Goal: Task Accomplishment & Management: Use online tool/utility

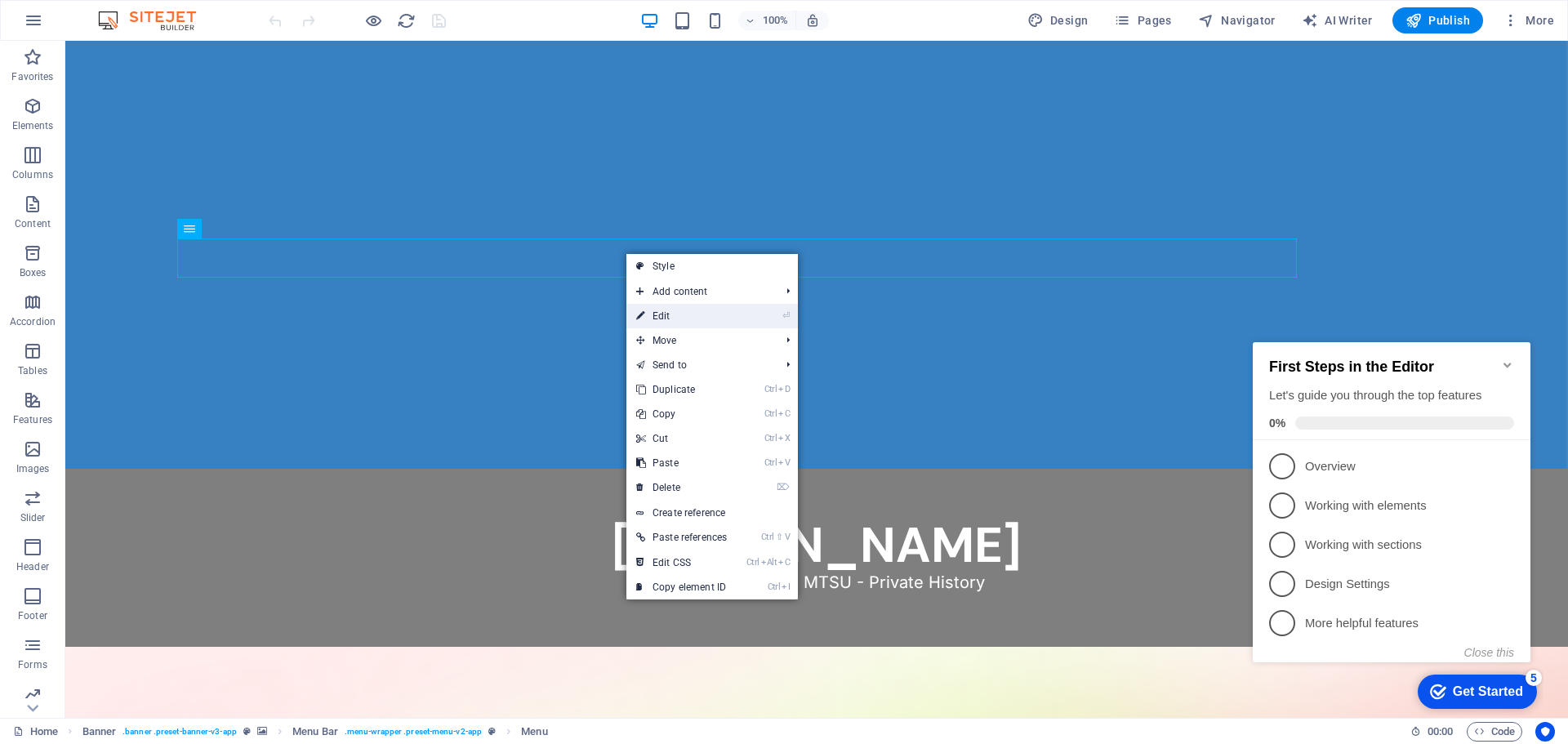
click at [676, 315] on link "⏎ Edit" at bounding box center [681, 316] width 110 height 25
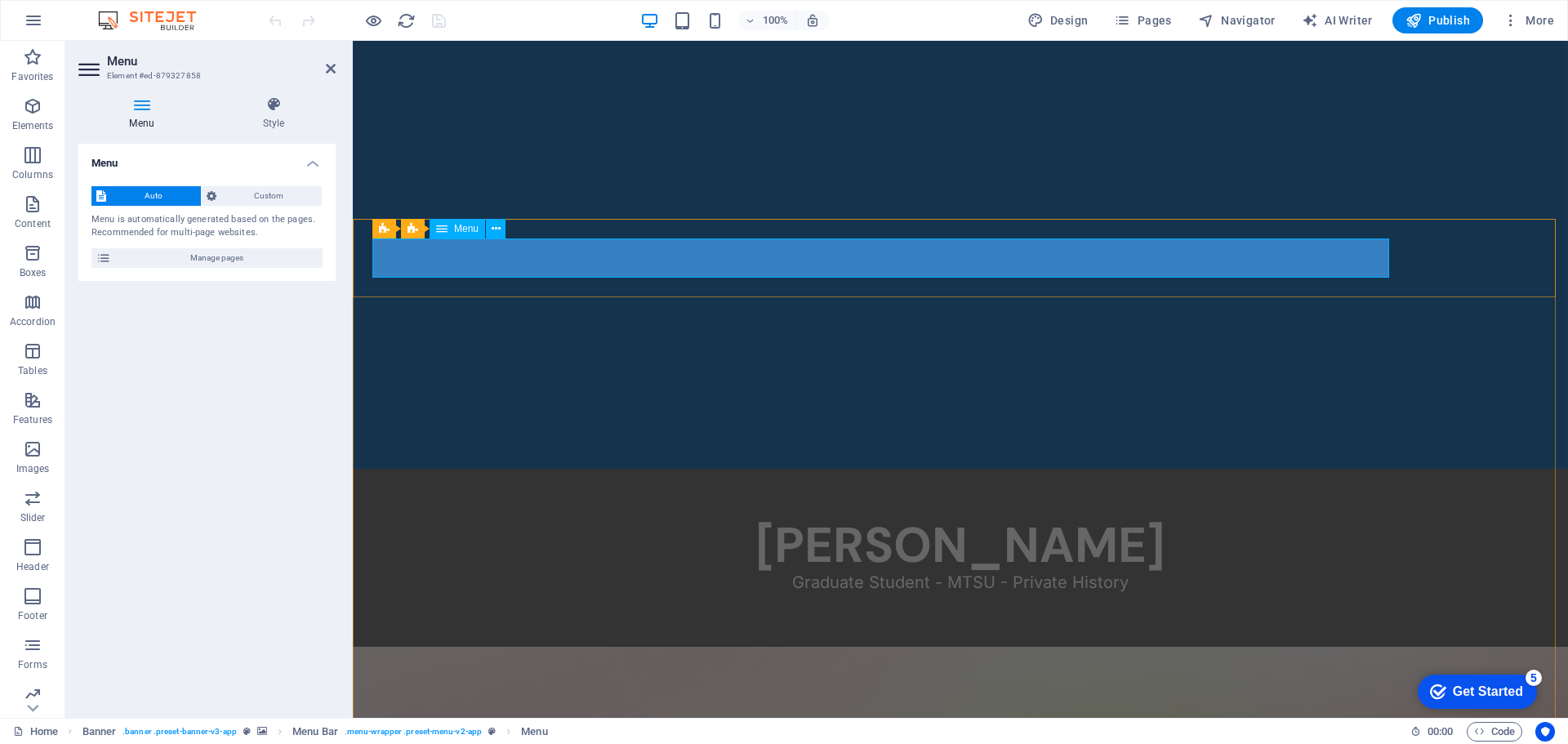
click at [220, 258] on span "Manage pages" at bounding box center [216, 258] width 201 height 19
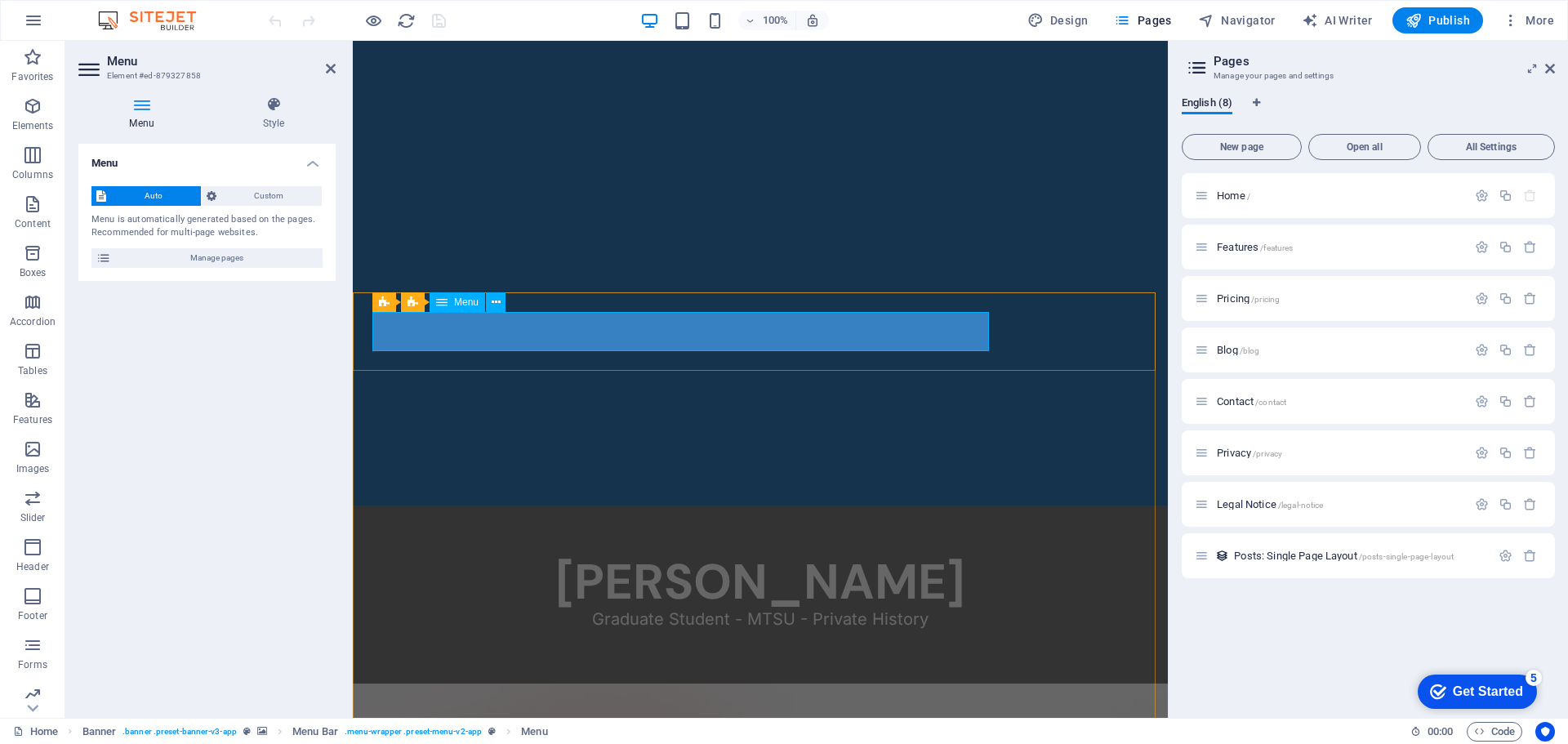
click at [1502, 199] on icon "button" at bounding box center [1506, 196] width 14 height 14
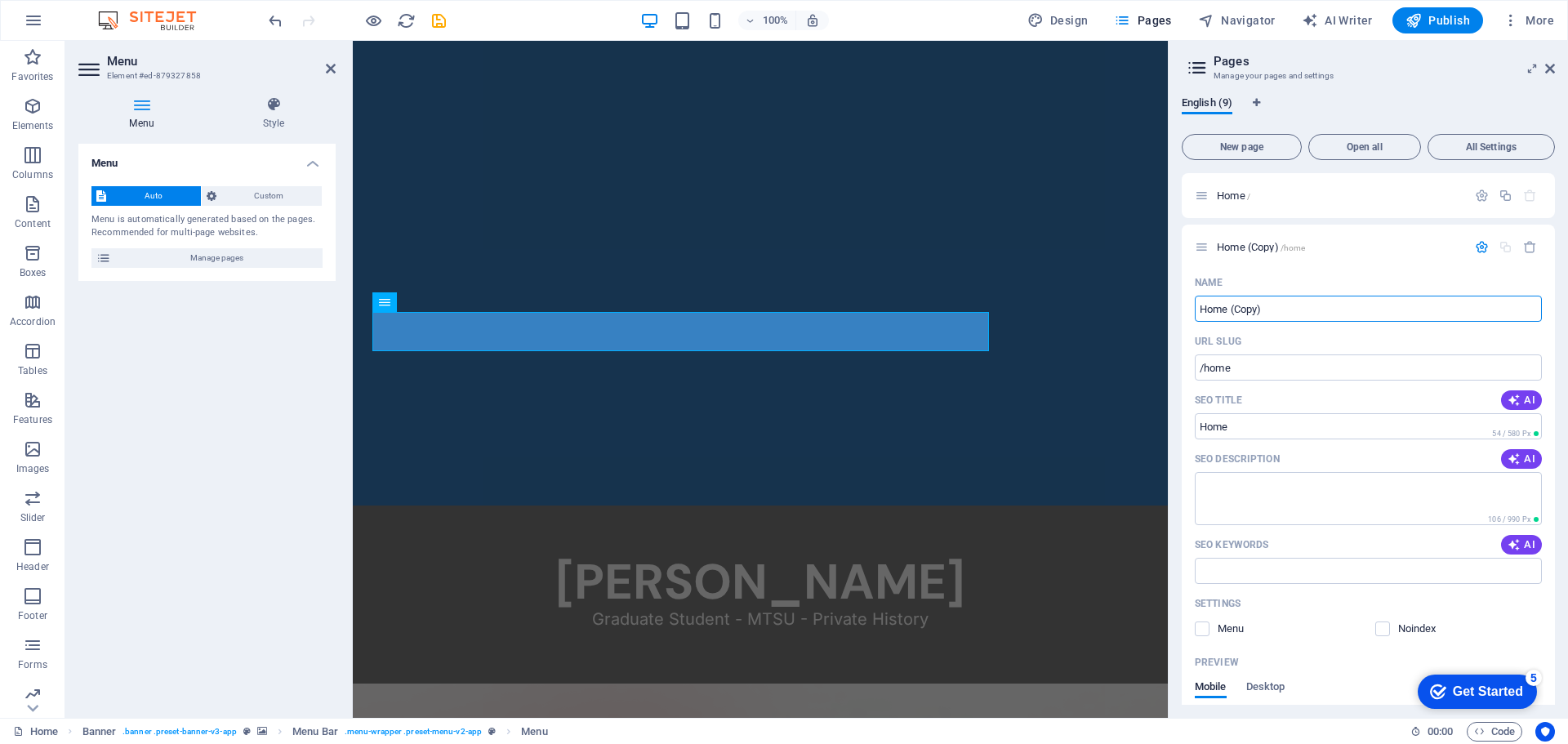
click at [1450, 100] on div "English (9)" at bounding box center [1368, 112] width 373 height 31
click at [1361, 207] on div "Home /" at bounding box center [1368, 195] width 373 height 45
click at [1353, 193] on p "Home /" at bounding box center [1339, 195] width 245 height 11
click at [1233, 201] on div "Home /" at bounding box center [1331, 195] width 272 height 18
click at [1233, 194] on span "Home /" at bounding box center [1234, 195] width 33 height 12
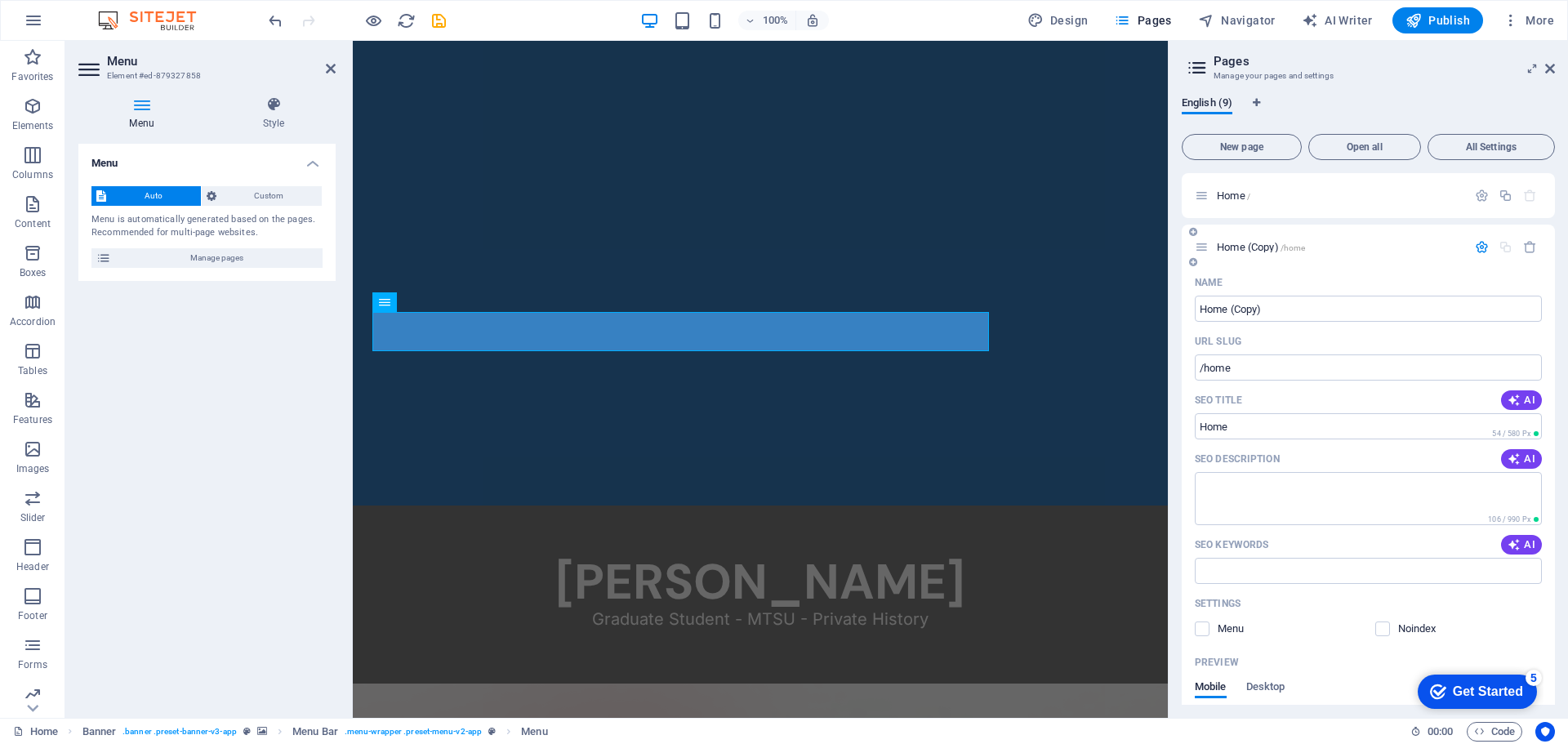
click at [1242, 252] on div "Home (Copy) /home" at bounding box center [1331, 246] width 272 height 18
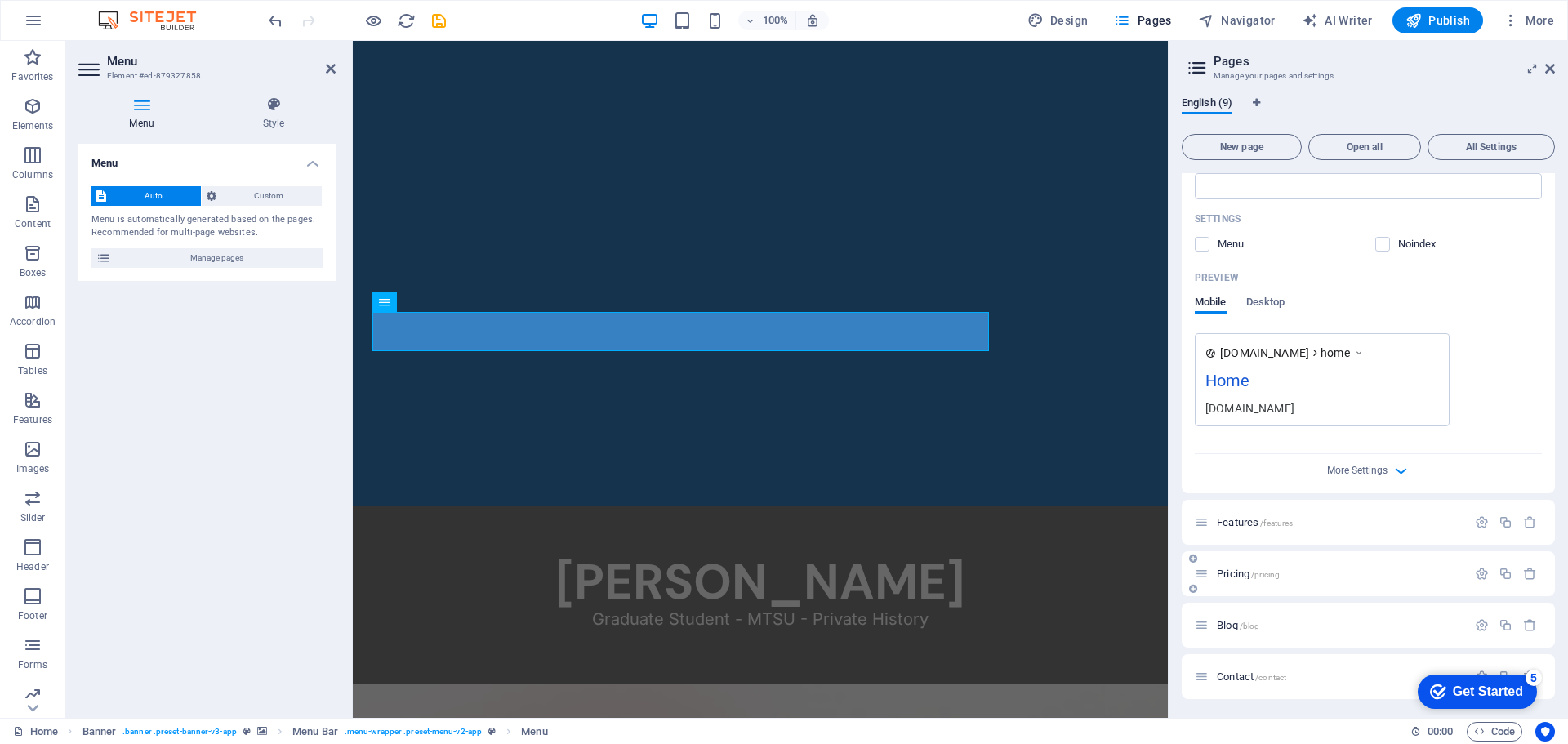
scroll to position [408, 0]
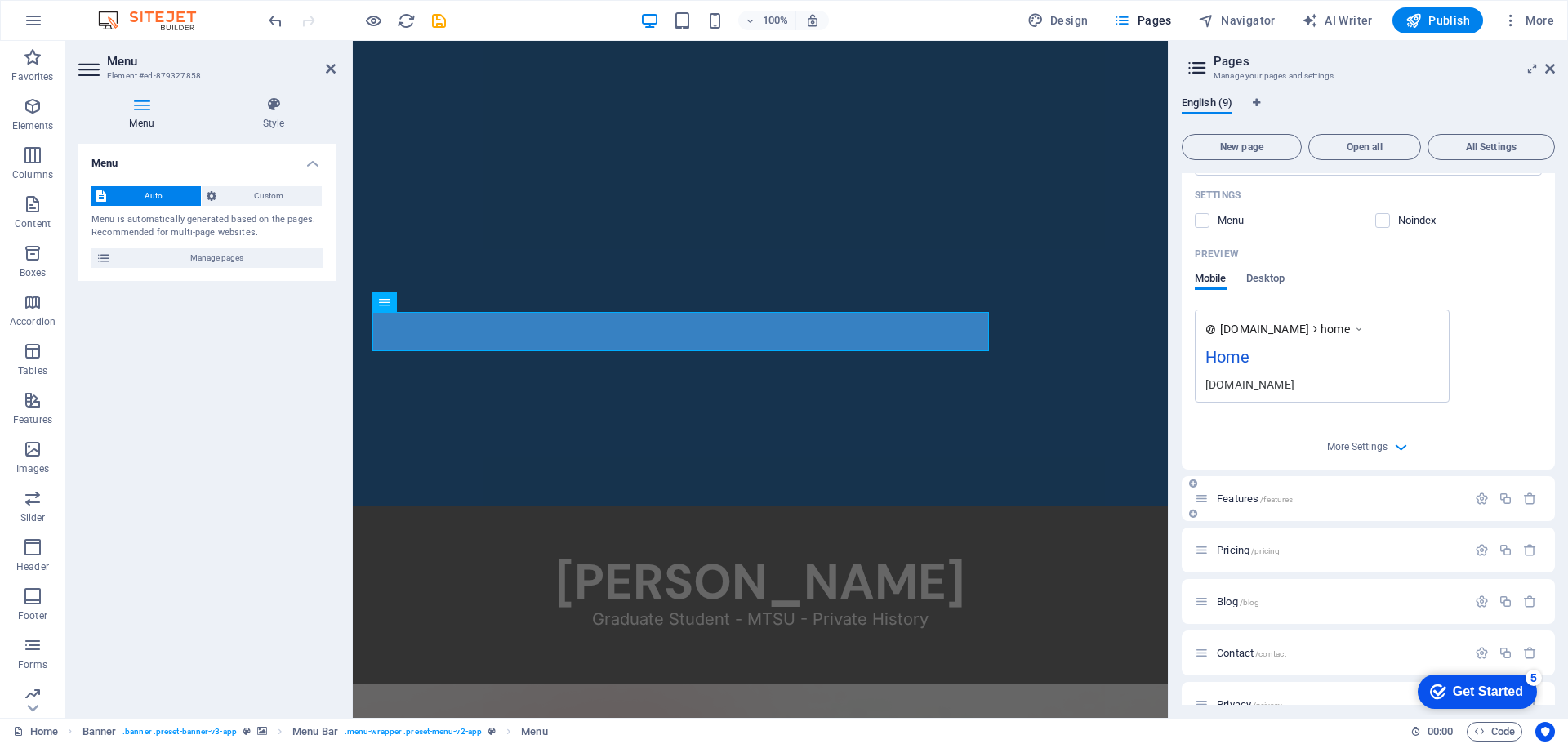
click at [1242, 499] on span "Features /features" at bounding box center [1255, 499] width 76 height 12
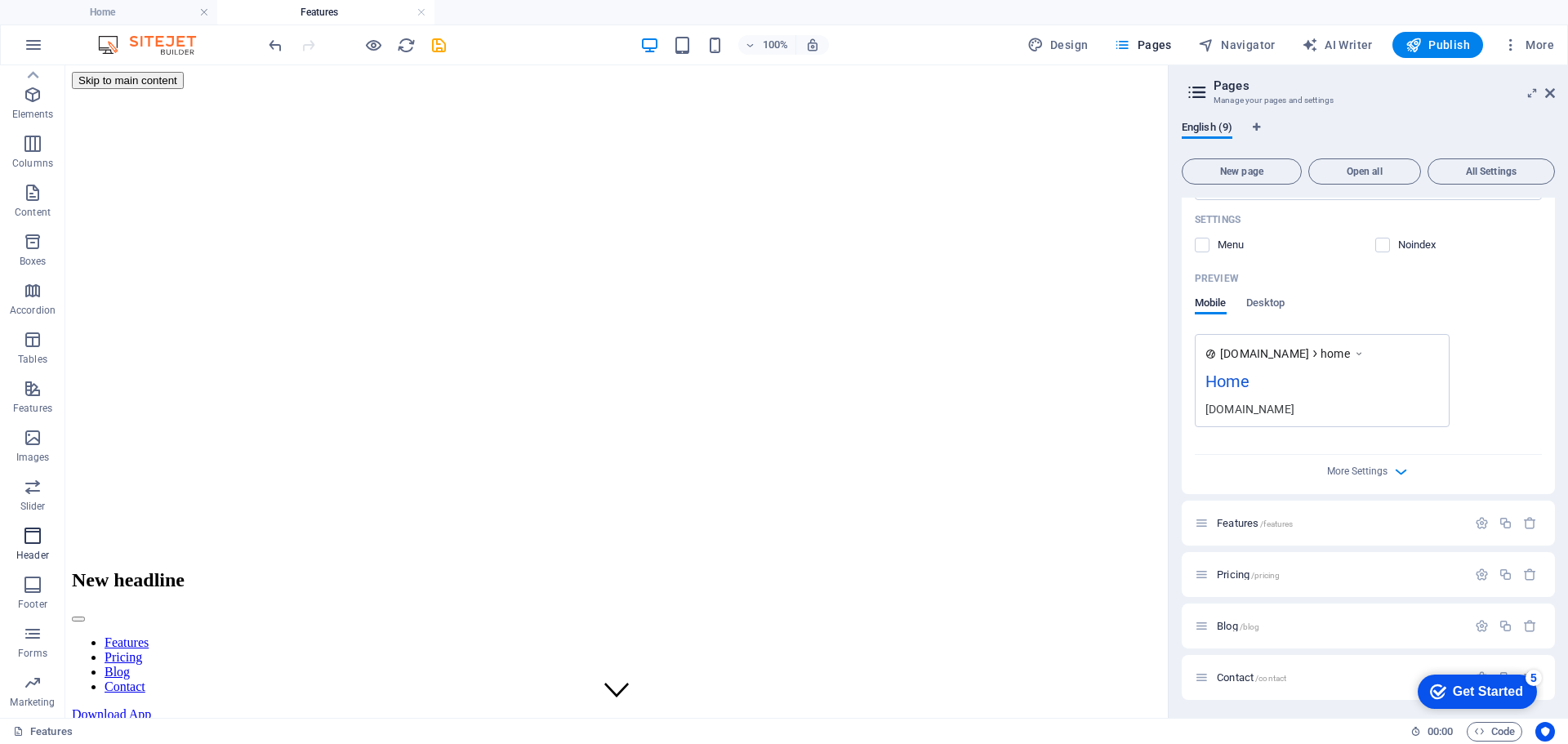
scroll to position [0, 0]
click at [40, 47] on icon "button" at bounding box center [33, 45] width 19 height 19
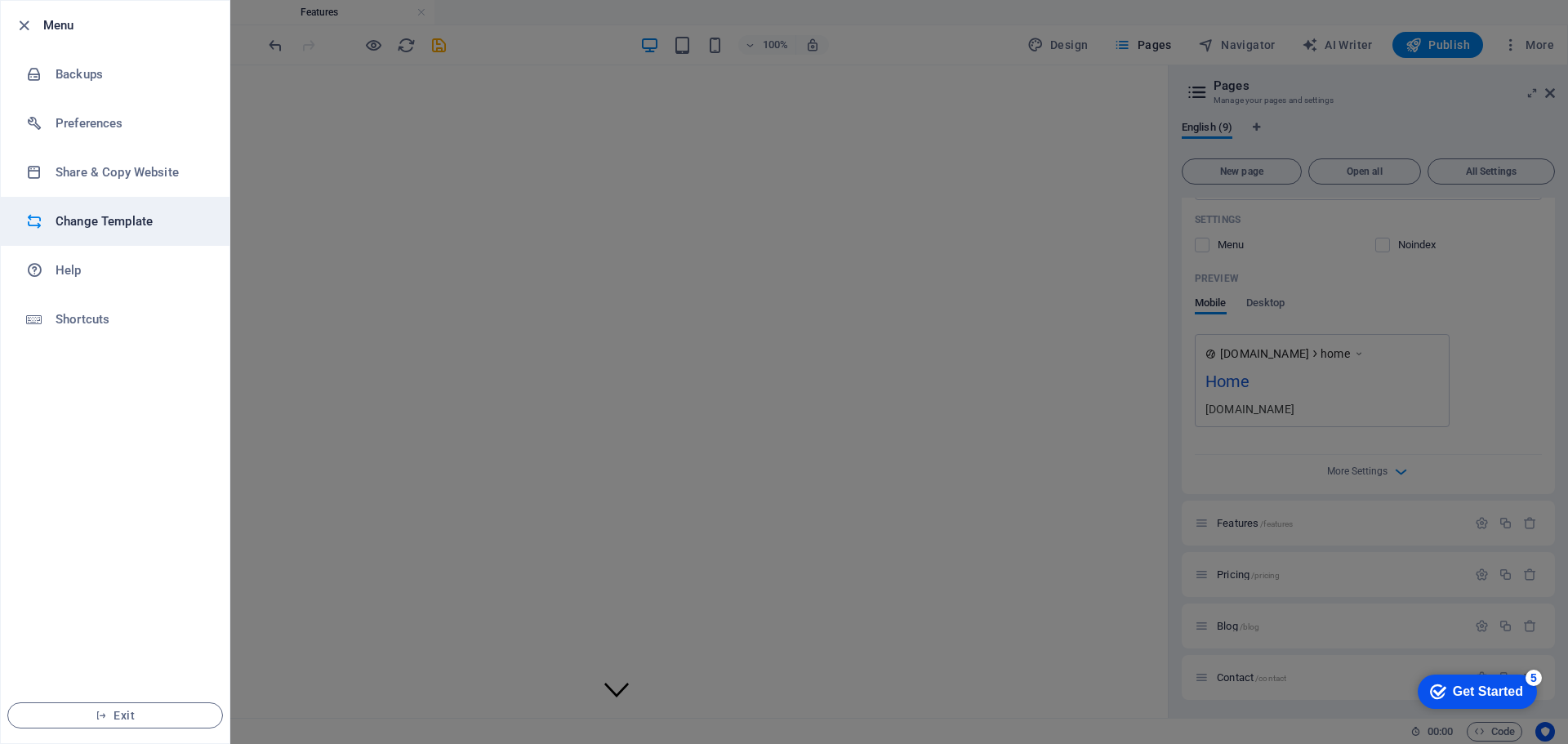
click at [97, 226] on h6 "Change Template" at bounding box center [131, 222] width 151 height 19
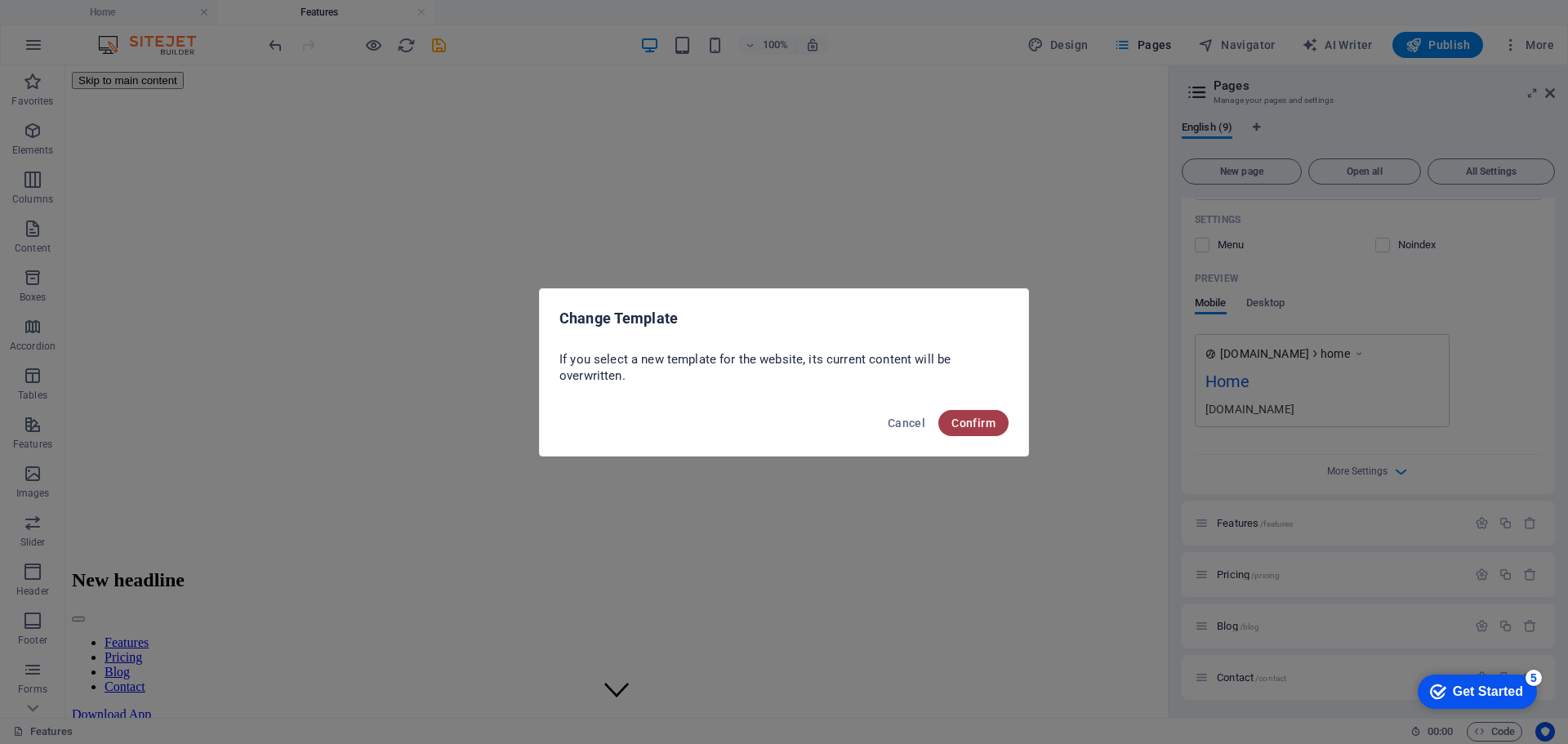
click at [983, 419] on span "Confirm" at bounding box center [974, 423] width 44 height 13
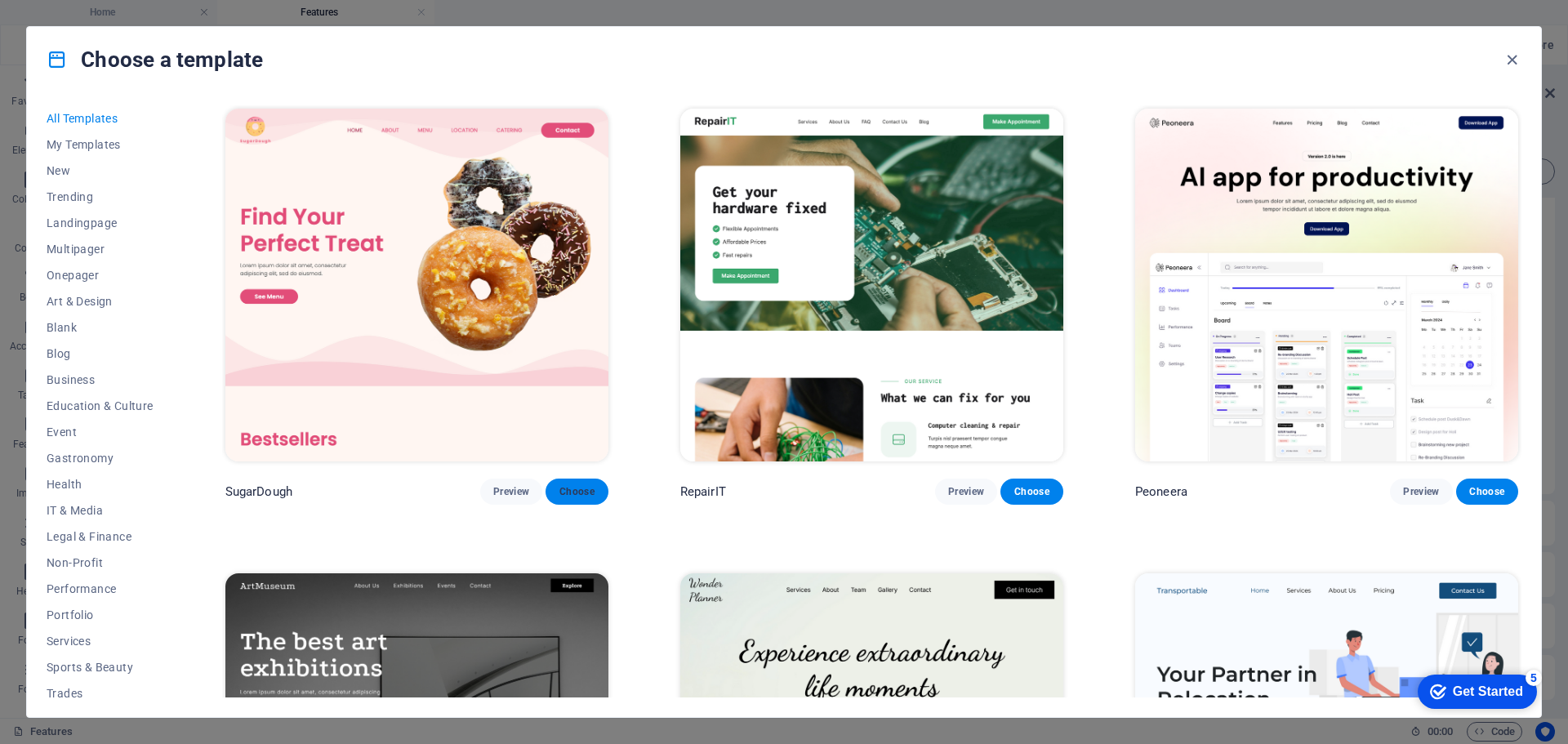
click at [574, 496] on span "Choose" at bounding box center [576, 492] width 36 height 13
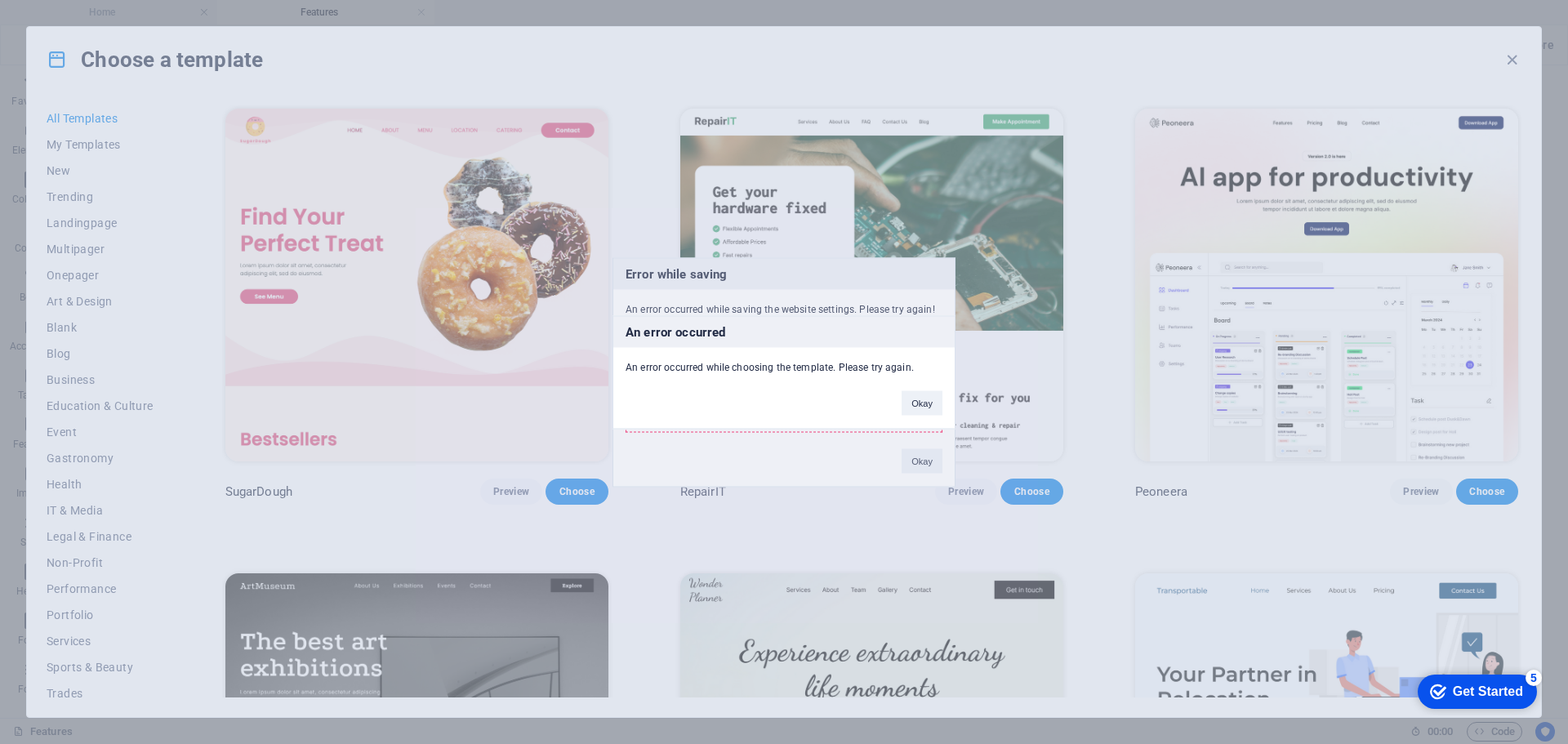
click at [917, 400] on button "Okay" at bounding box center [922, 403] width 40 height 25
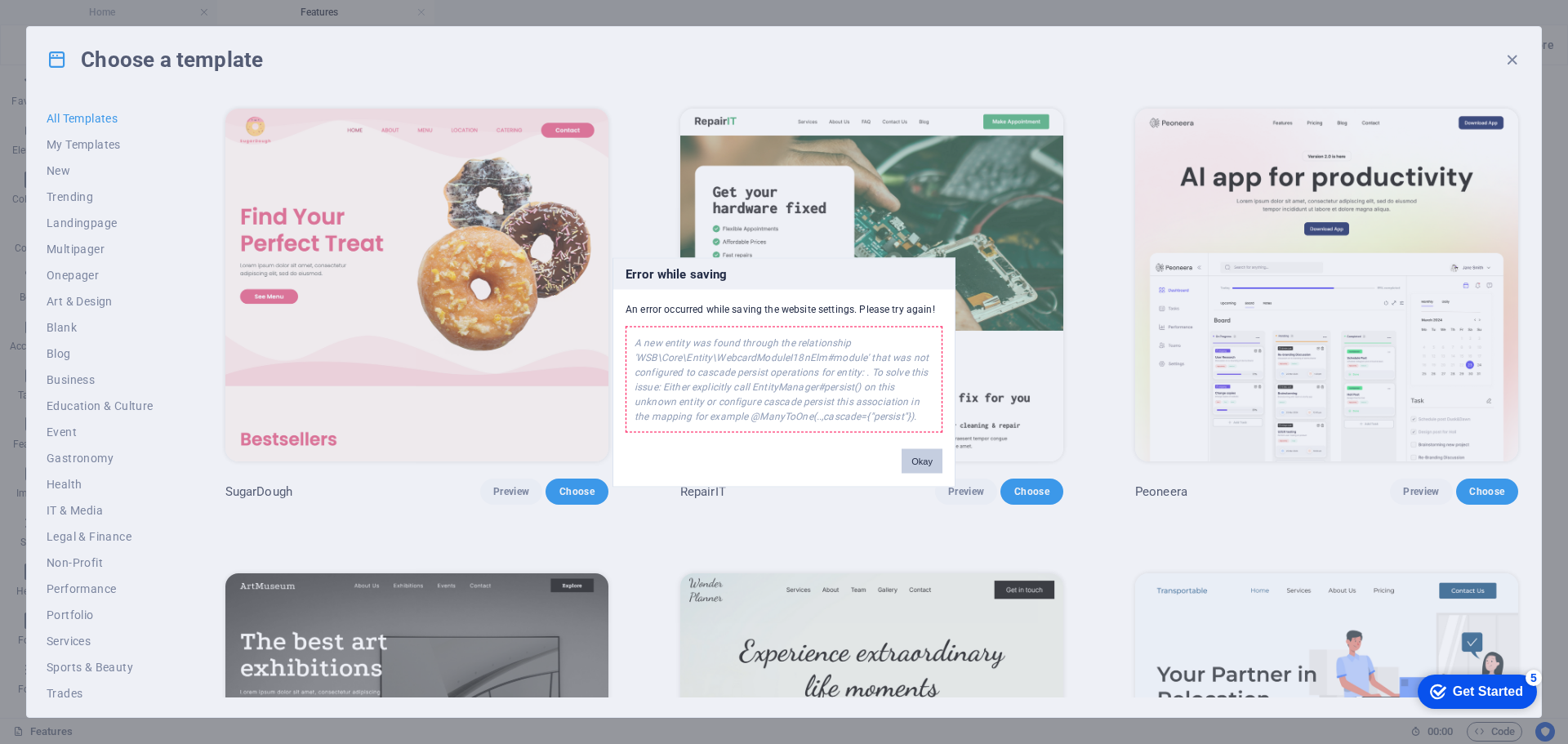
click at [926, 464] on button "Okay" at bounding box center [922, 461] width 40 height 25
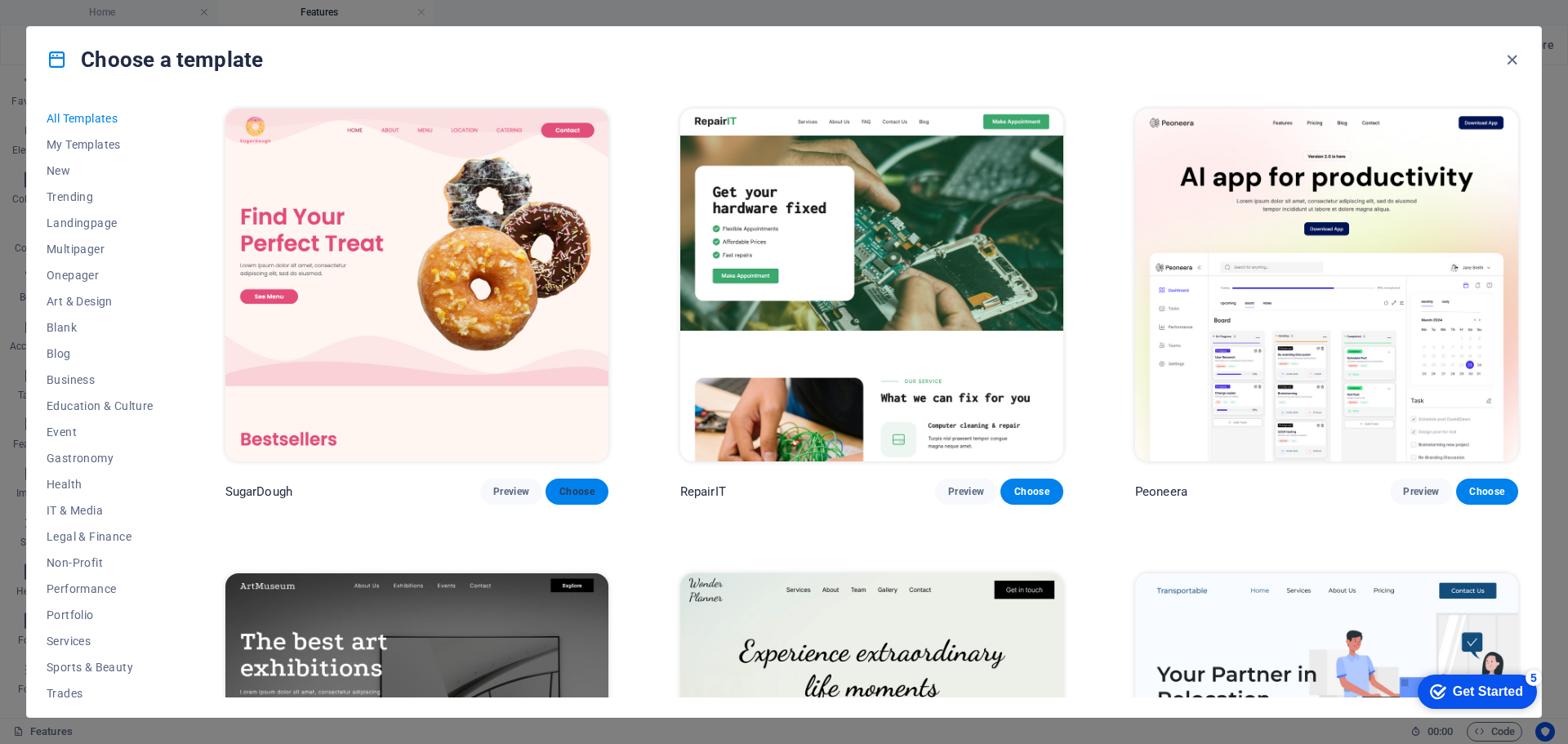
click at [587, 486] on span "Choose" at bounding box center [576, 492] width 36 height 13
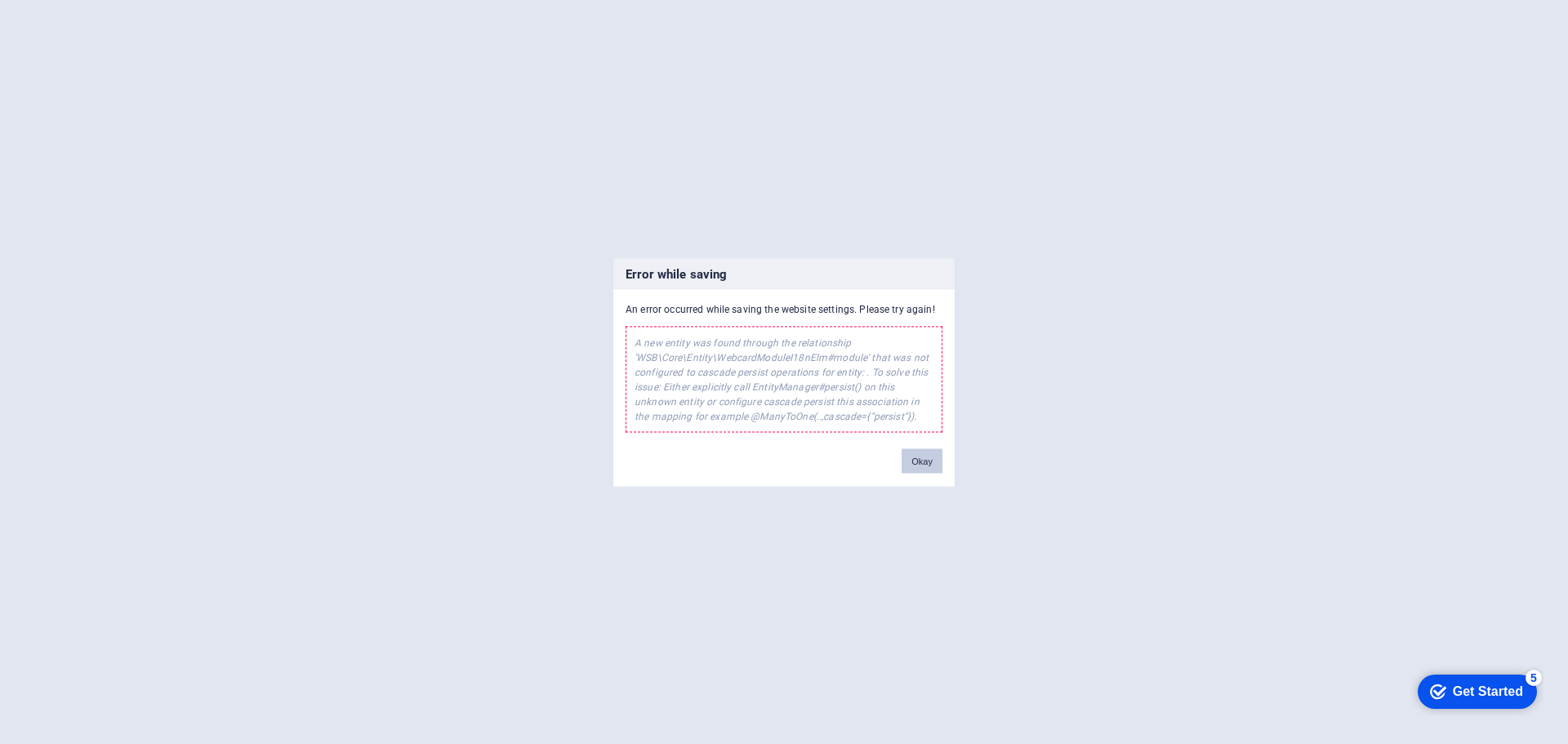
drag, startPoint x: 918, startPoint y: 475, endPoint x: 923, endPoint y: 465, distance: 11.2
click at [920, 470] on div "Error while saving An error occurred while saving the website settings. Please …" at bounding box center [784, 372] width 343 height 230
click at [916, 472] on button "Okay" at bounding box center [922, 461] width 40 height 25
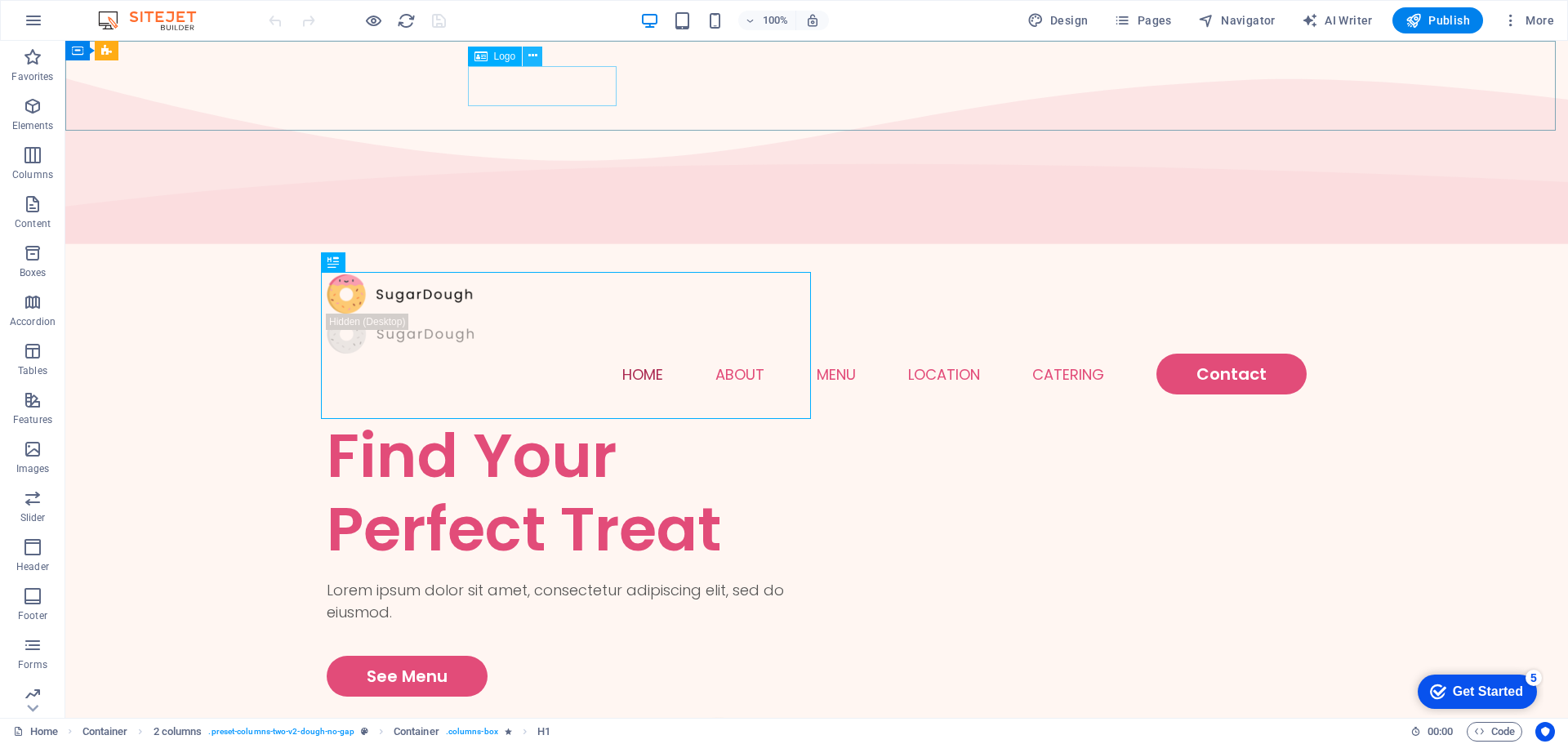
click at [529, 52] on icon at bounding box center [533, 56] width 9 height 18
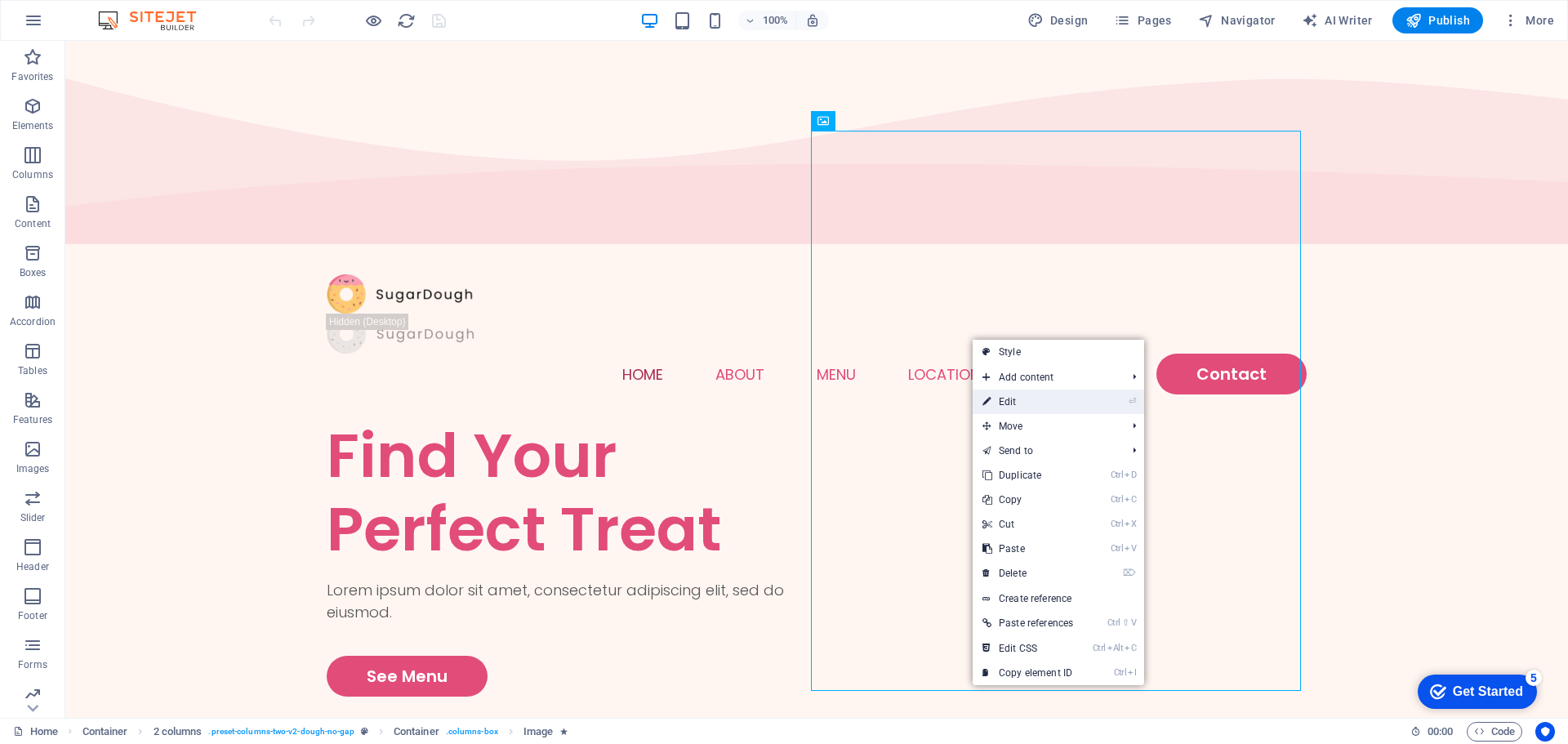
click at [1070, 401] on link "⏎ Edit" at bounding box center [1027, 402] width 110 height 25
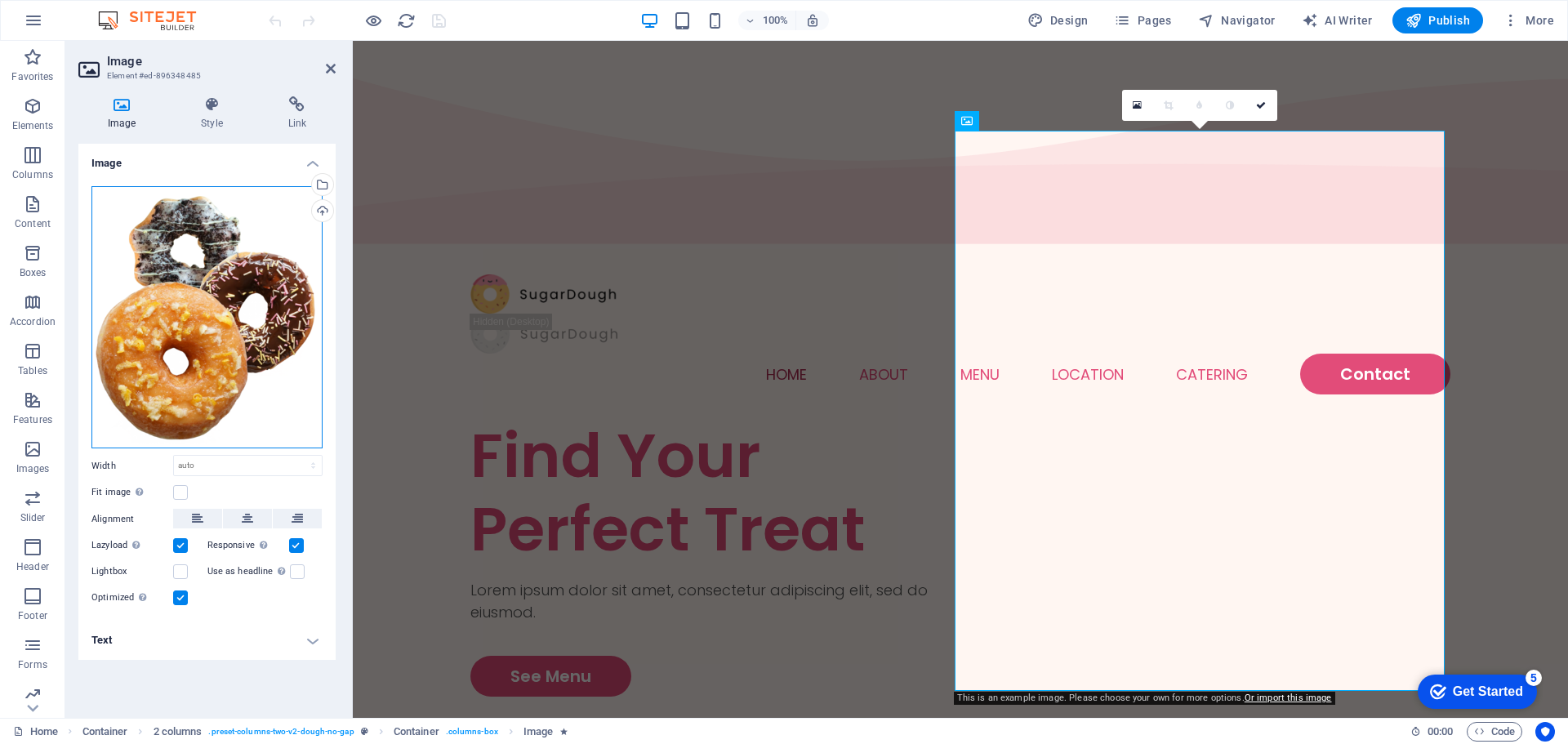
click at [216, 252] on div "Drag files here, click to choose files or select files from Files or our free s…" at bounding box center [207, 317] width 231 height 263
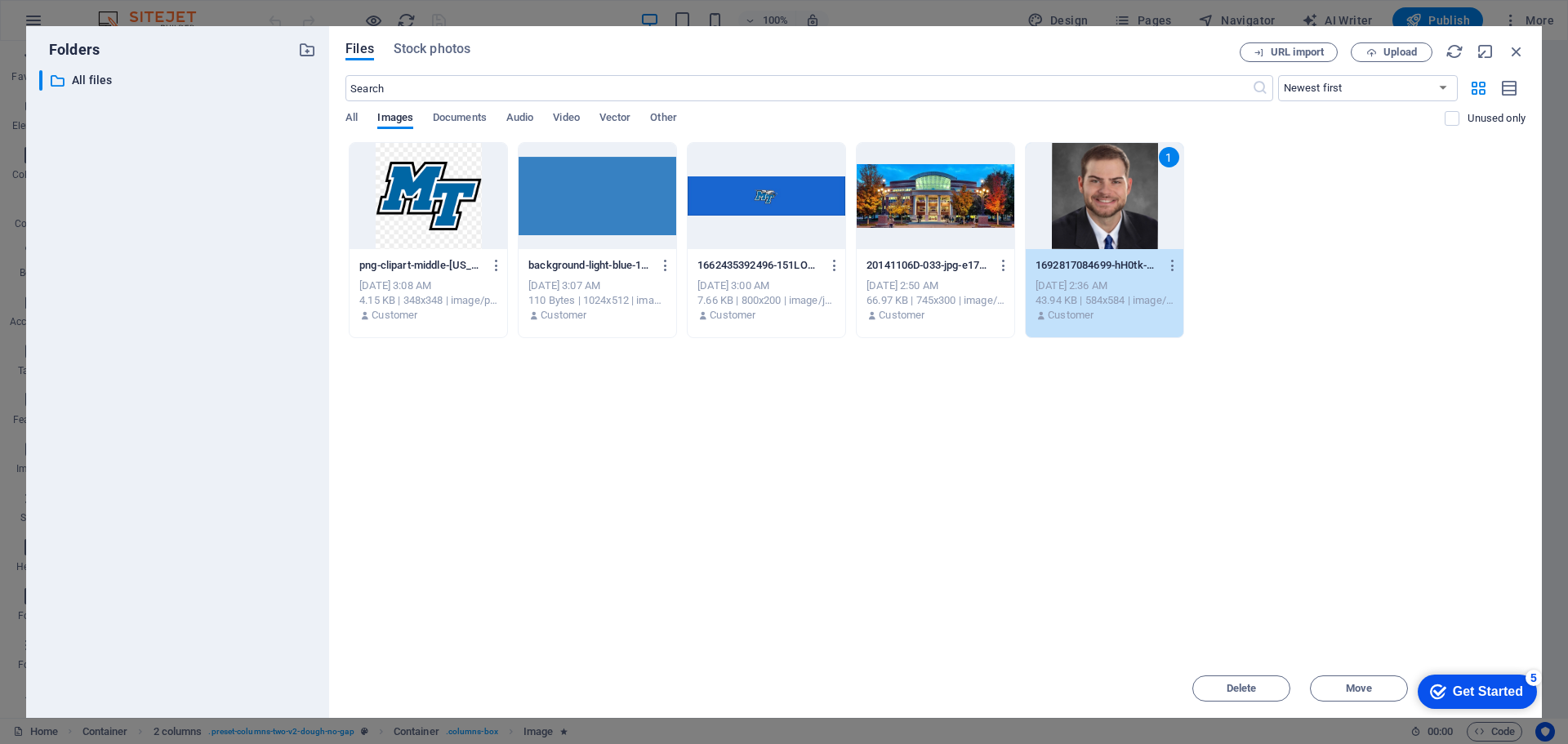
drag, startPoint x: 1090, startPoint y: 167, endPoint x: 1083, endPoint y: 182, distance: 16.6
drag, startPoint x: 1439, startPoint y: 691, endPoint x: 1597, endPoint y: 1037, distance: 380.4
click at [1438, 691] on icon "checkmark" at bounding box center [1438, 691] width 17 height 17
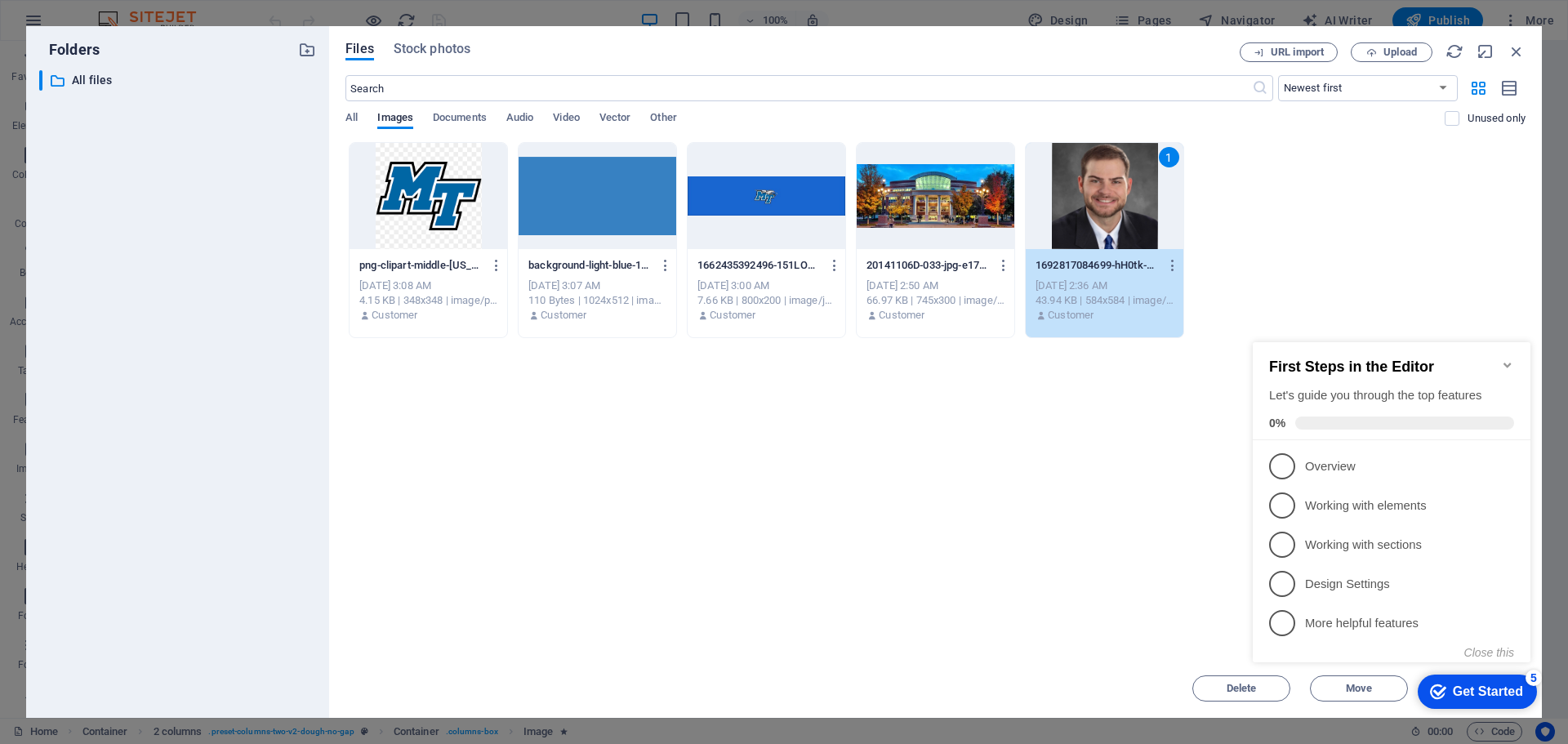
drag, startPoint x: 27, startPoint y: 278, endPoint x: 1135, endPoint y: 479, distance: 1126.1
click at [1136, 478] on div "Drop files here to upload them instantly png-clipart-middle-tennessee-state-uni…" at bounding box center [936, 401] width 1180 height 517
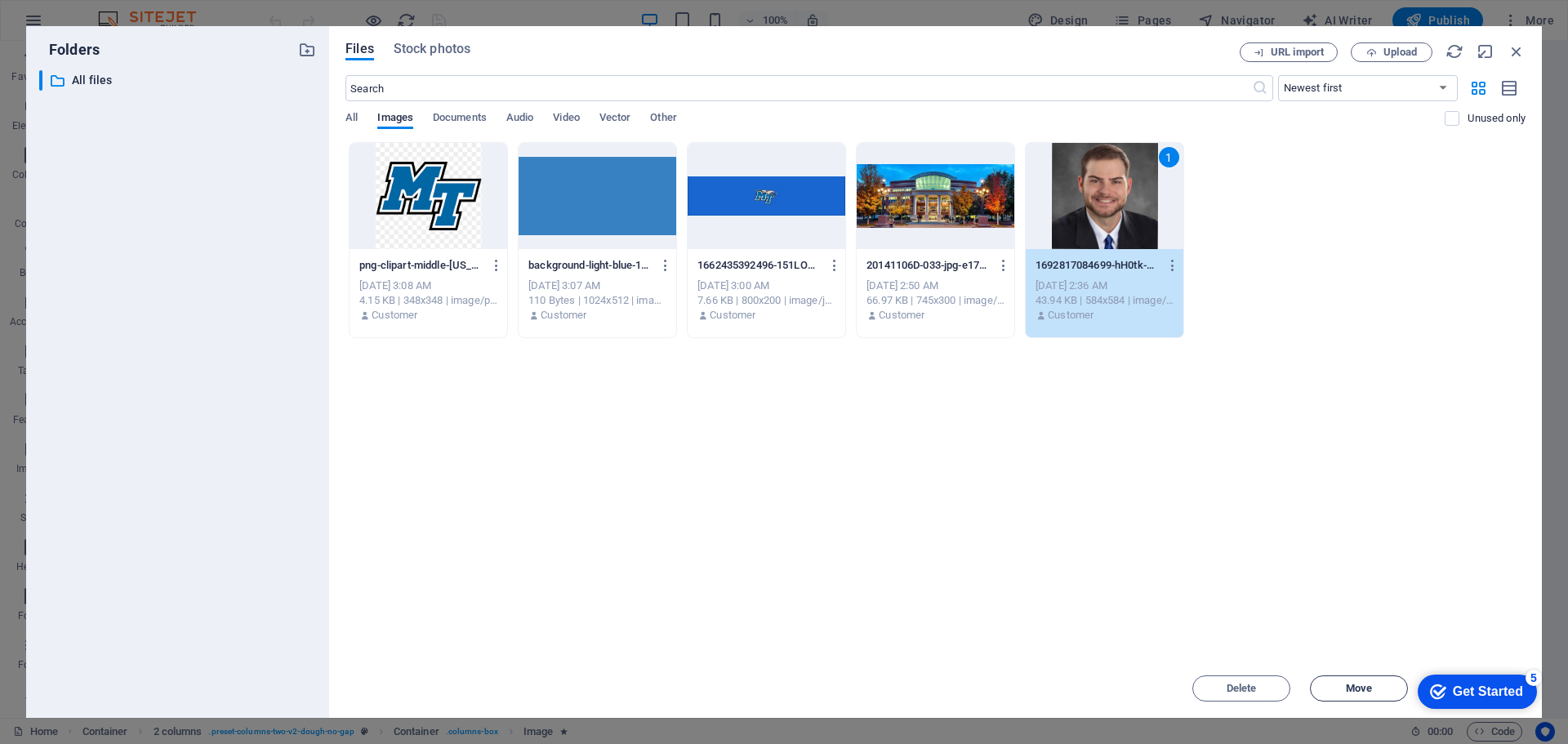
click at [1375, 684] on span "Move" at bounding box center [1359, 688] width 84 height 10
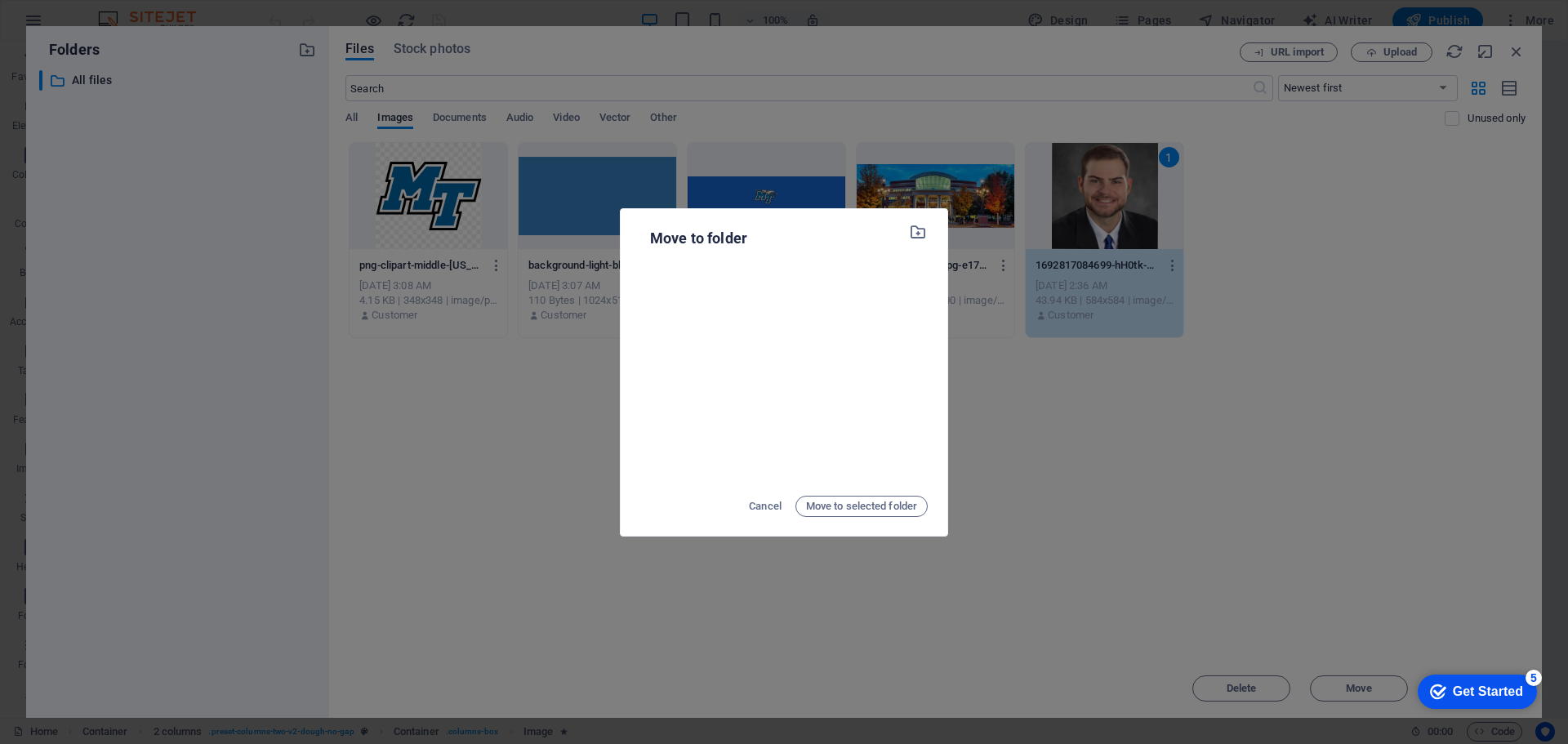
click at [1191, 380] on div "Move to folder Cancel Move to selected folder" at bounding box center [784, 372] width 1568 height 744
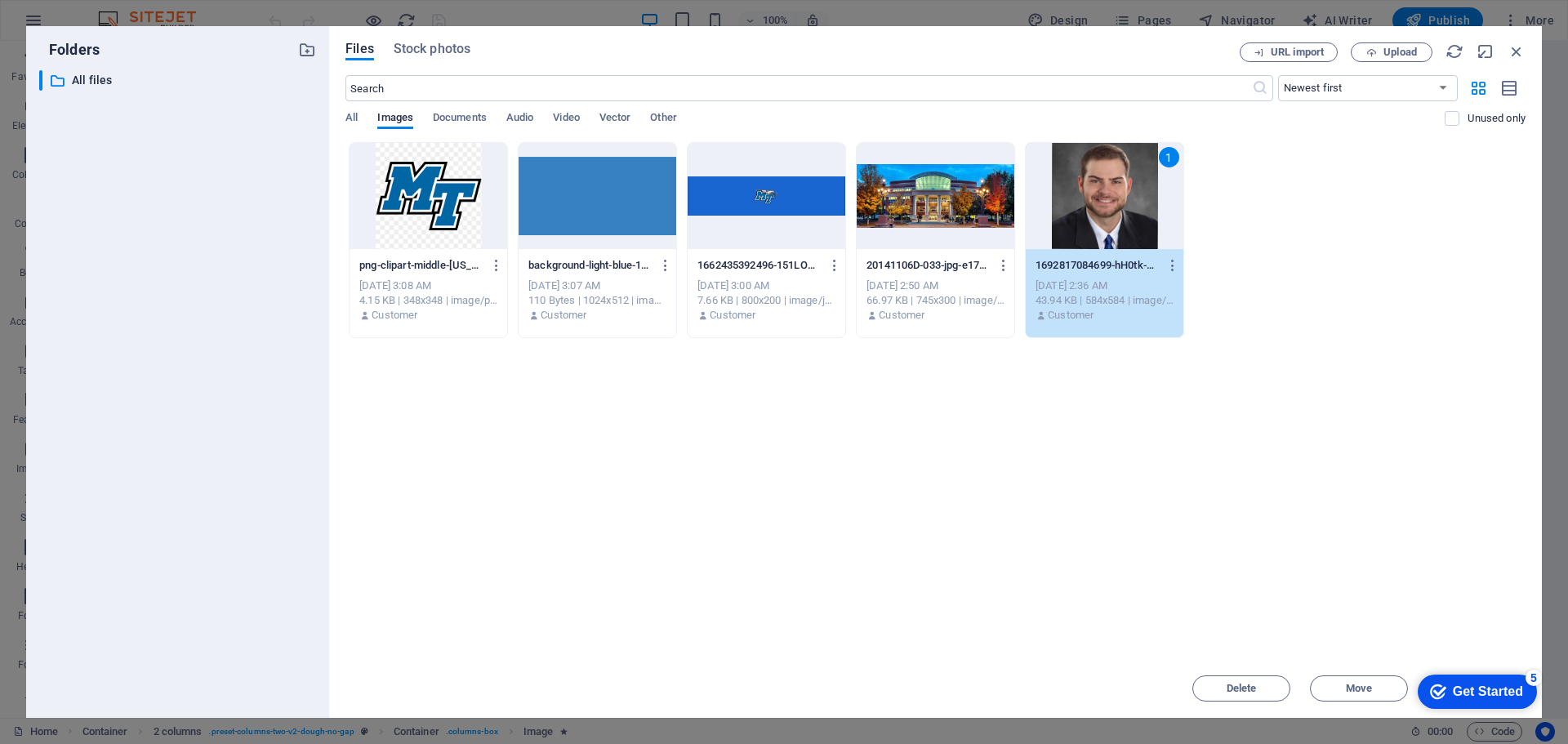
click at [1121, 226] on div "1" at bounding box center [1104, 196] width 157 height 106
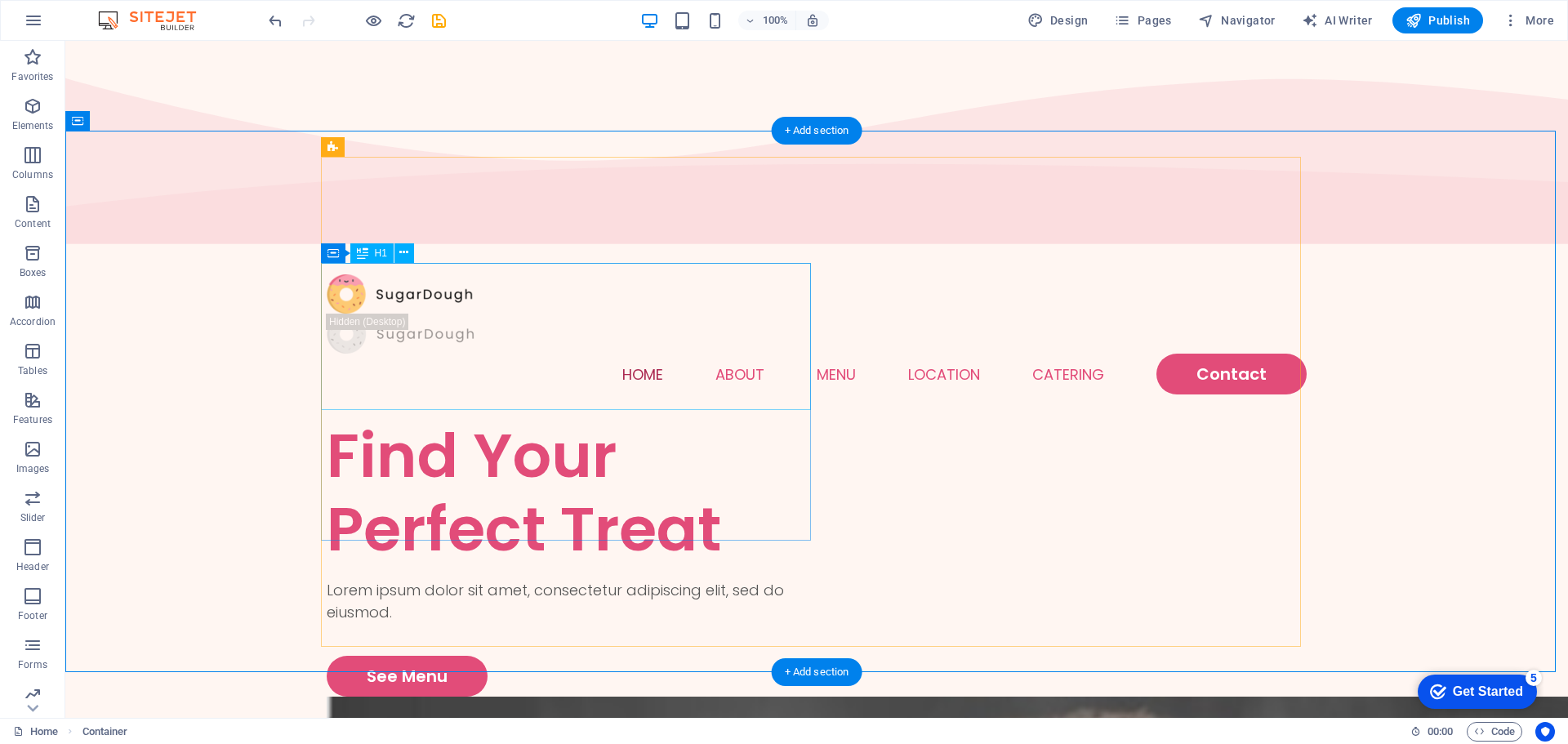
click at [527, 419] on div "Find Your Perfect Treat" at bounding box center [571, 492] width 490 height 147
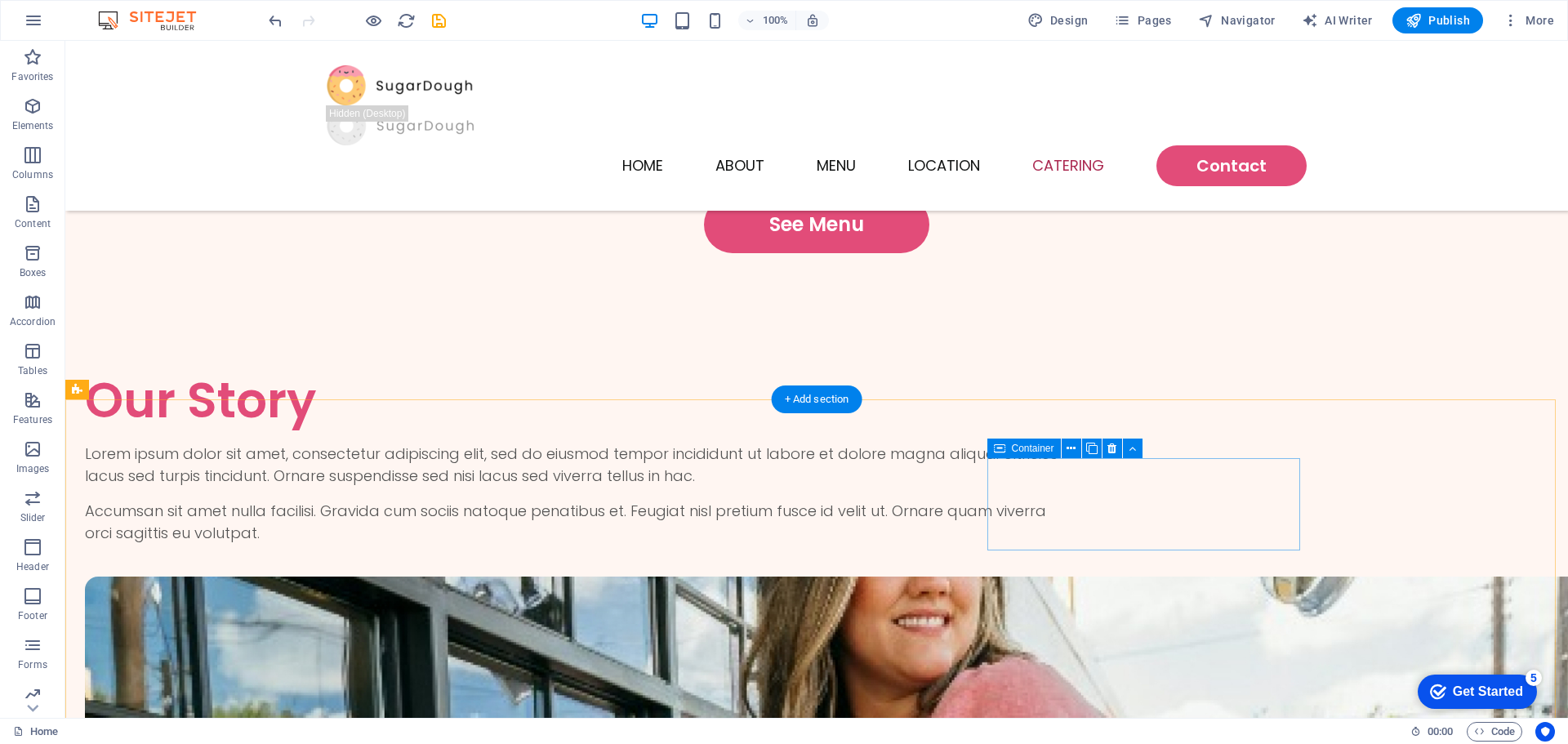
scroll to position [3820, 0]
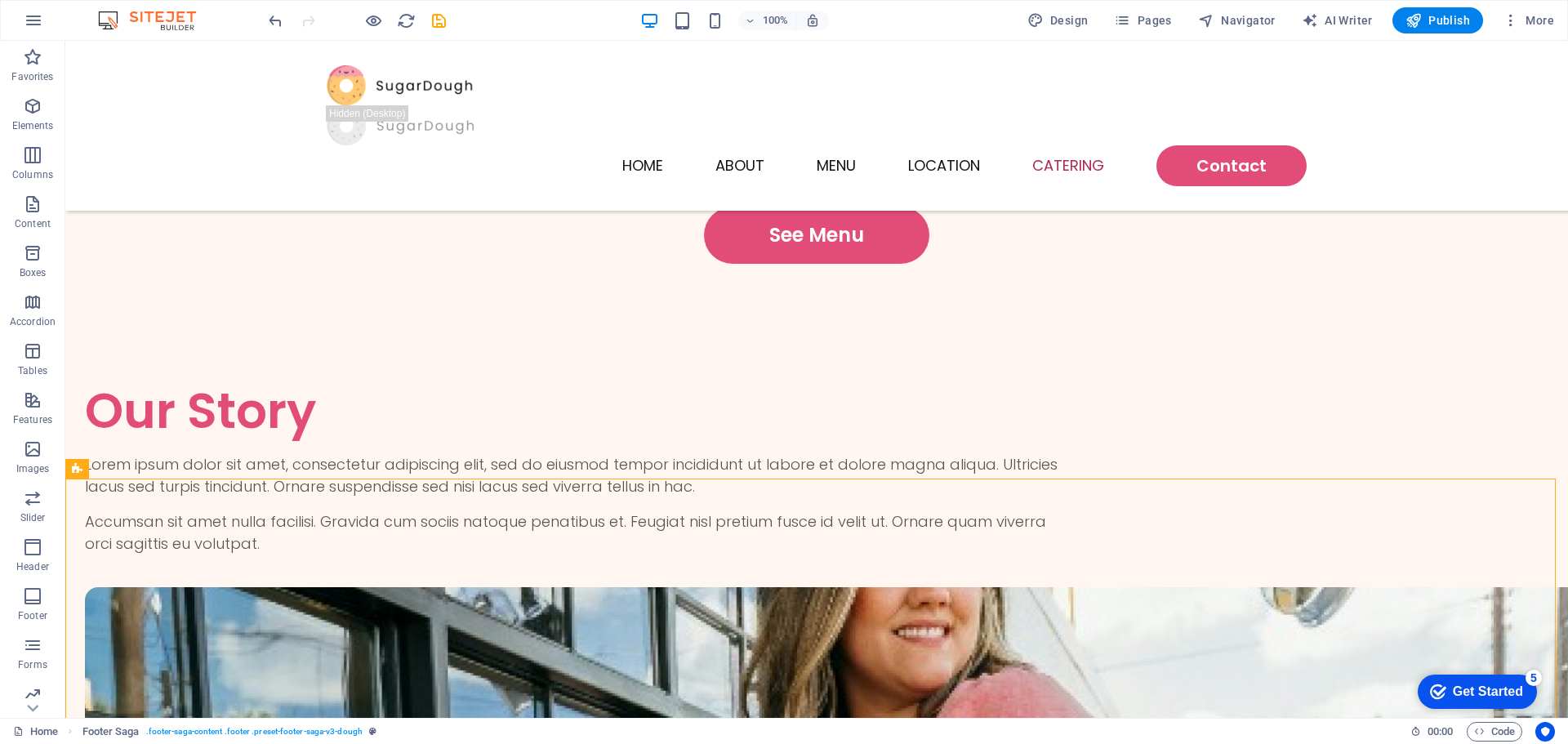
drag, startPoint x: 1554, startPoint y: 599, endPoint x: 1555, endPoint y: 616, distance: 17.0
click at [1556, 611] on html "Skip to main content Home About Menu Location Catering Contact Find Your Perfec…" at bounding box center [816, 578] width 1503 height 8714
click at [1557, 616] on html "Skip to main content Home About Menu Location Catering Contact Find Your Perfec…" at bounding box center [816, 578] width 1503 height 8714
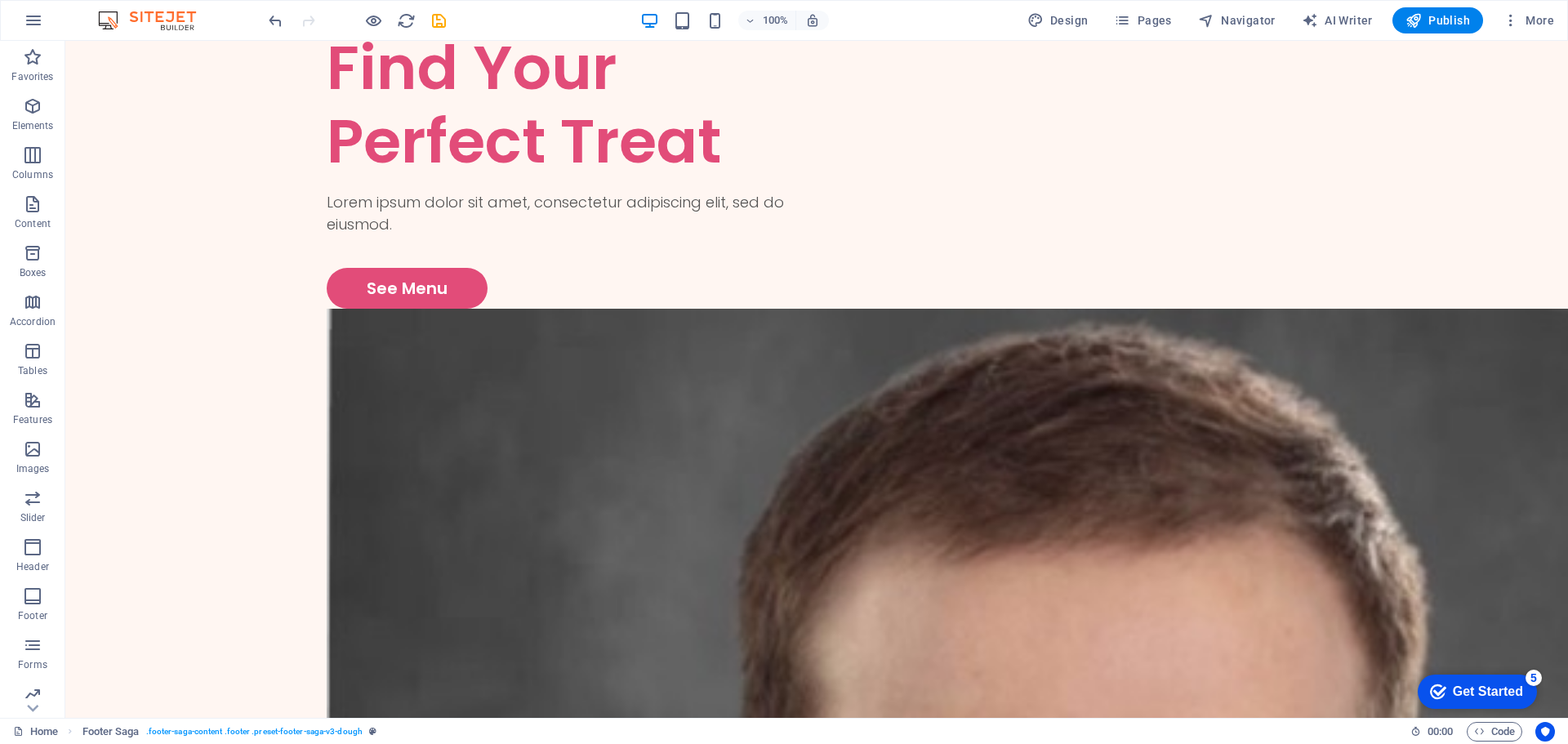
scroll to position [0, 0]
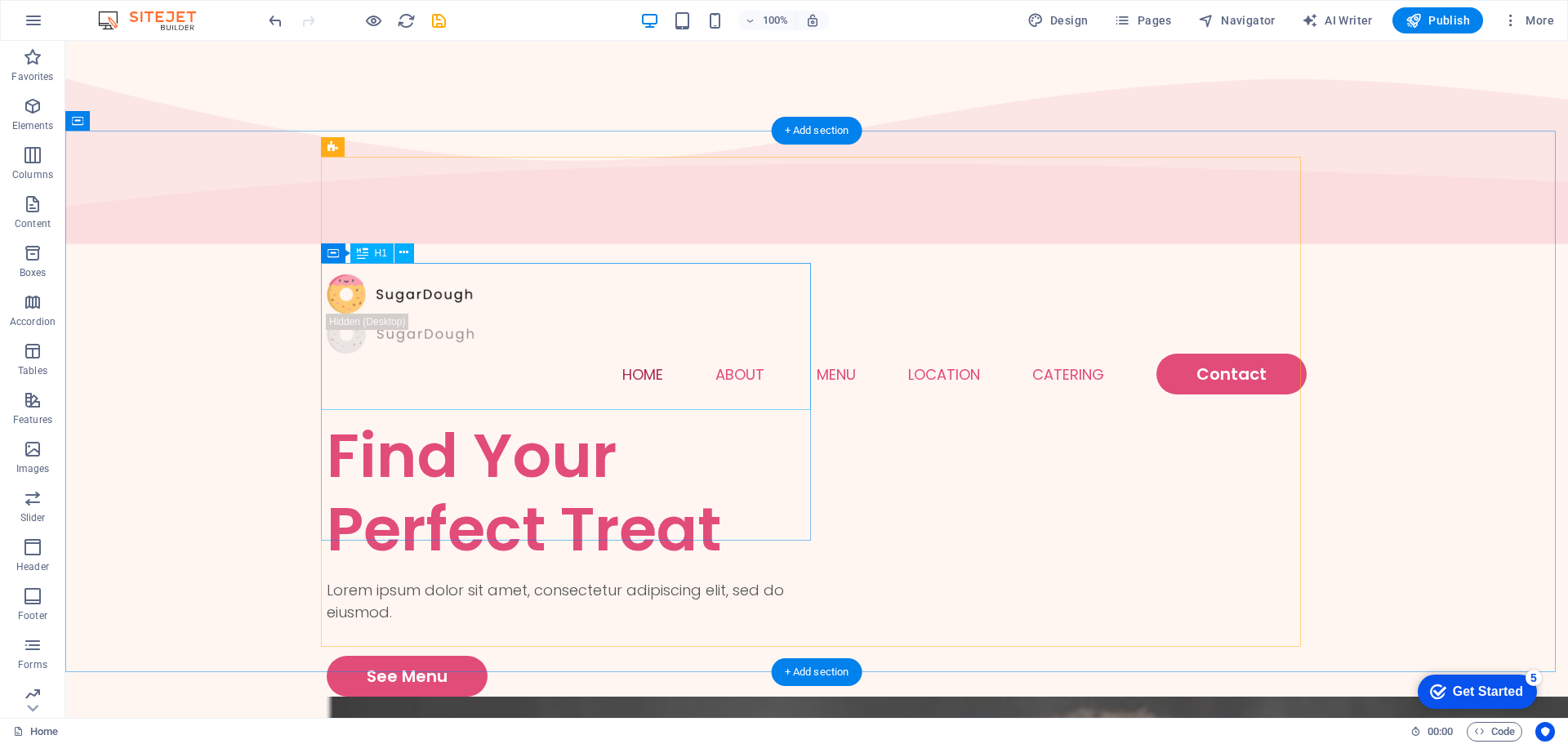
click at [544, 419] on div "Find Your Perfect Treat" at bounding box center [571, 492] width 490 height 147
click at [408, 261] on icon at bounding box center [404, 253] width 9 height 18
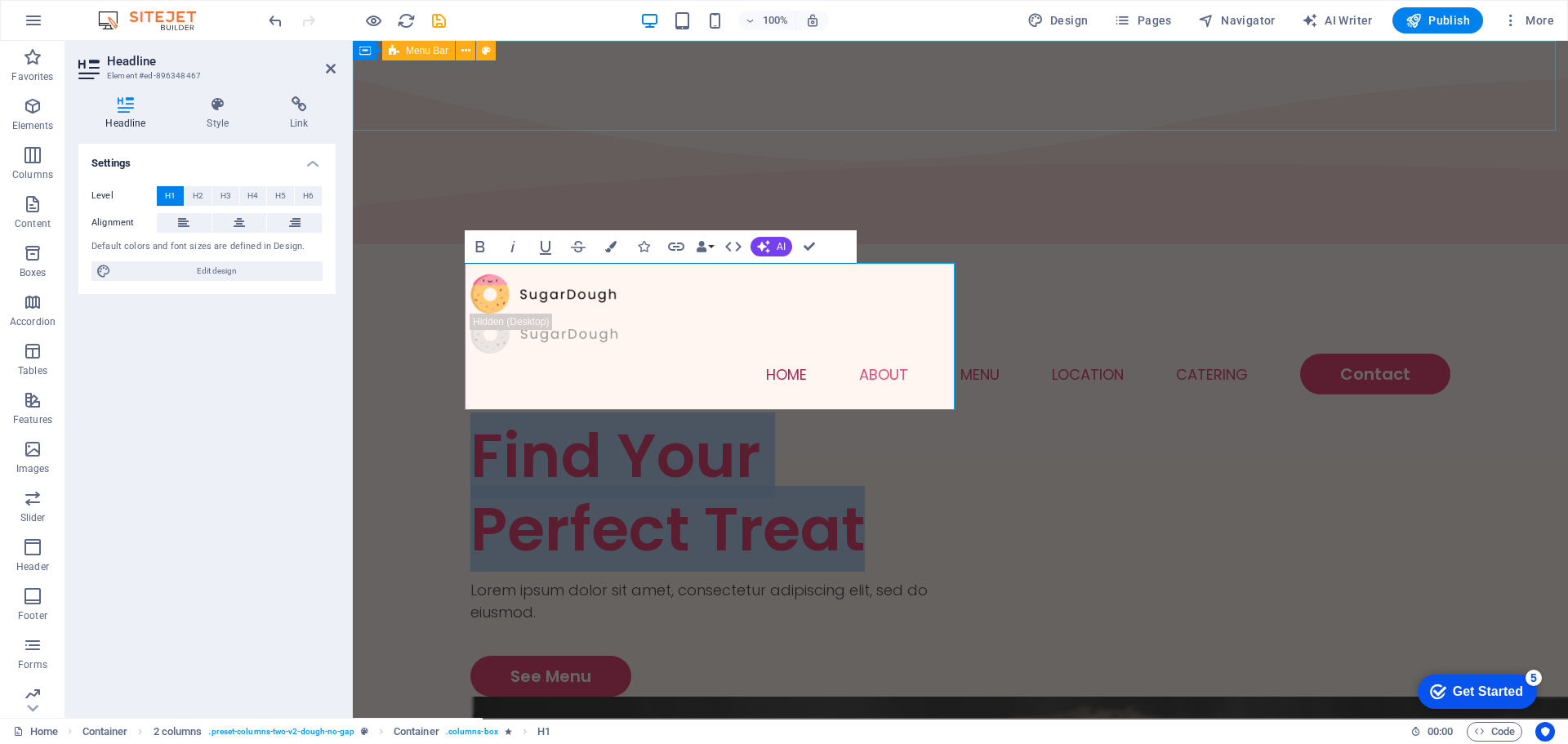
click at [406, 250] on div "Home About Menu Location Catering Contact" at bounding box center [960, 334] width 1215 height 170
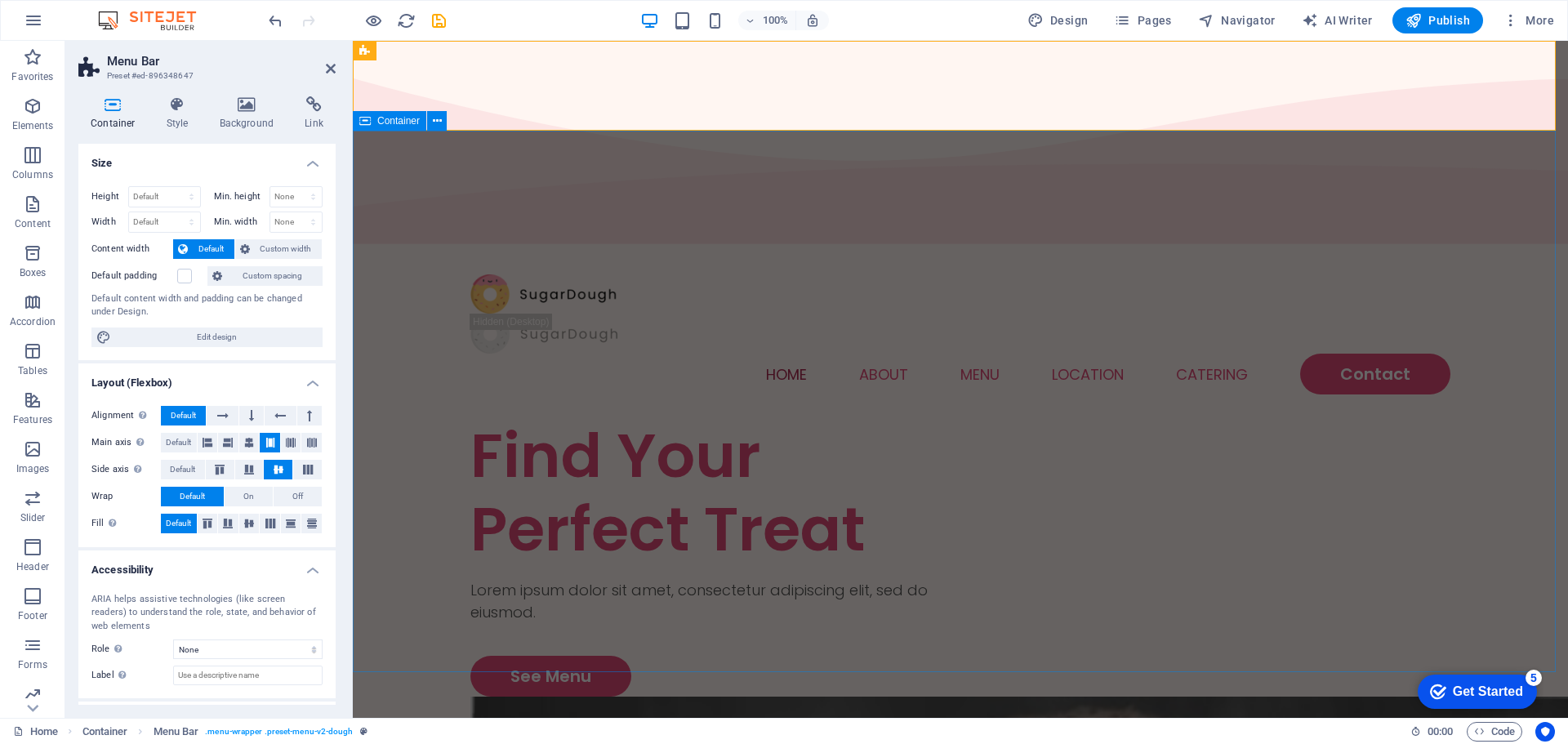
drag, startPoint x: 403, startPoint y: 171, endPoint x: 685, endPoint y: 174, distance: 282.0
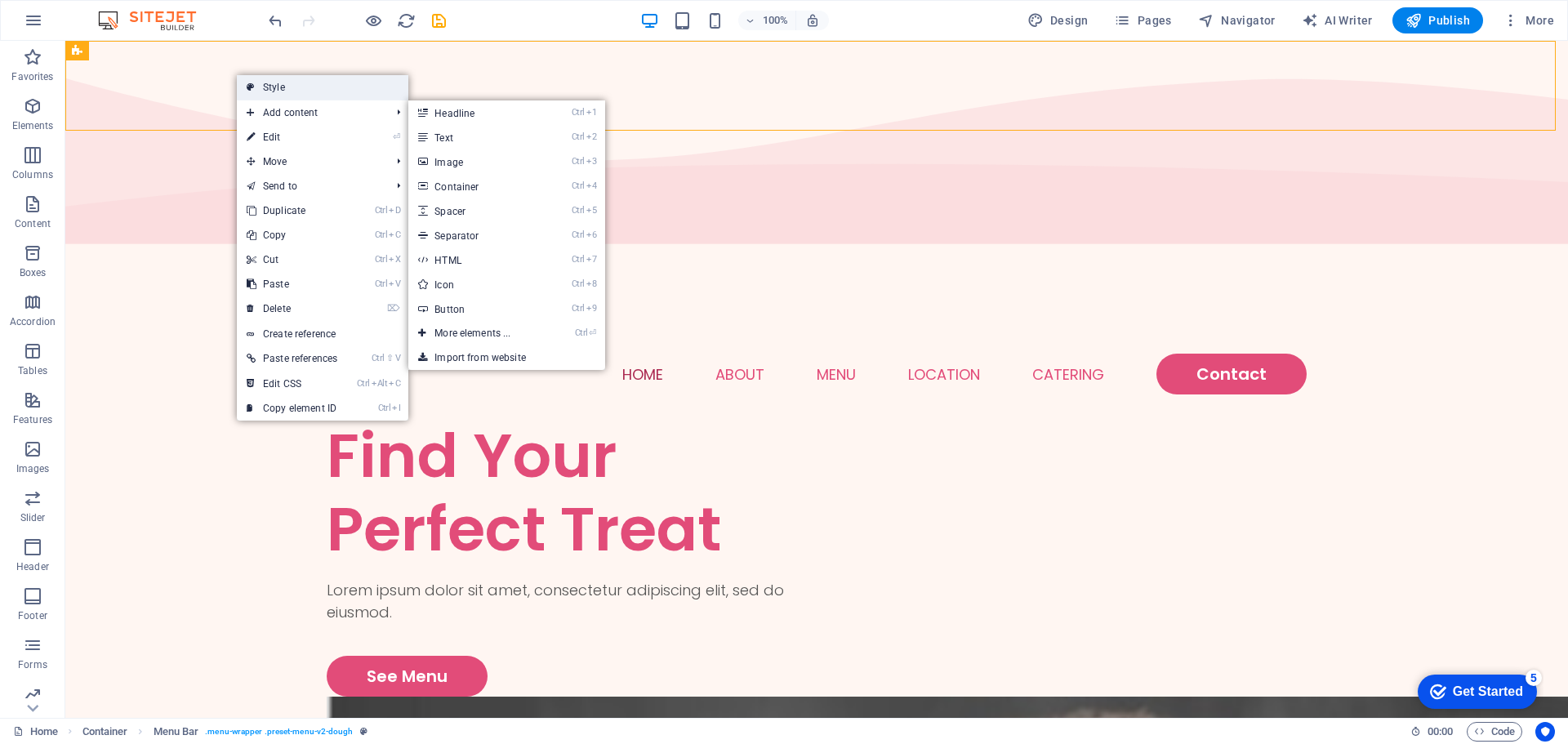
click at [367, 89] on link "Style" at bounding box center [322, 87] width 171 height 25
select select "rem"
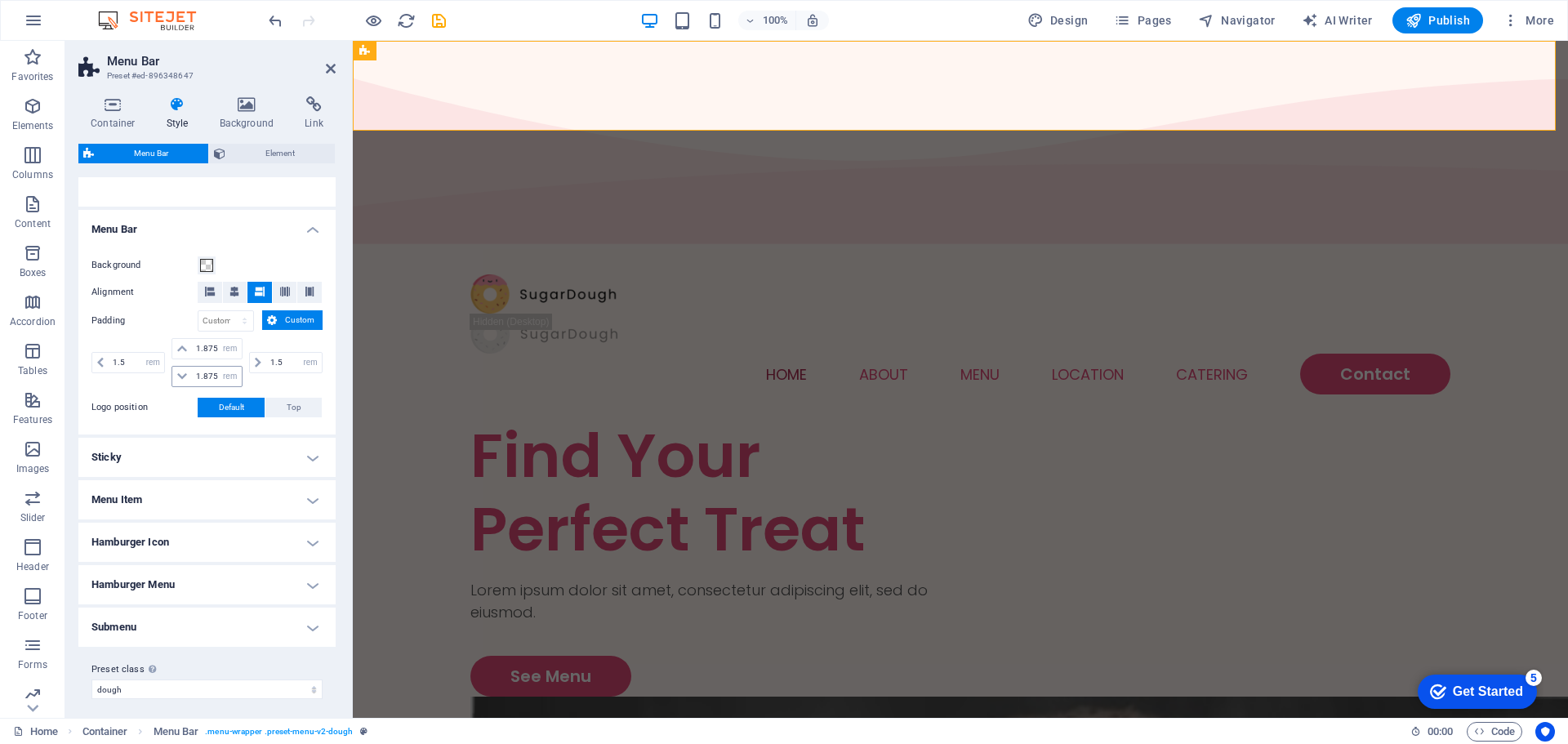
scroll to position [252, 0]
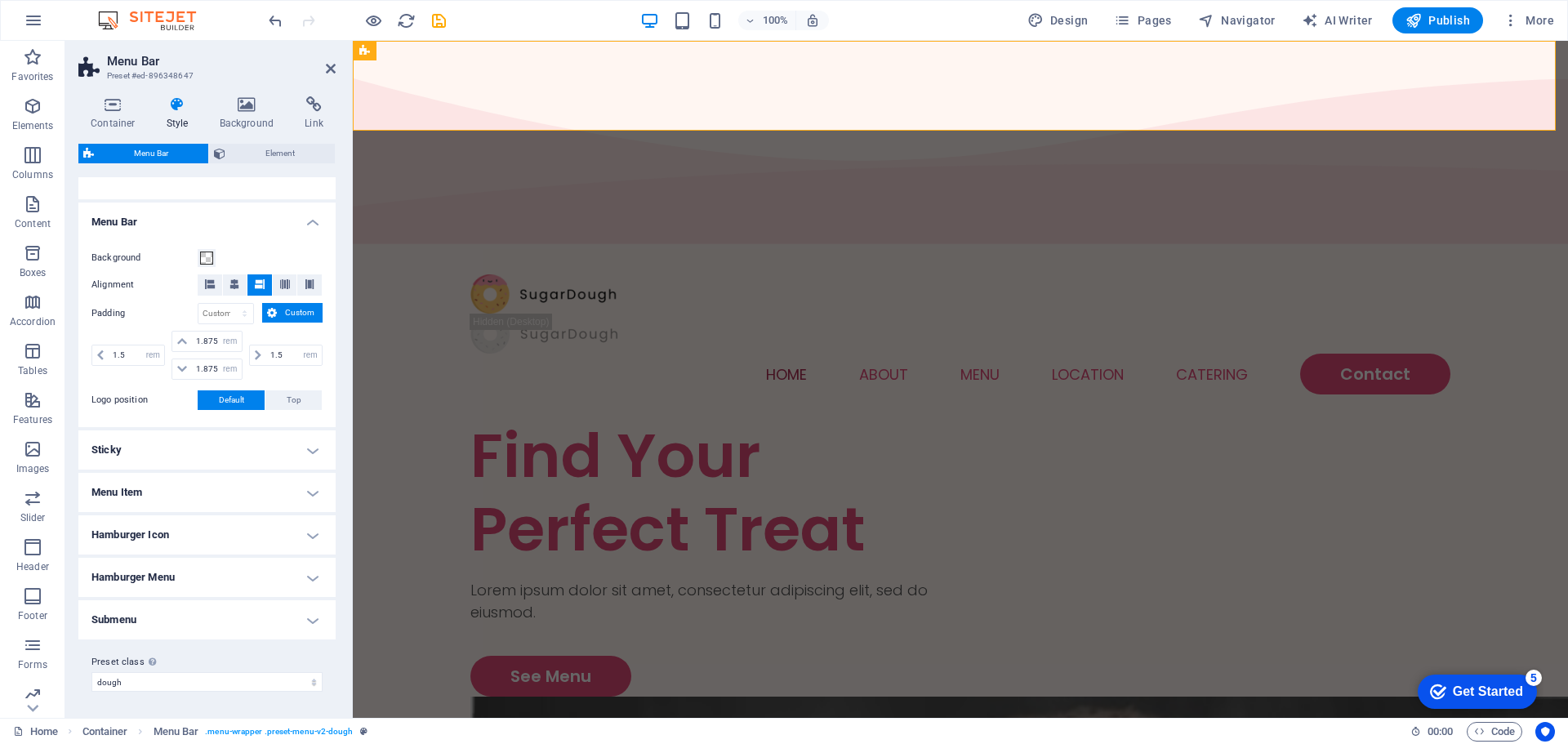
click at [279, 486] on h4 "Menu Item" at bounding box center [207, 492] width 258 height 40
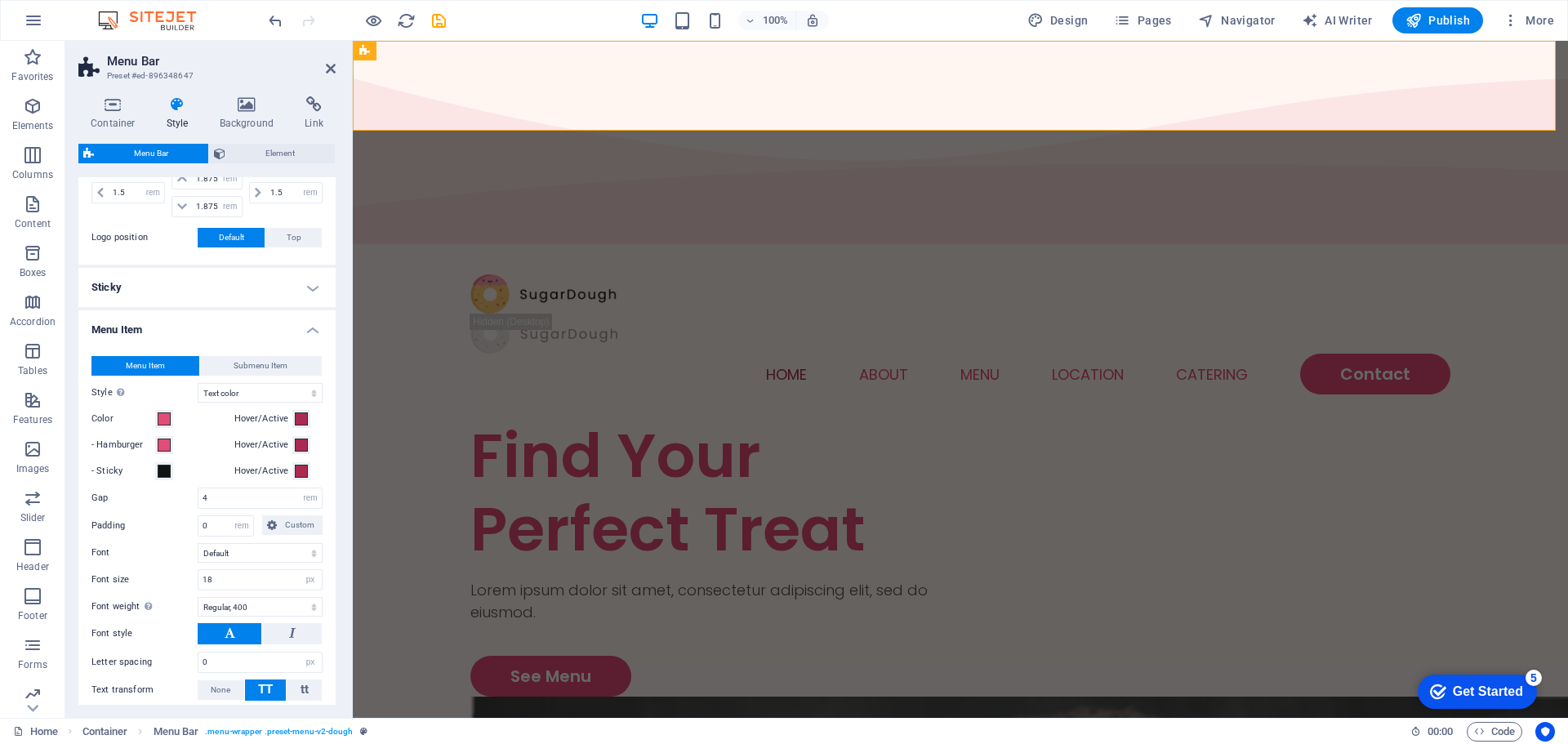
scroll to position [498, 0]
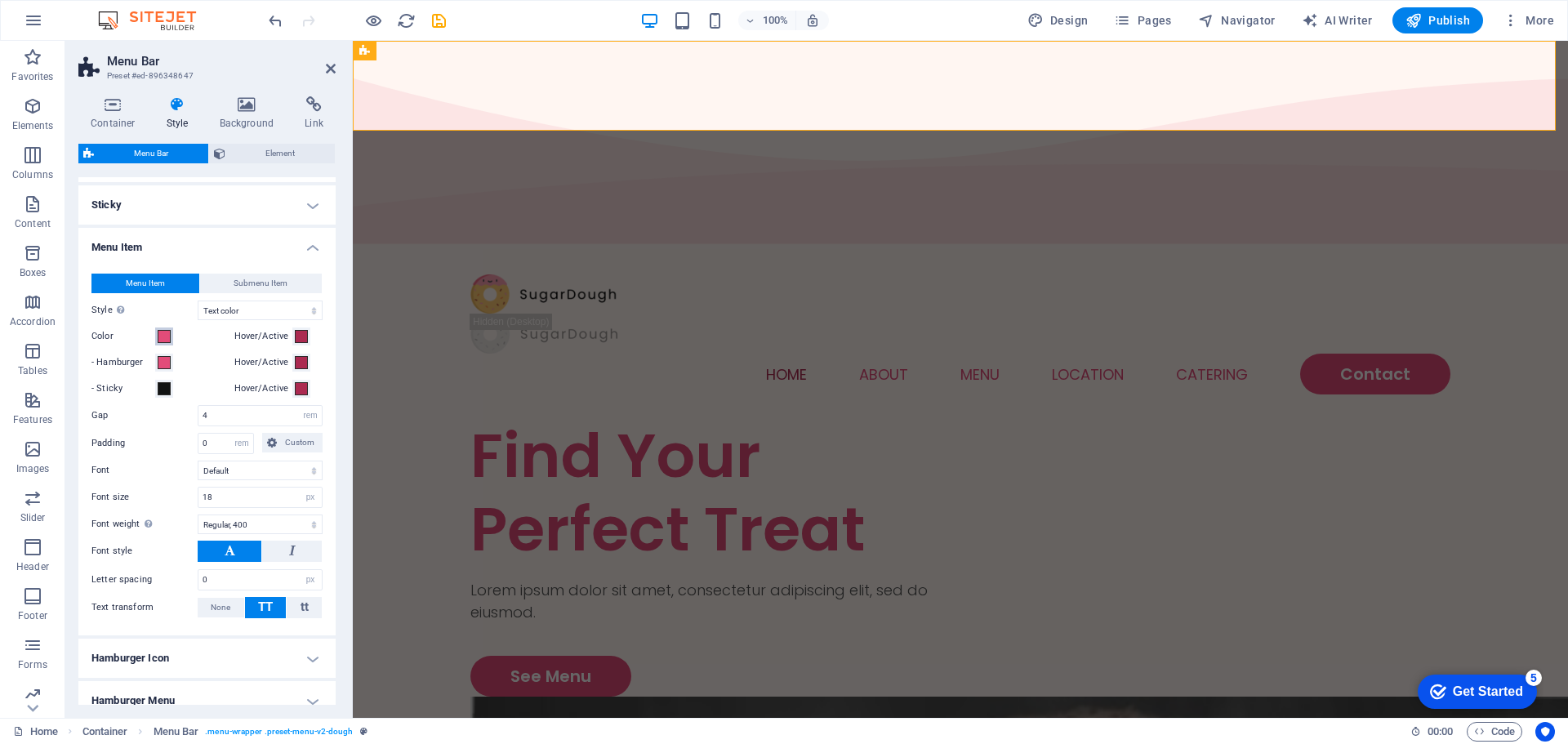
click at [162, 336] on span at bounding box center [164, 336] width 13 height 13
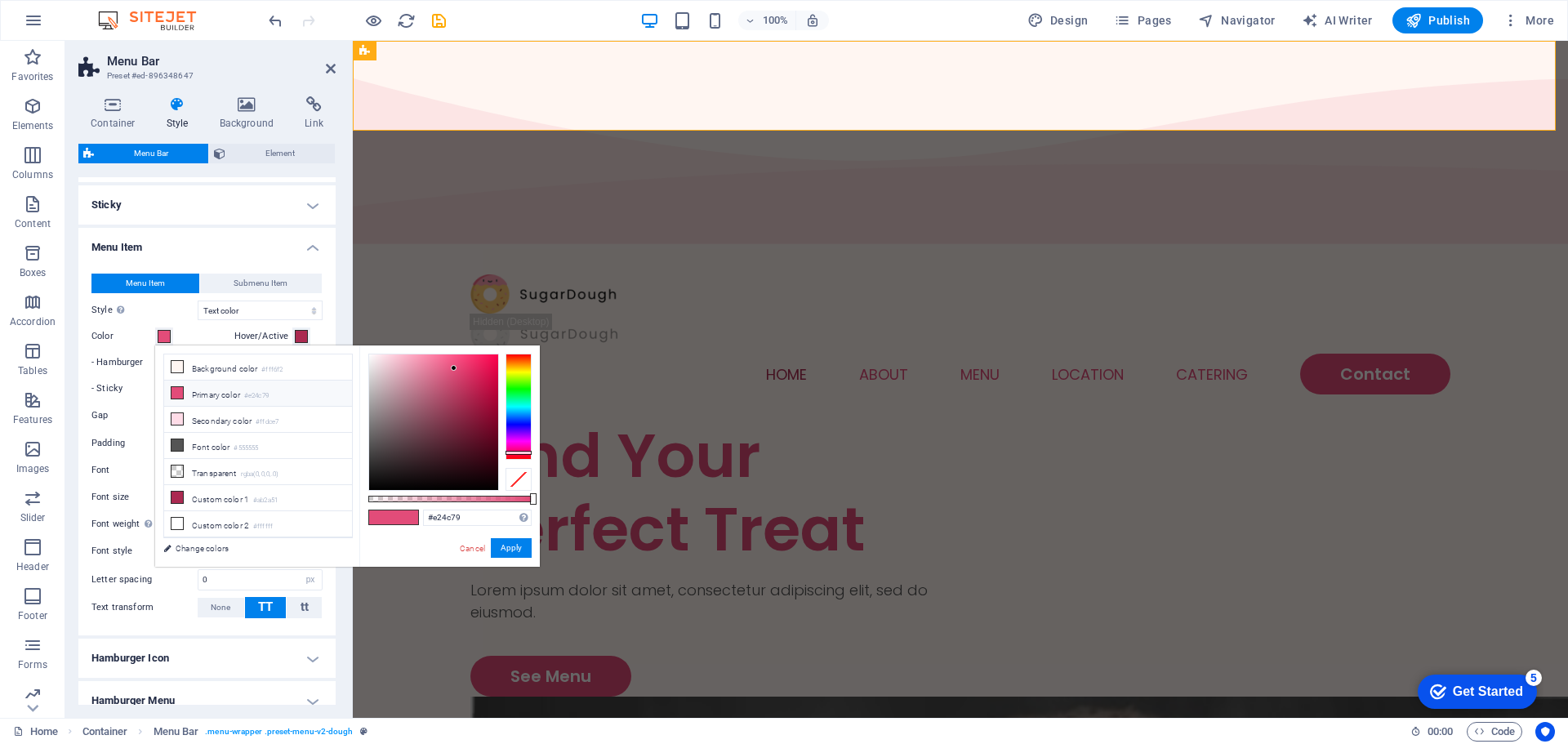
type input "#4c9ae2"
click at [515, 414] on div at bounding box center [519, 406] width 26 height 106
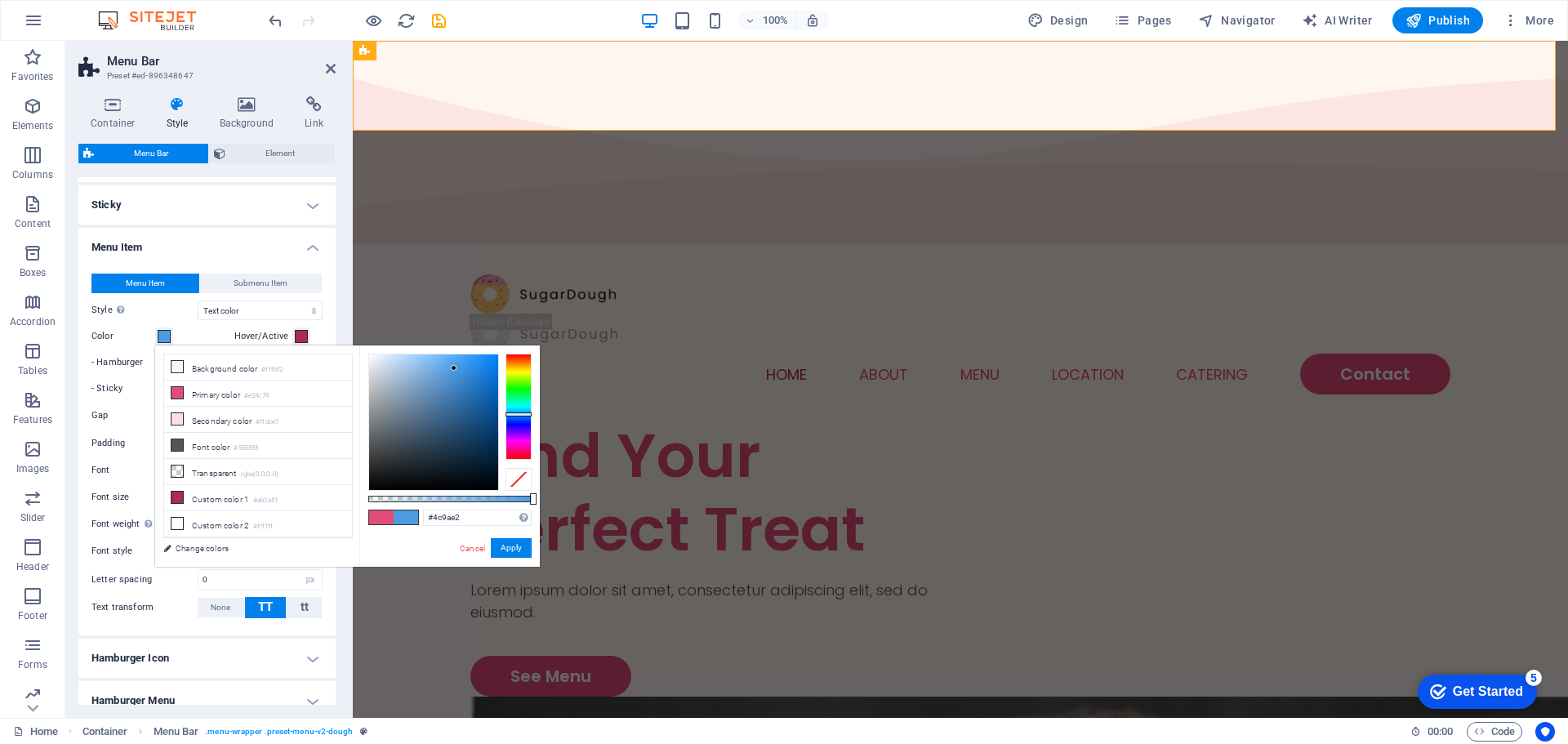
click at [515, 414] on div at bounding box center [519, 414] width 26 height 4
click at [507, 550] on button "Apply" at bounding box center [511, 548] width 40 height 19
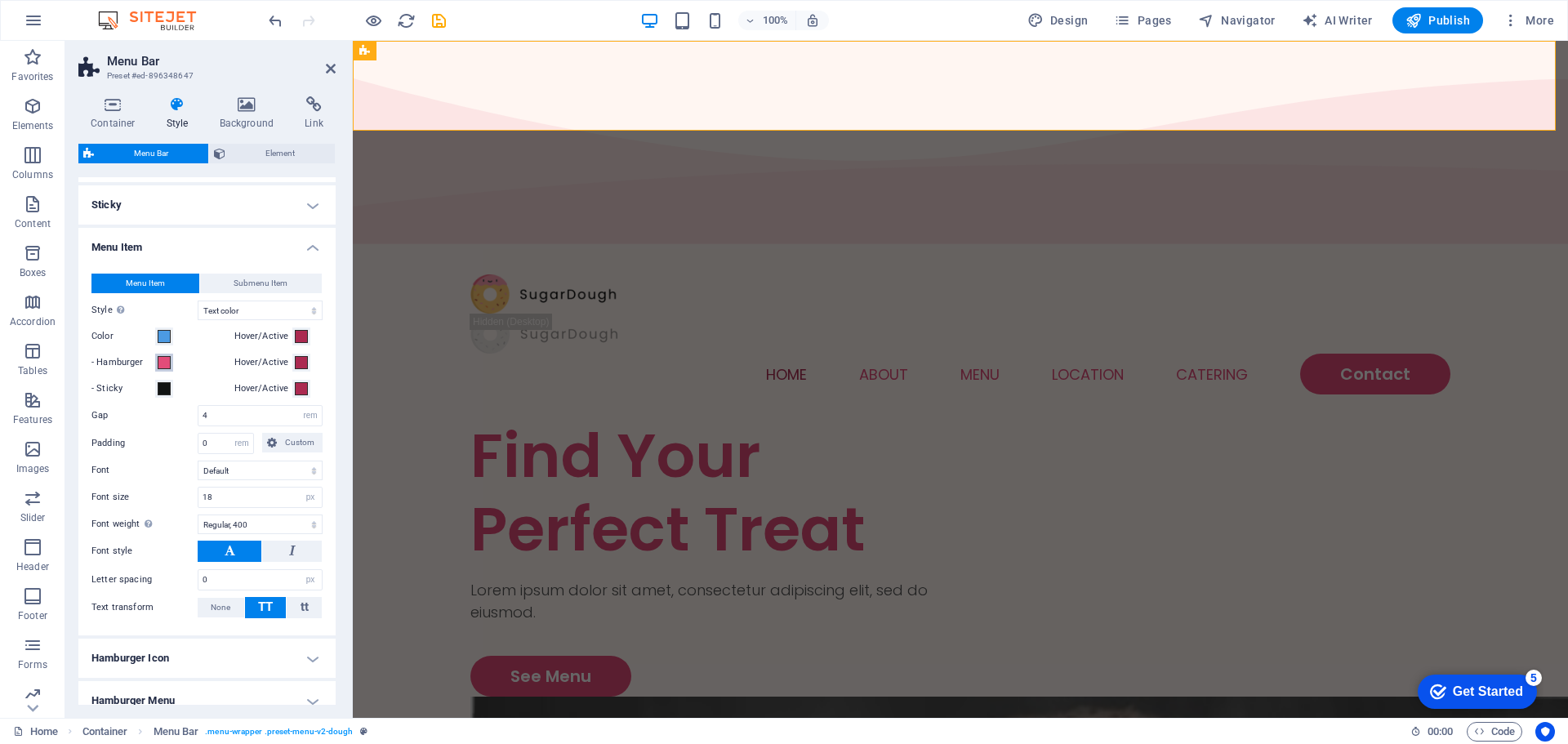
click at [169, 360] on span at bounding box center [164, 362] width 13 height 13
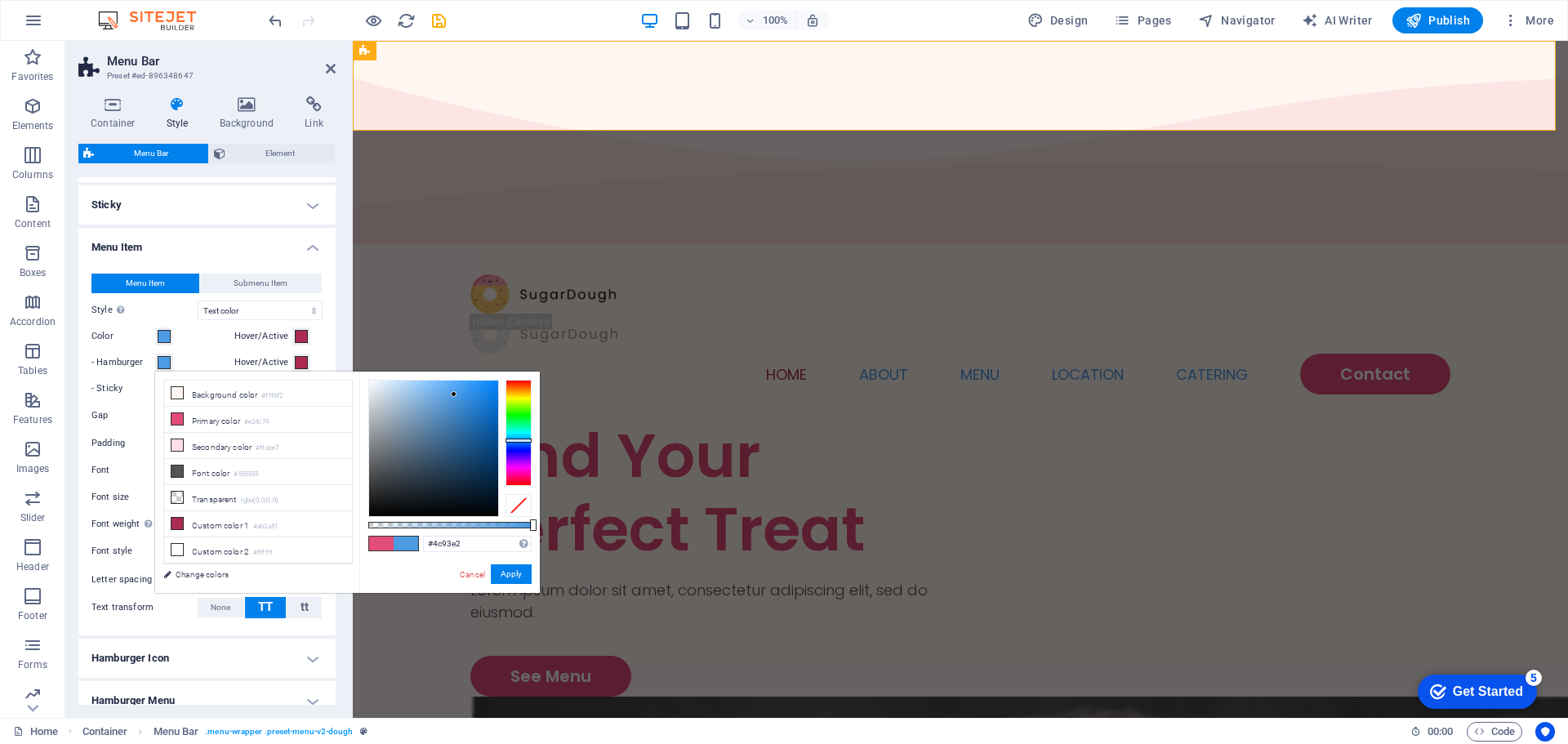
click at [514, 441] on div at bounding box center [519, 441] width 26 height 4
click at [517, 435] on div at bounding box center [519, 433] width 26 height 106
click at [514, 442] on div at bounding box center [519, 433] width 26 height 106
click at [250, 389] on li "Background color #fff6f2" at bounding box center [259, 394] width 188 height 26
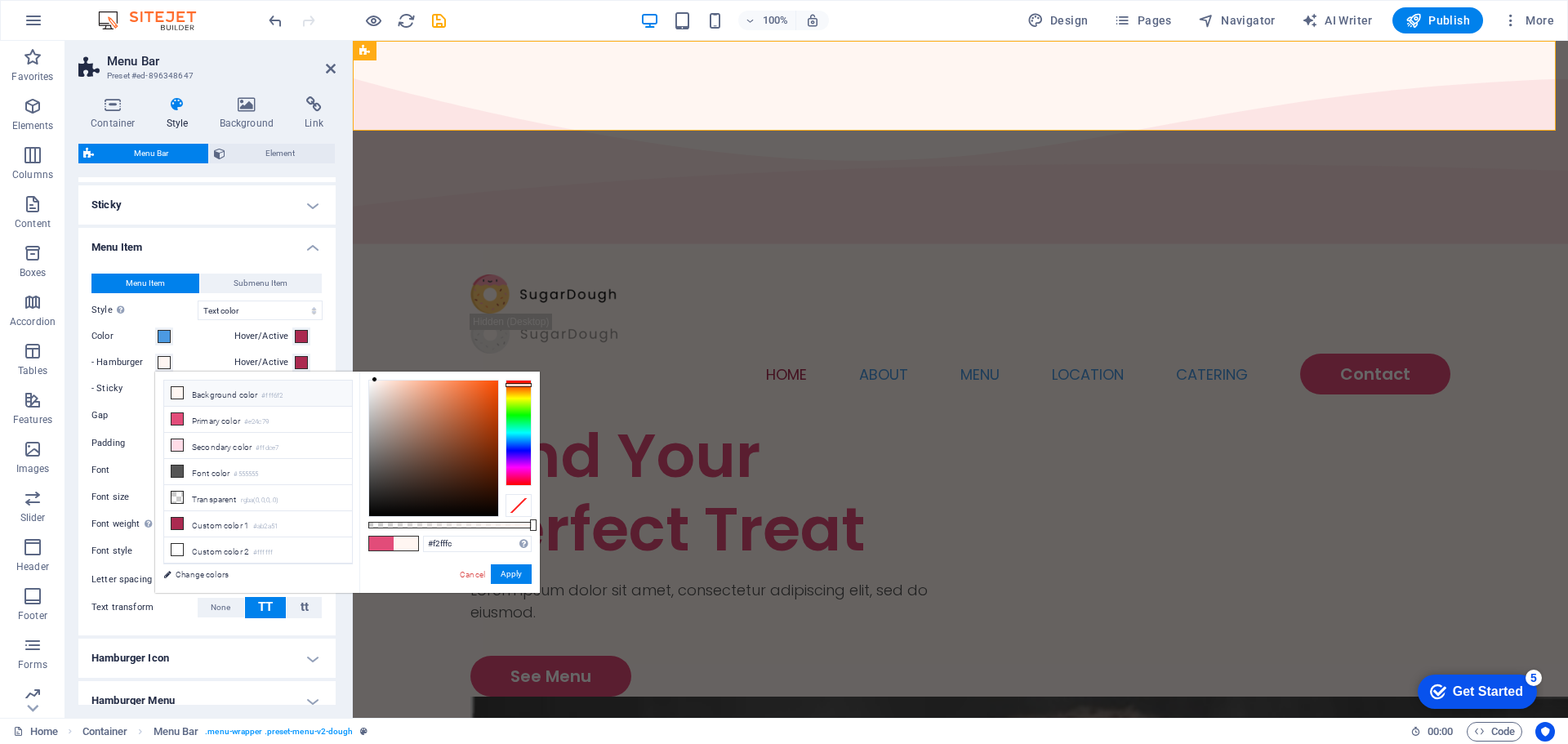
click at [523, 428] on div at bounding box center [519, 433] width 26 height 106
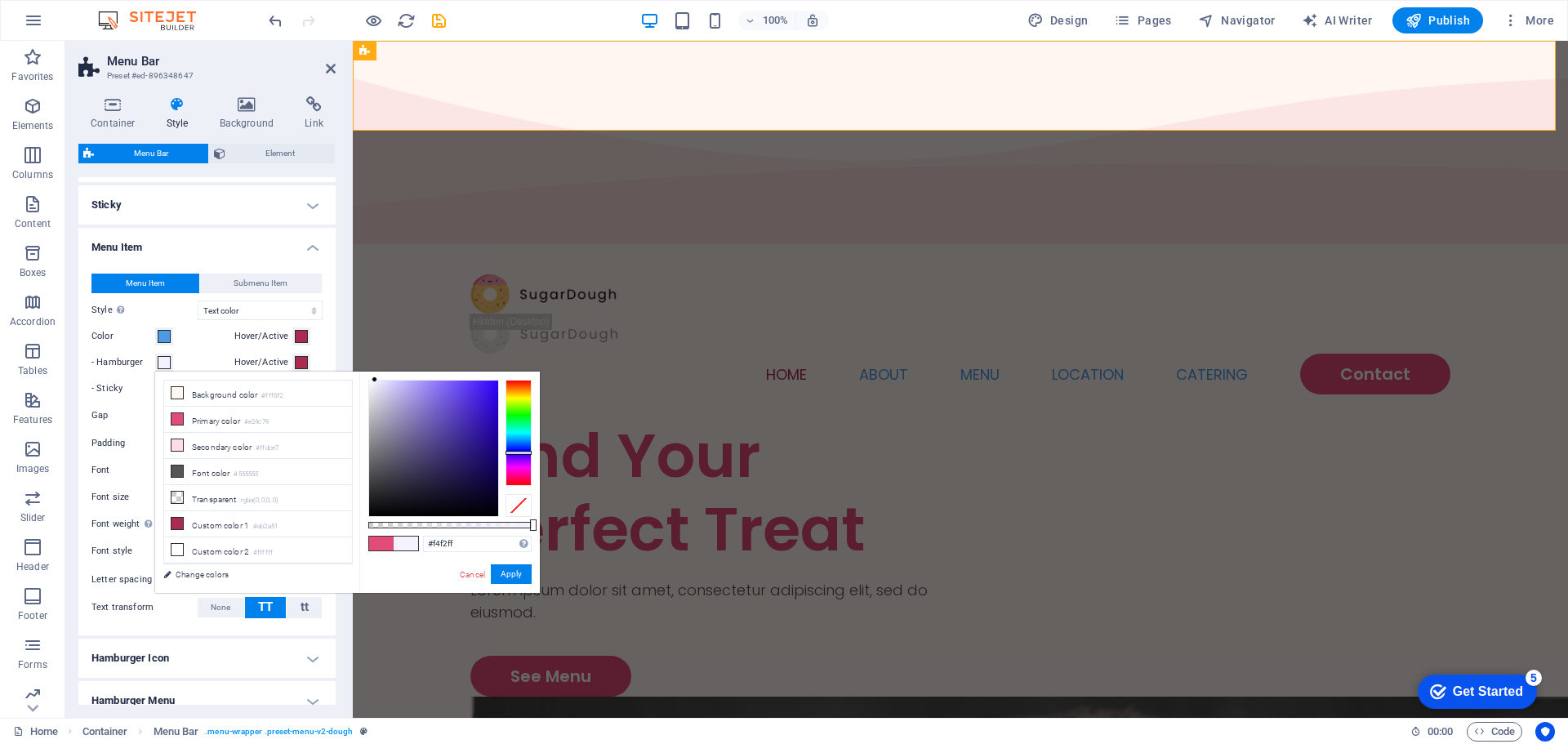
drag, startPoint x: 521, startPoint y: 435, endPoint x: 521, endPoint y: 453, distance: 18.0
click at [521, 453] on div at bounding box center [519, 453] width 26 height 4
type input "#f2f9ff"
click at [523, 440] on div at bounding box center [519, 433] width 26 height 106
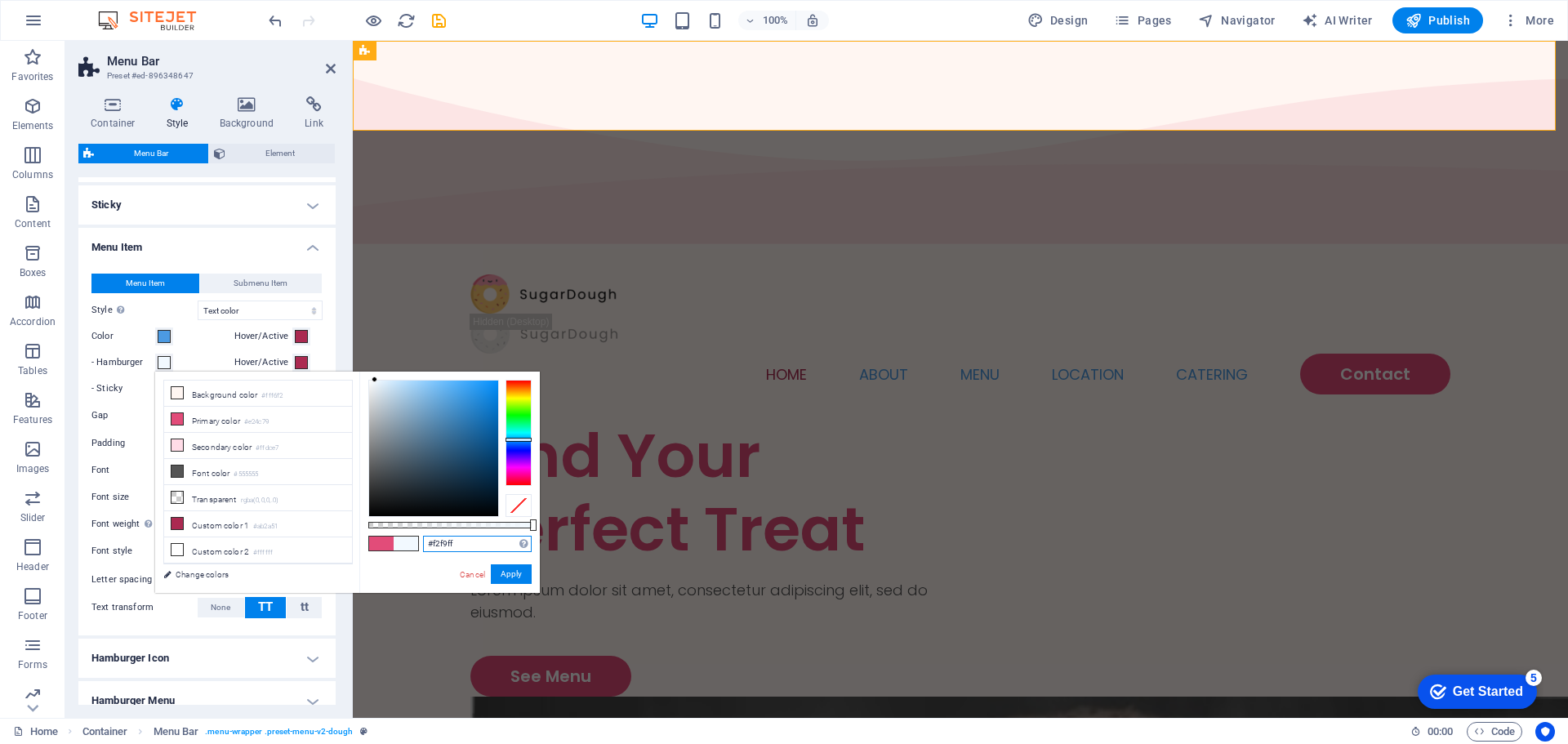
click at [480, 533] on div "#f2f9ff Supported formats #0852ed rgb(8, 82, 237) rgba(8, 82, 237, 90%) hsv(221…" at bounding box center [449, 601] width 180 height 458
click at [517, 566] on button "Apply" at bounding box center [511, 574] width 40 height 19
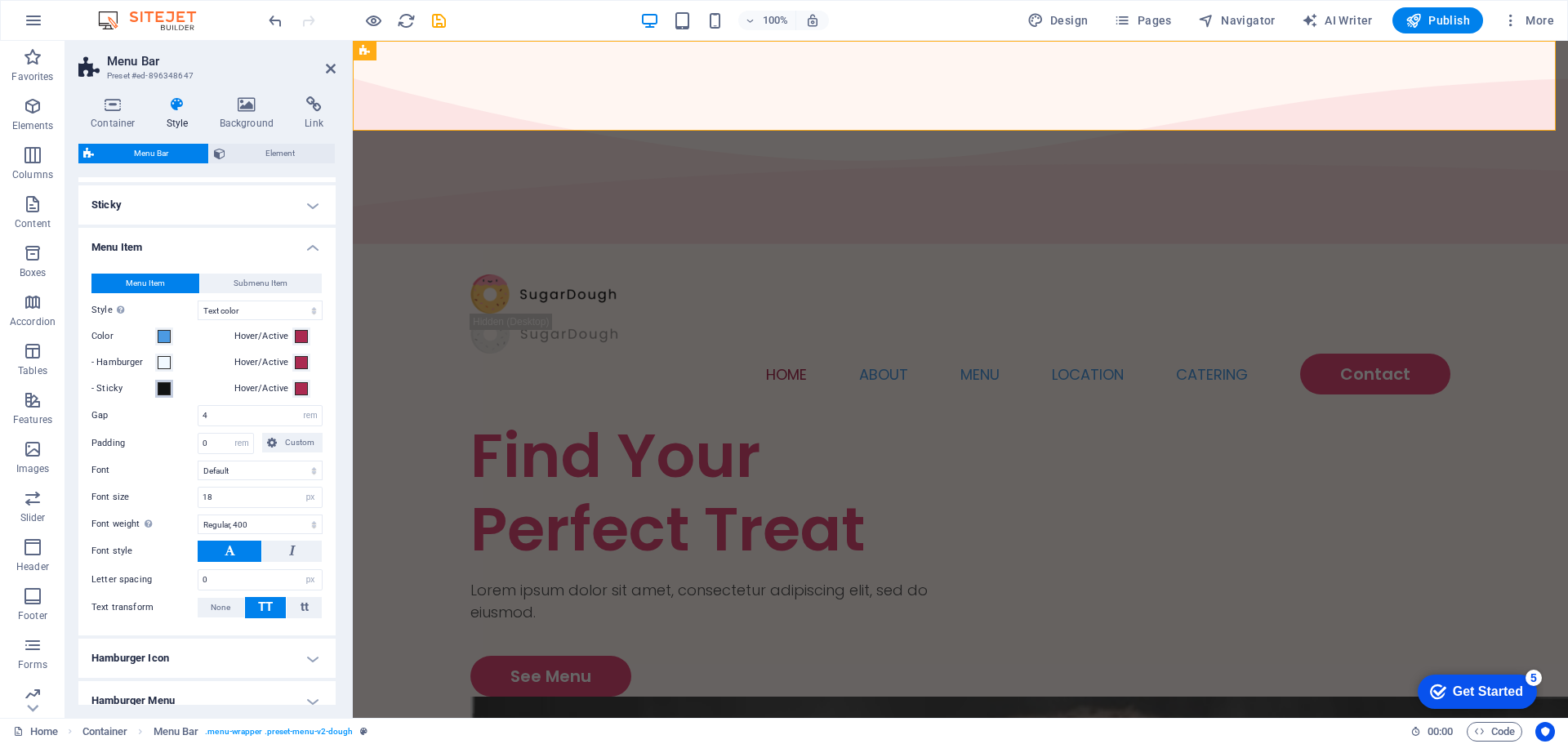
click at [166, 385] on span at bounding box center [164, 389] width 13 height 13
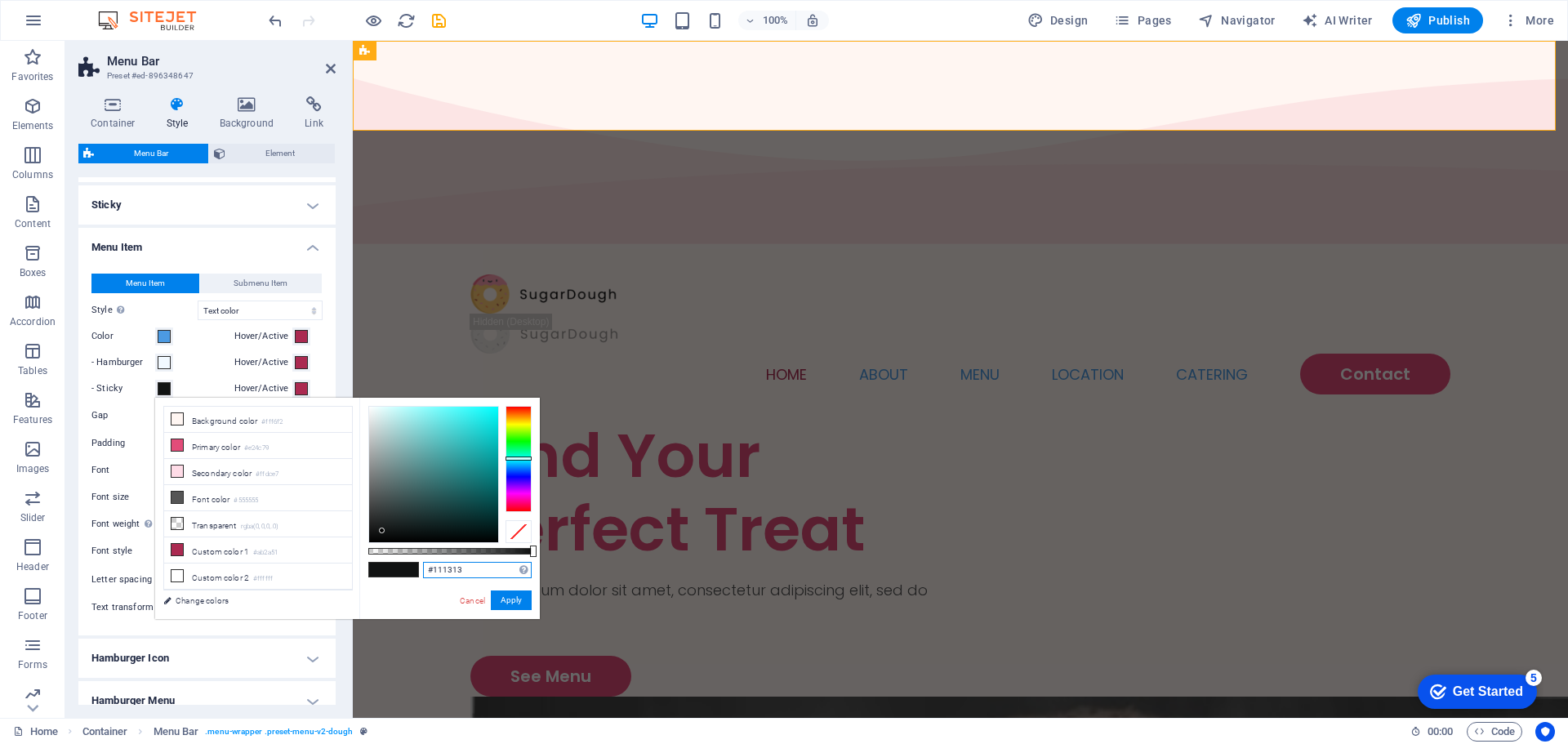
click at [439, 572] on input "#111313" at bounding box center [478, 570] width 109 height 17
paste input "f2f9ff"
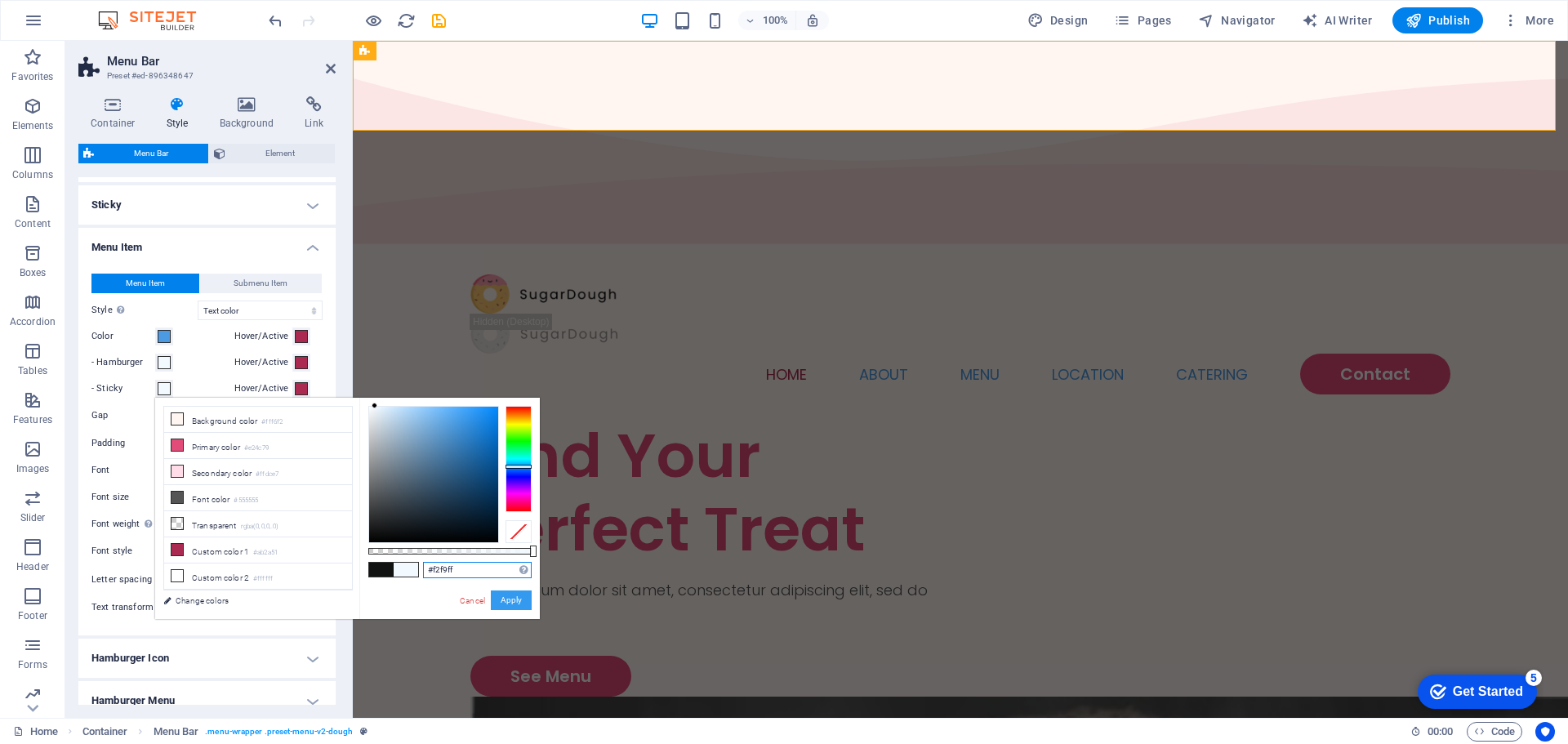
type input "#f2f9ff"
click at [502, 593] on button "Apply" at bounding box center [511, 600] width 40 height 19
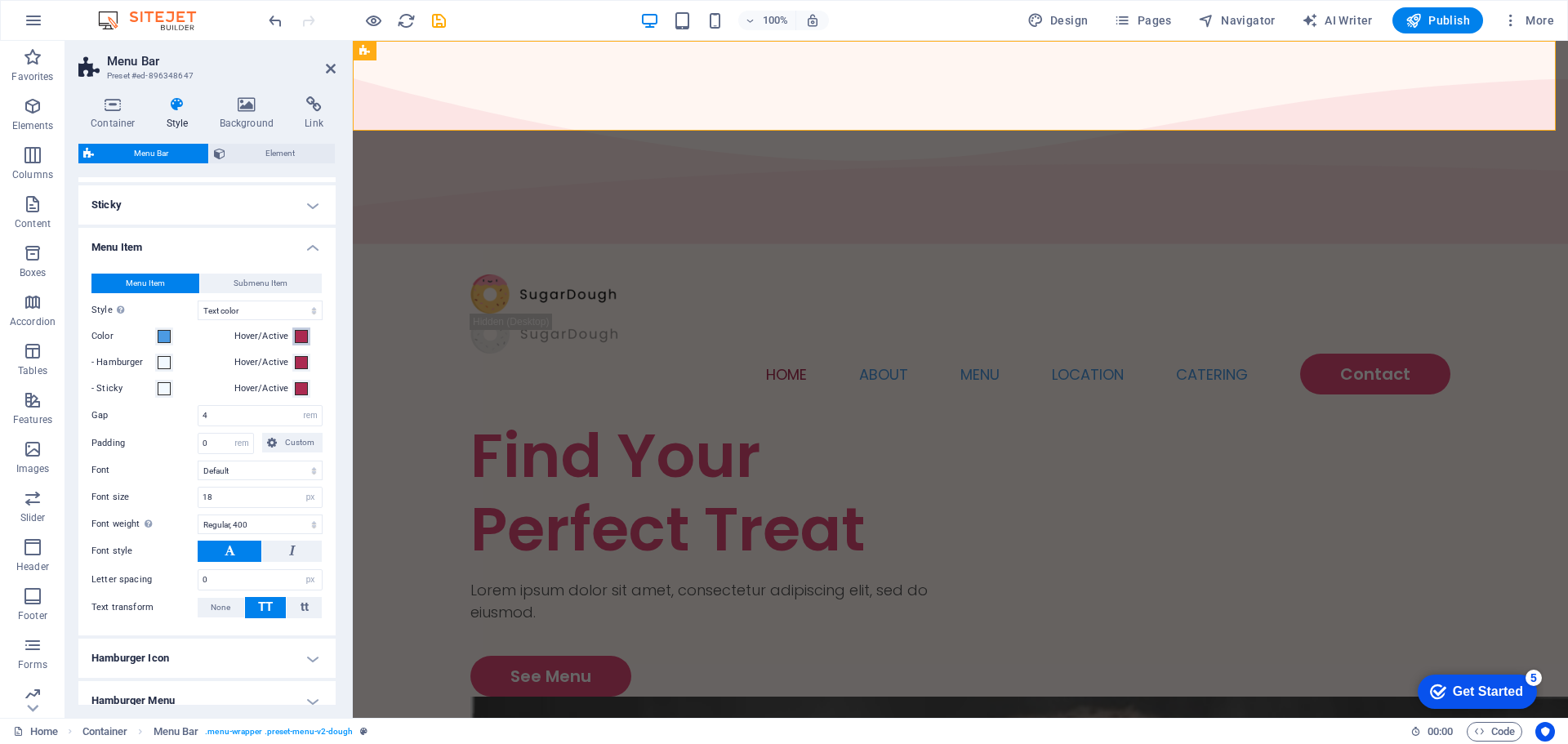
click at [303, 335] on span at bounding box center [301, 336] width 13 height 13
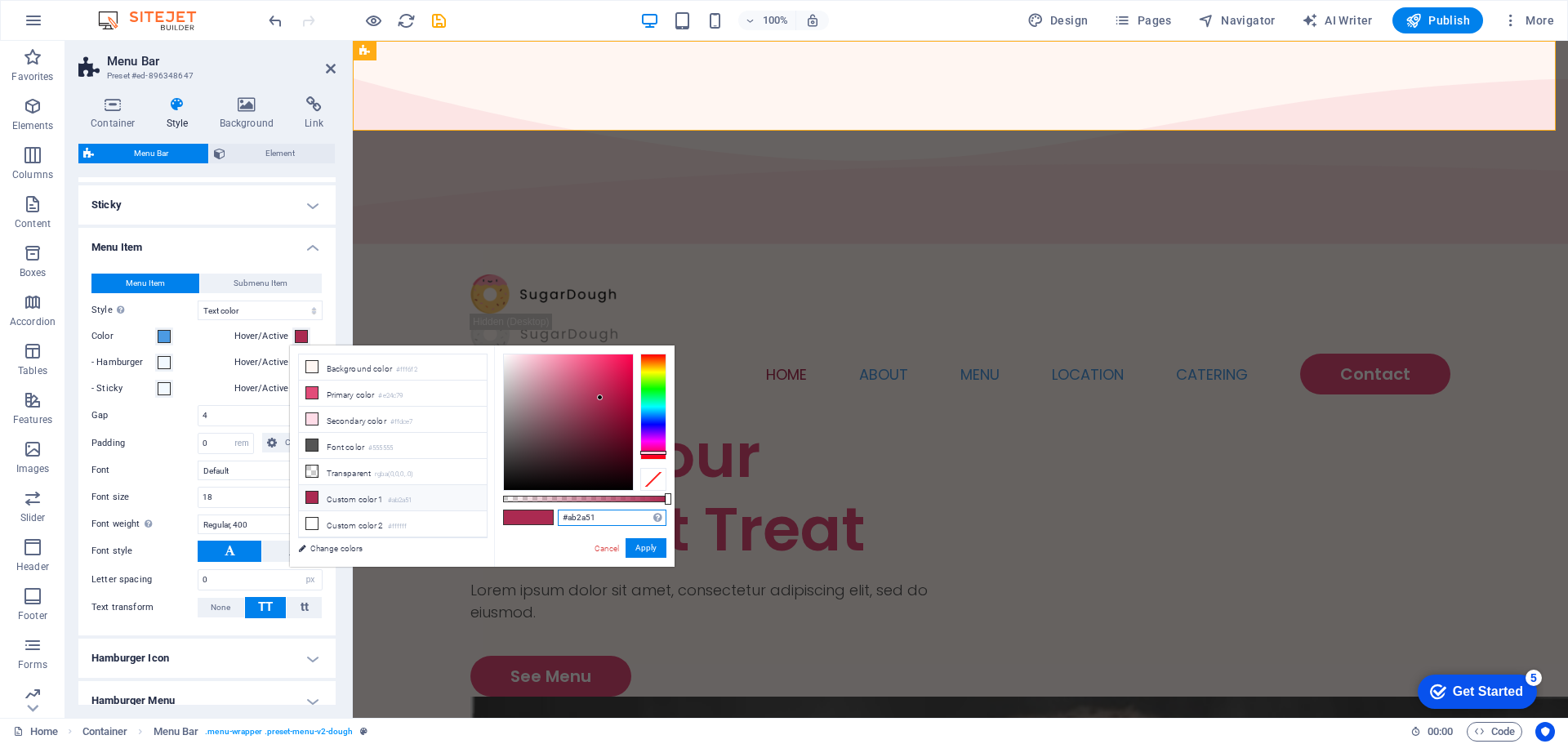
click at [581, 522] on input "#ab2a51" at bounding box center [612, 518] width 109 height 17
paste input "f2f9ff"
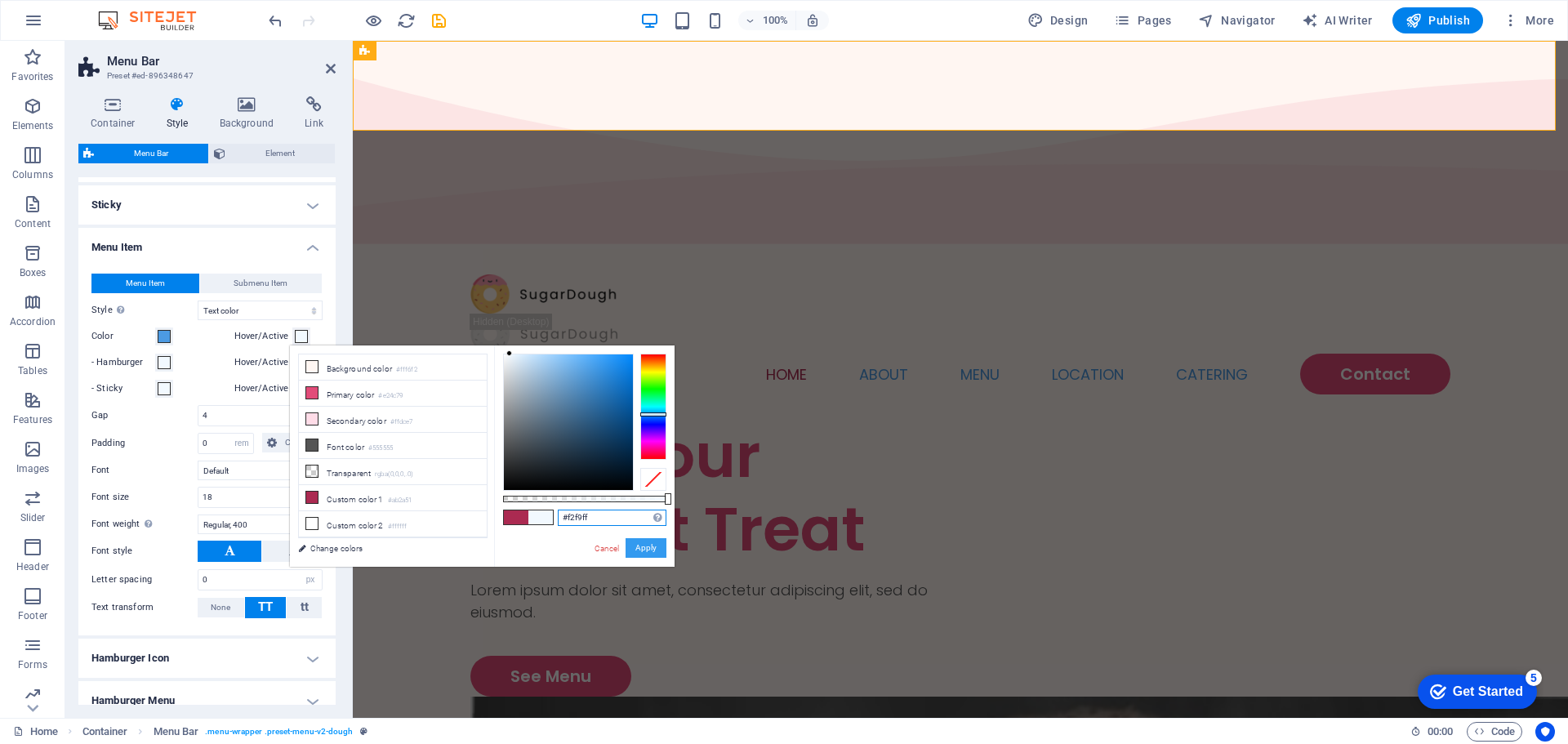
type input "#f2f9ff"
click at [652, 552] on button "Apply" at bounding box center [645, 548] width 40 height 19
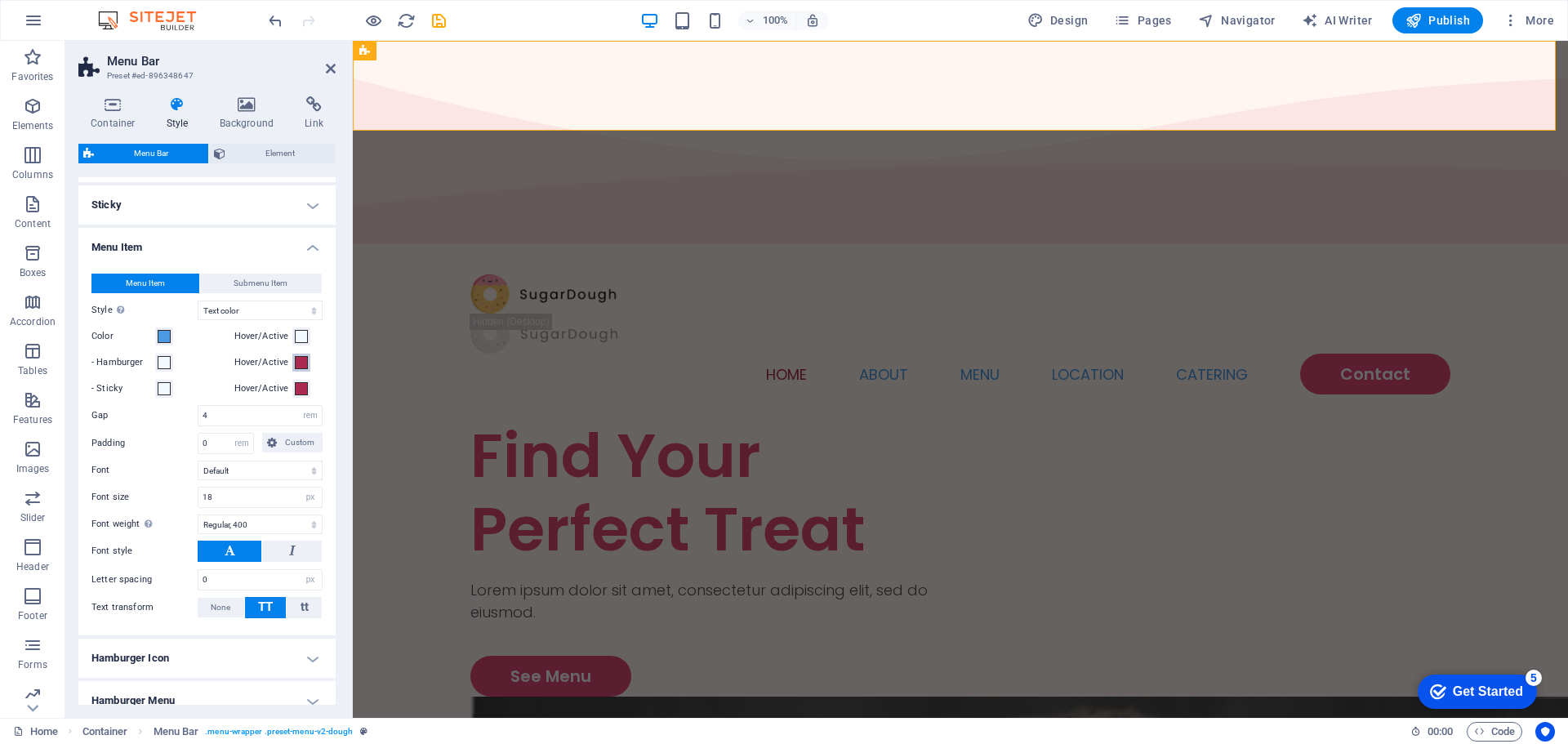
click at [299, 359] on span at bounding box center [301, 362] width 13 height 13
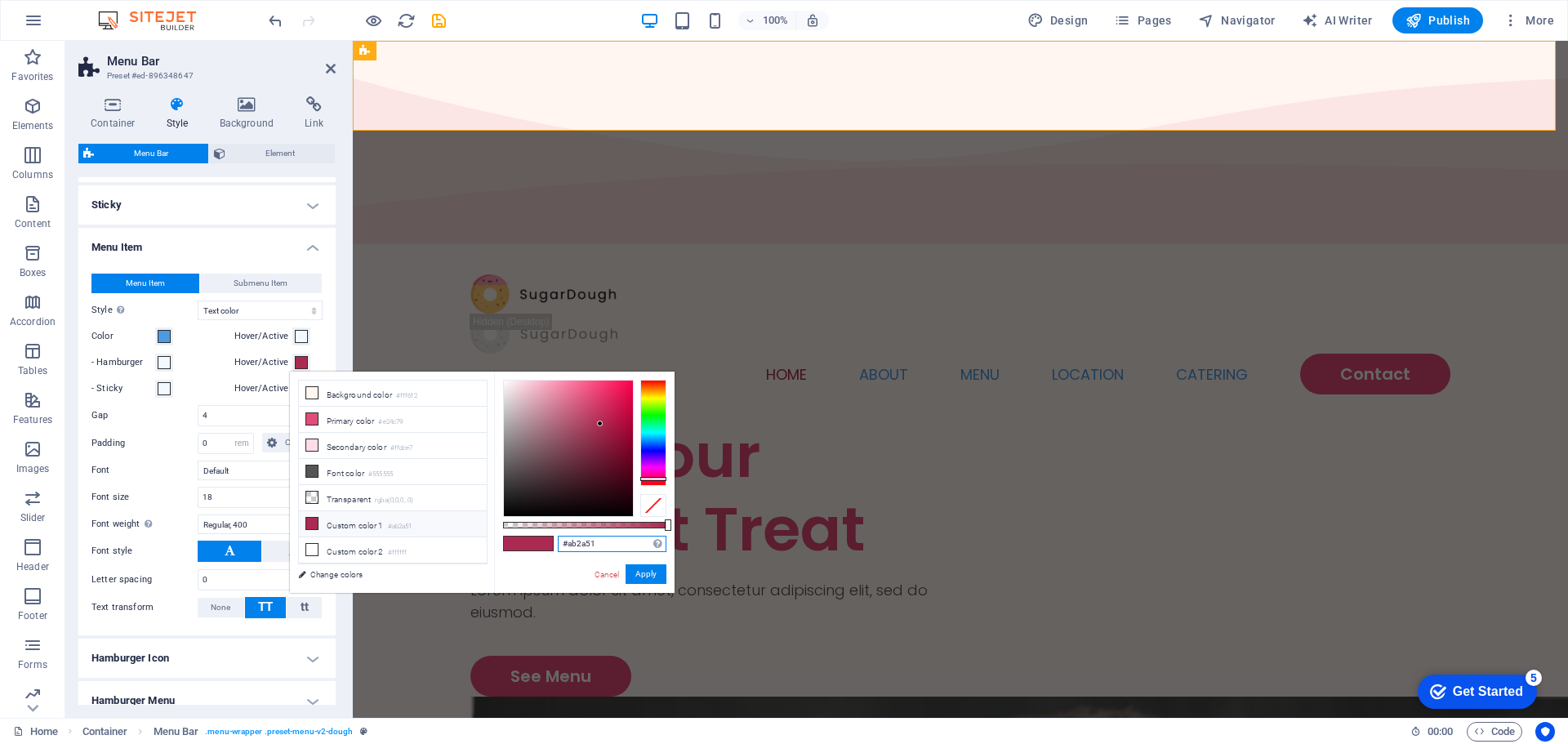
click at [577, 544] on input "#ab2a51" at bounding box center [612, 543] width 109 height 17
type input "#f2f9ff"
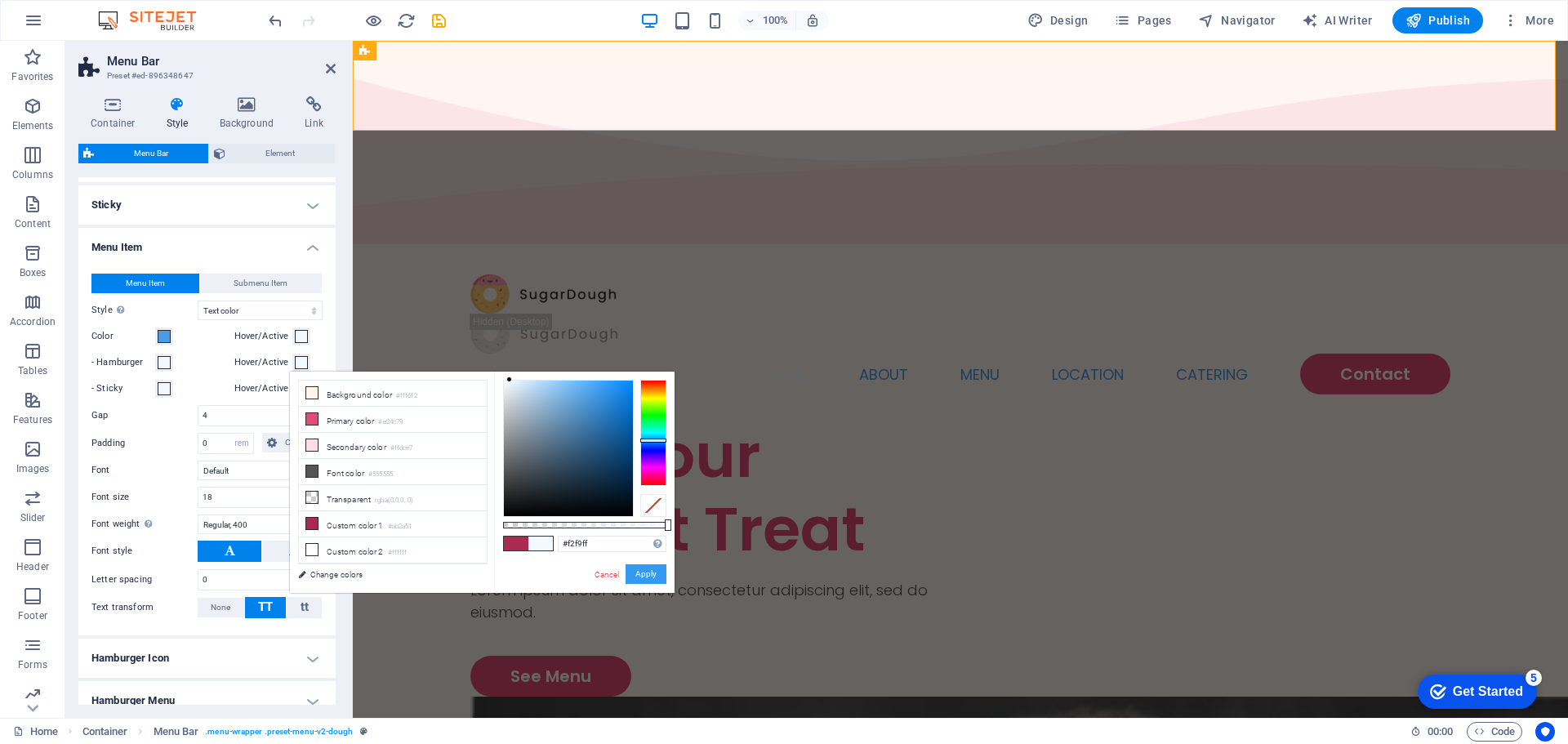
click at [641, 572] on button "Apply" at bounding box center [645, 574] width 40 height 19
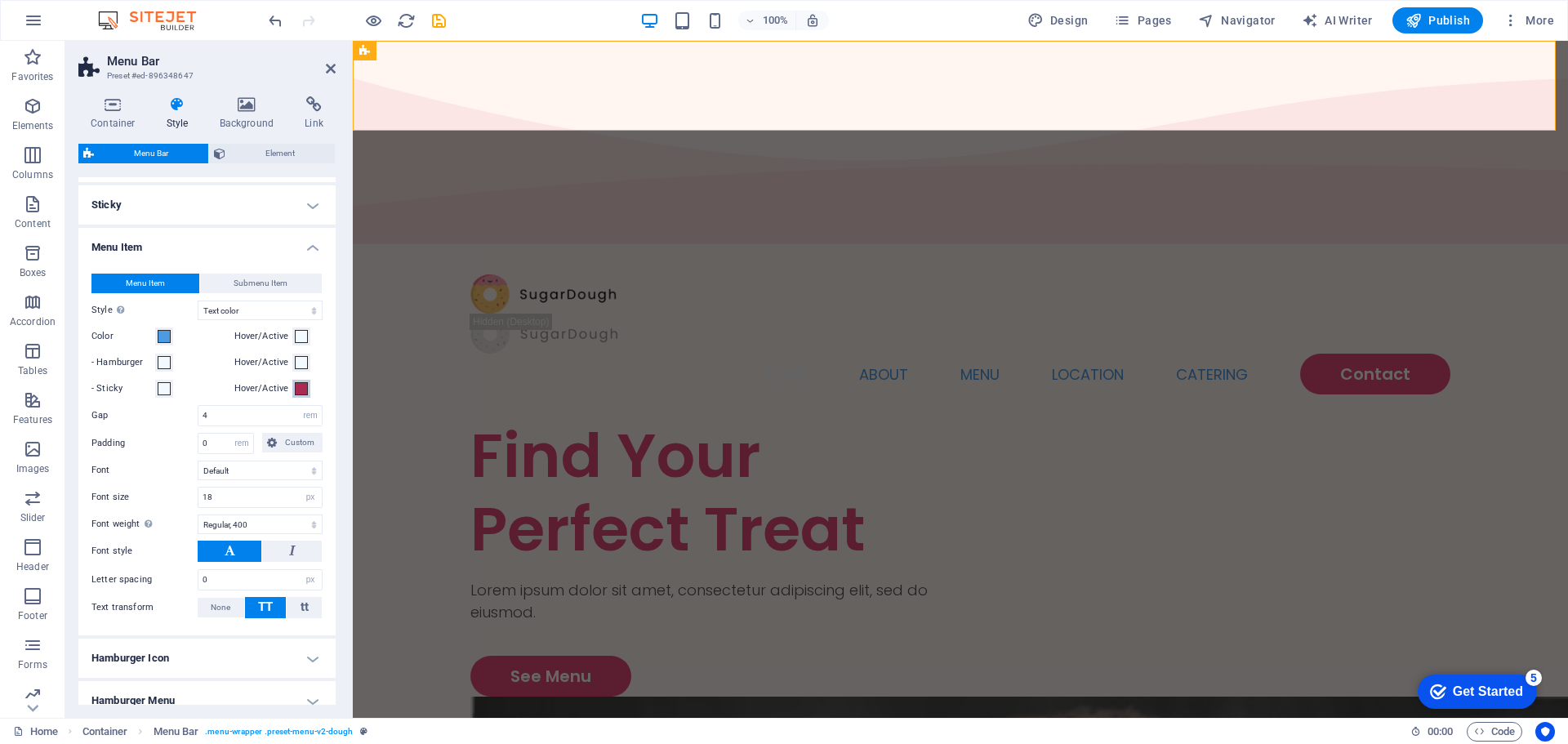
click at [302, 384] on span at bounding box center [301, 389] width 13 height 13
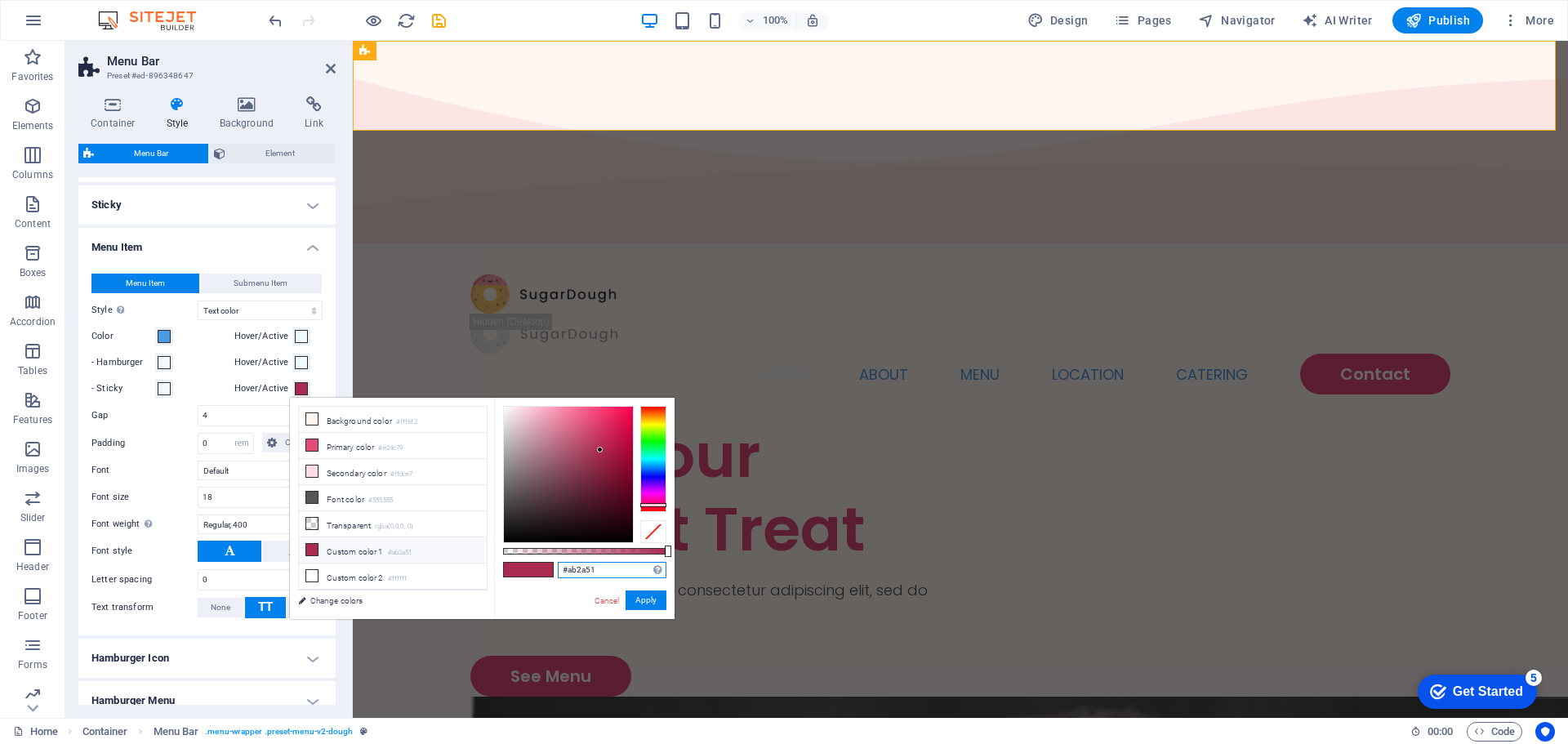
click at [586, 567] on input "#ab2a51" at bounding box center [612, 570] width 109 height 17
paste input "f2f9ff"
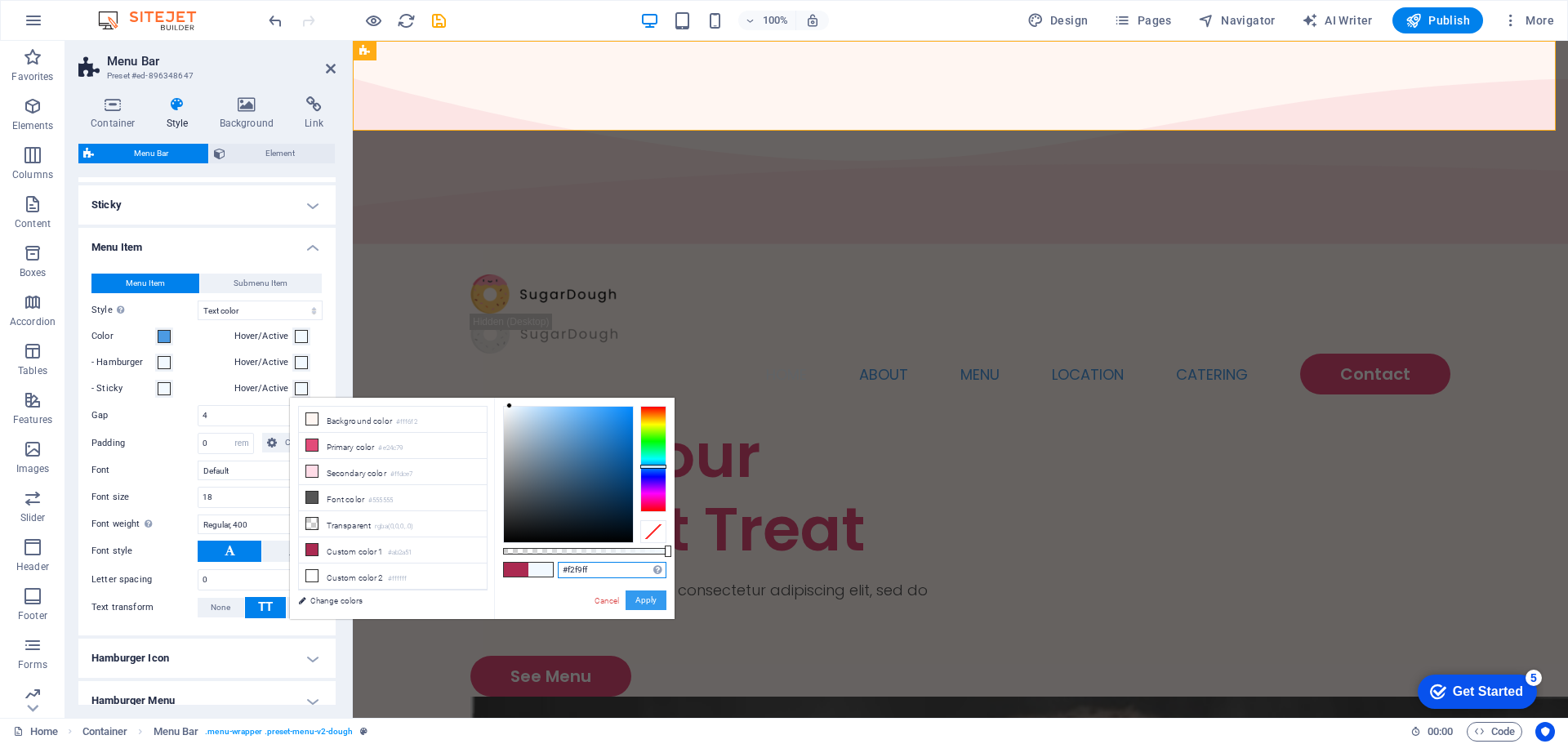
type input "#f2f9ff"
click at [637, 594] on button "Apply" at bounding box center [645, 600] width 40 height 19
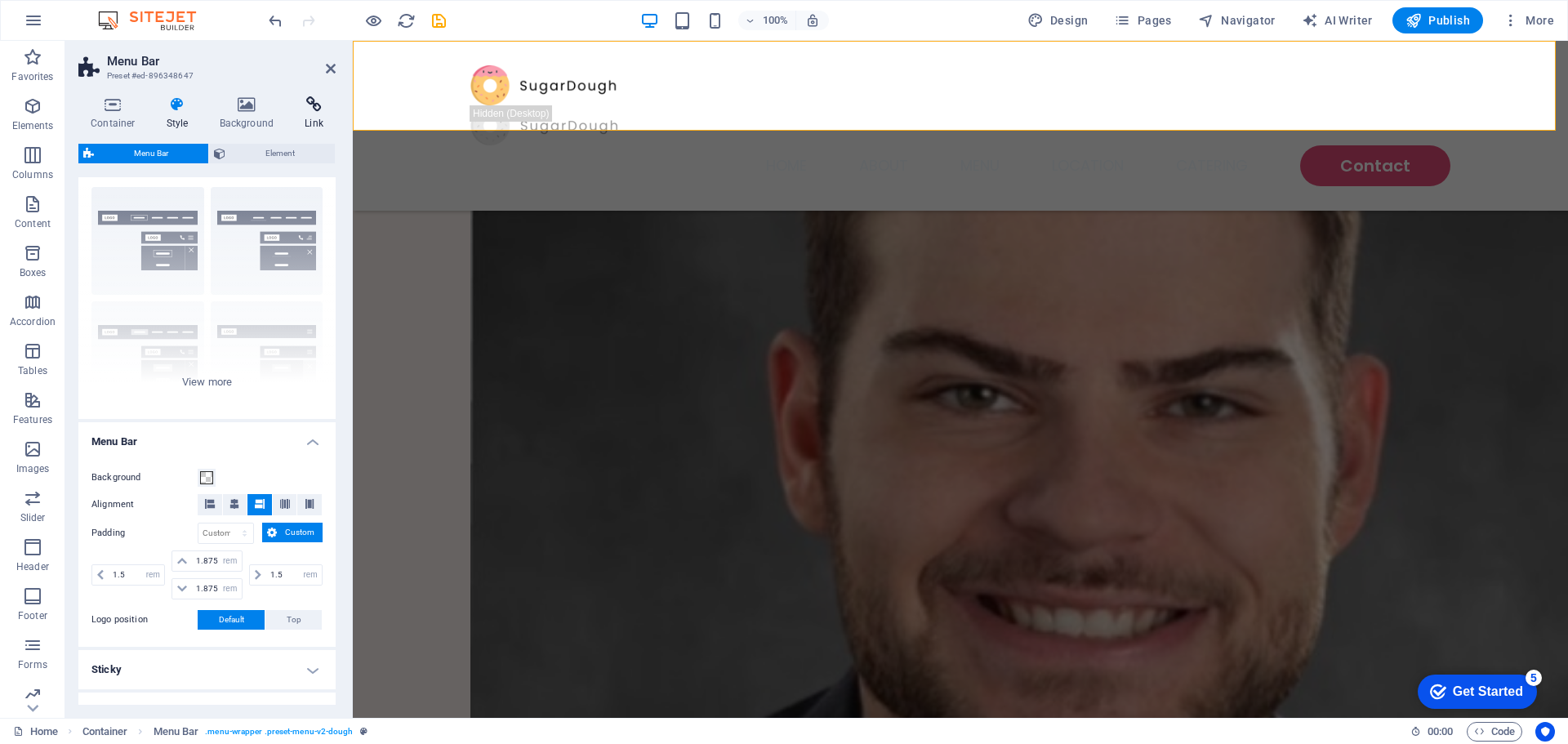
scroll to position [0, 0]
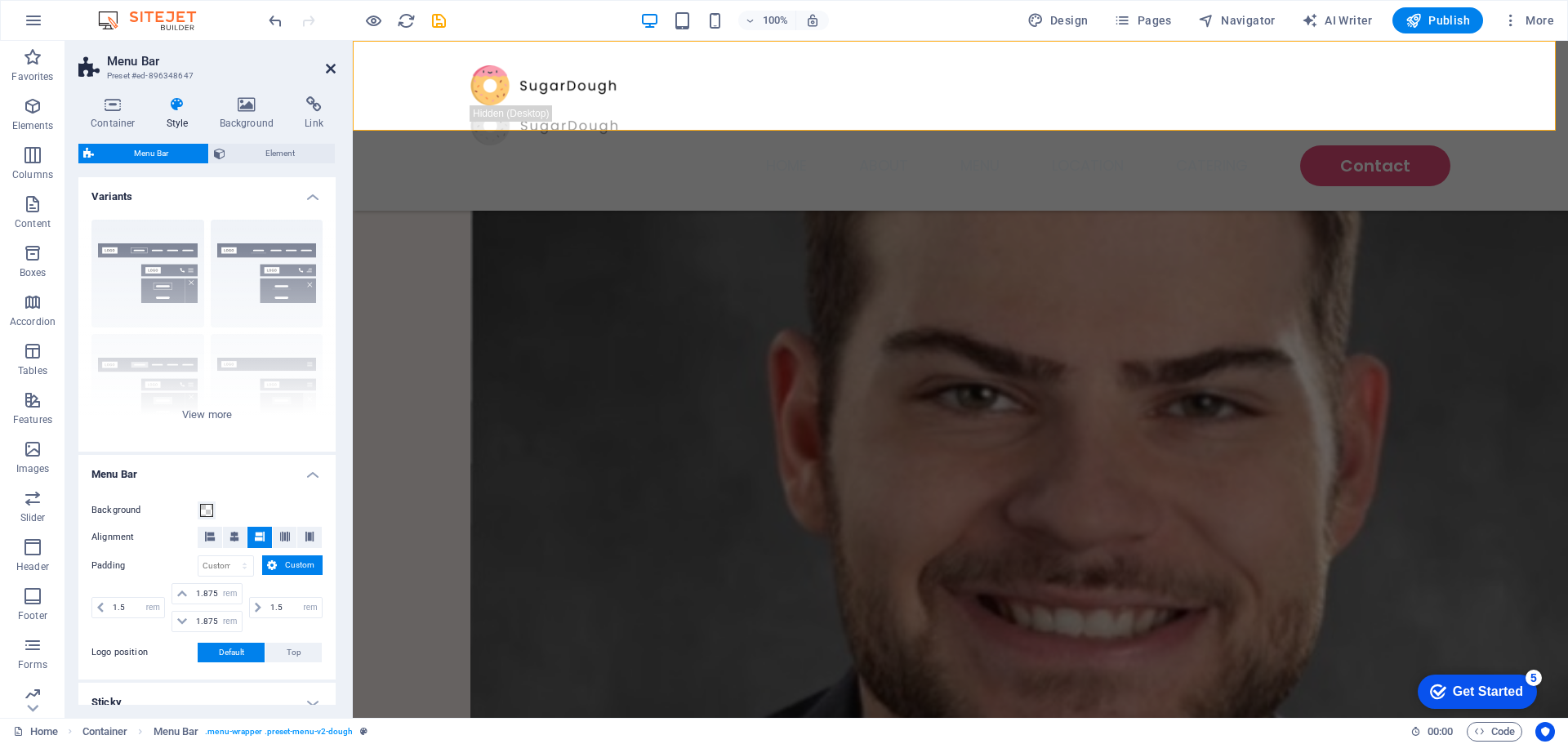
click at [329, 75] on link at bounding box center [331, 69] width 10 height 14
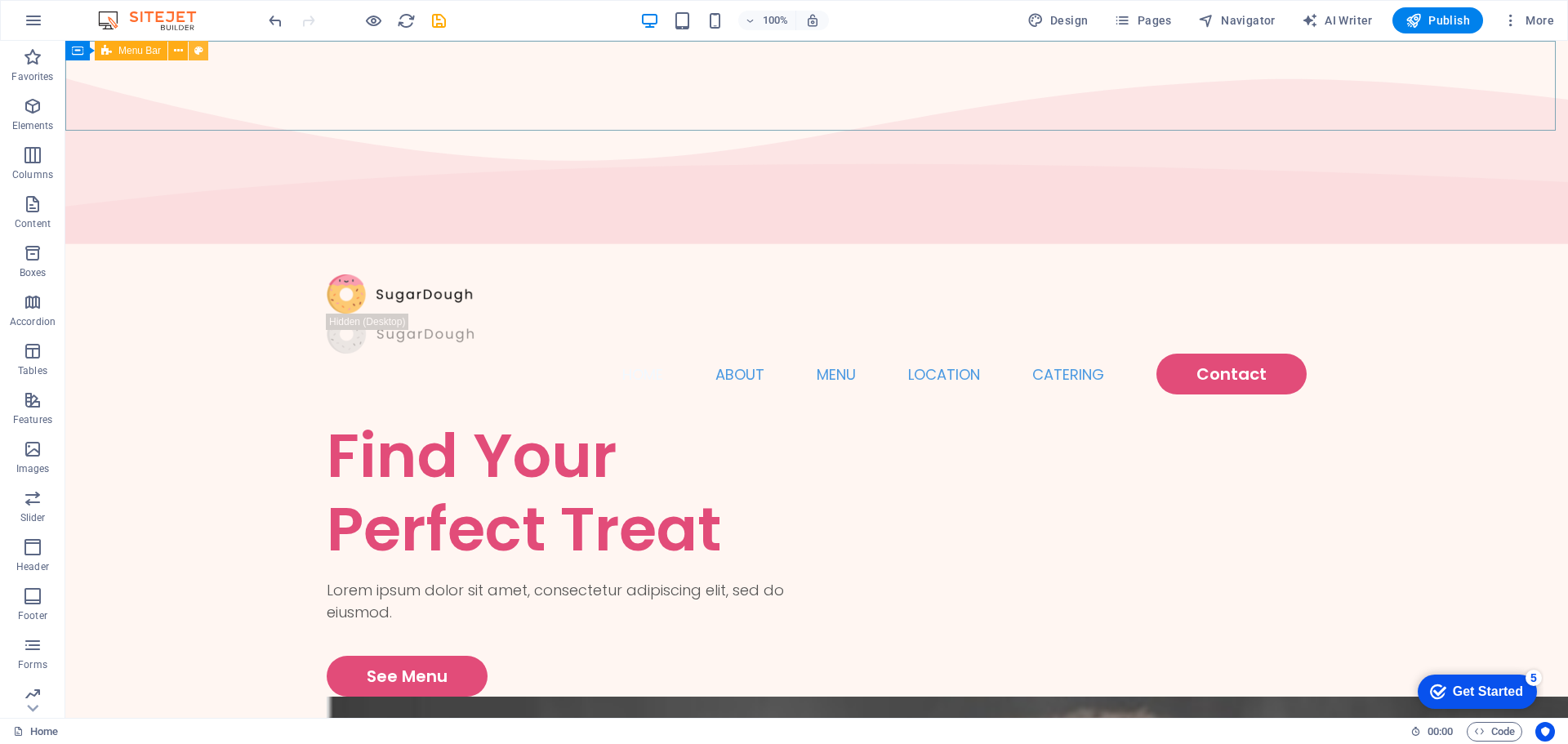
click at [200, 50] on icon at bounding box center [199, 51] width 9 height 18
select select "rem"
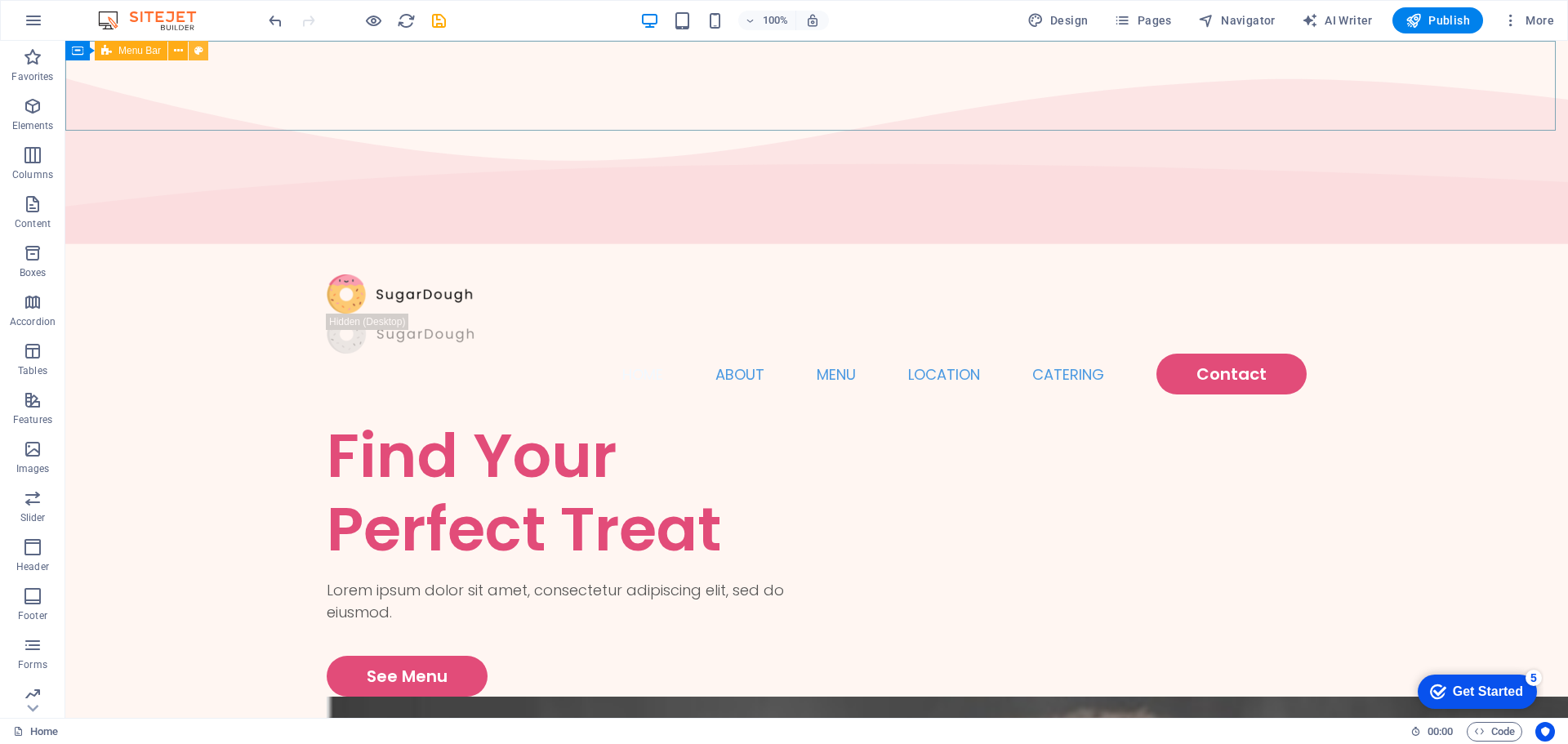
select select "hover_text_color"
select select "rem"
select select "px"
select select "400"
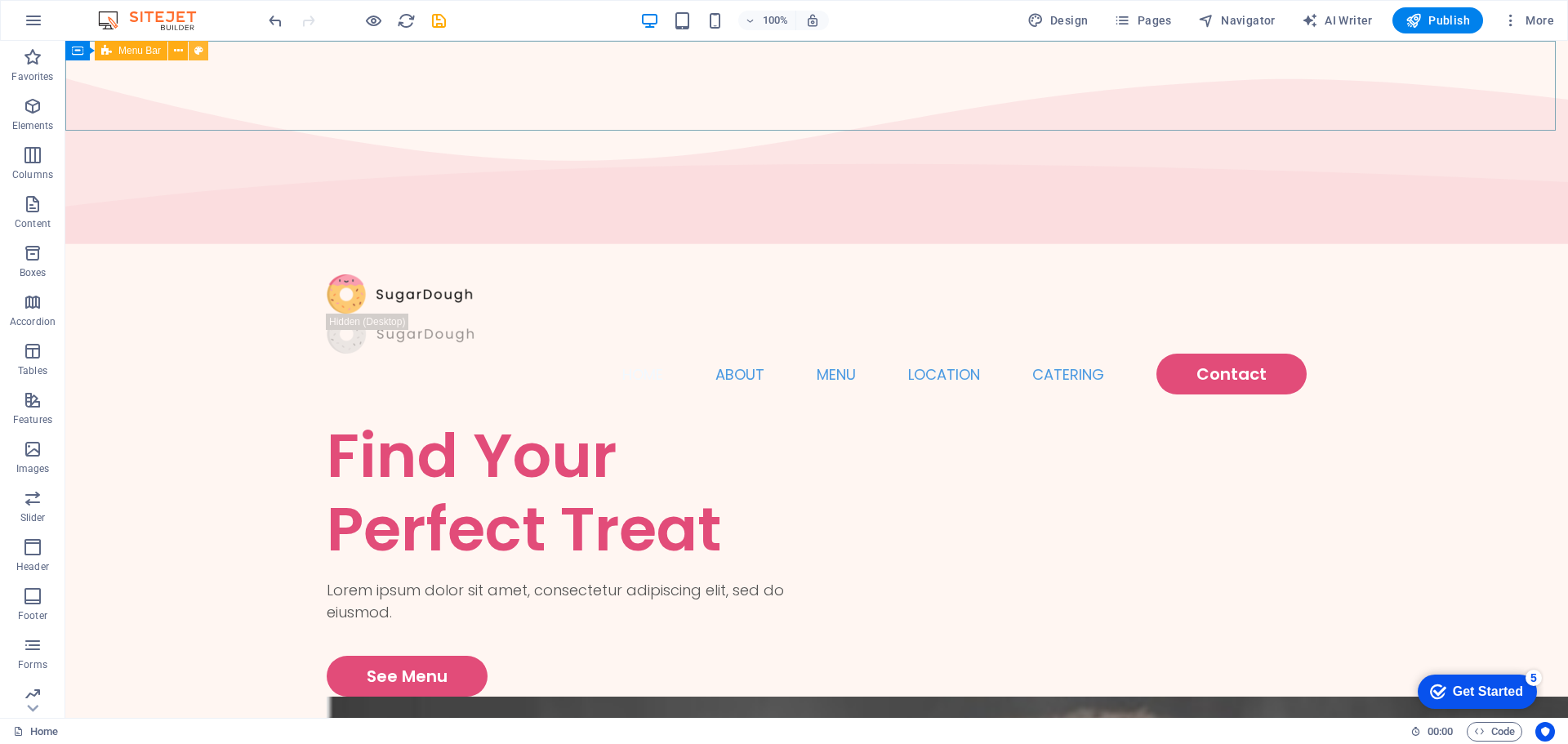
select select "px"
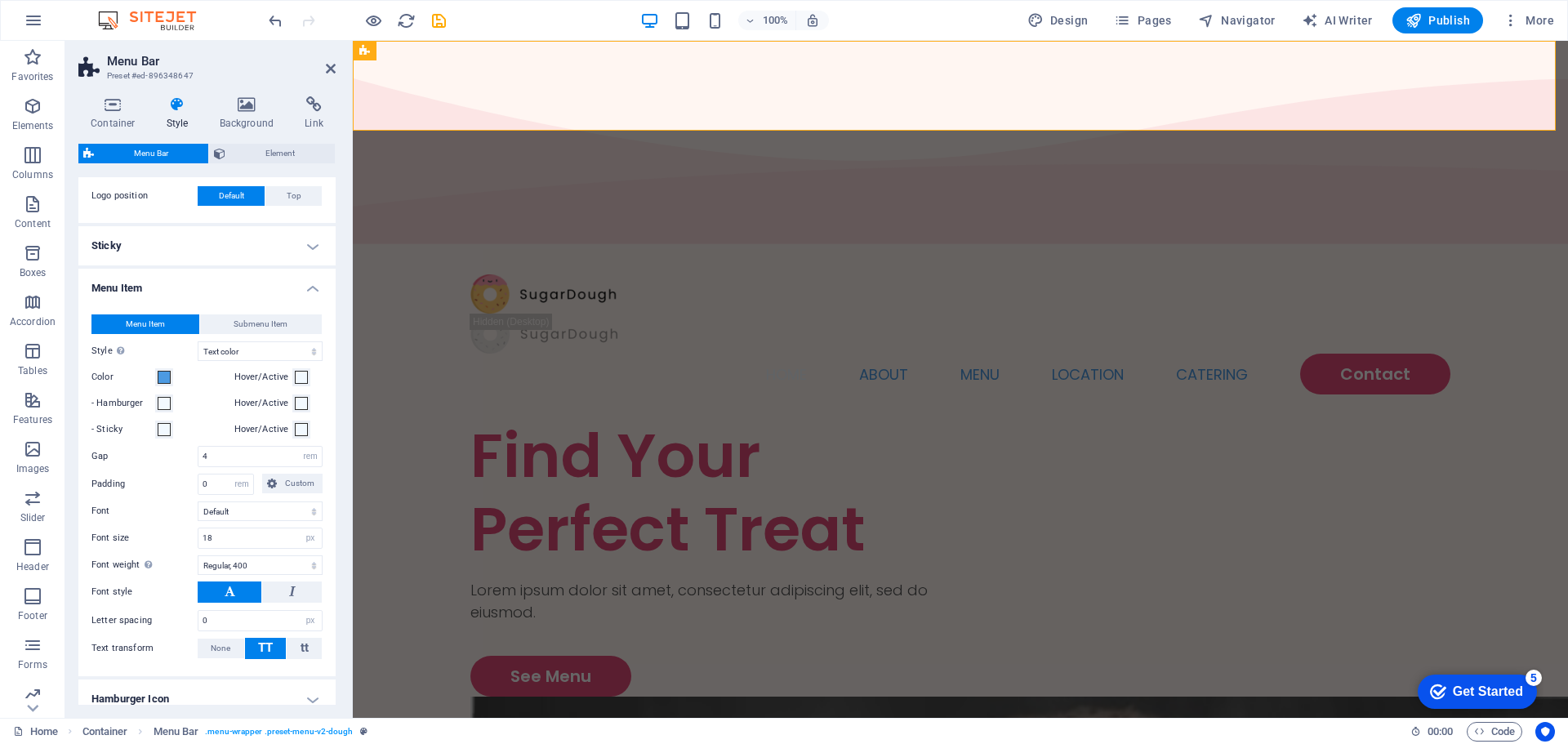
scroll to position [490, 0]
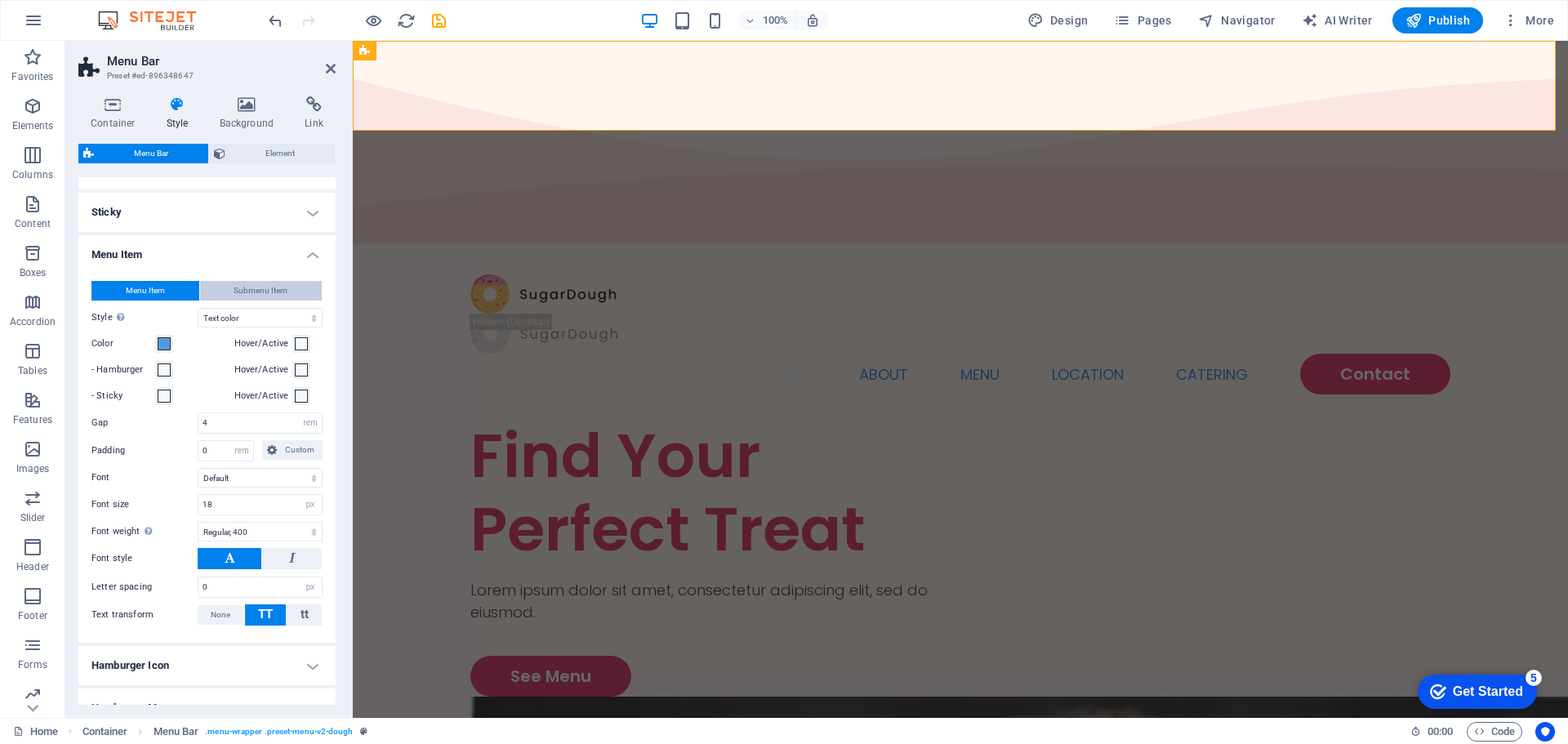
click at [235, 298] on span "Submenu Item" at bounding box center [260, 290] width 54 height 19
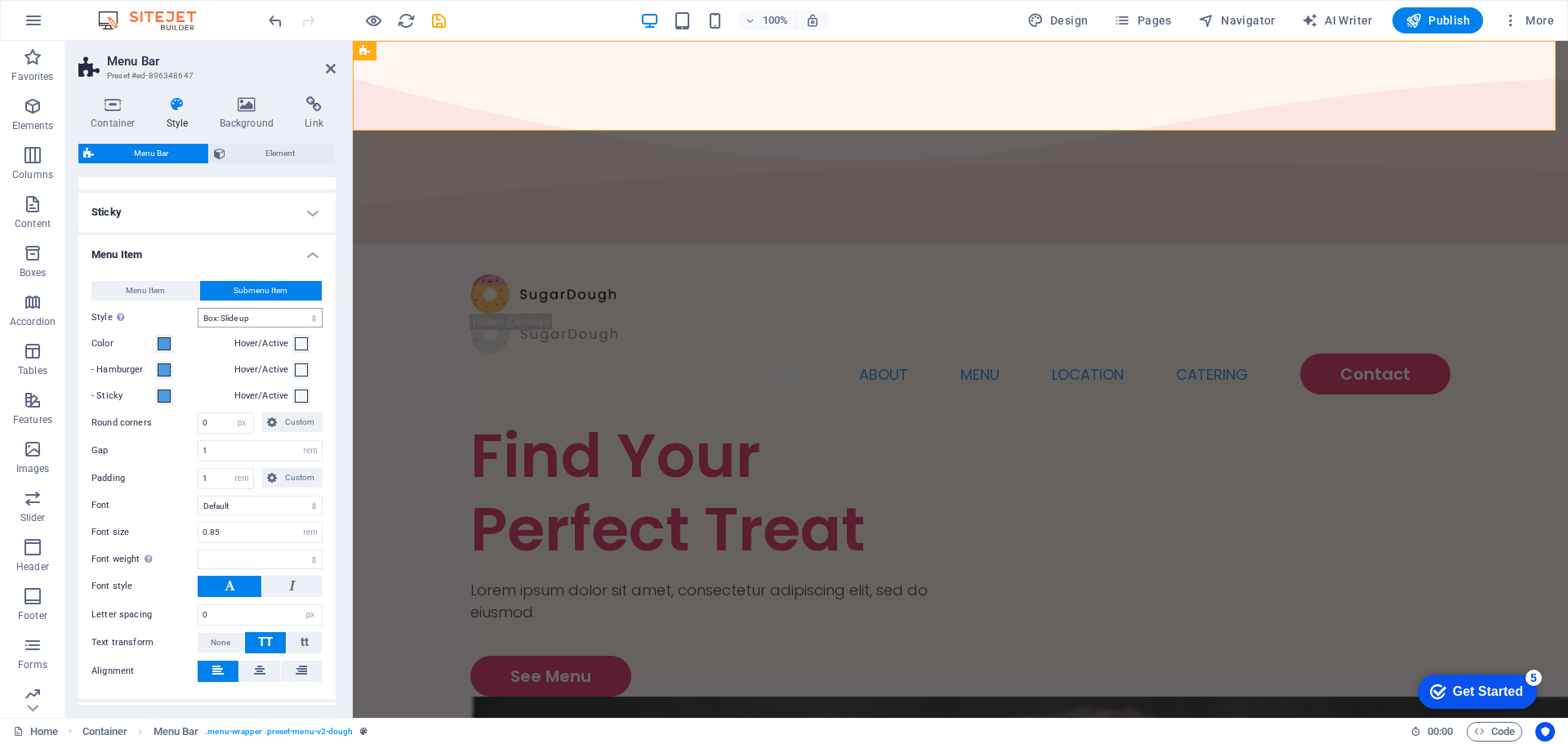
select select
click at [178, 286] on button "Menu Item" at bounding box center [145, 290] width 108 height 19
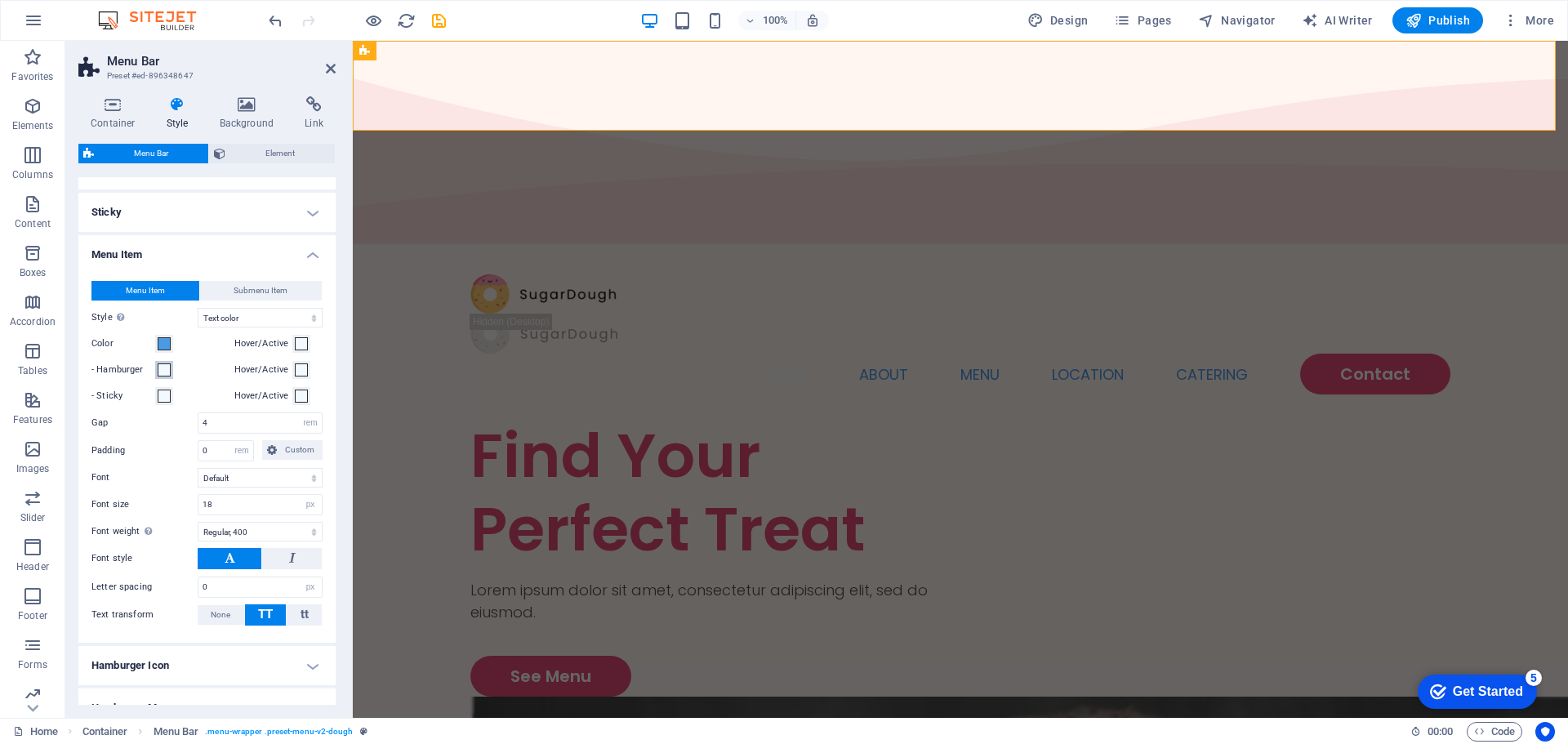
click at [164, 364] on span at bounding box center [164, 369] width 13 height 13
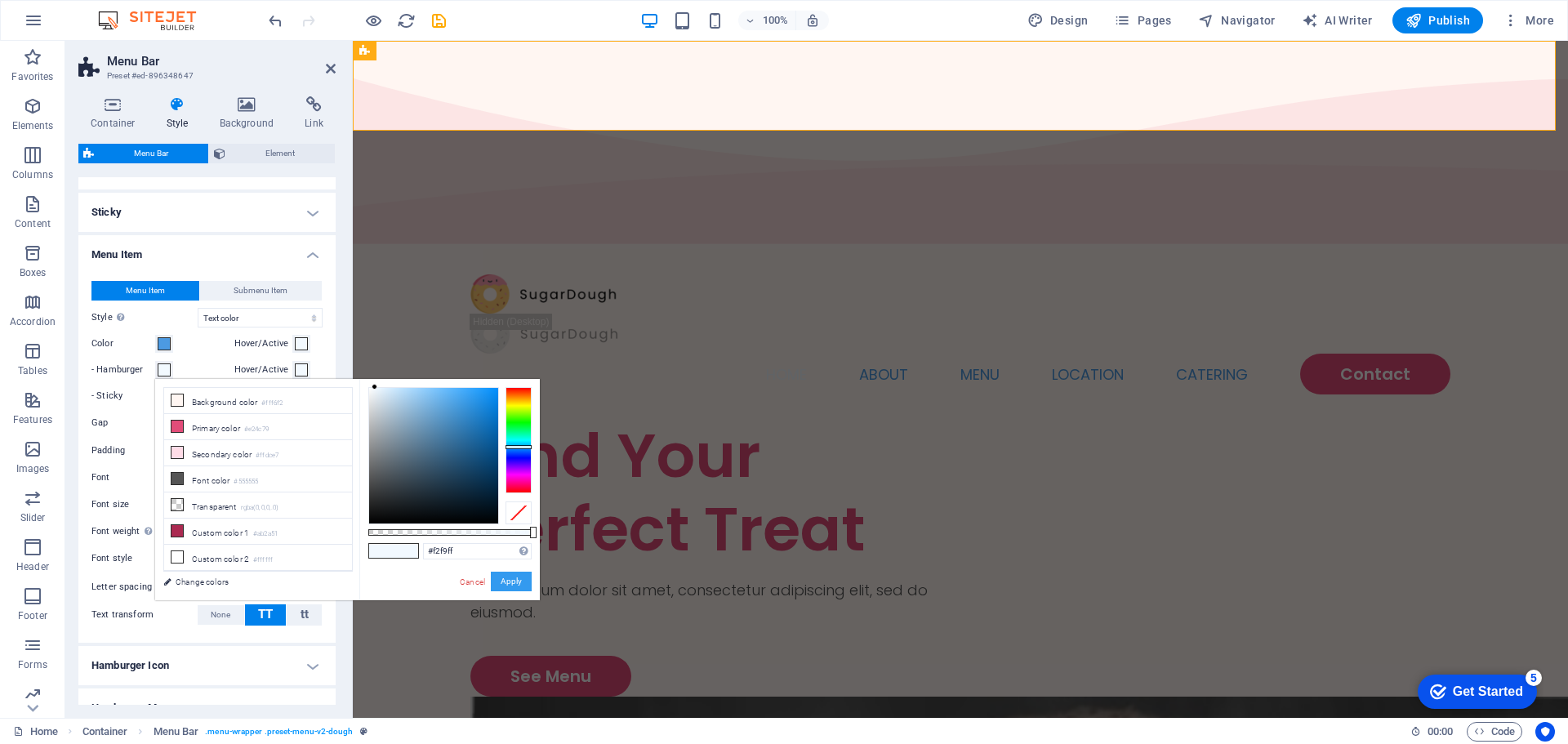
click at [512, 582] on button "Apply" at bounding box center [511, 581] width 40 height 19
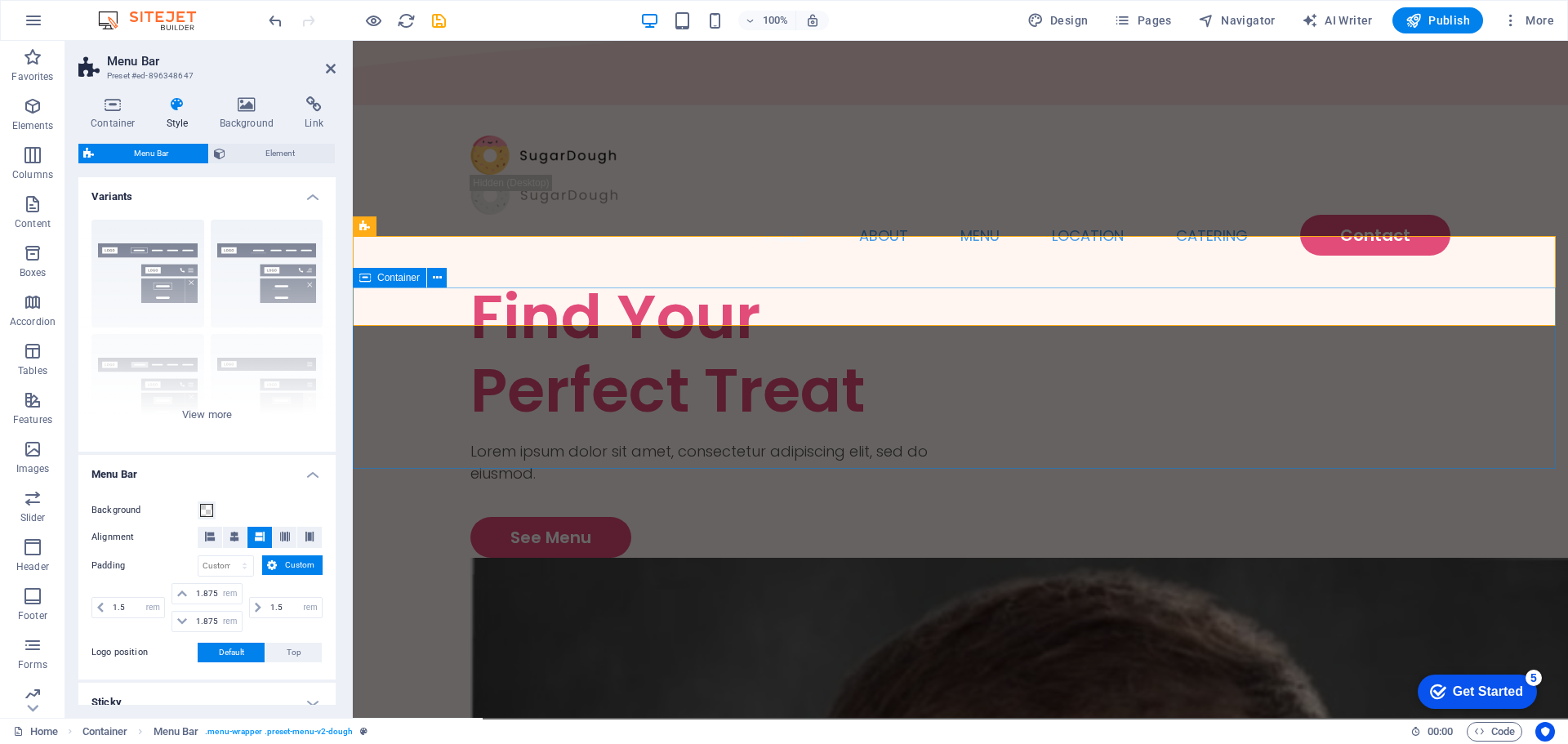
scroll to position [0, 0]
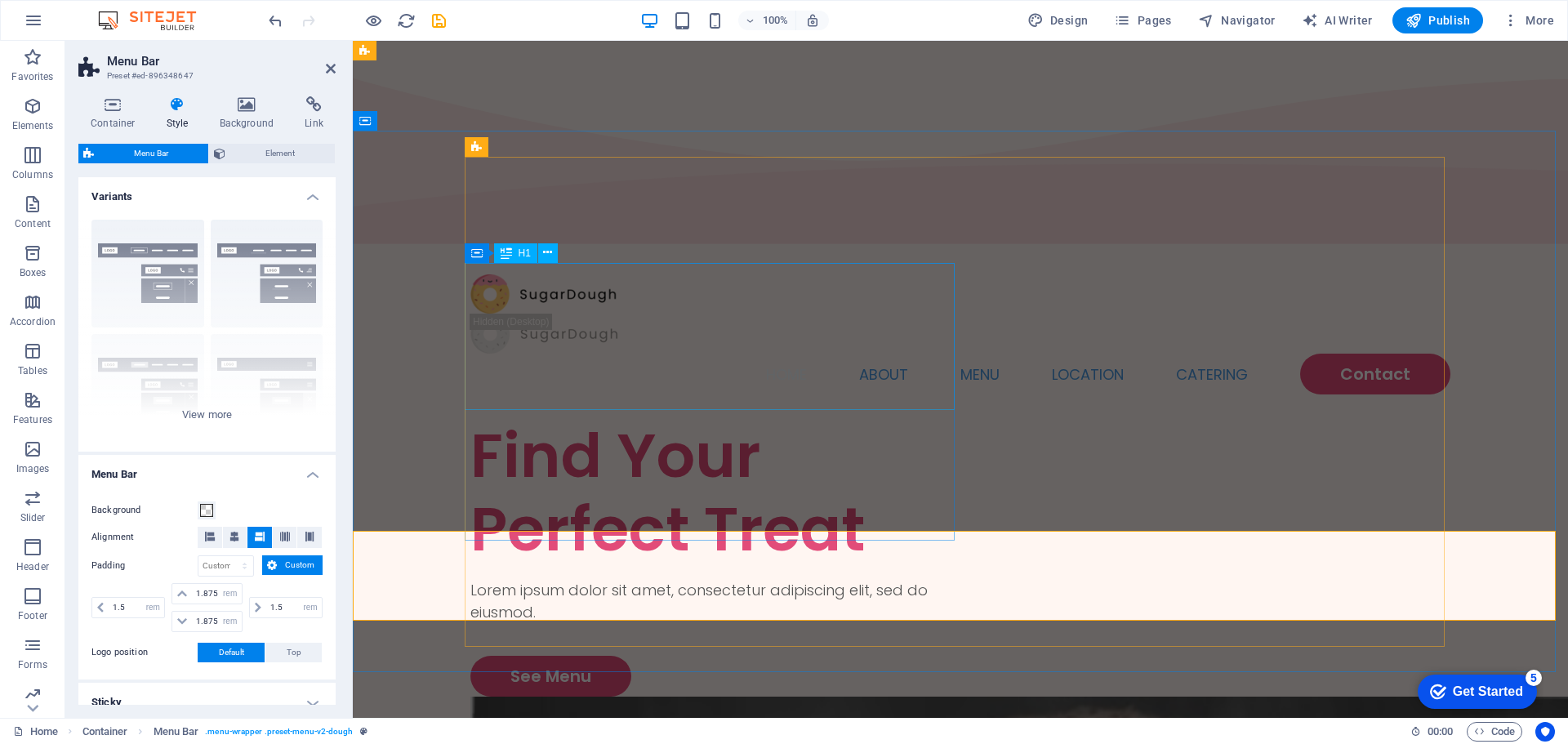
click at [521, 419] on div "Find Your Perfect Treat" at bounding box center [715, 492] width 490 height 147
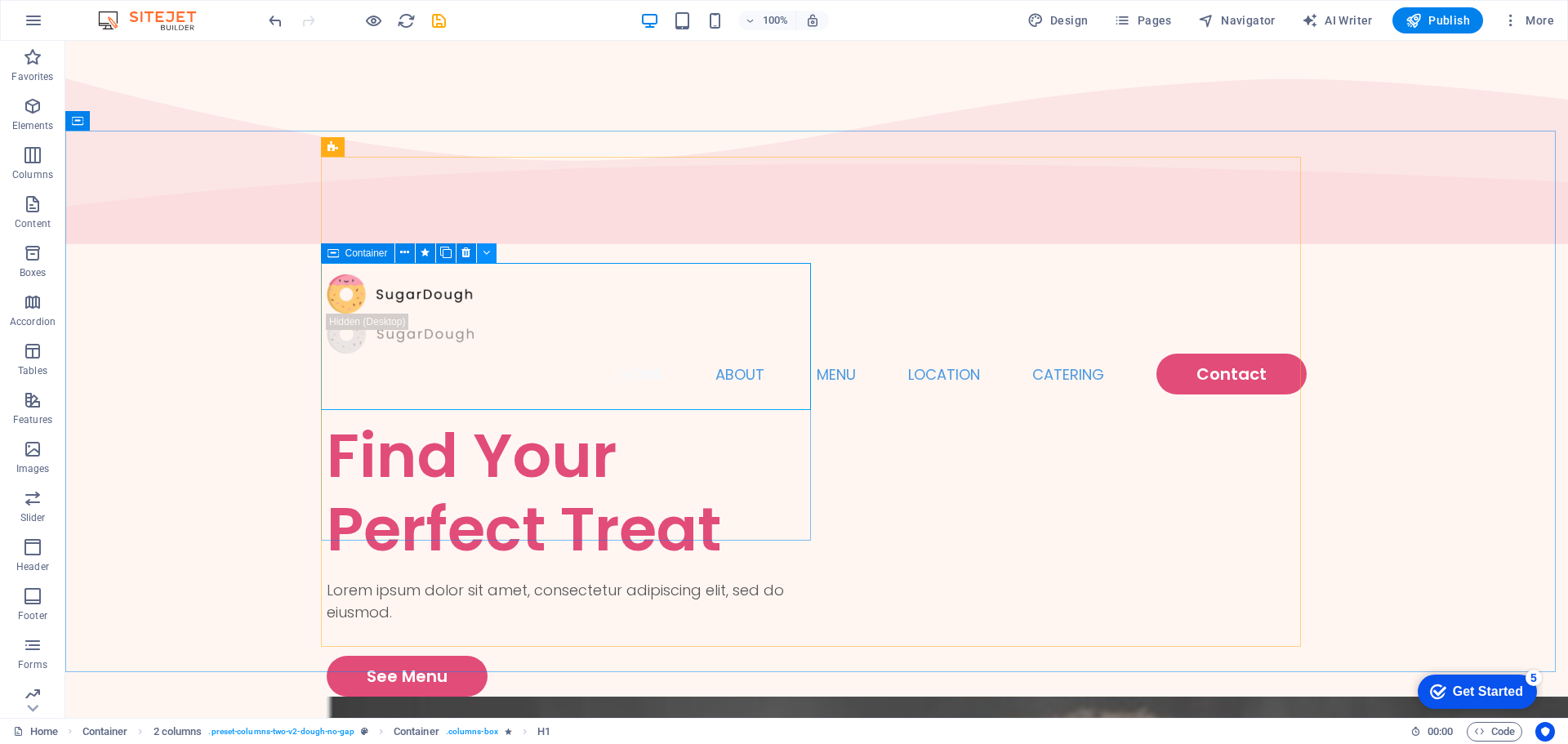
click at [477, 254] on button at bounding box center [486, 253] width 19 height 19
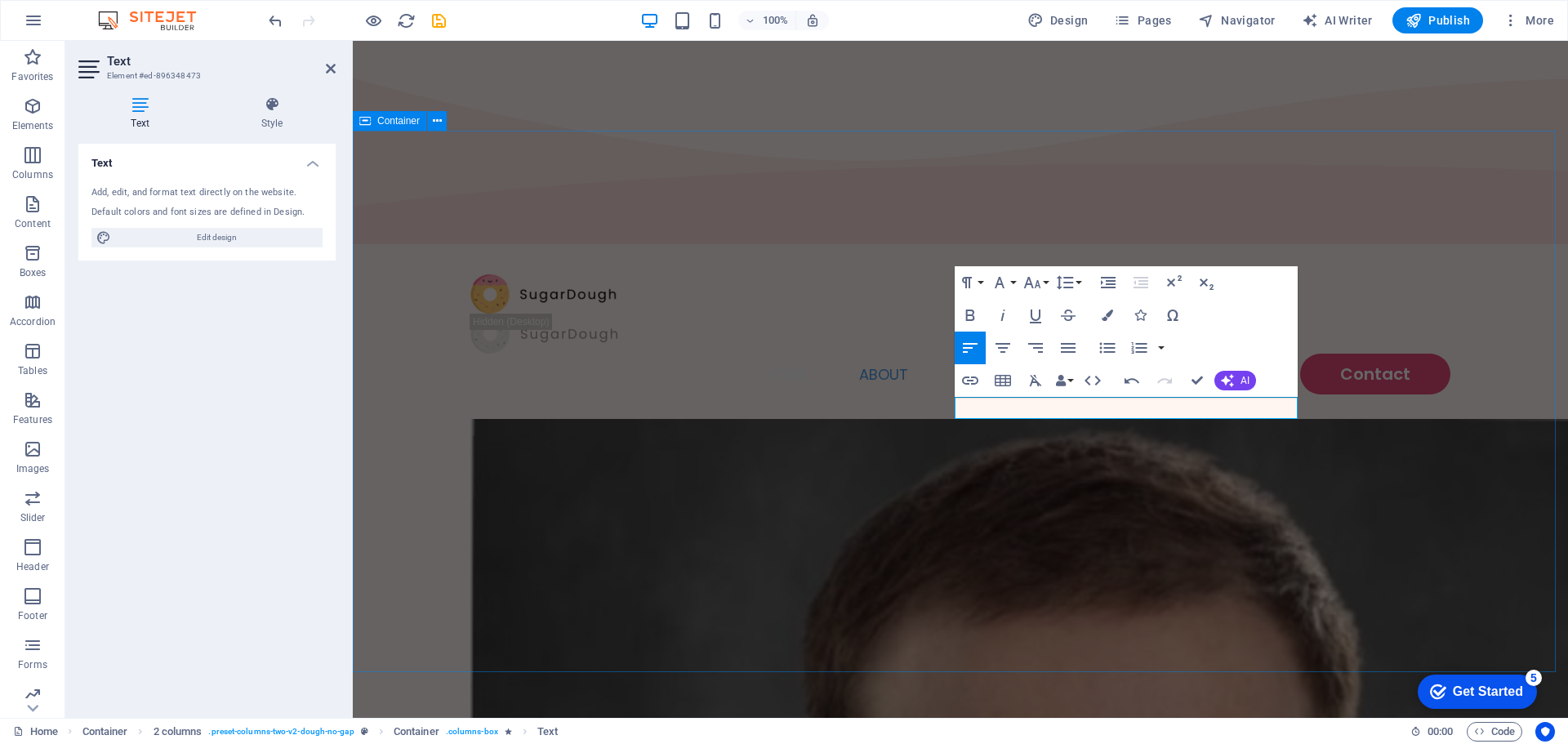
drag, startPoint x: 1486, startPoint y: 480, endPoint x: 1759, endPoint y: 478, distance: 273.0
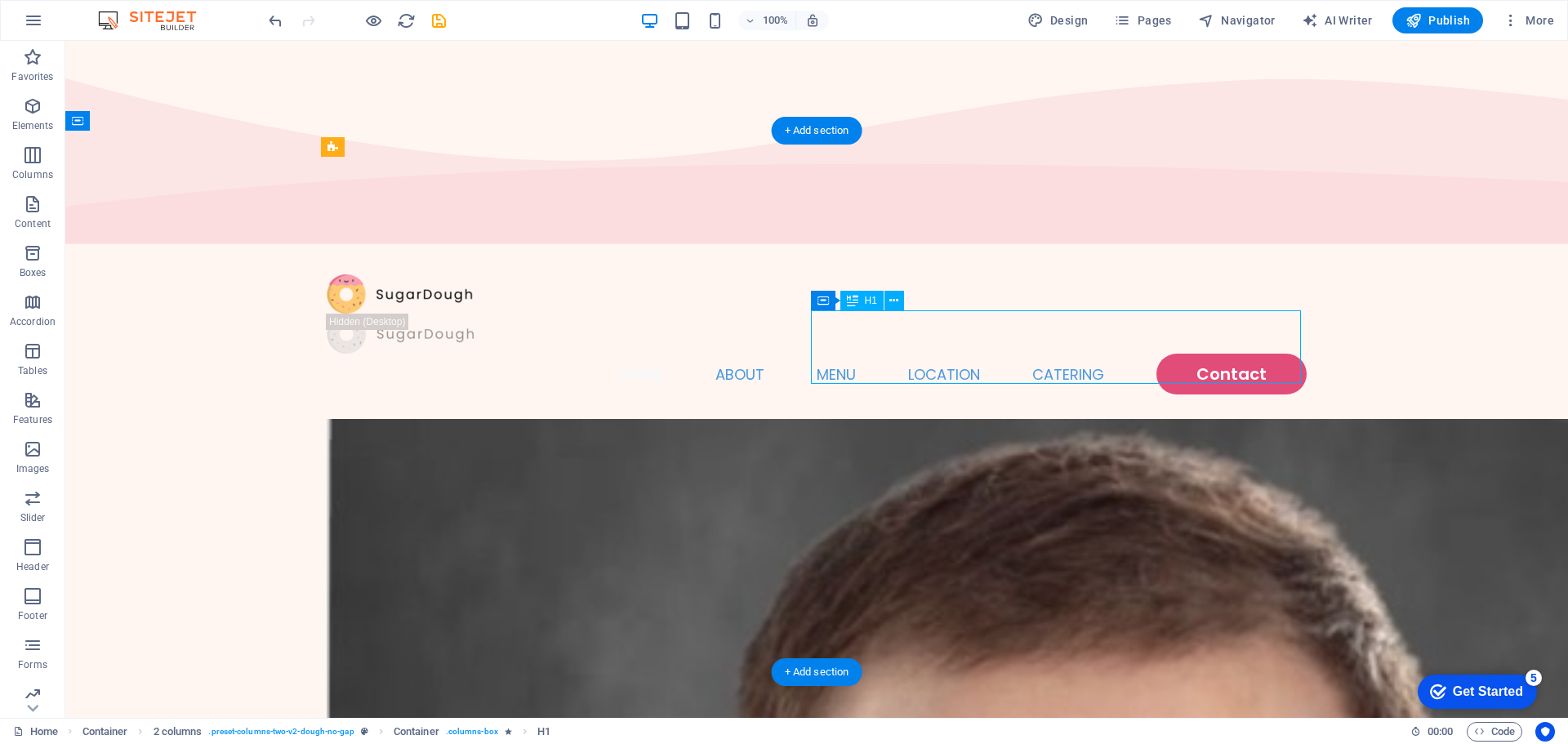
drag, startPoint x: 979, startPoint y: 340, endPoint x: 1044, endPoint y: 381, distance: 76.9
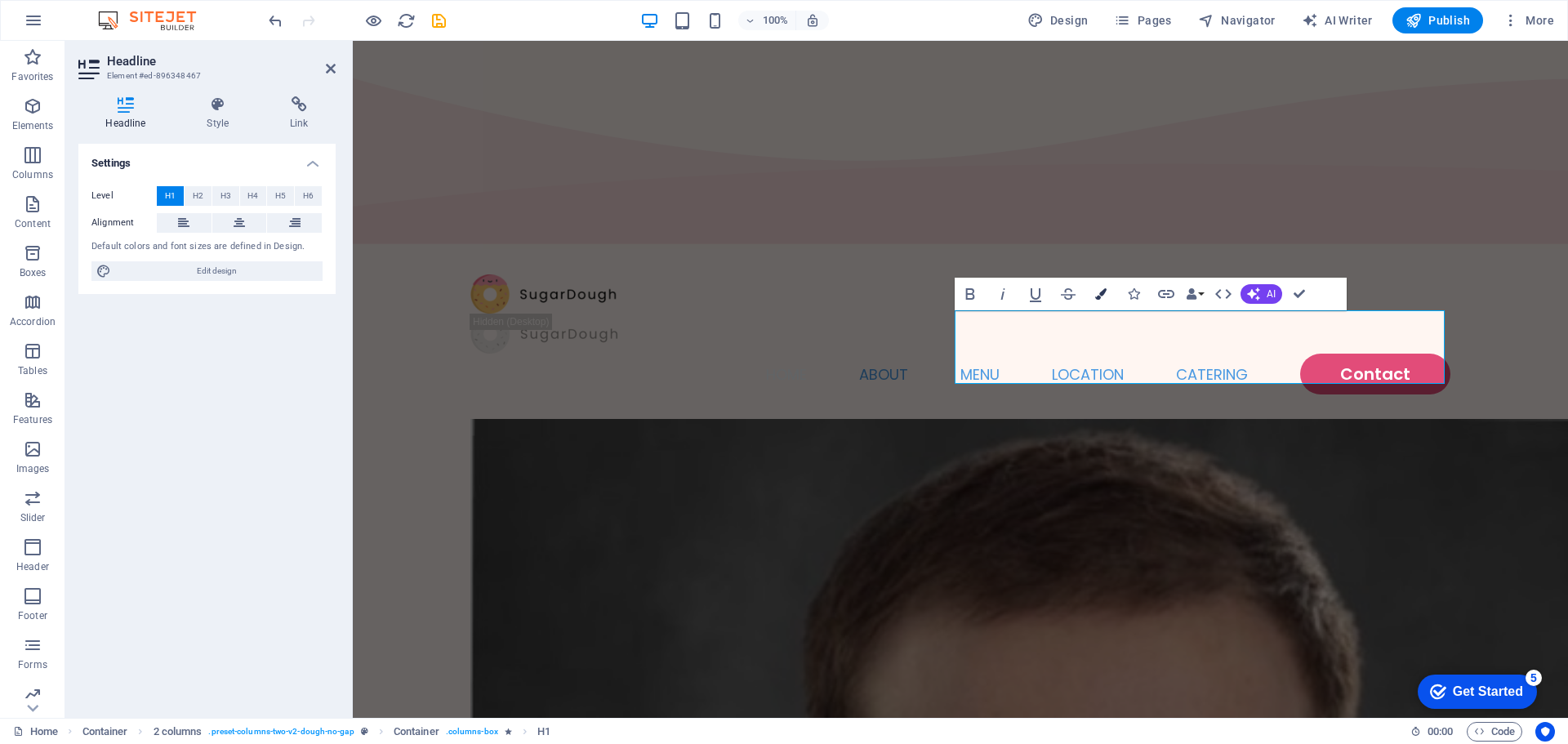
click at [1105, 288] on button "Colors" at bounding box center [1100, 294] width 31 height 33
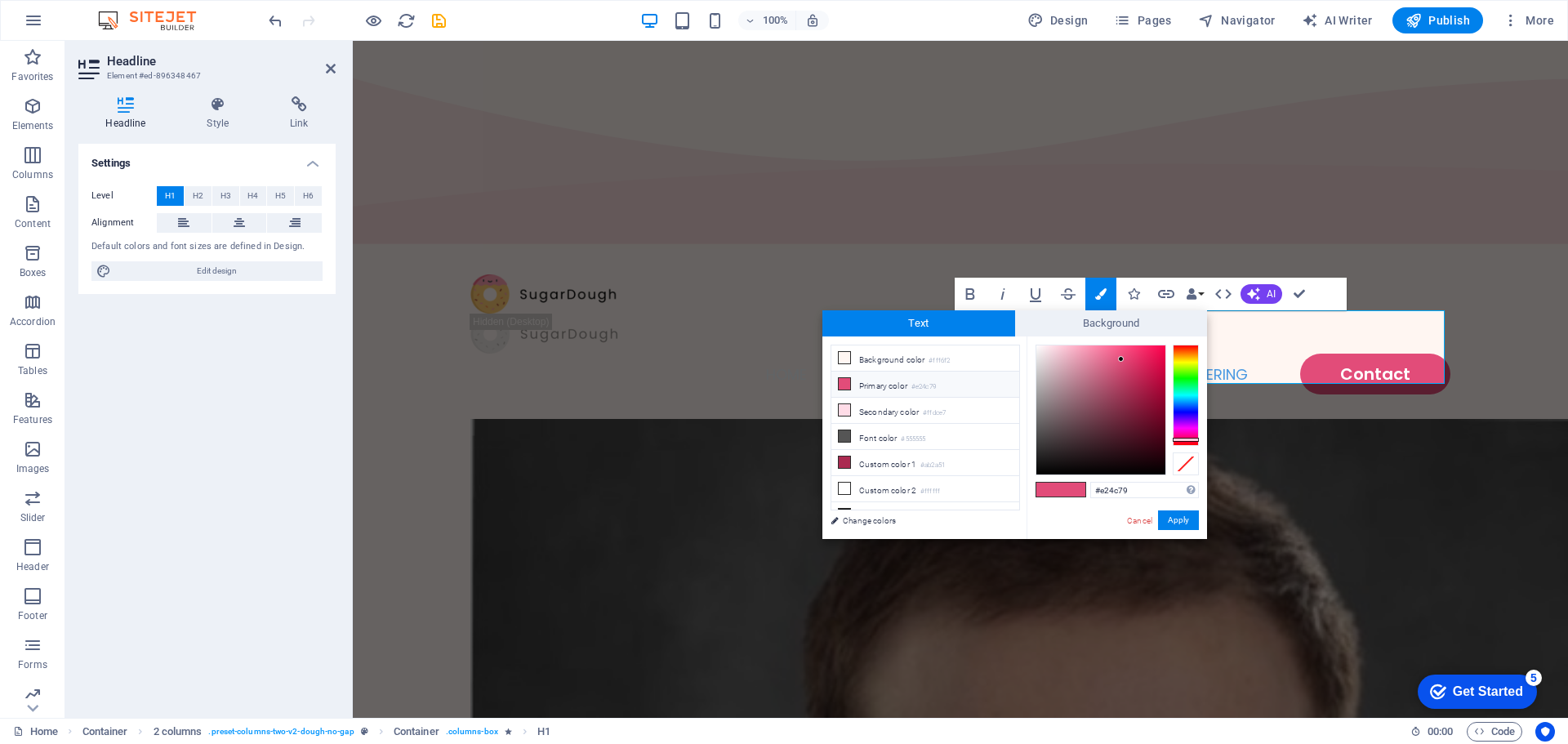
type input "#f2f9ff"
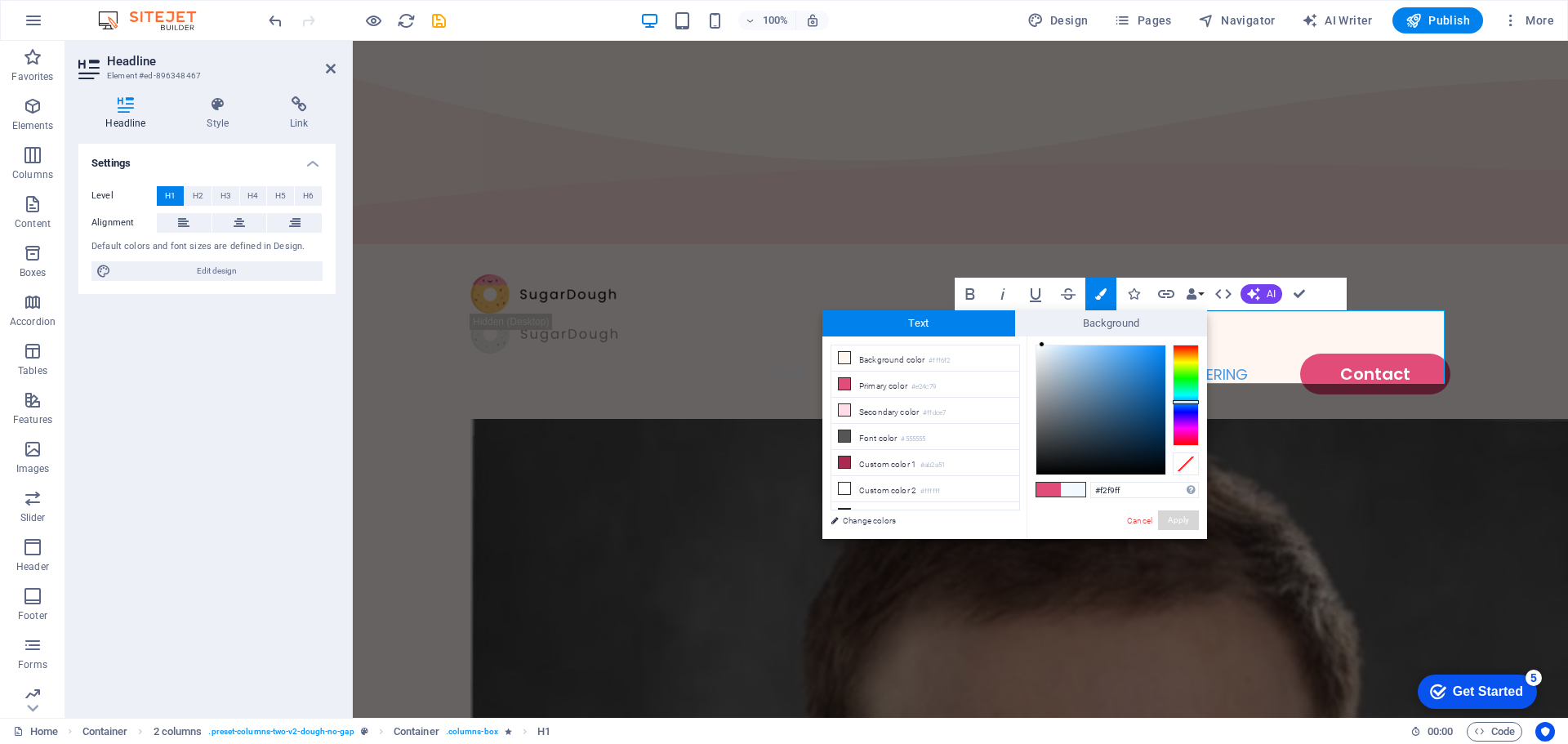
click at [1174, 510] on div "#f2f9ff Supported formats #0852ed rgb(8, 82, 237) rgba(8, 82, 237, 90%) hsv(221…" at bounding box center [1116, 557] width 180 height 440
click at [1173, 520] on button "Apply" at bounding box center [1178, 520] width 40 height 19
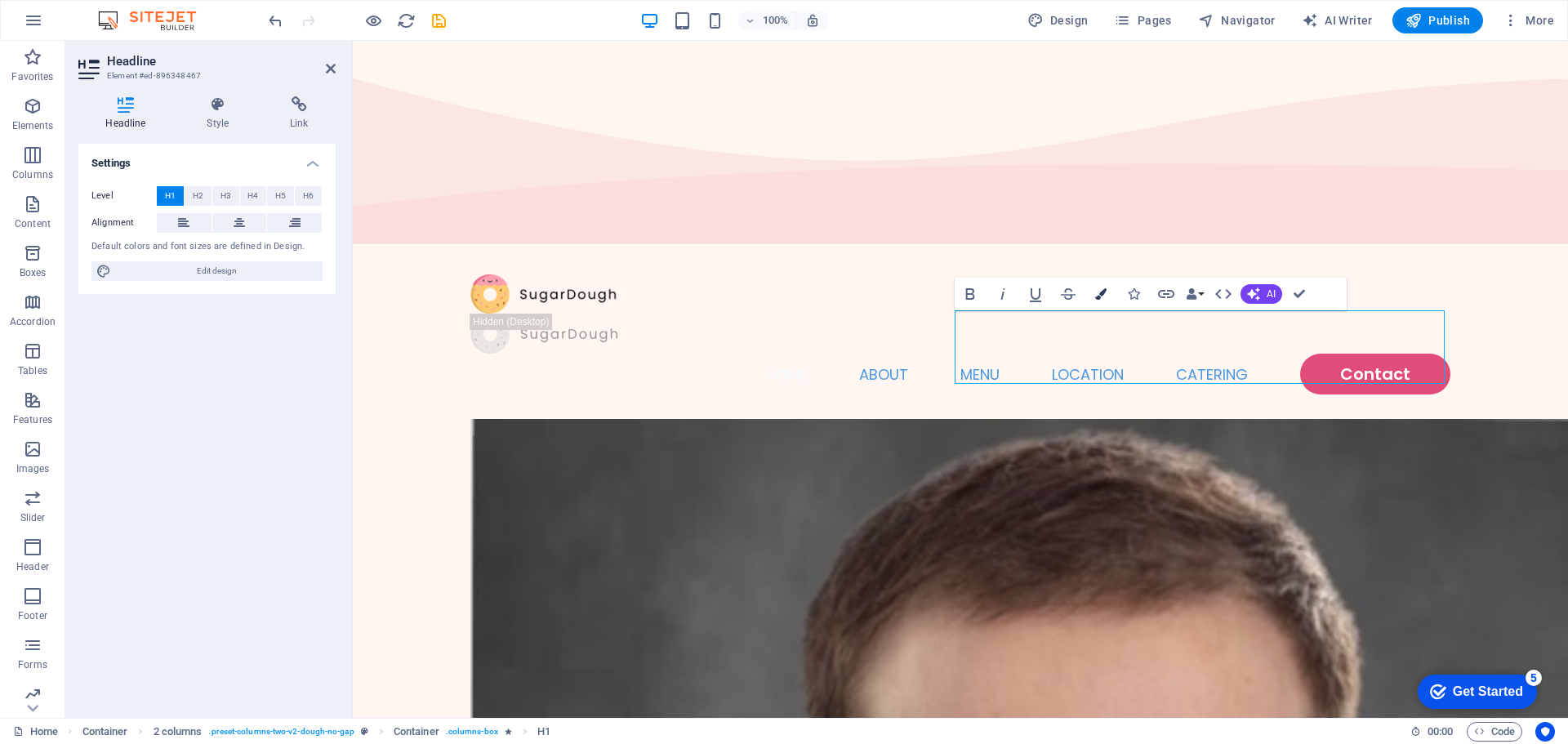
click at [1098, 292] on icon "button" at bounding box center [1100, 294] width 11 height 11
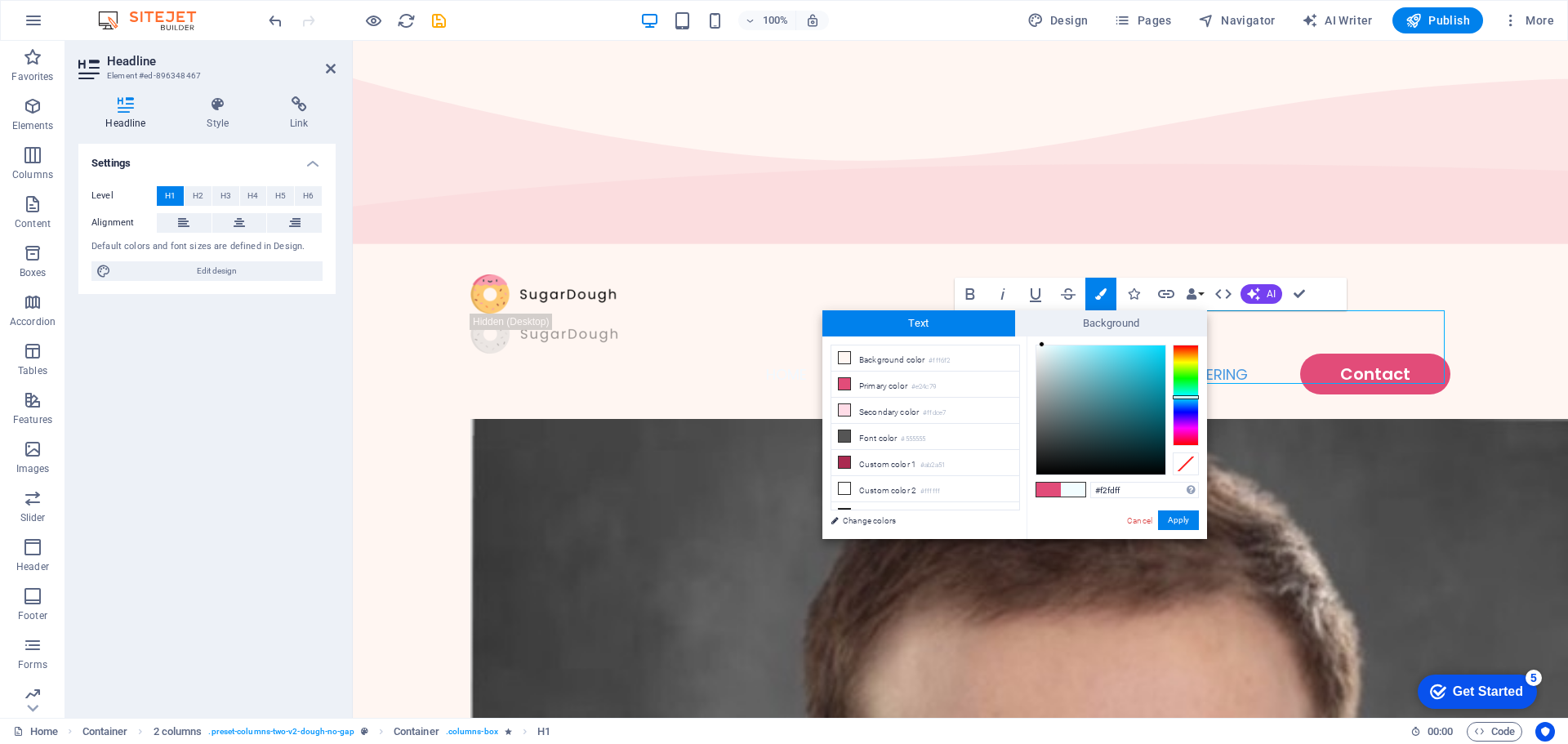
drag, startPoint x: 1179, startPoint y: 397, endPoint x: 1178, endPoint y: 387, distance: 10.0
click at [1178, 396] on div at bounding box center [1186, 395] width 26 height 101
drag, startPoint x: 1178, startPoint y: 387, endPoint x: 1175, endPoint y: 398, distance: 11.4
click at [1175, 398] on div at bounding box center [1186, 395] width 26 height 101
type input "#f2fcff"
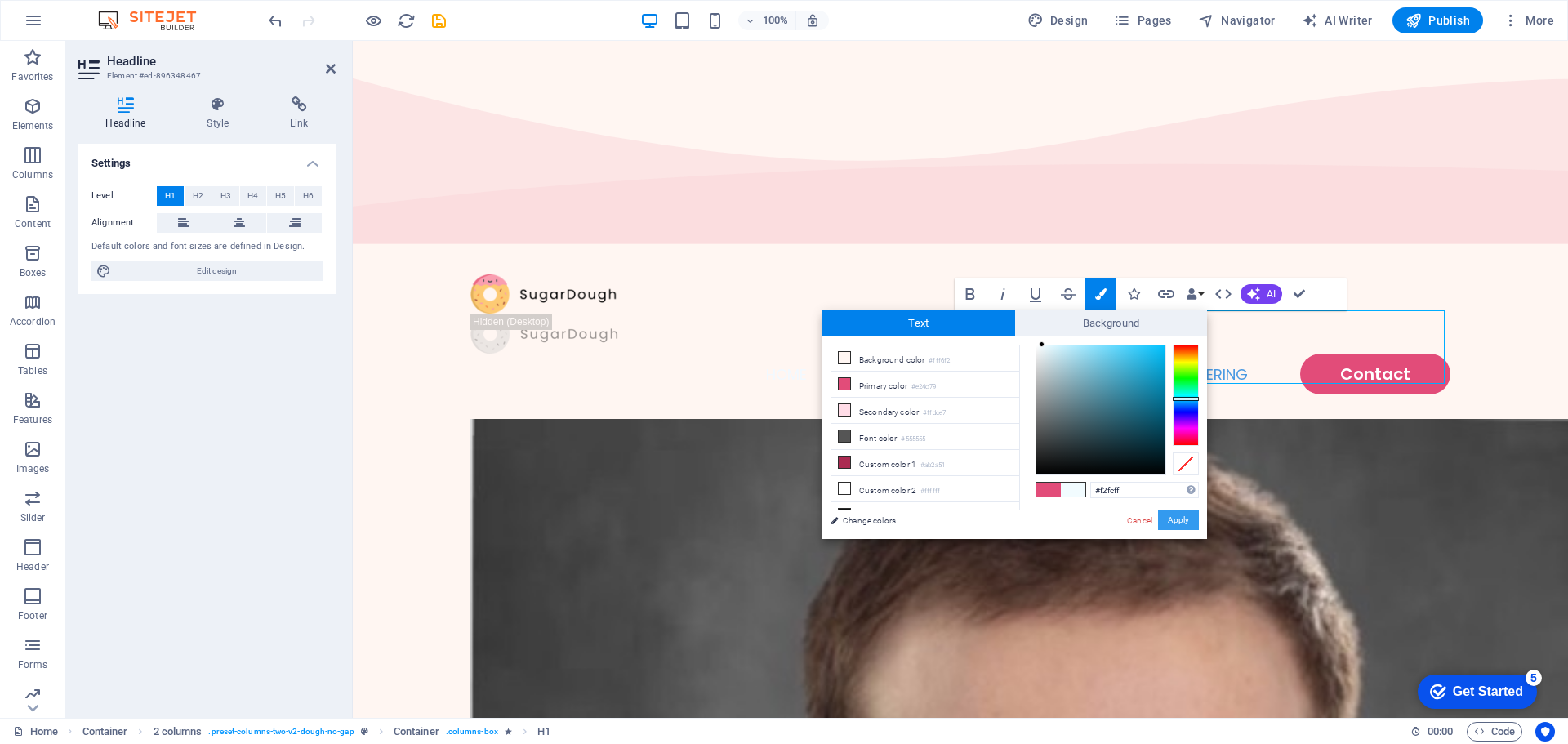
click at [1172, 518] on button "Apply" at bounding box center [1178, 520] width 40 height 19
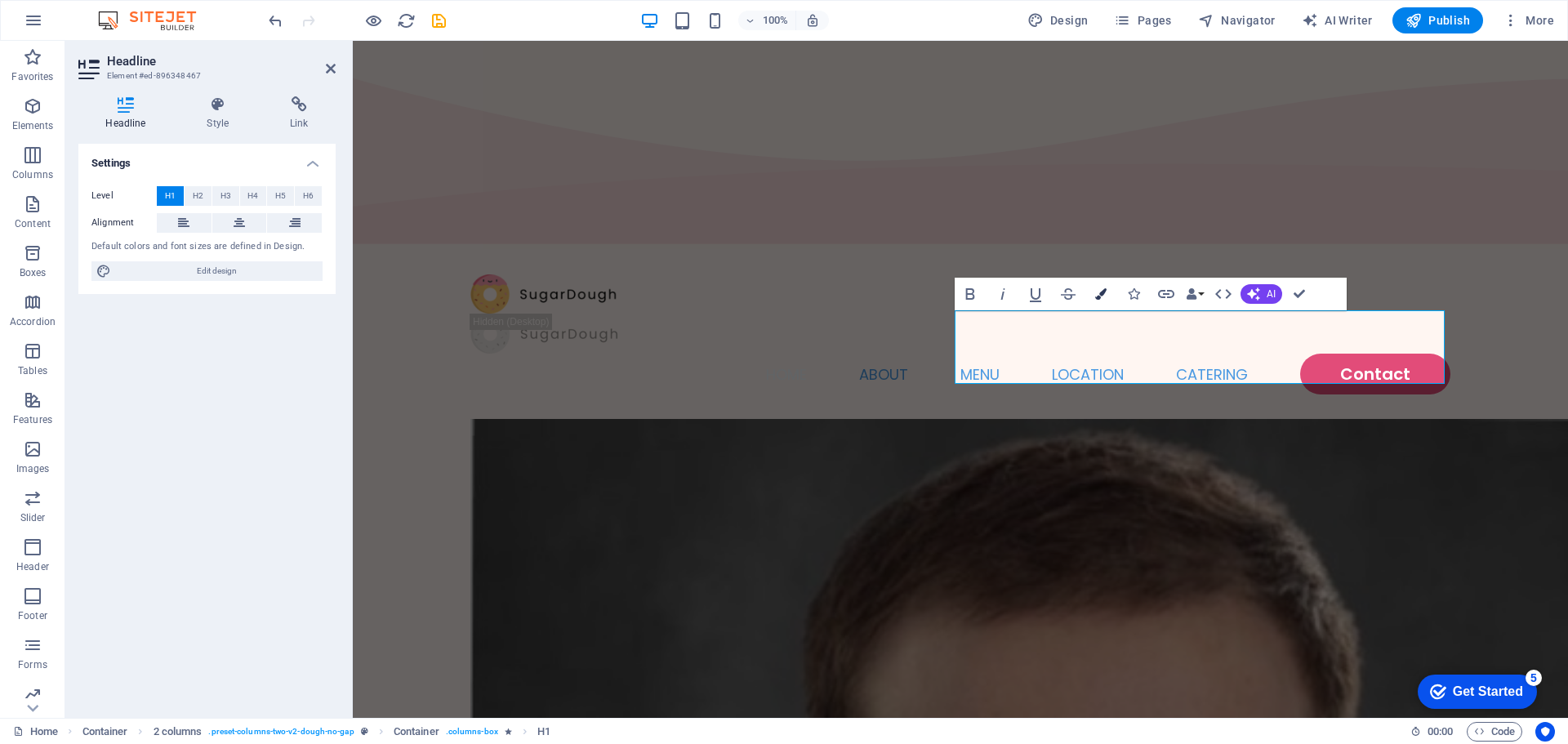
click at [1108, 287] on button "Colors" at bounding box center [1100, 294] width 31 height 33
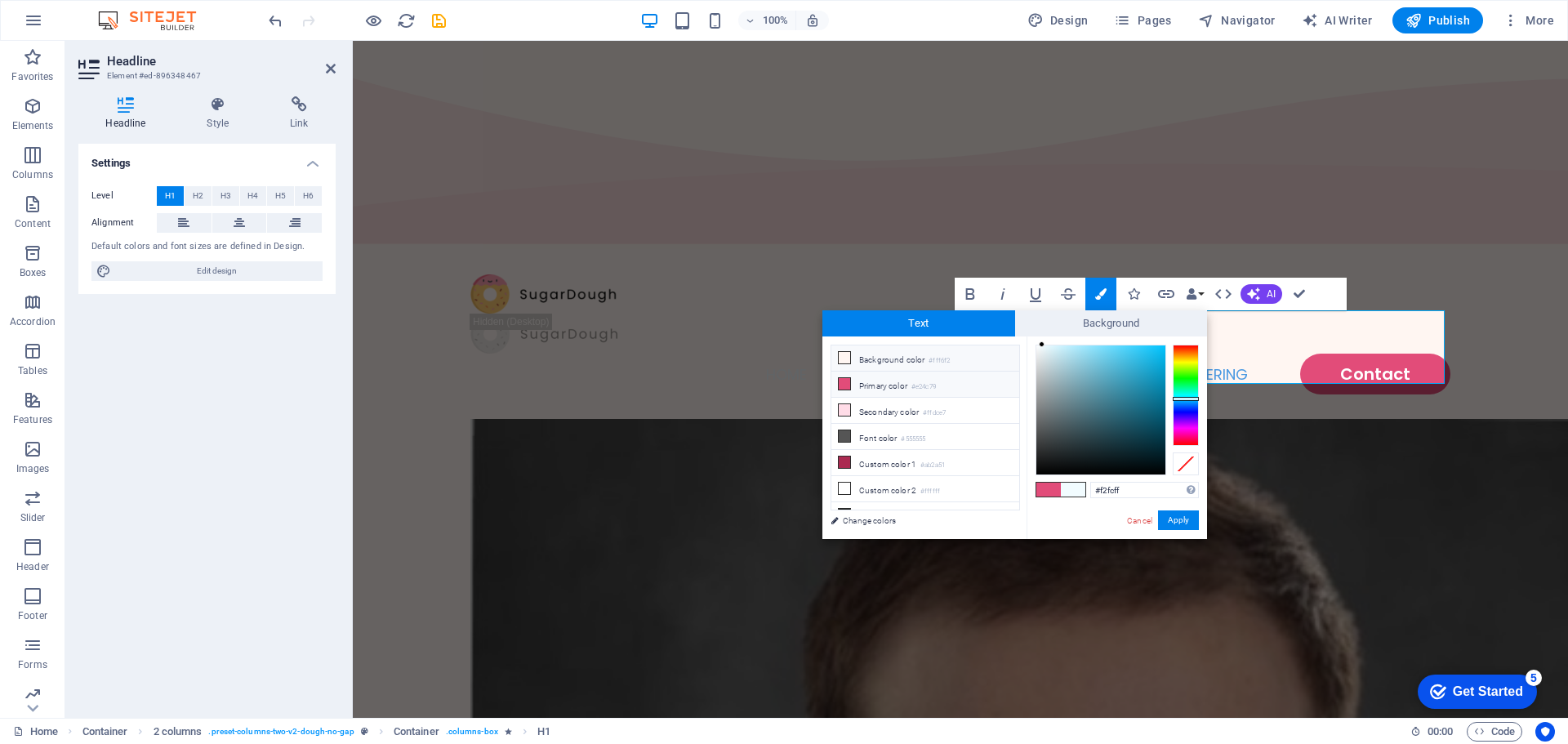
click at [904, 355] on li "Background color #fff6f2" at bounding box center [925, 359] width 188 height 26
drag, startPoint x: 1187, startPoint y: 401, endPoint x: 1184, endPoint y: 389, distance: 12.4
click at [1185, 398] on div at bounding box center [1186, 395] width 26 height 101
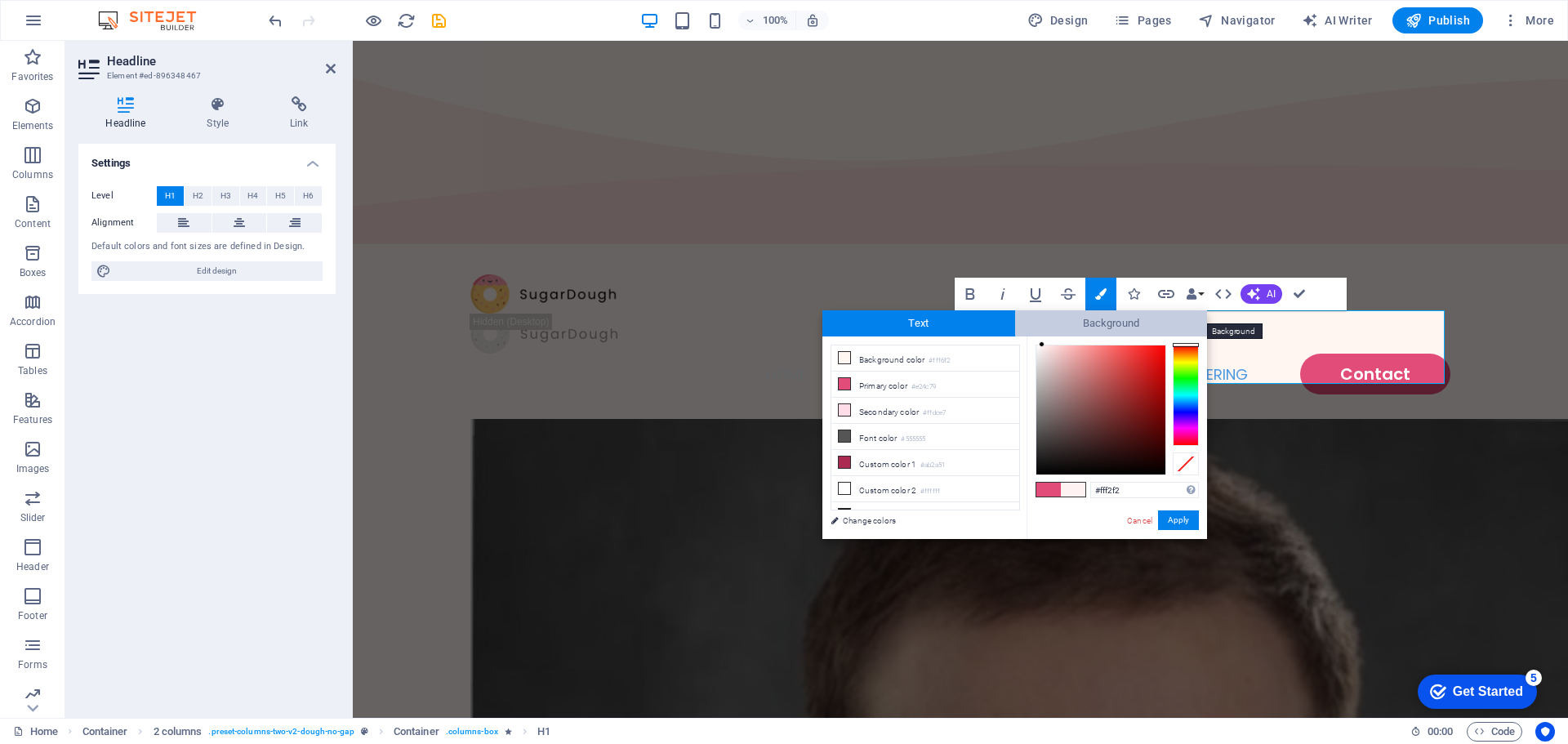
drag, startPoint x: 1184, startPoint y: 389, endPoint x: 1185, endPoint y: 332, distance: 57.0
click at [1185, 332] on div "Text Background less Background color #fff6f2 Primary color #e24c79 Secondary c…" at bounding box center [1014, 425] width 384 height 229
type input "#fff2f2"
click at [1142, 519] on div "Cancel Apply" at bounding box center [1163, 520] width 74 height 20
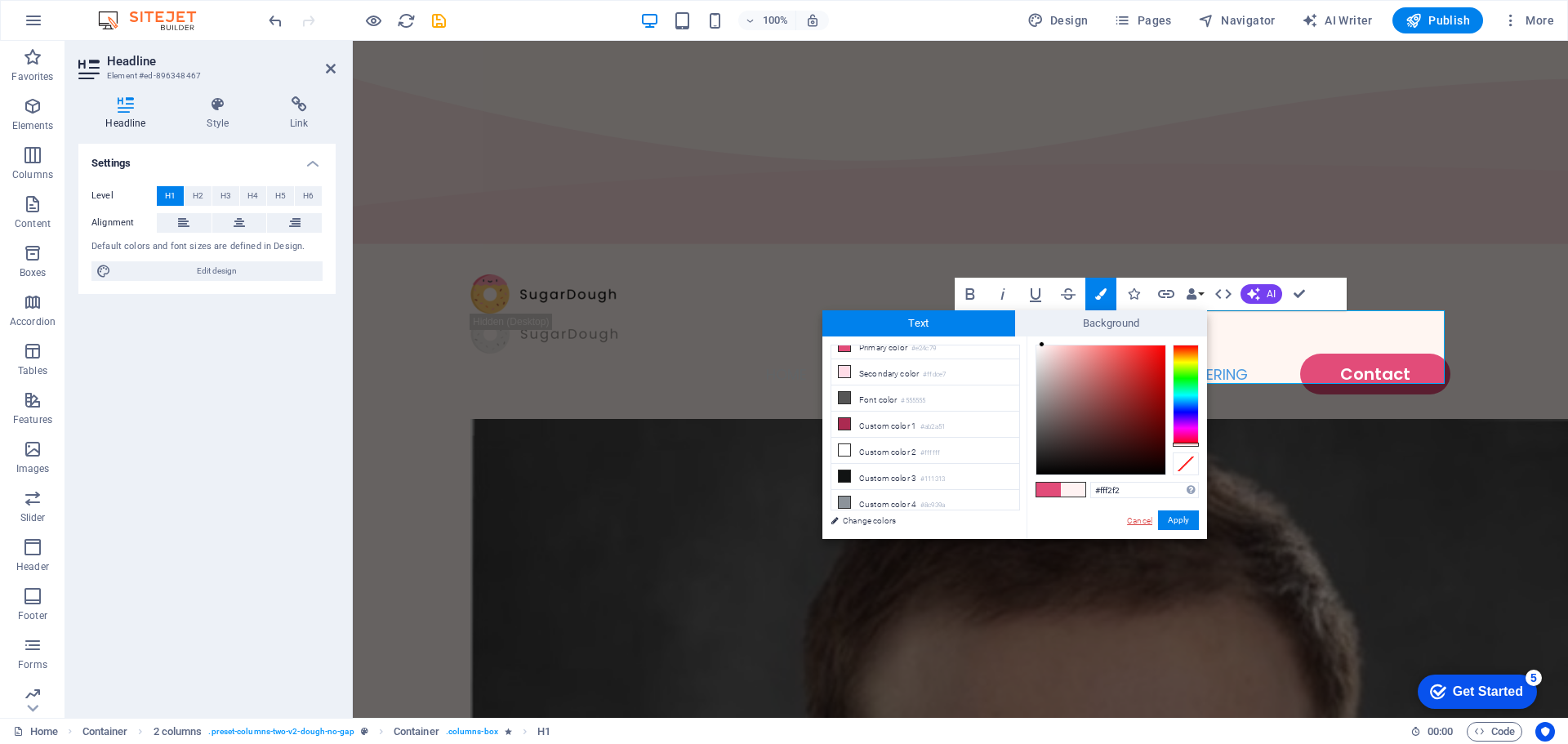
click at [1141, 517] on link "Cancel" at bounding box center [1140, 521] width 29 height 12
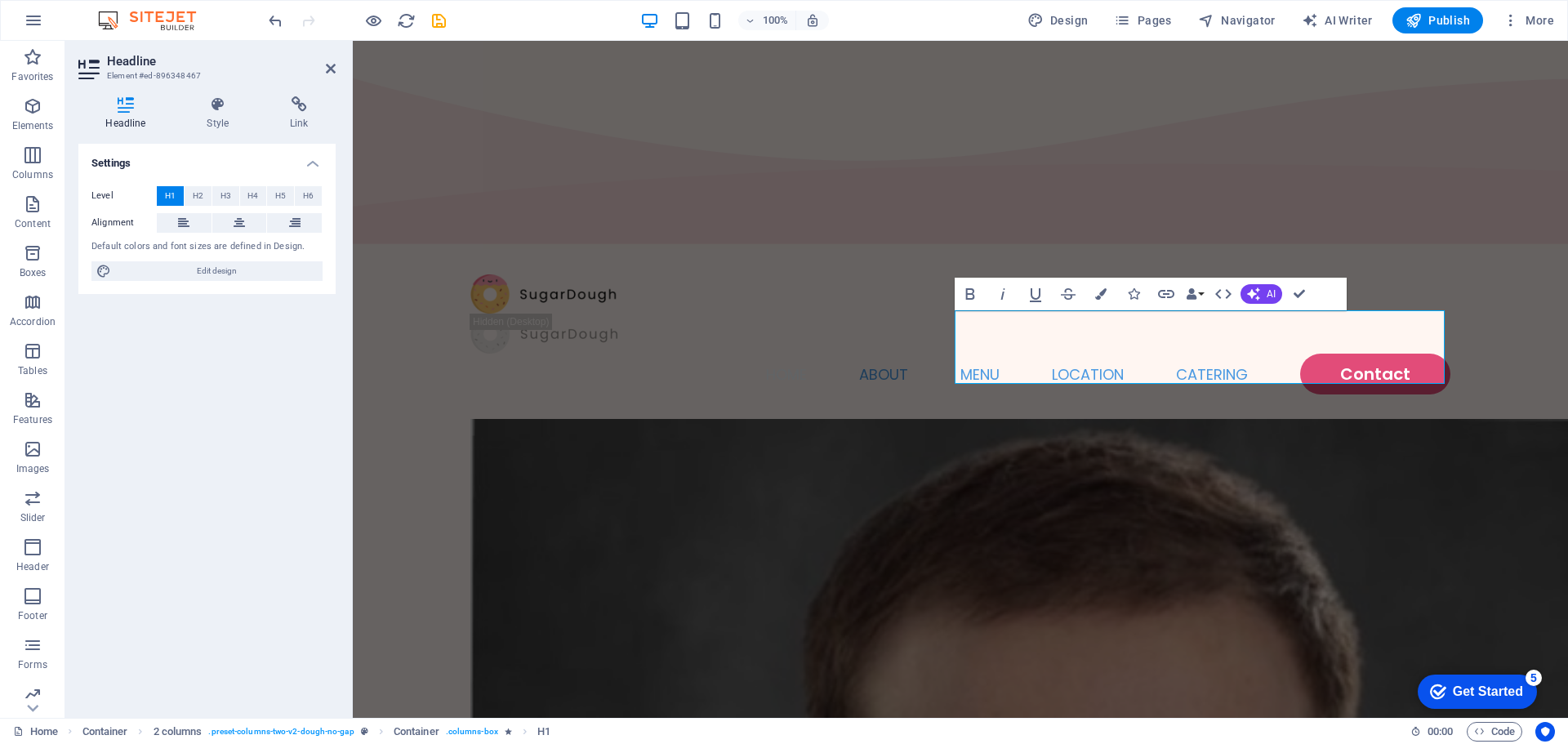
click at [1122, 540] on div "Container H1 Container 2 columns Container Spacer Logo Container Container Menu…" at bounding box center [960, 379] width 1215 height 677
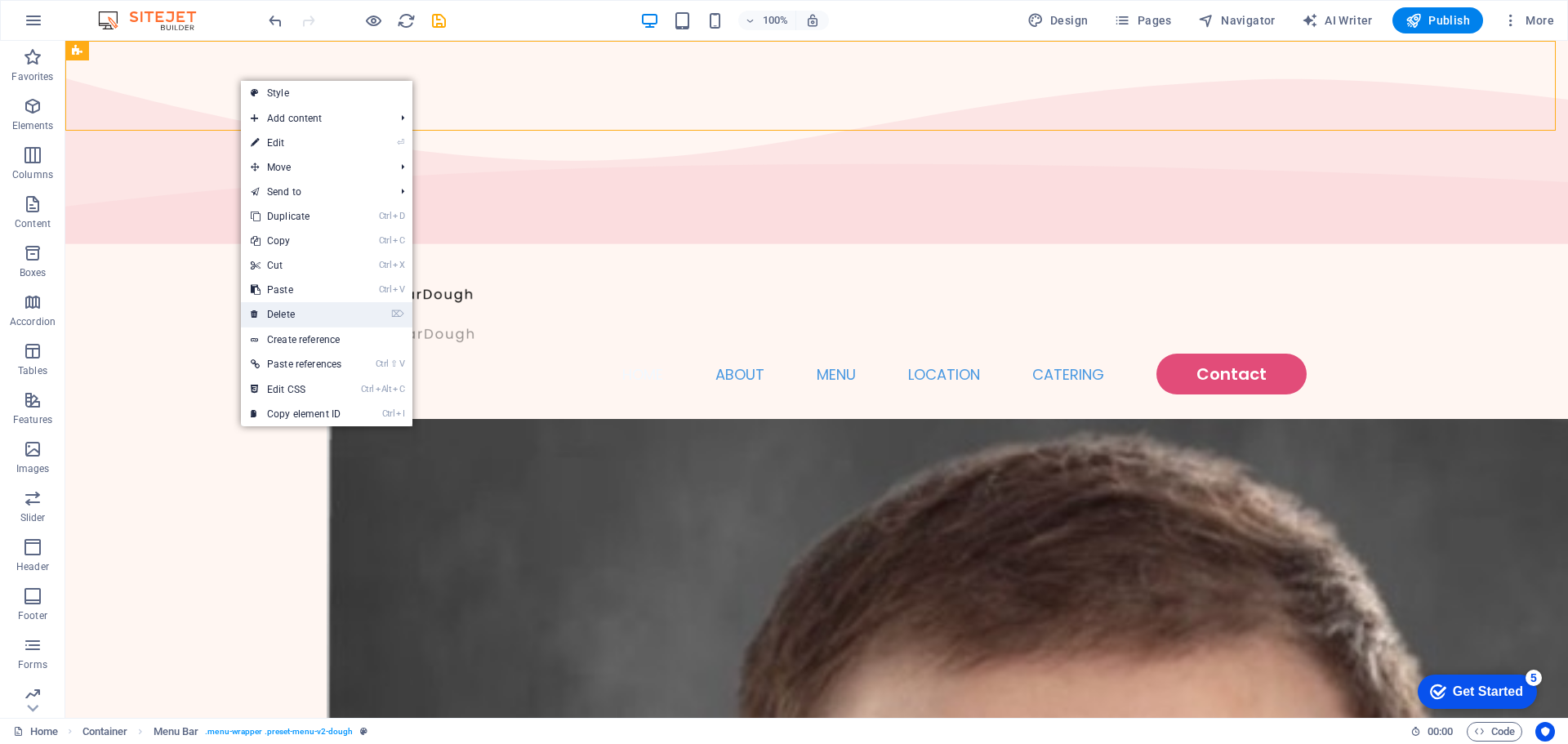
click at [296, 309] on link "⌦ Delete" at bounding box center [295, 315] width 110 height 25
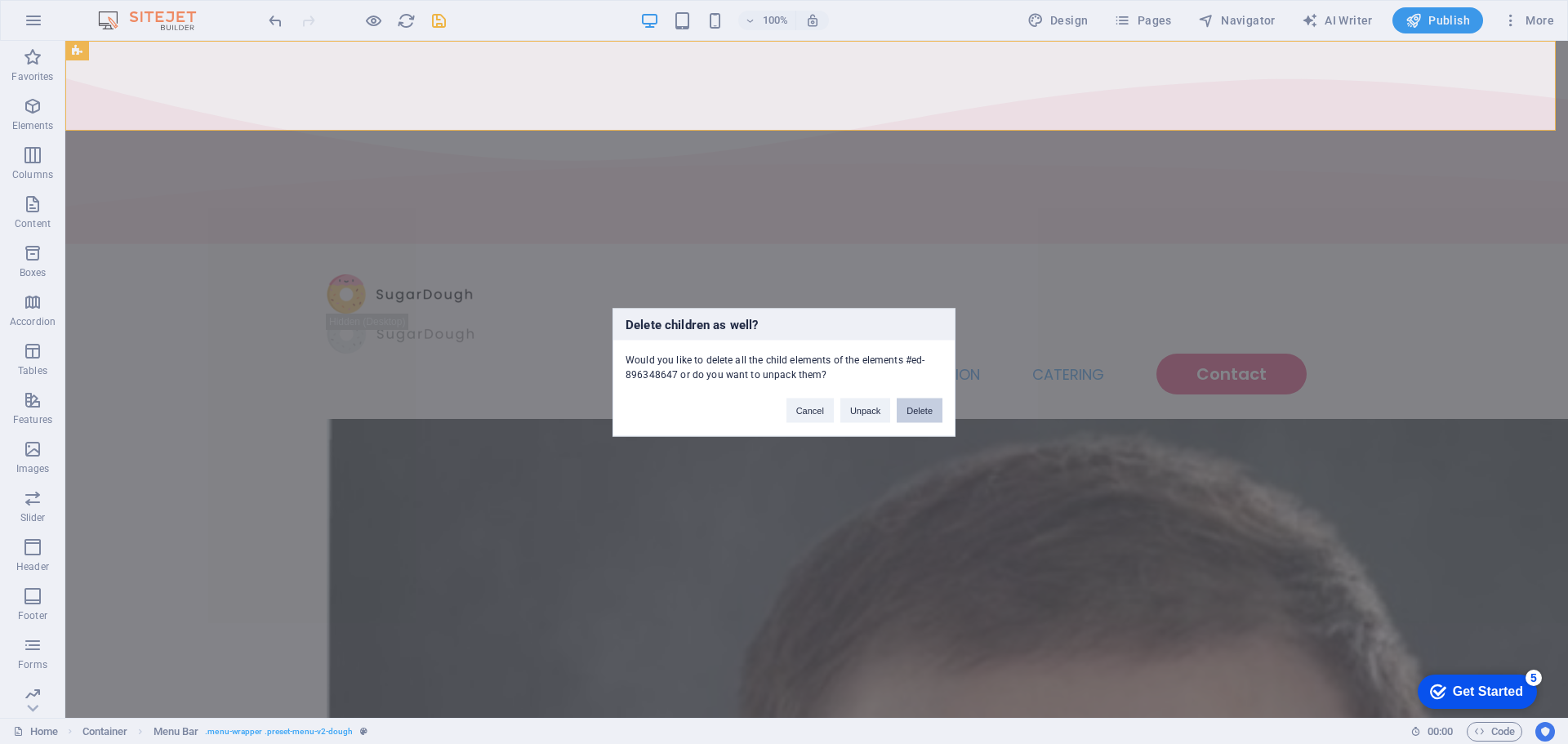
click at [907, 407] on button "Delete" at bounding box center [920, 410] width 46 height 25
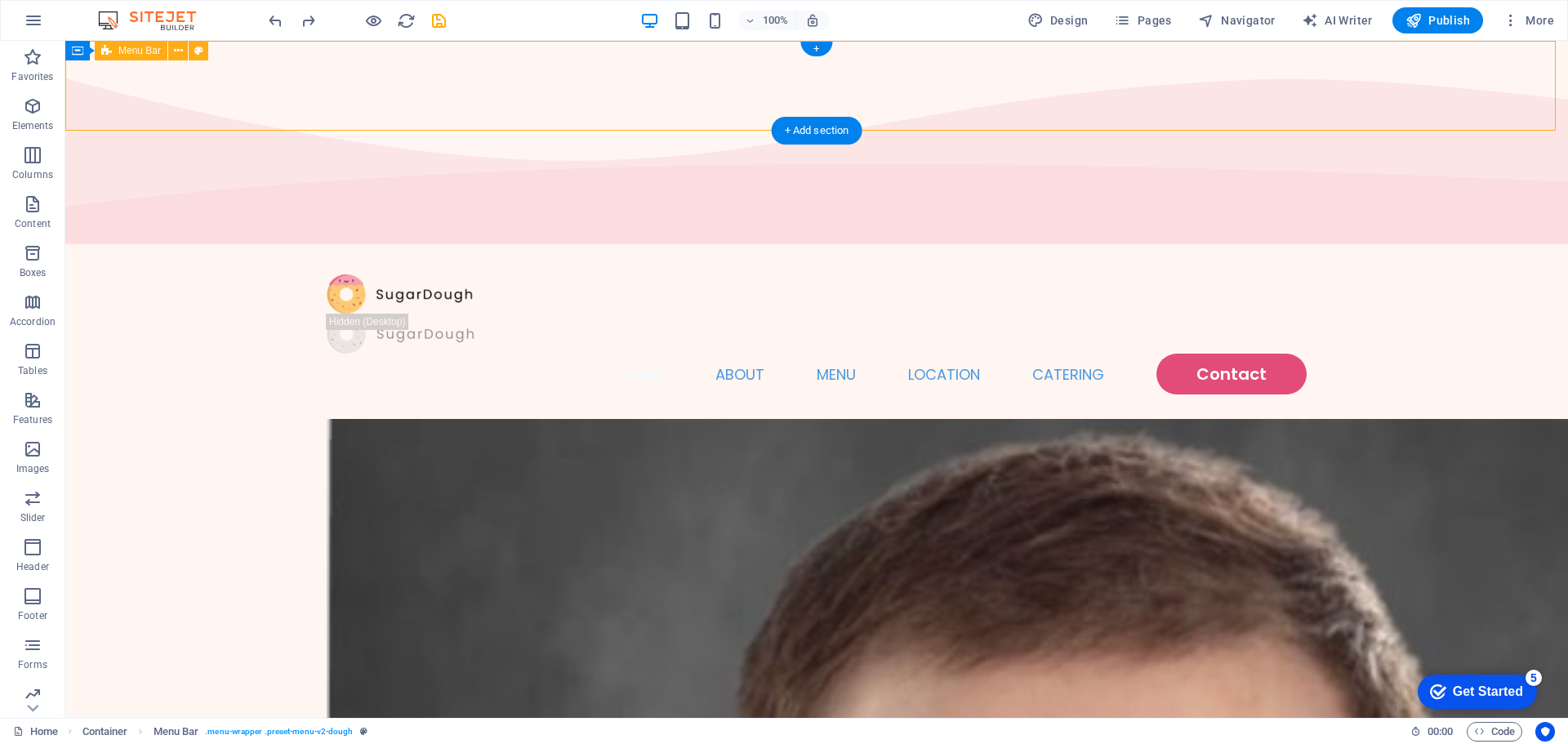
click at [154, 250] on div "Home About Menu Location Catering Contact" at bounding box center [816, 334] width 1503 height 170
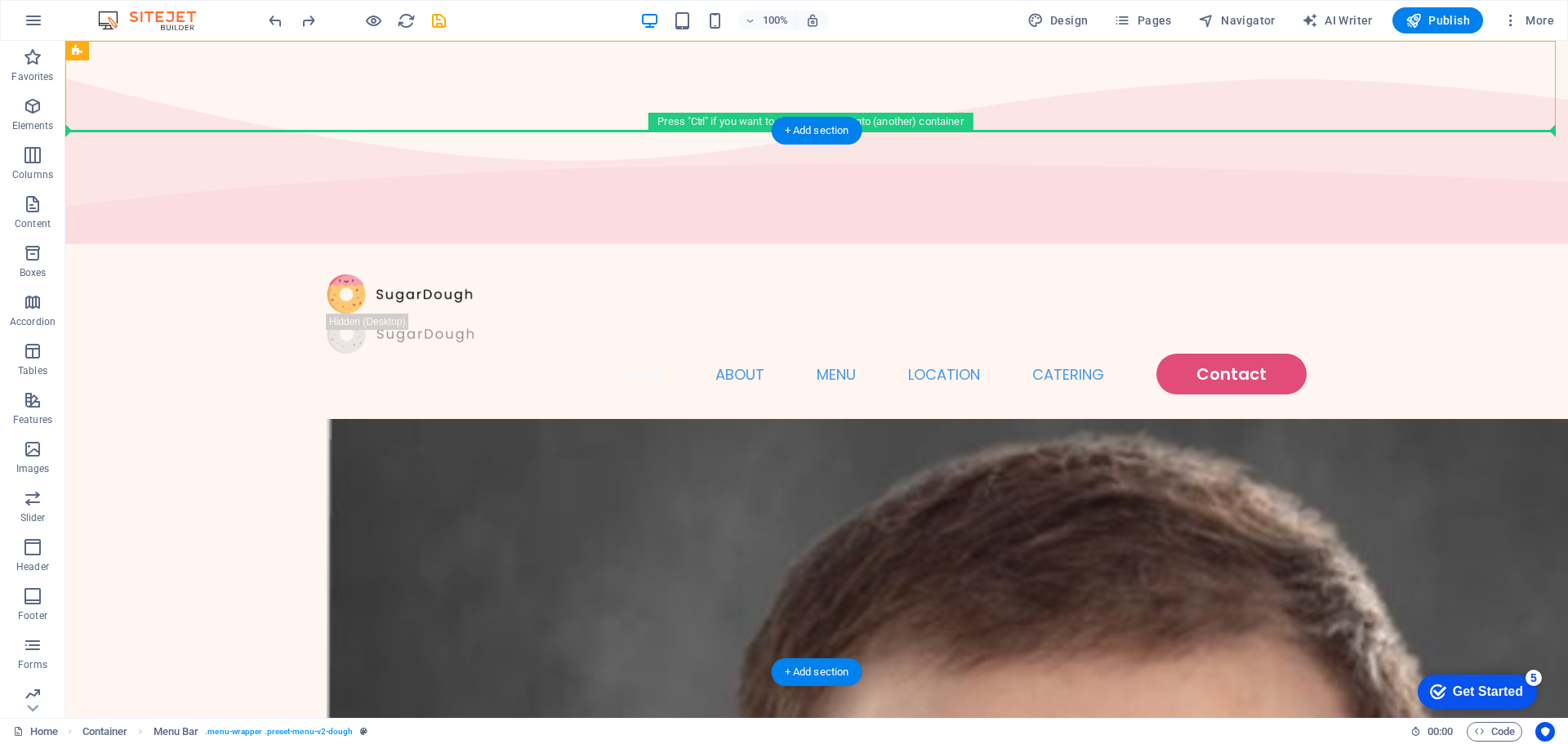
drag, startPoint x: 112, startPoint y: 100, endPoint x: 119, endPoint y: 304, distance: 204.1
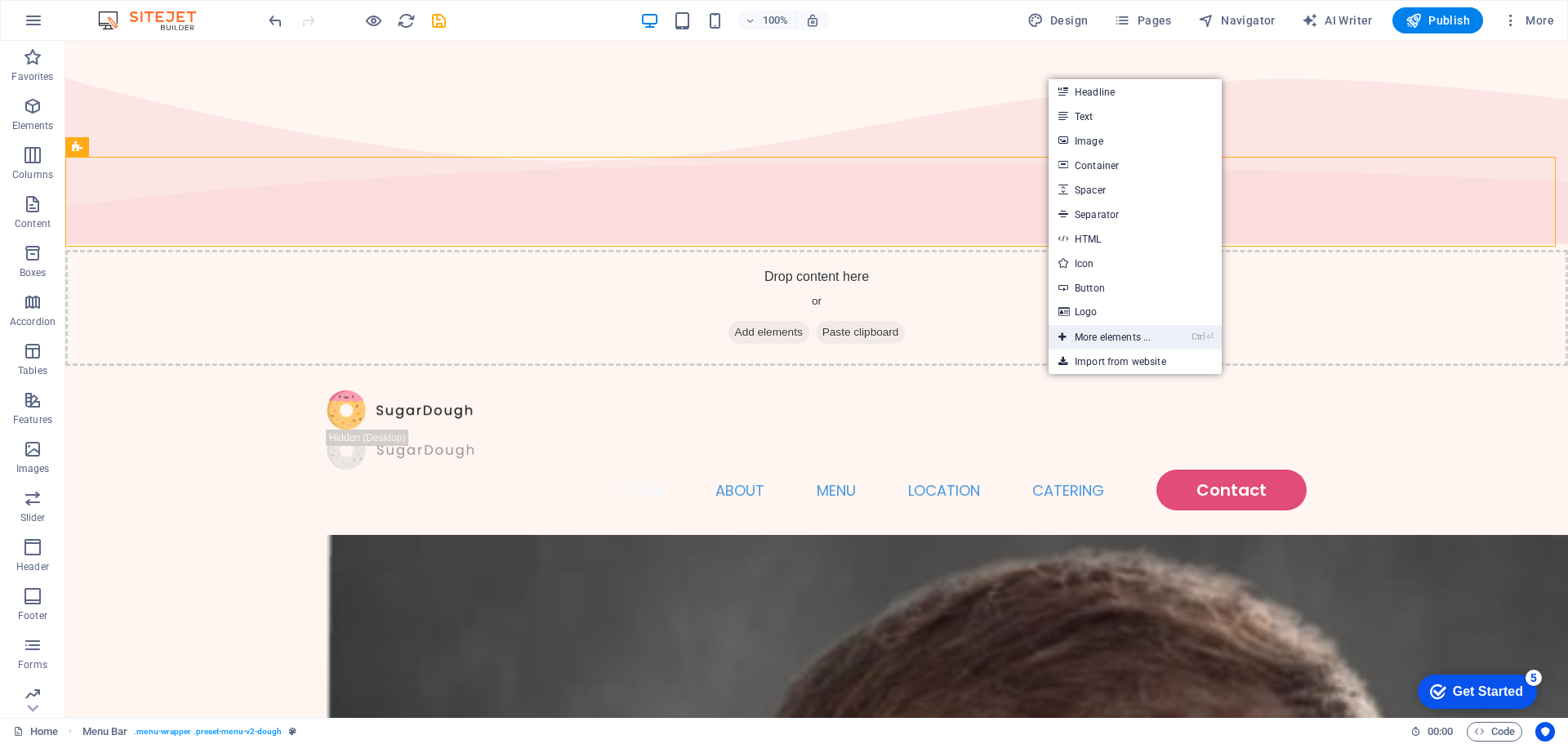
click at [1119, 340] on link "Ctrl ⏎ More elements ..." at bounding box center [1104, 338] width 112 height 25
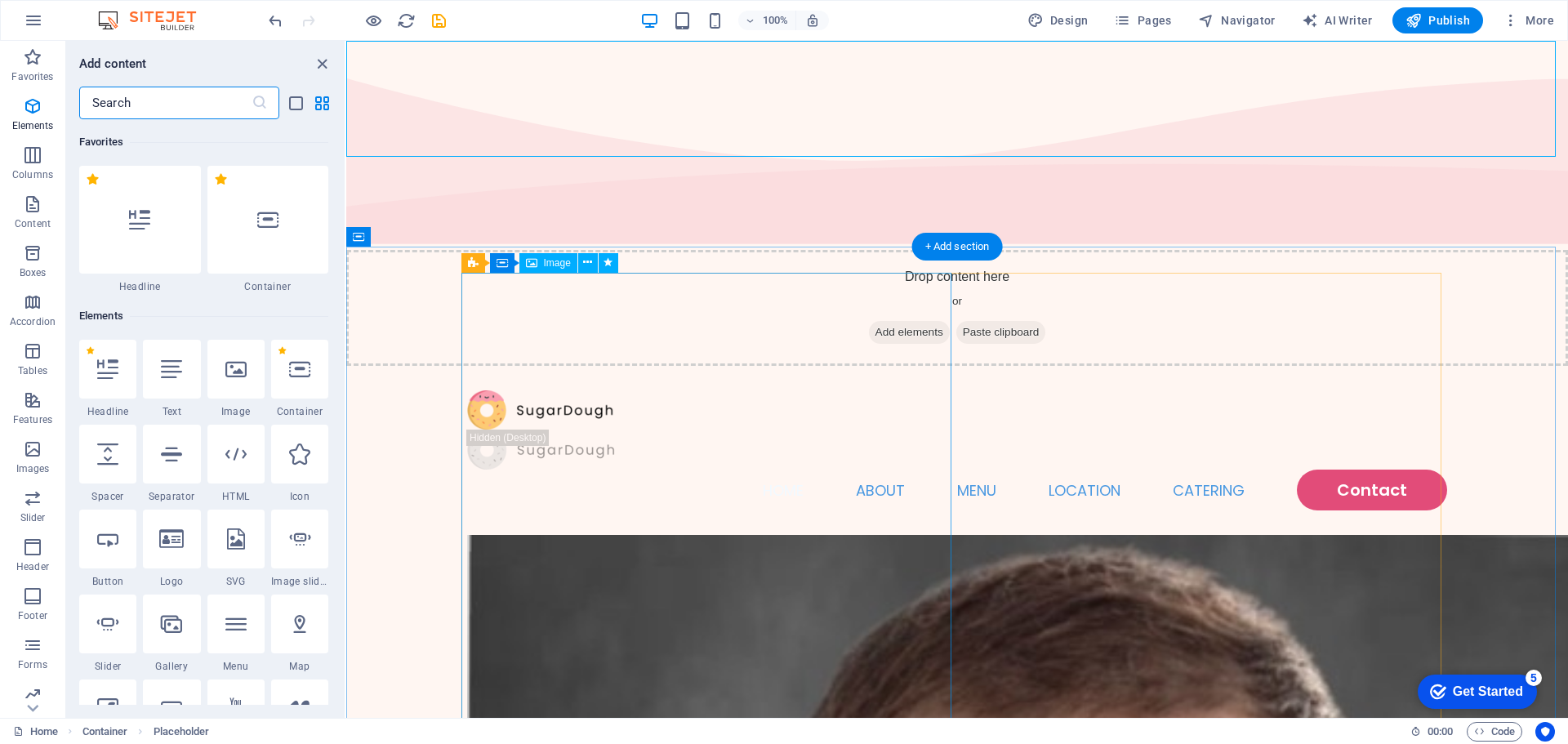
scroll to position [174, 0]
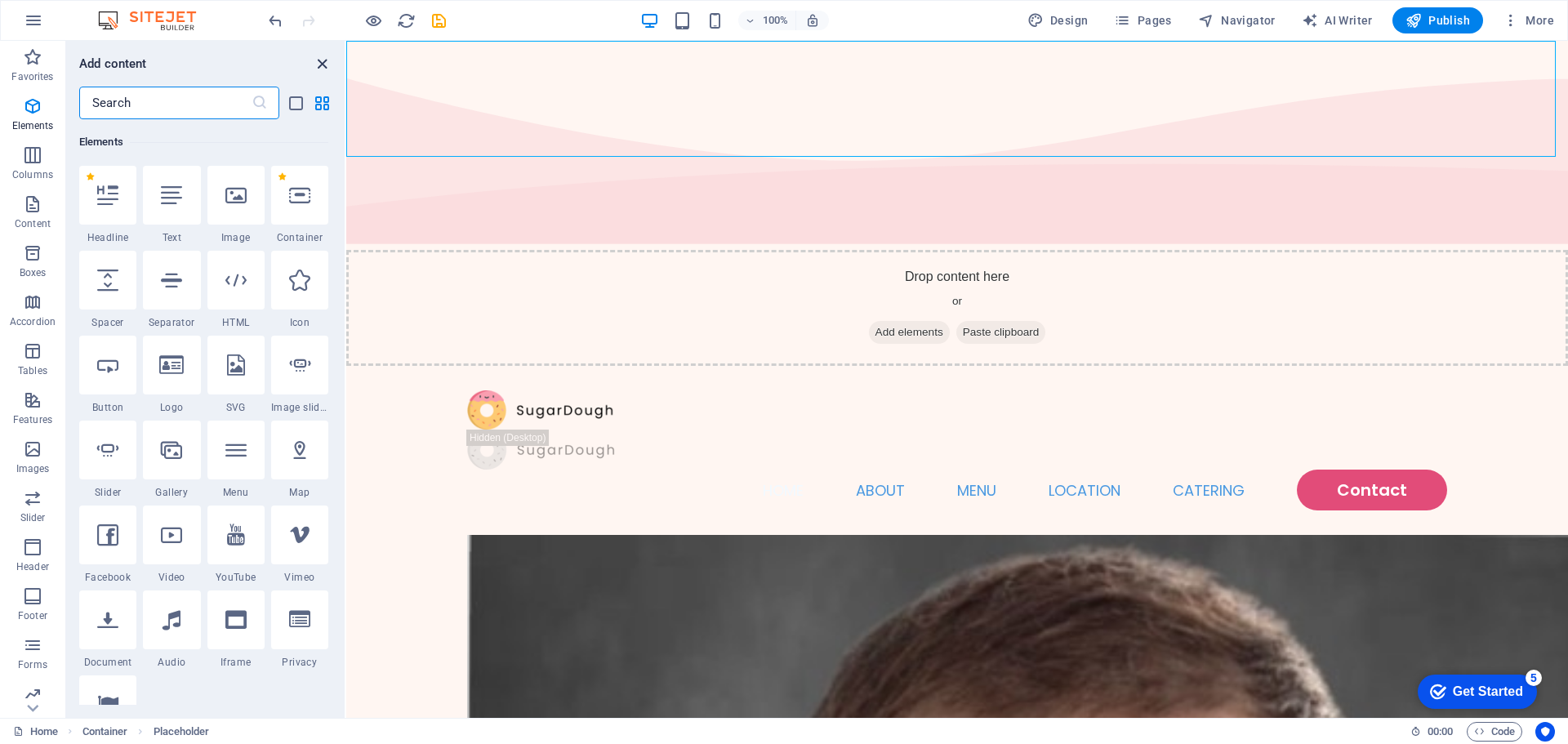
click at [321, 66] on icon "close panel" at bounding box center [322, 63] width 18 height 18
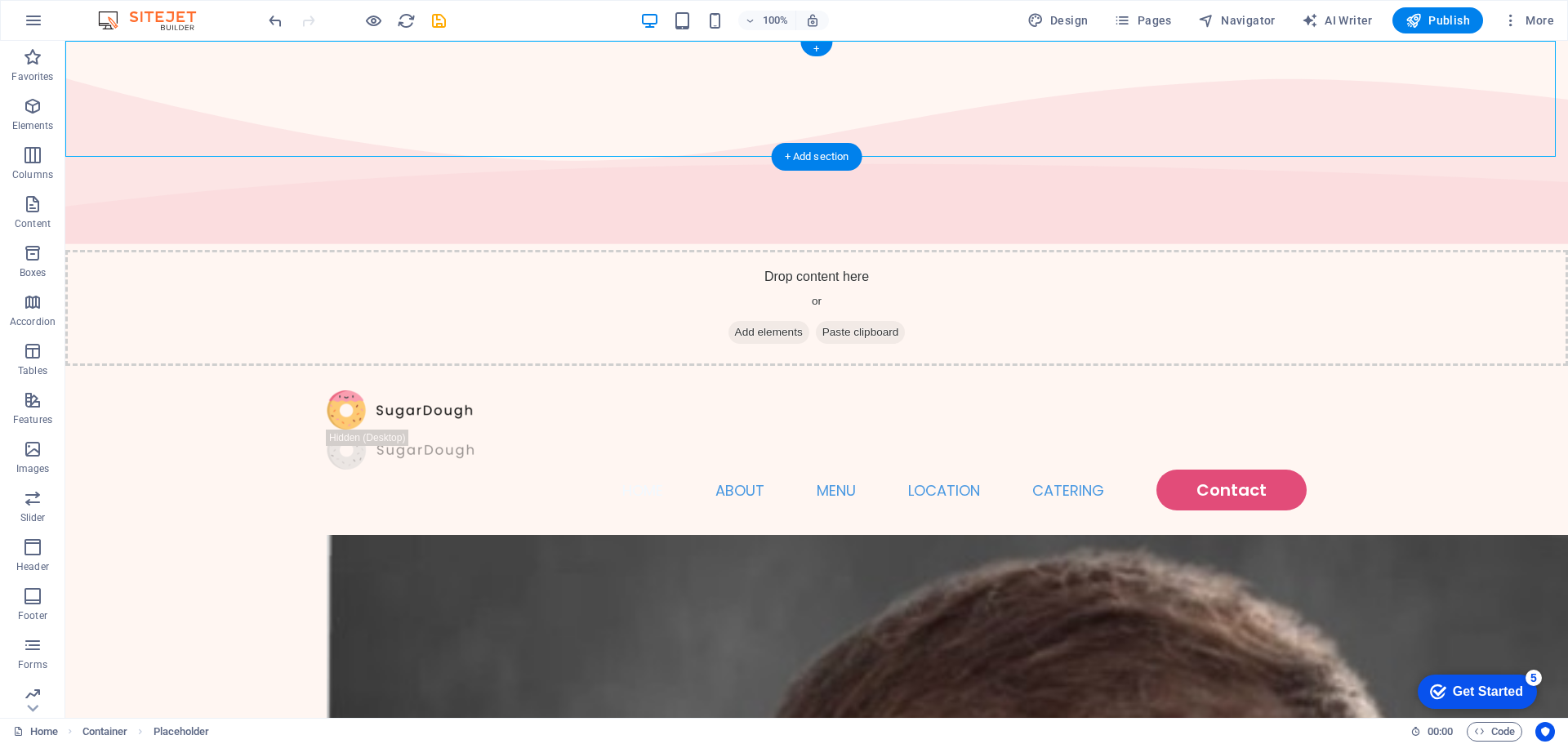
click at [135, 250] on div "Drop content here or Add elements Paste clipboard" at bounding box center [816, 308] width 1503 height 116
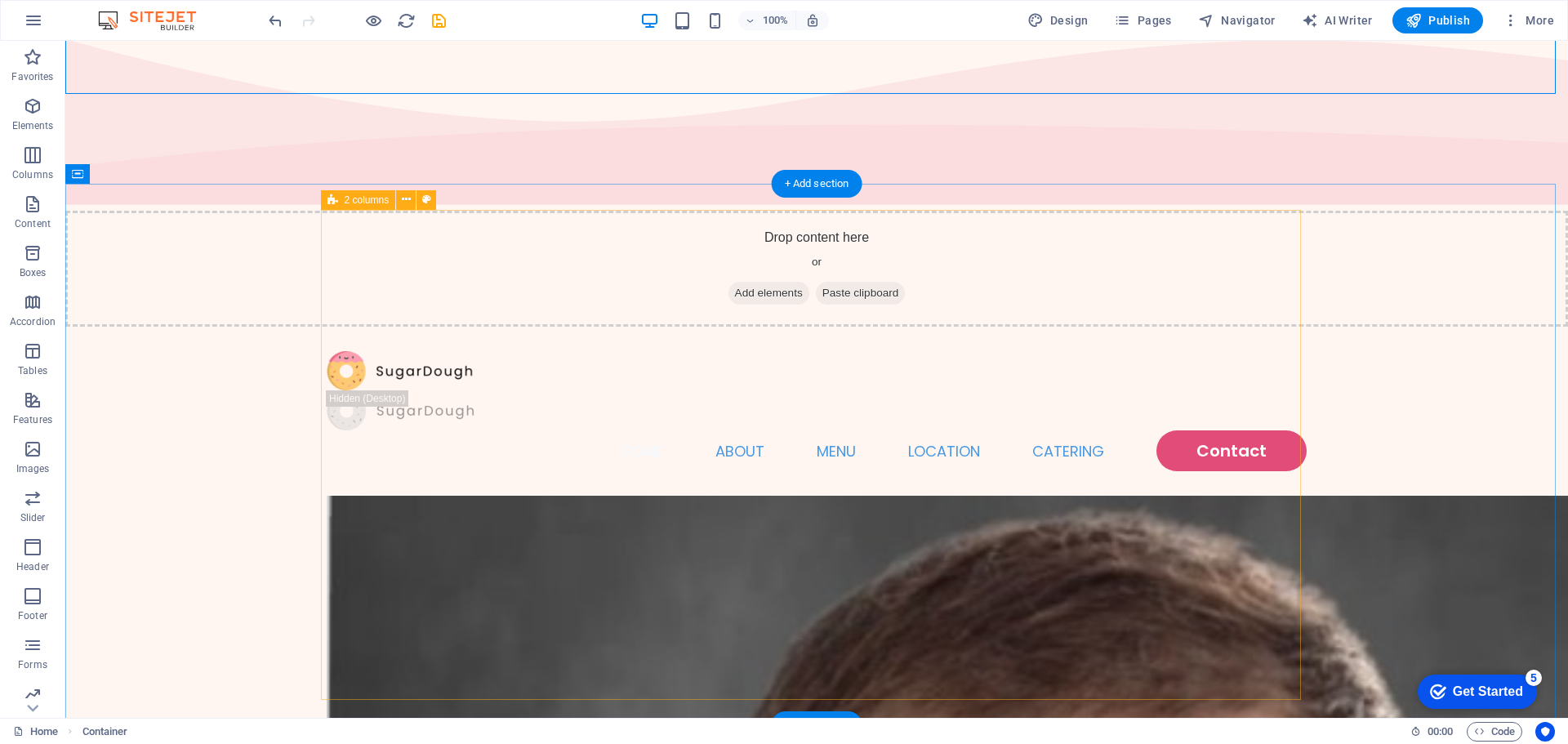
scroll to position [0, 0]
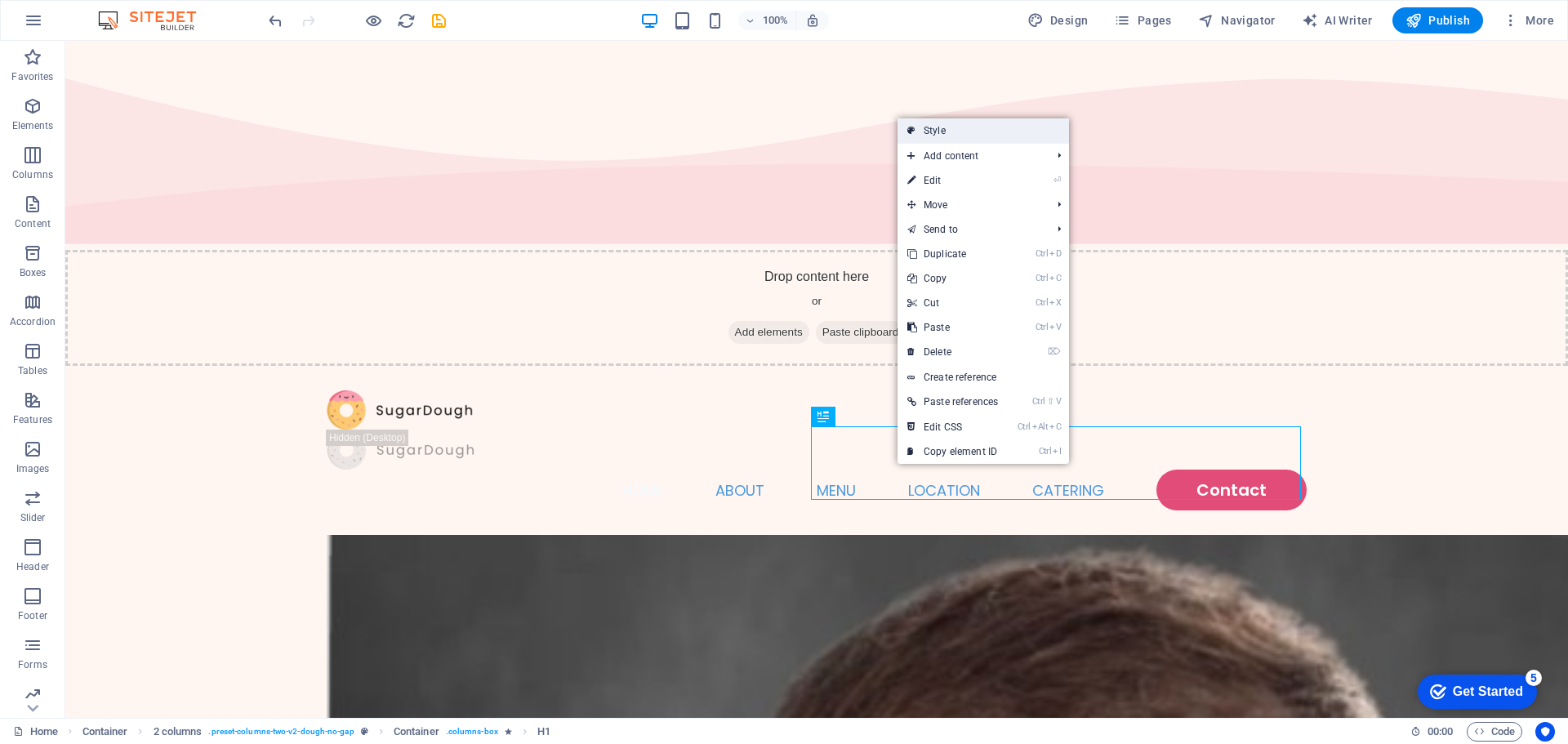
click at [1010, 126] on link "Style" at bounding box center [983, 131] width 171 height 25
select select "rem"
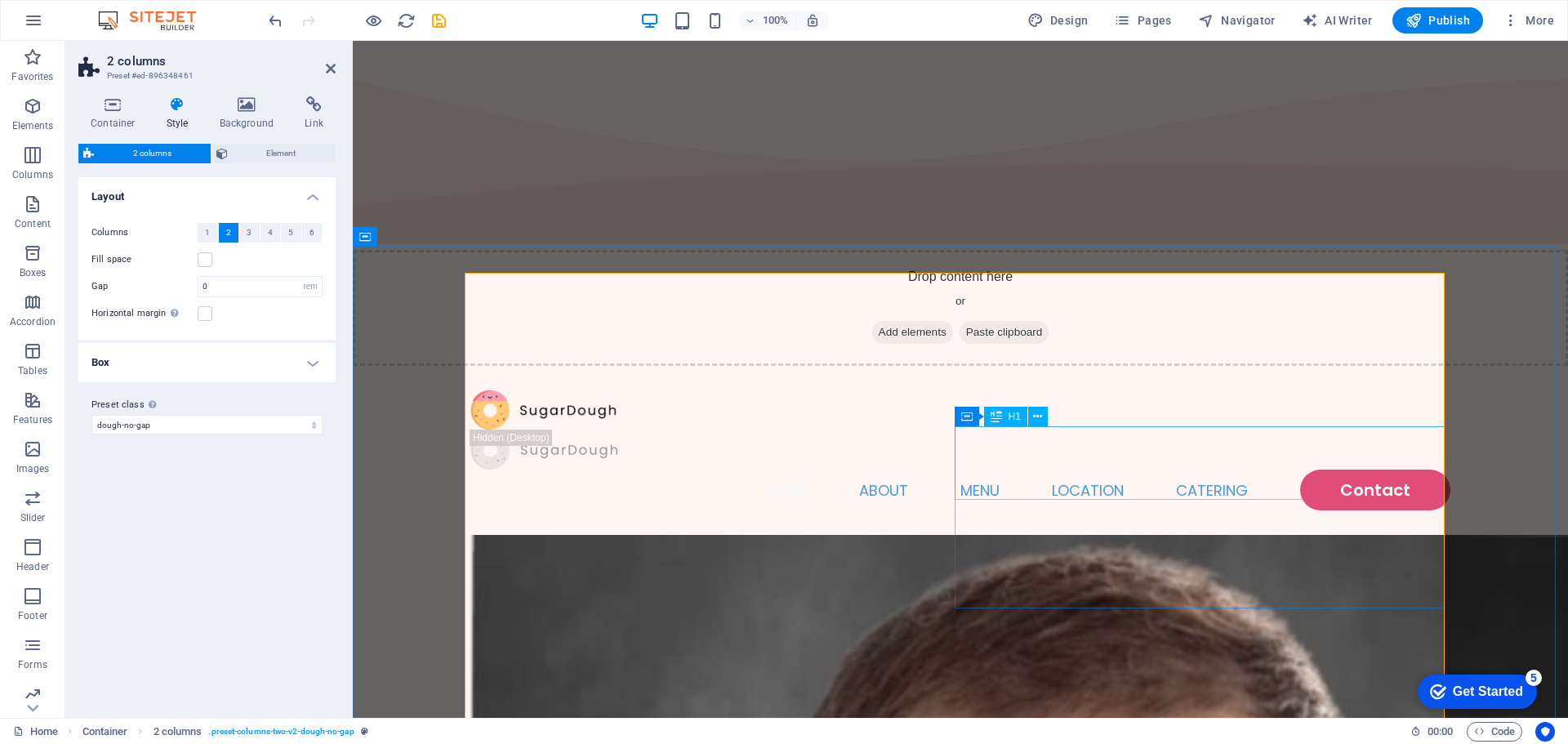
click at [1038, 413] on icon at bounding box center [1038, 417] width 9 height 18
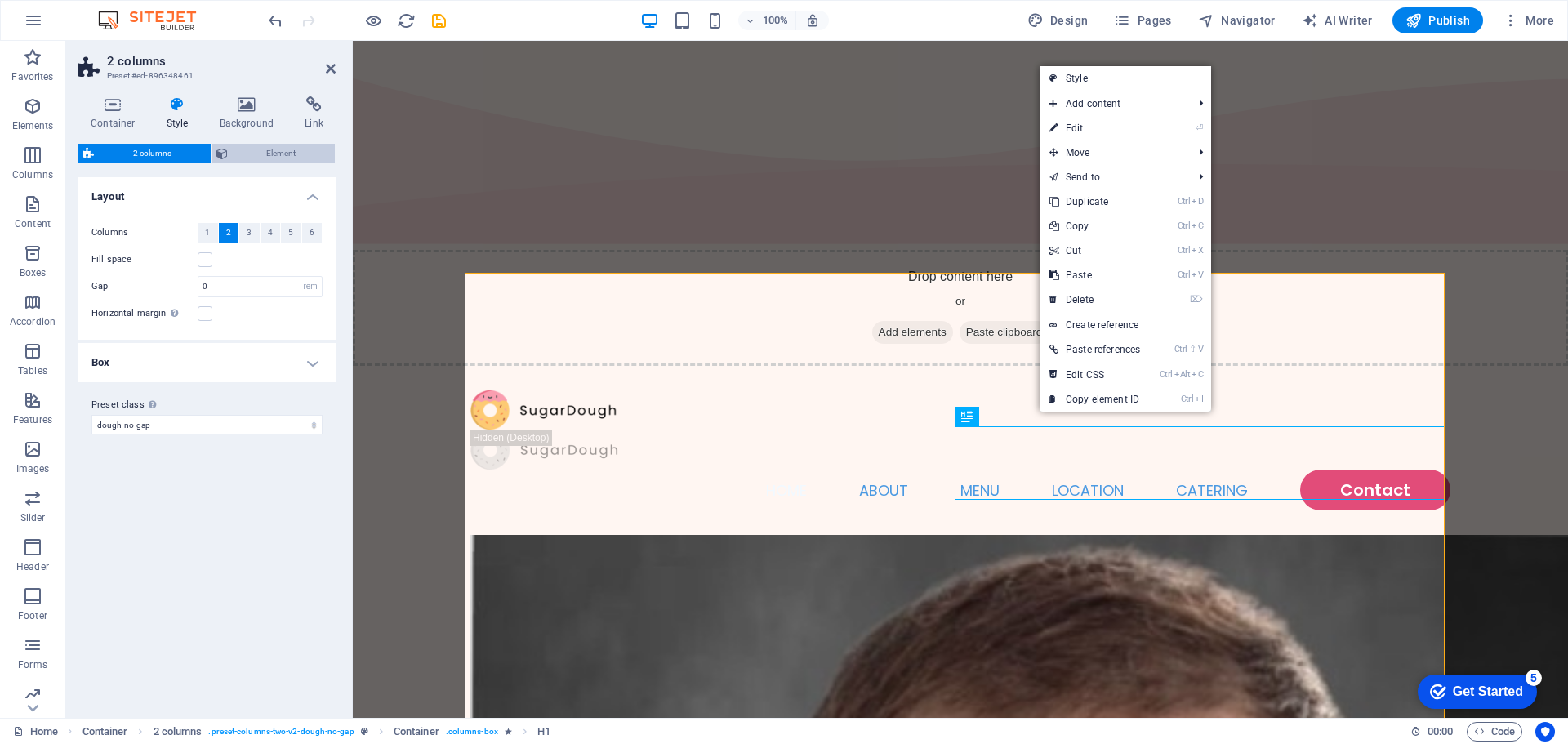
click at [244, 158] on span "Element" at bounding box center [281, 153] width 98 height 19
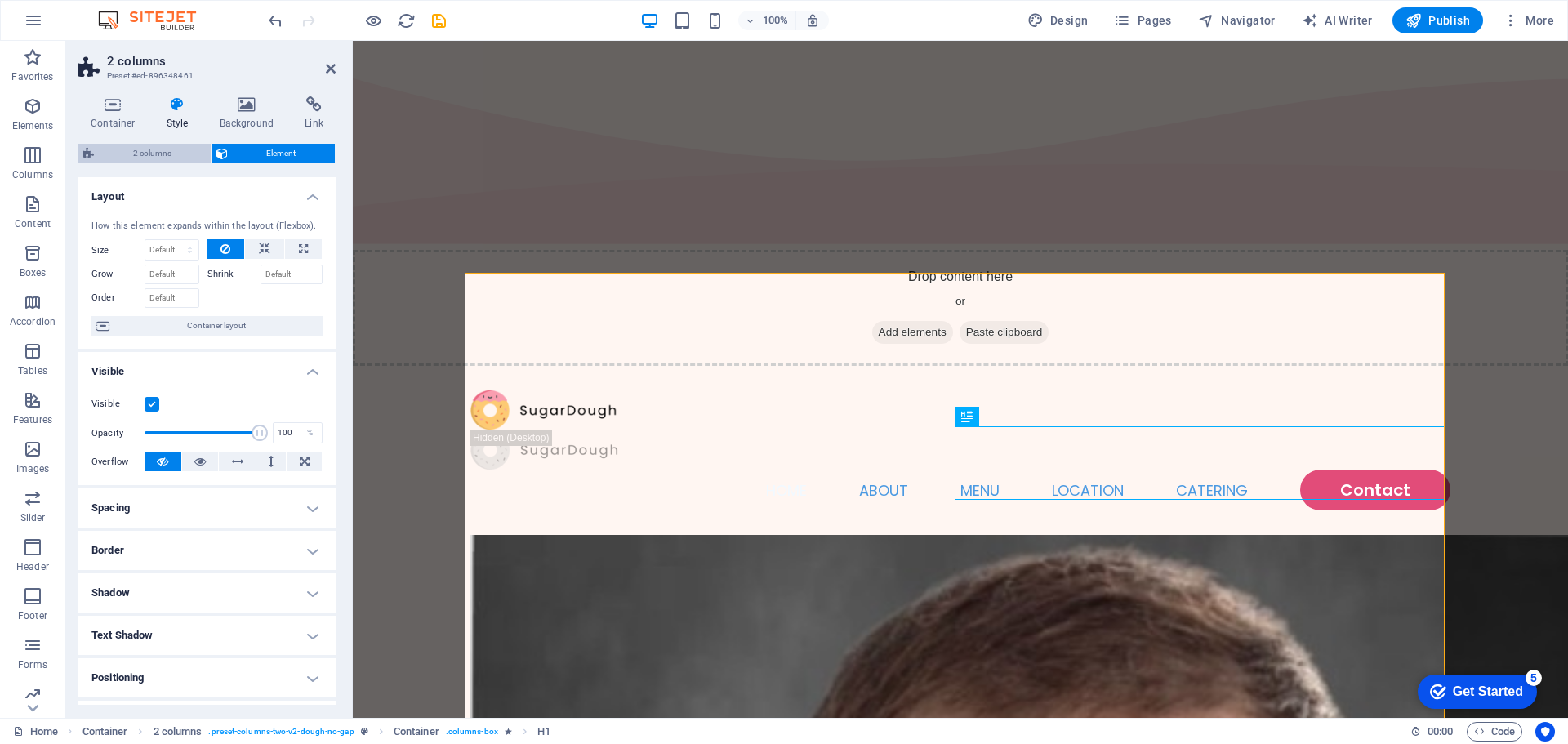
click at [161, 157] on span "2 columns" at bounding box center [152, 153] width 107 height 19
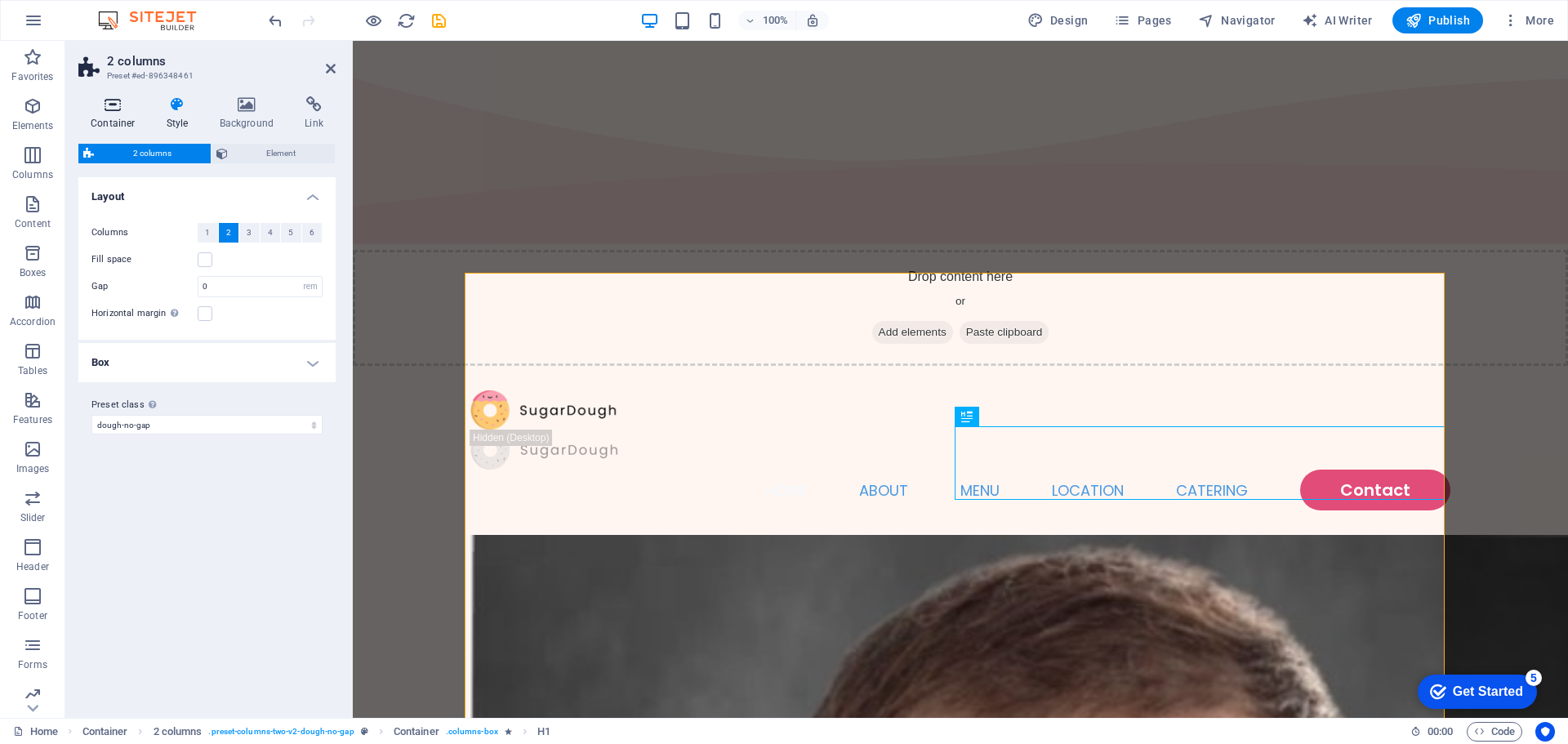
click at [113, 118] on h4 "Container" at bounding box center [116, 113] width 76 height 34
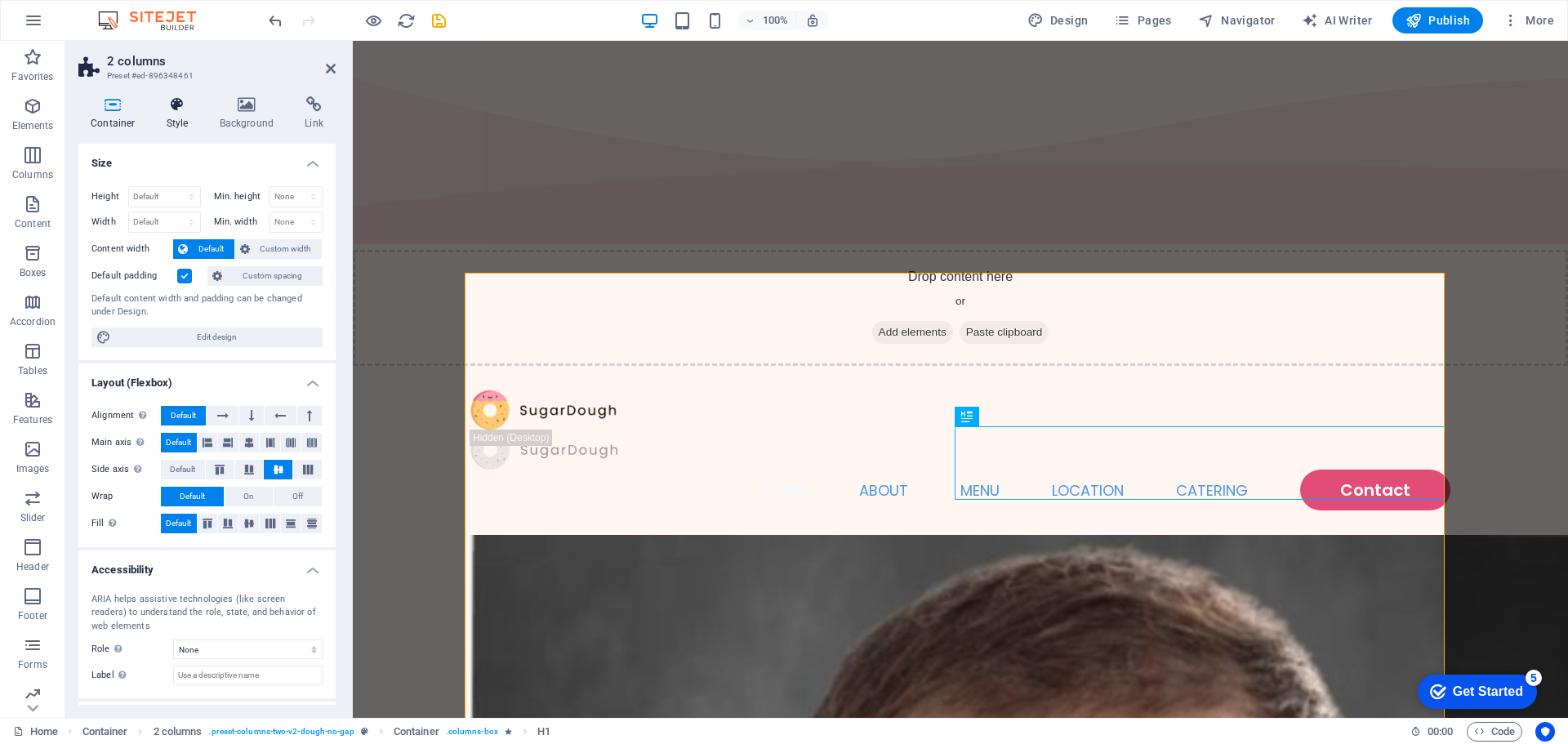
click at [171, 106] on icon at bounding box center [178, 105] width 47 height 17
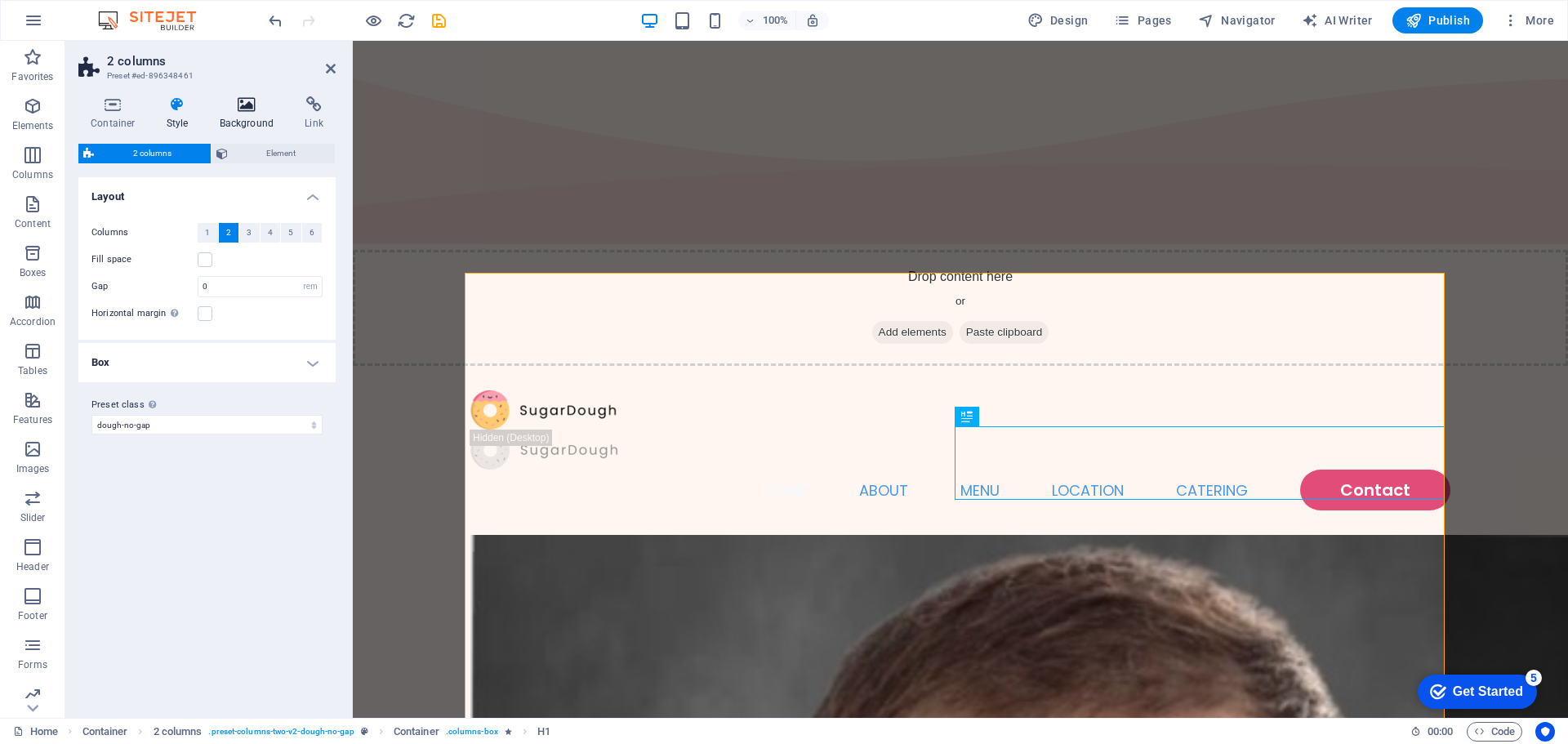
click at [241, 111] on icon at bounding box center [247, 105] width 79 height 17
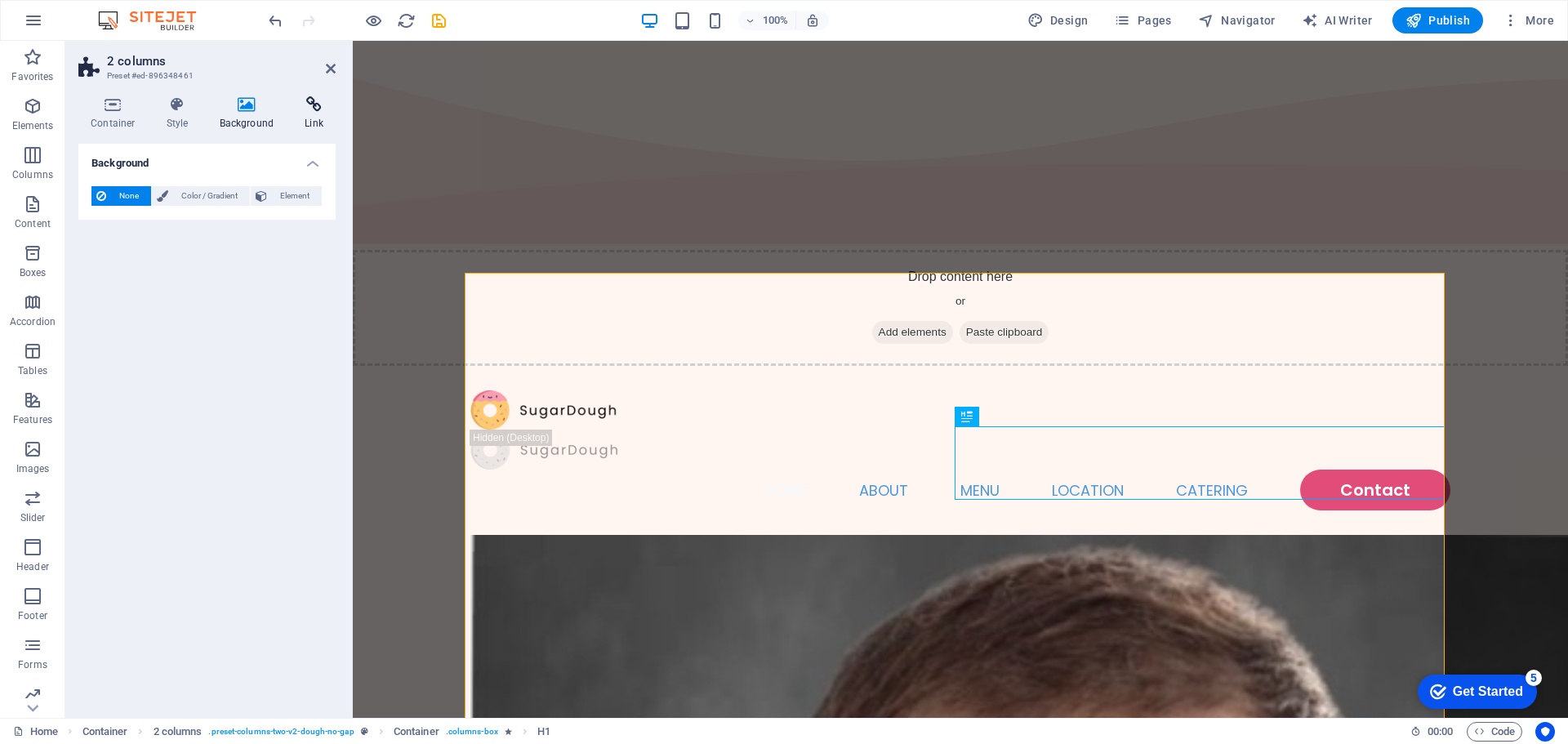
click at [311, 102] on icon at bounding box center [313, 105] width 43 height 17
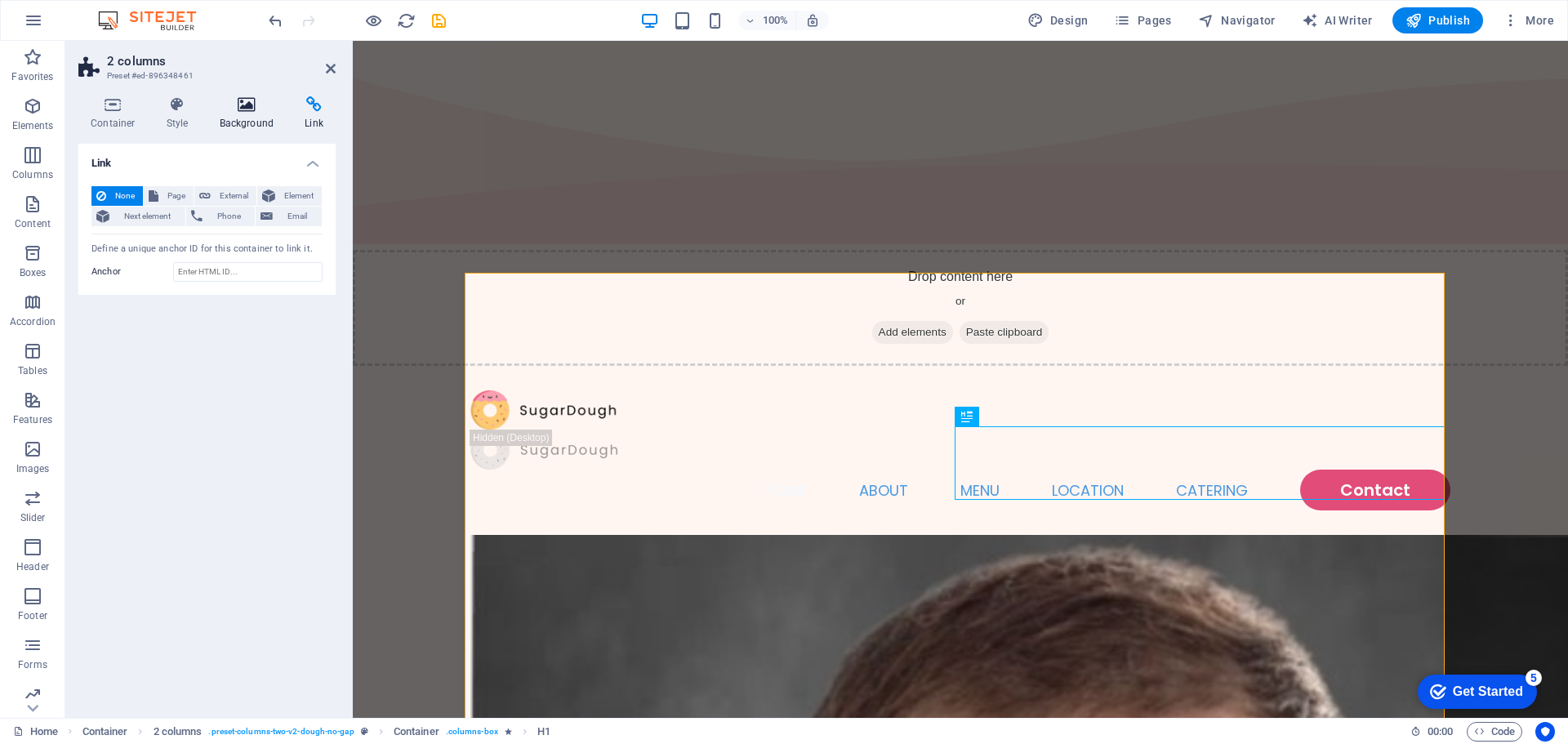
click at [259, 105] on icon at bounding box center [247, 105] width 79 height 17
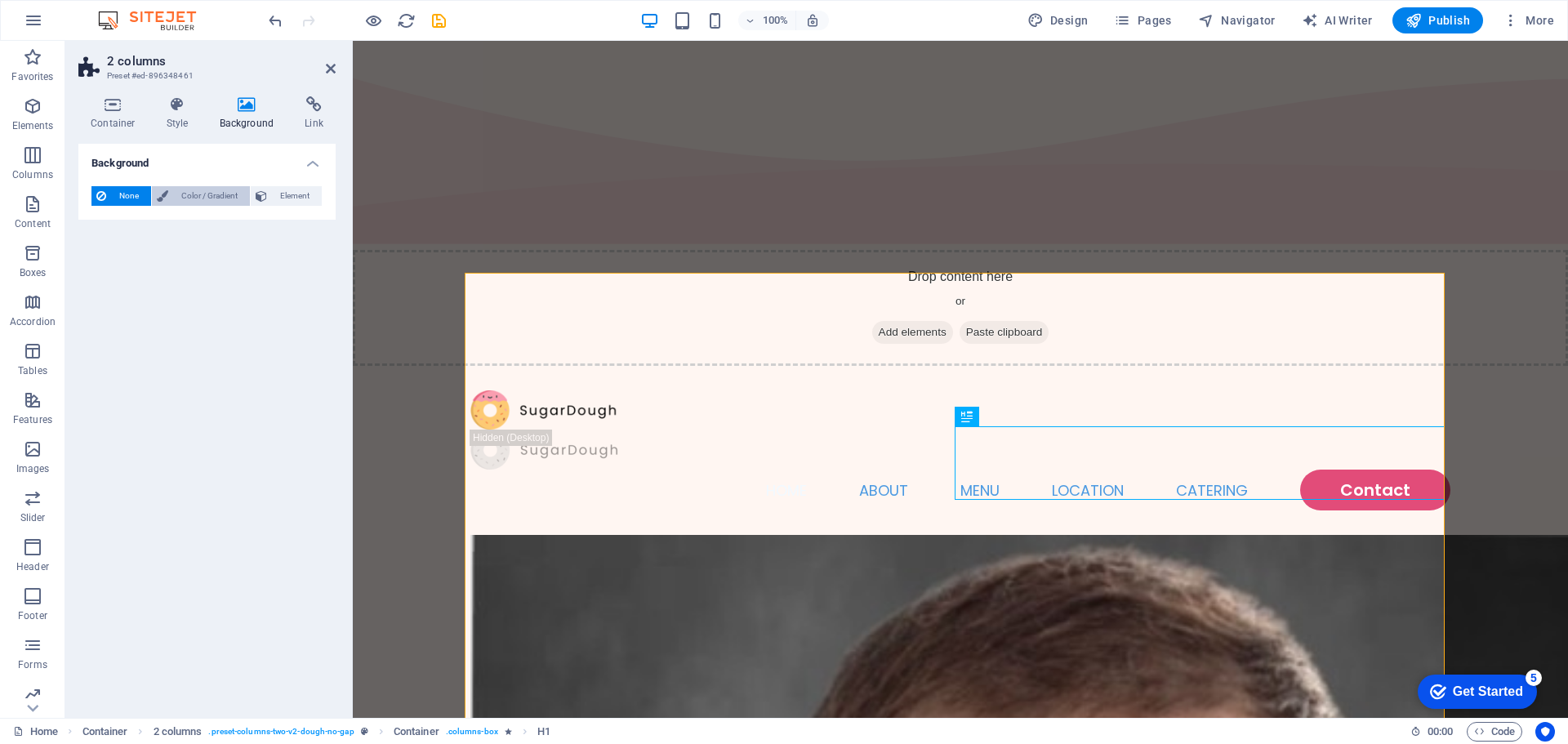
click at [194, 188] on span "Color / Gradient" at bounding box center [209, 196] width 72 height 19
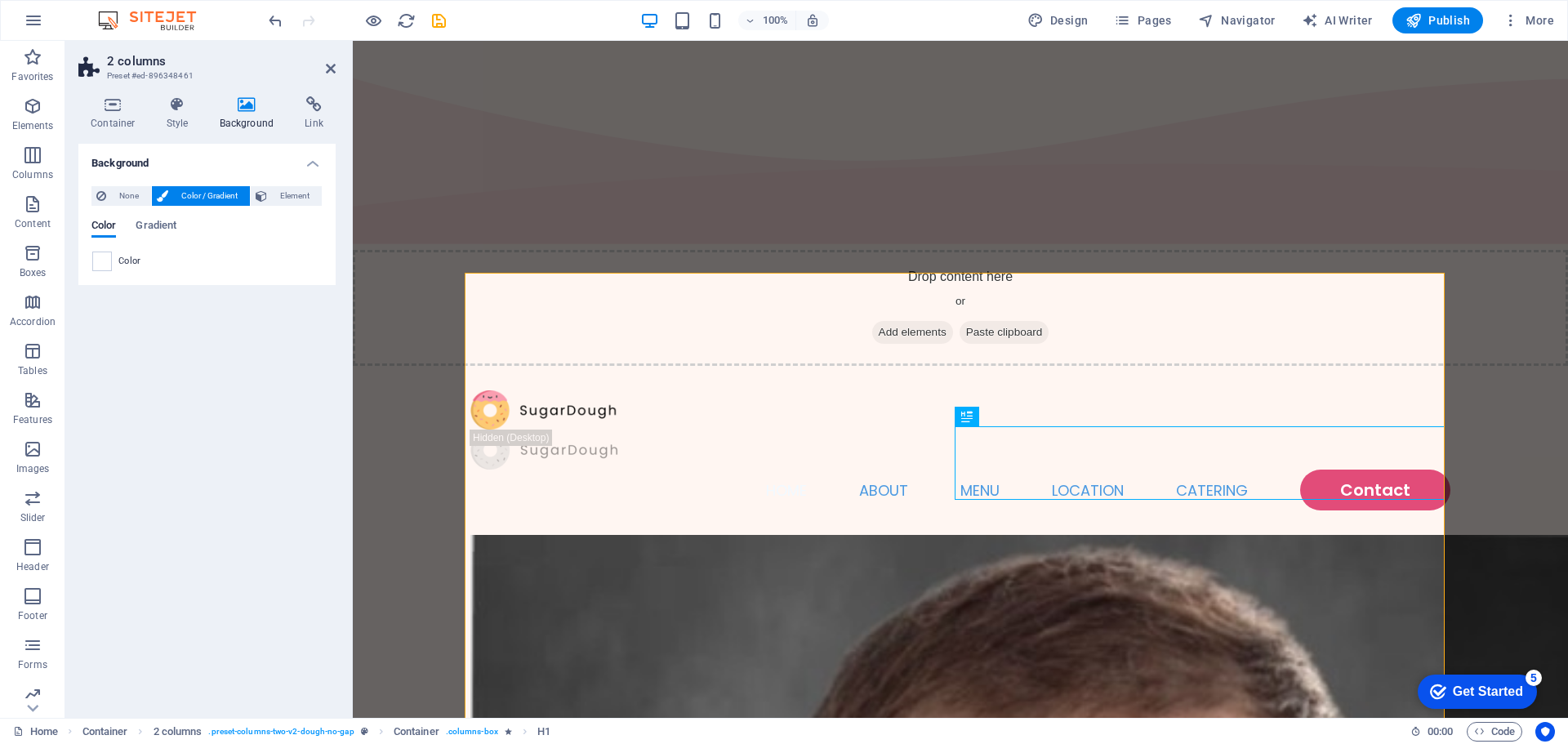
click at [135, 258] on span "Color" at bounding box center [130, 261] width 23 height 13
click at [96, 256] on span at bounding box center [102, 261] width 18 height 18
click at [105, 262] on span at bounding box center [102, 261] width 18 height 18
click at [141, 259] on span "Color" at bounding box center [130, 261] width 23 height 13
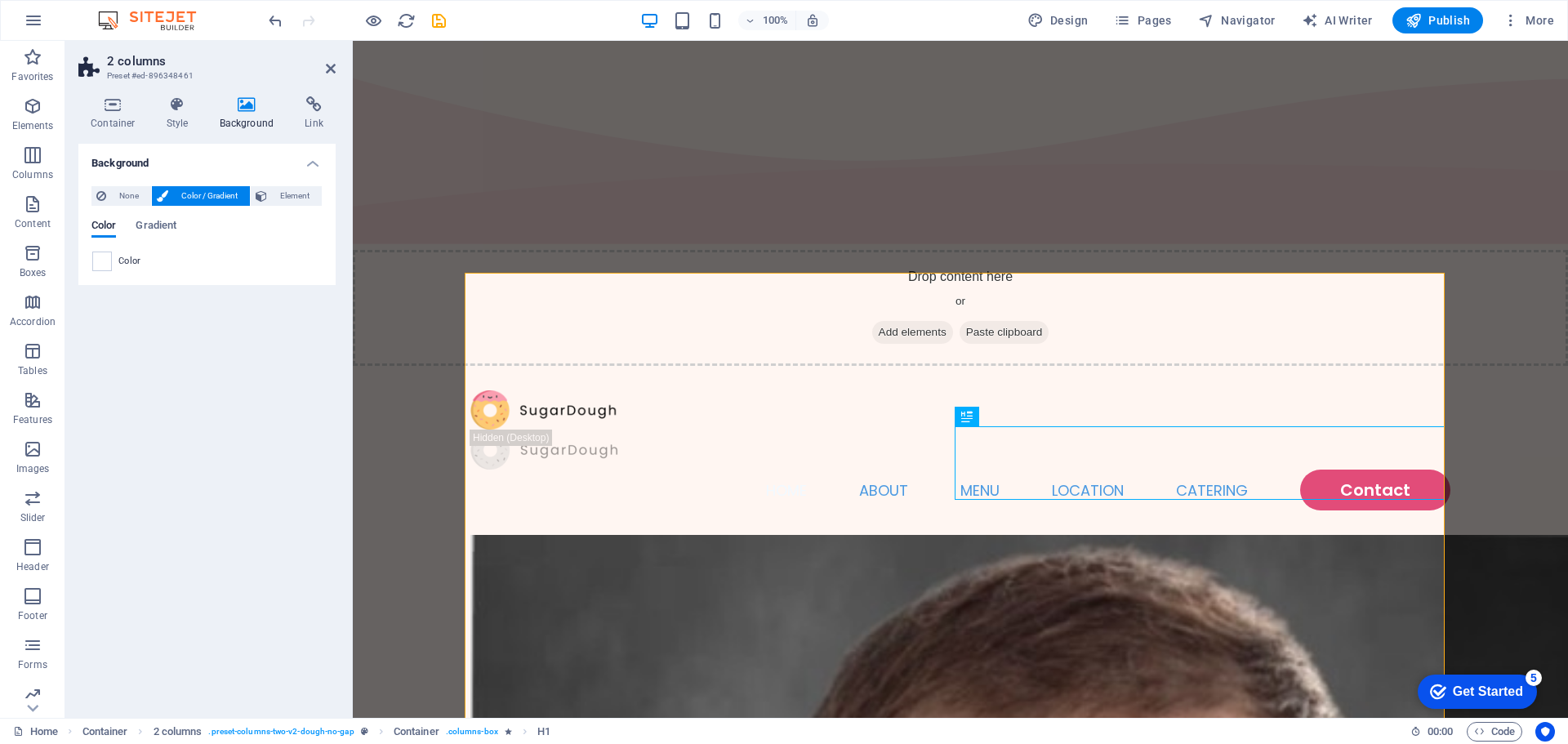
click at [198, 254] on div "Color" at bounding box center [207, 261] width 230 height 19
drag, startPoint x: 208, startPoint y: 242, endPoint x: 257, endPoint y: 199, distance: 65.2
click at [224, 232] on div "Color Gradient" at bounding box center [207, 235] width 231 height 31
click at [275, 186] on div "None Color / Gradient Element Stretch background to full-width Color overlay Pl…" at bounding box center [207, 229] width 258 height 112
drag, startPoint x: 271, startPoint y: 191, endPoint x: 179, endPoint y: 257, distance: 113.2
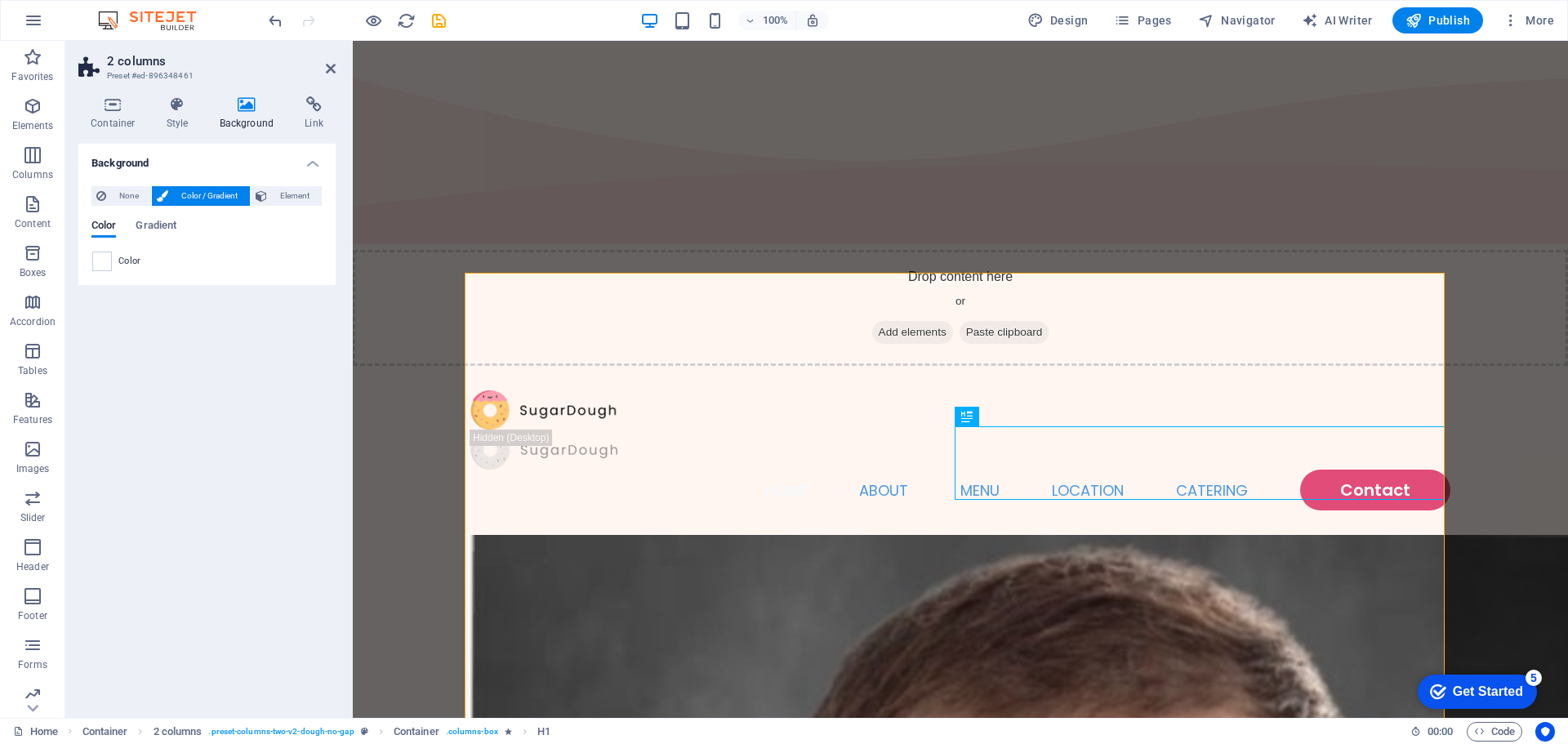
click at [268, 191] on button "Element" at bounding box center [286, 196] width 71 height 19
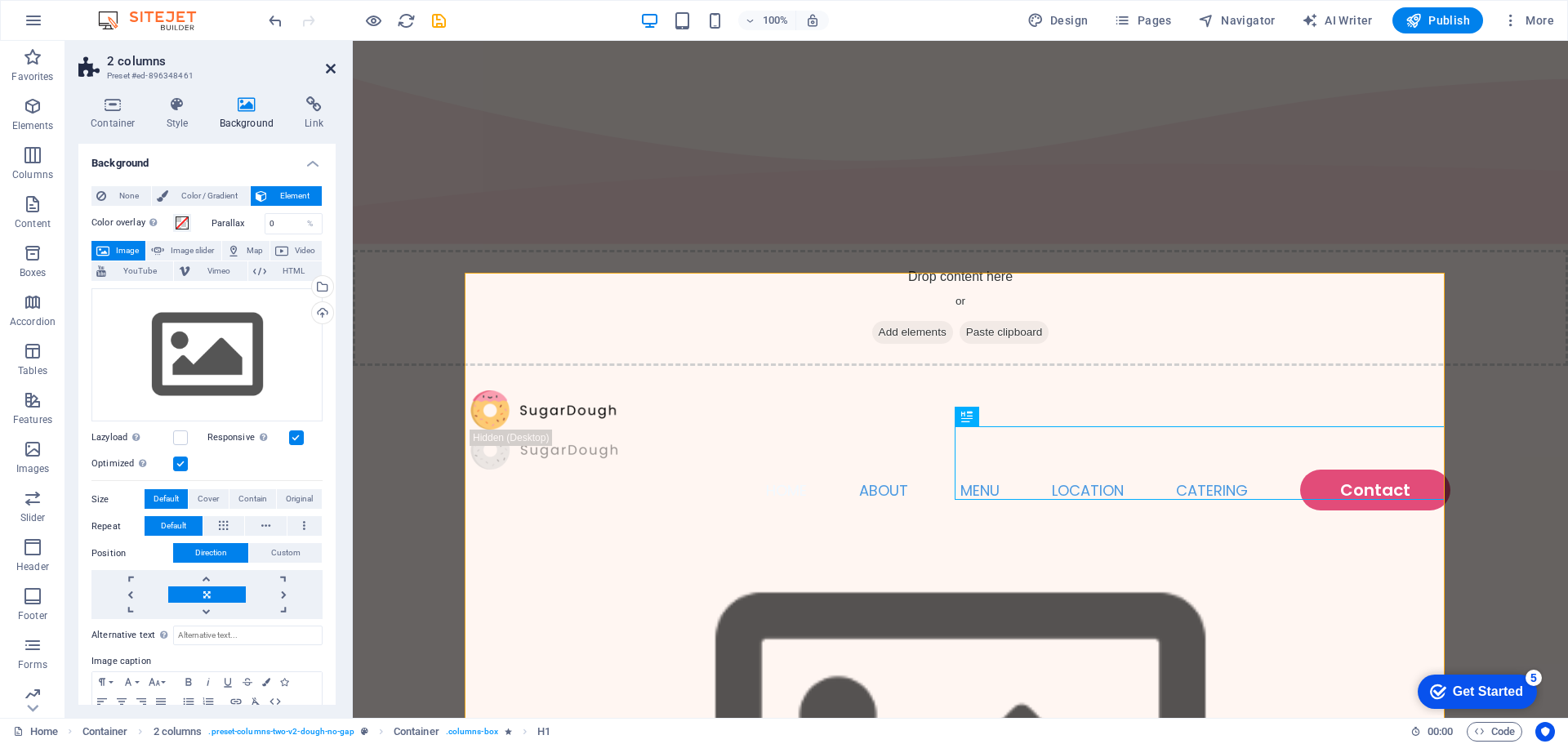
click at [335, 69] on aside "2 columns Preset #ed-896348461 Container Style Background Link Size Height Defa…" at bounding box center [208, 379] width 288 height 677
click at [328, 71] on icon at bounding box center [331, 69] width 10 height 13
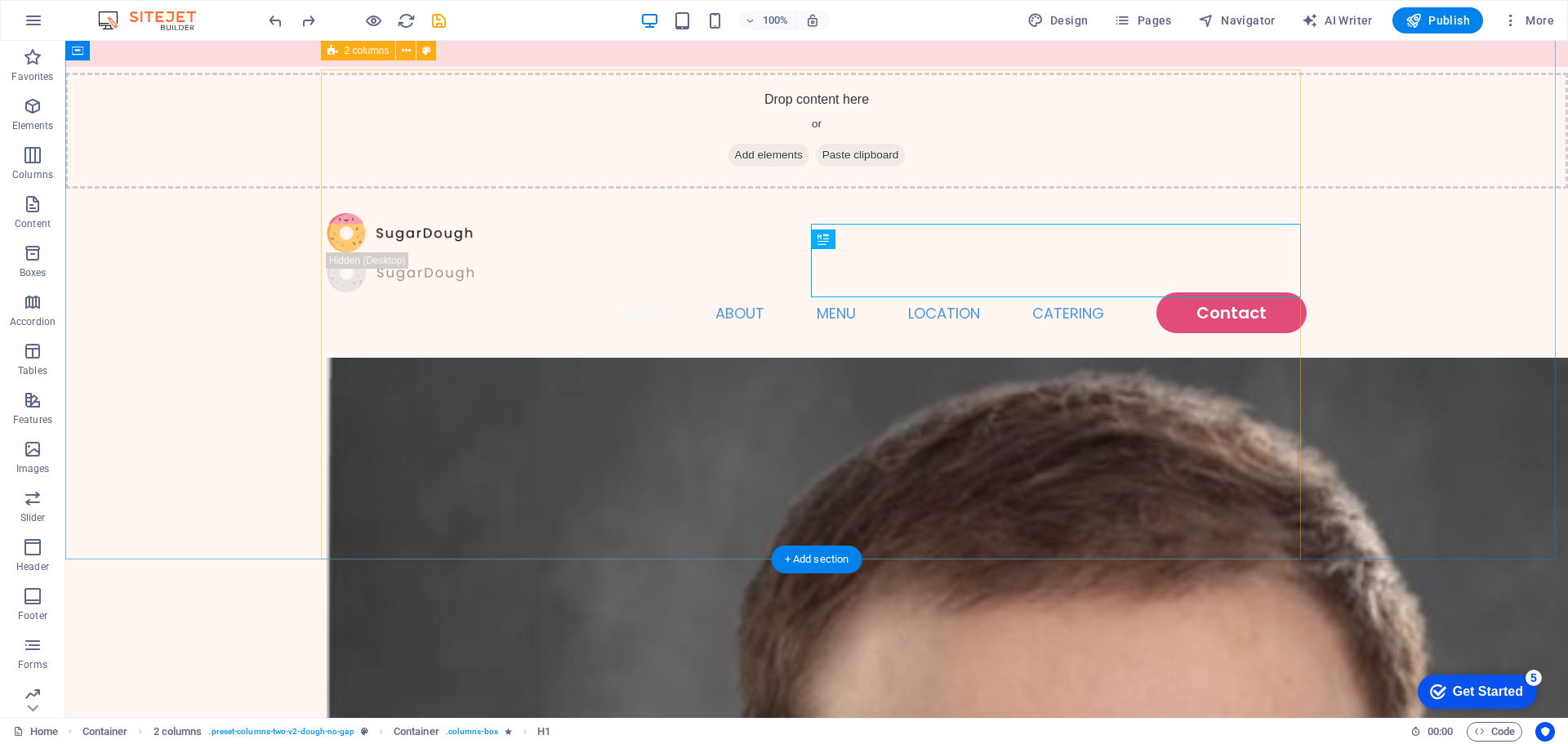
scroll to position [82, 0]
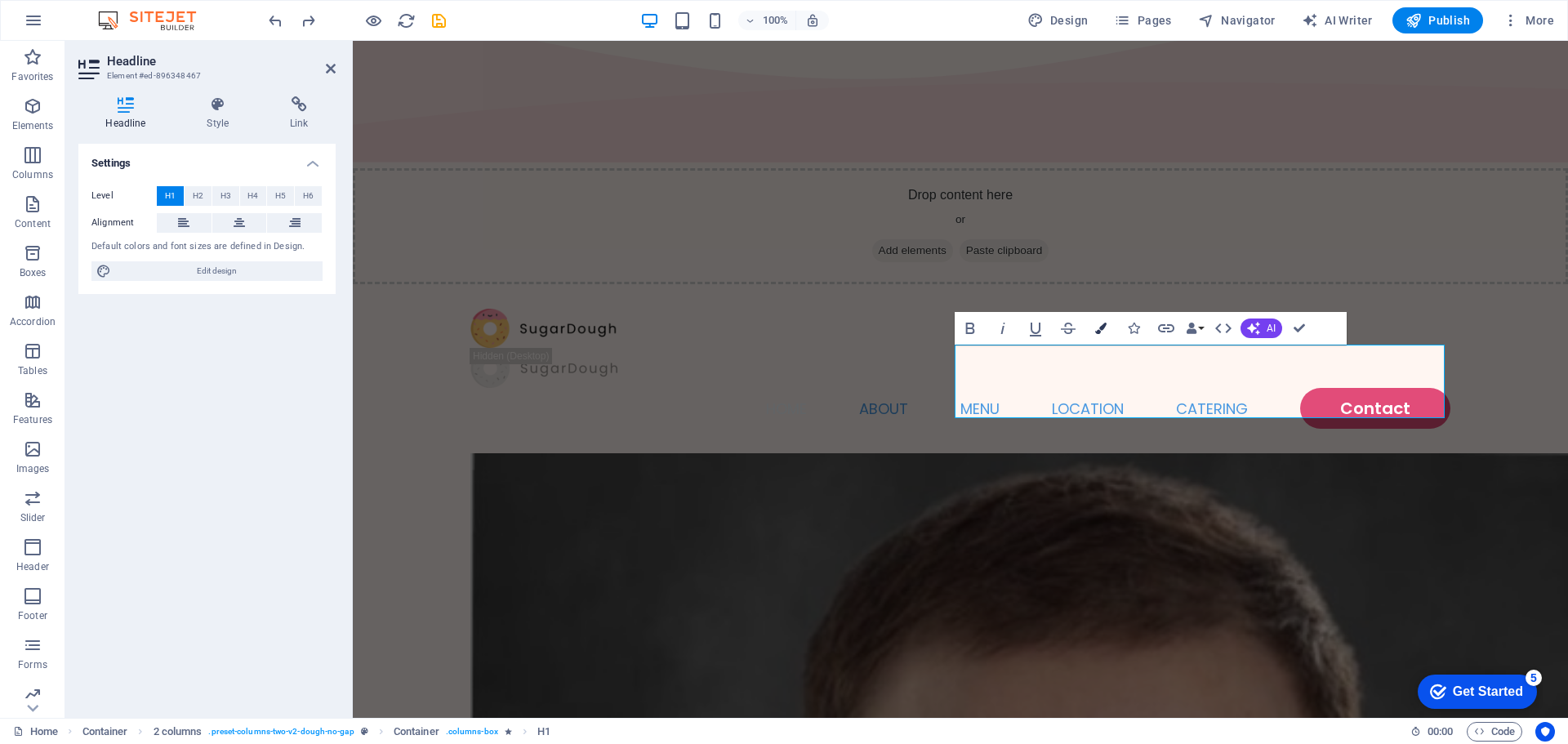
click at [1097, 334] on icon "button" at bounding box center [1100, 328] width 11 height 11
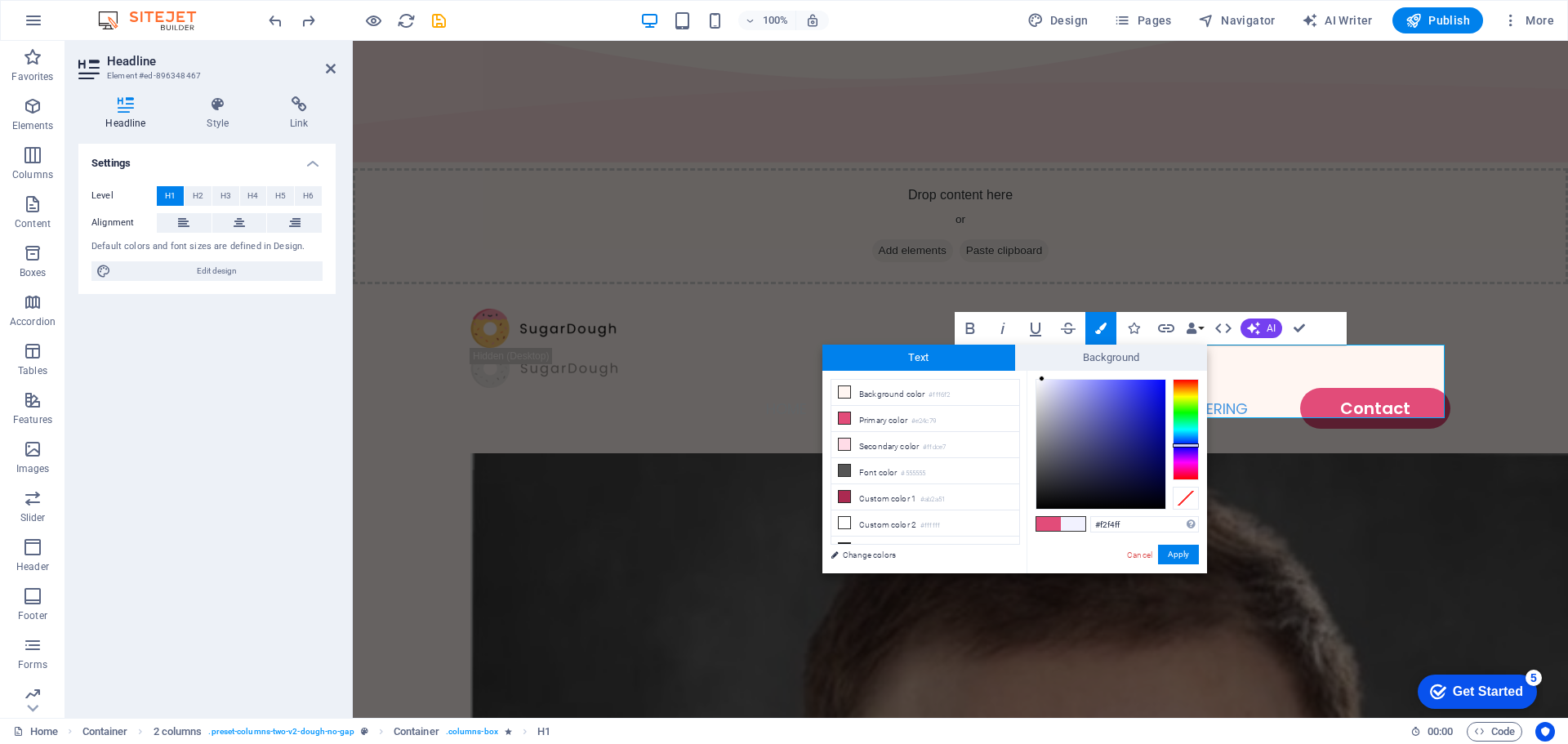
type input "#f2f2ff"
click at [1183, 445] on div at bounding box center [1186, 429] width 26 height 101
click at [1190, 554] on button "Apply" at bounding box center [1178, 554] width 40 height 19
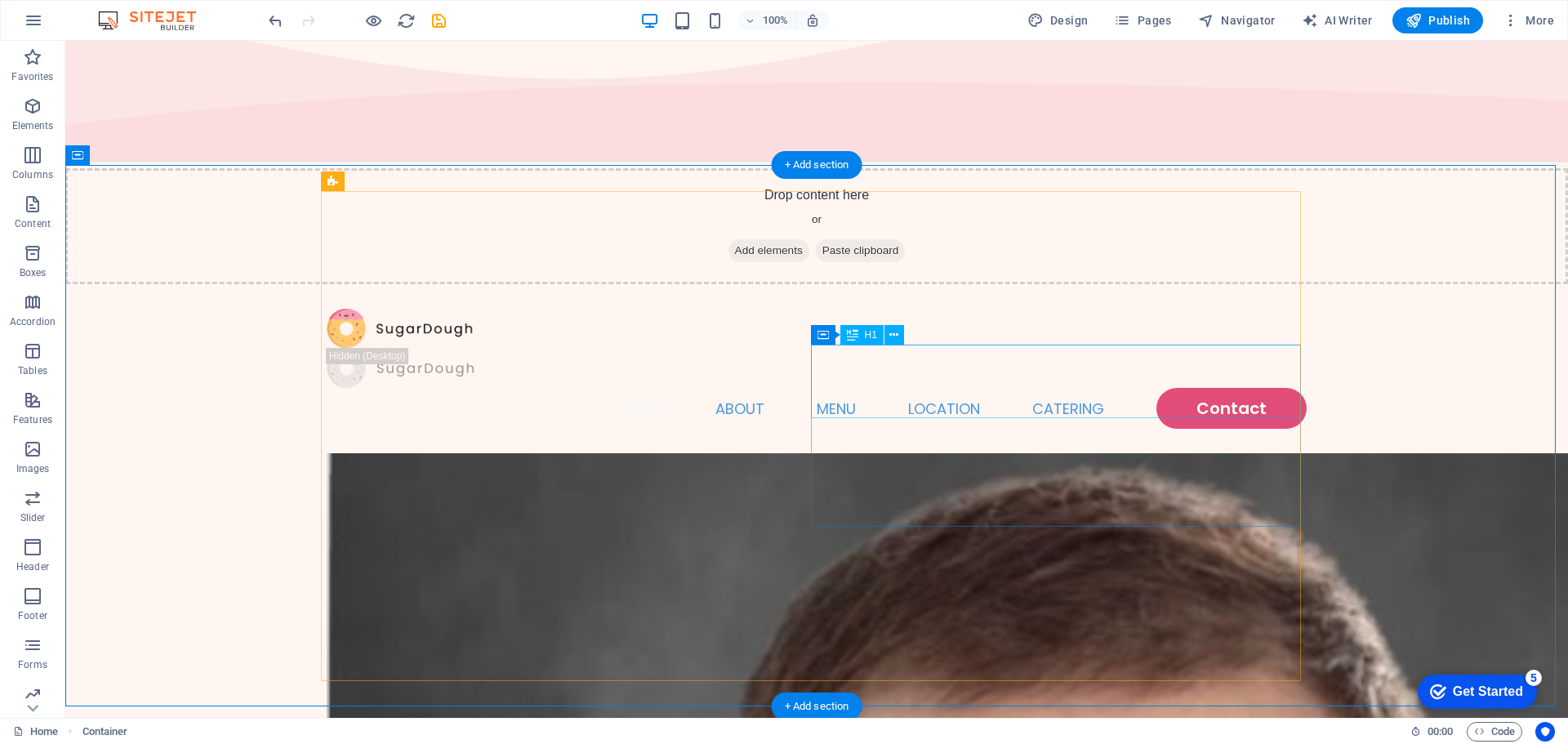
drag, startPoint x: 1119, startPoint y: 376, endPoint x: 831, endPoint y: 376, distance: 288.0
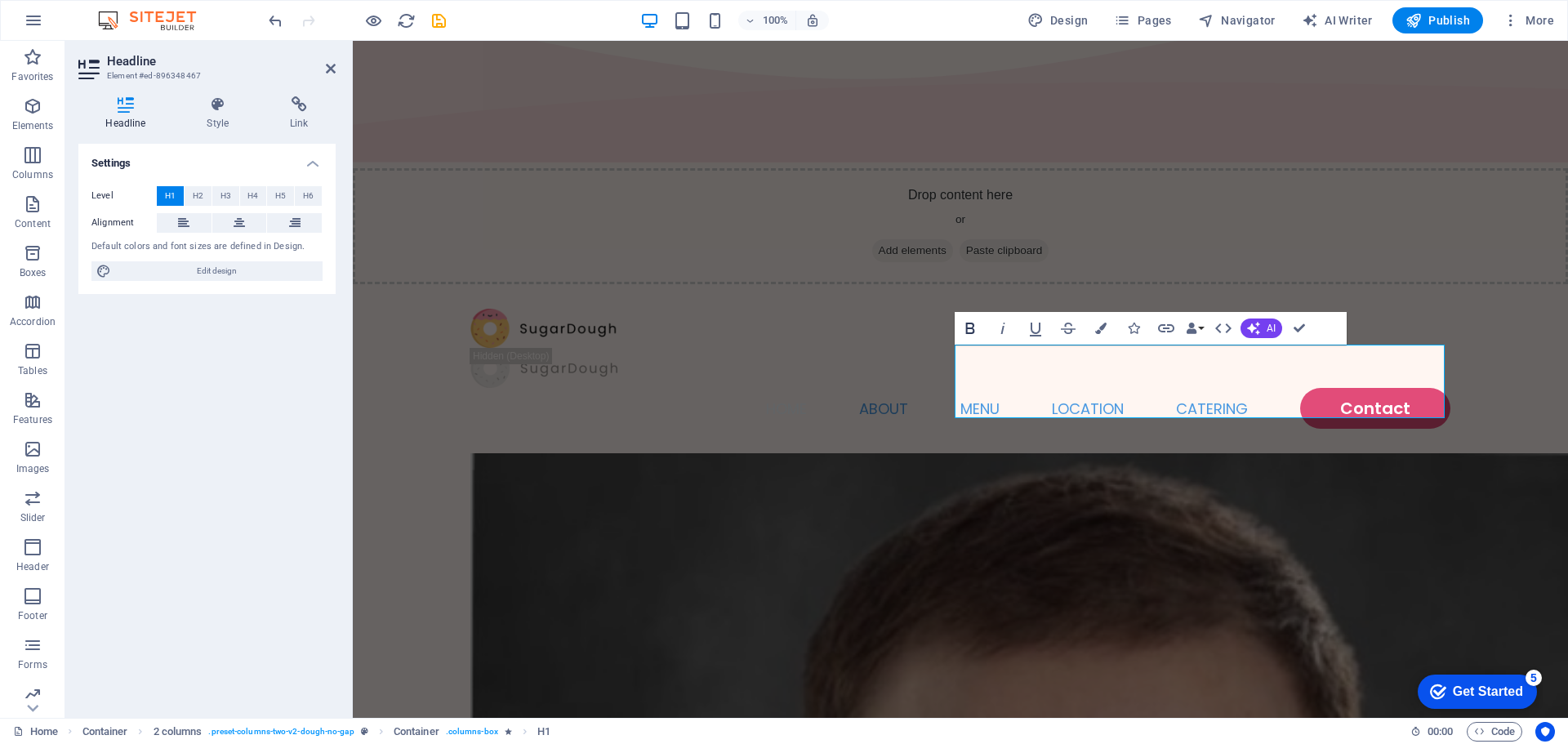
click at [980, 325] on icon "button" at bounding box center [970, 328] width 19 height 19
drag, startPoint x: 1486, startPoint y: 393, endPoint x: 1771, endPoint y: 393, distance: 285.0
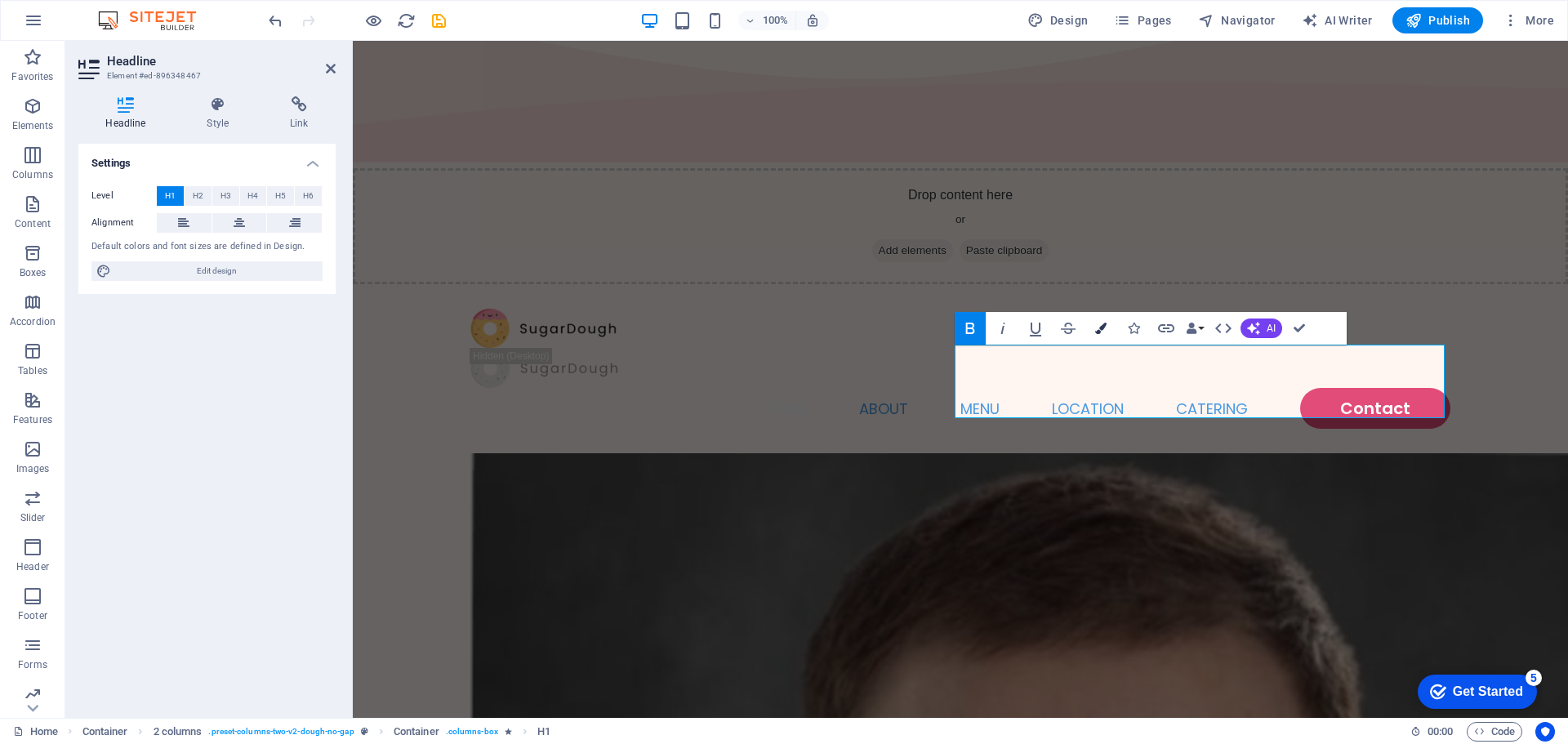
click at [1097, 326] on icon "button" at bounding box center [1100, 328] width 11 height 11
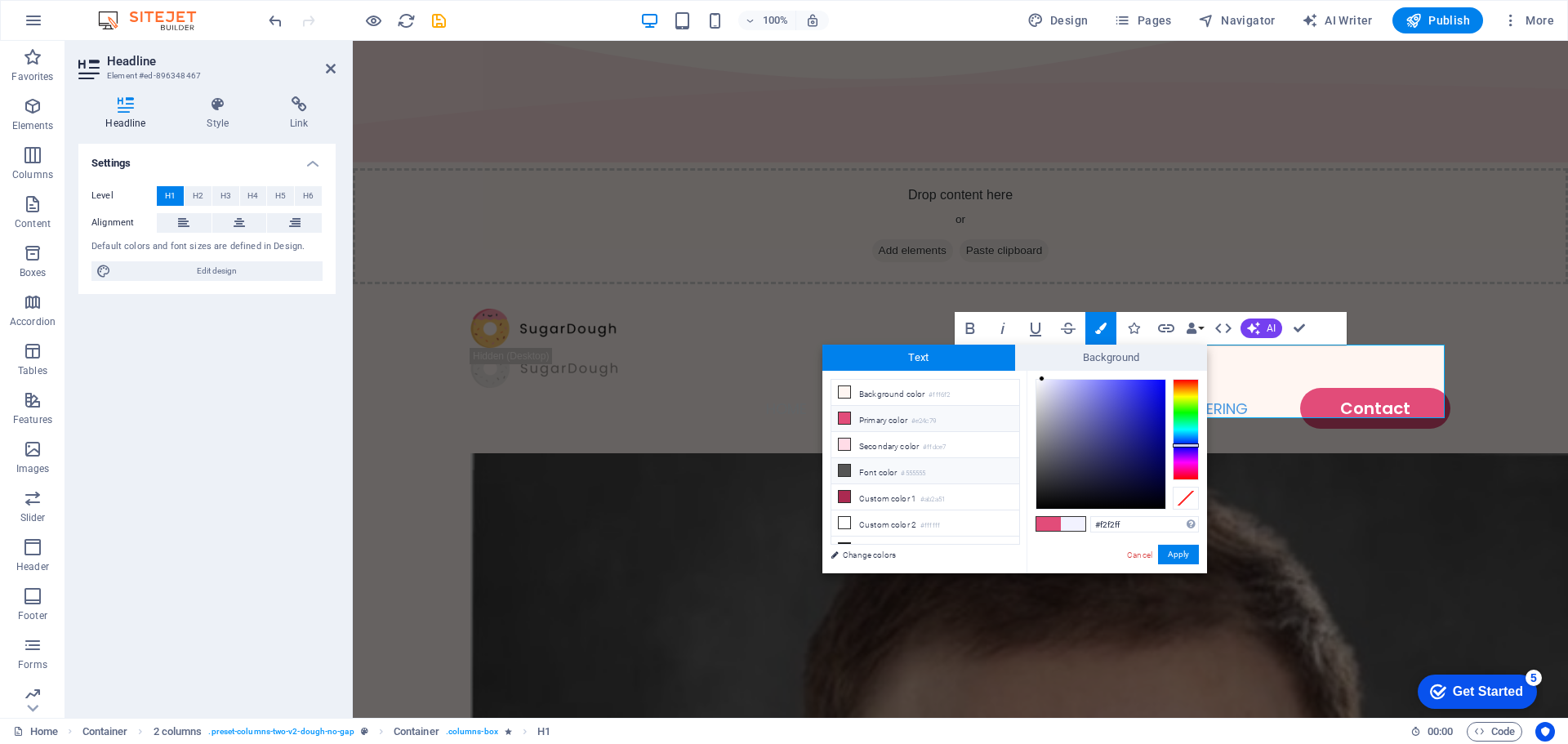
click at [843, 464] on icon at bounding box center [844, 470] width 11 height 11
type input "#555555"
click at [1179, 441] on div at bounding box center [1186, 429] width 26 height 101
click at [1182, 552] on button "Apply" at bounding box center [1178, 554] width 40 height 19
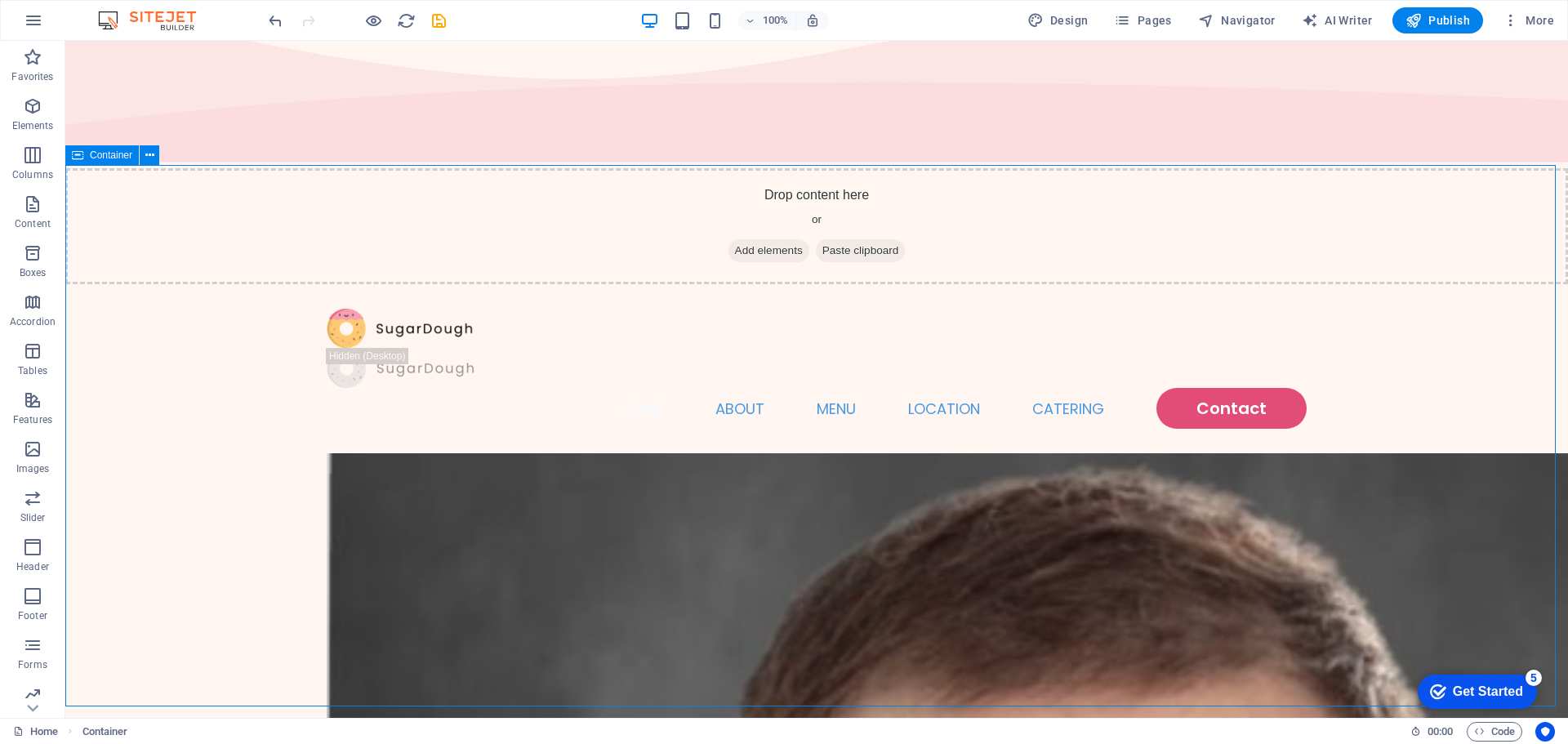
click at [883, 480] on icon at bounding box center [881, 477] width 9 height 18
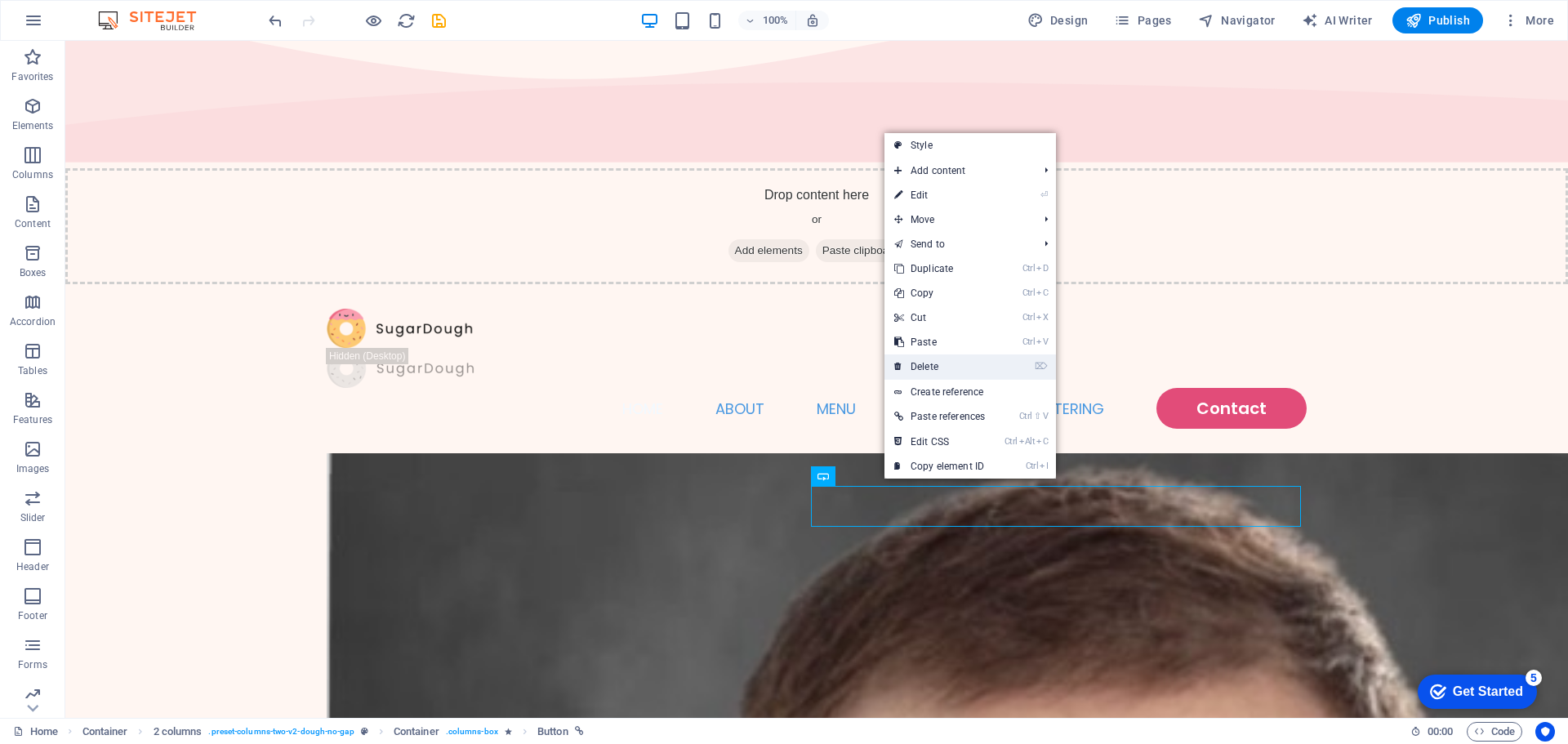
click at [944, 370] on link "⌦ Delete" at bounding box center [939, 367] width 110 height 25
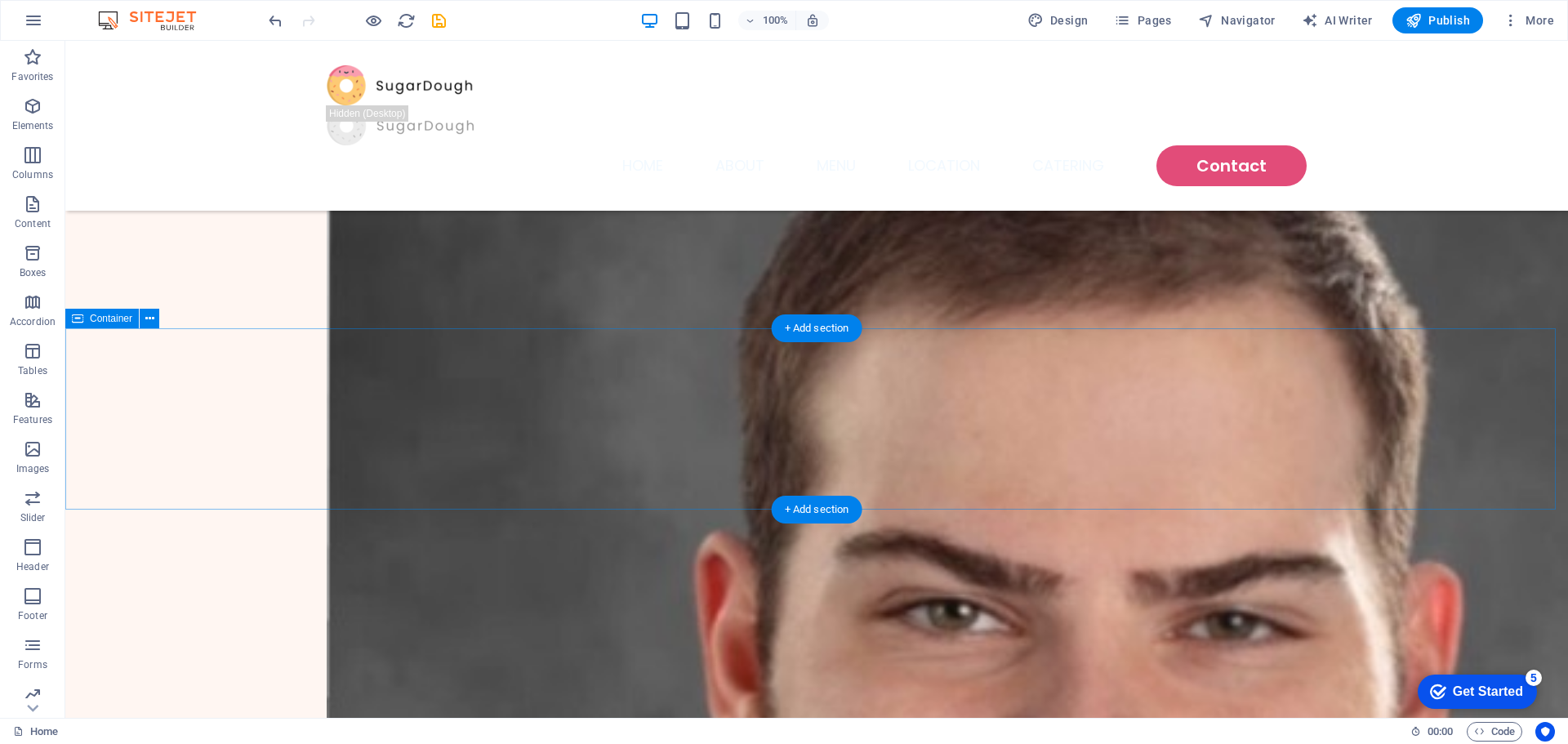
scroll to position [408, 0]
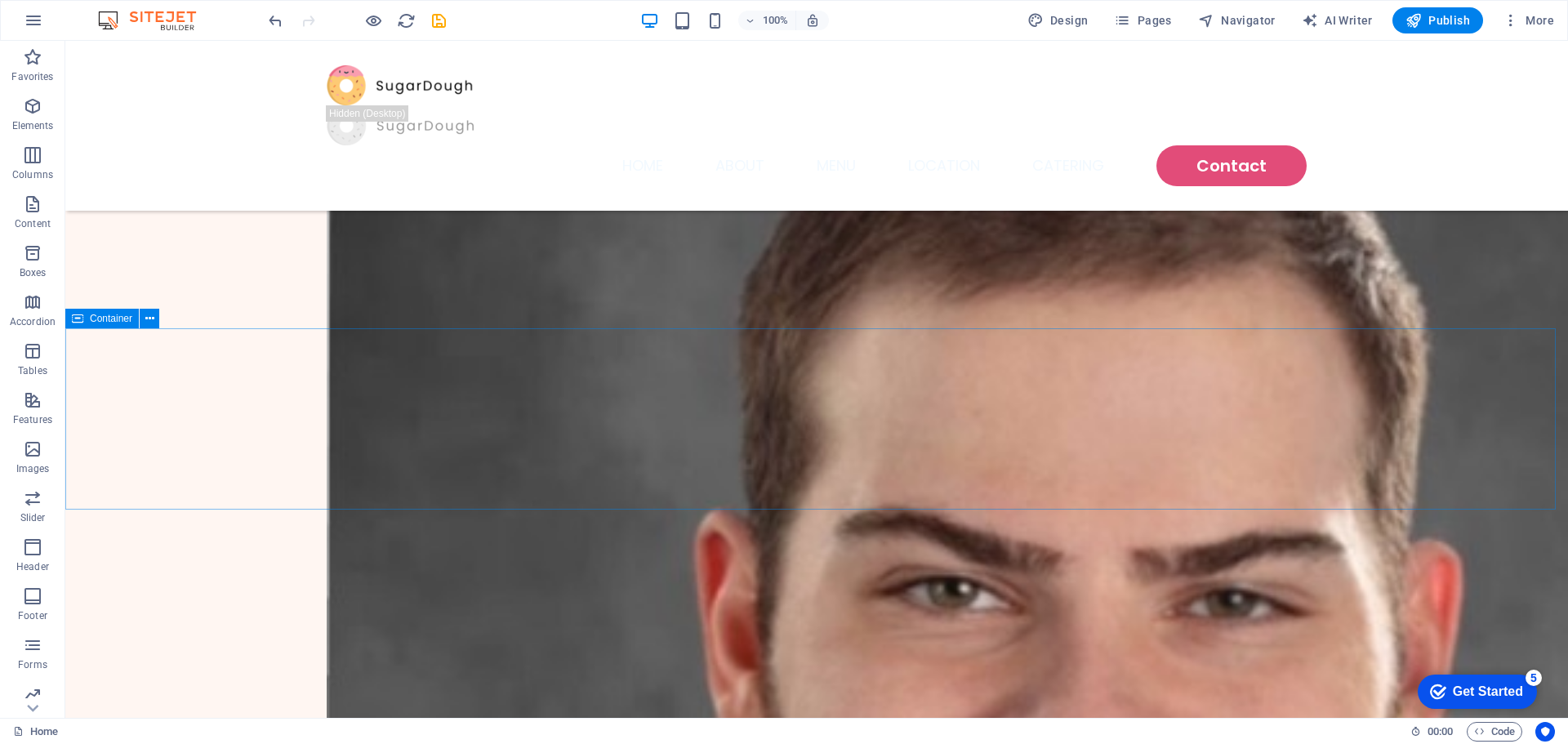
click at [113, 322] on span "Container" at bounding box center [111, 318] width 42 height 10
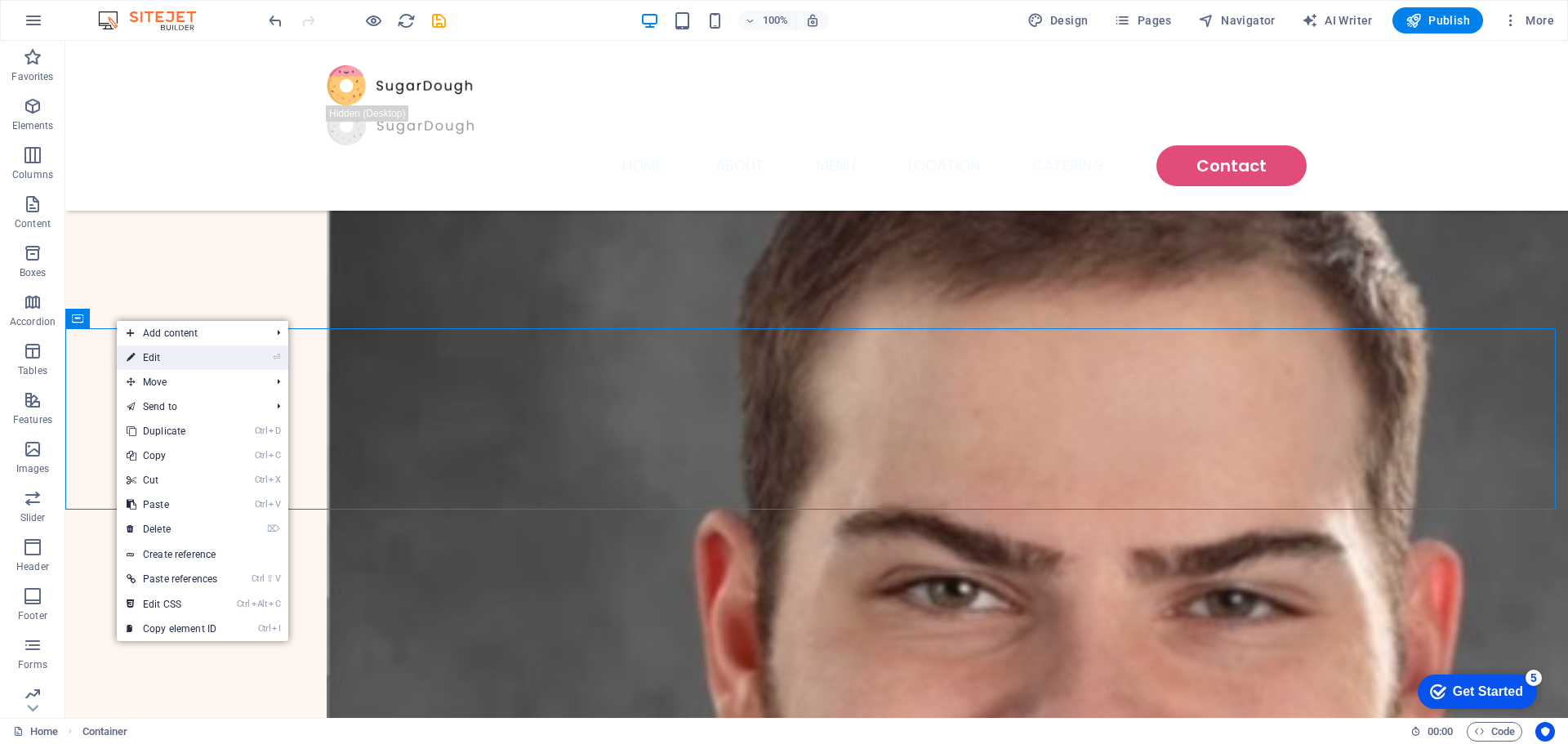
click at [214, 356] on link "⏎ Edit" at bounding box center [171, 358] width 110 height 25
select select "multiple-waves"
select select "vh"
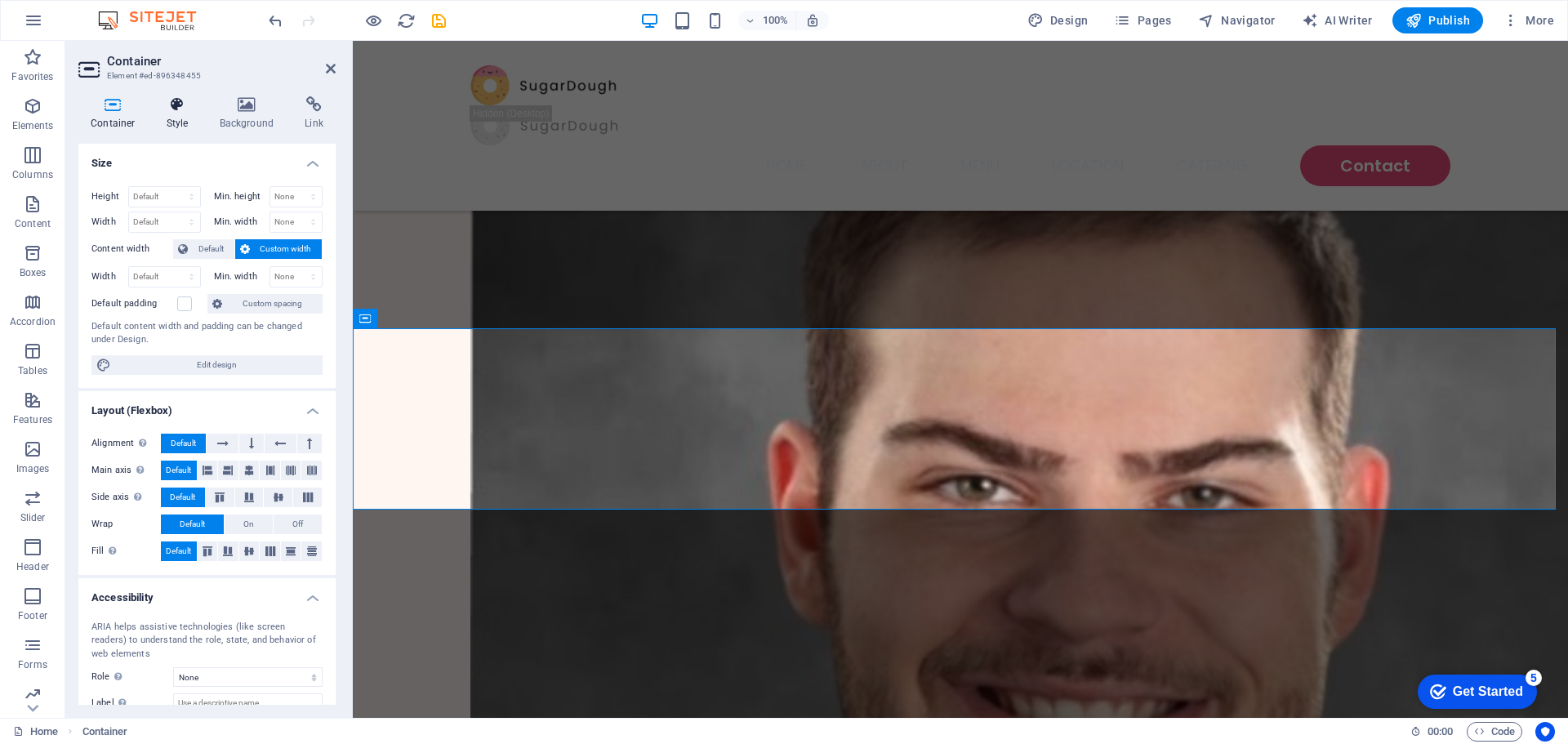
click at [177, 118] on h4 "Style" at bounding box center [181, 113] width 53 height 34
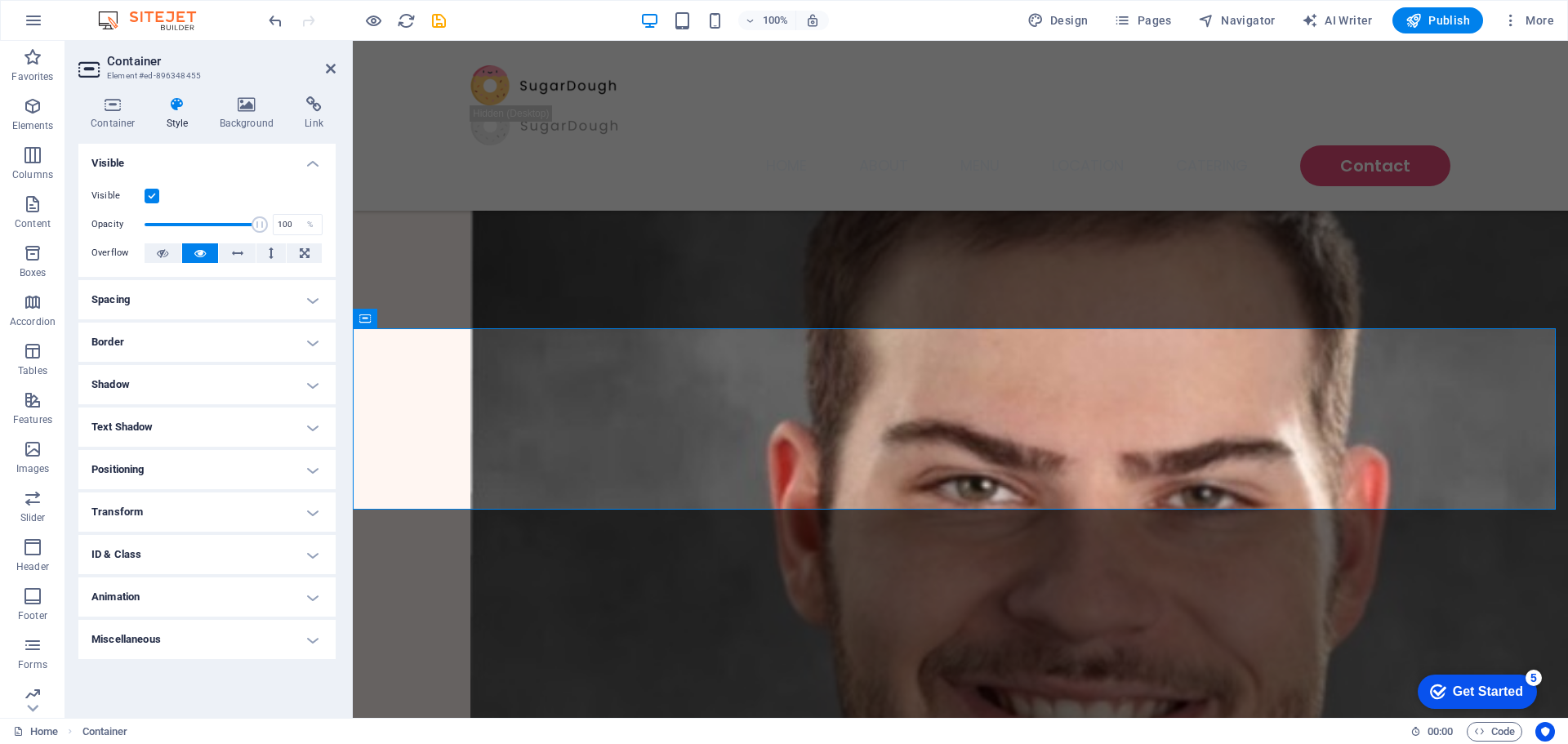
click at [164, 295] on h4 "Spacing" at bounding box center [207, 300] width 258 height 40
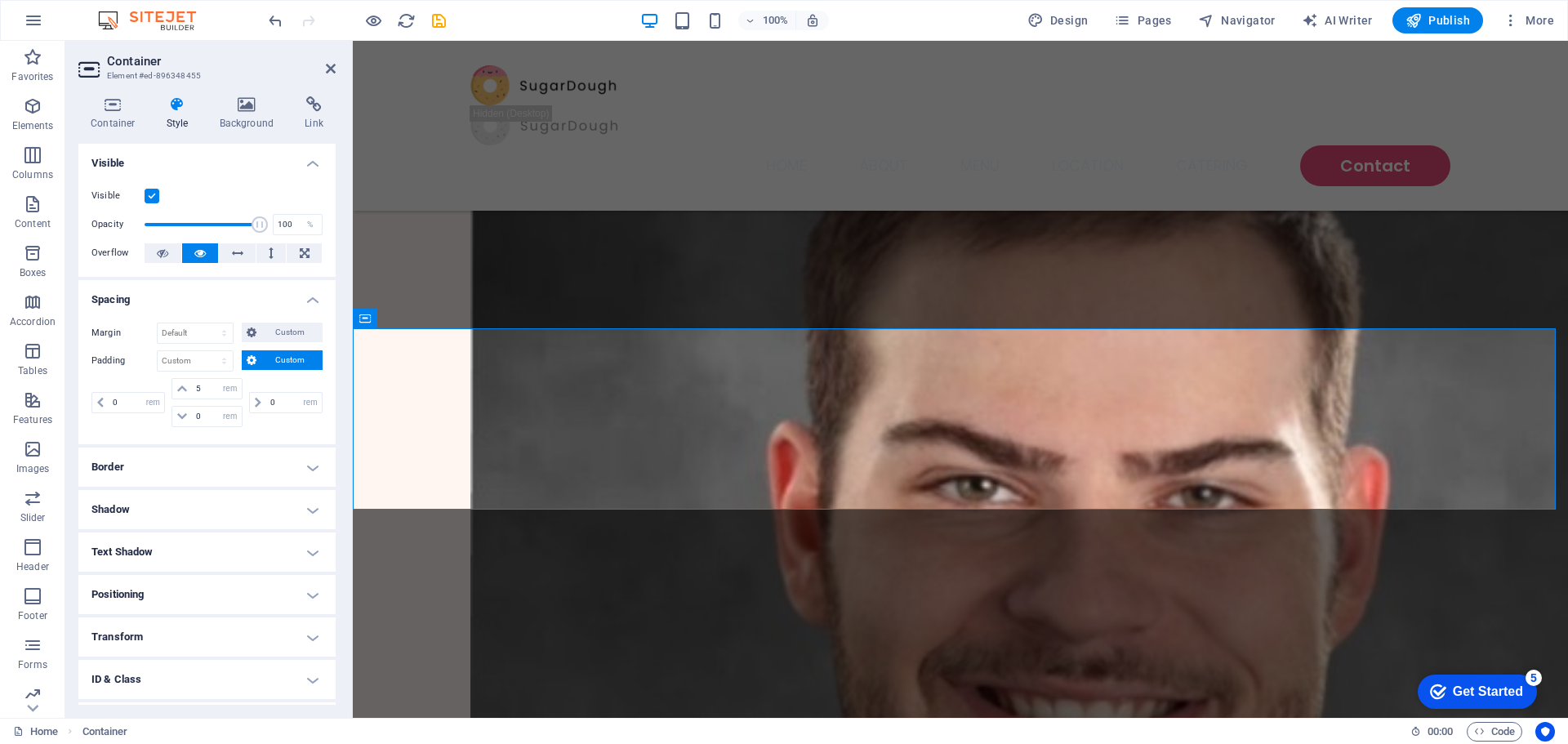
click at [164, 295] on h4 "Spacing" at bounding box center [207, 295] width 258 height 29
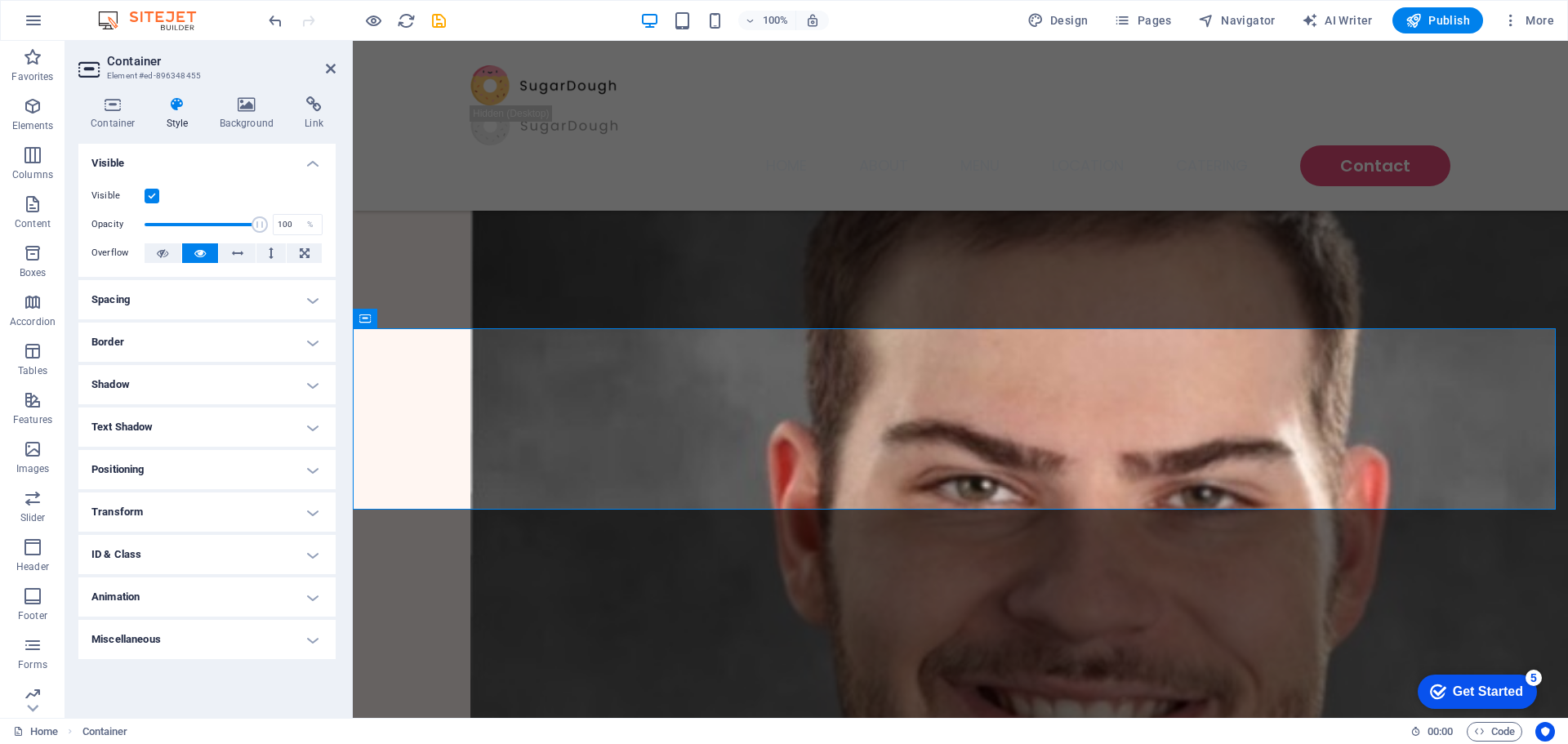
click at [159, 354] on h4 "Border" at bounding box center [207, 342] width 258 height 40
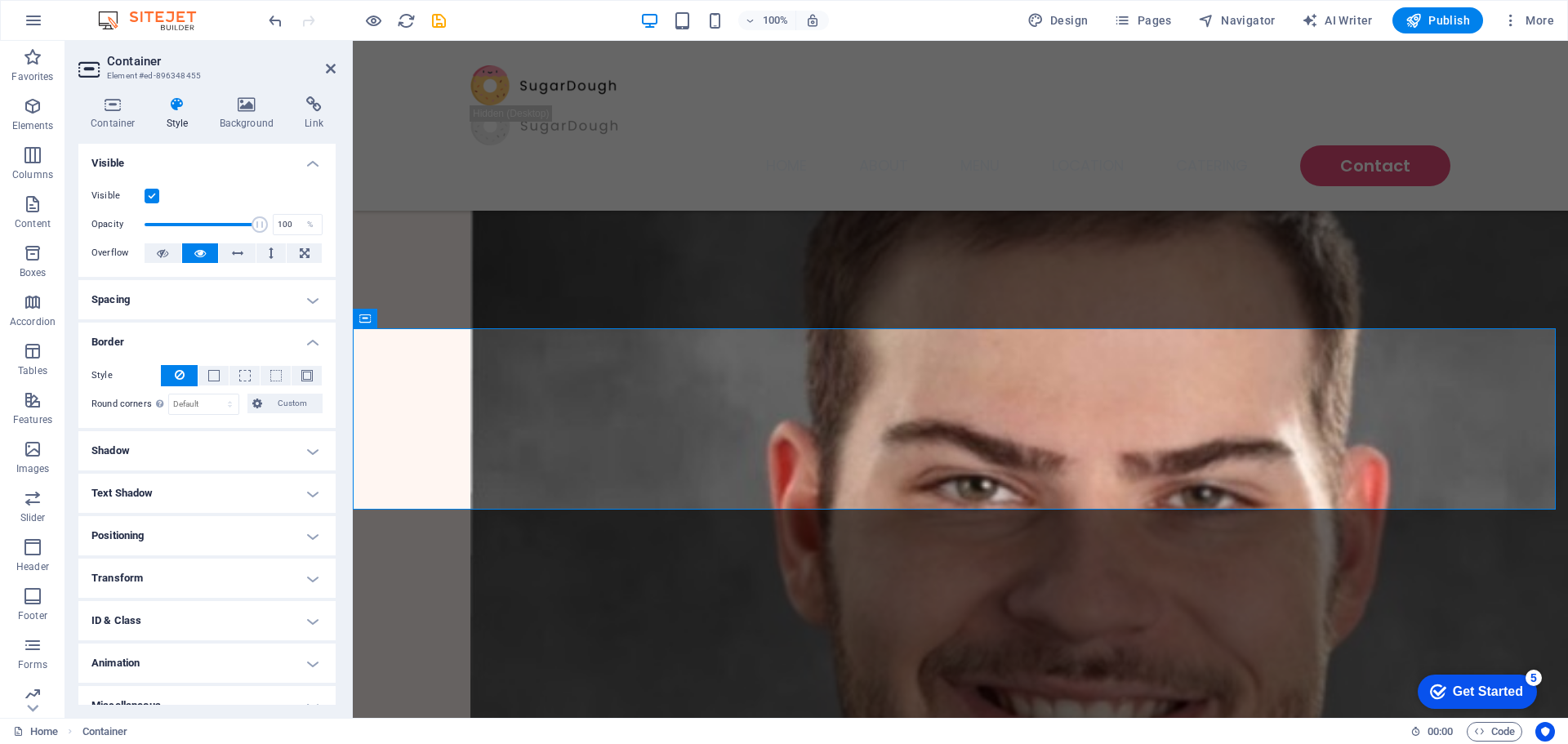
click at [162, 341] on h4 "Border" at bounding box center [207, 337] width 258 height 29
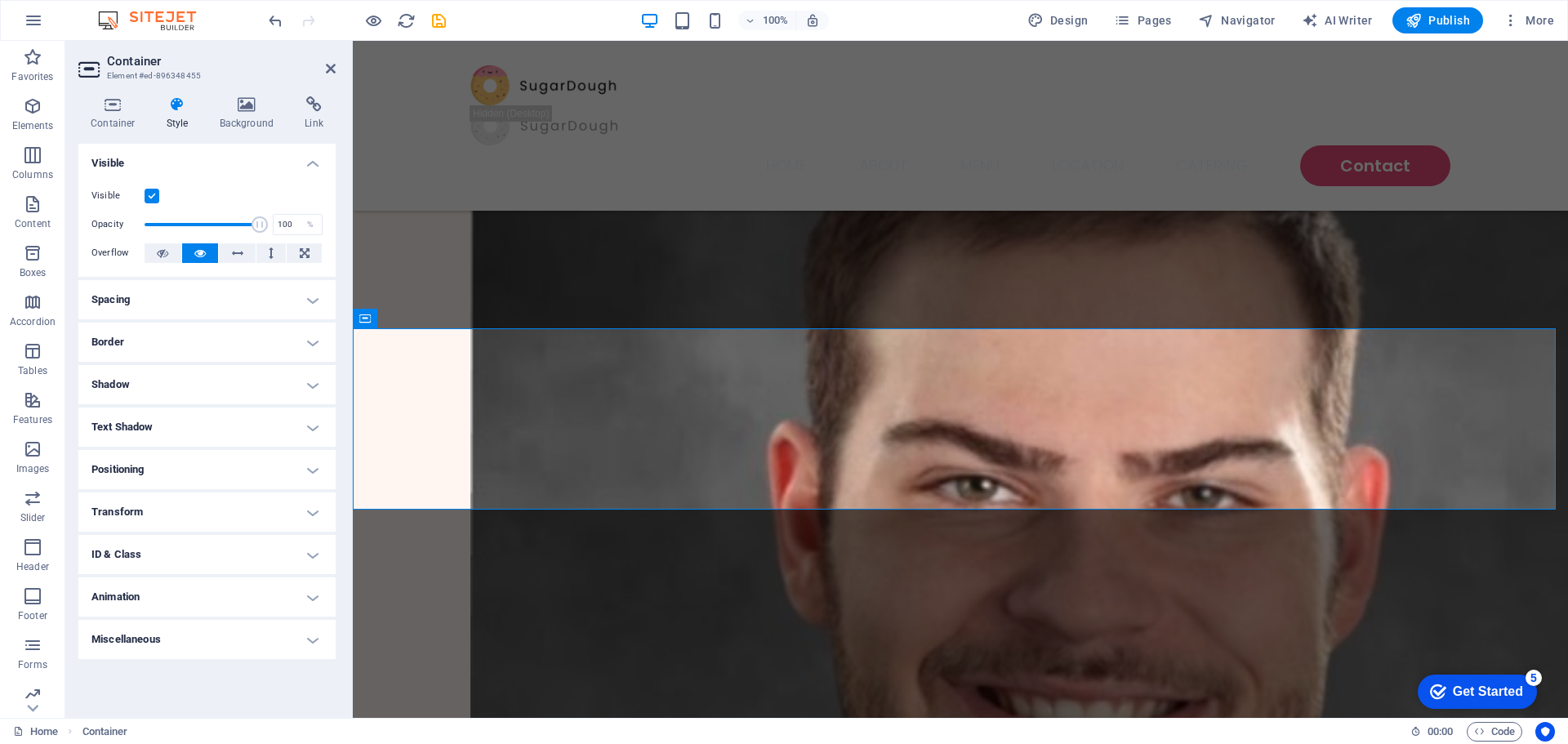
click at [165, 550] on h4 "ID & Class" at bounding box center [207, 554] width 258 height 40
drag, startPoint x: 166, startPoint y: 548, endPoint x: 158, endPoint y: 525, distance: 24.4
click at [166, 545] on h4 "ID & Class" at bounding box center [207, 549] width 258 height 29
click at [157, 518] on h4 "Transform" at bounding box center [207, 512] width 258 height 40
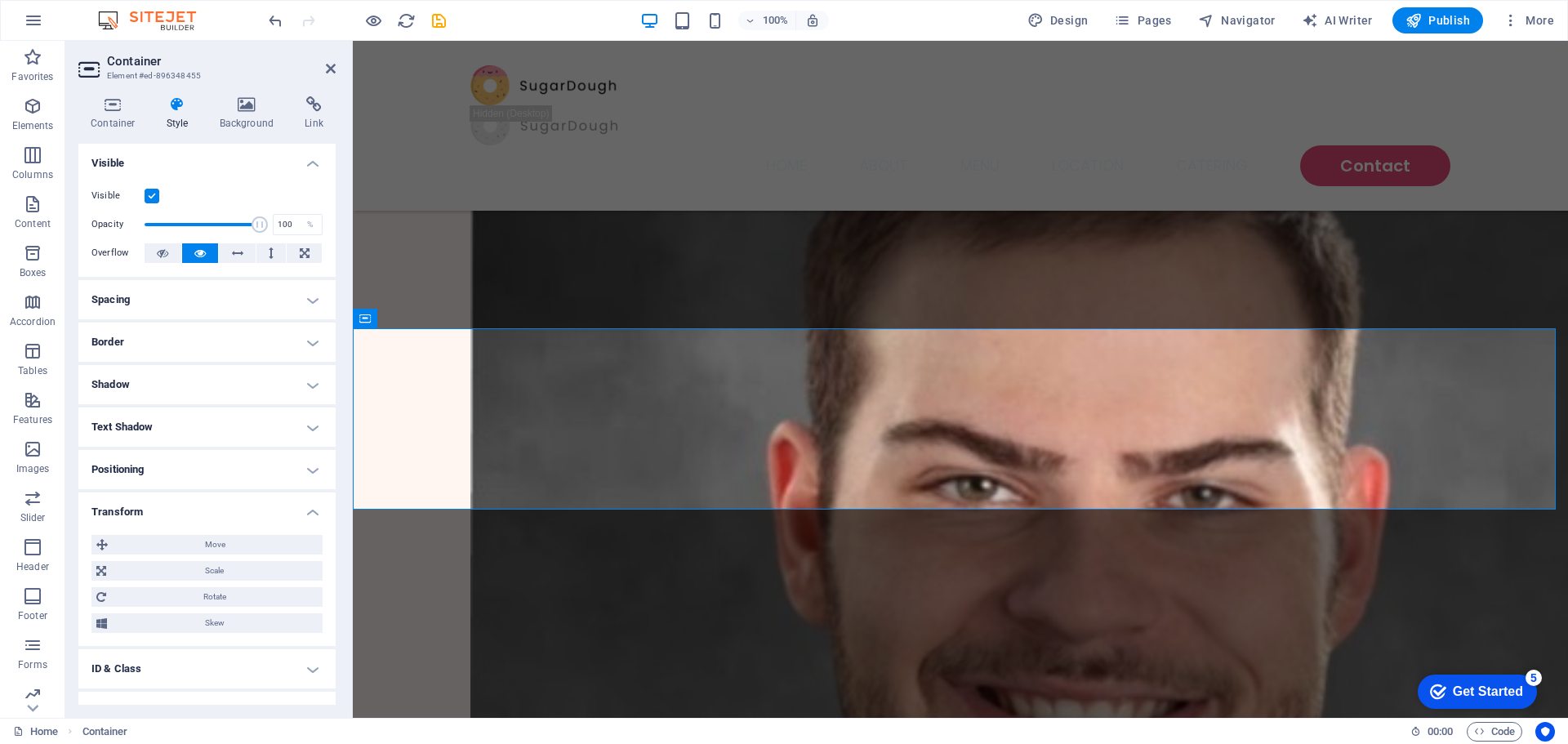
drag, startPoint x: 157, startPoint y: 516, endPoint x: 153, endPoint y: 480, distance: 36.2
click at [156, 511] on h4 "Transform" at bounding box center [207, 507] width 258 height 29
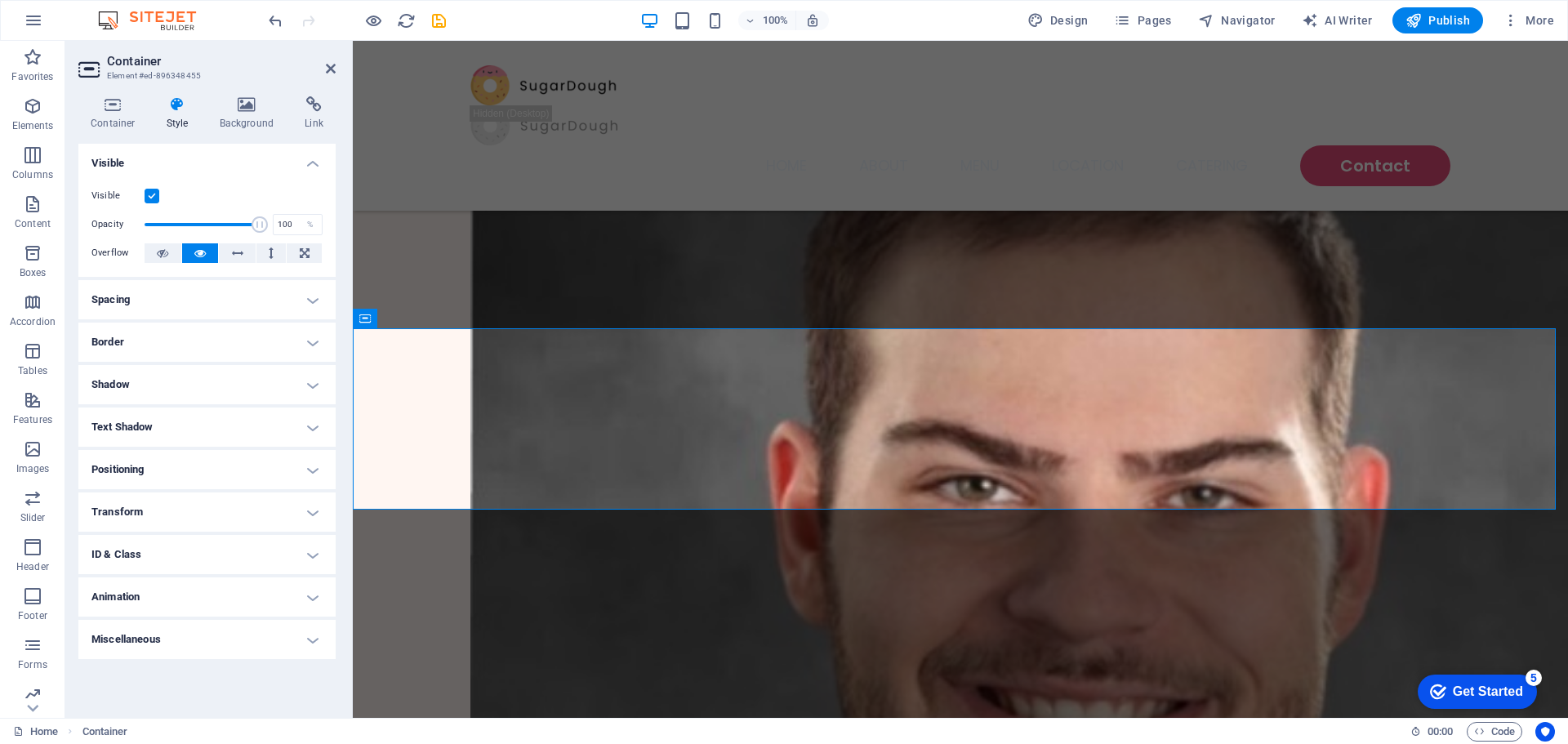
click at [153, 469] on h4 "Positioning" at bounding box center [207, 470] width 258 height 40
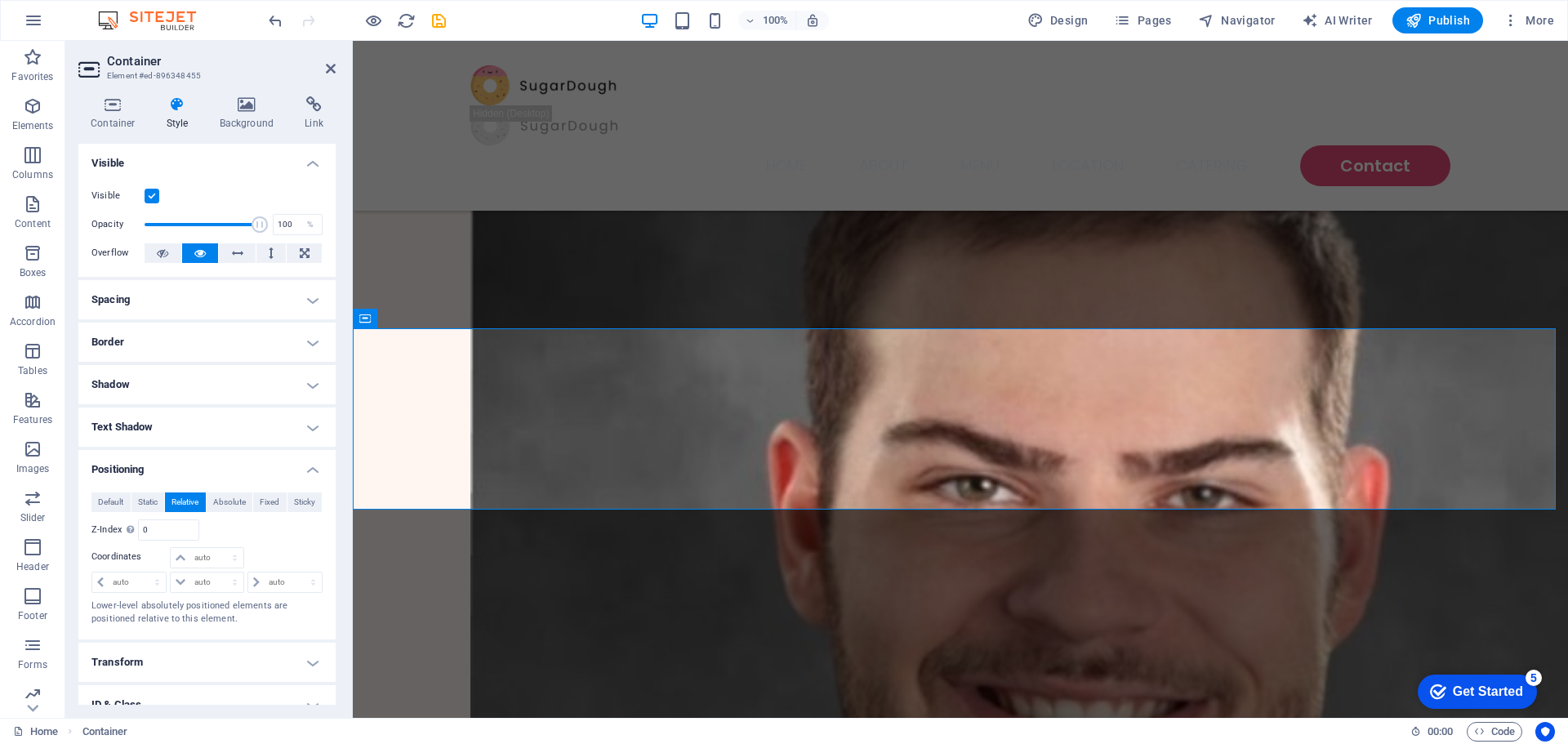
click at [153, 469] on h4 "Positioning" at bounding box center [207, 464] width 258 height 29
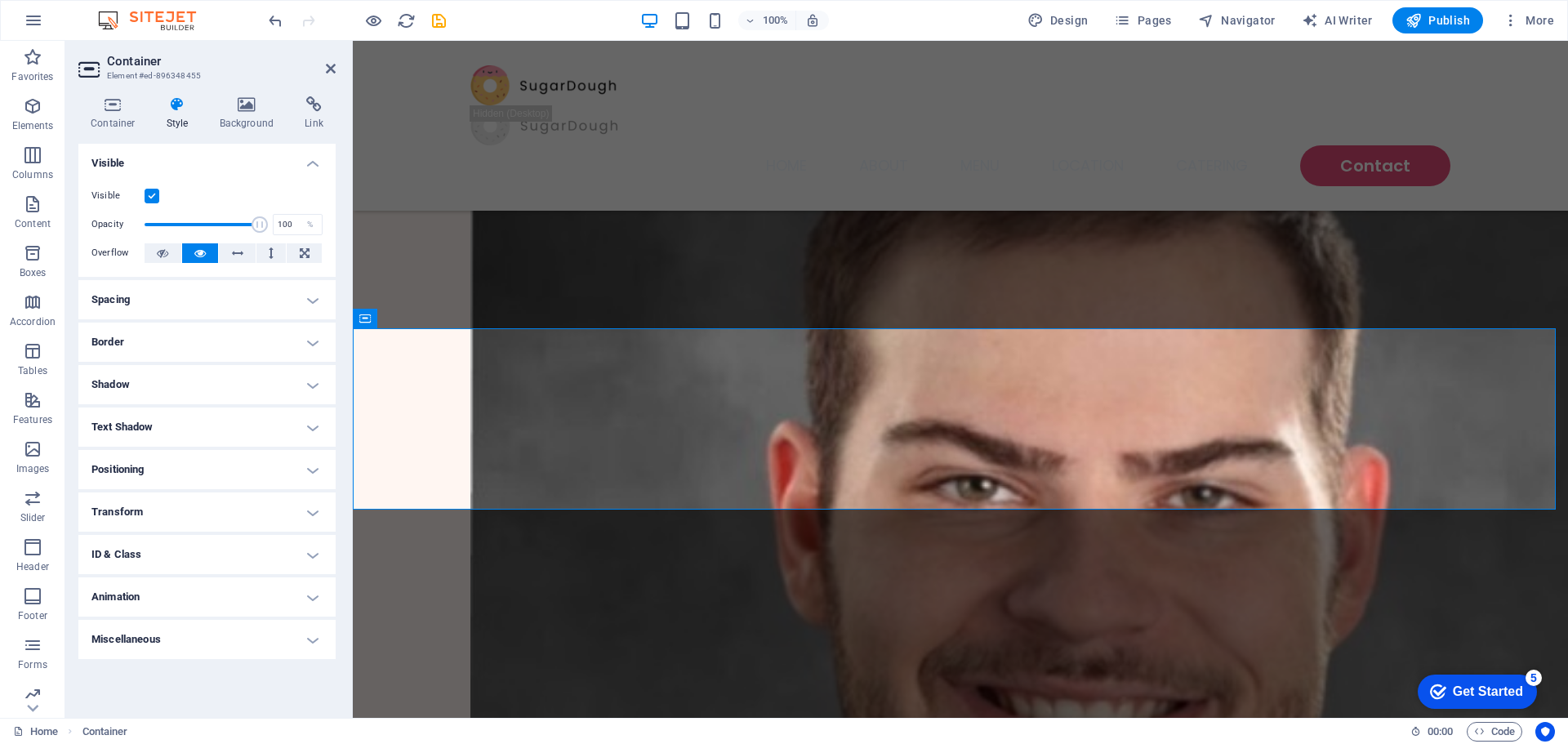
click at [145, 418] on h4 "Text Shadow" at bounding box center [207, 427] width 258 height 40
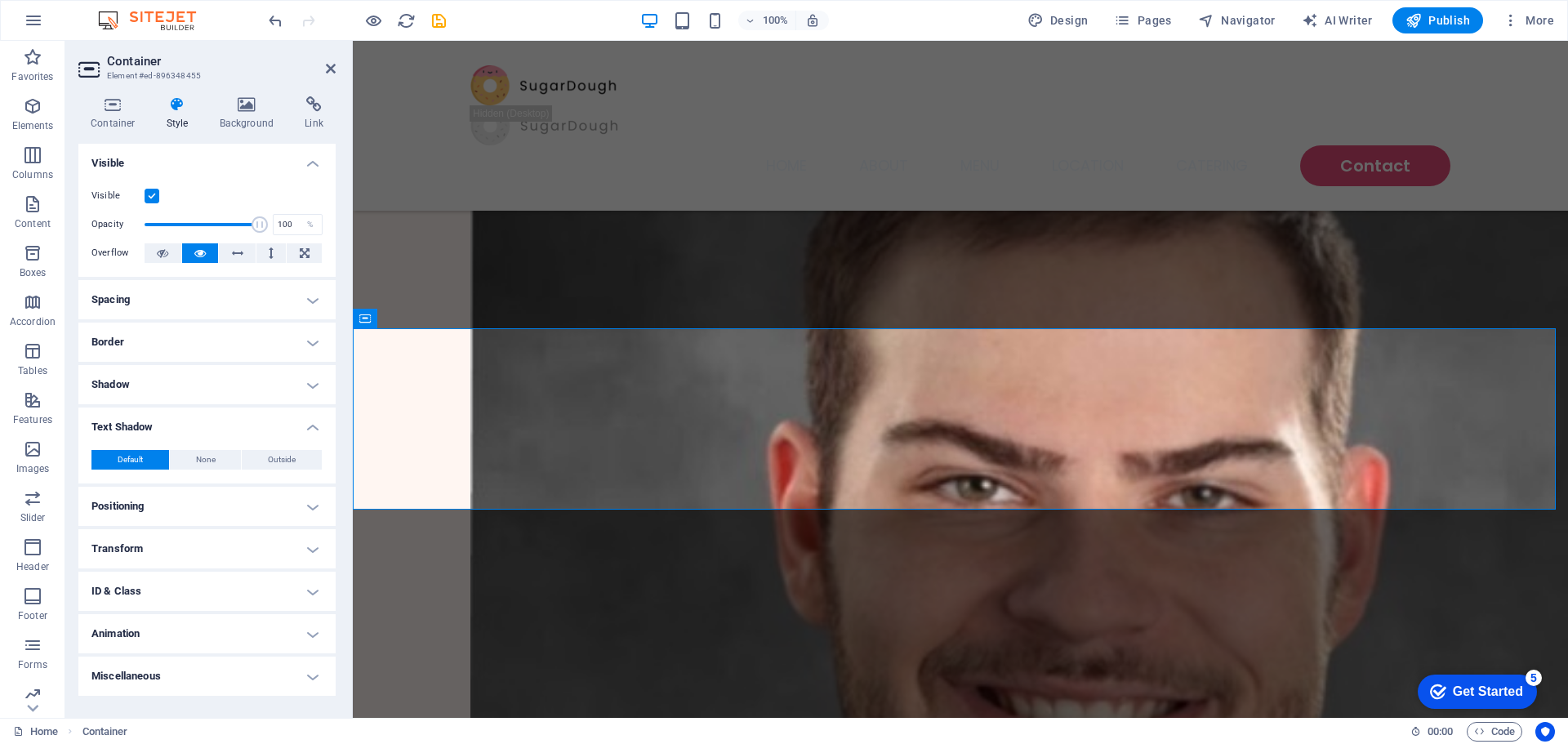
click at [144, 417] on h4 "Text Shadow" at bounding box center [207, 421] width 258 height 29
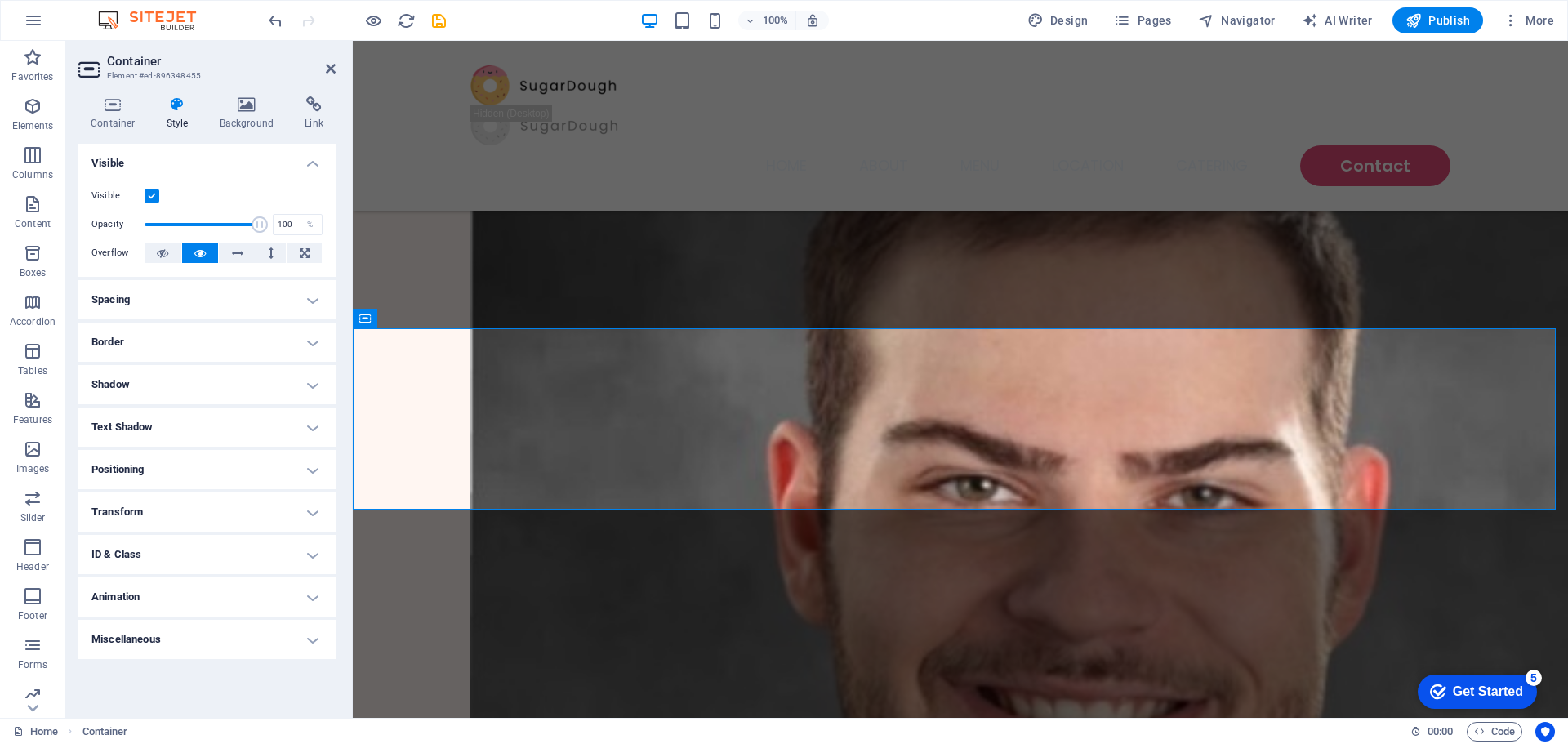
click at [152, 384] on h4 "Shadow" at bounding box center [207, 384] width 258 height 40
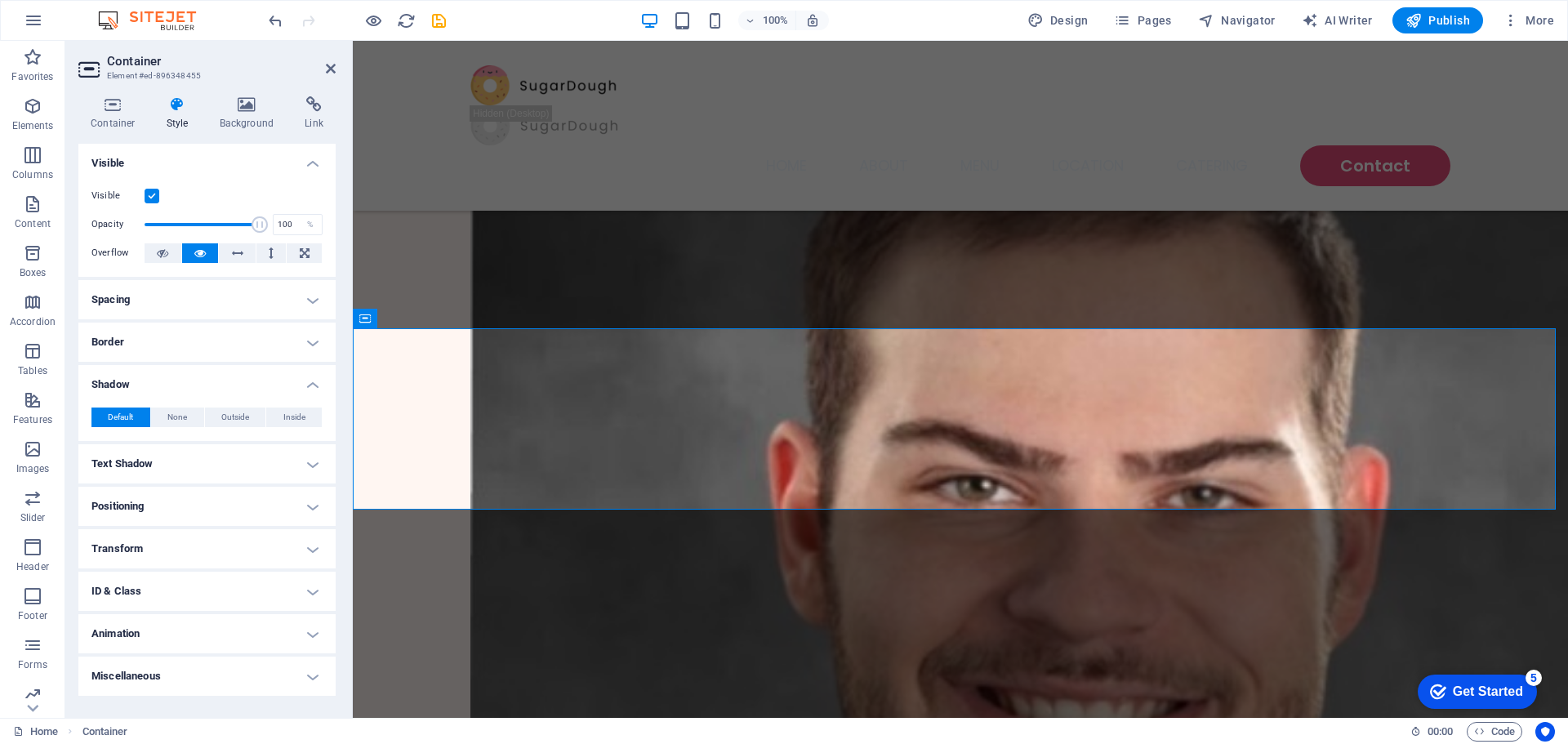
click at [151, 376] on h4 "Shadow" at bounding box center [207, 379] width 258 height 29
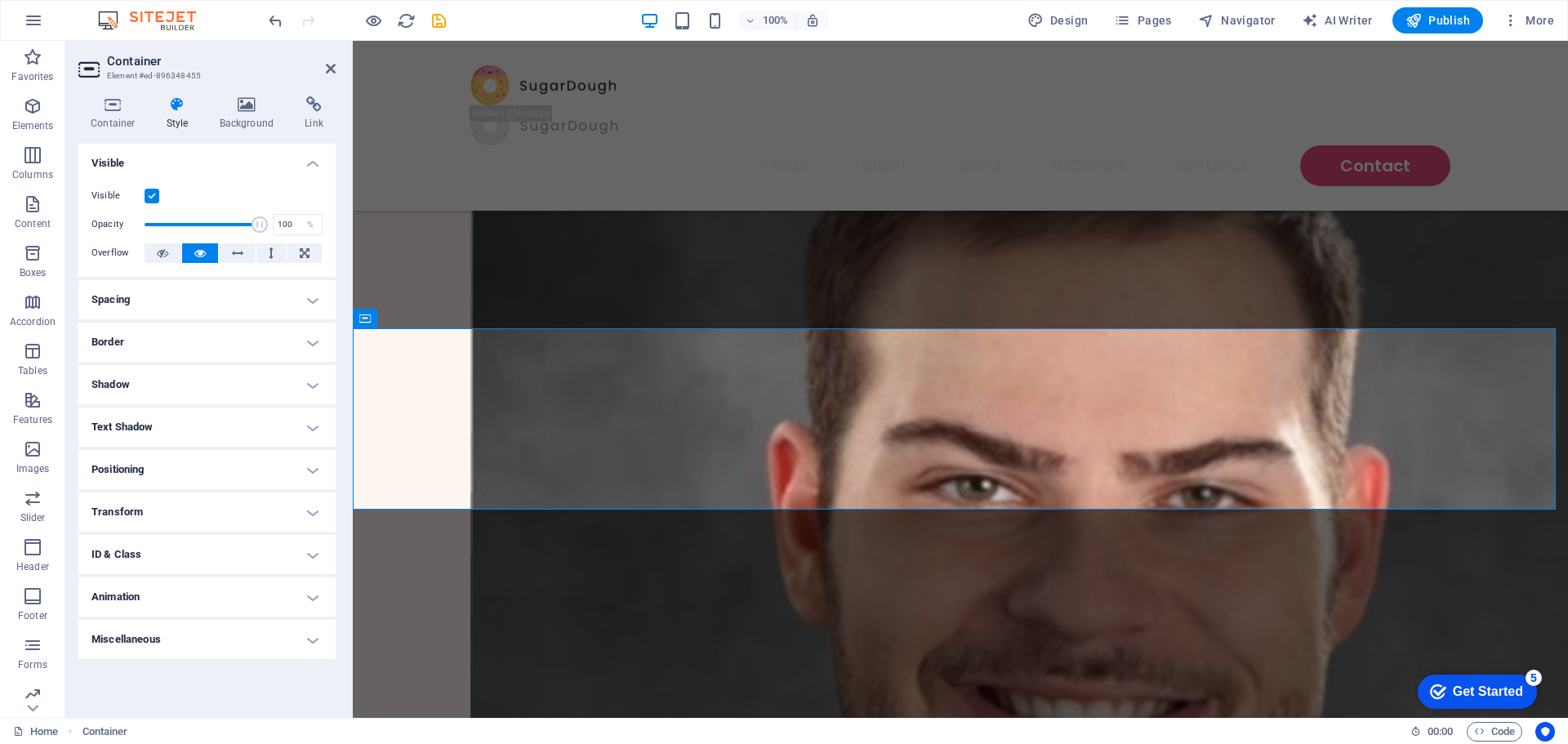
click at [154, 326] on h4 "Border" at bounding box center [207, 342] width 258 height 40
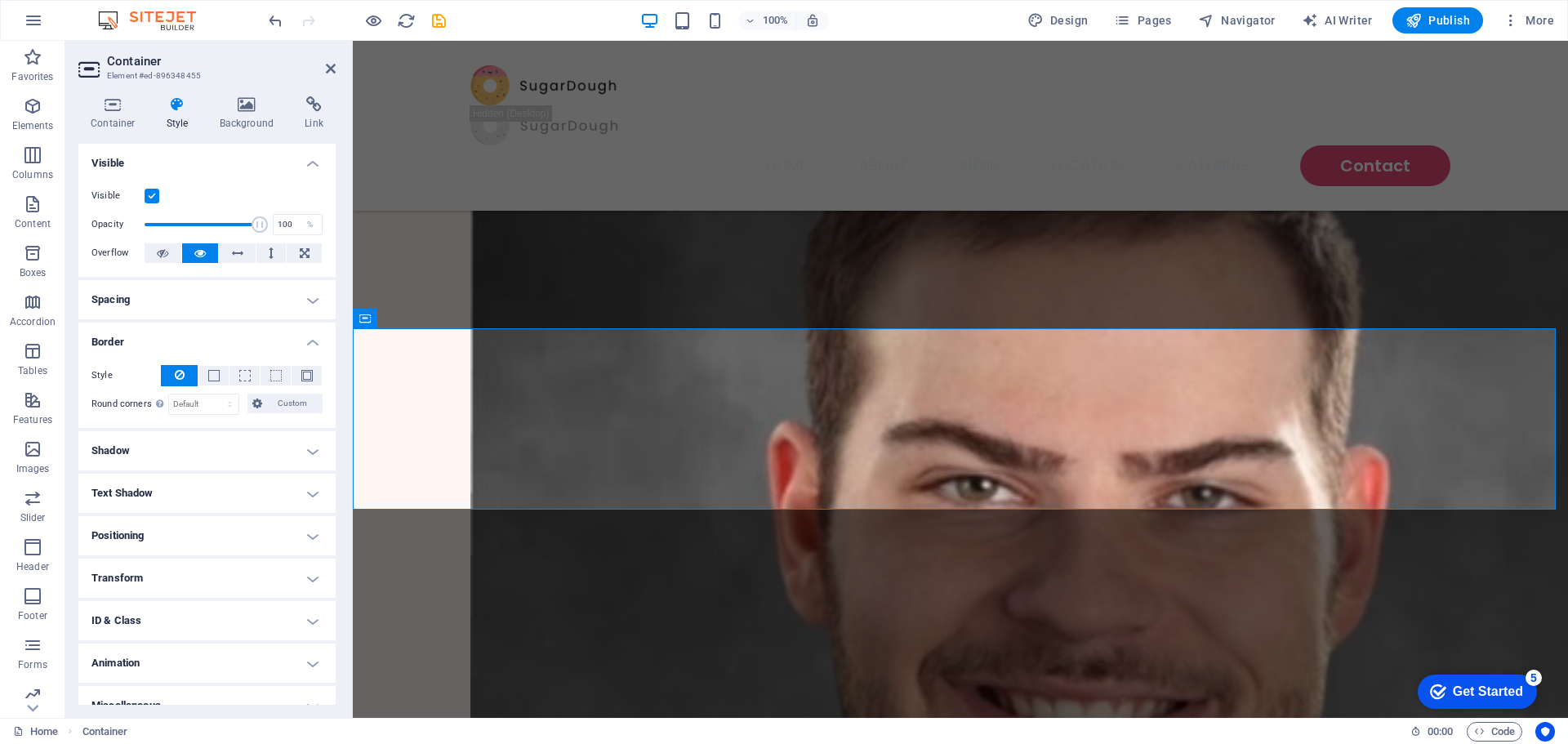
click at [153, 326] on h4 "Border" at bounding box center [207, 337] width 258 height 29
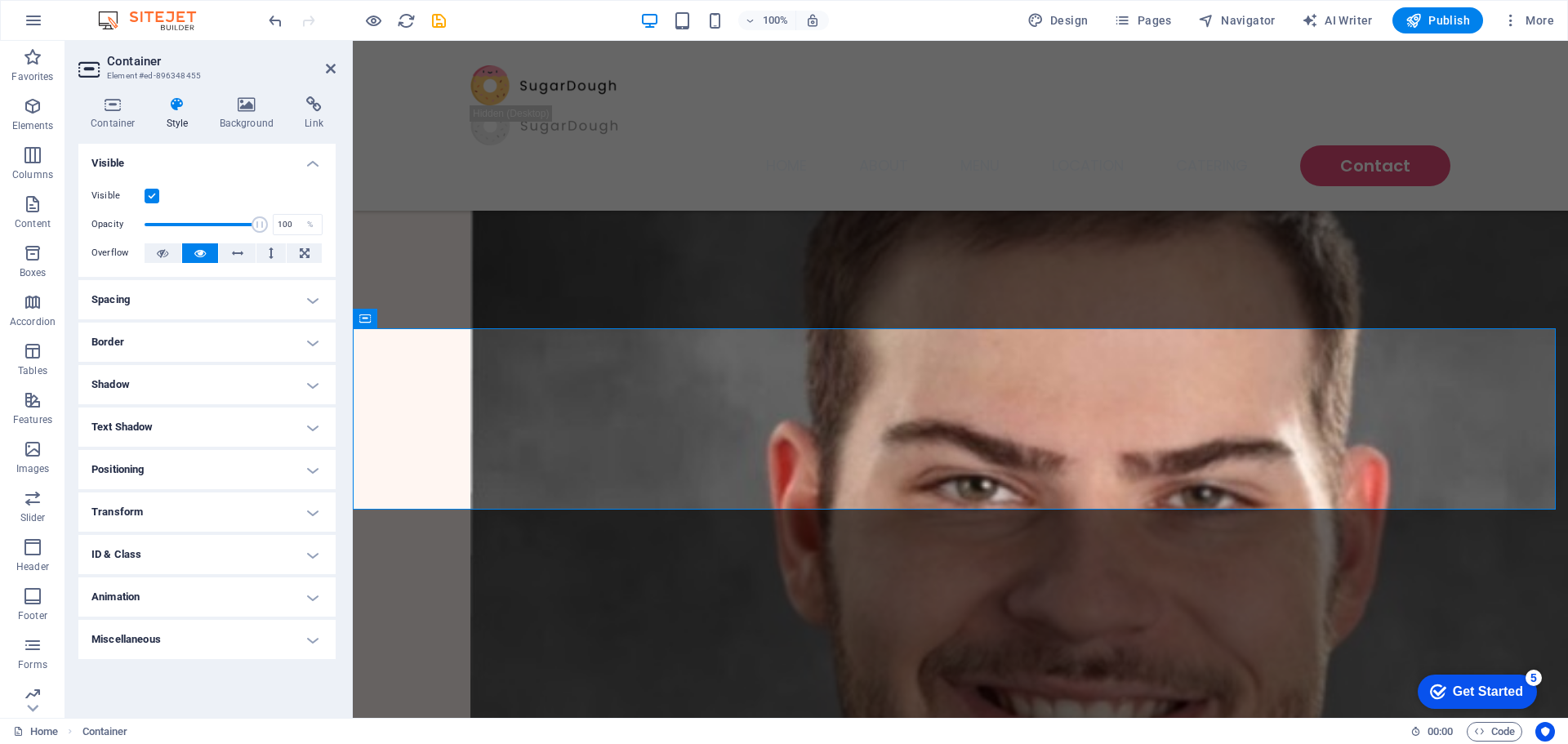
click at [162, 303] on h4 "Spacing" at bounding box center [207, 300] width 258 height 40
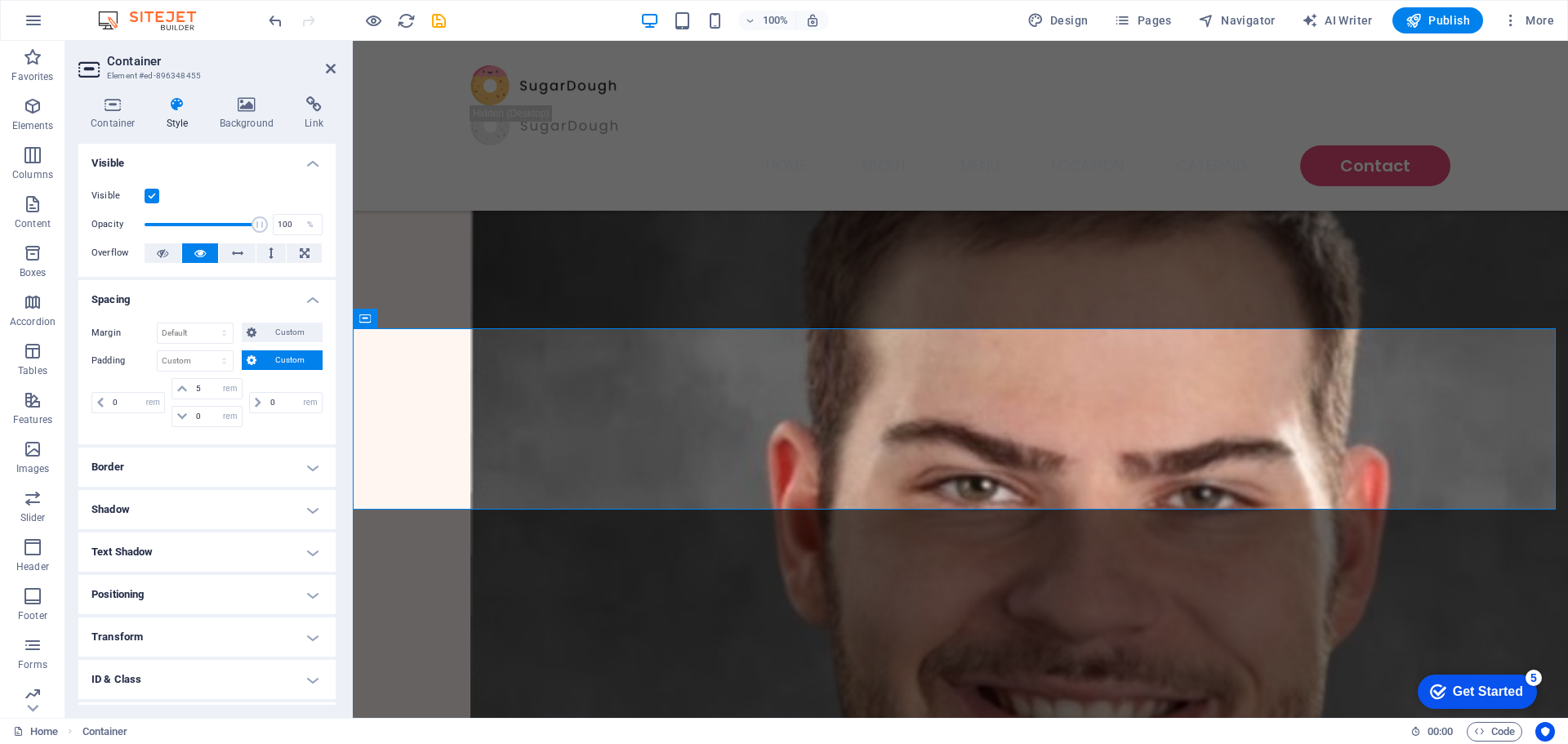
click at [162, 303] on h4 "Spacing" at bounding box center [207, 295] width 258 height 29
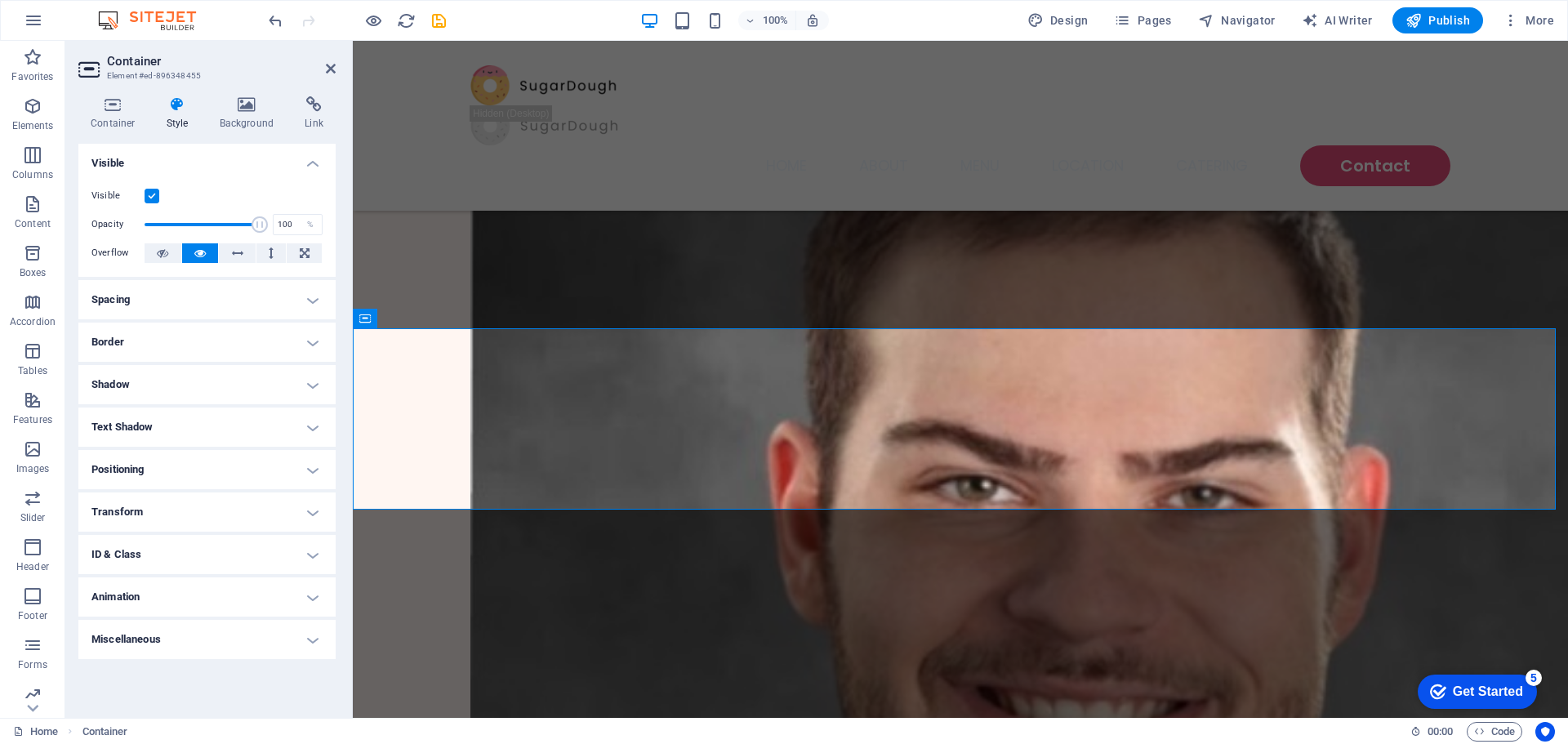
click at [171, 636] on h4 "Miscellaneous" at bounding box center [207, 639] width 258 height 40
click at [172, 634] on h4 "Miscellaneous" at bounding box center [207, 634] width 258 height 29
click at [235, 120] on h4 "Background" at bounding box center [251, 113] width 86 height 34
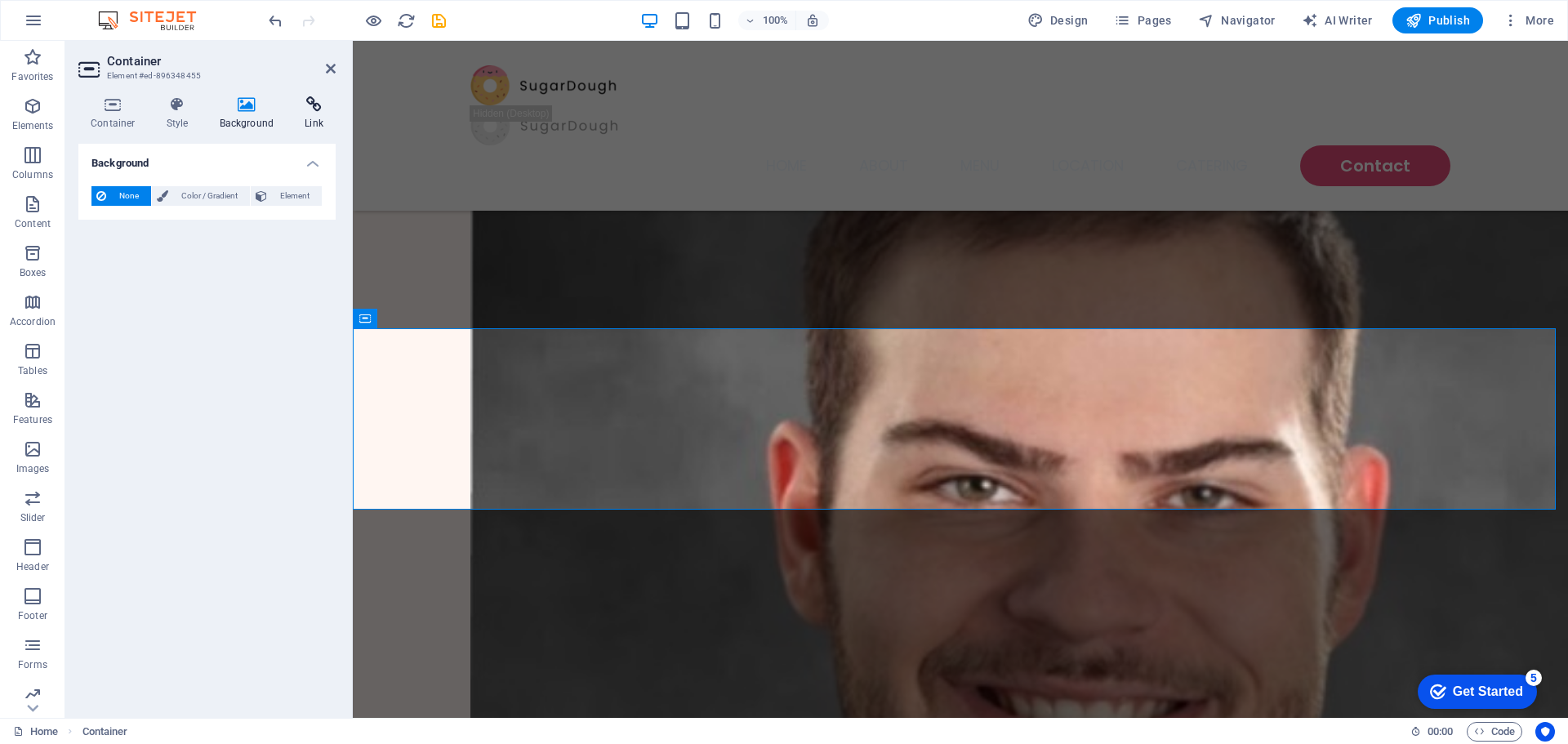
click at [315, 105] on icon at bounding box center [313, 105] width 43 height 17
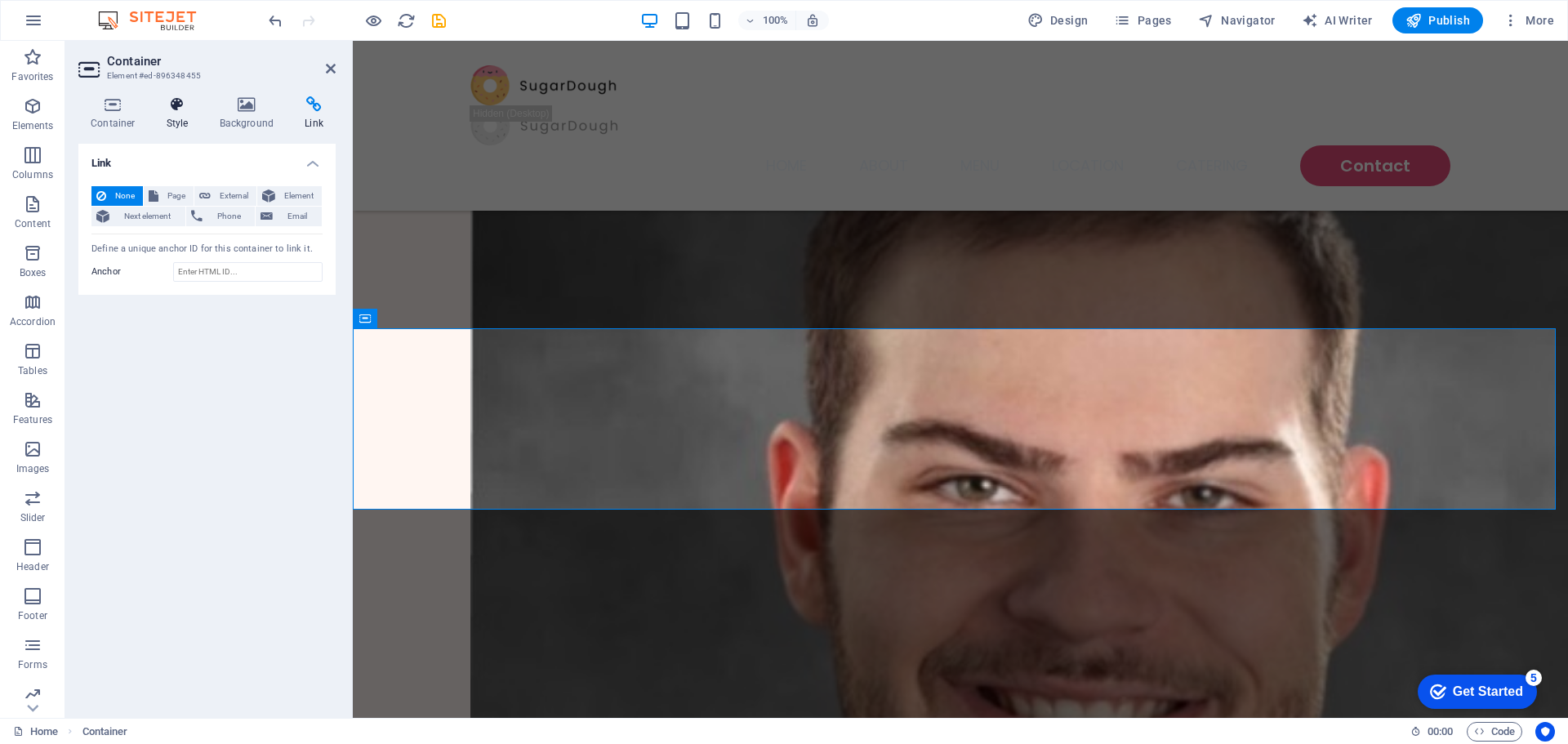
drag, startPoint x: 251, startPoint y: 111, endPoint x: 185, endPoint y: 115, distance: 66.1
click at [248, 111] on icon at bounding box center [247, 105] width 79 height 17
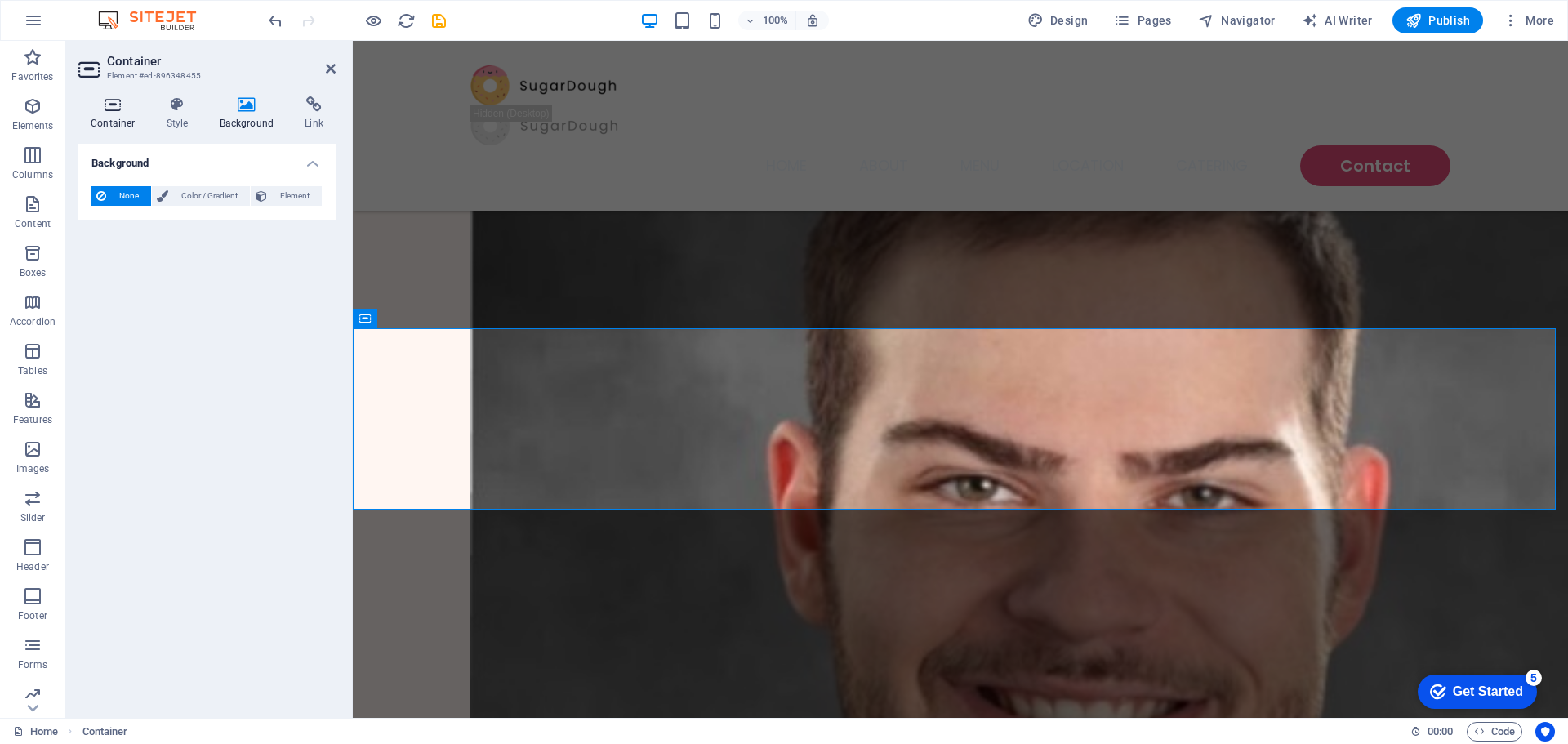
click at [93, 115] on h4 "Container" at bounding box center [116, 113] width 76 height 34
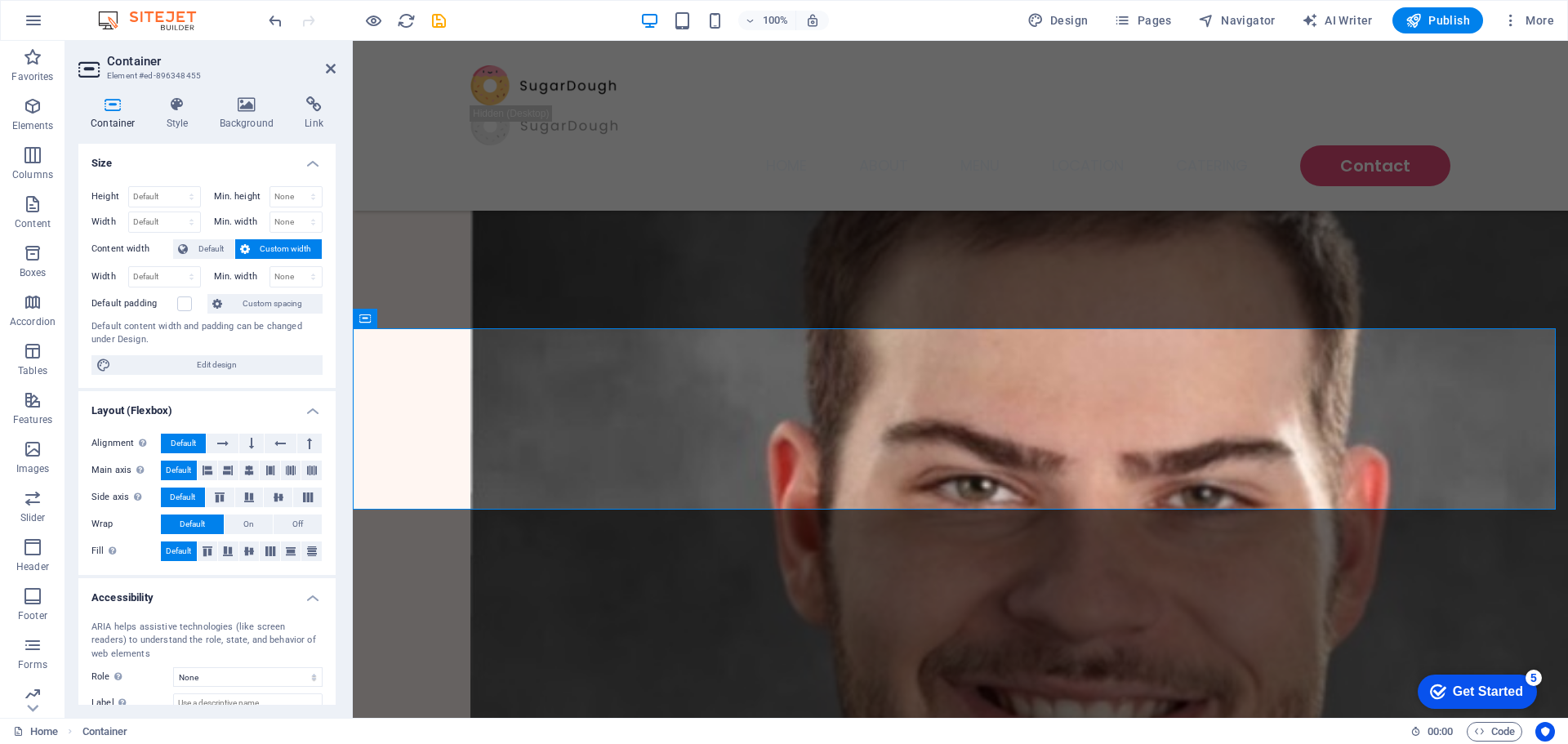
click at [110, 109] on icon at bounding box center [113, 105] width 69 height 17
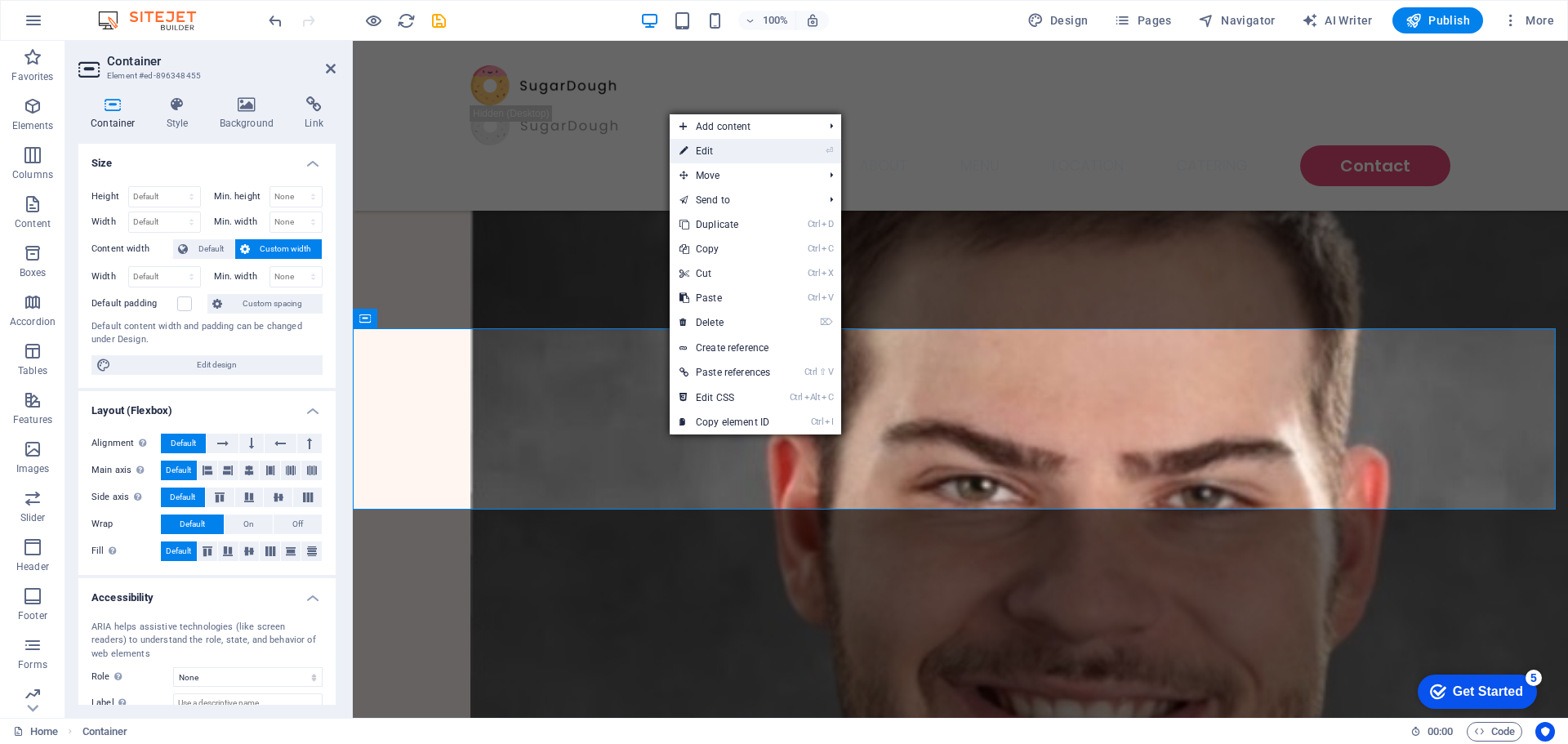
click at [730, 150] on link "⏎ Edit" at bounding box center [725, 151] width 110 height 25
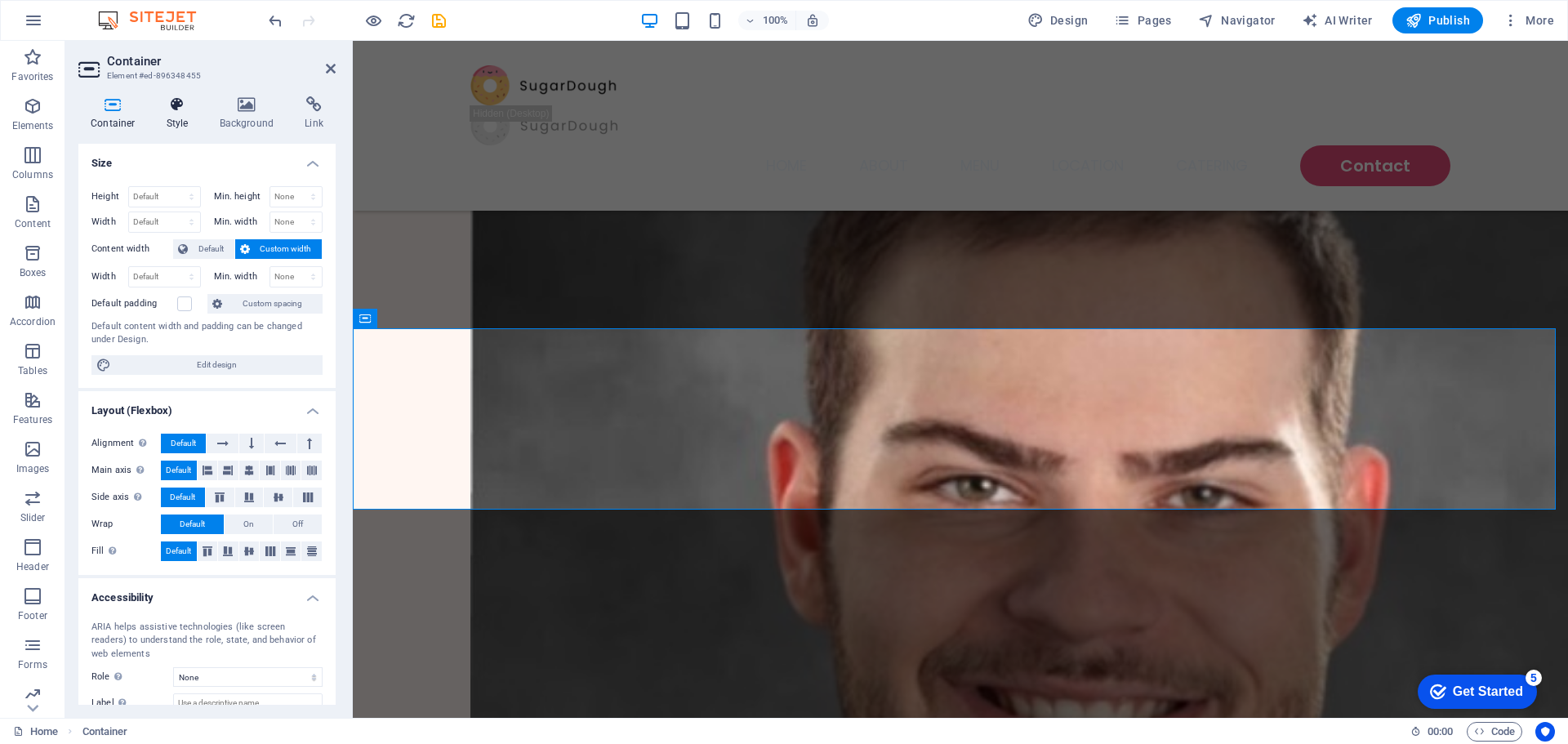
click at [182, 107] on icon at bounding box center [178, 105] width 47 height 17
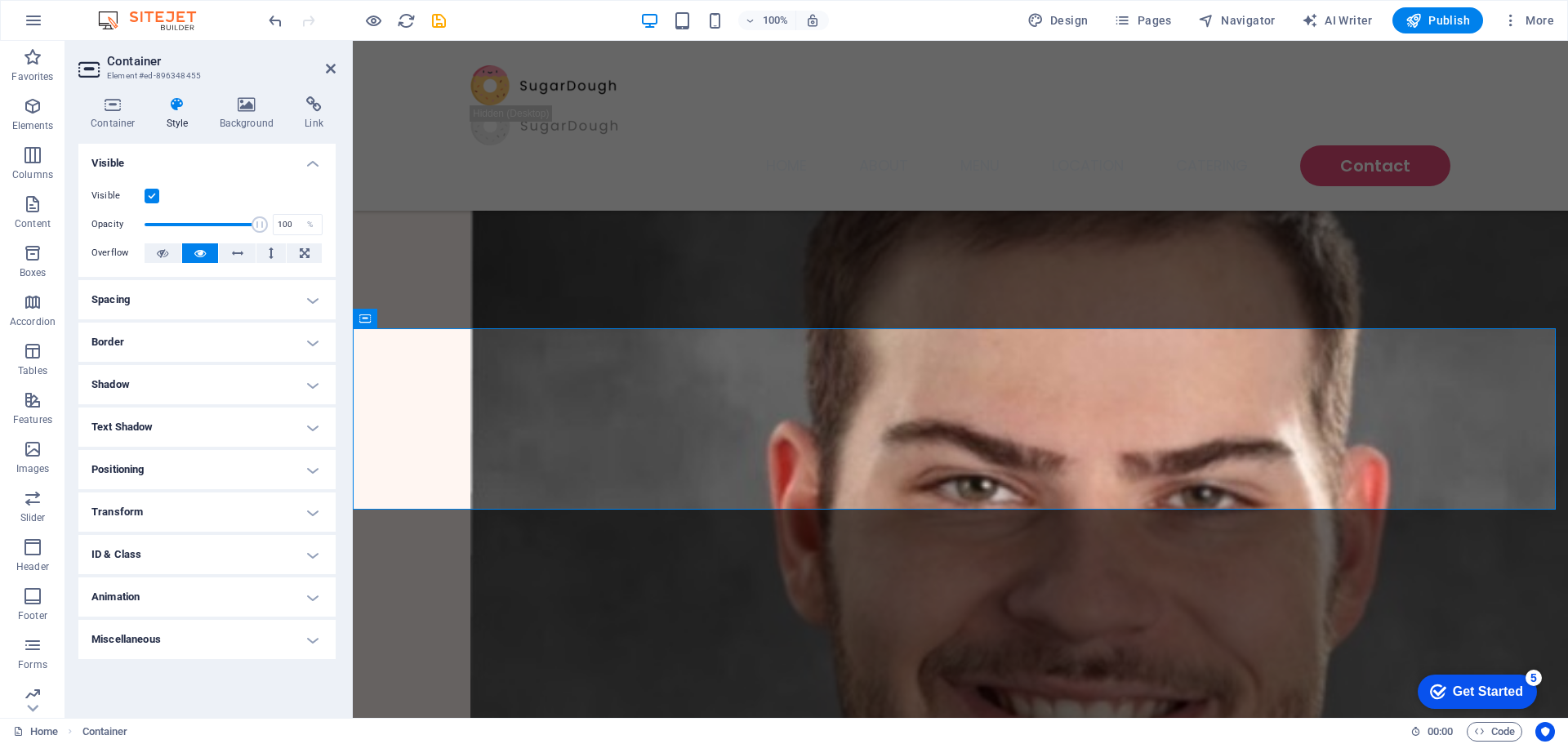
click at [316, 156] on h4 "Visible" at bounding box center [207, 157] width 258 height 29
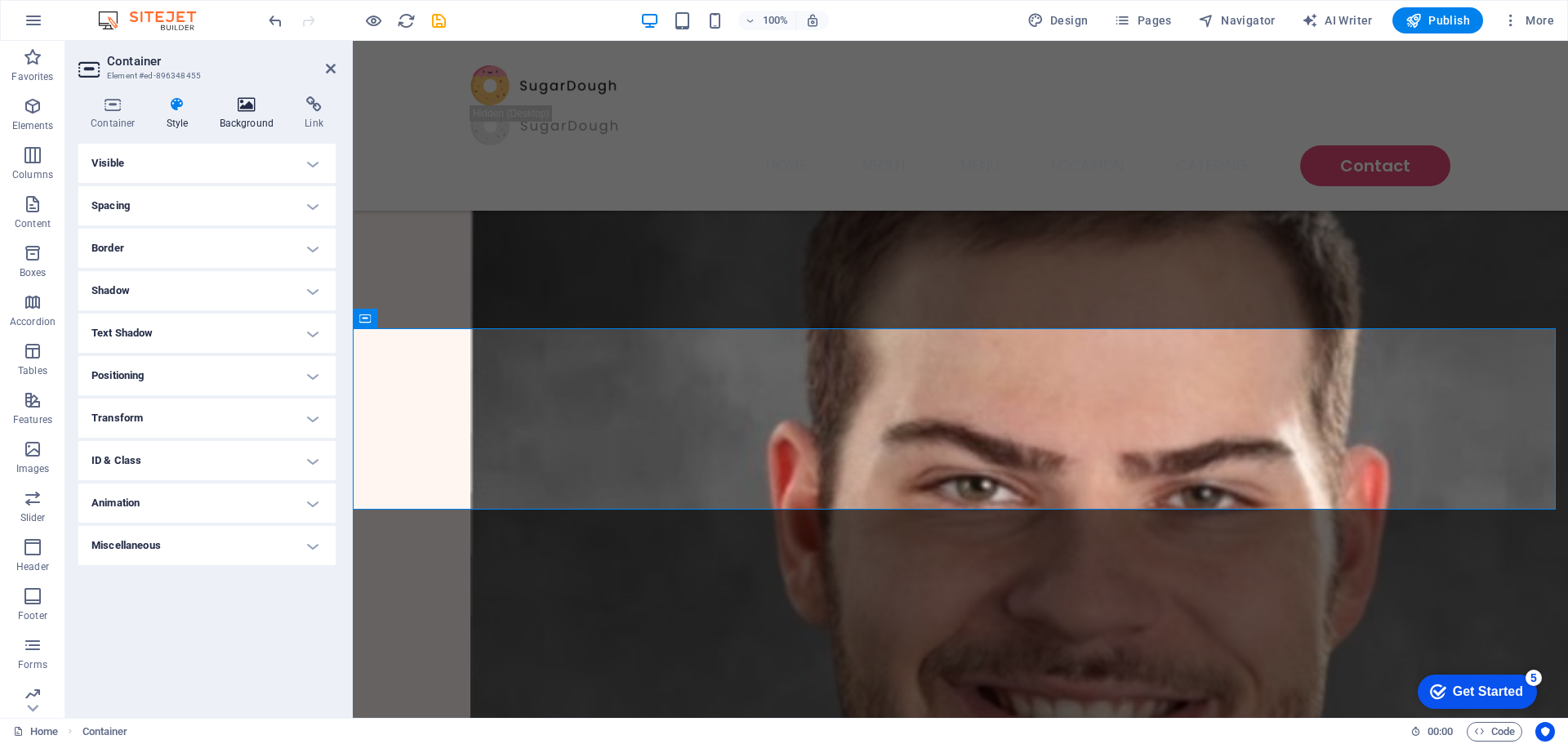
click at [255, 113] on h4 "Background" at bounding box center [251, 113] width 86 height 34
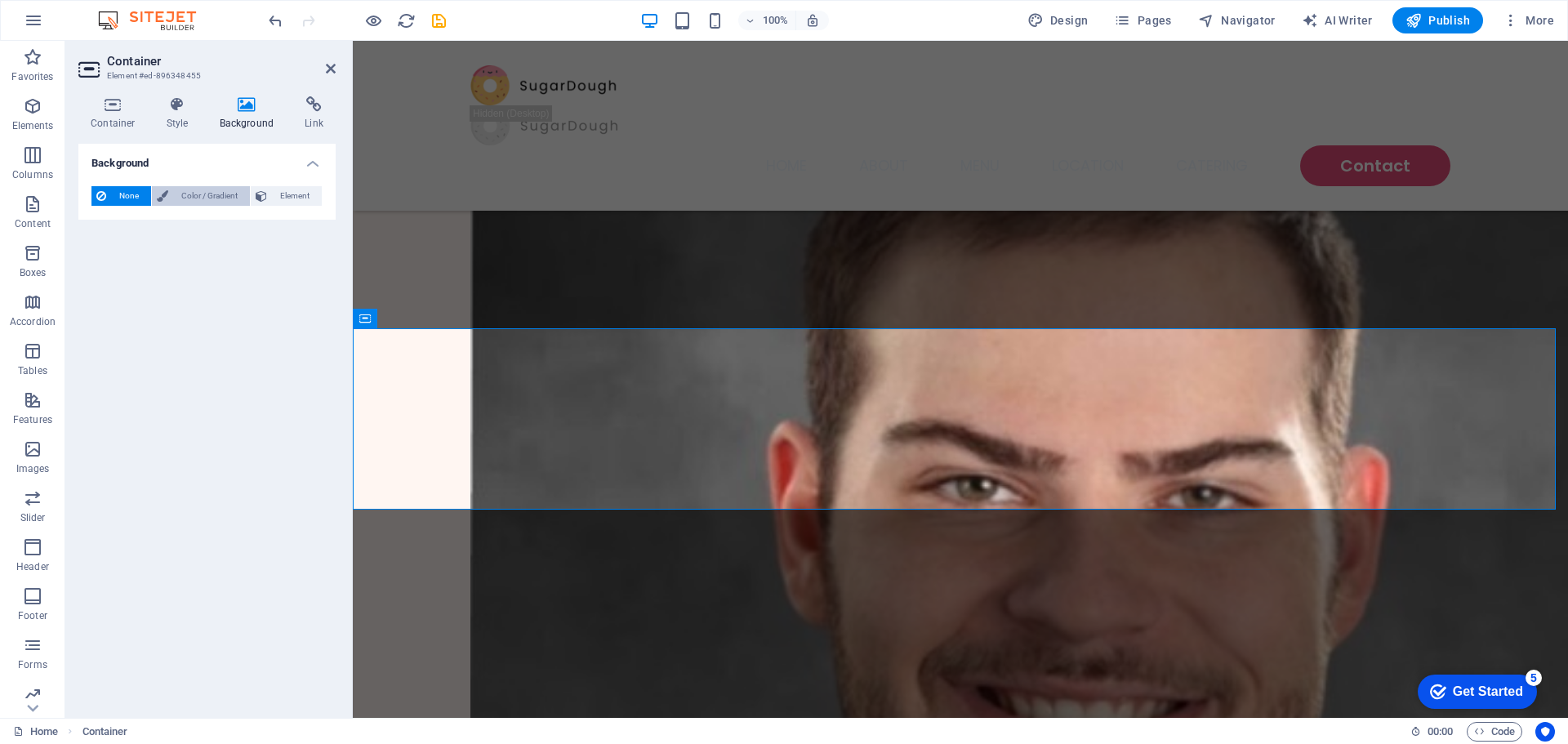
click at [226, 202] on span "Color / Gradient" at bounding box center [209, 196] width 72 height 19
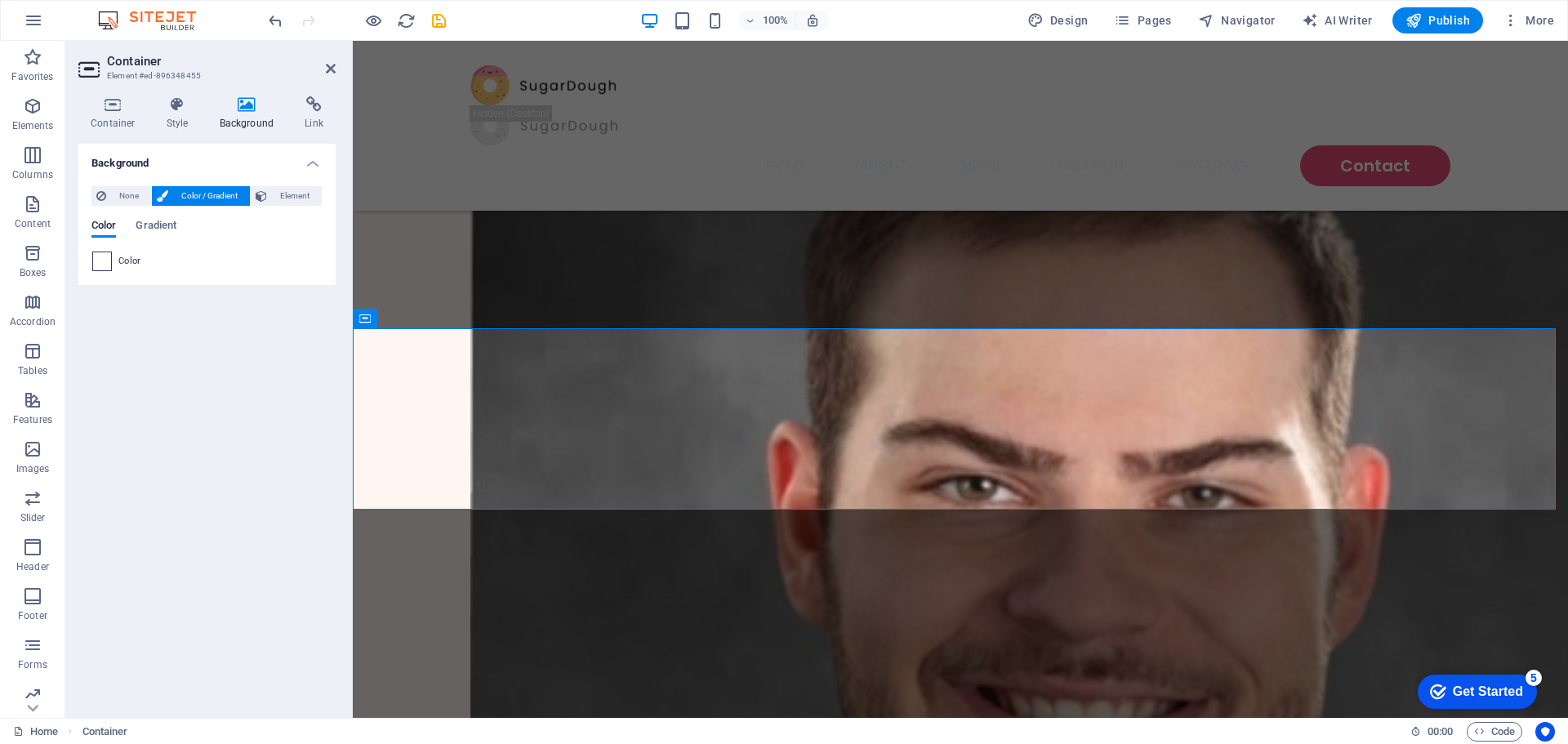
click at [97, 264] on span at bounding box center [102, 261] width 18 height 18
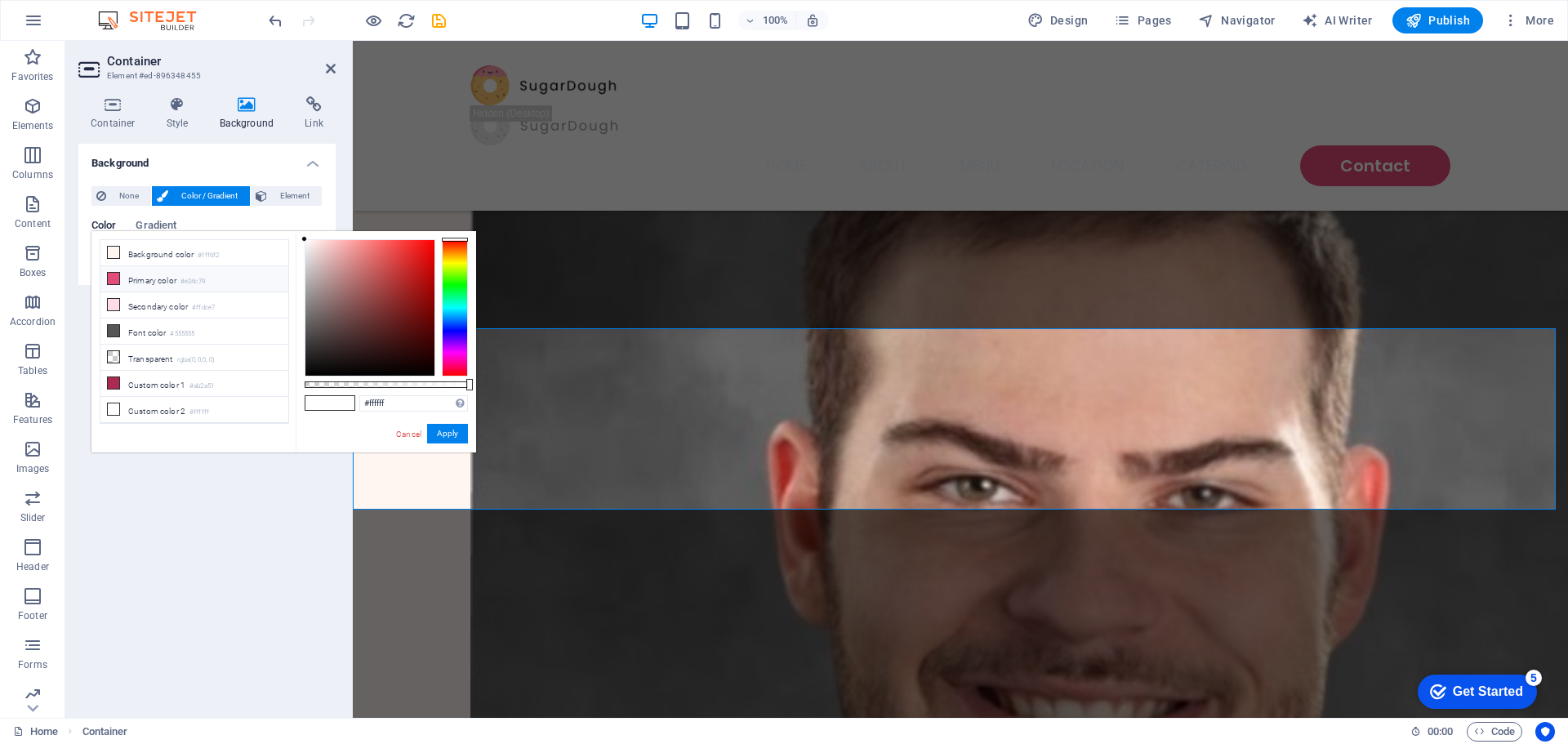
click at [138, 282] on li "Primary color #e24c79" at bounding box center [194, 280] width 188 height 26
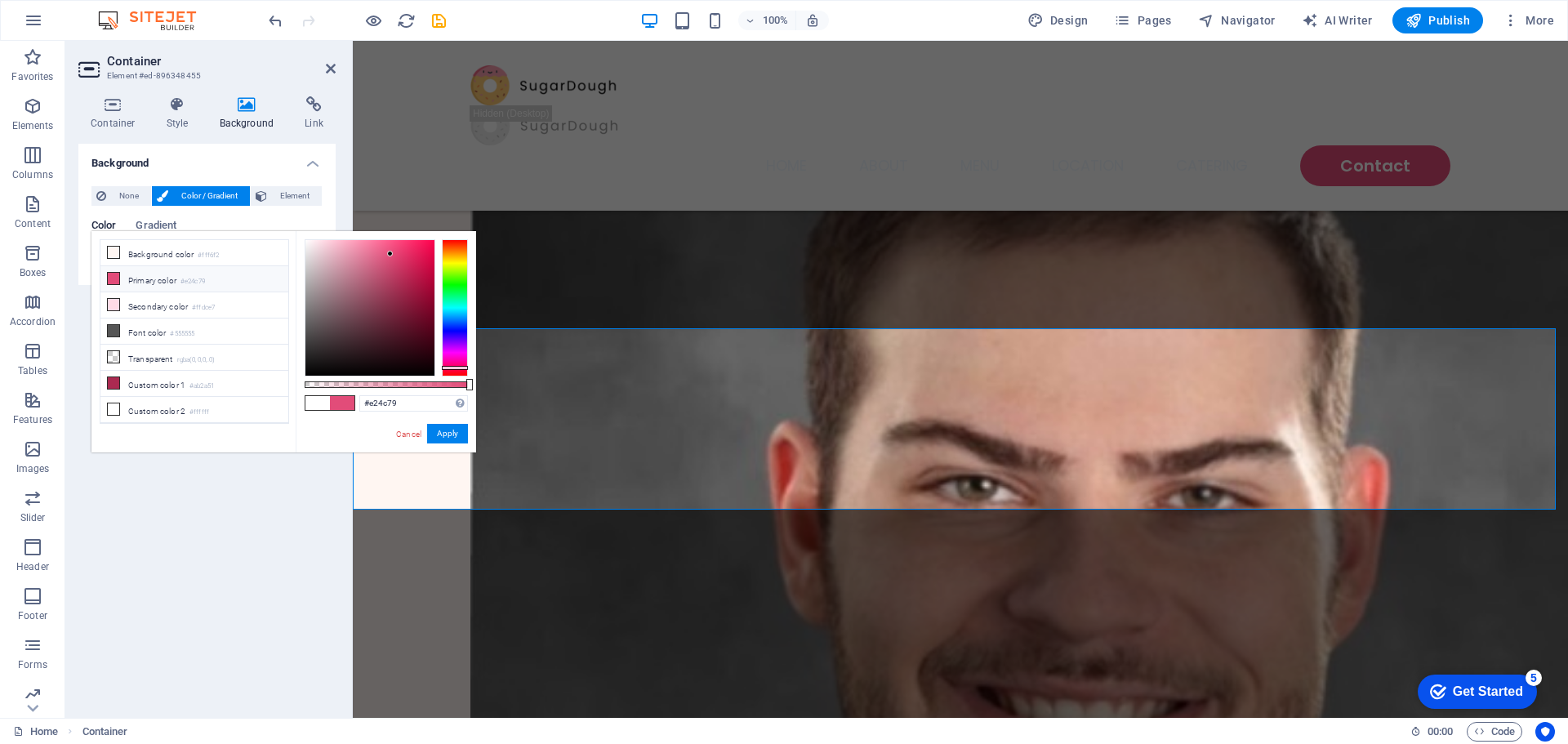
click at [128, 278] on li "Primary color #e24c79" at bounding box center [194, 280] width 188 height 26
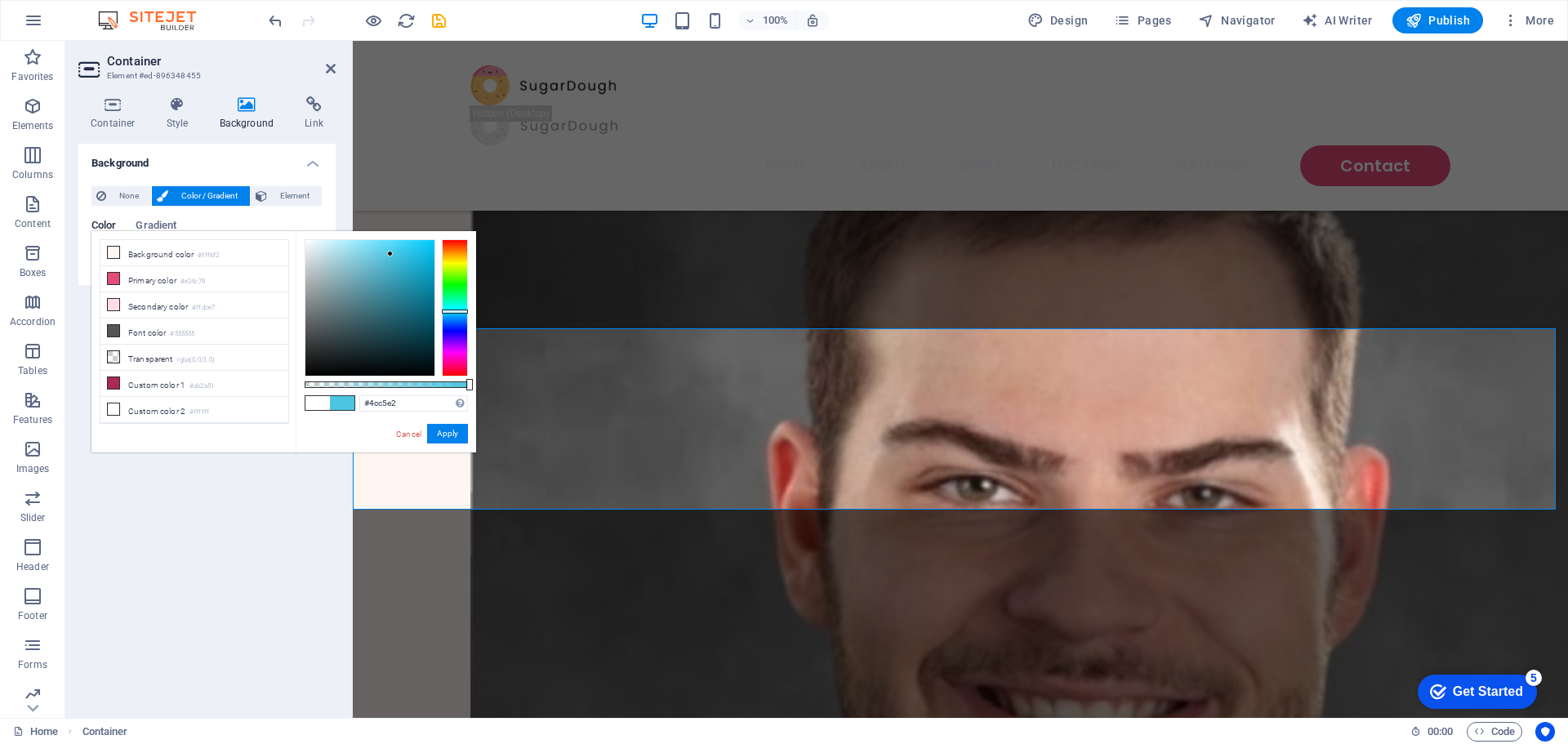
click at [449, 311] on div at bounding box center [455, 308] width 26 height 137
click at [450, 310] on div at bounding box center [455, 311] width 26 height 4
type input "#4cbae2"
drag, startPoint x: 451, startPoint y: 303, endPoint x: 453, endPoint y: 313, distance: 10.2
click at [453, 313] on div at bounding box center [455, 313] width 26 height 4
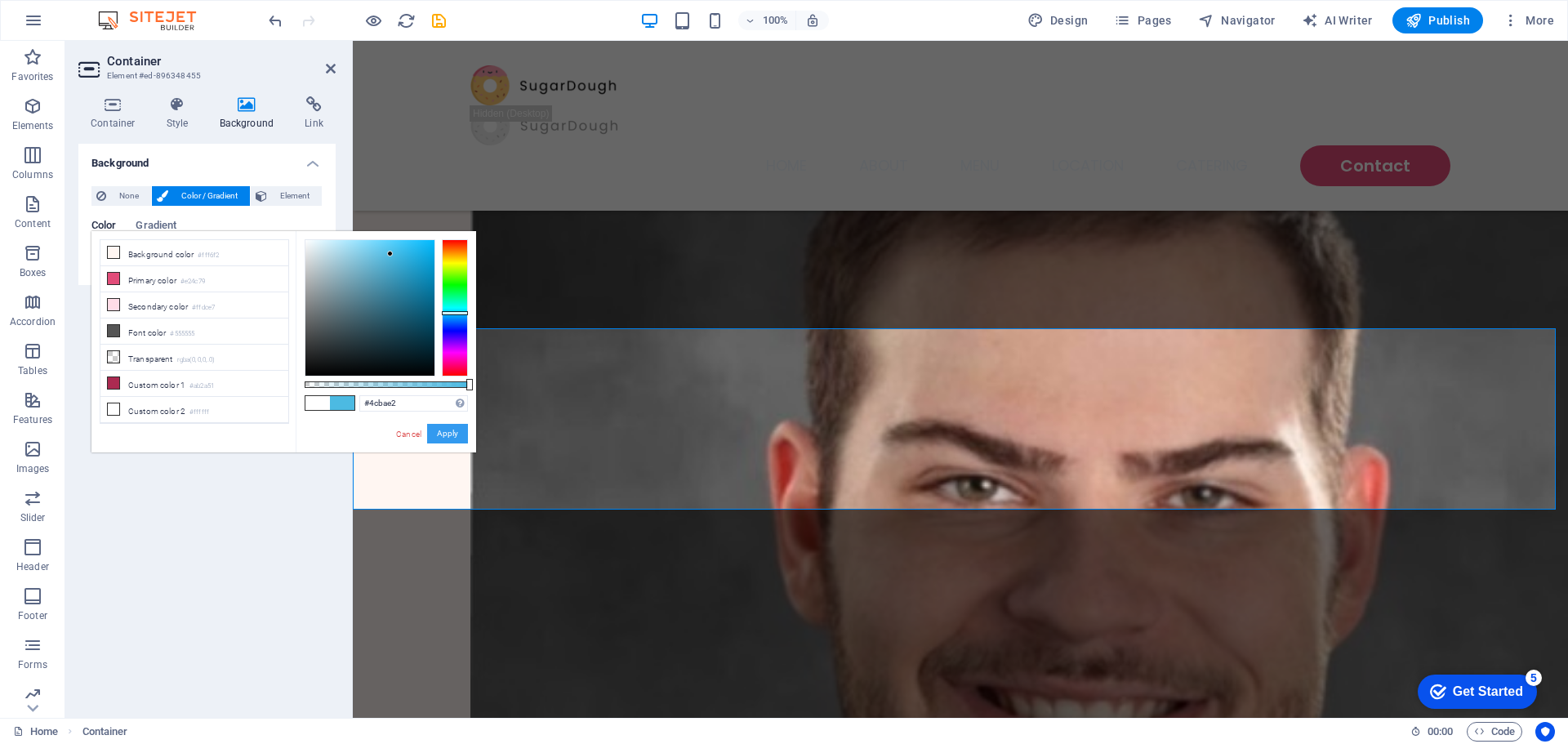
click at [444, 430] on button "Apply" at bounding box center [448, 434] width 40 height 19
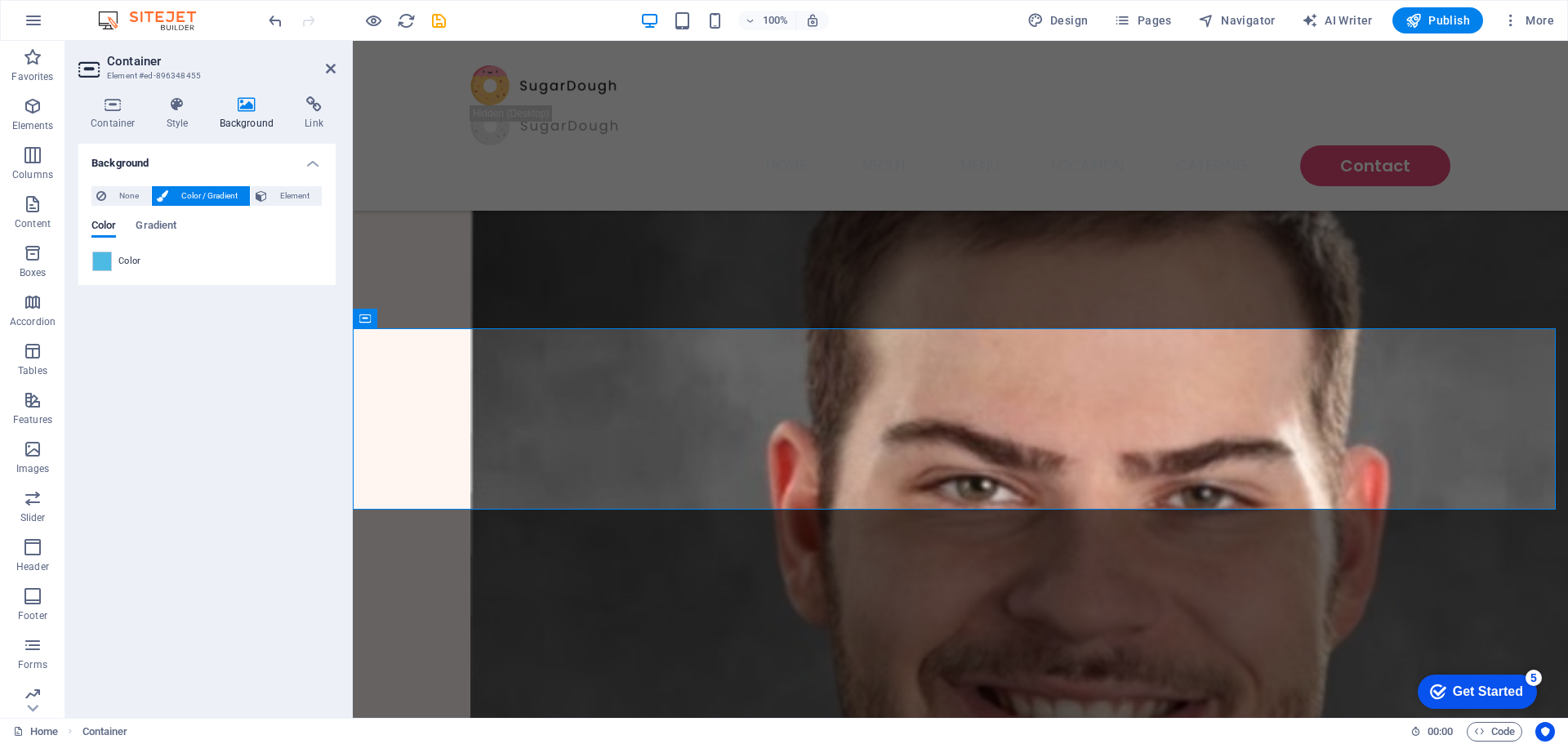
click at [313, 430] on div "Background None Color / Gradient Element Stretch background to full-width Color…" at bounding box center [207, 424] width 258 height 561
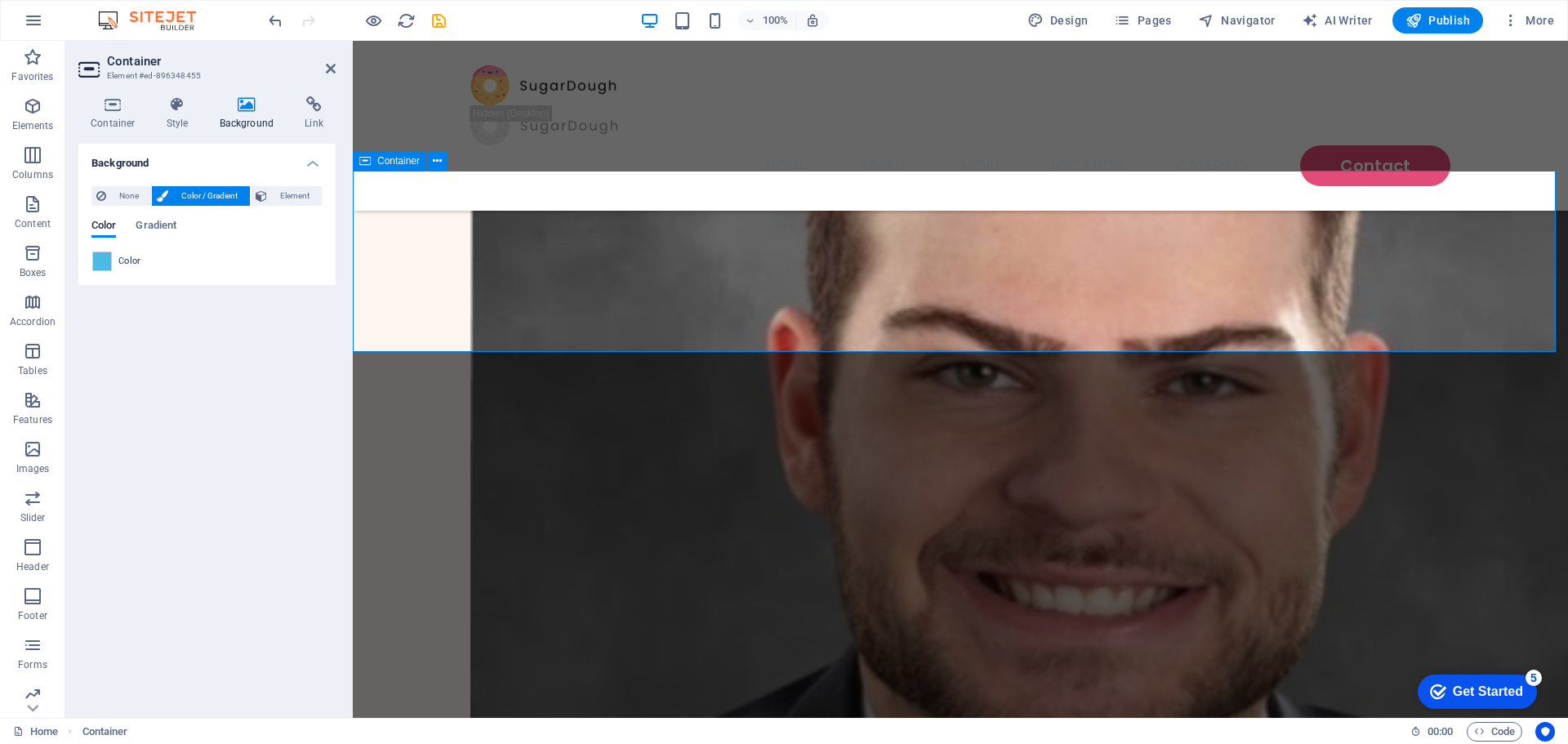
scroll to position [490, 0]
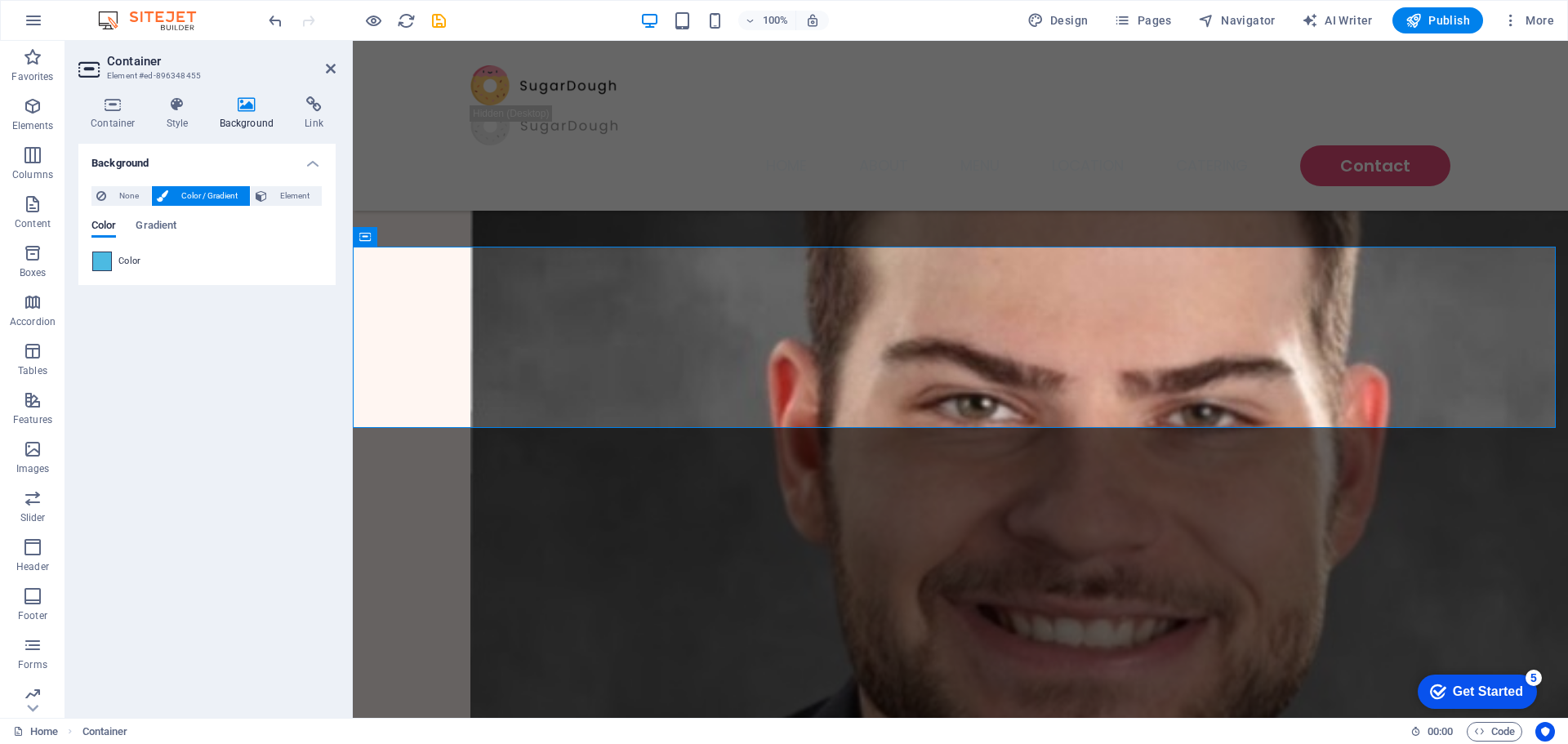
click at [97, 255] on span at bounding box center [102, 261] width 18 height 18
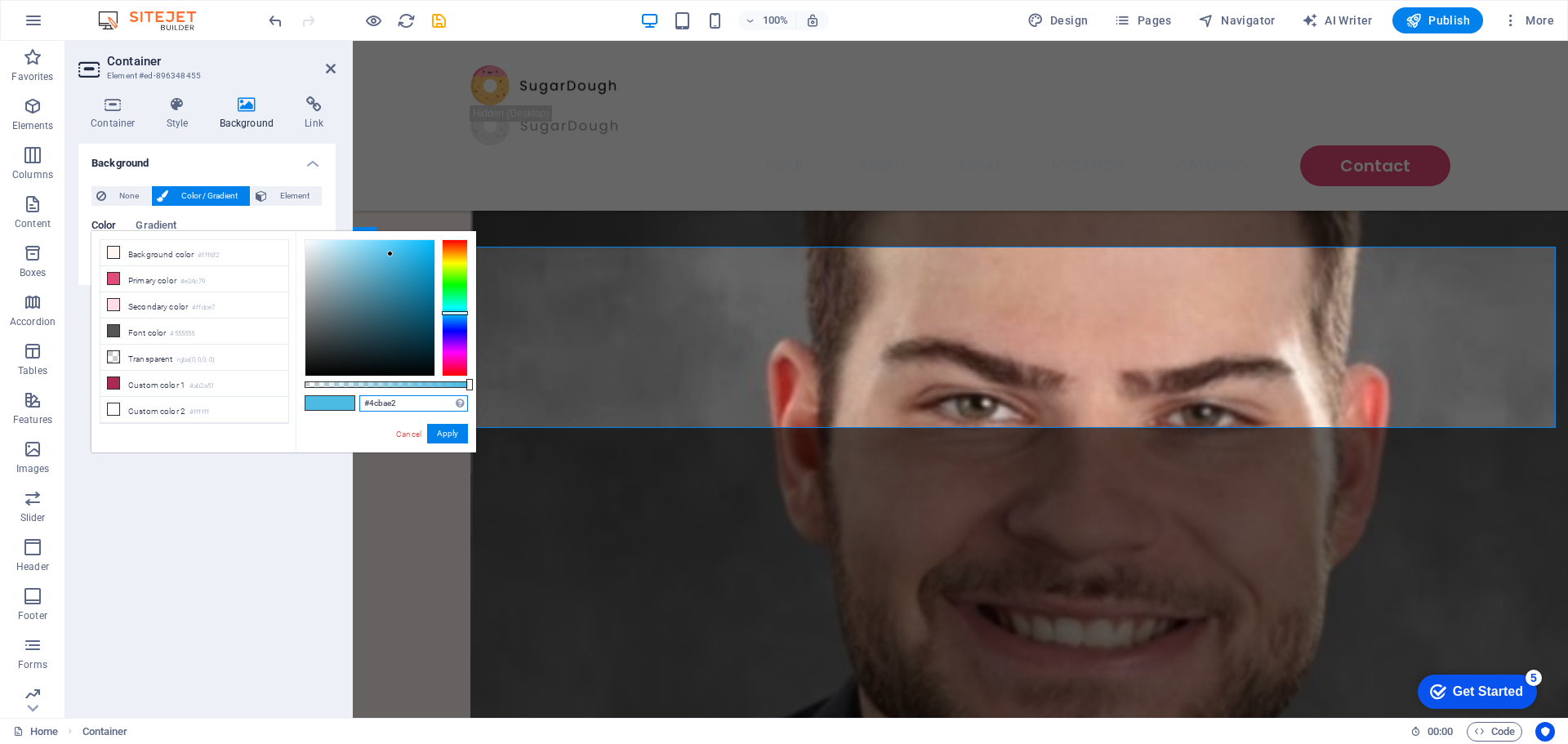
click at [411, 401] on input "#4cbae2" at bounding box center [414, 403] width 109 height 17
click at [449, 431] on button "Apply" at bounding box center [448, 434] width 40 height 19
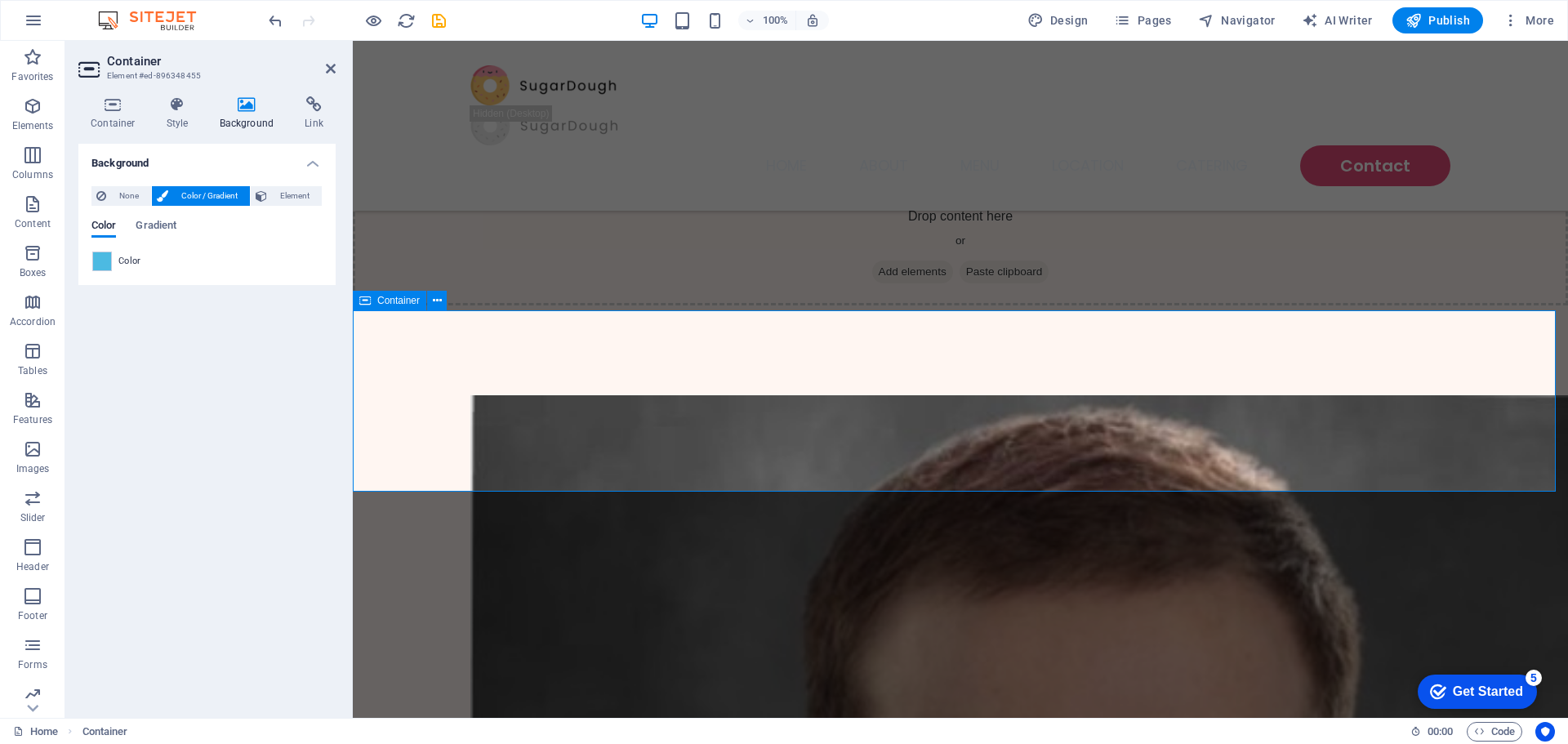
scroll to position [0, 0]
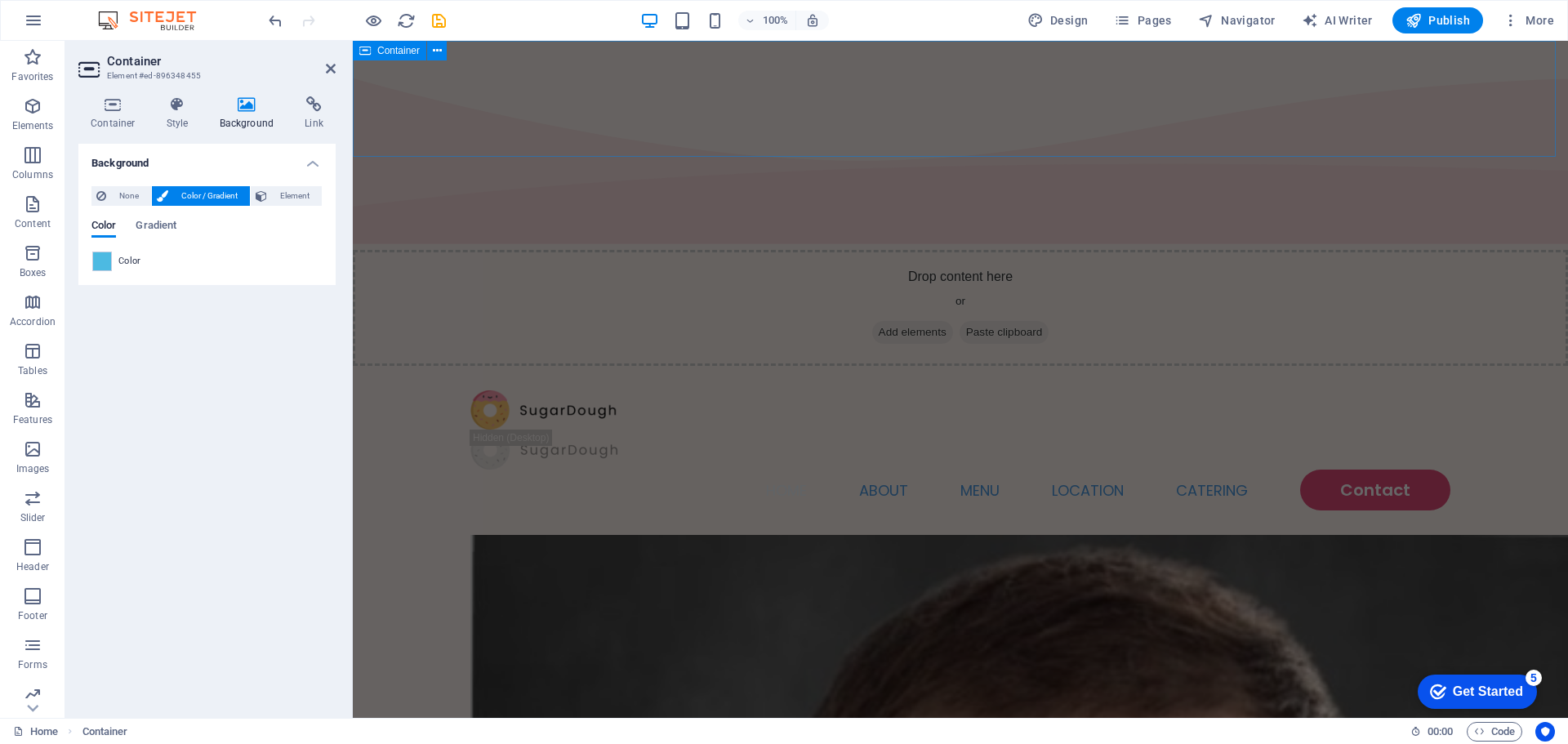
click at [1084, 250] on div "Drop content here or Add elements Paste clipboard" at bounding box center [960, 308] width 1215 height 116
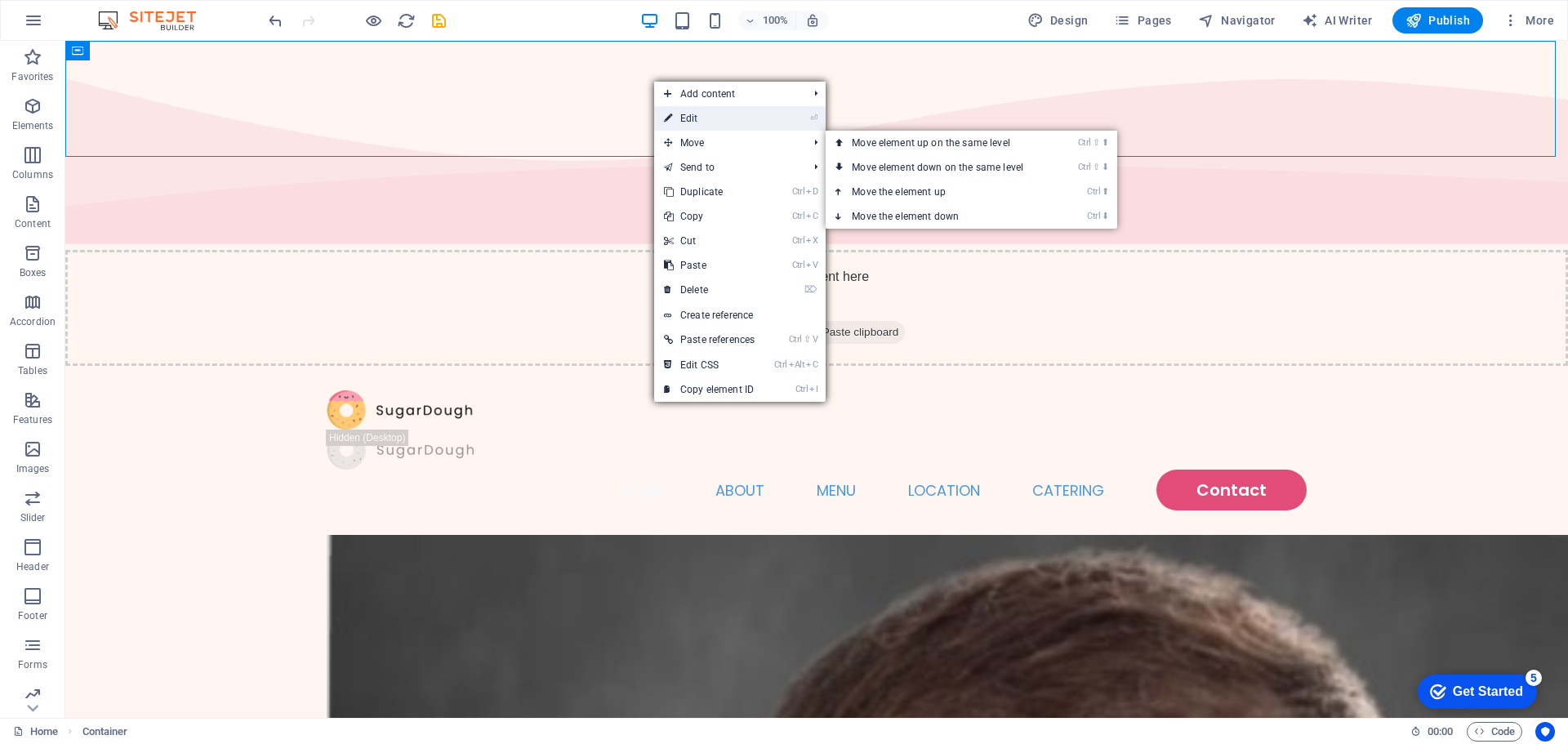
click at [703, 123] on link "⏎ Edit" at bounding box center [709, 119] width 110 height 25
select select "multiple-waves"
select select "vh"
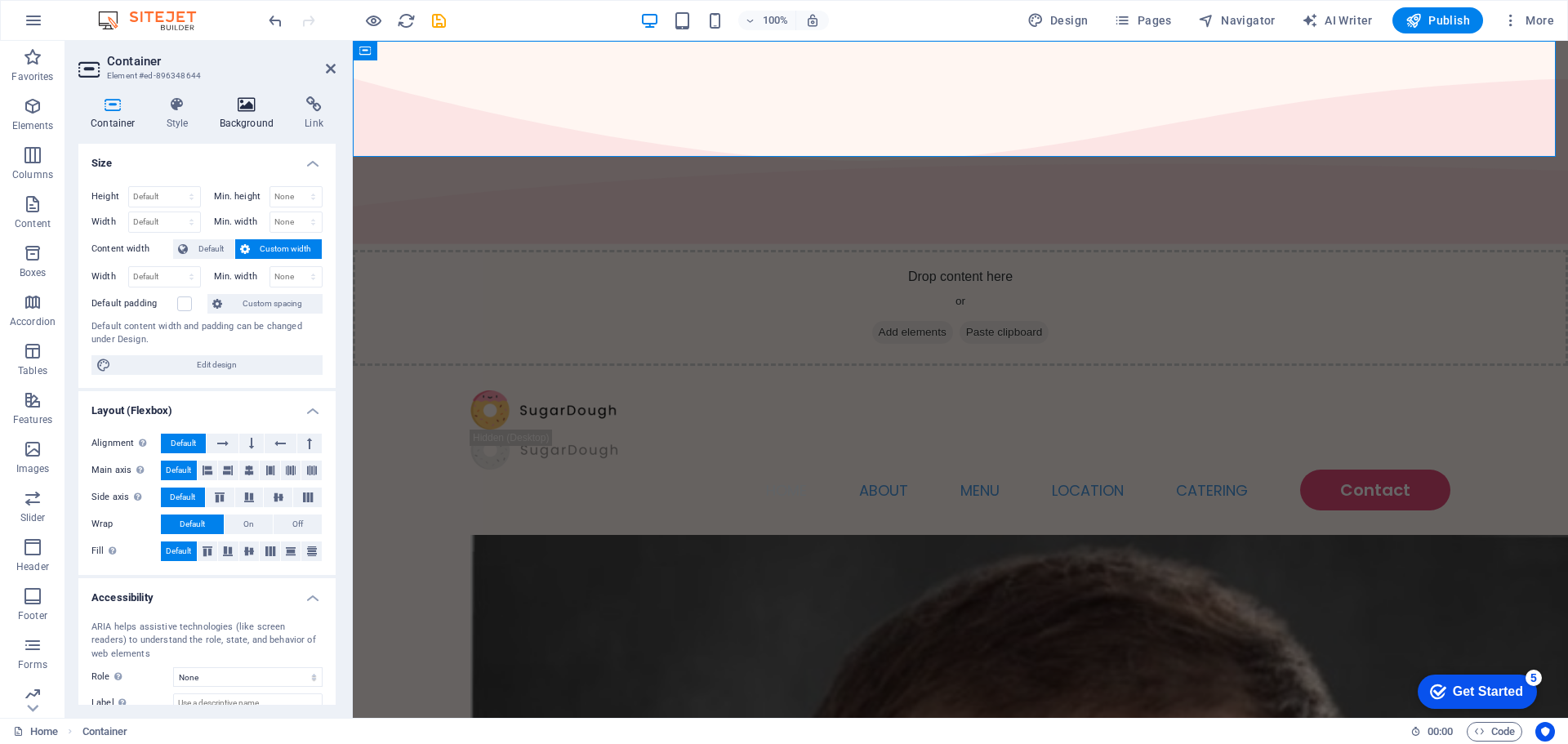
click at [258, 116] on h4 "Background" at bounding box center [251, 113] width 86 height 34
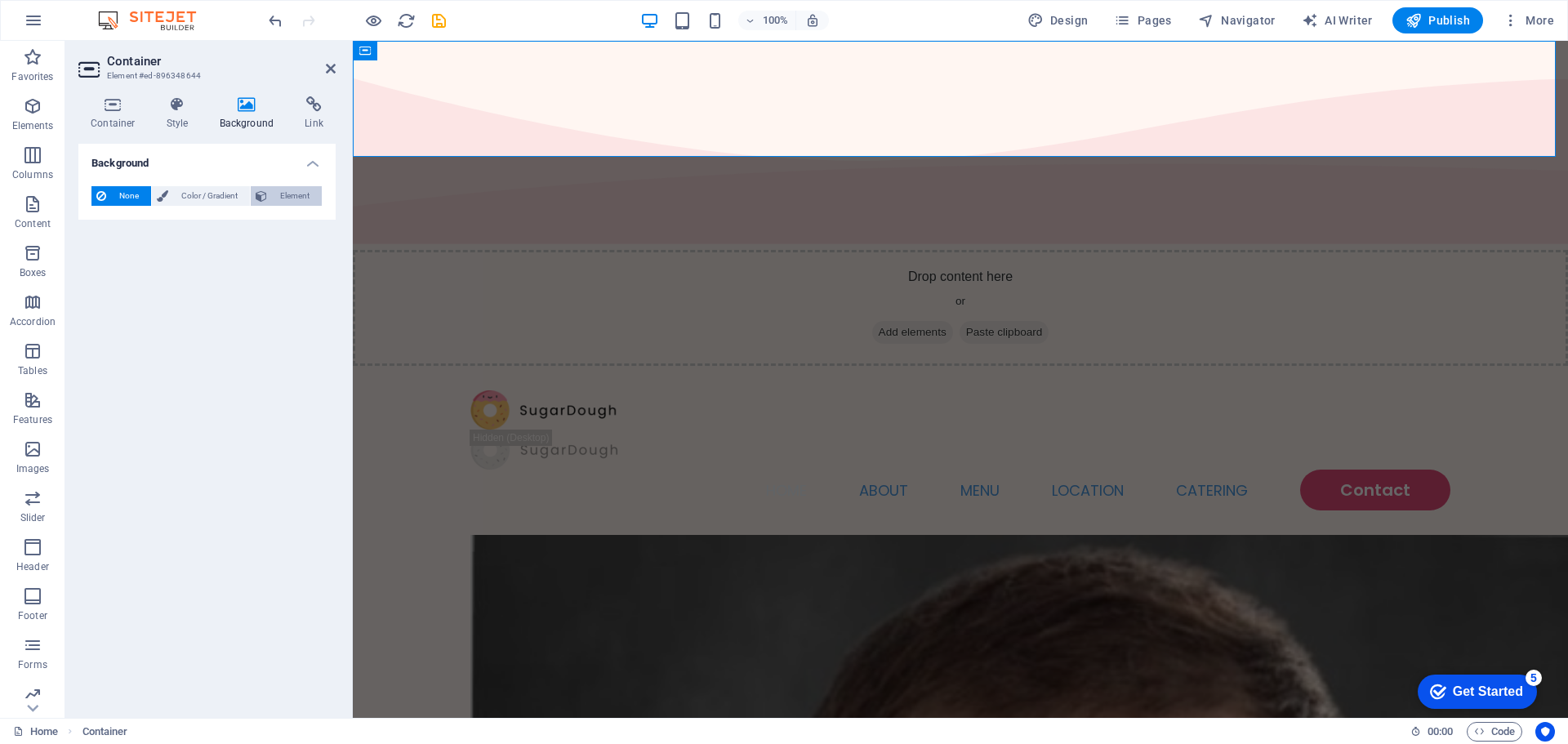
click at [266, 204] on icon at bounding box center [261, 196] width 11 height 19
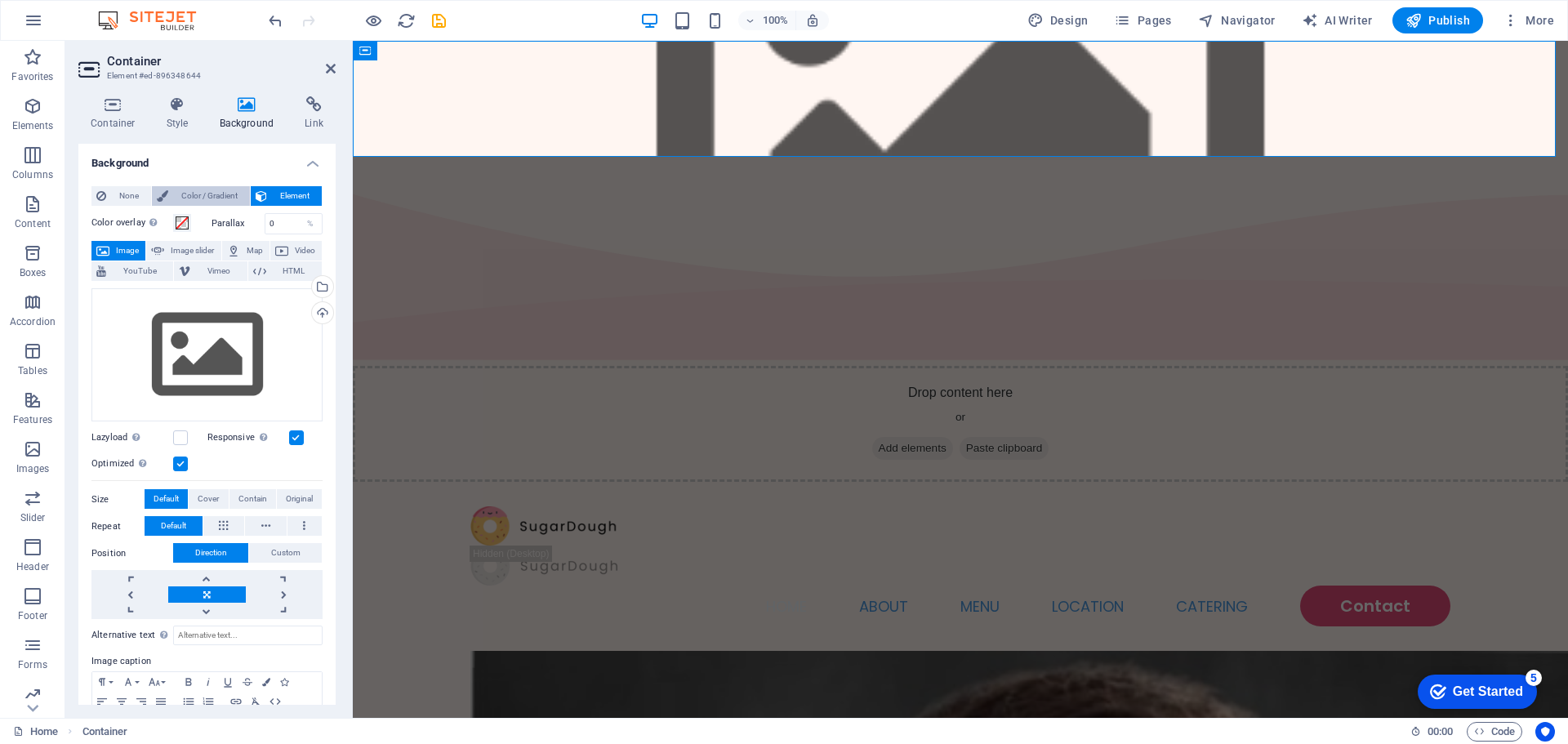
click at [204, 192] on span "Color / Gradient" at bounding box center [209, 196] width 72 height 19
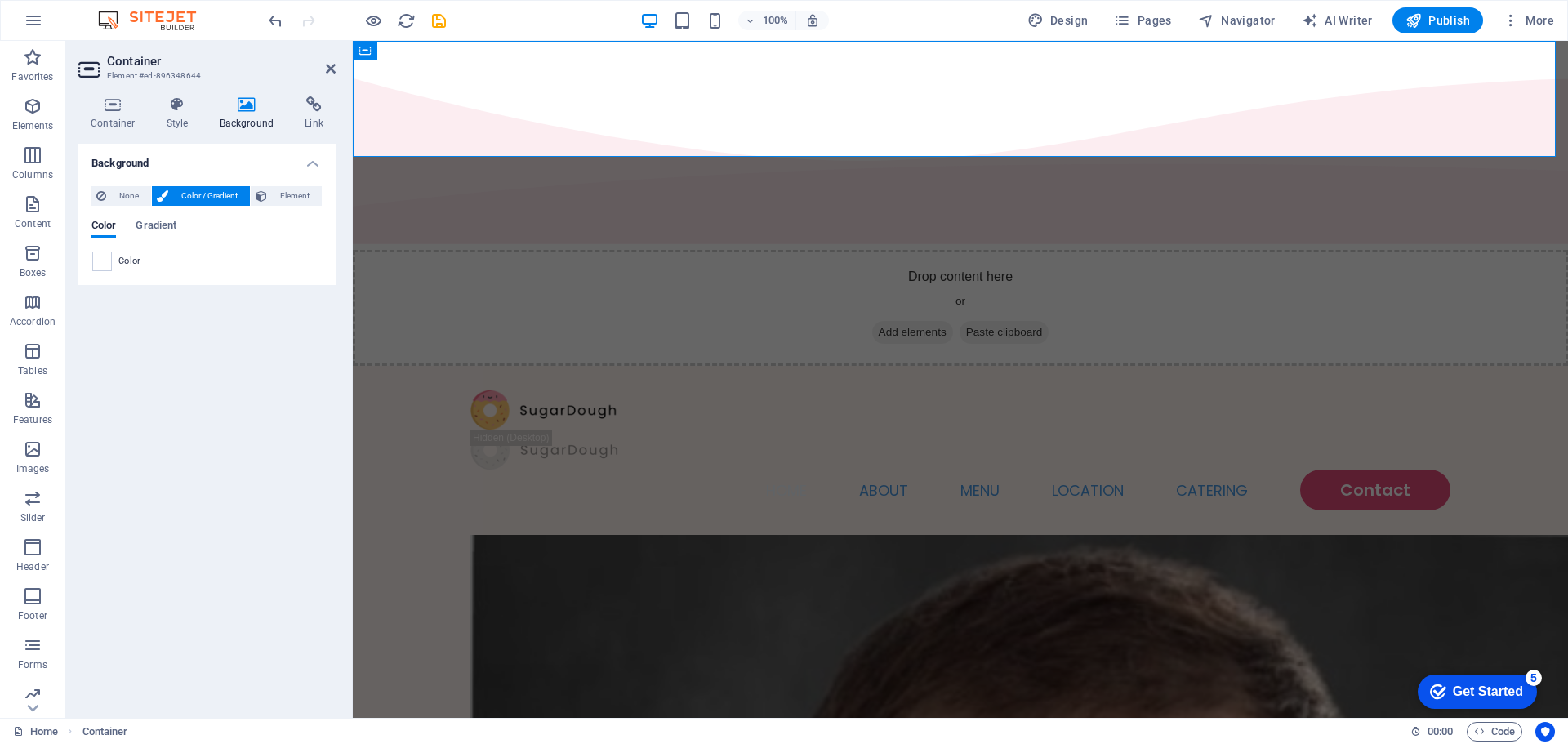
click at [101, 259] on span at bounding box center [102, 261] width 18 height 18
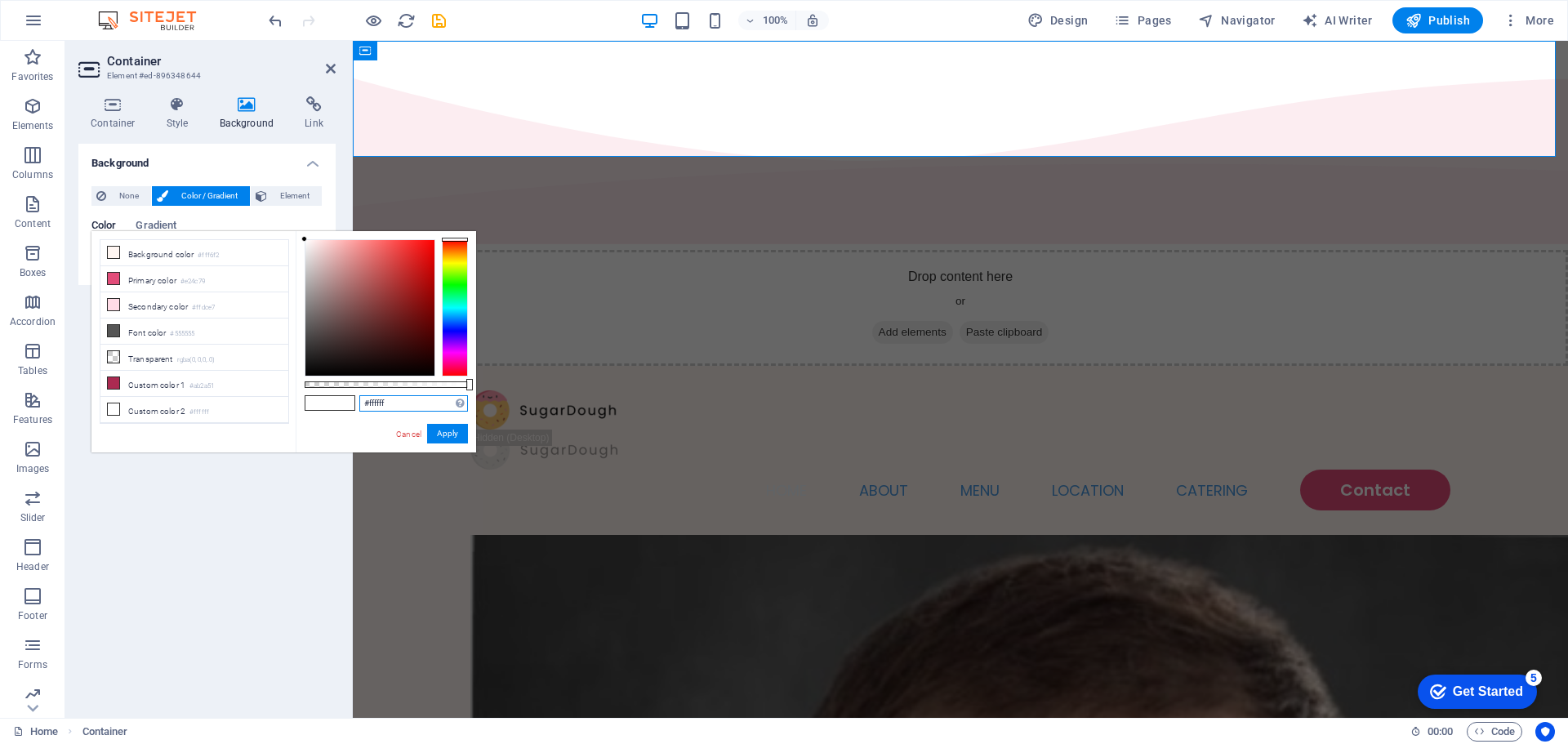
drag, startPoint x: 394, startPoint y: 408, endPoint x: 312, endPoint y: 414, distance: 82.2
click at [312, 414] on div "#ffffff Supported formats #0852ed rgb(8, 82, 237) rgba(8, 82, 237, 90%) hsv(221…" at bounding box center [385, 460] width 180 height 458
paste input "4cbae2"
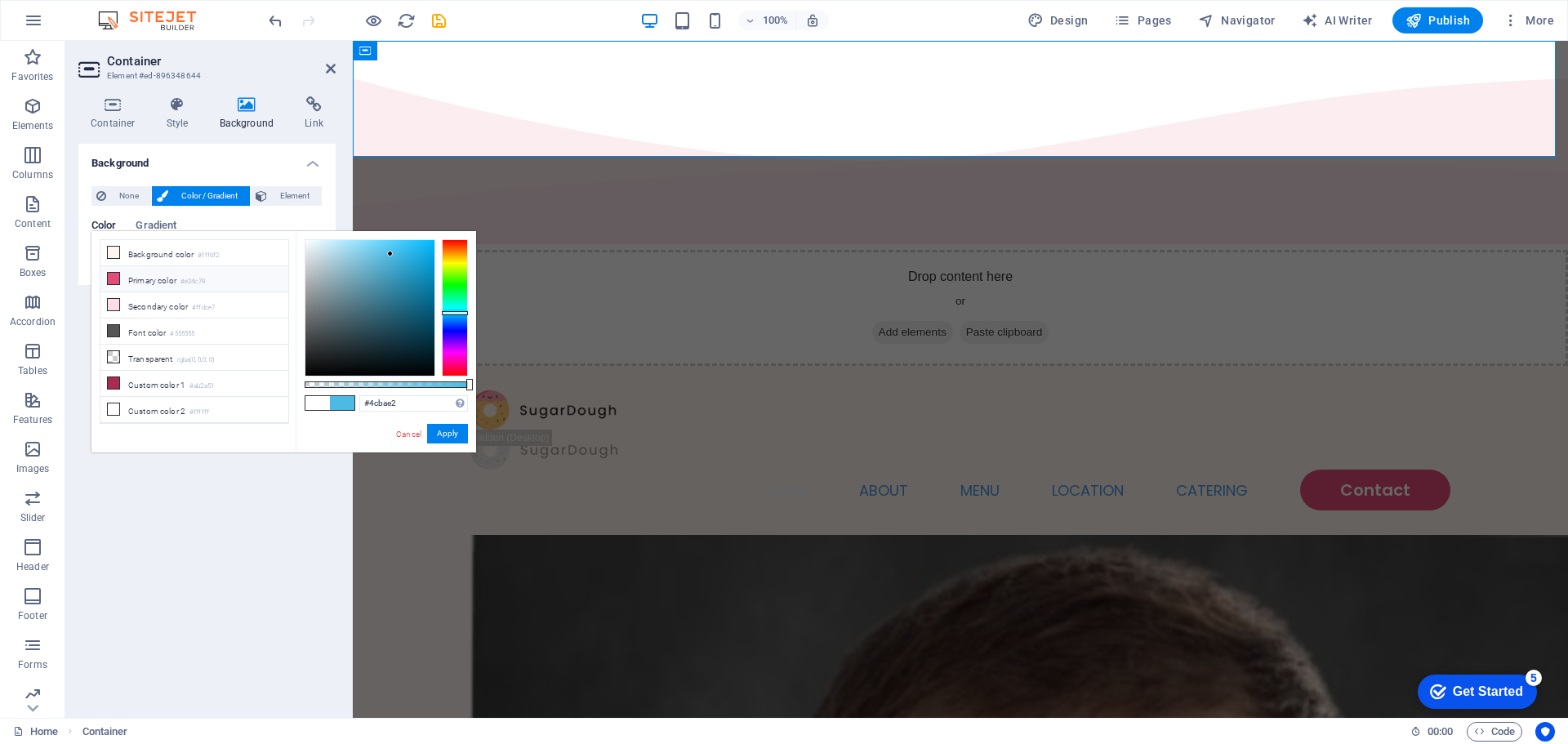
click at [171, 286] on li "Primary color #e24c79" at bounding box center [194, 280] width 188 height 26
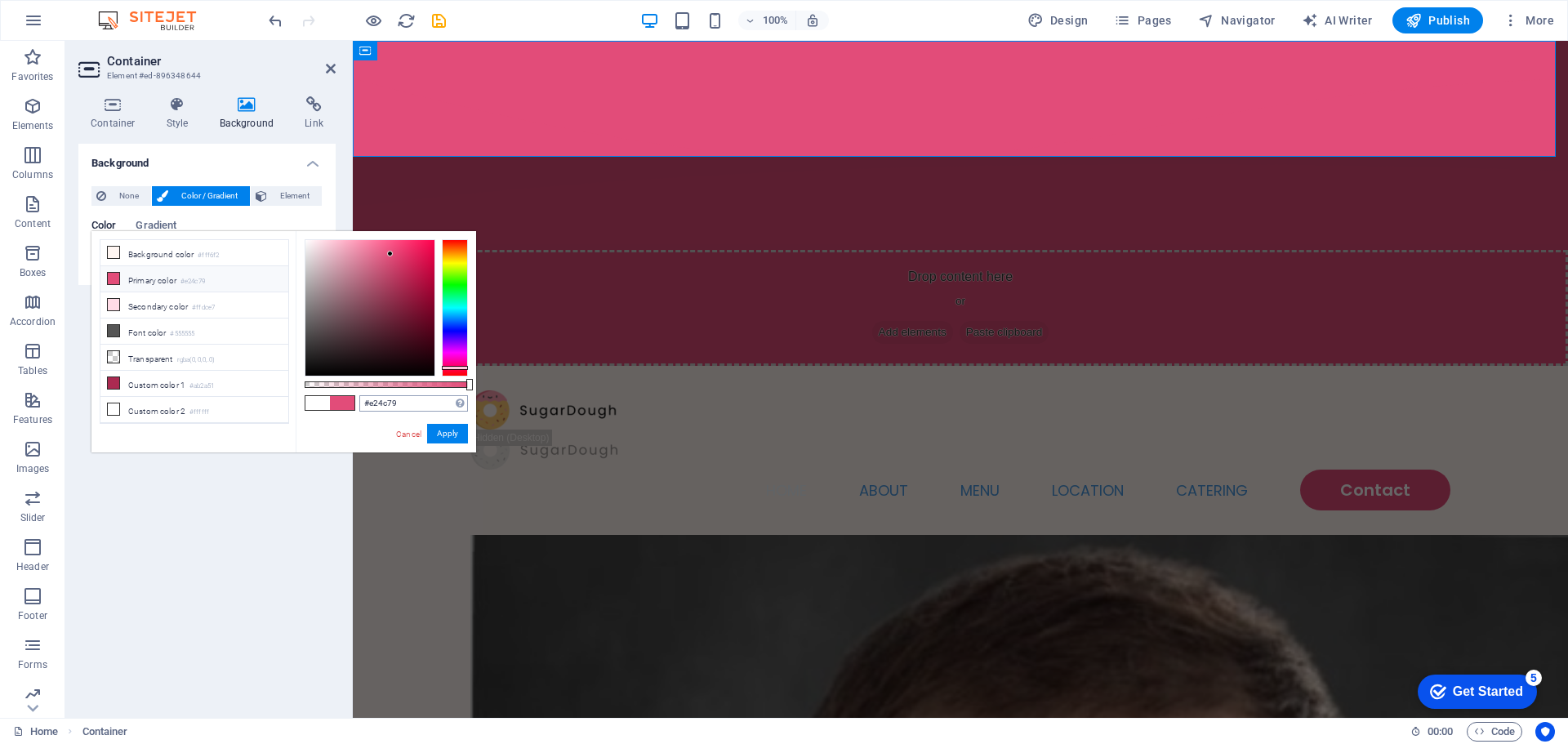
click at [388, 397] on div "#e24c79 Supported formats #0852ed rgb(8, 82, 237) rgba(8, 82, 237, 90%) hsv(221…" at bounding box center [385, 460] width 180 height 458
click at [390, 403] on input "#e24c79" at bounding box center [414, 403] width 109 height 17
paste input "4cbae2"
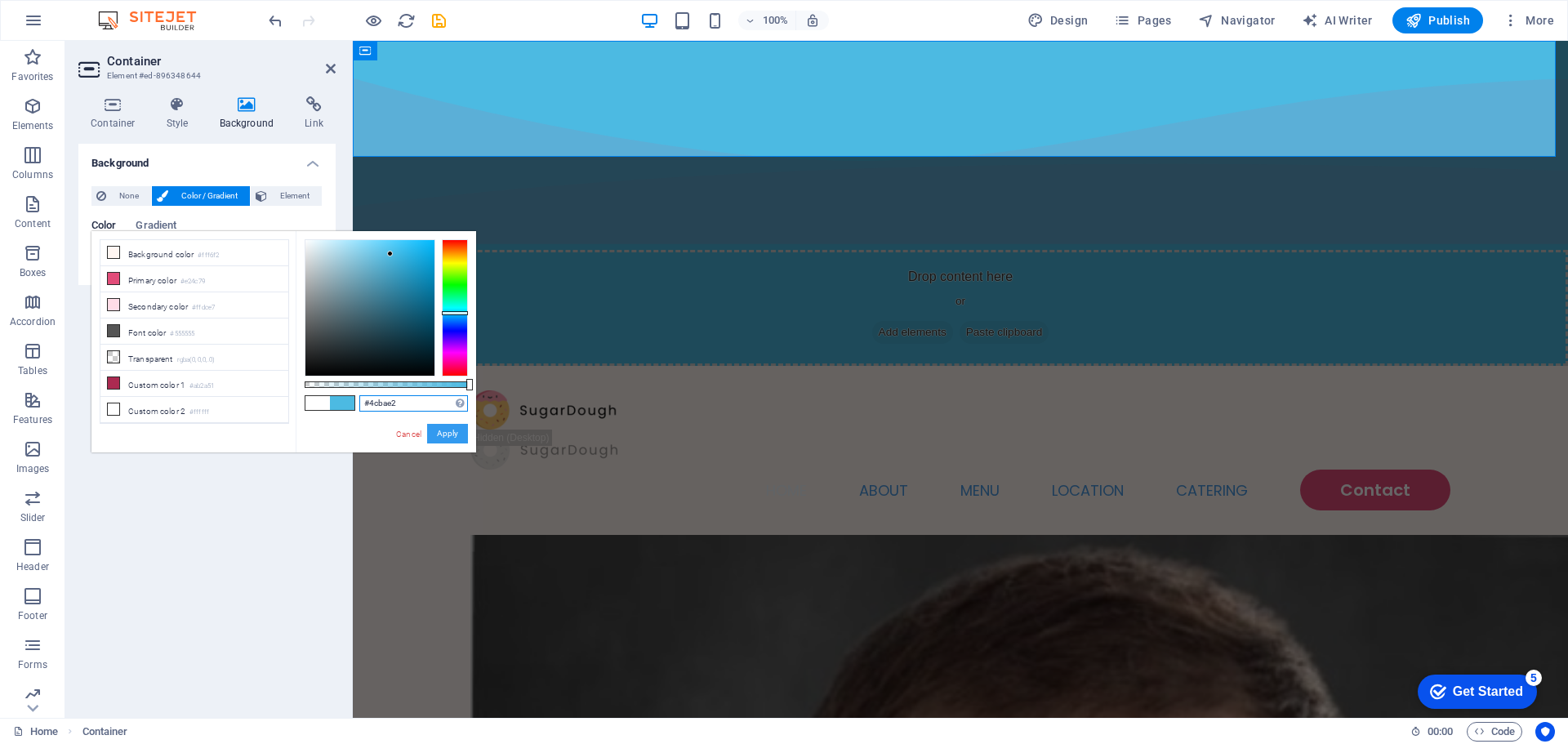
type input "#4cbae2"
click at [439, 424] on button "Apply" at bounding box center [448, 434] width 40 height 19
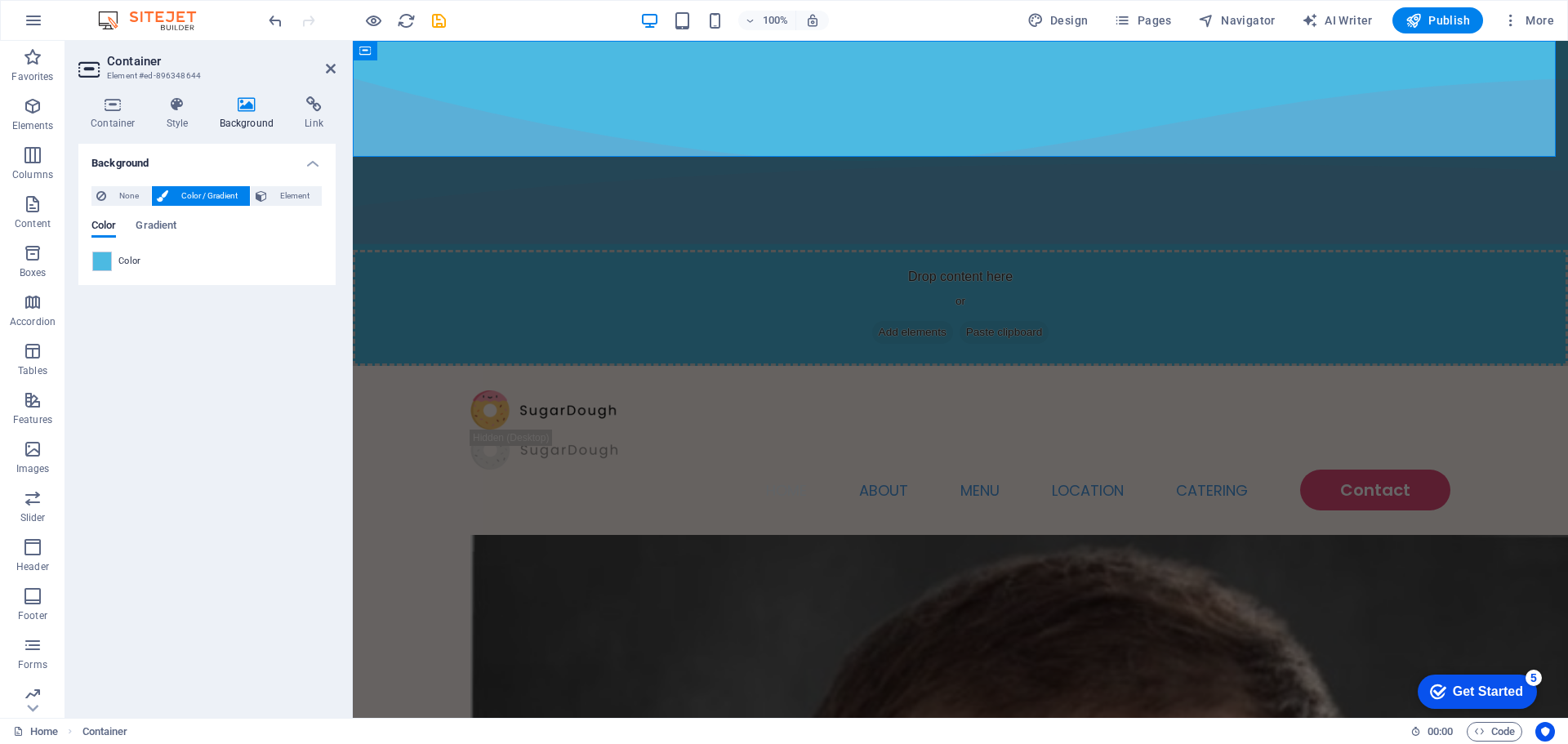
click at [289, 395] on div "Background None Color / Gradient Element Stretch background to full-width Color…" at bounding box center [207, 424] width 258 height 561
drag, startPoint x: 1525, startPoint y: 294, endPoint x: 1820, endPoint y: 284, distance: 295.2
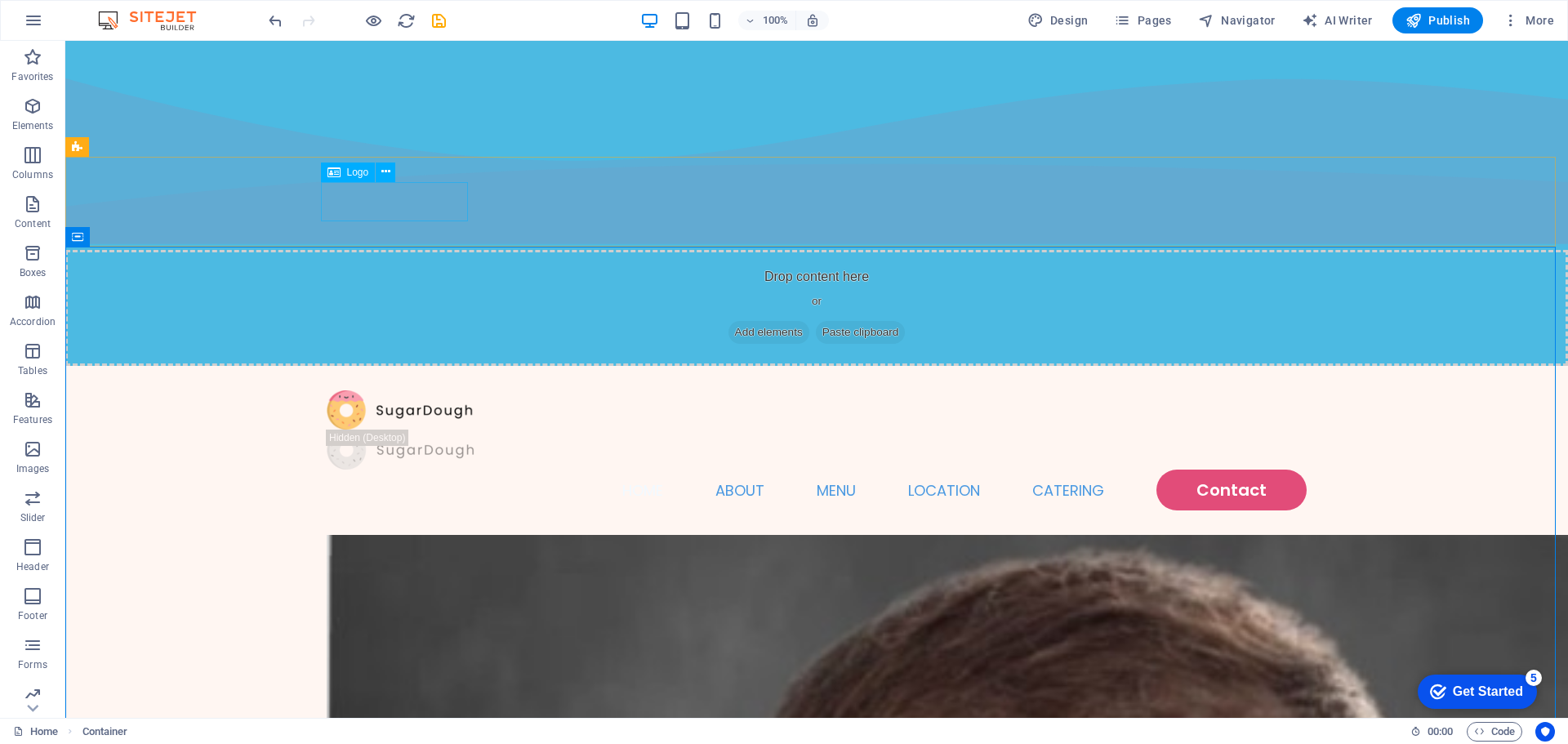
click at [350, 170] on span "Logo" at bounding box center [358, 171] width 22 height 10
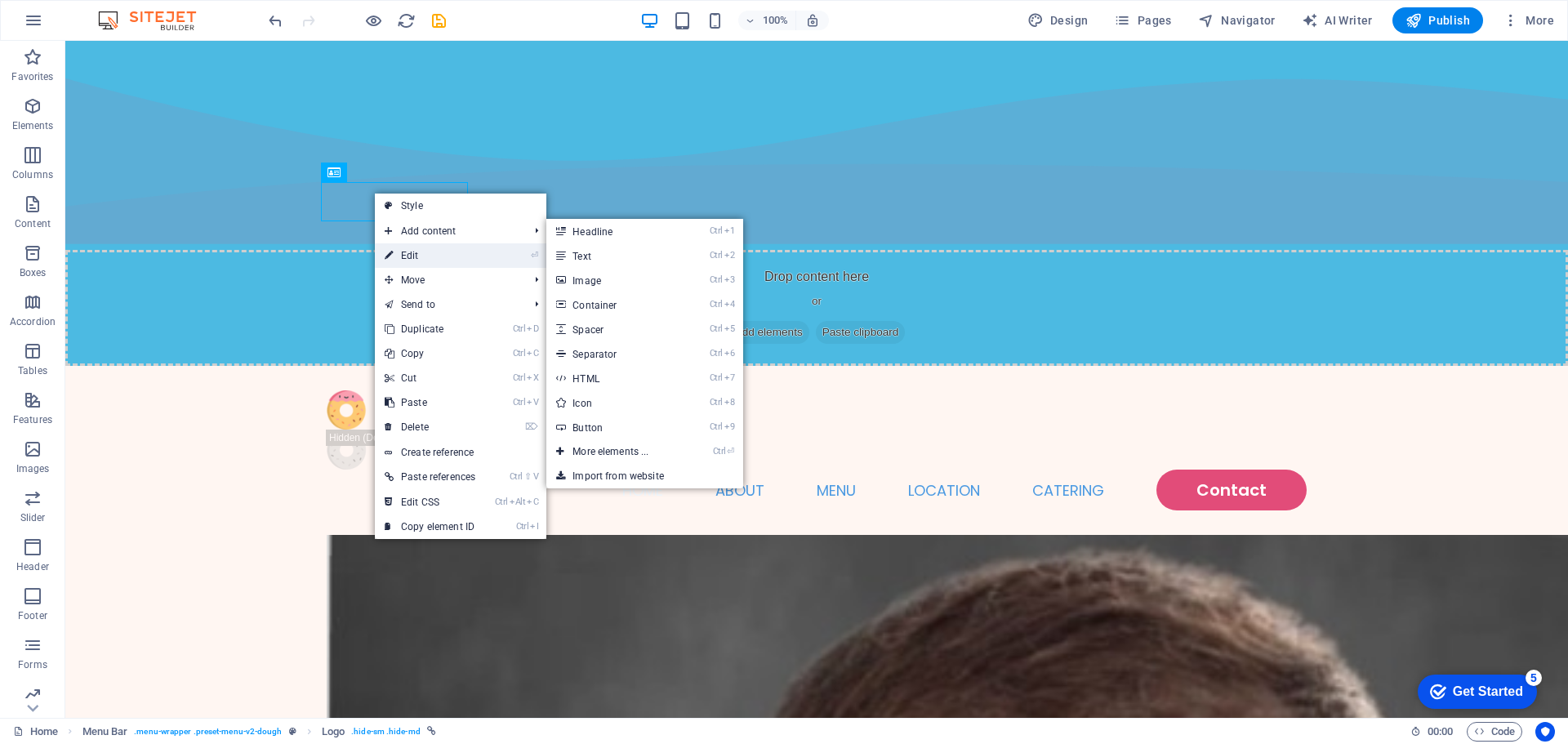
click at [467, 250] on link "⏎ Edit" at bounding box center [429, 256] width 110 height 25
select select "px"
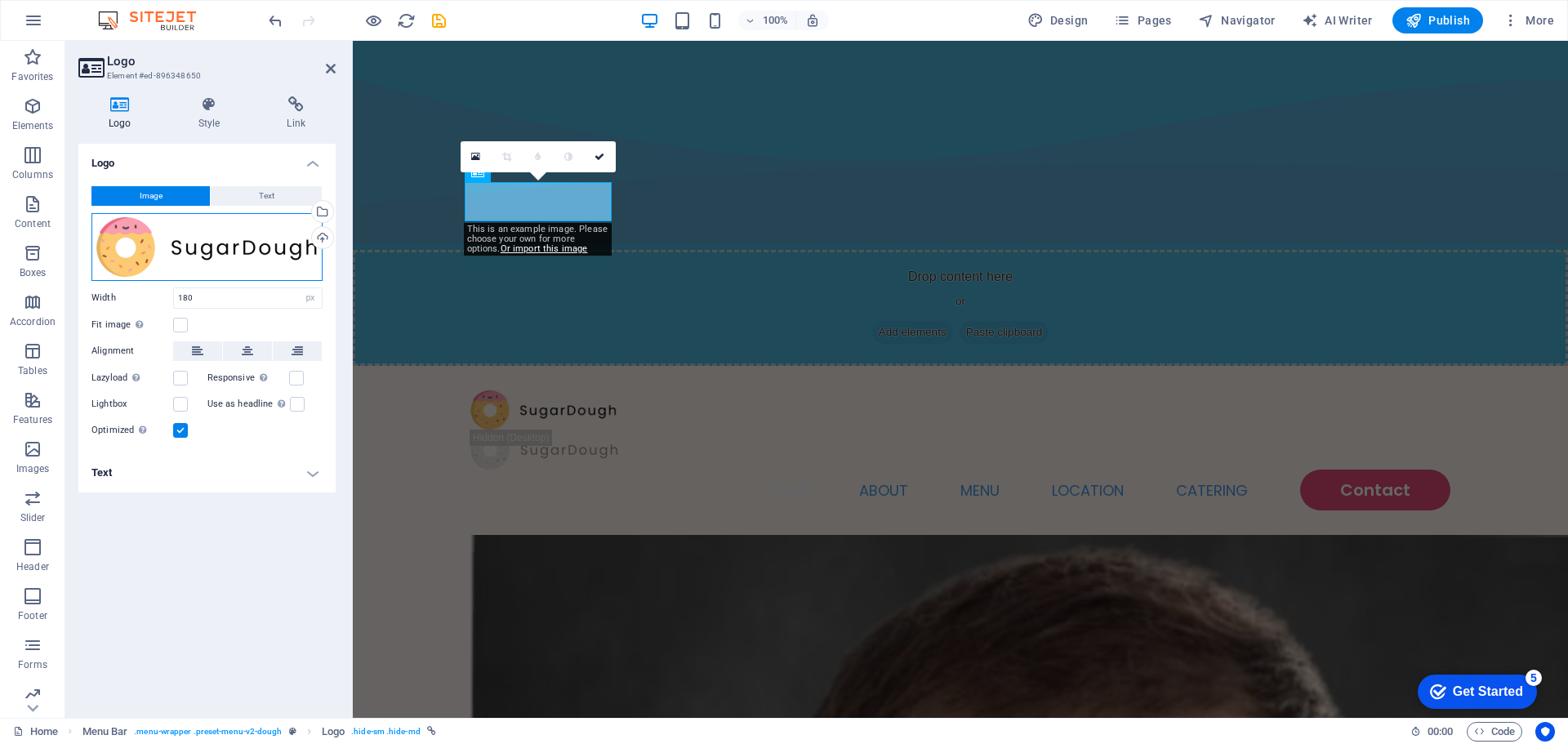
click at [229, 263] on div "Drag files here, click to choose files or select files from Files or our free s…" at bounding box center [207, 246] width 231 height 68
click at [232, 263] on body "alexanderray.org Home Favorites Elements Columns Content Boxes Accordion Tables…" at bounding box center [784, 372] width 1568 height 744
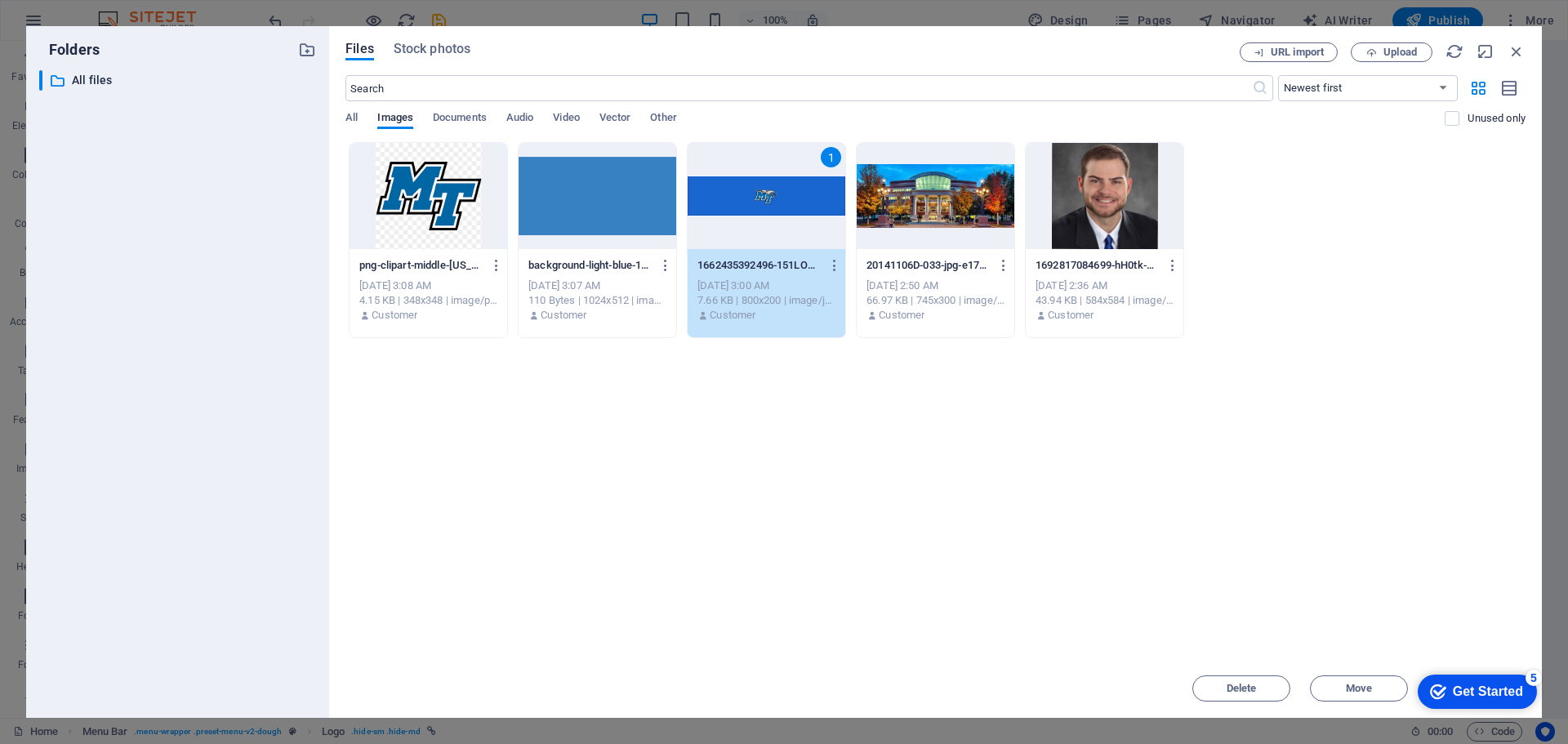
click at [750, 191] on div "1" at bounding box center [766, 196] width 157 height 106
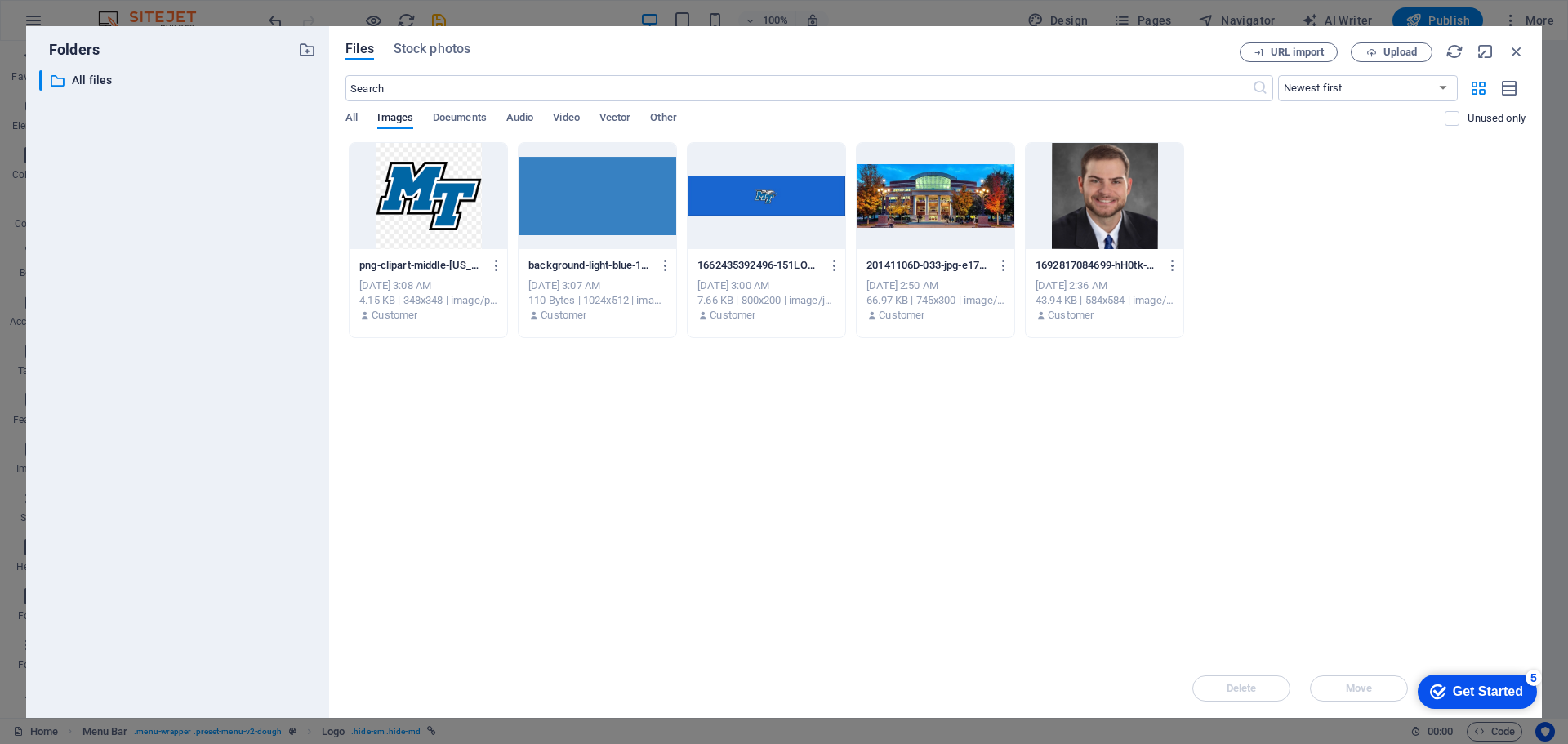
click at [762, 191] on div at bounding box center [766, 196] width 157 height 106
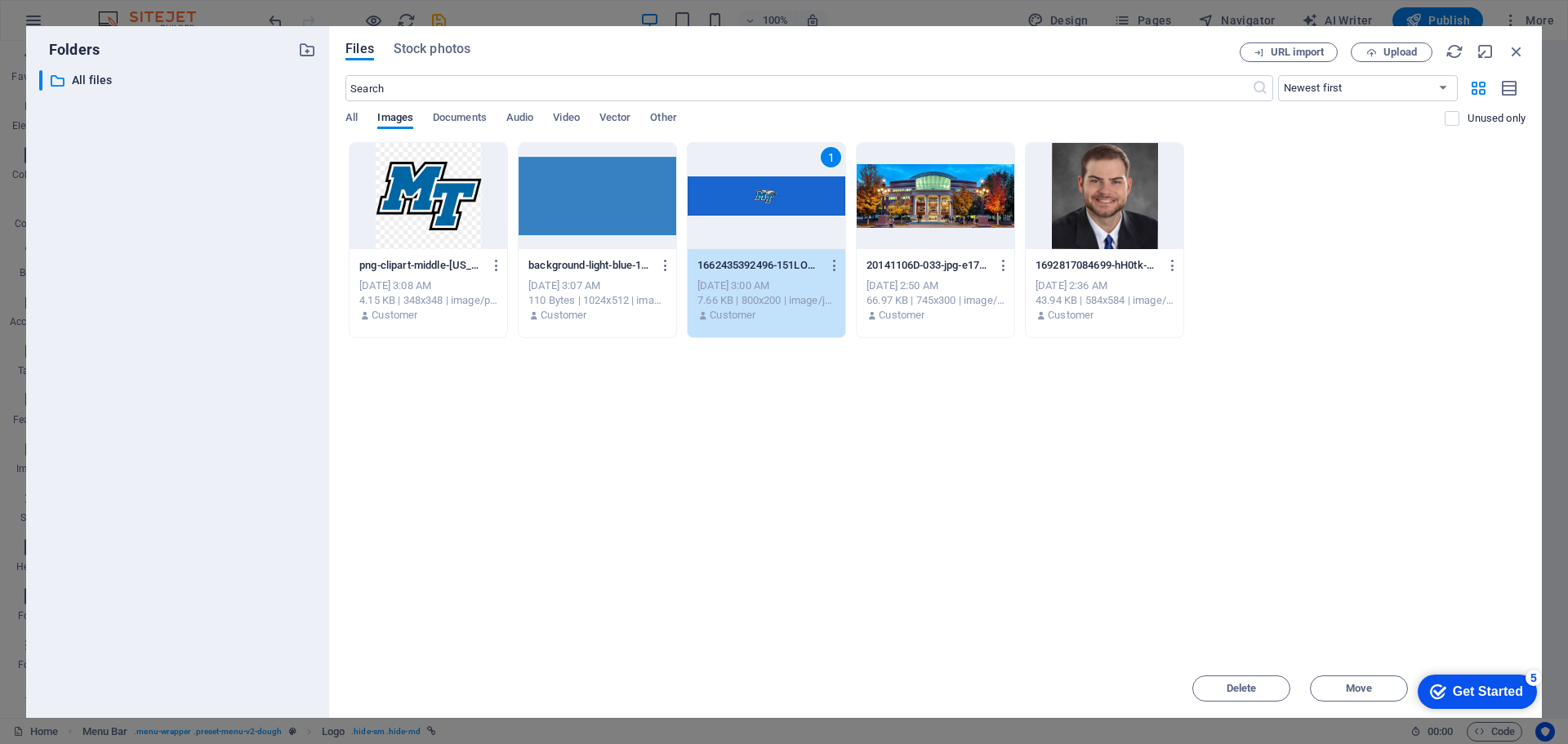
click at [751, 191] on div "1" at bounding box center [766, 196] width 157 height 106
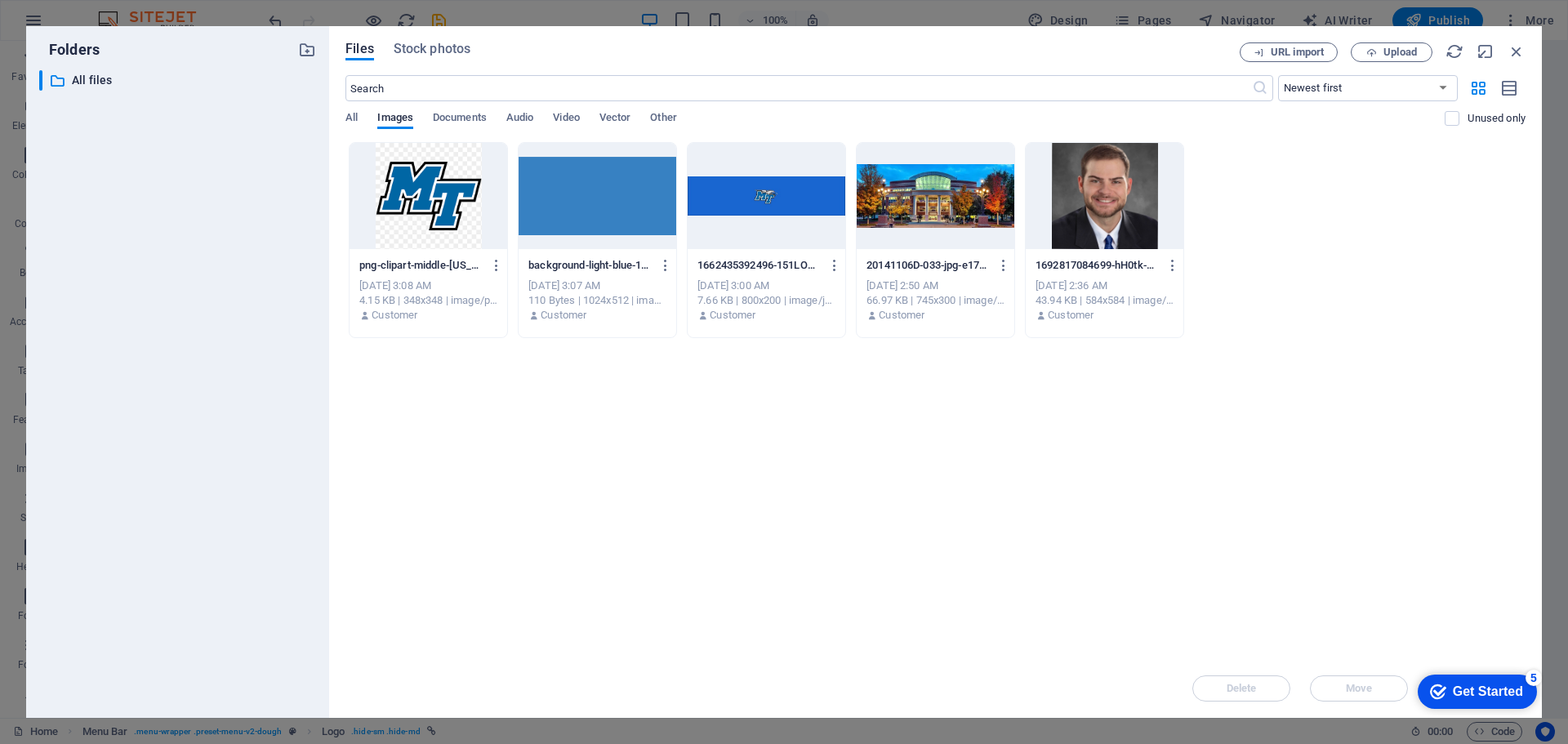
click at [775, 206] on div at bounding box center [766, 196] width 157 height 106
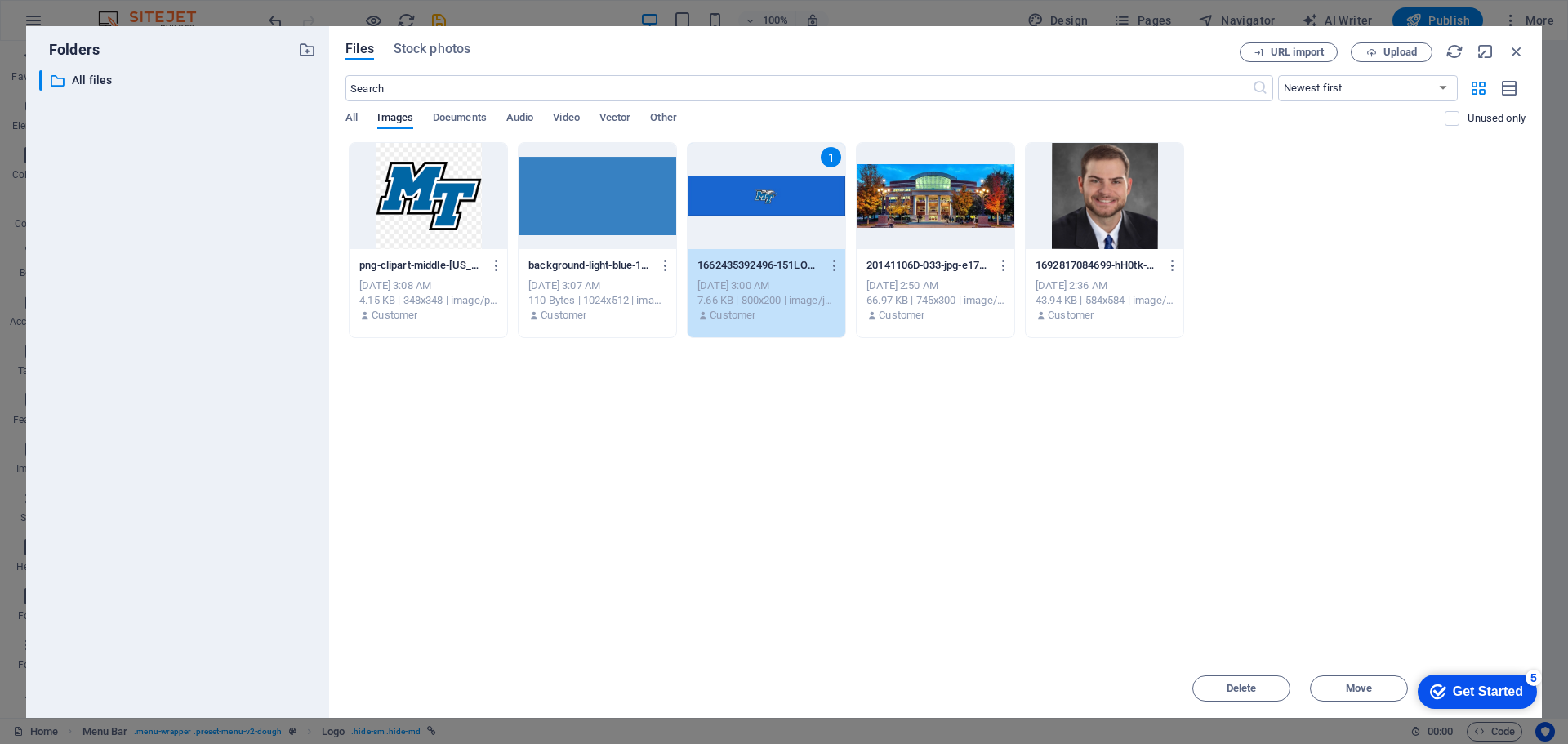
click at [775, 205] on div "1" at bounding box center [766, 196] width 157 height 106
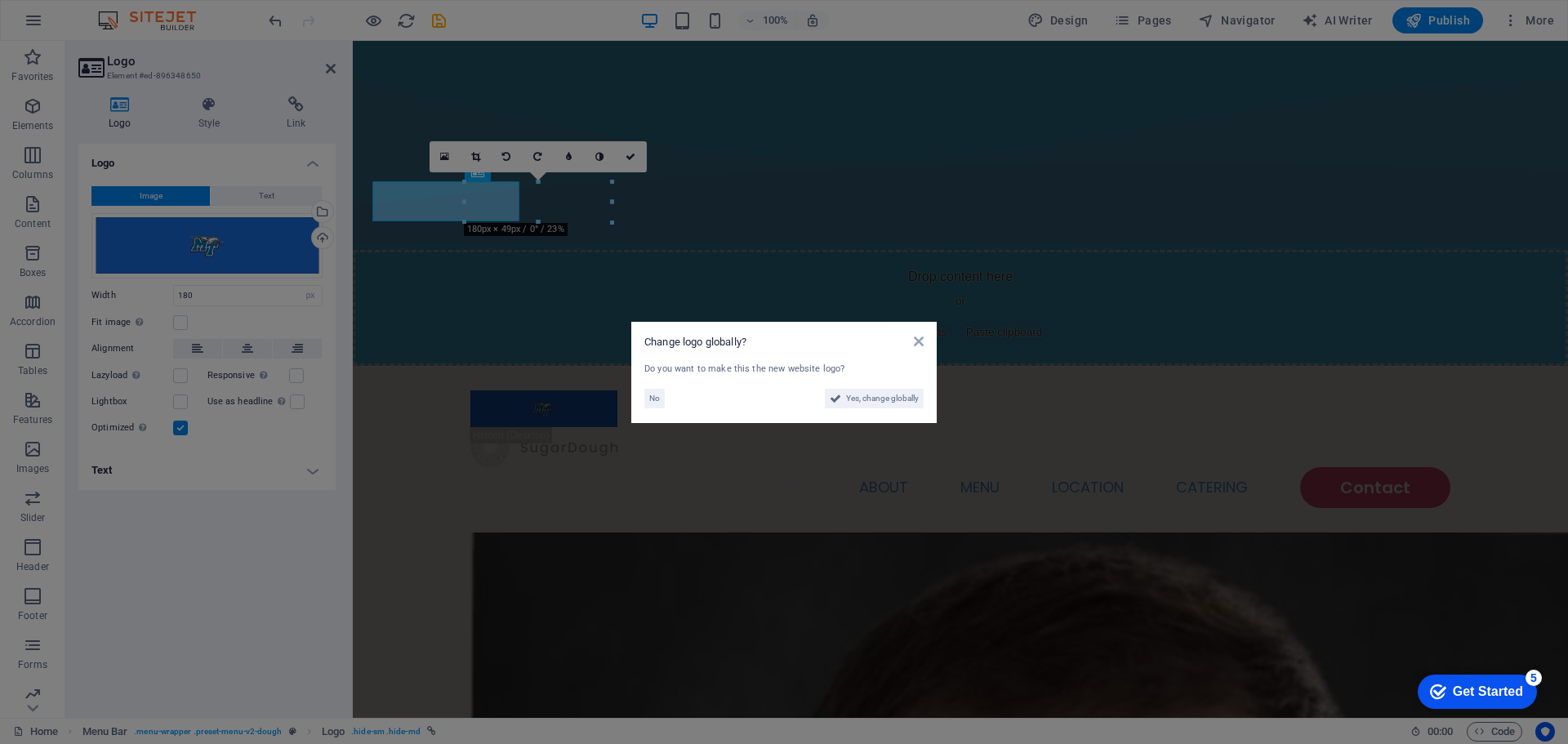
click at [775, 205] on aside "Change logo globally? Do you want to make this the new website logo? No Yes, ch…" at bounding box center [784, 372] width 1568 height 744
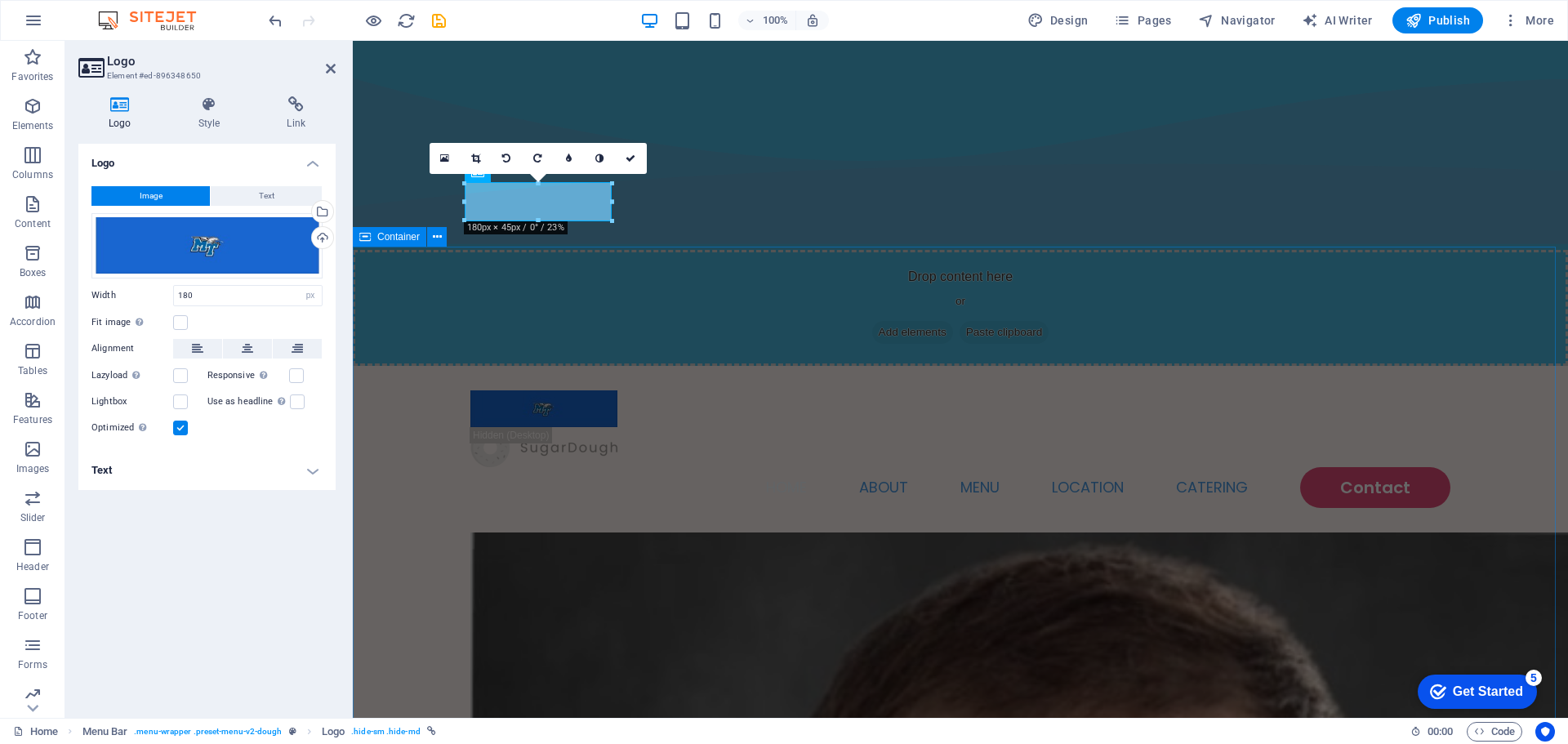
drag, startPoint x: 652, startPoint y: 258, endPoint x: 910, endPoint y: 266, distance: 258.1
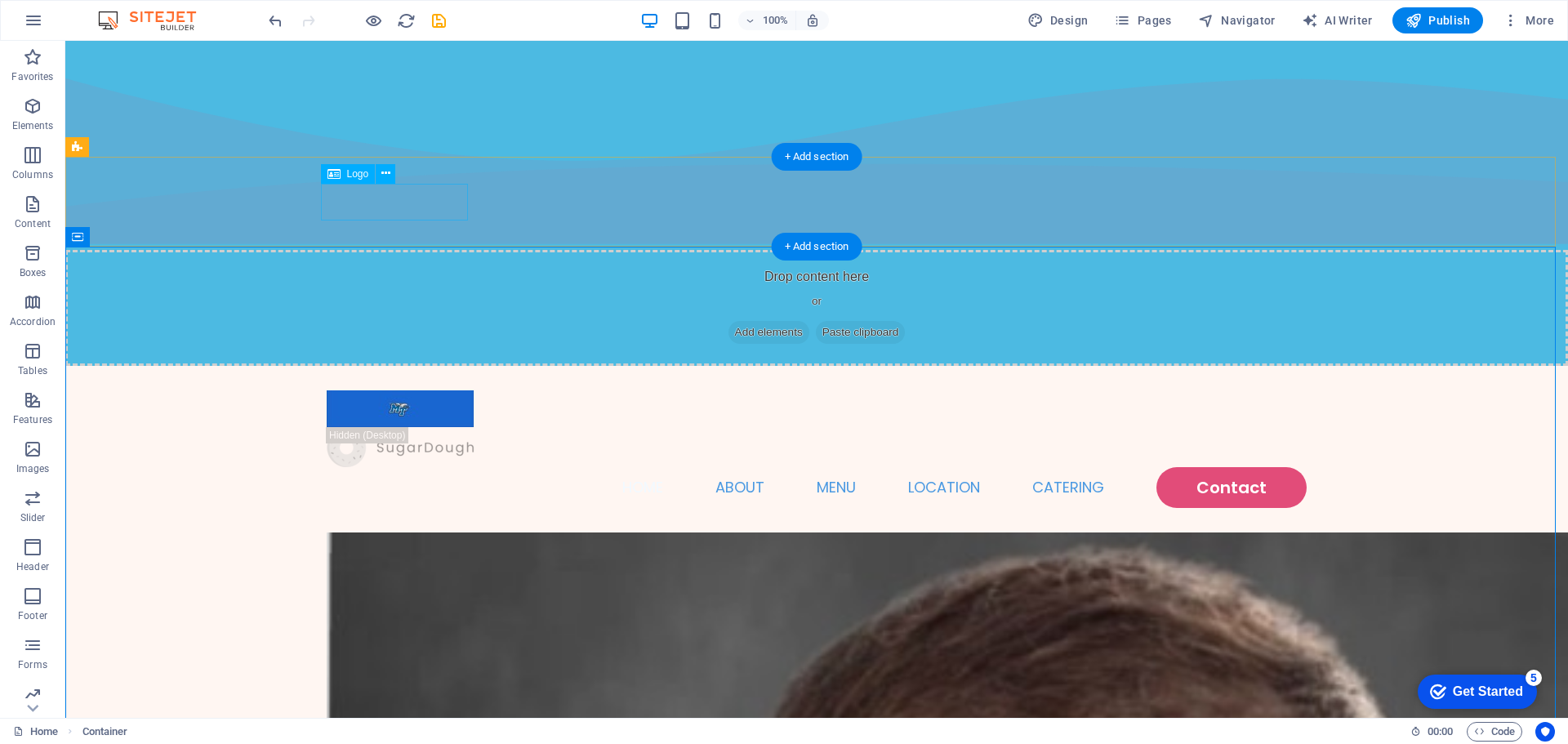
click at [383, 390] on div at bounding box center [816, 409] width 980 height 37
click at [405, 390] on div at bounding box center [816, 409] width 980 height 37
click at [398, 390] on div at bounding box center [816, 409] width 980 height 37
select select "px"
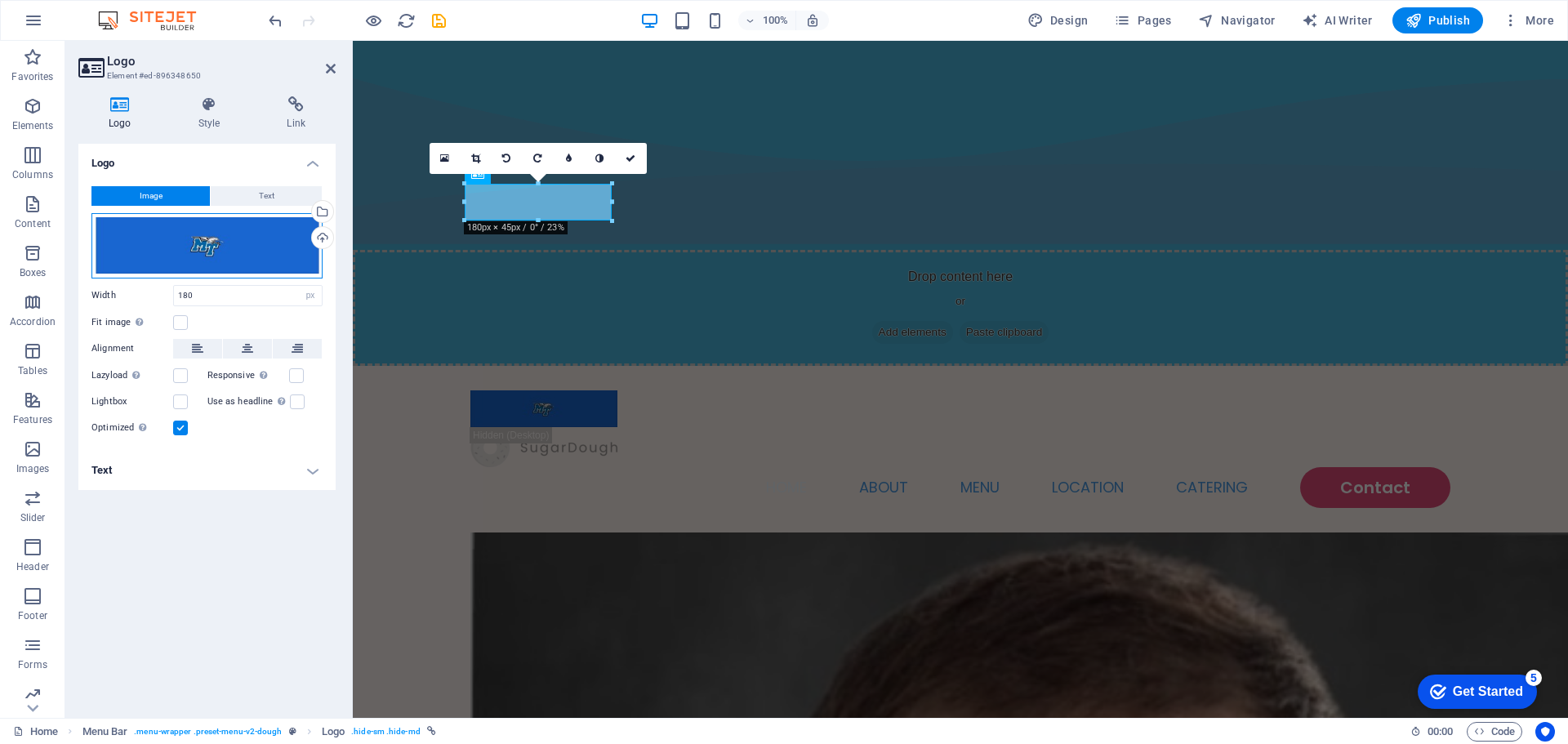
click at [199, 239] on div "Drag files here, click to choose files or select files from Files or our free s…" at bounding box center [207, 245] width 231 height 65
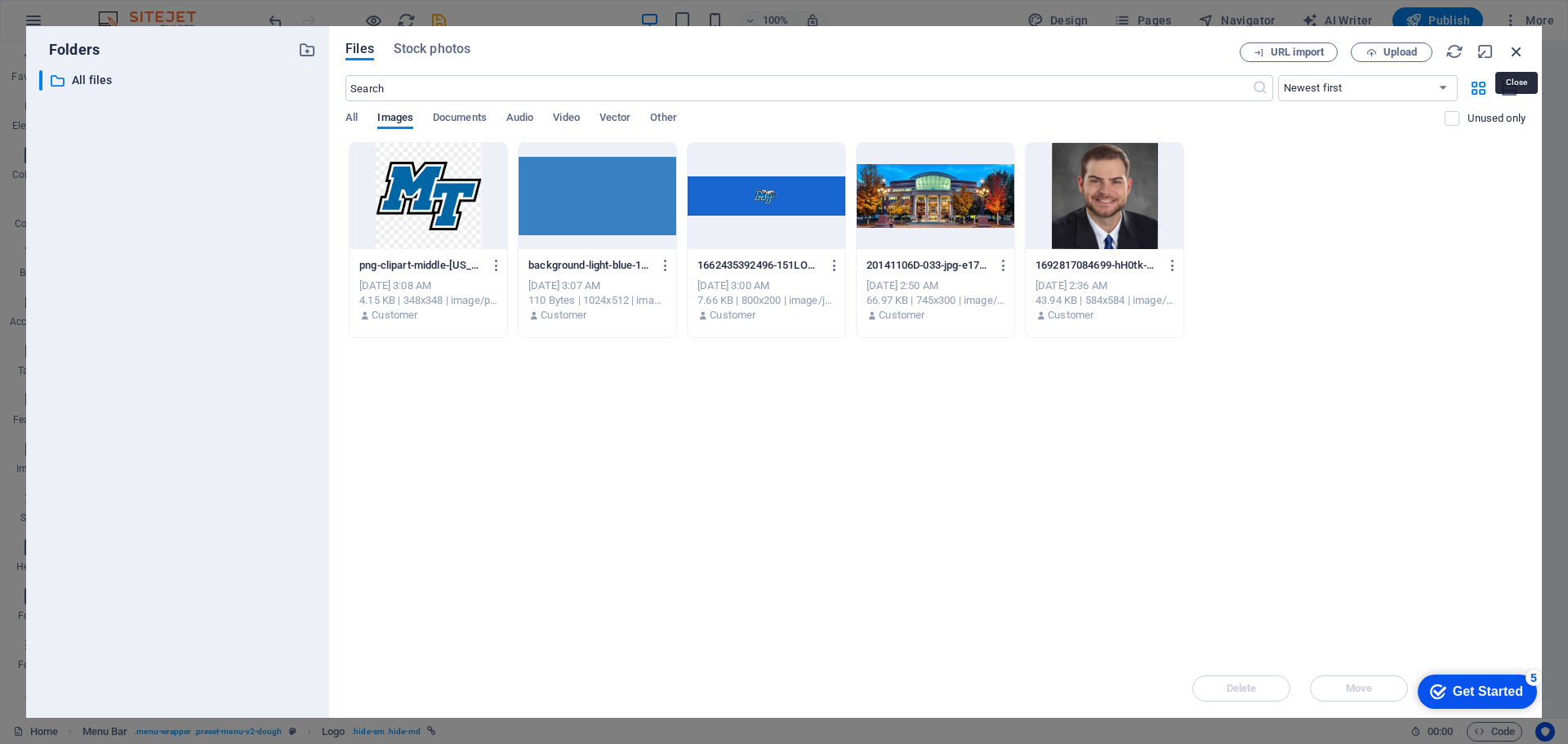
click at [1509, 58] on icon "button" at bounding box center [1516, 51] width 18 height 18
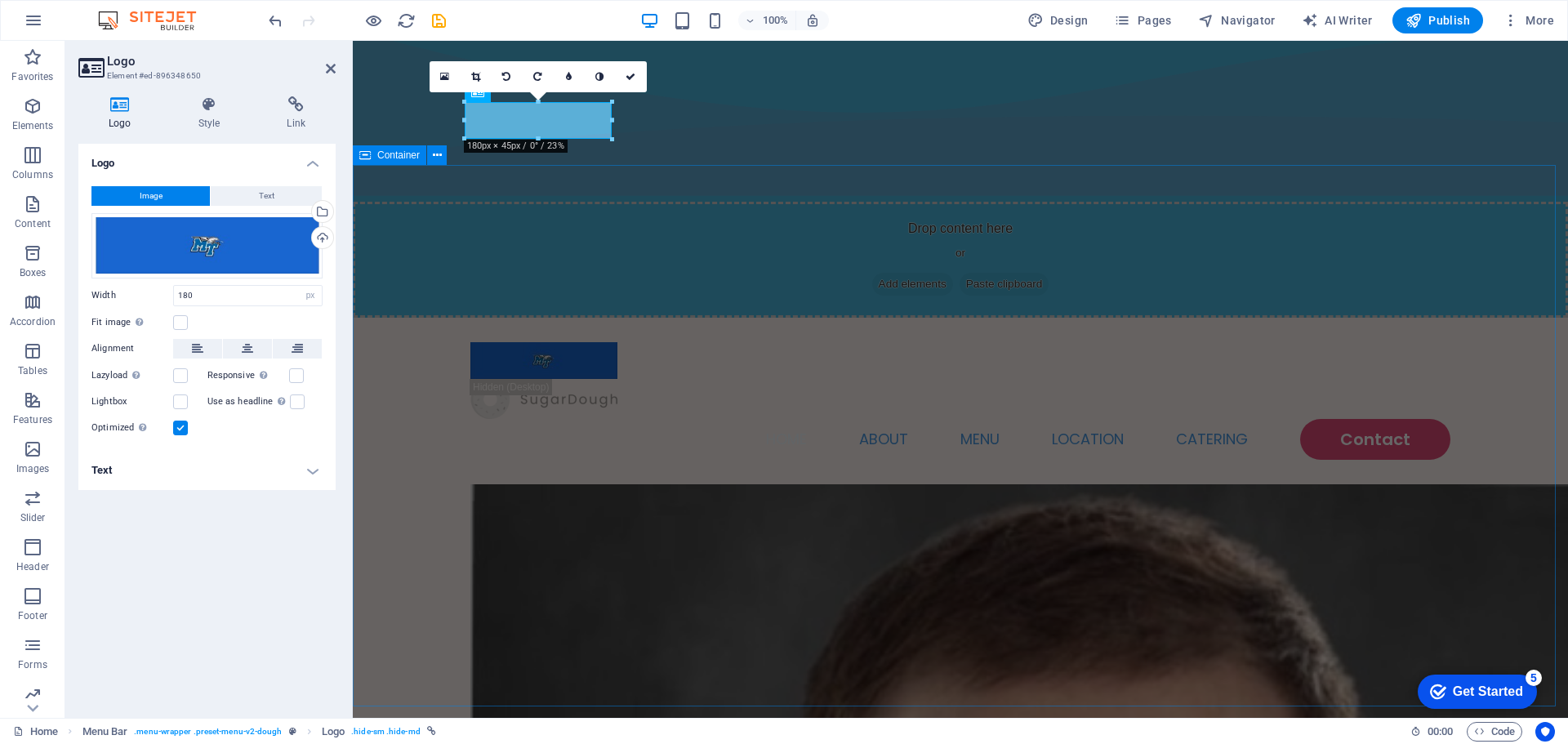
scroll to position [82, 0]
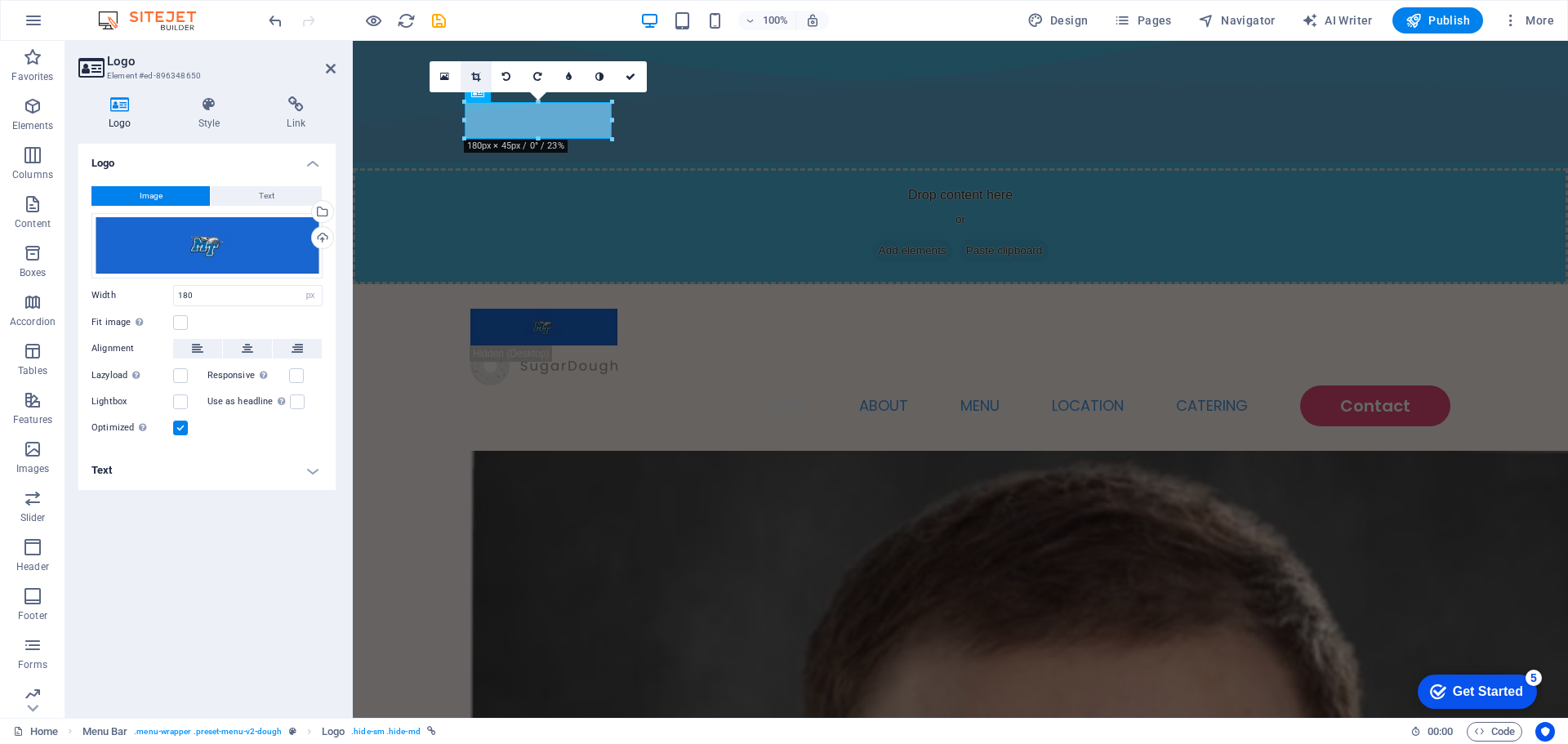
click at [479, 77] on icon at bounding box center [476, 77] width 9 height 10
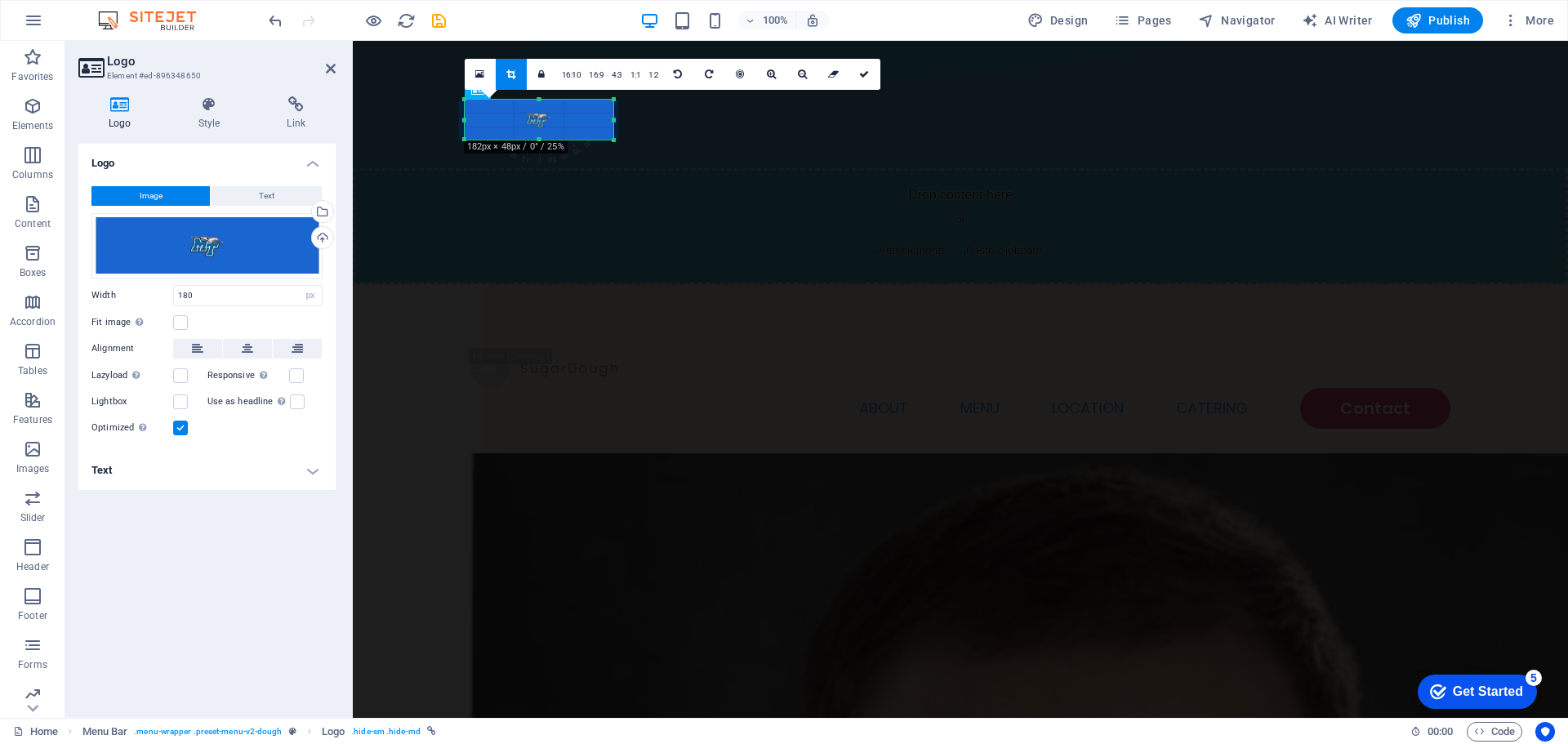
click at [613, 102] on div at bounding box center [613, 100] width 7 height 7
click at [638, 76] on link "1:1" at bounding box center [635, 75] width 18 height 31
click at [655, 70] on link "1:2" at bounding box center [653, 75] width 18 height 31
click at [621, 66] on link "4:3" at bounding box center [616, 75] width 18 height 31
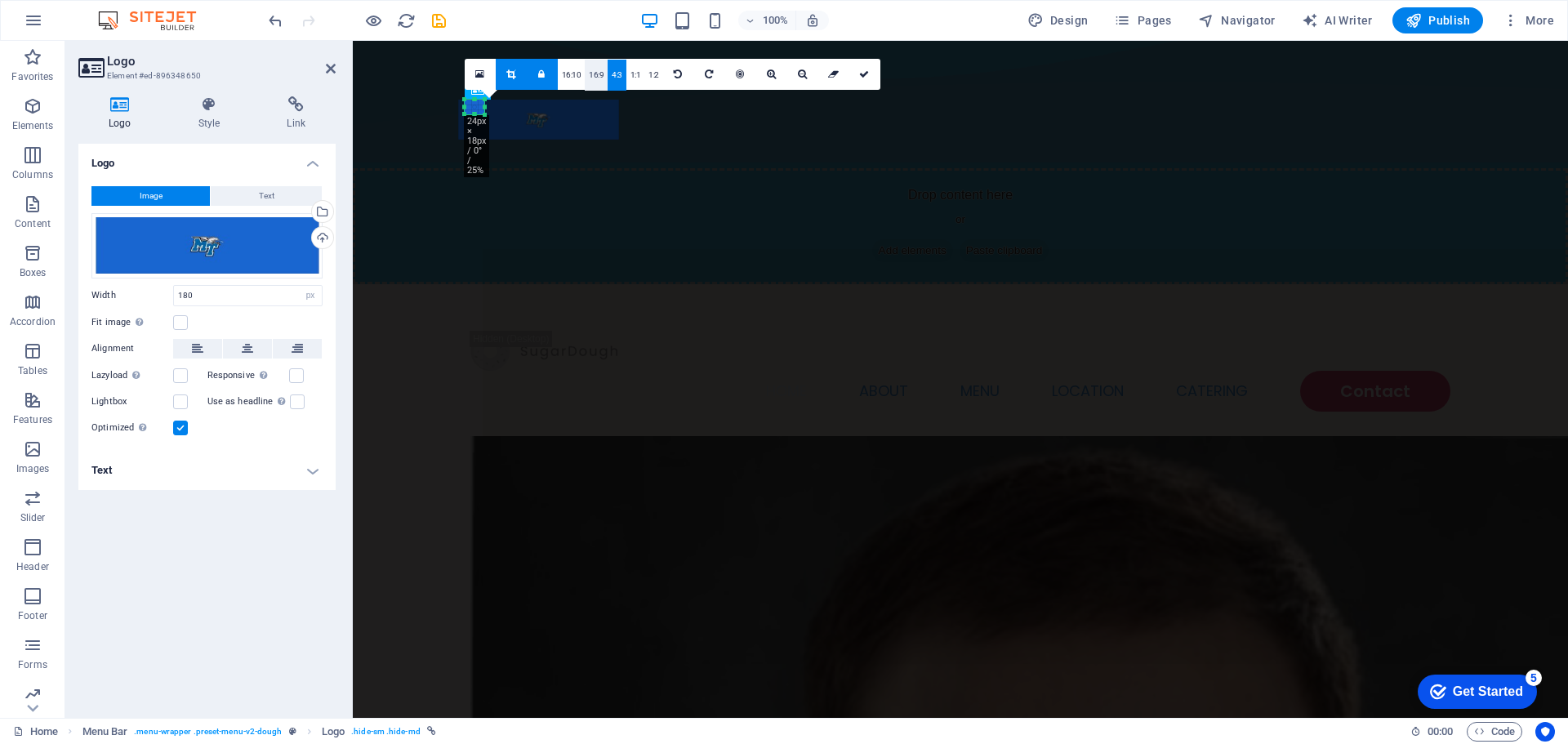
click at [598, 69] on link "16:9" at bounding box center [596, 75] width 23 height 31
click at [573, 73] on link "16:10" at bounding box center [572, 75] width 28 height 31
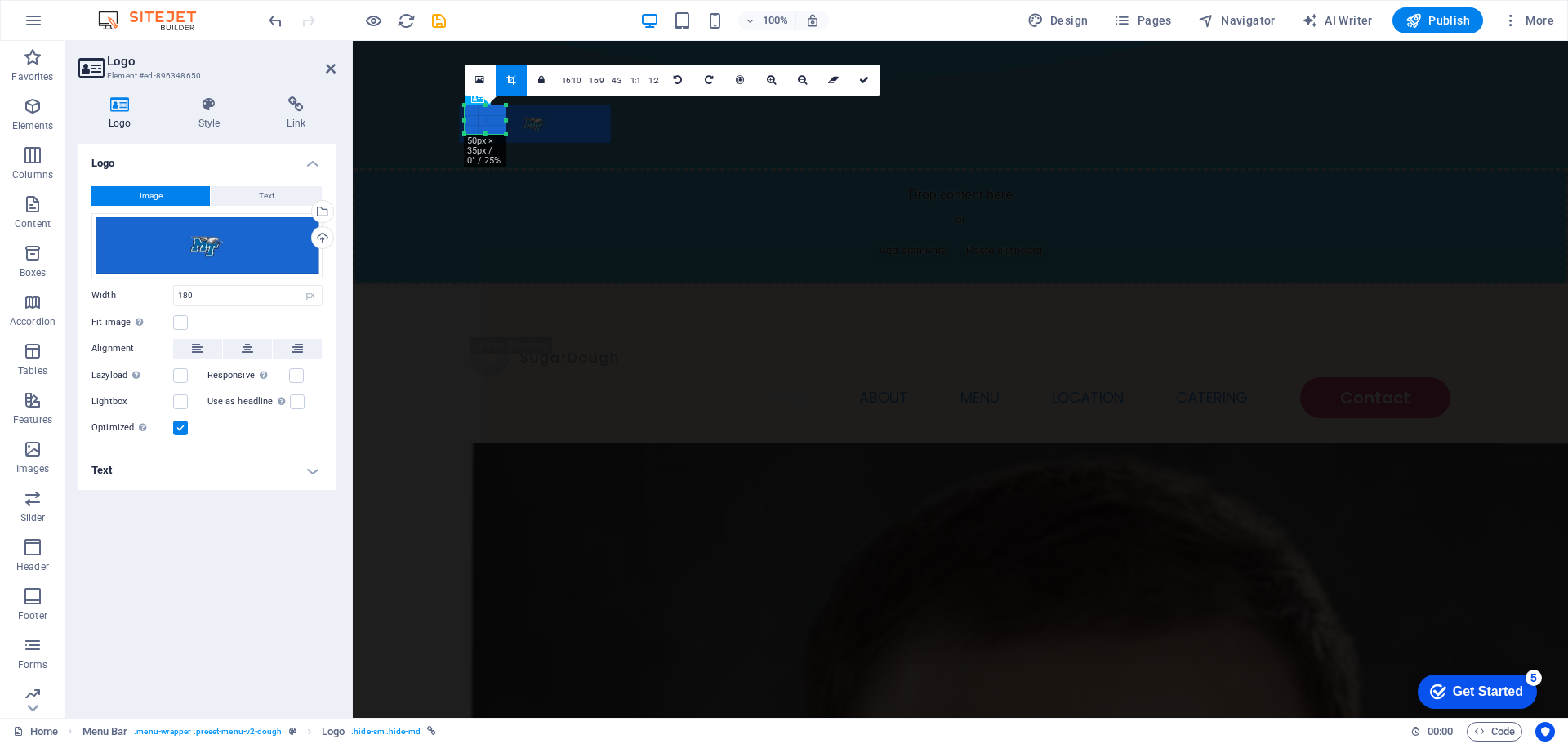
drag, startPoint x: 484, startPoint y: 111, endPoint x: 505, endPoint y: 128, distance: 27.0
click at [505, 128] on div "180 170 160 150 140 130 120 110 100 90 80 70 60 50 40 30 20 10 0 -10 -20 -30 -4…" at bounding box center [485, 120] width 40 height 29
drag, startPoint x: 493, startPoint y: 120, endPoint x: 516, endPoint y: 120, distance: 23.0
click at [512, 120] on div at bounding box center [535, 125] width 152 height 39
drag, startPoint x: 516, startPoint y: 120, endPoint x: 462, endPoint y: 116, distance: 54.1
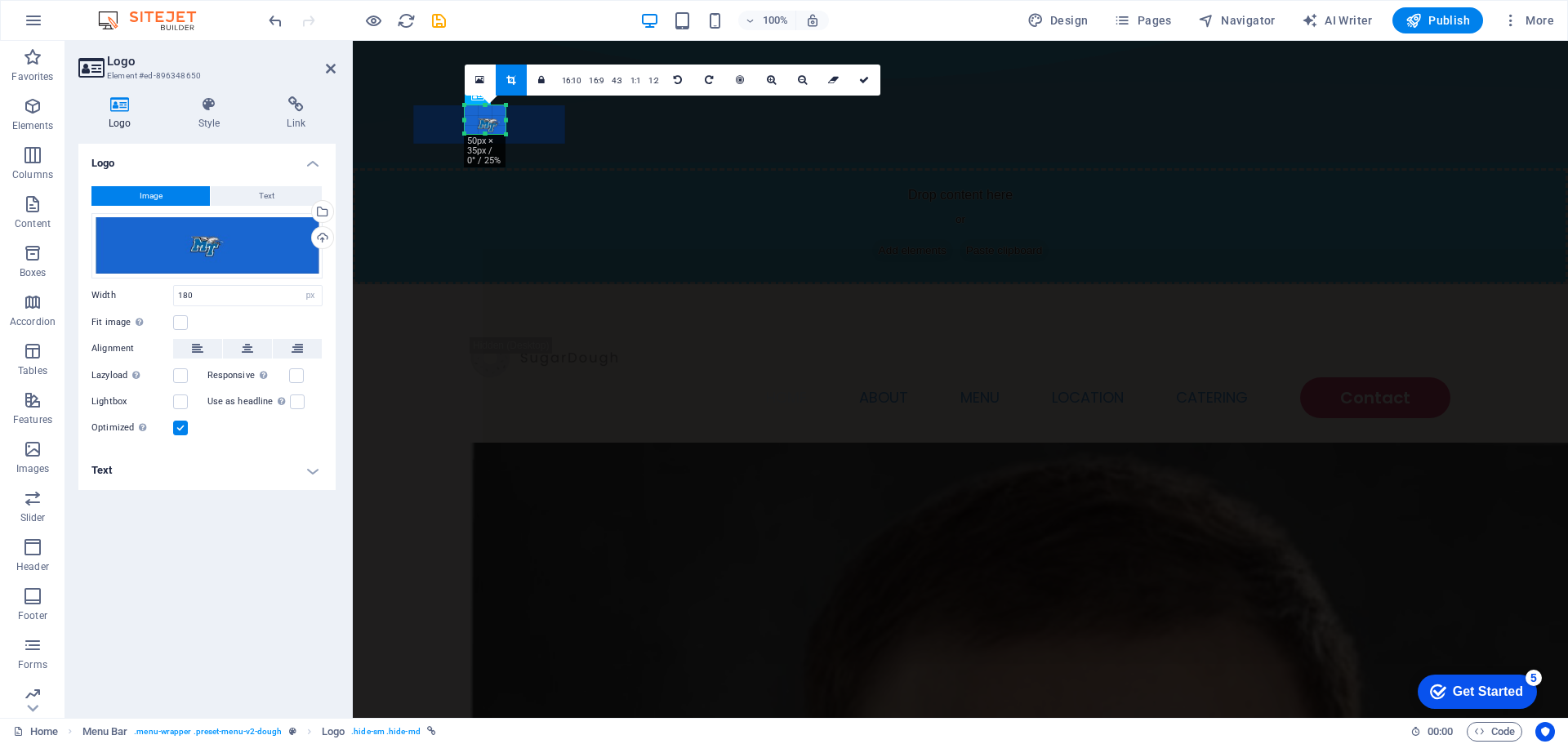
click at [464, 116] on div "180 170 160 150 140 130 120 110 100 90 80 70 60 50 40 30 20 10 0 -10 -20 -30 -4…" at bounding box center [485, 120] width 40 height 29
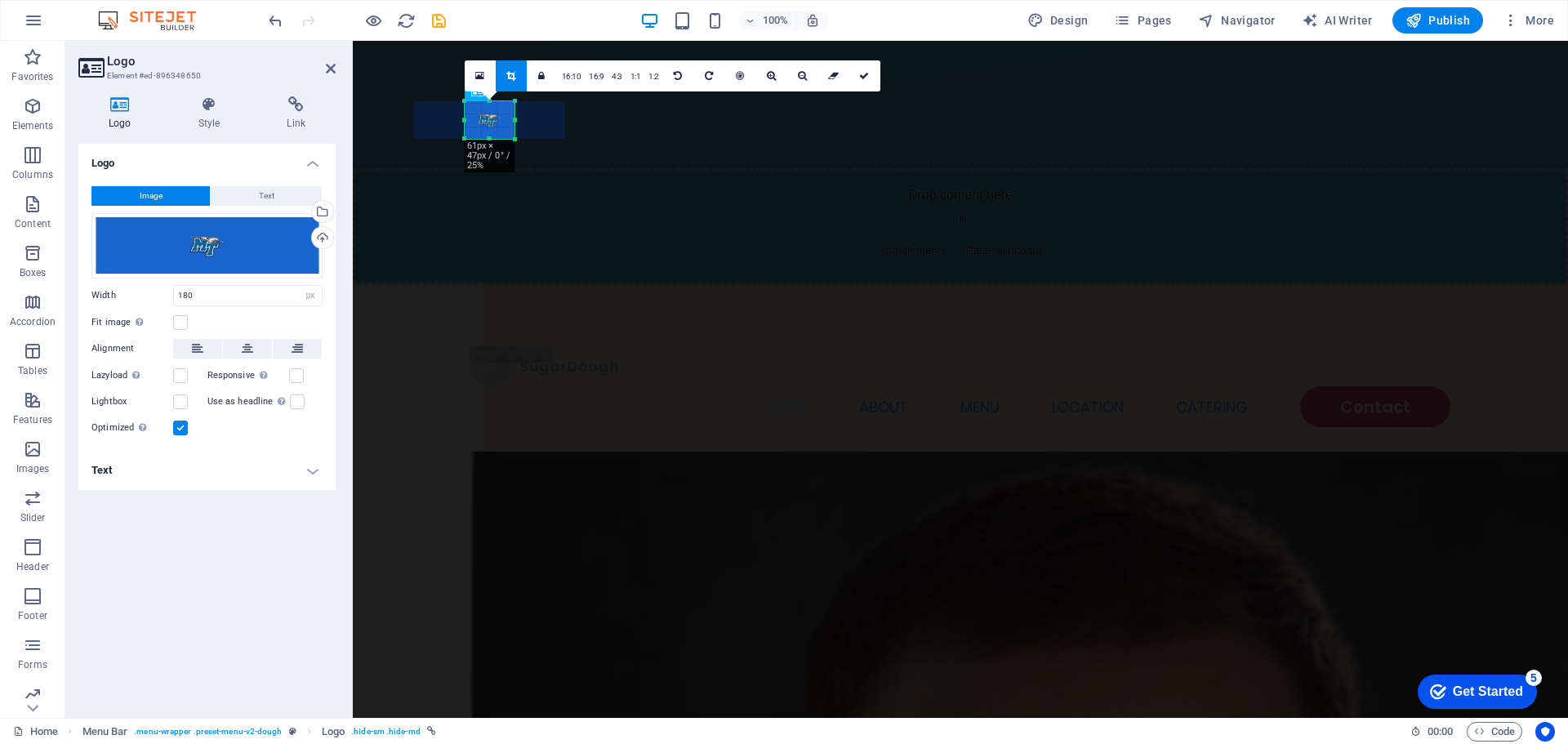
drag, startPoint x: 504, startPoint y: 135, endPoint x: 514, endPoint y: 142, distance: 12.2
click at [514, 142] on div at bounding box center [514, 139] width 10 height 10
click at [502, 119] on div at bounding box center [492, 120] width 152 height 39
click at [501, 126] on div at bounding box center [491, 120] width 152 height 39
click at [859, 78] on icon at bounding box center [864, 76] width 10 height 10
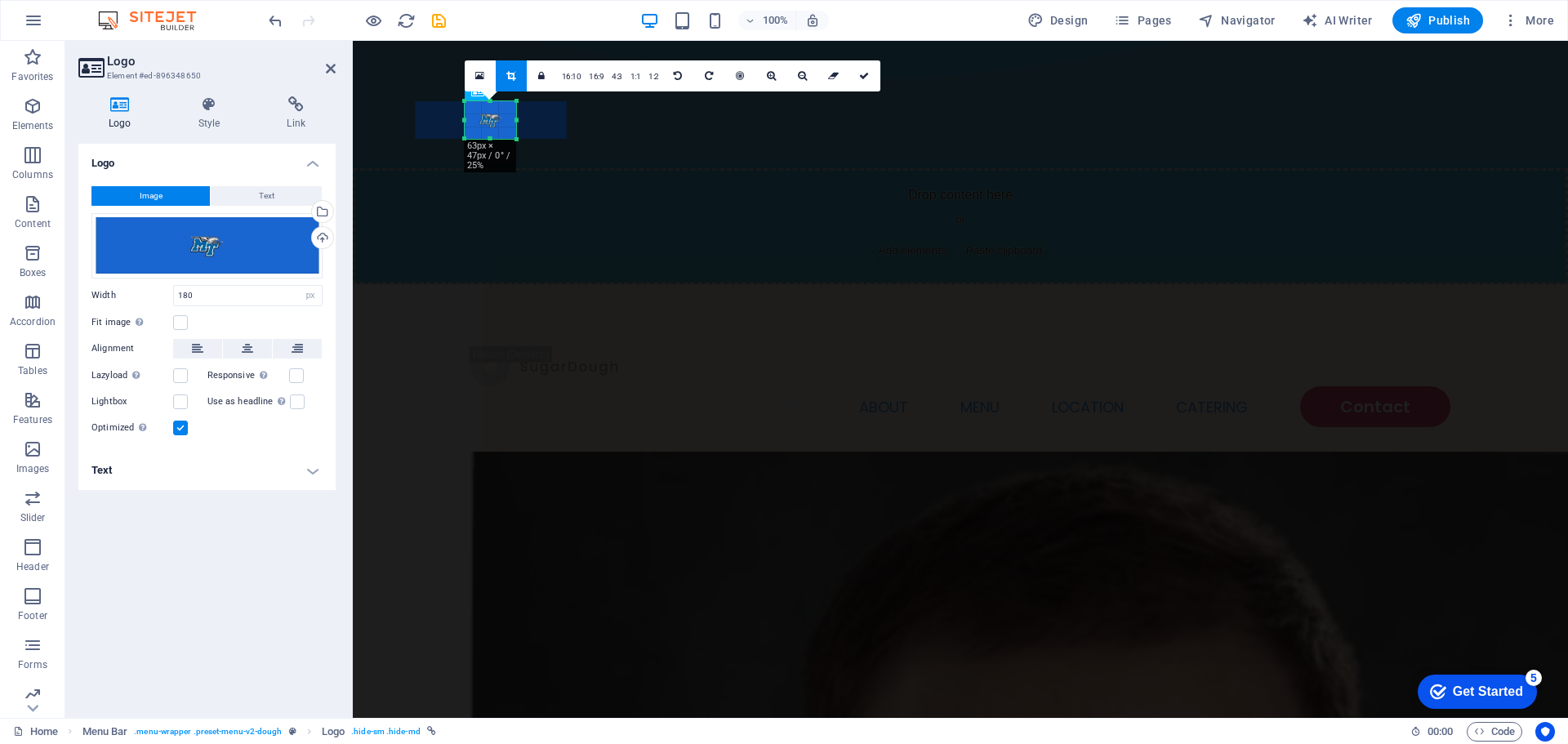
type input "63"
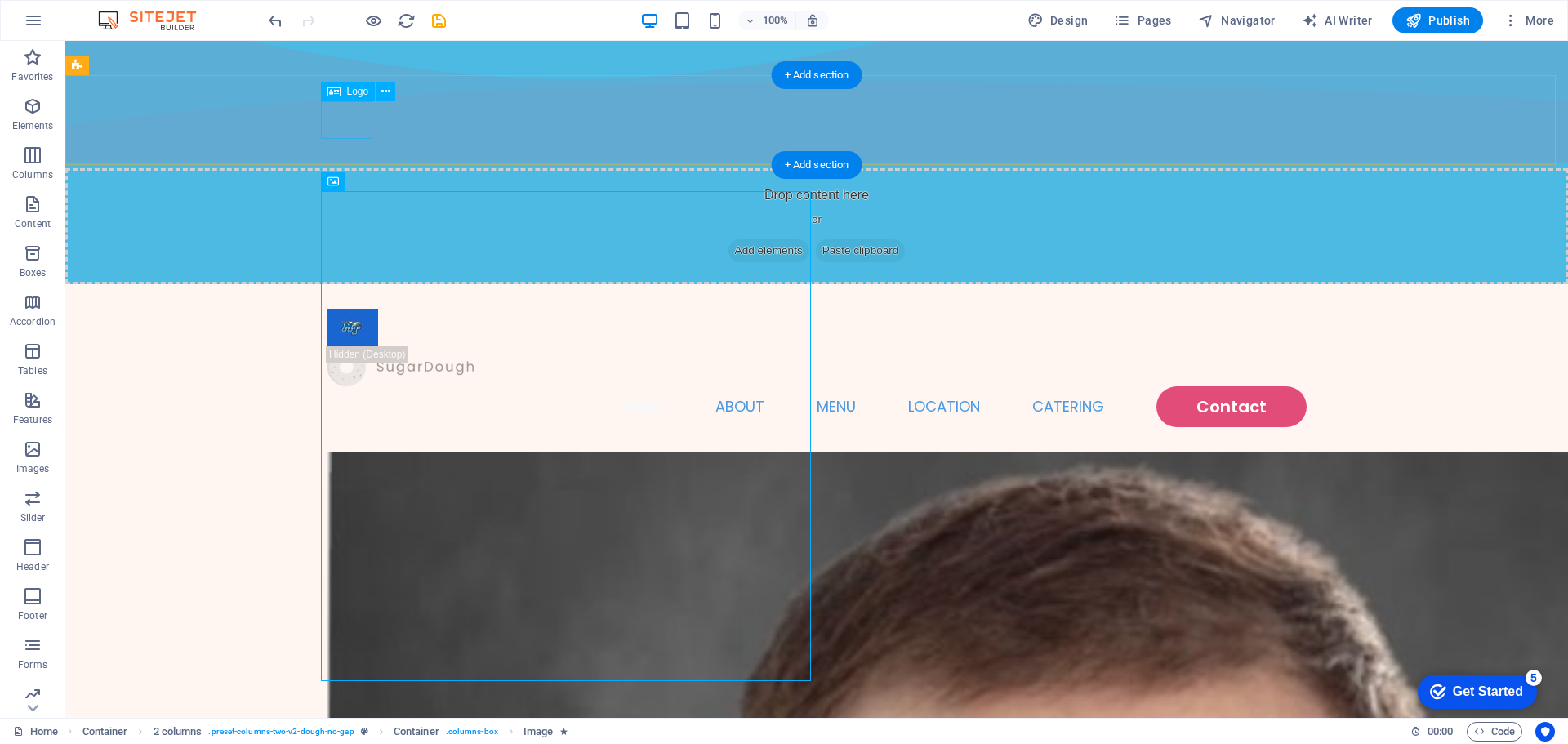
click at [342, 309] on div at bounding box center [816, 327] width 980 height 38
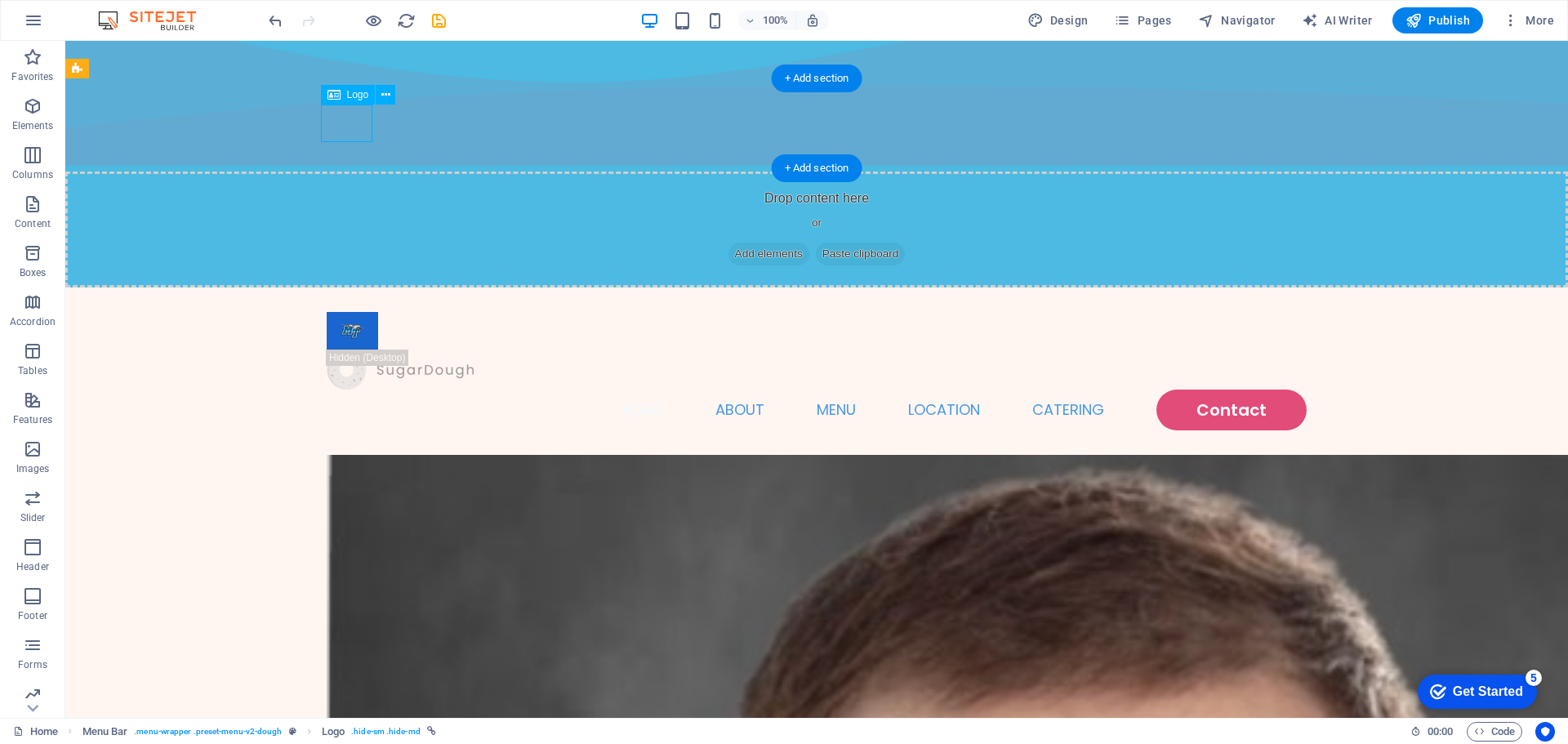
click at [342, 312] on div at bounding box center [816, 331] width 980 height 38
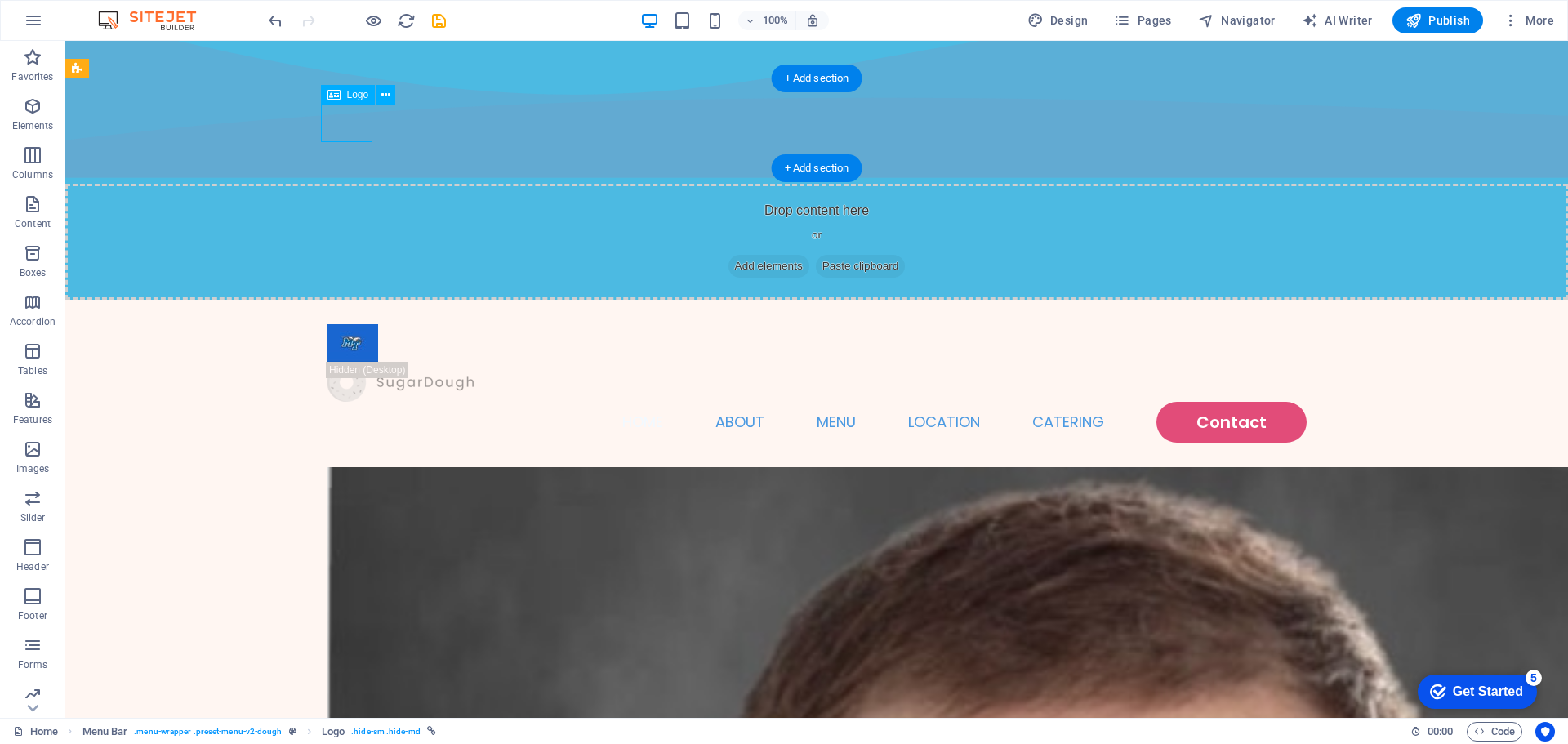
click at [341, 325] on div at bounding box center [816, 343] width 980 height 38
click at [340, 325] on div at bounding box center [816, 343] width 980 height 38
click at [348, 325] on div at bounding box center [816, 343] width 980 height 38
select select "px"
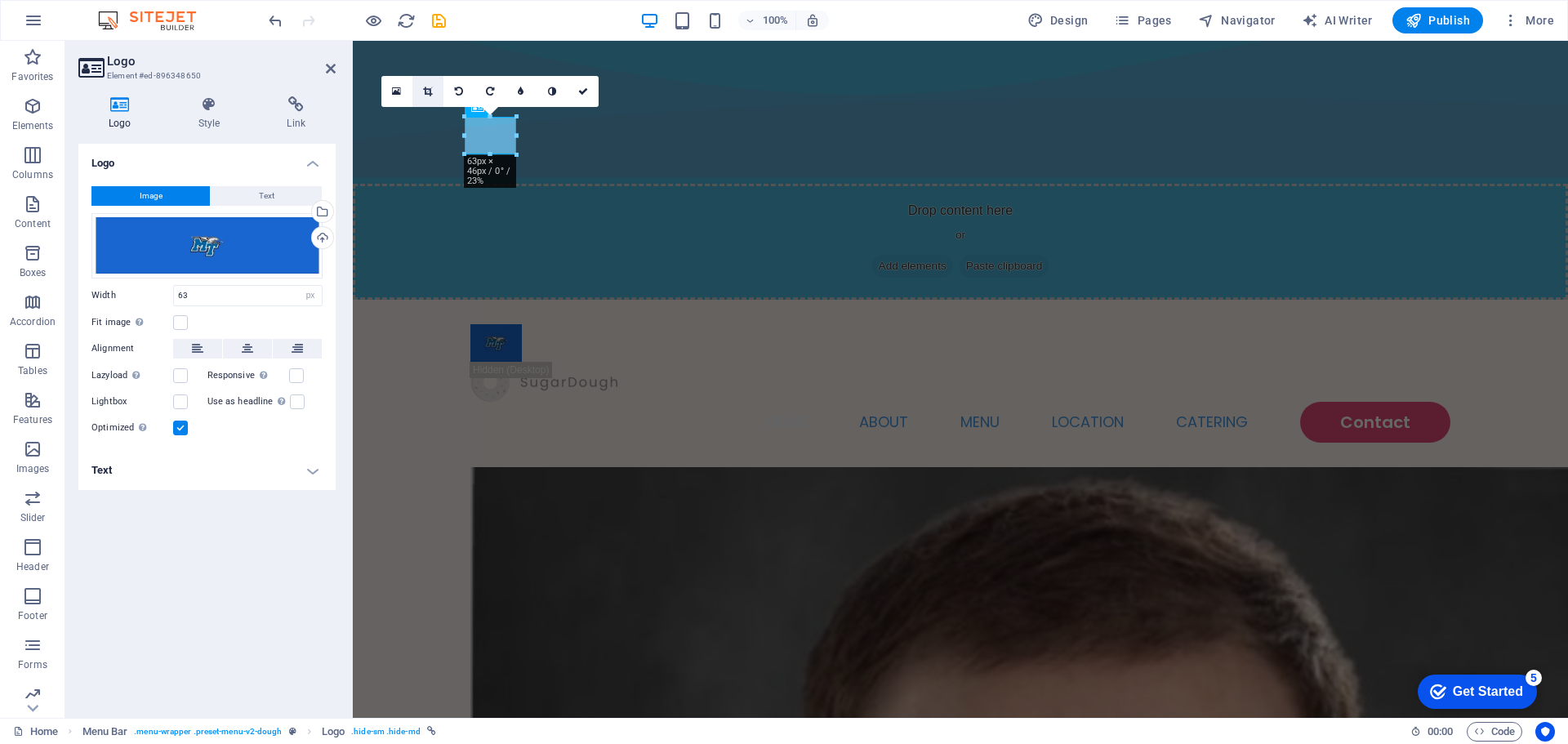
click at [427, 97] on link at bounding box center [427, 91] width 31 height 31
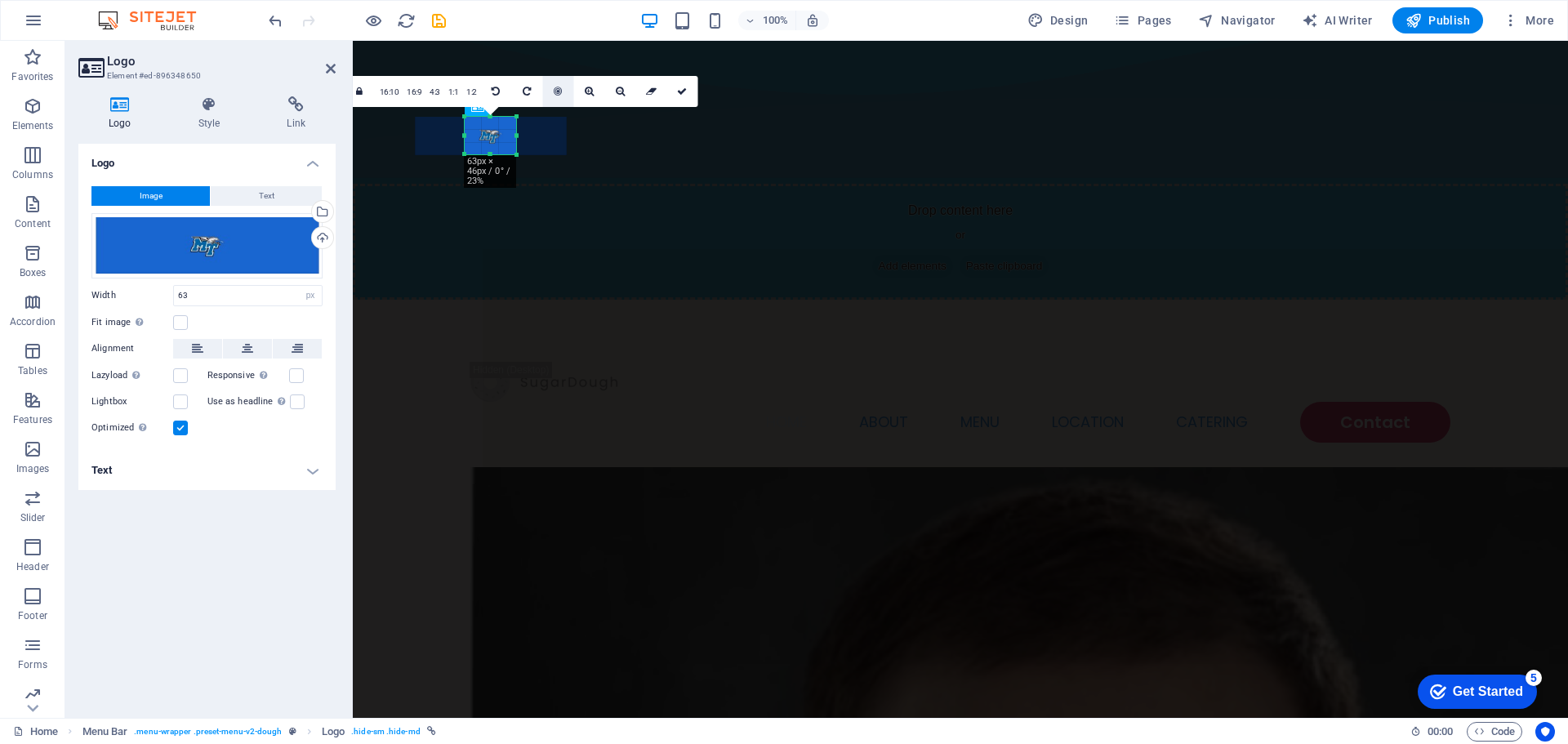
click at [560, 91] on icon at bounding box center [558, 91] width 8 height 10
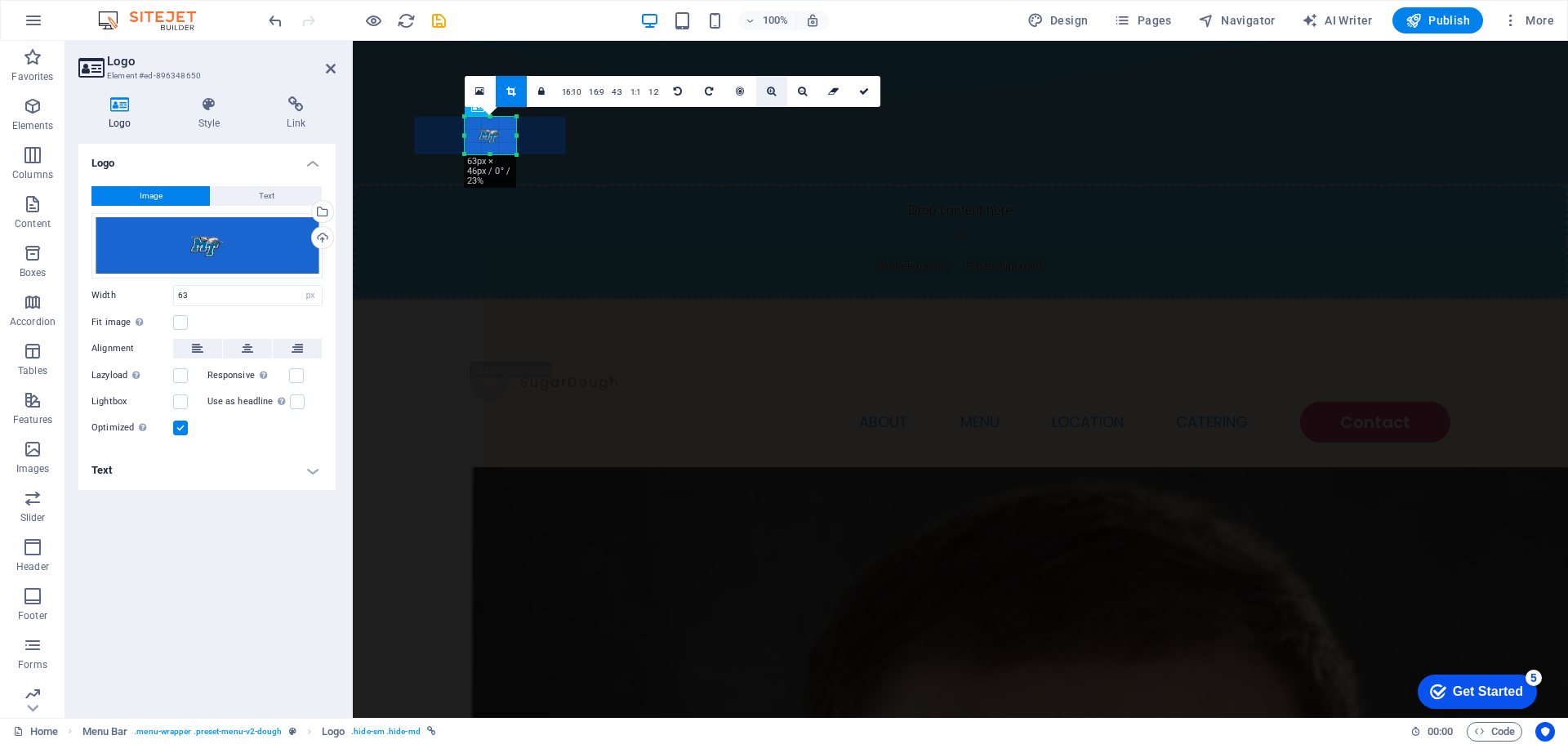
click at [767, 92] on icon at bounding box center [771, 91] width 9 height 10
click at [763, 86] on link at bounding box center [771, 91] width 31 height 31
click at [499, 136] on div at bounding box center [491, 136] width 217 height 55
click at [508, 141] on div at bounding box center [491, 137] width 217 height 55
click at [860, 93] on icon at bounding box center [864, 91] width 10 height 10
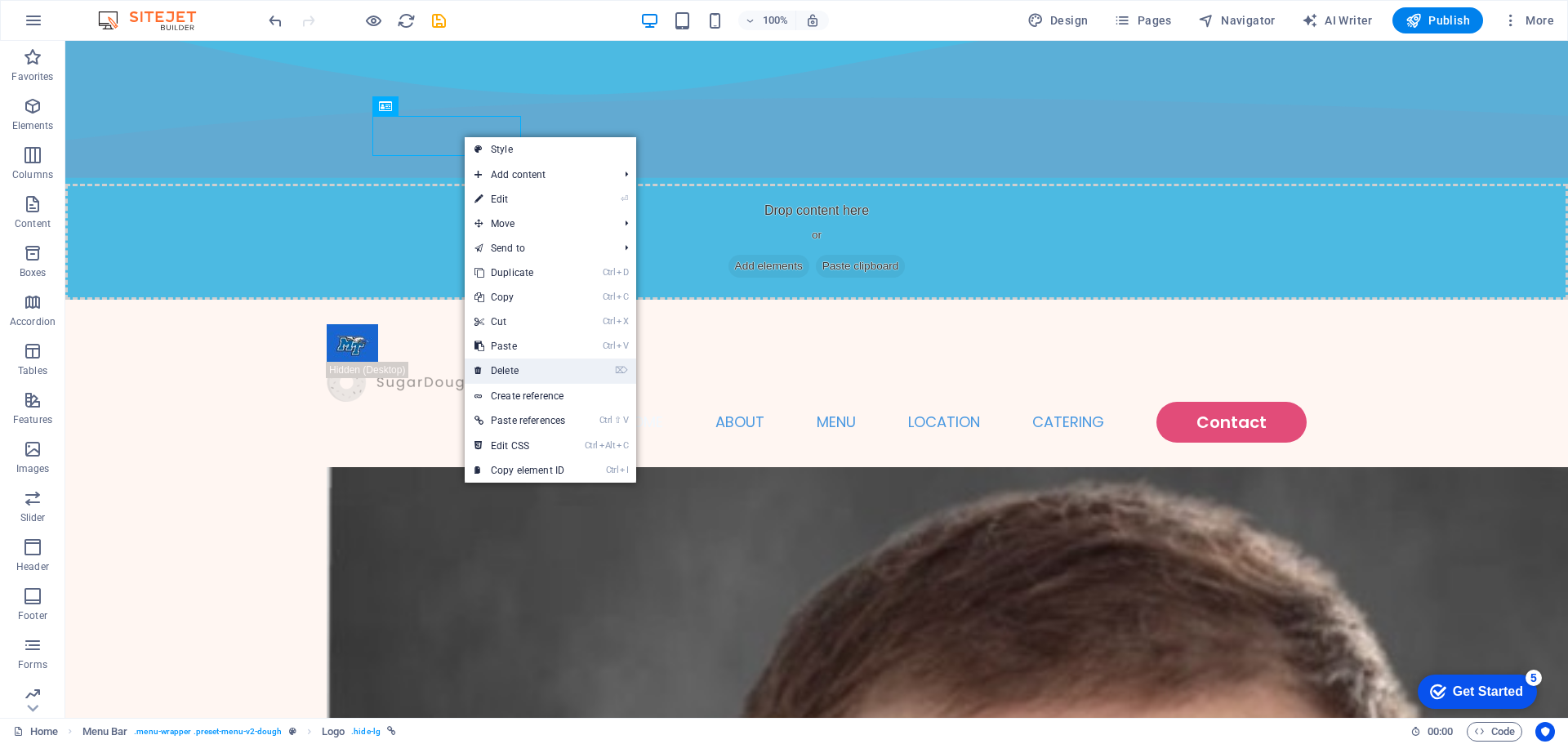
click at [518, 368] on link "⌦ Delete" at bounding box center [519, 371] width 110 height 25
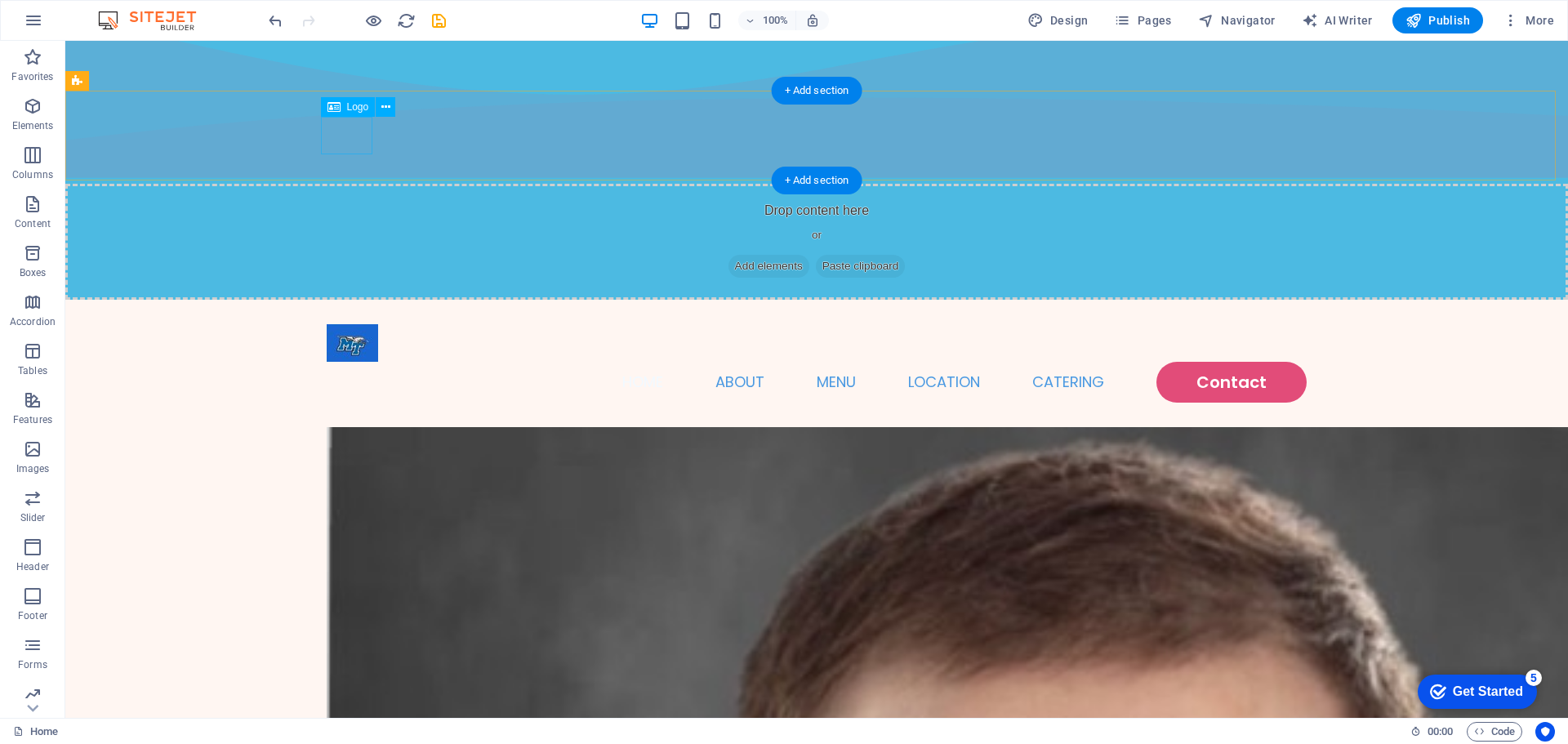
click at [359, 325] on div at bounding box center [816, 343] width 980 height 38
select select "px"
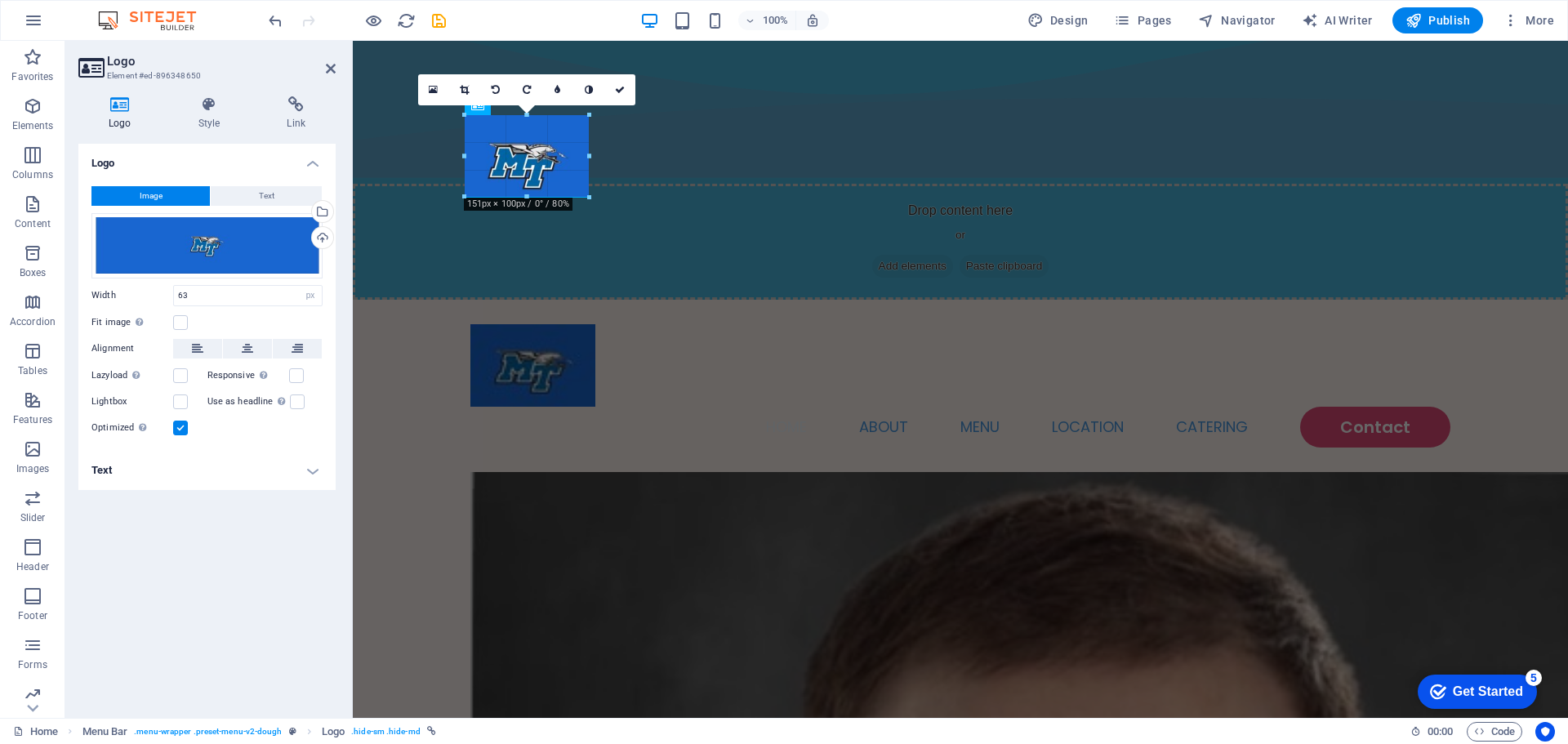
drag, startPoint x: 518, startPoint y: 157, endPoint x: 567, endPoint y: 201, distance: 65.9
type input "153"
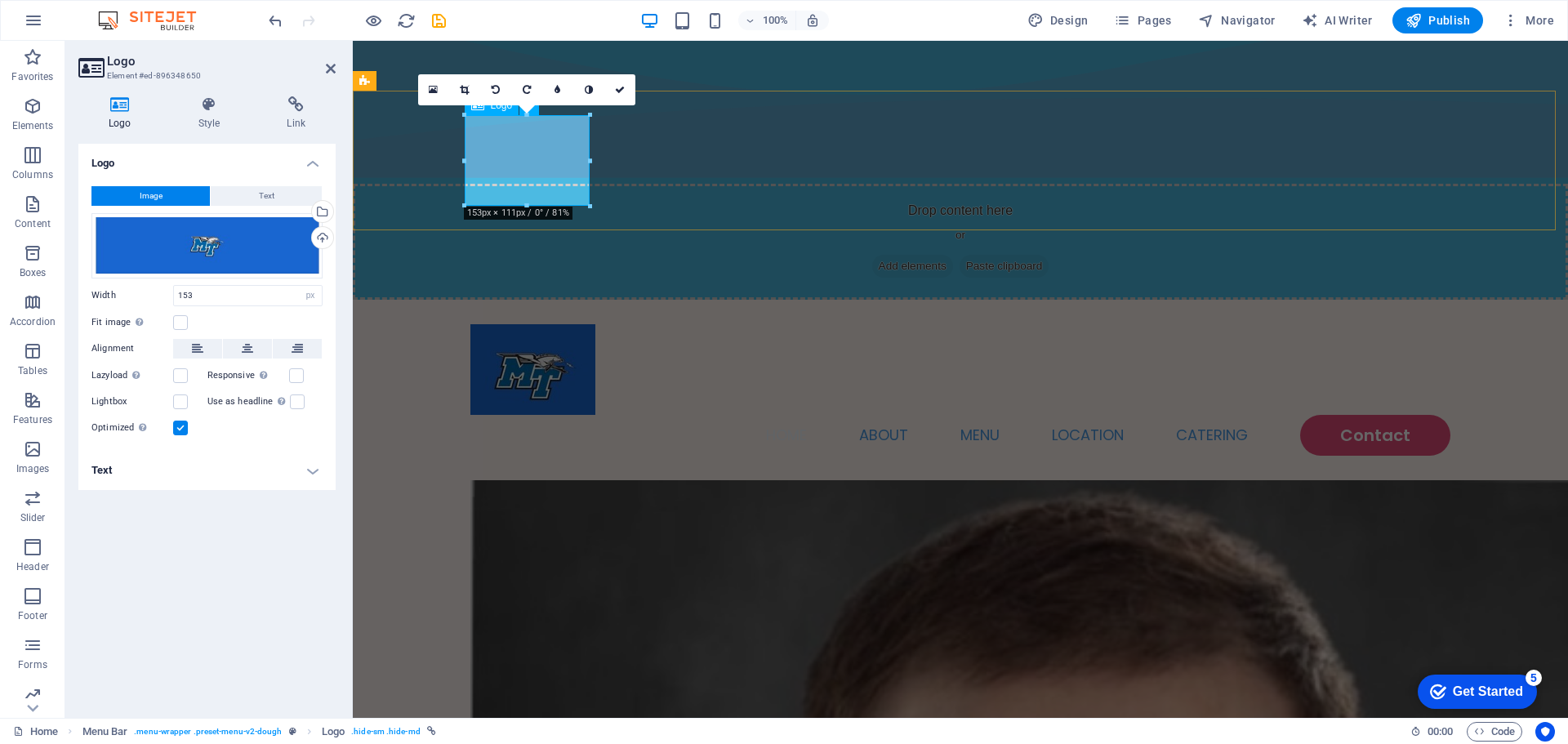
click at [533, 325] on div at bounding box center [960, 369] width 980 height 91
click at [657, 300] on div "Home About Menu Location Catering Contact" at bounding box center [960, 390] width 1215 height 180
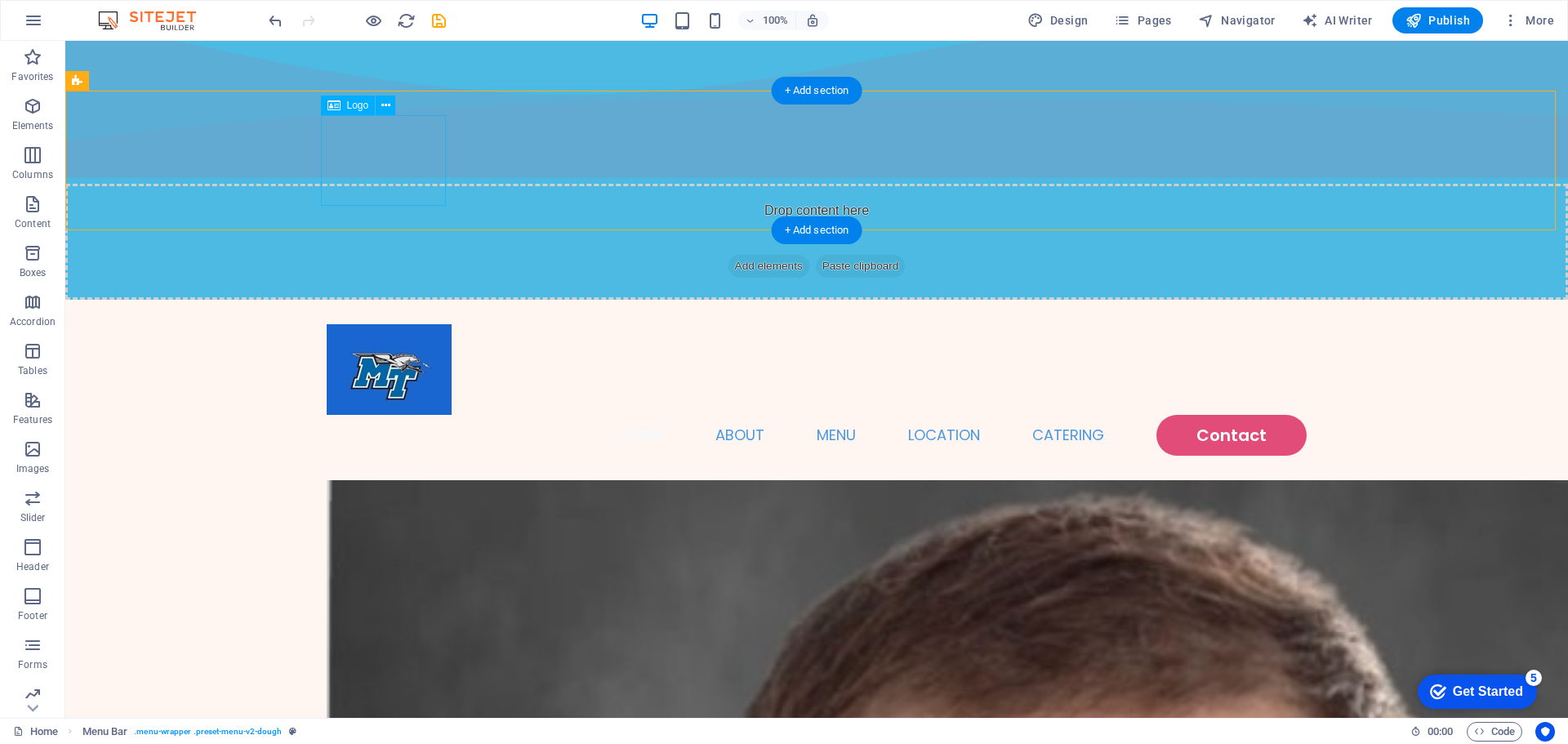
click at [361, 325] on div at bounding box center [816, 369] width 980 height 91
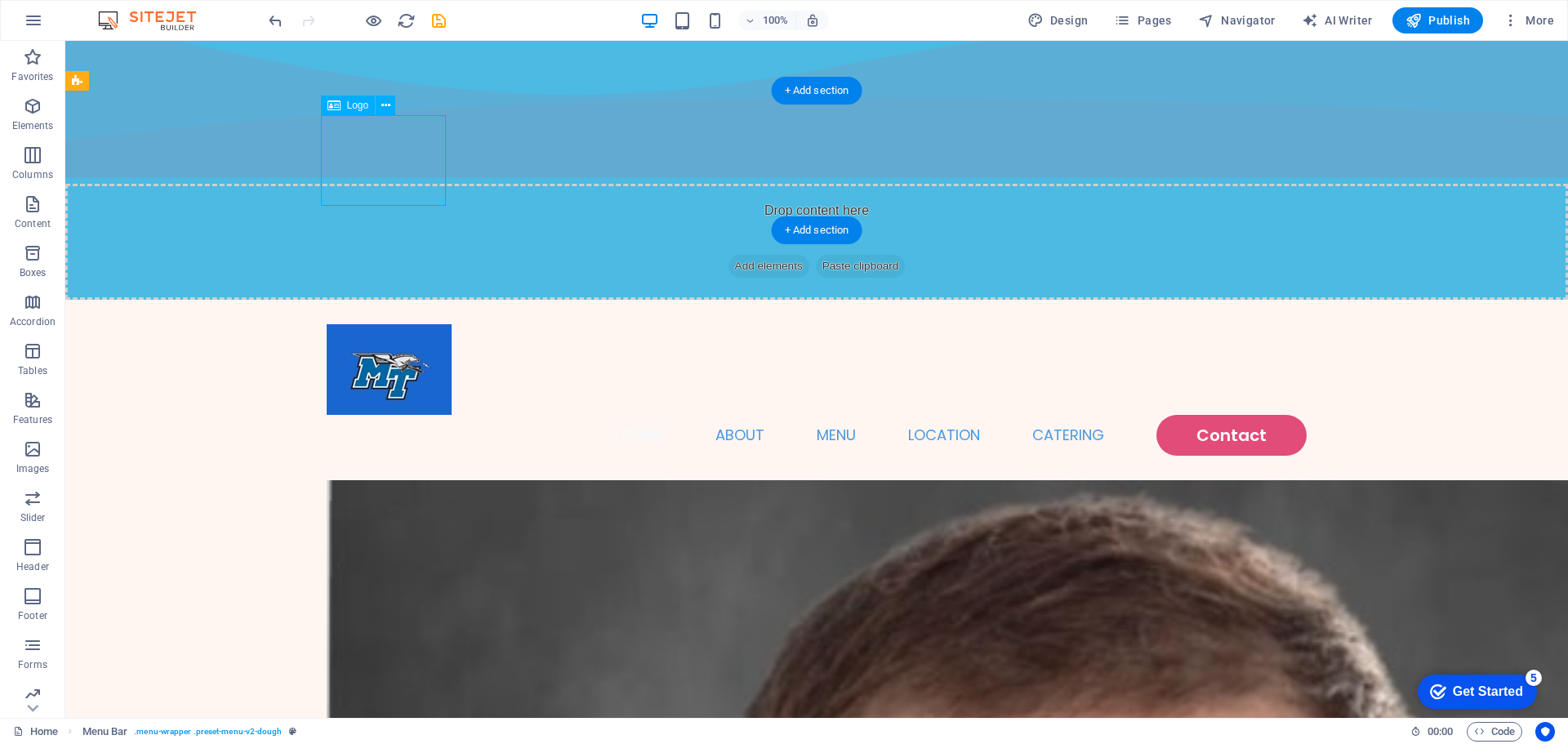
click at [358, 325] on div at bounding box center [816, 369] width 980 height 91
click at [381, 325] on div at bounding box center [816, 369] width 980 height 91
click at [380, 325] on div at bounding box center [816, 369] width 980 height 91
select select "px"
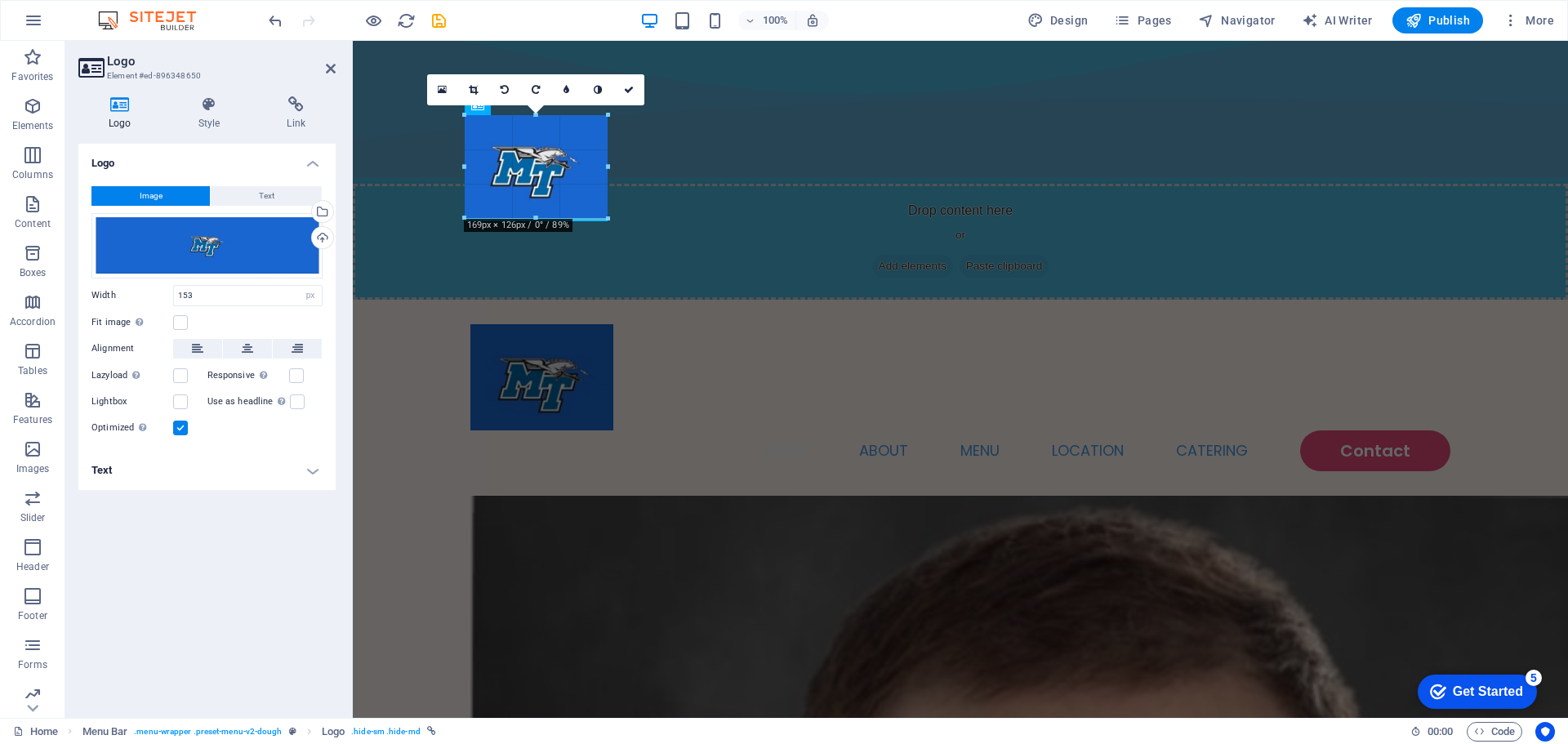
drag, startPoint x: 525, startPoint y: 204, endPoint x: 527, endPoint y: 220, distance: 16.1
type input "175"
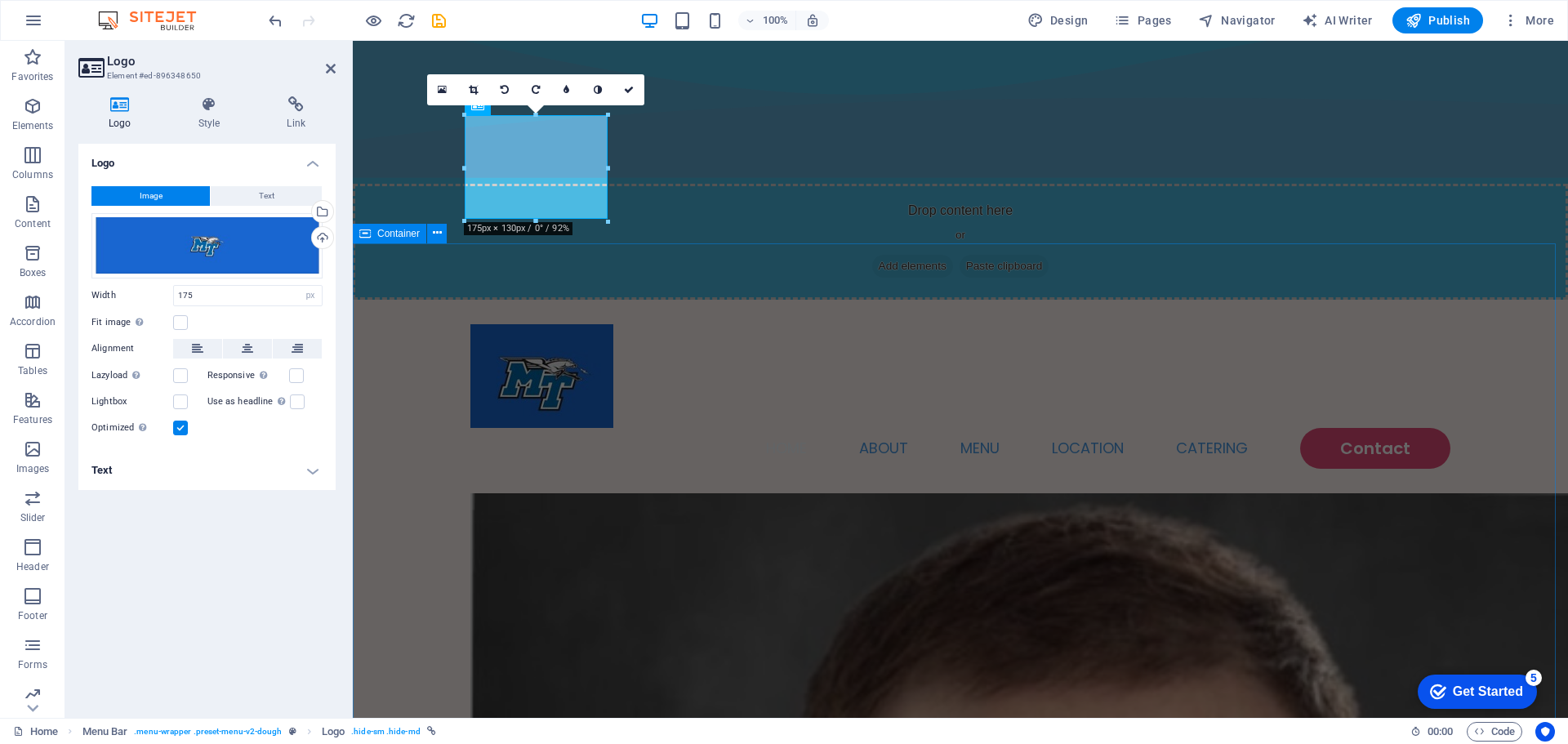
select select "vh"
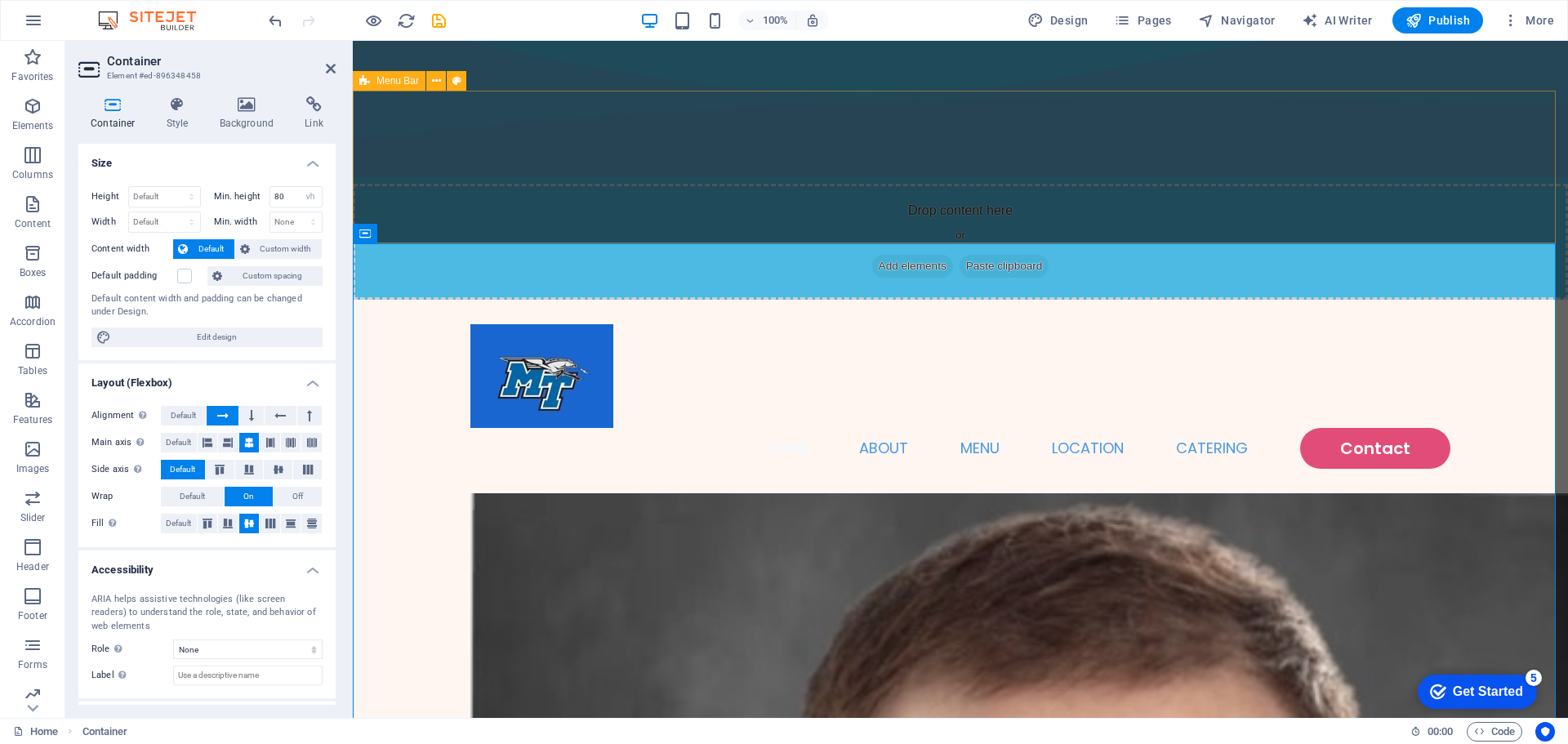
click at [392, 300] on div "Home About Menu Location Catering Contact" at bounding box center [960, 397] width 1215 height 193
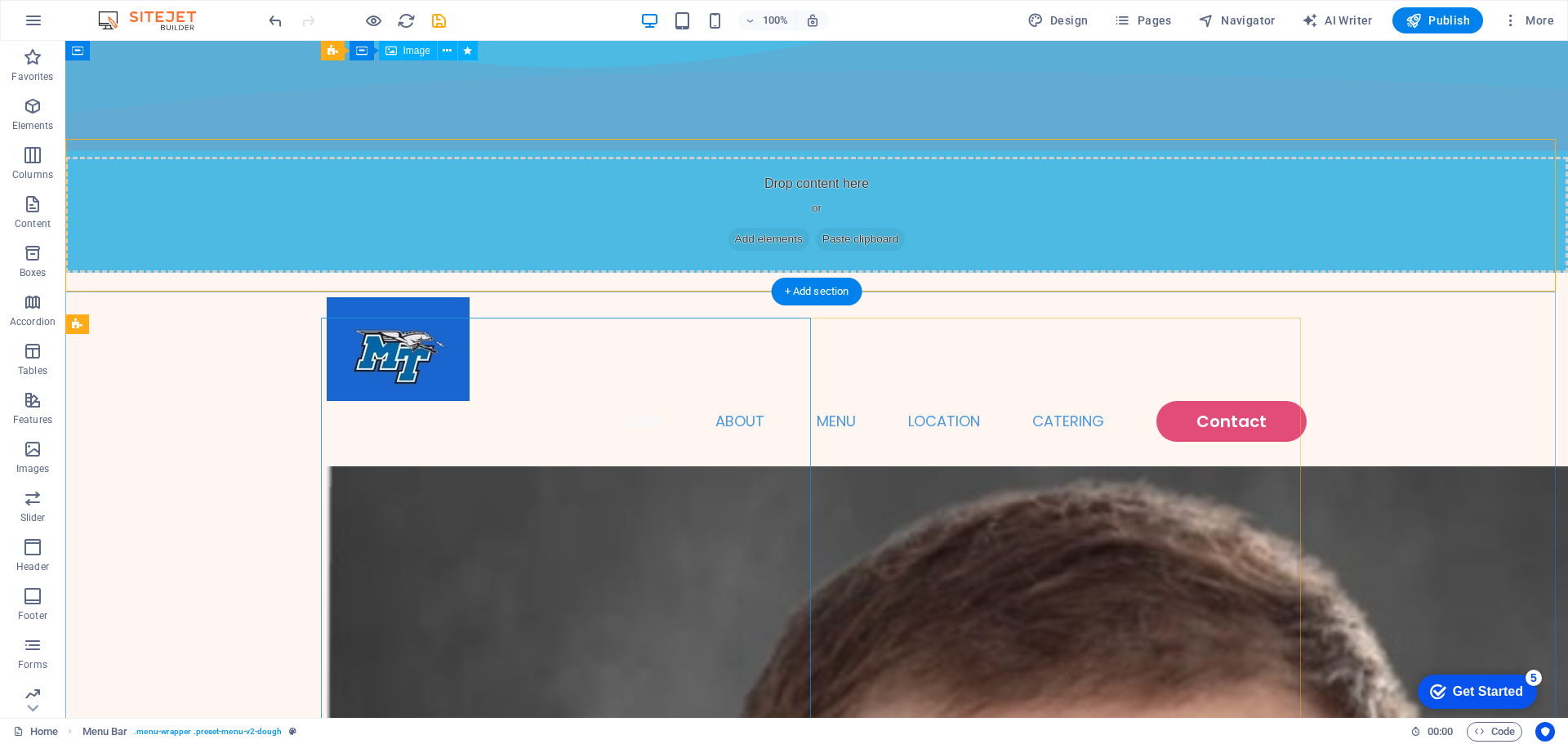
scroll to position [0, 0]
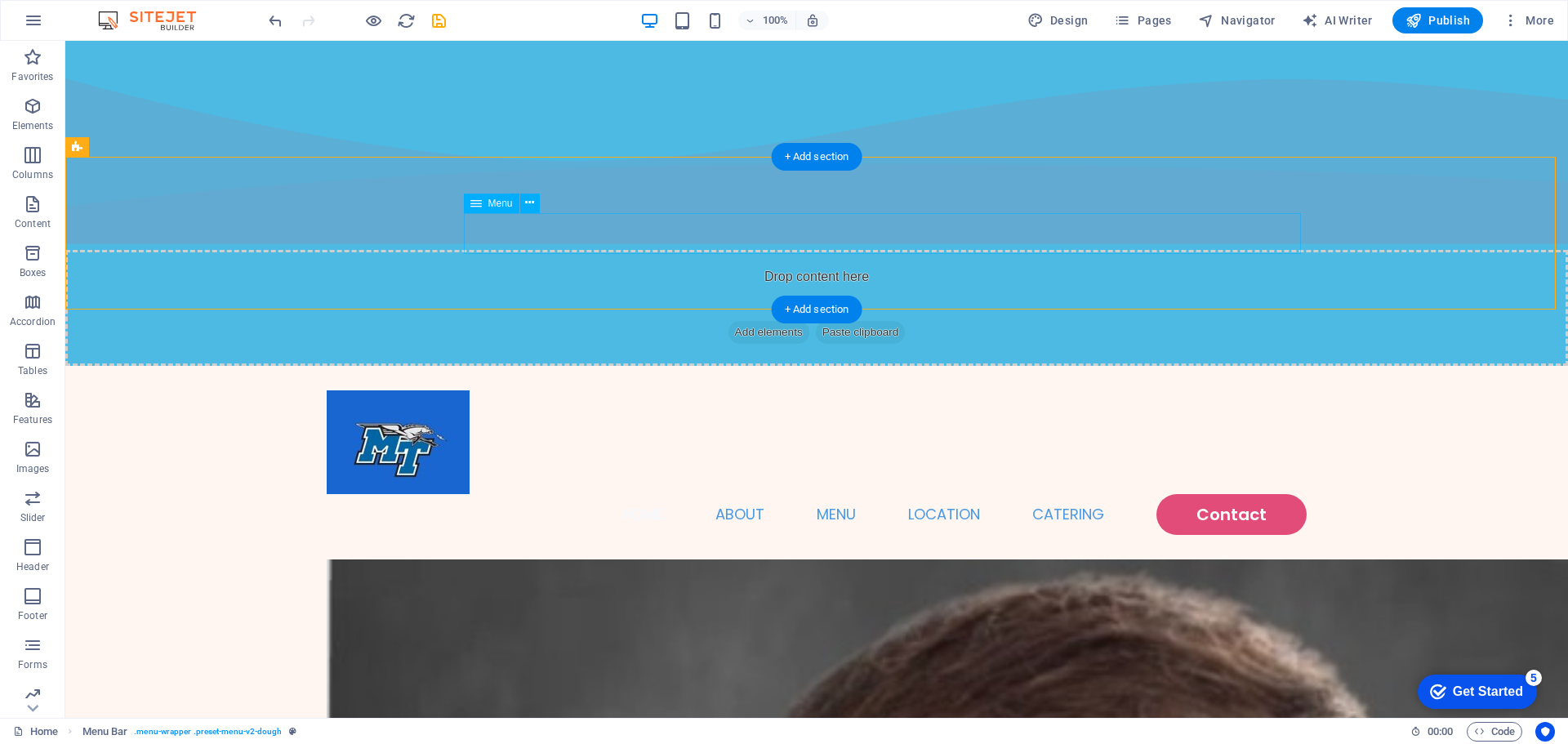
click at [600, 494] on nav "Home About Menu Location Catering Contact" at bounding box center [816, 514] width 980 height 40
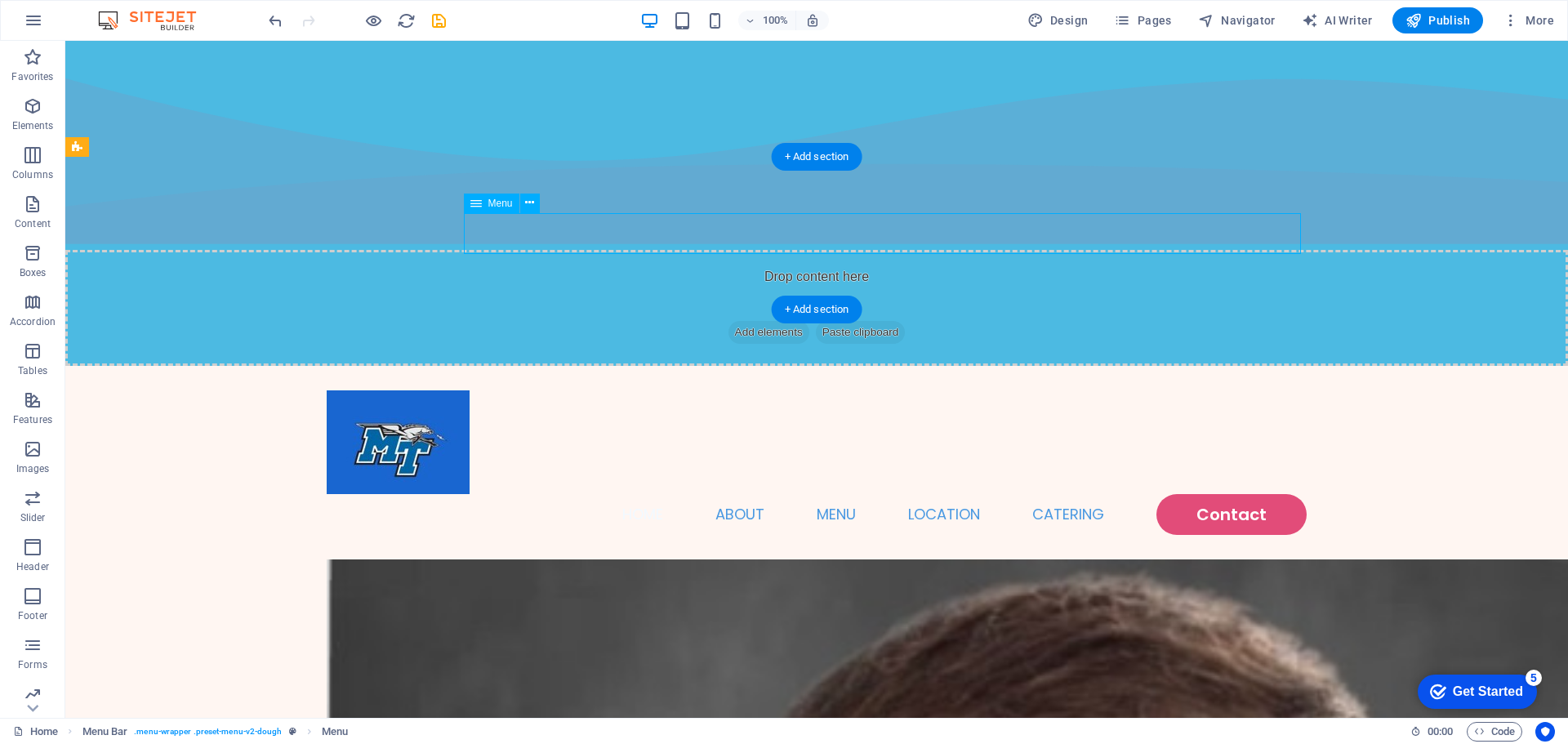
click at [601, 494] on nav "Home About Menu Location Catering Contact" at bounding box center [816, 514] width 980 height 40
select select
select select "1"
select select
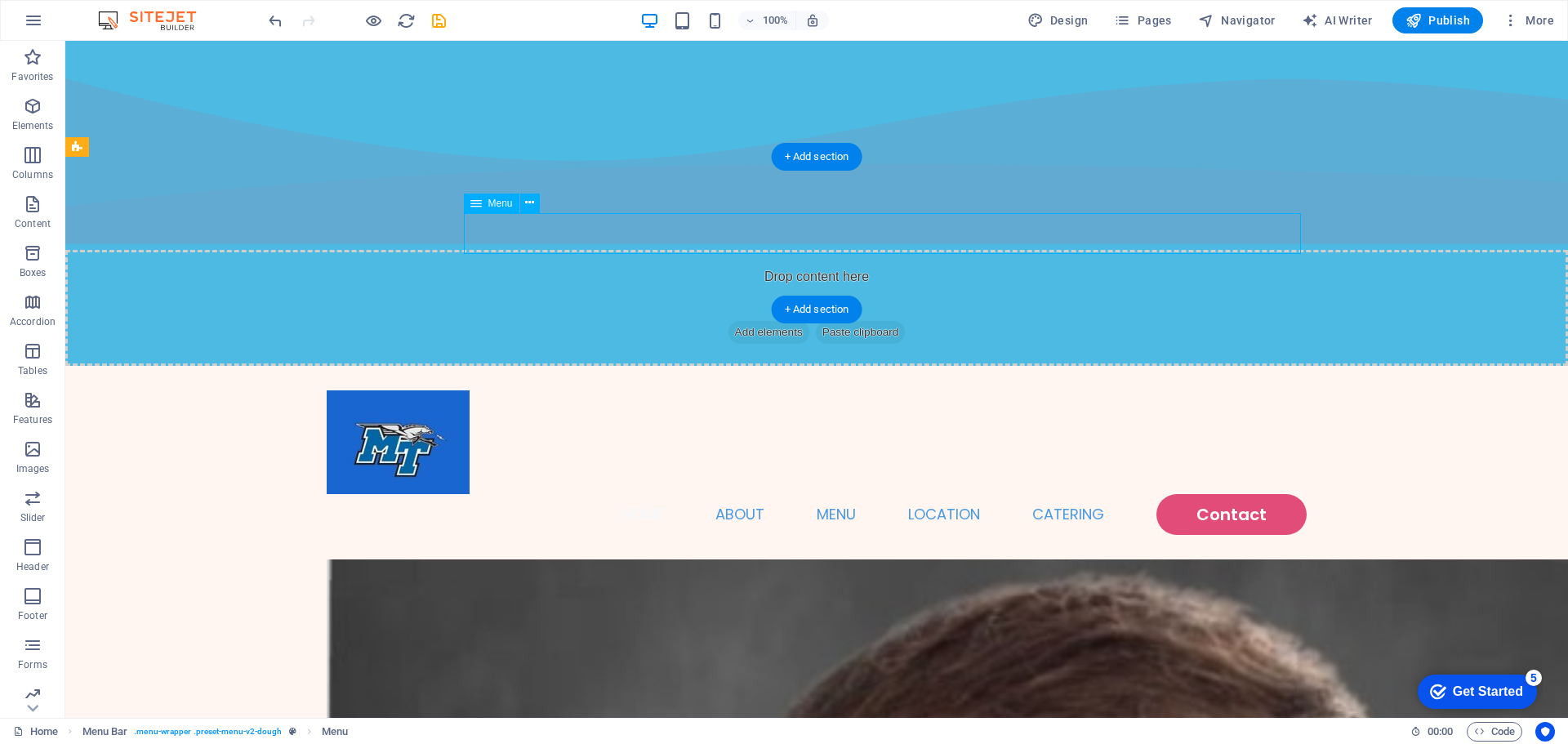
select select
select select "2"
select select
select select "default"
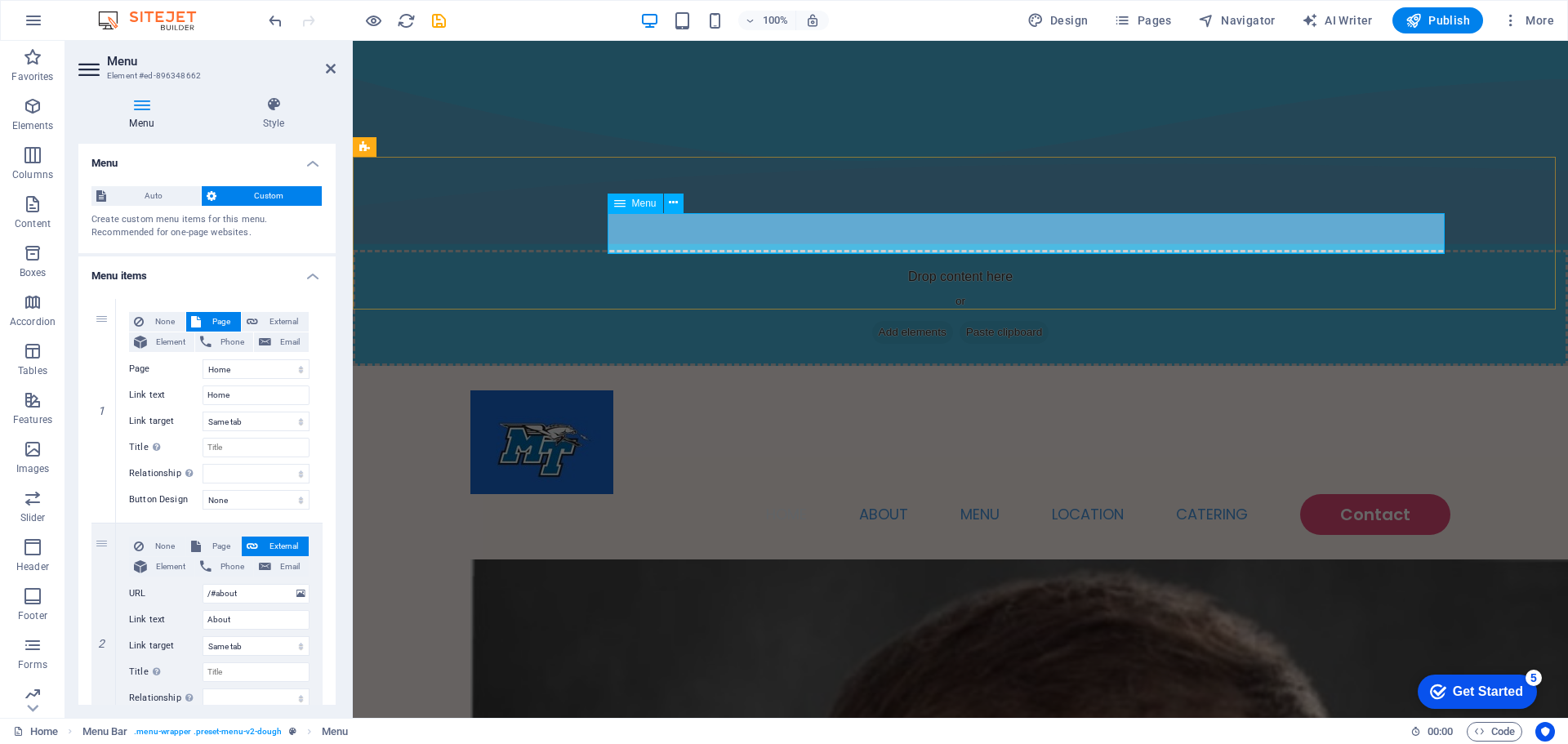
click at [806, 494] on nav "Home About Menu Location Catering Contact" at bounding box center [960, 514] width 980 height 40
click at [697, 494] on nav "Home About Menu Location Catering Contact" at bounding box center [960, 514] width 980 height 40
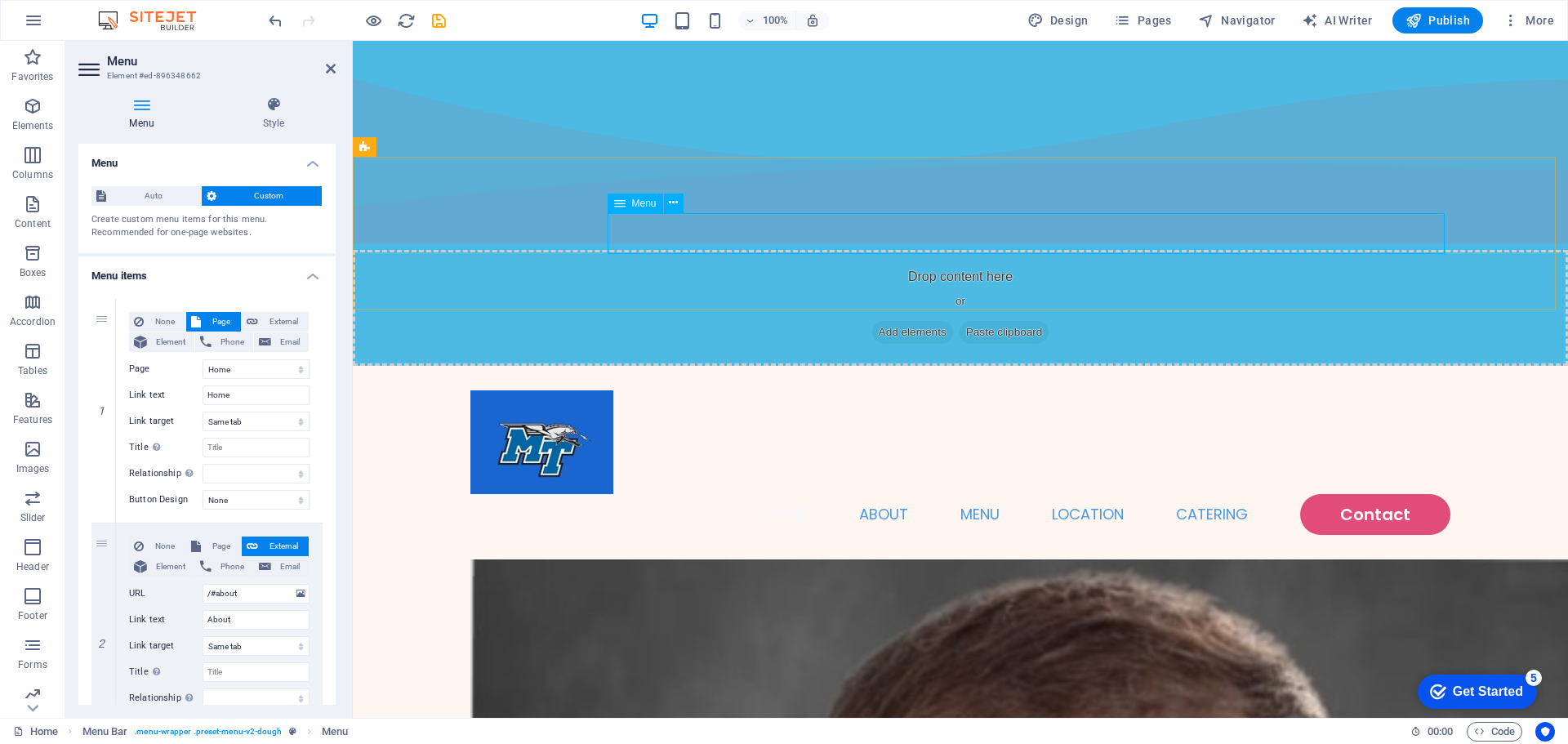
click at [865, 494] on nav "Home About Menu Location Catering Contact" at bounding box center [960, 514] width 980 height 40
click at [674, 201] on icon at bounding box center [674, 203] width 9 height 18
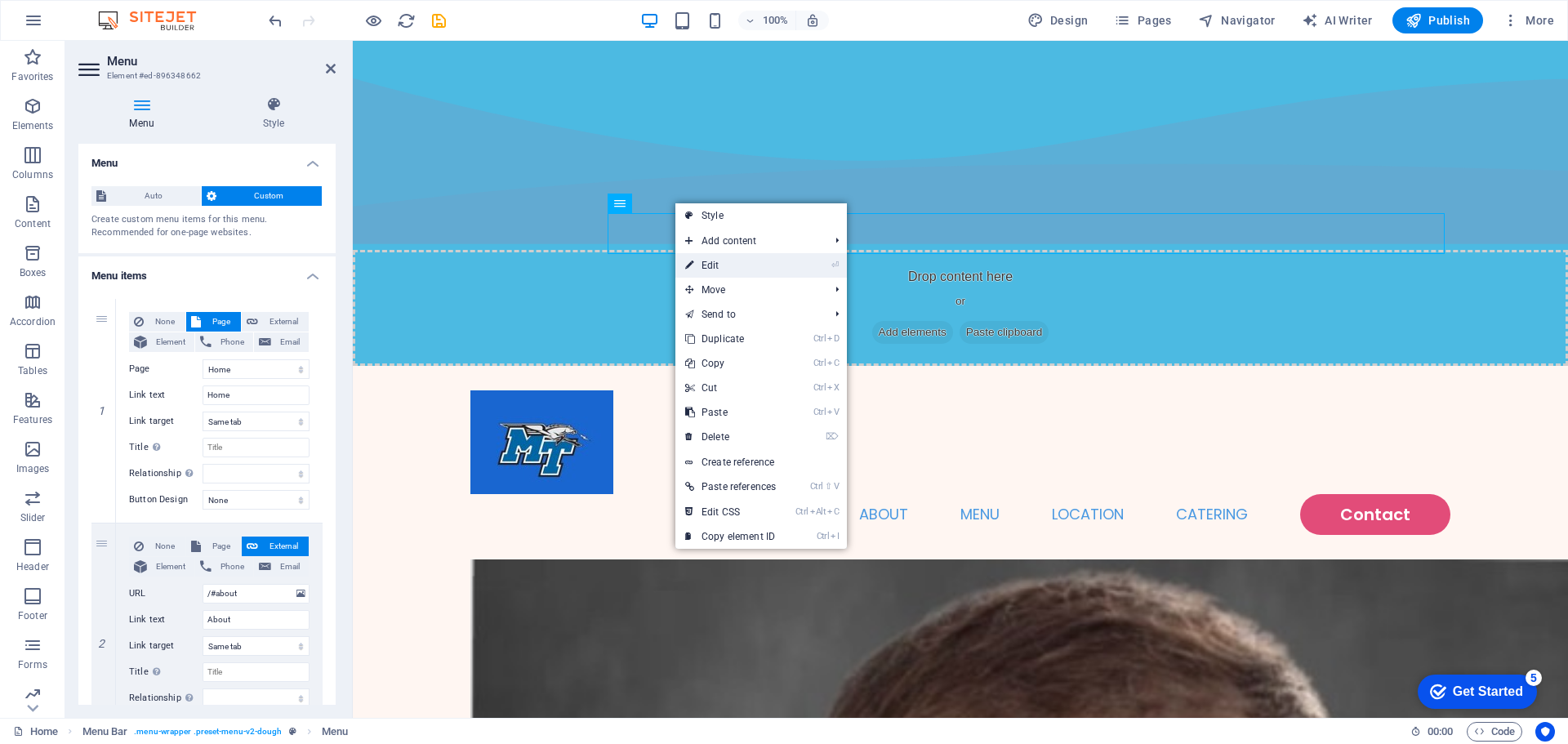
click at [768, 268] on link "⏎ Edit" at bounding box center [730, 266] width 110 height 25
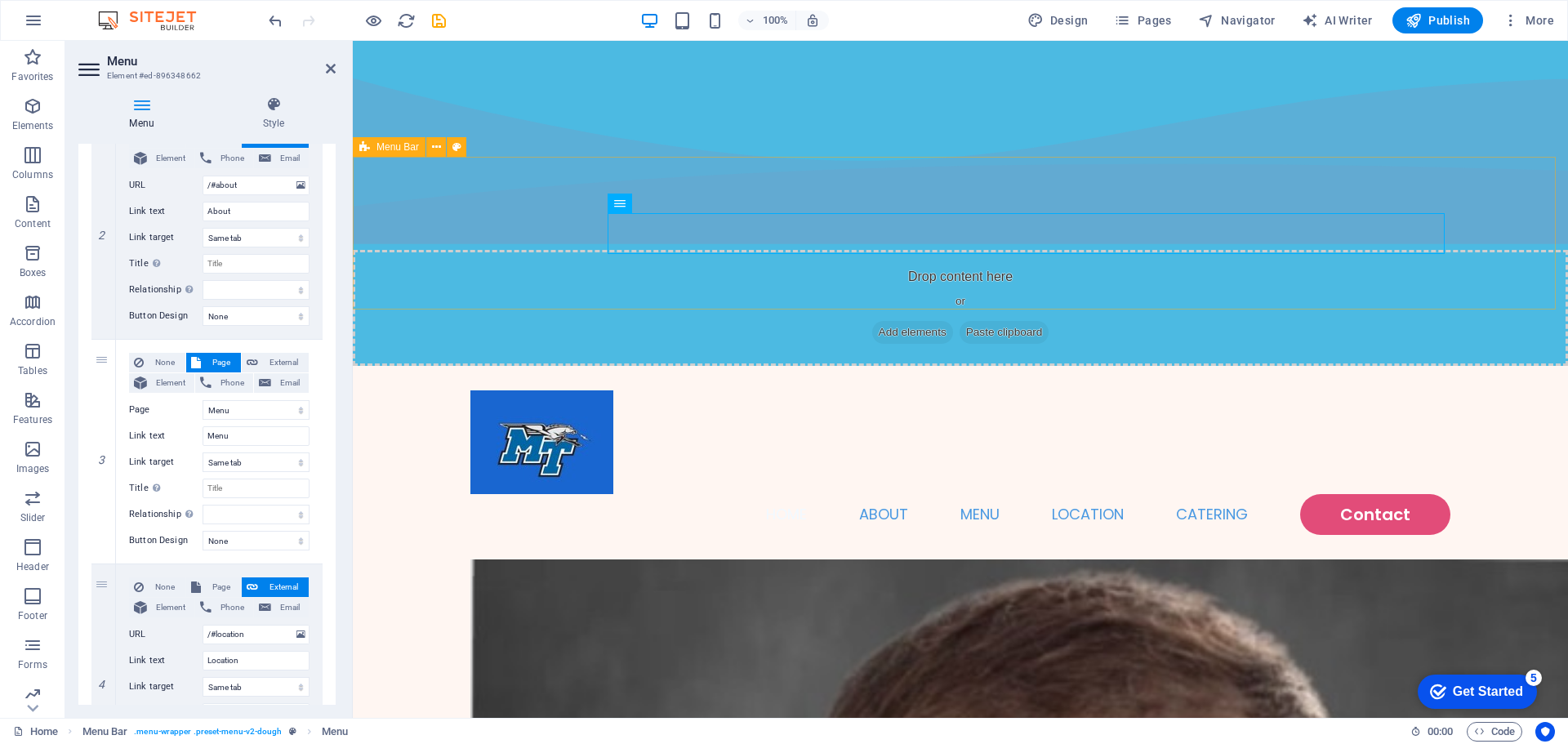
click at [421, 366] on div "Home About Menu Location Catering Contact" at bounding box center [960, 463] width 1215 height 193
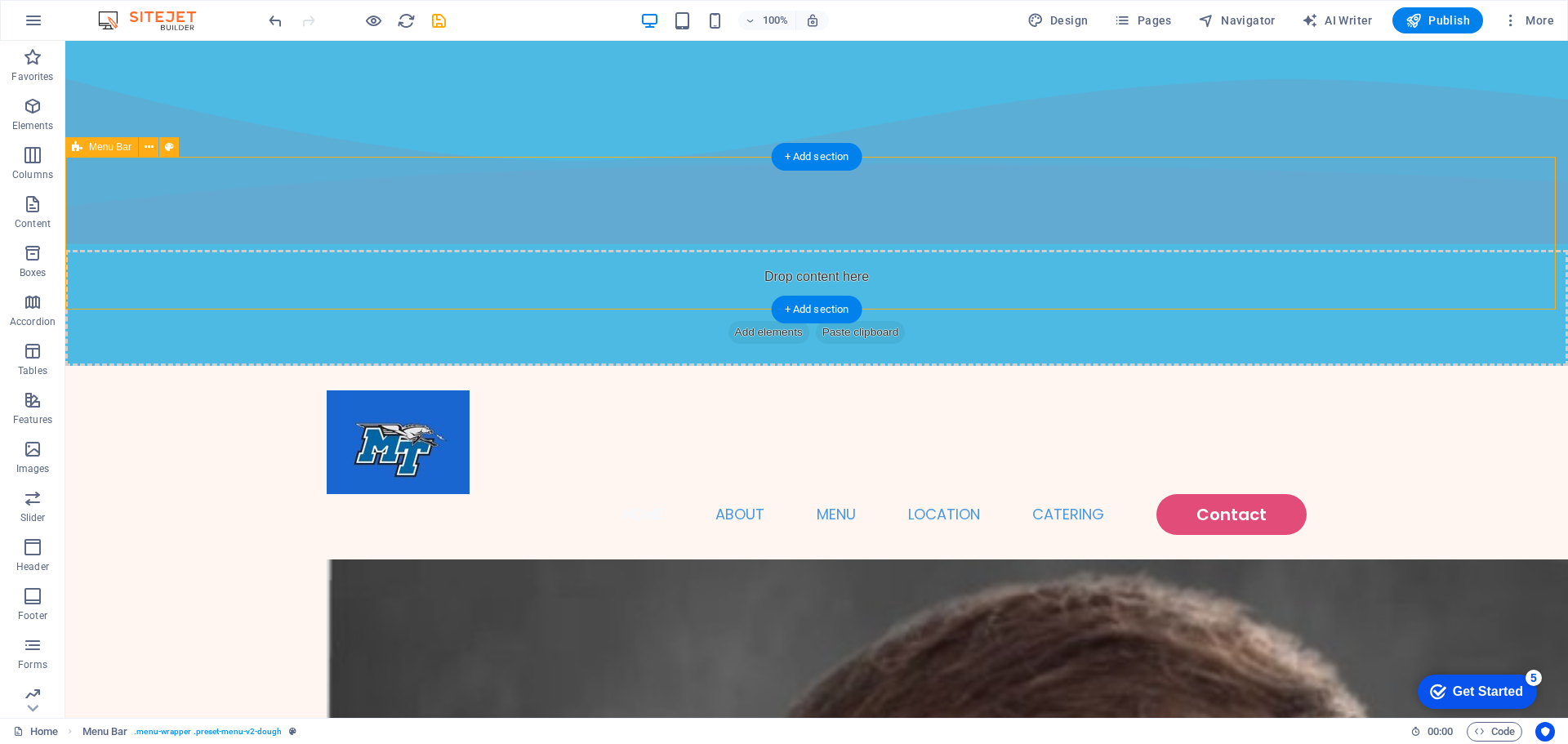
click at [1053, 366] on div "Home About Menu Location Catering Contact" at bounding box center [816, 463] width 1503 height 193
select select "rem"
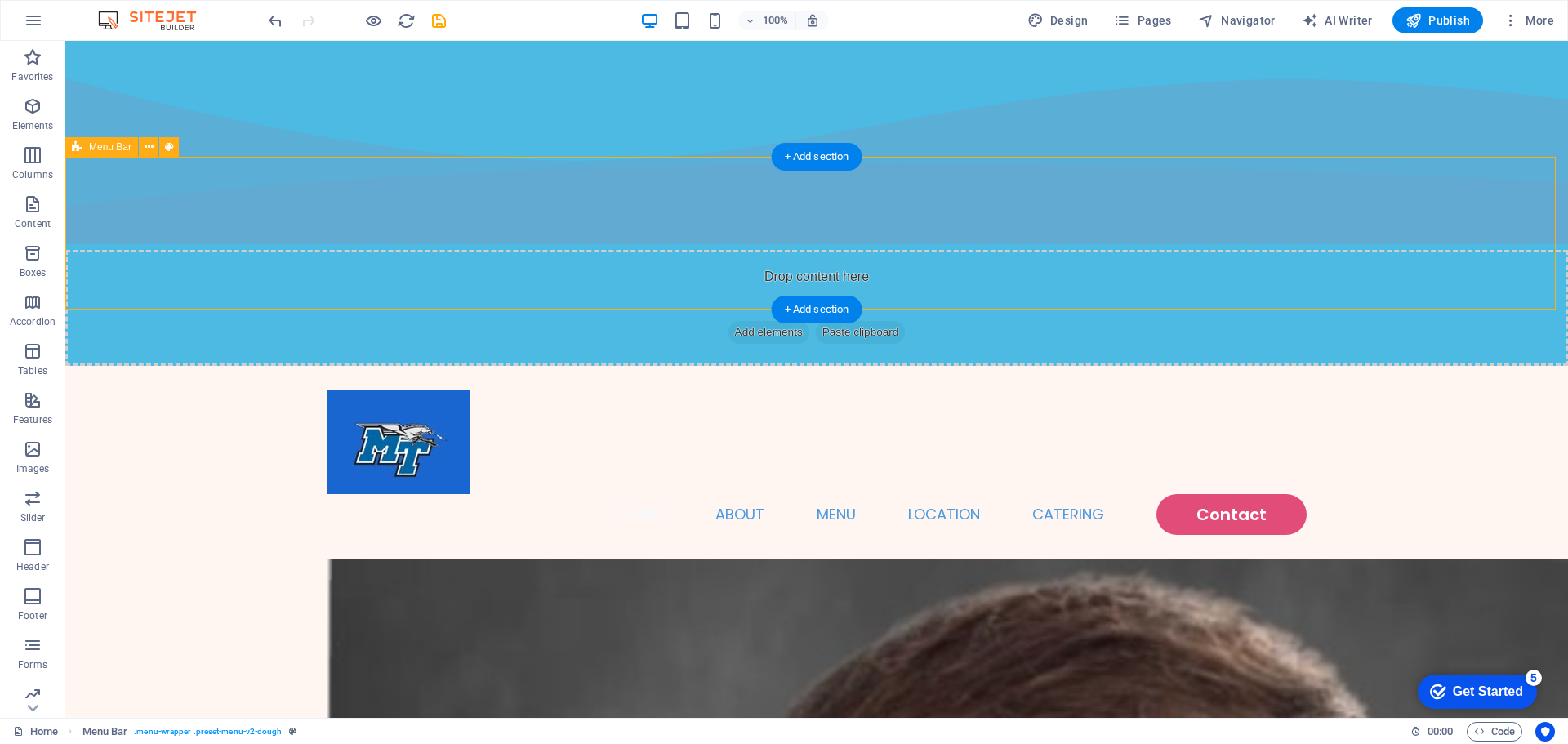
select select "rem"
select select "hover_text_color"
select select "rem"
select select "px"
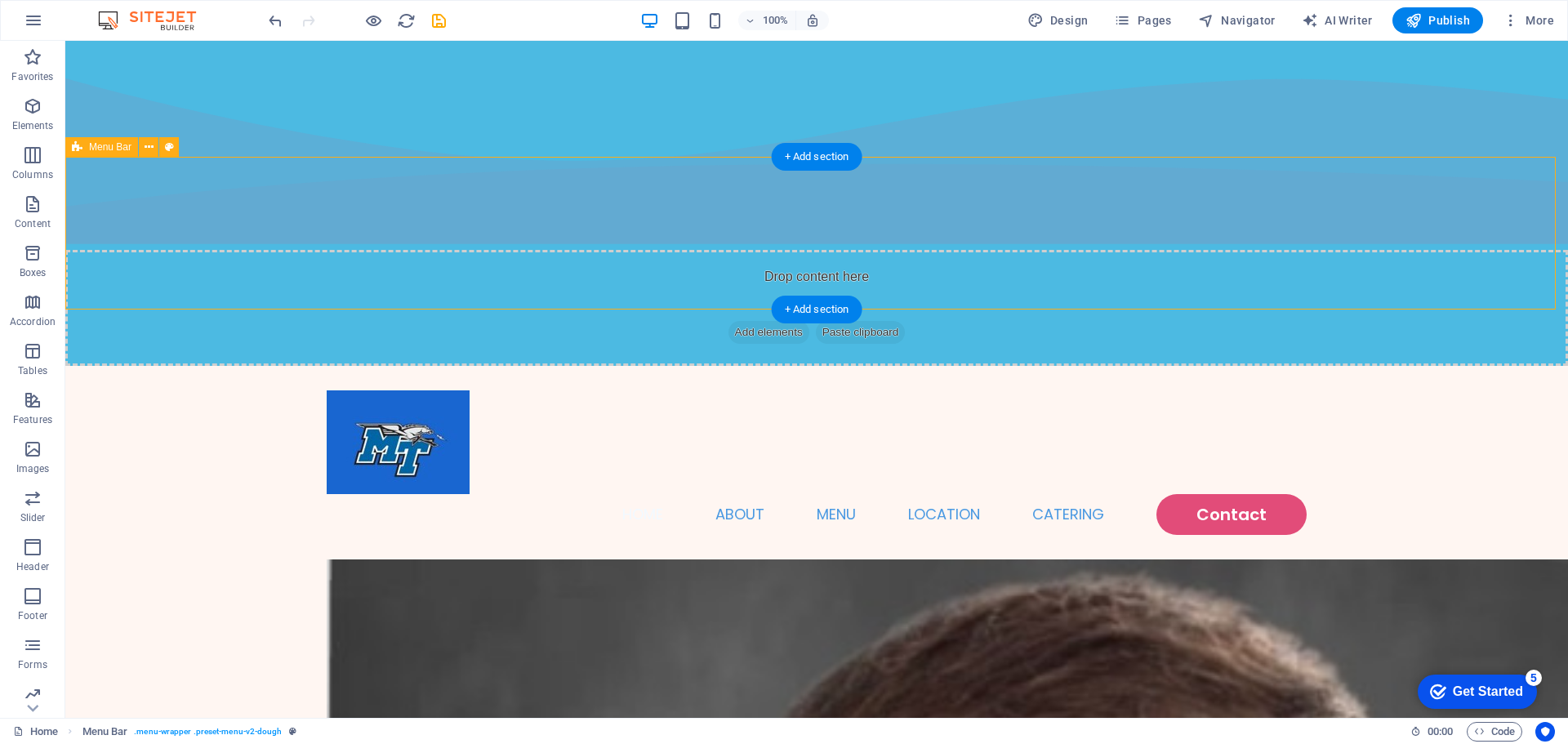
select select "400"
select select "px"
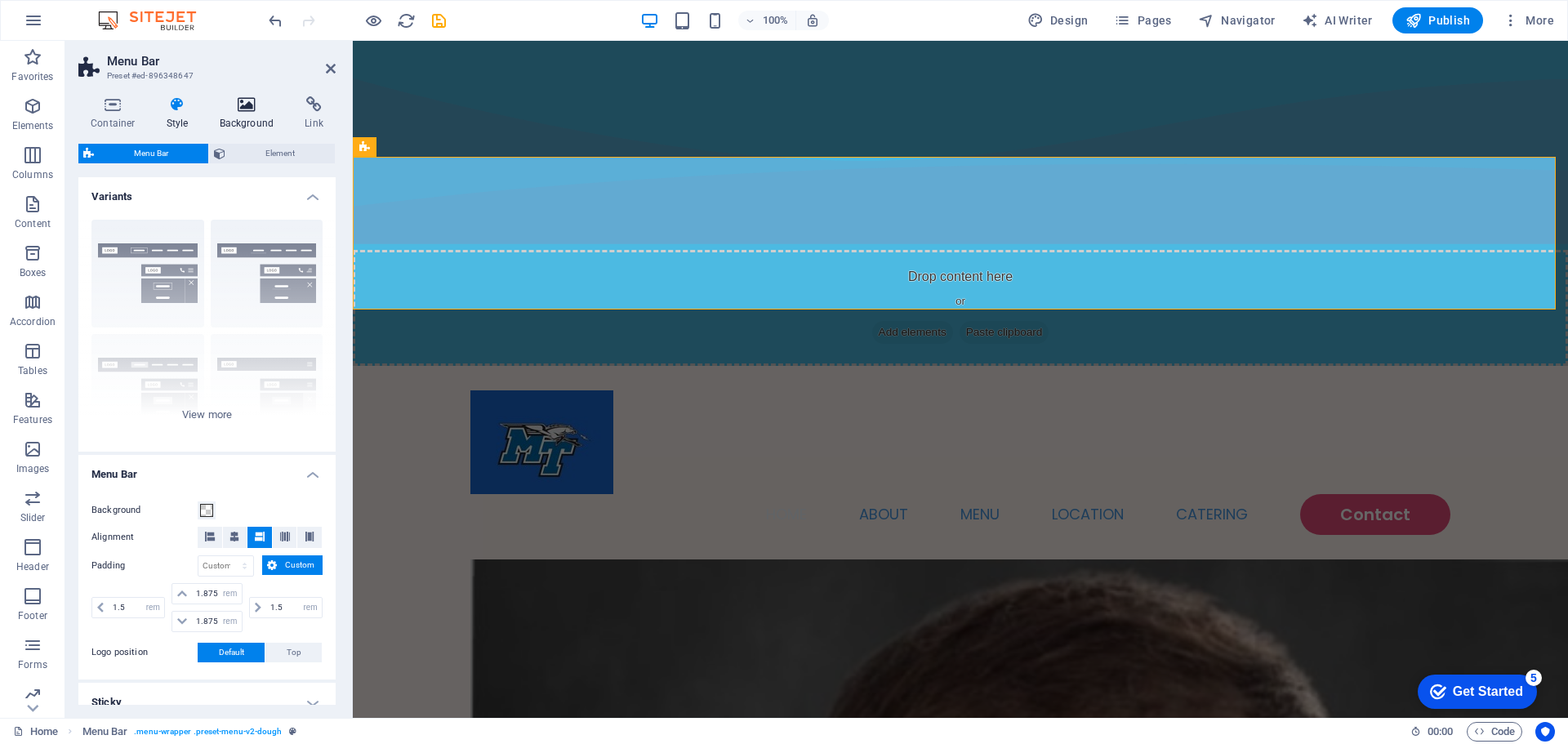
click at [269, 109] on icon at bounding box center [247, 105] width 79 height 17
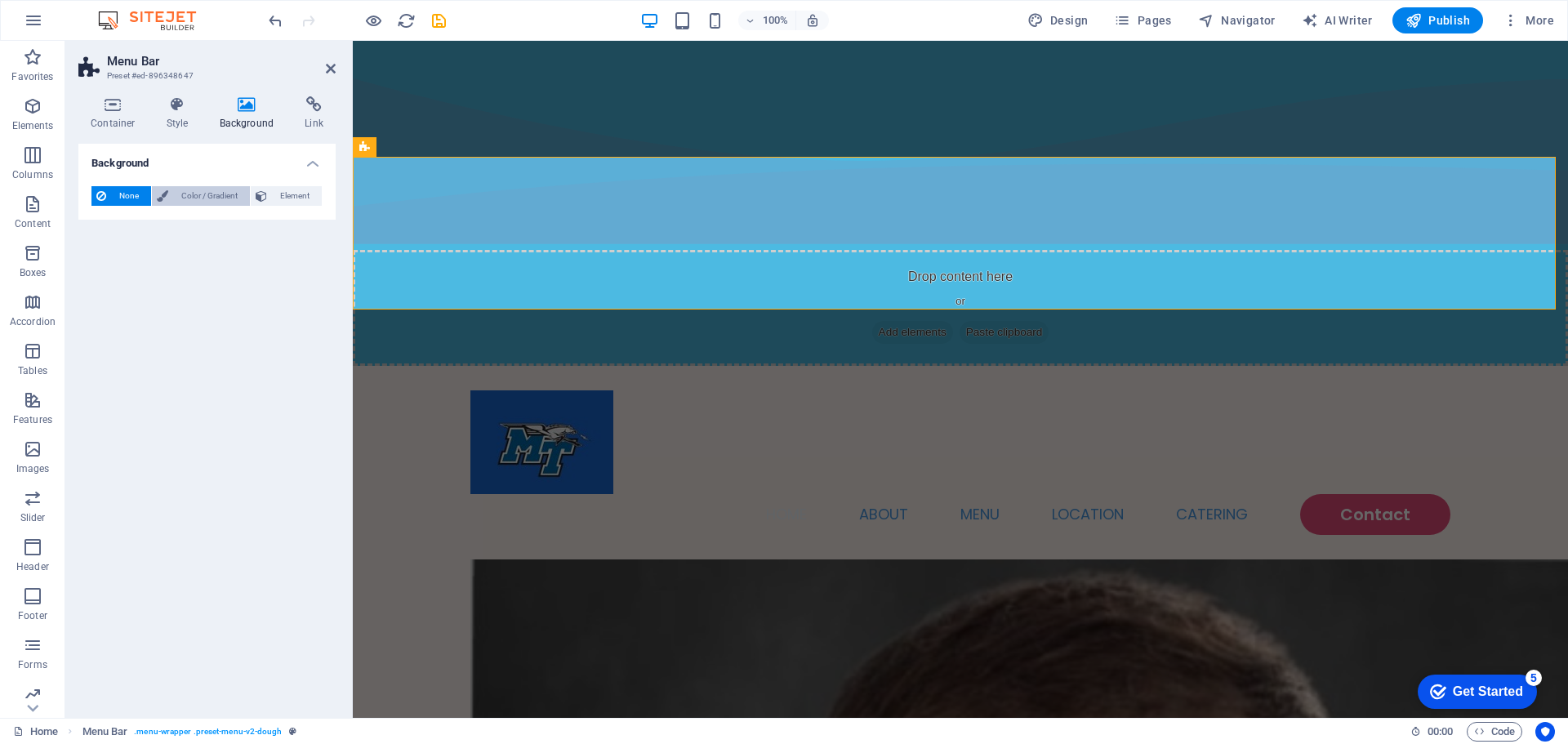
click at [240, 199] on span "Color / Gradient" at bounding box center [209, 196] width 72 height 19
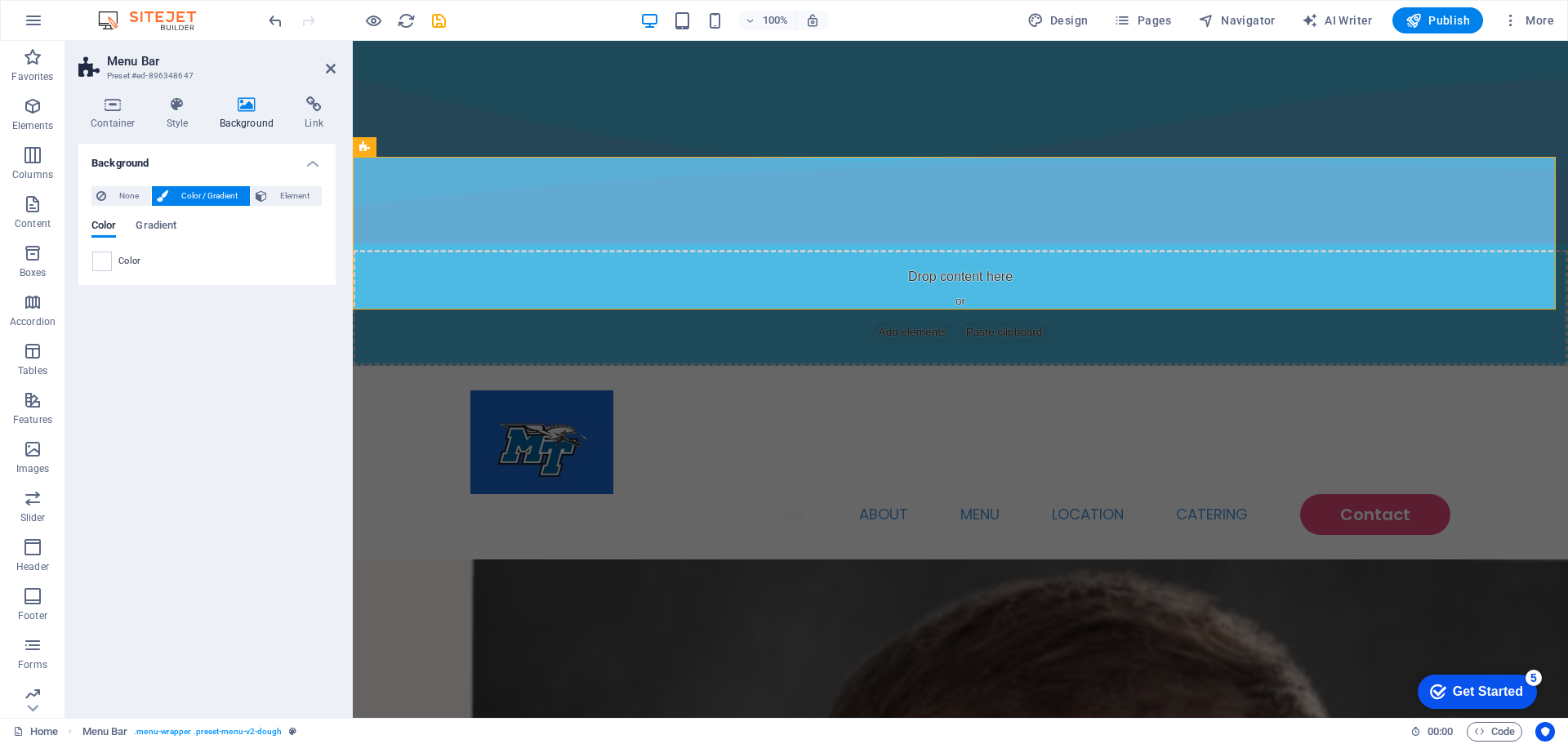
click at [113, 266] on div "Color" at bounding box center [207, 261] width 230 height 19
click at [104, 264] on span at bounding box center [102, 261] width 18 height 18
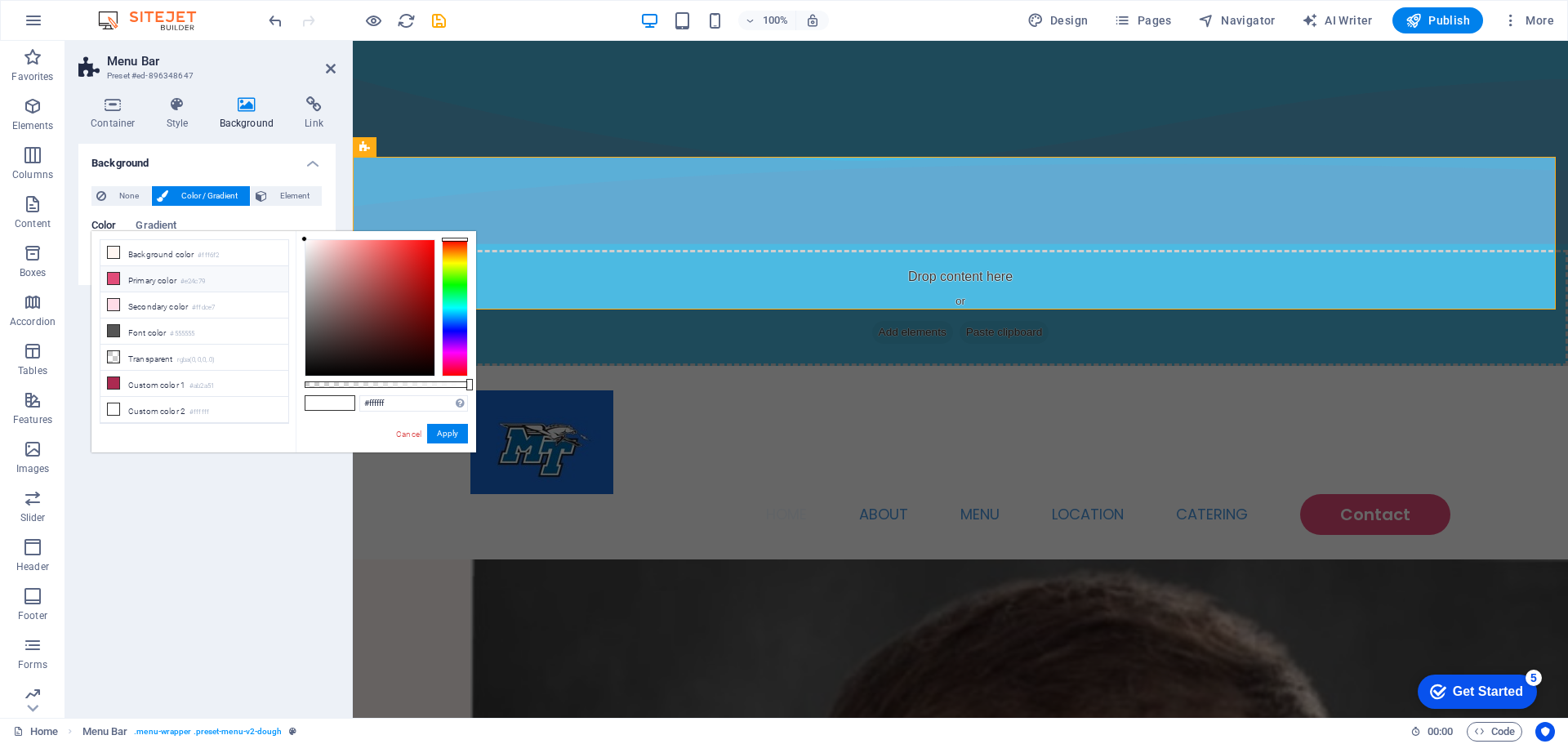
click at [157, 282] on li "Primary color #e24c79" at bounding box center [194, 280] width 188 height 26
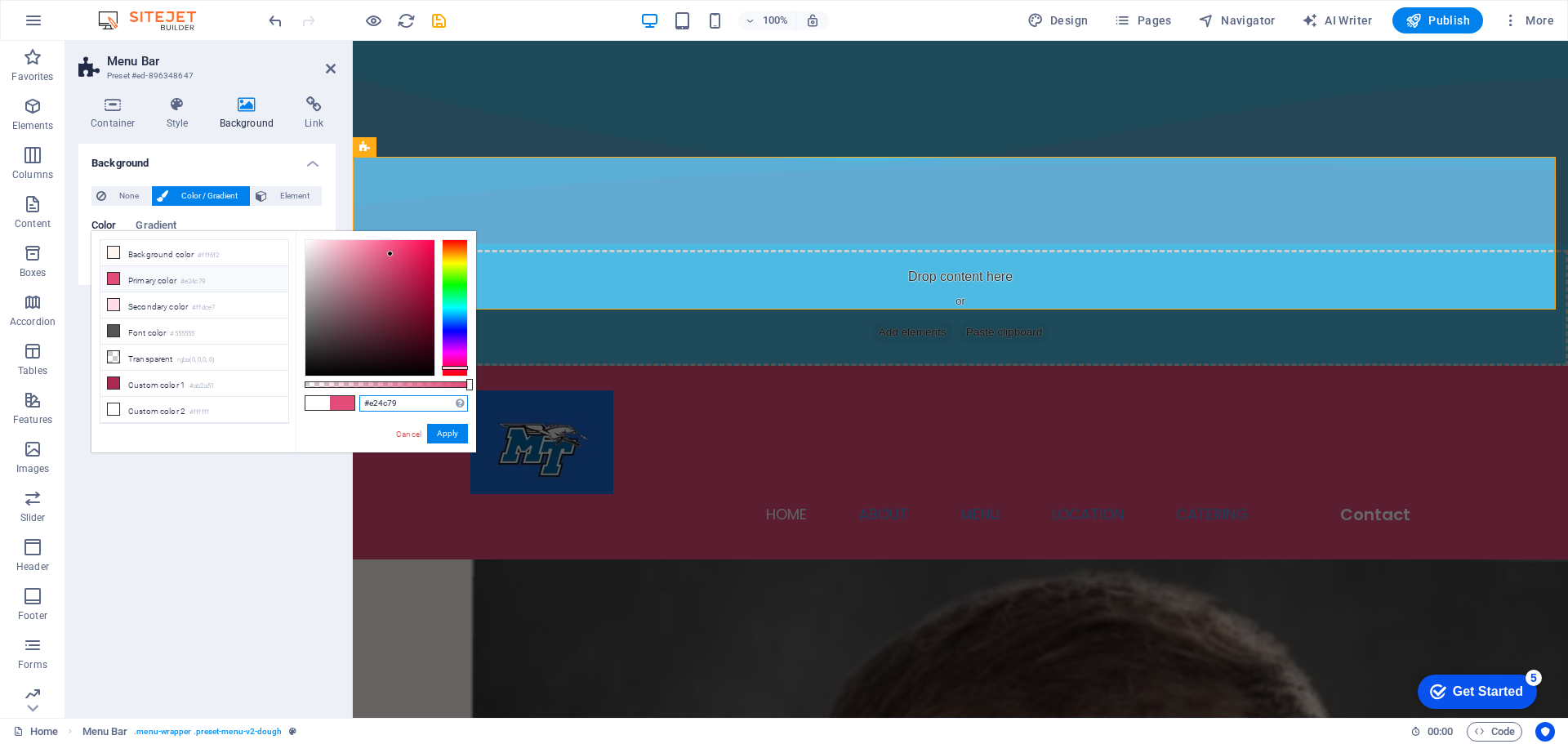
click at [397, 406] on input "#e24c79" at bounding box center [414, 403] width 109 height 17
paste input "#4cbae2"
paste input "text"
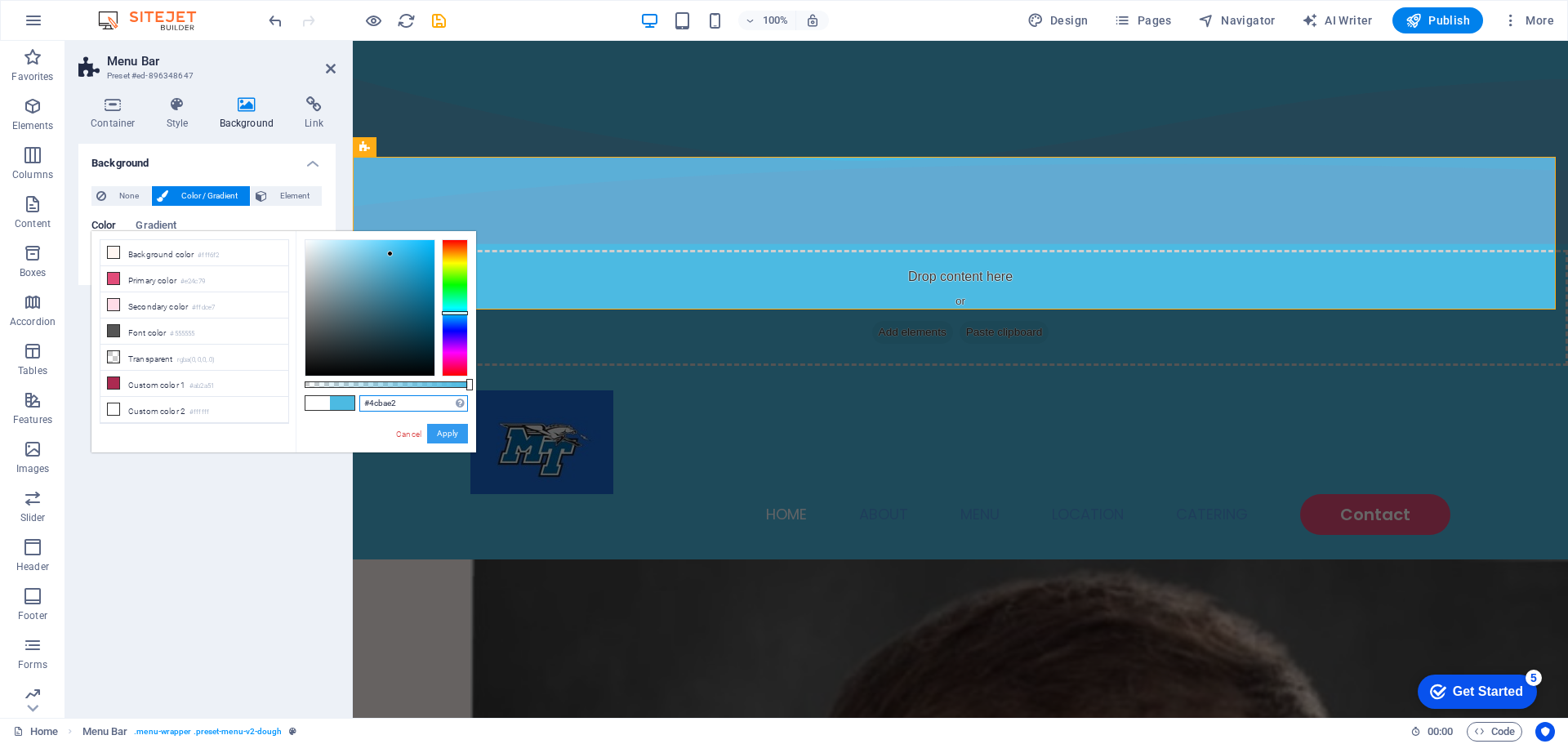
type input "#4cbae2"
click at [454, 430] on button "Apply" at bounding box center [448, 434] width 40 height 19
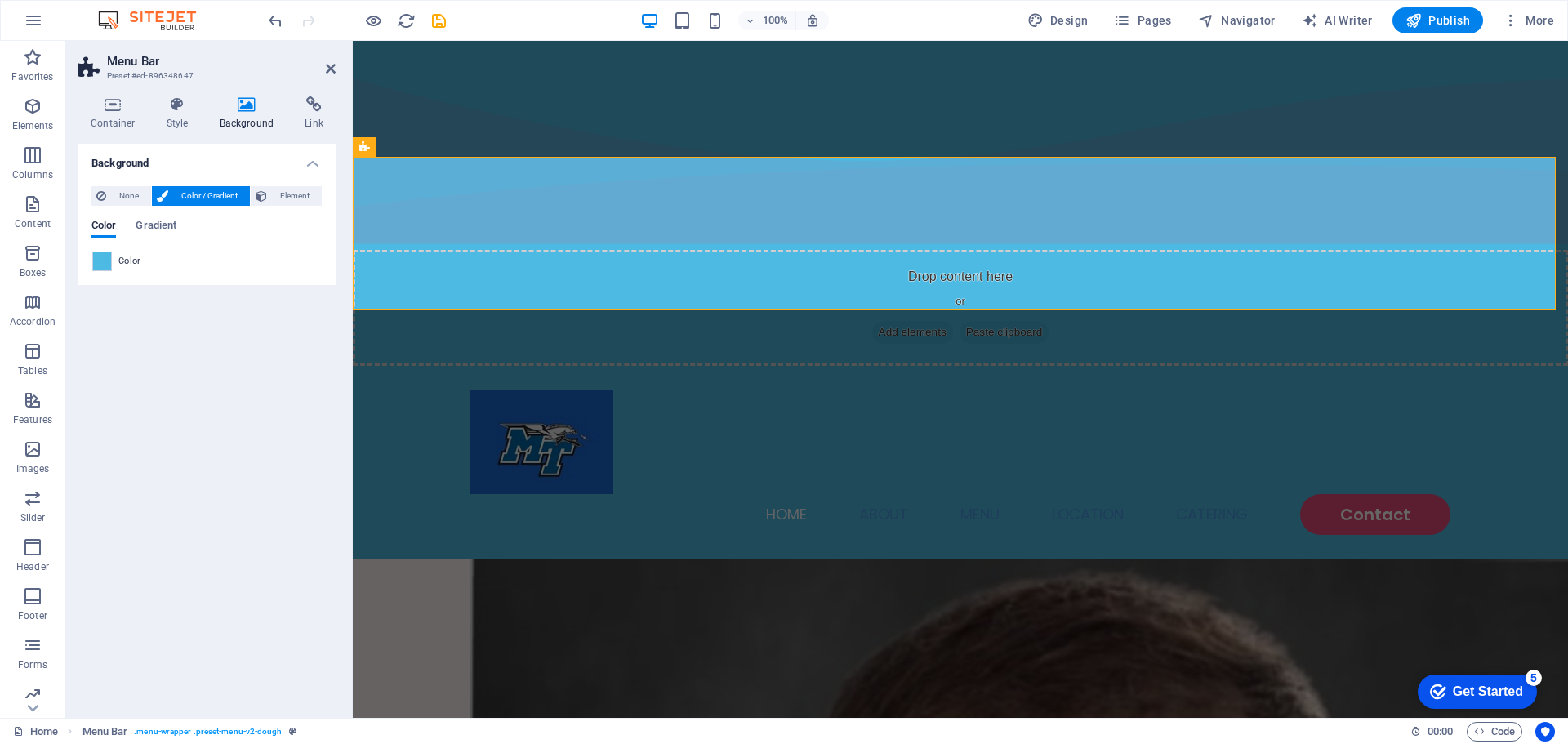
click at [243, 472] on div "Background None Color / Gradient Element Stretch background to full-width Color…" at bounding box center [207, 424] width 258 height 561
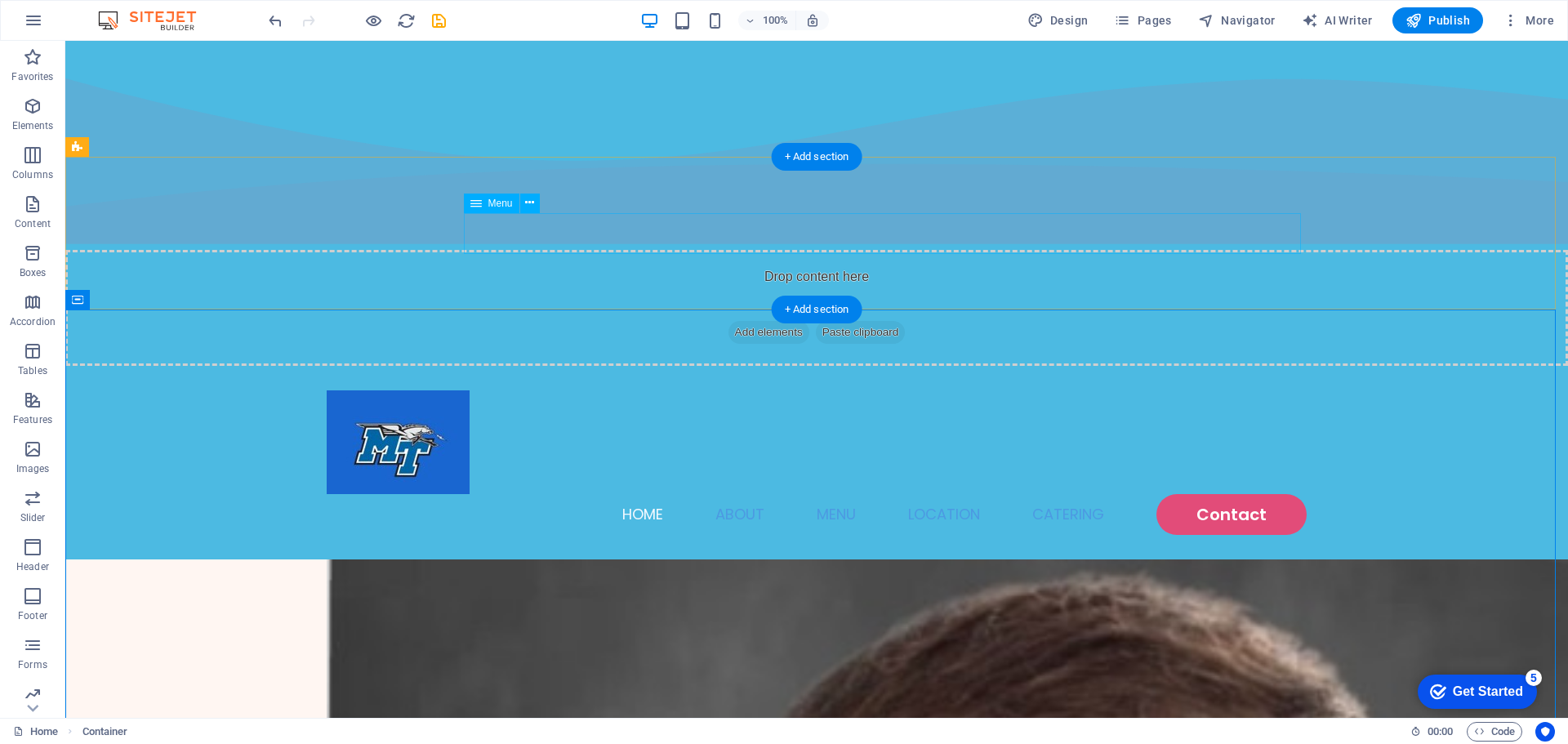
click at [1199, 494] on nav "Home About Menu Location Catering Contact" at bounding box center [816, 514] width 980 height 40
drag, startPoint x: 1199, startPoint y: 230, endPoint x: 911, endPoint y: 230, distance: 288.0
click at [1198, 494] on nav "Home About Menu Location Catering Contact" at bounding box center [816, 514] width 980 height 40
select select
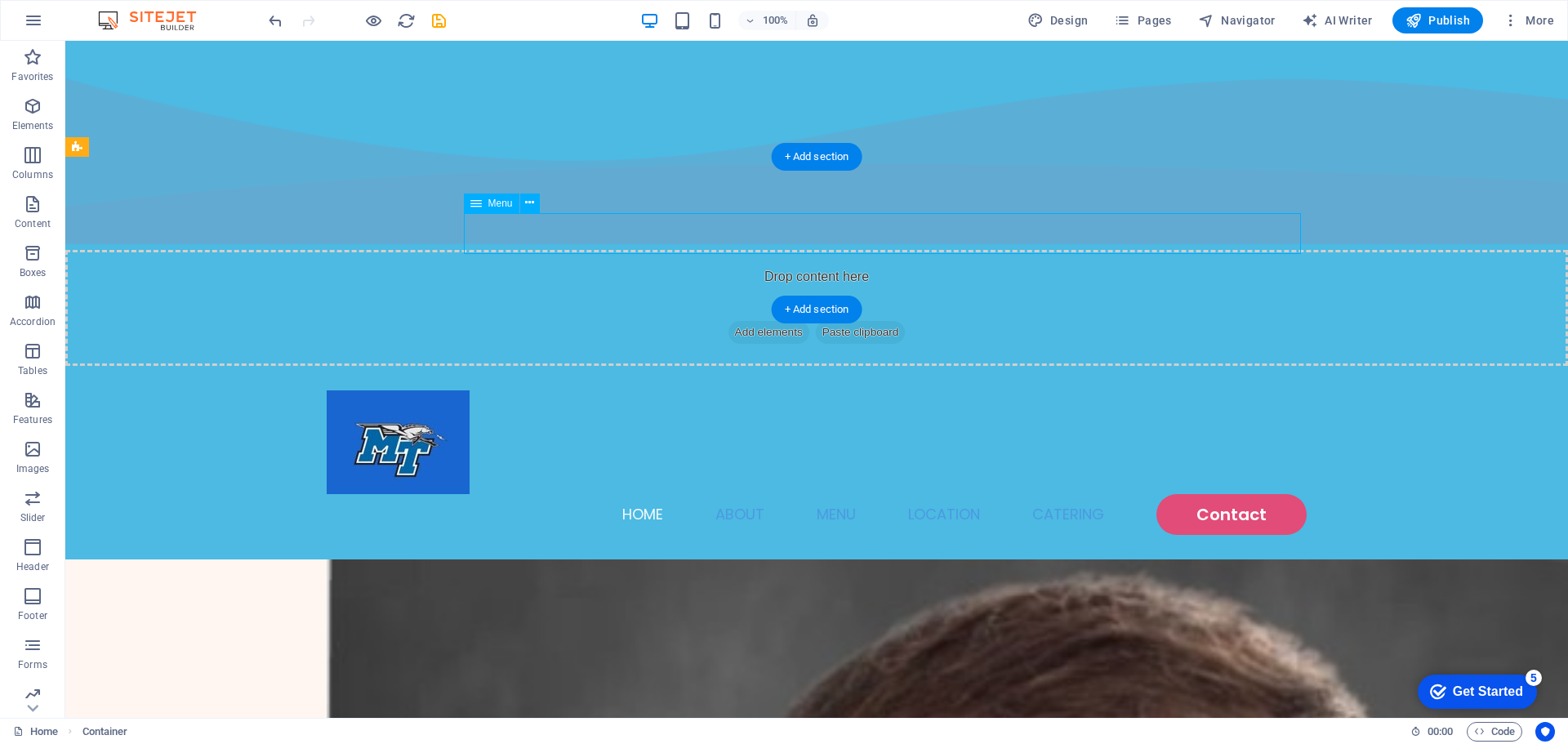
select select "1"
select select
select select "2"
select select
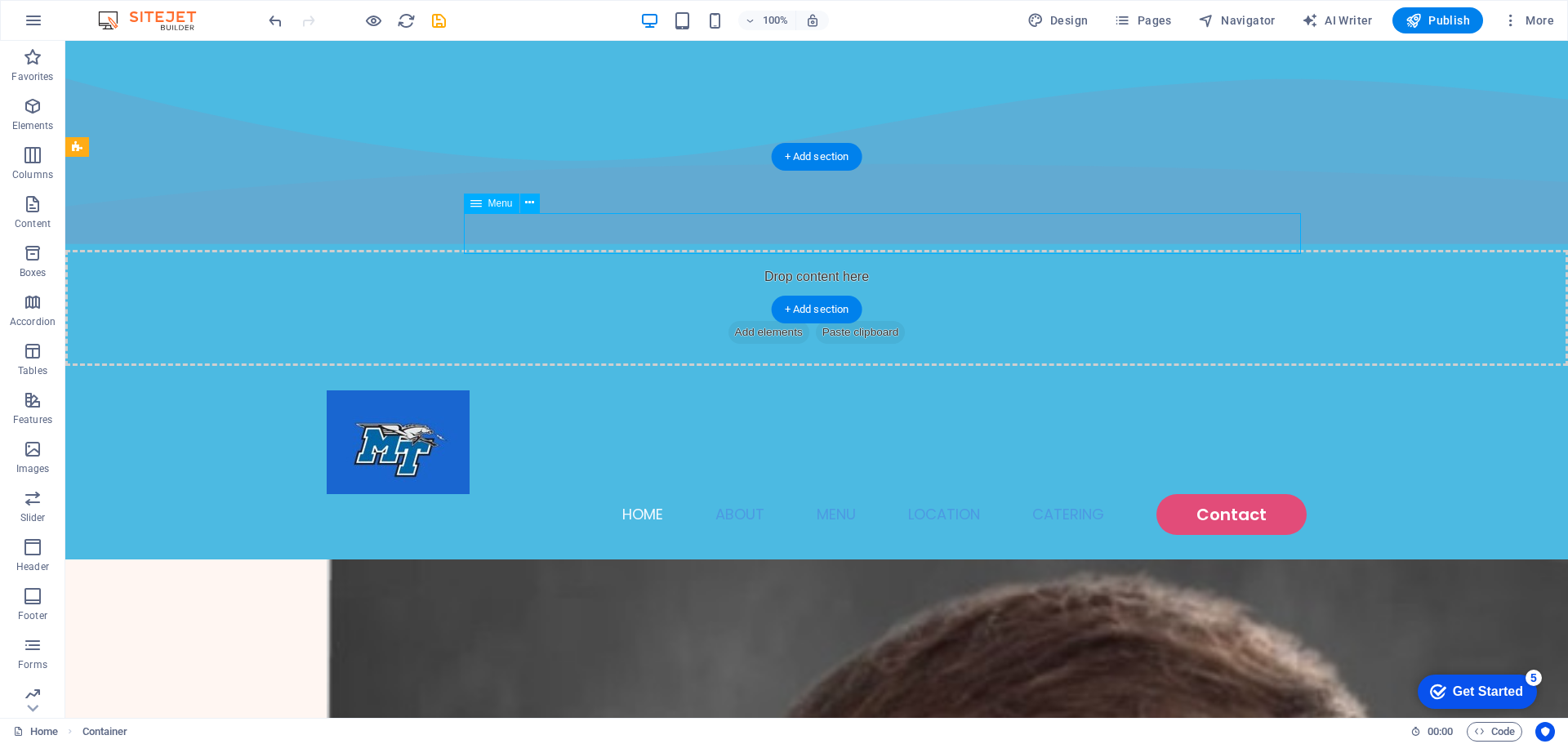
select select "default"
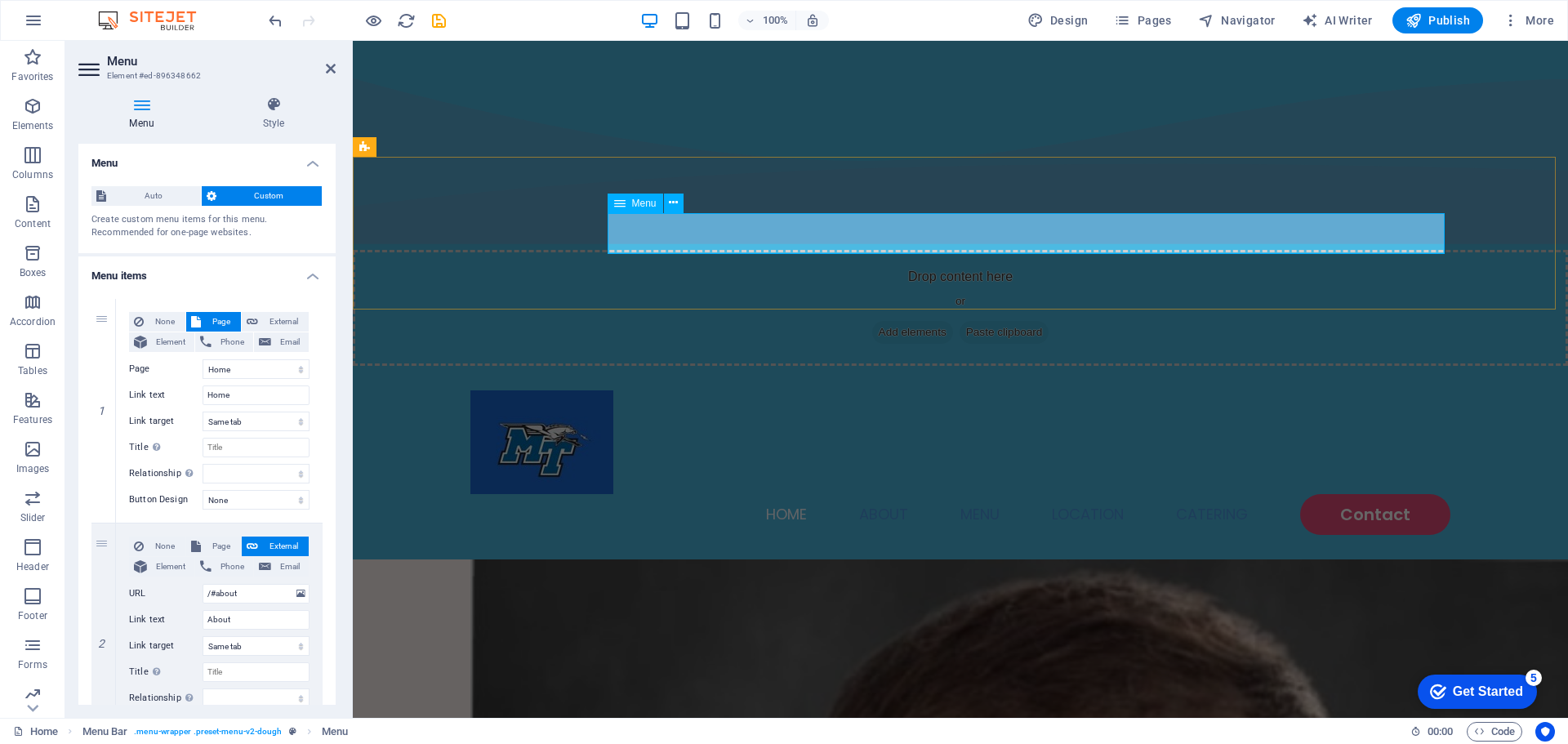
click at [1331, 494] on nav "Home About Menu Location Catering Contact" at bounding box center [960, 514] width 980 height 40
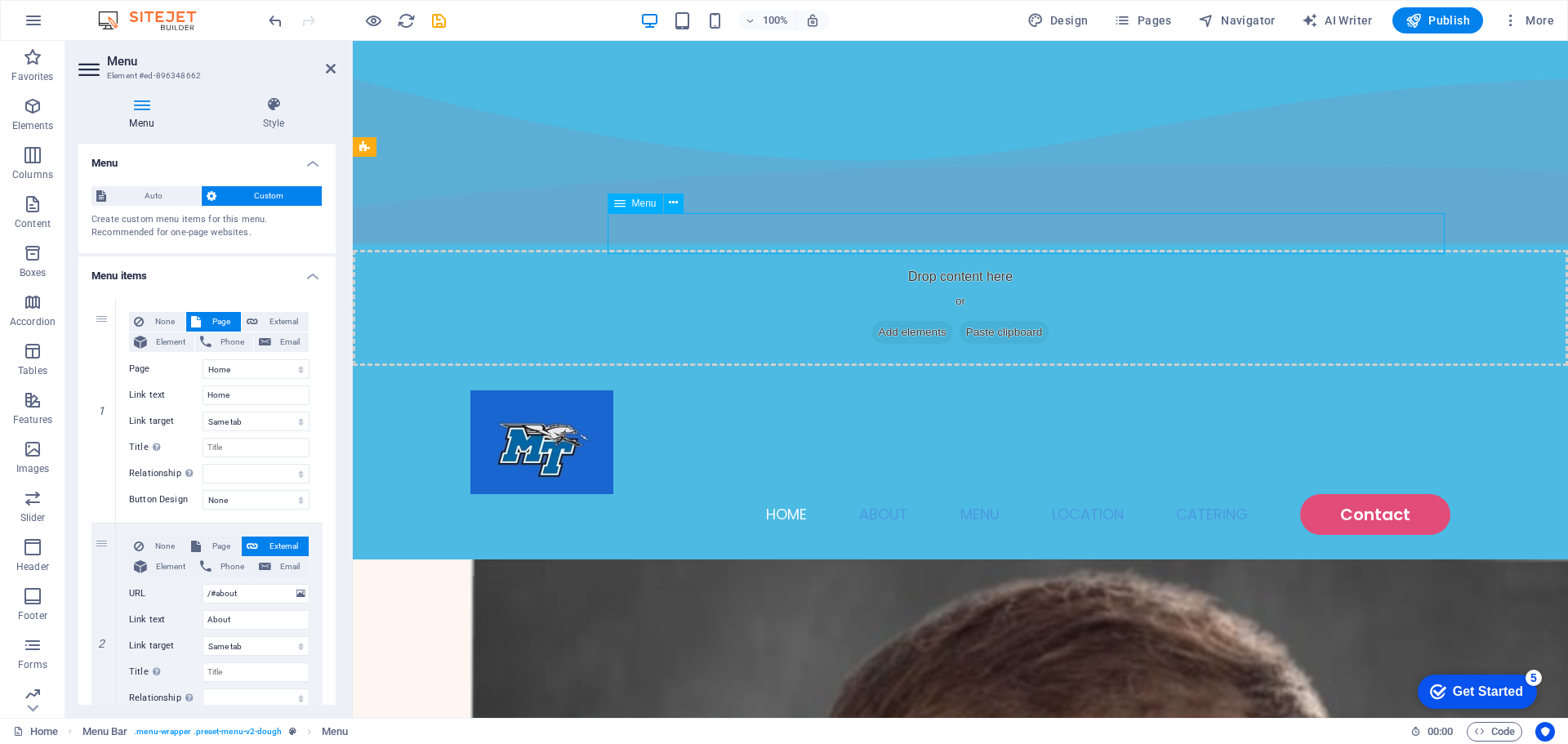
click at [1331, 494] on nav "Home About Menu Location Catering Contact" at bounding box center [960, 514] width 980 height 40
click at [1324, 494] on nav "Home About Menu Location Catering Contact" at bounding box center [960, 514] width 980 height 40
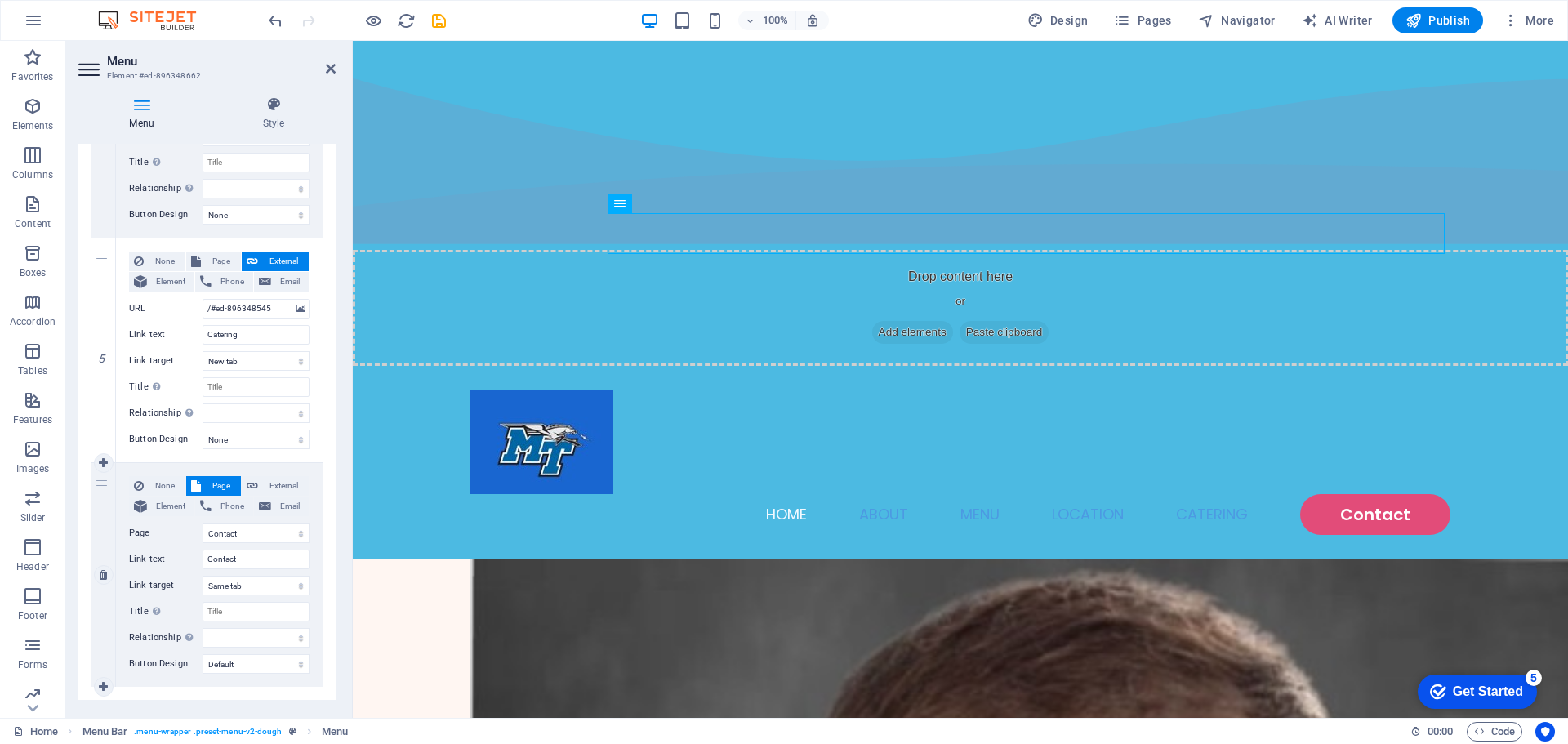
scroll to position [987, 0]
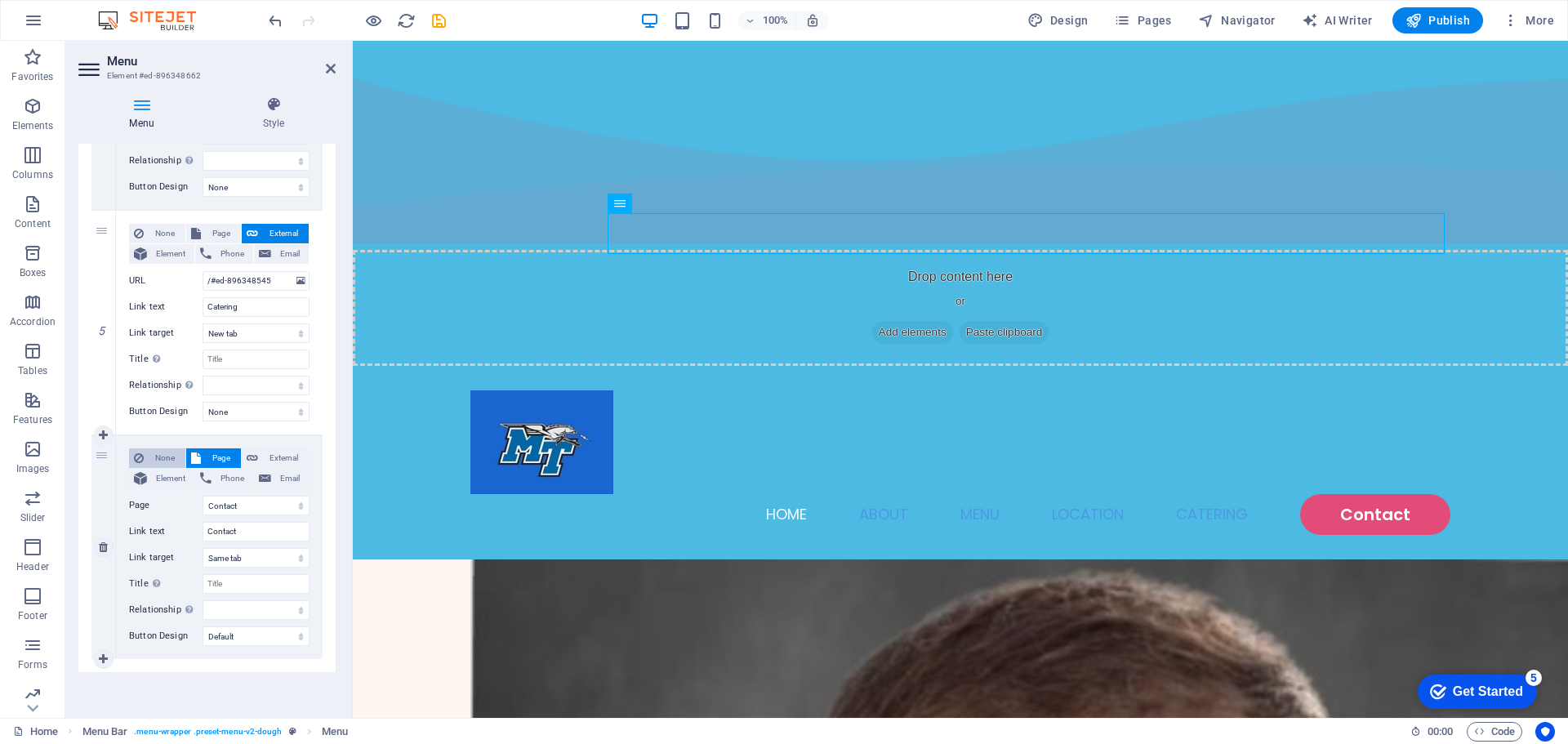
click at [157, 480] on span "Element" at bounding box center [171, 478] width 38 height 19
select select
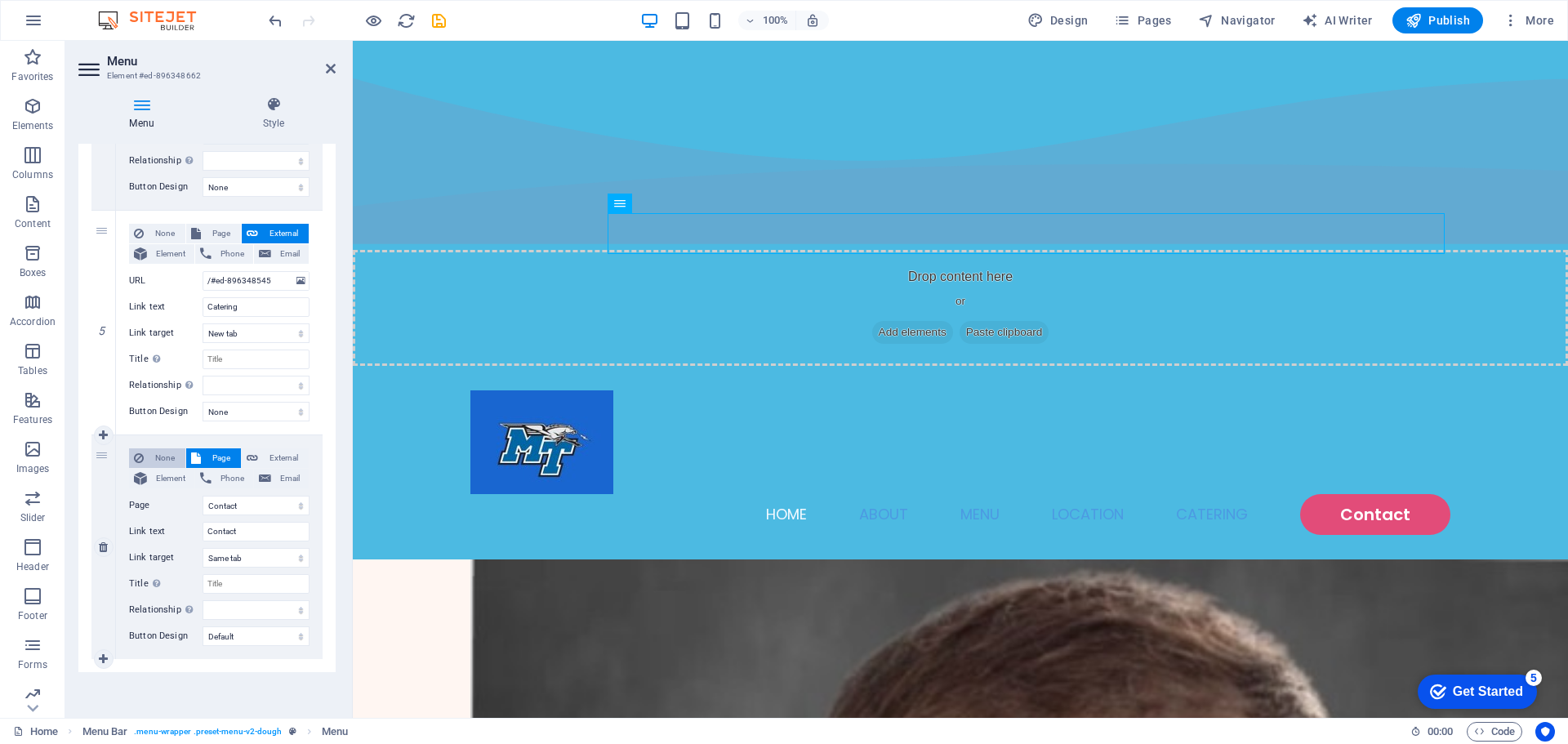
select select
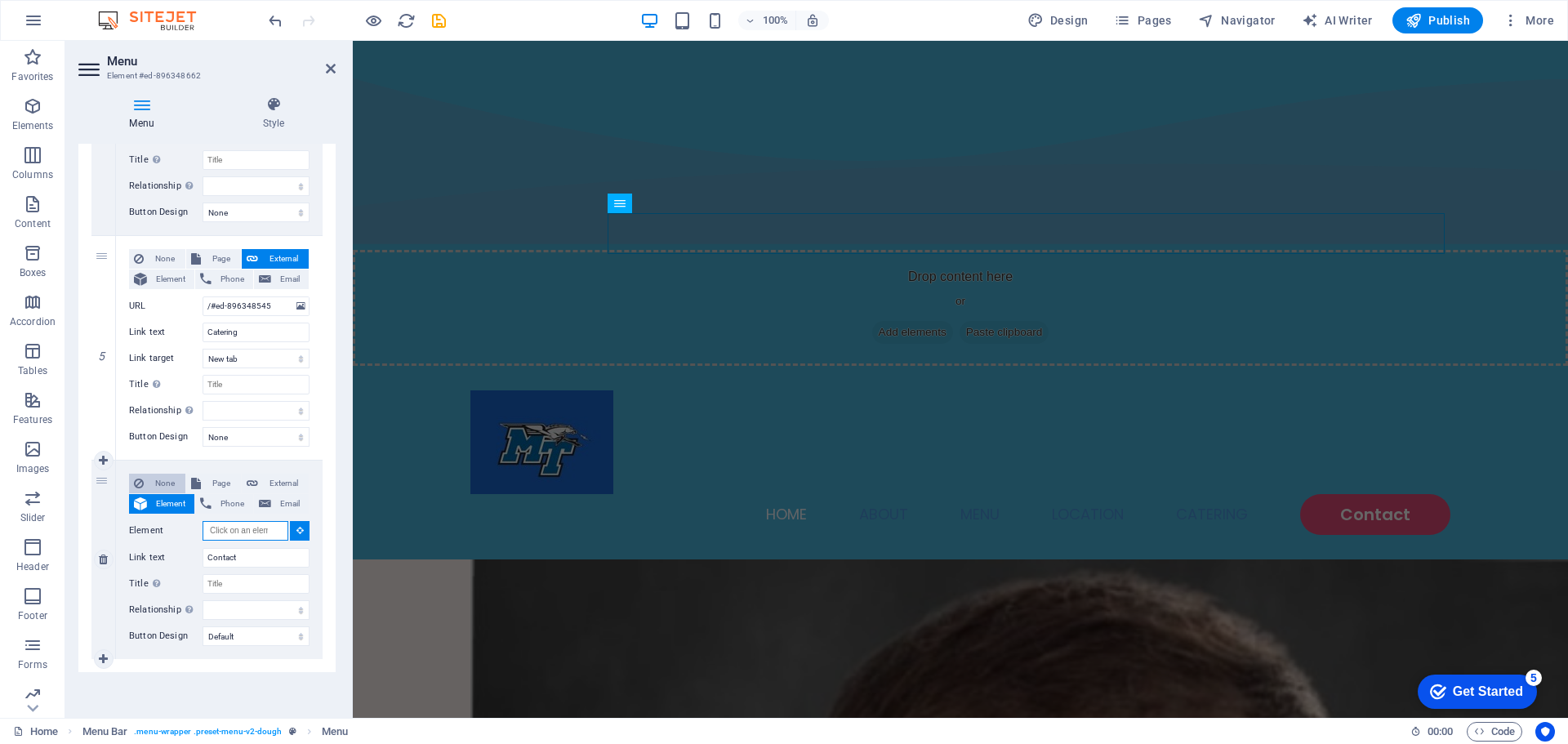
scroll to position [961, 0]
click at [296, 530] on icon at bounding box center [300, 529] width 7 height 8
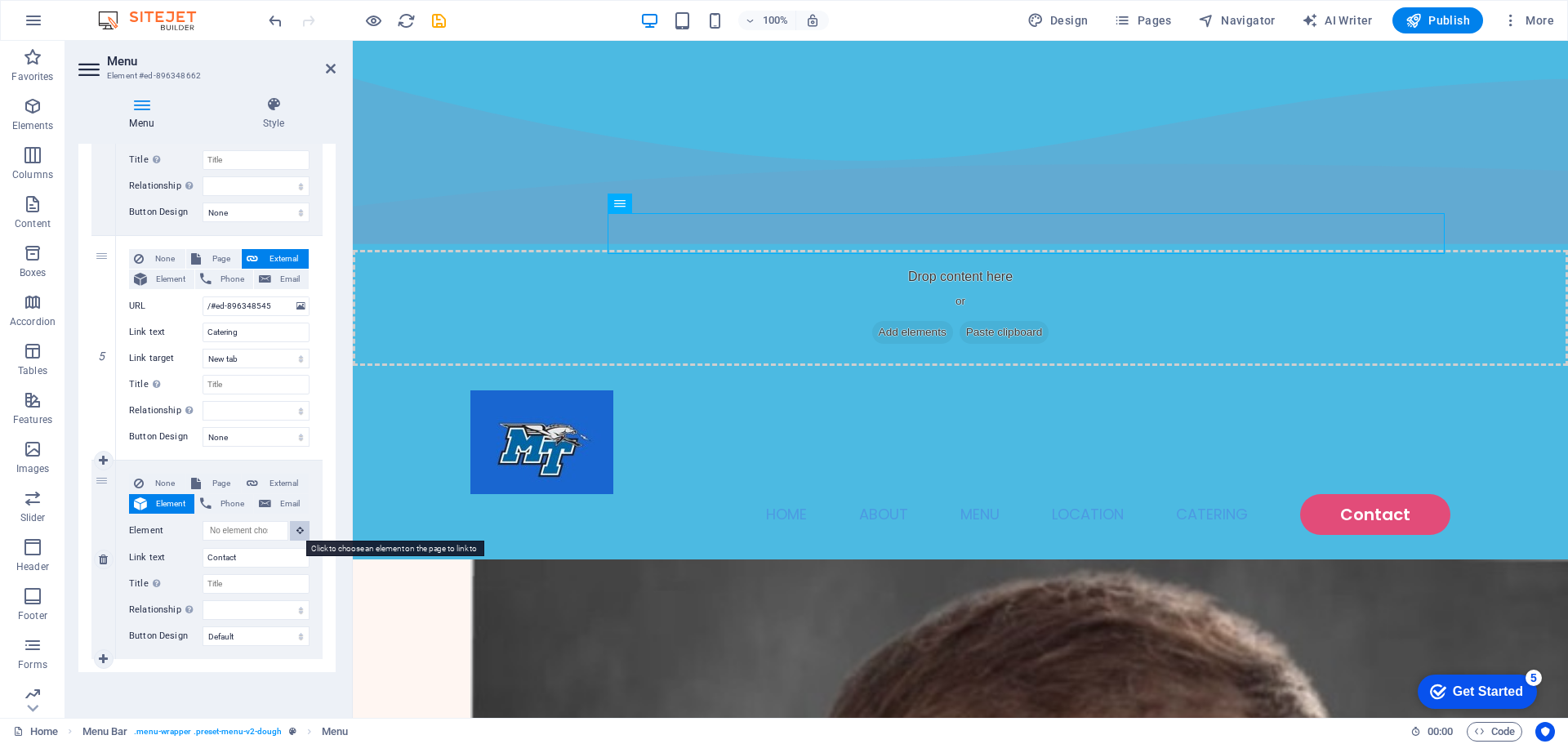
click at [296, 532] on icon at bounding box center [300, 529] width 7 height 8
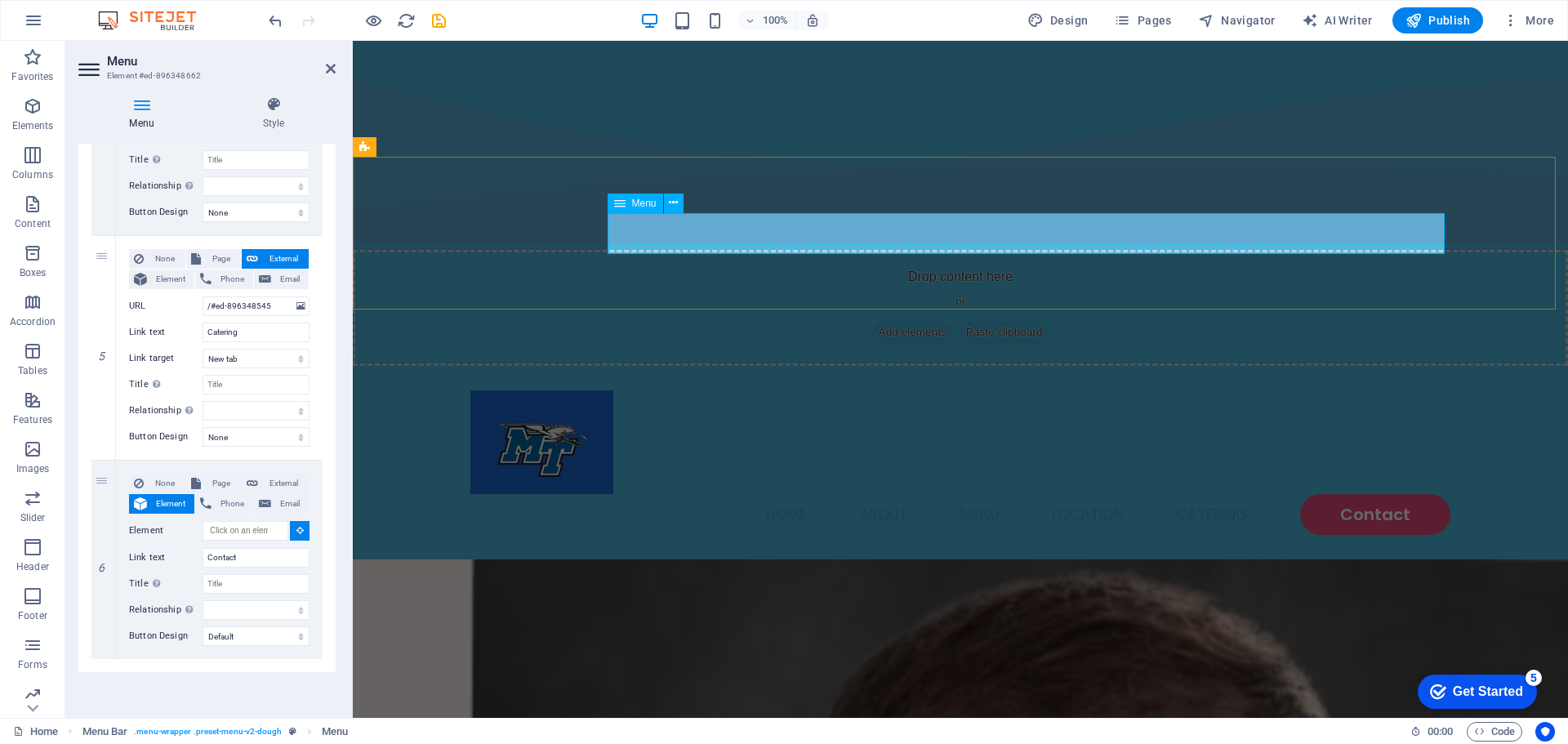
click at [1334, 494] on nav "Home About Menu Location Catering Contact" at bounding box center [960, 514] width 980 height 40
select select
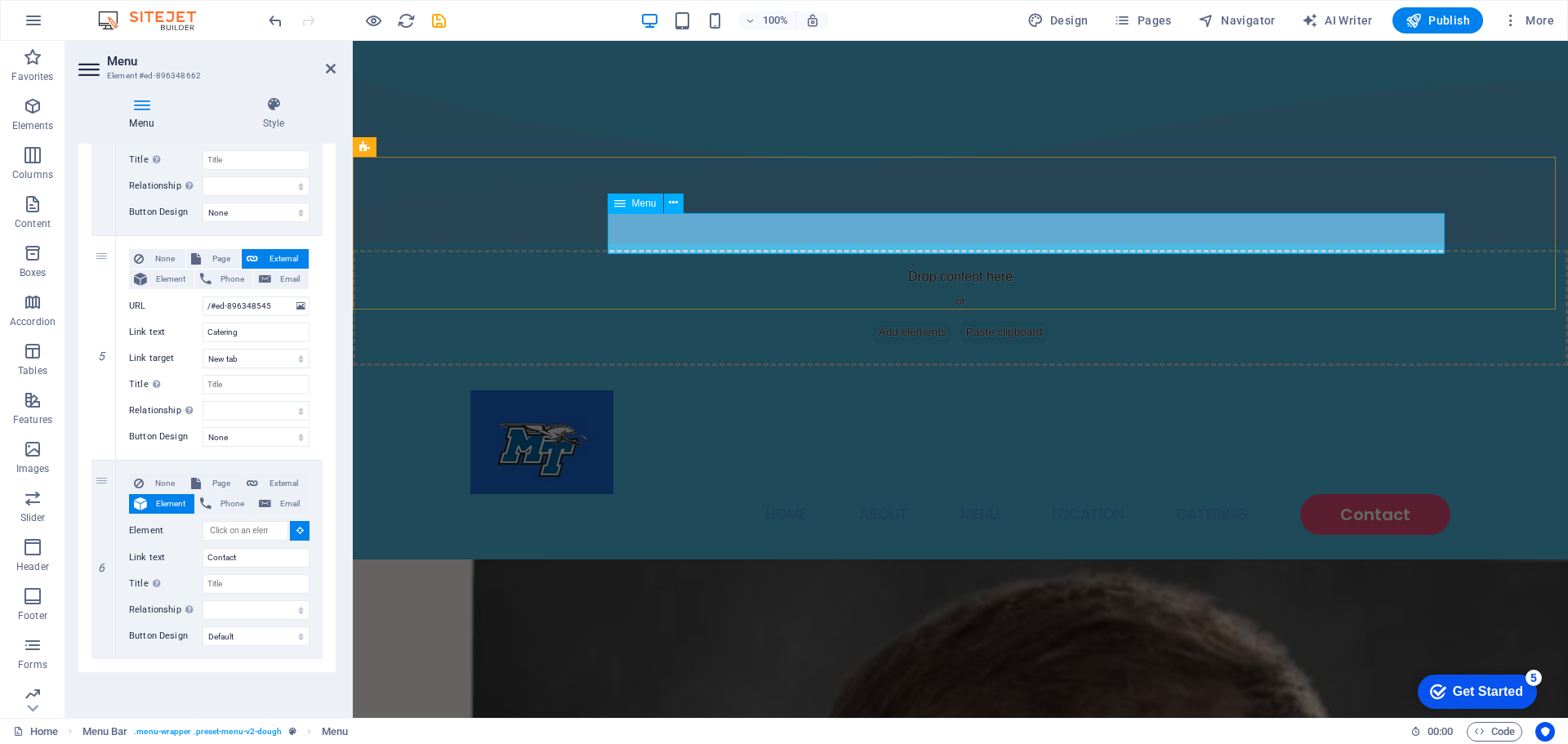
select select
type input "#ed-896348662"
select select
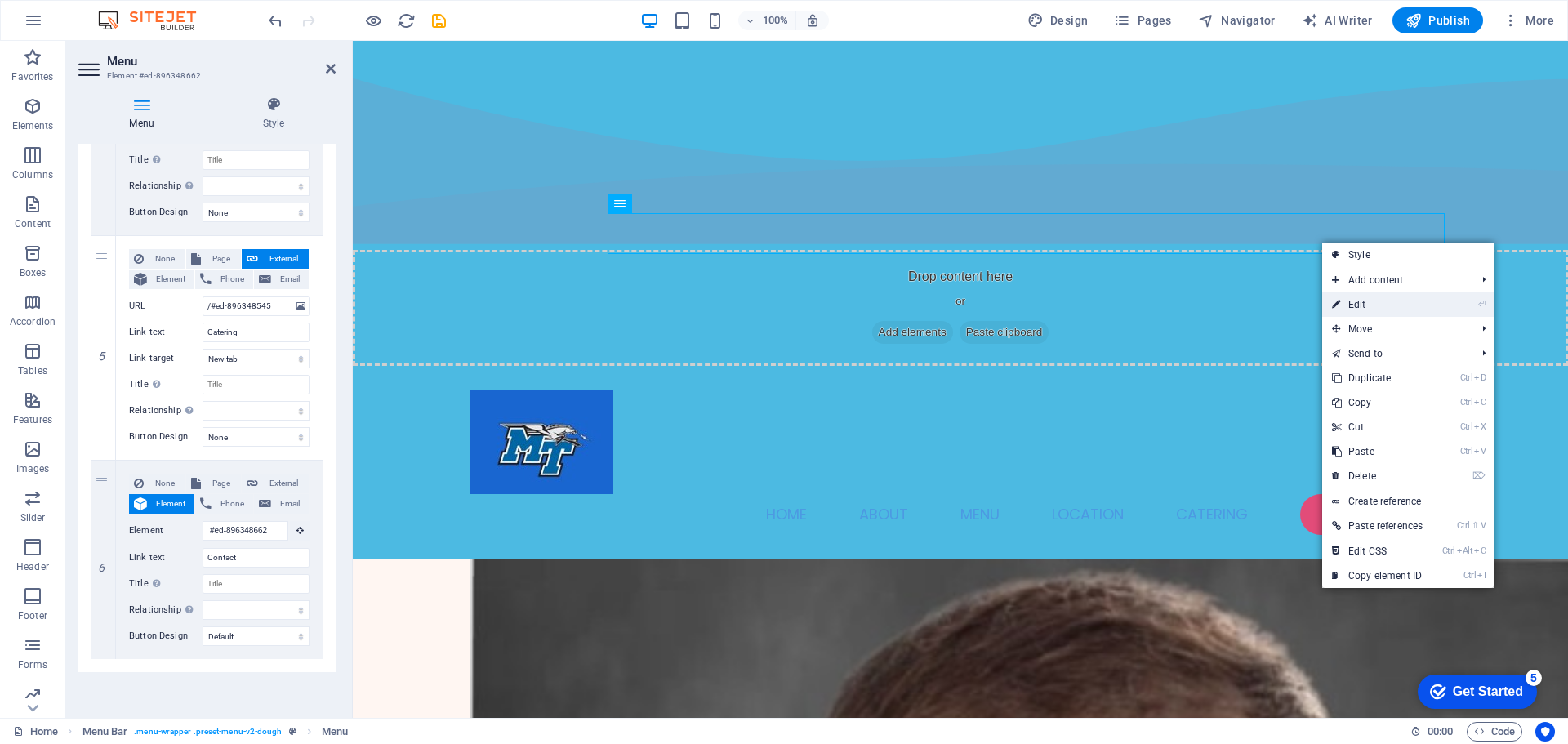
click at [1392, 296] on link "⏎ Edit" at bounding box center [1377, 304] width 110 height 25
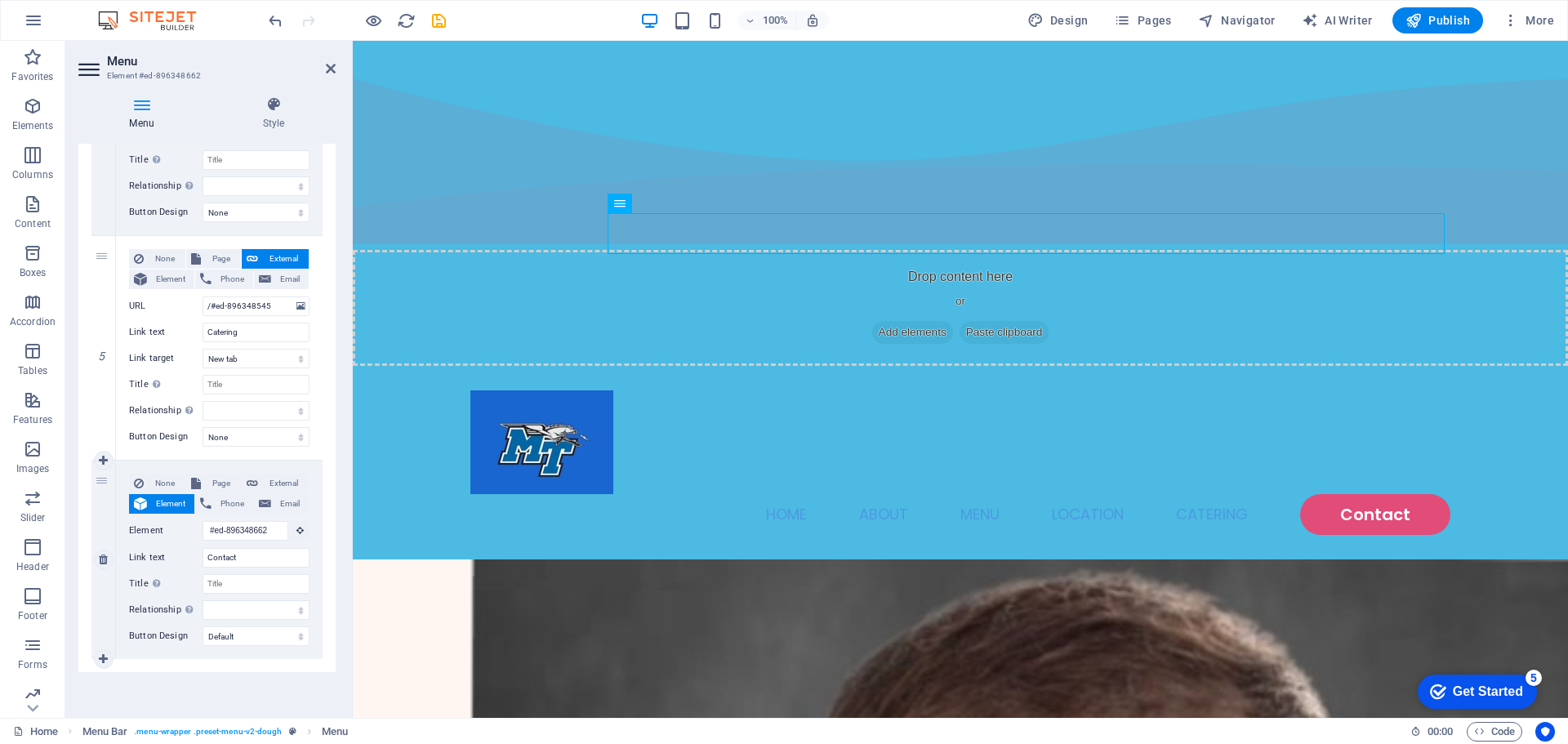
click at [228, 541] on div "Element #ed-896348662" at bounding box center [219, 531] width 180 height 20
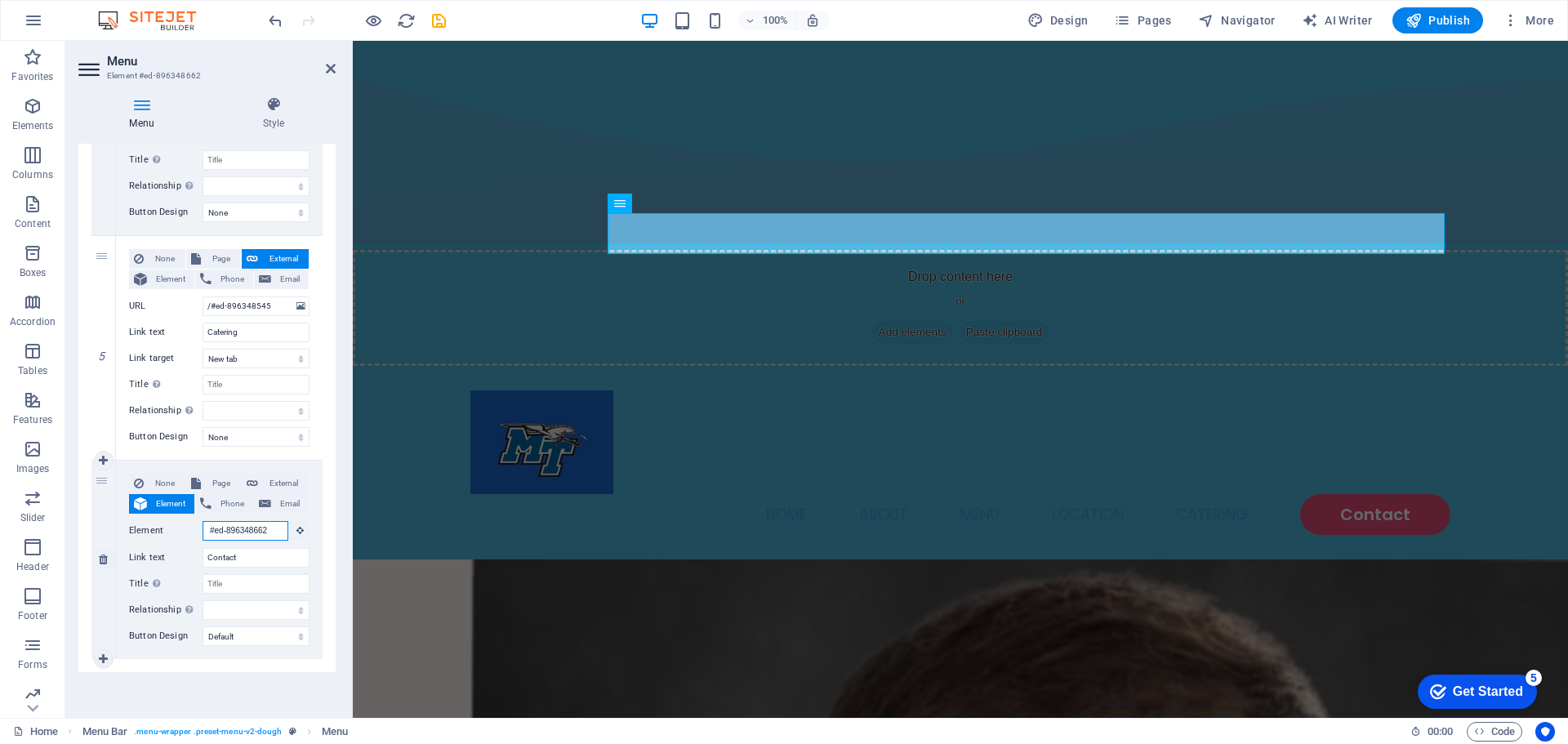
click at [233, 537] on input "#ed-896348662" at bounding box center [245, 531] width 86 height 19
paste input "4cbae"
type input "#4cbae2"
select select
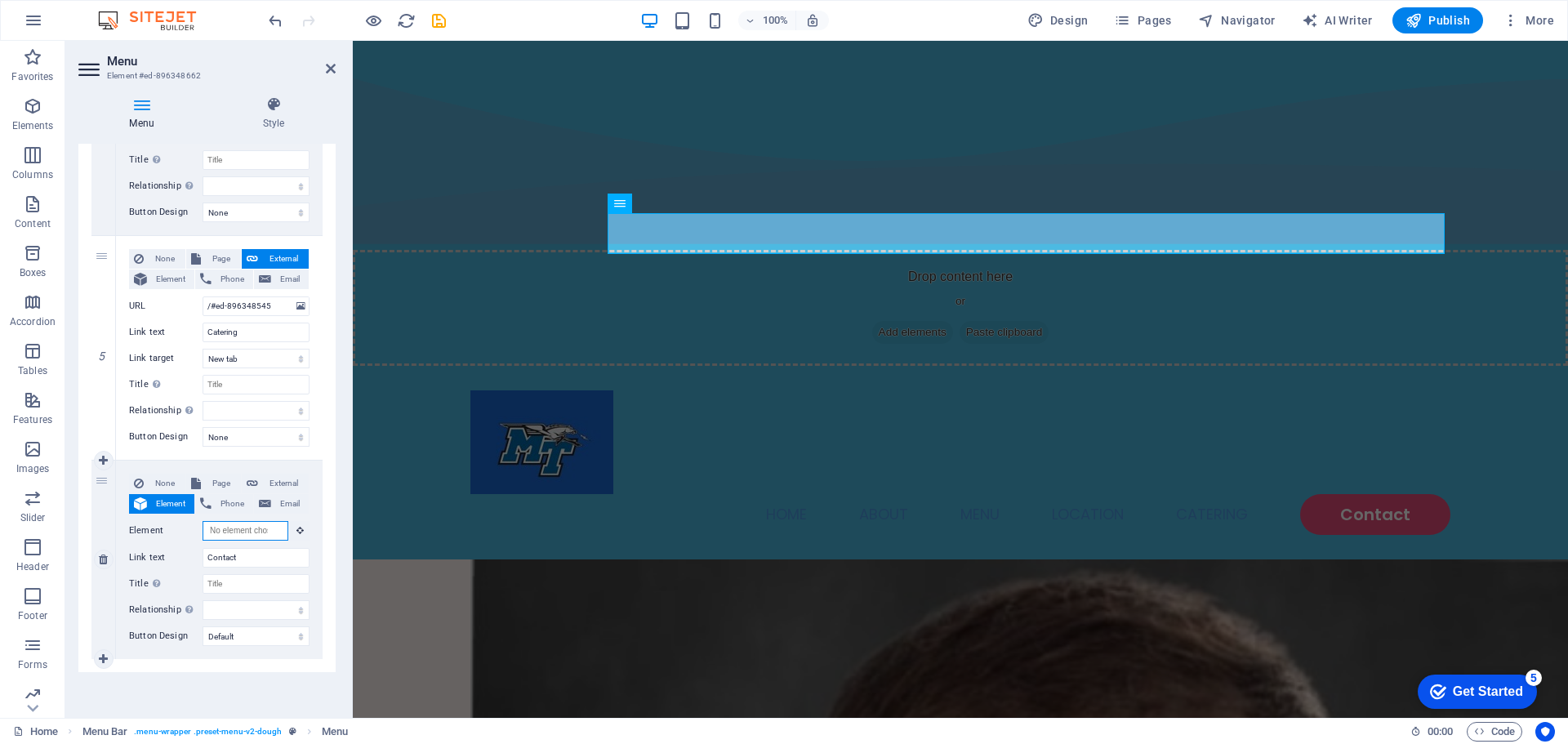
select select
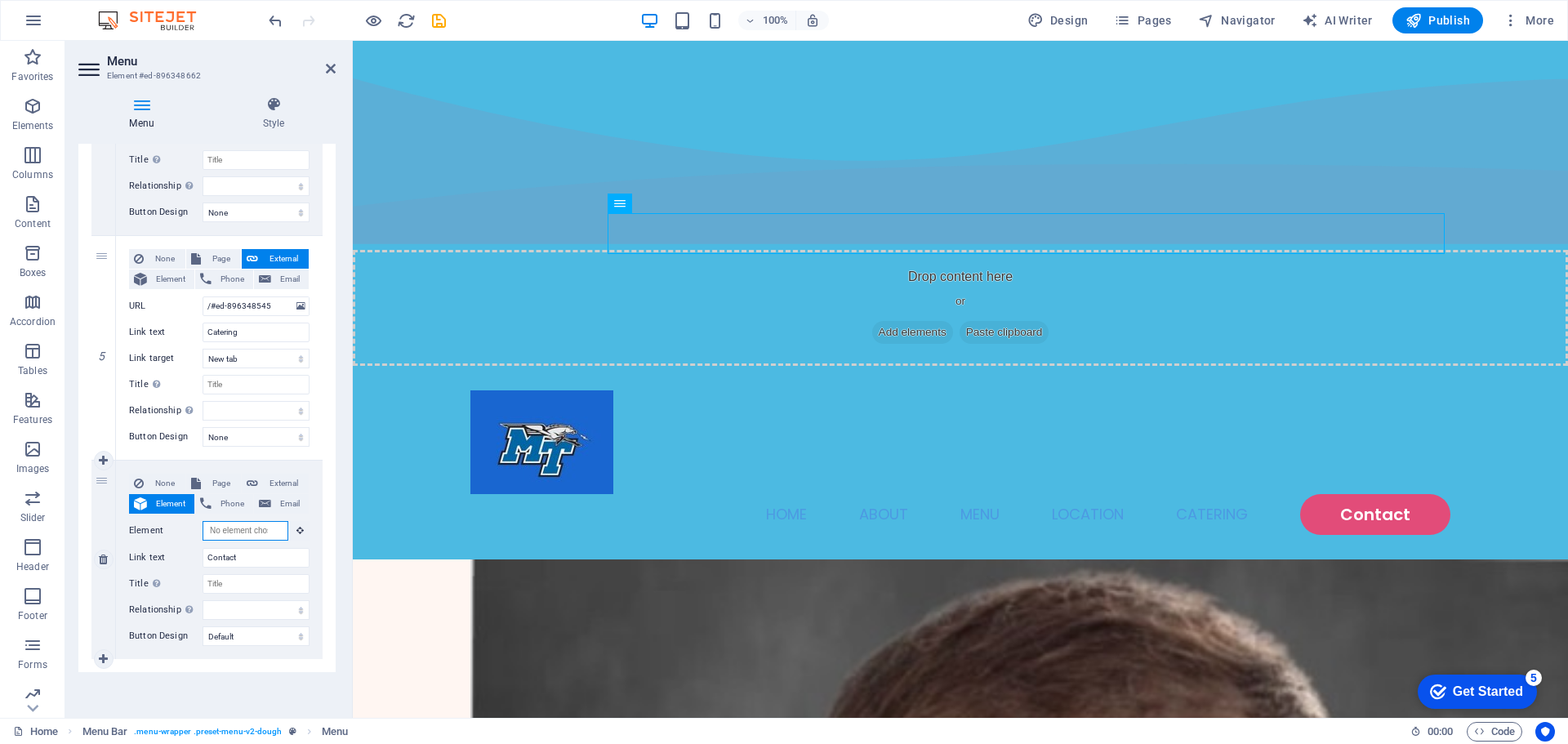
paste input "#4cbae2"
type input "#4cbae2"
click at [1332, 494] on nav "Home About Menu Location Catering Contact" at bounding box center [960, 514] width 980 height 40
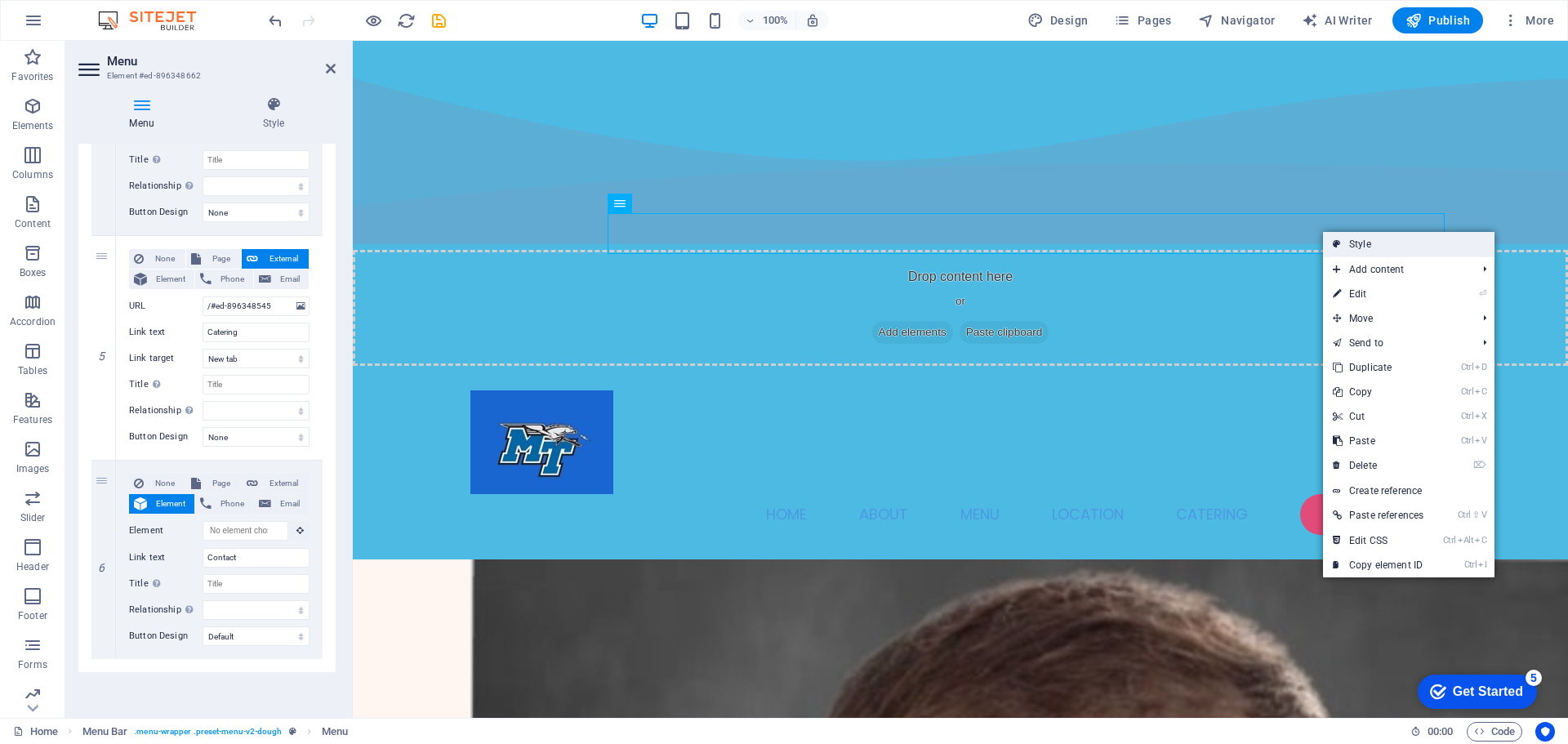
click at [1343, 251] on link "Style" at bounding box center [1409, 244] width 171 height 25
select select "rem"
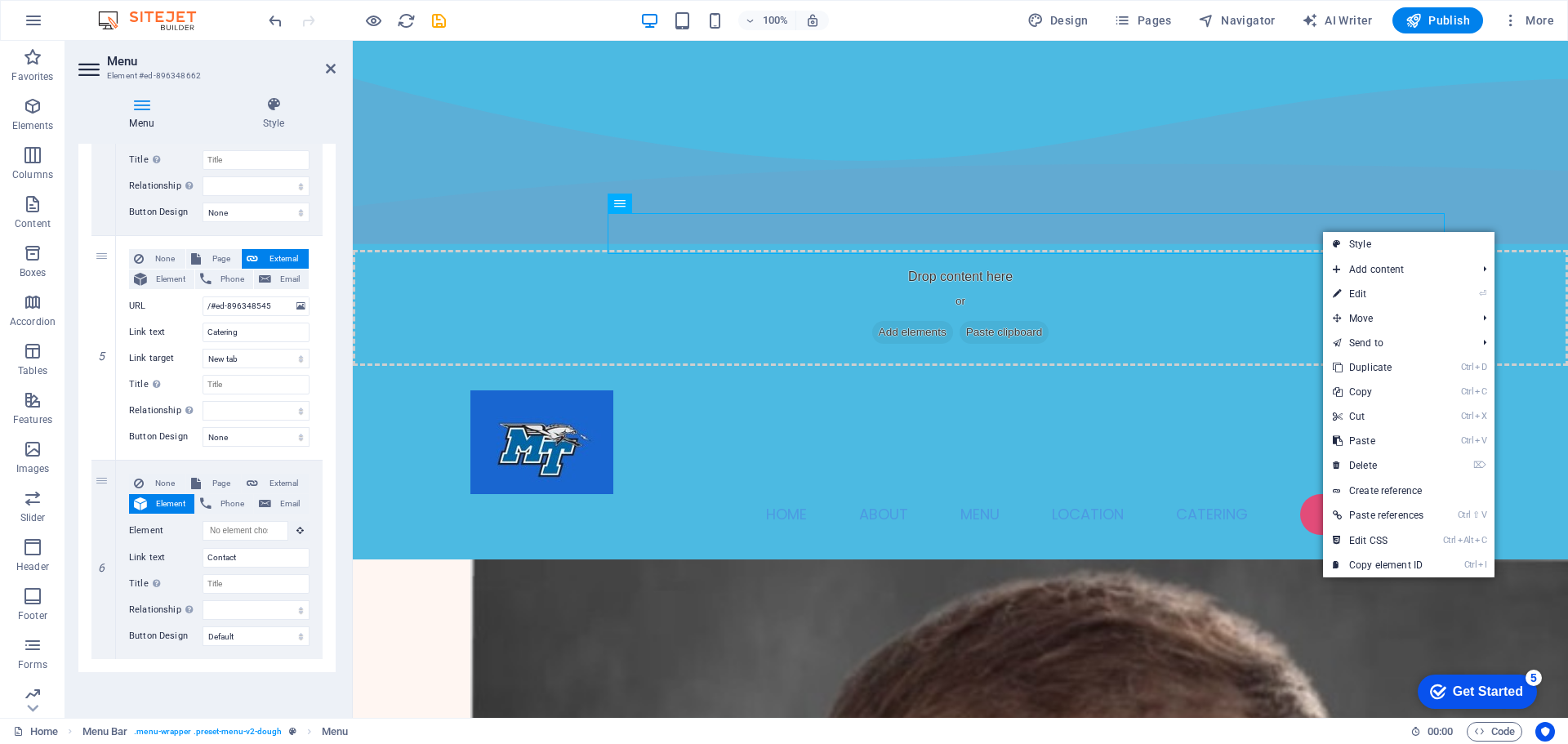
select select "hover_text_color"
select select "rem"
select select "px"
select select "400"
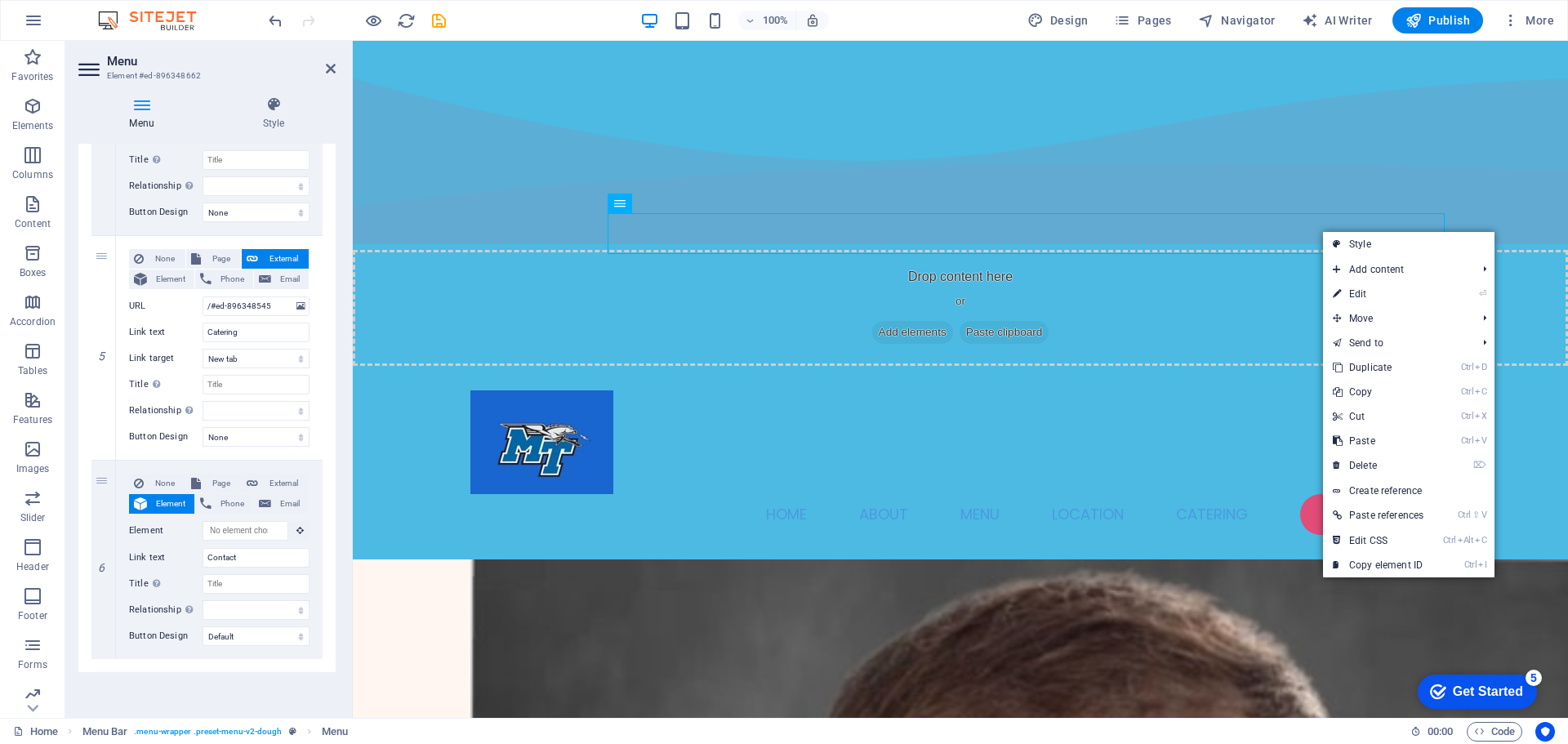
select select "px"
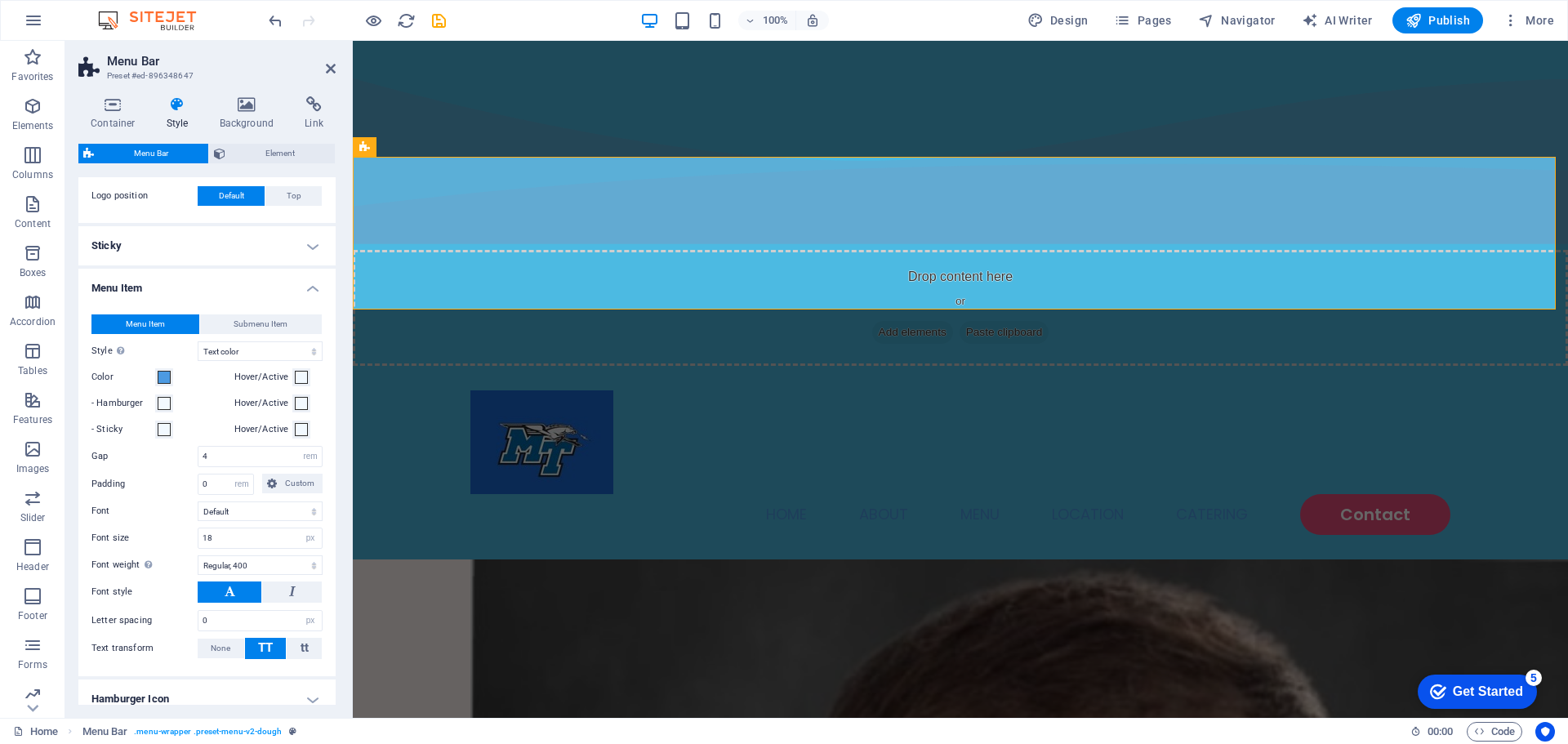
scroll to position [376, 0]
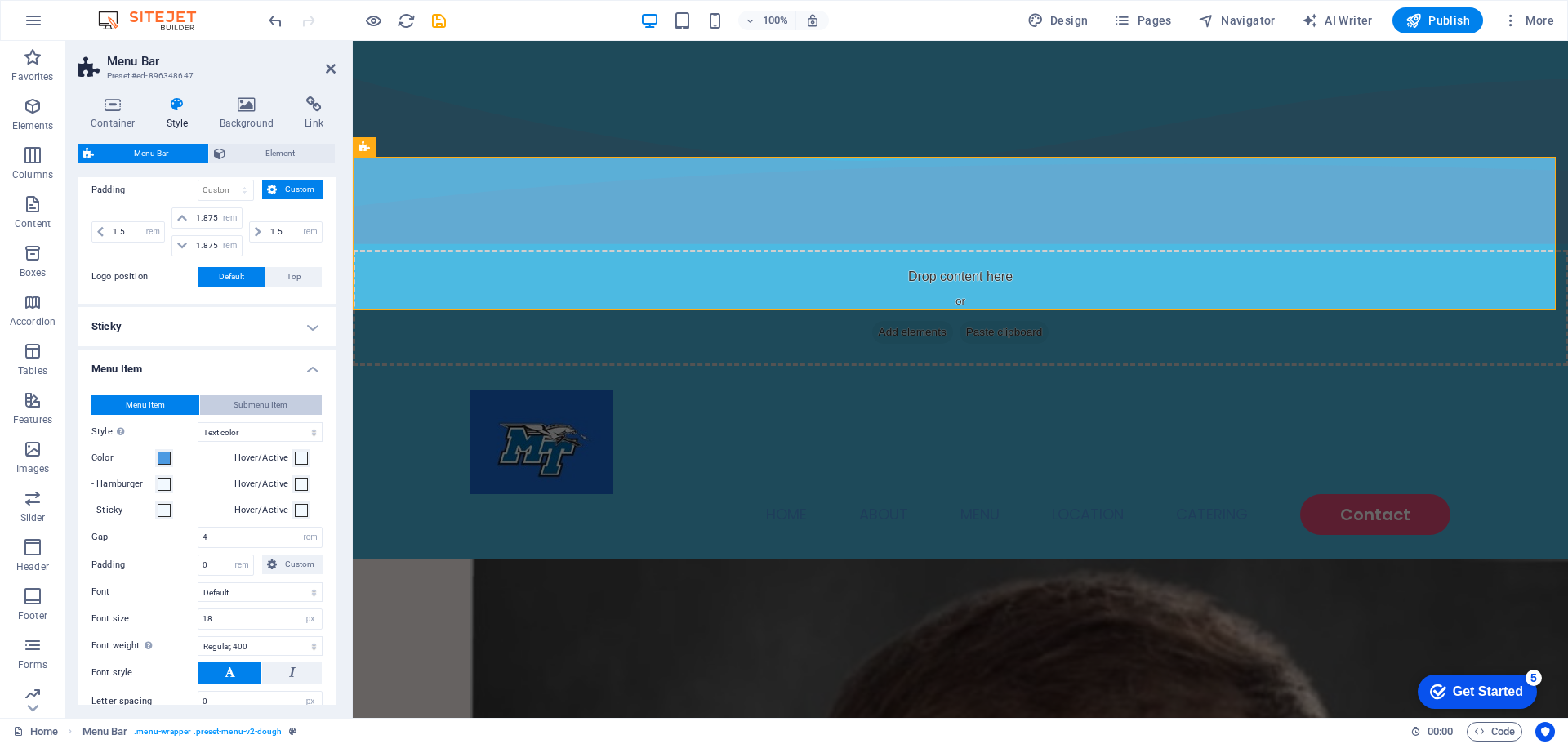
click at [242, 405] on span "Submenu Item" at bounding box center [260, 405] width 54 height 19
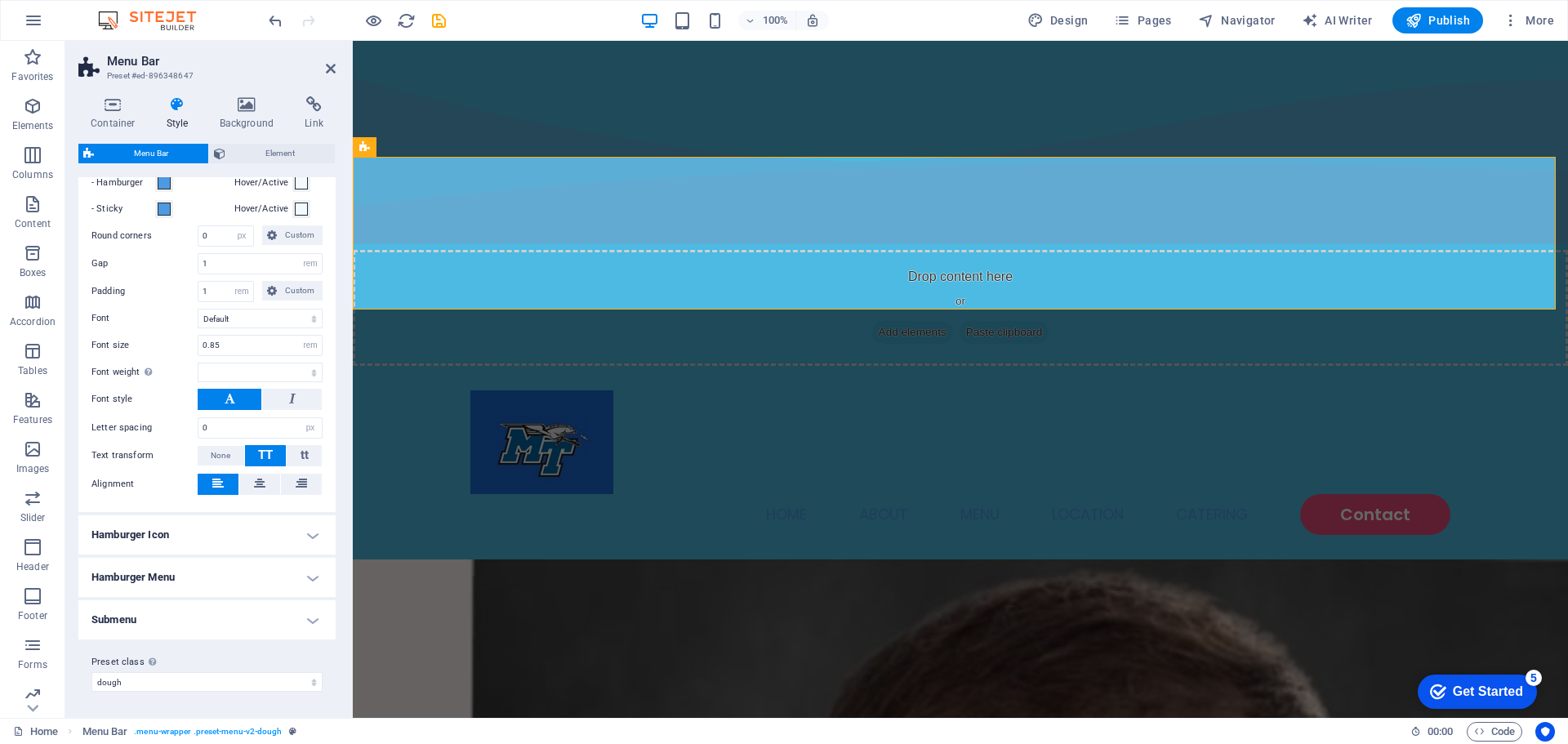
select select
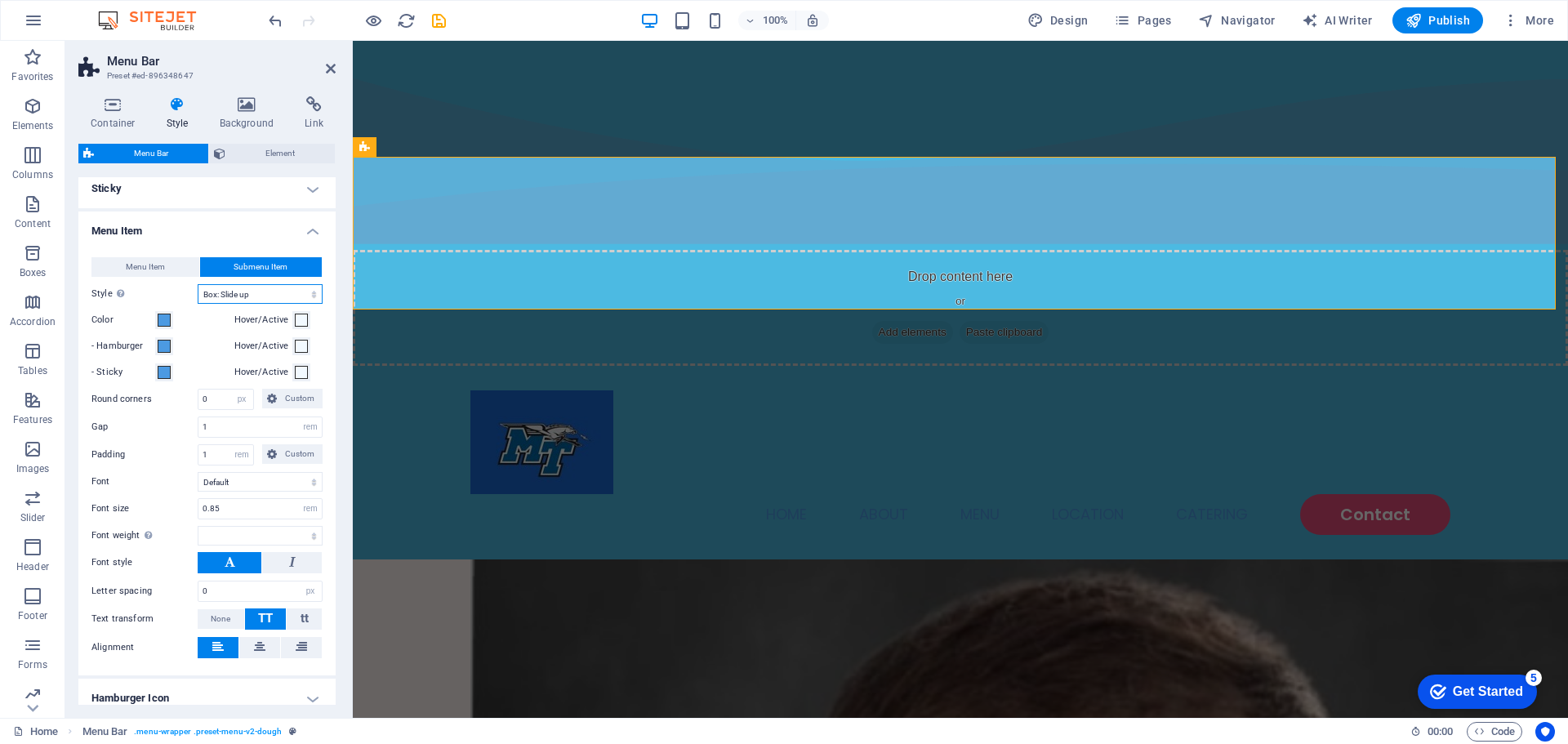
click at [311, 291] on select "Plain Text color Box: Fade Box: Flip vertical Box: Flip horizontal Box: Slide d…" at bounding box center [260, 294] width 125 height 19
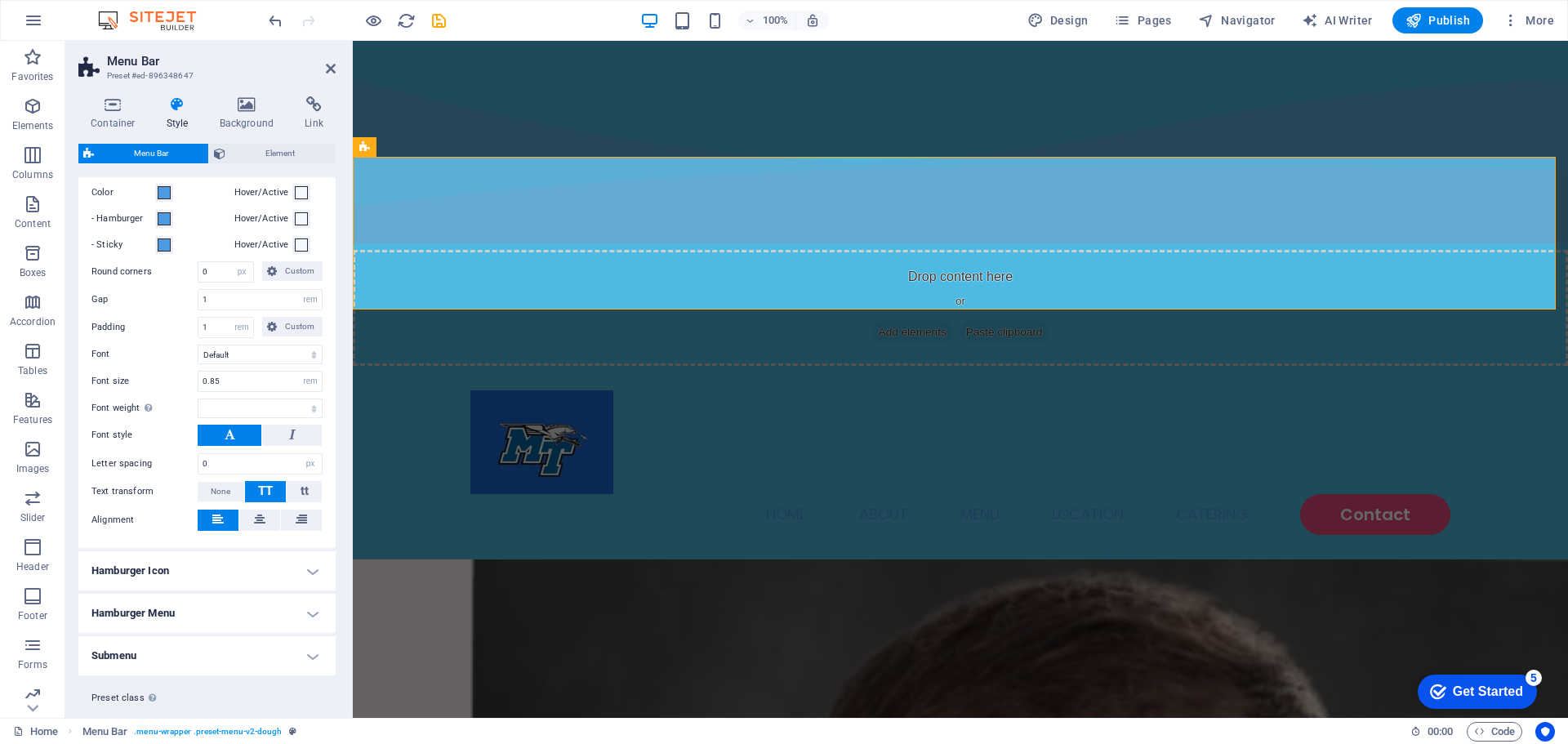
scroll to position [677, 0]
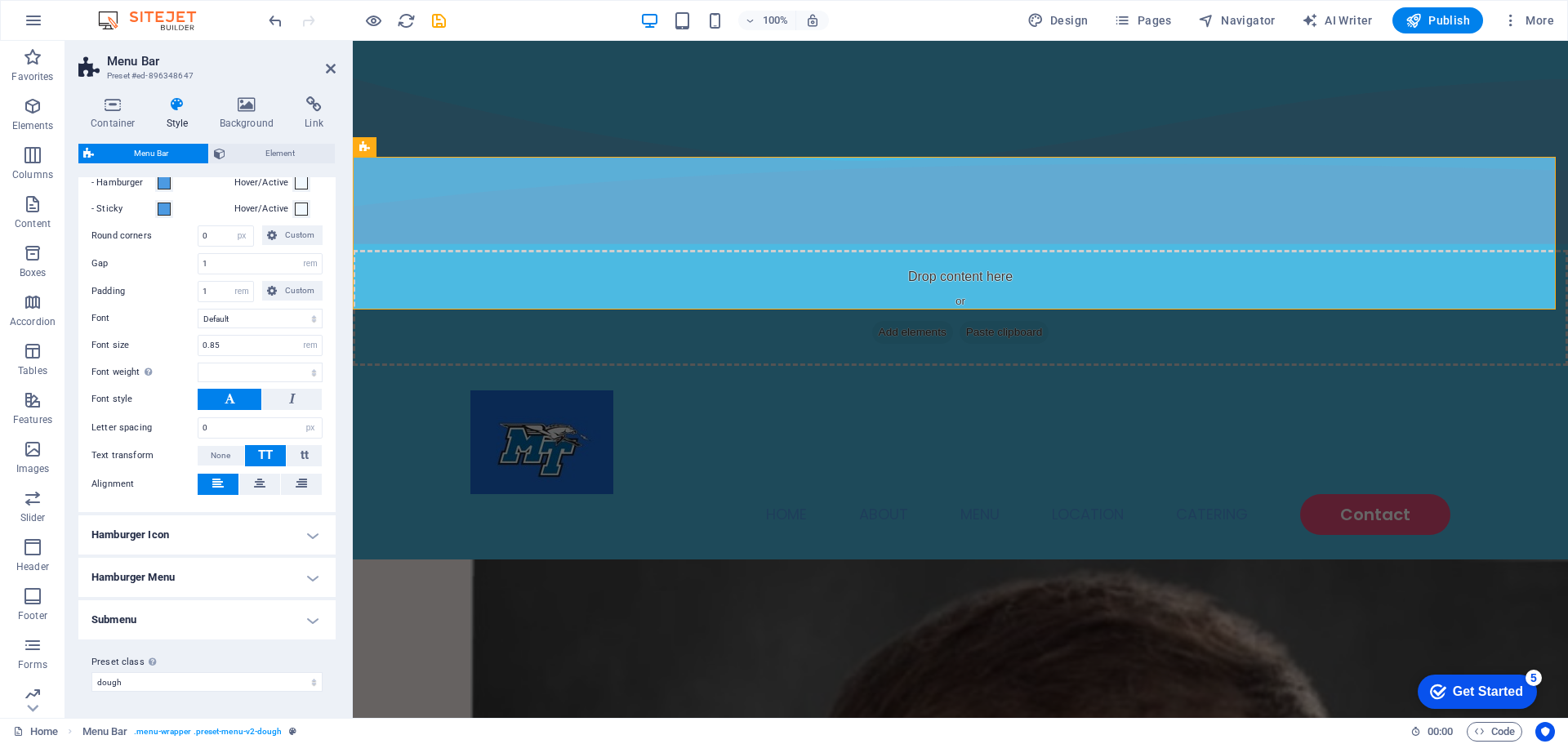
click at [268, 522] on h4 "Hamburger Icon" at bounding box center [207, 535] width 258 height 40
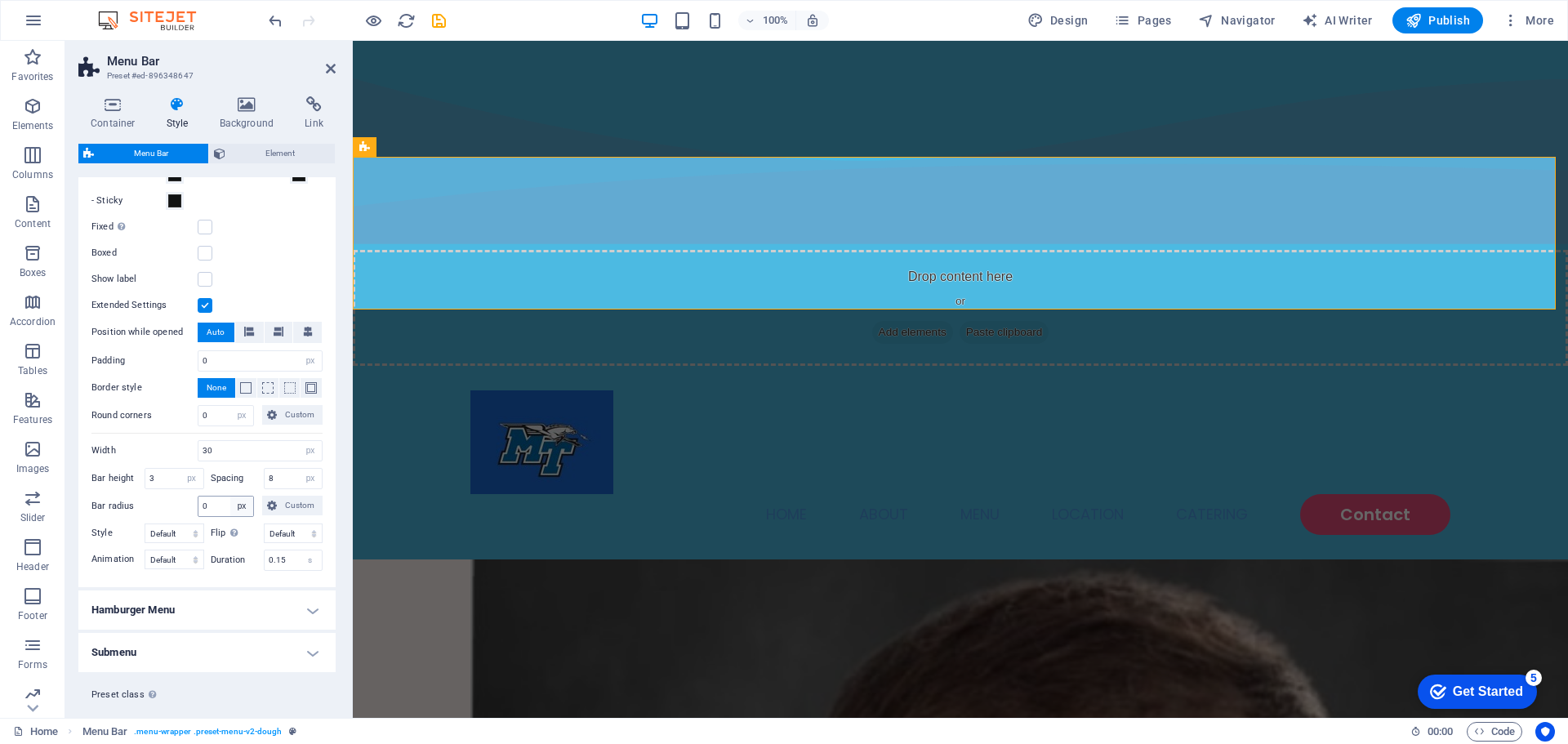
scroll to position [1193, 0]
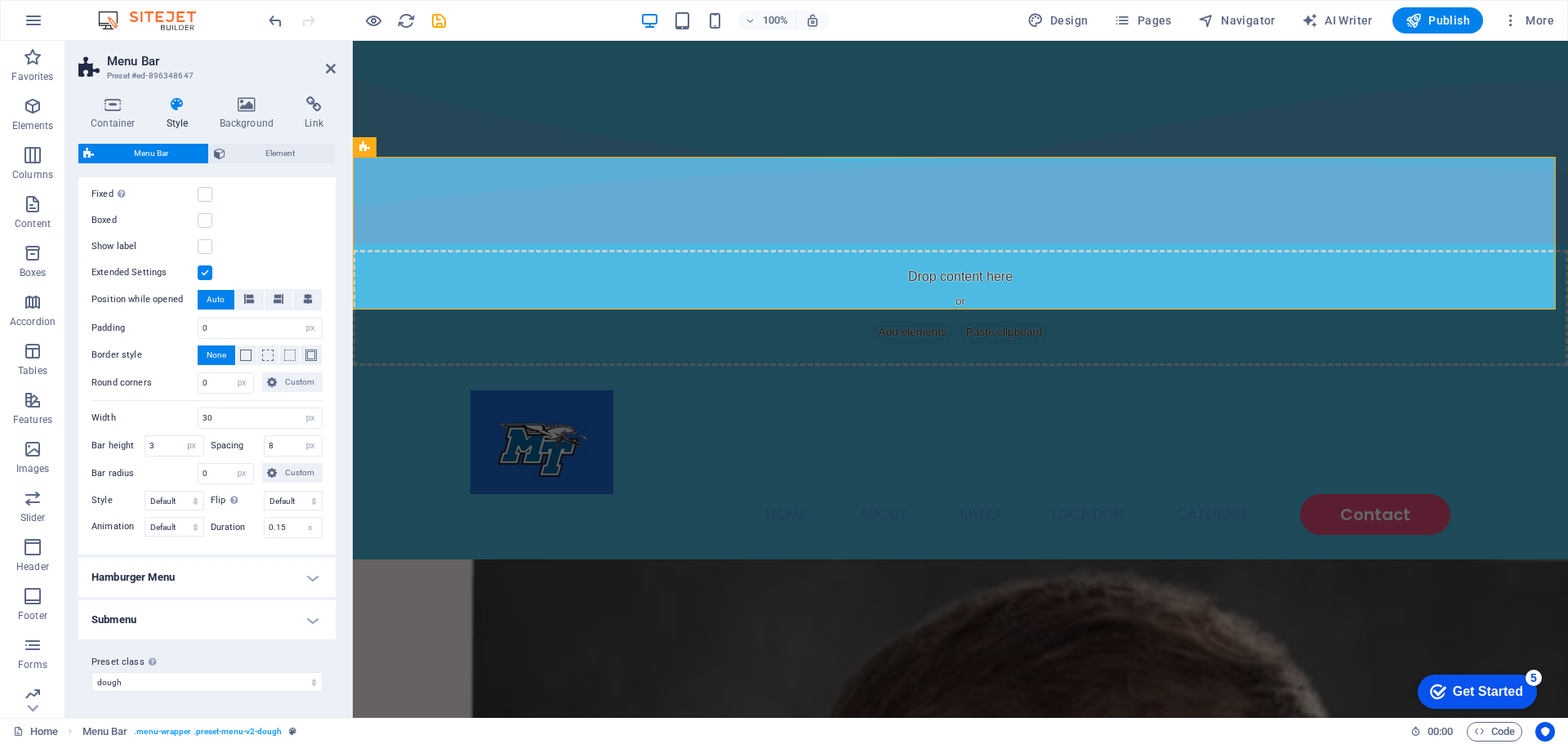
click at [243, 567] on h4 "Hamburger Menu" at bounding box center [207, 577] width 258 height 40
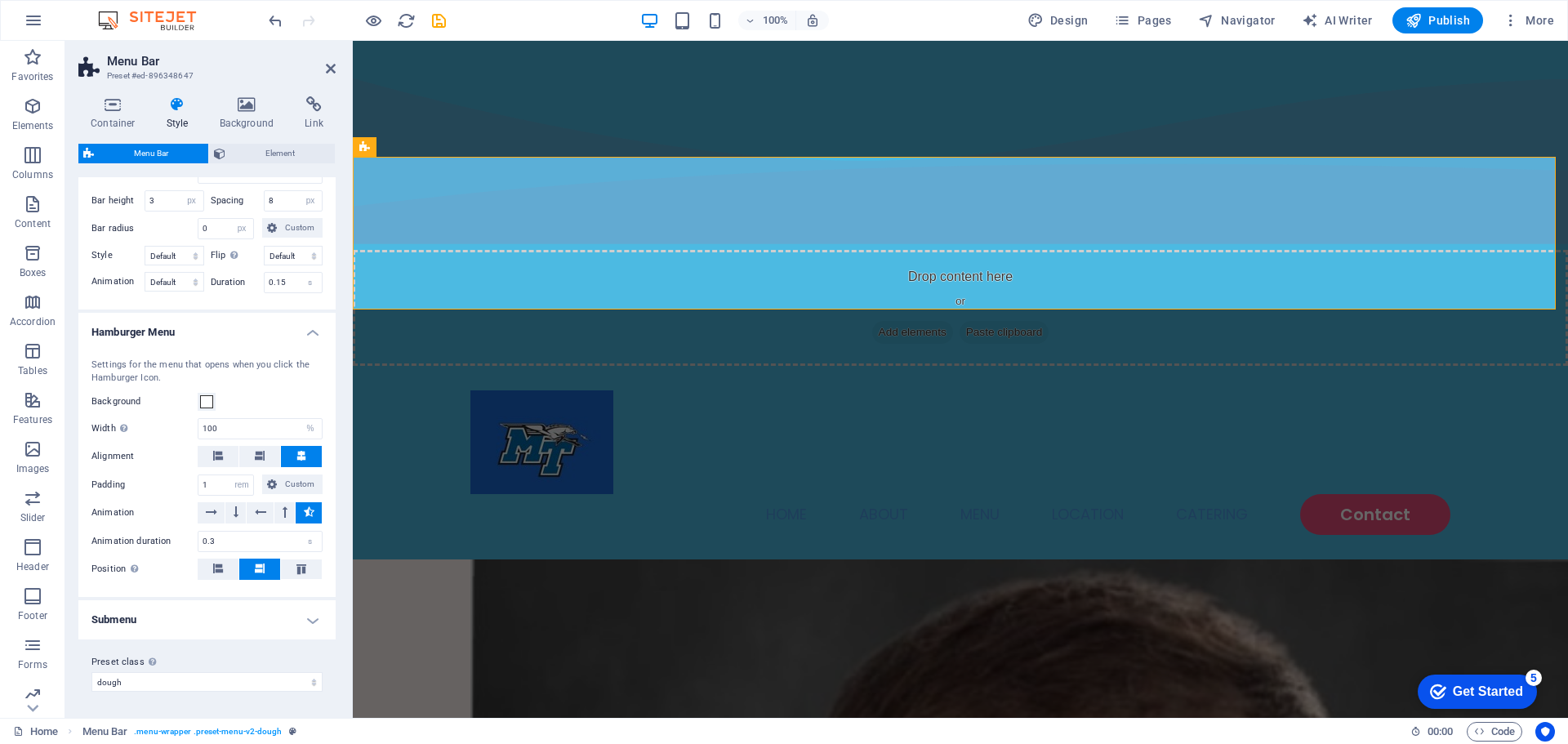
click at [275, 614] on h4 "Submenu" at bounding box center [207, 620] width 258 height 40
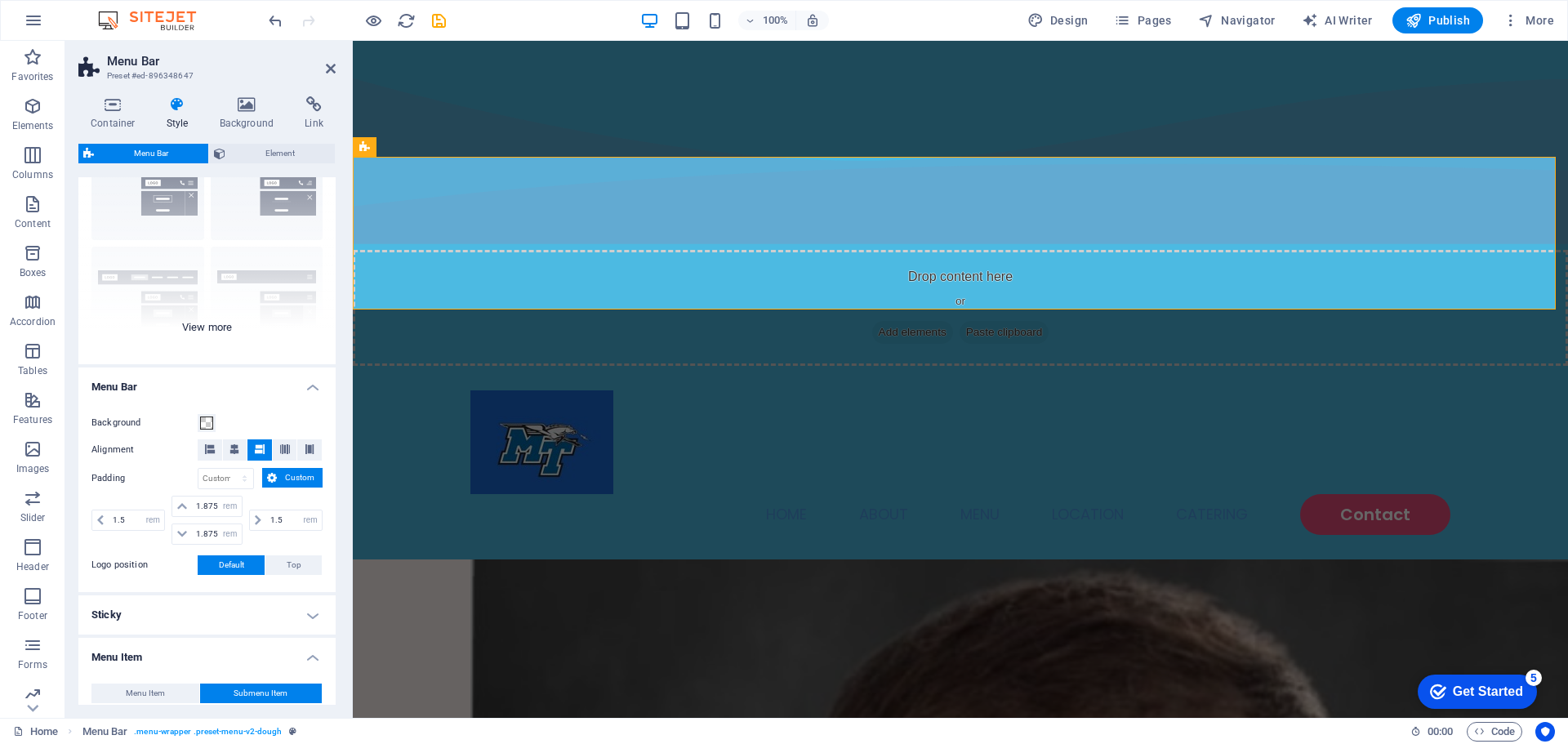
scroll to position [0, 0]
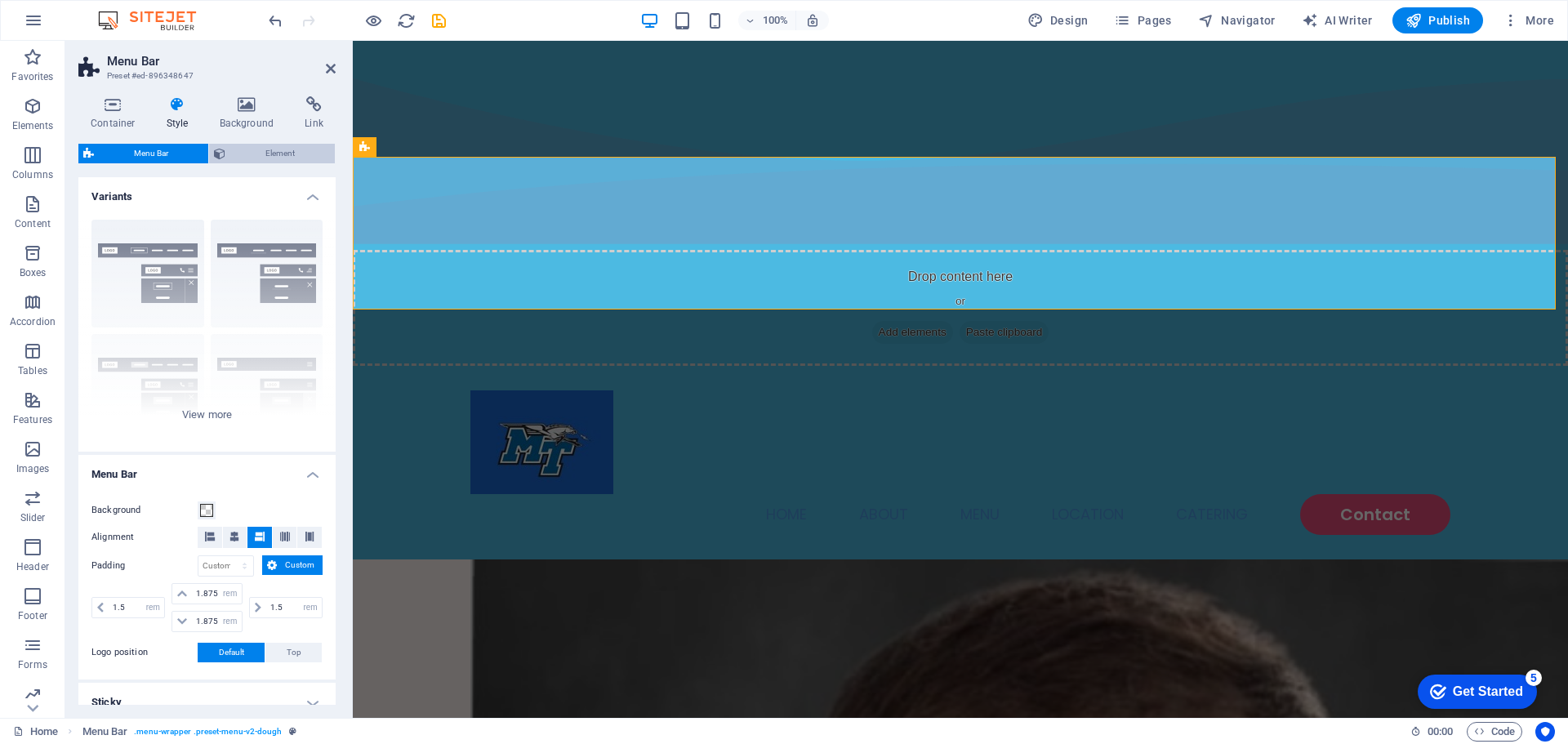
click at [248, 155] on span "Element" at bounding box center [280, 153] width 99 height 19
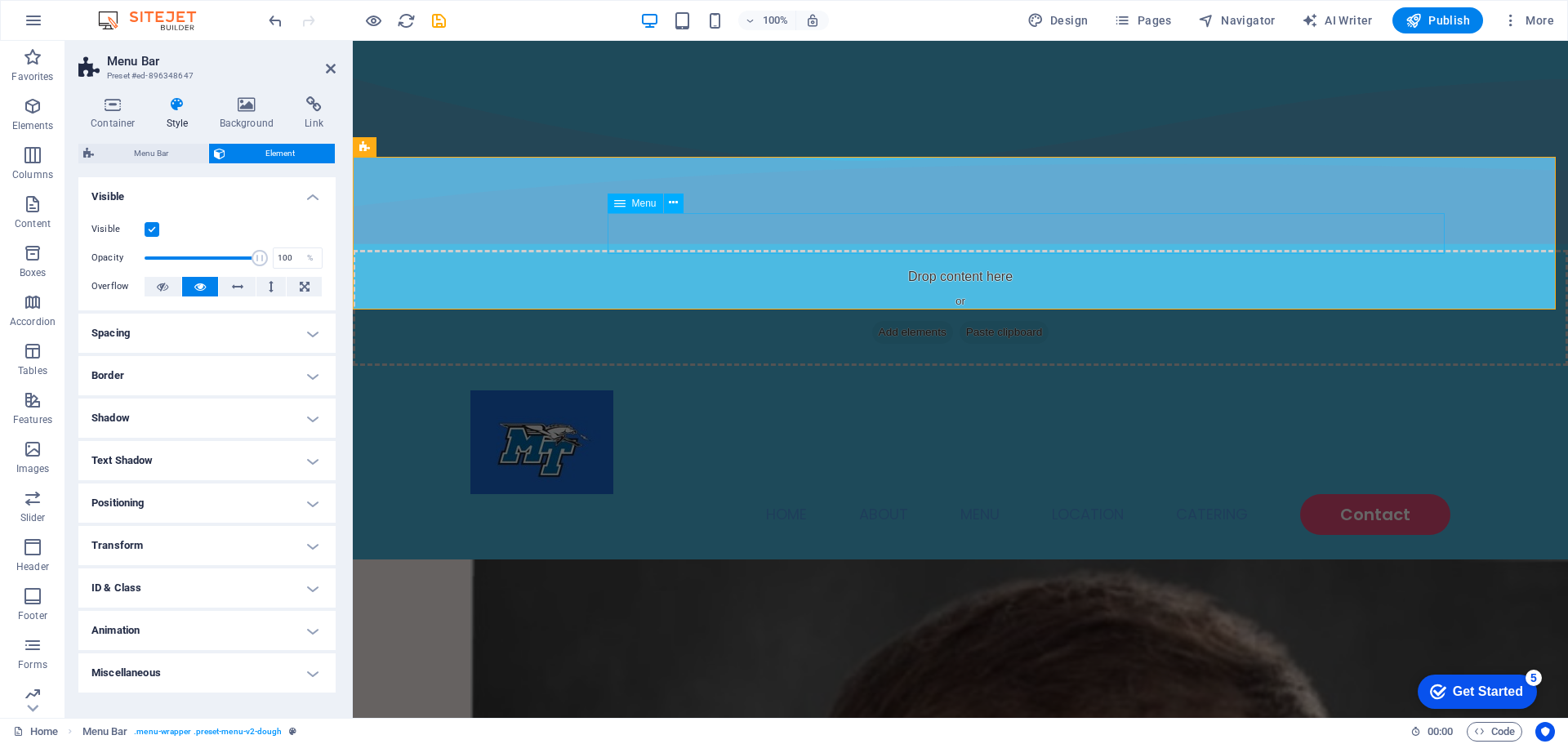
drag, startPoint x: 1358, startPoint y: 227, endPoint x: 1643, endPoint y: 229, distance: 285.0
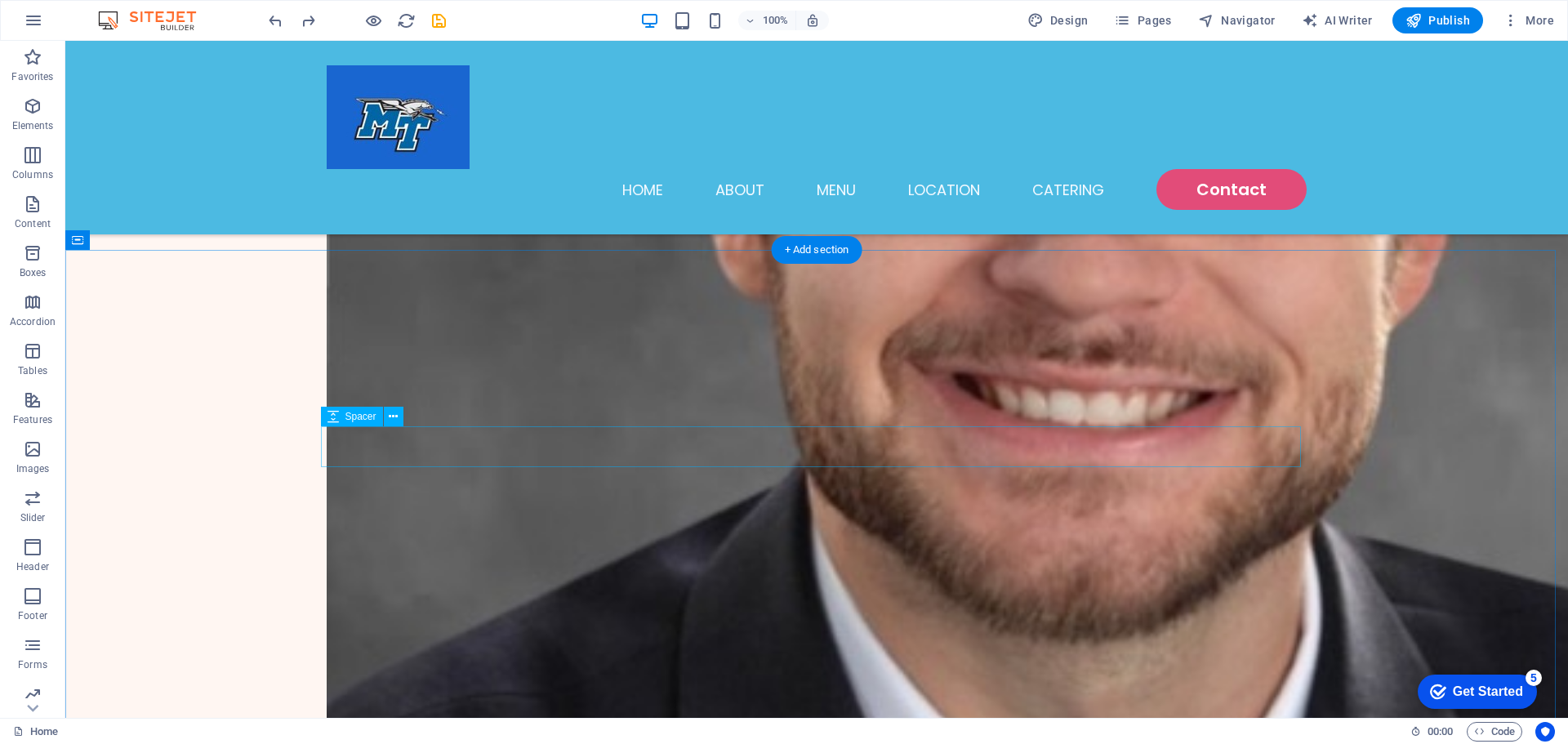
scroll to position [980, 0]
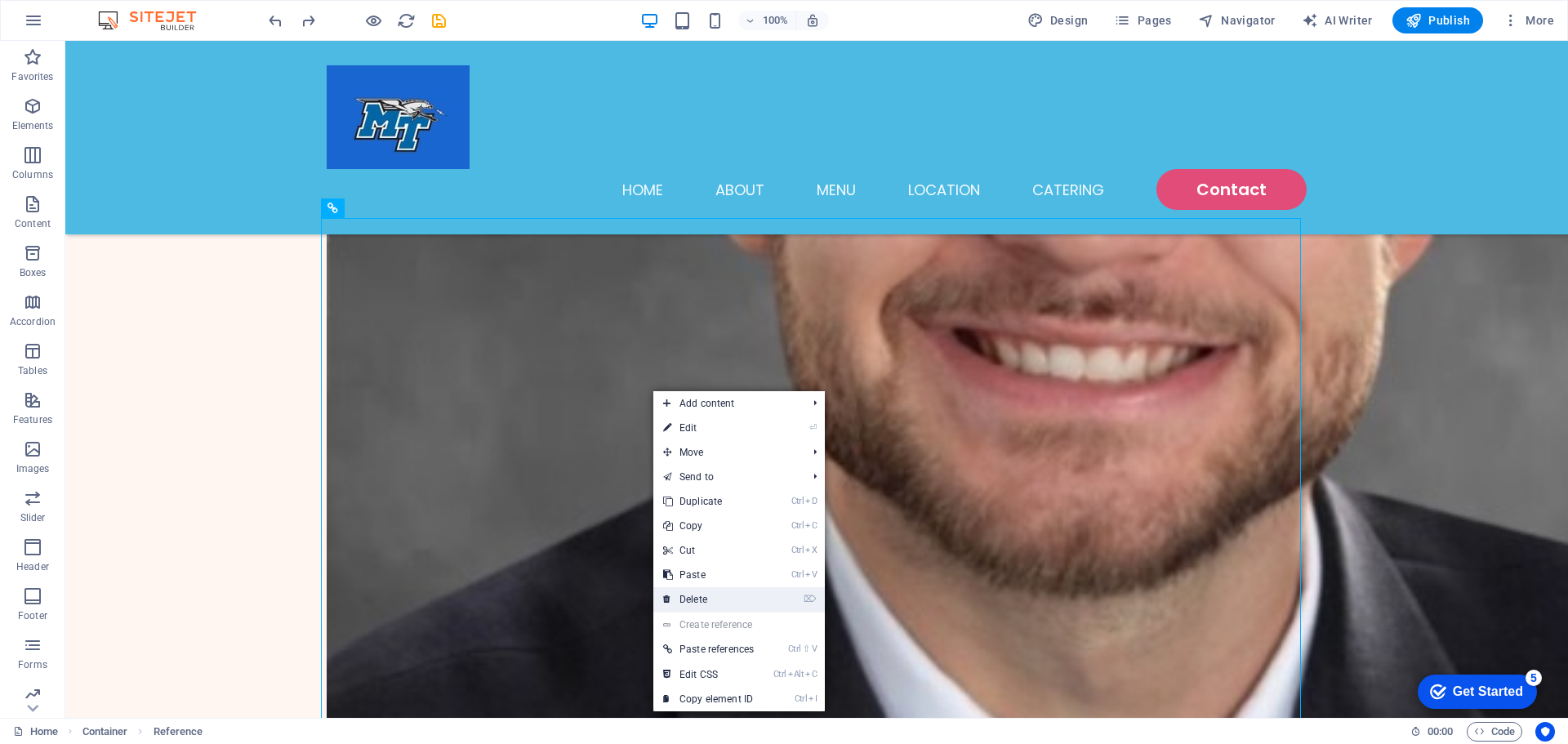
click at [721, 593] on link "⌦ Delete" at bounding box center [708, 600] width 110 height 25
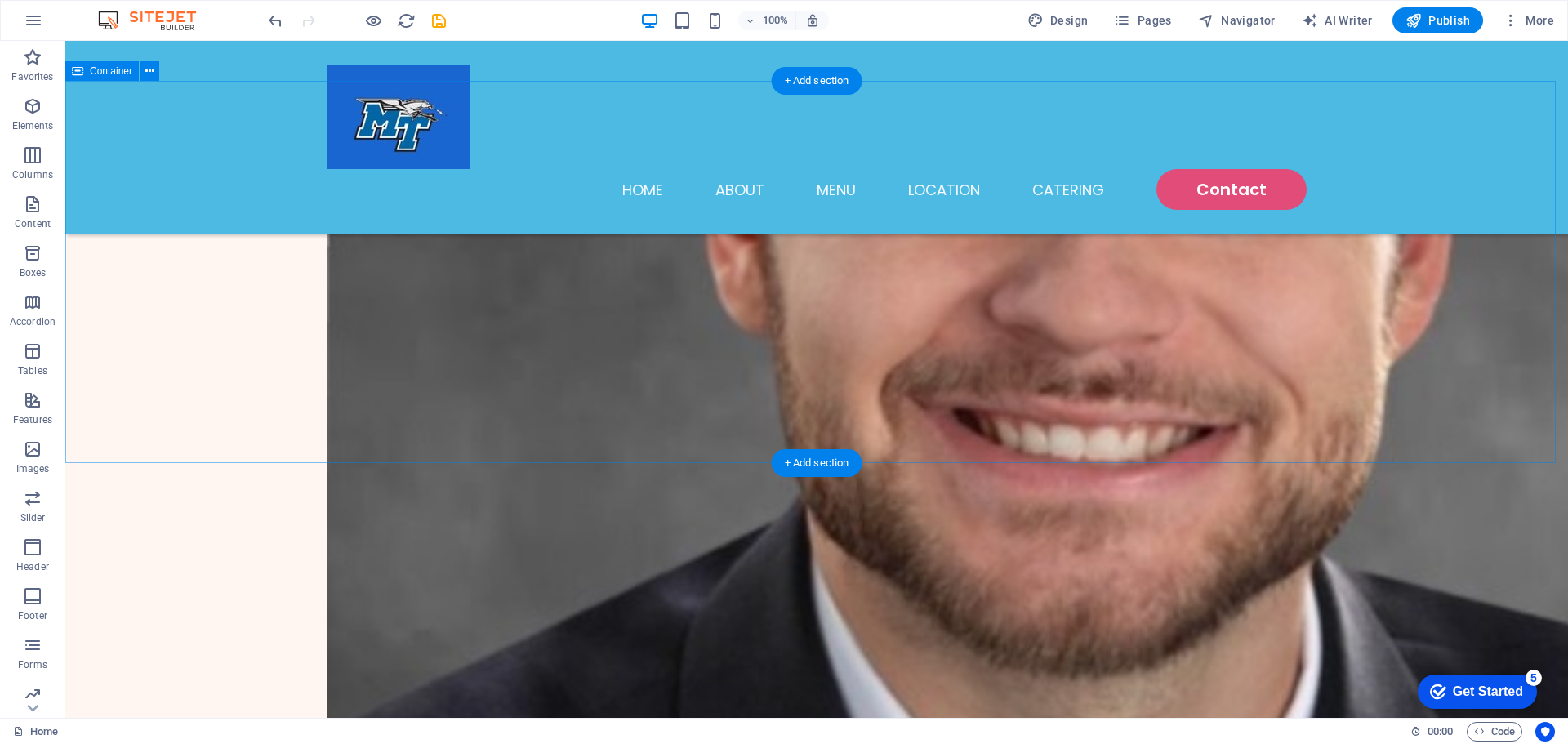
scroll to position [737, 0]
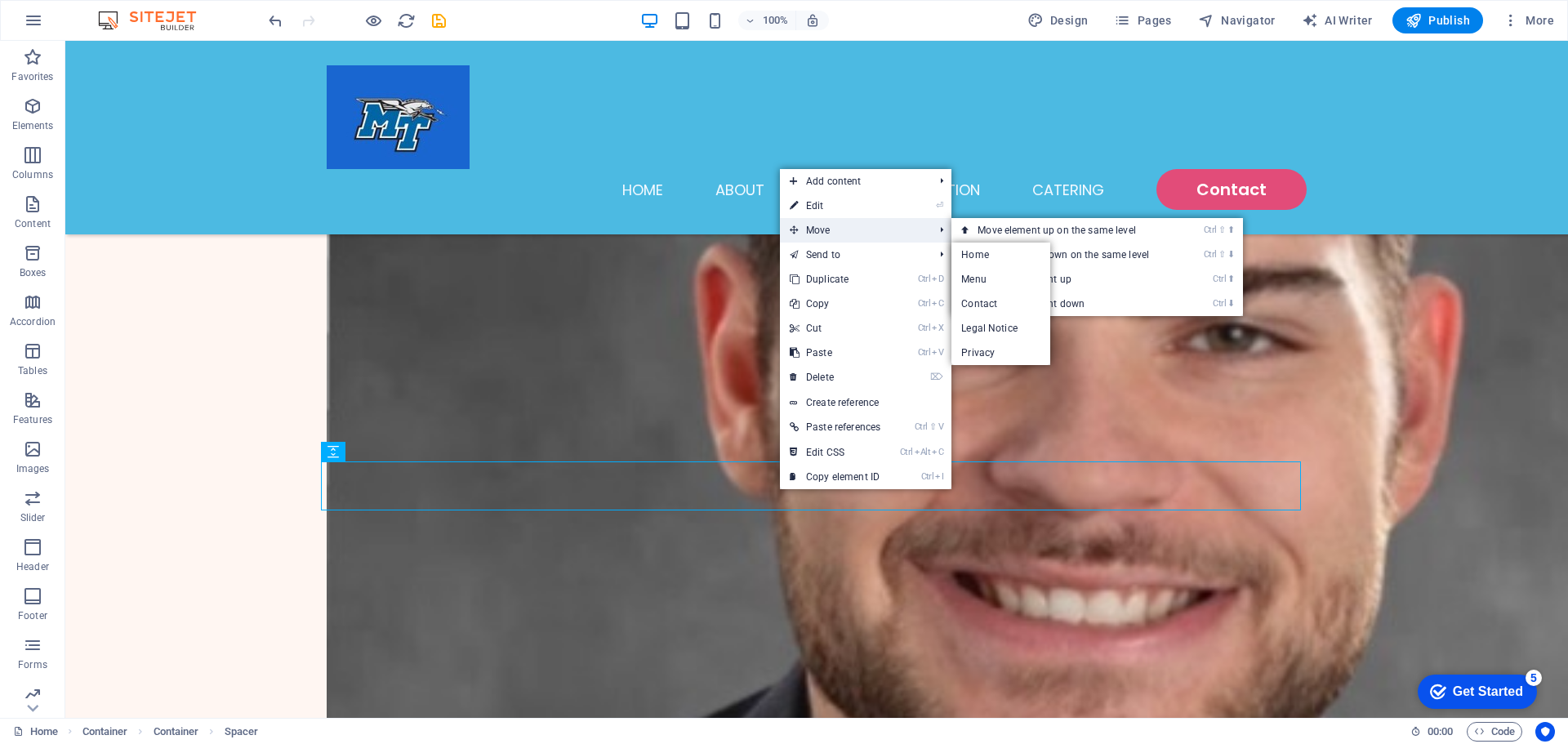
click at [828, 231] on span "Move" at bounding box center [853, 230] width 147 height 25
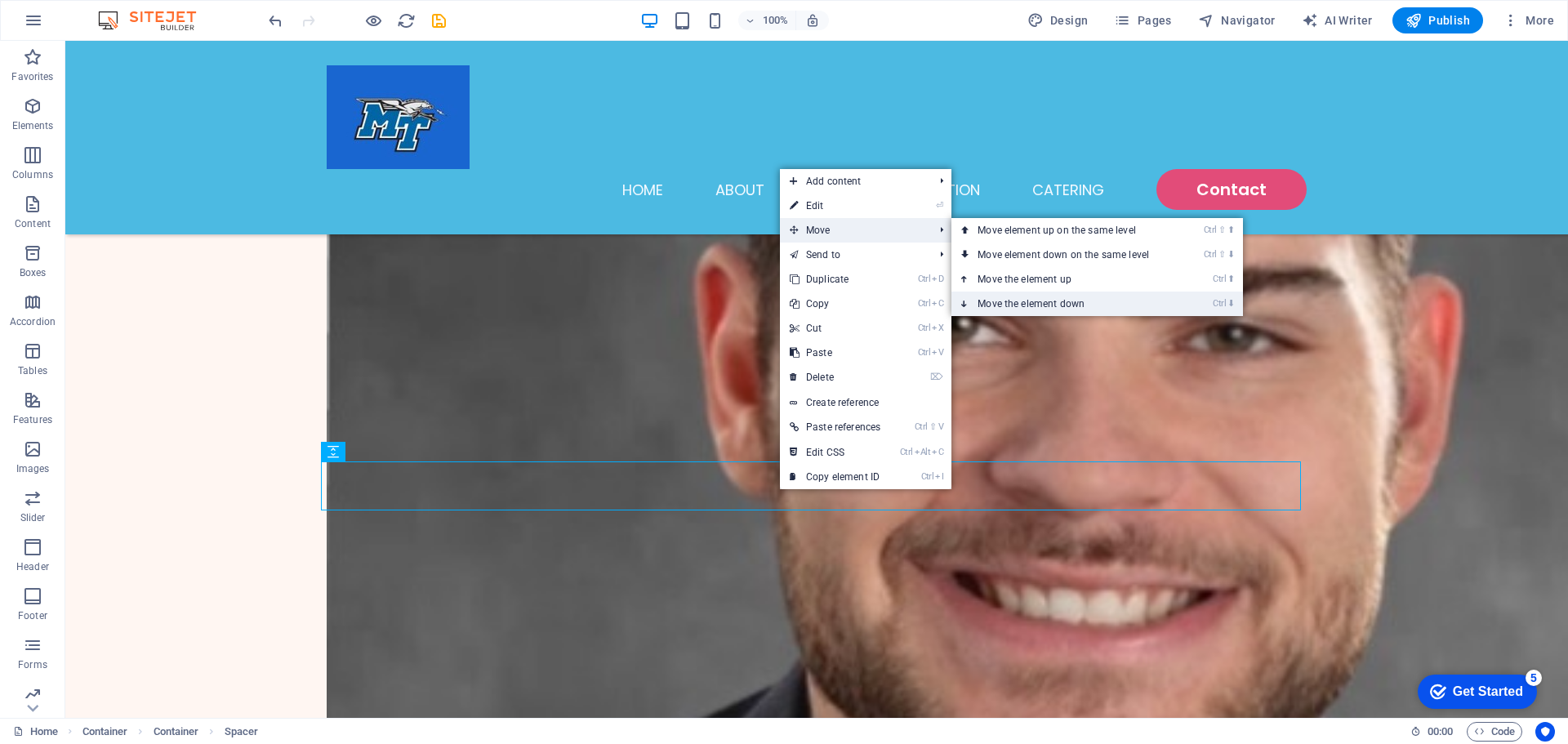
click at [1077, 293] on link "Ctrl ⬇ Move the element down" at bounding box center [1067, 304] width 230 height 25
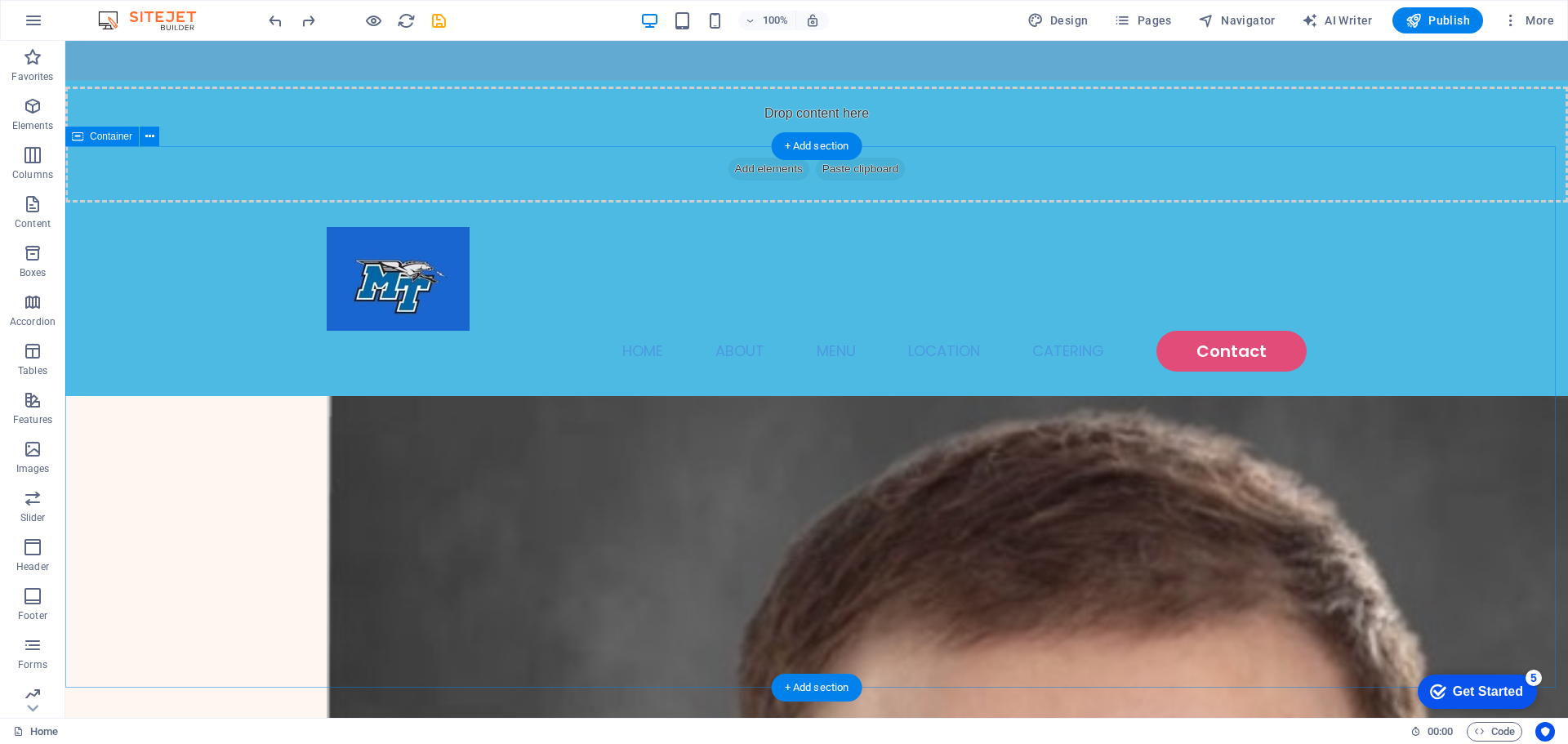
scroll to position [0, 0]
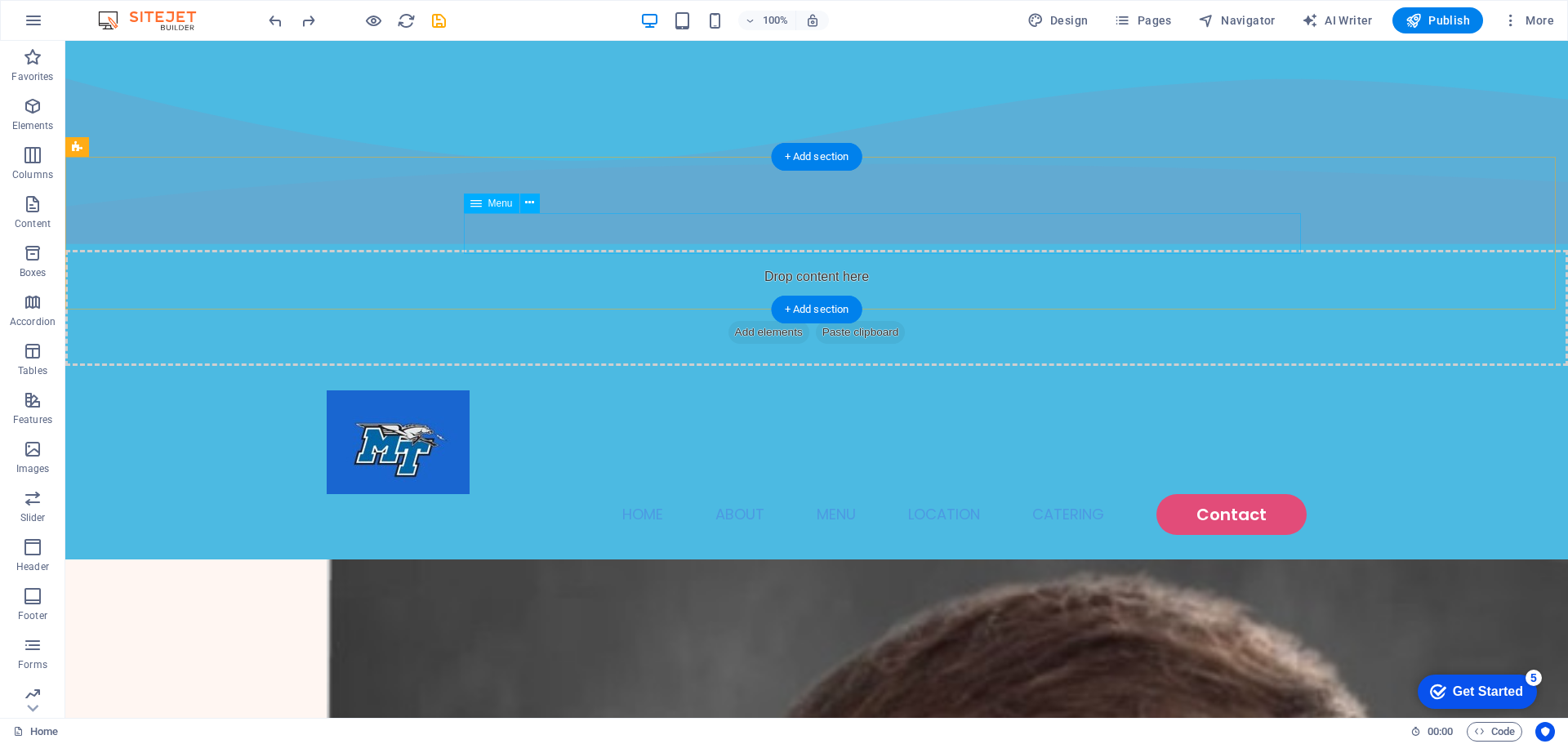
click at [737, 494] on nav "Home About Menu Location Catering Contact" at bounding box center [816, 514] width 980 height 40
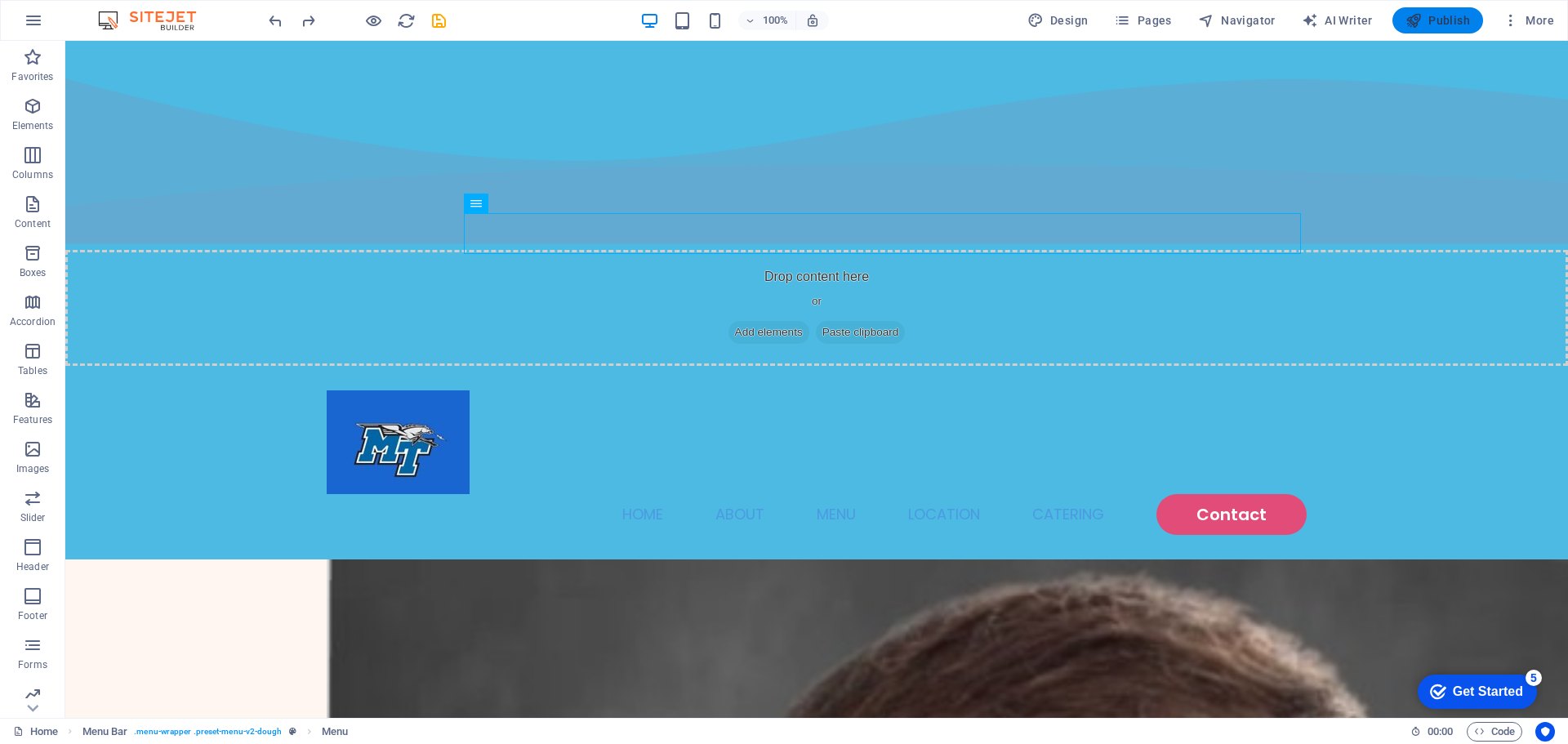
click at [1455, 25] on span "Publish" at bounding box center [1437, 20] width 64 height 17
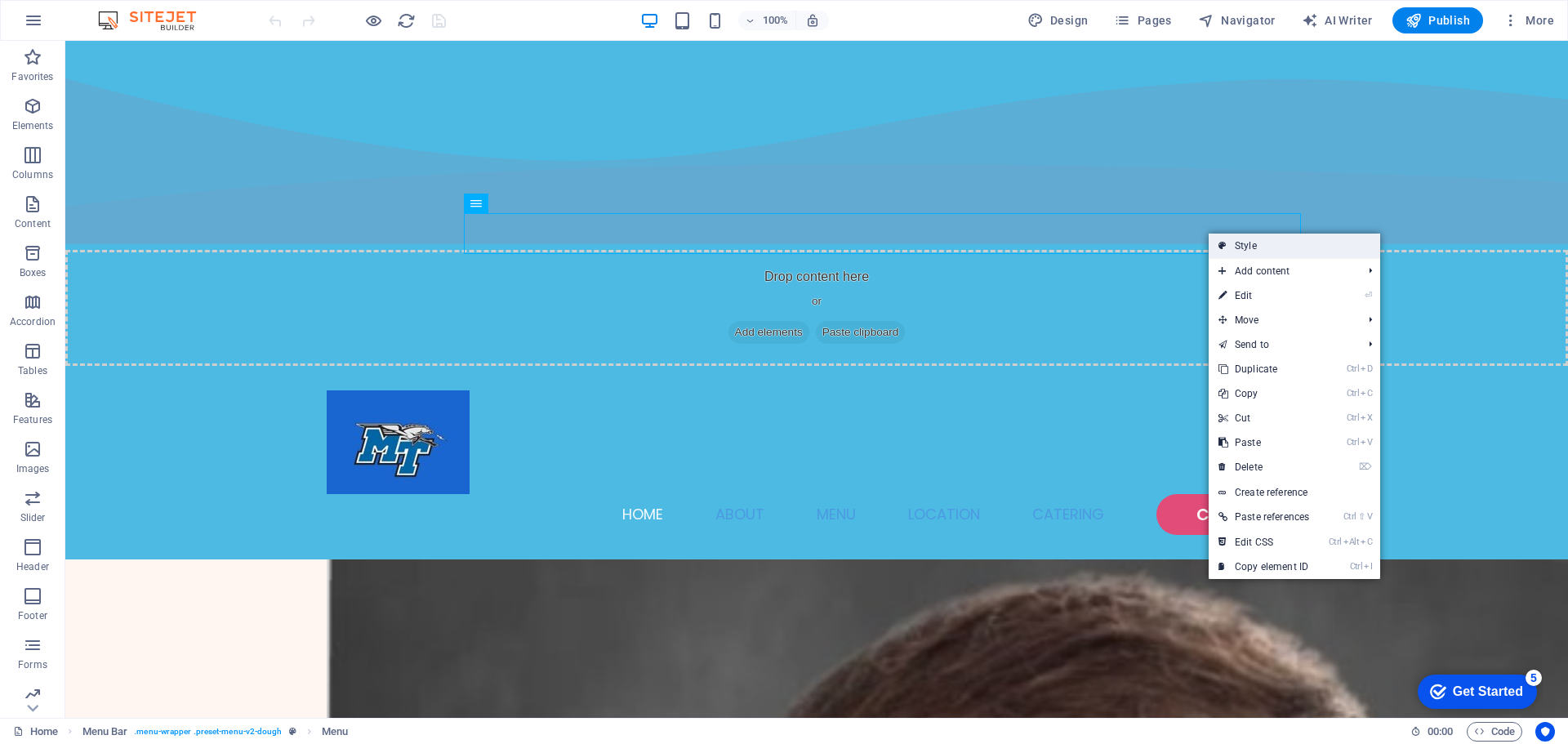
drag, startPoint x: 702, startPoint y: 243, endPoint x: 1250, endPoint y: 240, distance: 548.0
click at [1250, 240] on link "Style" at bounding box center [1294, 246] width 171 height 25
select select "rem"
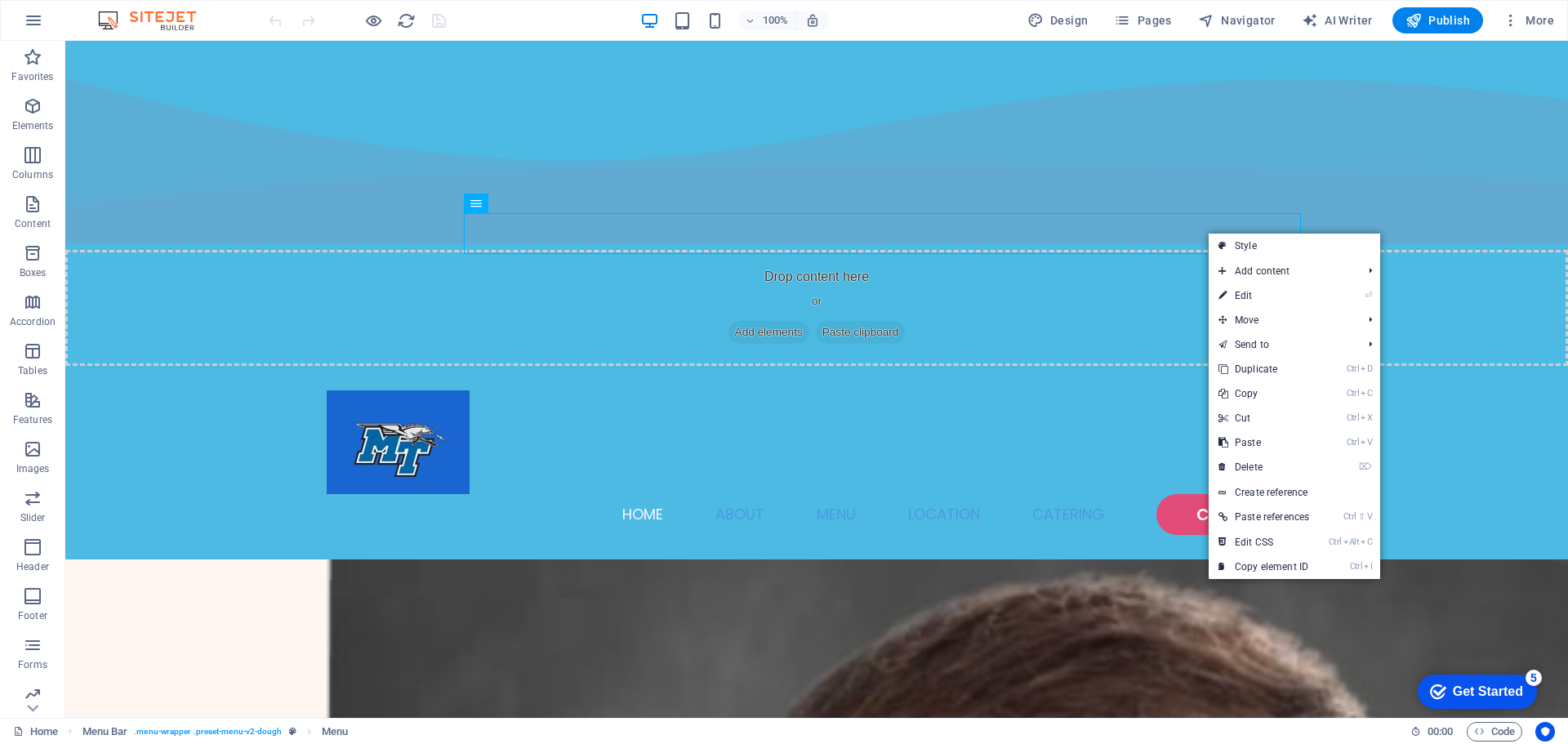
select select "rem"
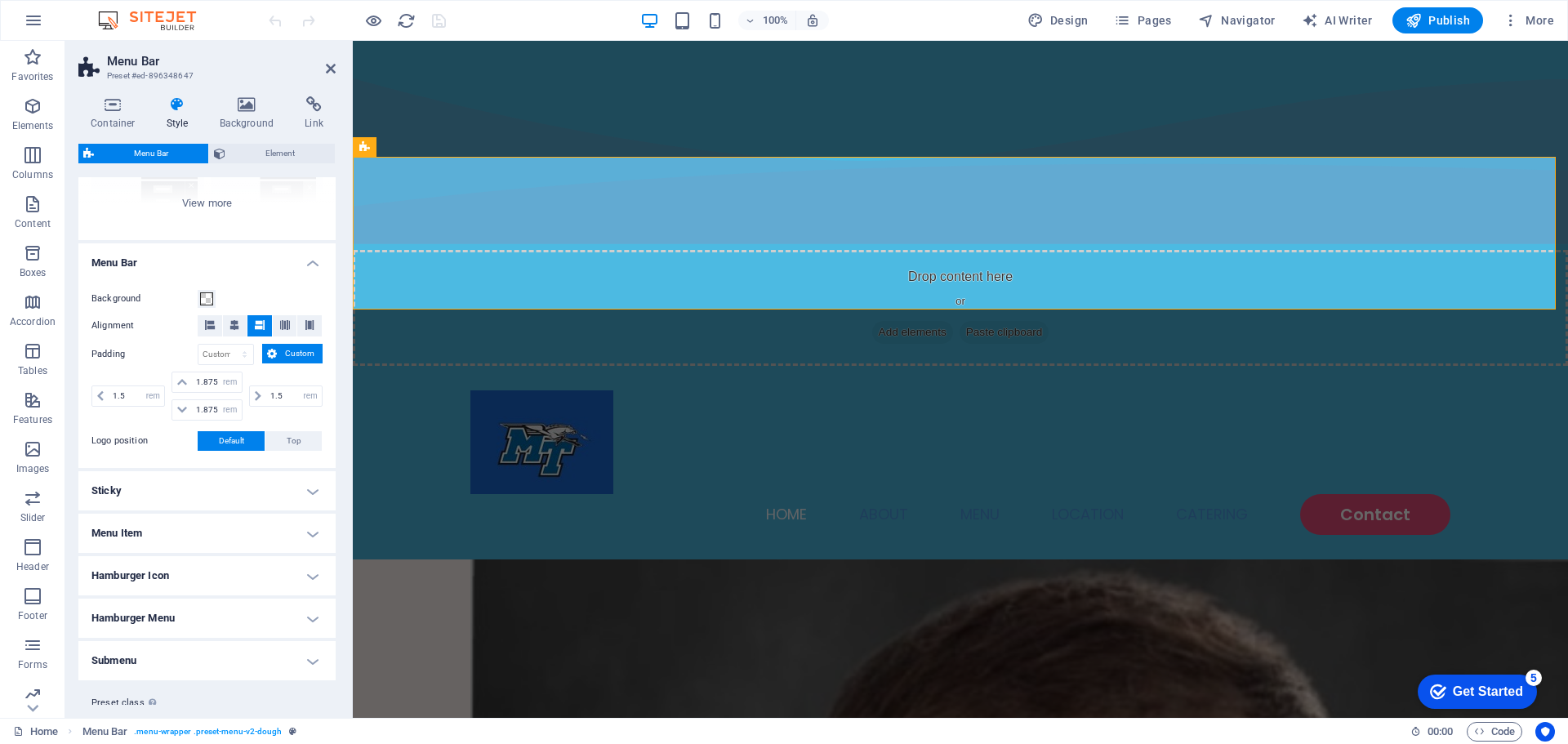
scroll to position [252, 0]
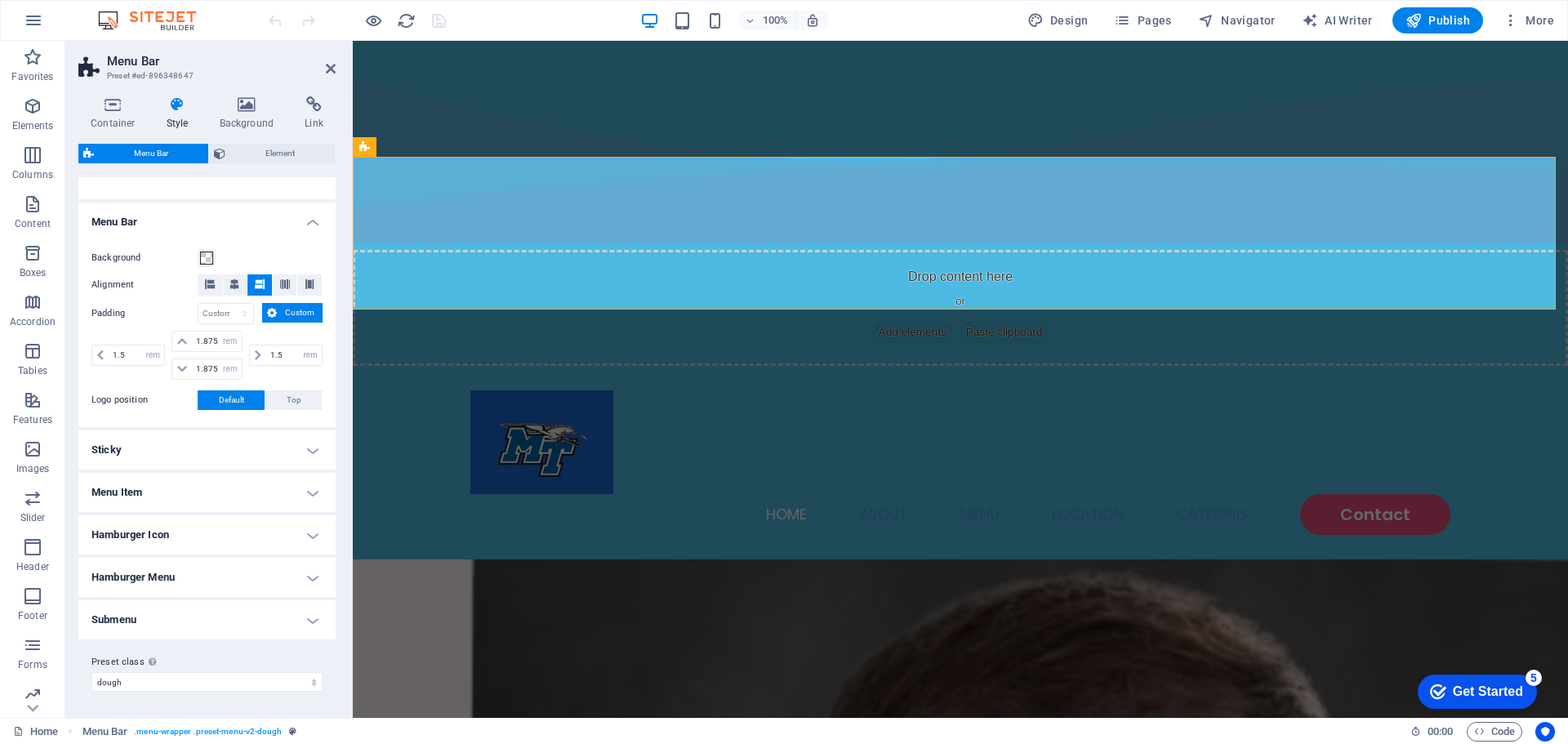
click at [256, 445] on h4 "Sticky" at bounding box center [207, 449] width 258 height 40
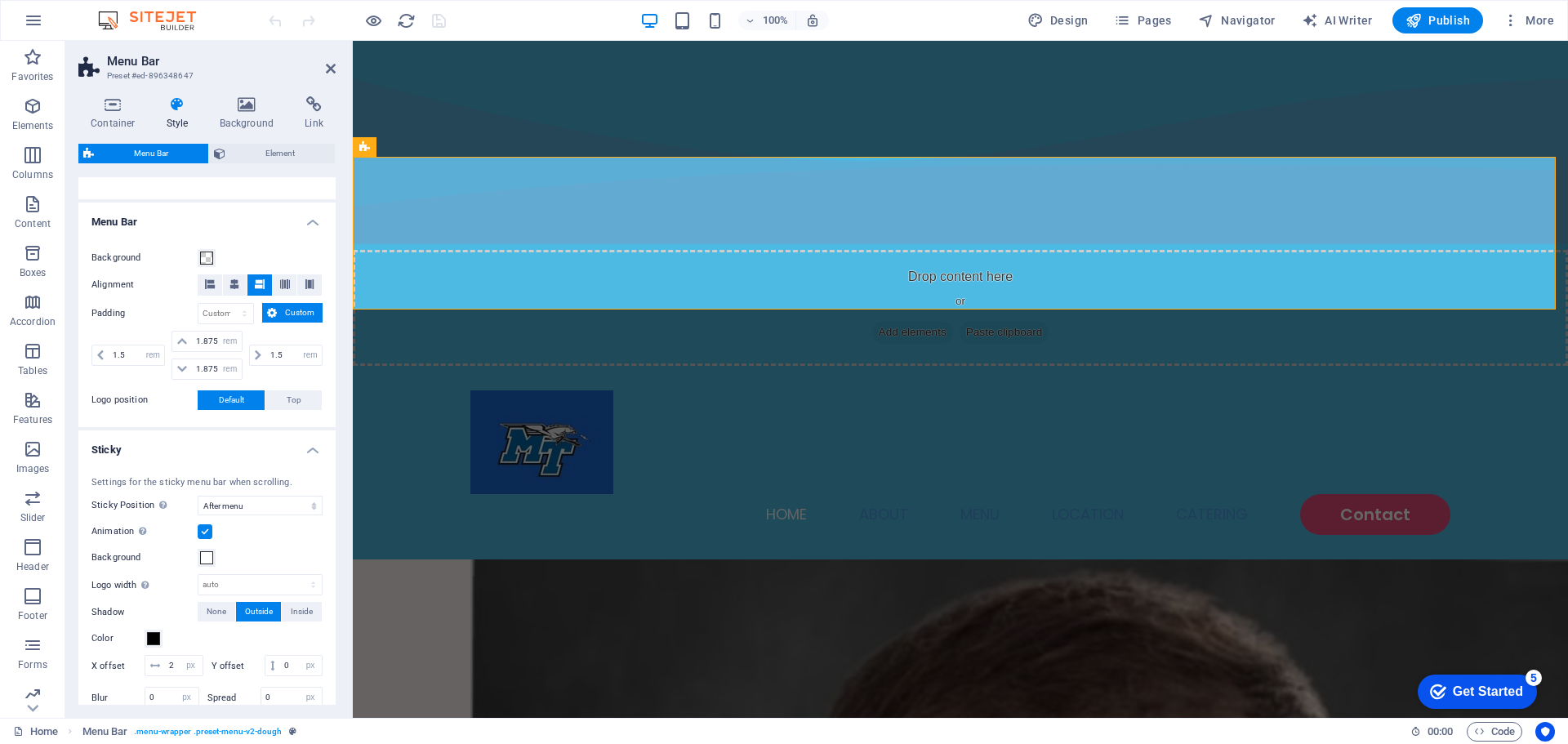
click at [261, 460] on div "Settings for the sticky menu bar when scrolling. Sticky Position Affects the sc…" at bounding box center [207, 594] width 264 height 269
click at [299, 447] on h4 "Sticky" at bounding box center [207, 444] width 258 height 29
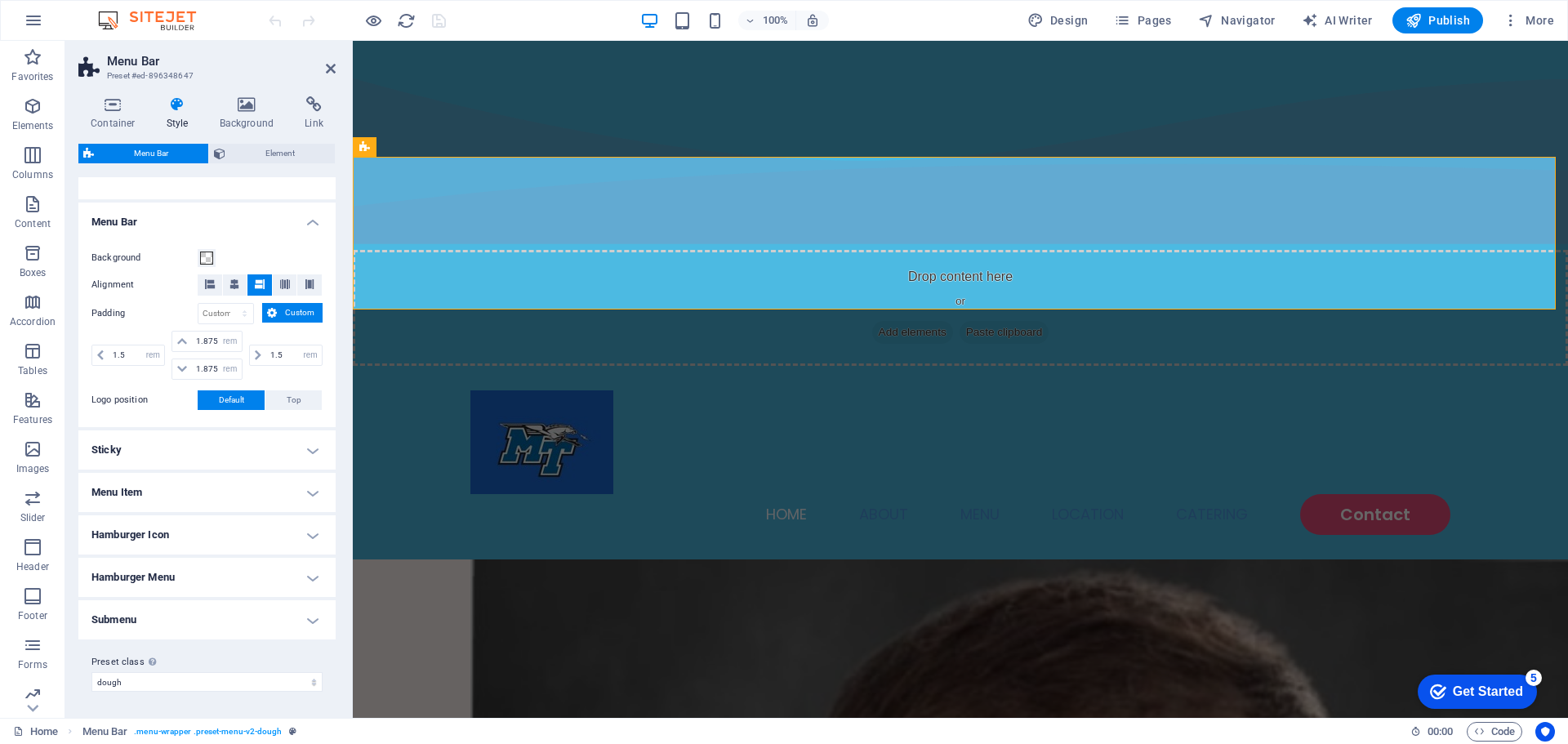
click at [261, 498] on h4 "Menu Item" at bounding box center [207, 492] width 258 height 40
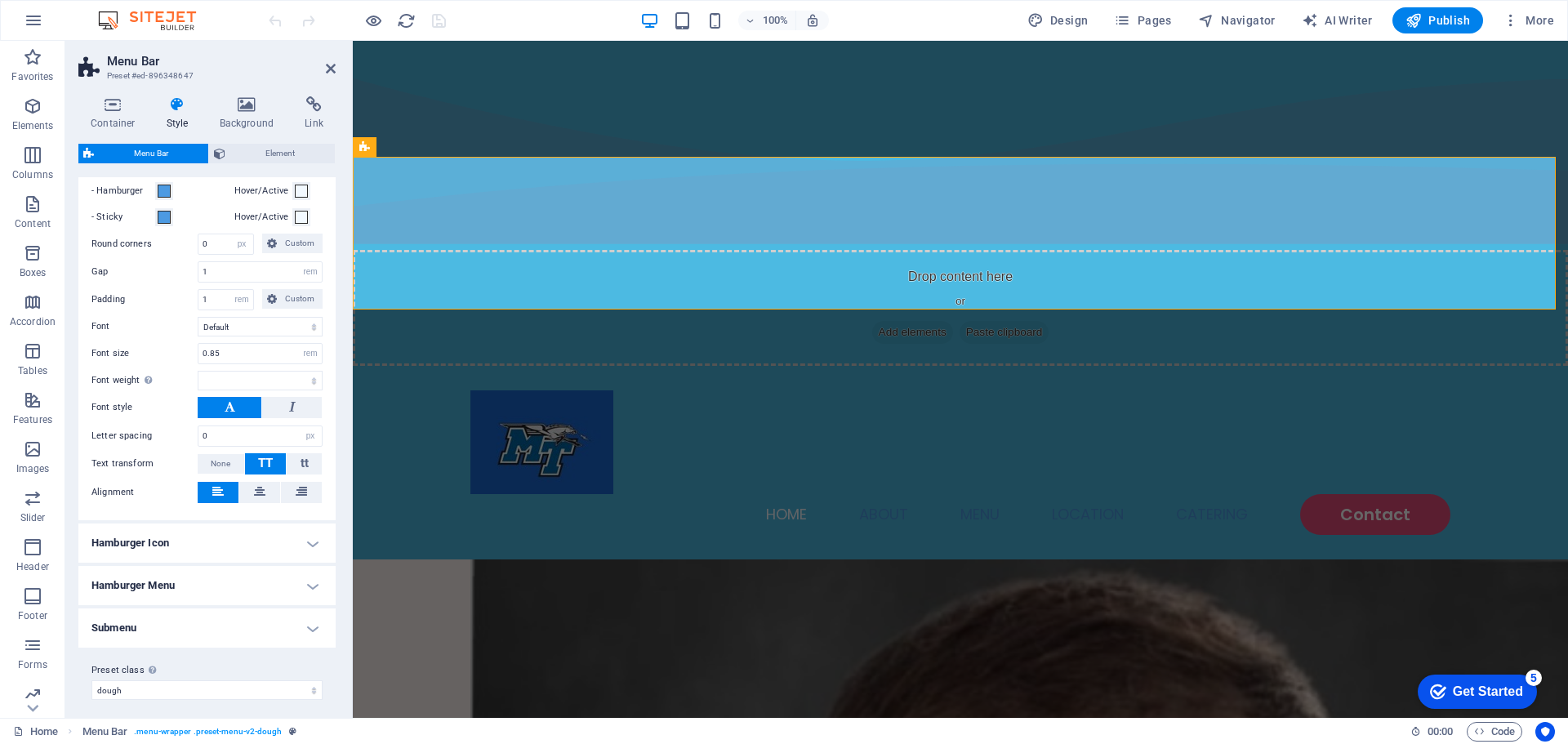
scroll to position [677, 0]
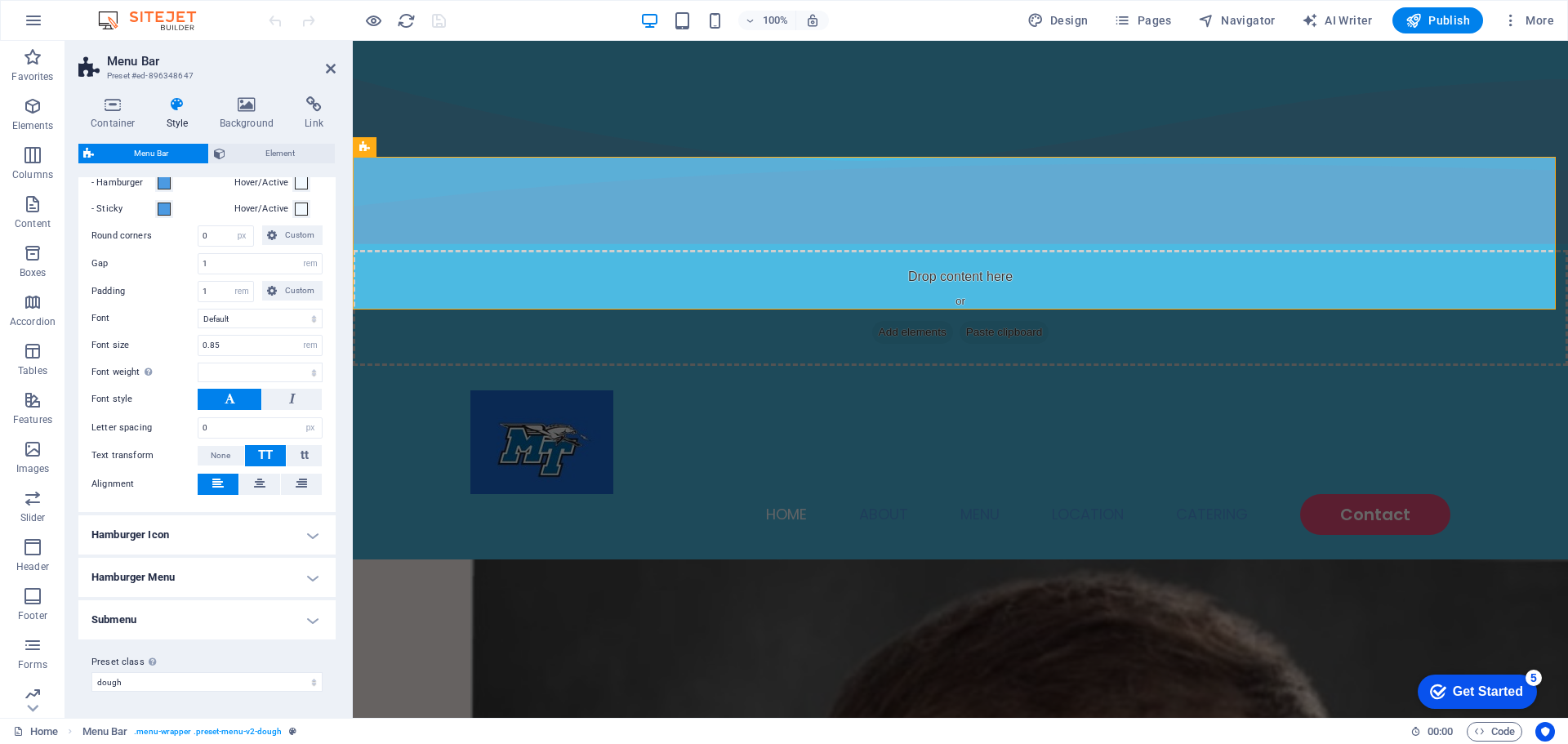
click at [193, 522] on h4 "Hamburger Icon" at bounding box center [207, 535] width 258 height 40
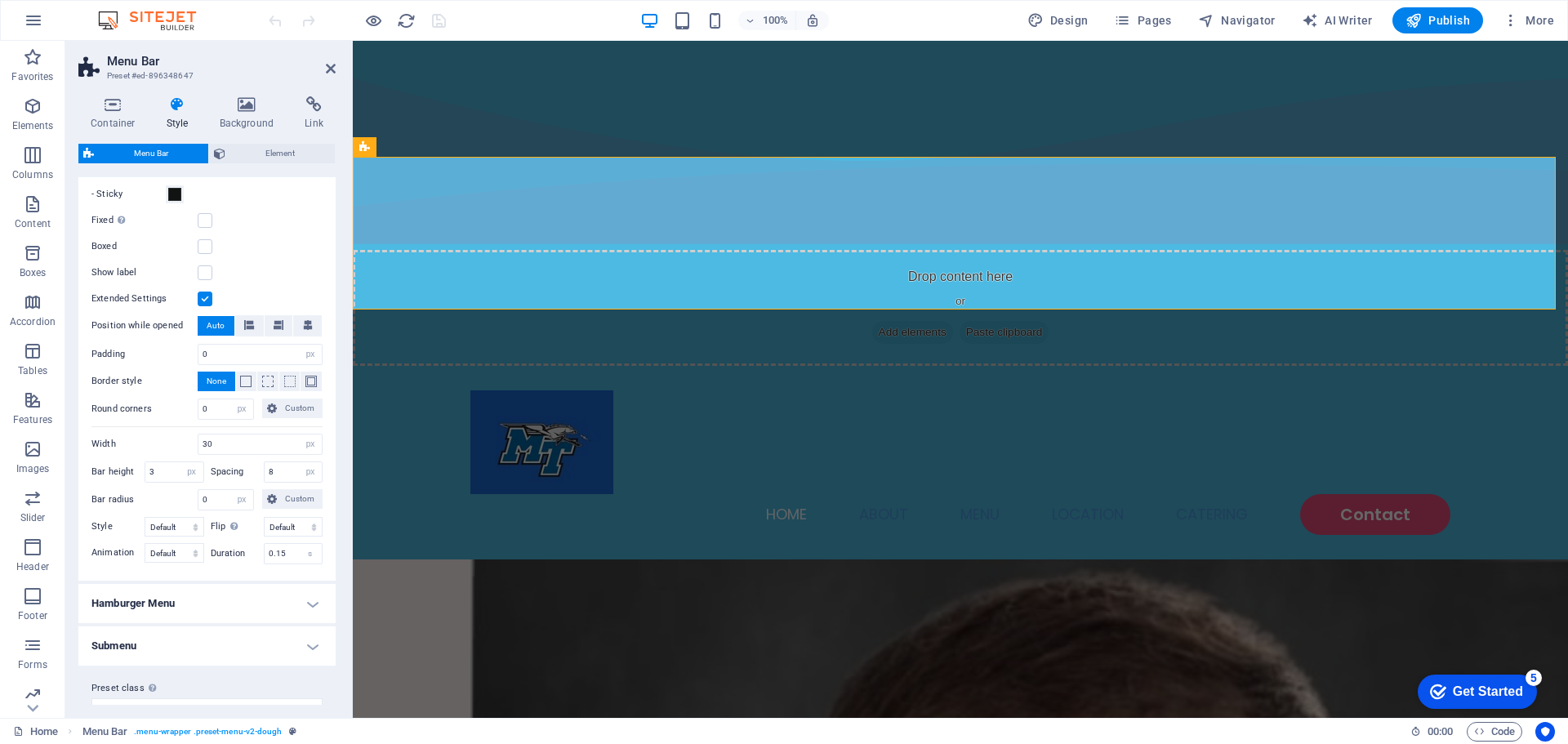
scroll to position [1193, 0]
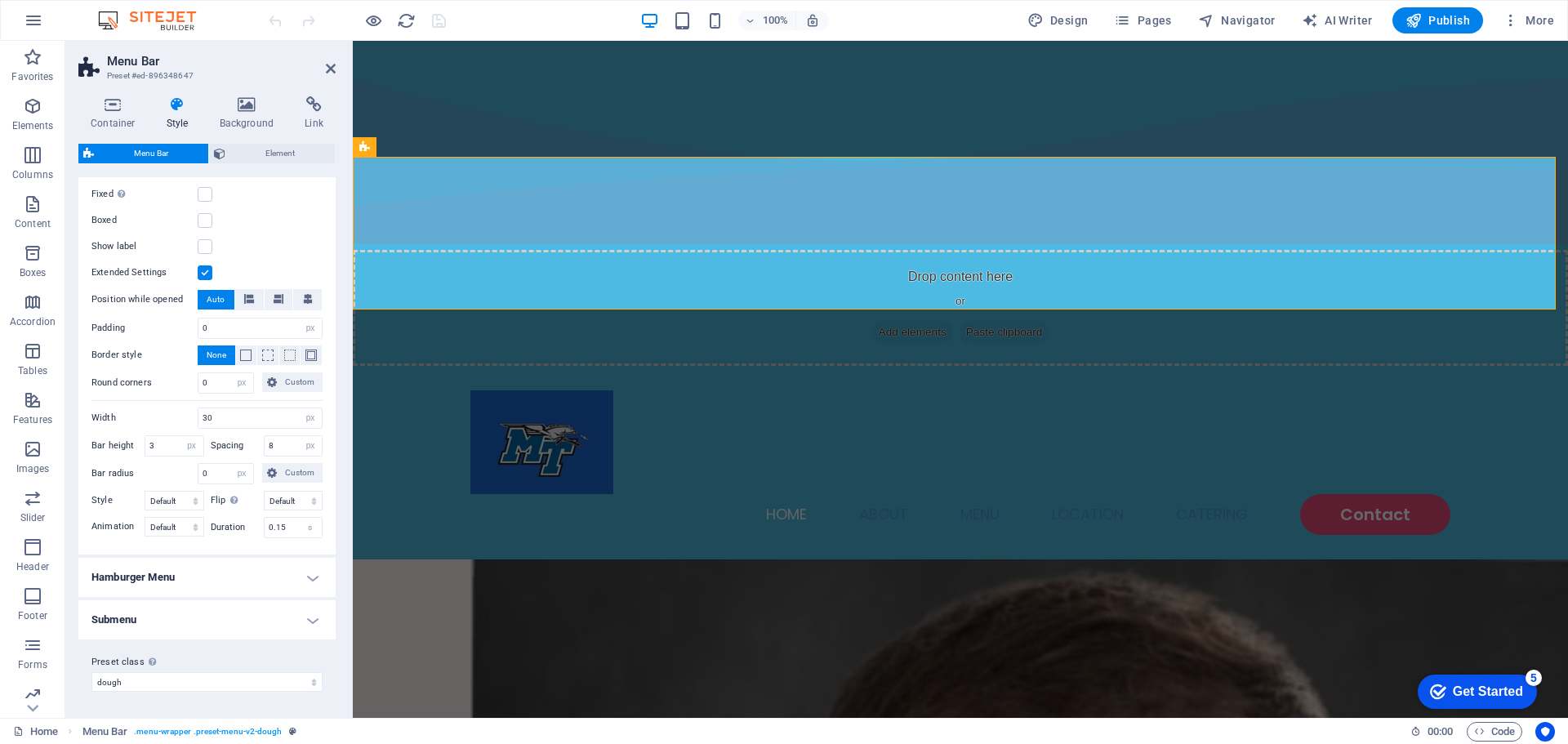
click at [234, 616] on h4 "Submenu" at bounding box center [207, 620] width 258 height 40
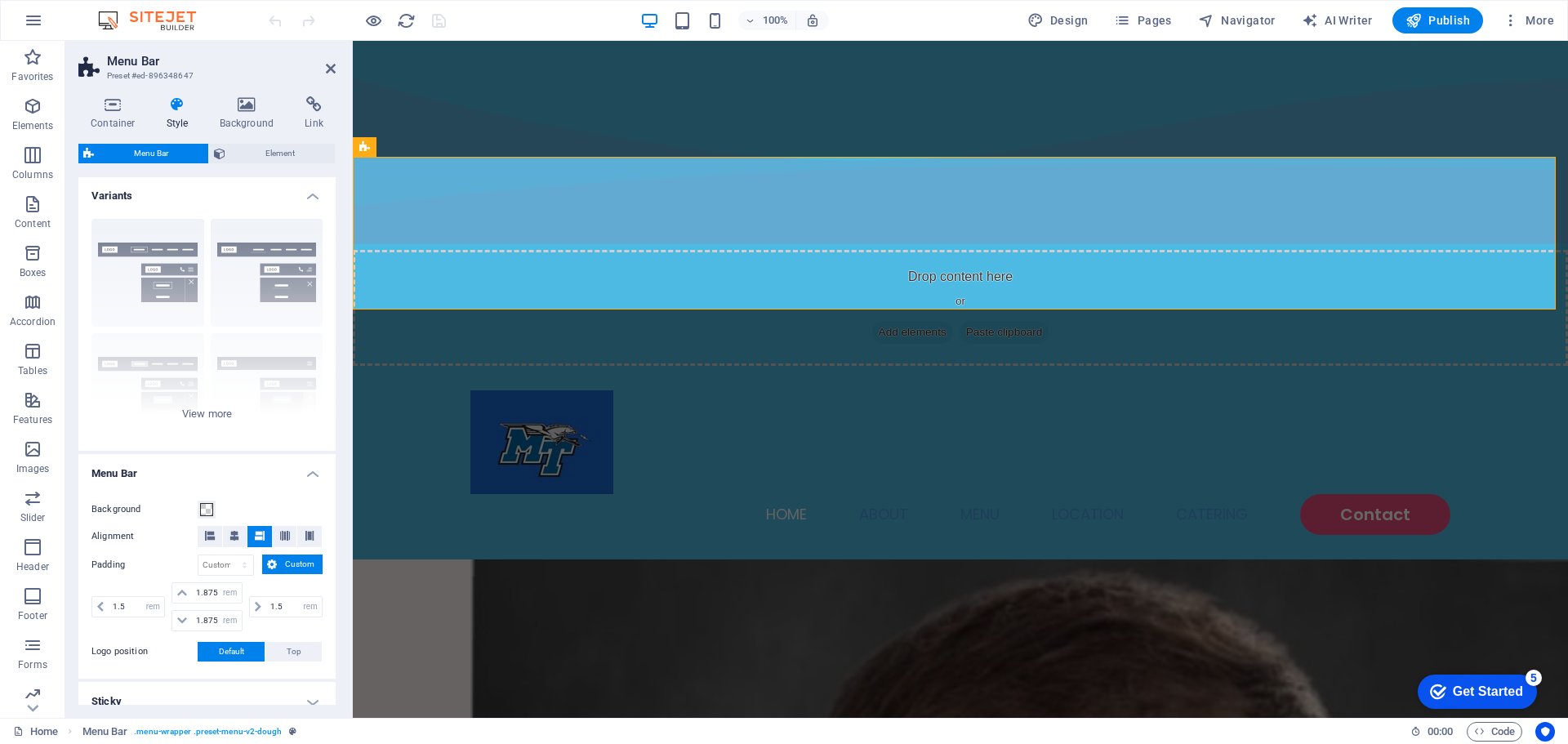
scroll to position [0, 0]
click at [244, 120] on h4 "Background" at bounding box center [251, 113] width 86 height 34
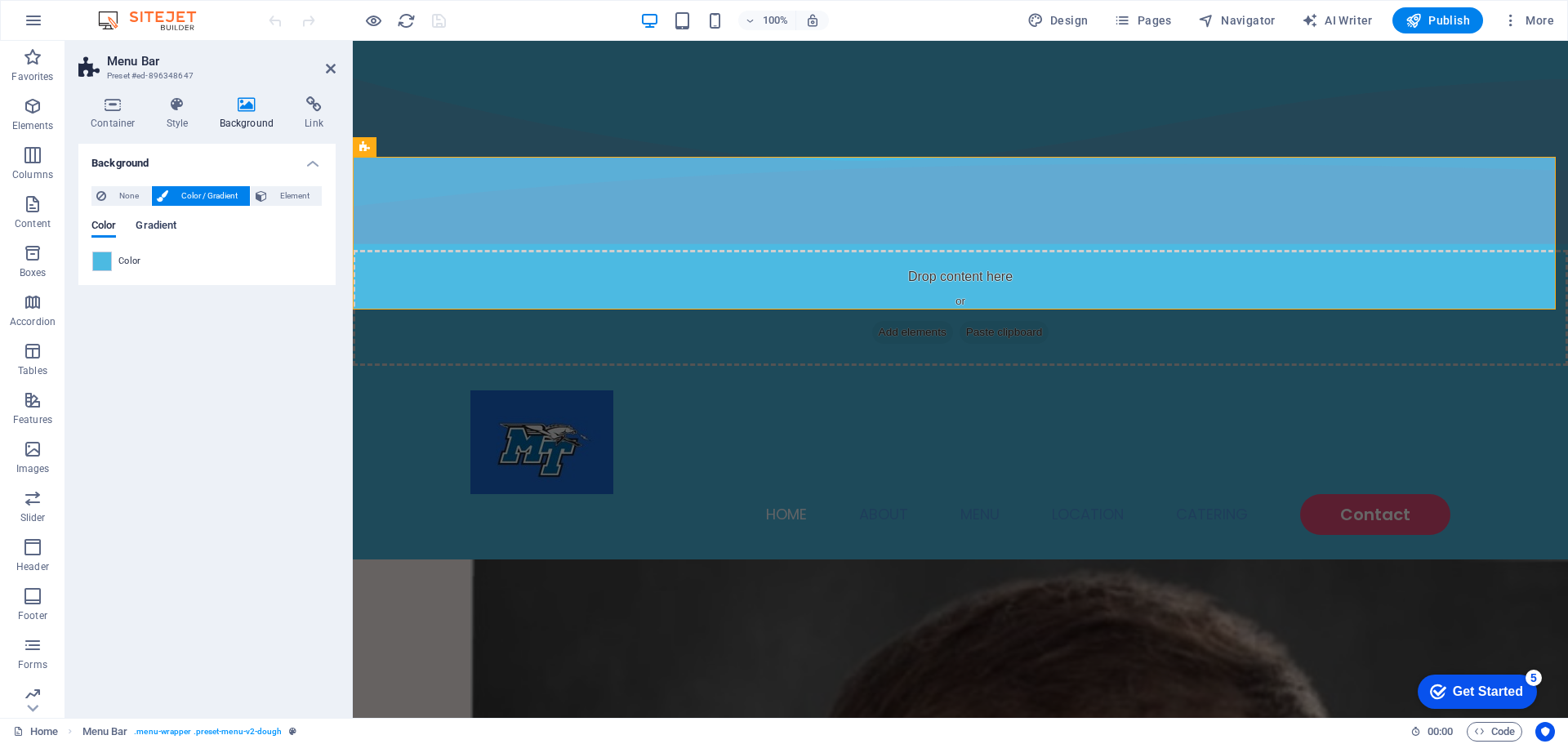
click at [159, 226] on span "Gradient" at bounding box center [156, 227] width 40 height 23
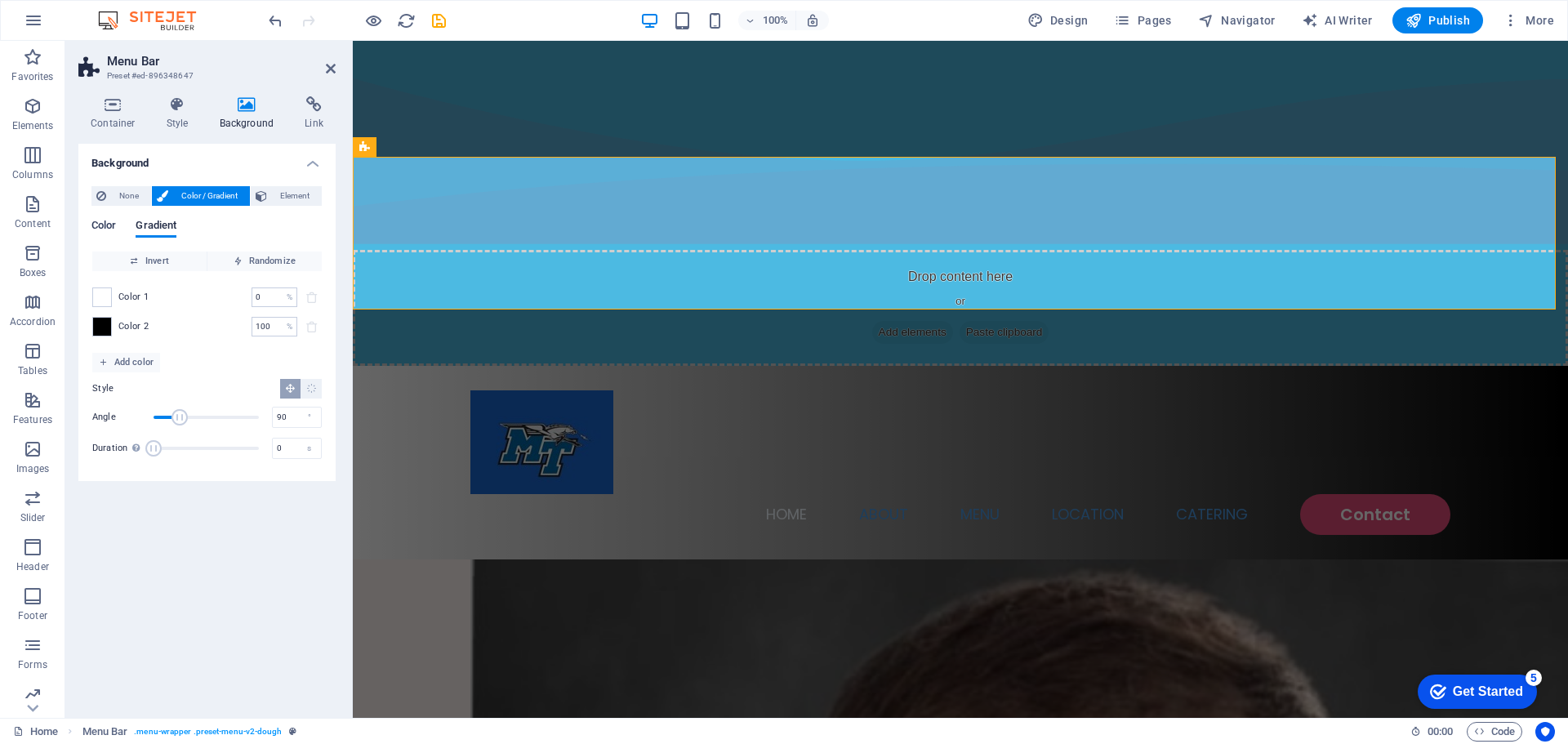
click at [103, 225] on span "Color" at bounding box center [104, 227] width 25 height 23
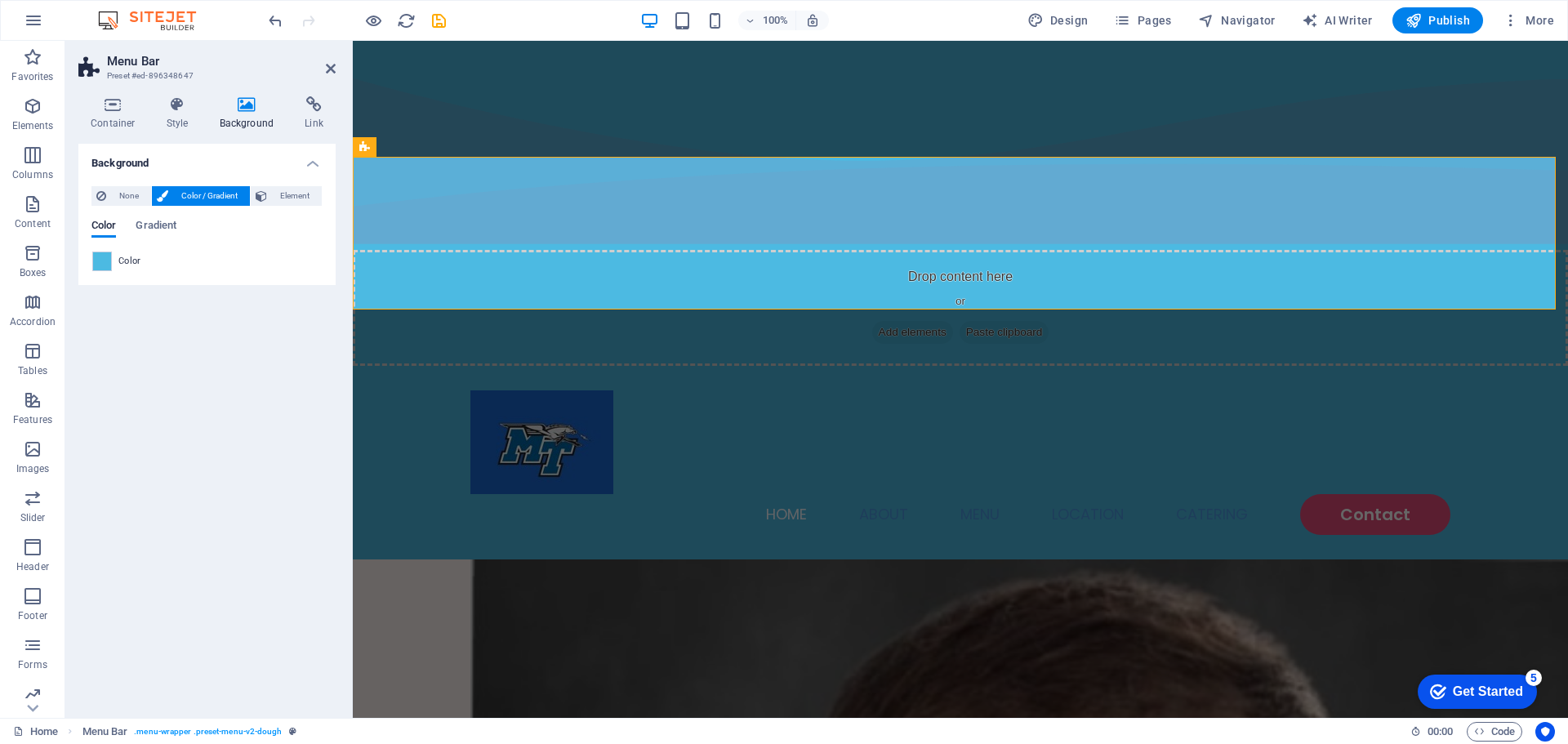
click at [150, 215] on div "Color Gradient Color" at bounding box center [207, 239] width 231 height 65
click at [157, 219] on div "Color Gradient Color" at bounding box center [207, 239] width 231 height 65
click at [154, 224] on span "Gradient" at bounding box center [156, 227] width 40 height 23
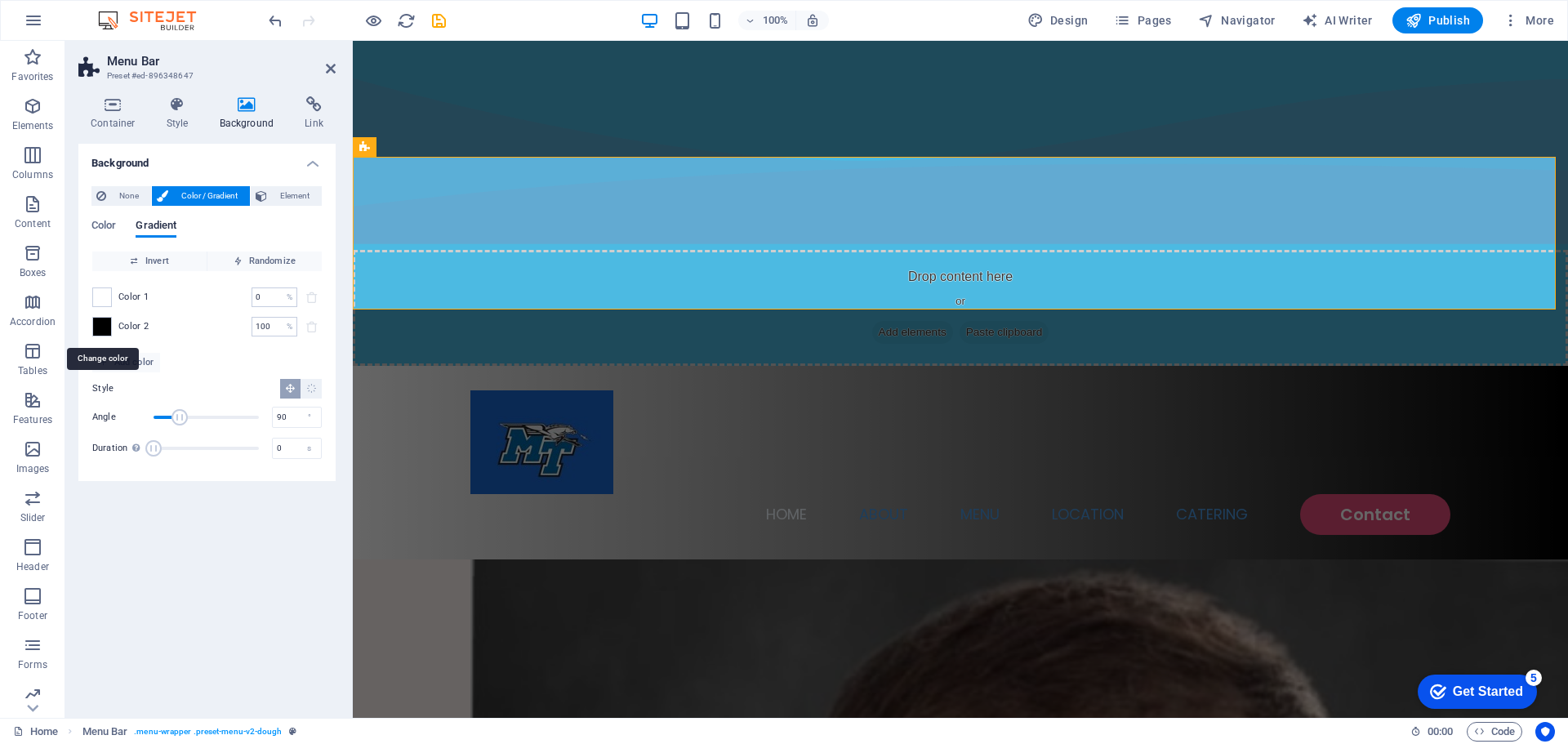
click at [105, 326] on span at bounding box center [102, 326] width 18 height 18
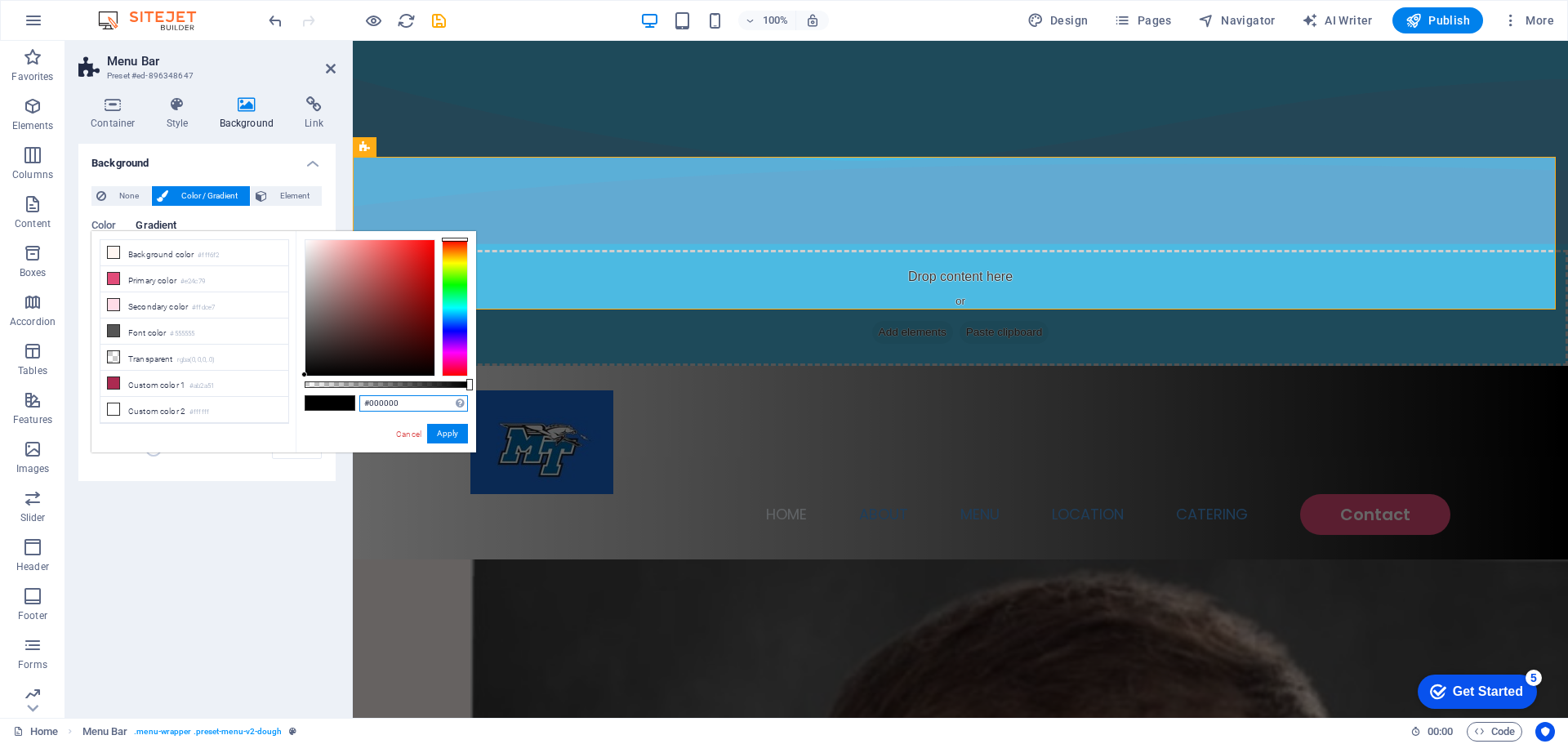
click at [407, 405] on input "#000000" at bounding box center [414, 403] width 109 height 17
paste input "4cbae2"
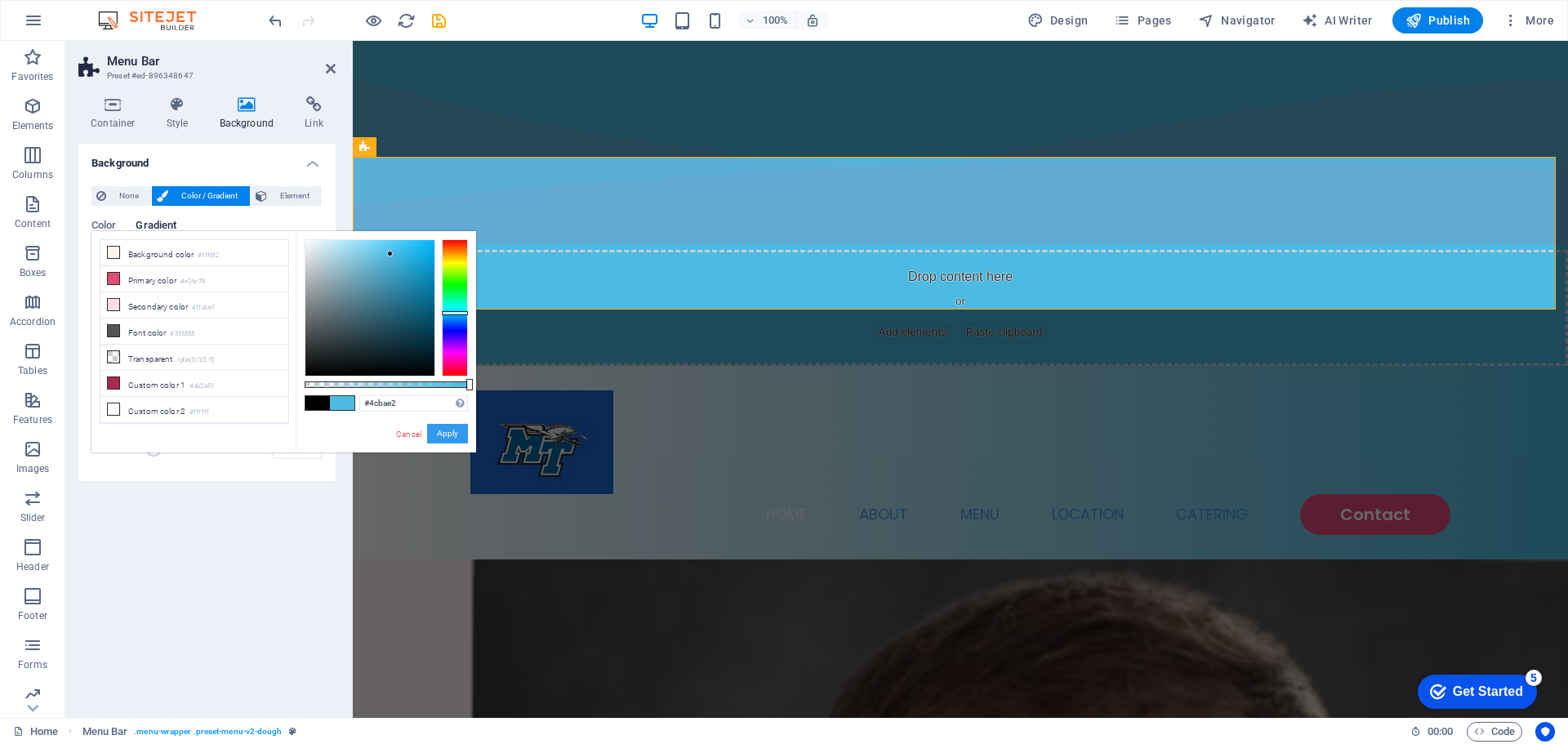
click at [456, 438] on button "Apply" at bounding box center [448, 434] width 40 height 19
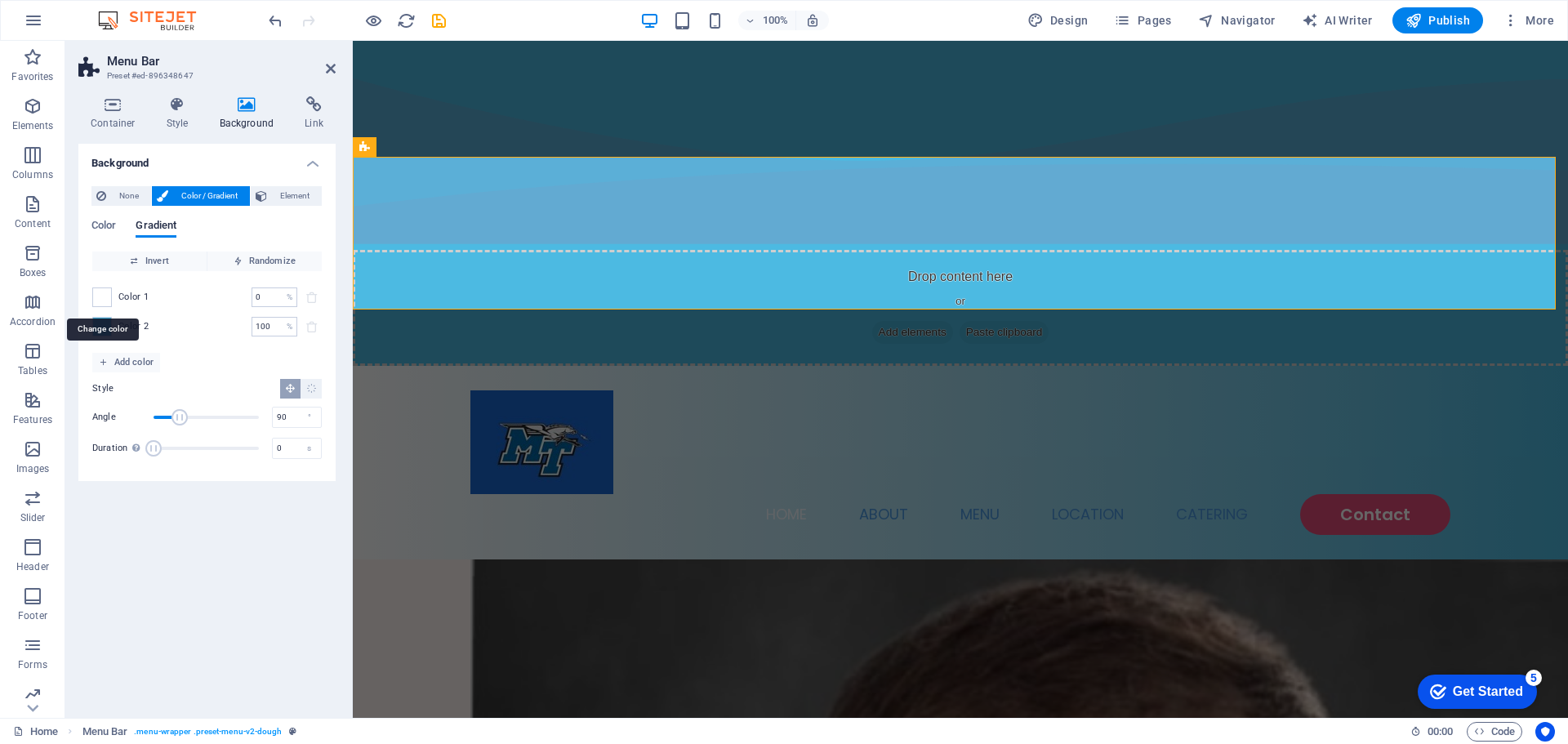
click at [104, 295] on span at bounding box center [102, 297] width 18 height 18
type input "#ffffff"
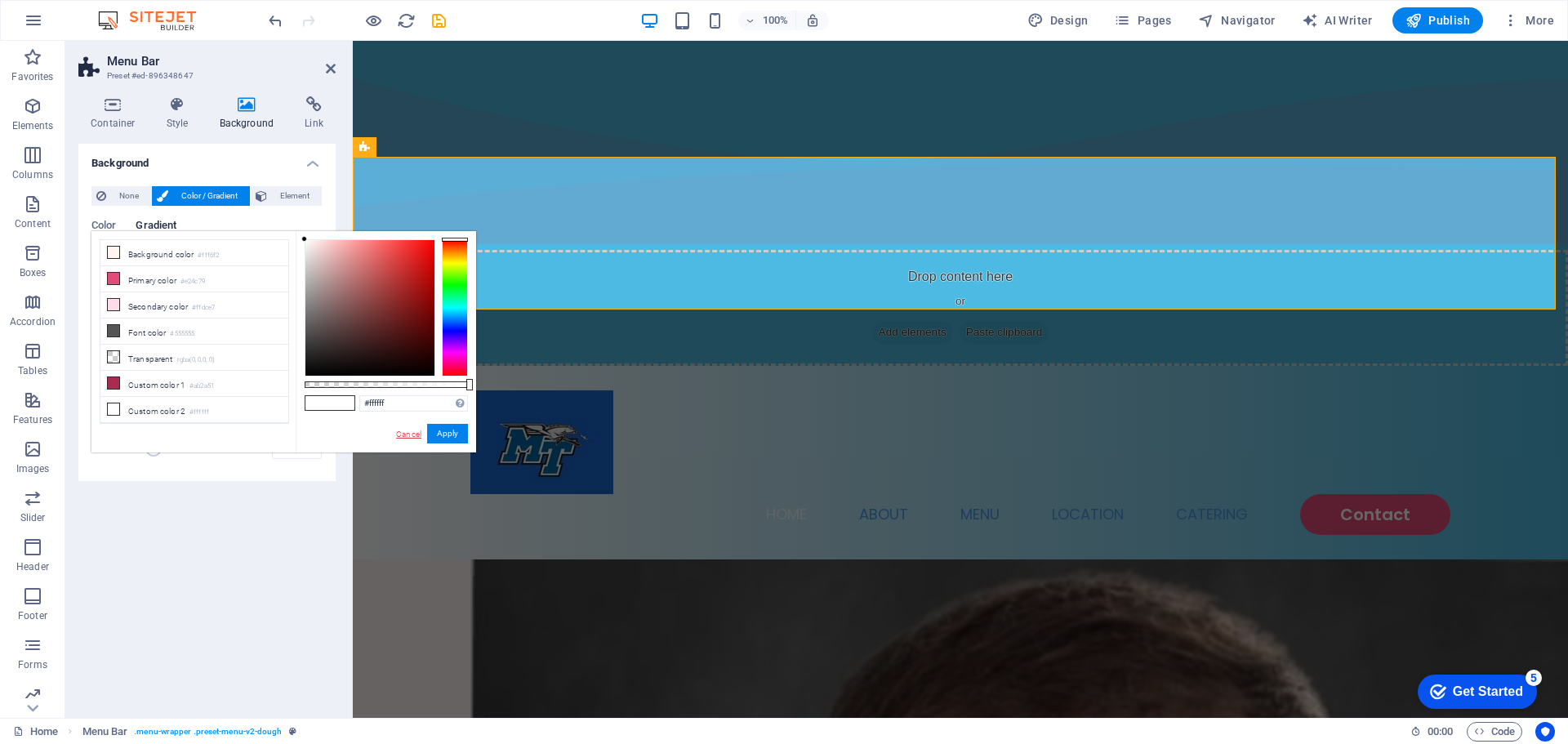
click at [405, 431] on link "Cancel" at bounding box center [409, 434] width 29 height 12
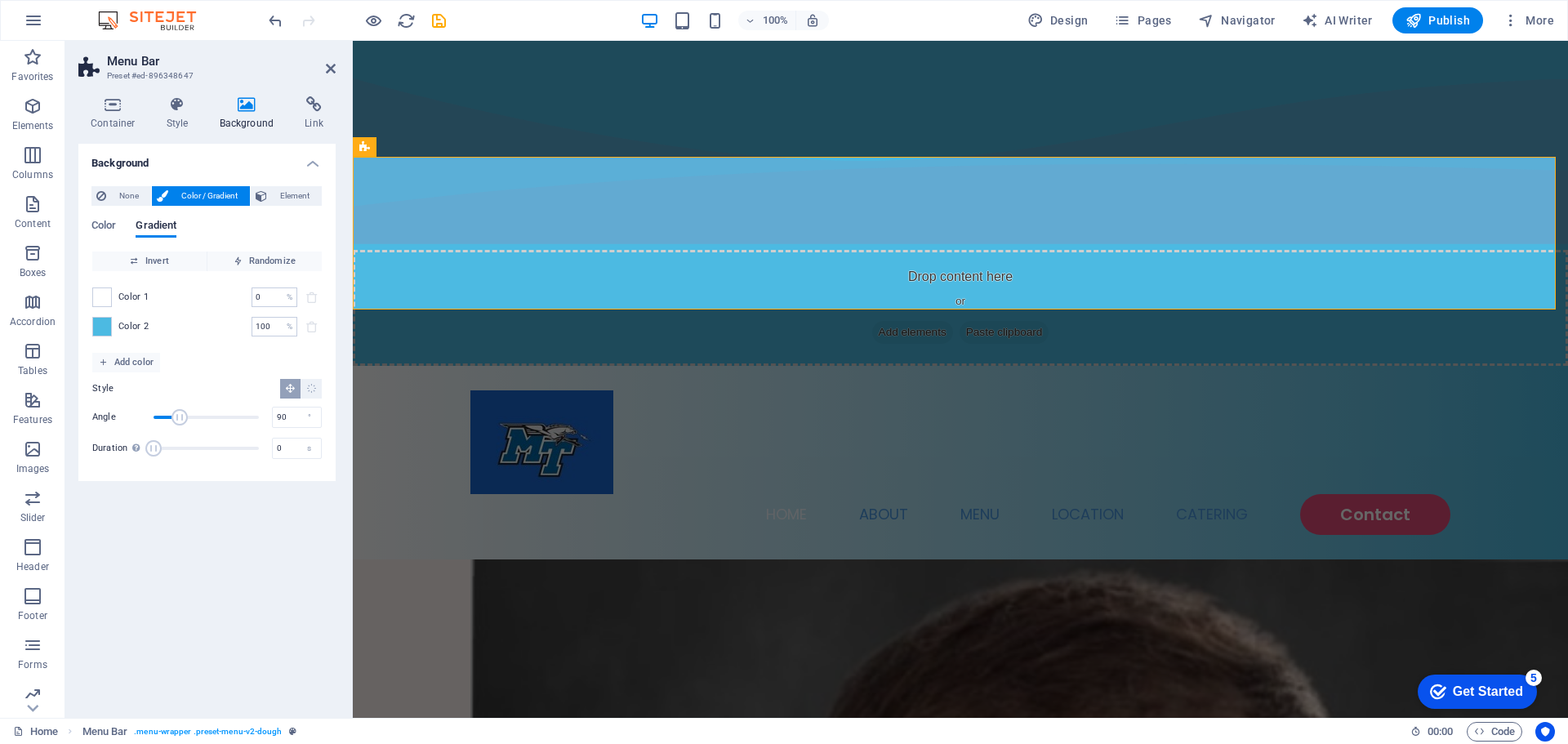
click at [295, 524] on div "Background None Color / Gradient Element Stretch background to full-width Color…" at bounding box center [207, 424] width 258 height 561
drag, startPoint x: 383, startPoint y: 464, endPoint x: 676, endPoint y: 463, distance: 293.0
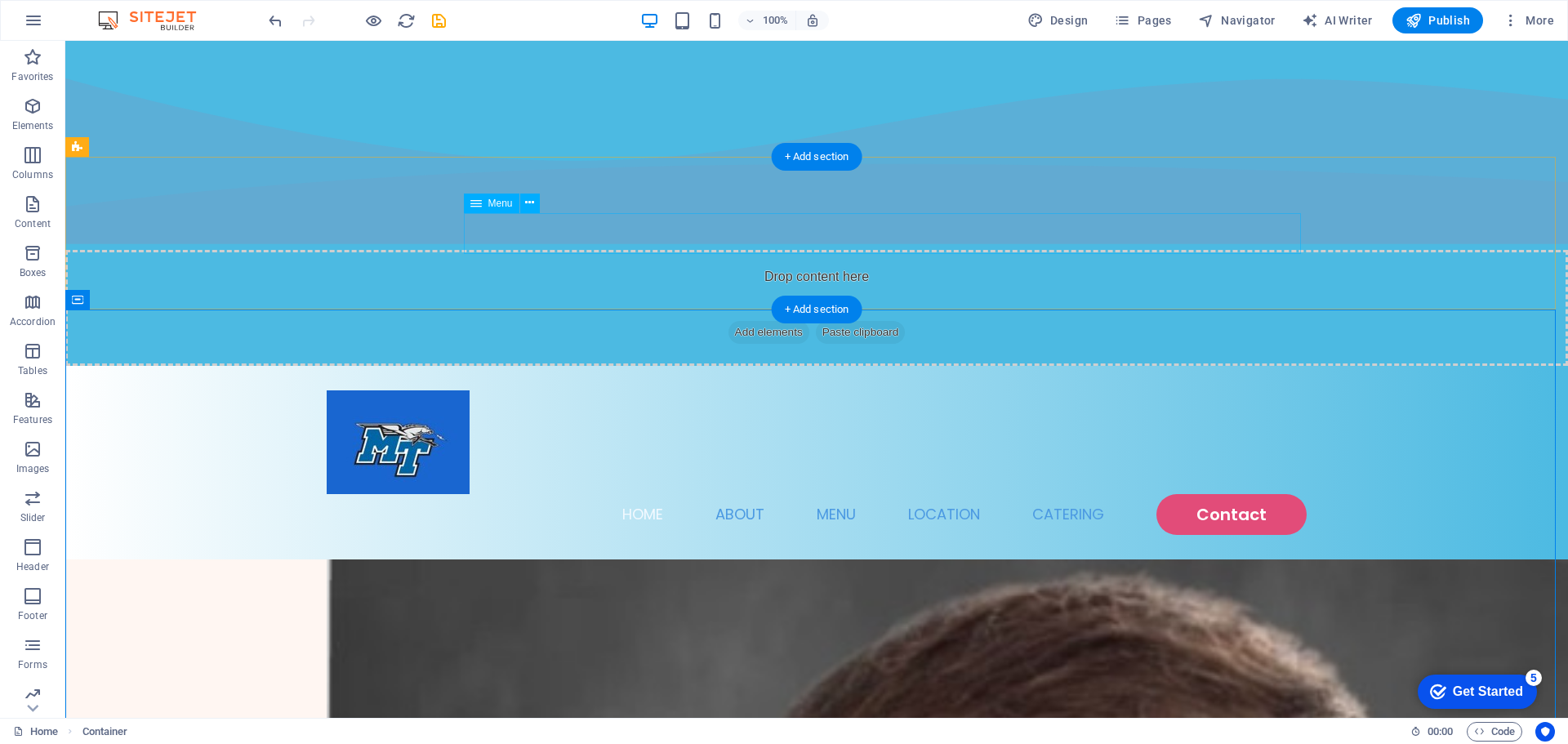
click at [1191, 494] on nav "Home About Menu Location Catering Contact" at bounding box center [816, 514] width 980 height 40
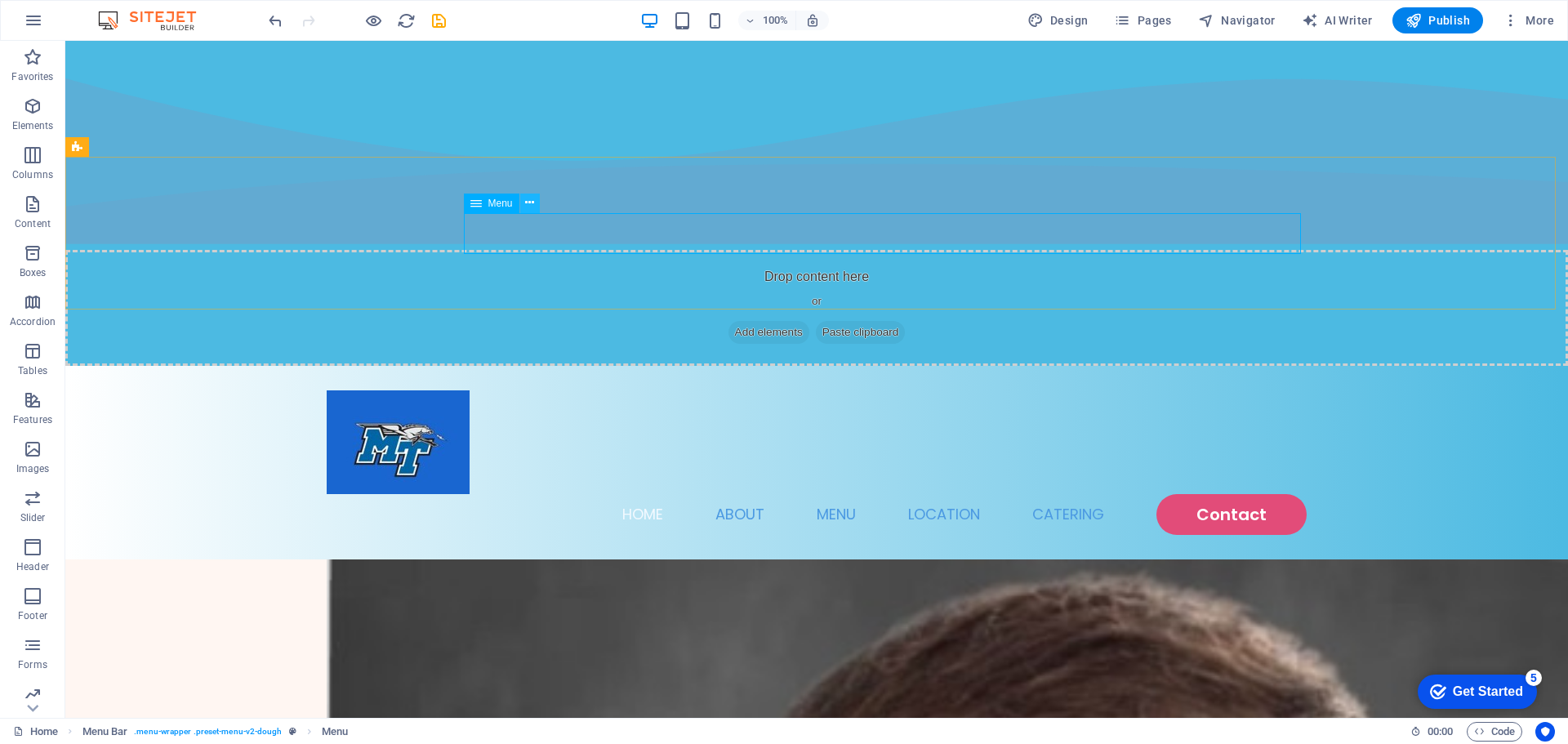
click at [526, 203] on icon at bounding box center [529, 203] width 9 height 18
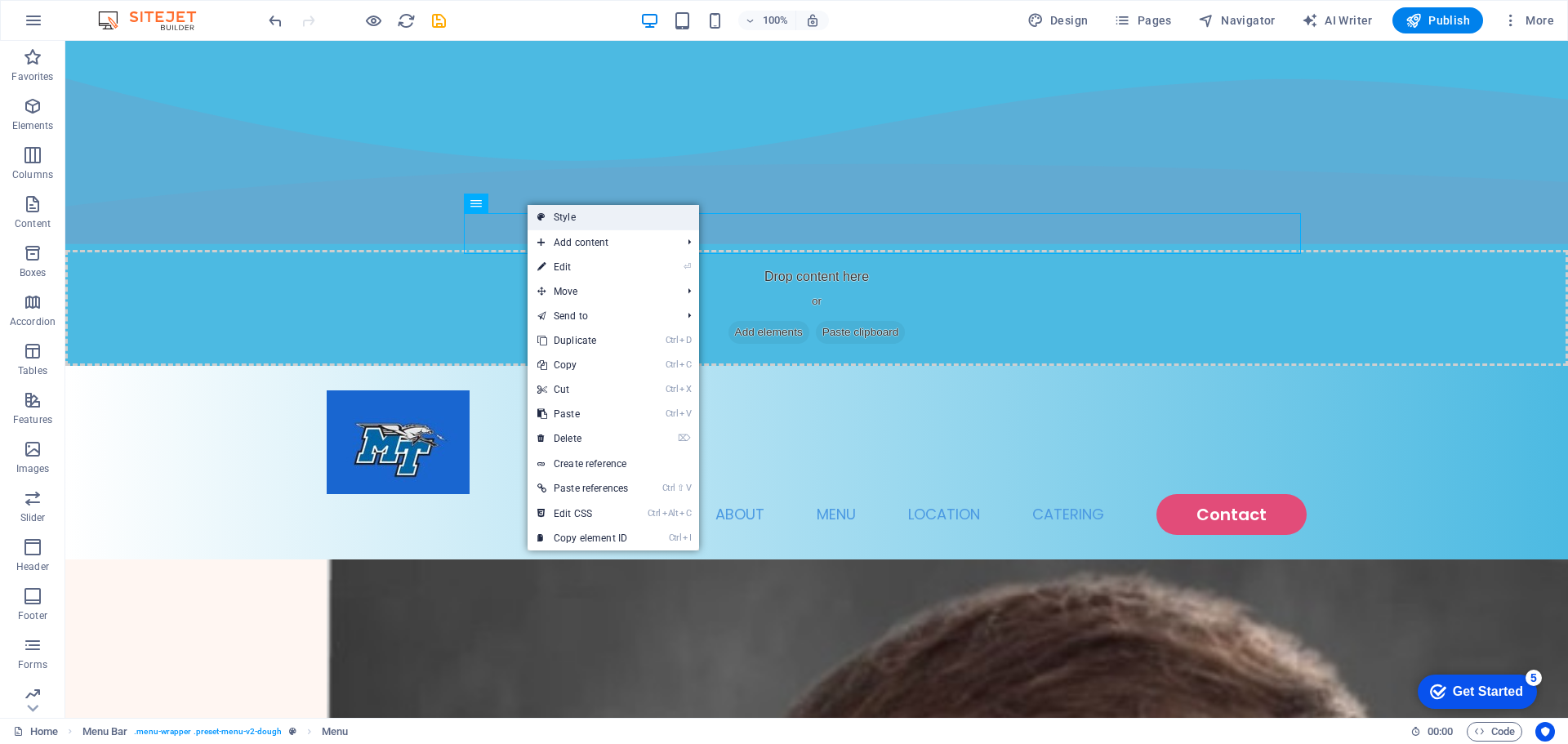
drag, startPoint x: 245, startPoint y: 184, endPoint x: 599, endPoint y: 224, distance: 356.3
click at [599, 224] on link "Style" at bounding box center [613, 217] width 171 height 25
select select "rem"
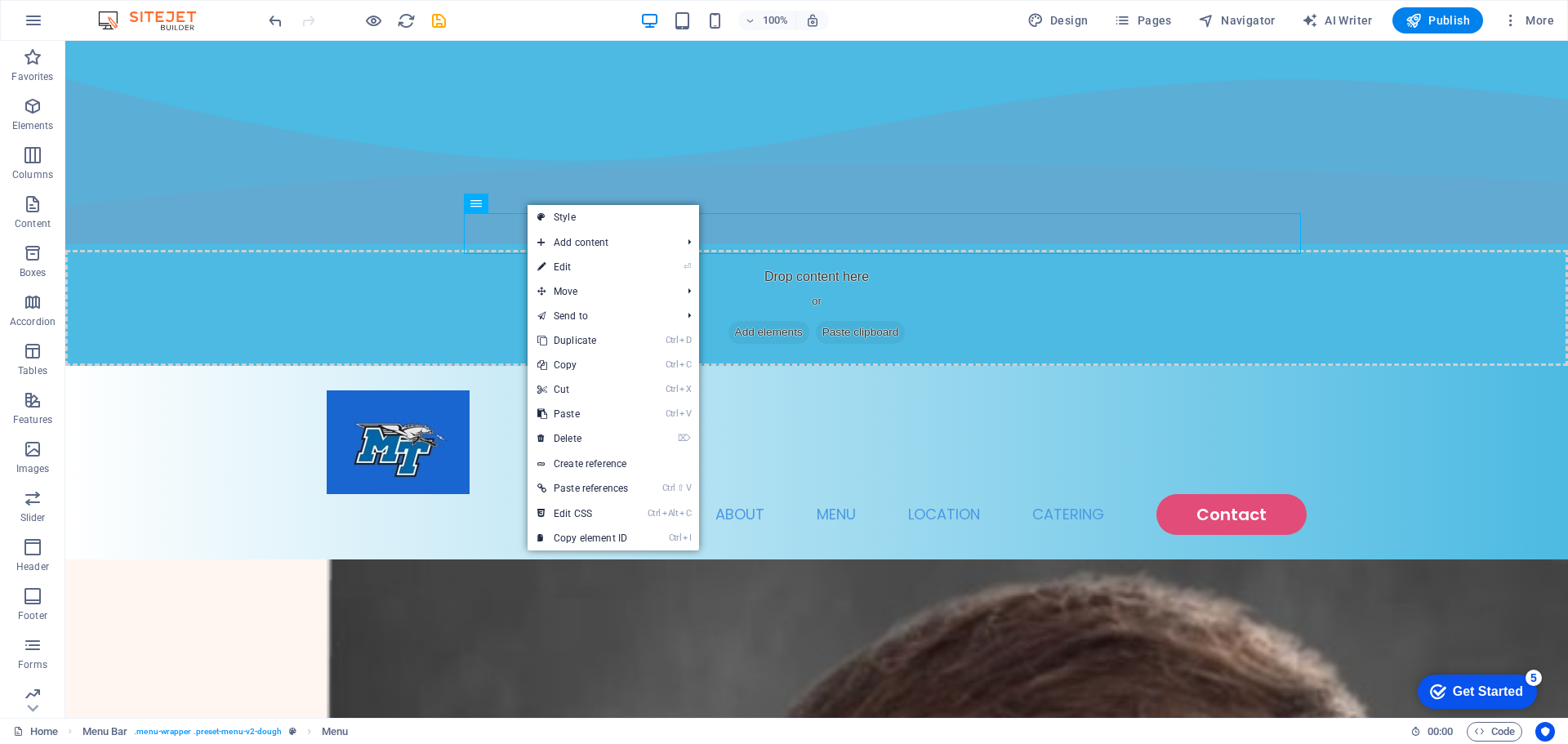
select select "rem"
select select "hover_box_bottom"
select select "px"
select select "rem"
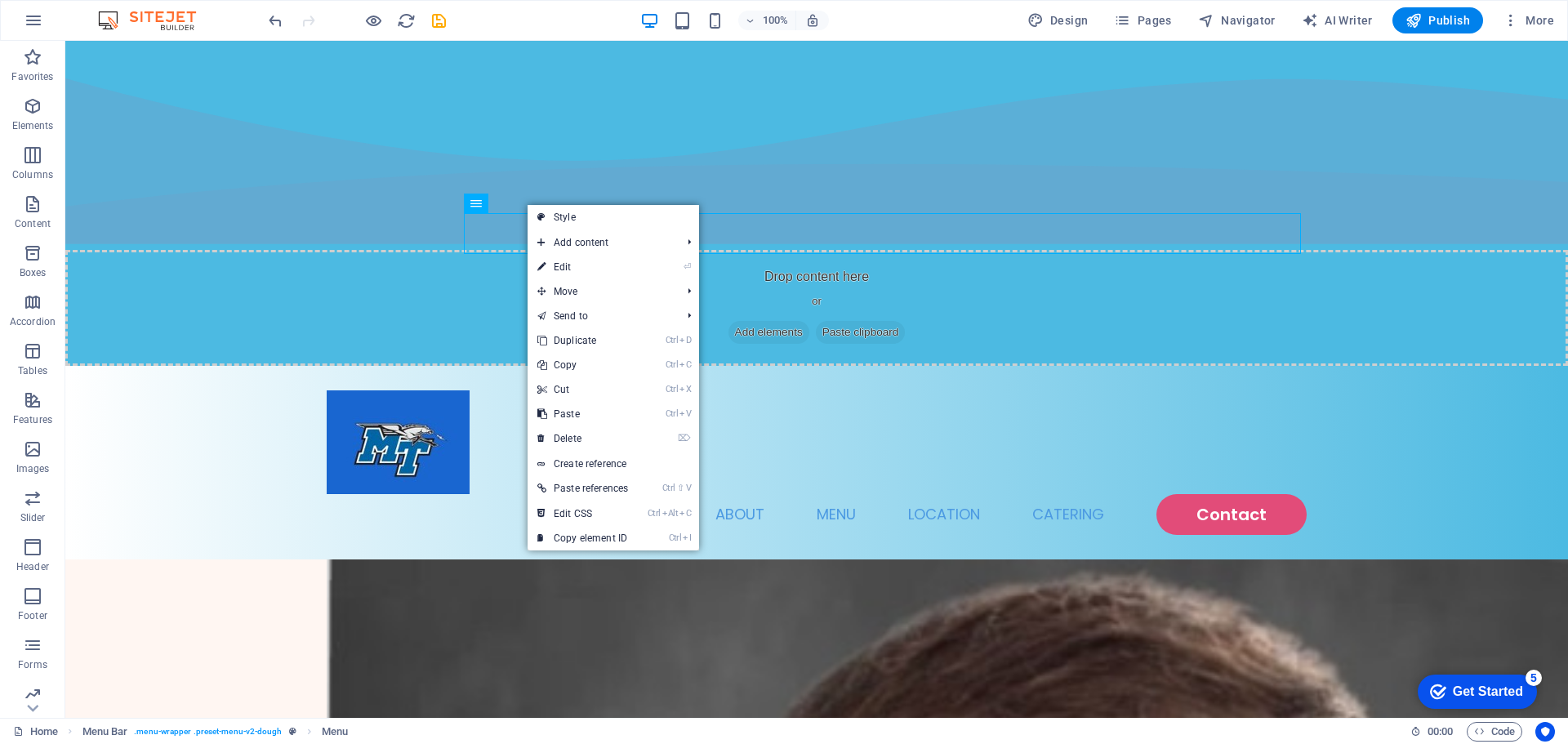
select select "rem"
select select
select select "px"
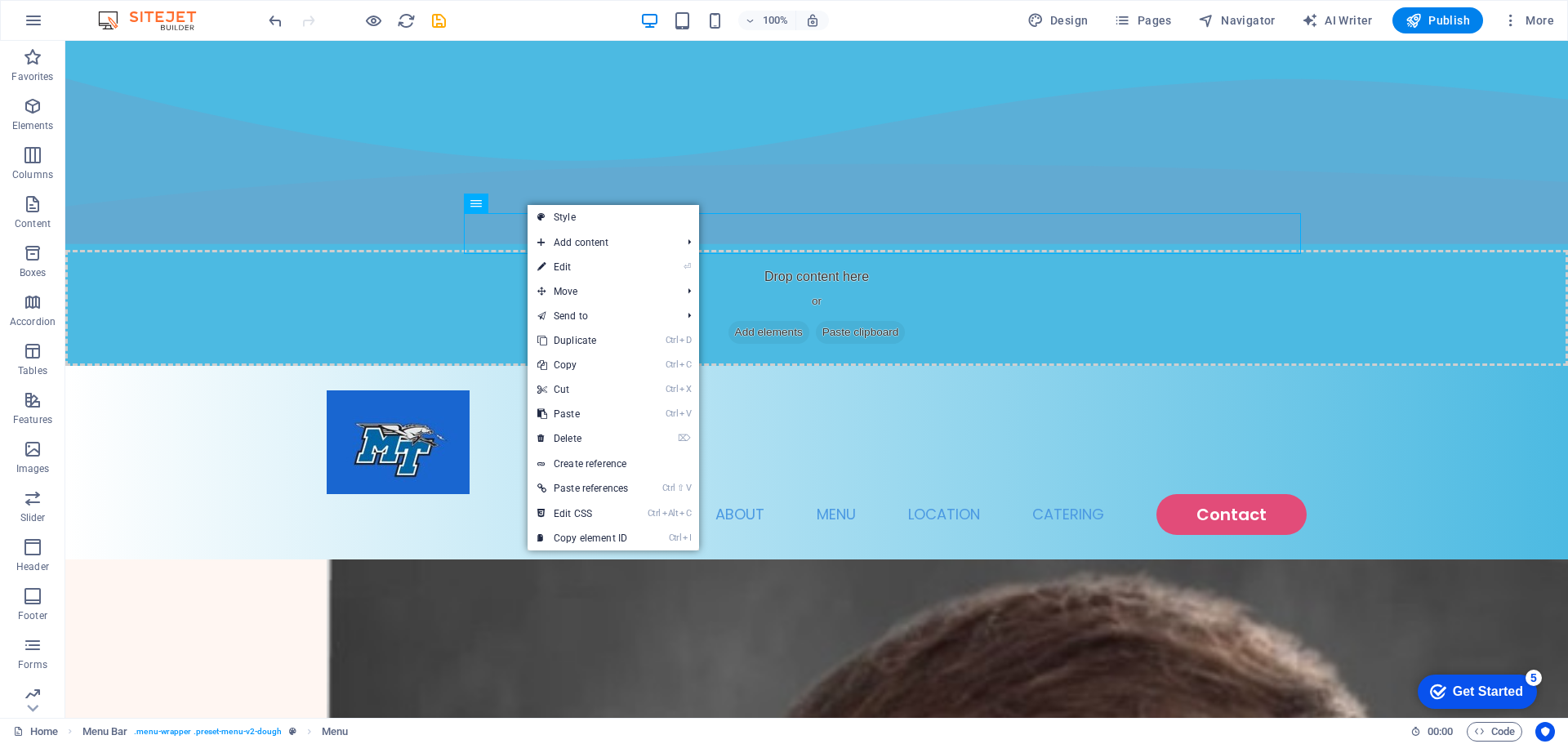
select select "px"
select select "rem"
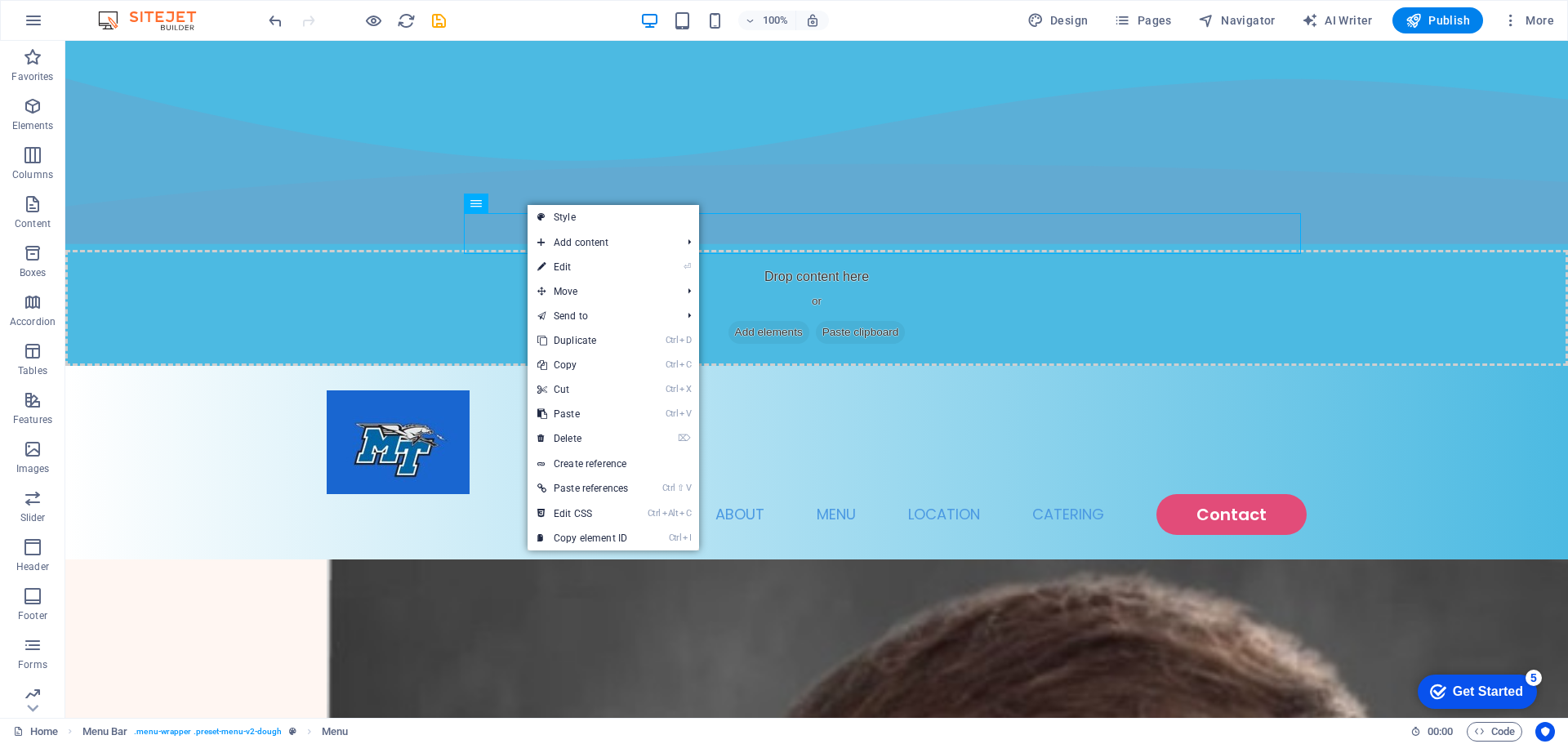
select select "px"
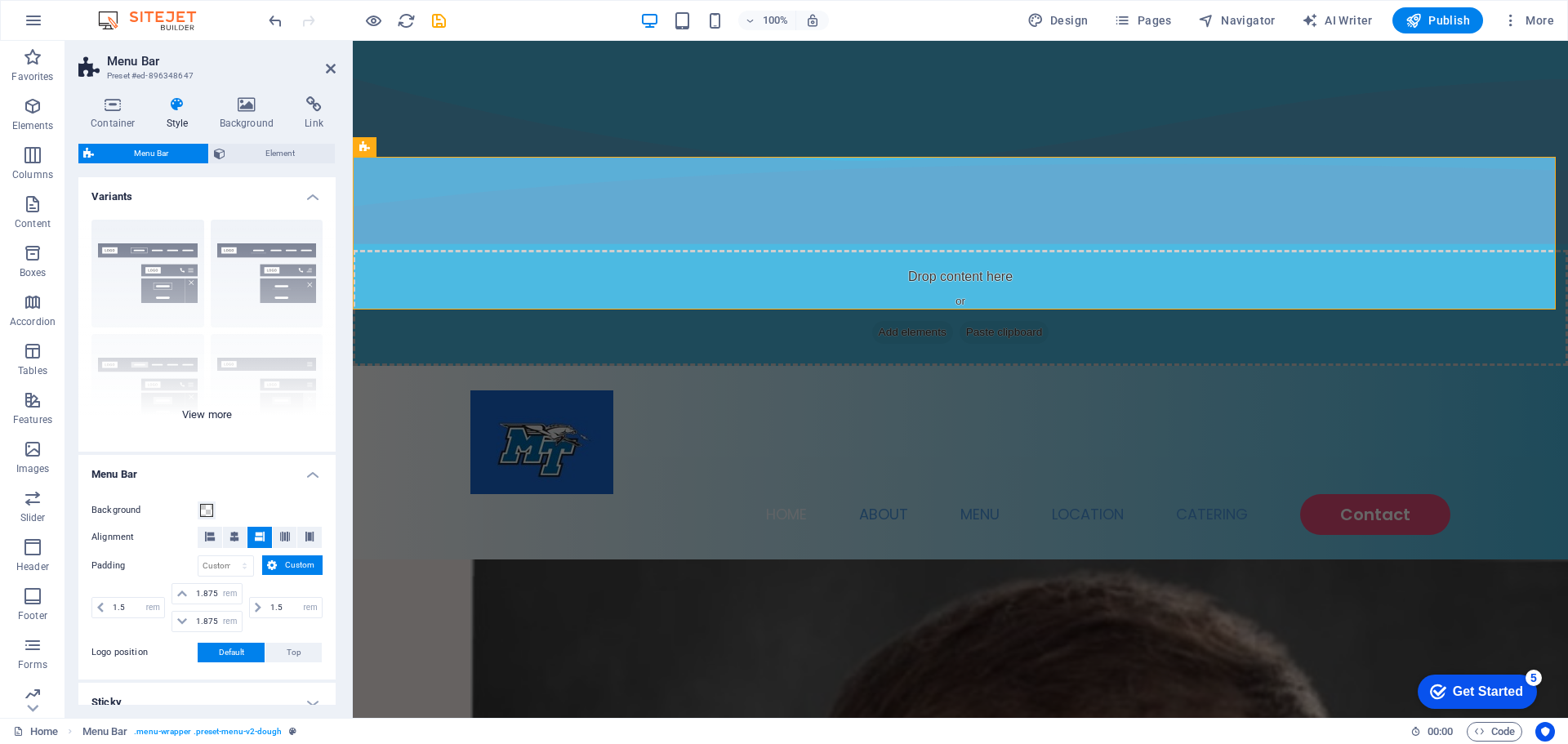
click at [214, 408] on div "Border Centered Default Fixed Loki Trigger Wide XXL" at bounding box center [207, 329] width 258 height 245
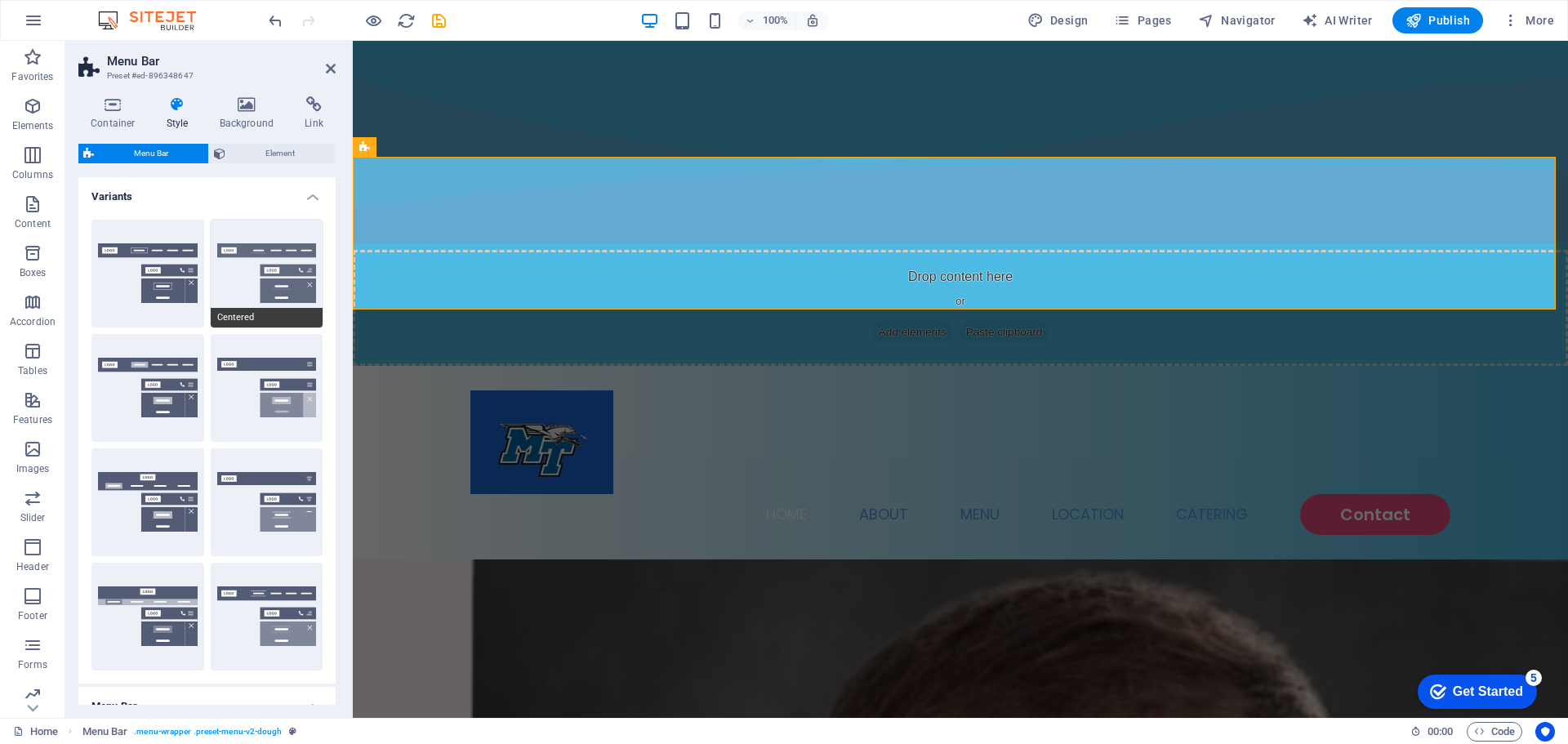
drag, startPoint x: 256, startPoint y: 260, endPoint x: 267, endPoint y: 269, distance: 14.2
click at [259, 263] on button "Centered" at bounding box center [267, 274] width 113 height 108
type input "1"
select select "rem"
type input "1"
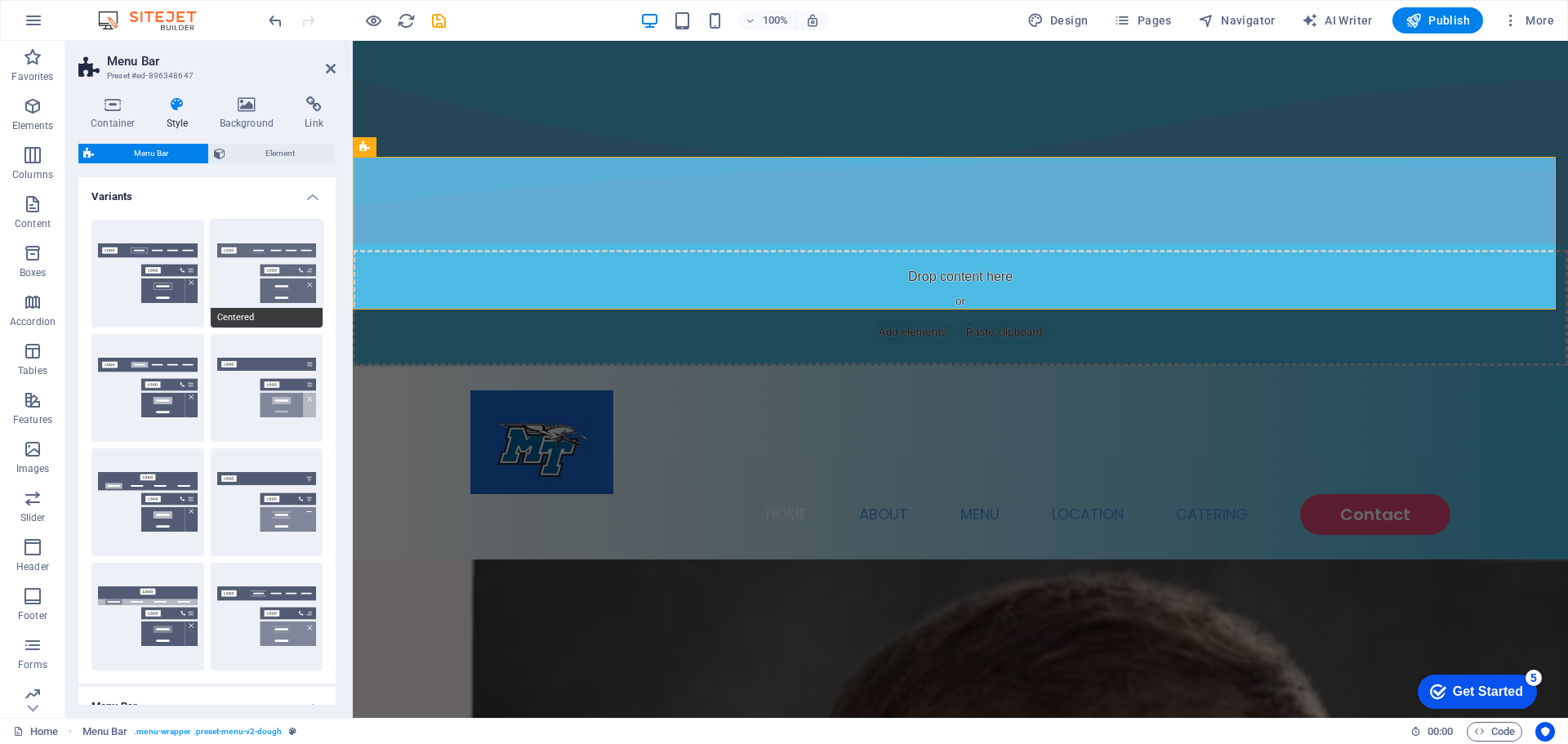
type input "1"
select select "hover_border_bottom"
type input "1"
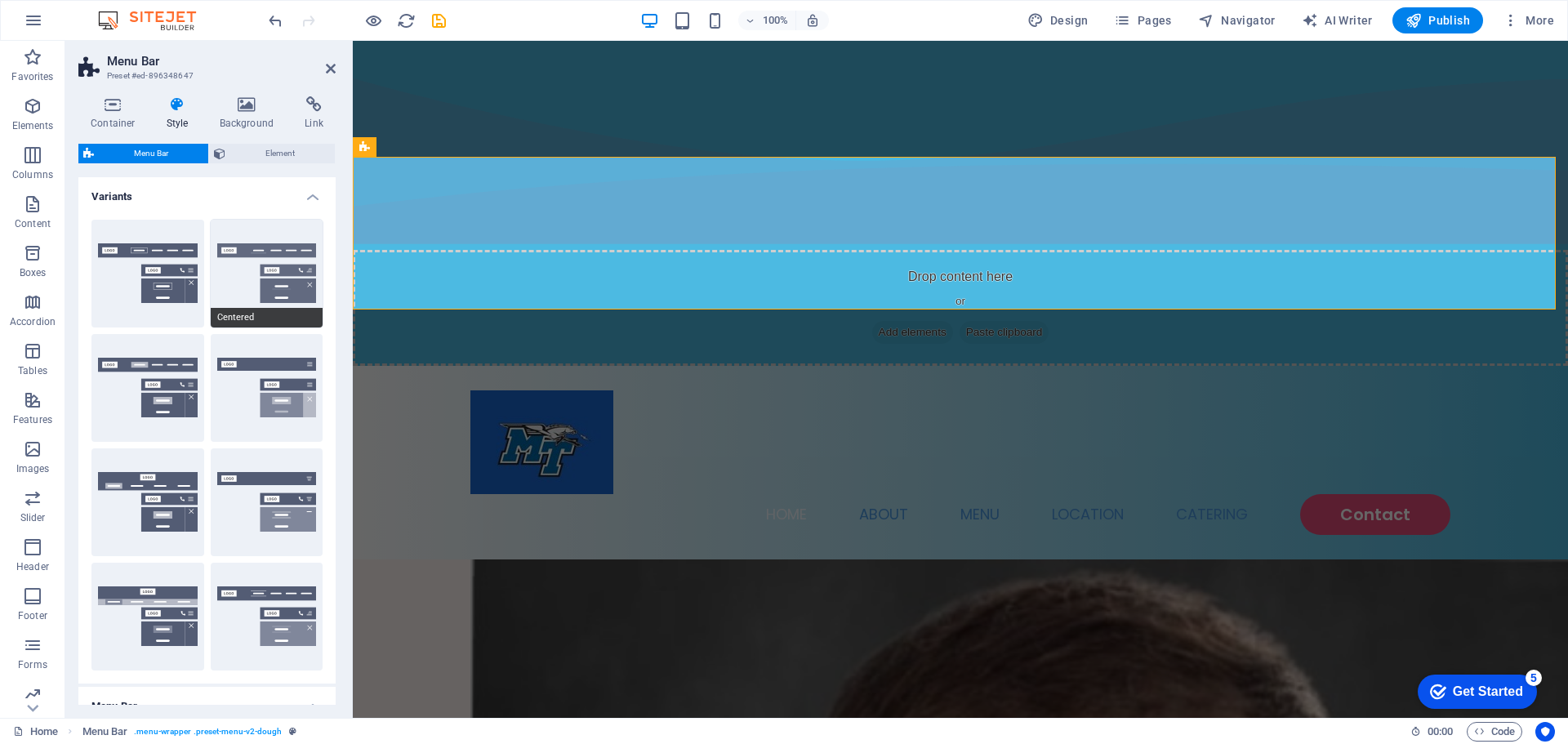
type input "2"
select select "DISABLED_OPTION_VALUE"
type input "0"
type input "1"
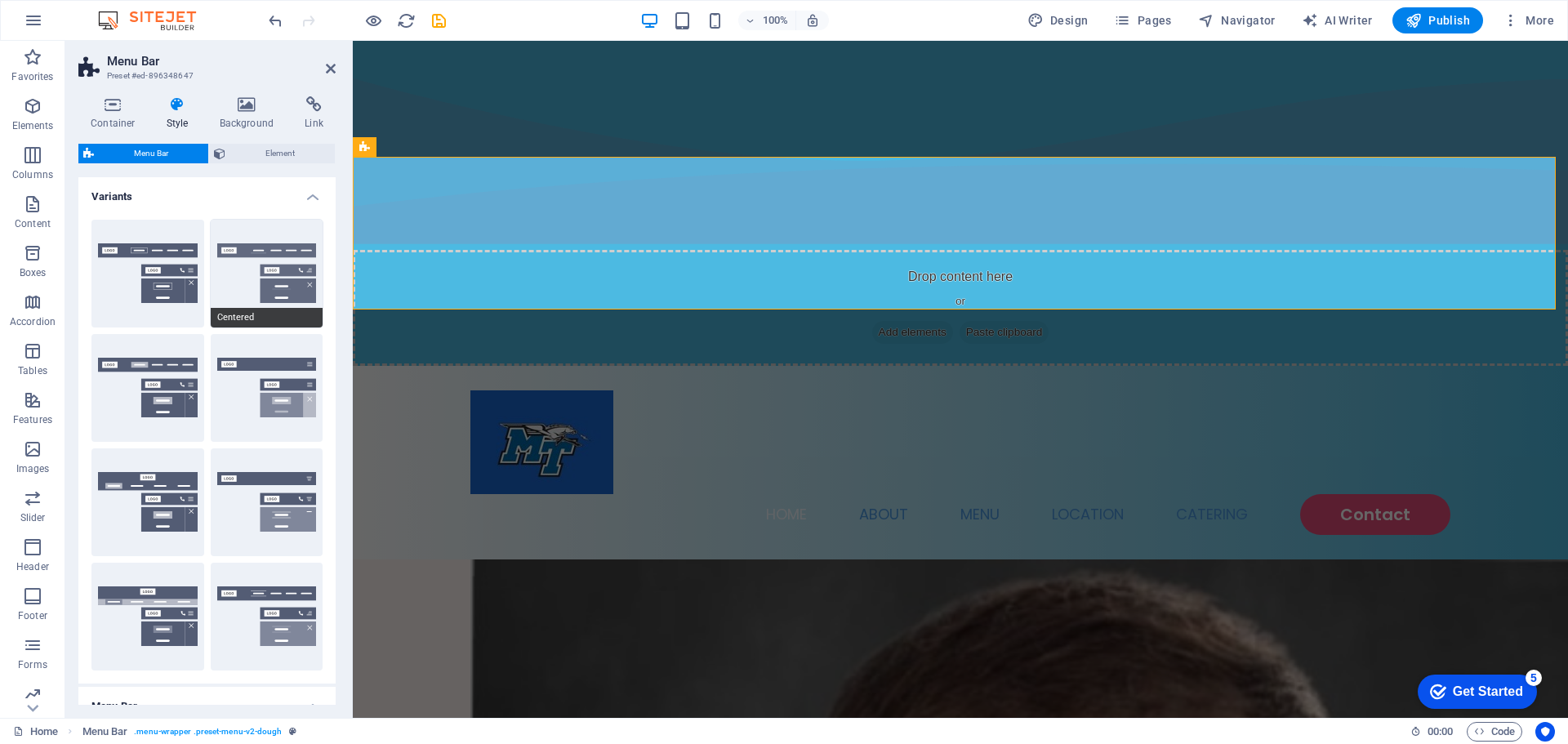
type input "0"
select select "link-special-font"
type input "1.5"
select select "rem"
select select
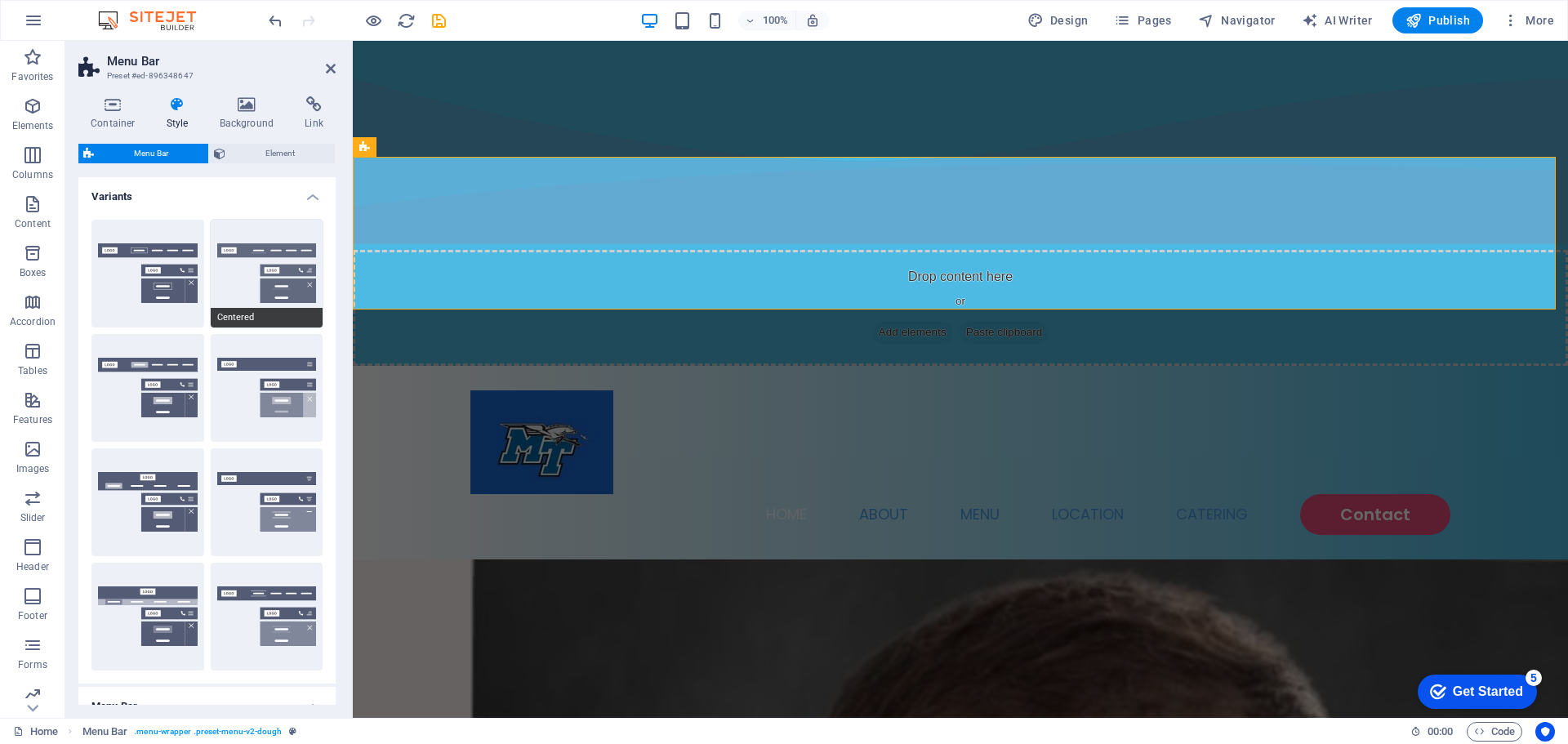
type input "2"
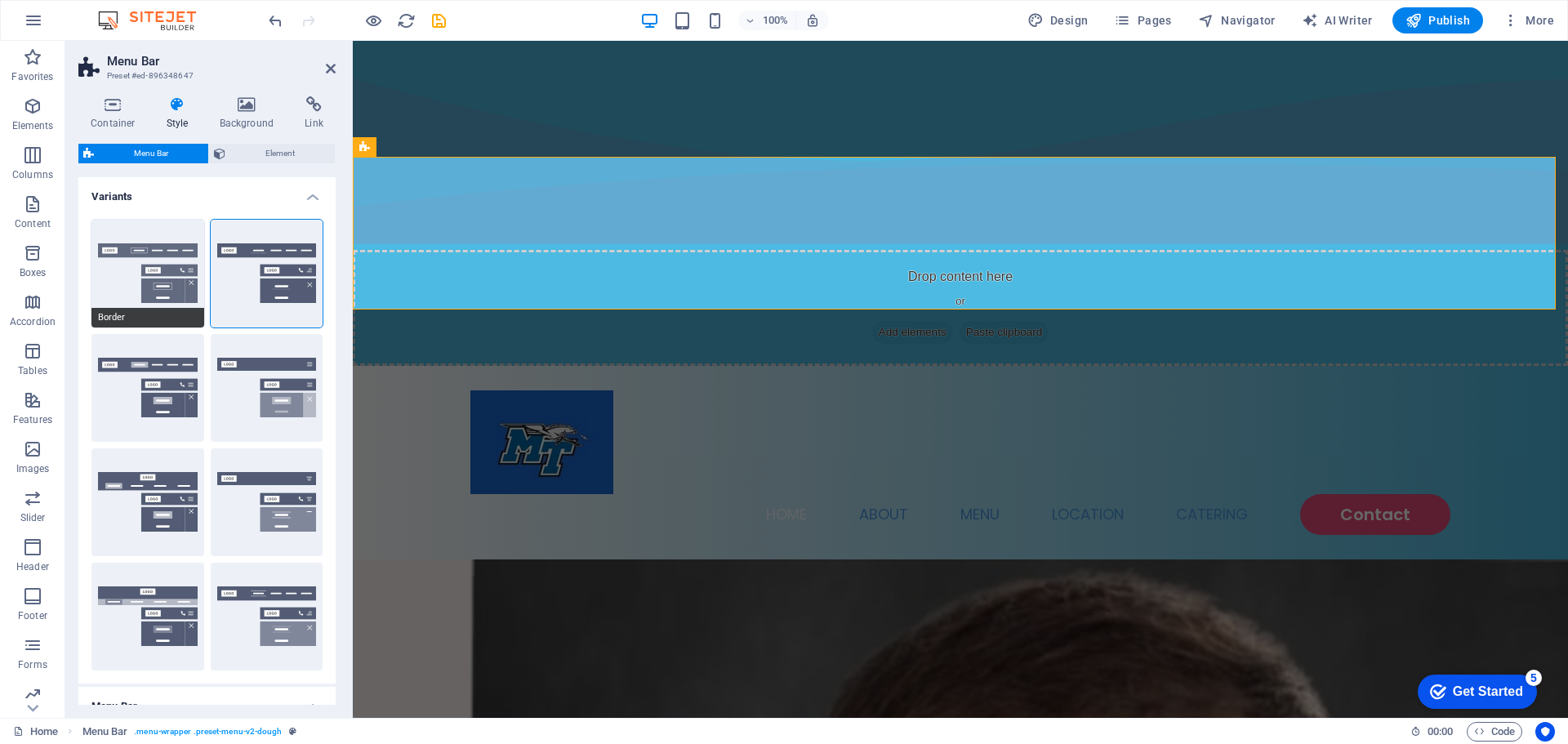
click at [142, 266] on button "Border" at bounding box center [148, 274] width 113 height 108
select select "hover_border"
type input "1"
type input "3"
type input "1"
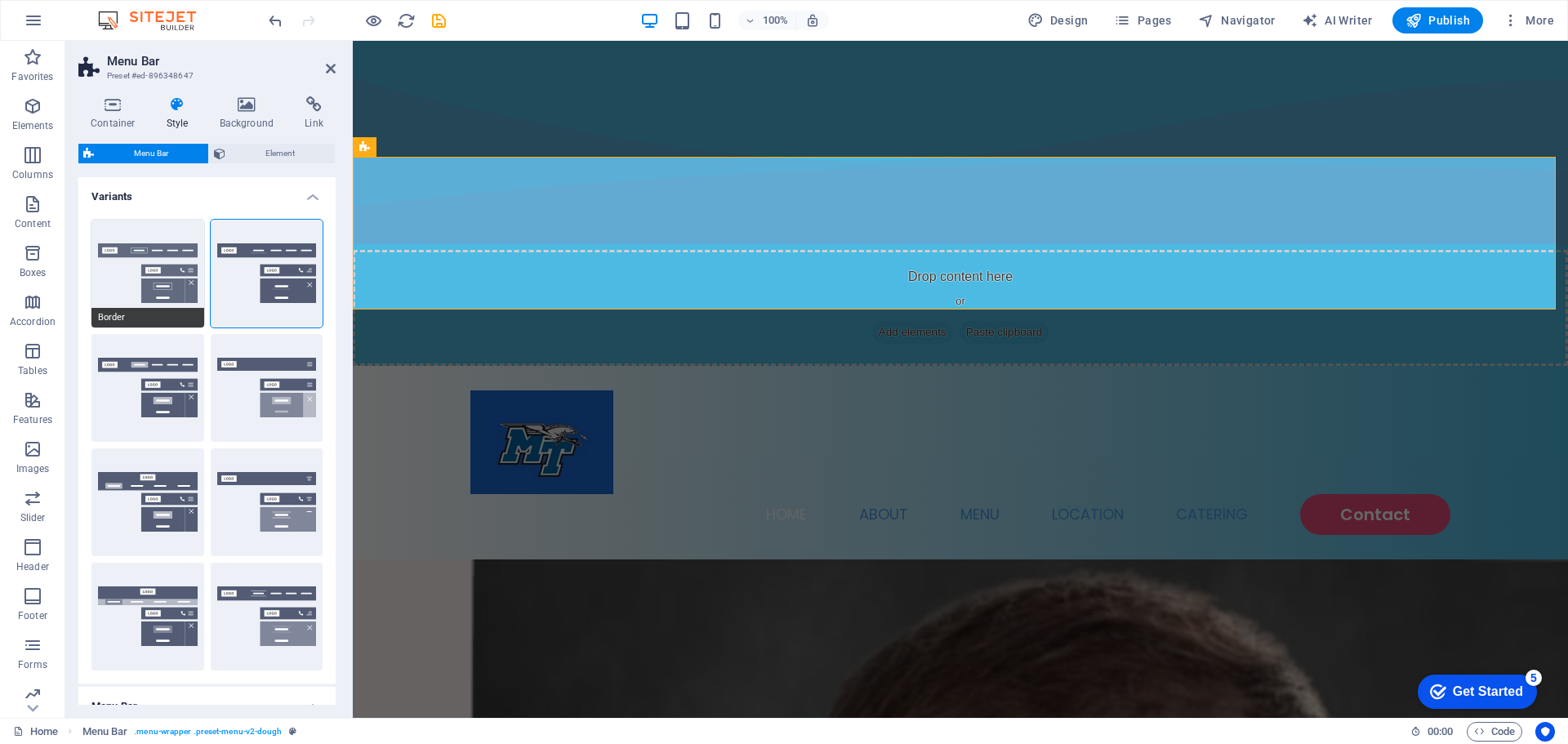
type input "1"
select select "rem"
type input "1"
select select "link-special-font"
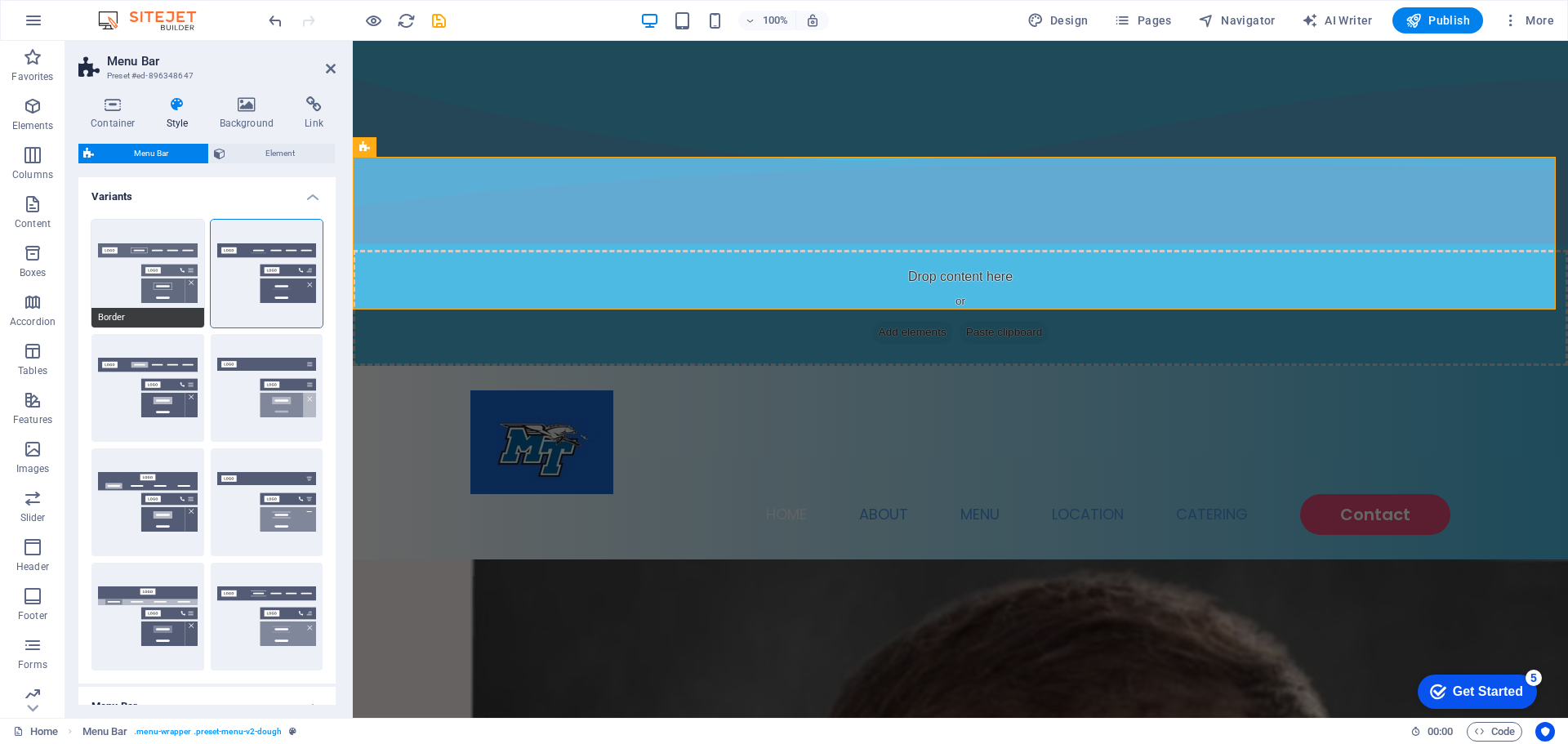
type input "1.1"
select select "rem"
select select
type input "1"
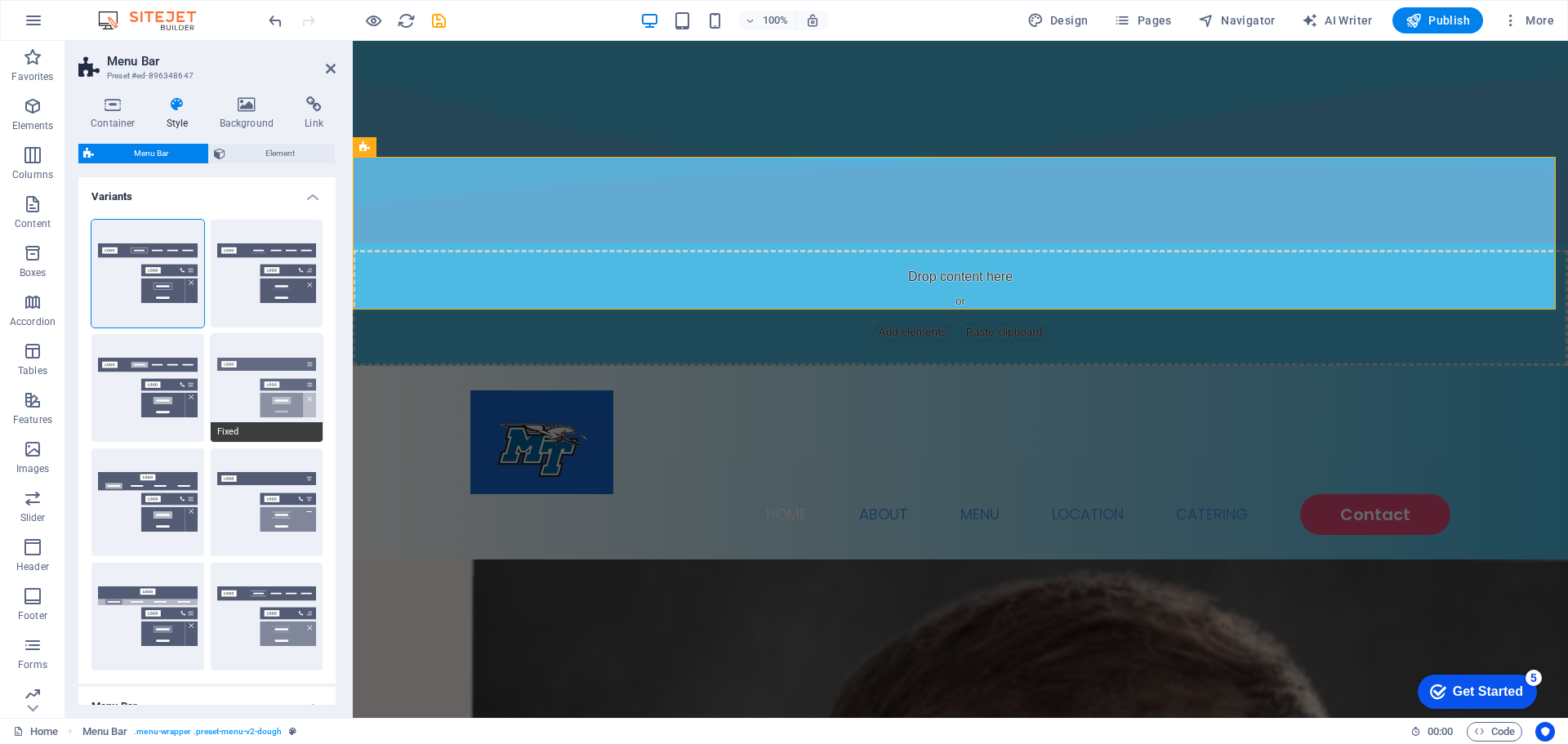
click at [237, 397] on button "Fixed" at bounding box center [267, 388] width 113 height 108
select select "hover_box_bottom"
type input "0"
type input "2"
select select "link-special-font"
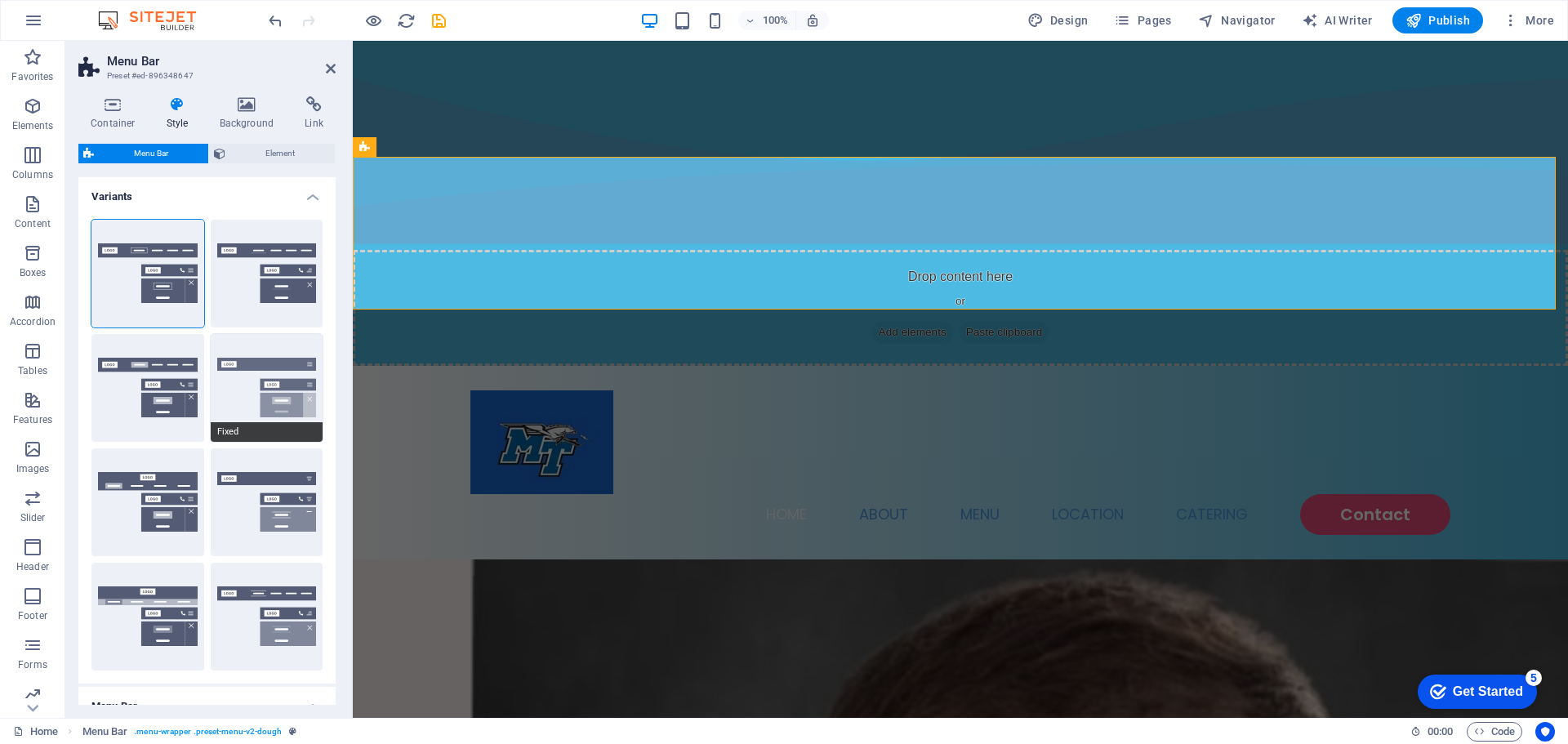
type input "1.5"
select select "rem"
select select "700"
type input "0"
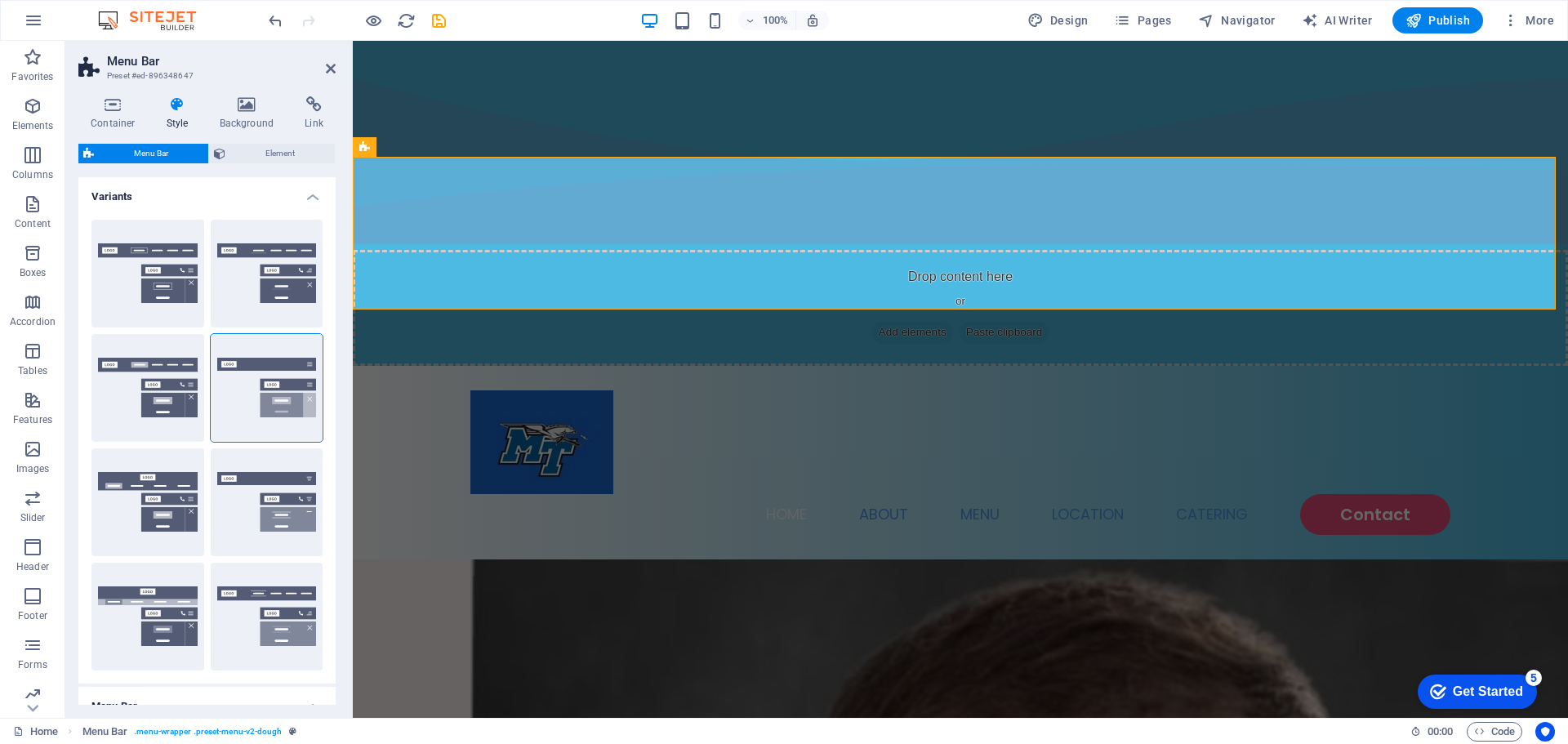
drag, startPoint x: 274, startPoint y: 254, endPoint x: 286, endPoint y: 204, distance: 51.4
click at [273, 258] on button "Centered" at bounding box center [267, 274] width 113 height 108
select select "hover_border_bottom"
type input "1"
select select "DISABLED_OPTION_VALUE"
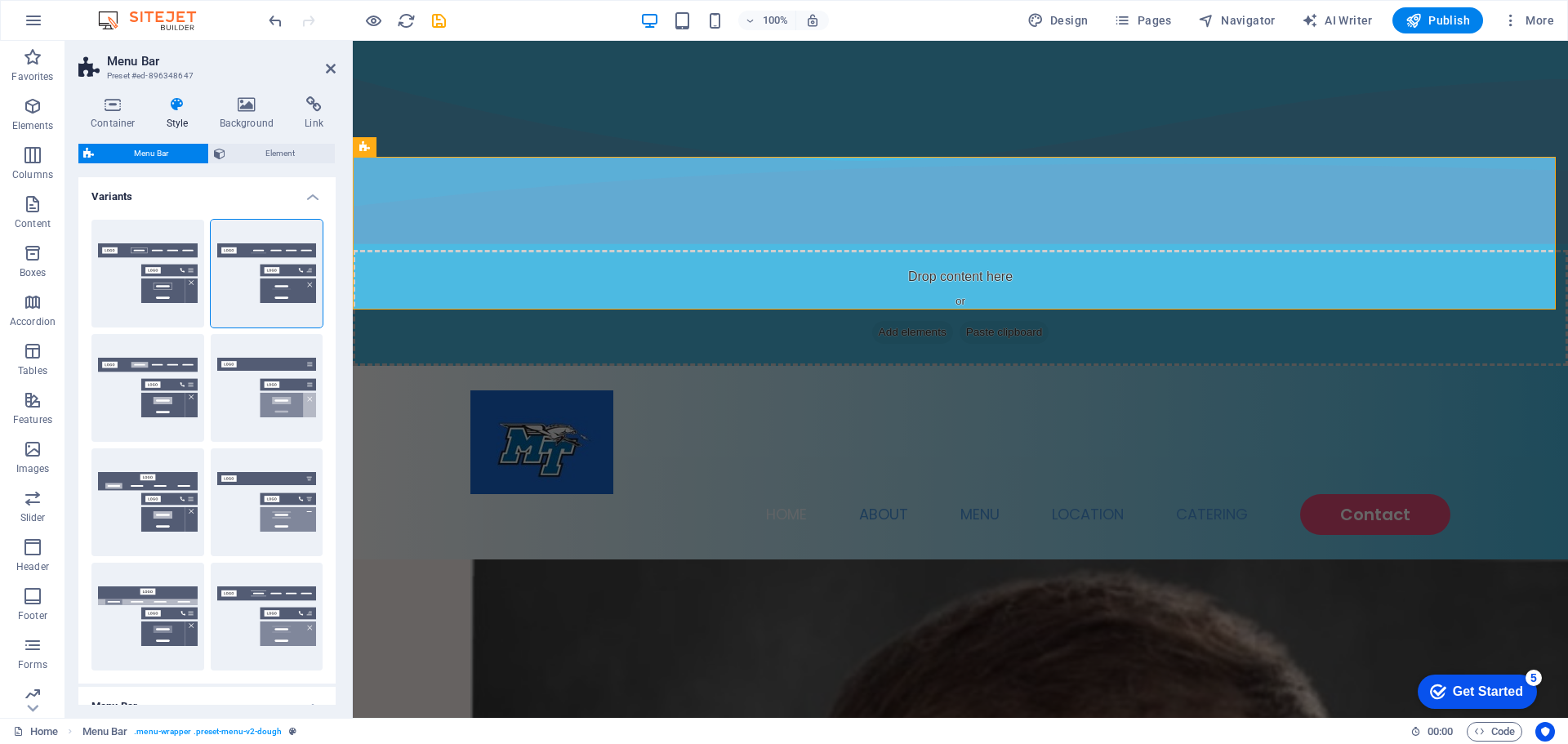
type input "0"
select select "link-special-font"
type input "1.5"
select select "rem"
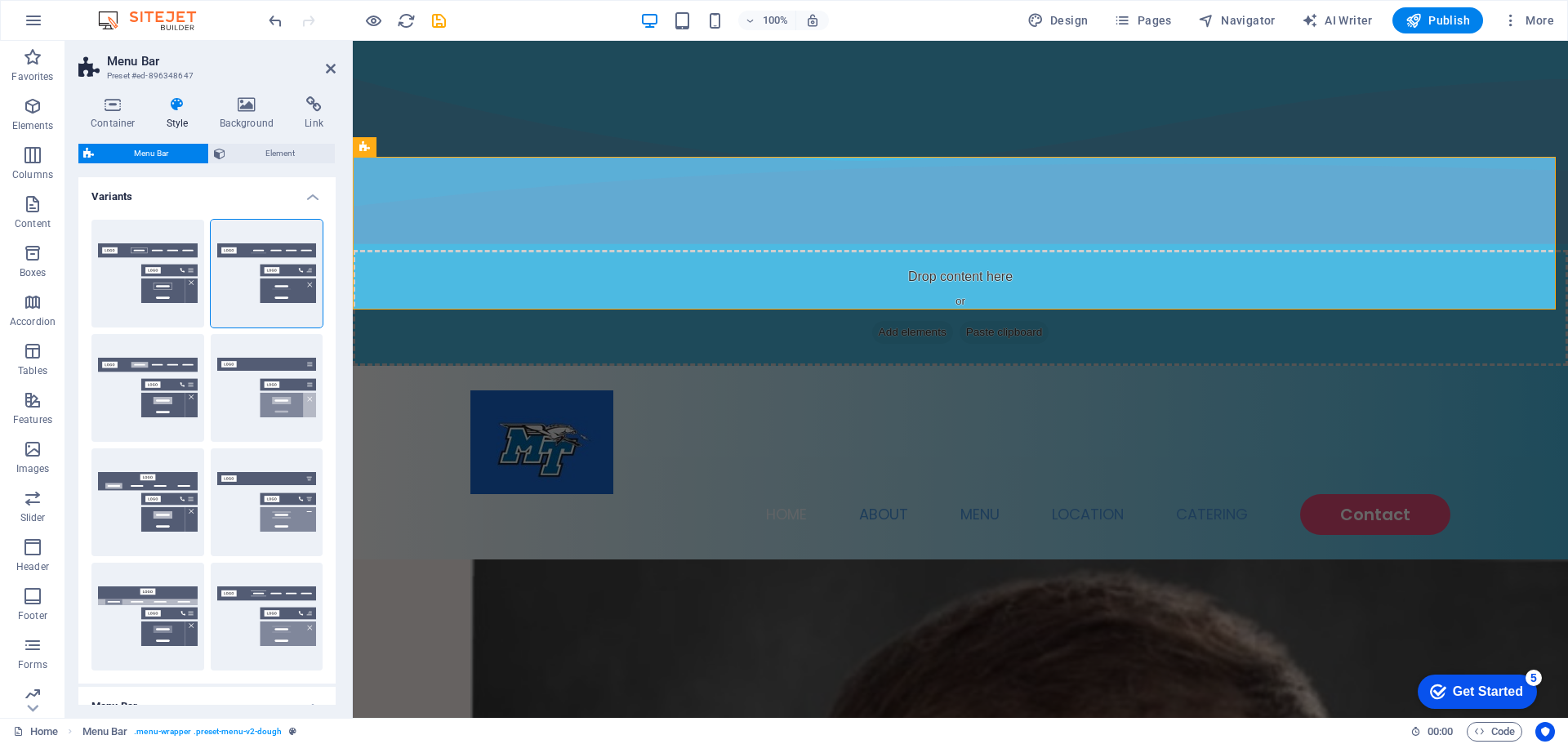
select select
type input "2"
click at [163, 262] on button "Border" at bounding box center [148, 274] width 113 height 108
select select "hover_border"
type input "1"
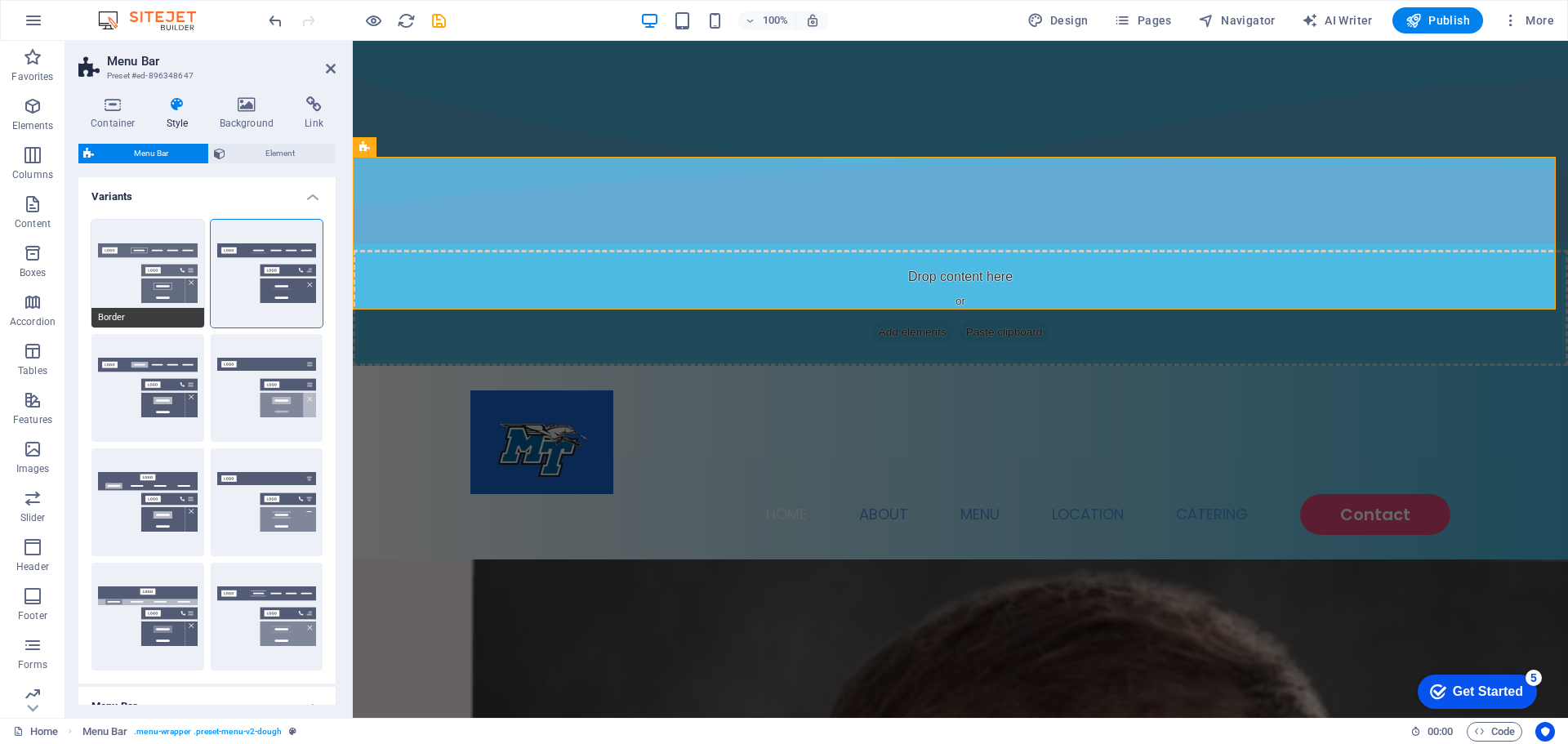
type input "3"
type input "1"
select select "rem"
type input "1"
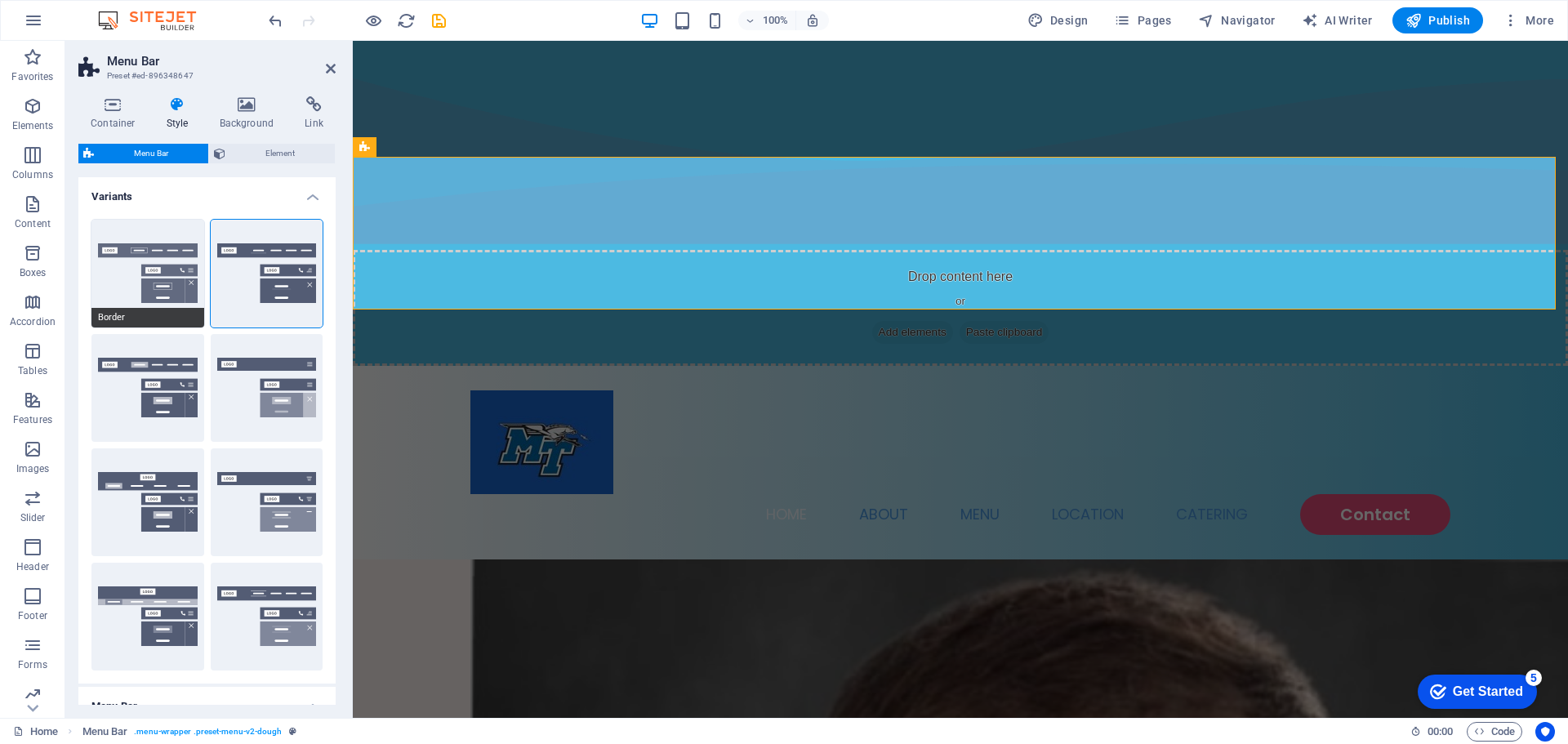
type input "1"
select select "link-special-font"
type input "1.1"
select select "rem"
select select
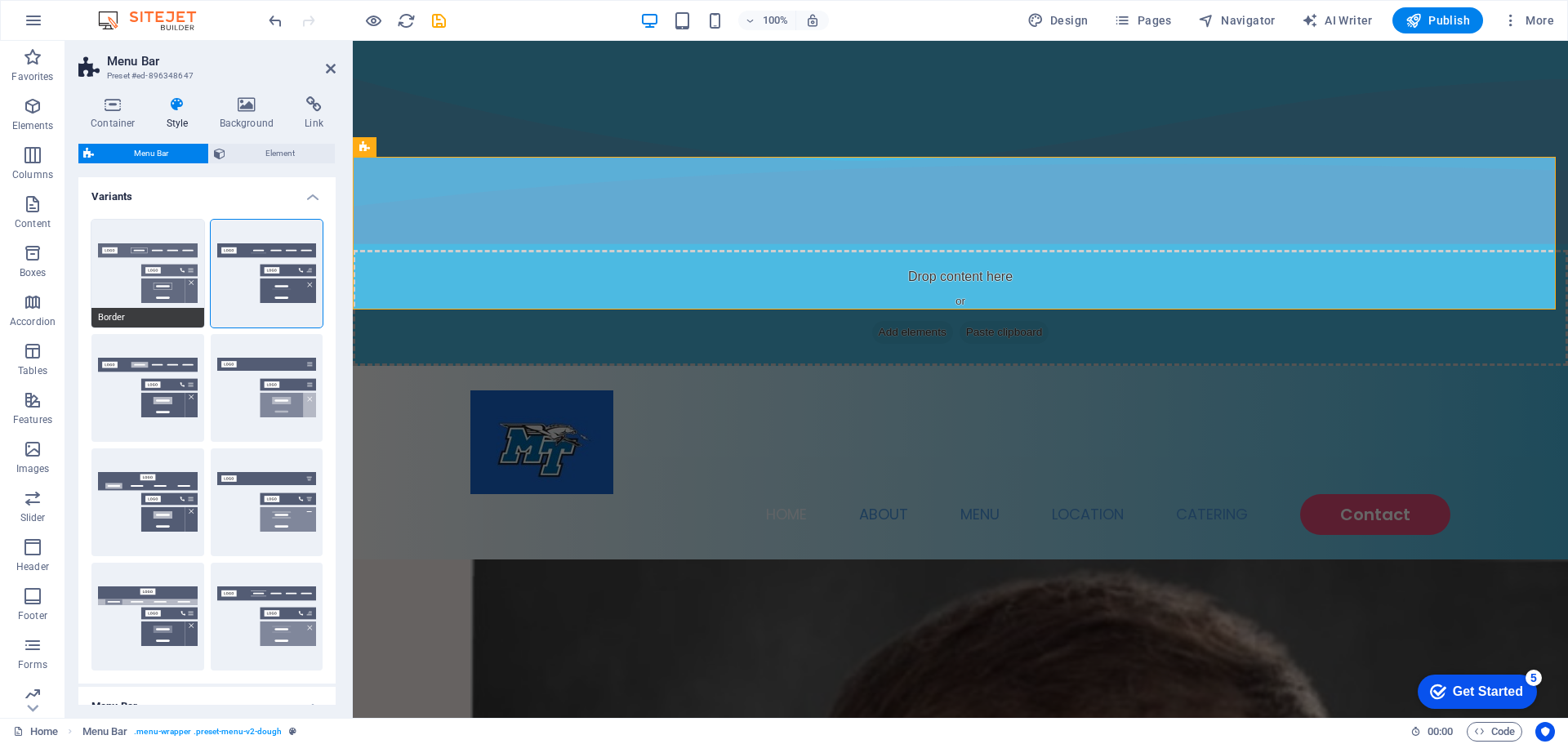
type input "1"
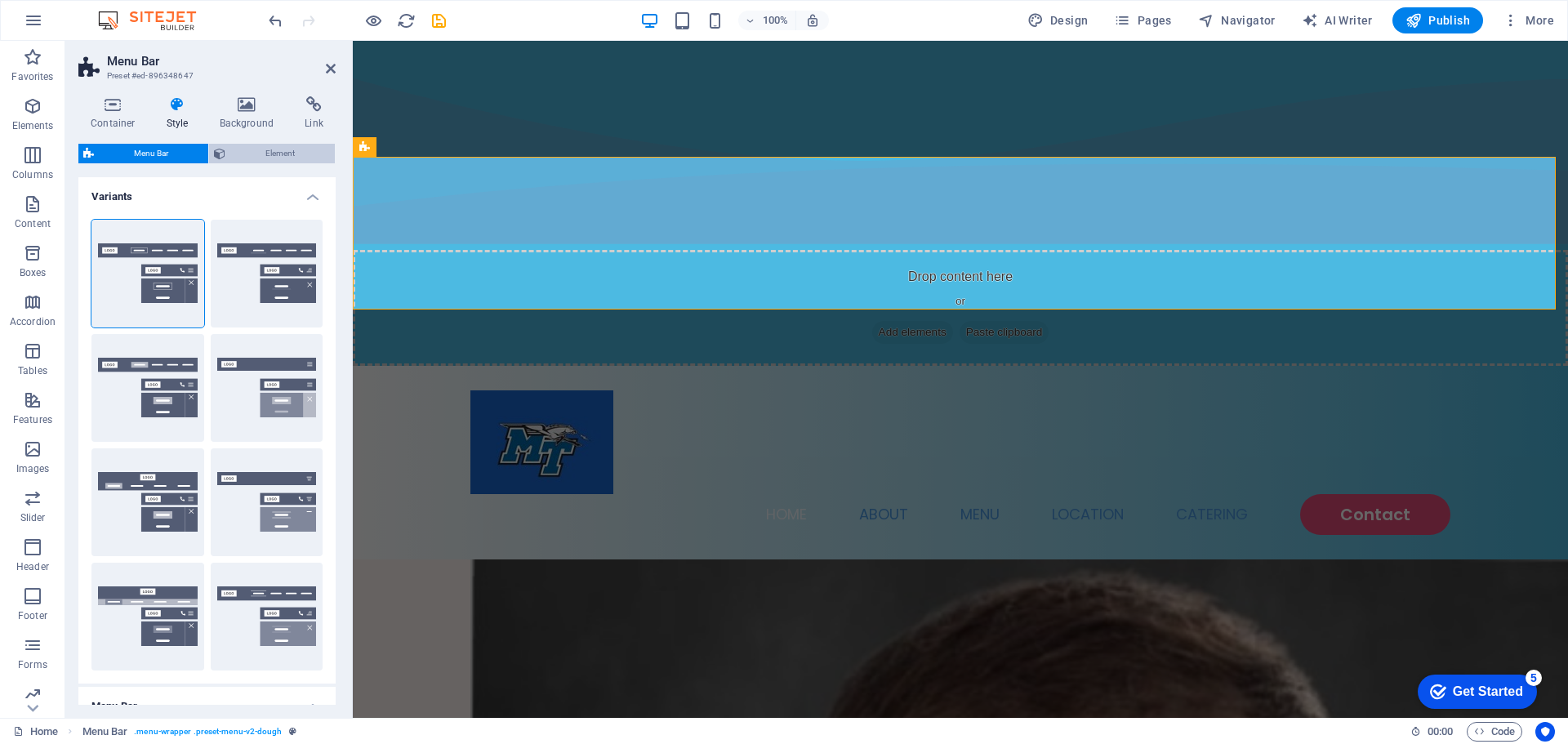
click at [246, 150] on span "Element" at bounding box center [280, 153] width 99 height 19
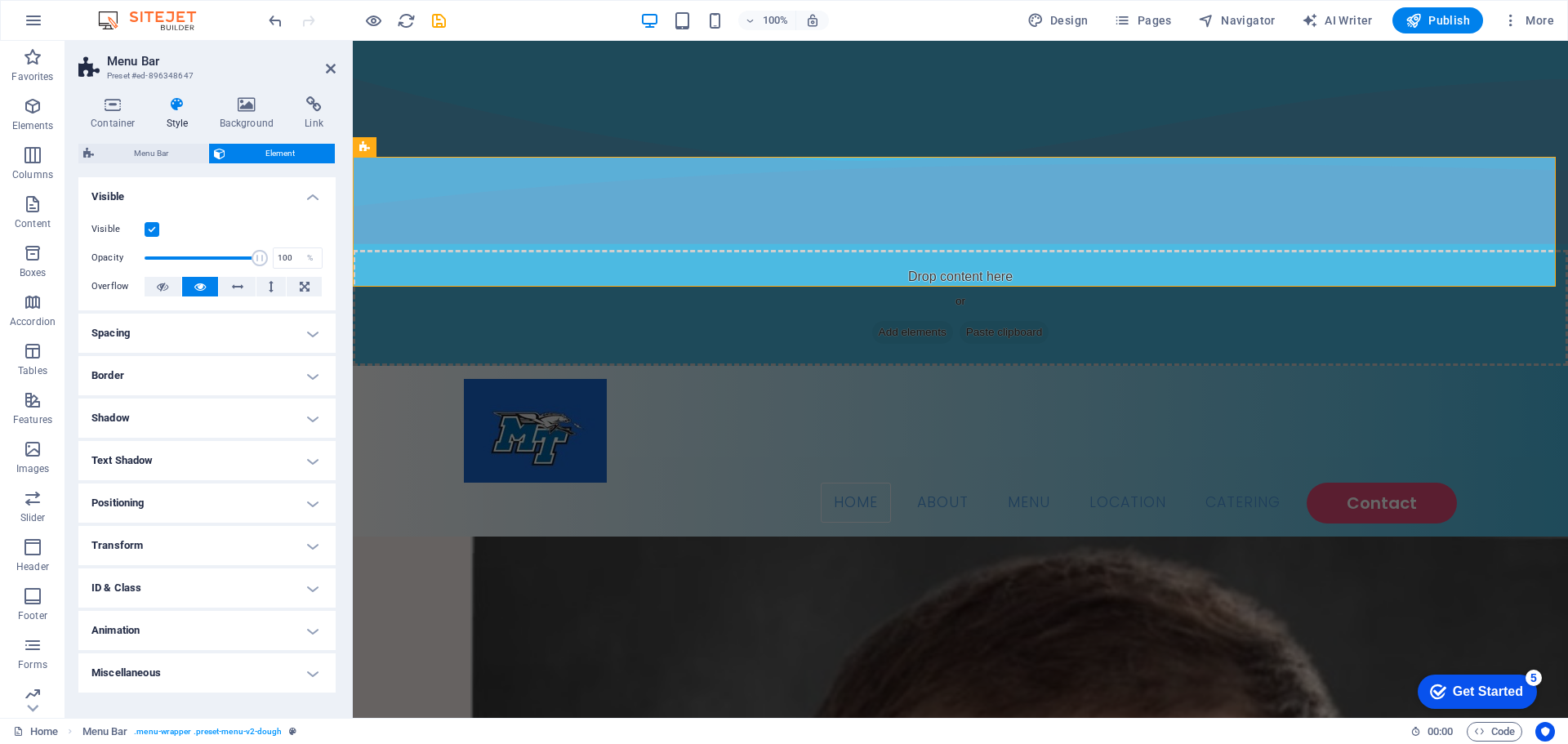
click at [310, 331] on h4 "Spacing" at bounding box center [207, 333] width 258 height 40
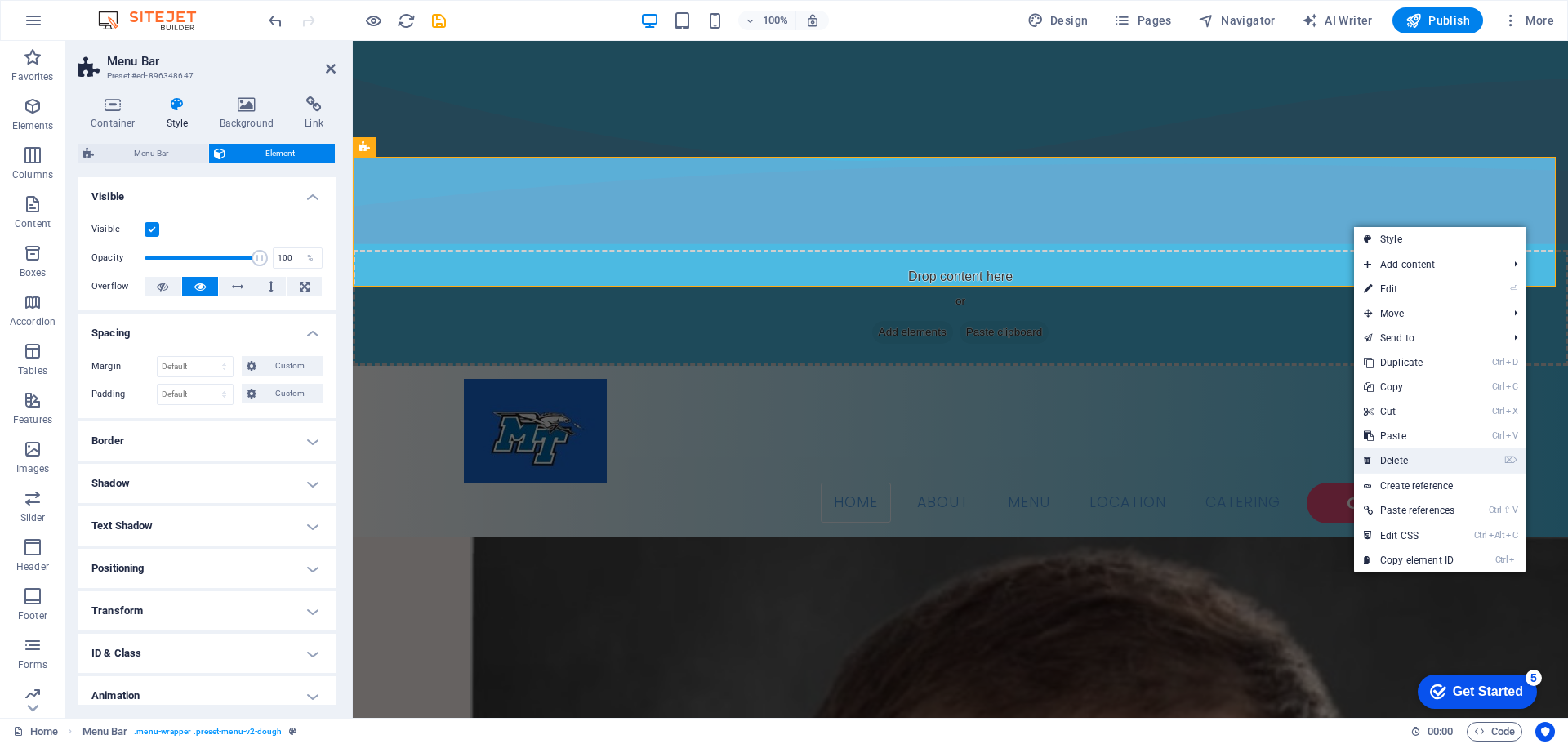
click at [1388, 462] on link "⌦ Delete" at bounding box center [1409, 461] width 110 height 25
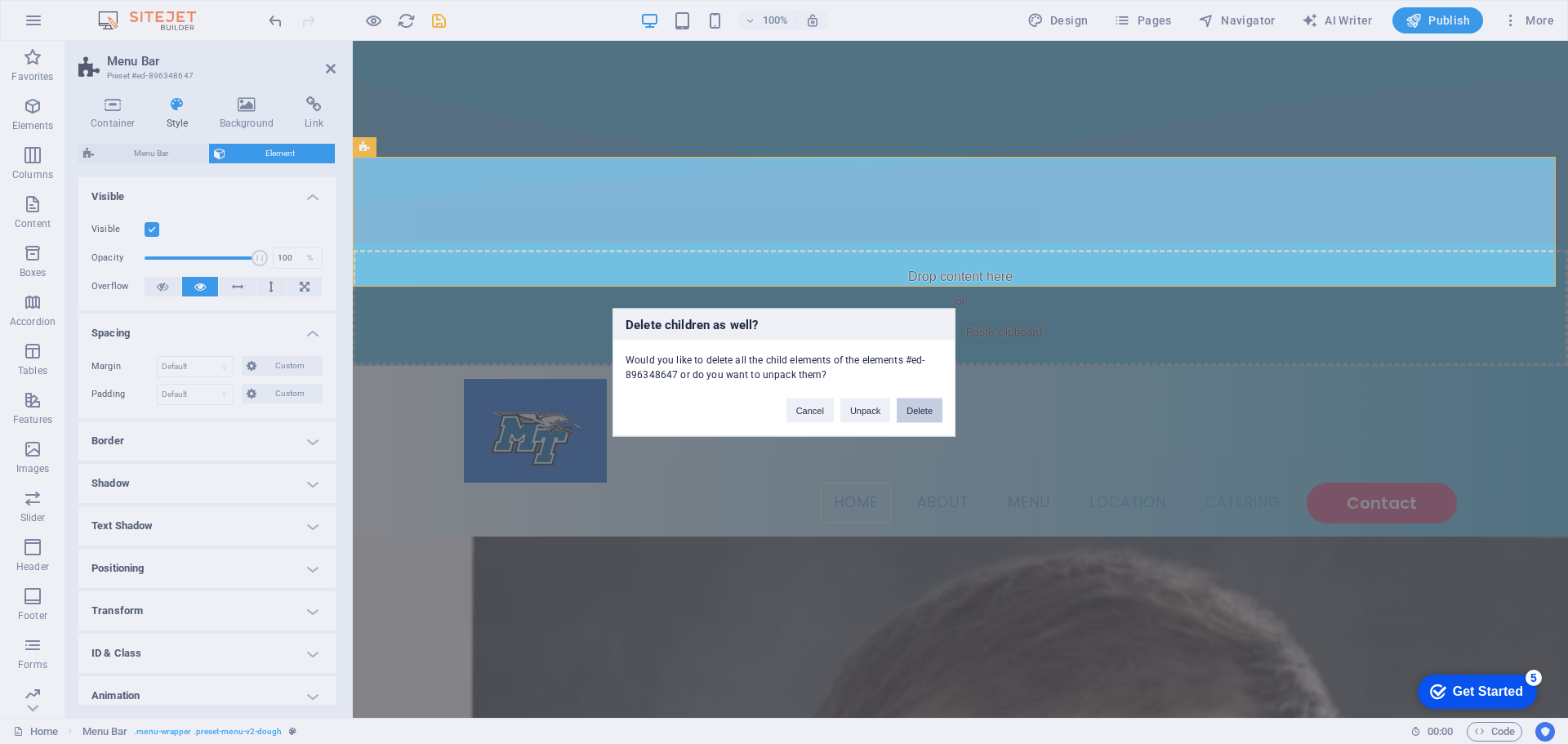
drag, startPoint x: 904, startPoint y: 409, endPoint x: 839, endPoint y: 369, distance: 76.3
click at [904, 409] on button "Delete" at bounding box center [920, 410] width 46 height 25
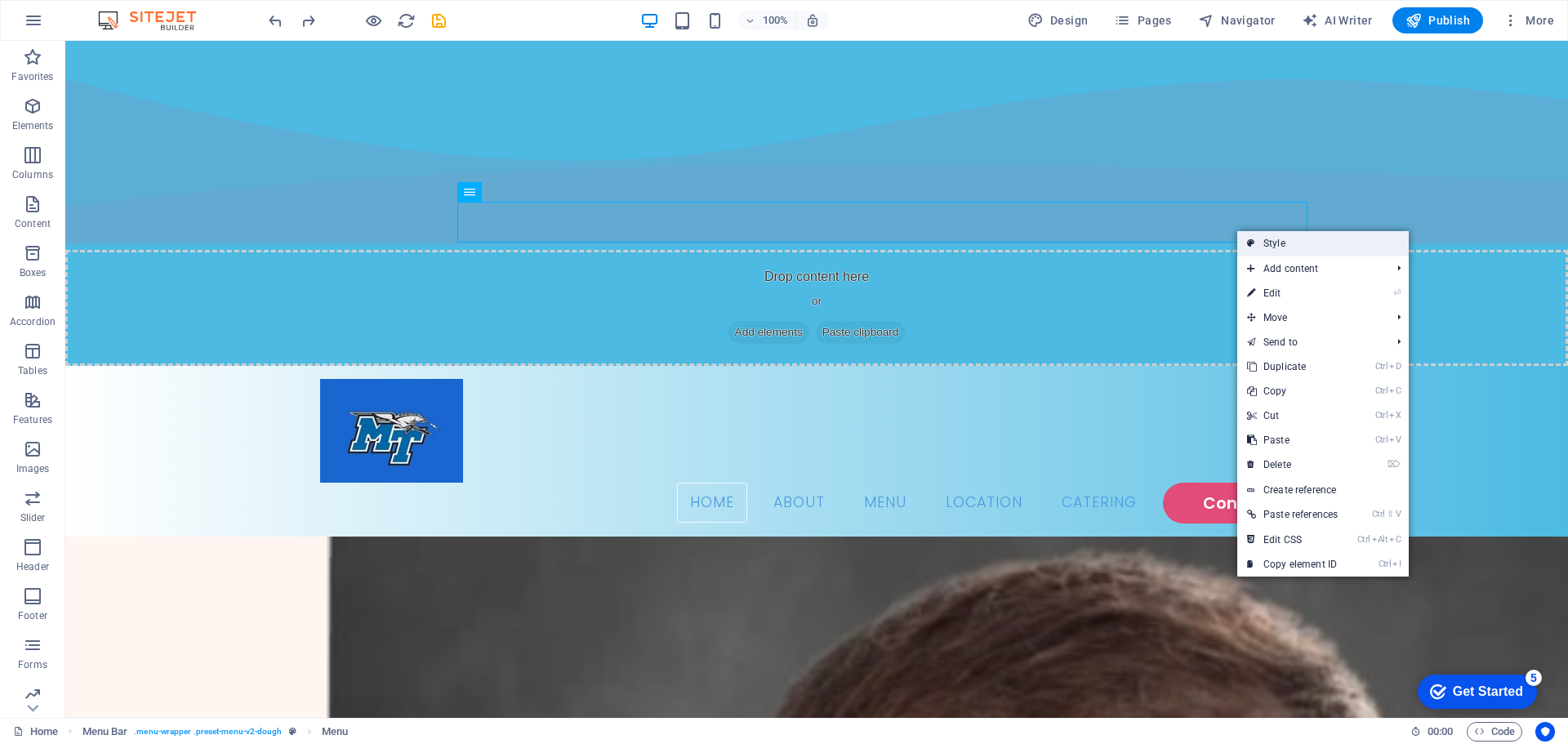
click at [1254, 252] on icon at bounding box center [1251, 244] width 8 height 25
select select "rem"
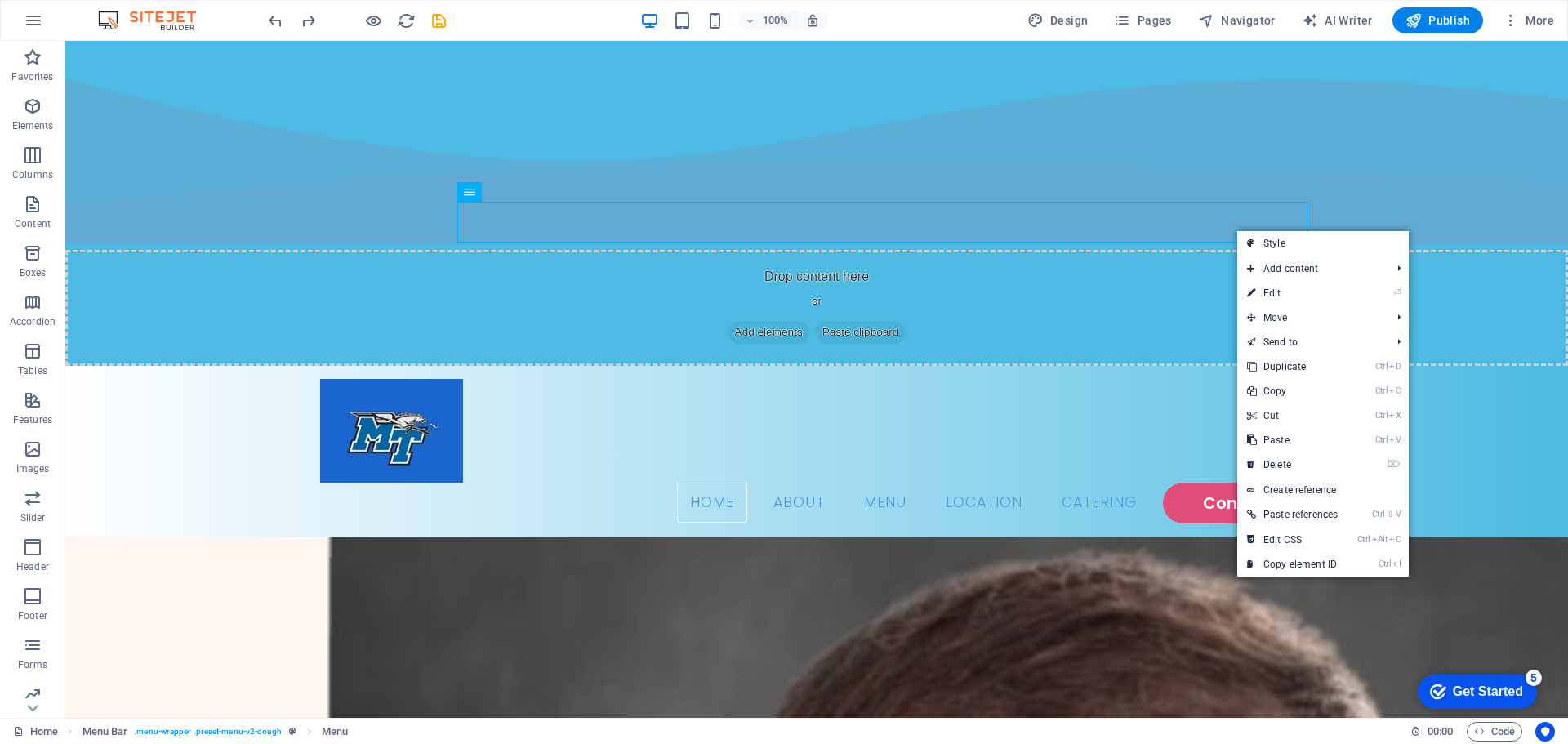
select select "rem"
select select "hover_box_bottom"
select select "px"
select select "rem"
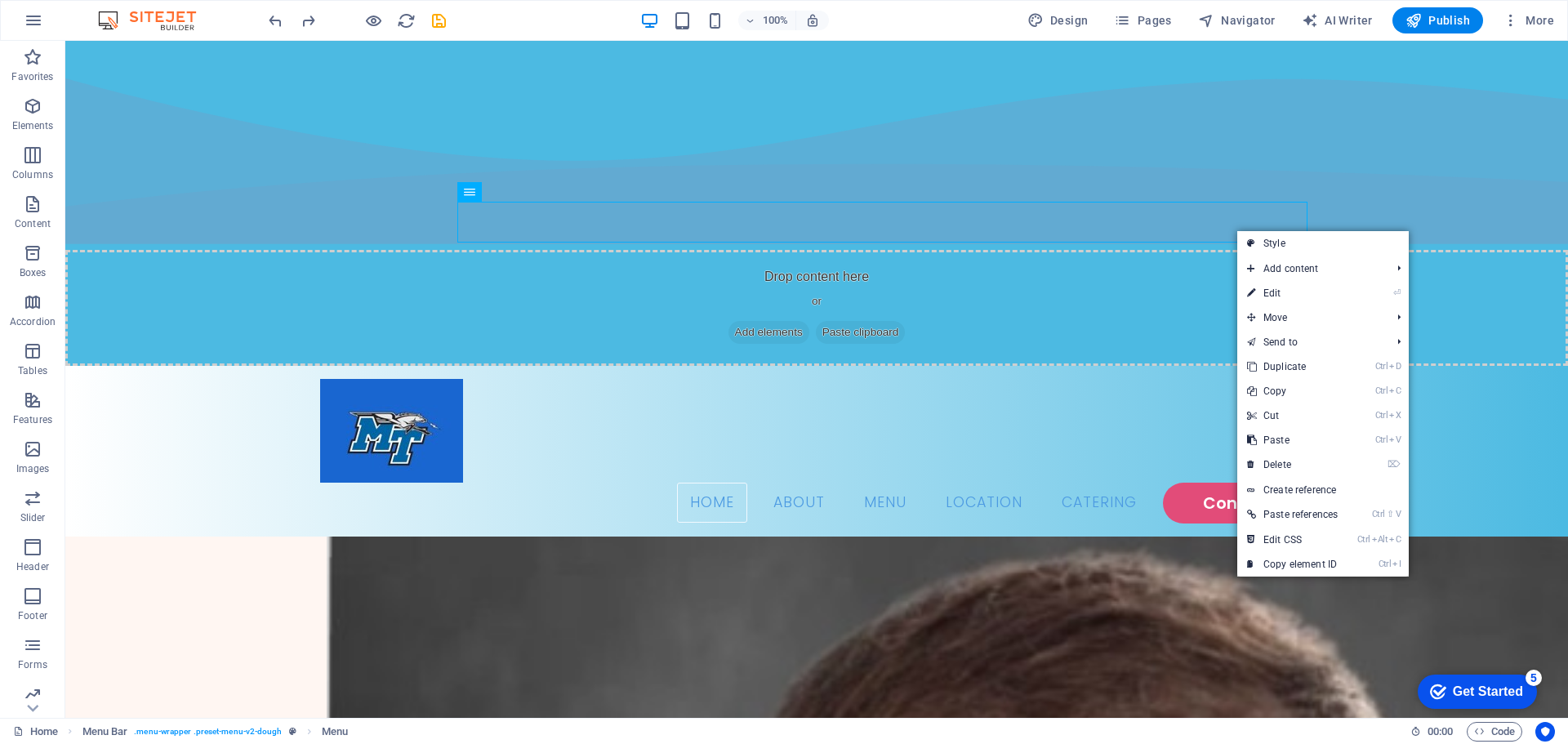
select select "rem"
select select
select select "px"
select select "rem"
select select "px"
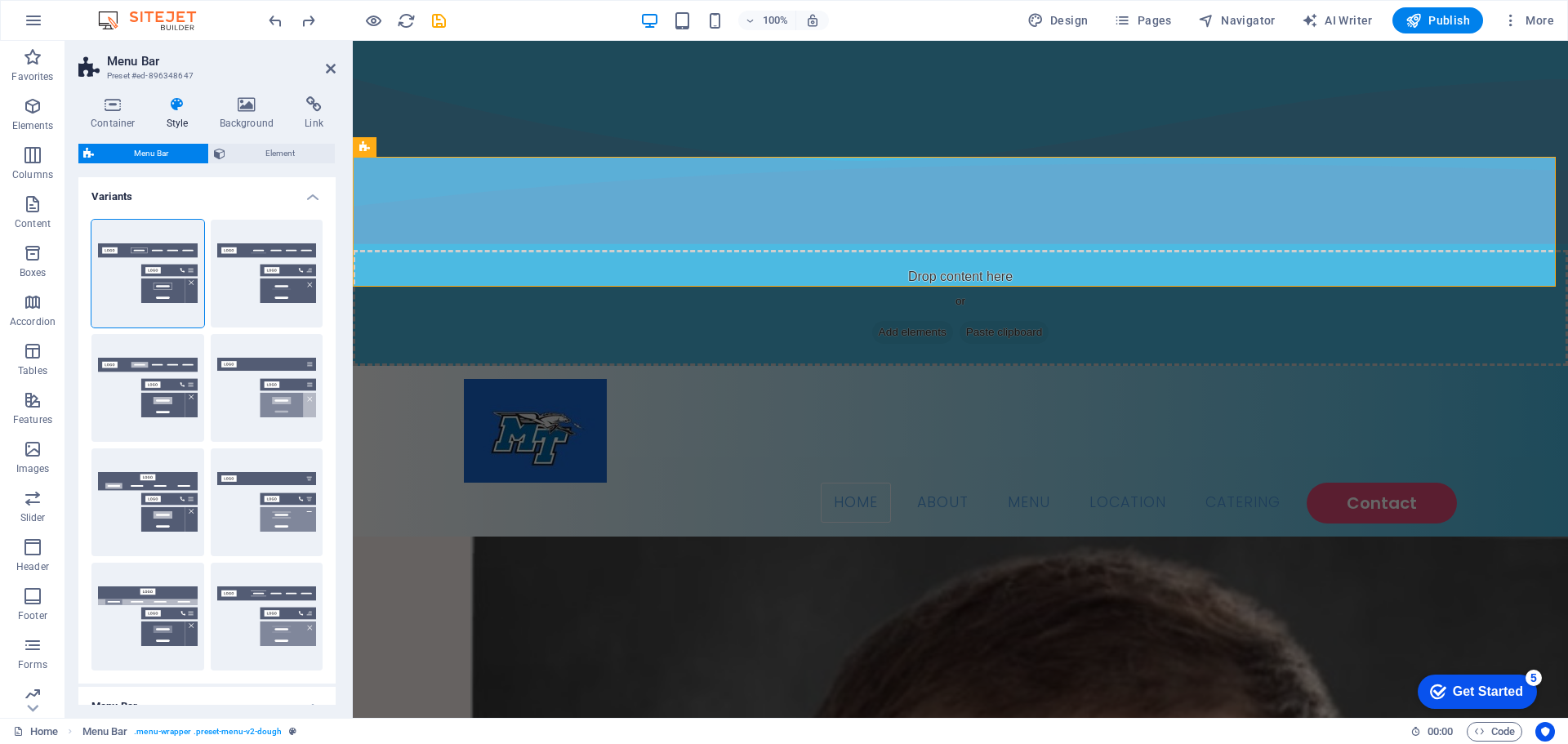
click at [337, 68] on aside "Menu Bar Preset #ed-896348647 Container Style Background Link Size Height Defau…" at bounding box center [208, 379] width 288 height 677
click at [326, 63] on icon at bounding box center [331, 69] width 10 height 13
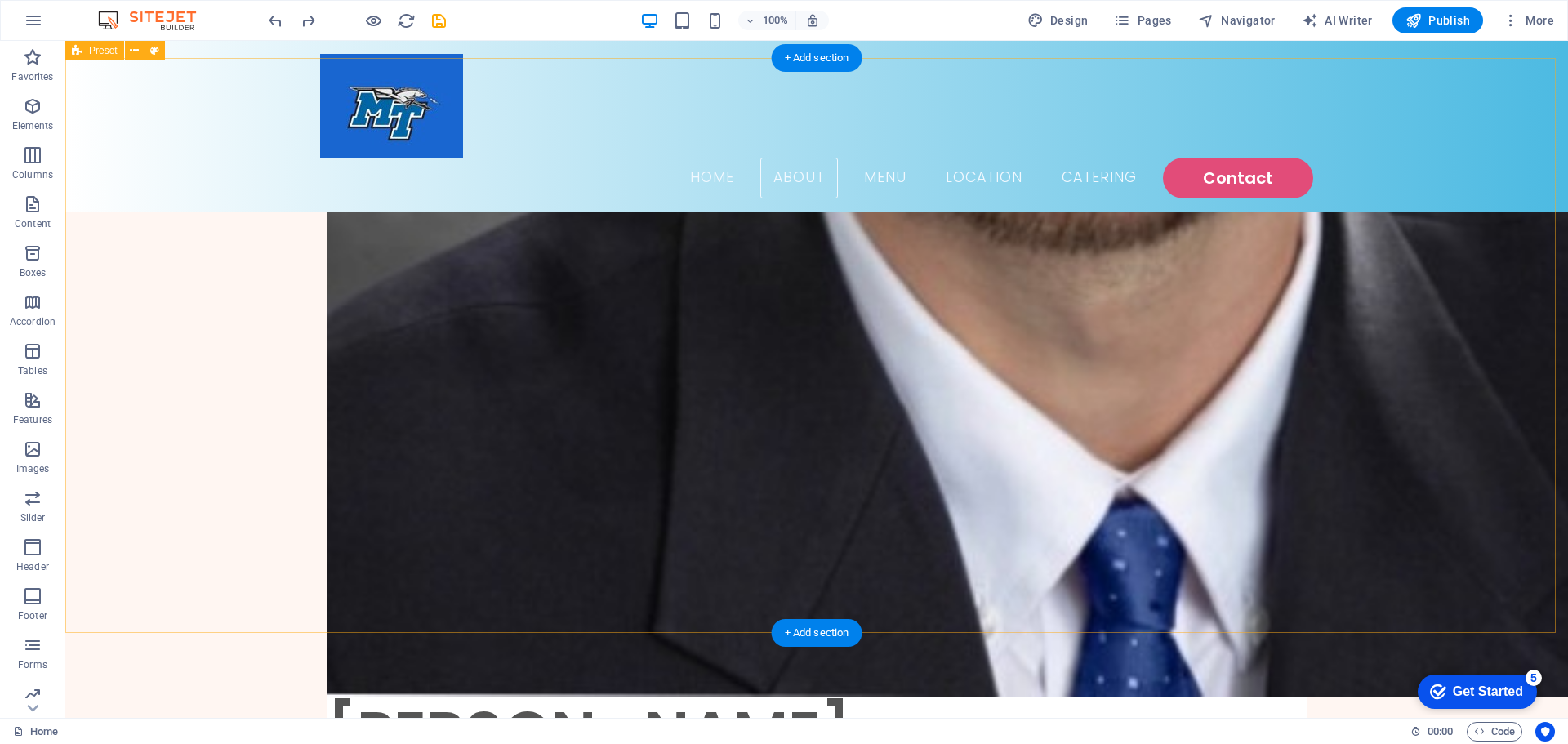
scroll to position [1143, 0]
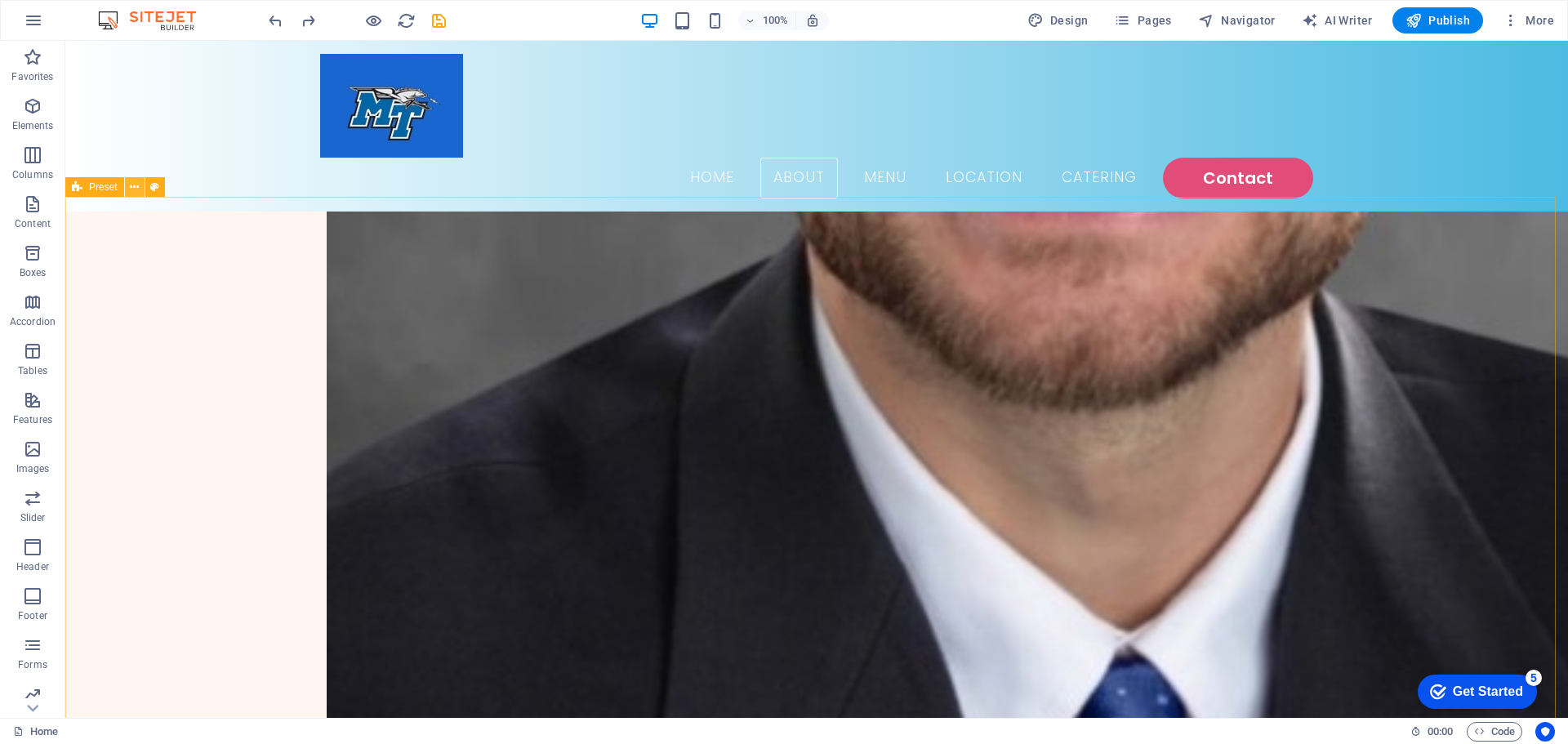
click at [132, 191] on icon at bounding box center [135, 187] width 9 height 18
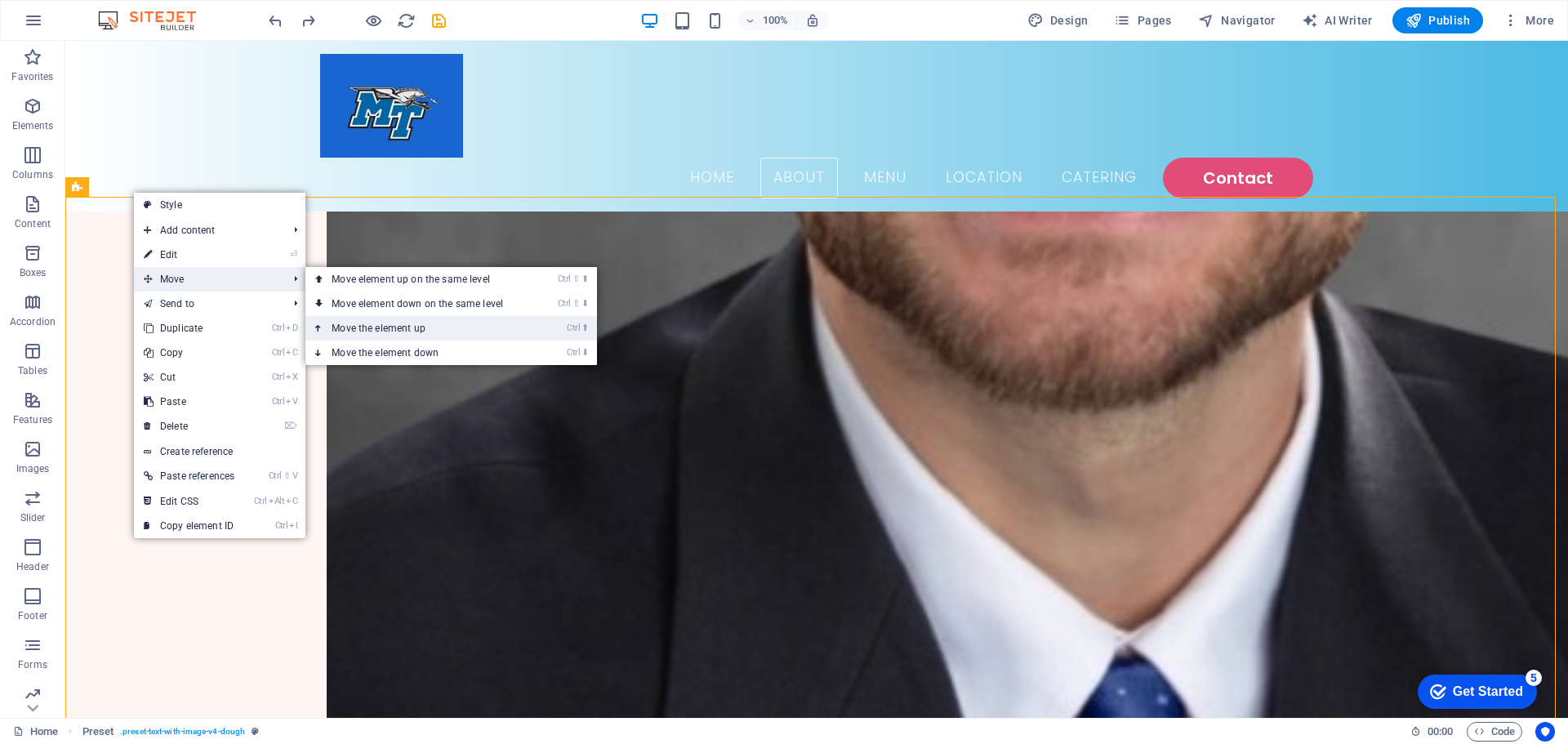
click at [387, 327] on link "Ctrl ⬆ Move the element up" at bounding box center [420, 328] width 230 height 25
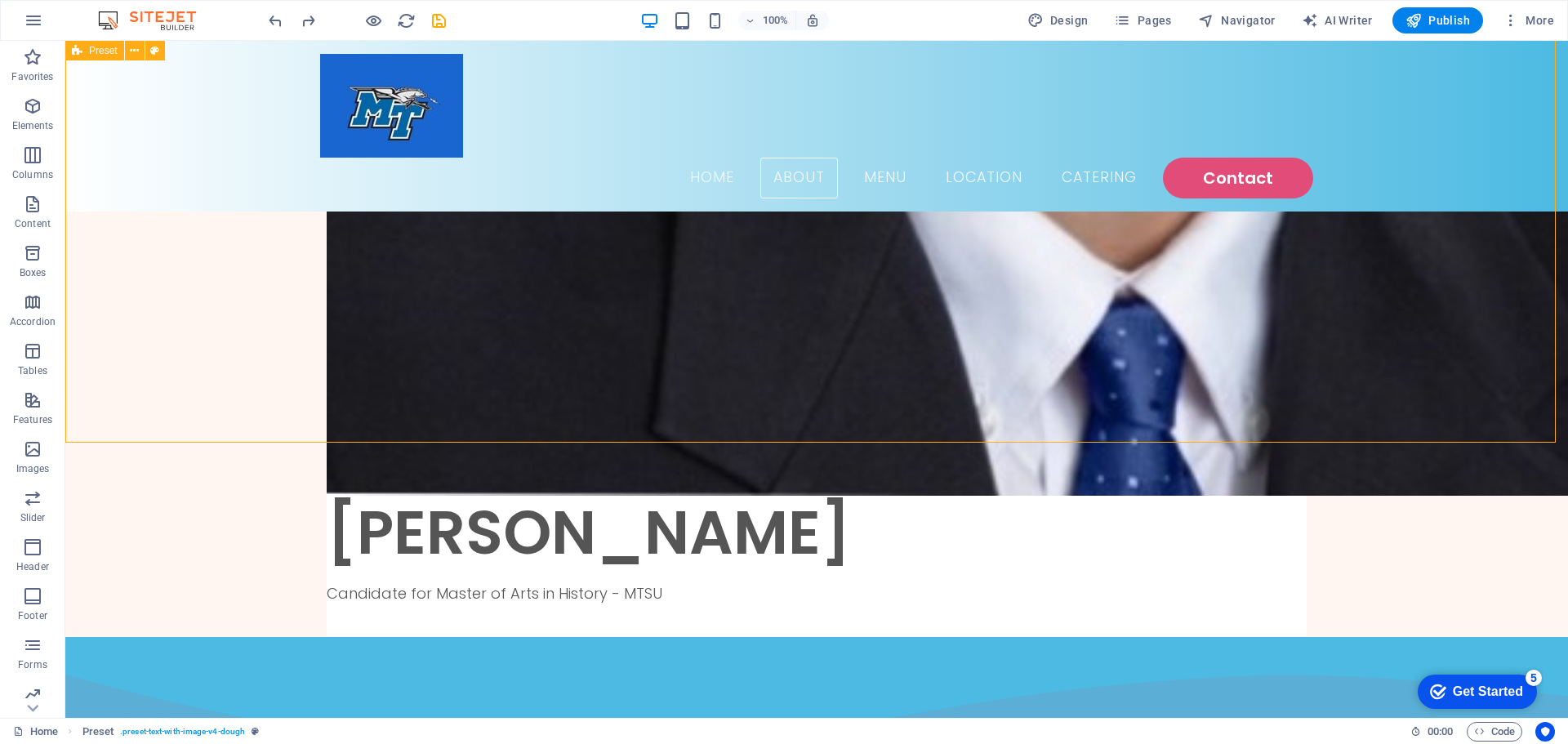
scroll to position [1470, 0]
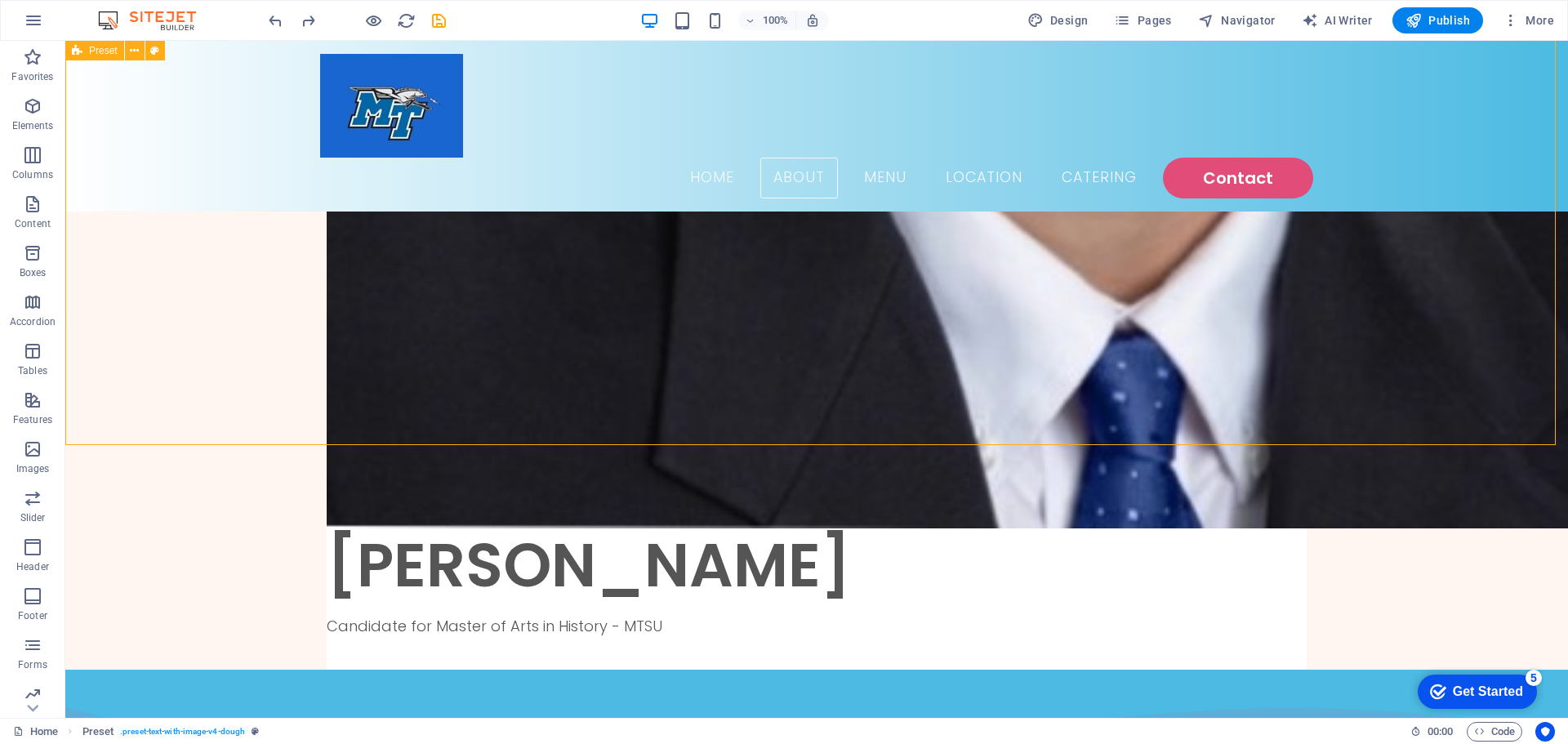
drag, startPoint x: 1449, startPoint y: 418, endPoint x: 1071, endPoint y: 309, distance: 393.4
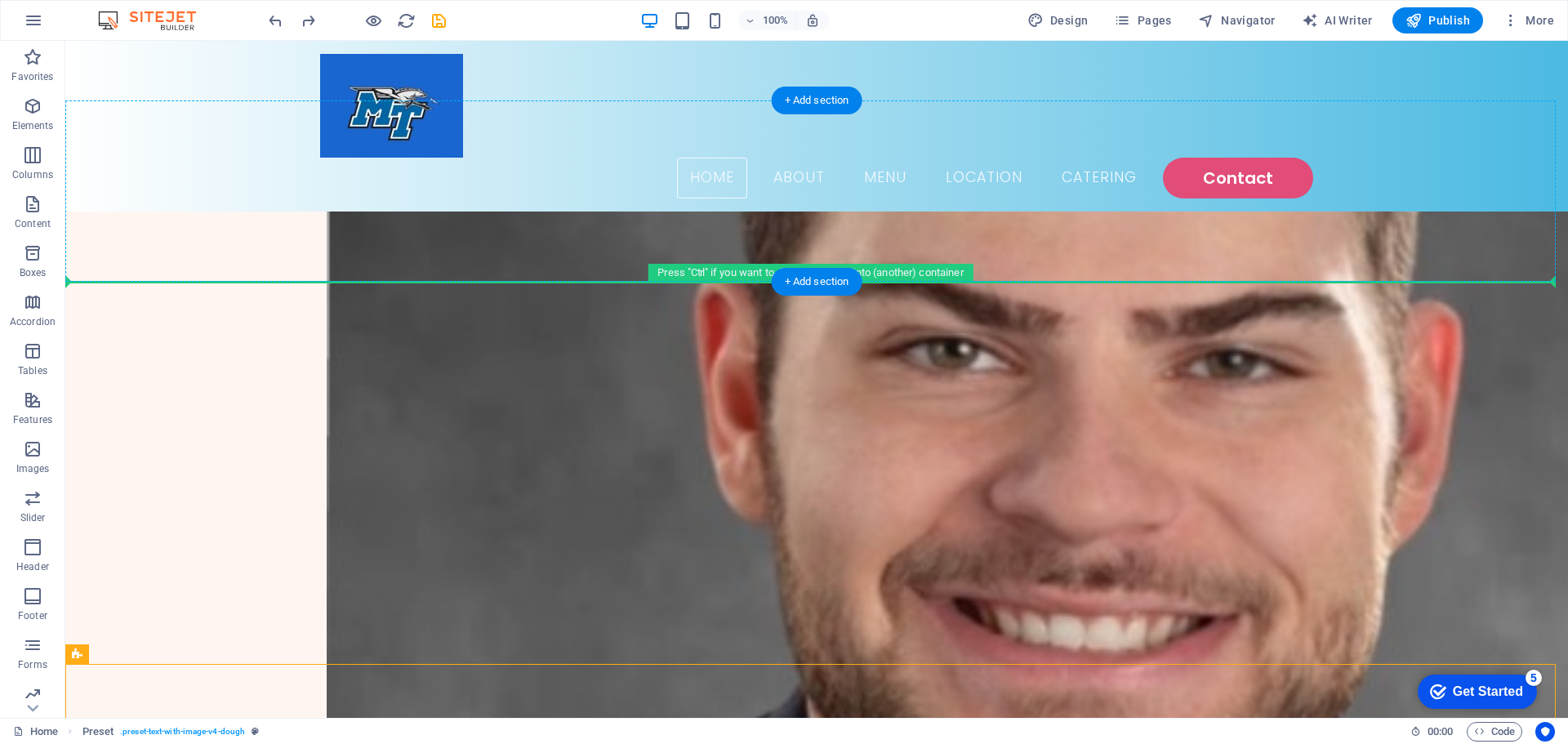
scroll to position [676, 0]
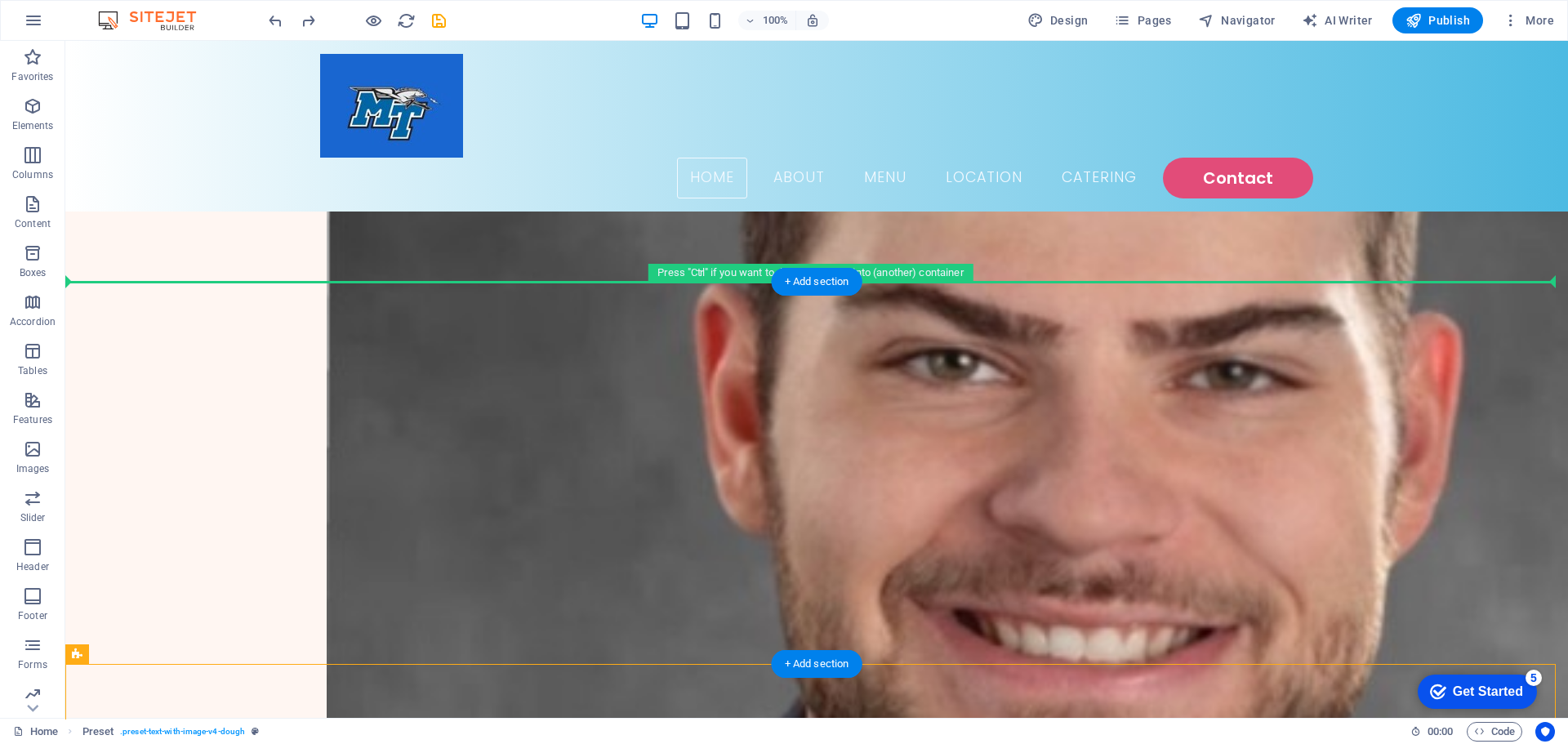
drag, startPoint x: 254, startPoint y: 449, endPoint x: 406, endPoint y: 288, distance: 221.4
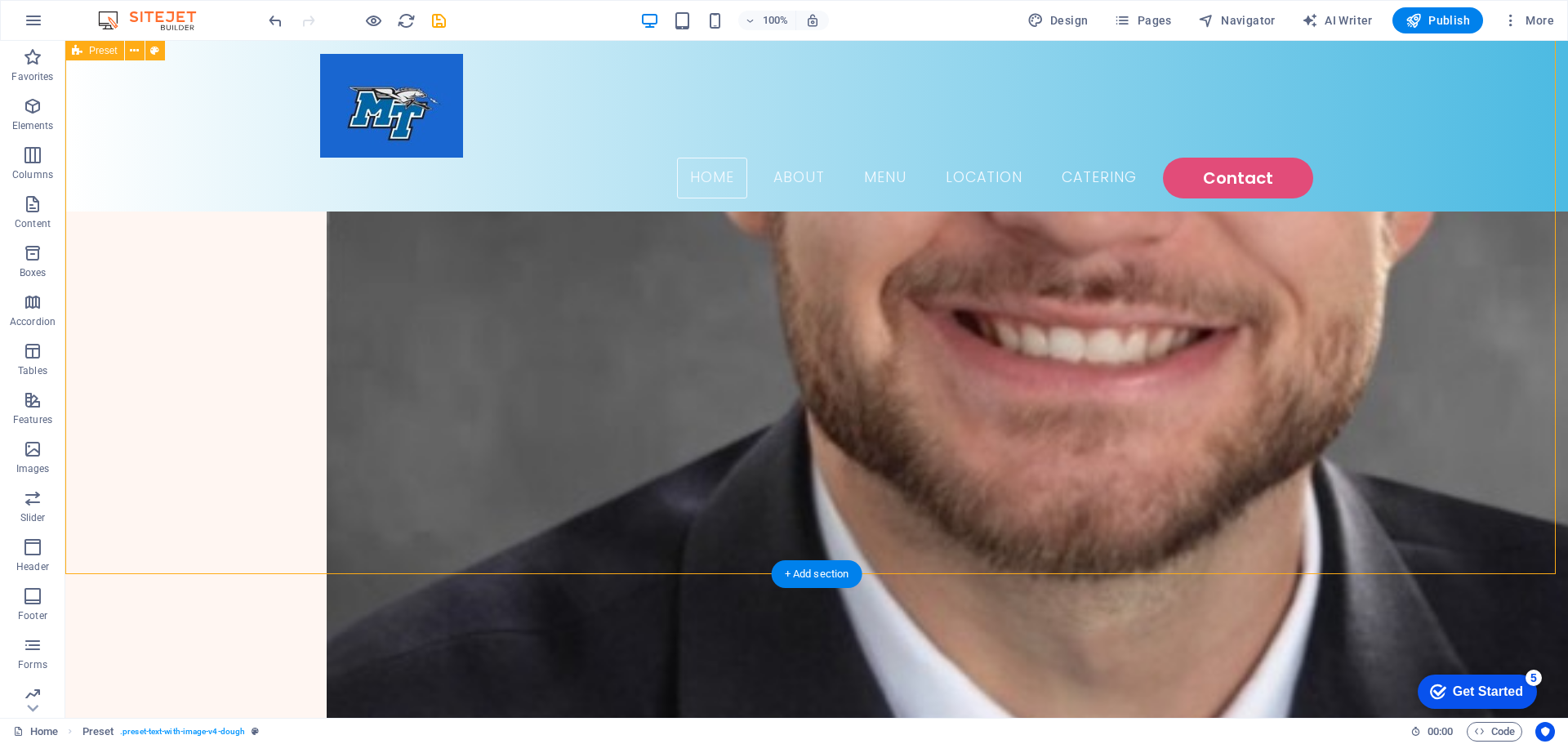
scroll to position [817, 0]
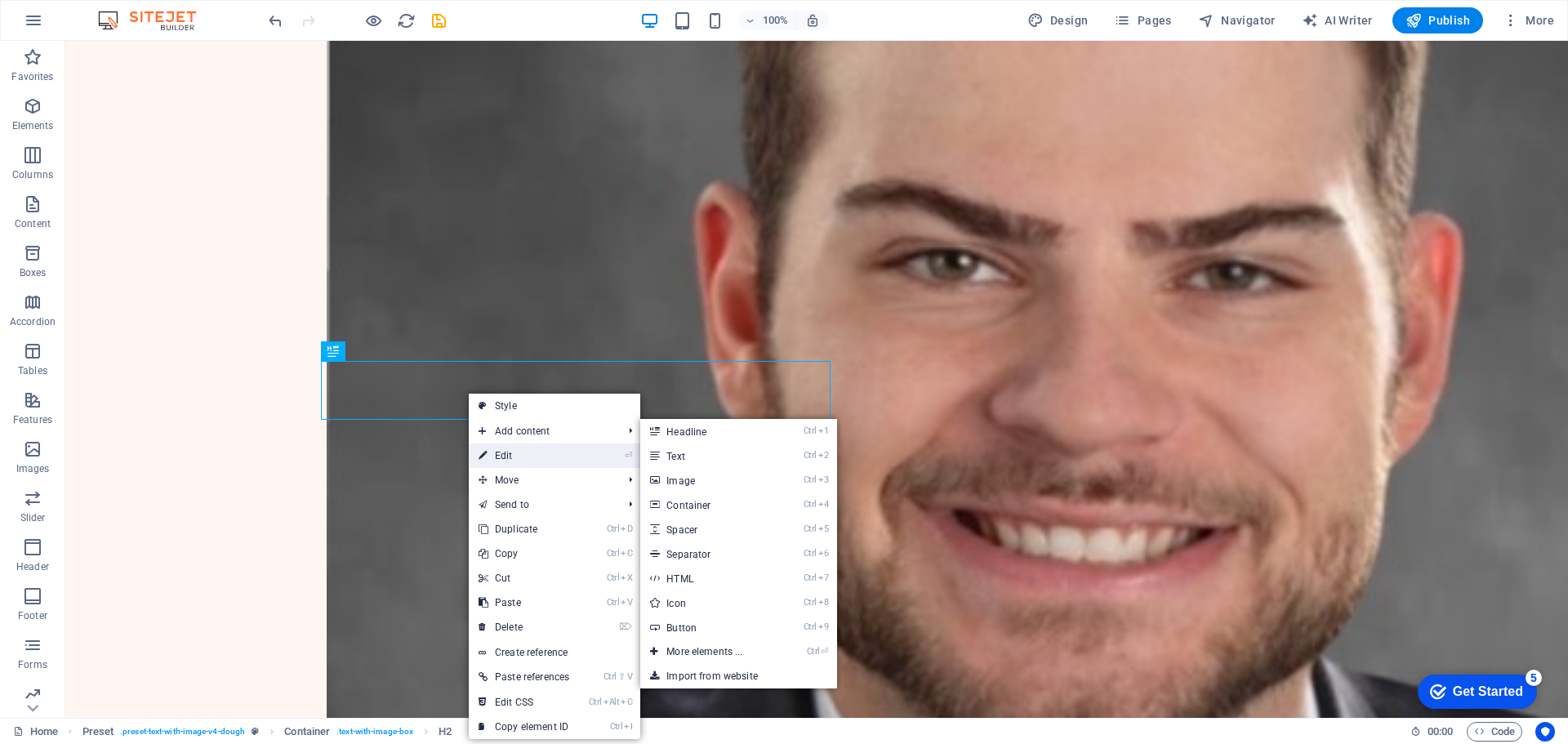
click at [533, 453] on link "⏎ Edit" at bounding box center [523, 456] width 110 height 25
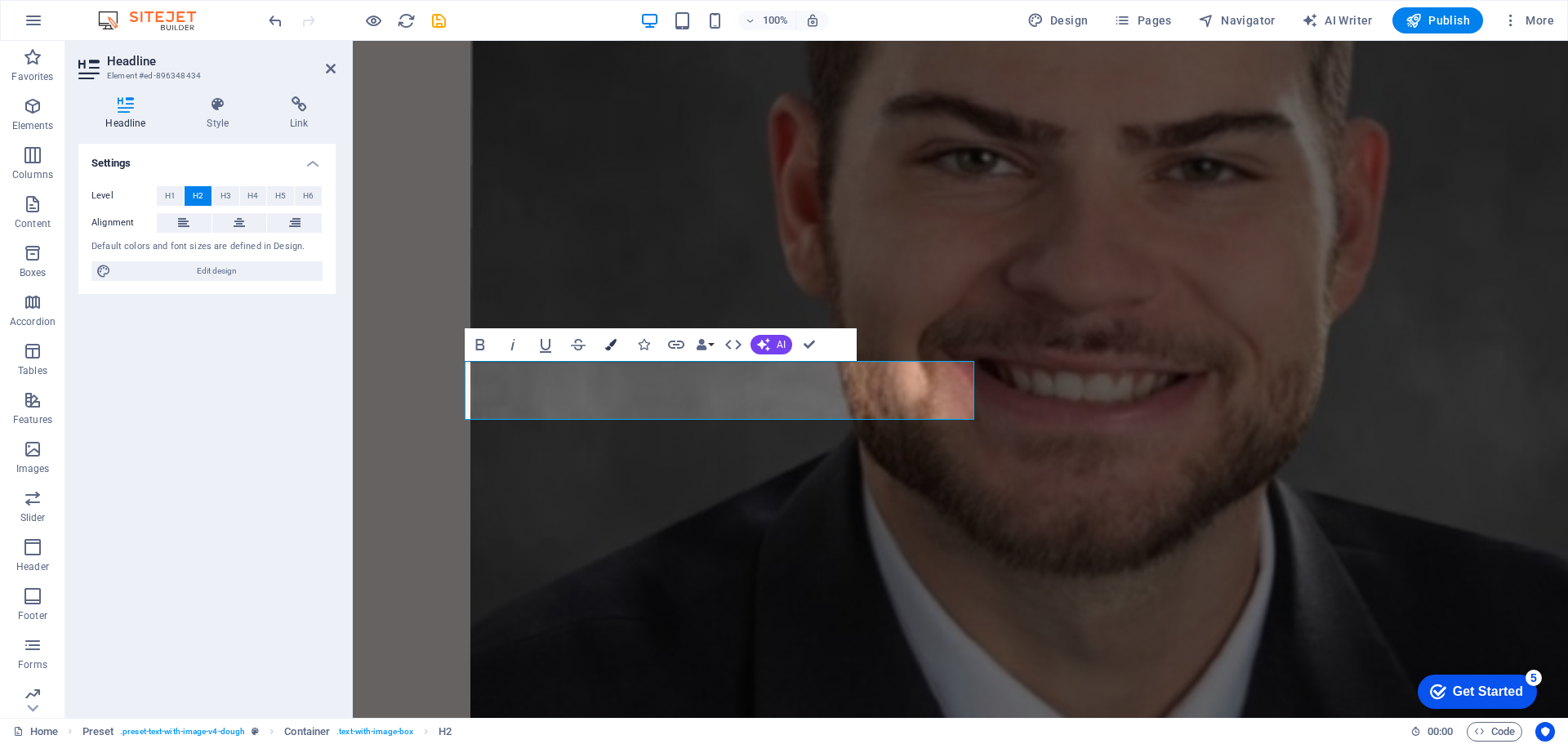
click at [613, 340] on icon "button" at bounding box center [610, 344] width 11 height 11
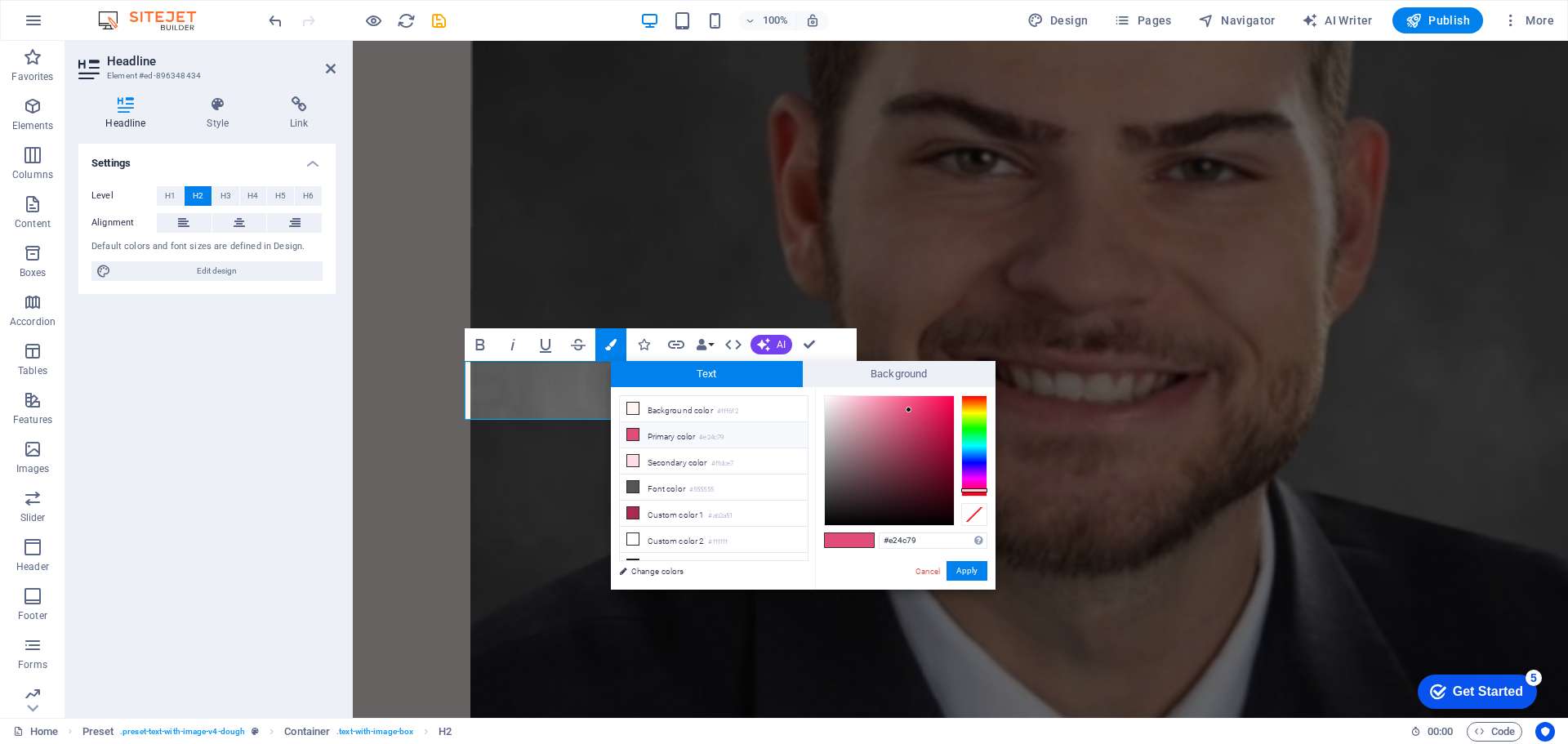
drag, startPoint x: 923, startPoint y: 539, endPoint x: 820, endPoint y: 532, distance: 103.2
click at [820, 529] on div "#e24c79 Supported formats #0852ed rgb(8, 82, 237) rgba(8, 82, 237, 90%) hsv(221…" at bounding box center [905, 607] width 180 height 440
type input "#4cbae2"
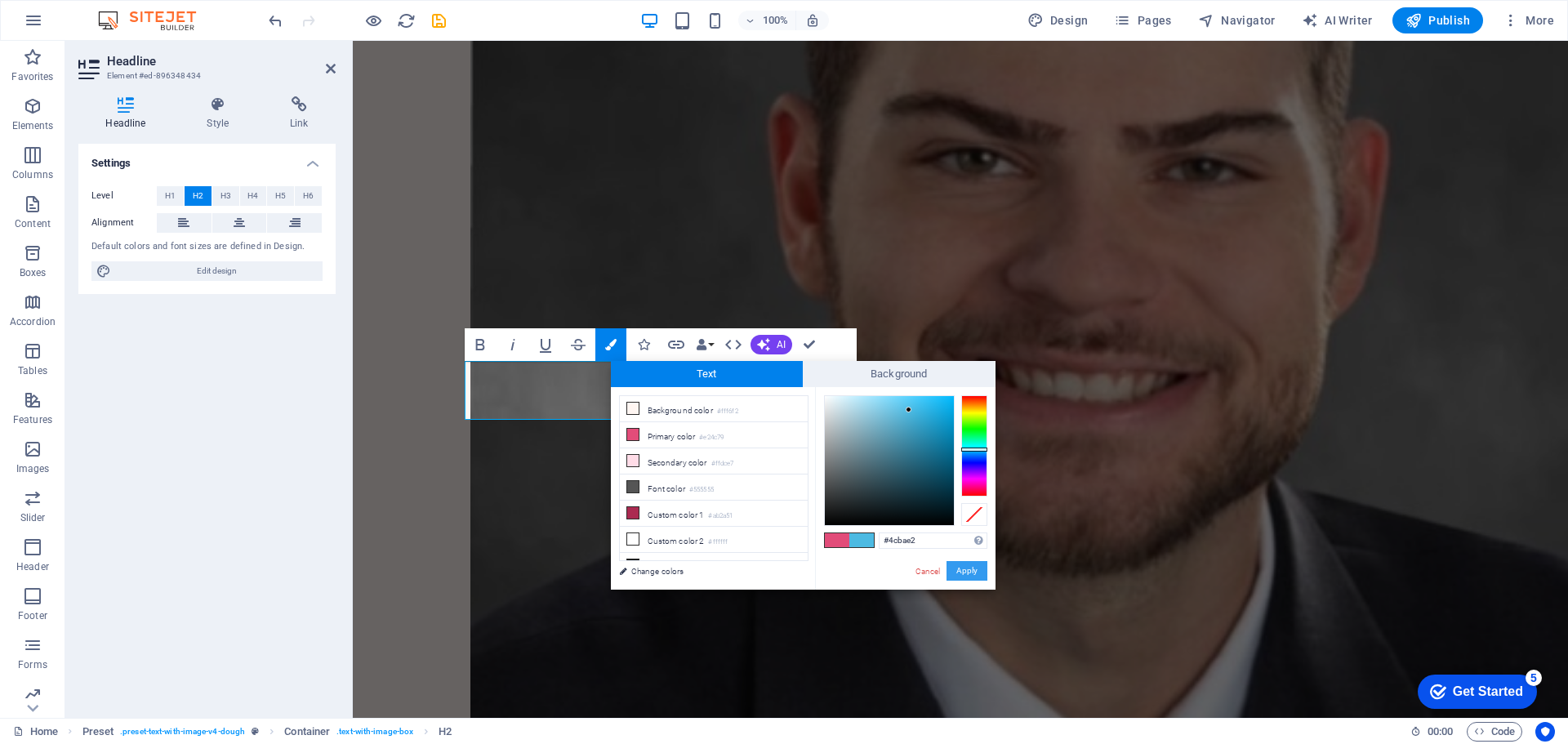
click at [963, 569] on button "Apply" at bounding box center [966, 571] width 40 height 19
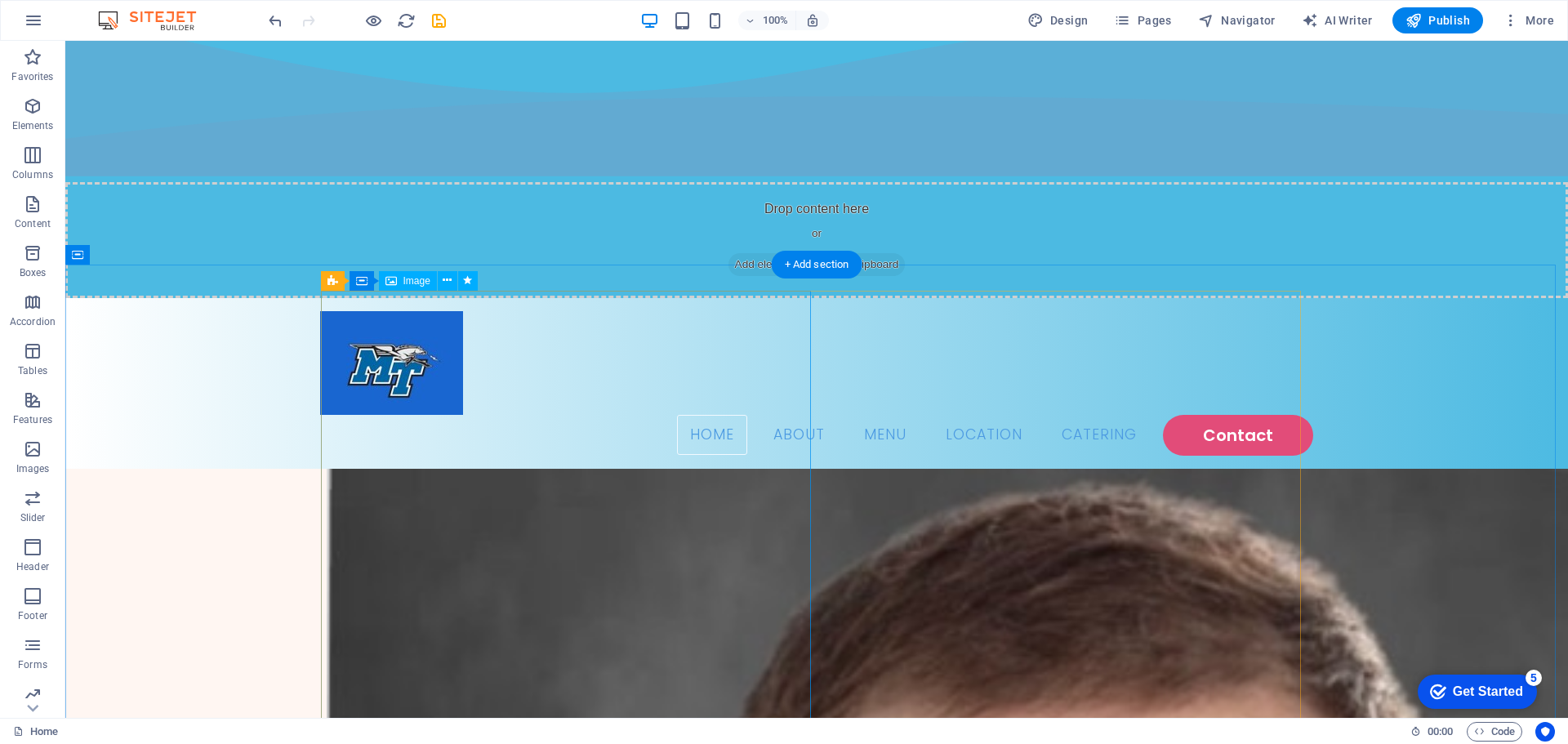
scroll to position [82, 0]
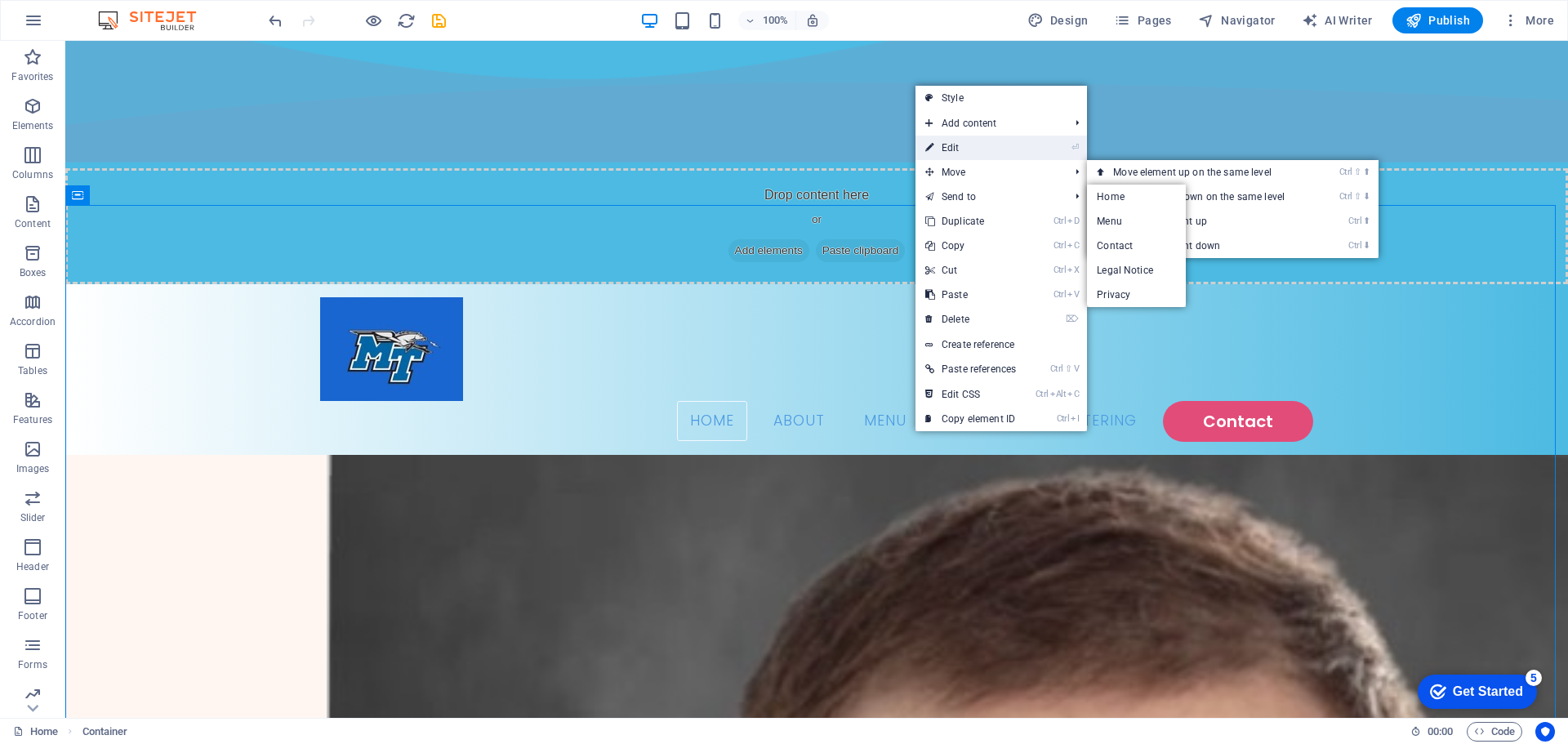
click at [956, 156] on link "⏎ Edit" at bounding box center [970, 148] width 110 height 25
select select "vh"
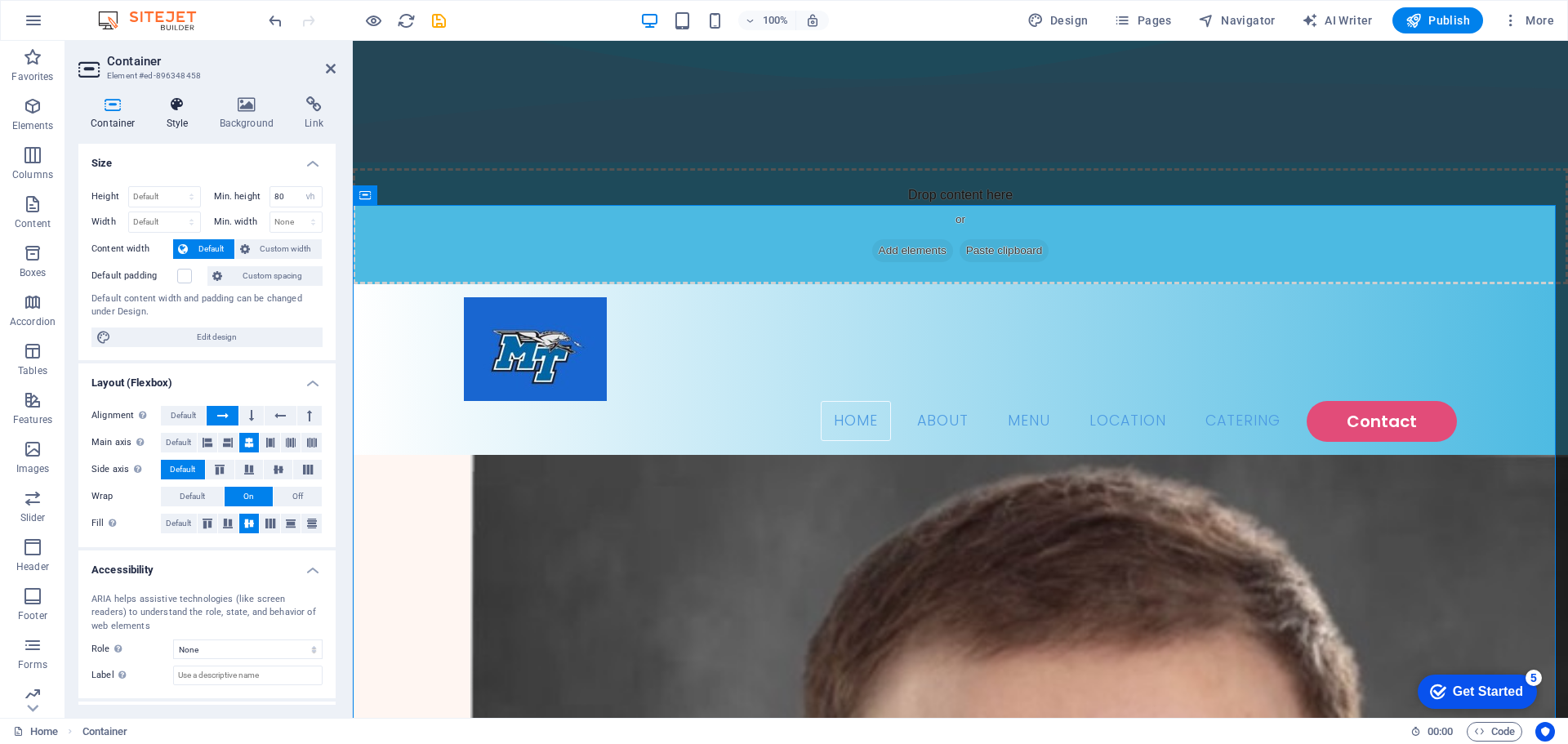
click at [187, 105] on icon at bounding box center [178, 105] width 47 height 17
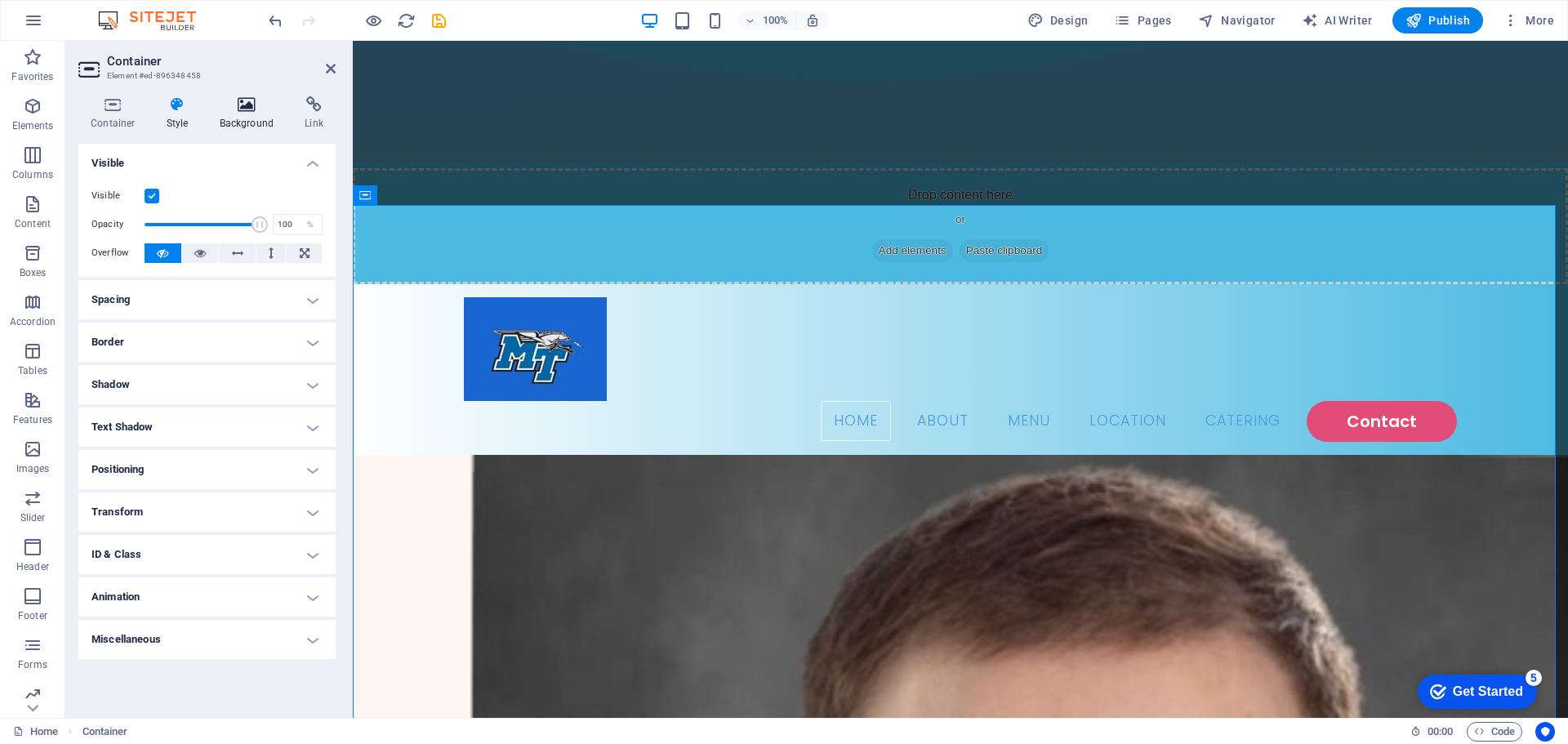
click at [237, 106] on icon at bounding box center [247, 105] width 79 height 17
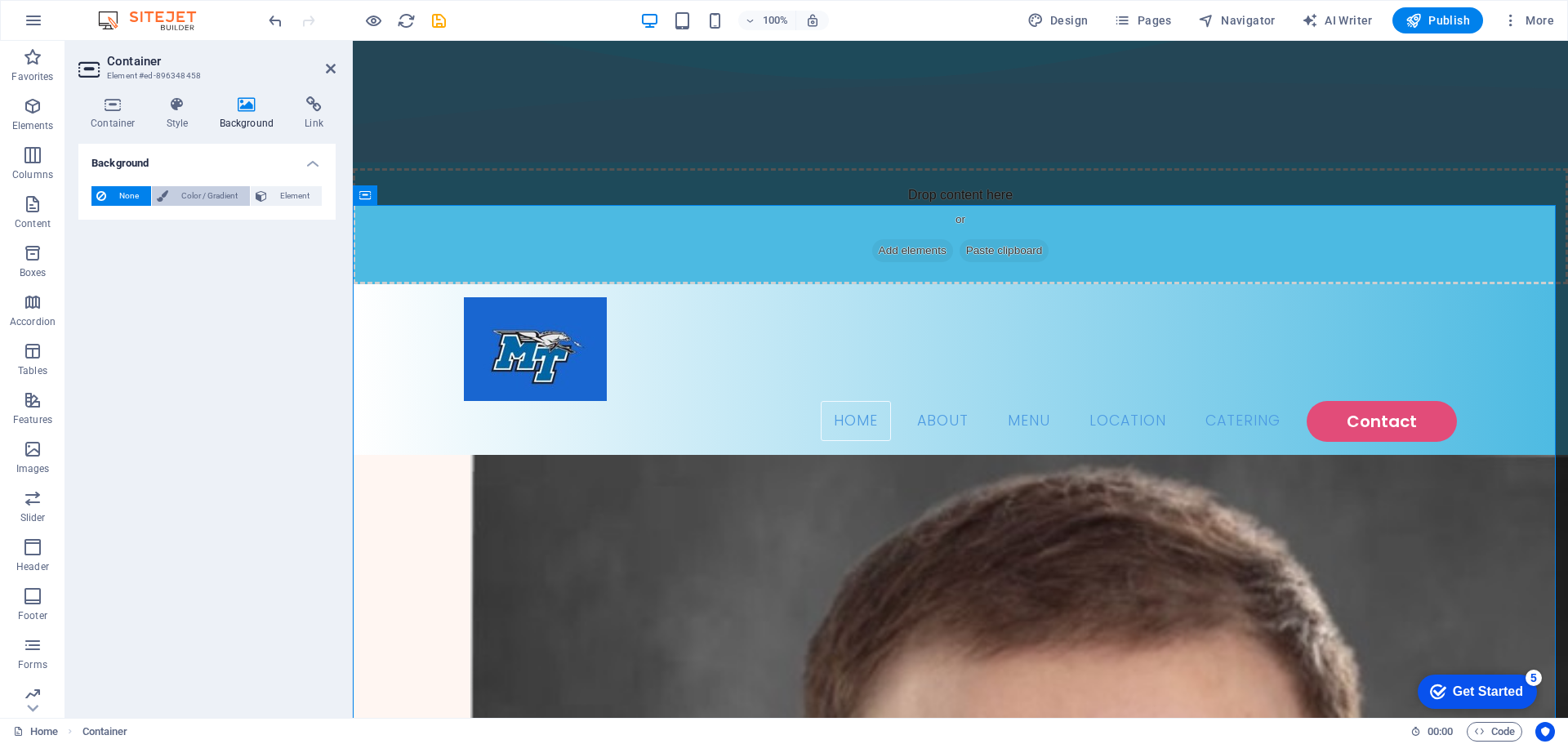
click at [207, 197] on span "Color / Gradient" at bounding box center [209, 196] width 72 height 19
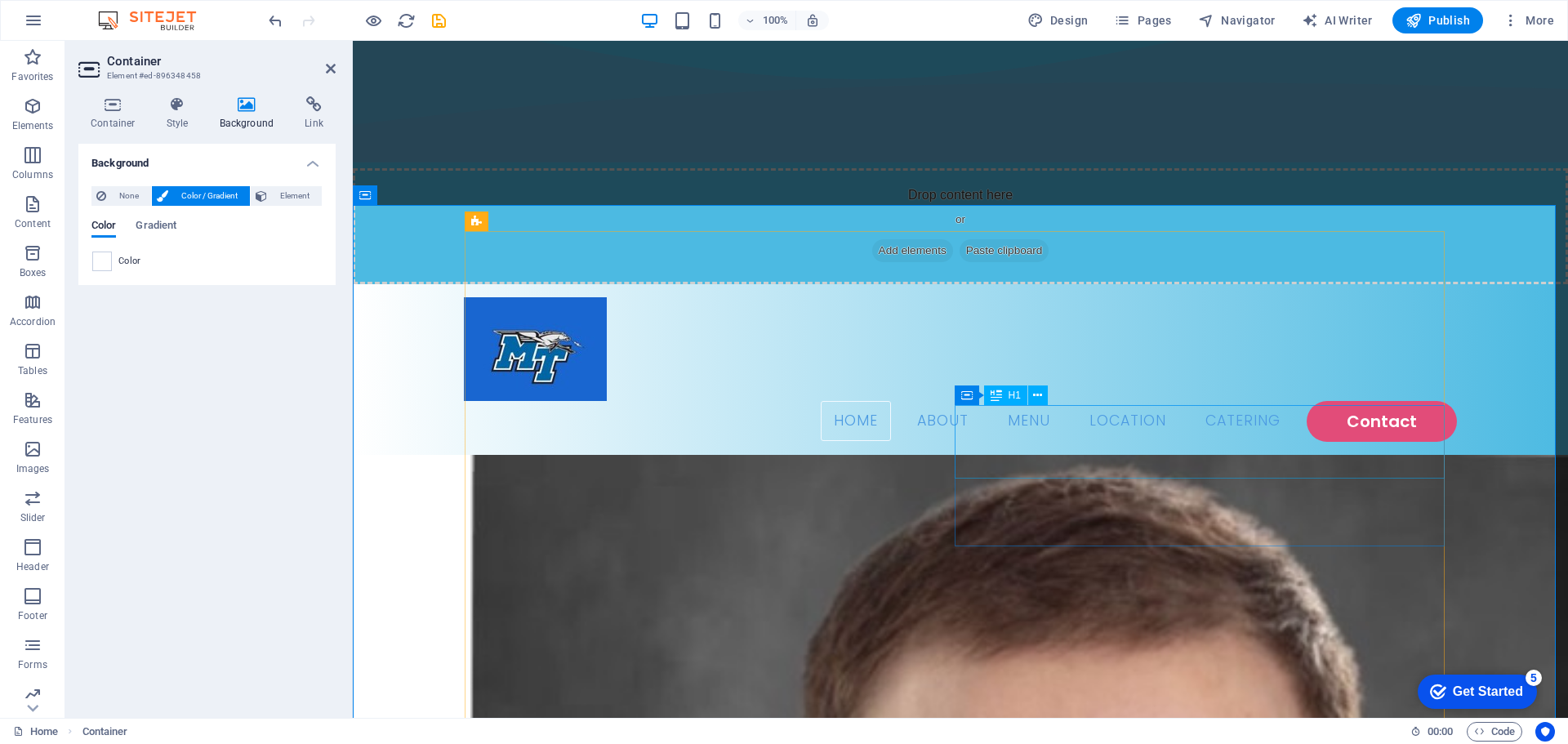
drag, startPoint x: 1144, startPoint y: 454, endPoint x: 1434, endPoint y: 454, distance: 290.0
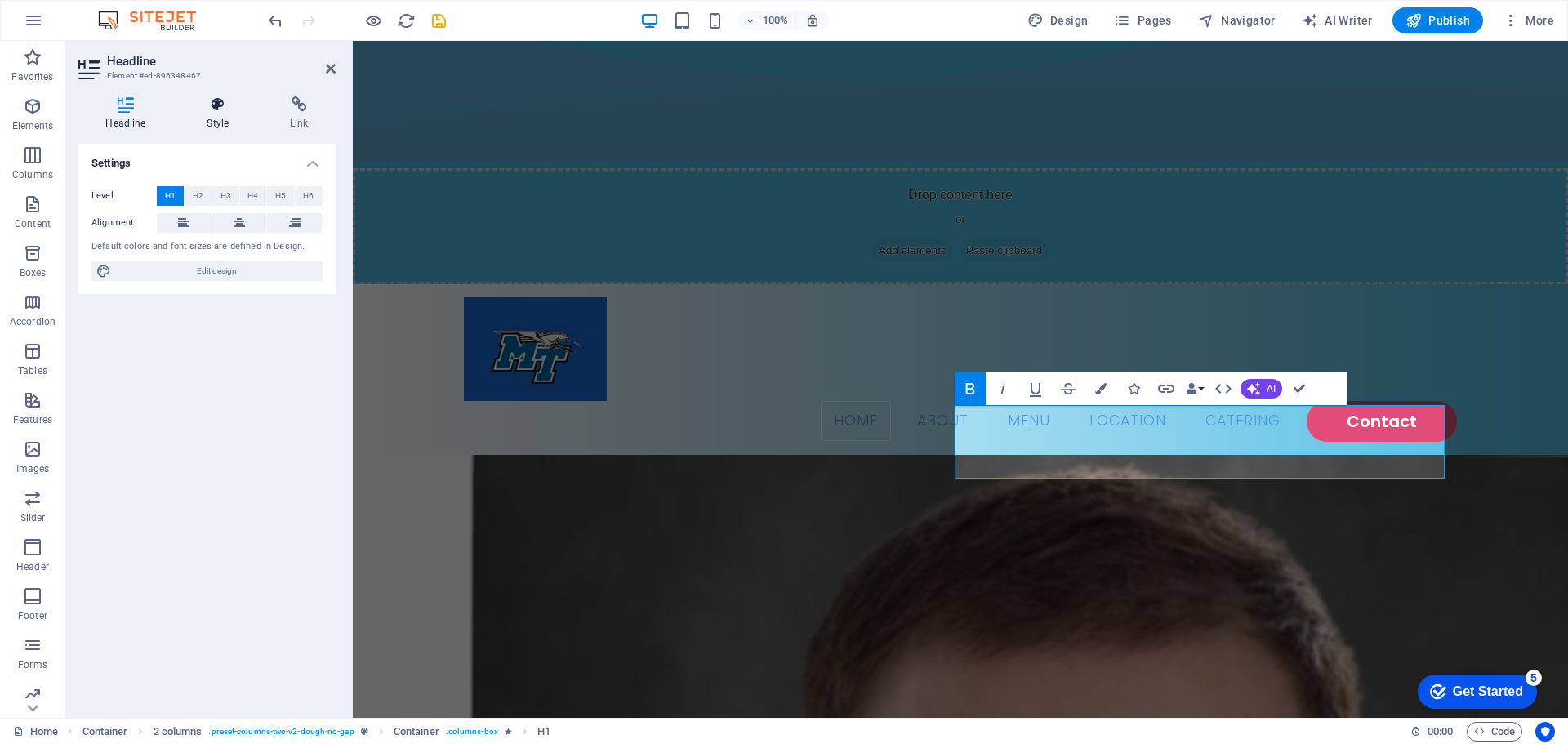
click at [221, 120] on h4 "Style" at bounding box center [221, 113] width 84 height 34
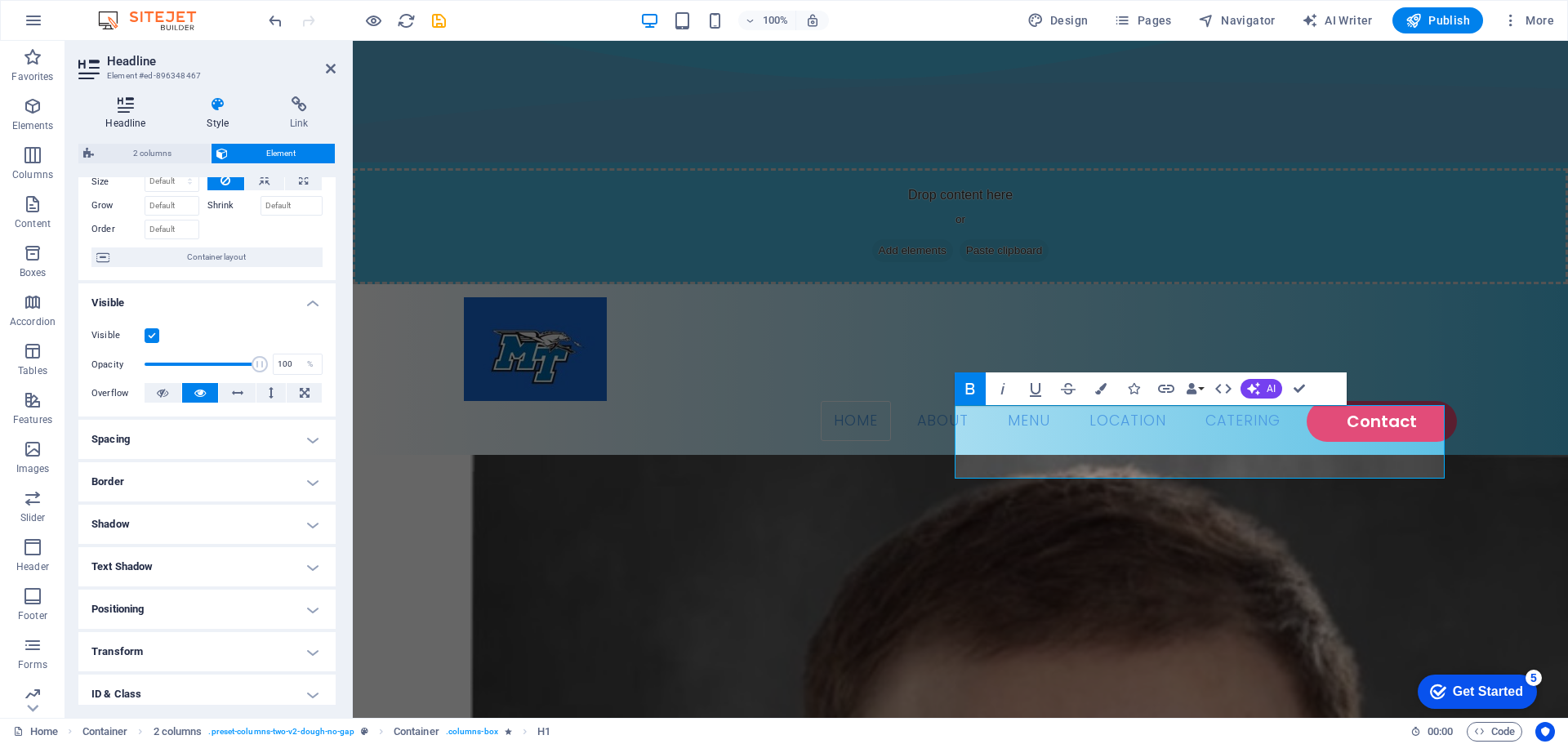
scroll to position [0, 0]
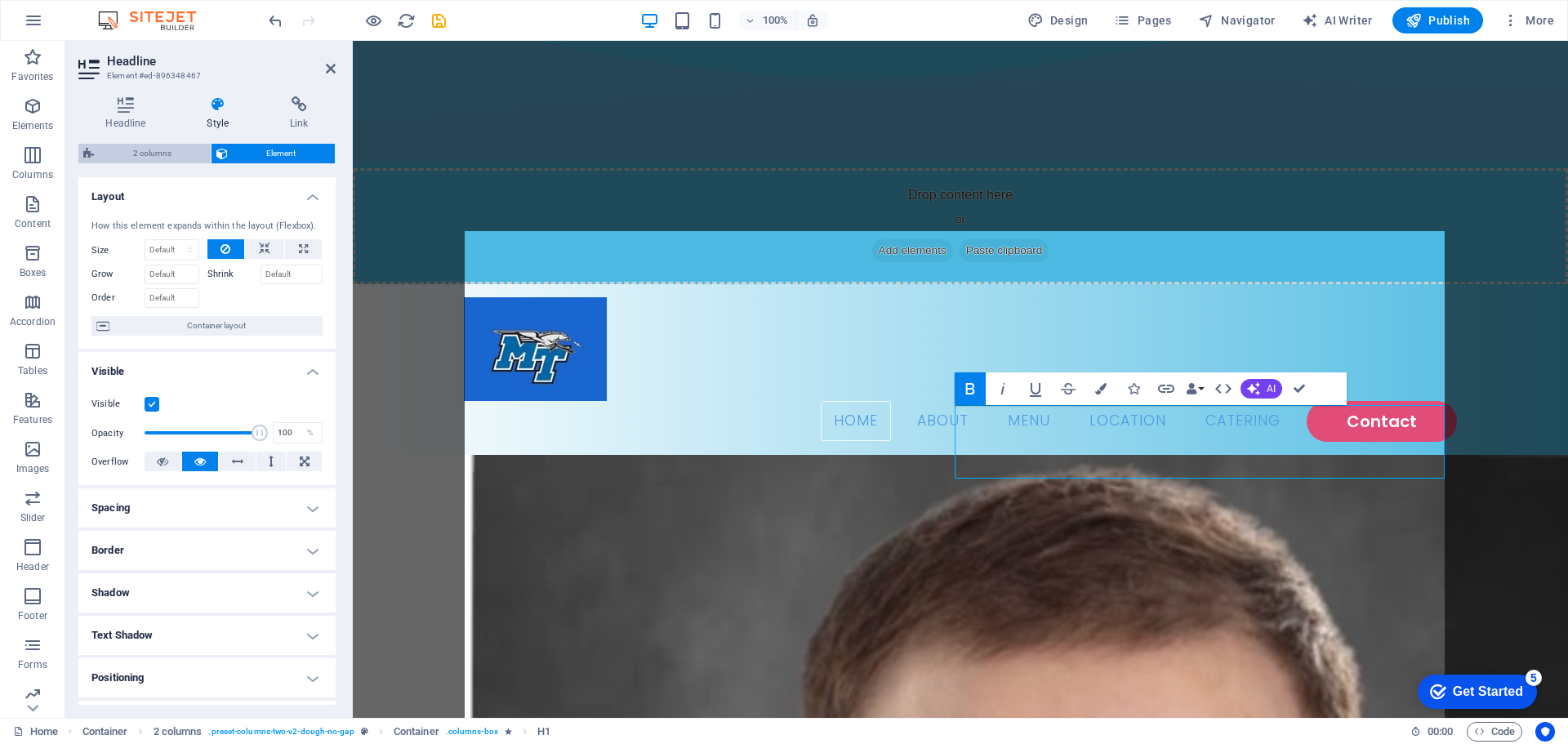
click at [178, 155] on span "2 columns" at bounding box center [152, 153] width 107 height 19
select select "rem"
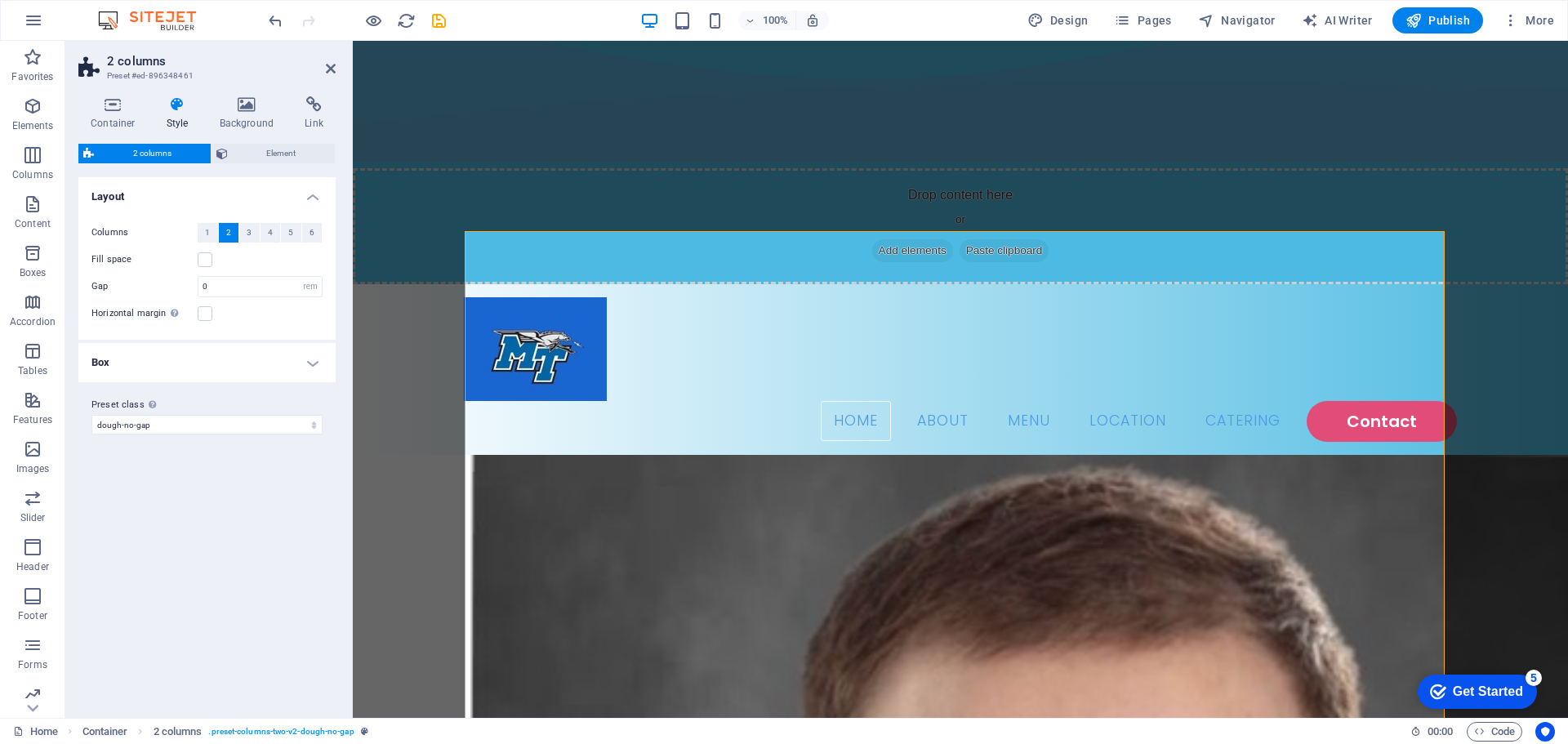
click at [126, 95] on div "Container Style Background Link Size Height Default px rem % vh vw Min. height …" at bounding box center [207, 401] width 283 height 635
click at [95, 112] on icon at bounding box center [113, 105] width 69 height 17
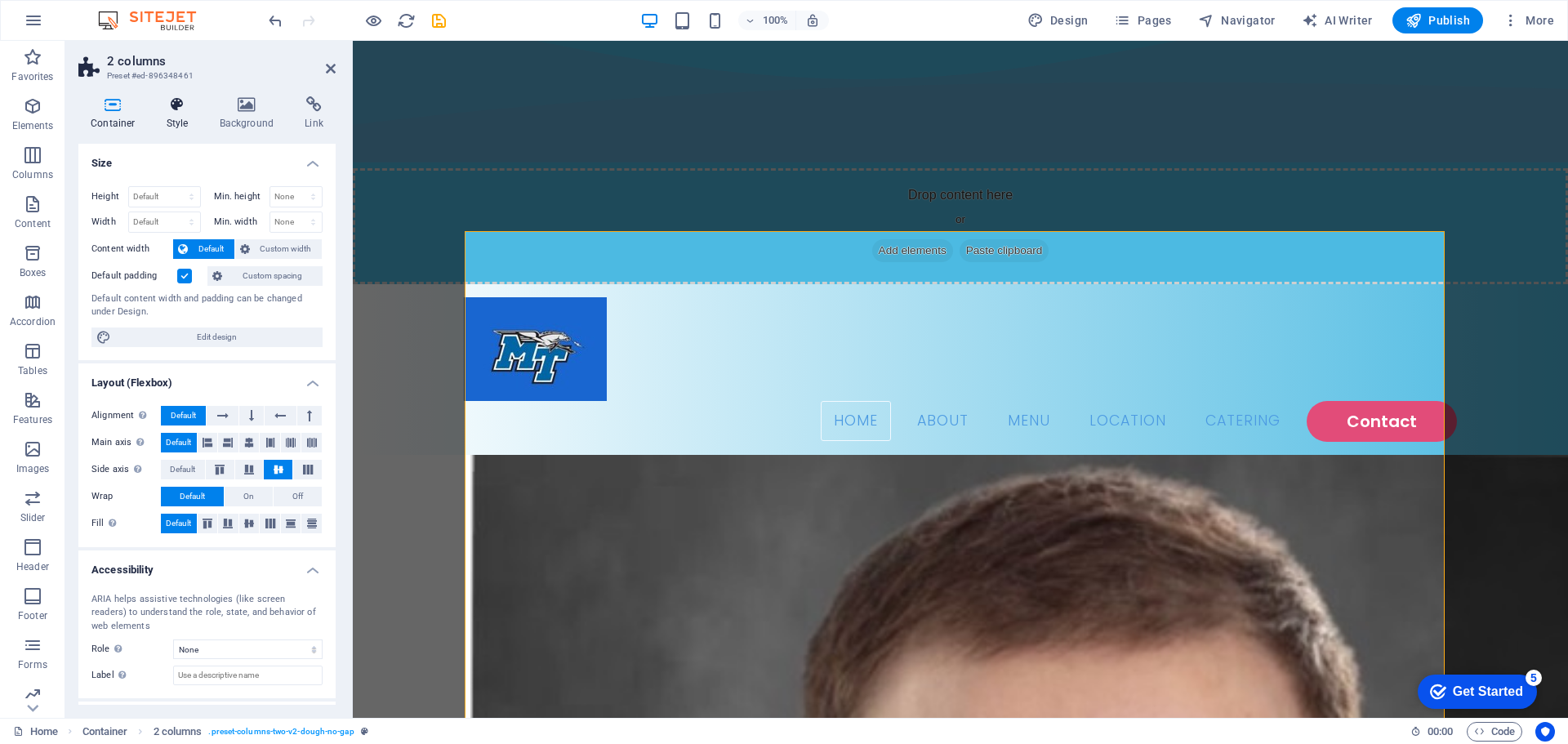
drag, startPoint x: 171, startPoint y: 108, endPoint x: 182, endPoint y: 109, distance: 11.0
click at [179, 111] on icon at bounding box center [178, 105] width 47 height 17
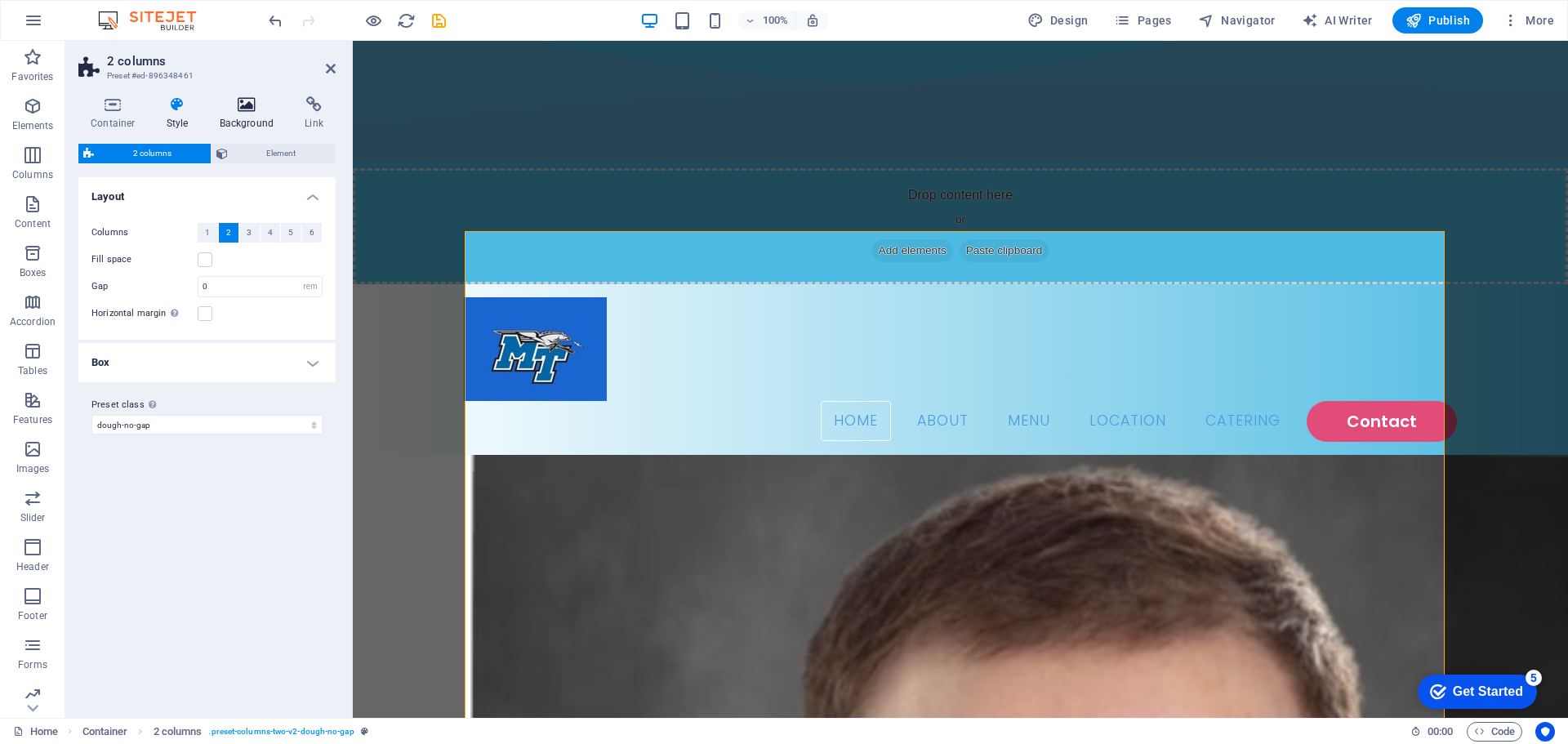
click at [246, 116] on h4 "Background" at bounding box center [251, 113] width 86 height 34
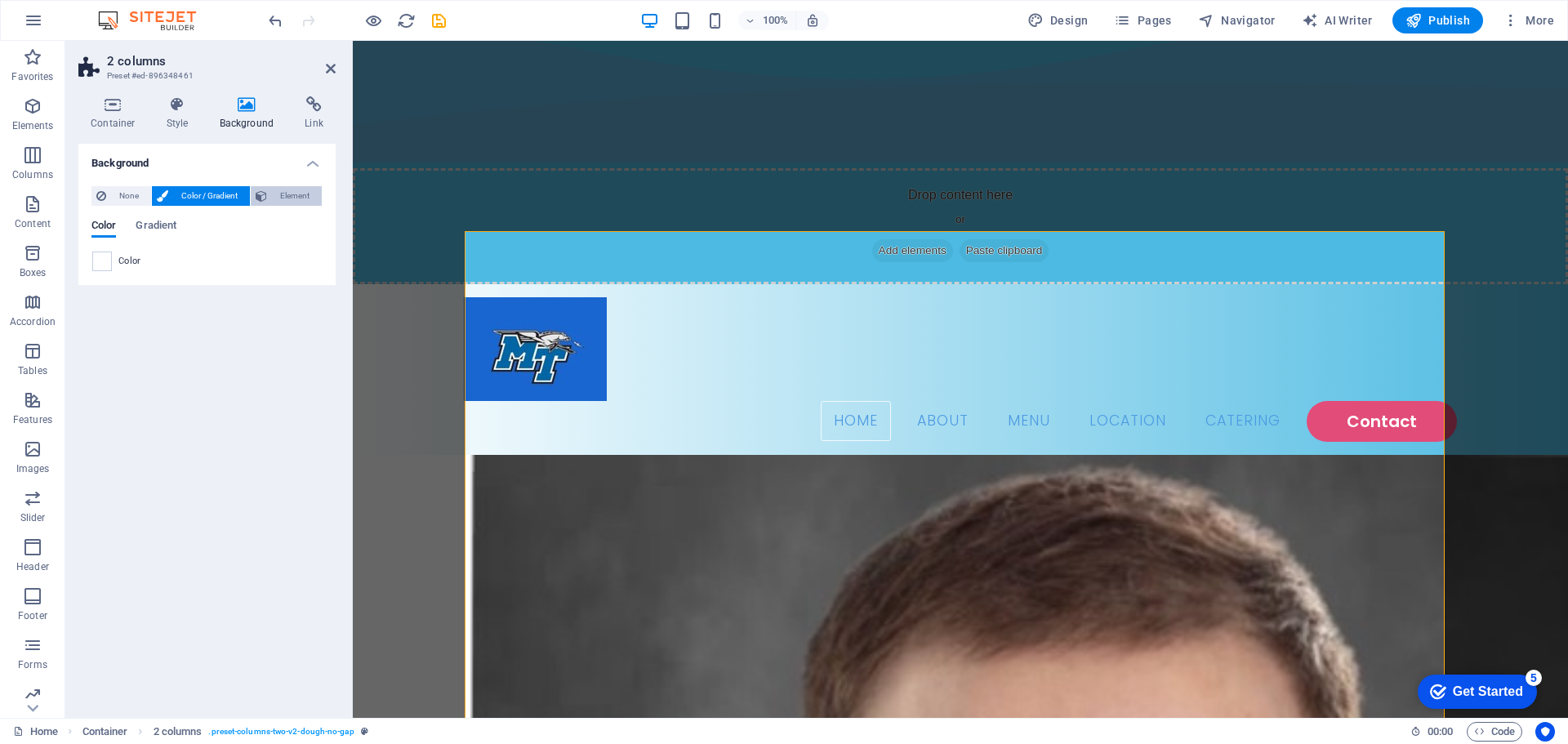
click at [270, 194] on button "Element" at bounding box center [286, 196] width 71 height 19
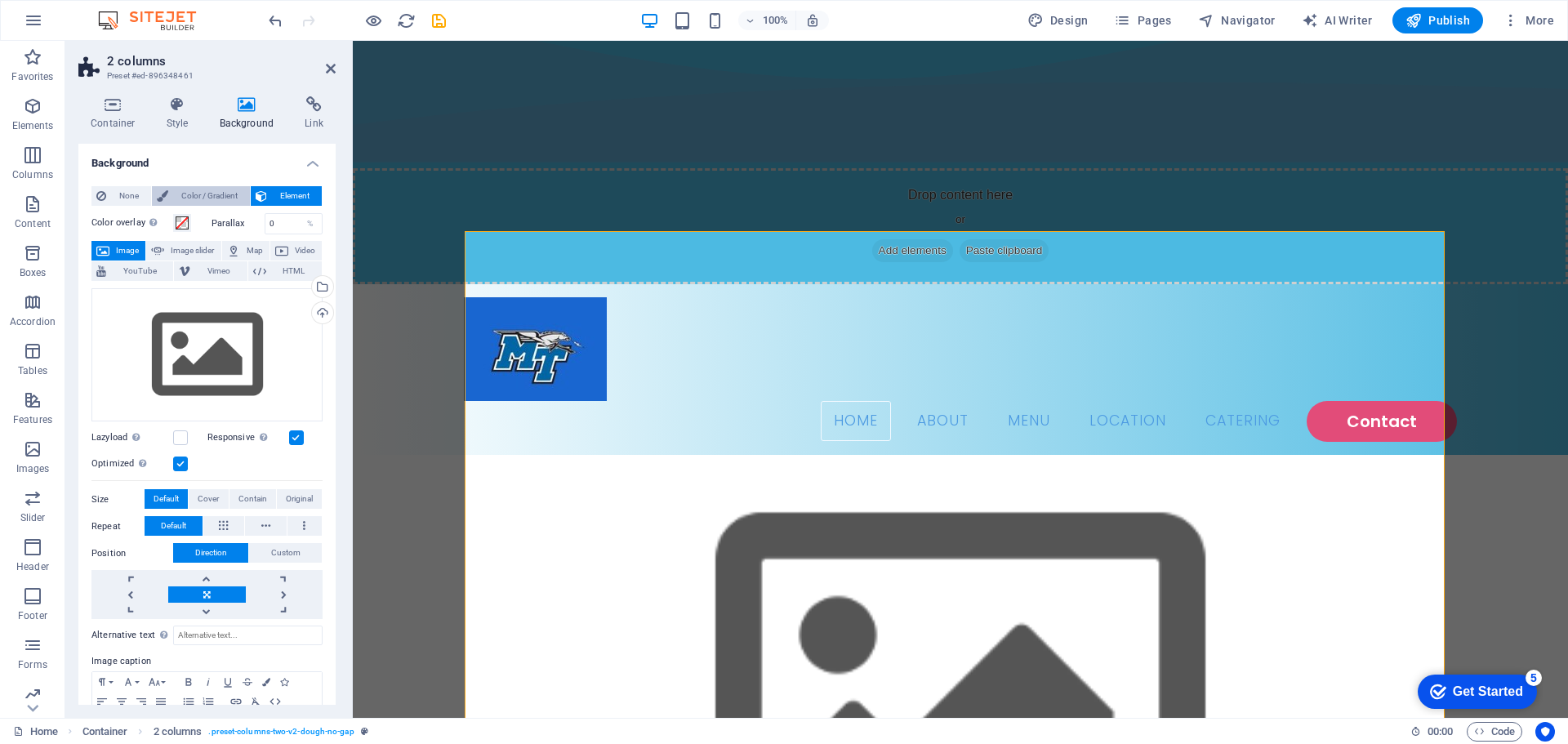
click at [201, 193] on span "Color / Gradient" at bounding box center [209, 196] width 72 height 19
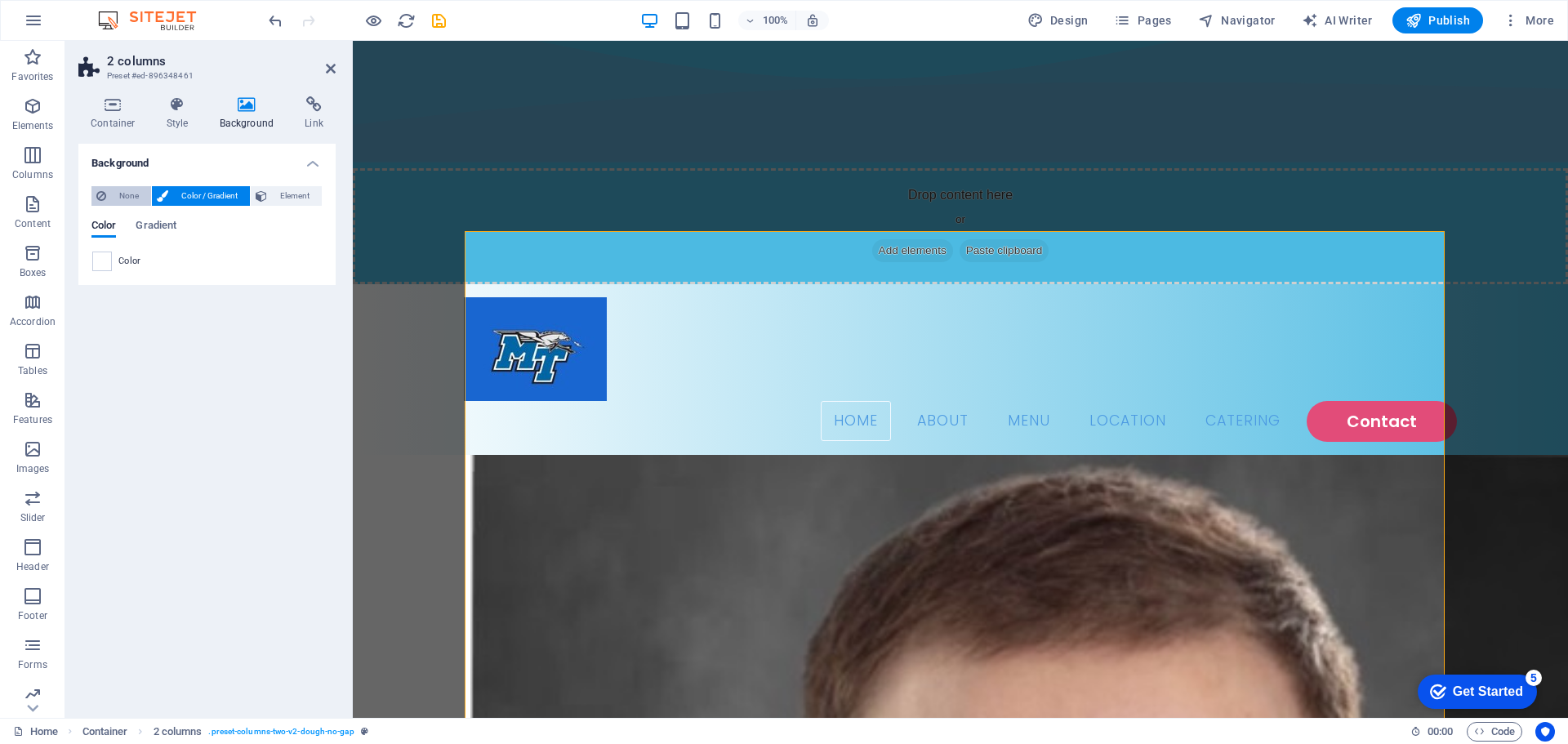
click at [140, 195] on span "None" at bounding box center [128, 196] width 35 height 19
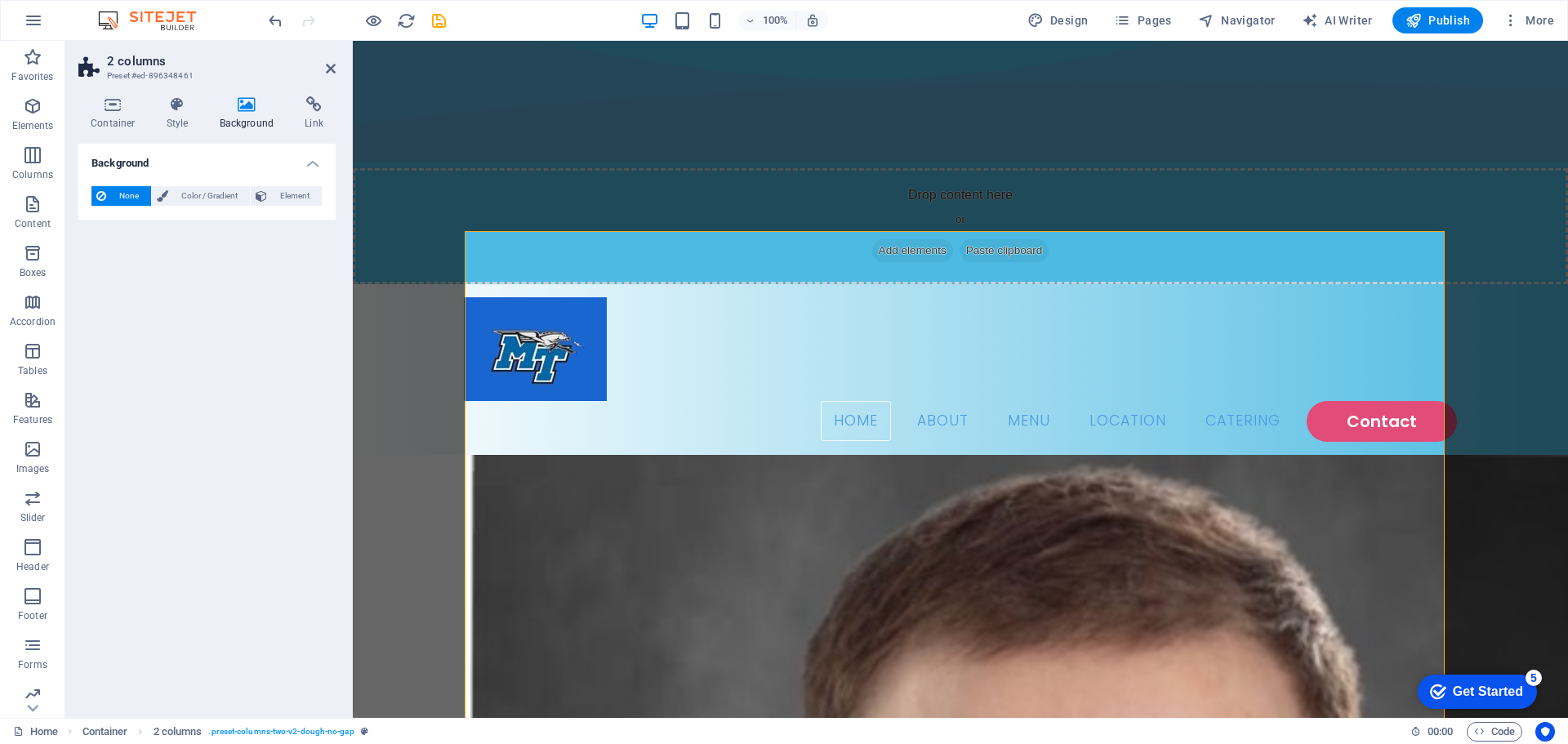
drag, startPoint x: 210, startPoint y: 192, endPoint x: 234, endPoint y: 164, distance: 36.9
click at [203, 194] on span "Color / Gradient" at bounding box center [209, 196] width 72 height 19
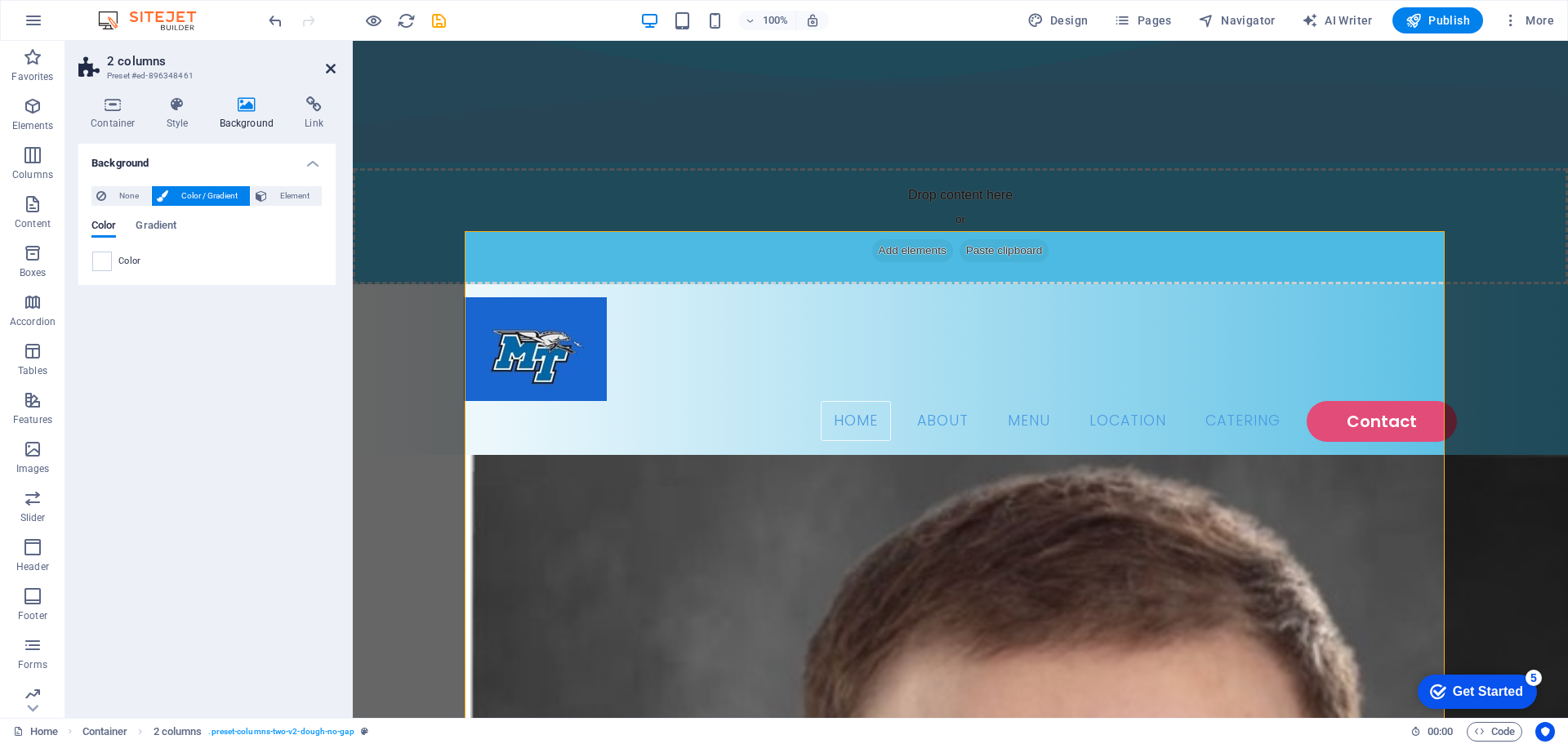
click at [326, 75] on icon at bounding box center [331, 69] width 10 height 13
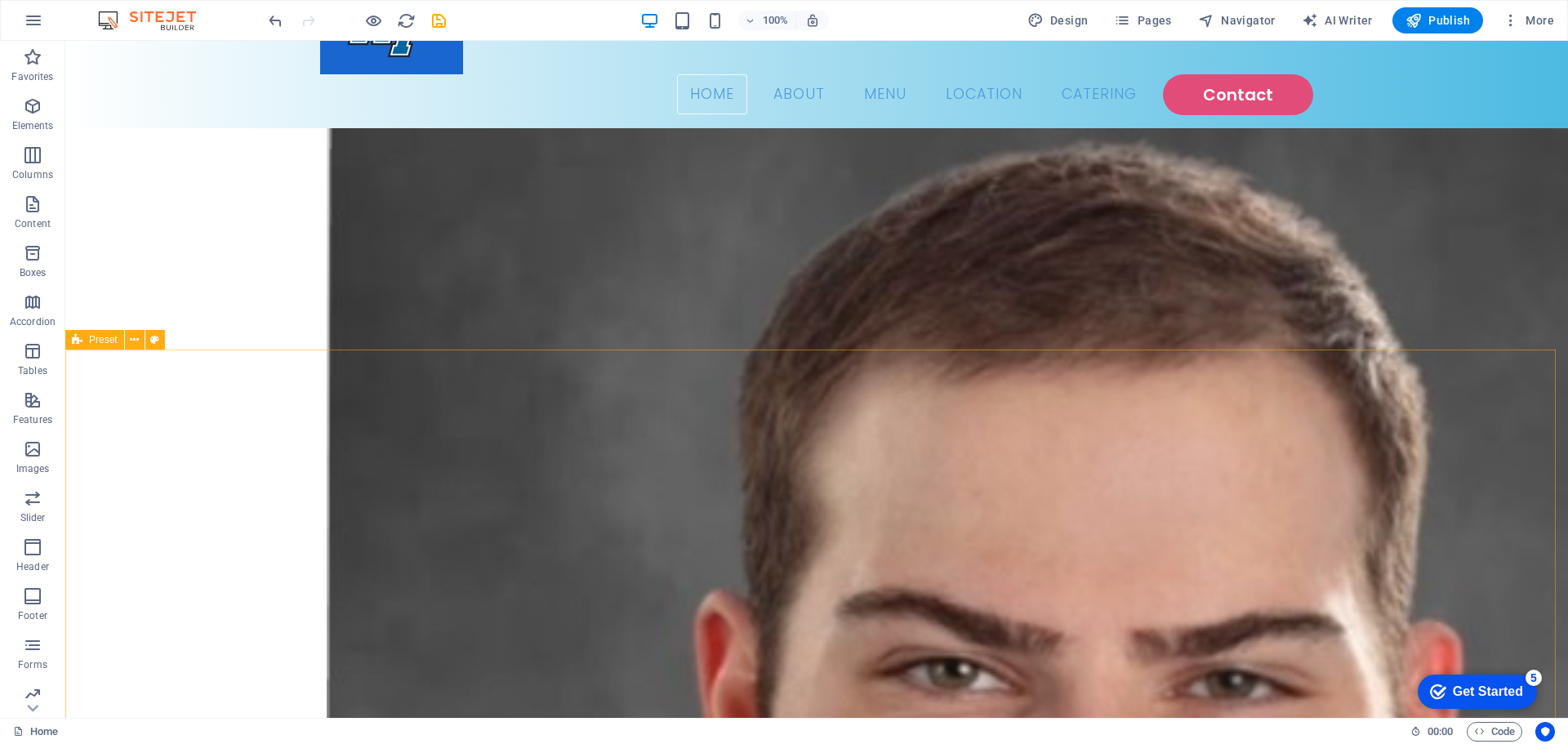
scroll to position [899, 0]
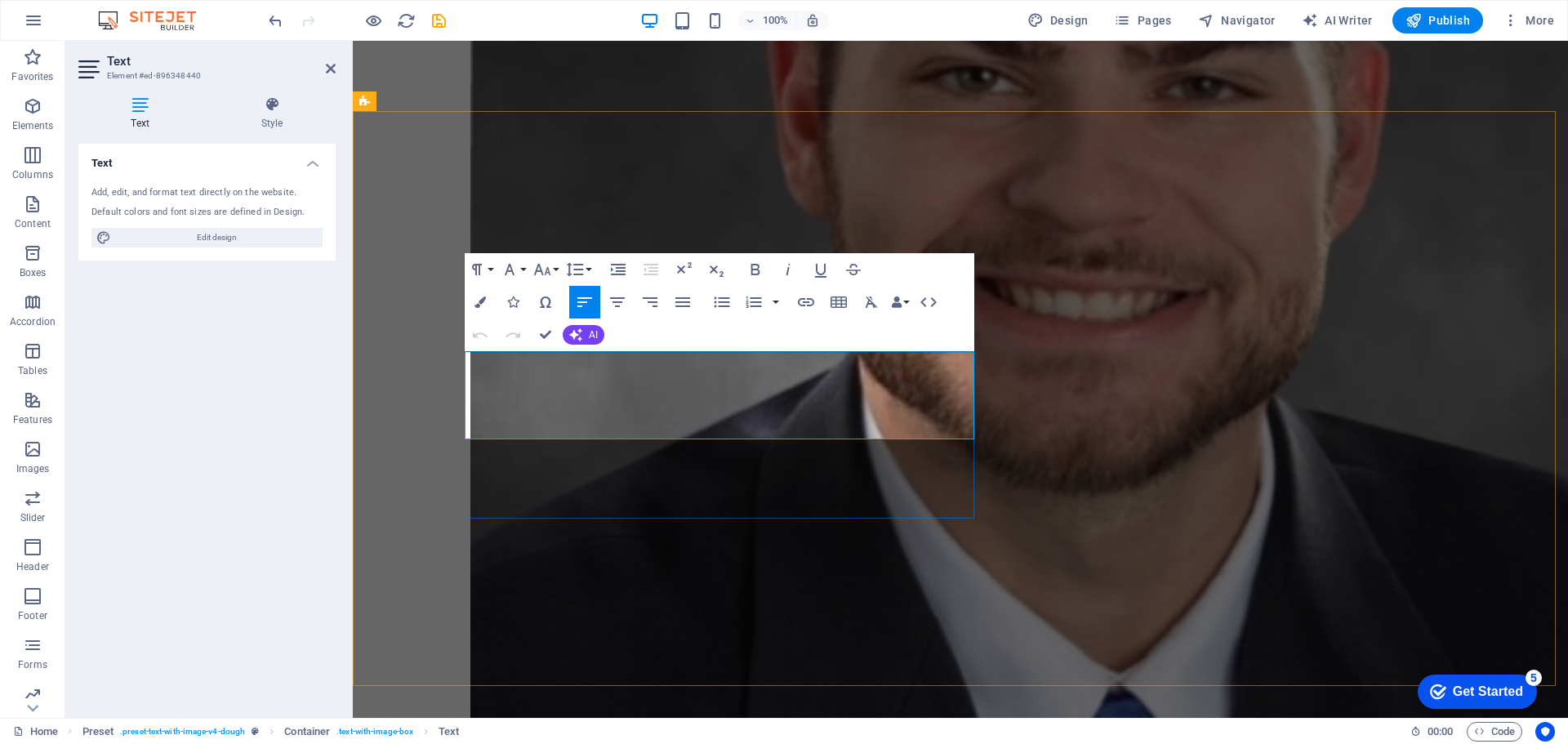
drag, startPoint x: 624, startPoint y: 430, endPoint x: 466, endPoint y: 353, distance: 175.8
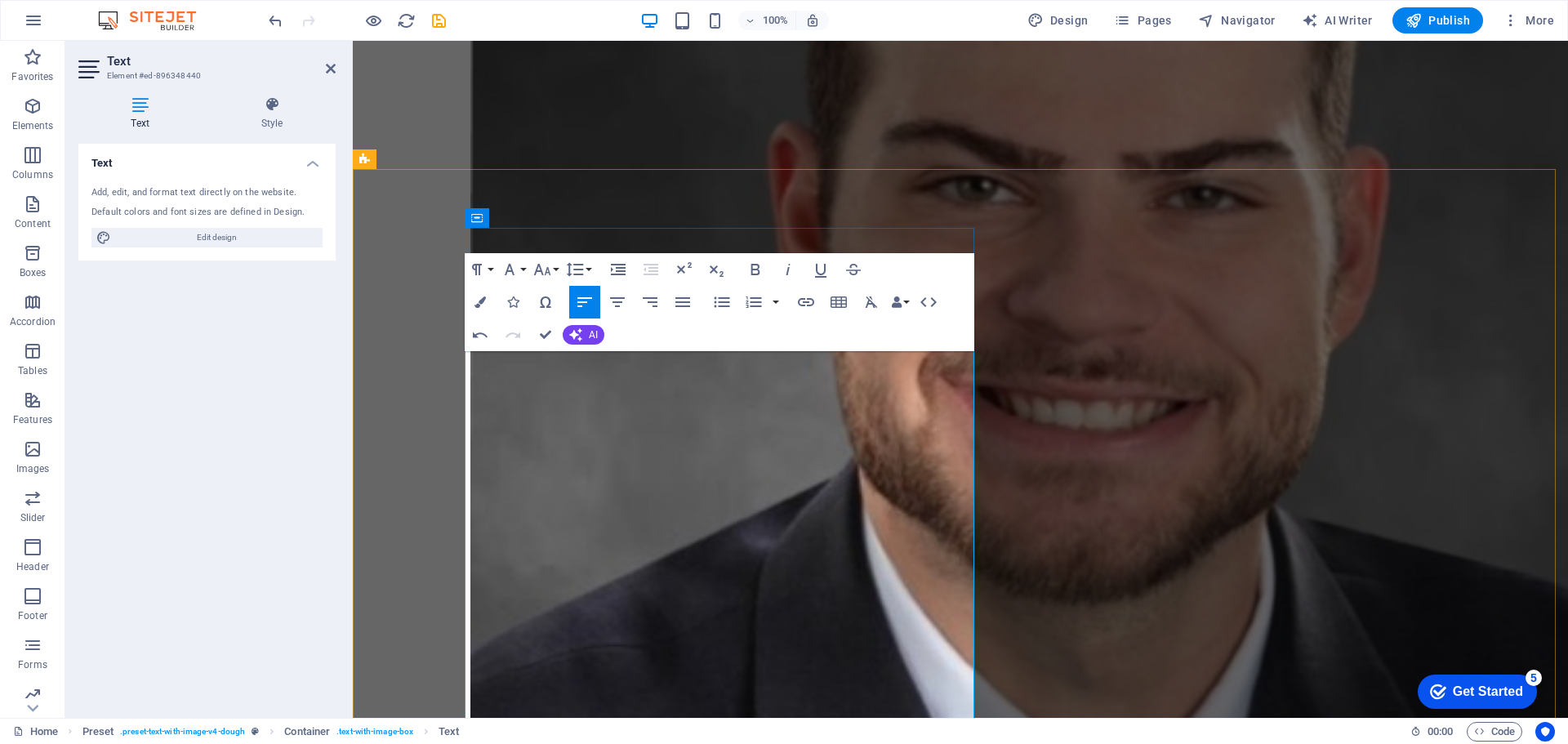
scroll to position [1116, 0]
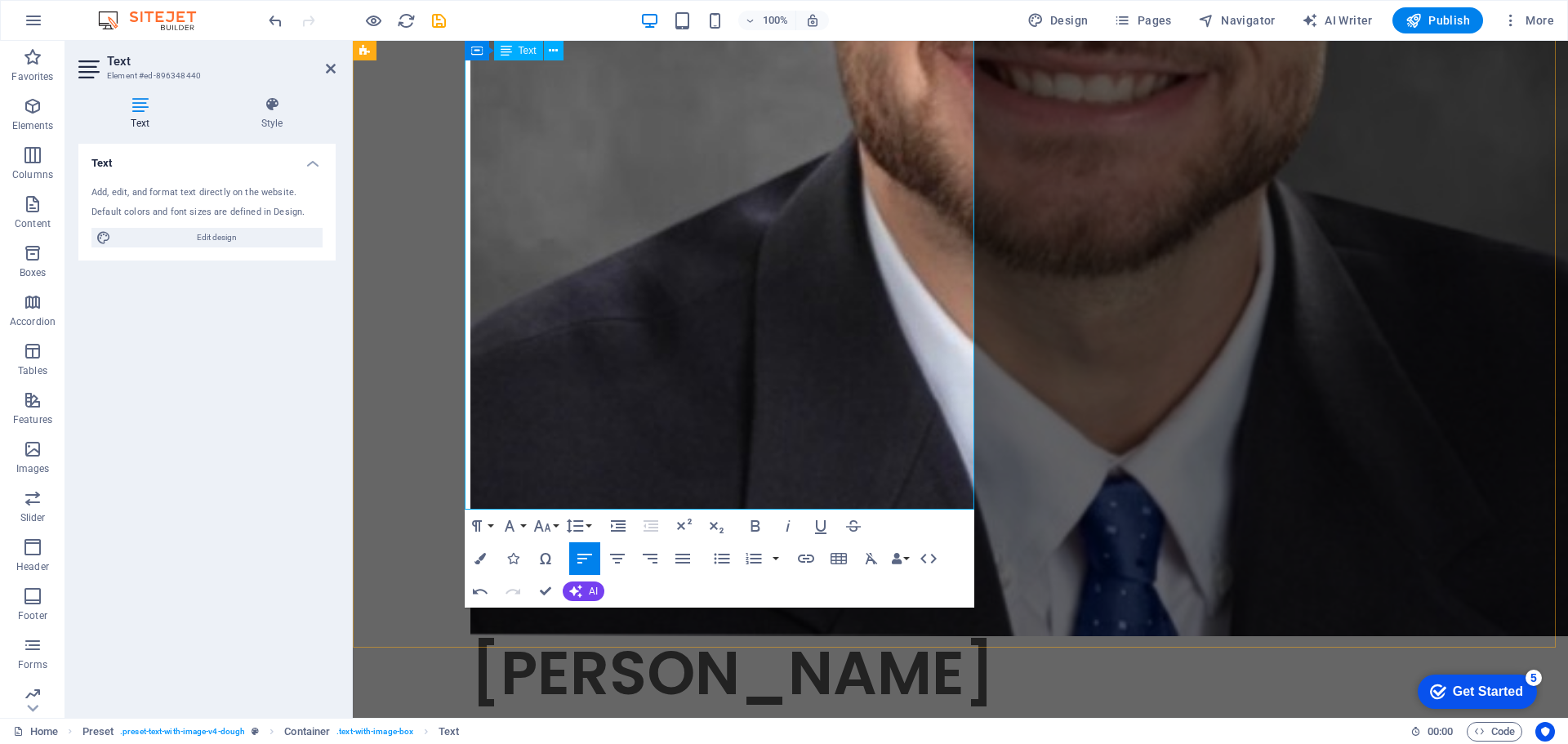
drag, startPoint x: 831, startPoint y: 499, endPoint x: 464, endPoint y: 456, distance: 369.5
copy p "Together, my experiences in historical research and student services reflect a …"
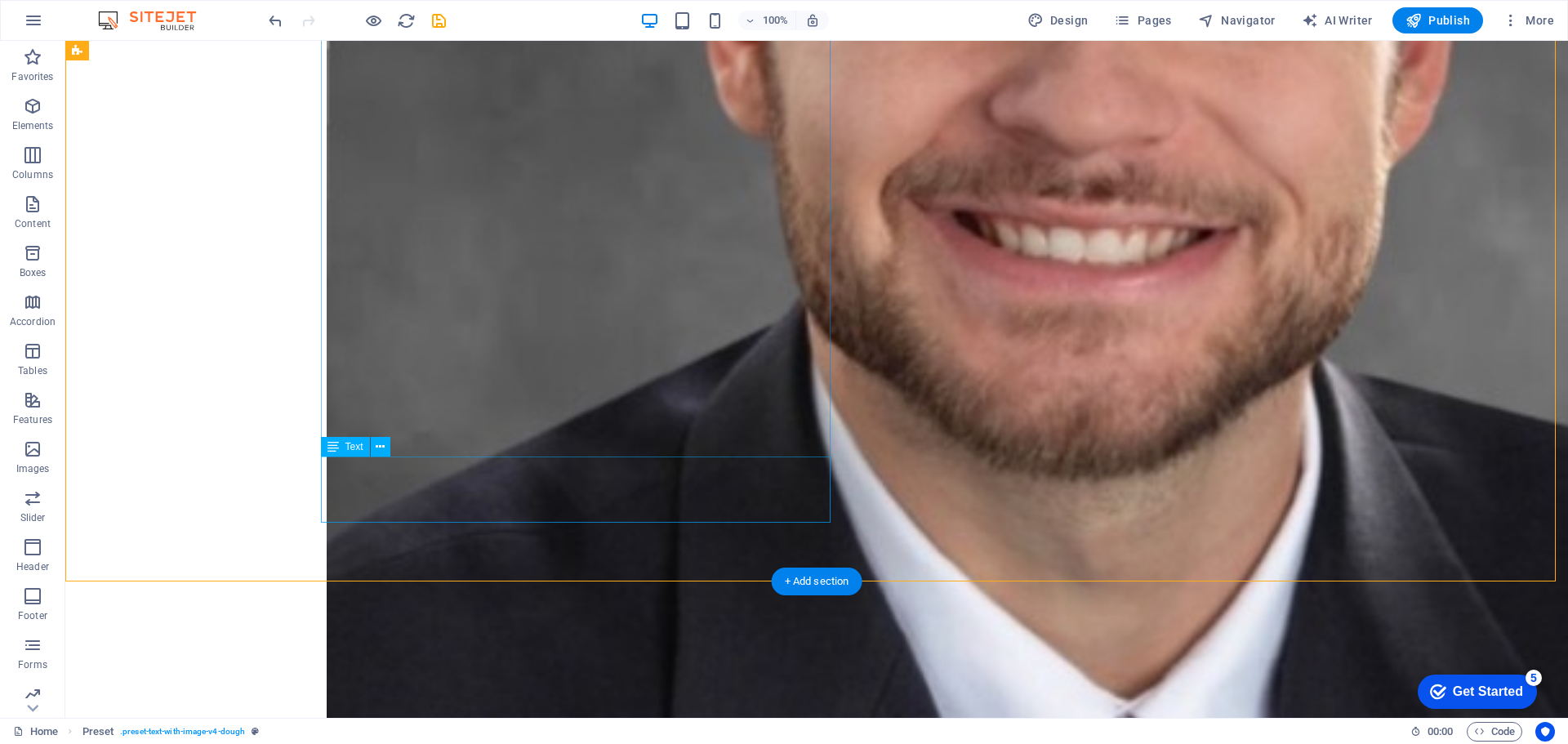
drag, startPoint x: 449, startPoint y: 506, endPoint x: 159, endPoint y: 506, distance: 290.0
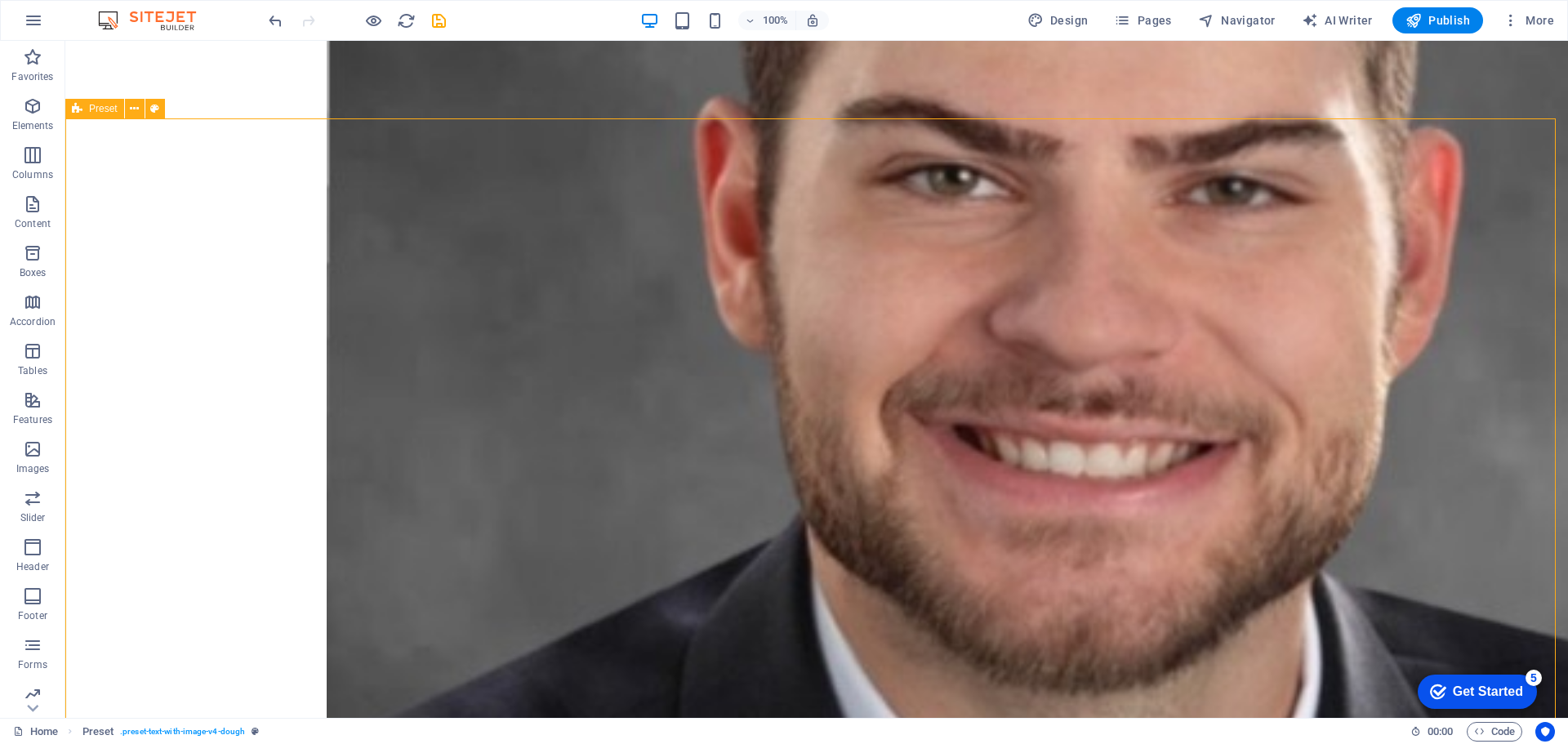
scroll to position [952, 0]
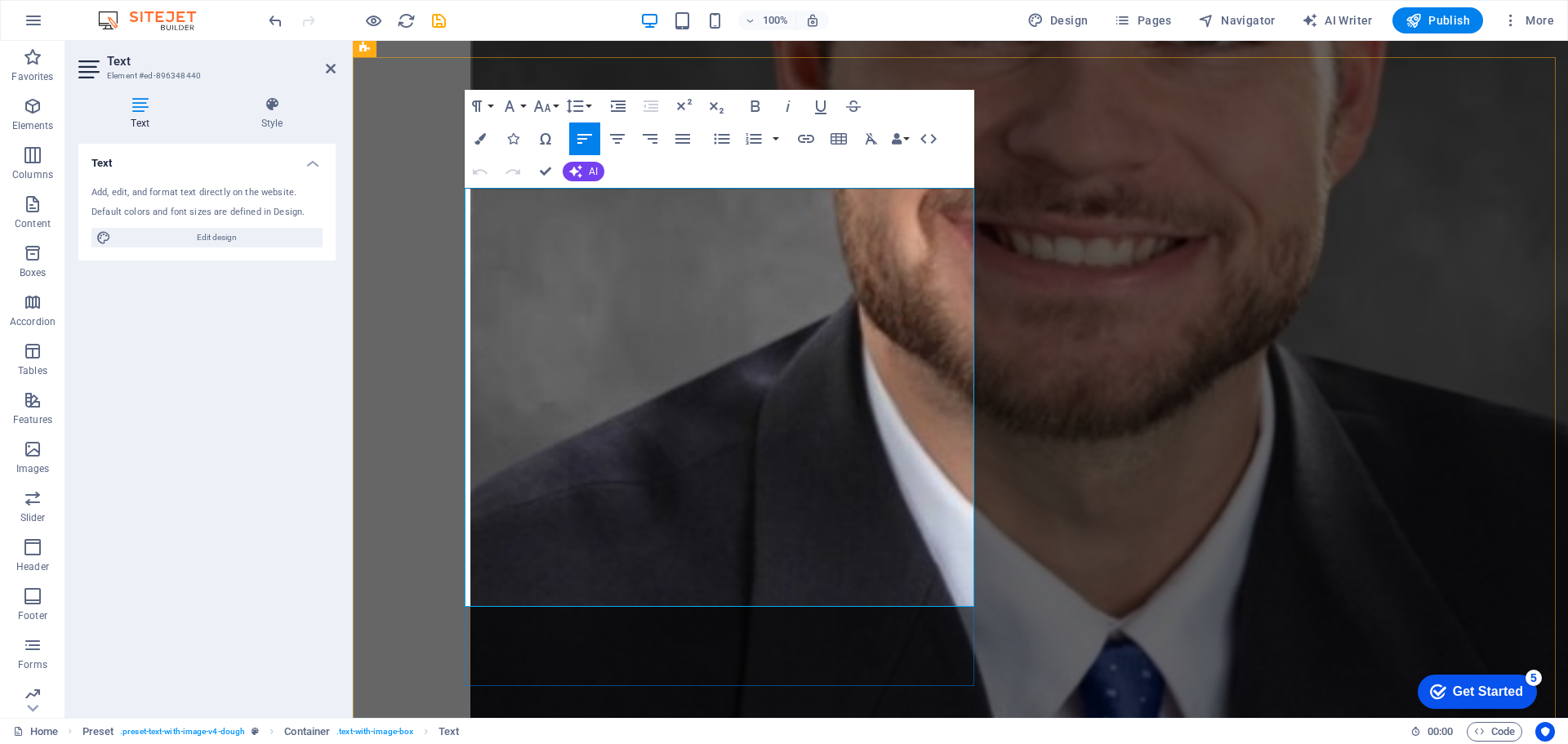
drag, startPoint x: 842, startPoint y: 237, endPoint x: 553, endPoint y: 242, distance: 289.0
drag, startPoint x: 888, startPoint y: 265, endPoint x: 877, endPoint y: 269, distance: 11.7
drag, startPoint x: 715, startPoint y: 356, endPoint x: 770, endPoint y: 328, distance: 61.7
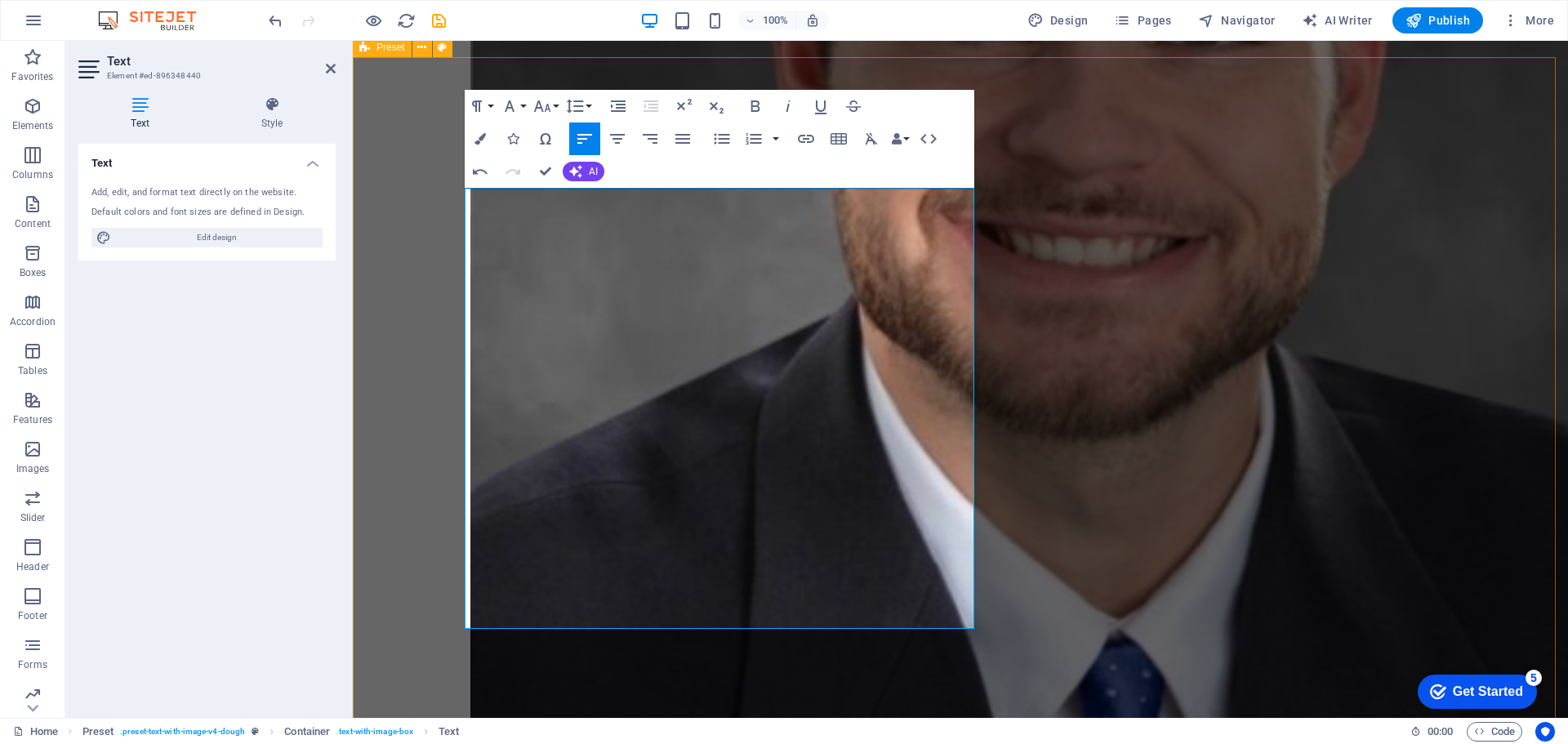
drag, startPoint x: 422, startPoint y: 466, endPoint x: 708, endPoint y: 466, distance: 286.0
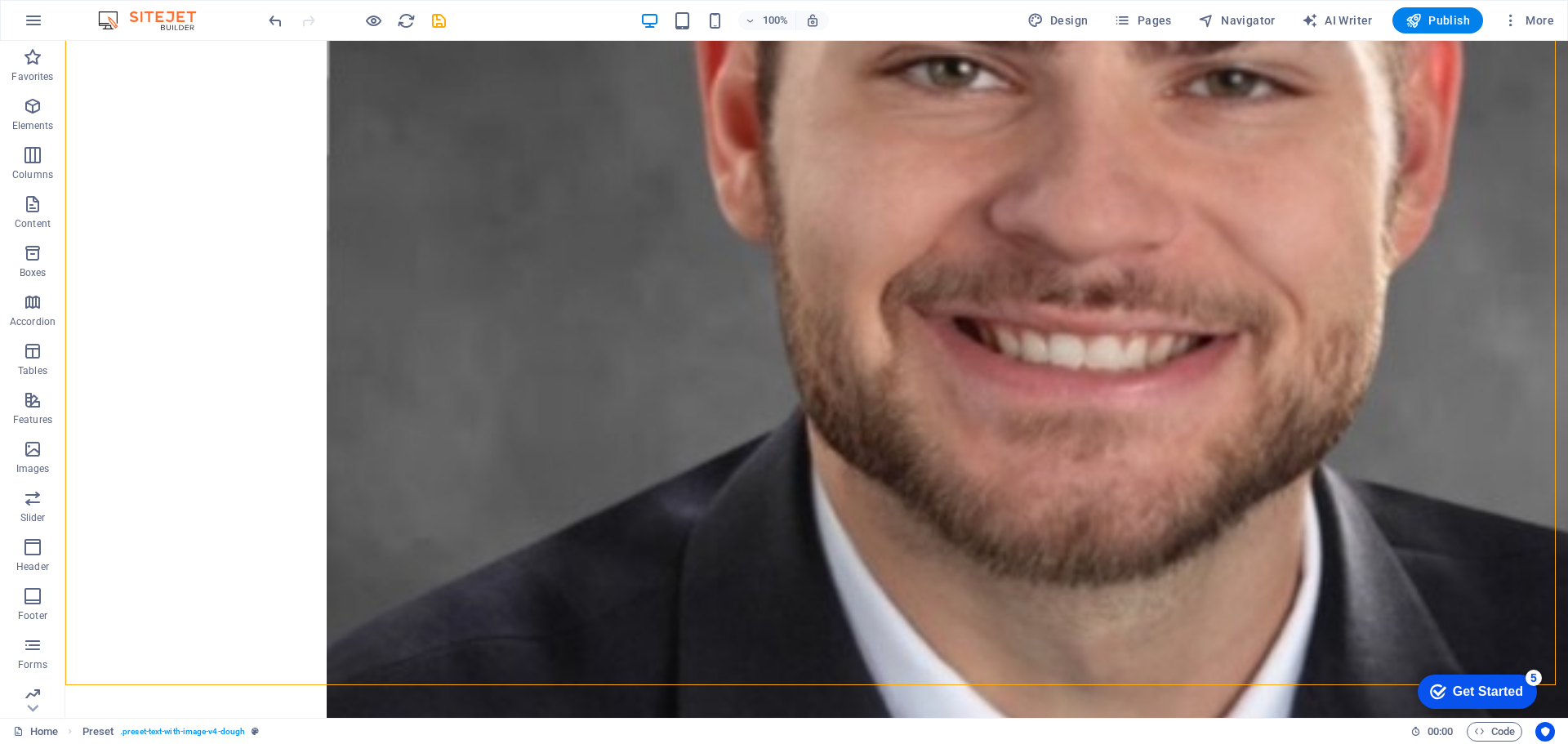
scroll to position [1034, 0]
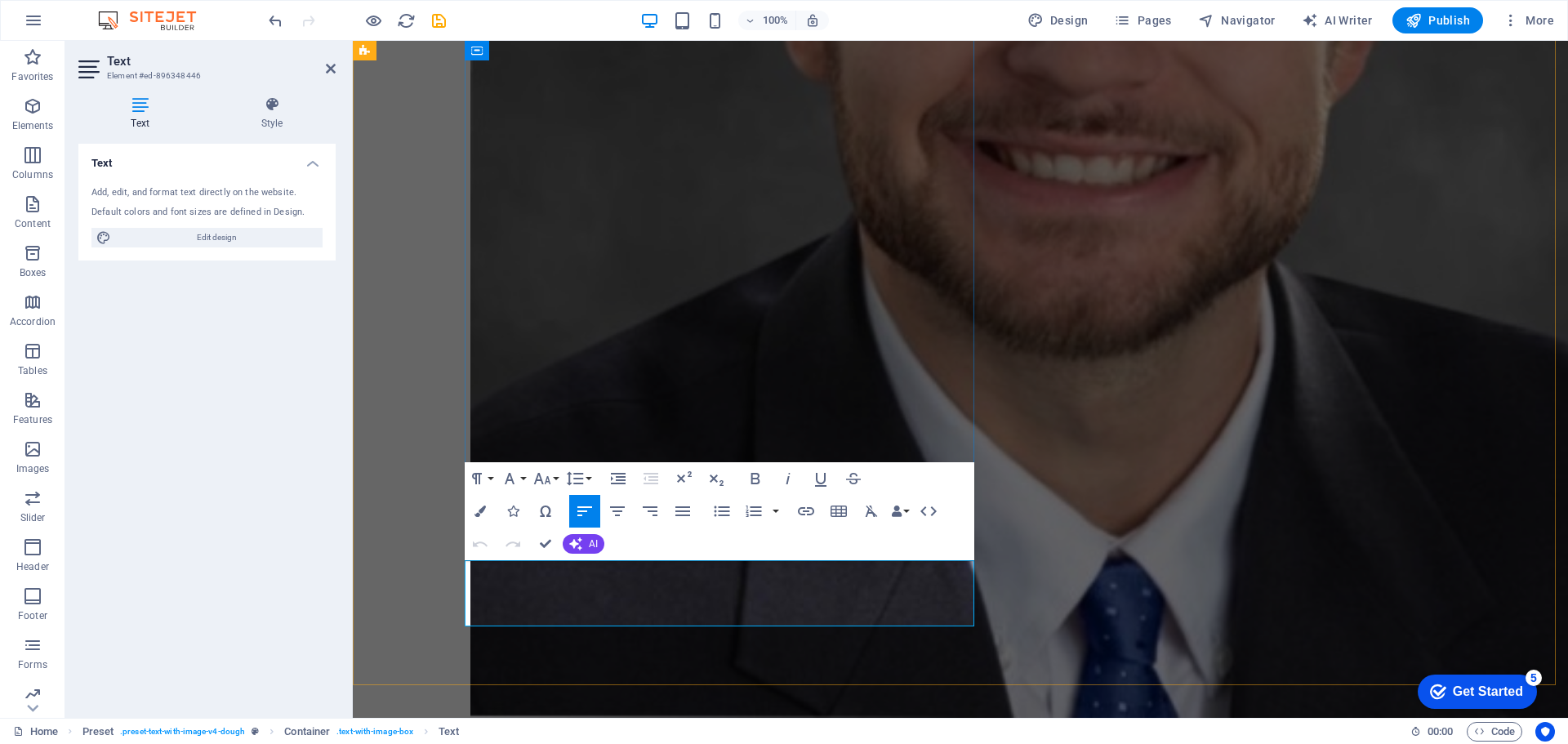
drag, startPoint x: 963, startPoint y: 575, endPoint x: 845, endPoint y: 569, distance: 118.2
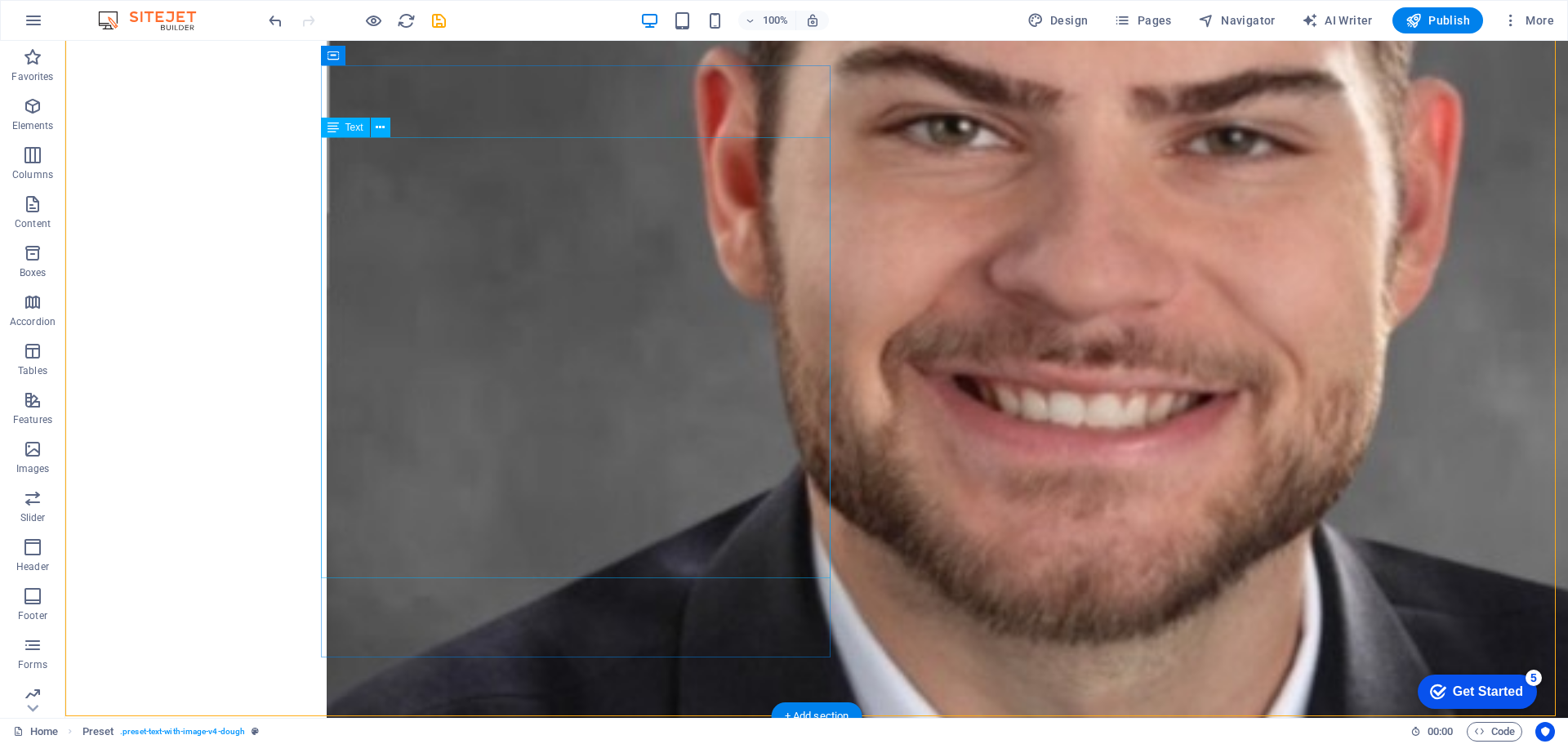
scroll to position [952, 0]
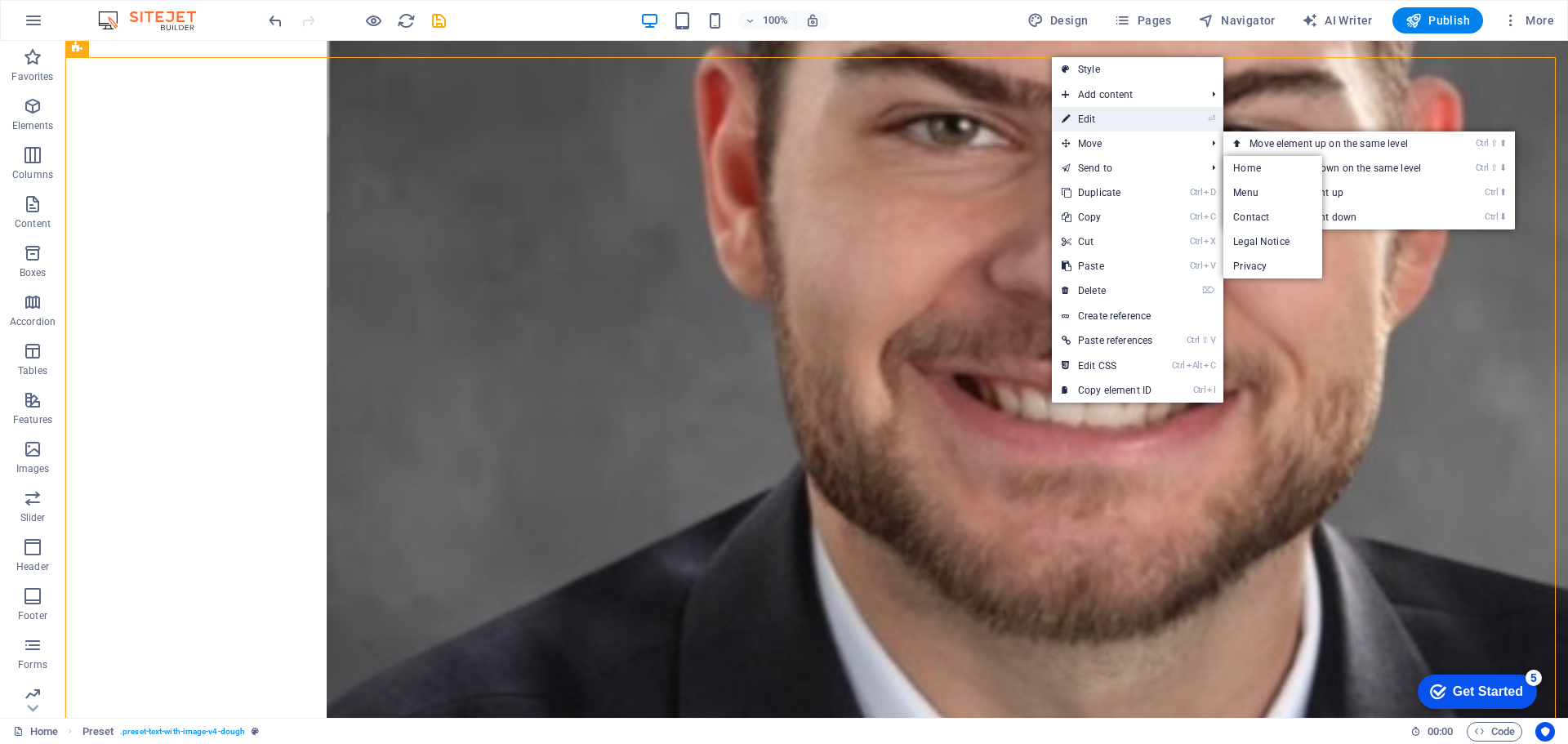
drag, startPoint x: 121, startPoint y: 275, endPoint x: 1105, endPoint y: 120, distance: 996.1
click at [1105, 120] on link "⏎ Edit" at bounding box center [1106, 120] width 110 height 25
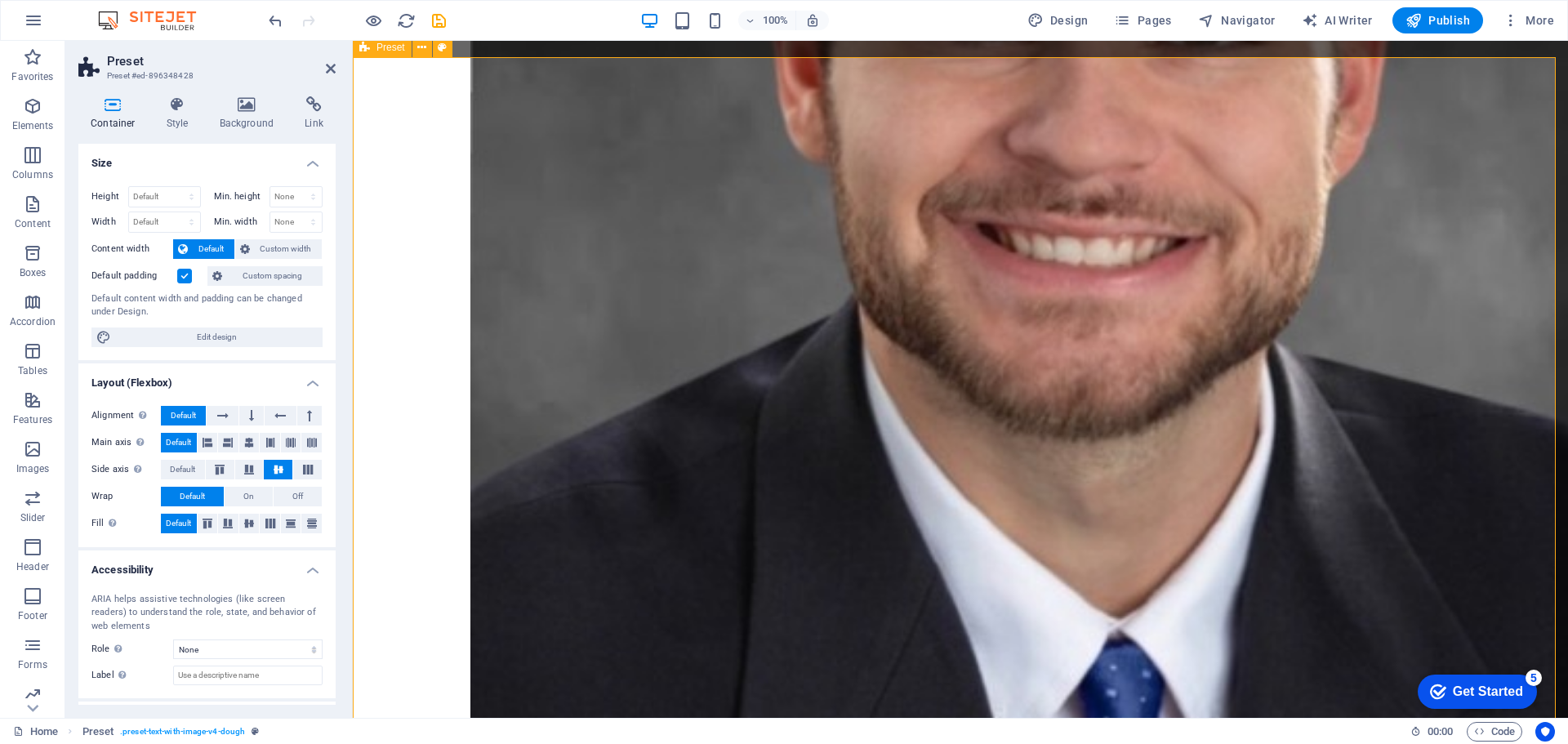
select select "px"
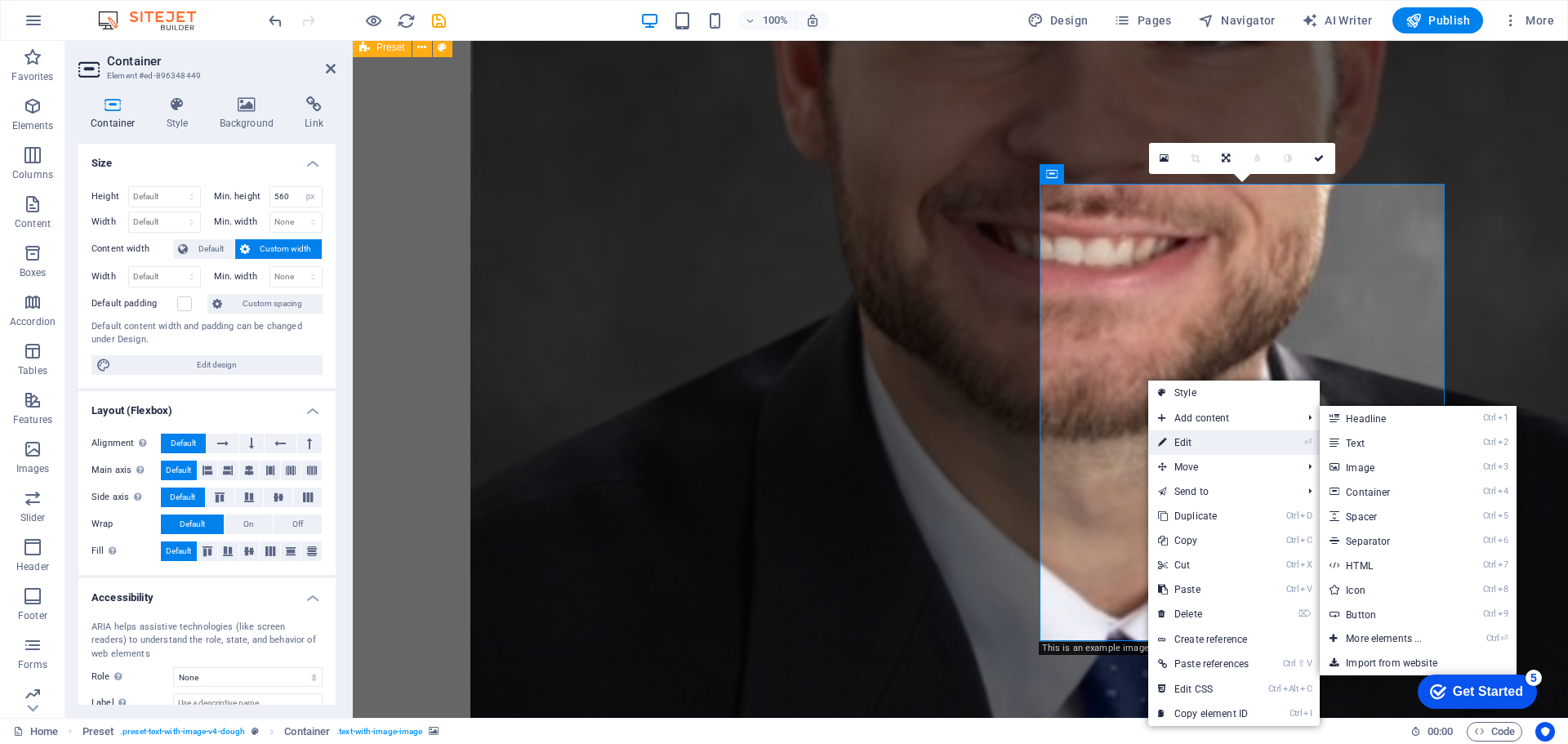
click at [1195, 434] on link "⏎ Edit" at bounding box center [1203, 442] width 110 height 25
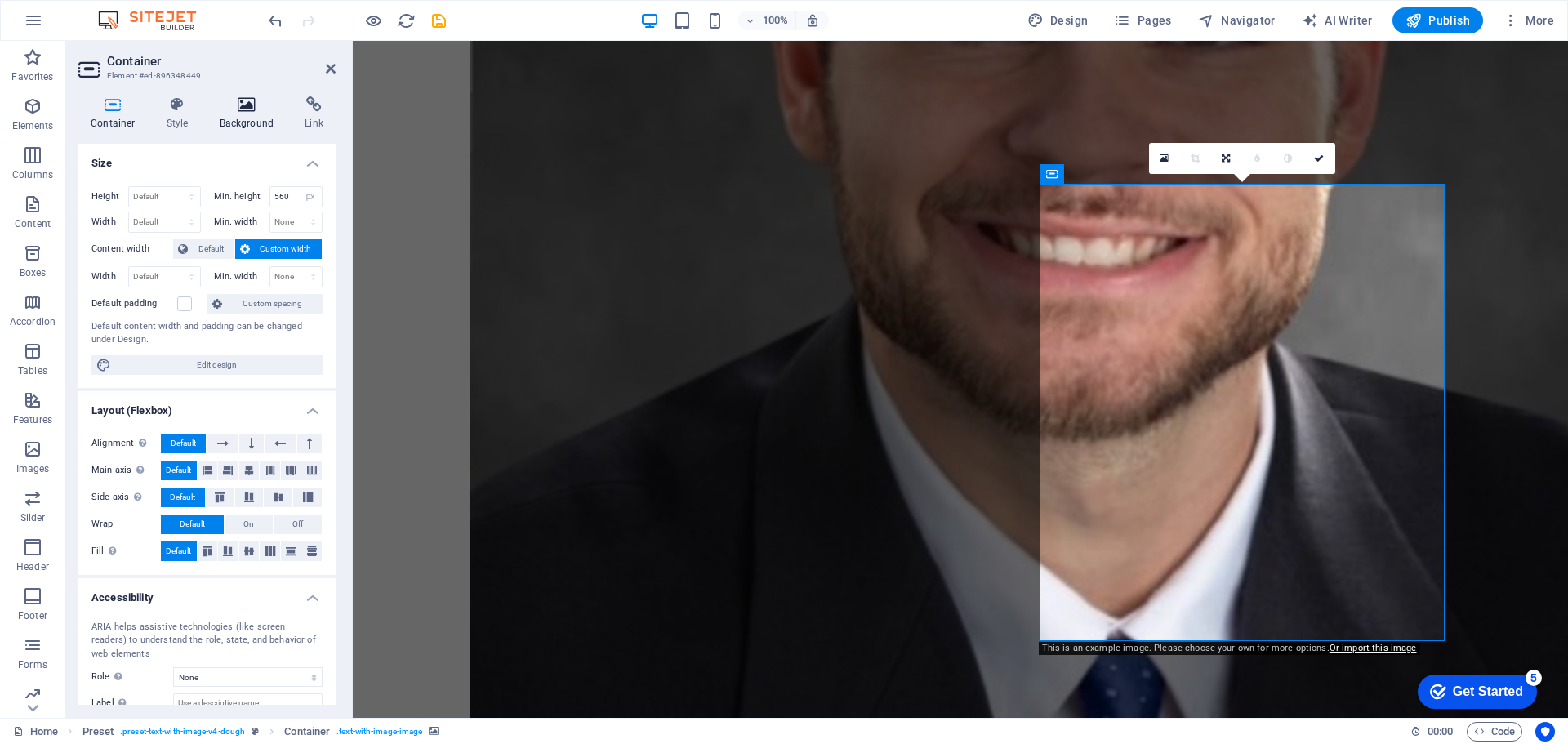
click at [234, 113] on h4 "Background" at bounding box center [251, 113] width 86 height 34
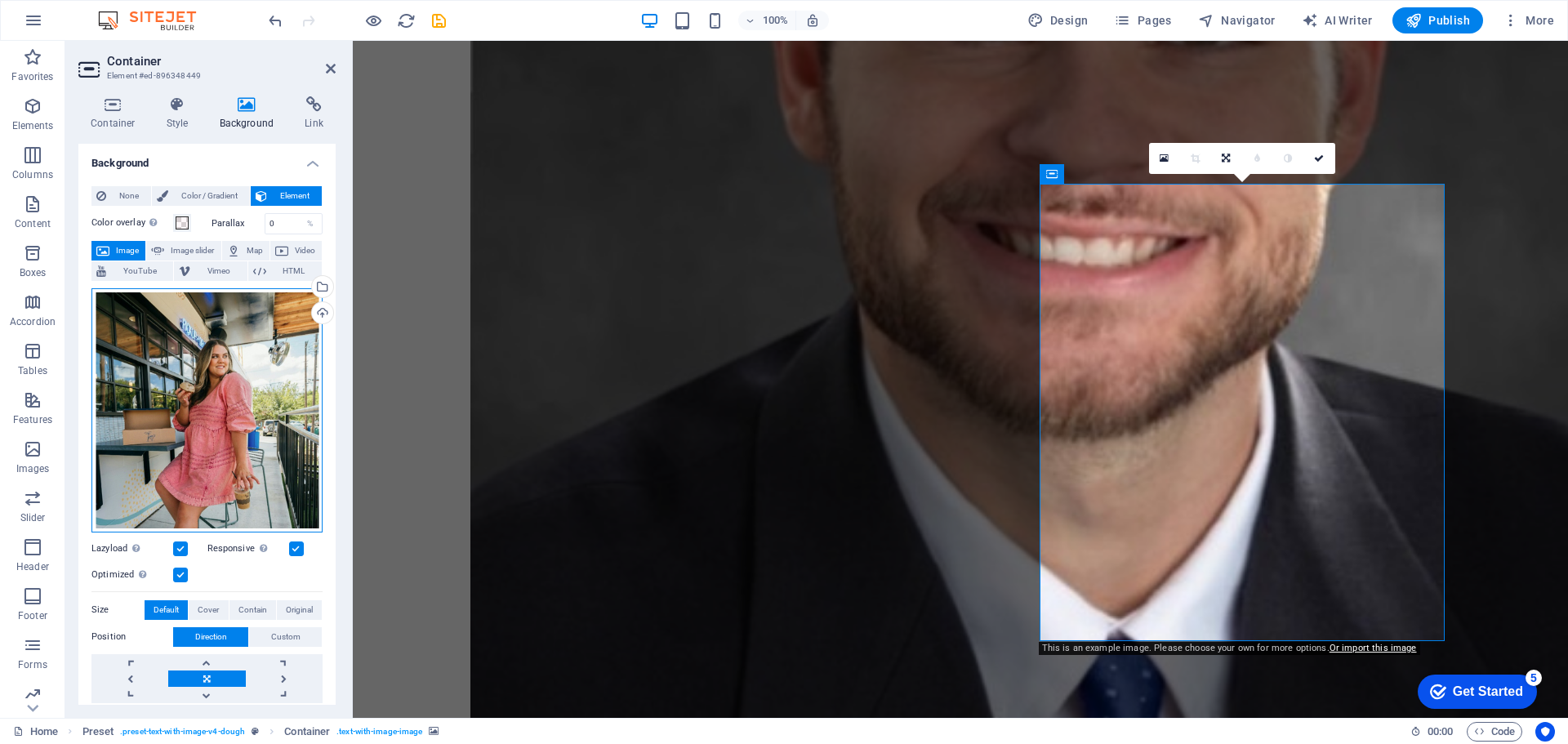
click at [192, 427] on div "Drag files here, click to choose files or select files from Files or our free s…" at bounding box center [207, 411] width 231 height 244
click at [192, 427] on body "alexanderray.org Home Favorites Elements Columns Content Boxes Accordion Tables…" at bounding box center [784, 372] width 1568 height 744
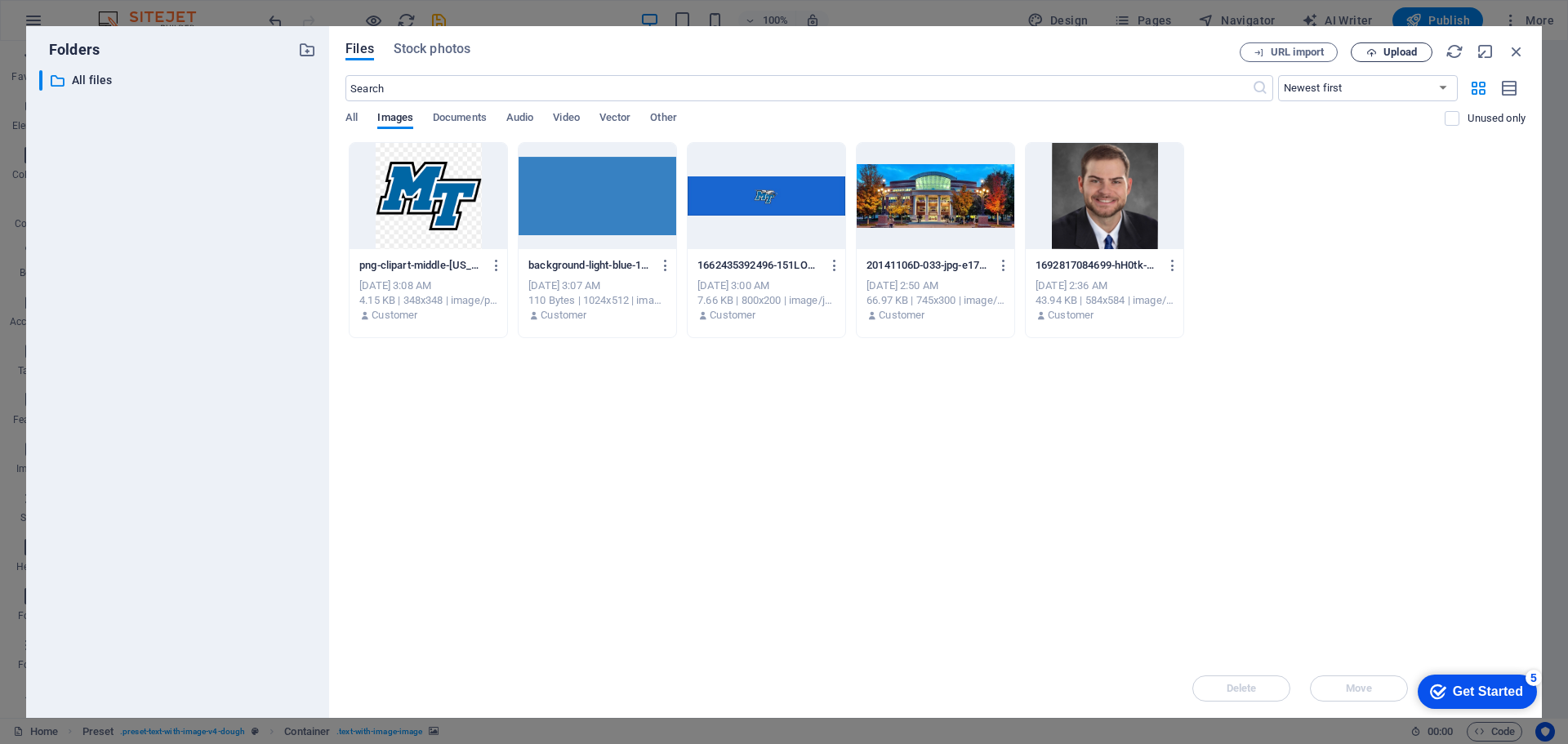
click at [1382, 49] on span "Upload" at bounding box center [1391, 53] width 67 height 11
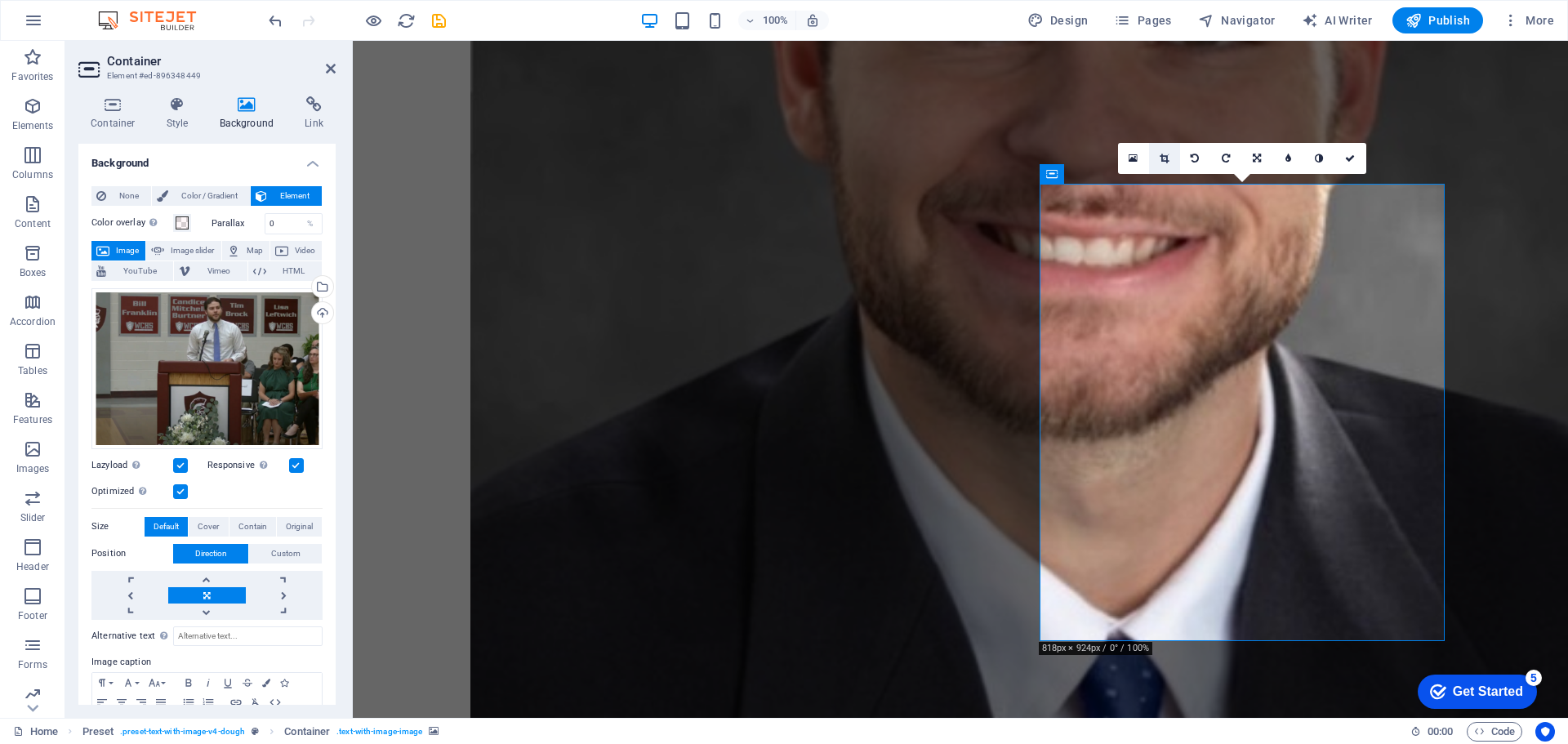
click at [1160, 157] on icon at bounding box center [1164, 158] width 9 height 10
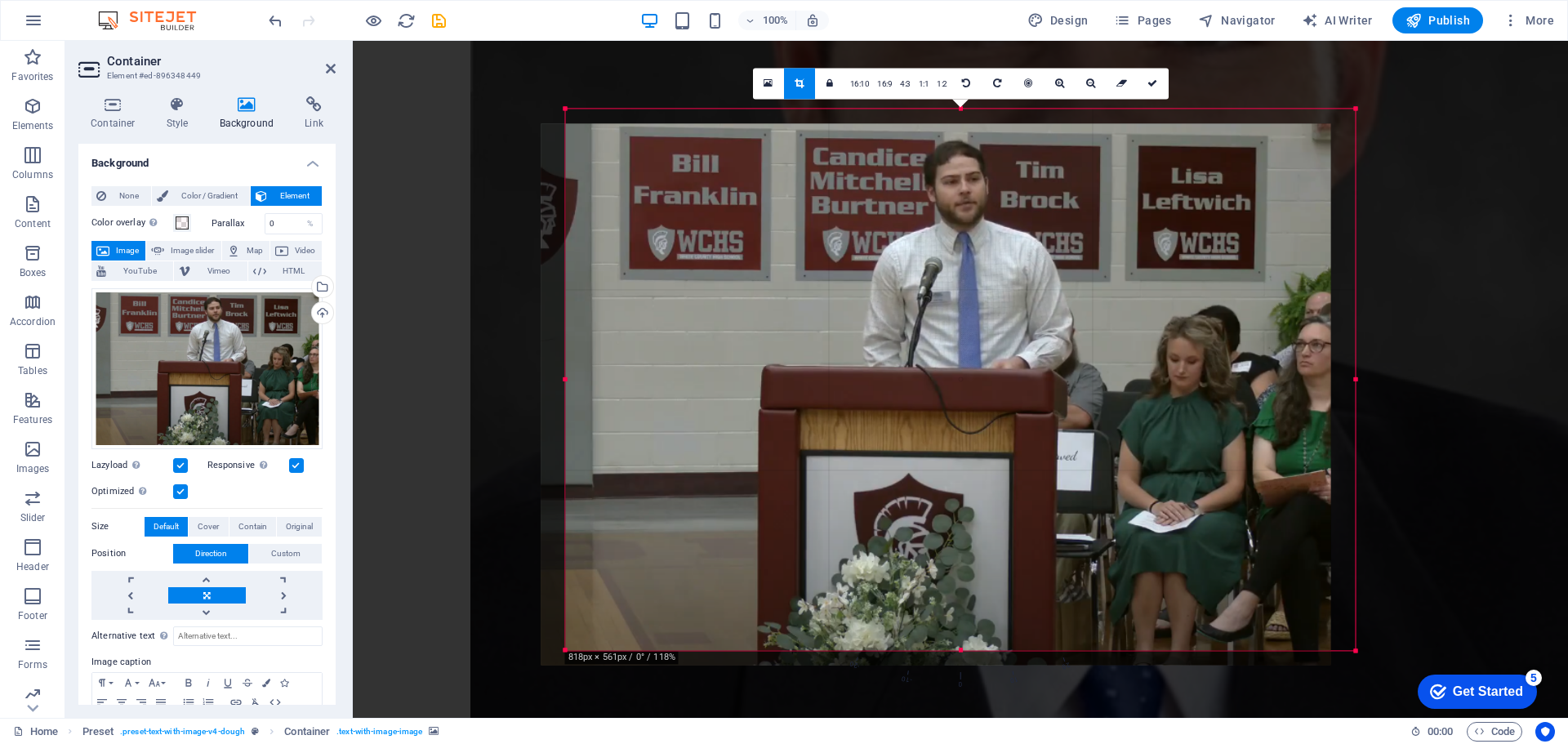
drag, startPoint x: 1036, startPoint y: 338, endPoint x: 1011, endPoint y: 352, distance: 28.7
click at [1011, 352] on div at bounding box center [937, 394] width 790 height 542
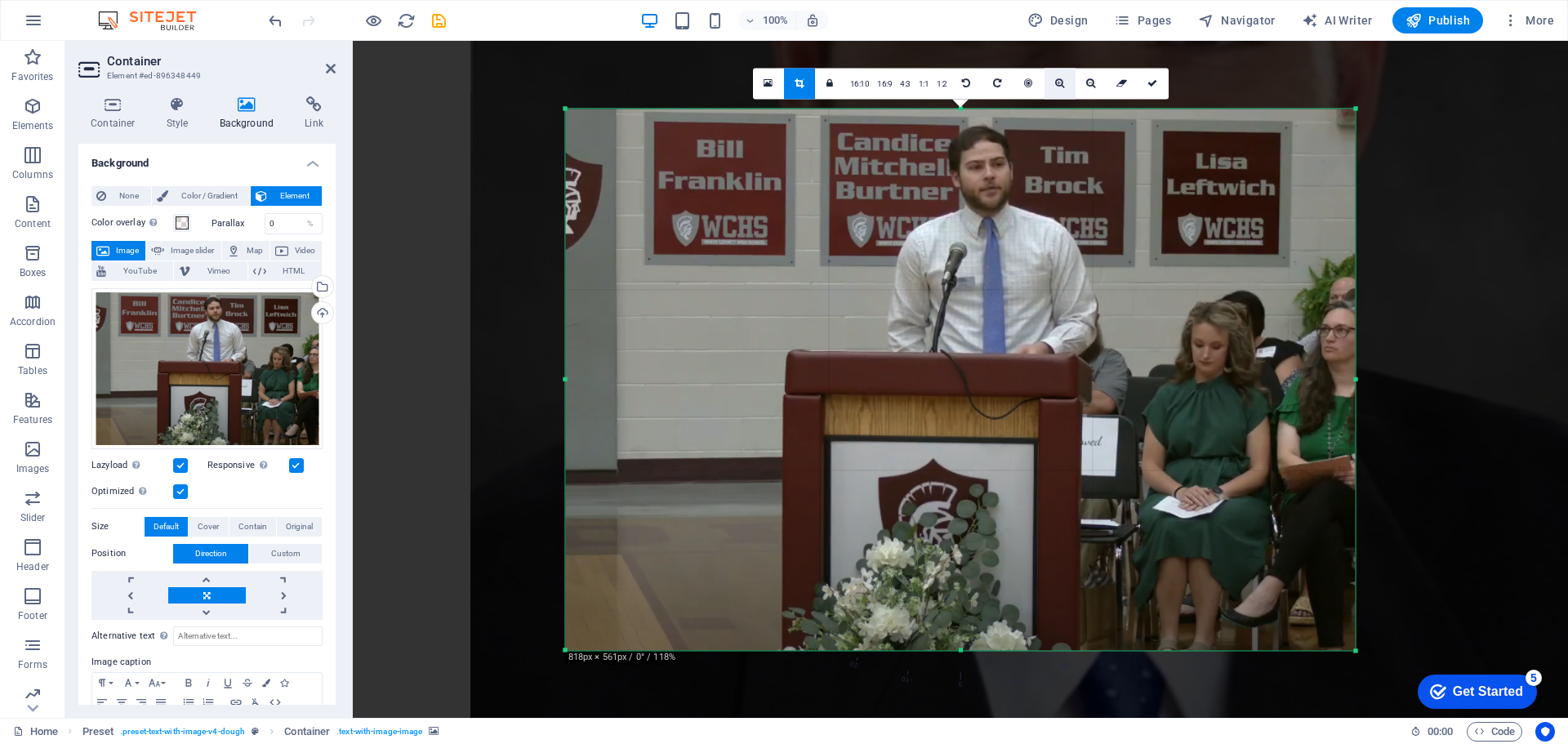
click at [1060, 81] on icon at bounding box center [1060, 83] width 9 height 10
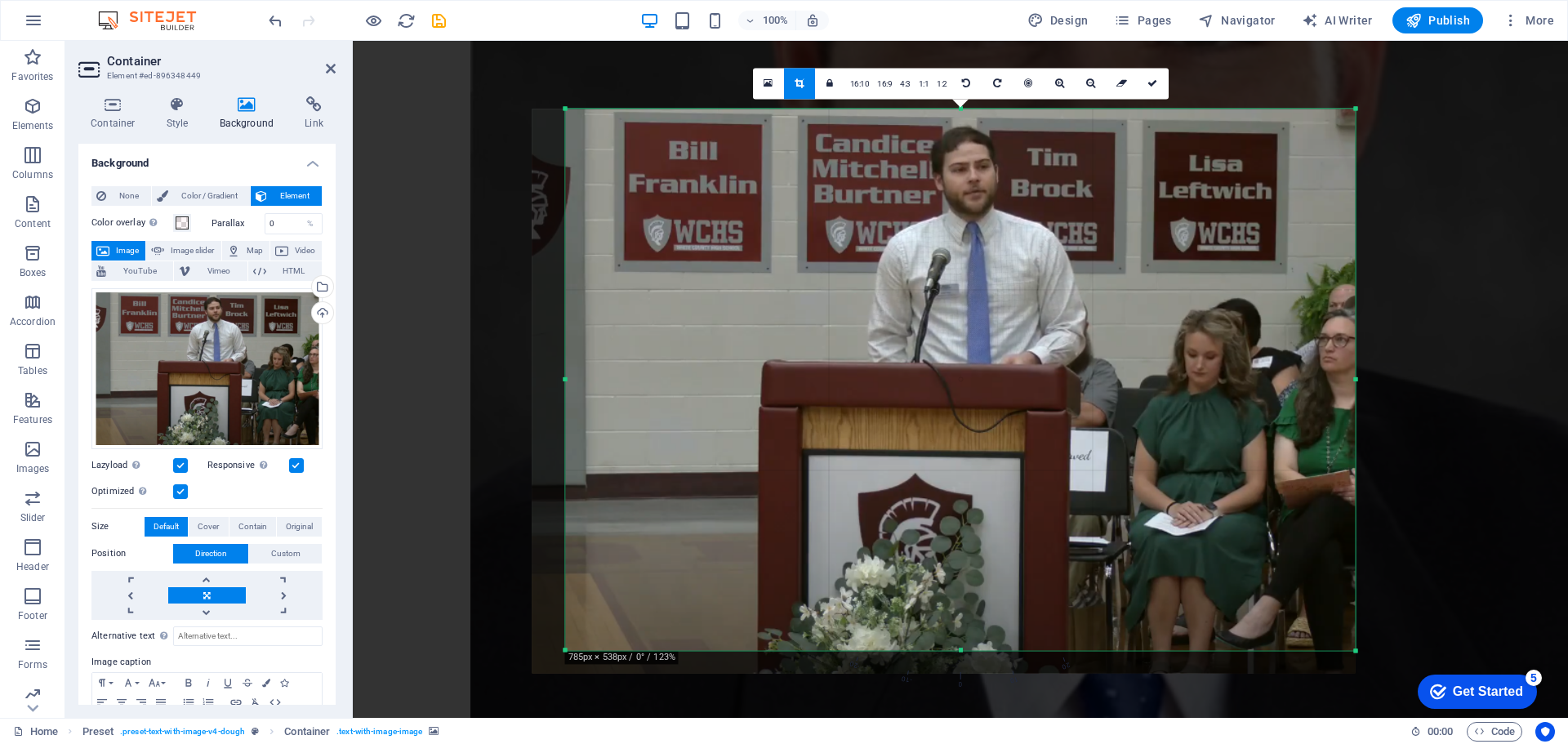
drag, startPoint x: 998, startPoint y: 201, endPoint x: 981, endPoint y: 212, distance: 20.2
click at [981, 212] on div at bounding box center [944, 391] width 823 height 565
click at [1450, 211] on div at bounding box center [960, 587] width 1215 height 1095
click at [1474, 157] on div at bounding box center [960, 587] width 1215 height 1095
click at [1470, 150] on div at bounding box center [960, 587] width 1215 height 1095
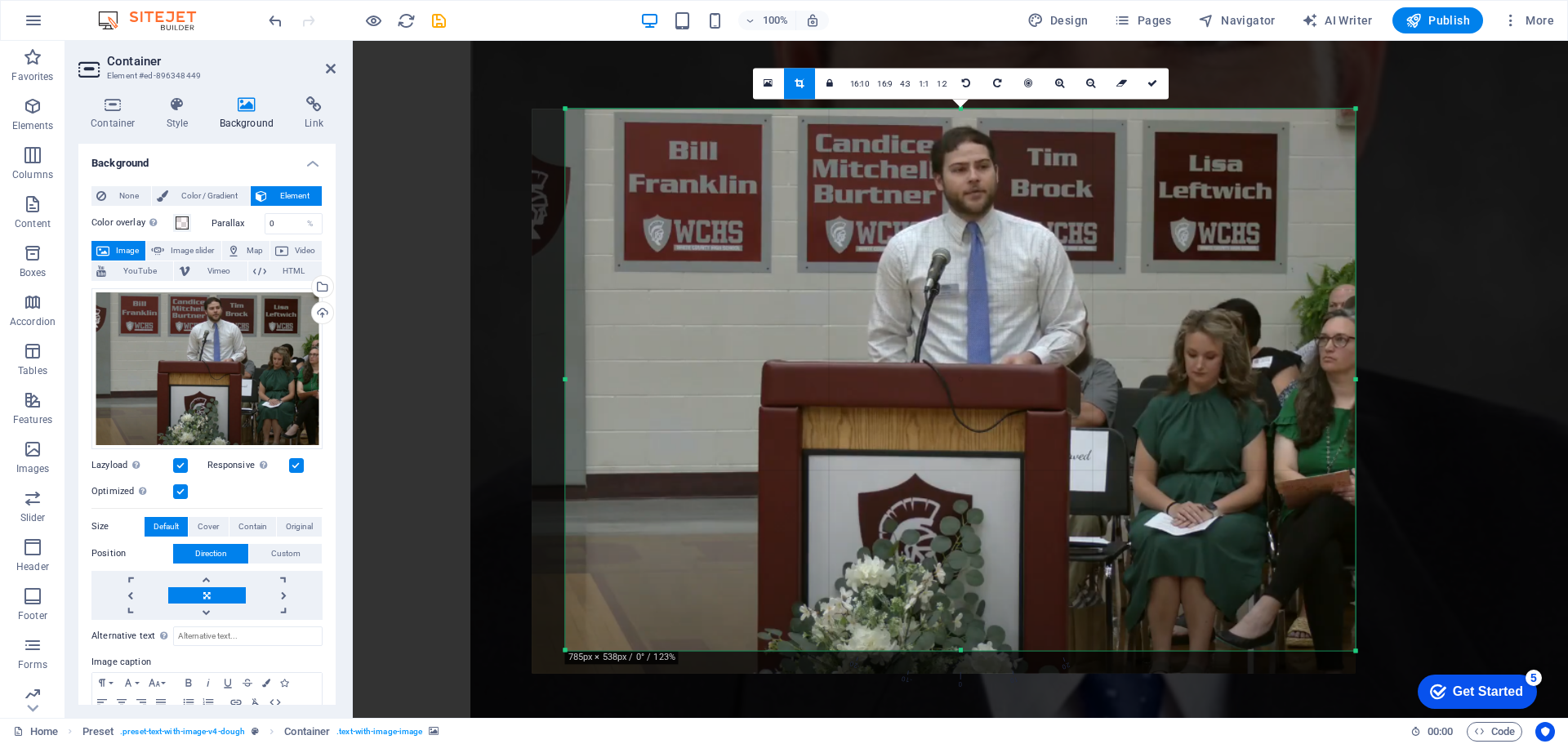
click at [1467, 152] on div at bounding box center [960, 587] width 1215 height 1095
click at [487, 110] on div at bounding box center [960, 587] width 1215 height 1095
click at [489, 109] on div at bounding box center [960, 587] width 1215 height 1095
click at [1154, 84] on icon at bounding box center [1152, 83] width 10 height 10
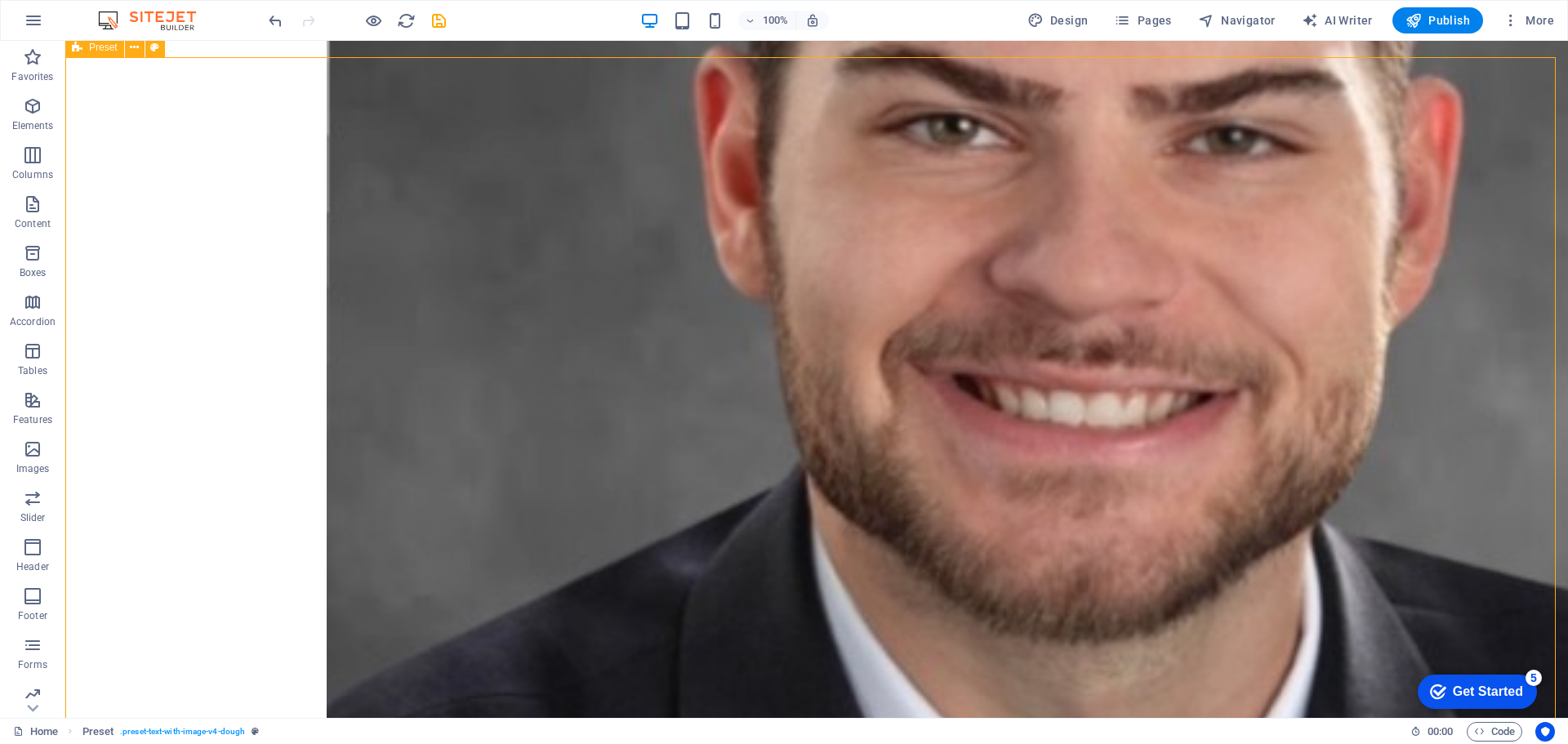
drag, startPoint x: 1457, startPoint y: 252, endPoint x: 1461, endPoint y: 244, distance: 8.9
click at [1428, 19] on span "Publish" at bounding box center [1437, 20] width 64 height 17
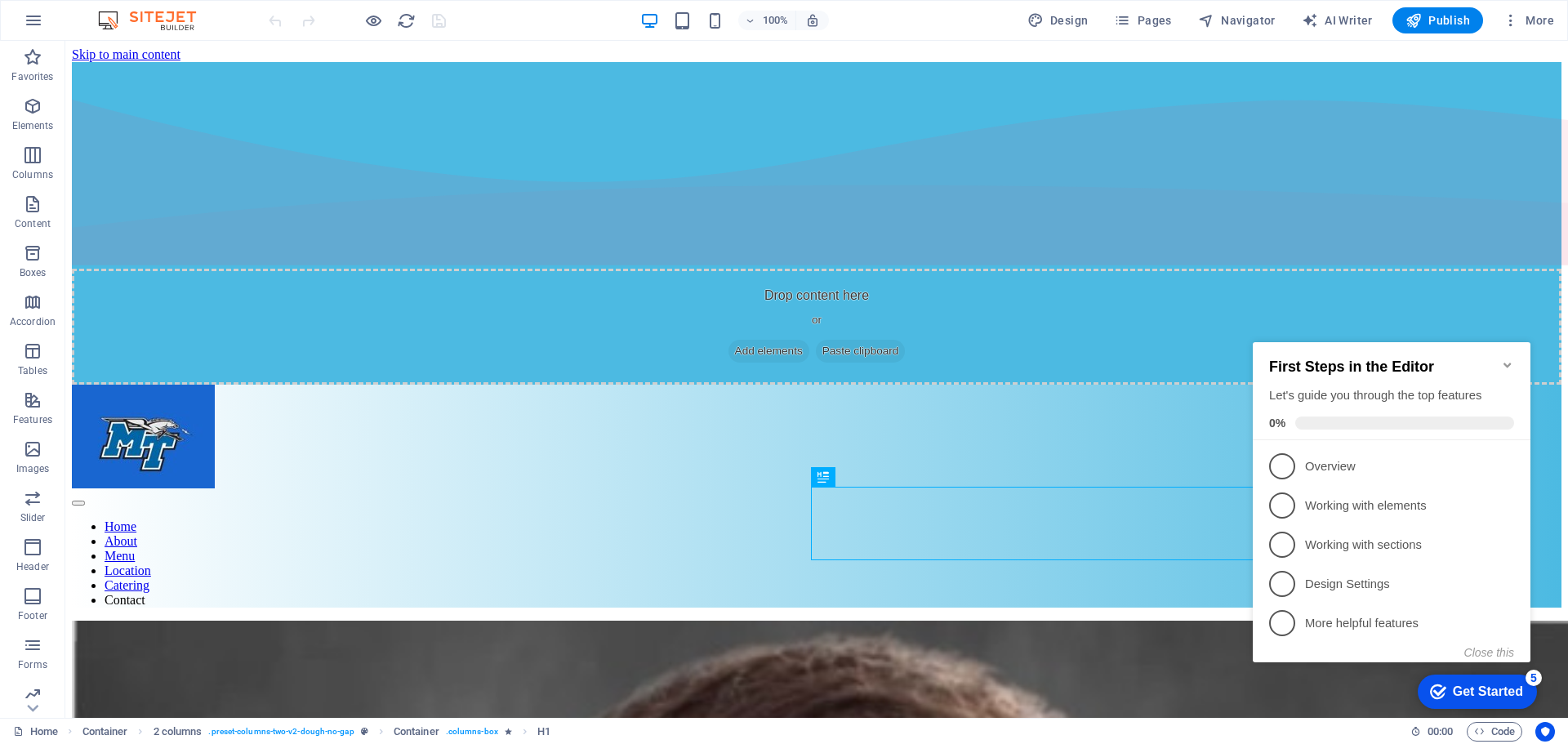
click at [1510, 362] on icon "Minimize checklist" at bounding box center [1507, 365] width 7 height 5
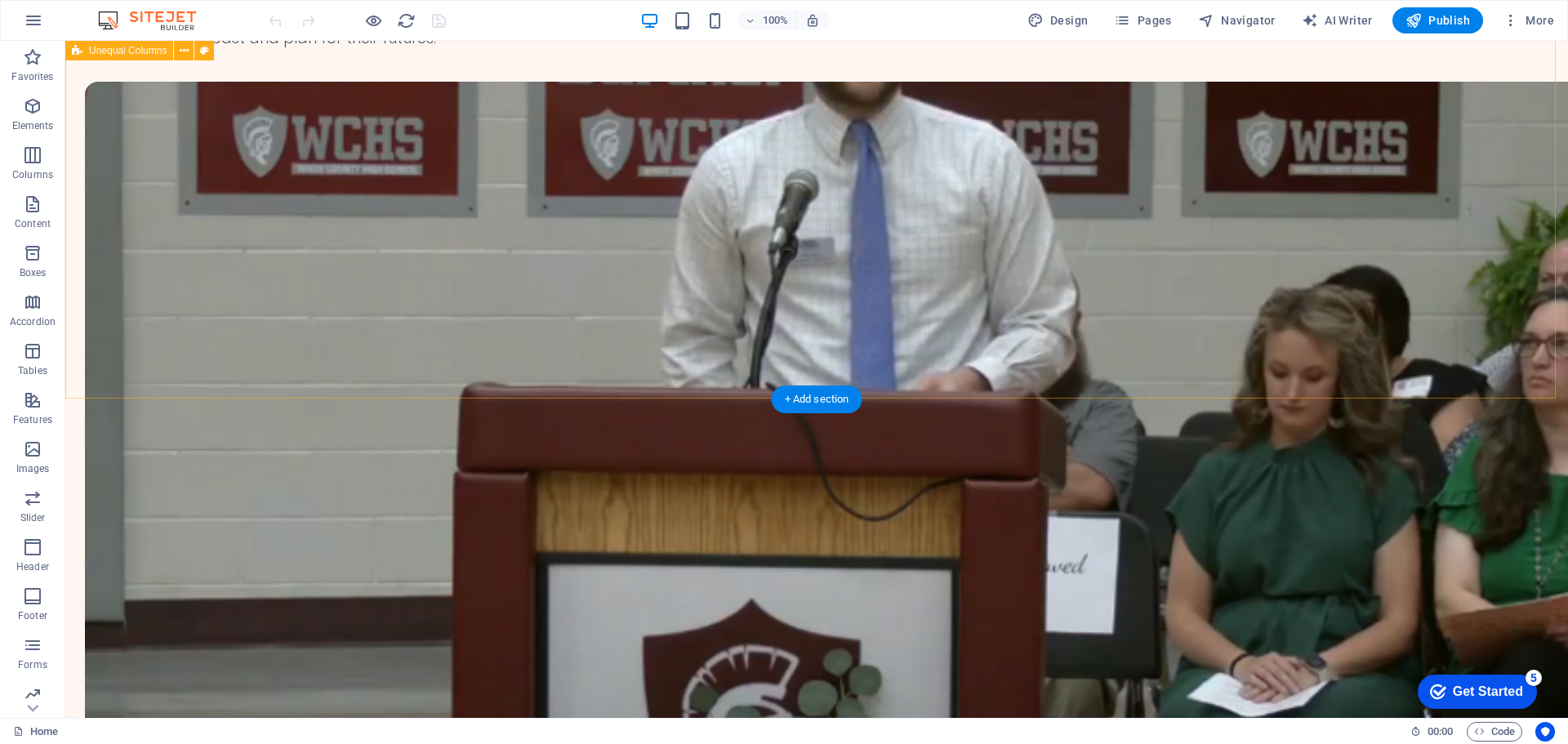
scroll to position [3023, 0]
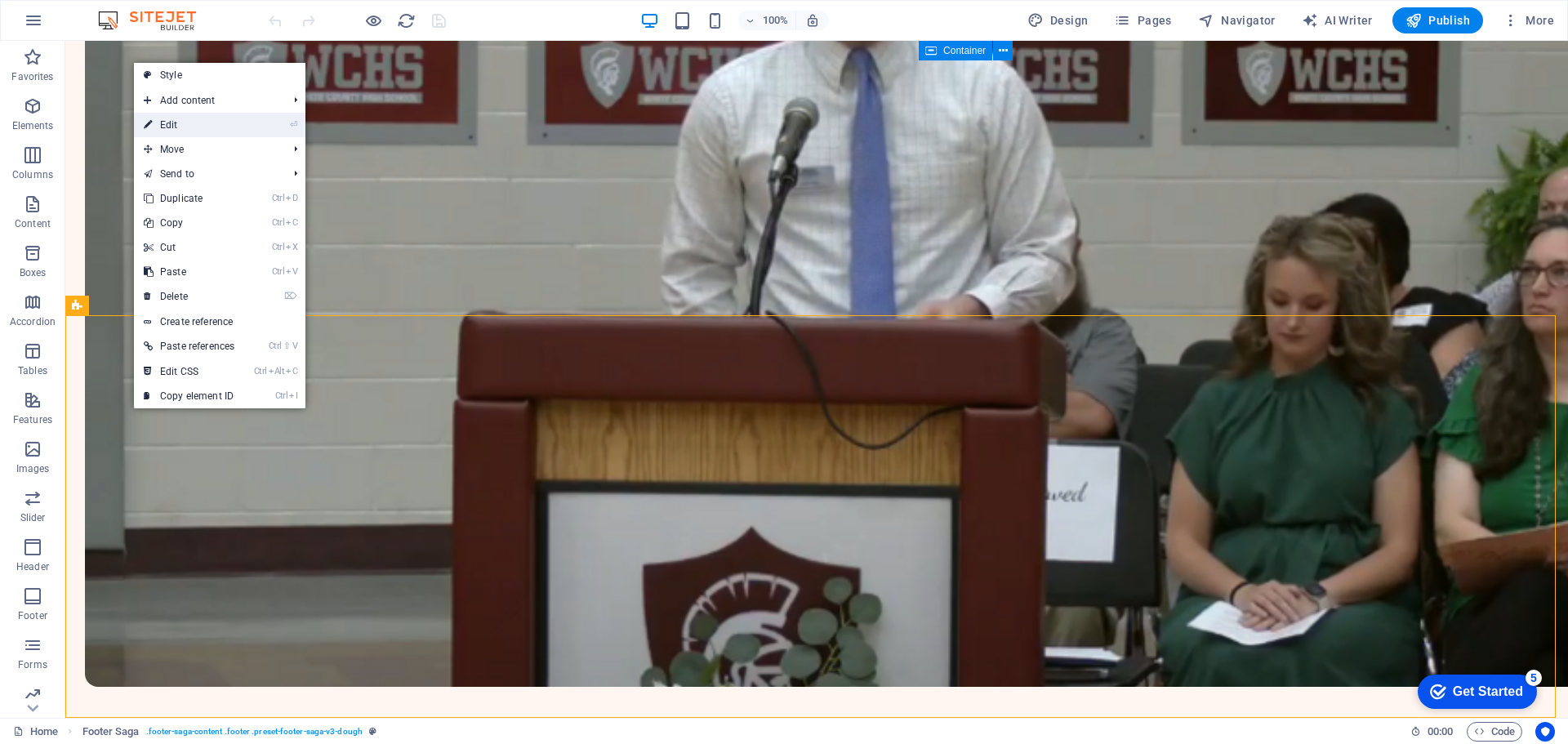
click at [229, 120] on link "⏎ Edit" at bounding box center [188, 125] width 110 height 25
select select "rem"
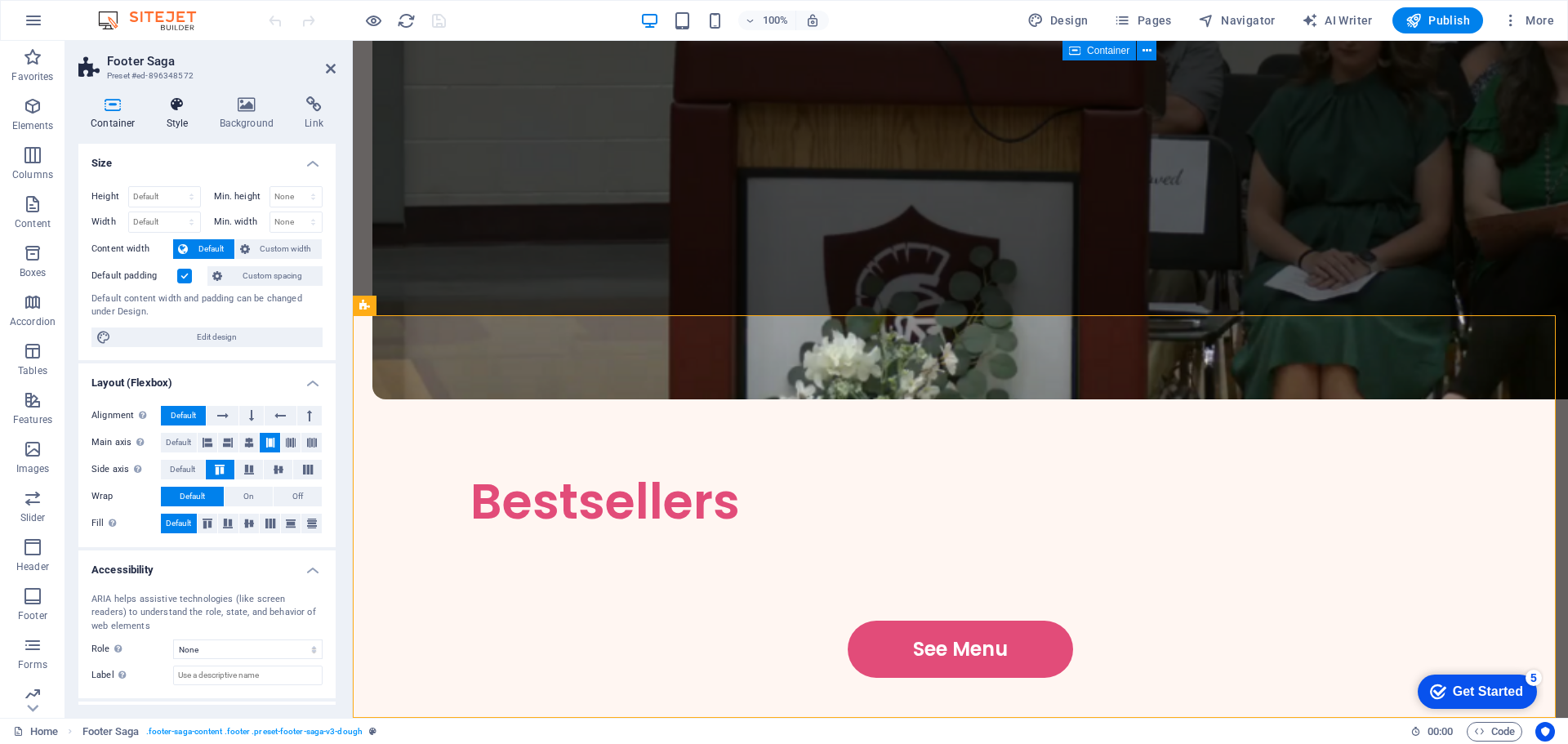
click at [179, 103] on icon at bounding box center [178, 105] width 47 height 17
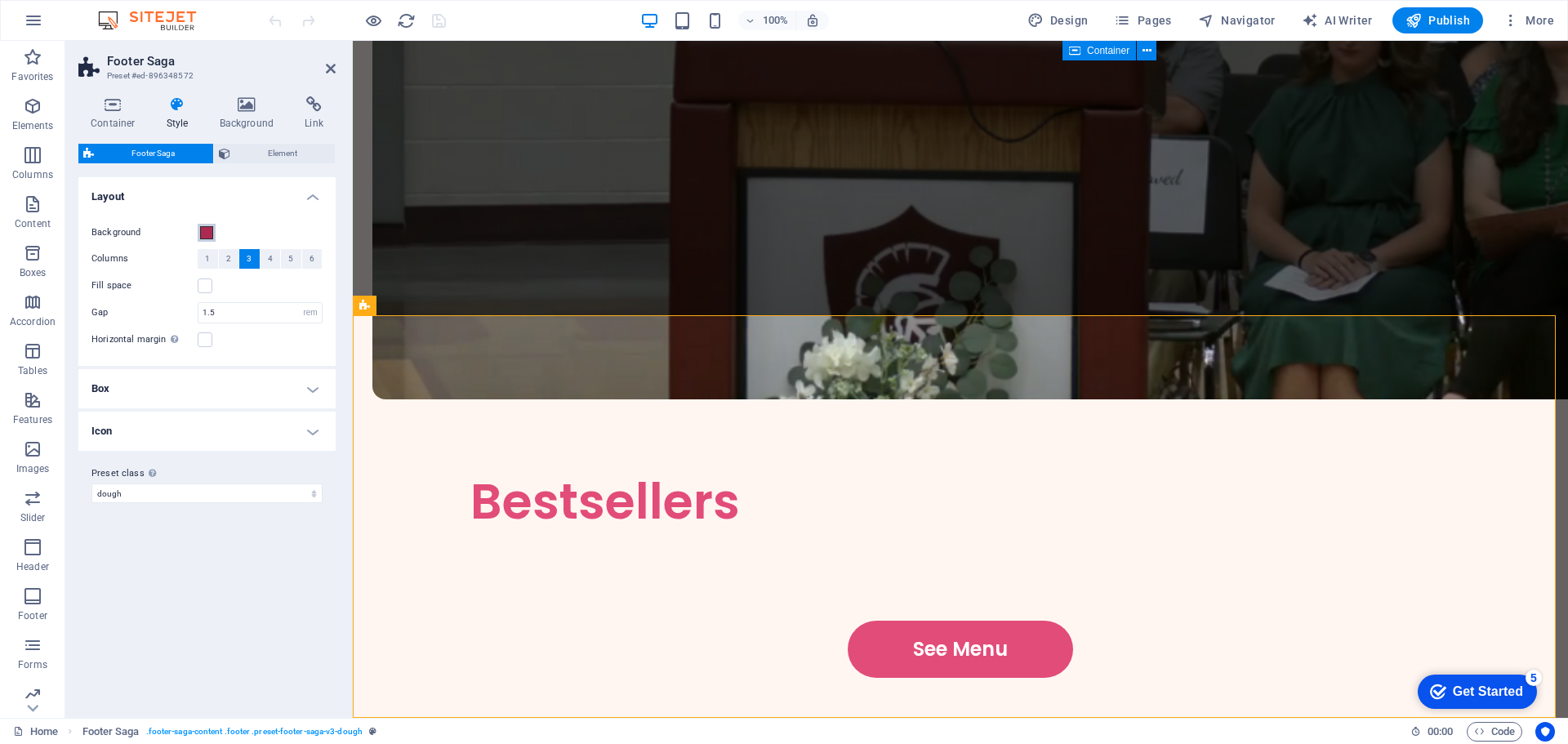
click at [202, 231] on span at bounding box center [207, 232] width 13 height 13
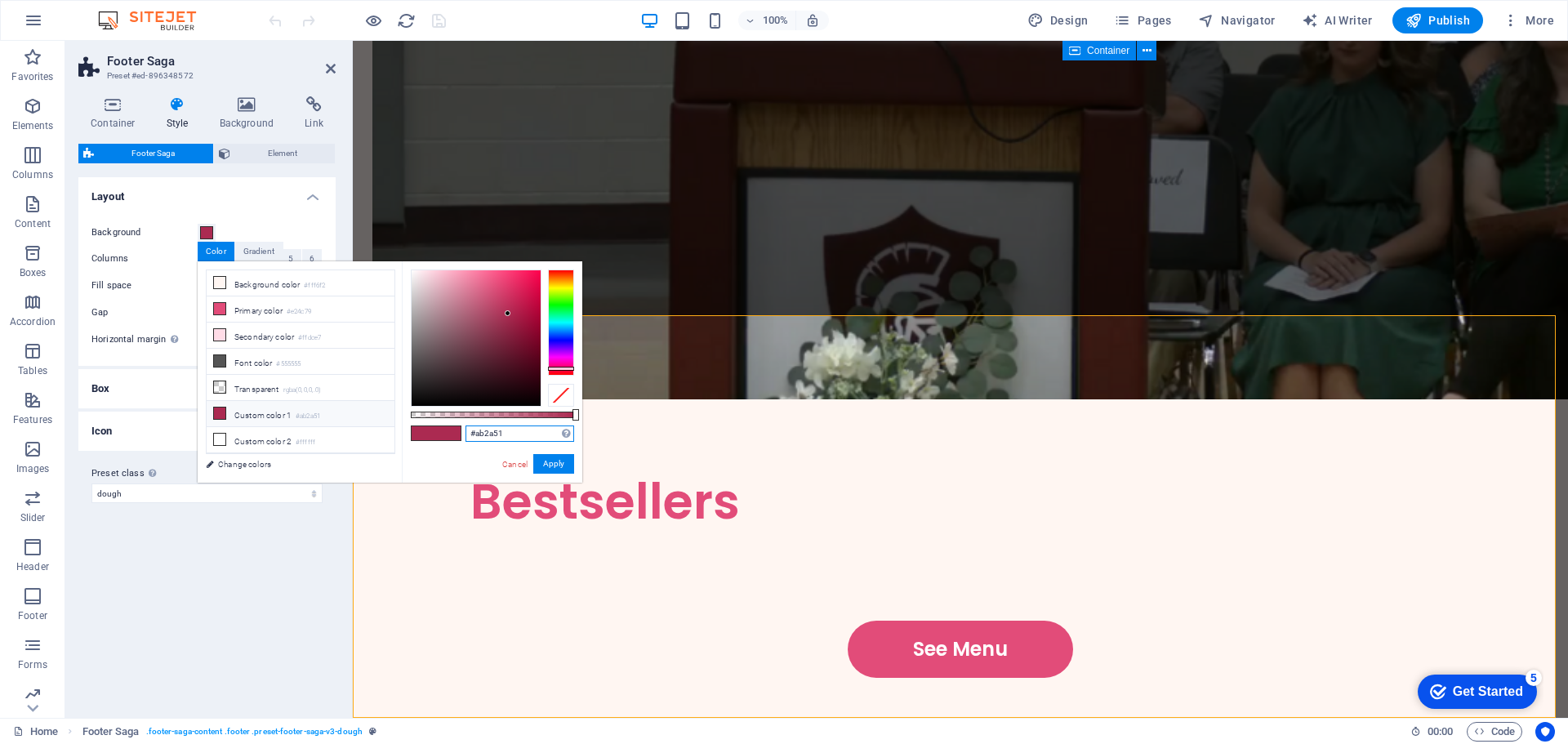
click at [491, 431] on input "#ab2a51" at bounding box center [520, 434] width 109 height 17
paste input "text"
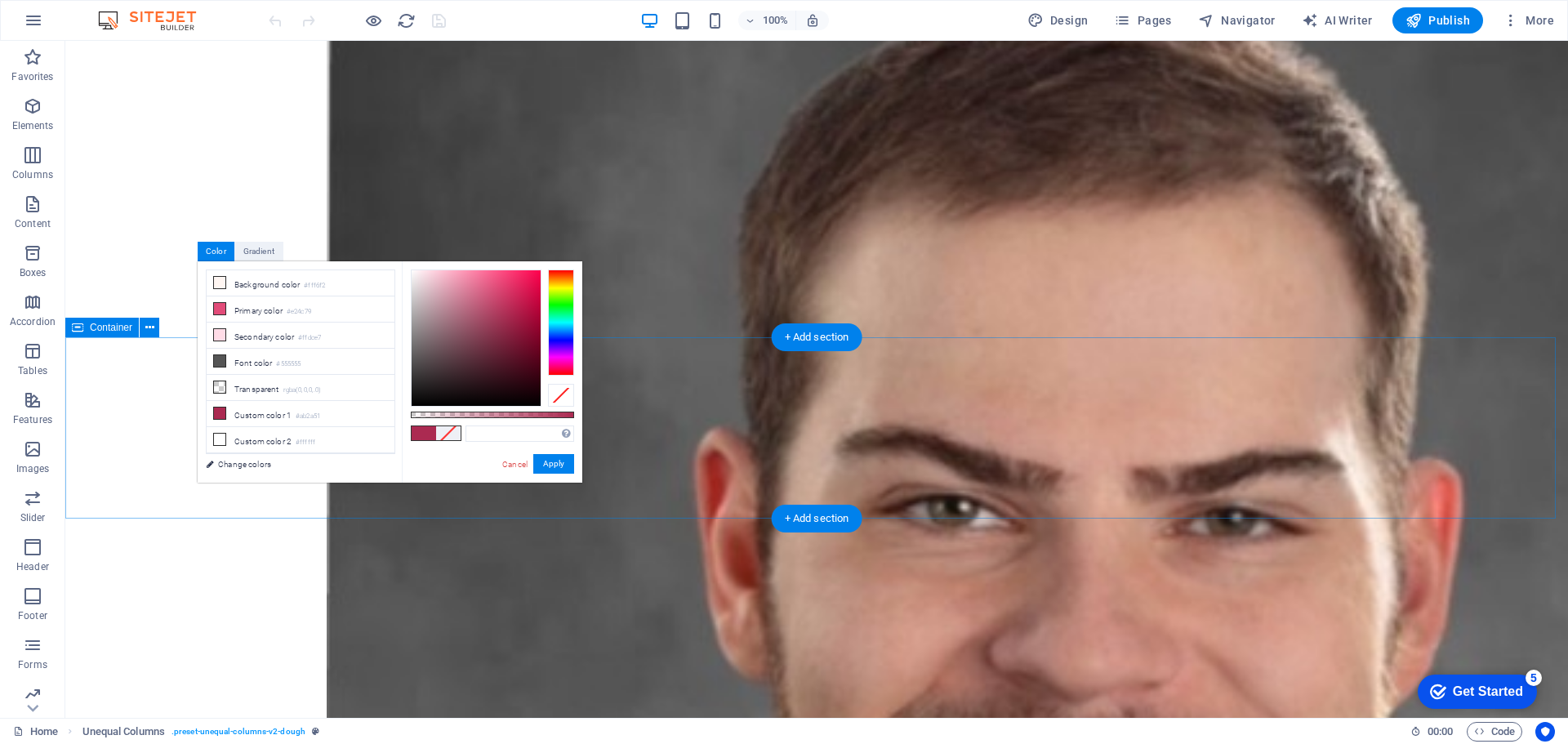
scroll to position [735, 0]
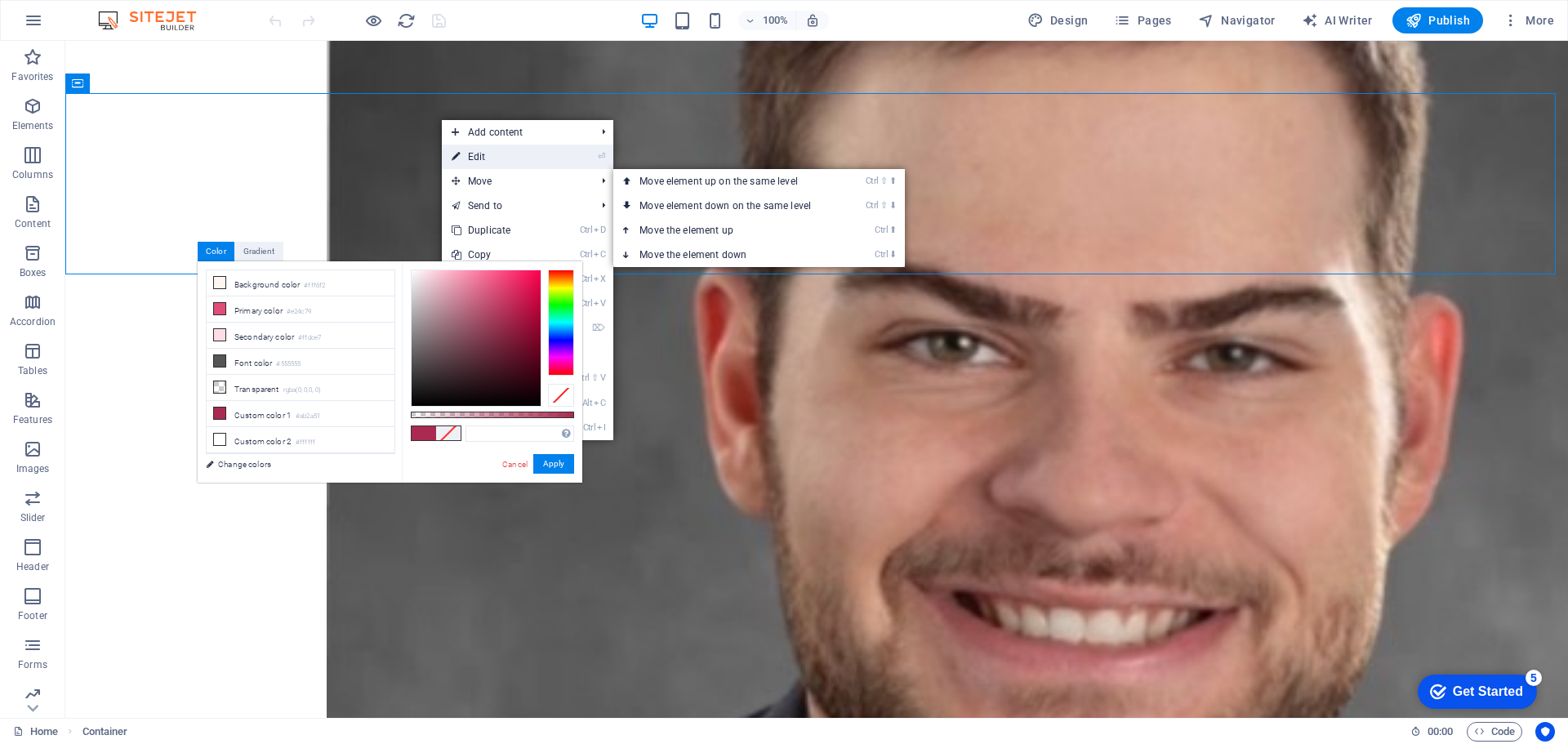
click at [492, 157] on link "⏎ Edit" at bounding box center [496, 157] width 110 height 25
select select "multiple-waves"
select select "vh"
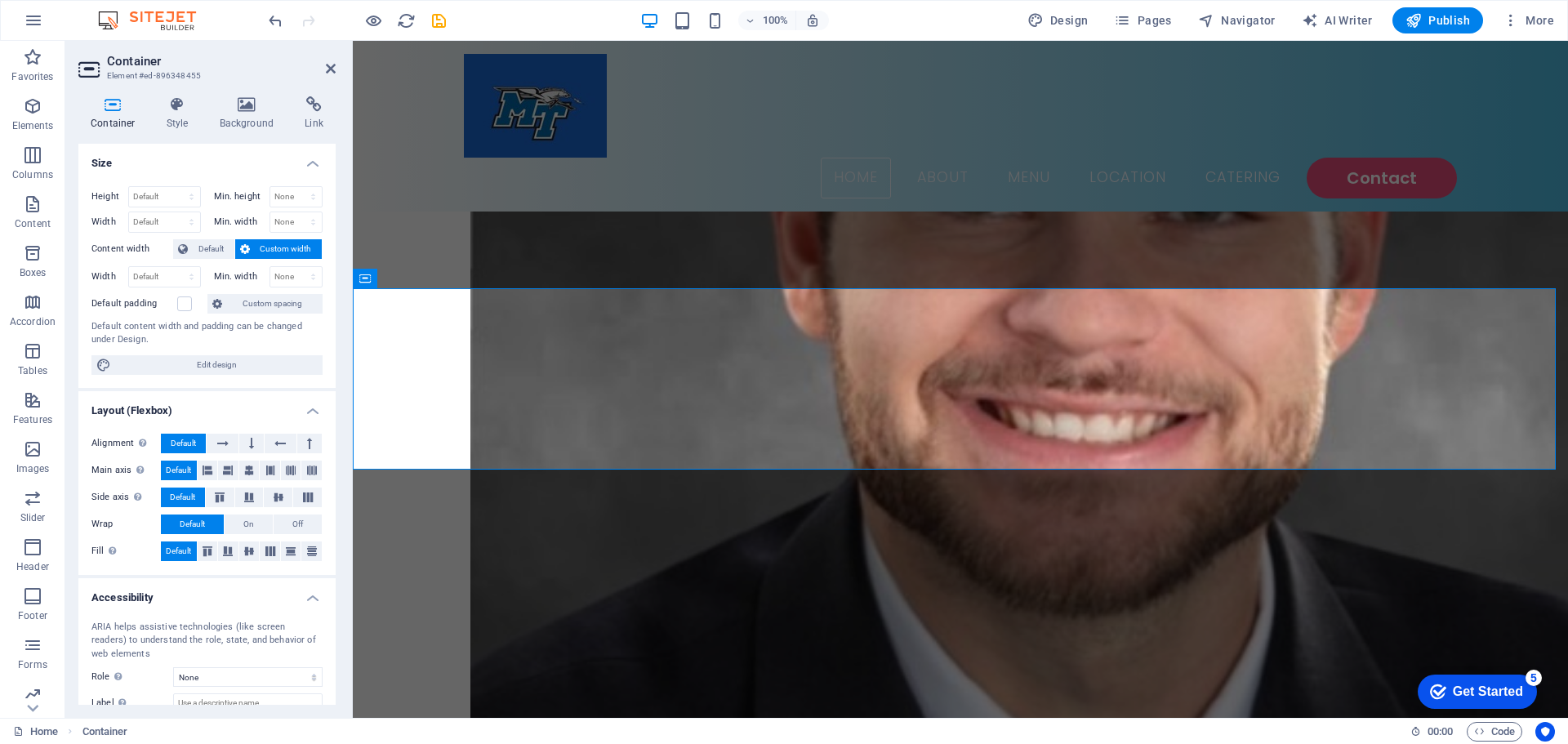
scroll to position [540, 0]
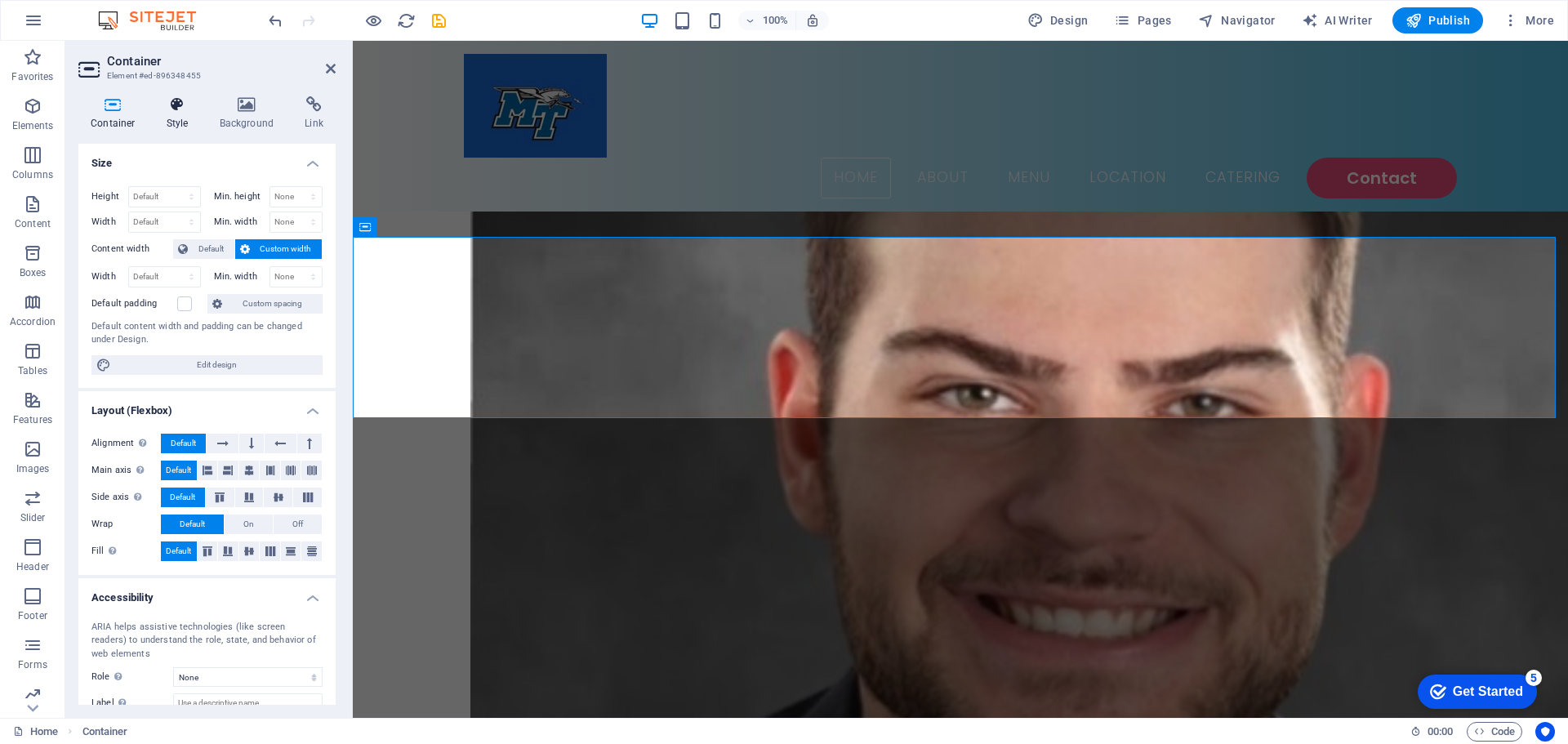
click at [178, 113] on h4 "Style" at bounding box center [181, 113] width 53 height 34
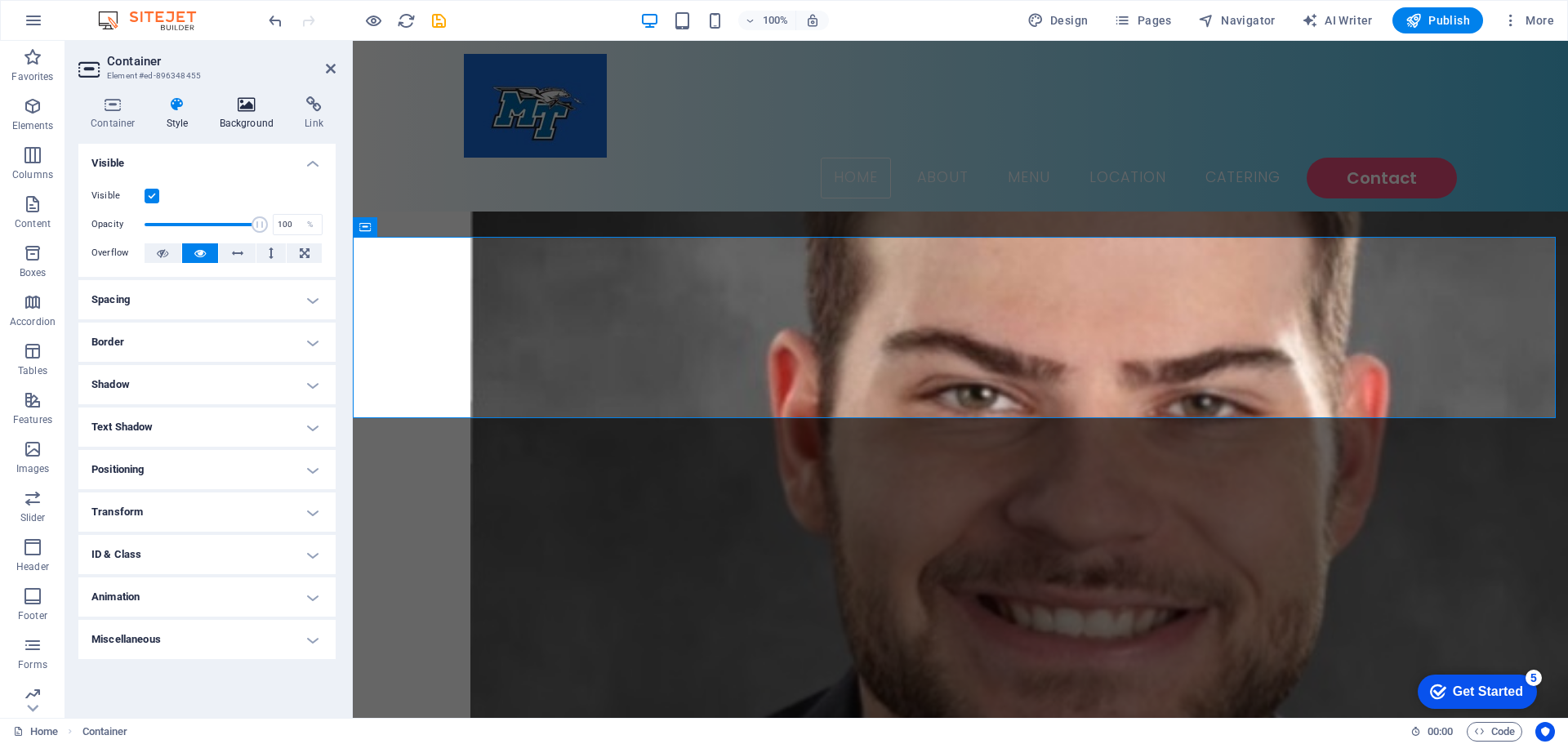
click at [255, 97] on icon at bounding box center [247, 105] width 79 height 17
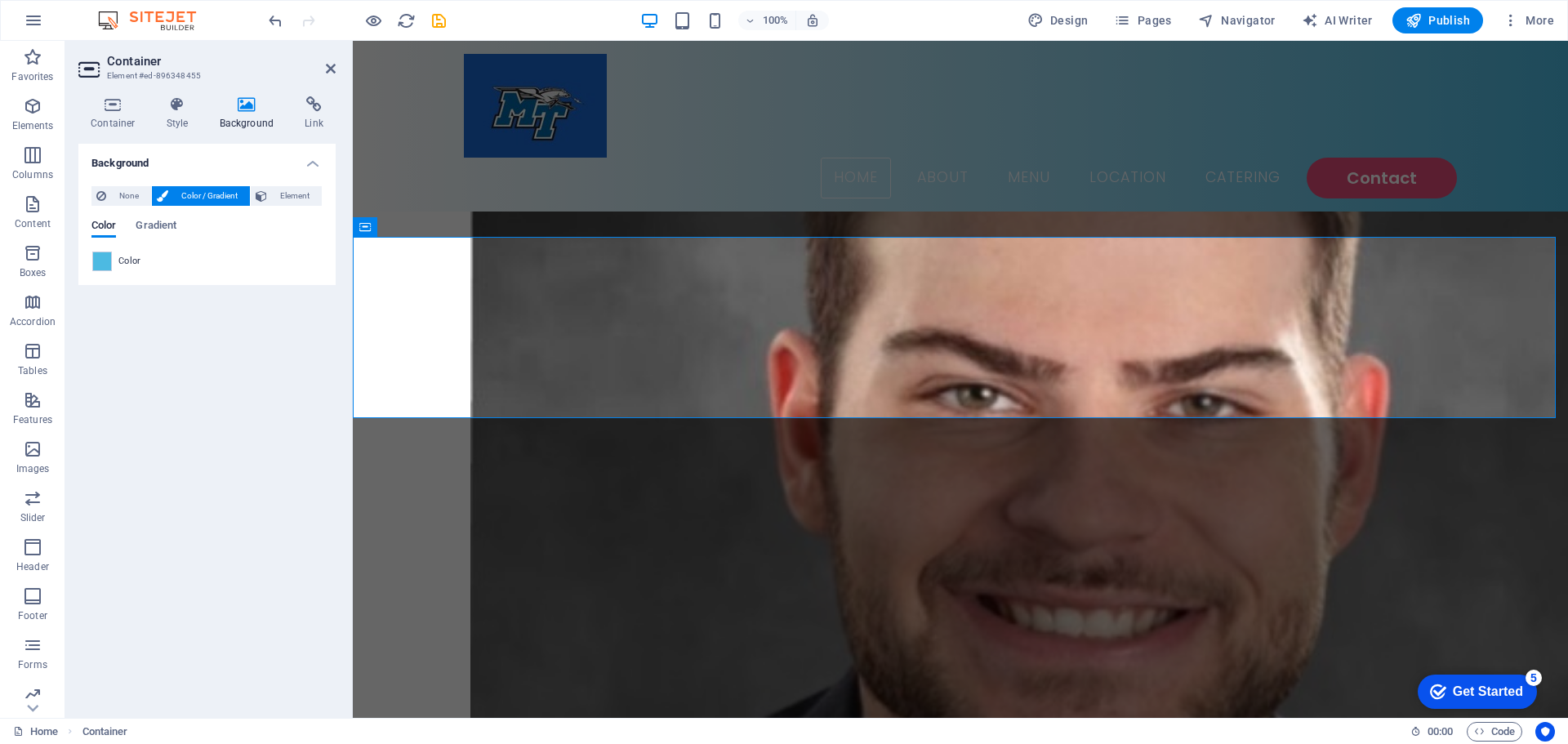
click at [100, 262] on span at bounding box center [102, 261] width 18 height 18
type input "#4cbae2"
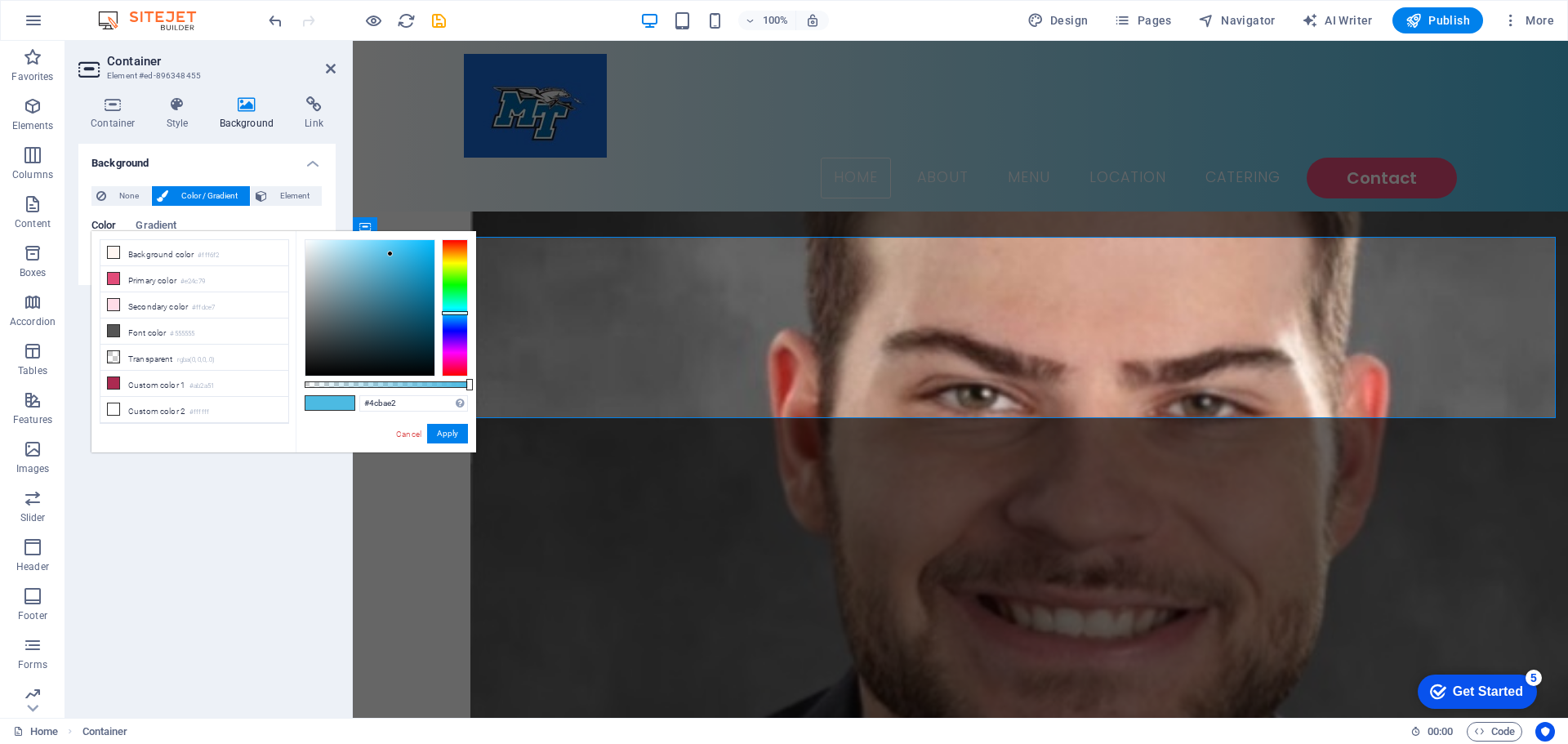
click at [414, 391] on div "#4cbae2 Supported formats #0852ed rgb(8, 82, 237) rgba(8, 82, 237, 90%) hsv(221…" at bounding box center [385, 460] width 180 height 458
click at [406, 403] on input "#4cbae2" at bounding box center [414, 403] width 109 height 17
drag, startPoint x: 404, startPoint y: 427, endPoint x: 402, endPoint y: 434, distance: 7.3
click at [402, 430] on div "Cancel Apply" at bounding box center [432, 434] width 74 height 20
click at [402, 434] on link "Cancel" at bounding box center [409, 434] width 29 height 12
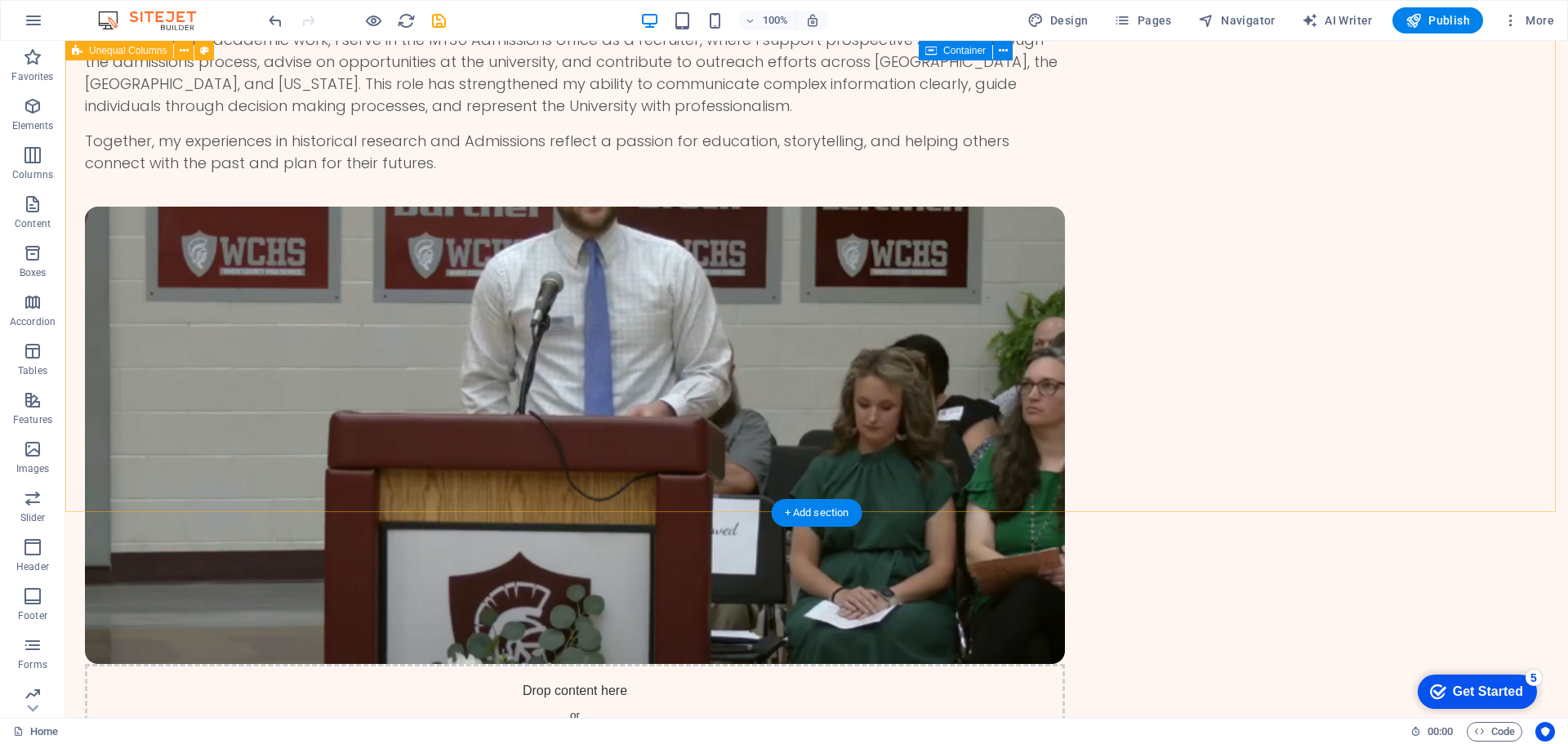
scroll to position [3023, 0]
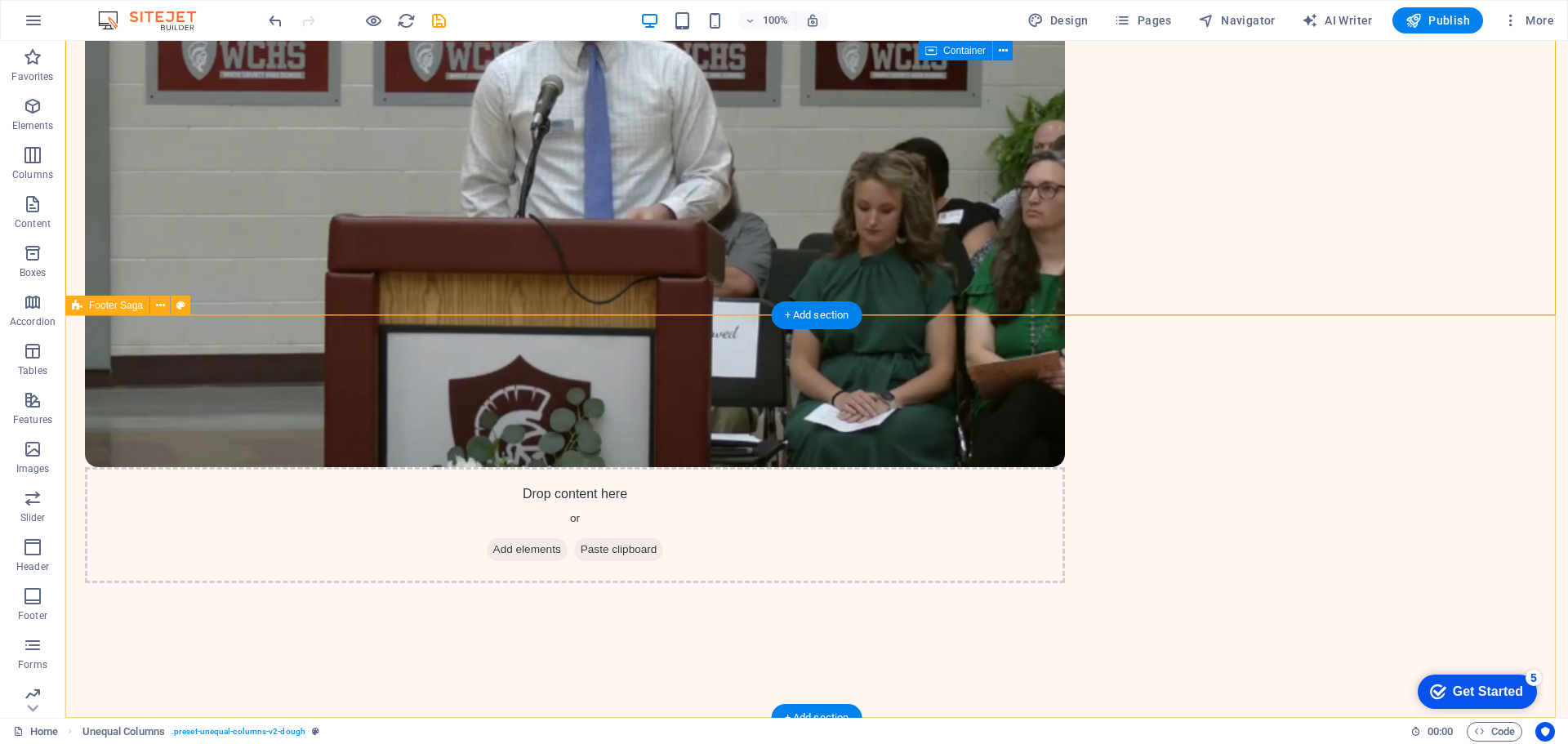
drag, startPoint x: 215, startPoint y: 361, endPoint x: 223, endPoint y: 354, distance: 10.6
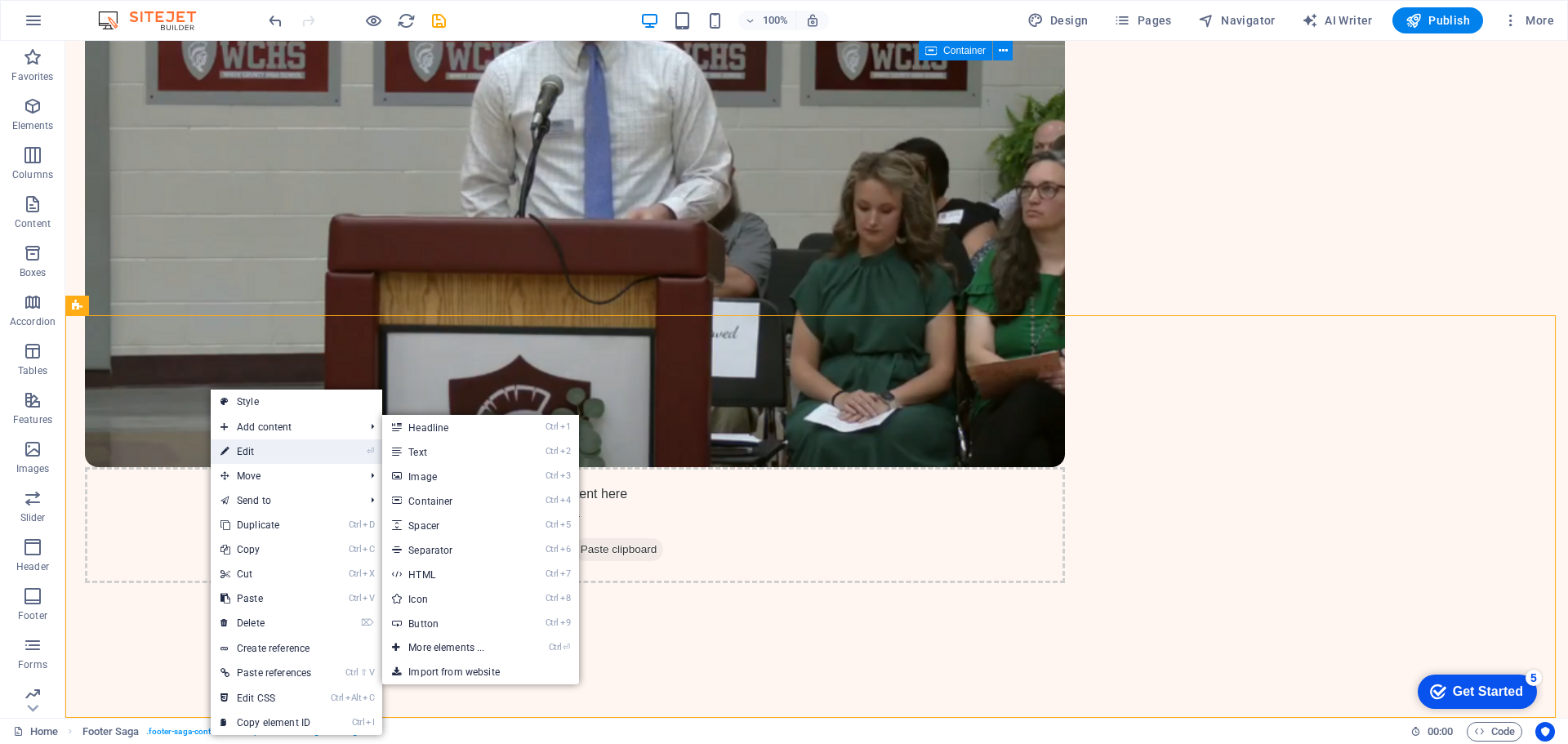
click at [252, 447] on link "⏎ Edit" at bounding box center [266, 452] width 110 height 25
select select "rem"
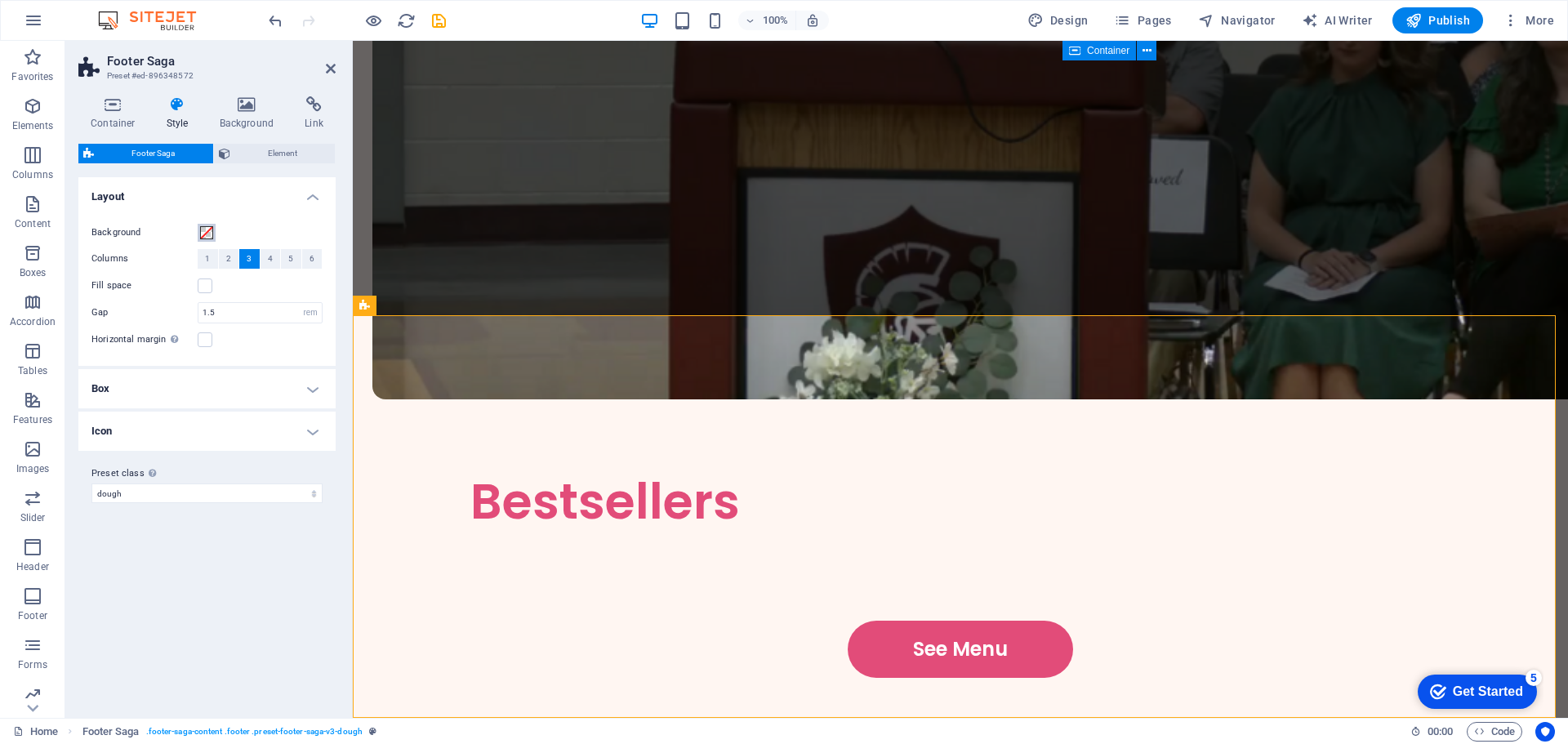
click at [208, 228] on span at bounding box center [207, 232] width 13 height 13
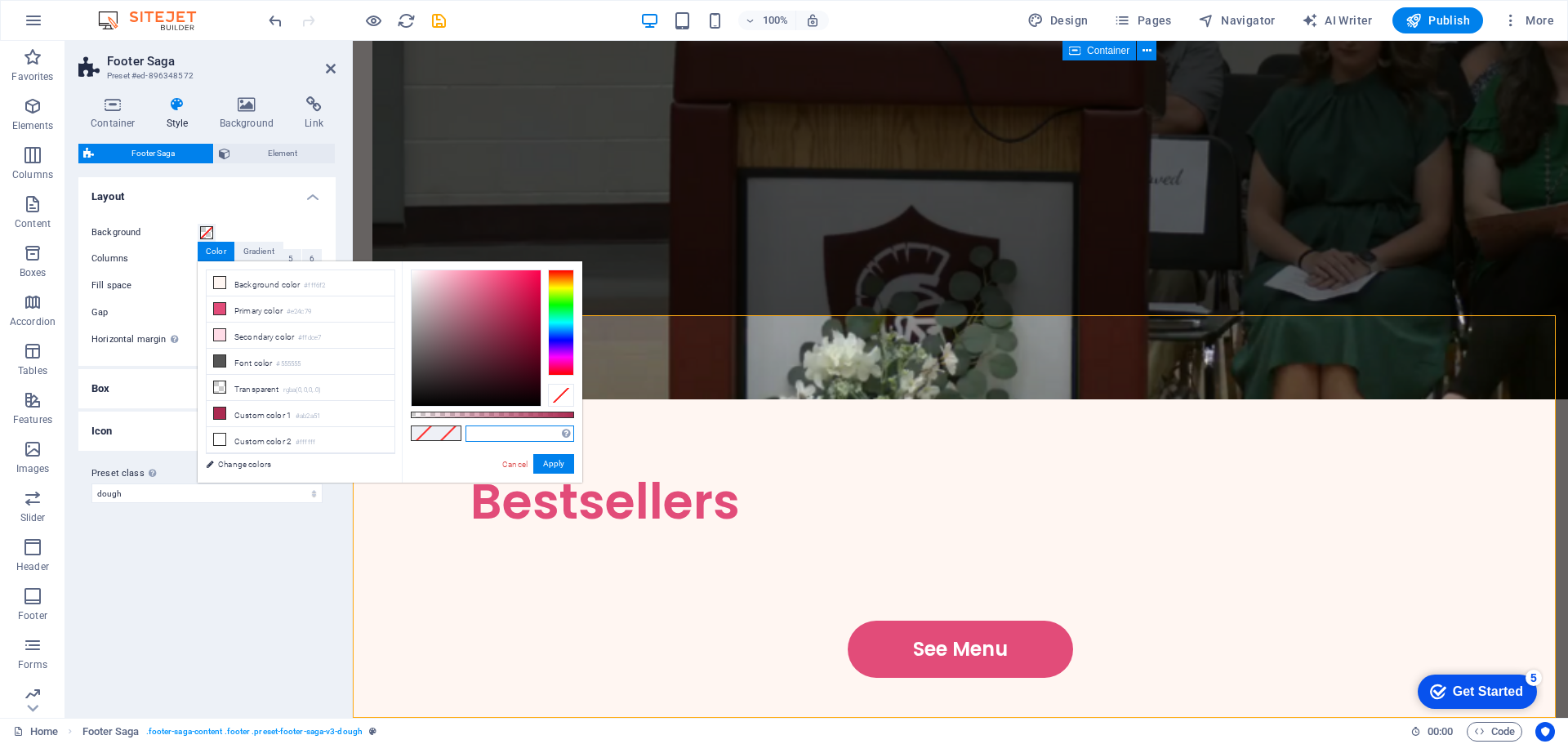
click at [487, 441] on input "text" at bounding box center [520, 434] width 109 height 17
paste input "#4cbae2"
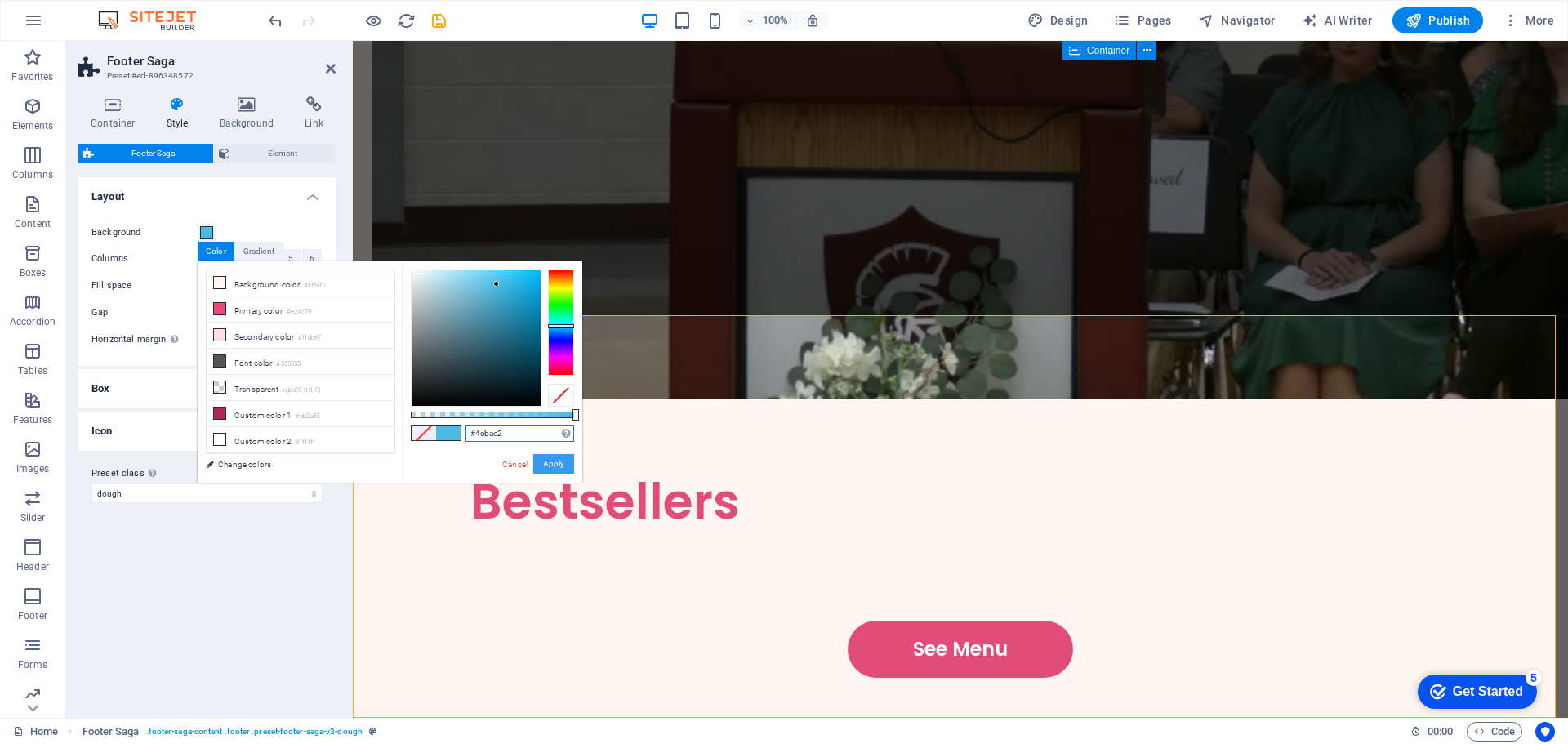
type input "#4cbae2"
click at [552, 458] on button "Apply" at bounding box center [553, 463] width 40 height 19
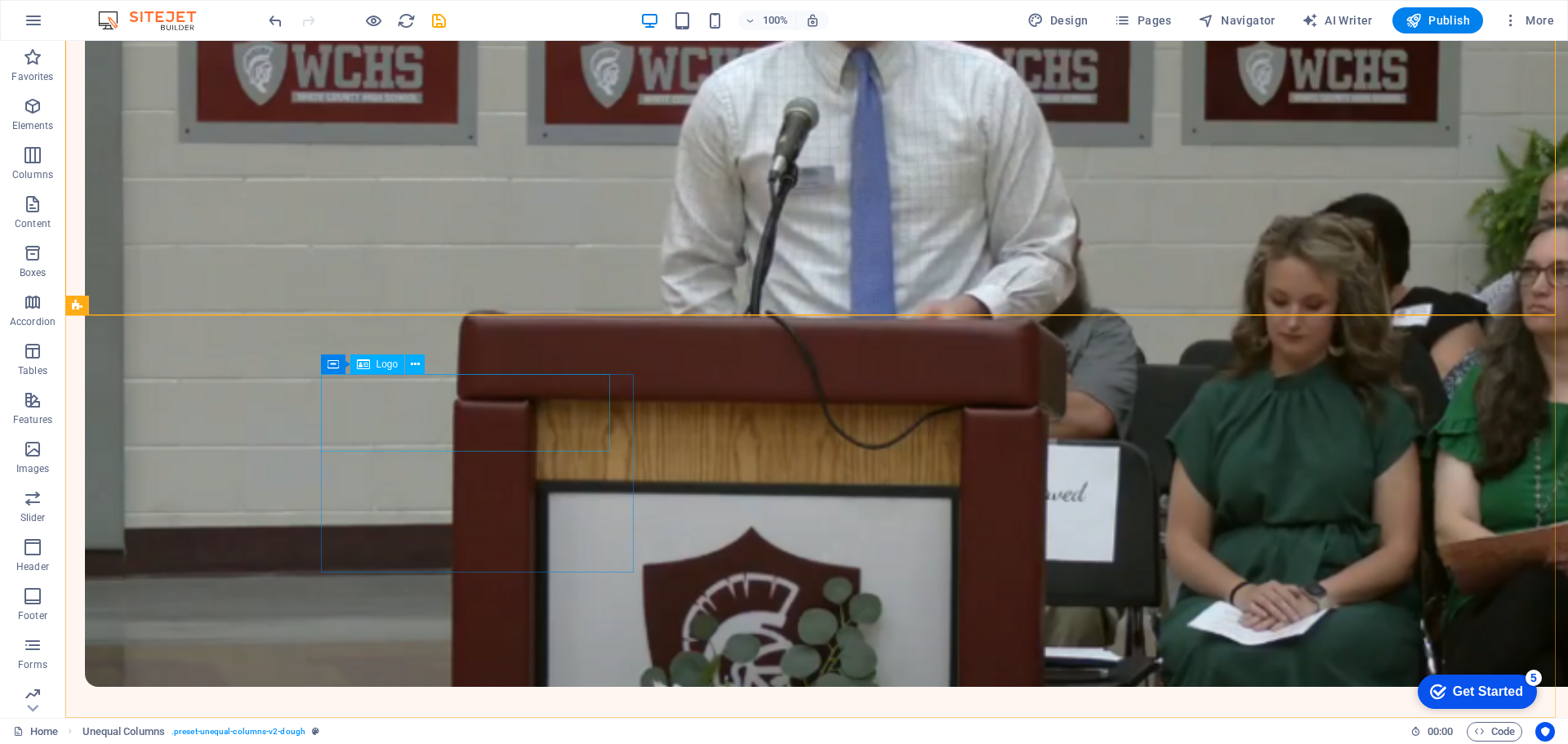
click at [379, 361] on span "Logo" at bounding box center [387, 364] width 22 height 10
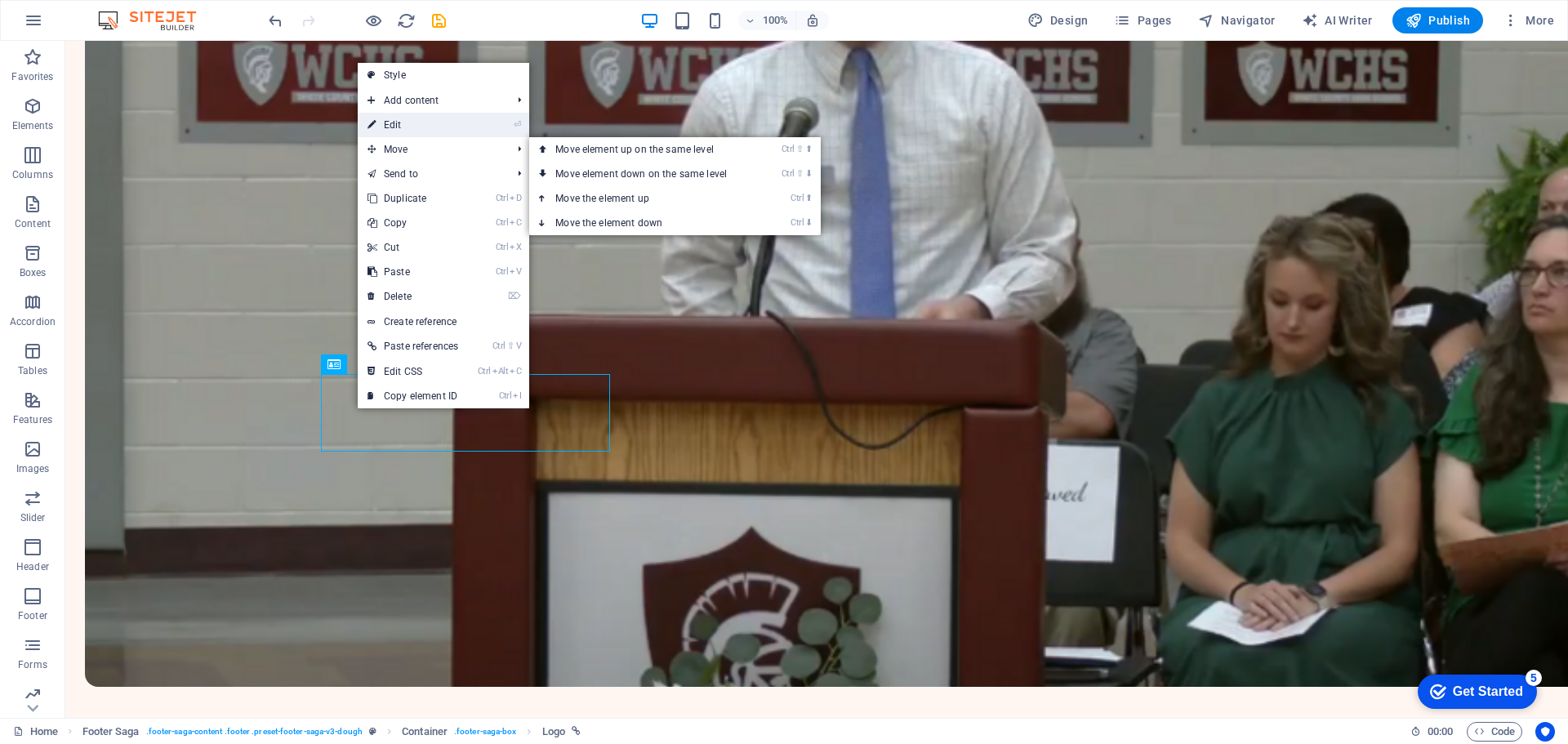
click at [434, 124] on link "⏎ Edit" at bounding box center [412, 125] width 110 height 25
select select "px"
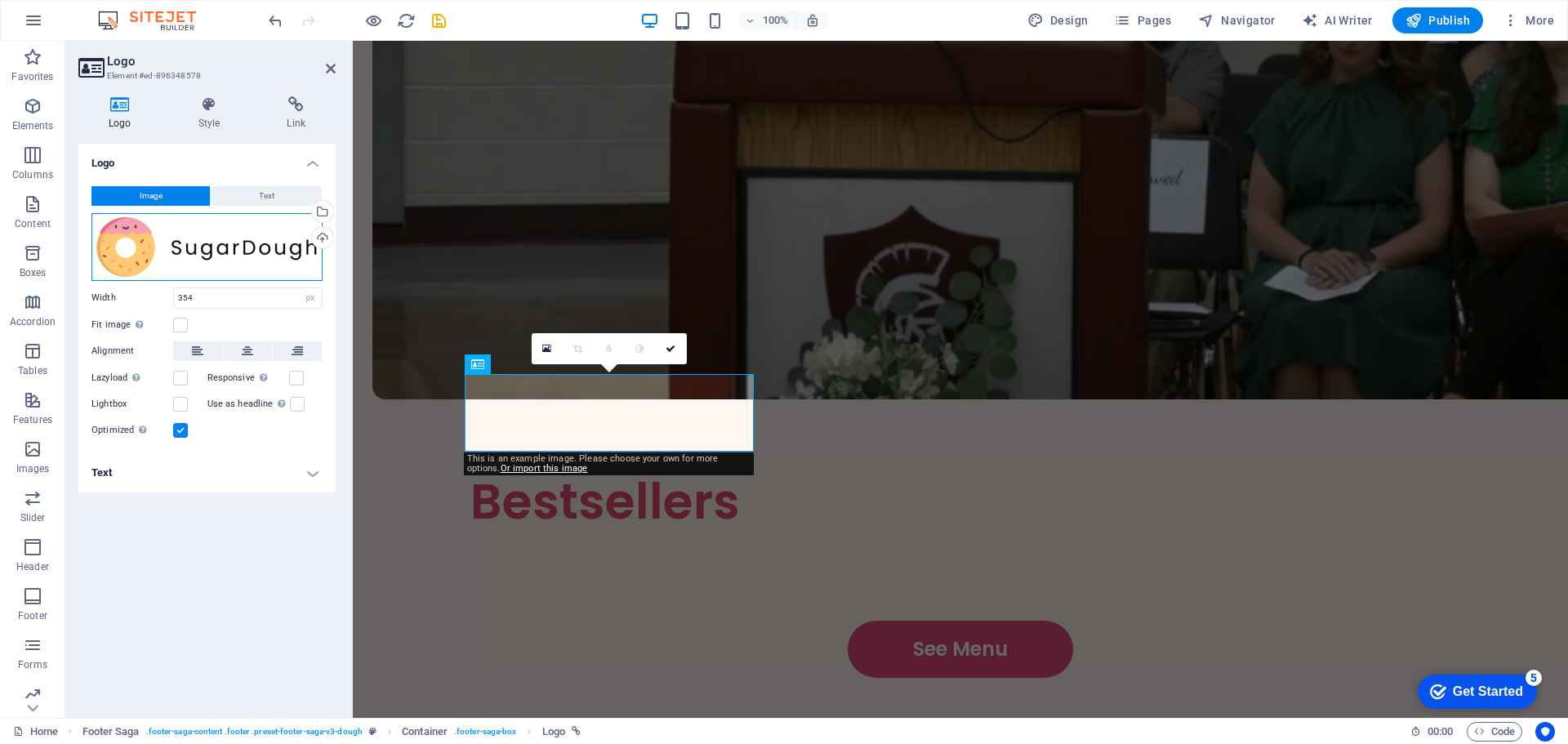
click at [204, 233] on div "Drag files here, click to choose files or select files from Files or our free s…" at bounding box center [207, 246] width 231 height 68
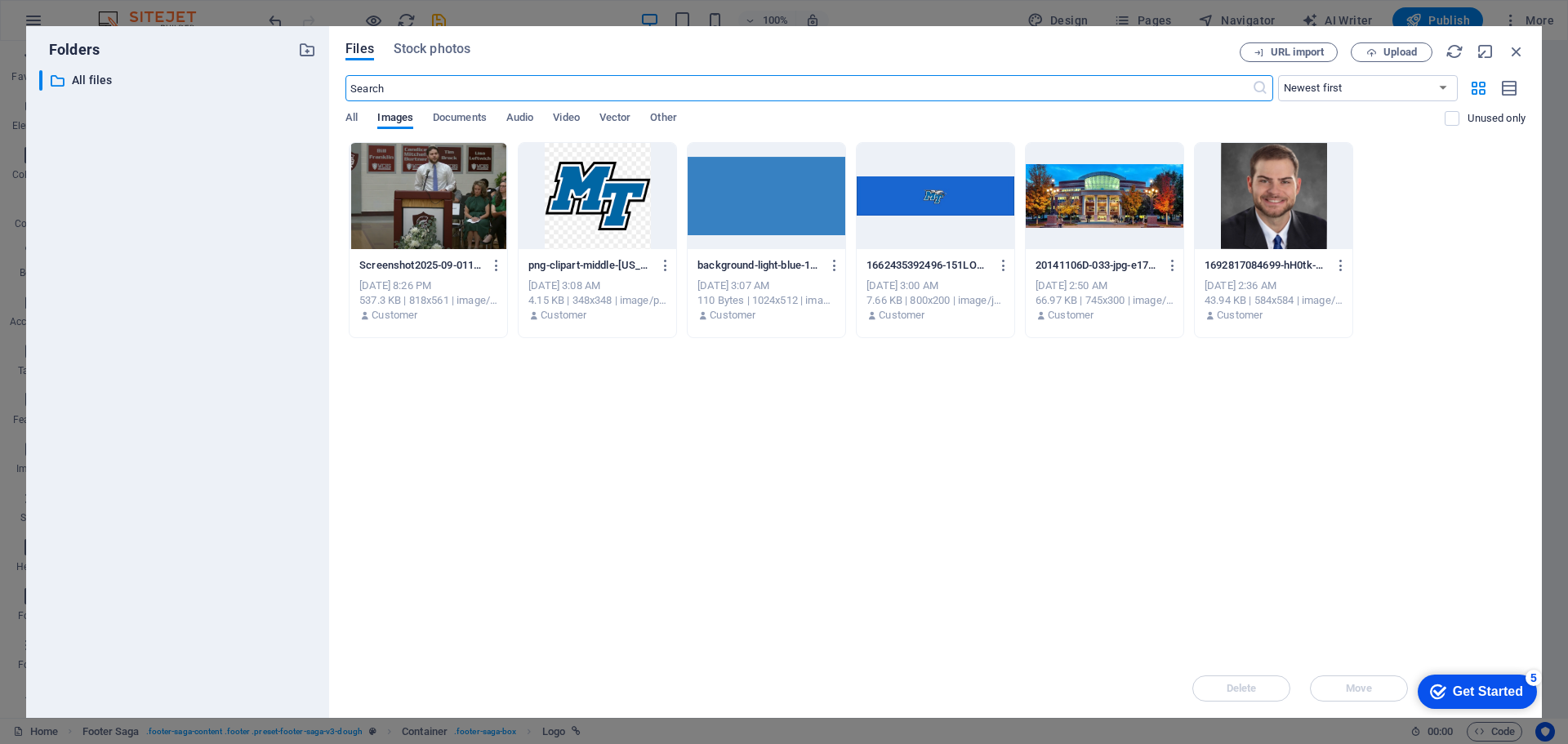
scroll to position [3116, 0]
click at [947, 185] on div at bounding box center [935, 196] width 157 height 106
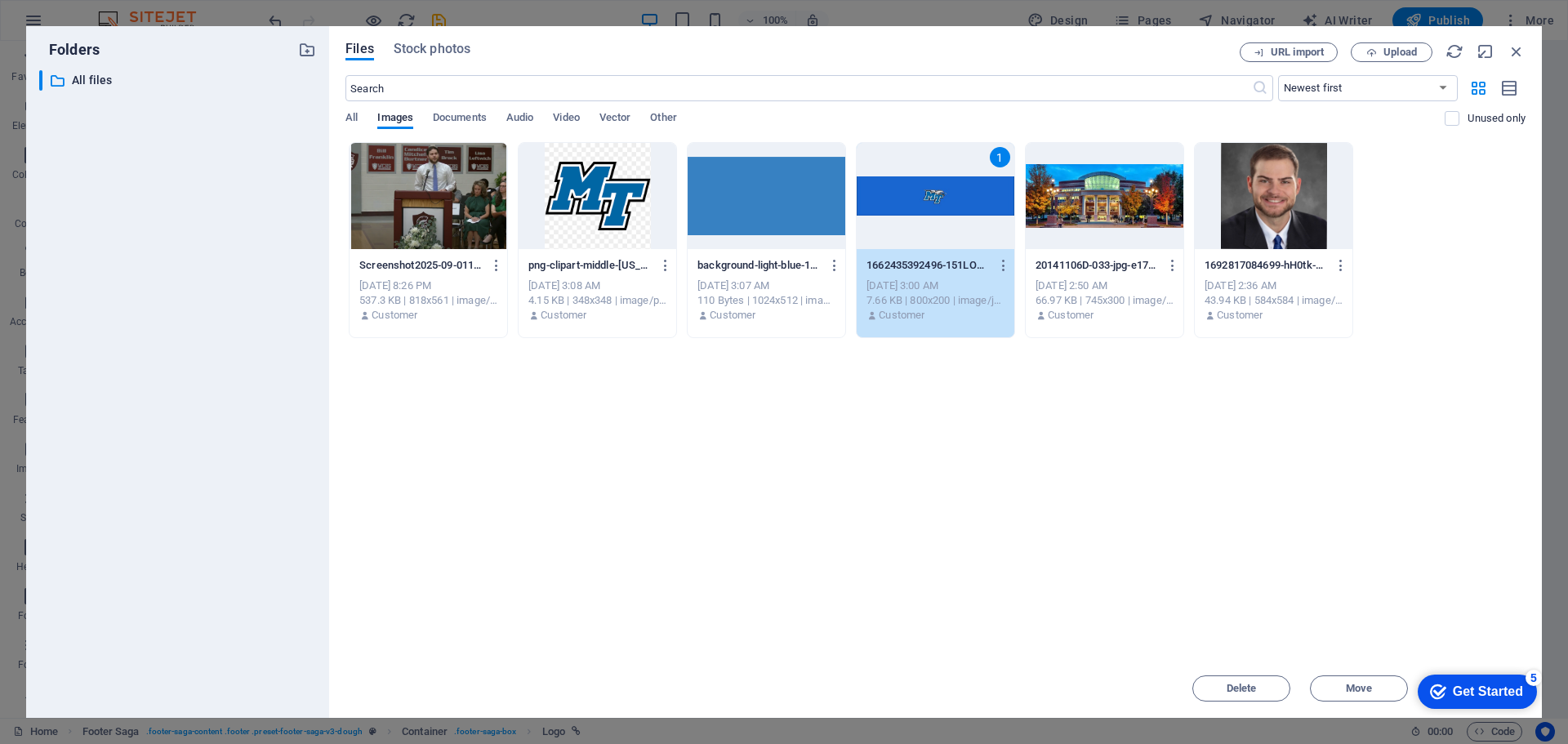
click at [934, 188] on div "1" at bounding box center [935, 196] width 157 height 106
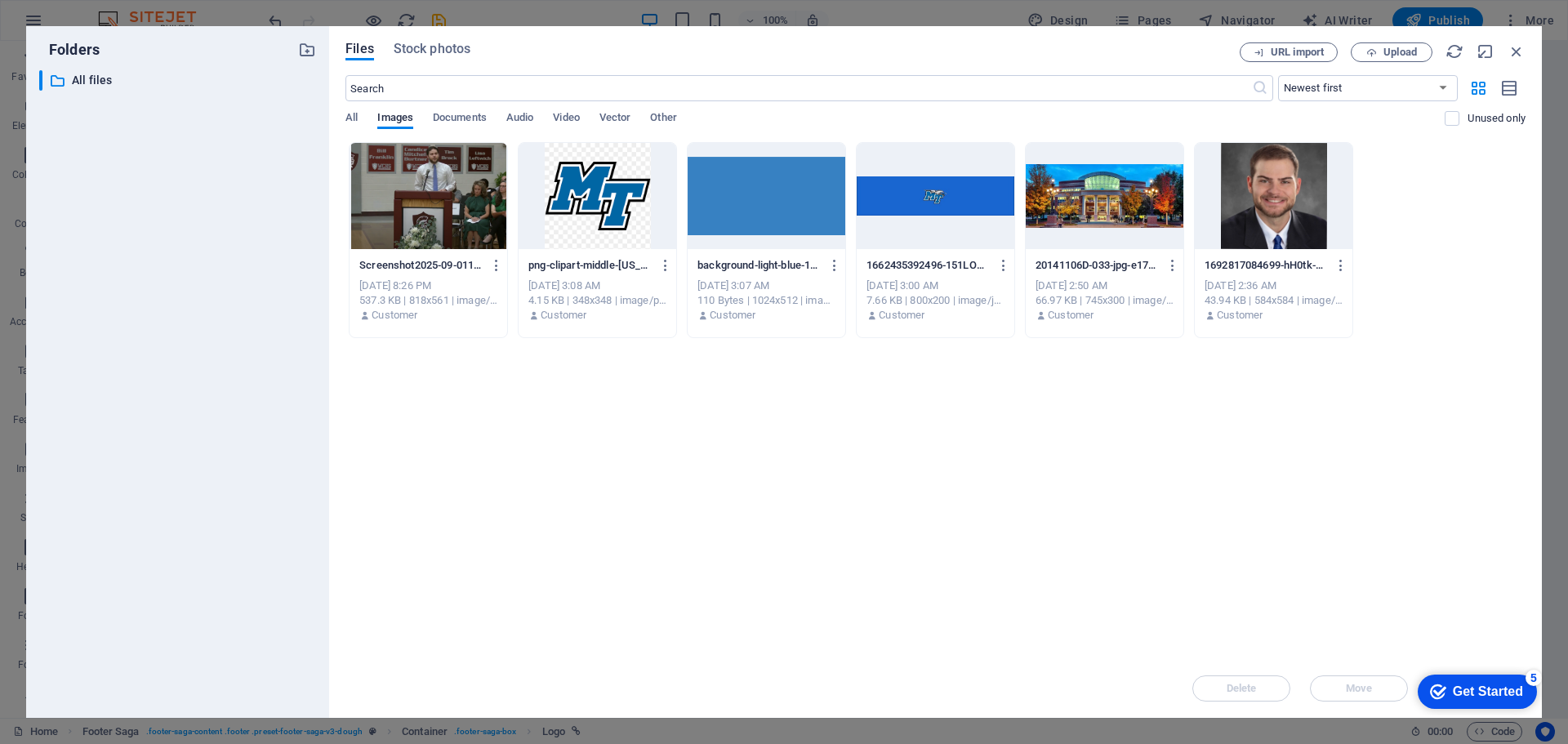
click at [934, 188] on div at bounding box center [935, 196] width 157 height 106
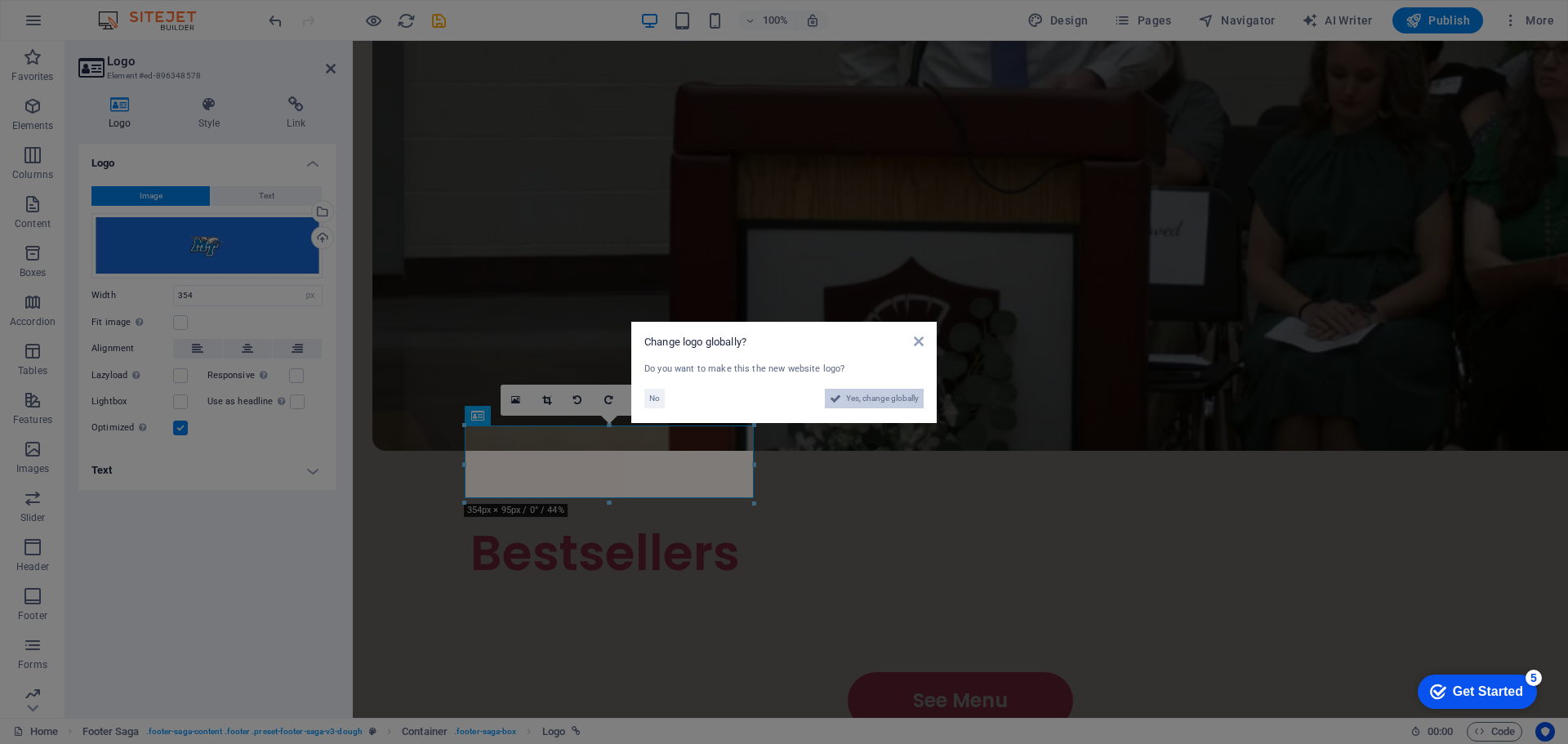
click at [855, 398] on span "Yes, change globally" at bounding box center [882, 398] width 73 height 19
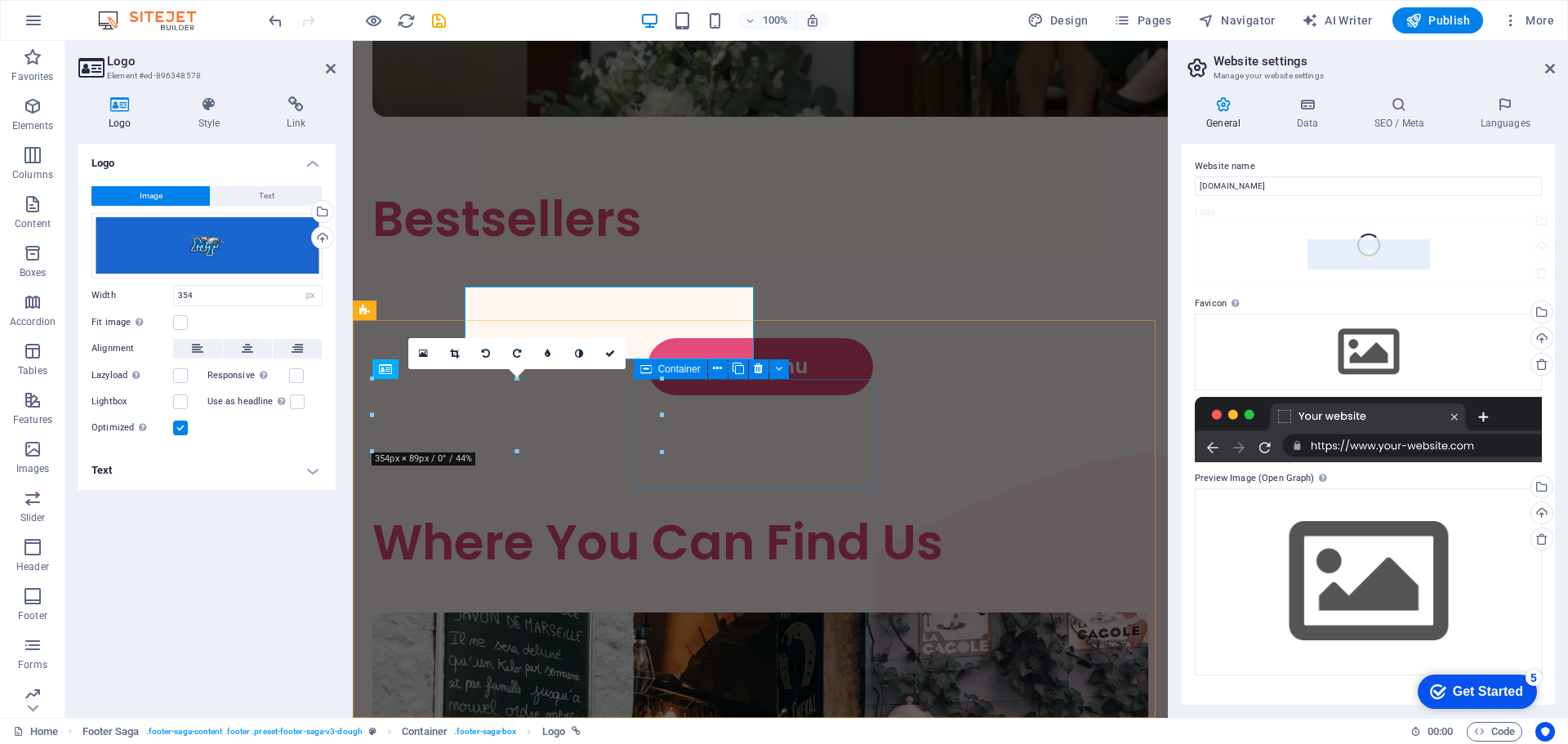
scroll to position [3111, 0]
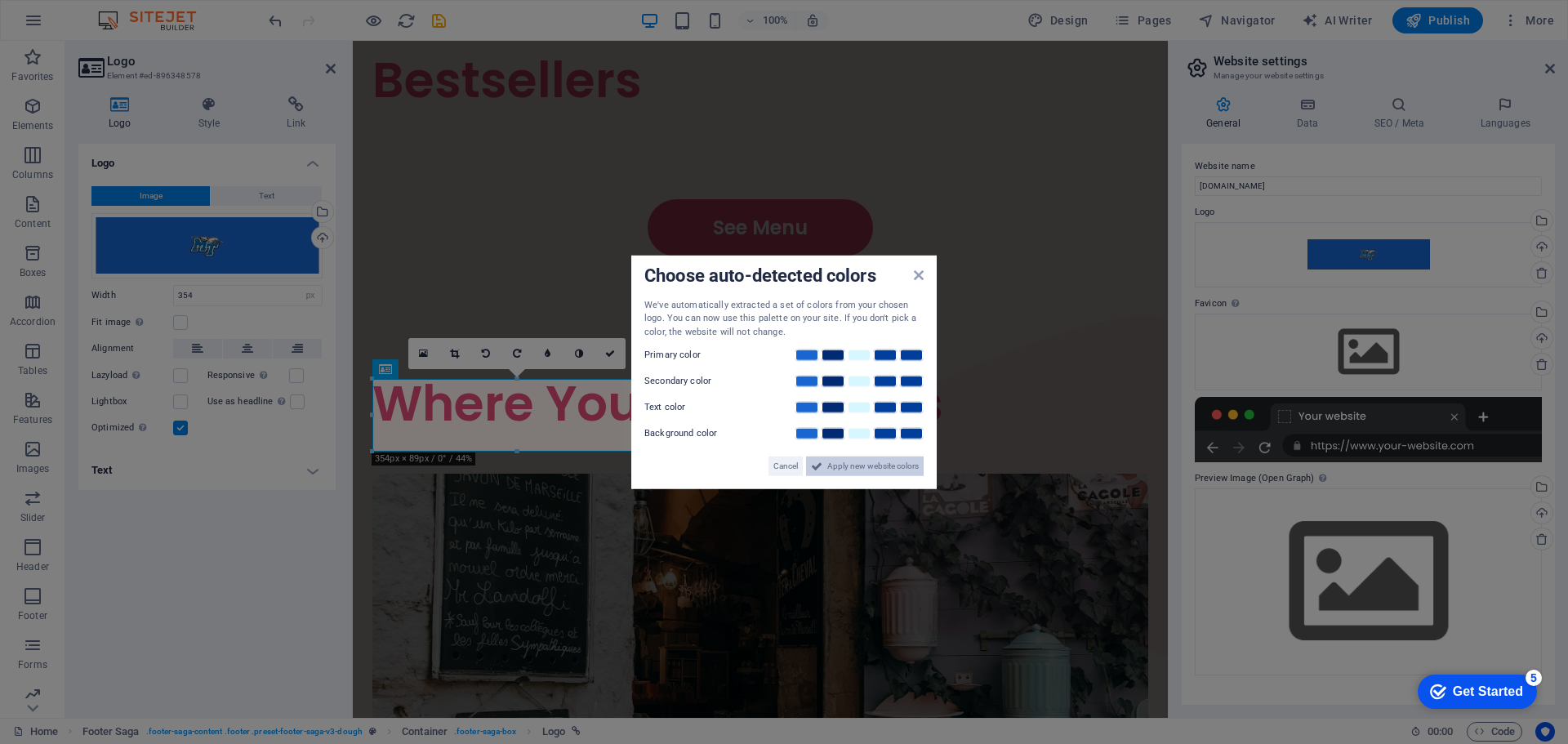
click at [855, 469] on span "Apply new website colors" at bounding box center [873, 466] width 91 height 19
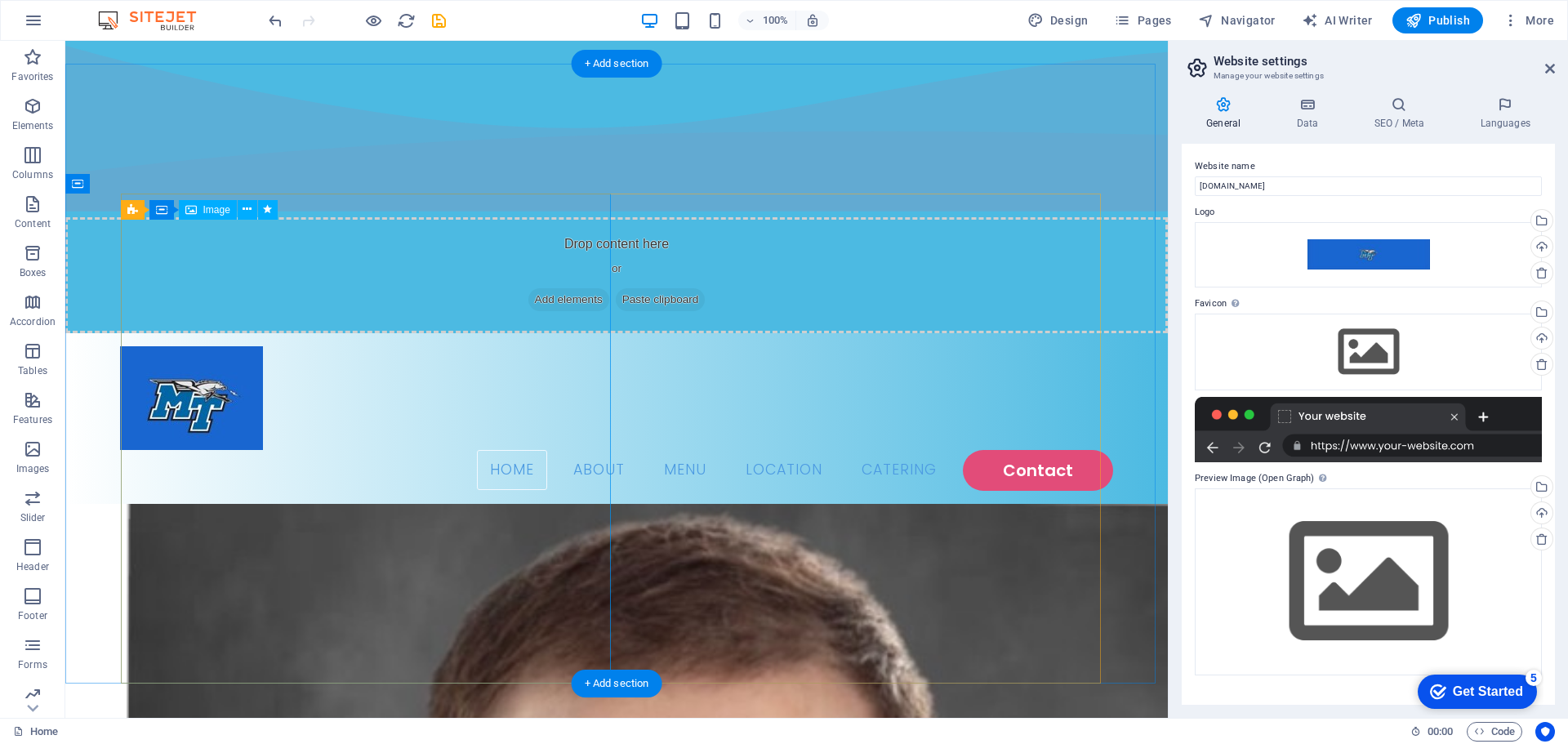
scroll to position [0, 0]
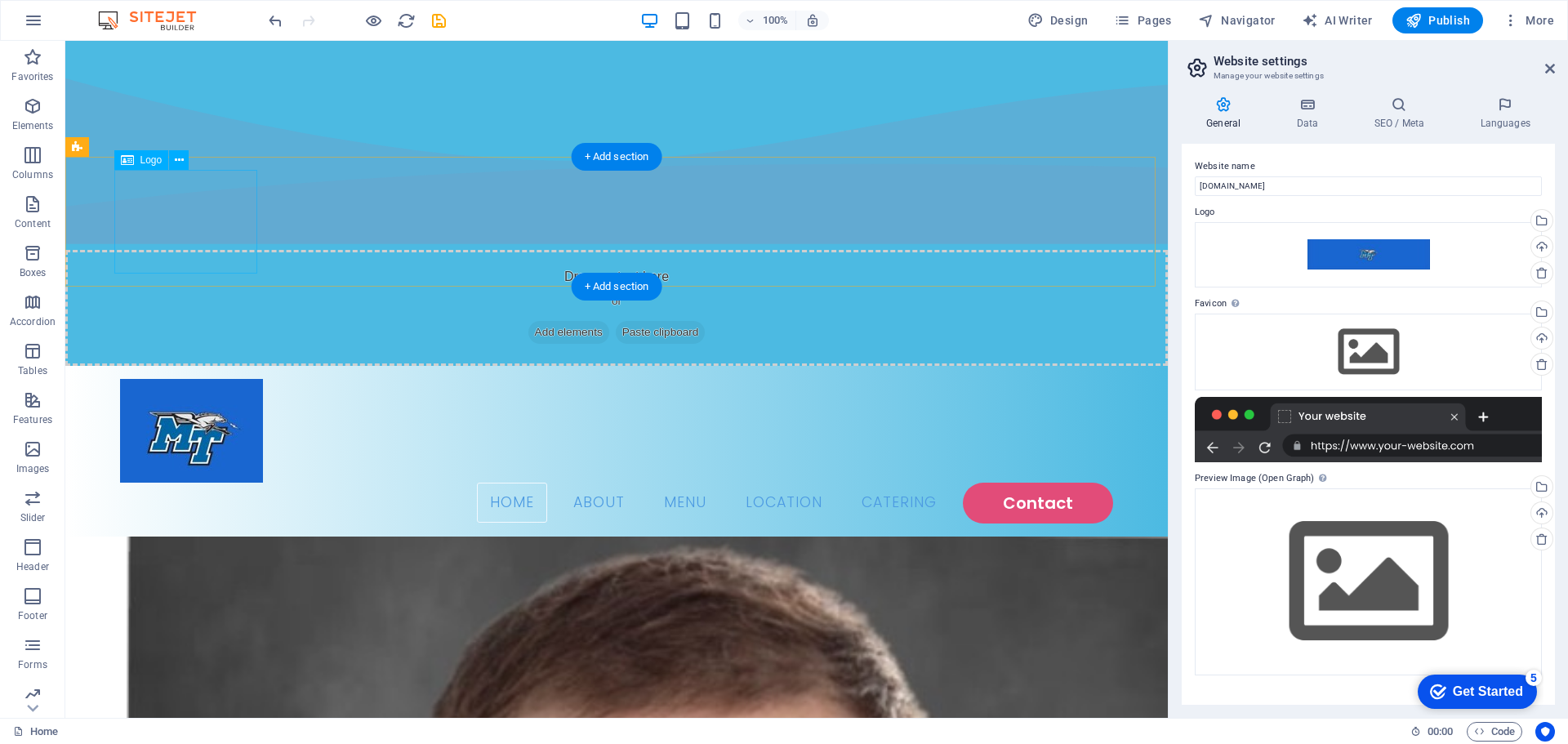
click at [179, 379] on div at bounding box center [616, 431] width 993 height 104
click at [180, 379] on div at bounding box center [616, 431] width 993 height 104
select select "px"
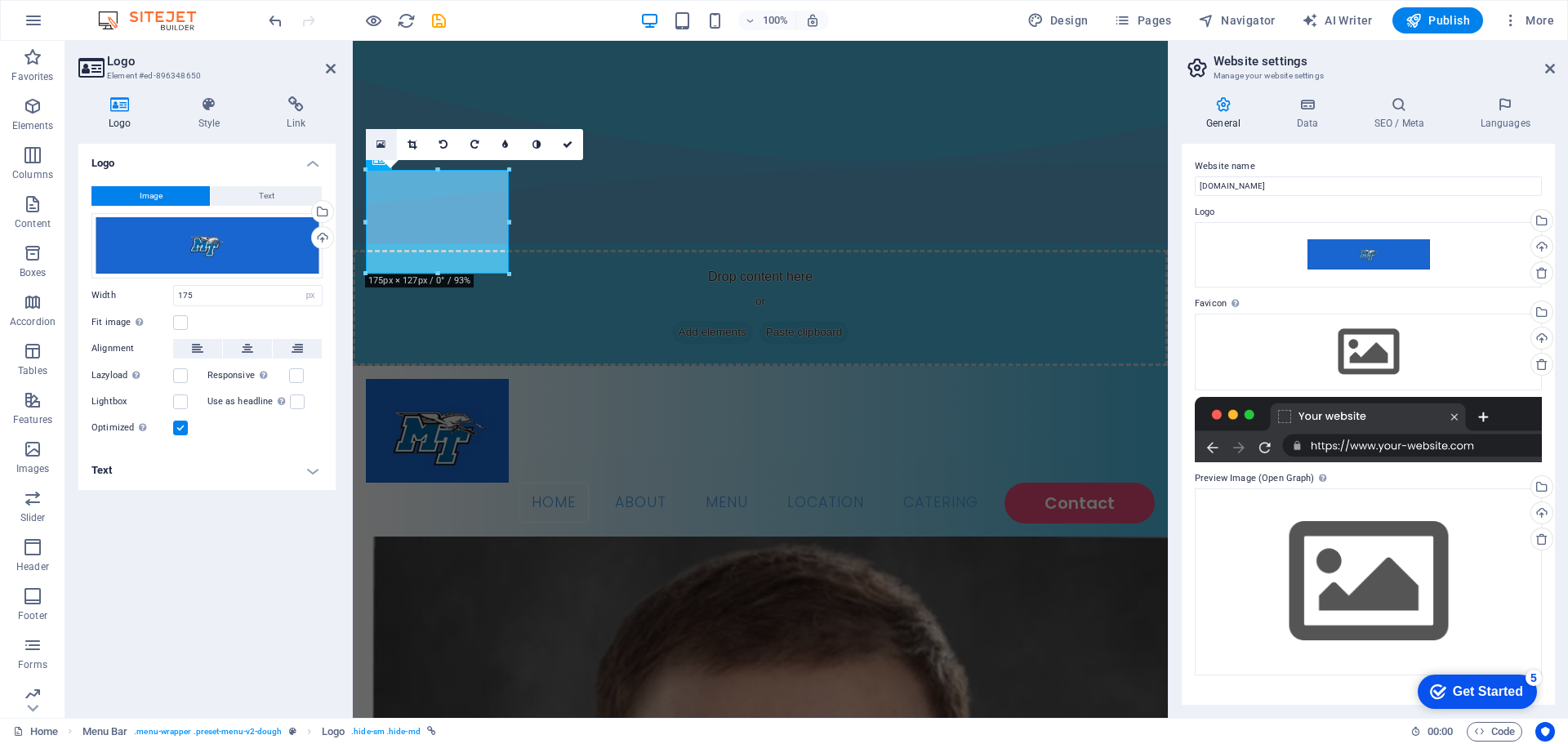
drag, startPoint x: 379, startPoint y: 148, endPoint x: 52, endPoint y: 214, distance: 333.6
click at [379, 148] on icon at bounding box center [381, 144] width 9 height 11
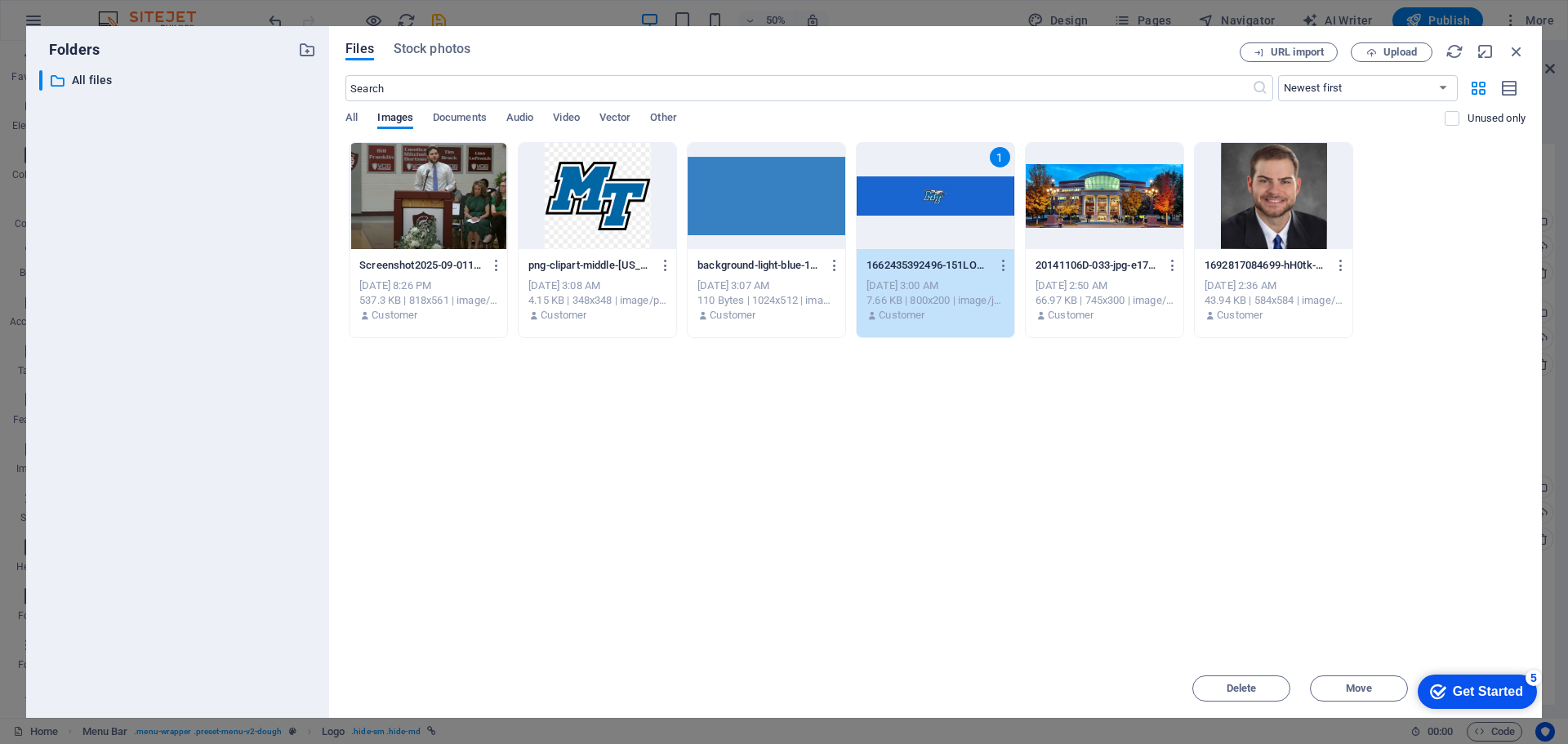
click at [911, 186] on div "1" at bounding box center [935, 196] width 157 height 106
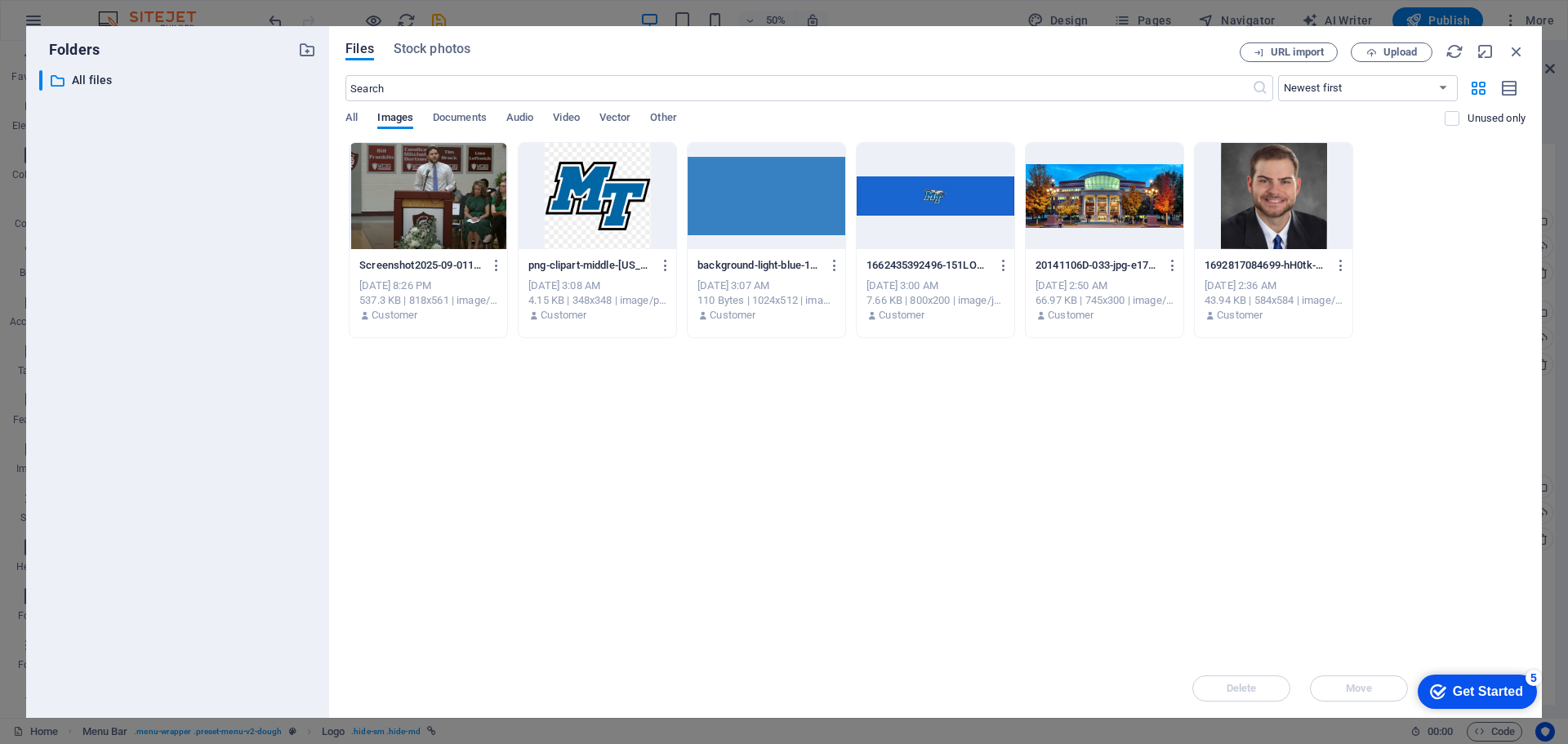
click at [932, 200] on div at bounding box center [935, 196] width 157 height 106
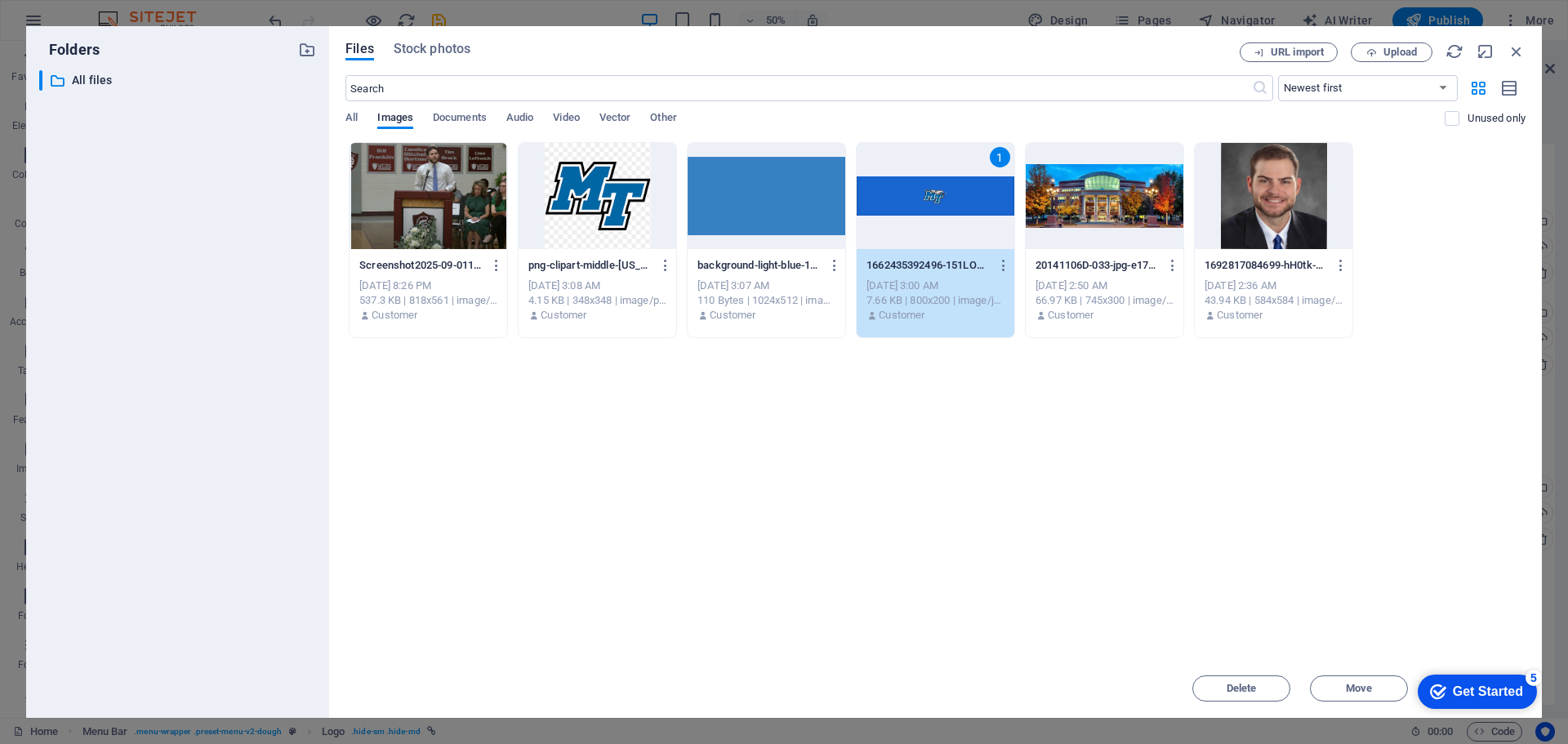
click at [931, 200] on div "1" at bounding box center [935, 196] width 157 height 106
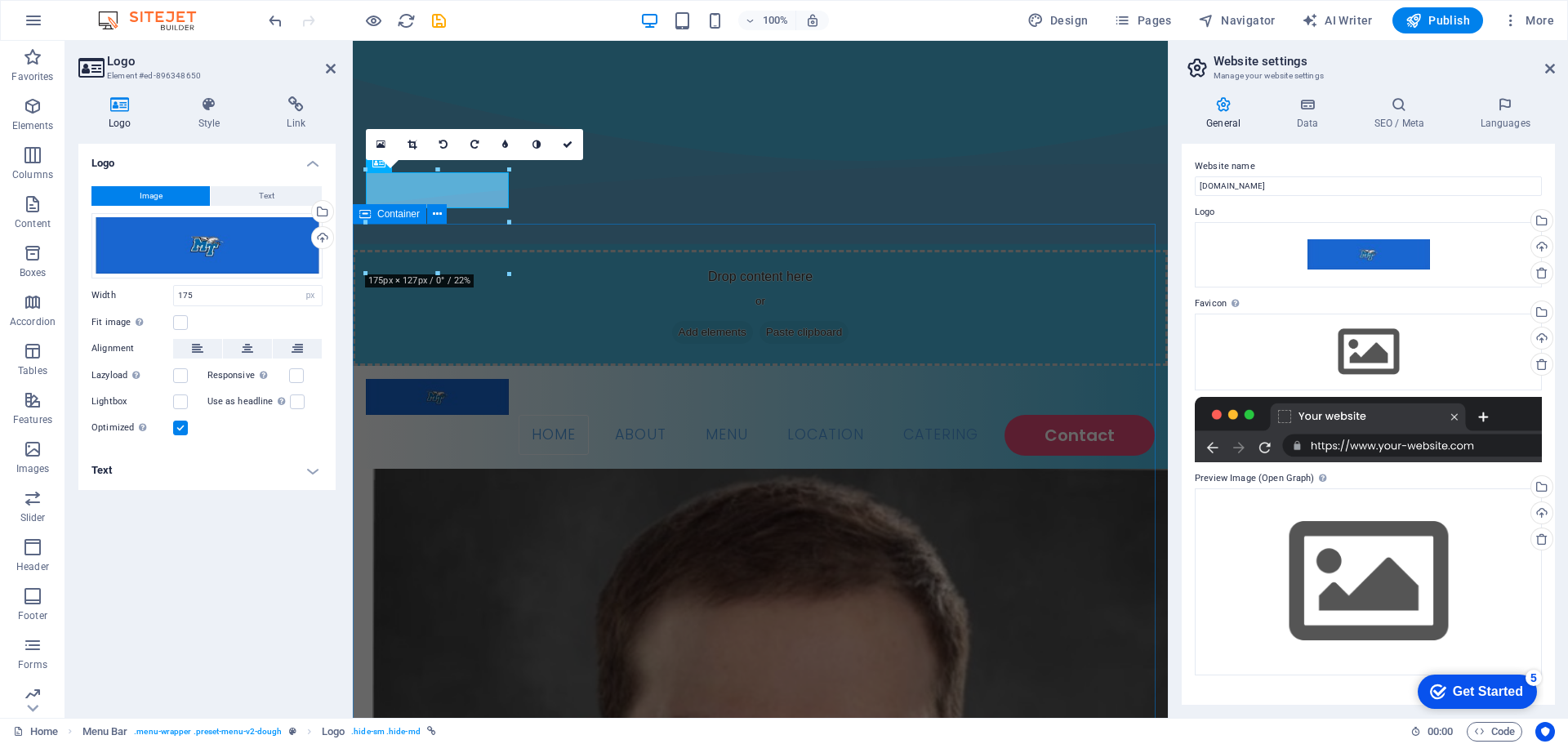
drag, startPoint x: 944, startPoint y: 265, endPoint x: 1232, endPoint y: 258, distance: 288.1
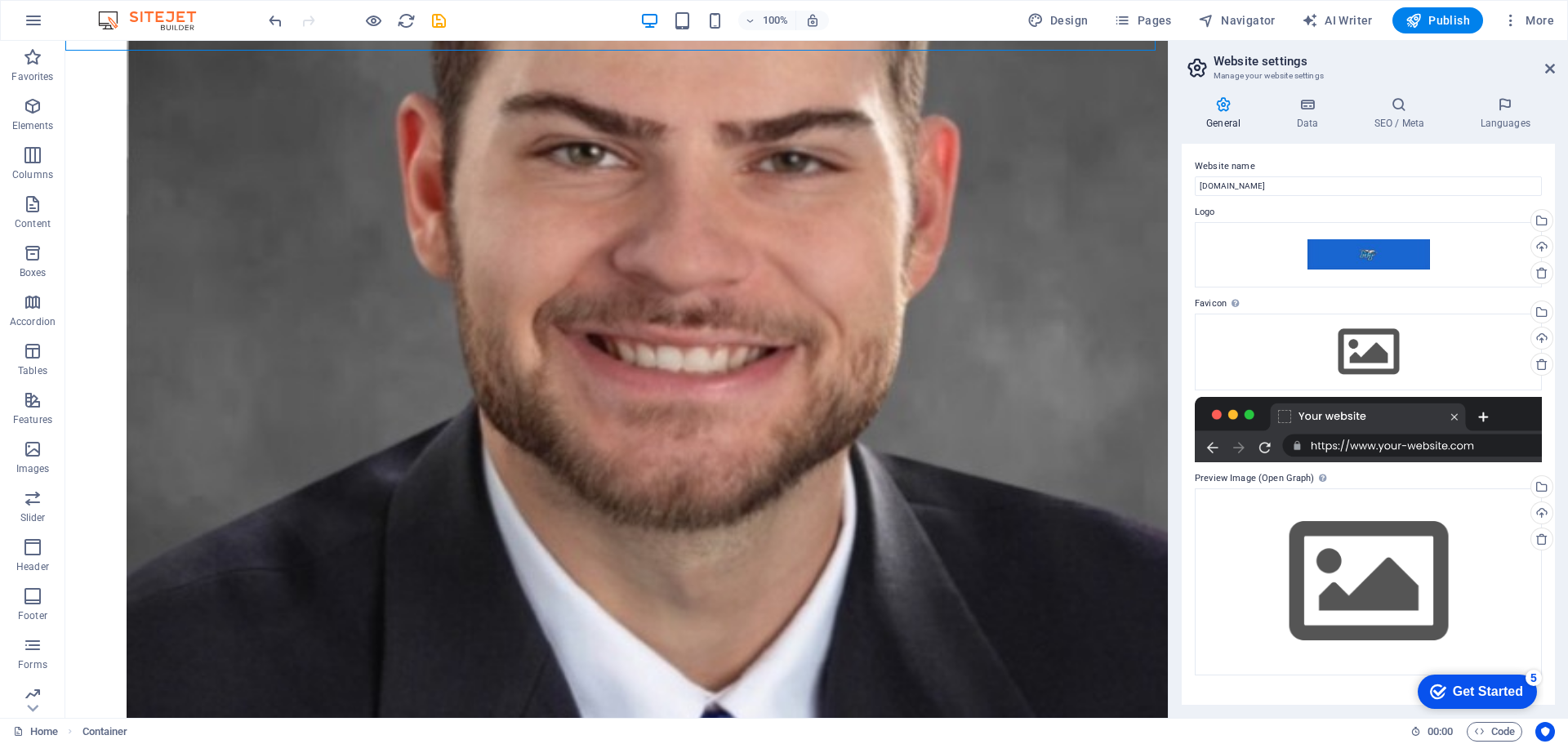
scroll to position [2956, 0]
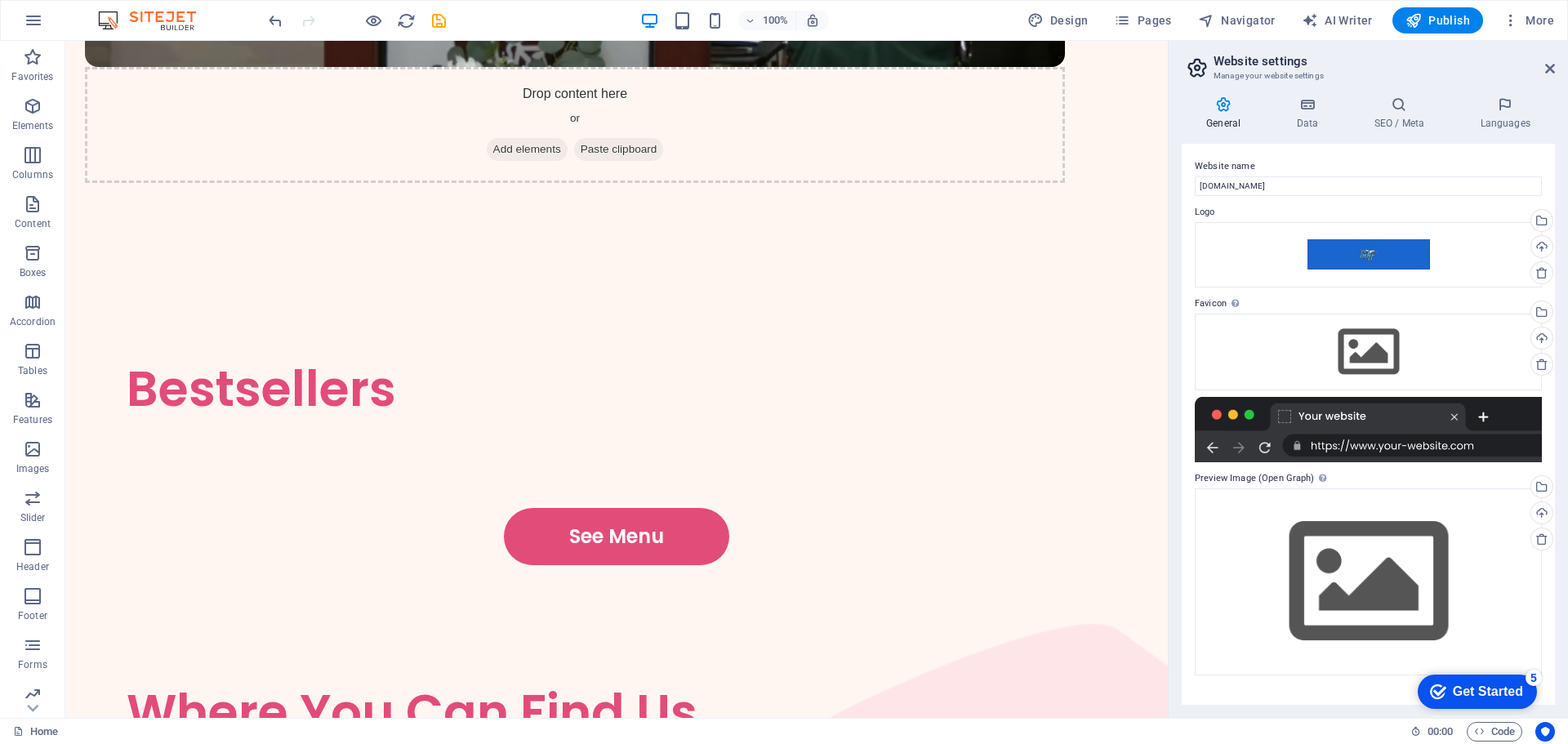
drag, startPoint x: 1163, startPoint y: 117, endPoint x: 975, endPoint y: 770, distance: 679.5
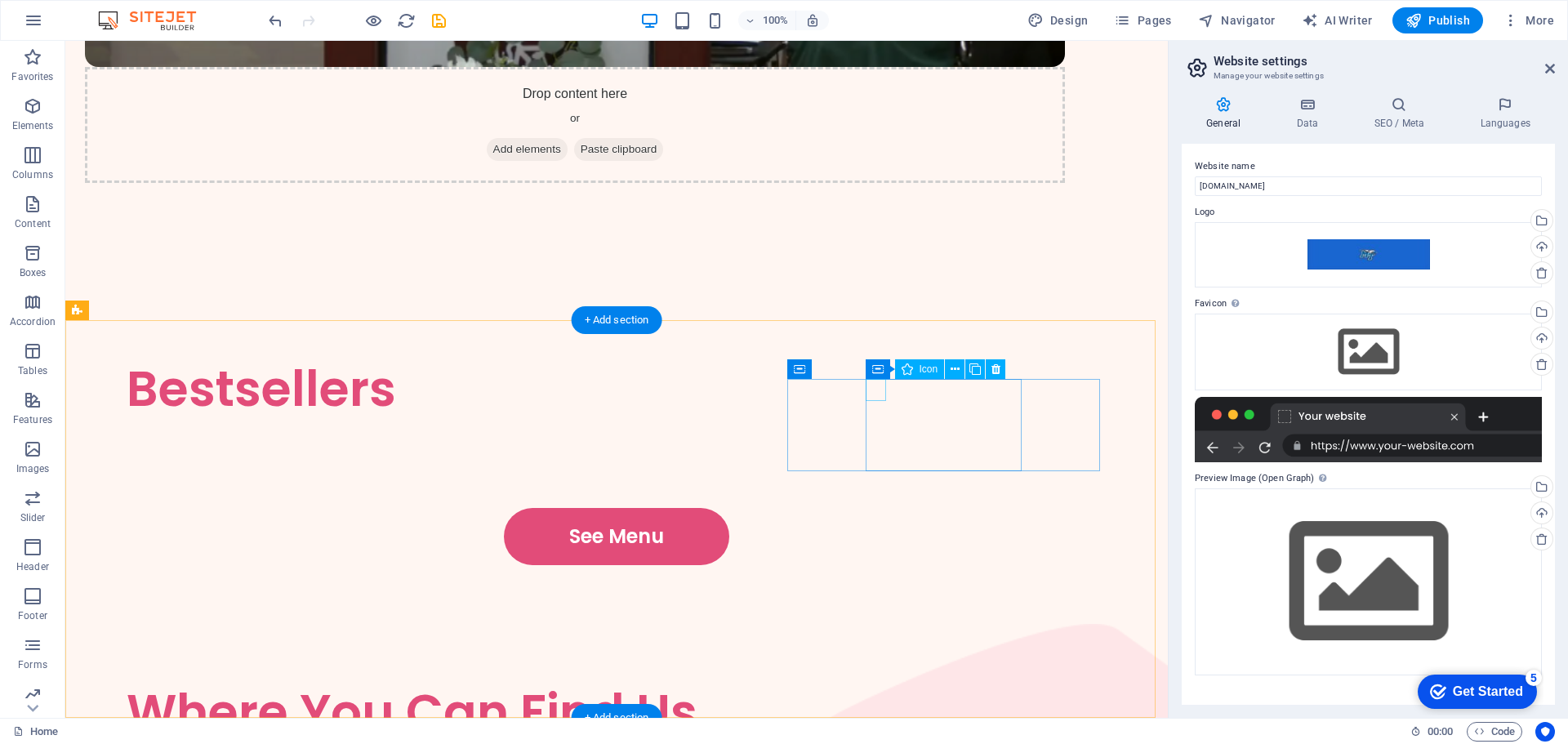
select select "xMidYMid"
select select "px"
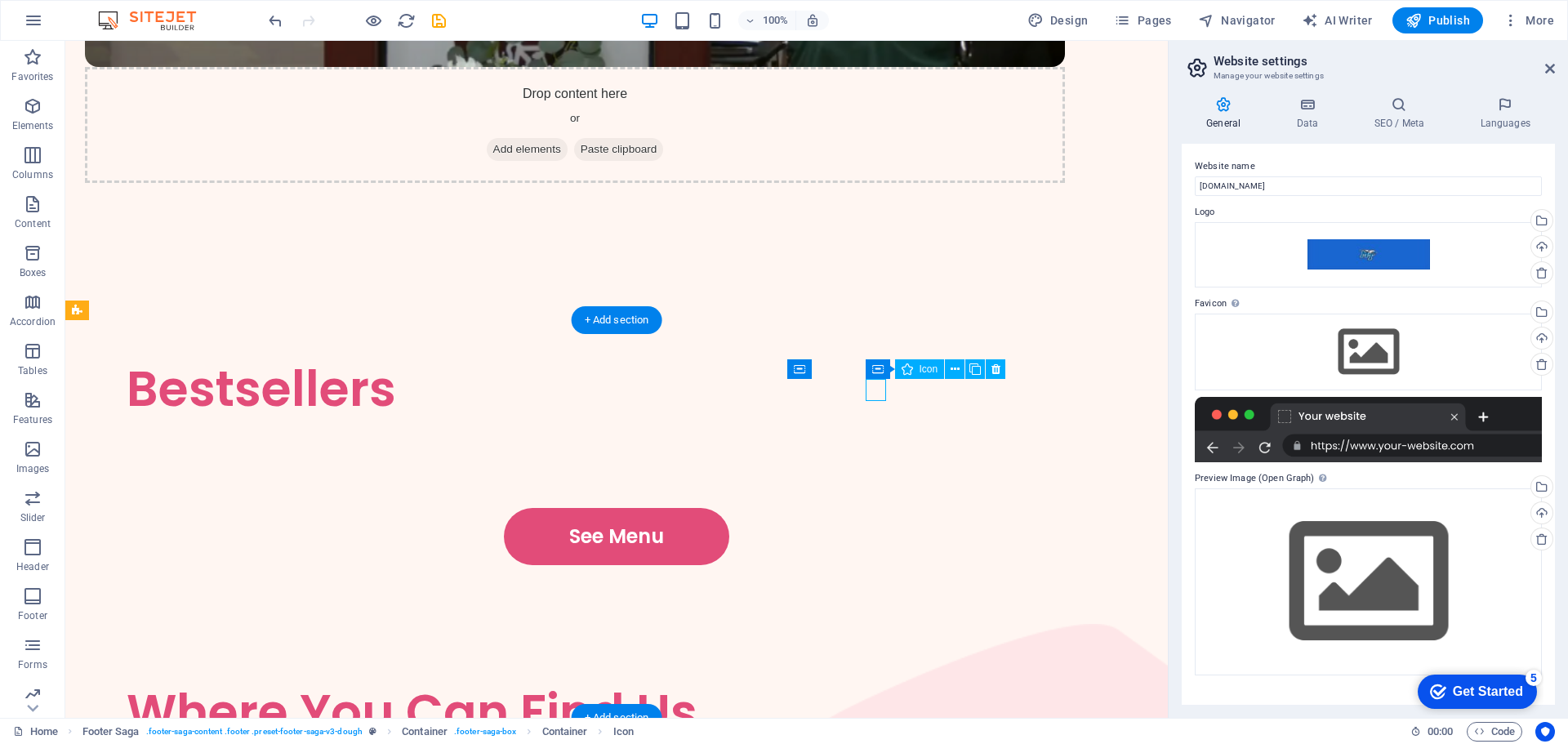
select select "px"
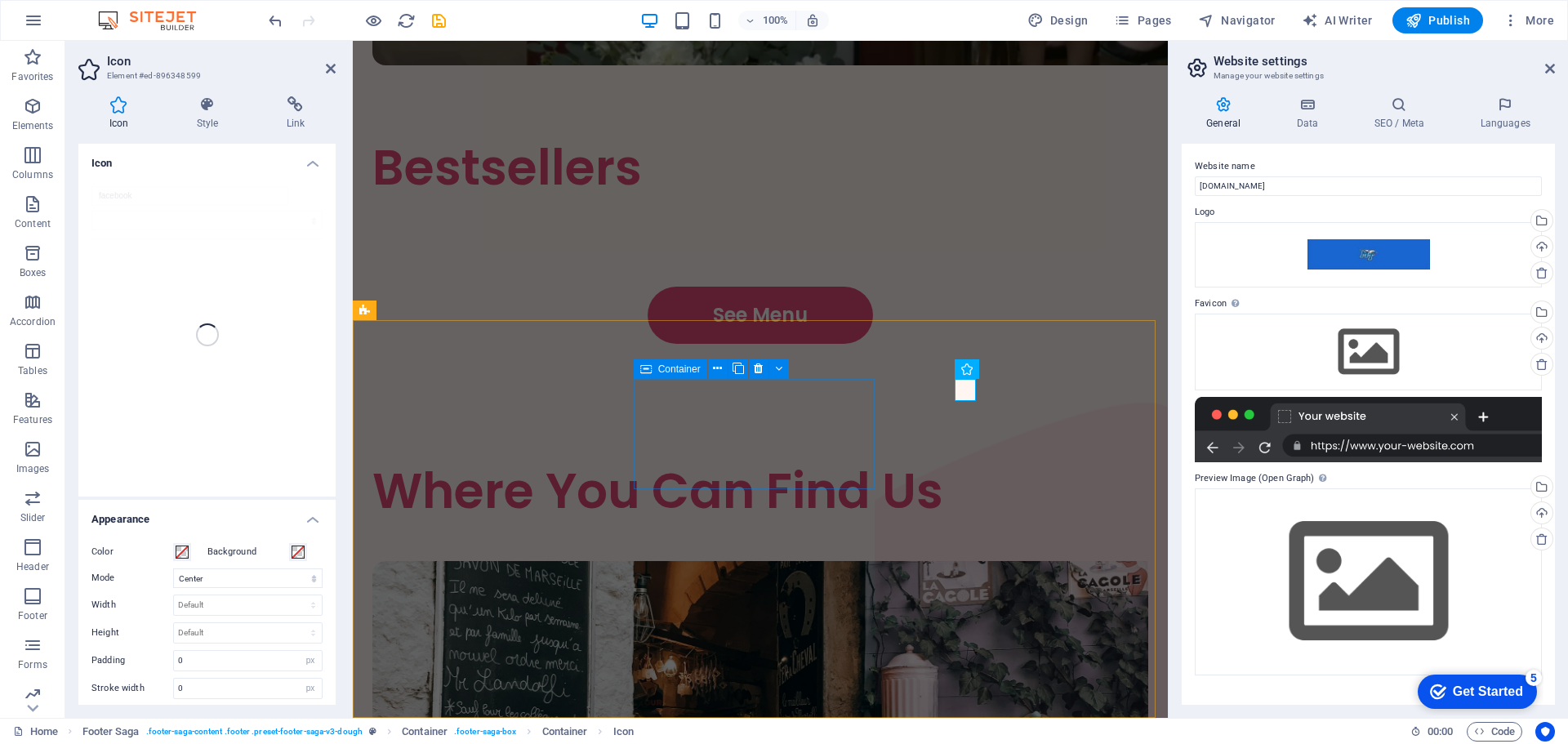
scroll to position [3048, 0]
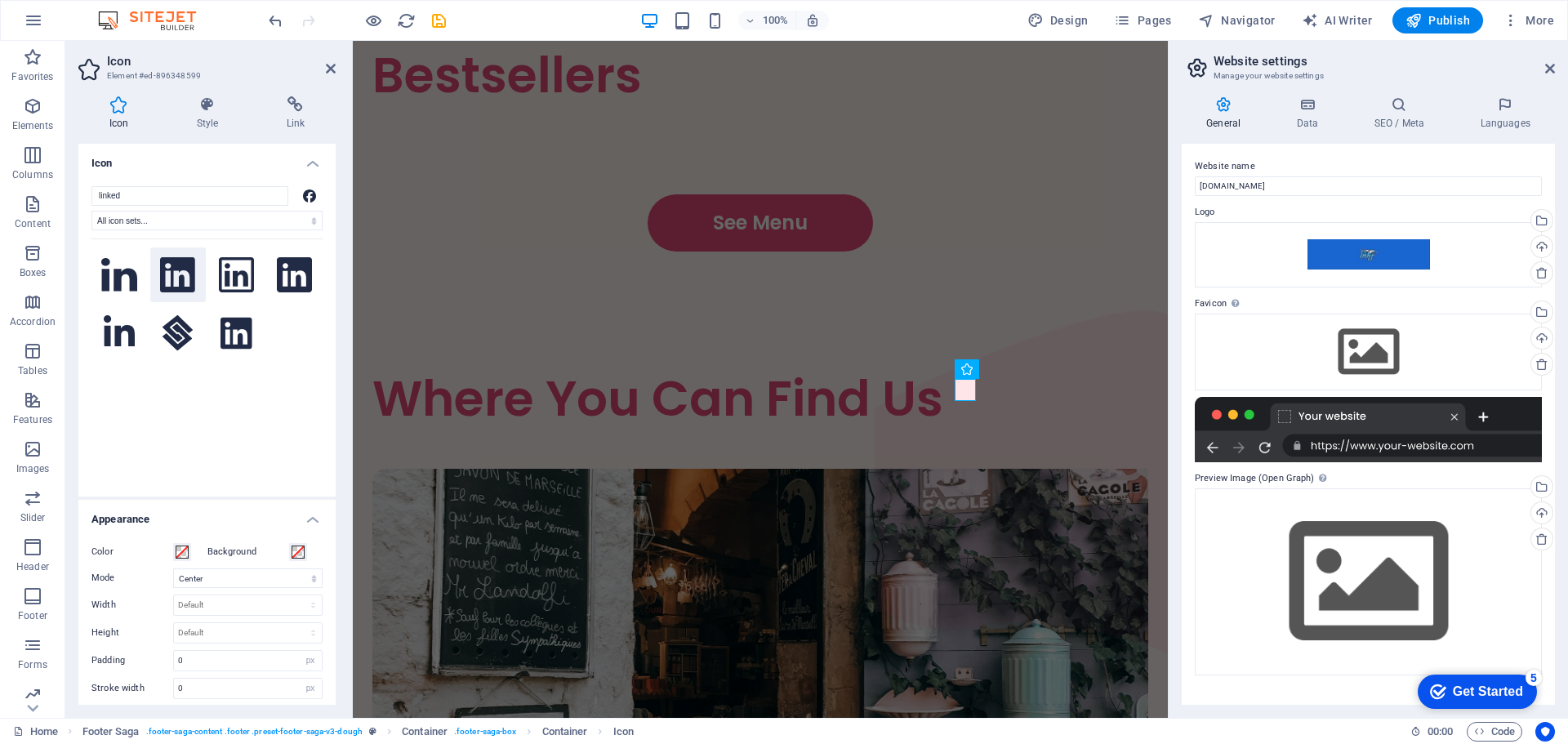
type input "linked"
drag, startPoint x: 182, startPoint y: 274, endPoint x: 185, endPoint y: 284, distance: 10.4
click at [184, 280] on icon at bounding box center [178, 275] width 35 height 36
click at [178, 274] on icon at bounding box center [178, 275] width 35 height 36
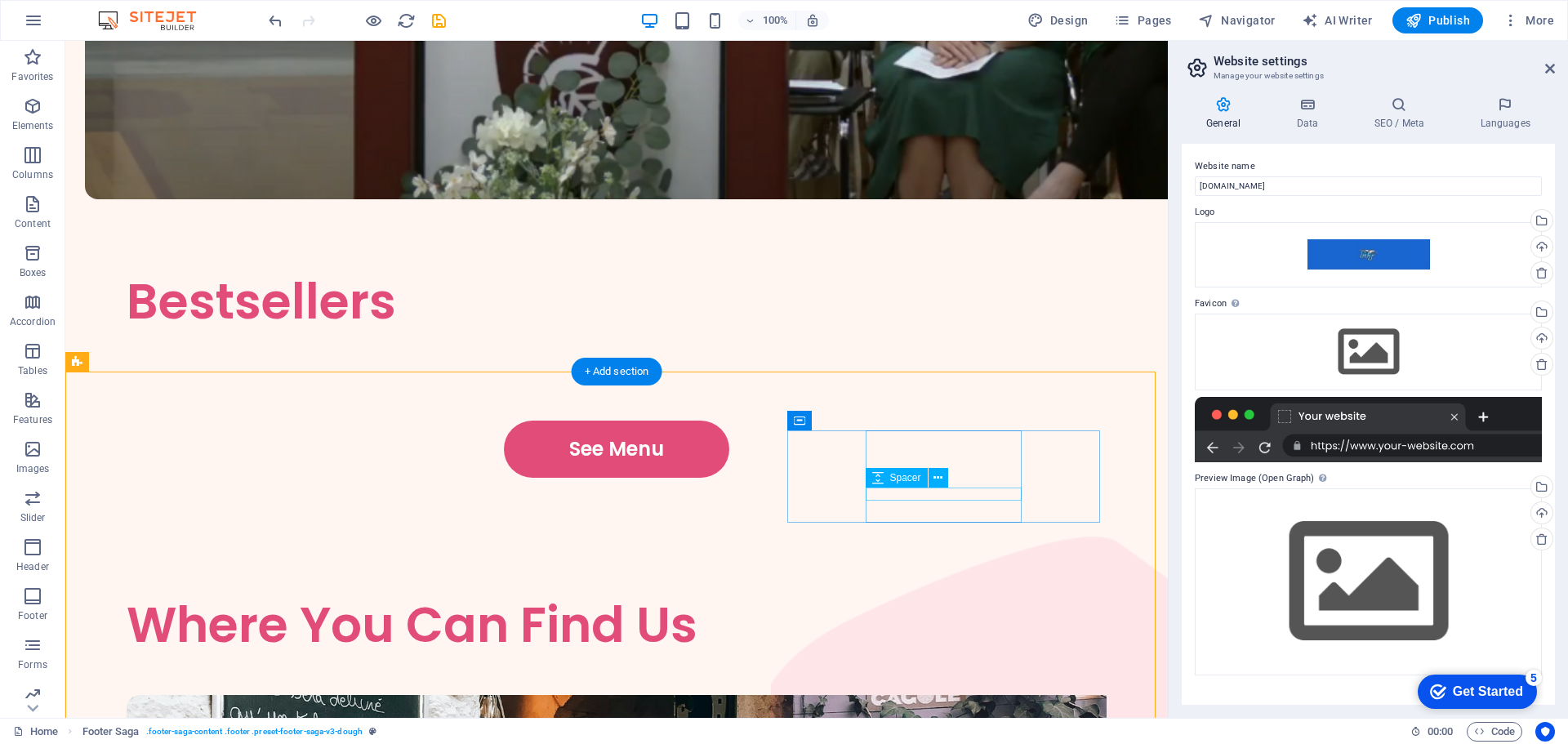
scroll to position [2905, 0]
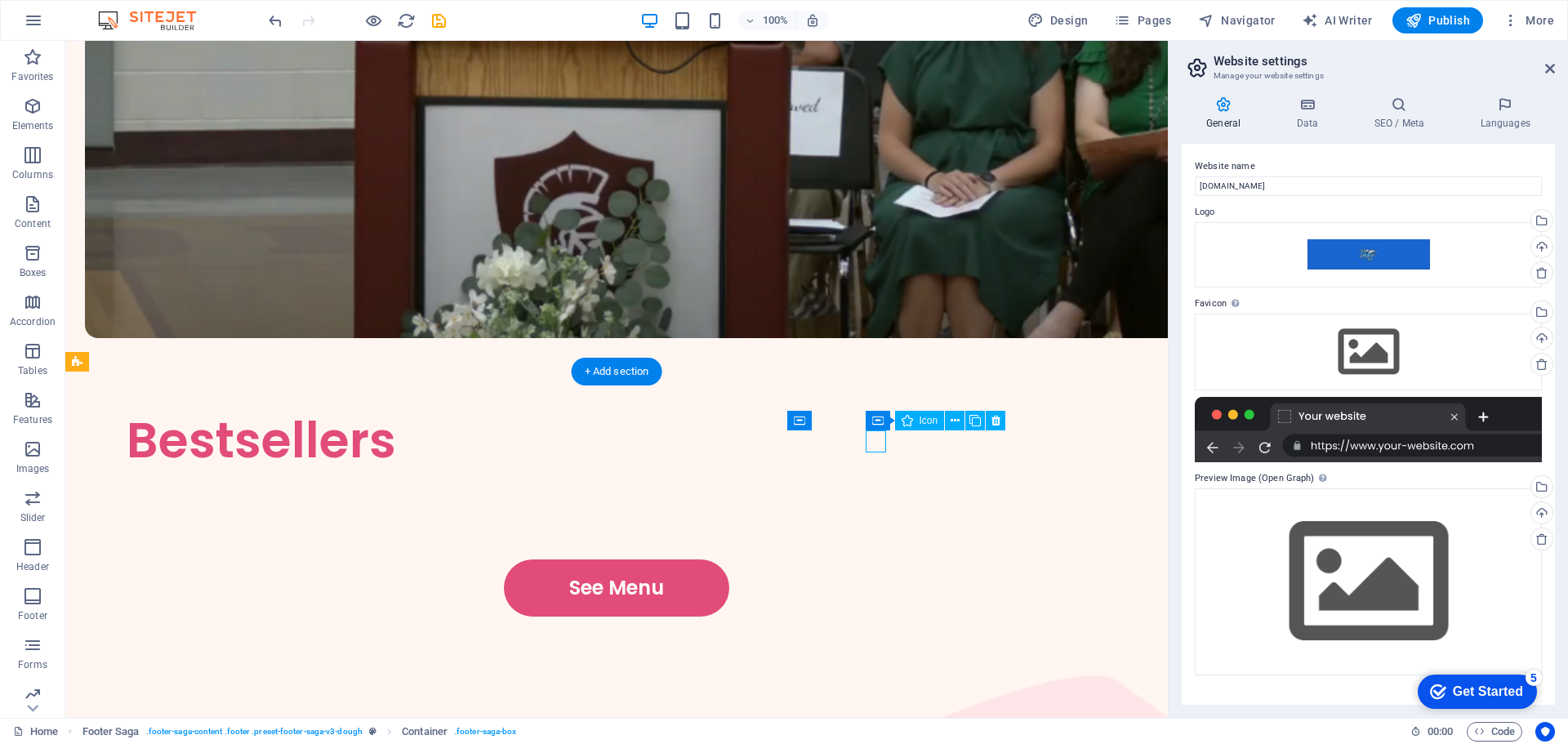
select select "xMidYMid"
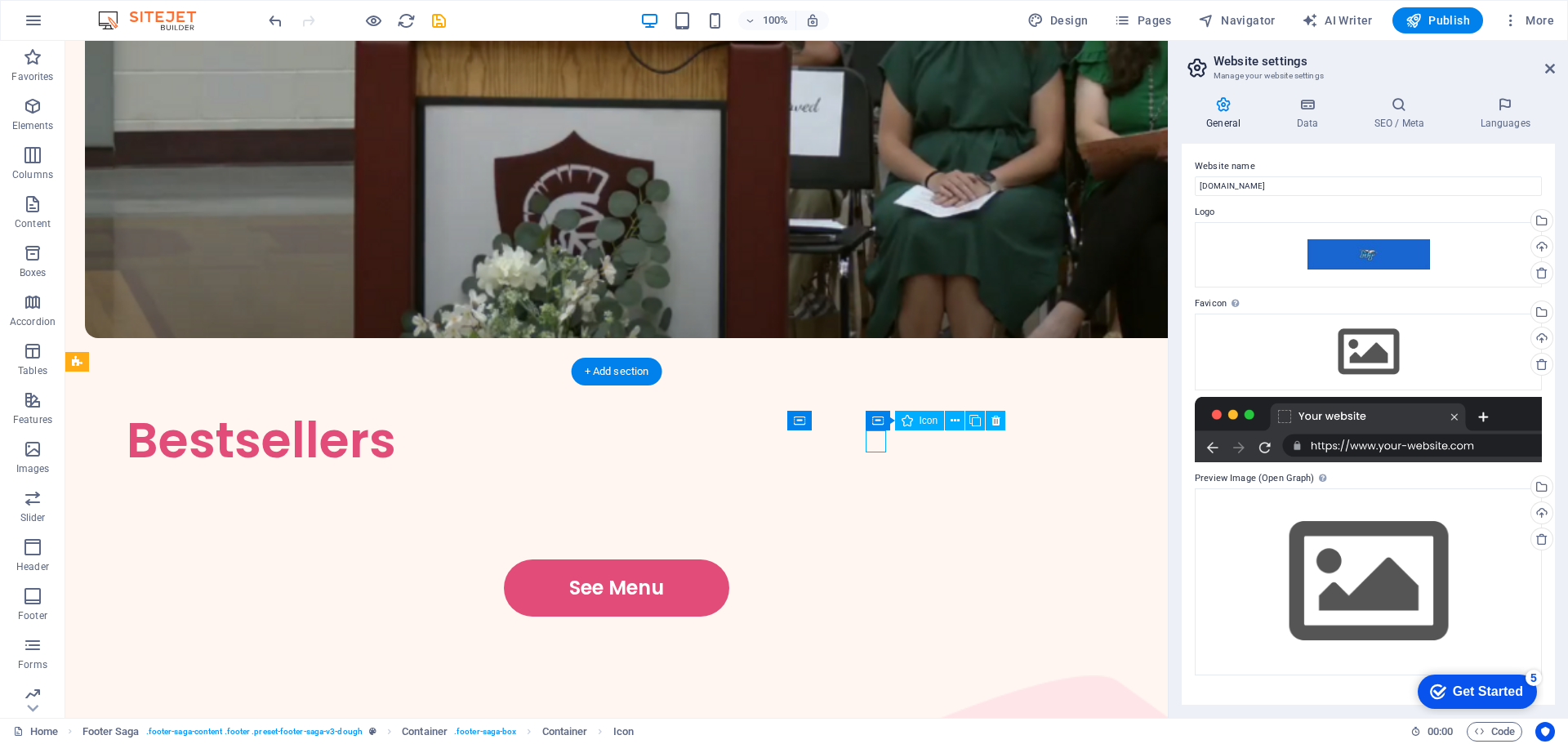
select select "px"
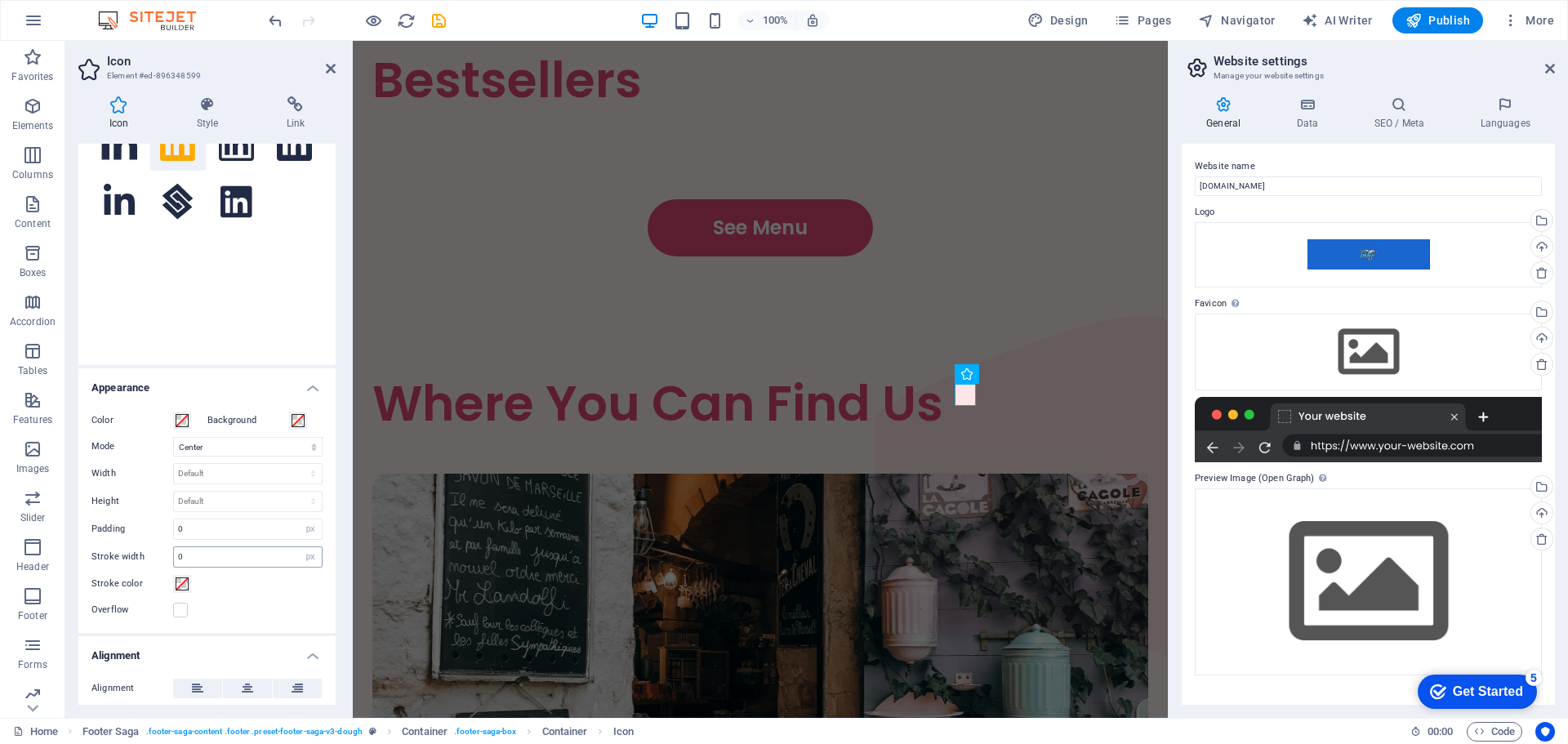
scroll to position [296, 0]
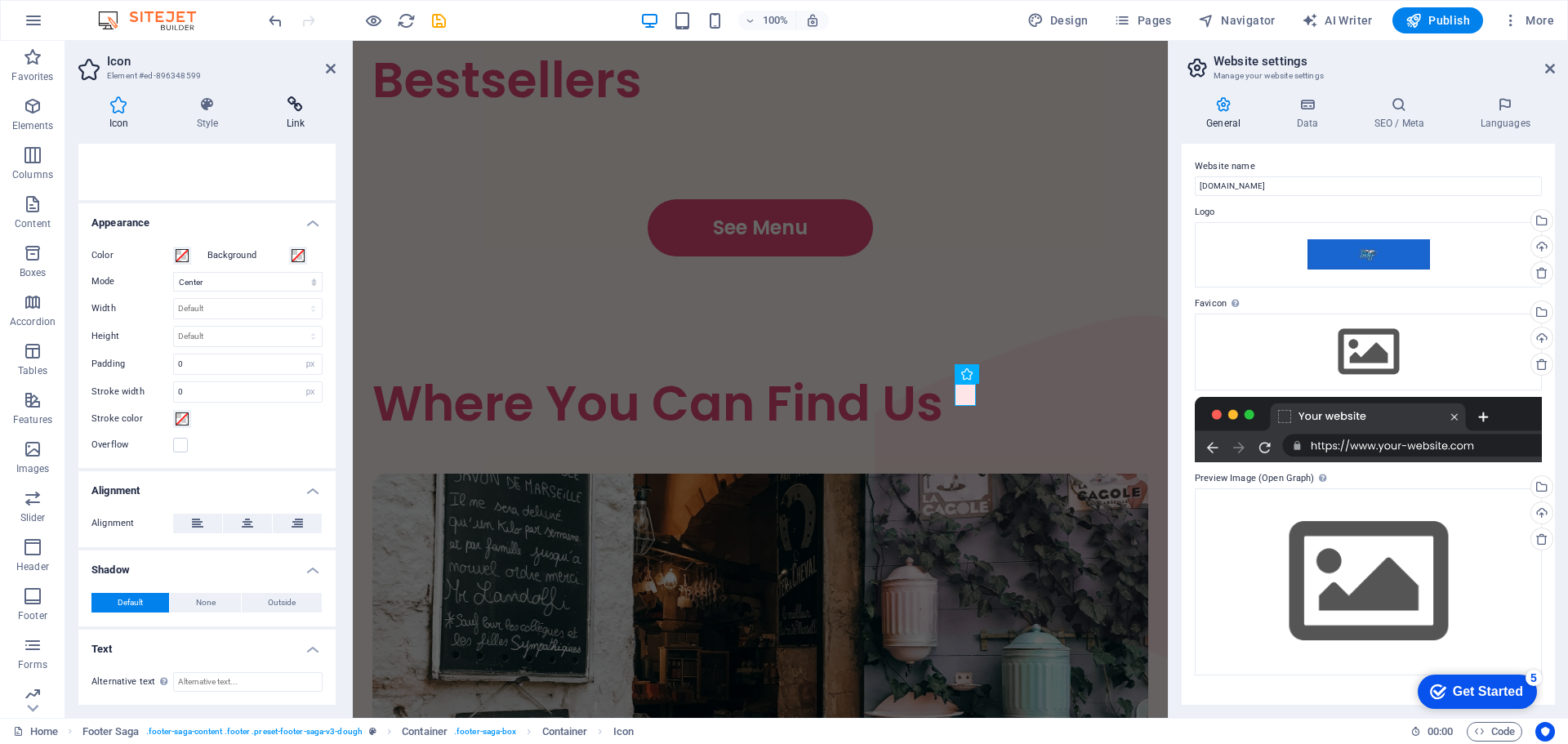
click at [303, 113] on h4 "Link" at bounding box center [295, 113] width 80 height 34
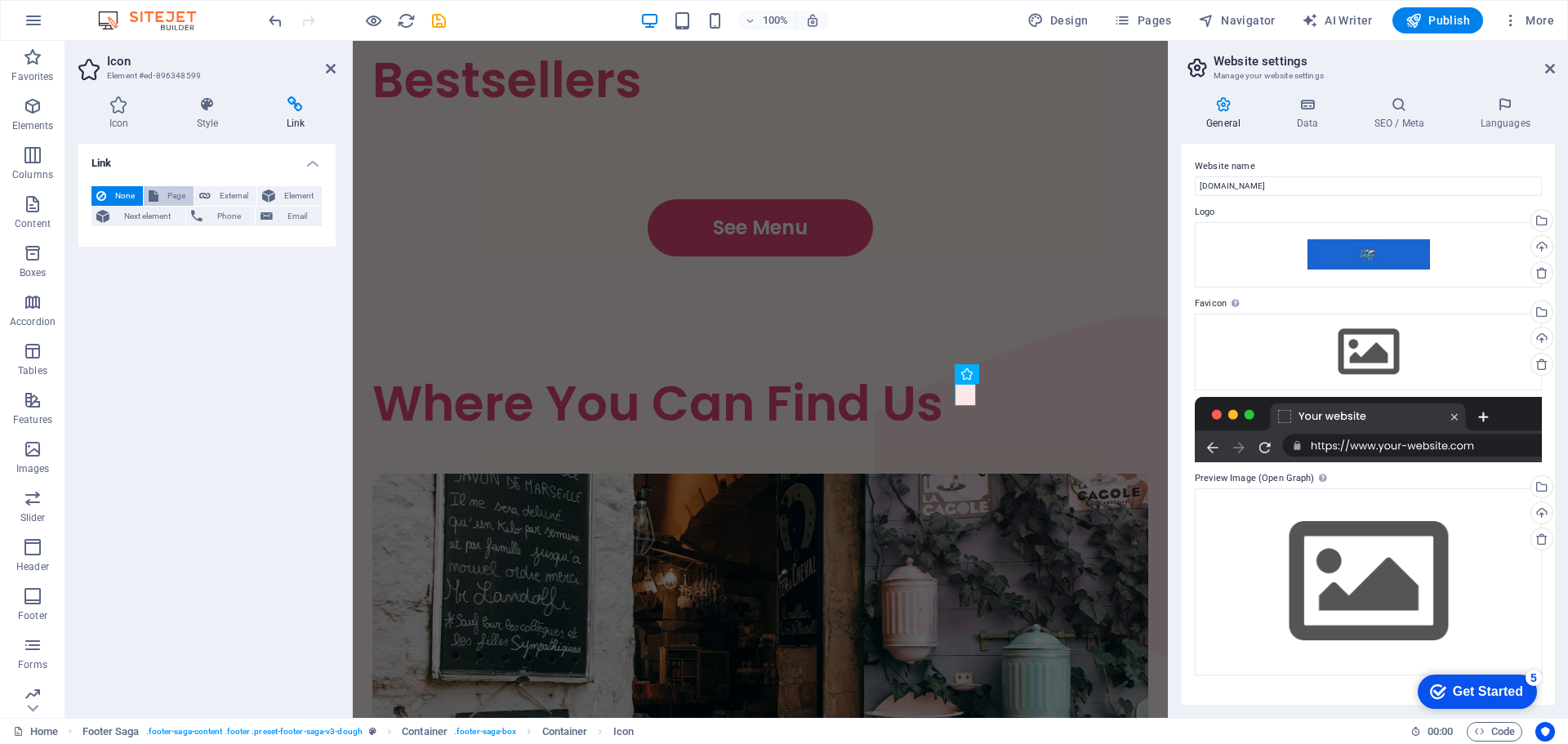
click at [172, 193] on span "Page" at bounding box center [176, 196] width 26 height 19
select select
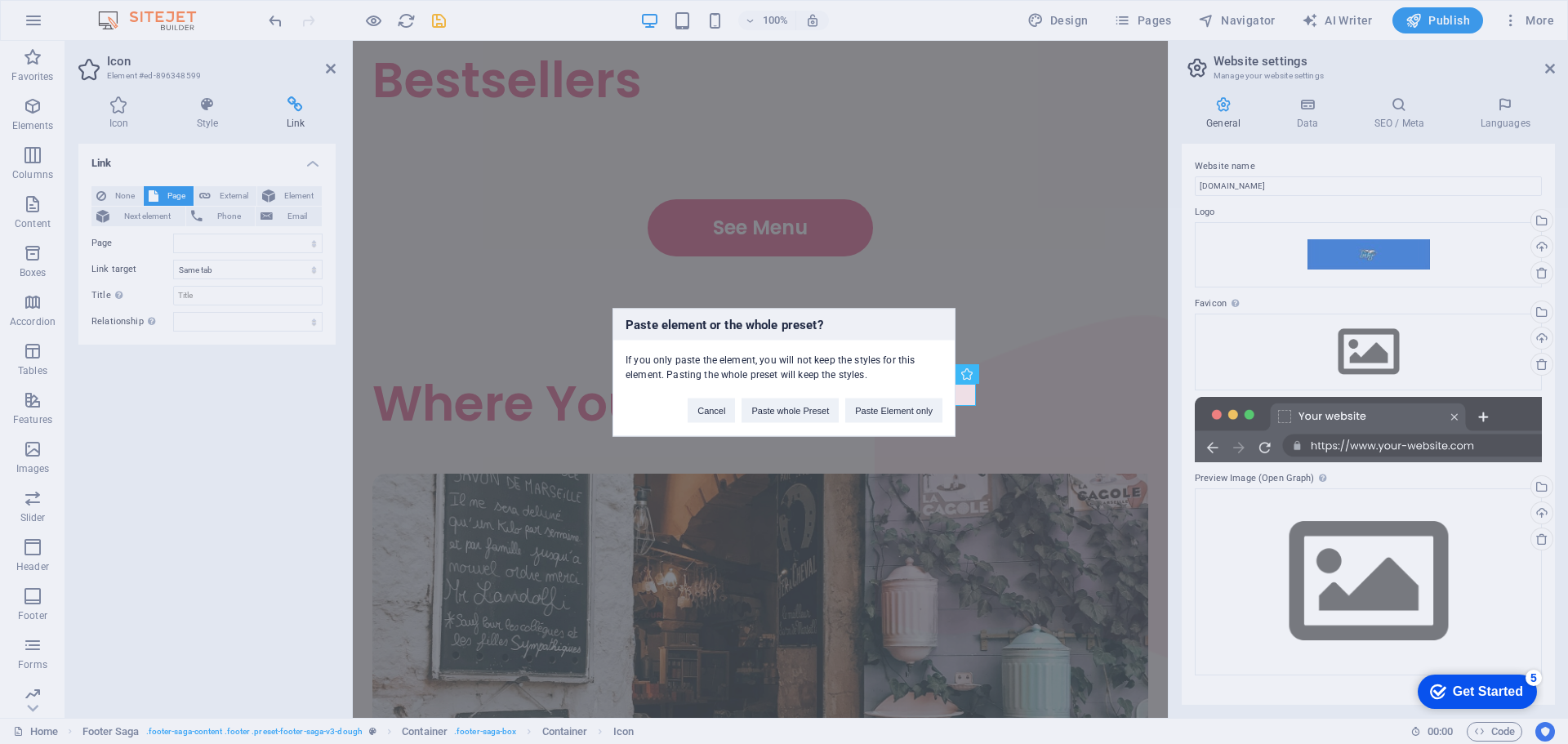
click at [203, 244] on div "Paste element or the whole preset? If you only paste the element, you will not …" at bounding box center [784, 372] width 1568 height 744
click at [879, 407] on button "Paste Element only" at bounding box center [893, 410] width 98 height 25
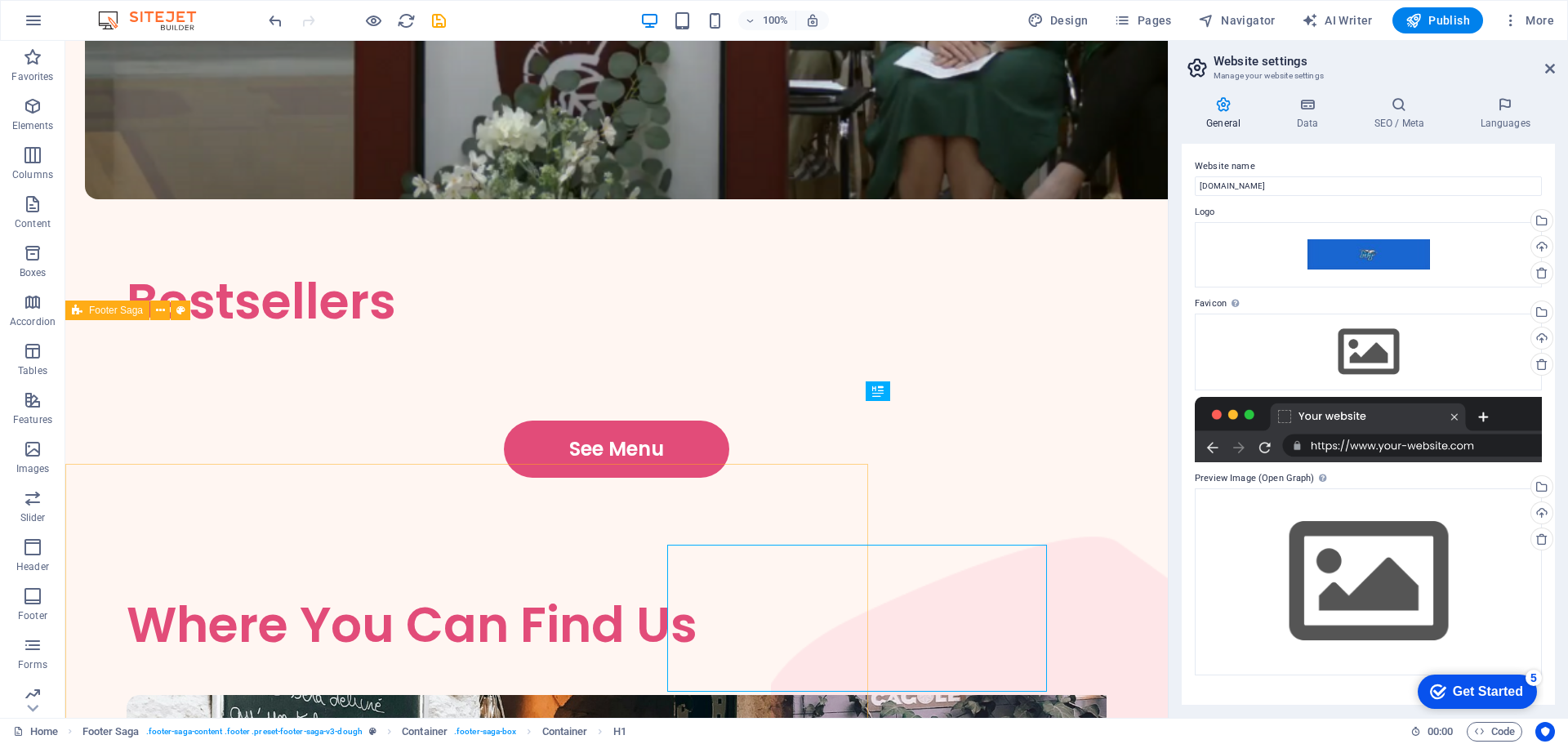
scroll to position [2905, 0]
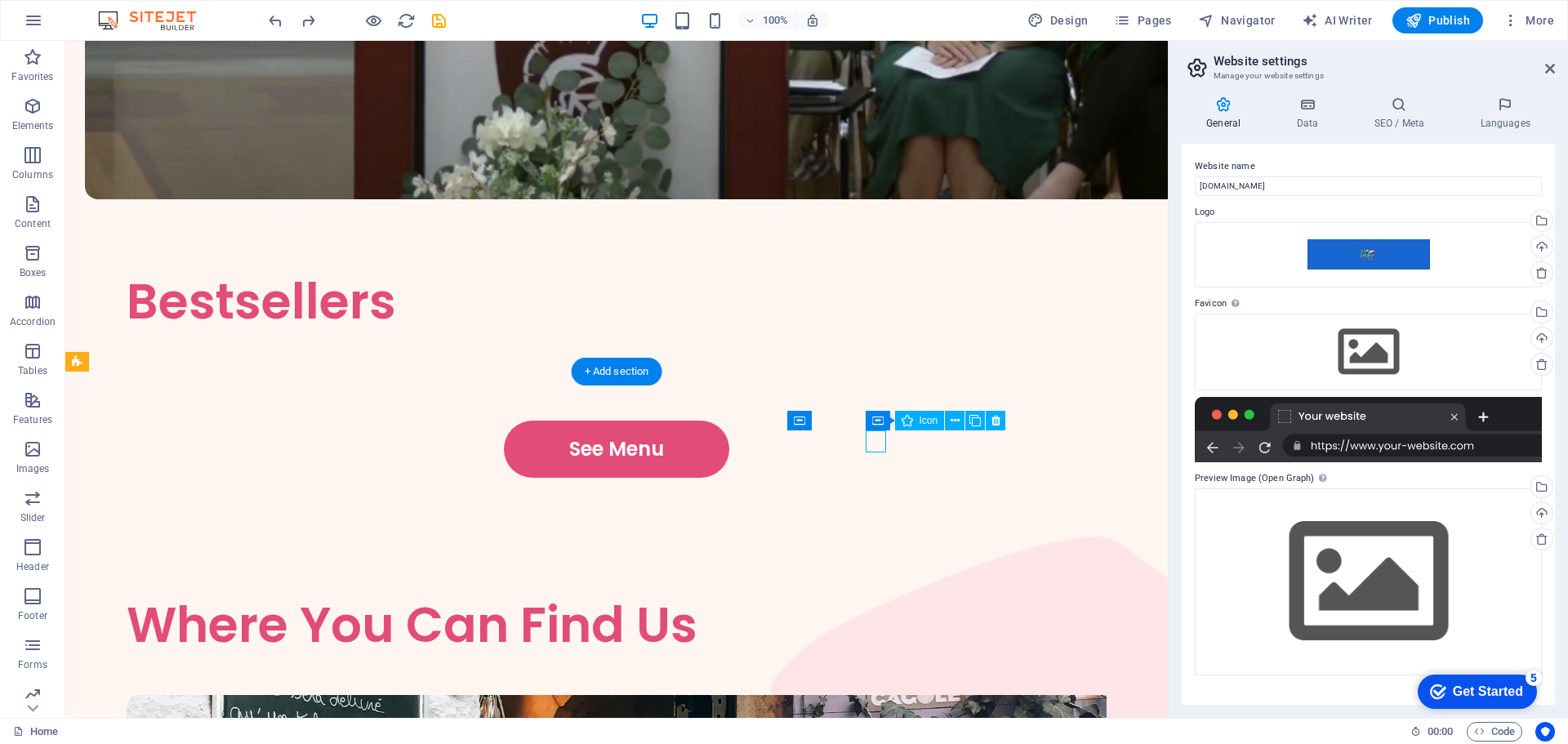
select select
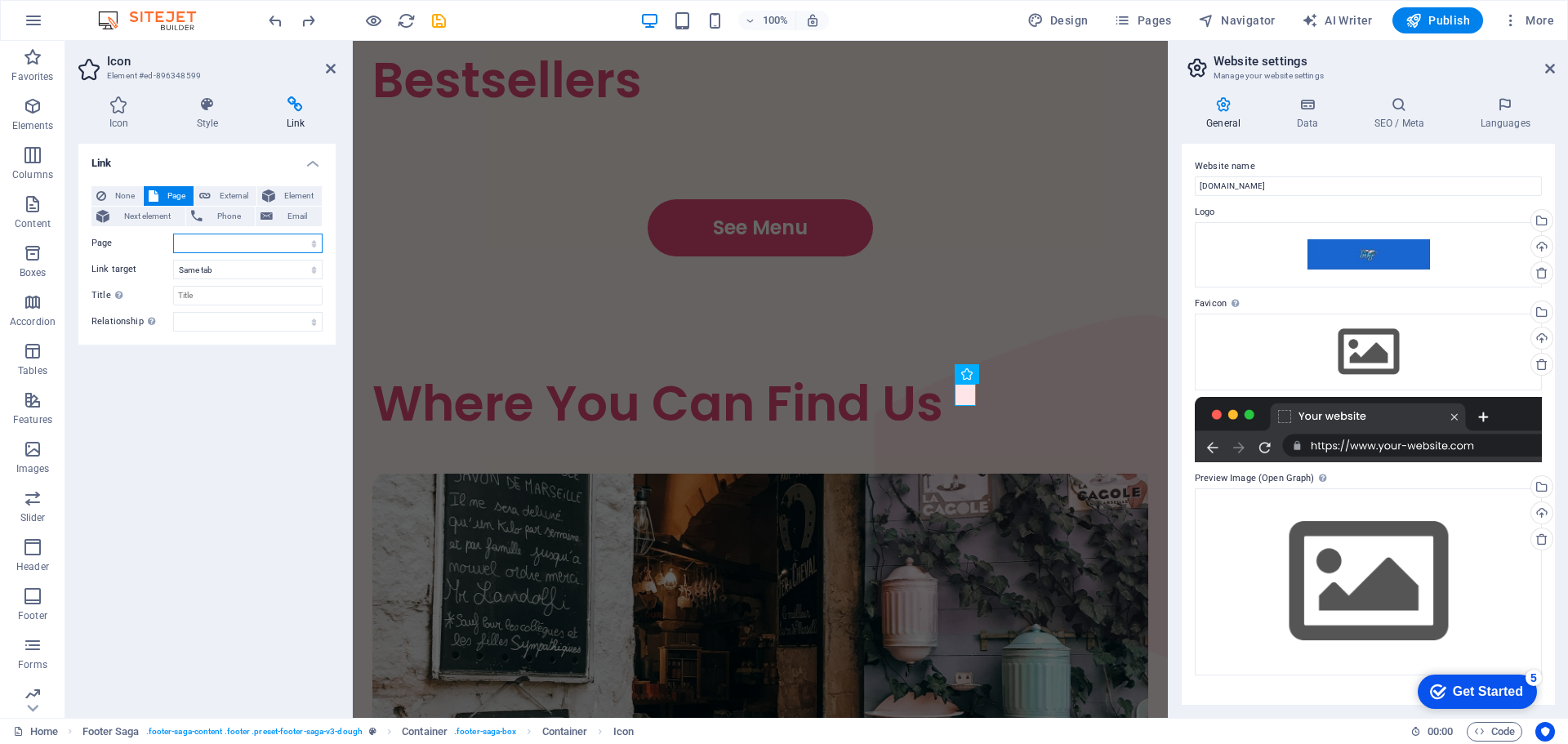
click at [212, 250] on select "Home Menu Contact Legal Notice Privacy" at bounding box center [248, 244] width 150 height 19
click at [194, 367] on div "Link None Page External Element Next element Phone Email Page Home Menu Contact…" at bounding box center [207, 424] width 258 height 561
click at [247, 196] on span "External" at bounding box center [233, 196] width 36 height 19
select select "blank"
paste input "https://www.linkedin.com/in/alexander-ray-350469241"
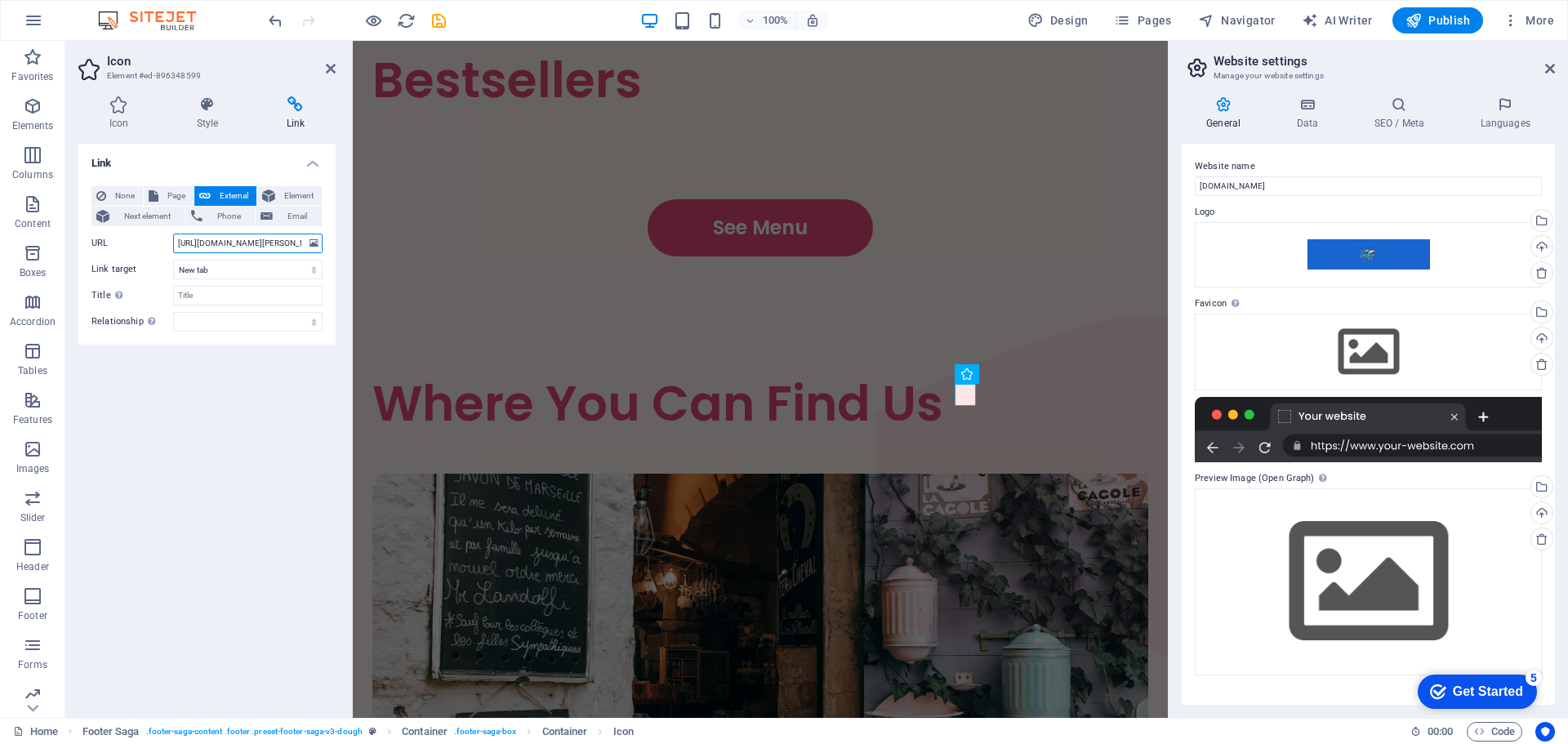
scroll to position [0, 75]
type input "https://www.linkedin.com/in/alexander-ray-350469241"
click at [242, 297] on input "Title Additional link description, should not be the same as the link text. The…" at bounding box center [248, 295] width 150 height 19
type input "Alexander Ray LinkedIn"
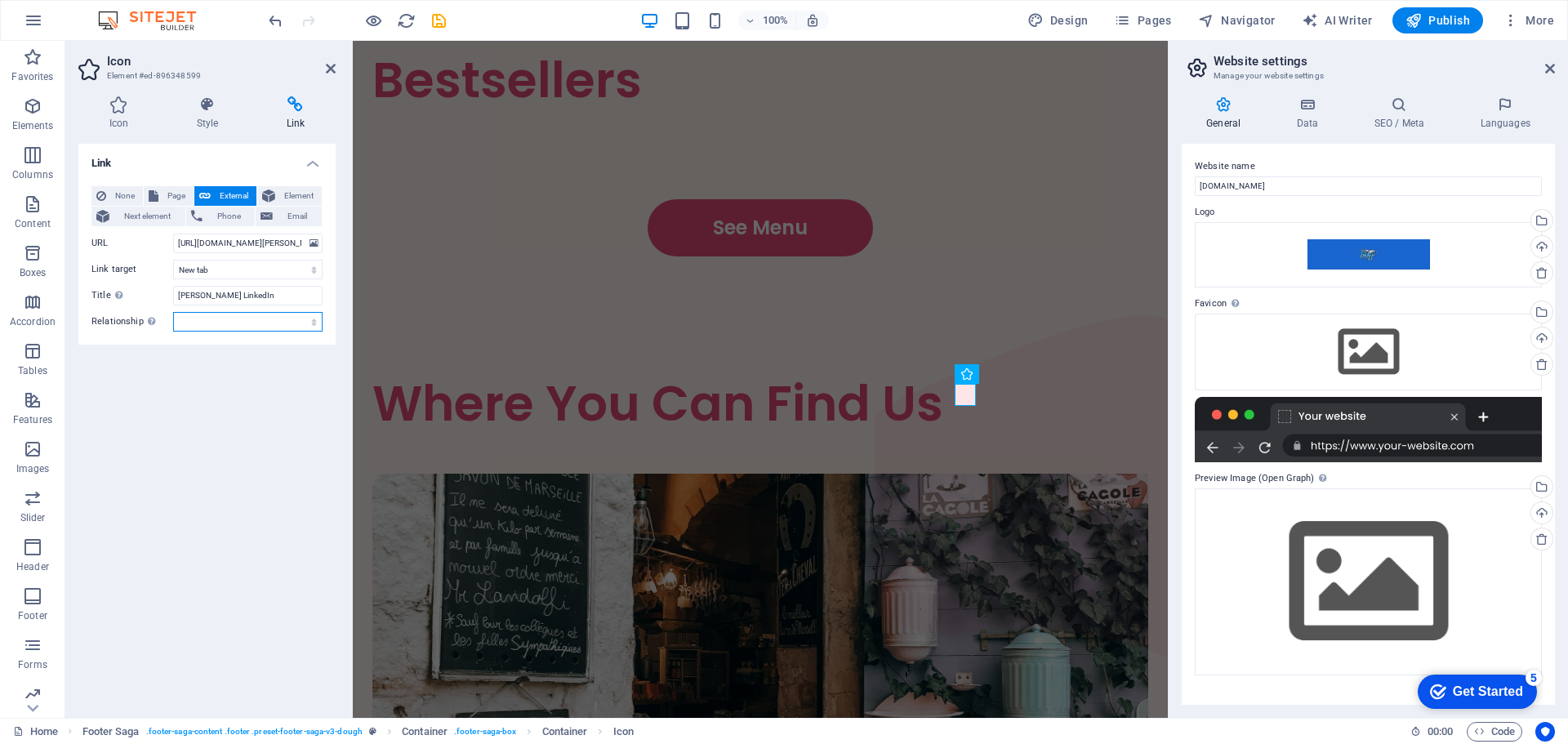
click at [232, 322] on select "alternate author bookmark external help license next nofollow noreferrer noopen…" at bounding box center [248, 322] width 150 height 19
select select "external"
click at [173, 312] on select "alternate author bookmark external help license next nofollow noreferrer noopen…" at bounding box center [248, 322] width 150 height 19
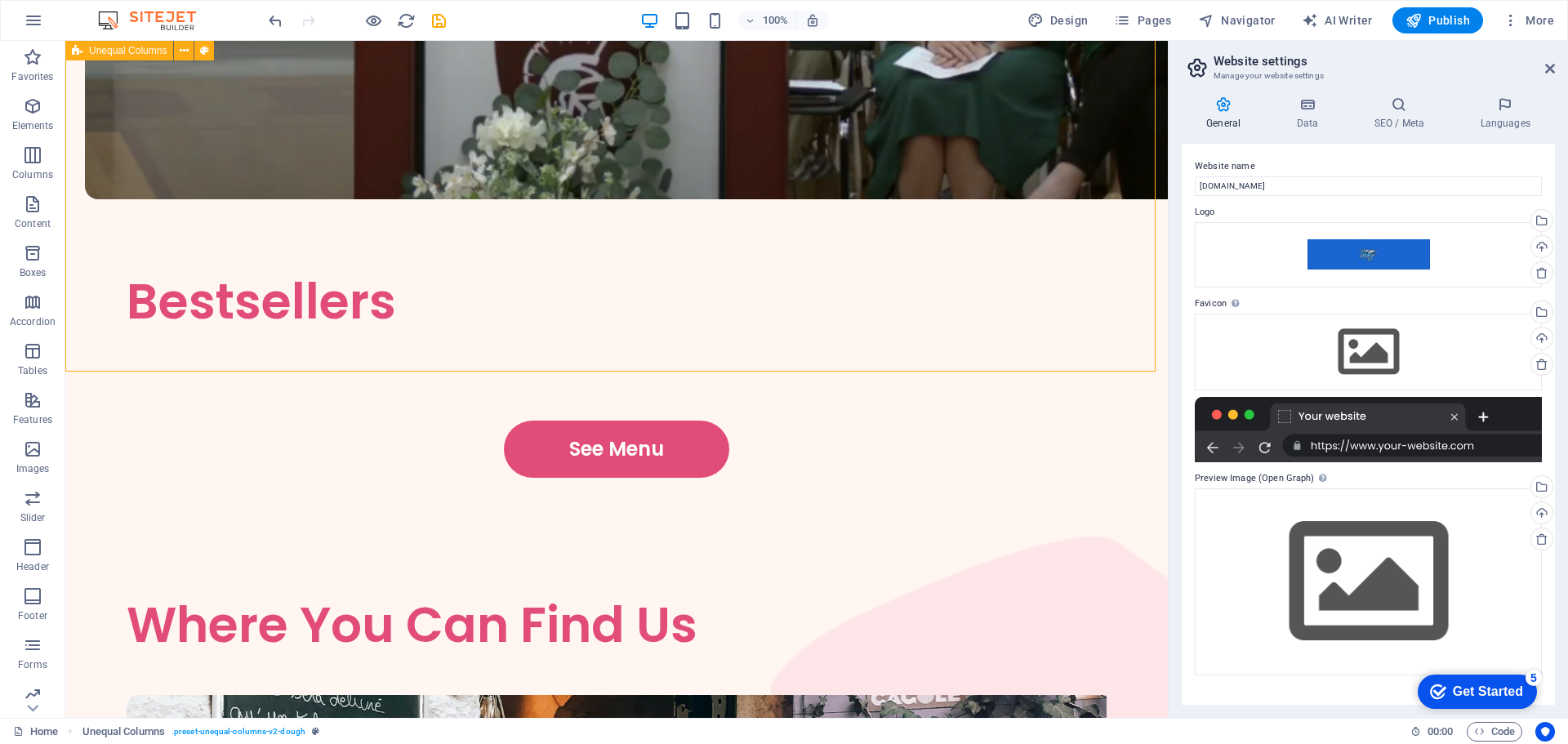
scroll to position [2905, 0]
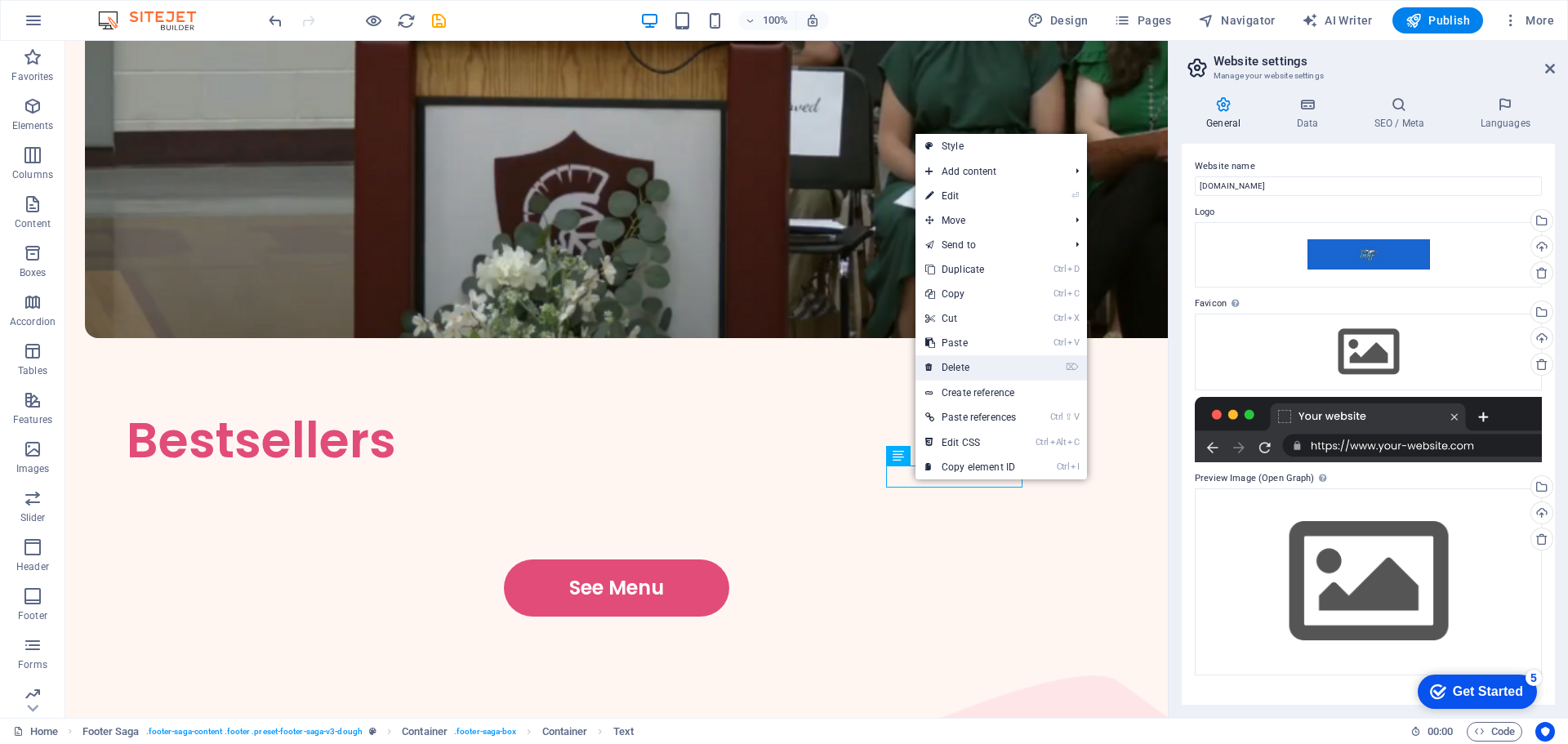
click at [941, 361] on link "⌦ Delete" at bounding box center [970, 368] width 110 height 25
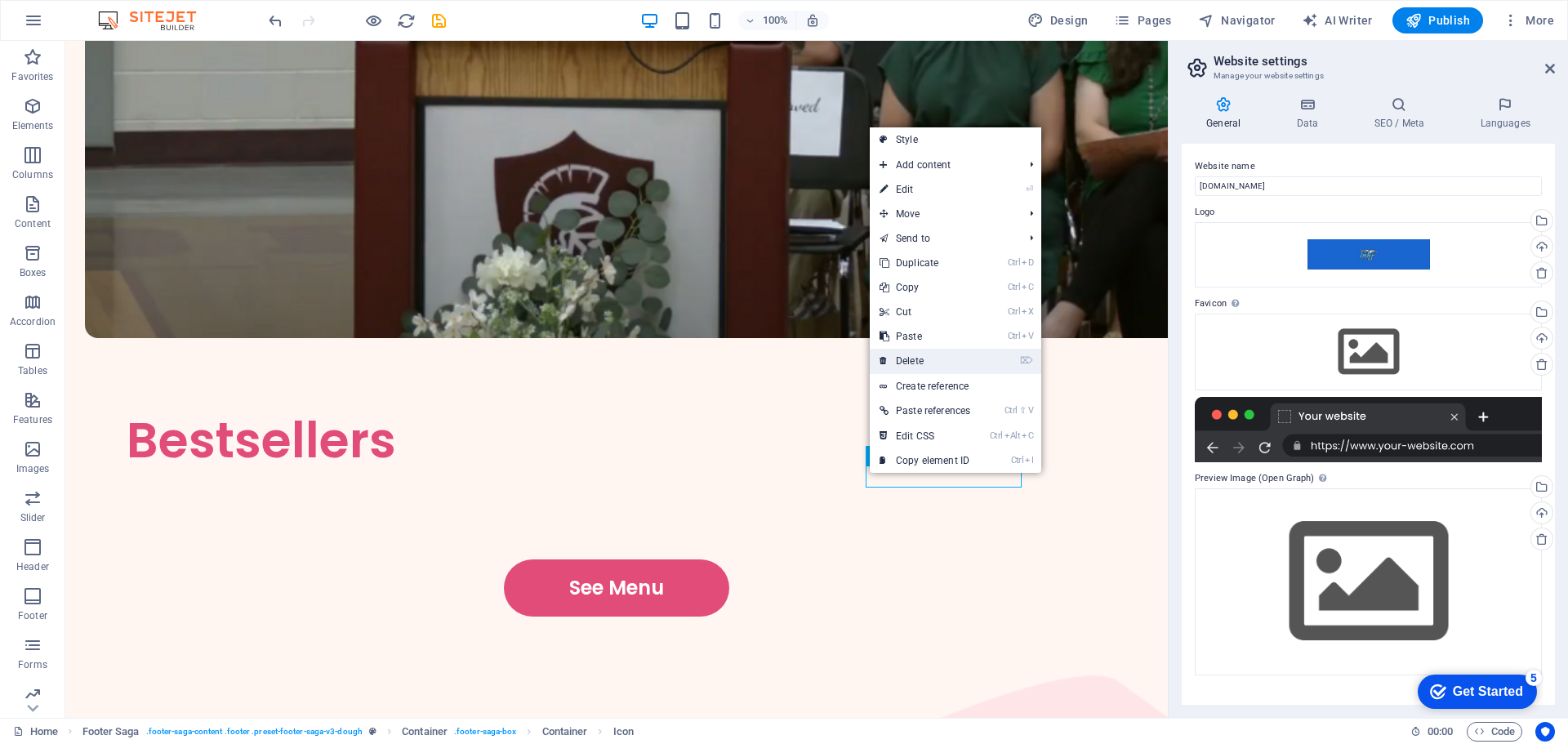
click at [899, 361] on link "⌦ Delete" at bounding box center [924, 361] width 110 height 25
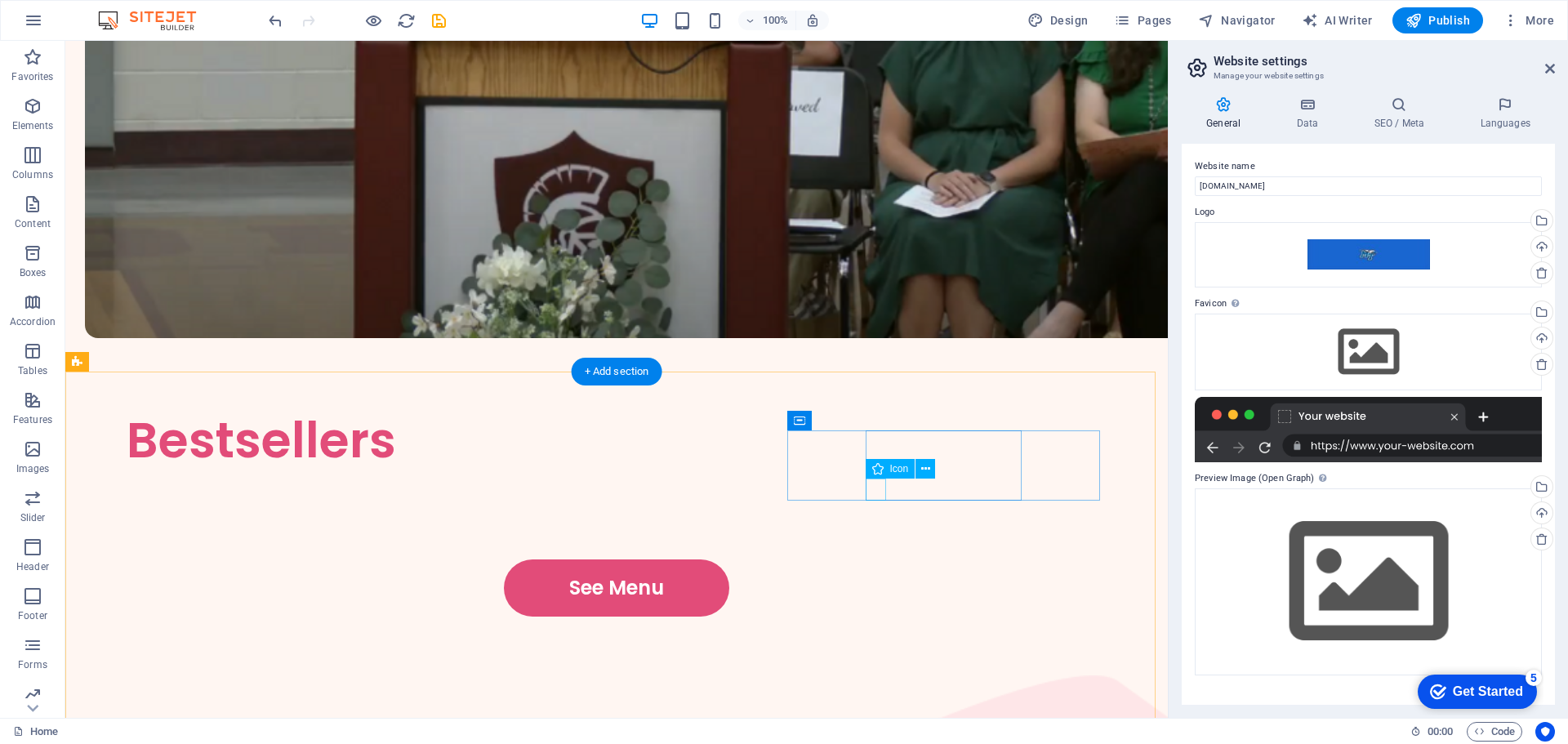
drag, startPoint x: 876, startPoint y: 488, endPoint x: 591, endPoint y: 489, distance: 285.0
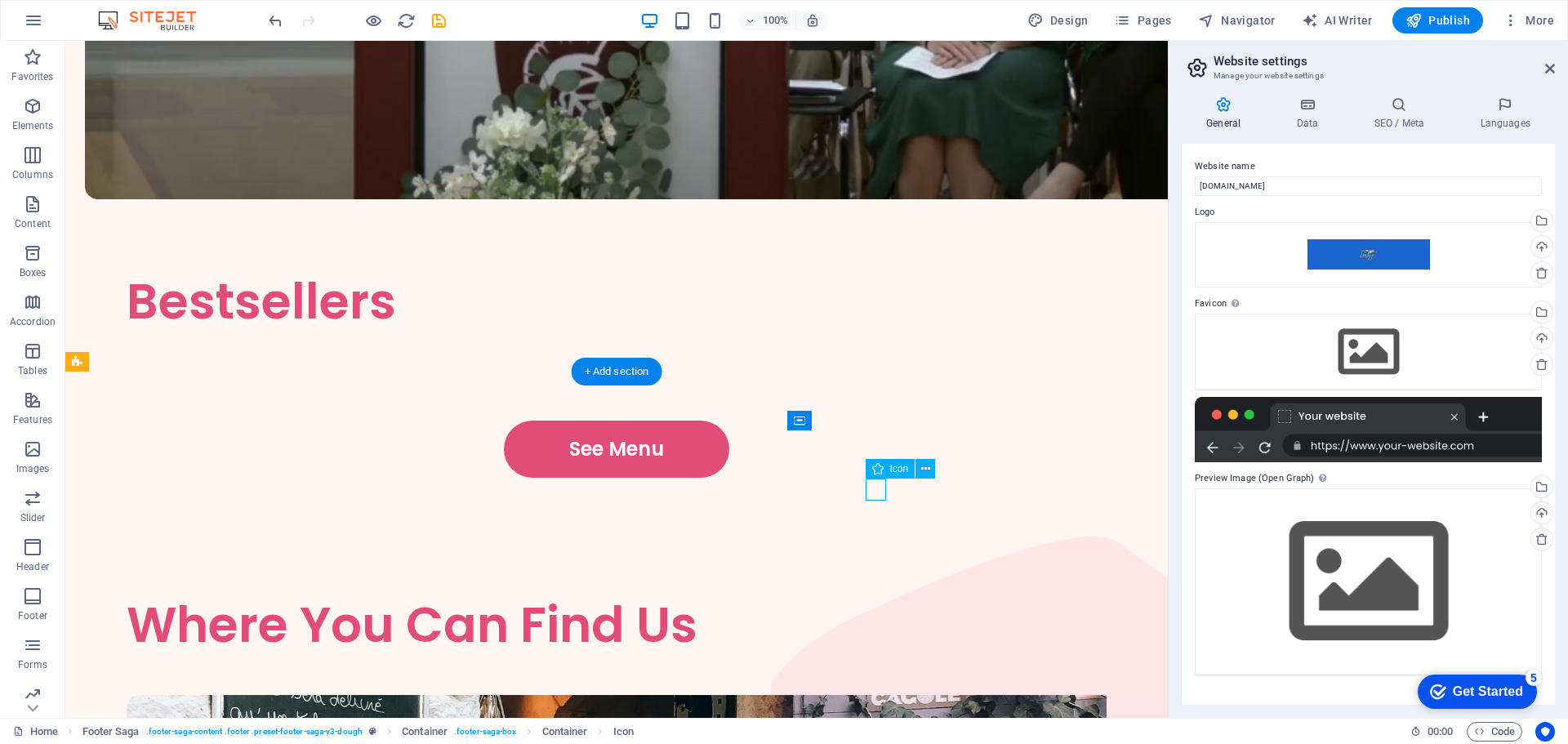
select select "xMidYMid"
select select "px"
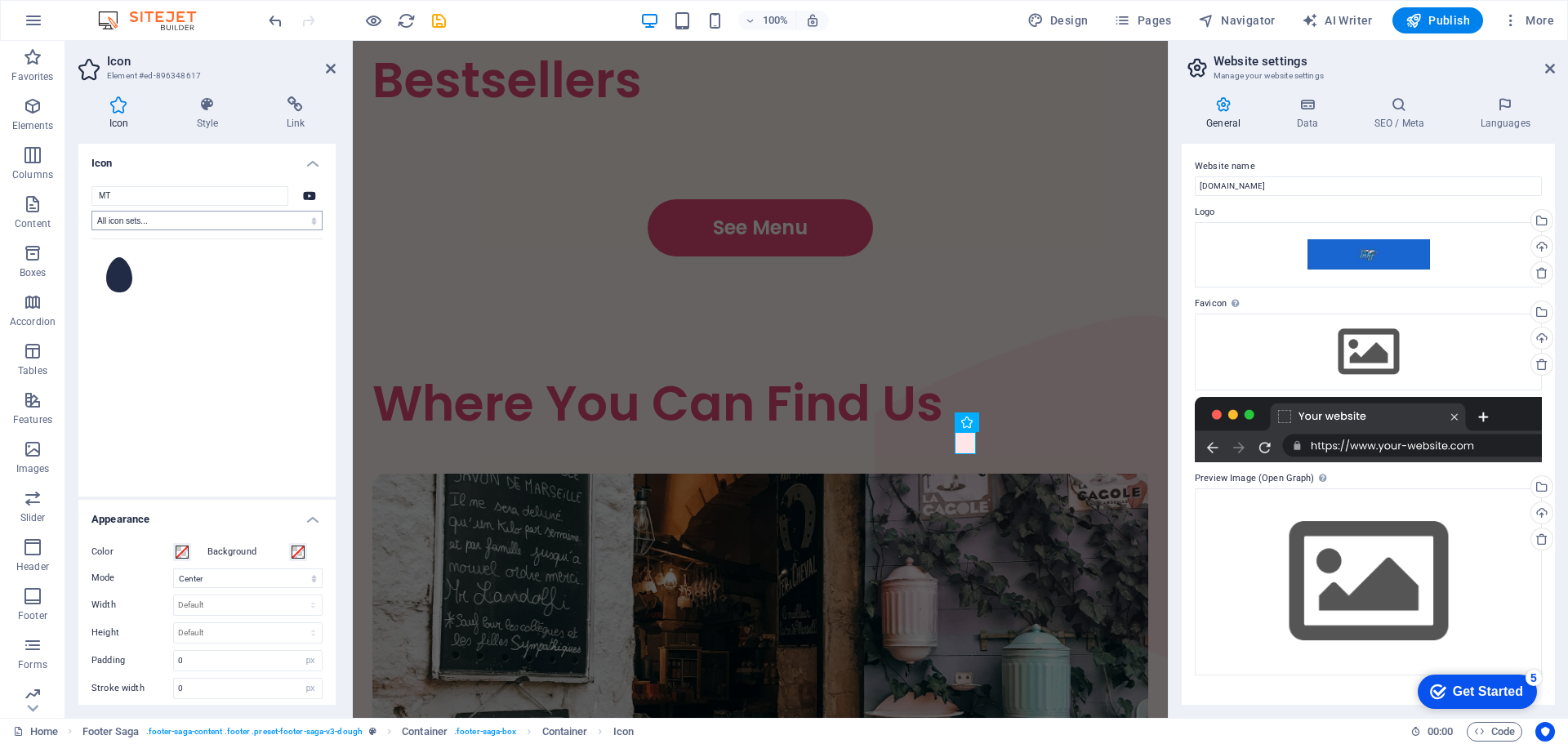
type input "M"
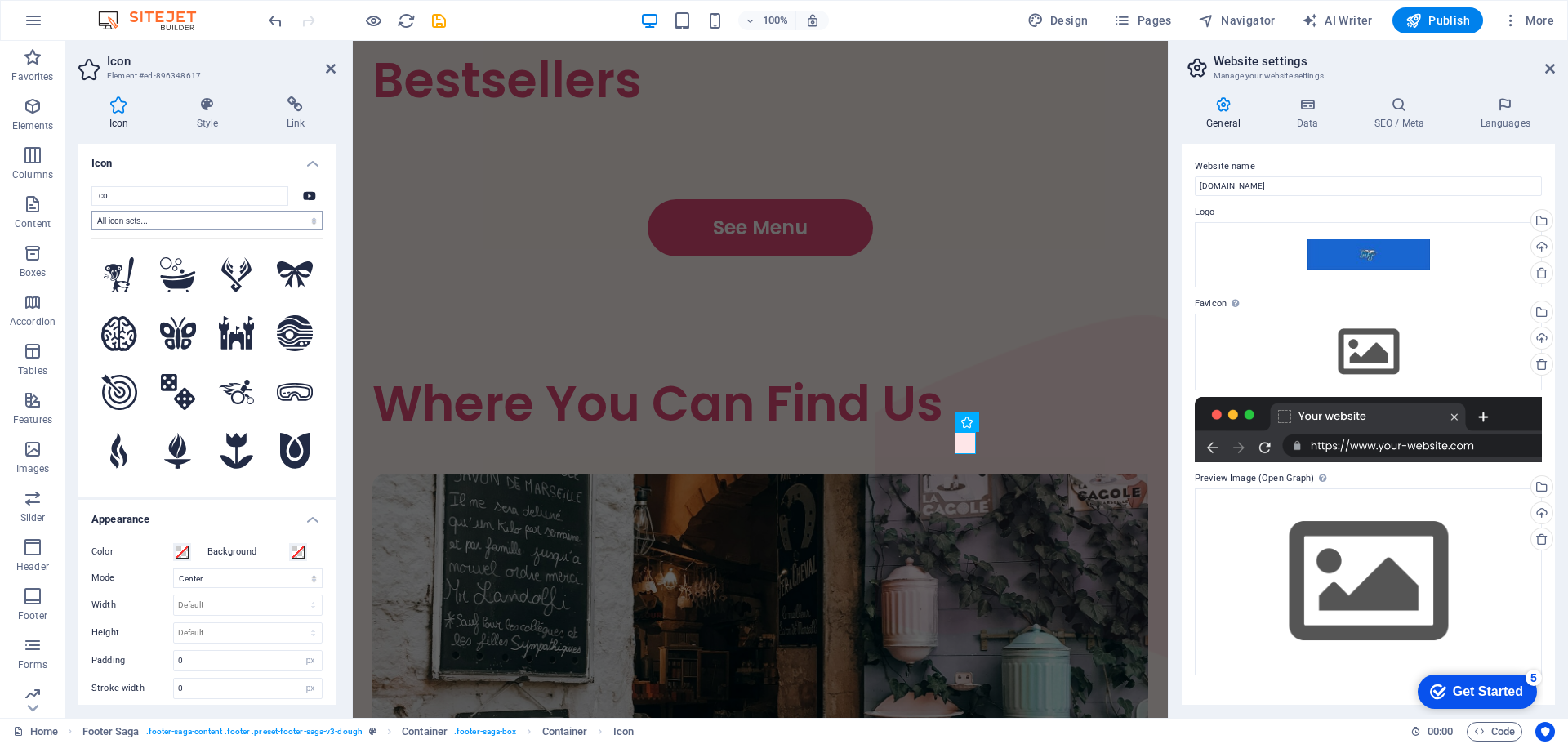
type input "c"
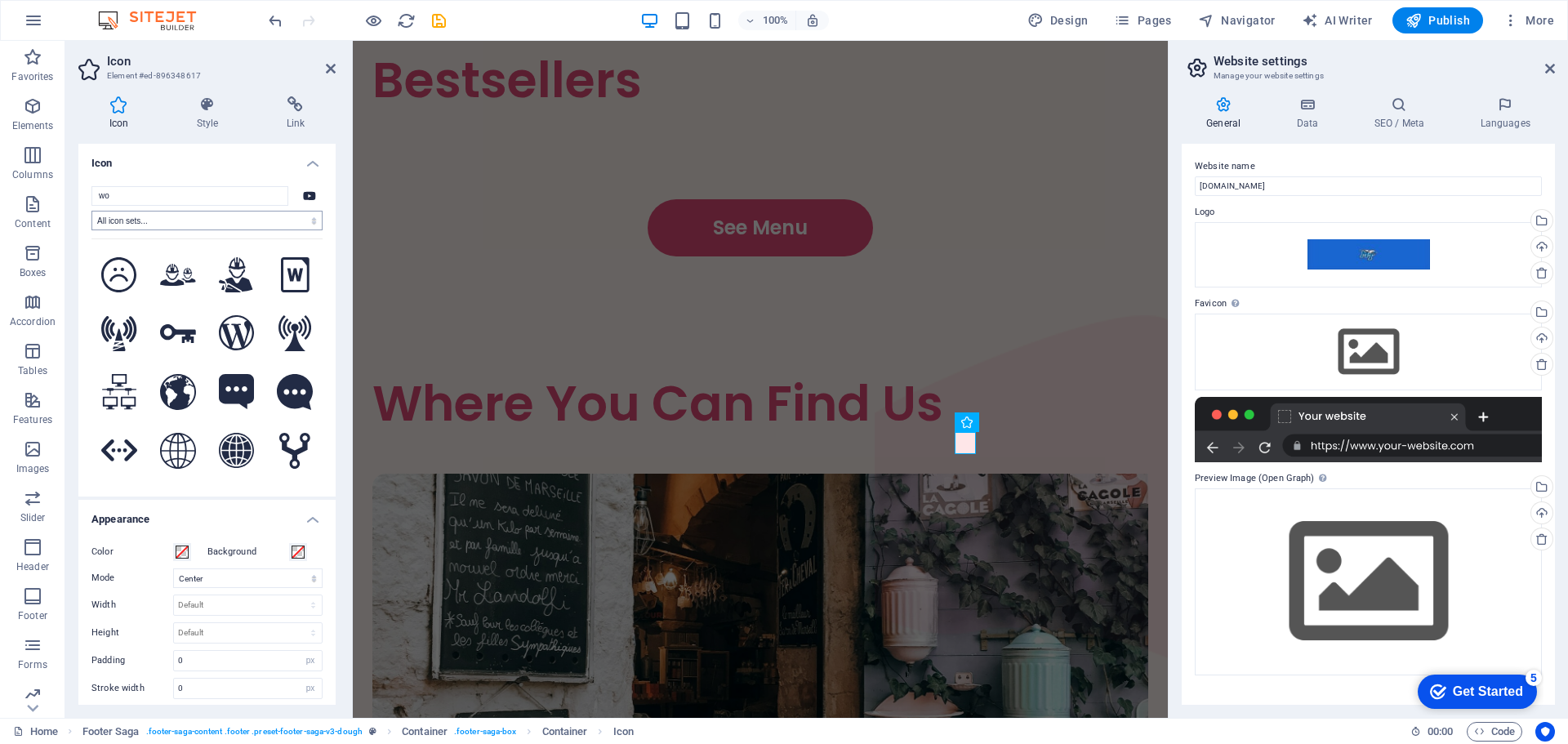
type input "w"
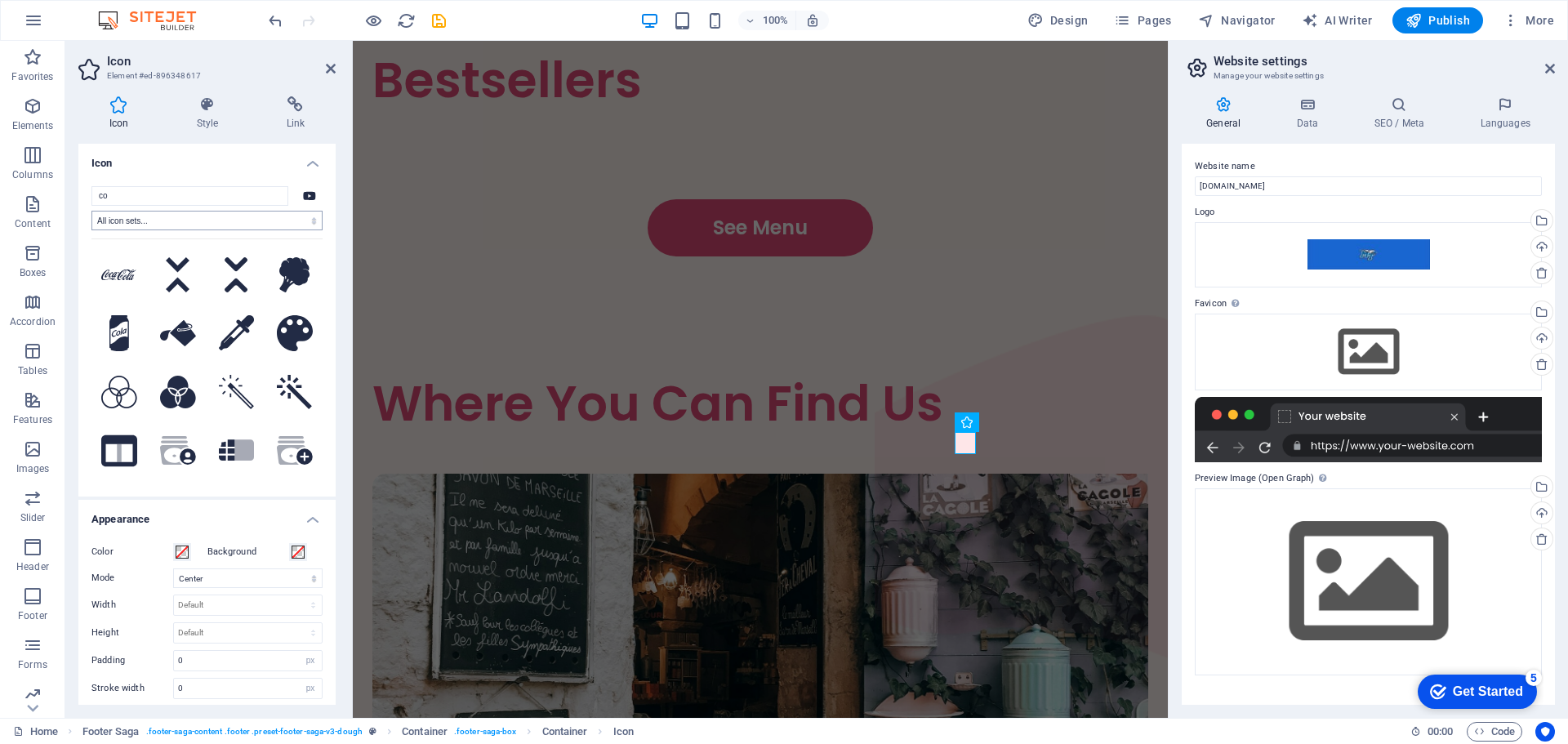
type input "c"
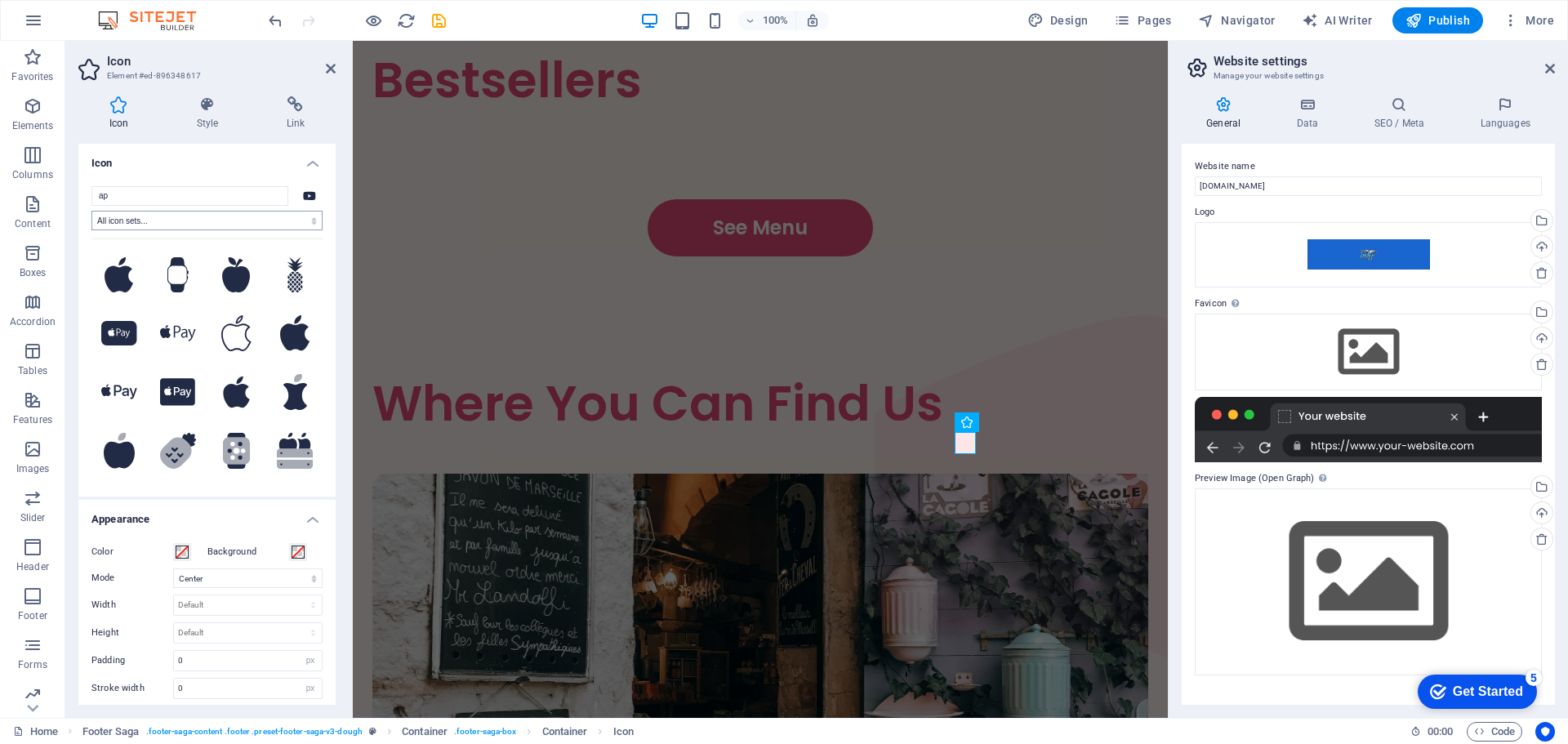
type input "a"
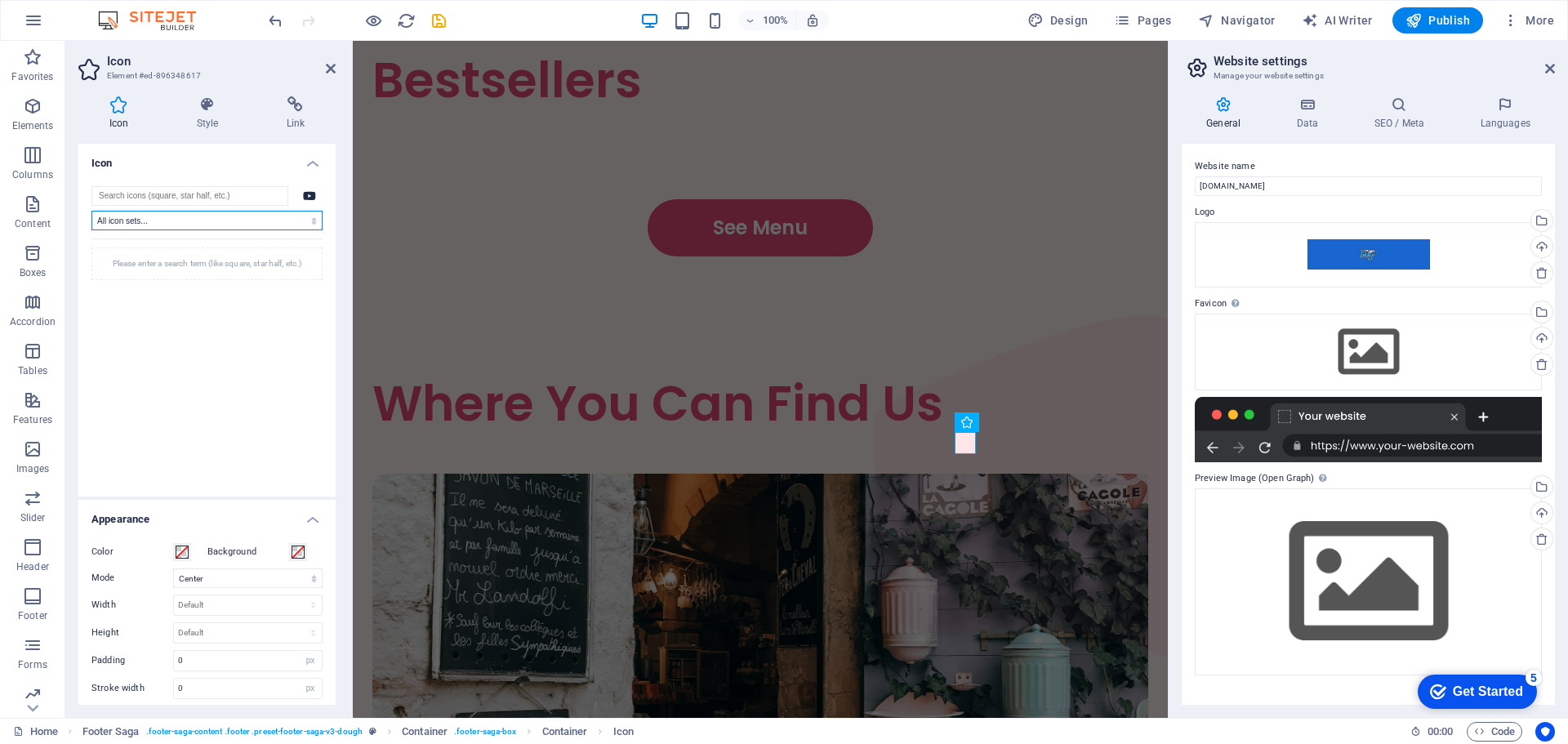
click at [217, 224] on select "All icon sets... IcoFont Ionicons FontAwesome Brands FontAwesome Duotone FontAw…" at bounding box center [207, 221] width 231 height 19
click at [224, 507] on h4 "Appearance" at bounding box center [207, 514] width 258 height 29
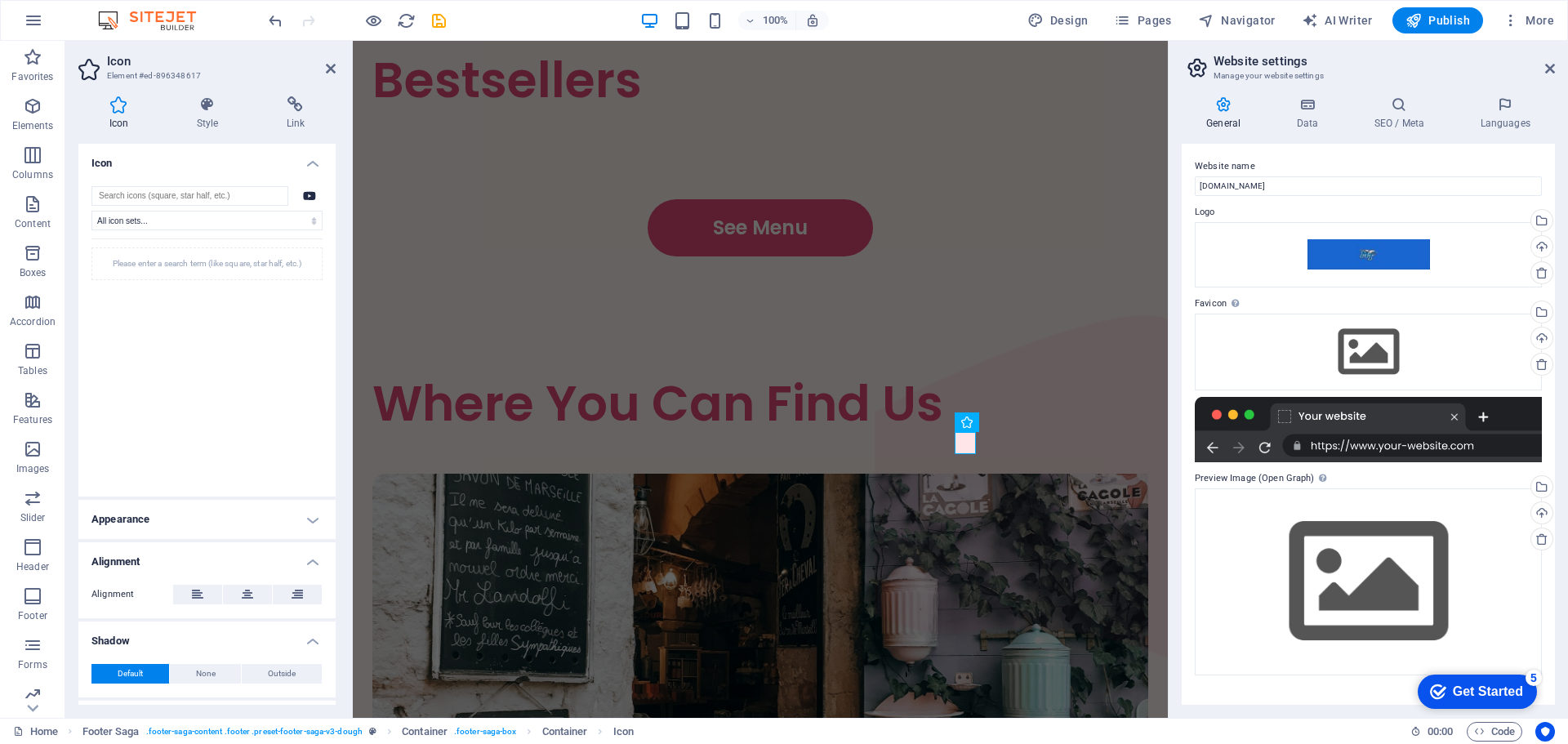
click at [224, 507] on h4 "Appearance" at bounding box center [207, 519] width 258 height 40
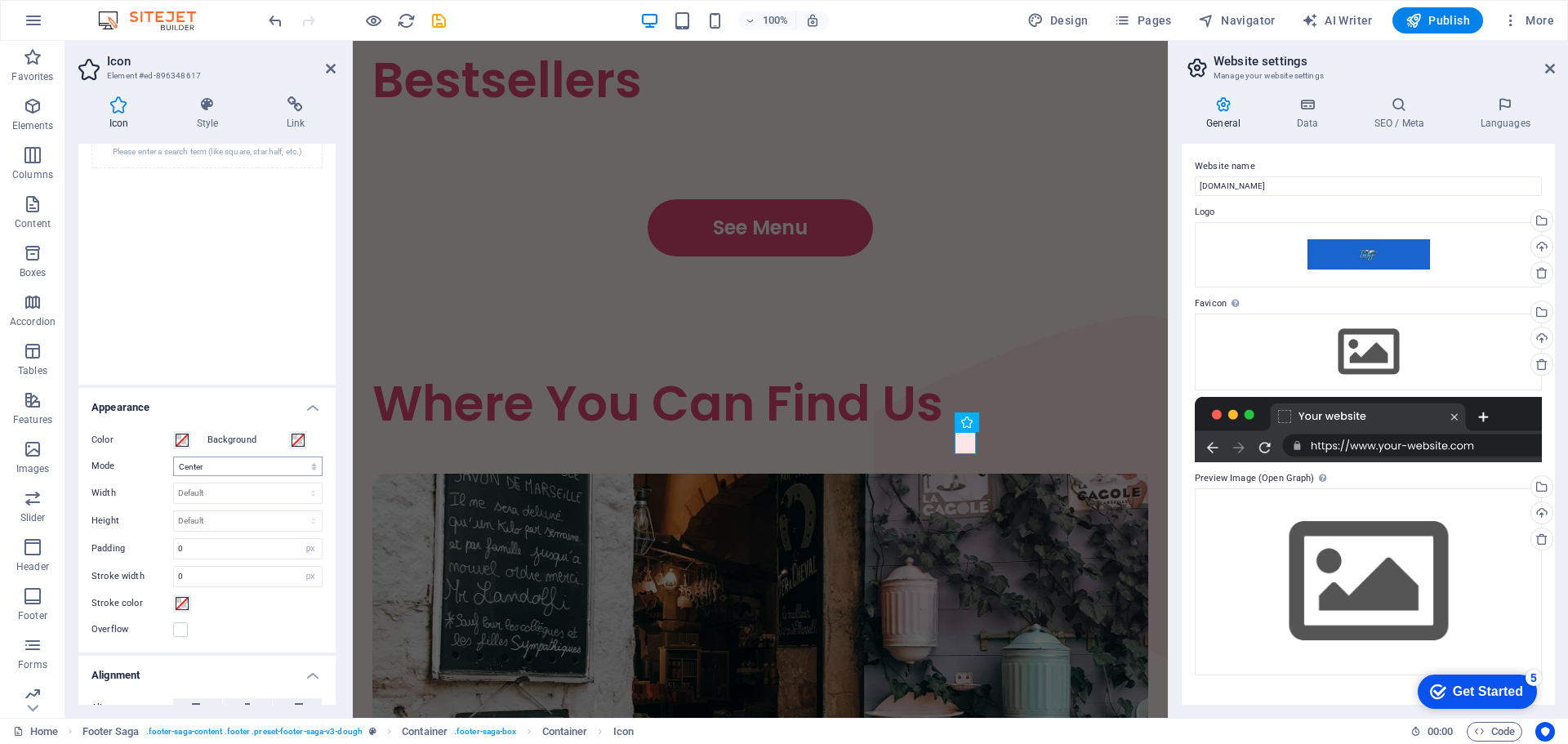
scroll to position [0, 0]
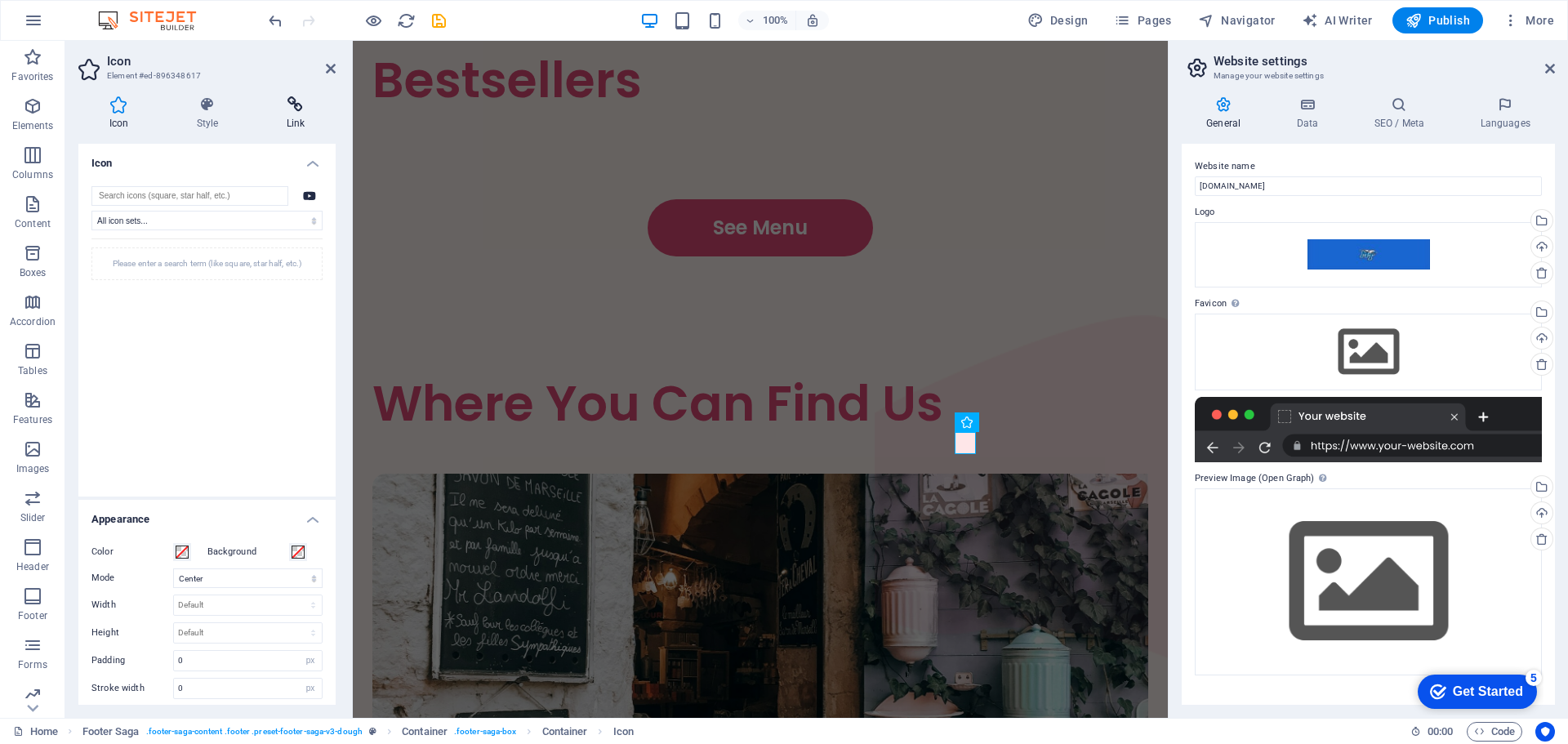
click at [299, 104] on icon at bounding box center [295, 105] width 80 height 17
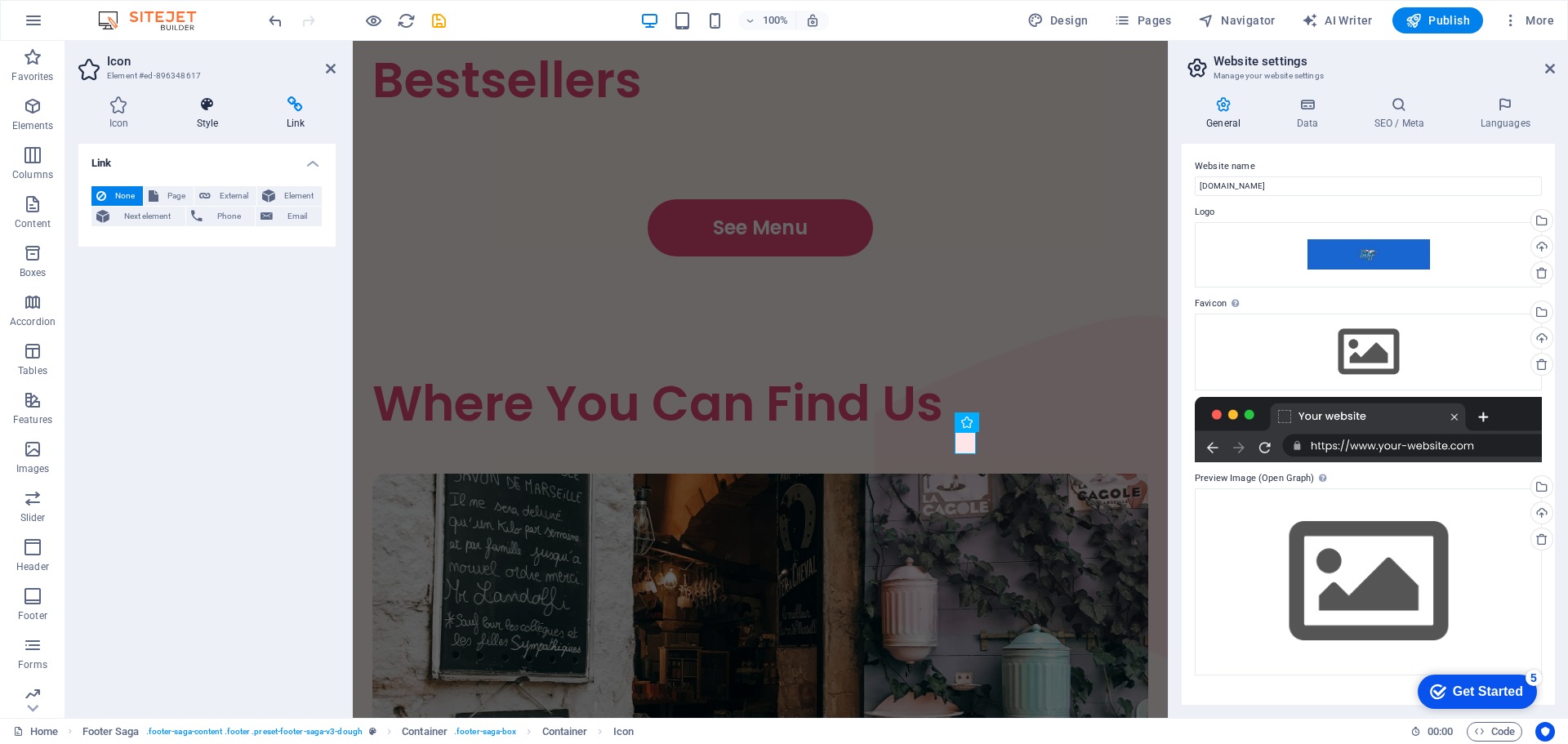
click at [204, 123] on h4 "Style" at bounding box center [211, 113] width 90 height 34
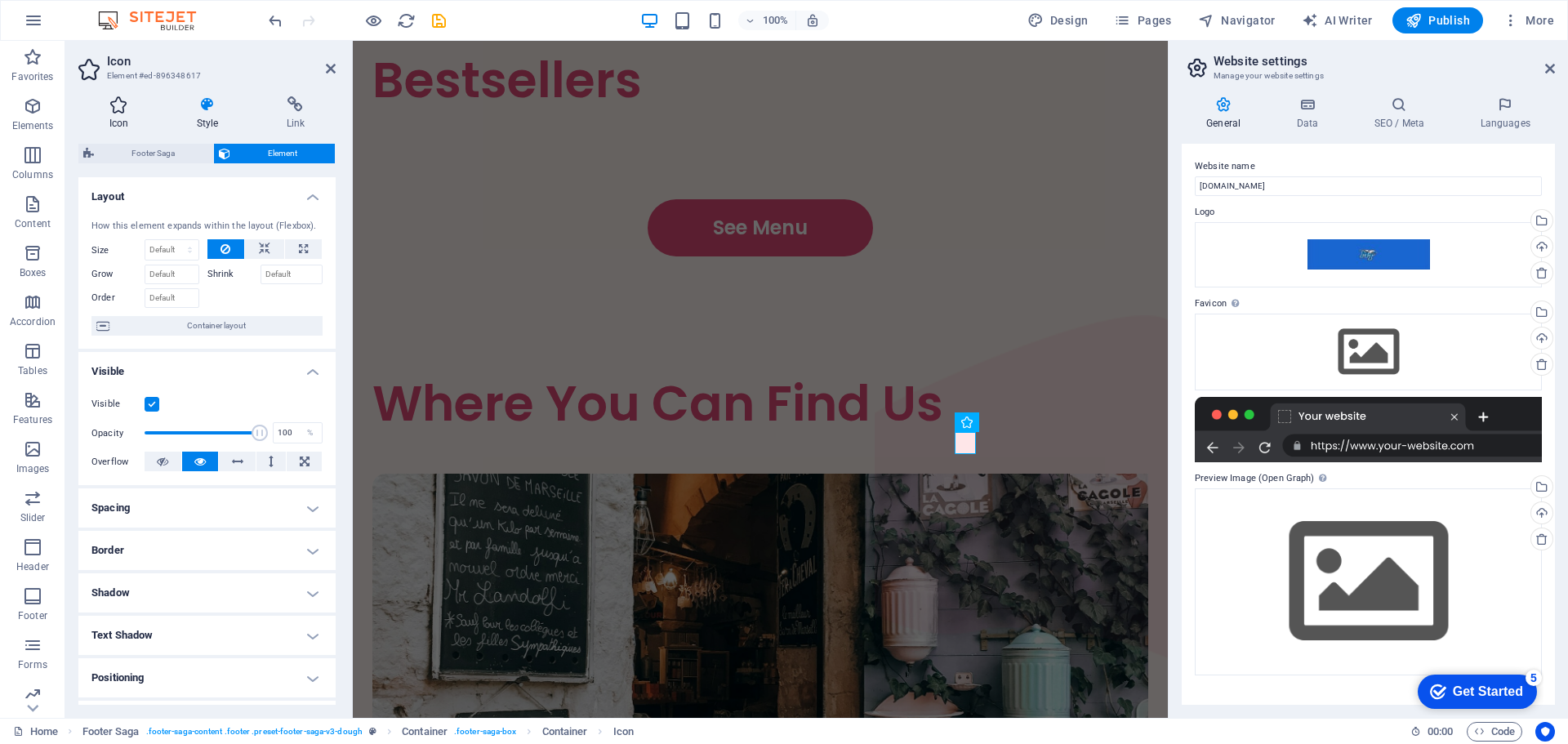
click at [125, 103] on icon at bounding box center [119, 105] width 81 height 17
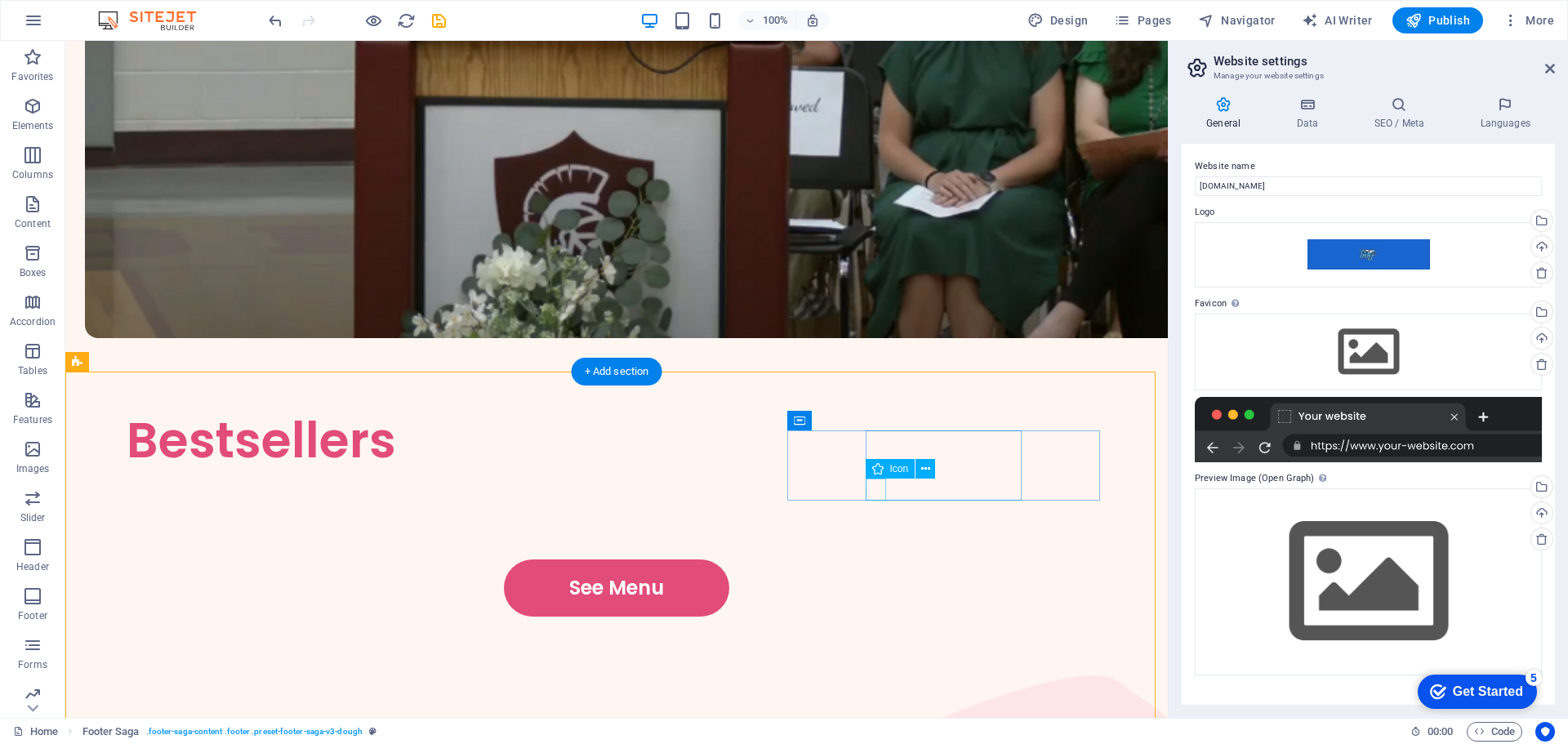
drag, startPoint x: 871, startPoint y: 488, endPoint x: 581, endPoint y: 488, distance: 290.0
select select "xMidYMid"
select select "px"
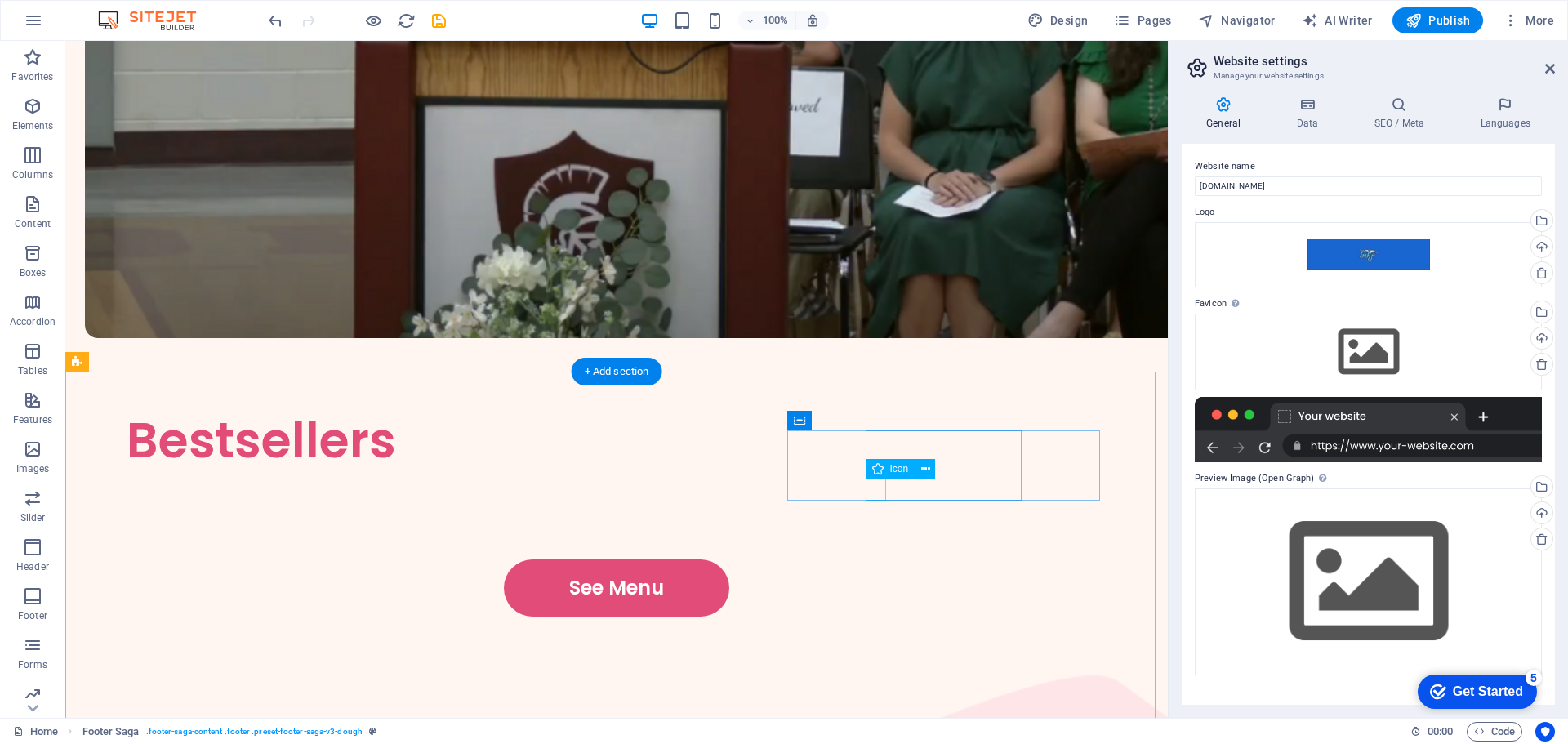
select select "px"
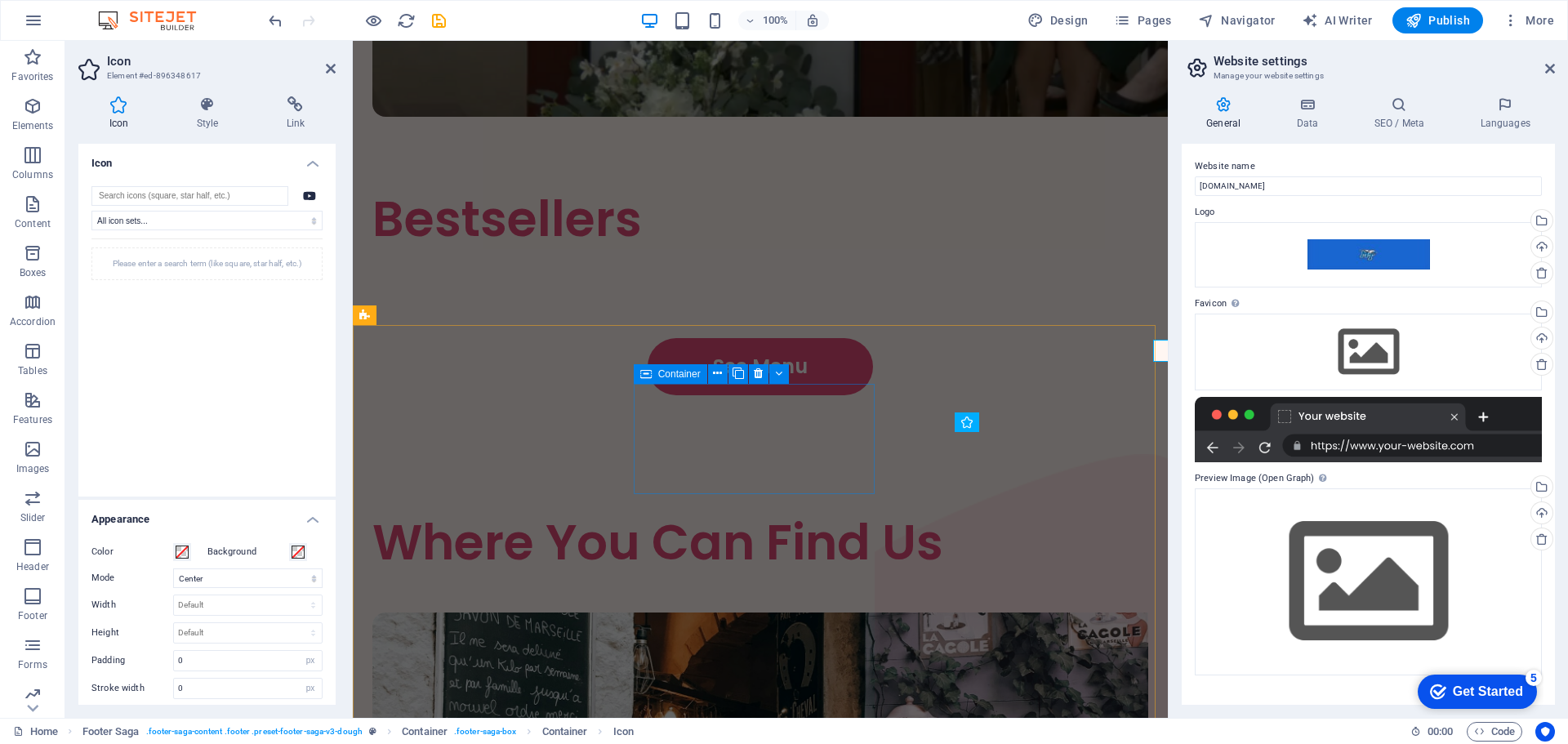
scroll to position [3043, 0]
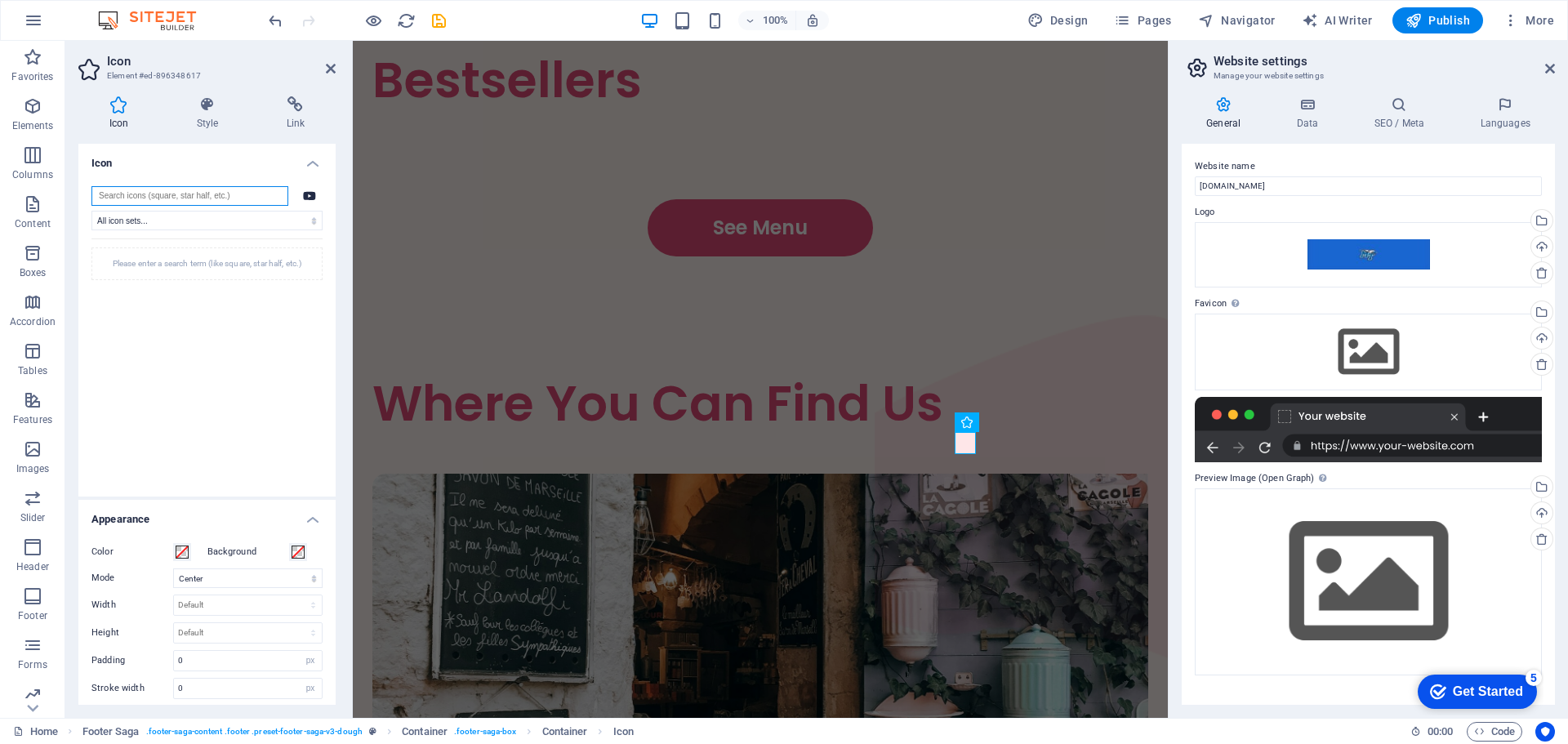
click at [179, 189] on input "search" at bounding box center [190, 196] width 197 height 19
click at [228, 201] on input "search" at bounding box center [190, 196] width 197 height 19
click at [166, 196] on input "search" at bounding box center [190, 196] width 197 height 19
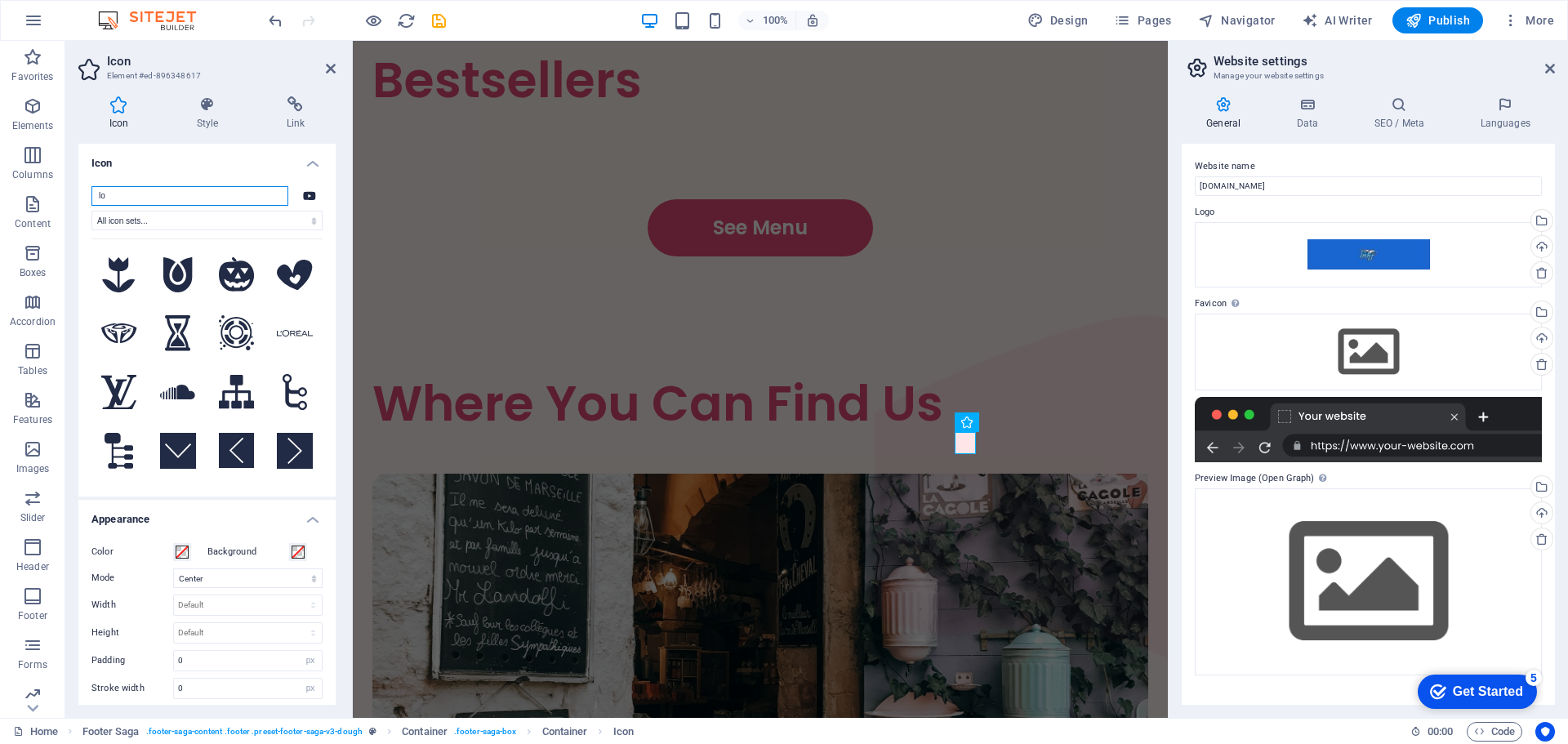
type input "l"
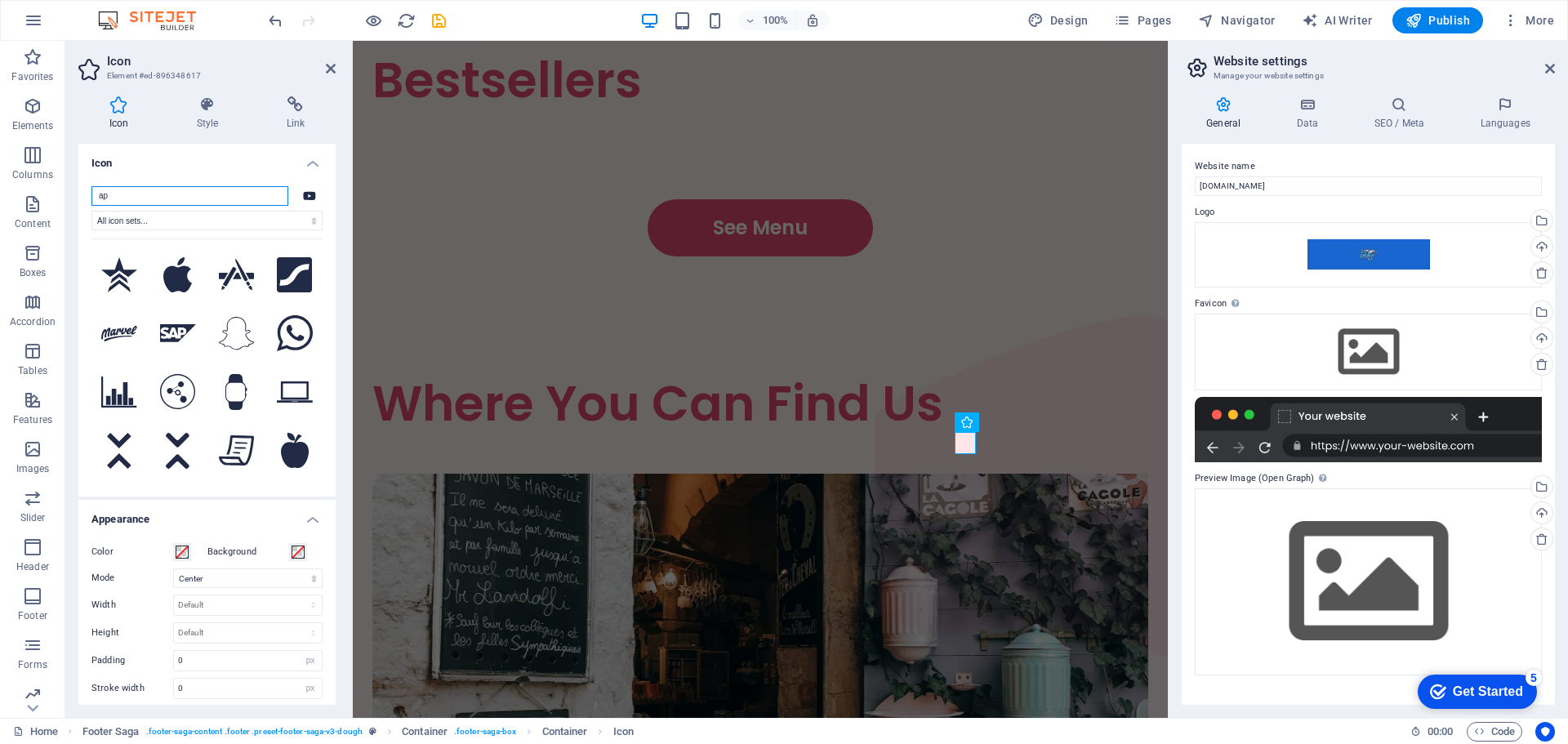
type input "a"
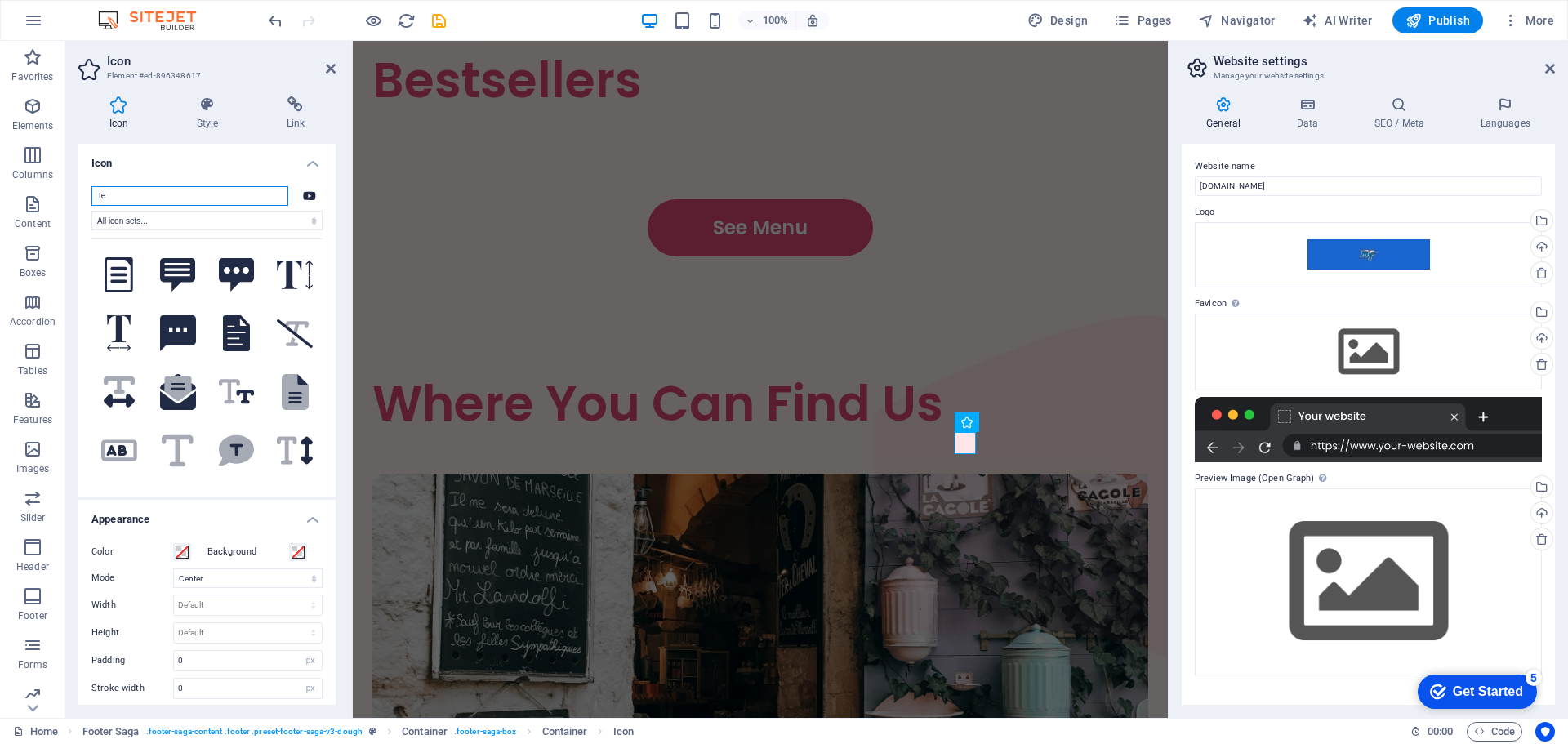
type input "t"
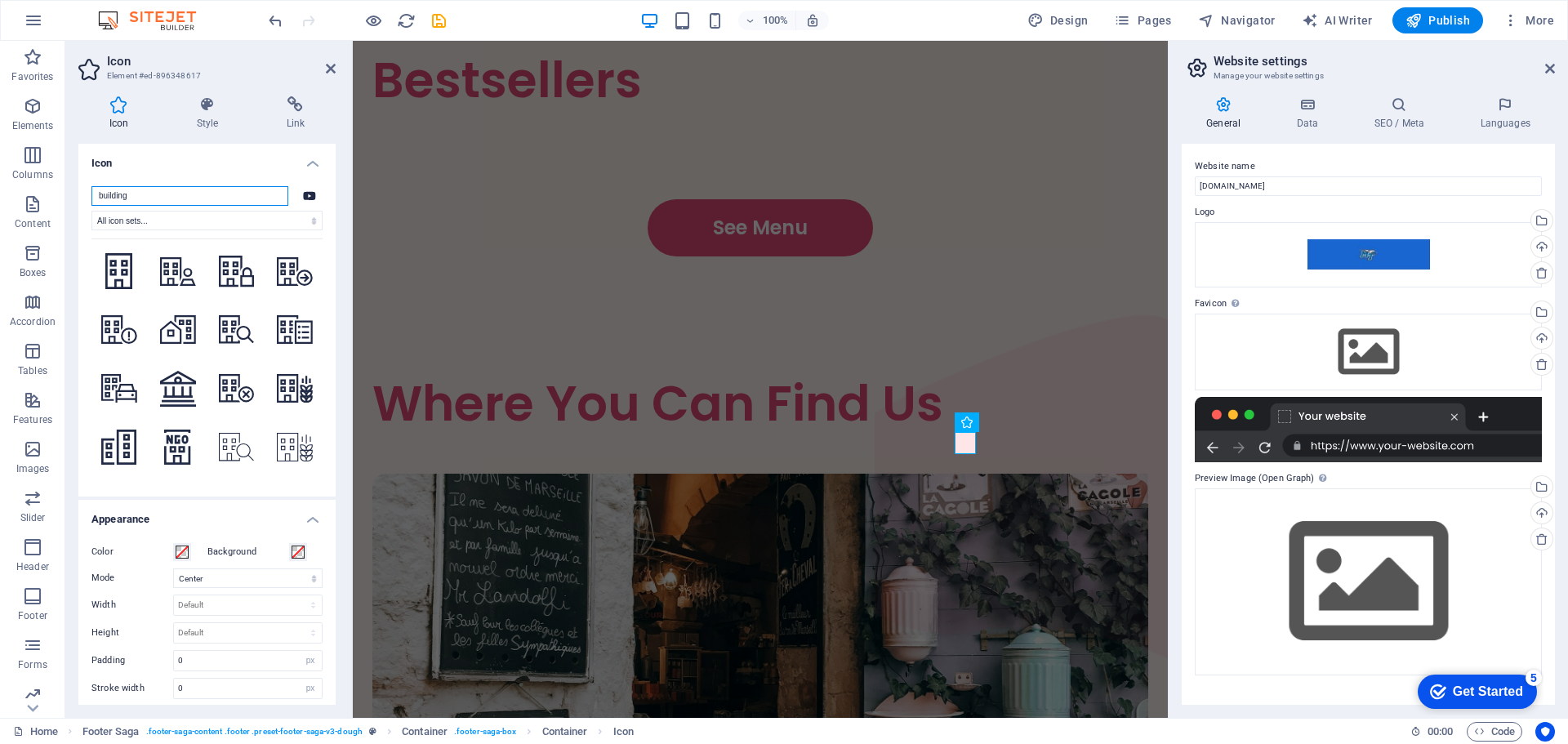
scroll to position [2022, 0]
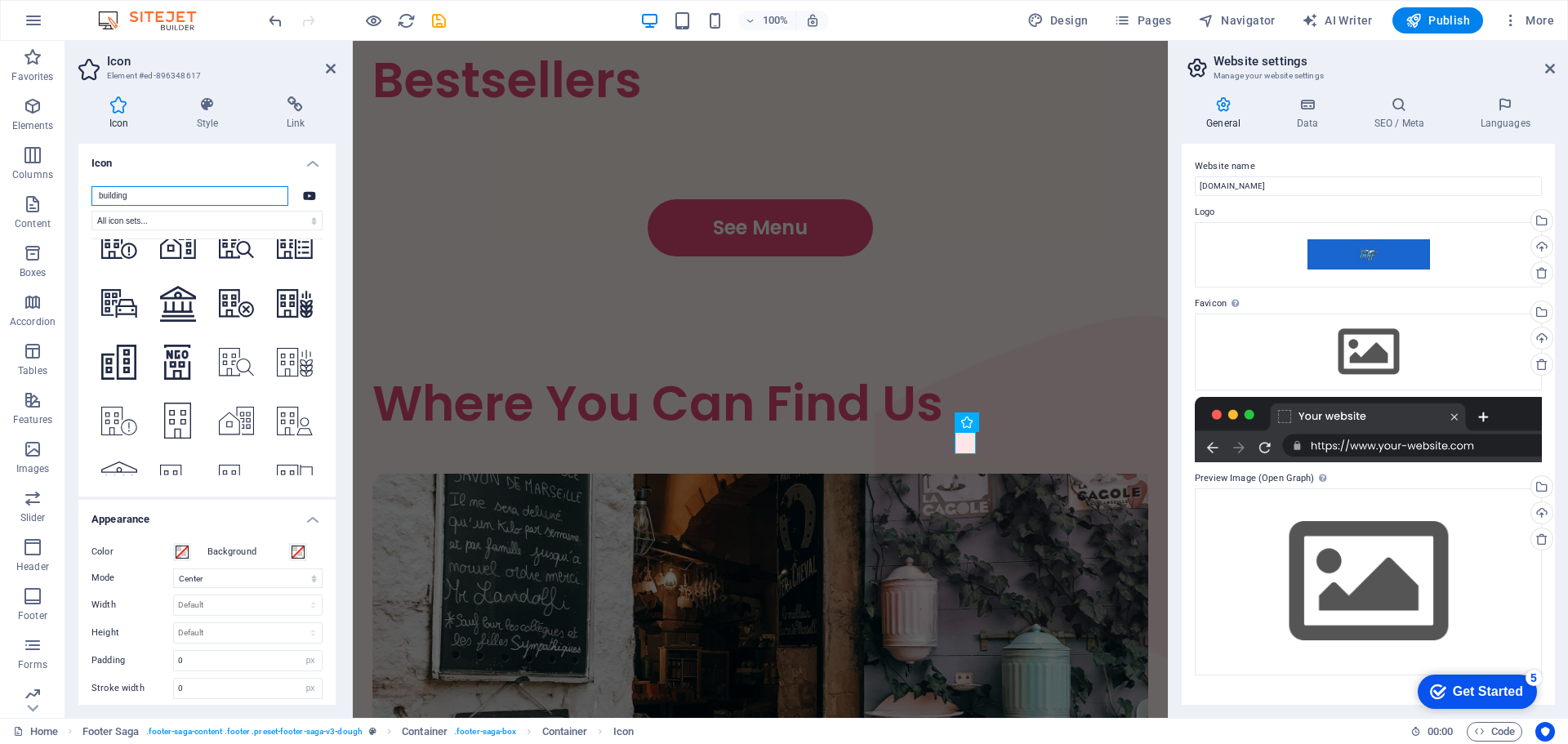
click at [155, 198] on input "building" at bounding box center [190, 196] width 197 height 19
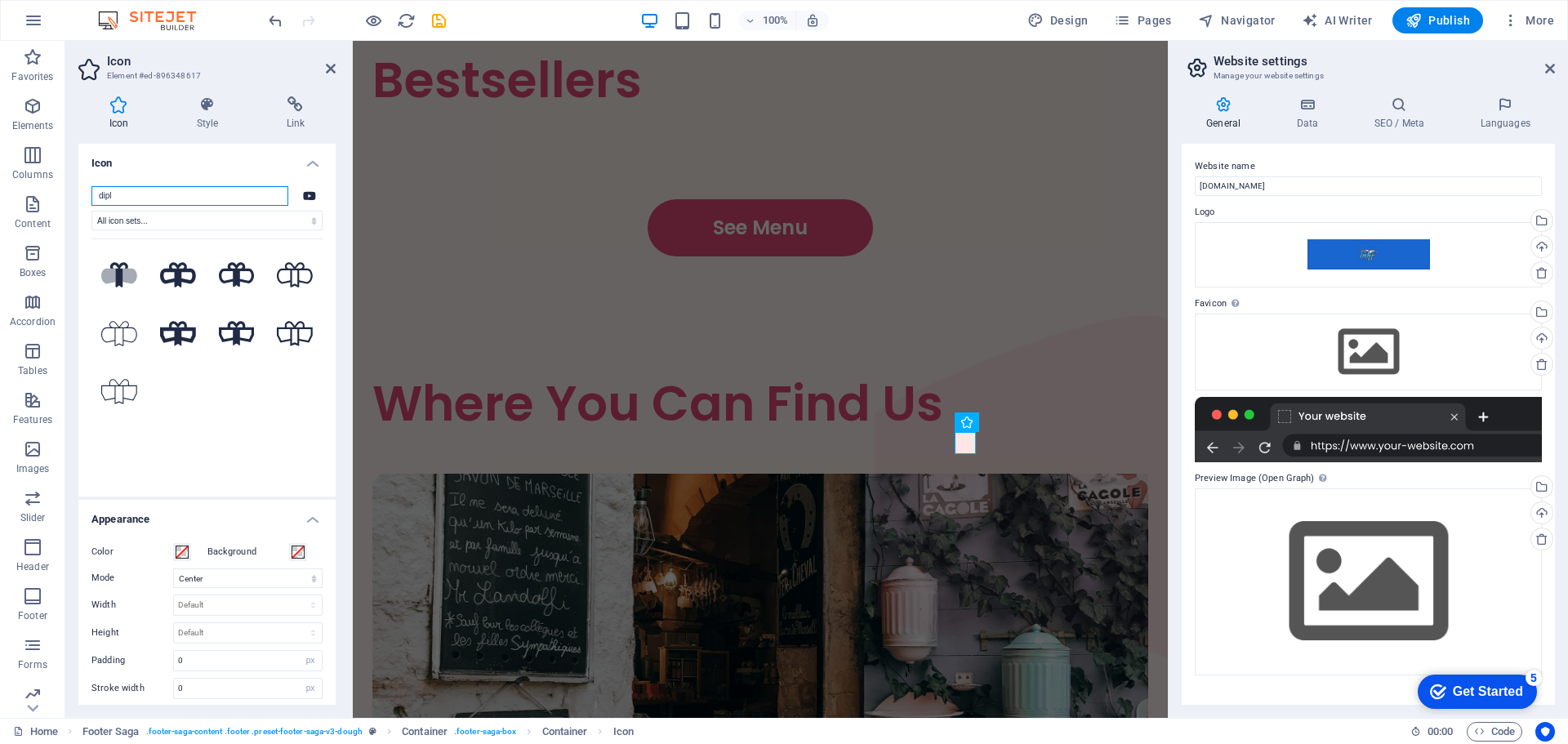
scroll to position [0, 0]
type input "d"
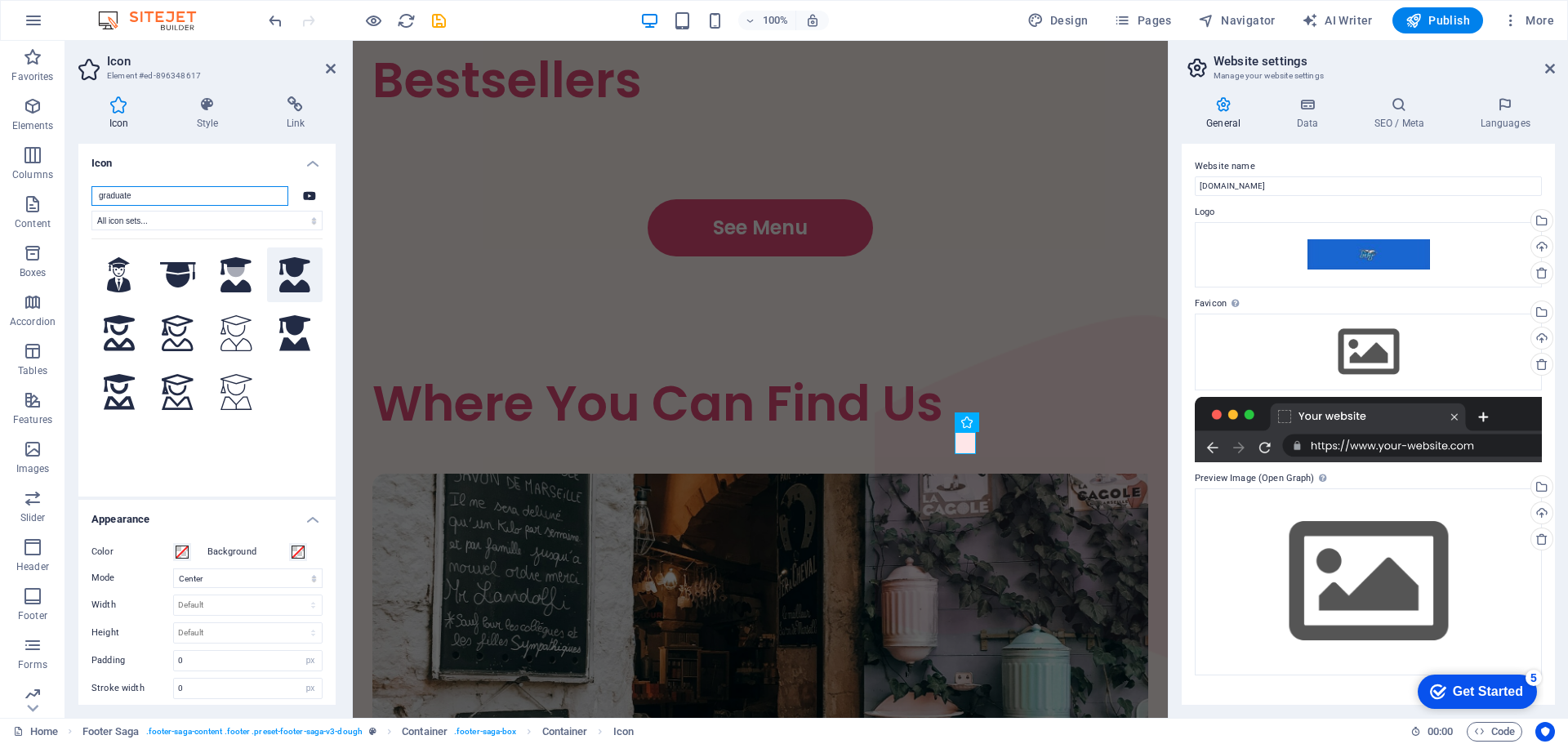
type input "graduate"
click at [286, 278] on icon at bounding box center [295, 275] width 31 height 36
click at [239, 266] on icon at bounding box center [236, 275] width 31 height 36
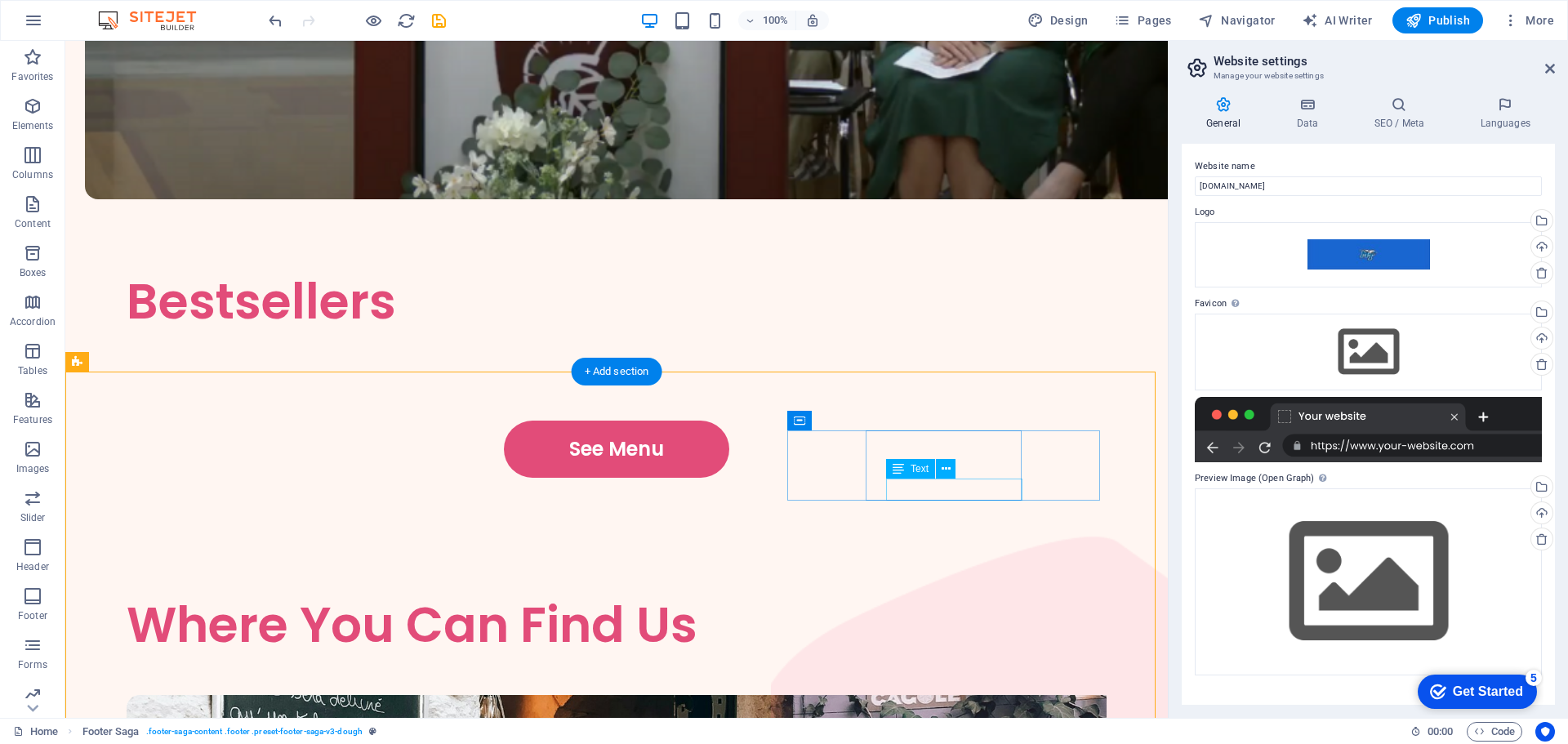
scroll to position [2905, 0]
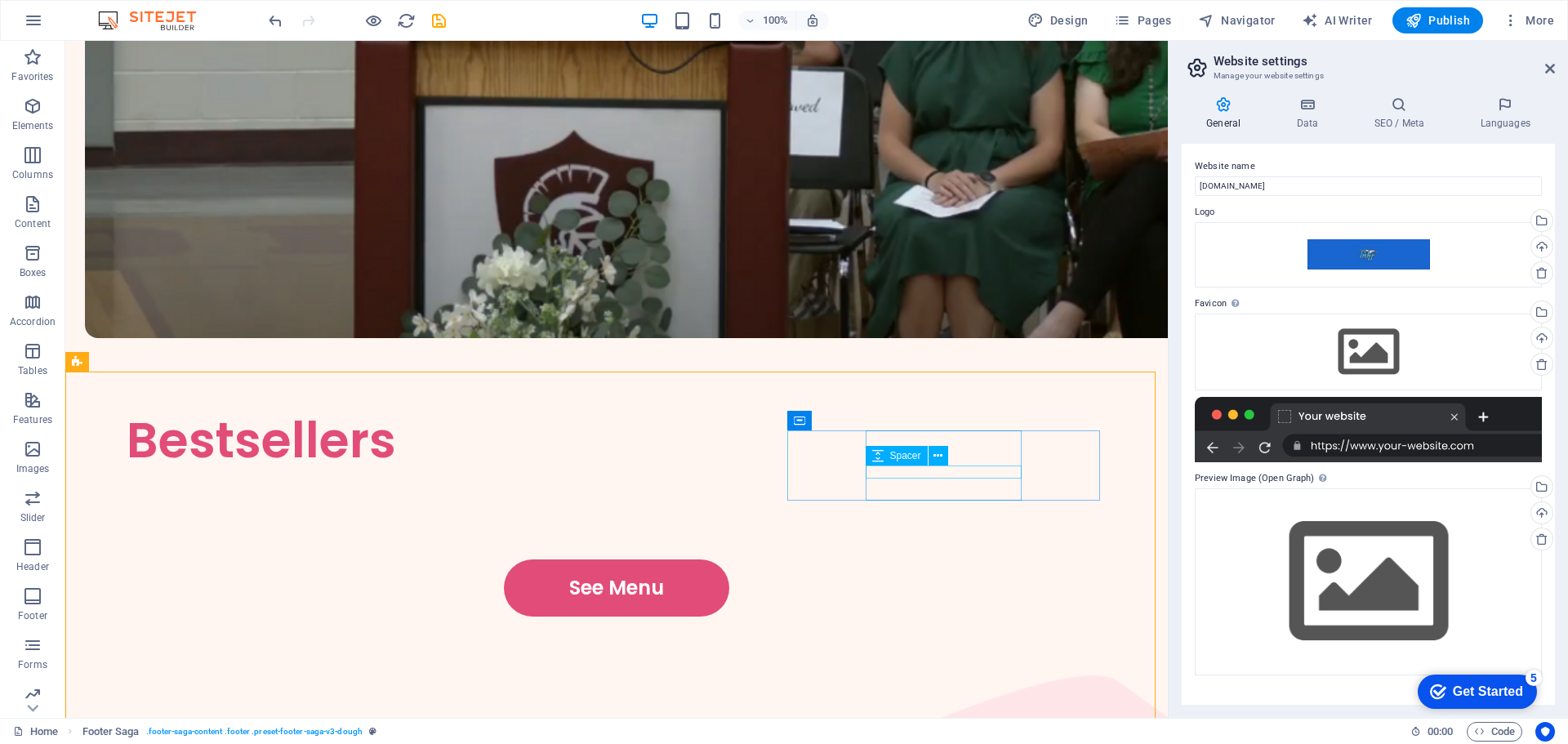
drag, startPoint x: 896, startPoint y: 466, endPoint x: 883, endPoint y: 463, distance: 13.3
click at [883, 463] on icon at bounding box center [878, 456] width 11 height 19
click at [937, 456] on icon at bounding box center [938, 456] width 9 height 18
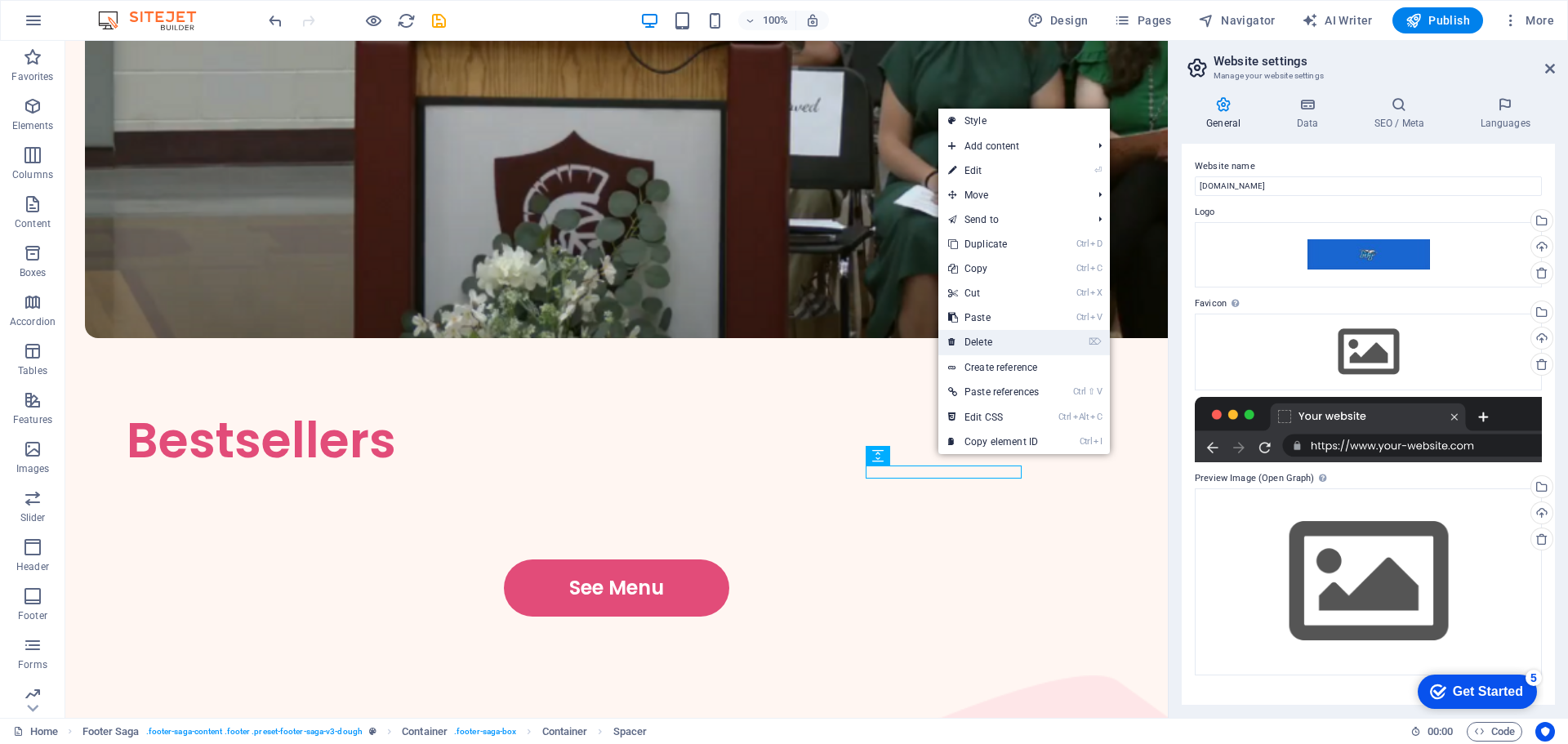
click at [961, 346] on link "⌦ Delete" at bounding box center [993, 342] width 110 height 25
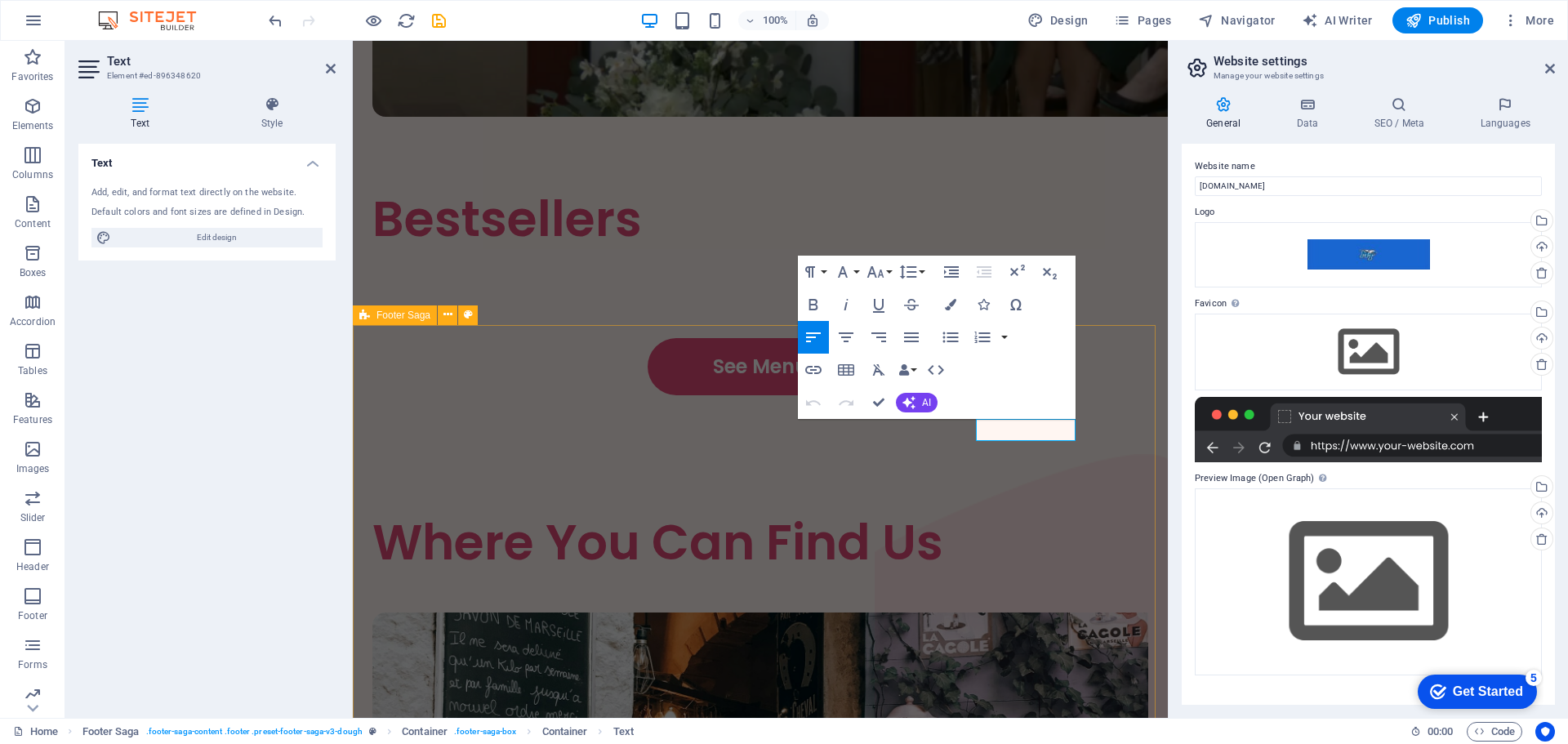
scroll to position [3043, 0]
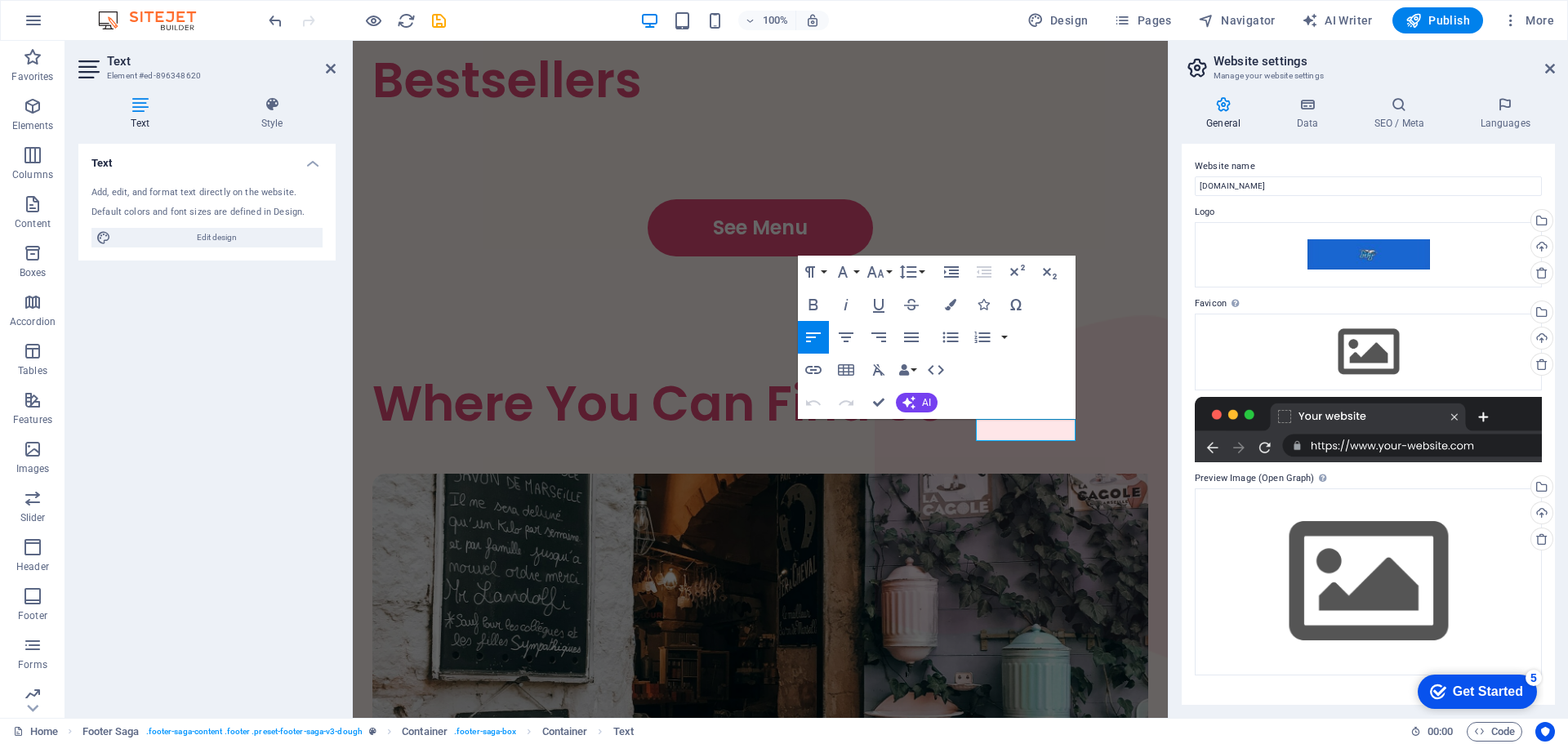
click at [146, 105] on icon at bounding box center [140, 105] width 123 height 17
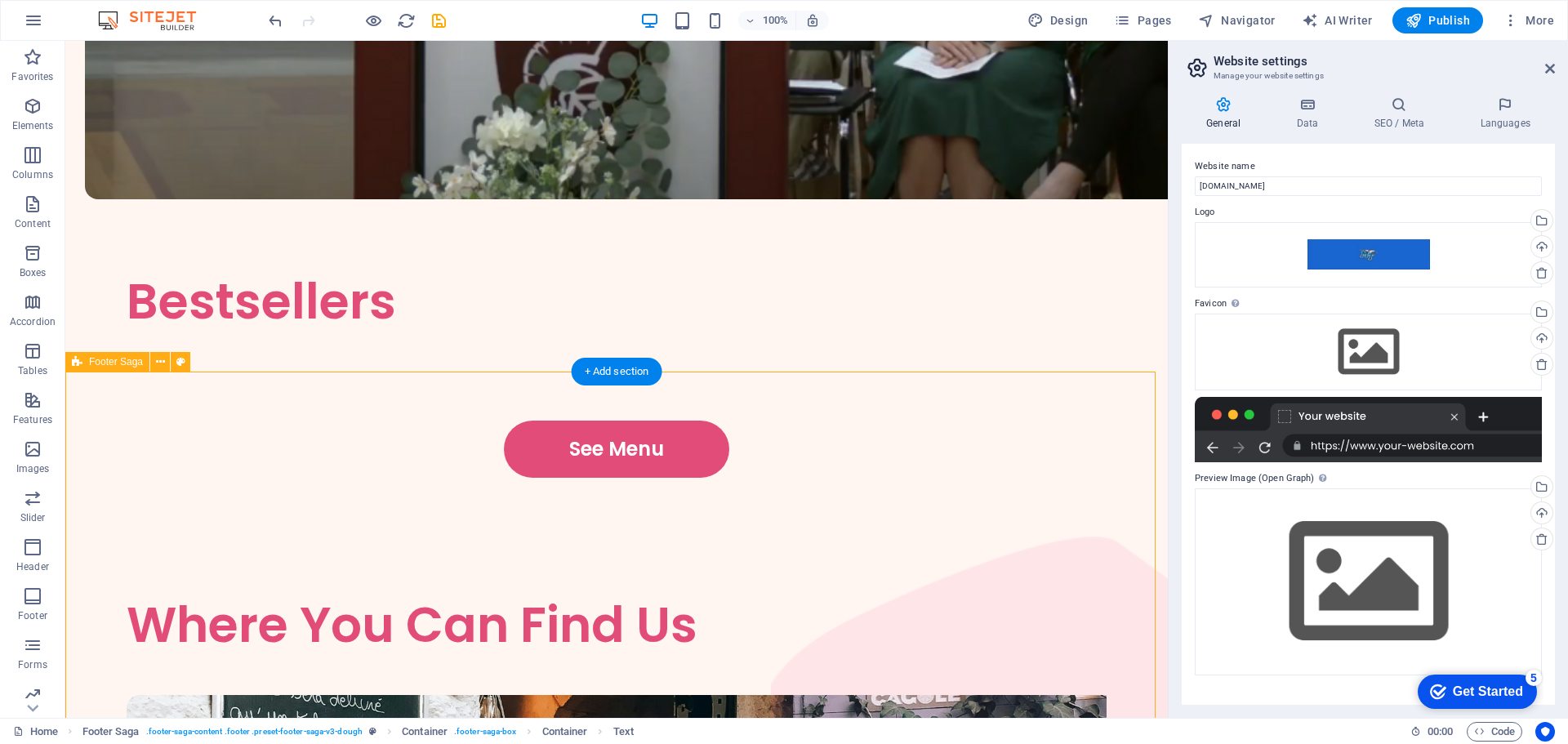
scroll to position [2905, 0]
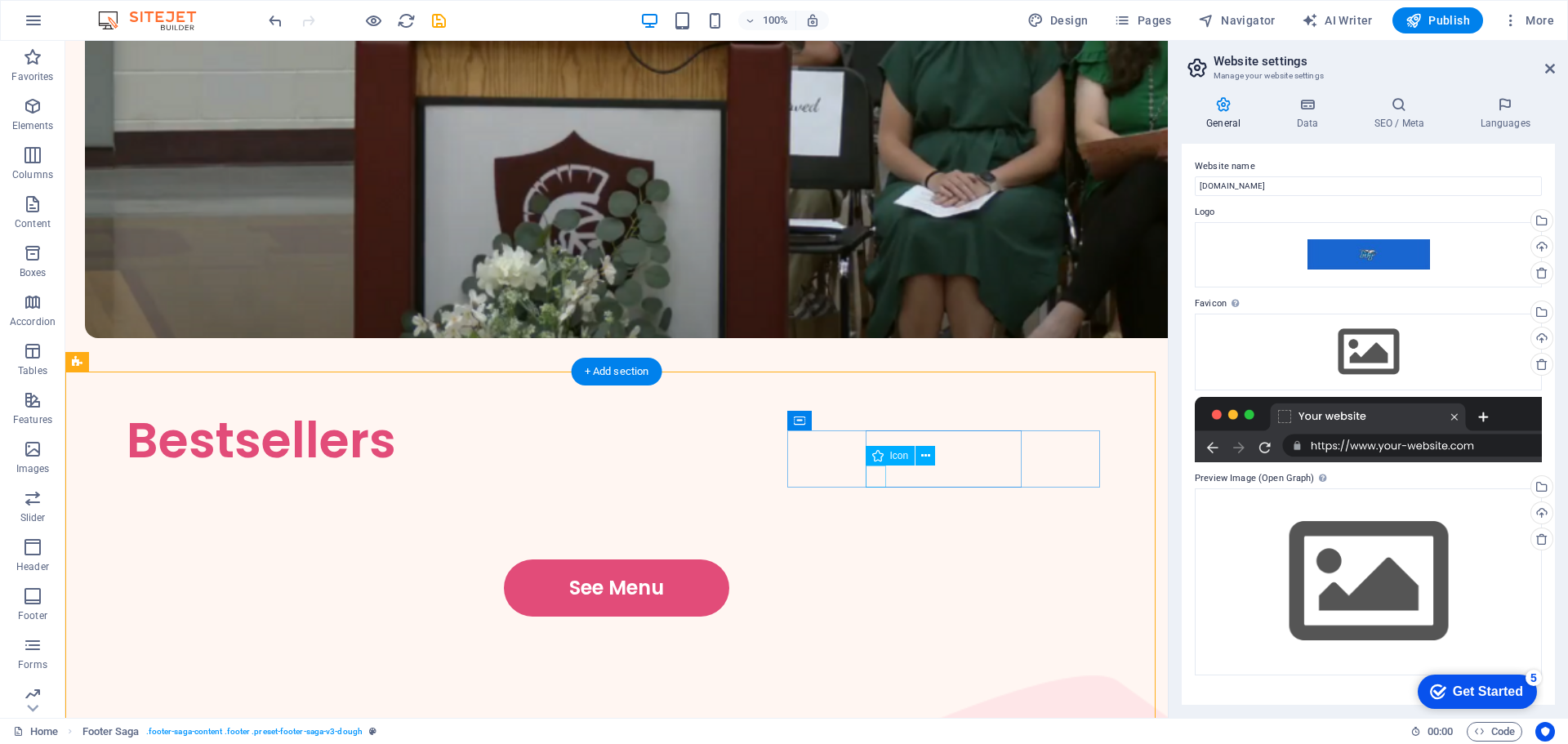
select select "xMidYMid"
select select "px"
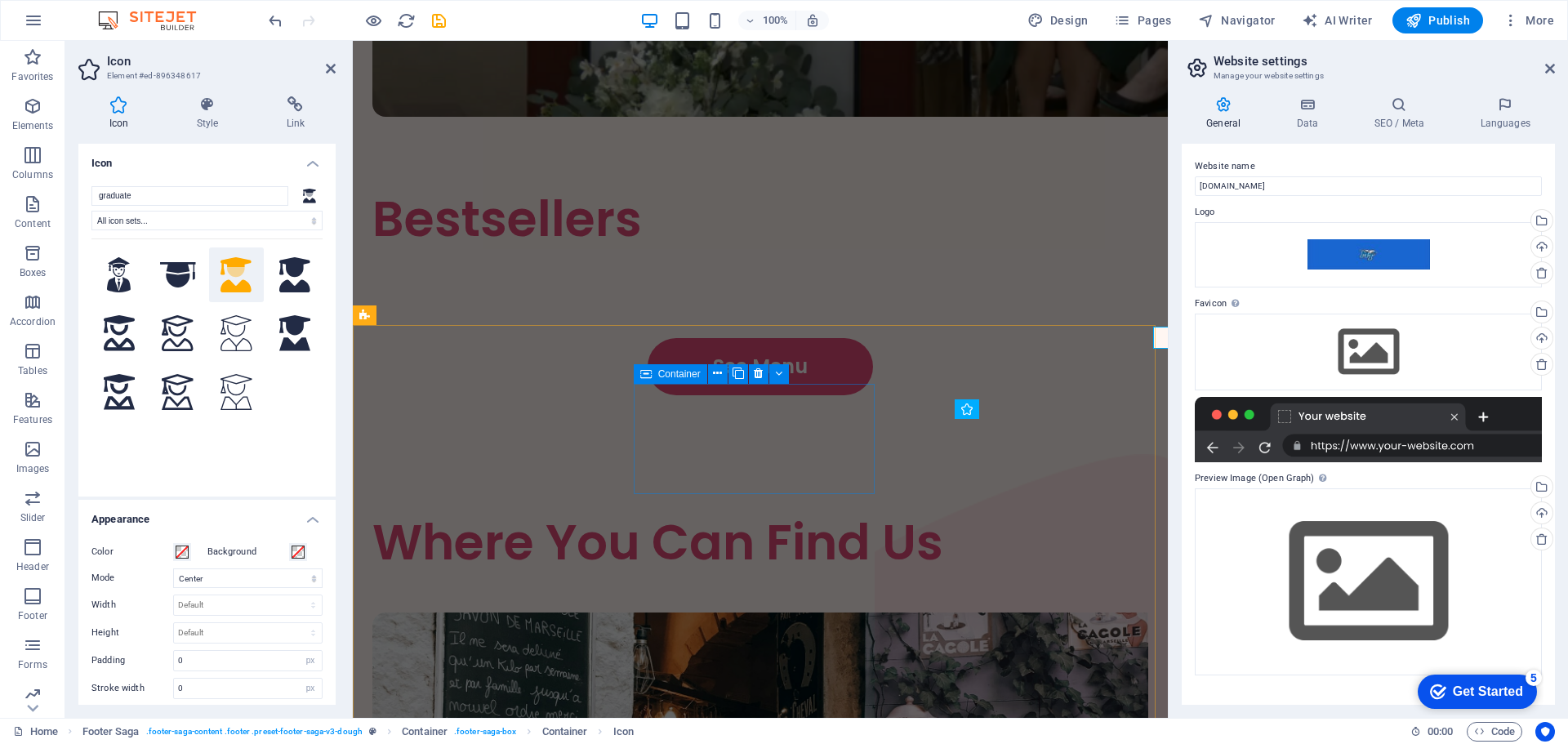
scroll to position [3043, 0]
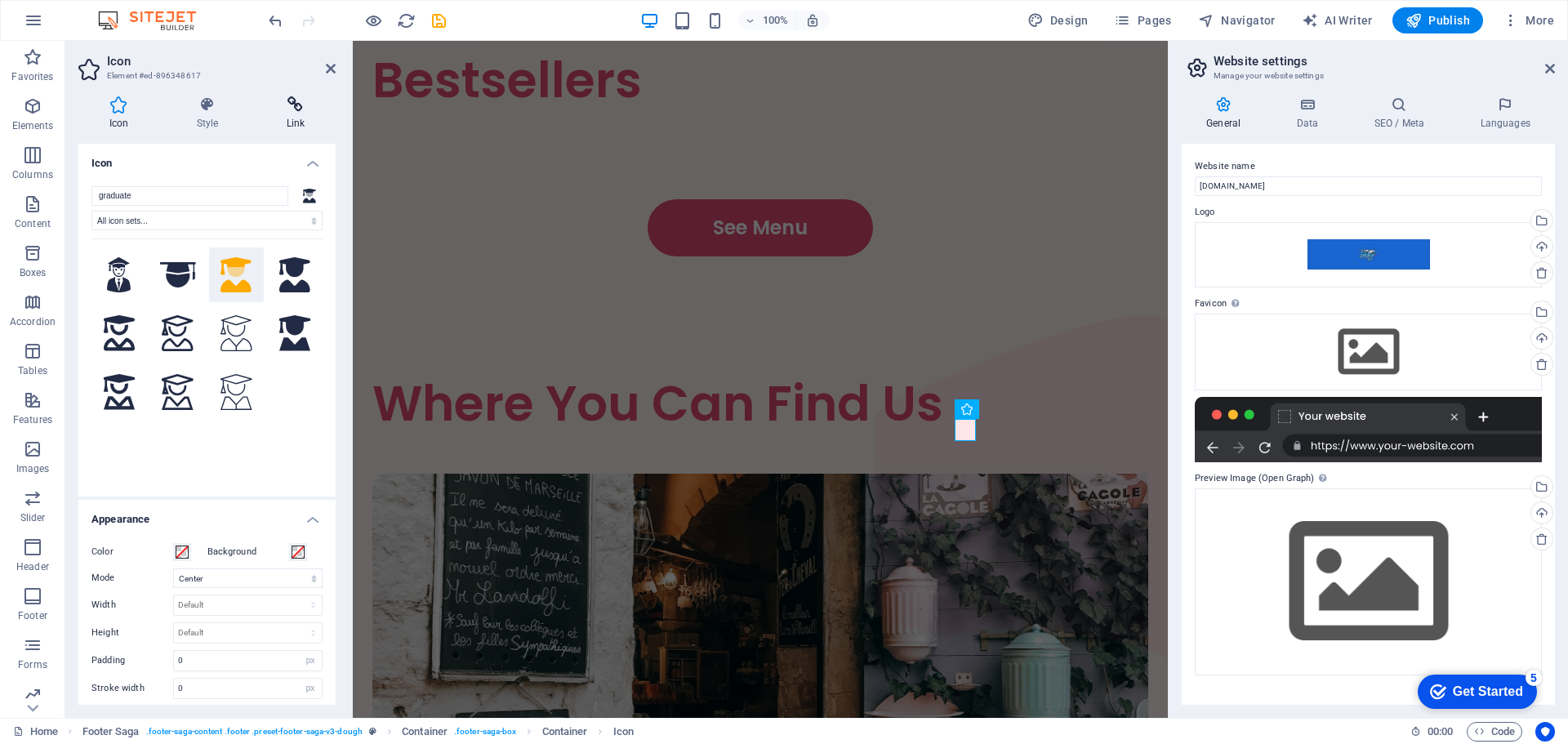
click at [311, 119] on h4 "Link" at bounding box center [295, 113] width 80 height 34
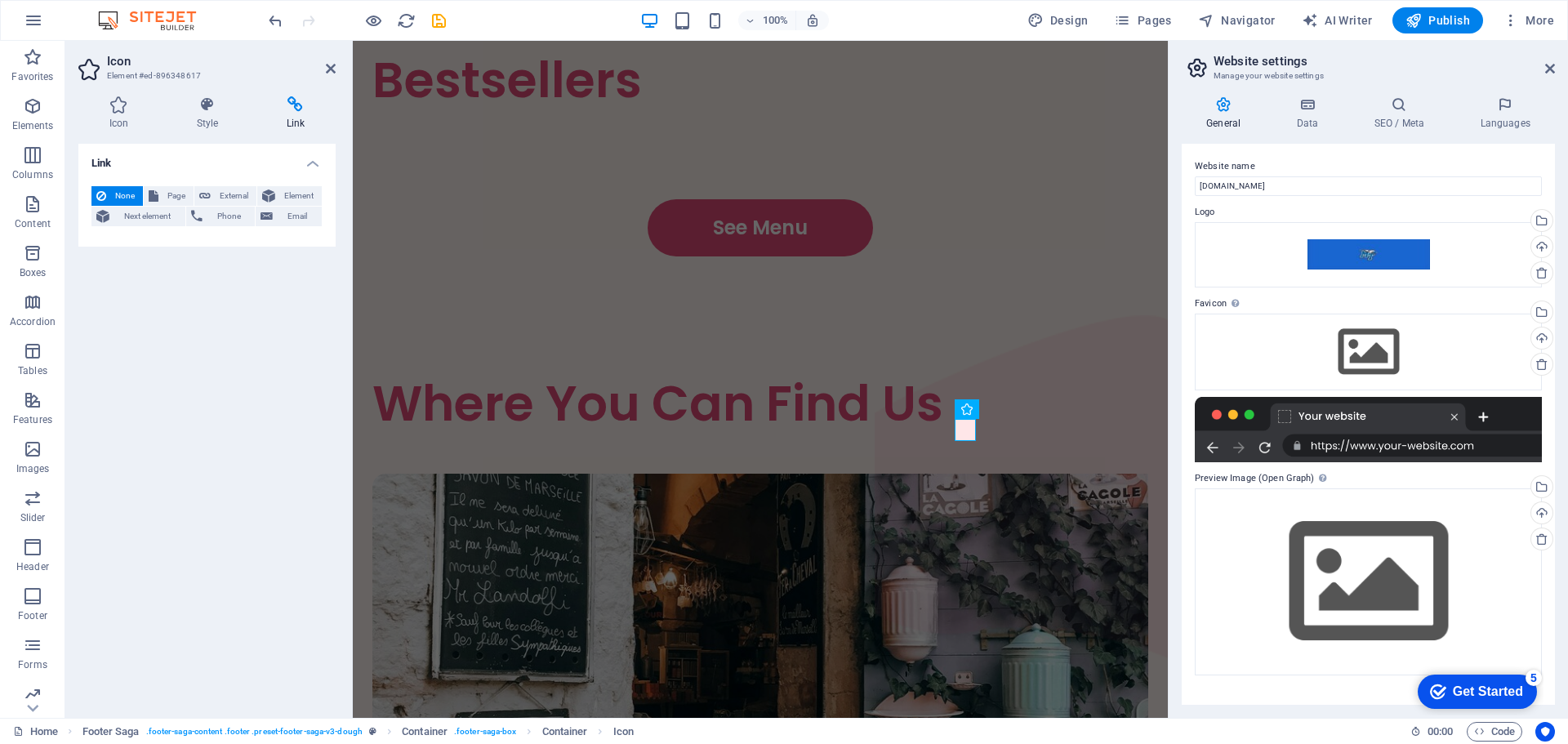
scroll to position [3043, 0]
click at [222, 193] on span "External" at bounding box center [233, 196] width 36 height 19
select select "blank"
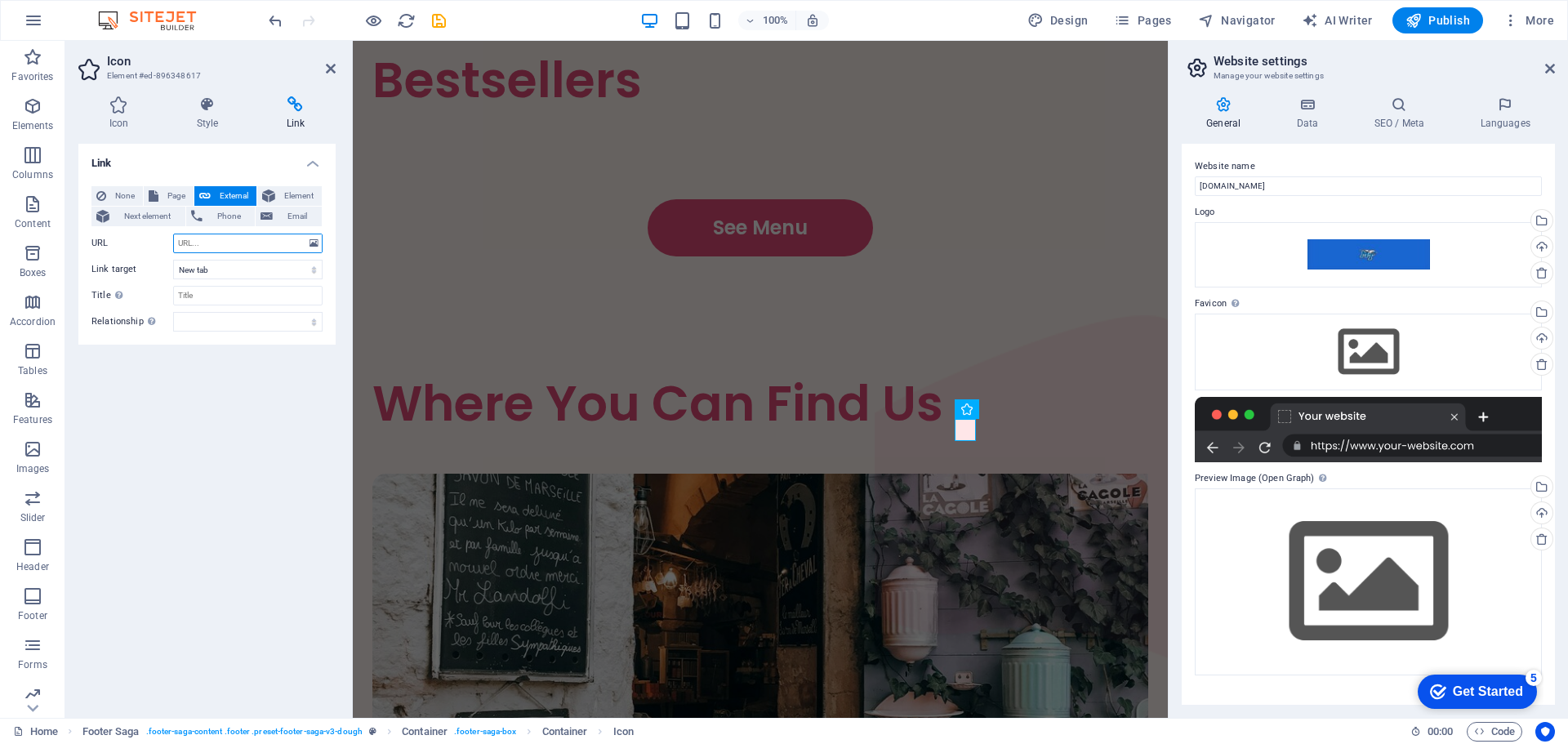
paste input "[URL][DOMAIN_NAME]"
type input "[URL][DOMAIN_NAME]"
click at [218, 317] on select "alternate author bookmark external help license next nofollow noreferrer noopen…" at bounding box center [248, 322] width 150 height 19
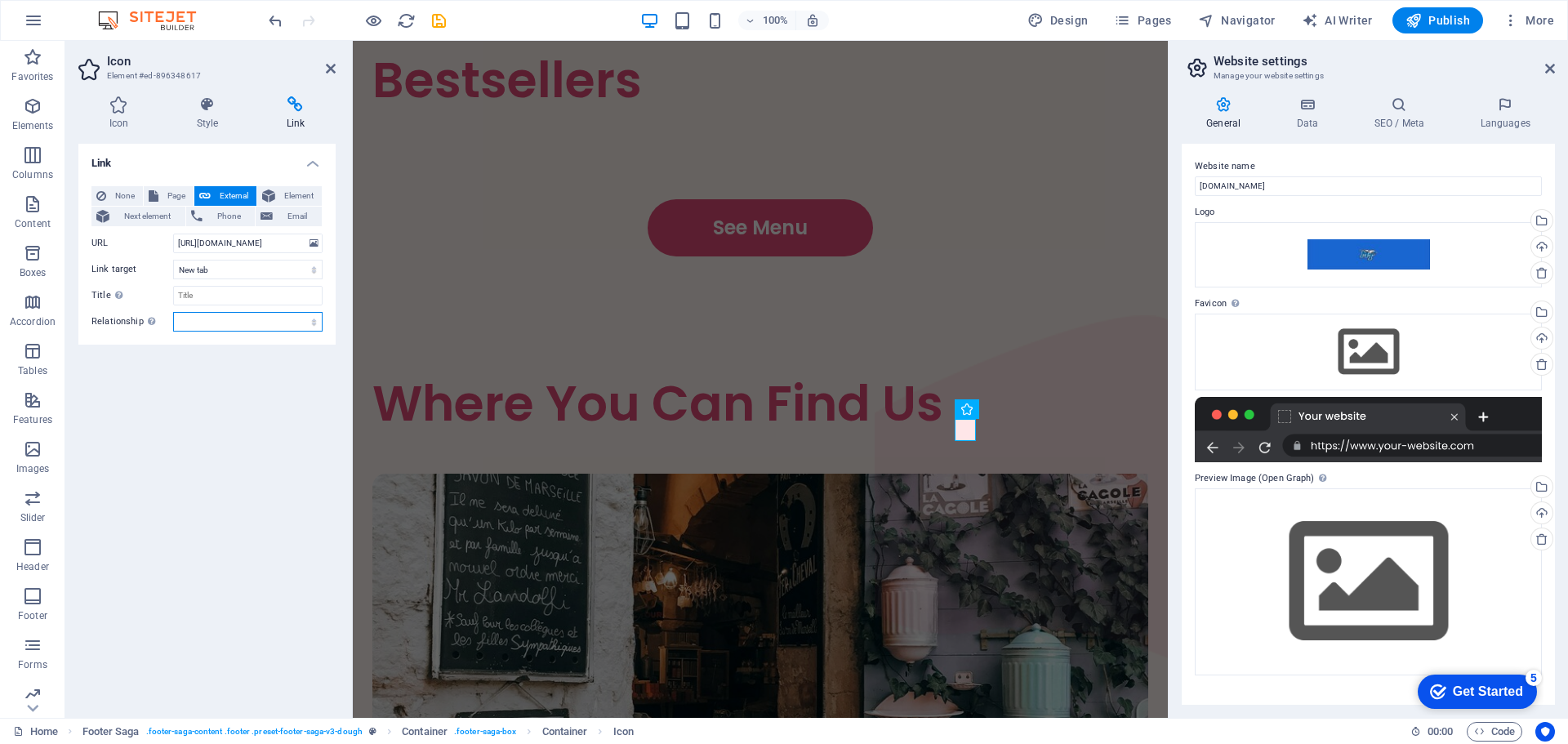
select select "external"
click at [173, 312] on select "alternate author bookmark external help license next nofollow noreferrer noopen…" at bounding box center [248, 322] width 150 height 19
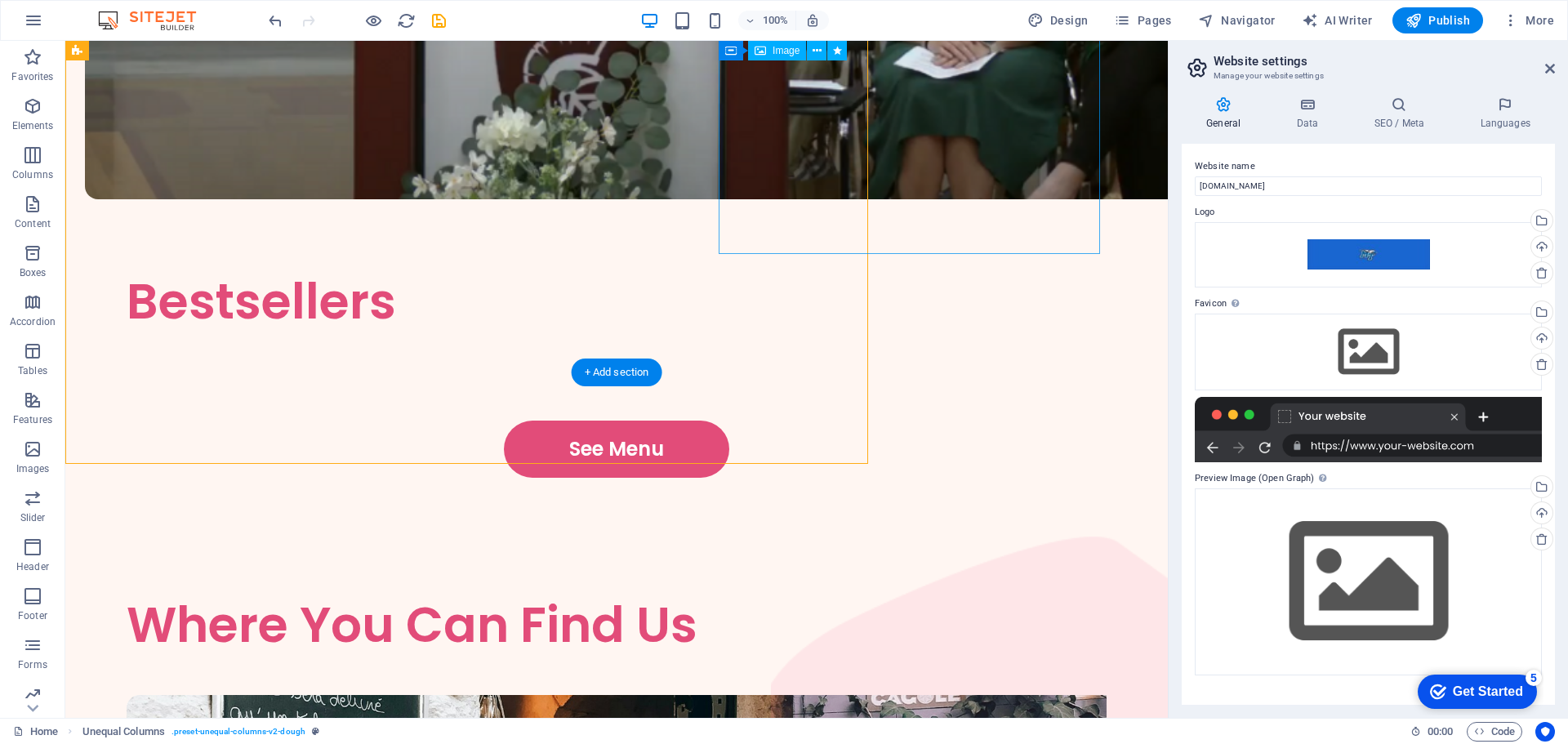
scroll to position [2905, 0]
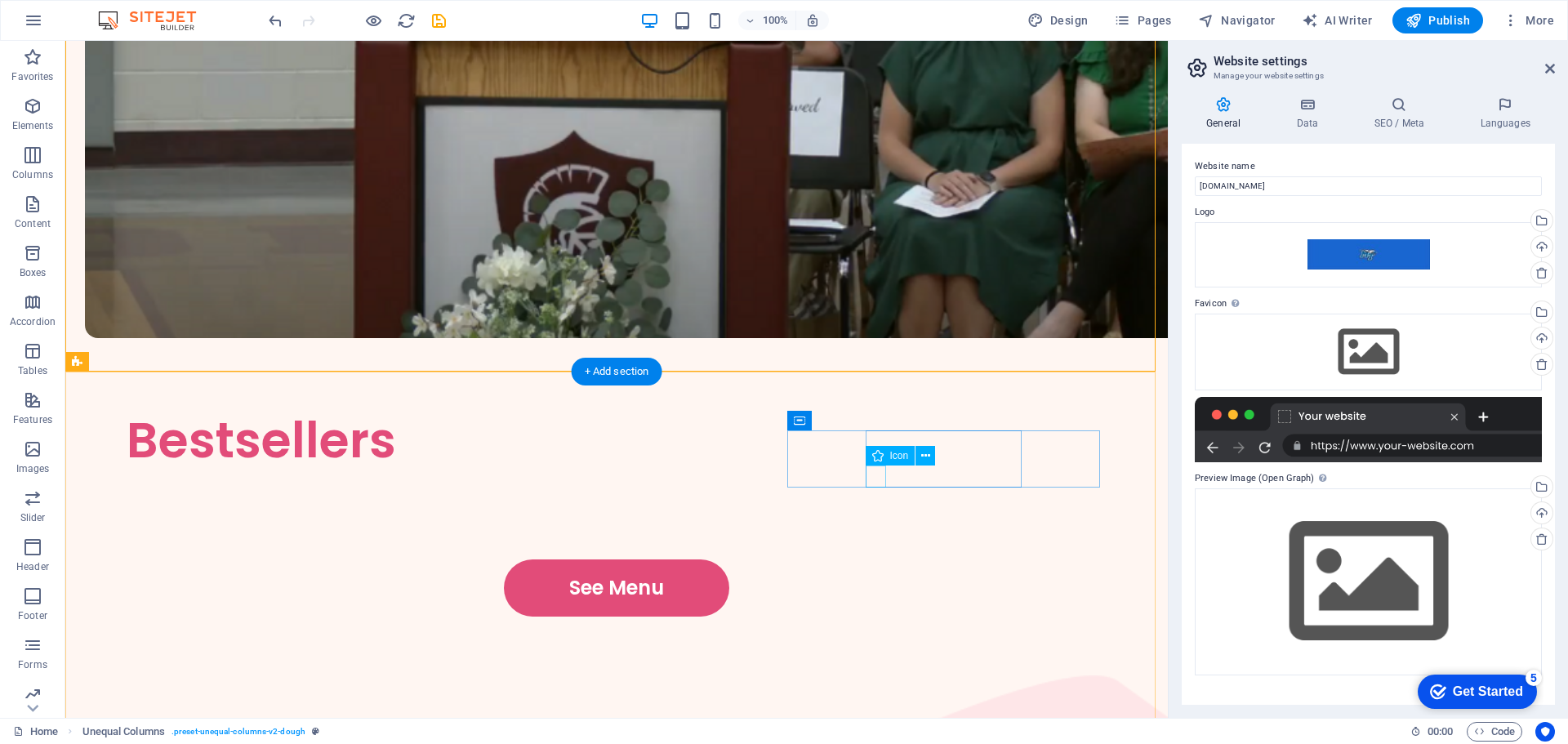
select select "external"
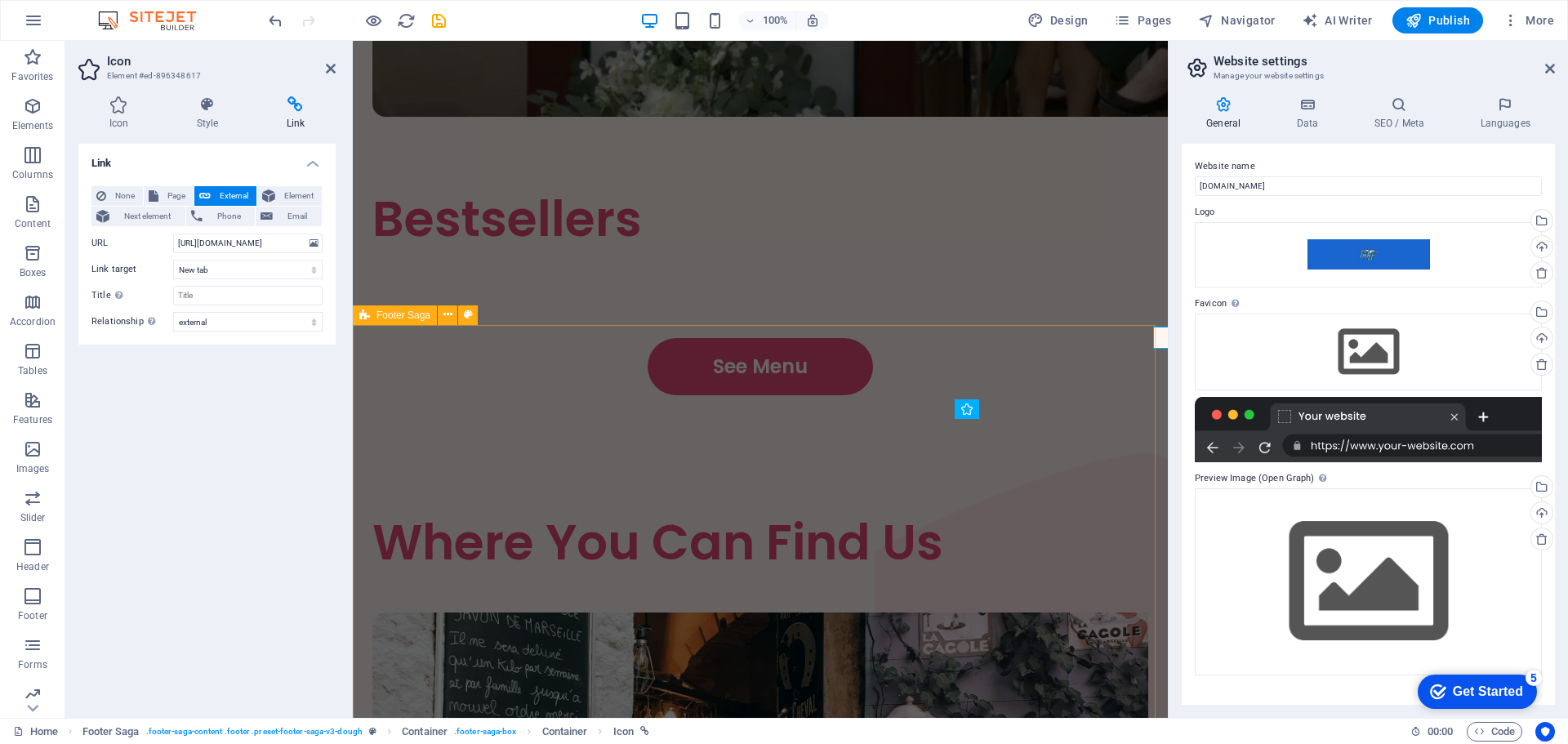
scroll to position [3043, 0]
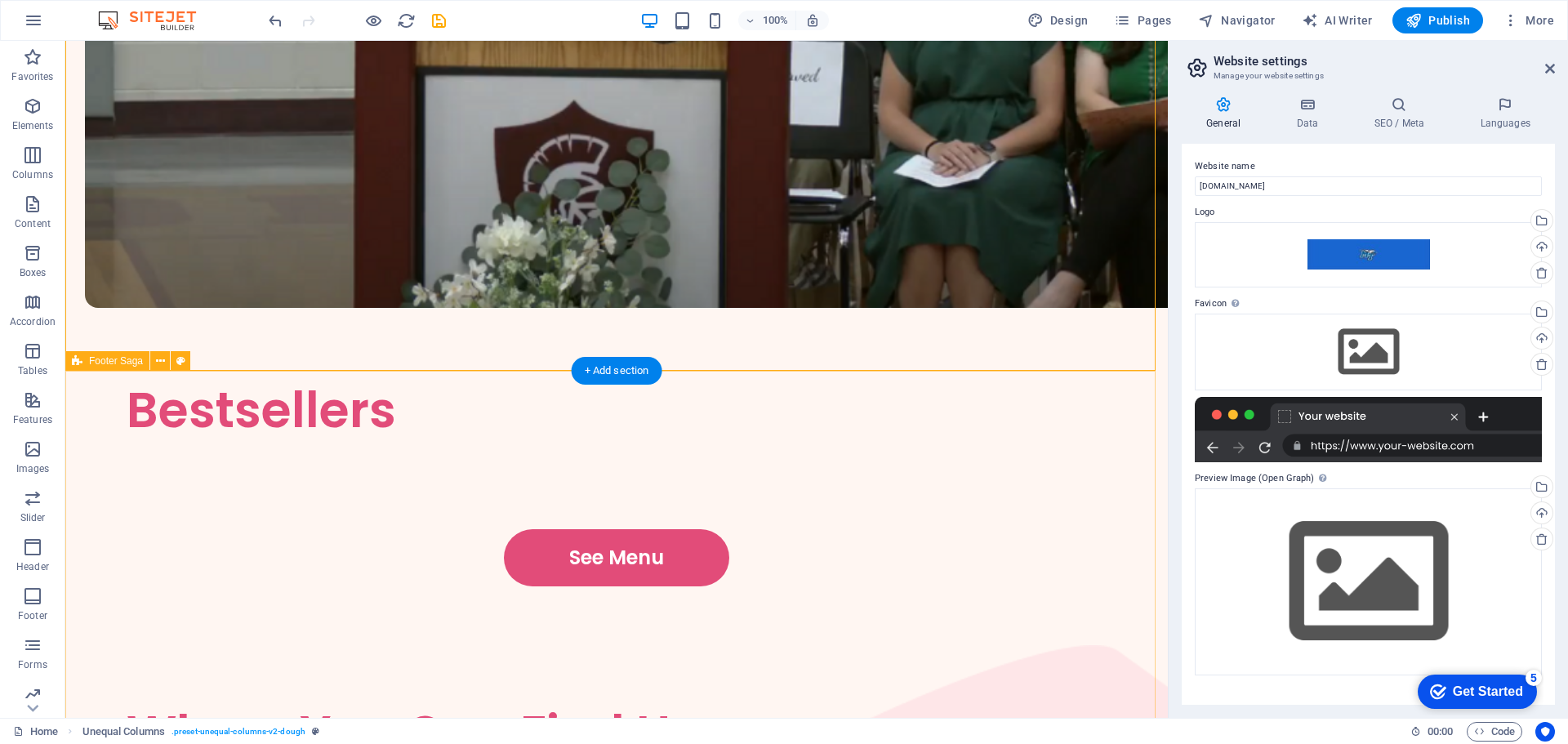
scroll to position [2956, 0]
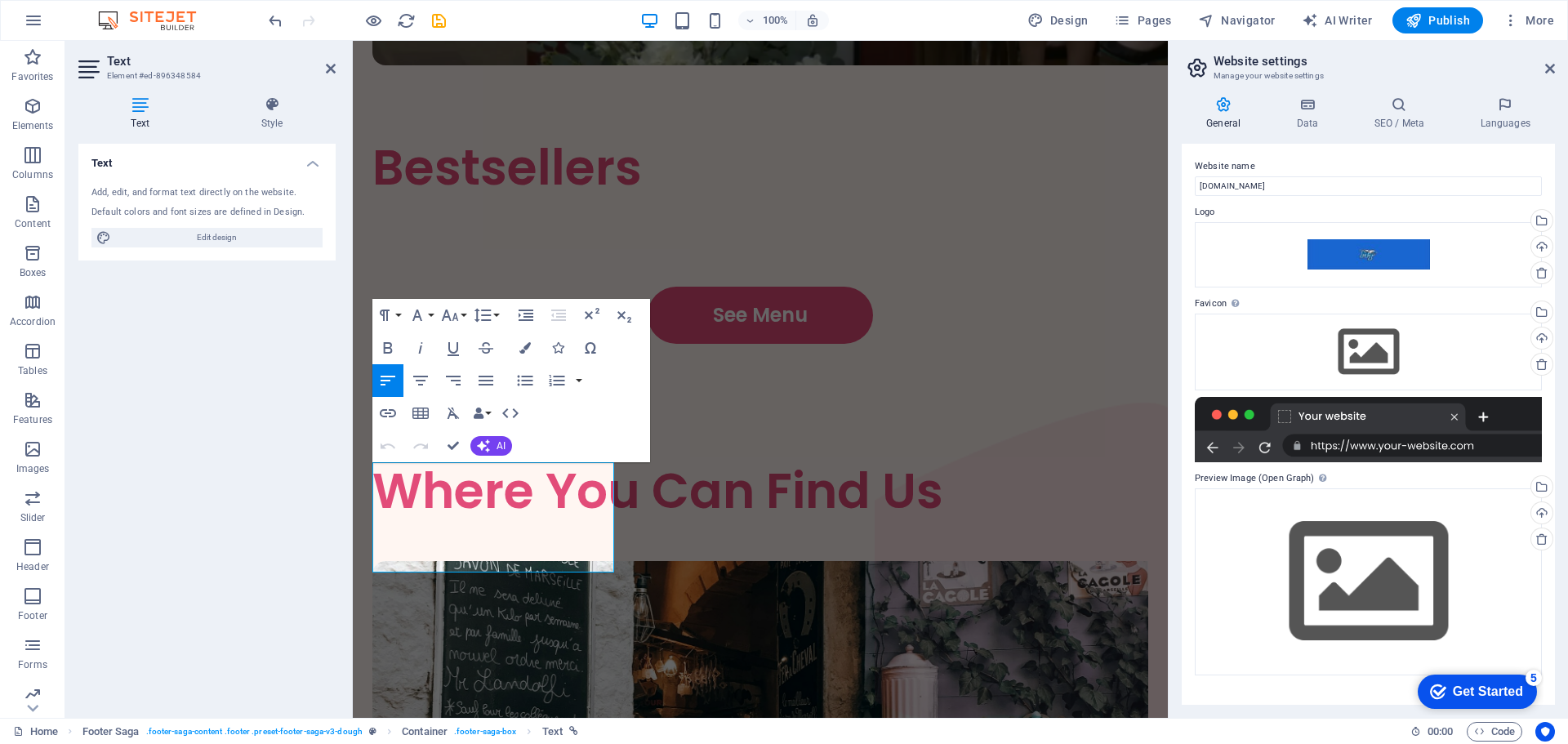
scroll to position [3070, 0]
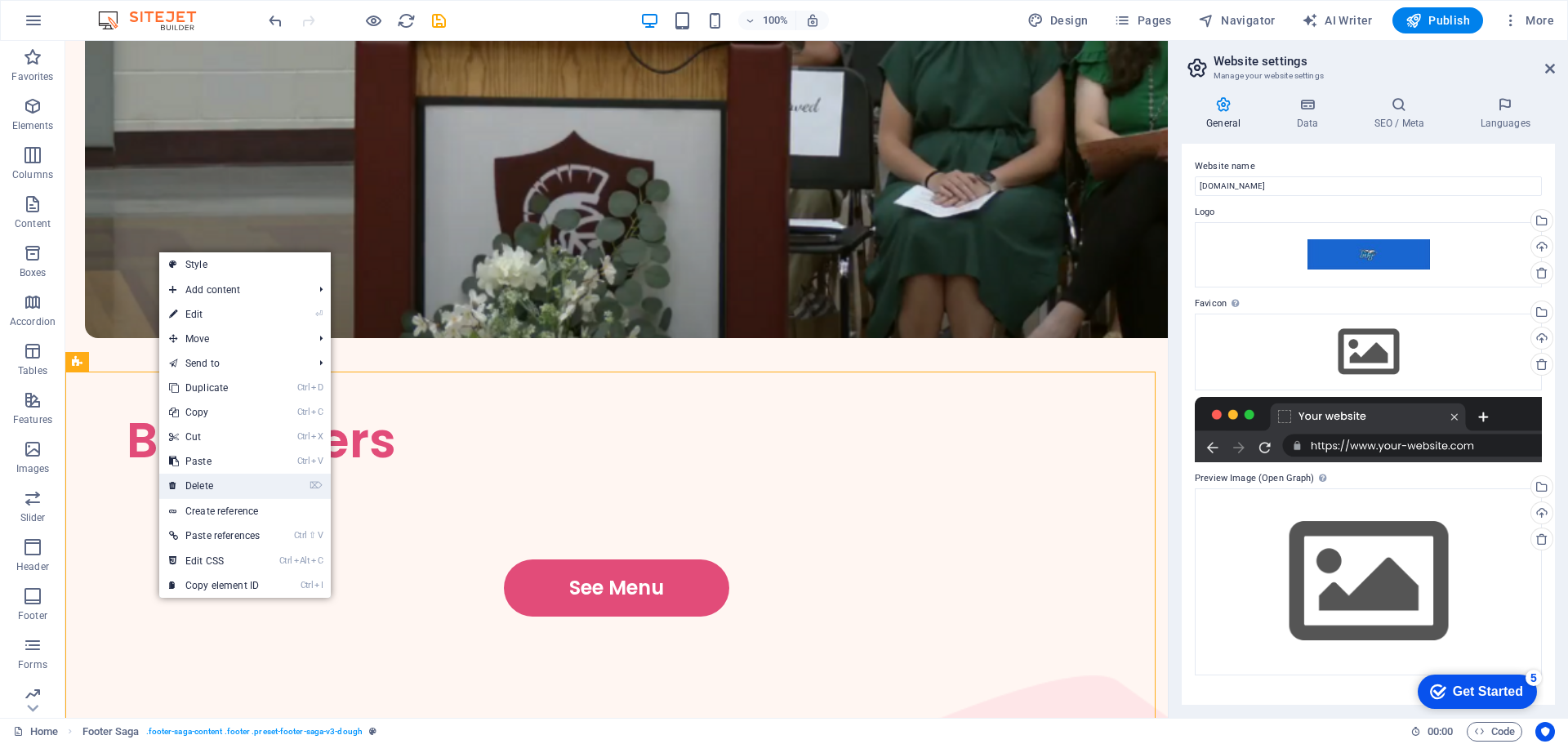
click at [232, 475] on link "⌦ Delete" at bounding box center [214, 486] width 110 height 25
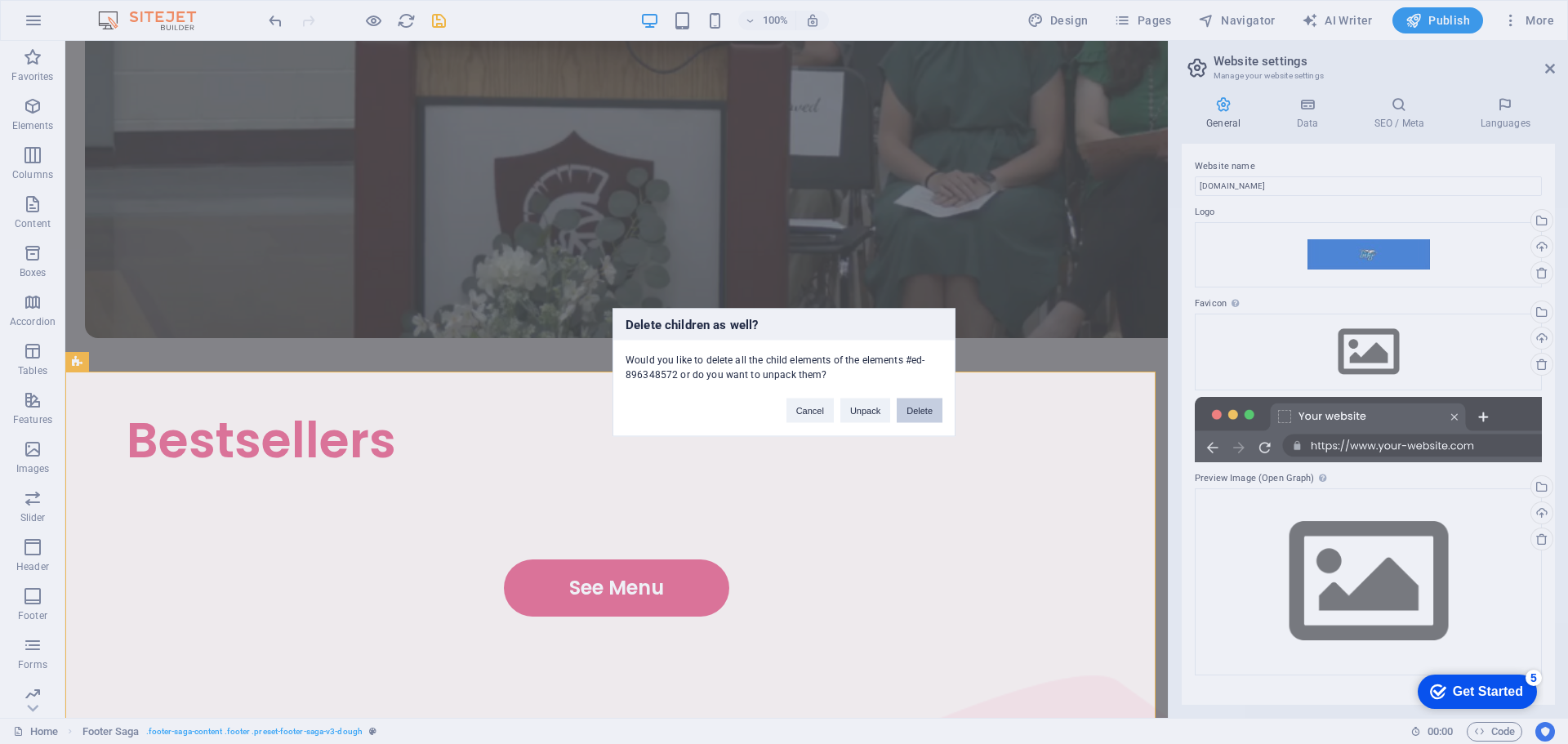
click at [926, 408] on button "Delete" at bounding box center [920, 410] width 46 height 25
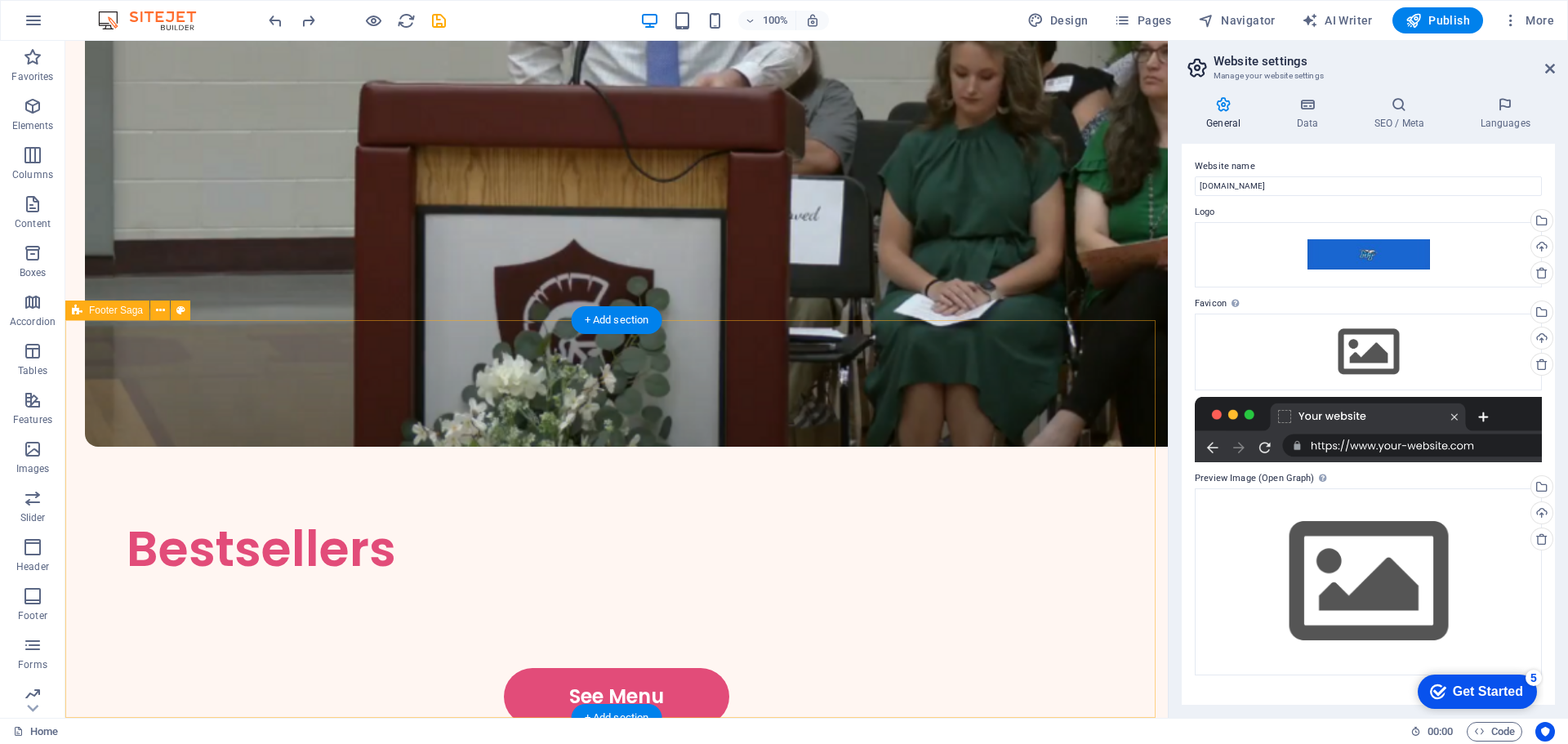
scroll to position [2956, 0]
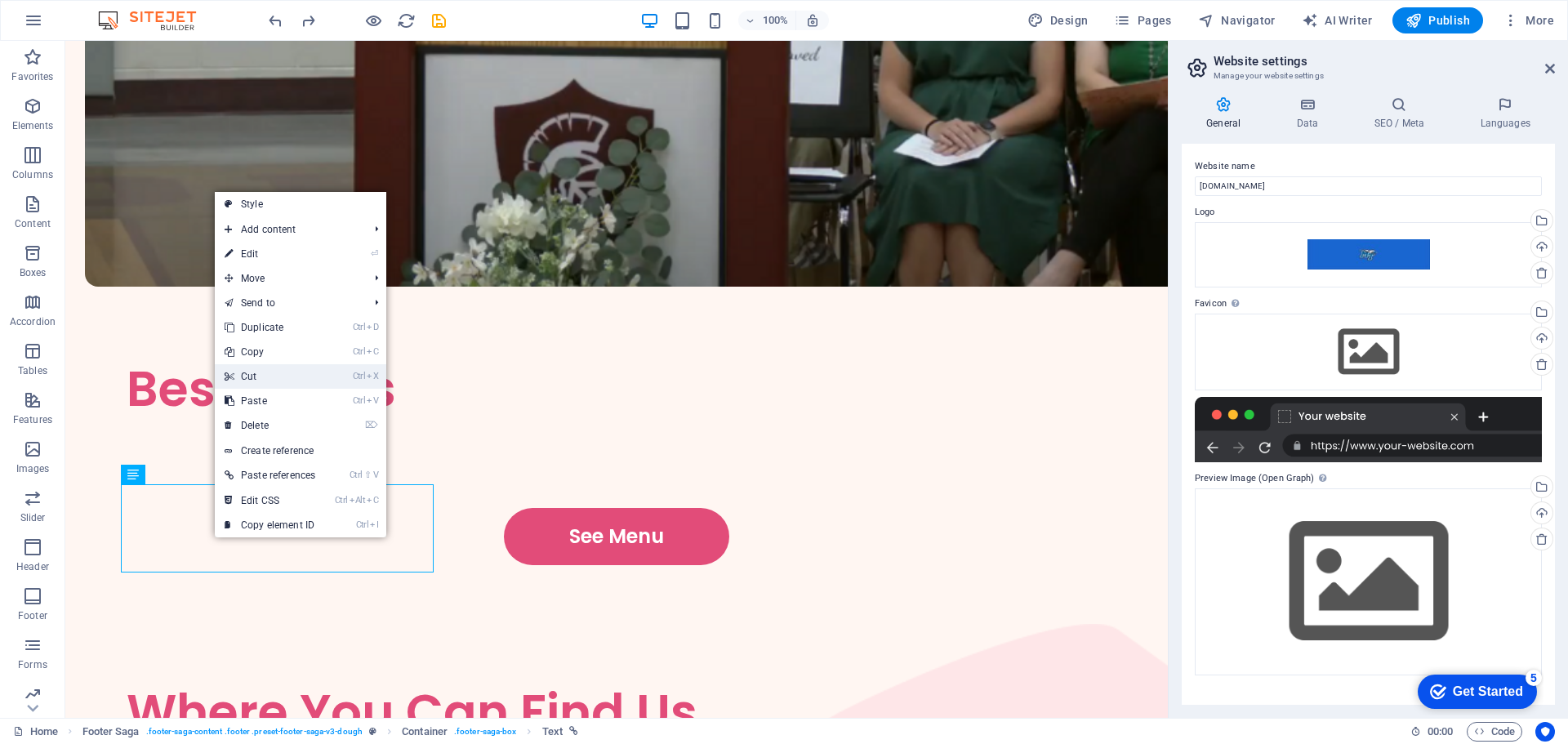
click at [292, 373] on link "Ctrl X Cut" at bounding box center [269, 376] width 110 height 25
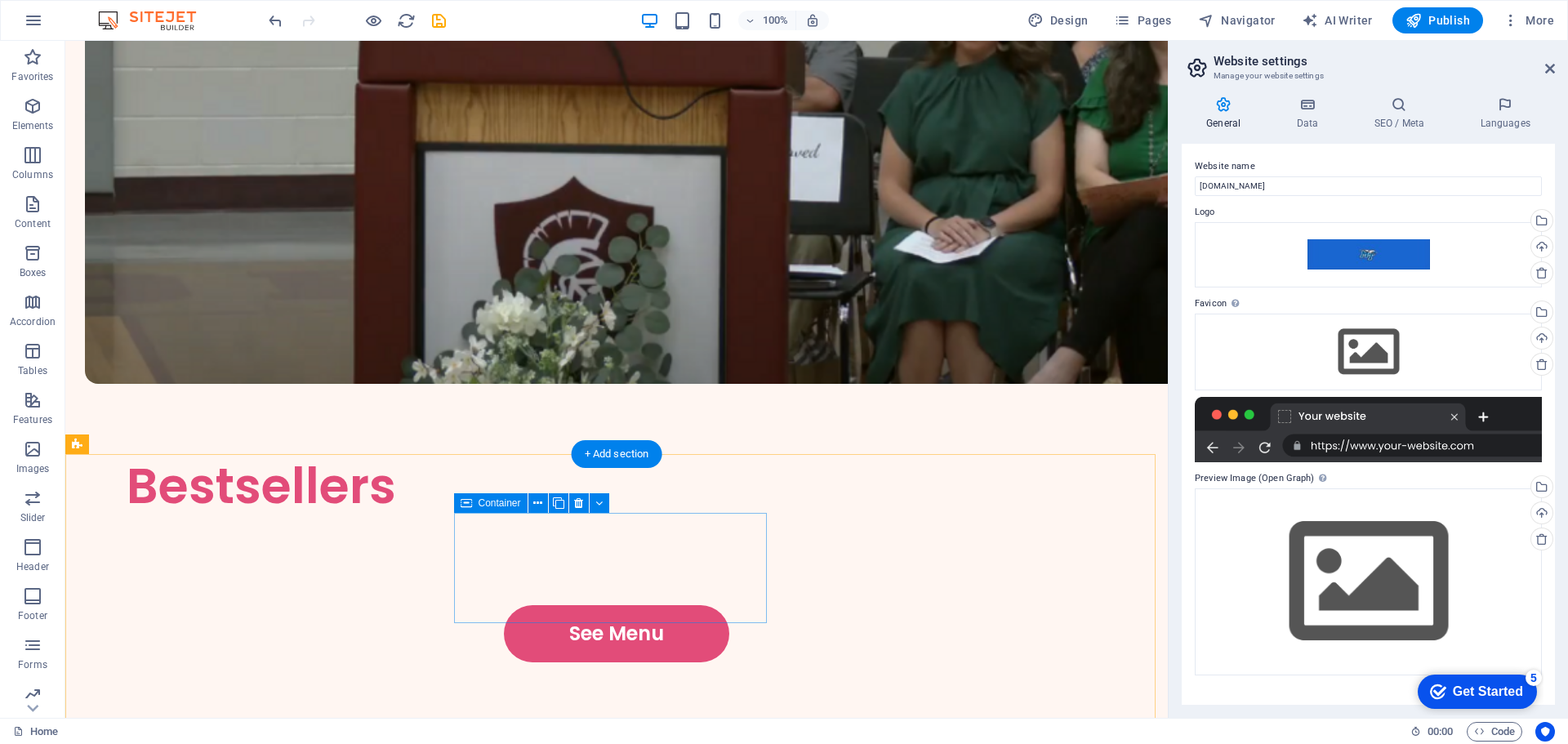
scroll to position [2872, 0]
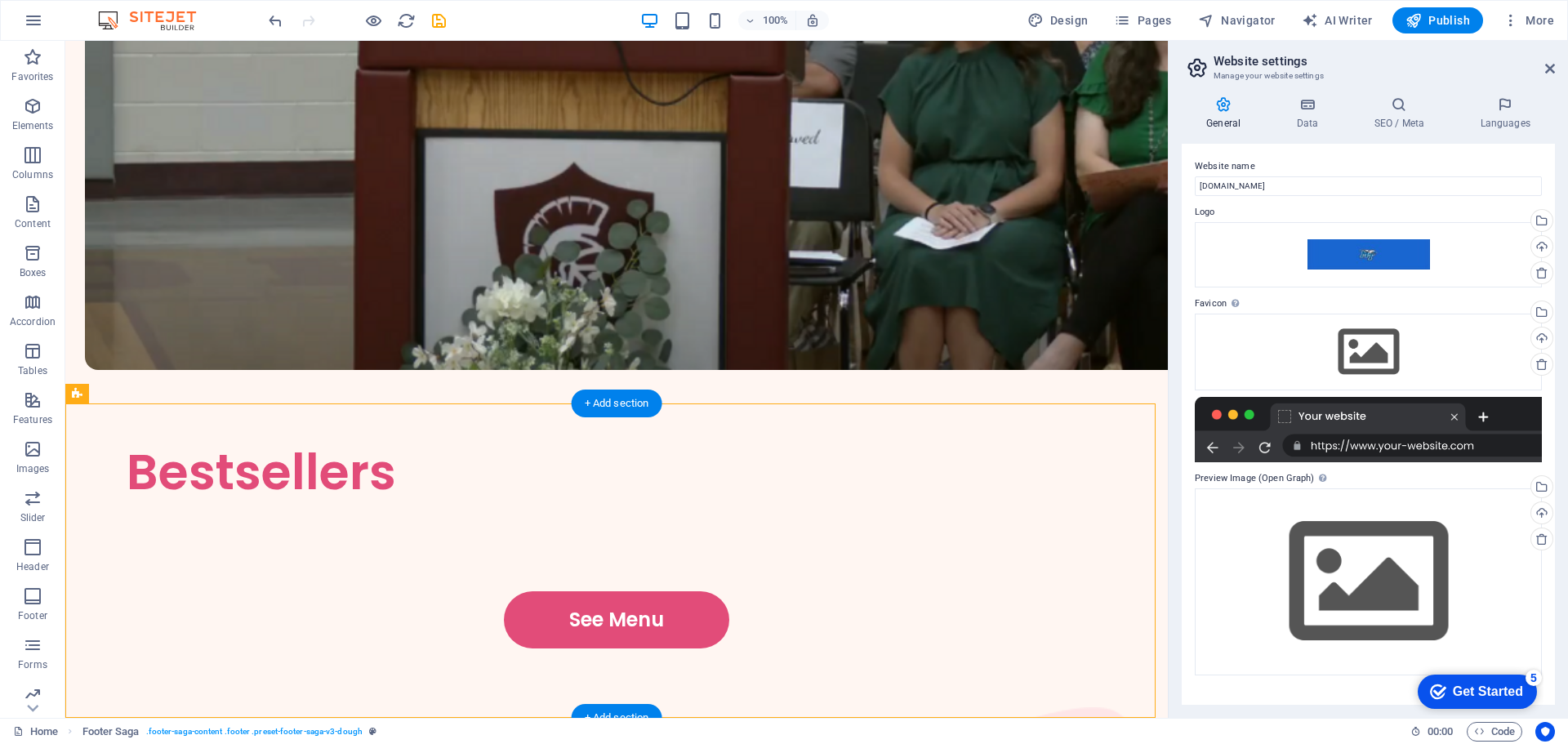
drag, startPoint x: 1040, startPoint y: 488, endPoint x: 1013, endPoint y: 554, distance: 71.3
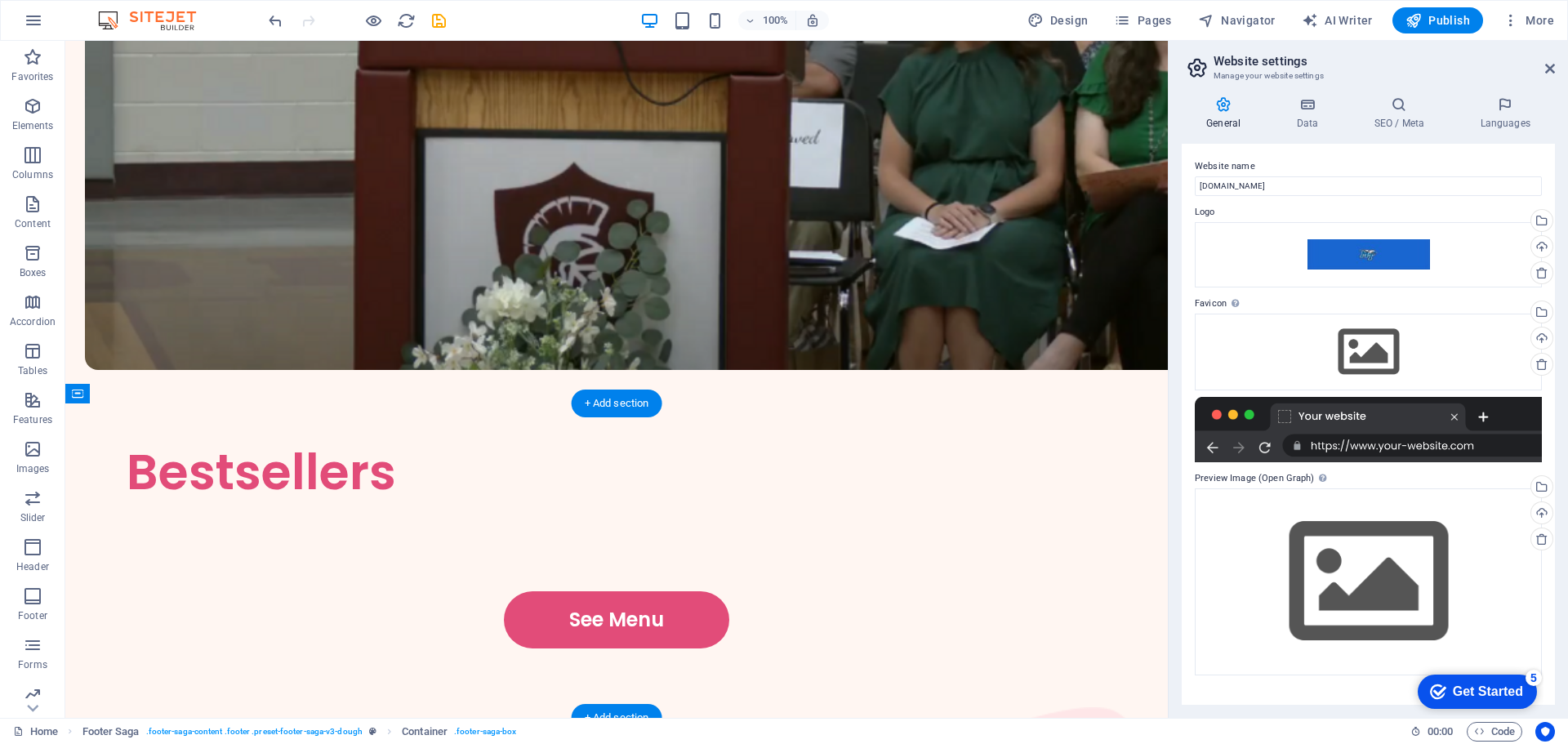
drag, startPoint x: 836, startPoint y: 503, endPoint x: 749, endPoint y: 507, distance: 87.1
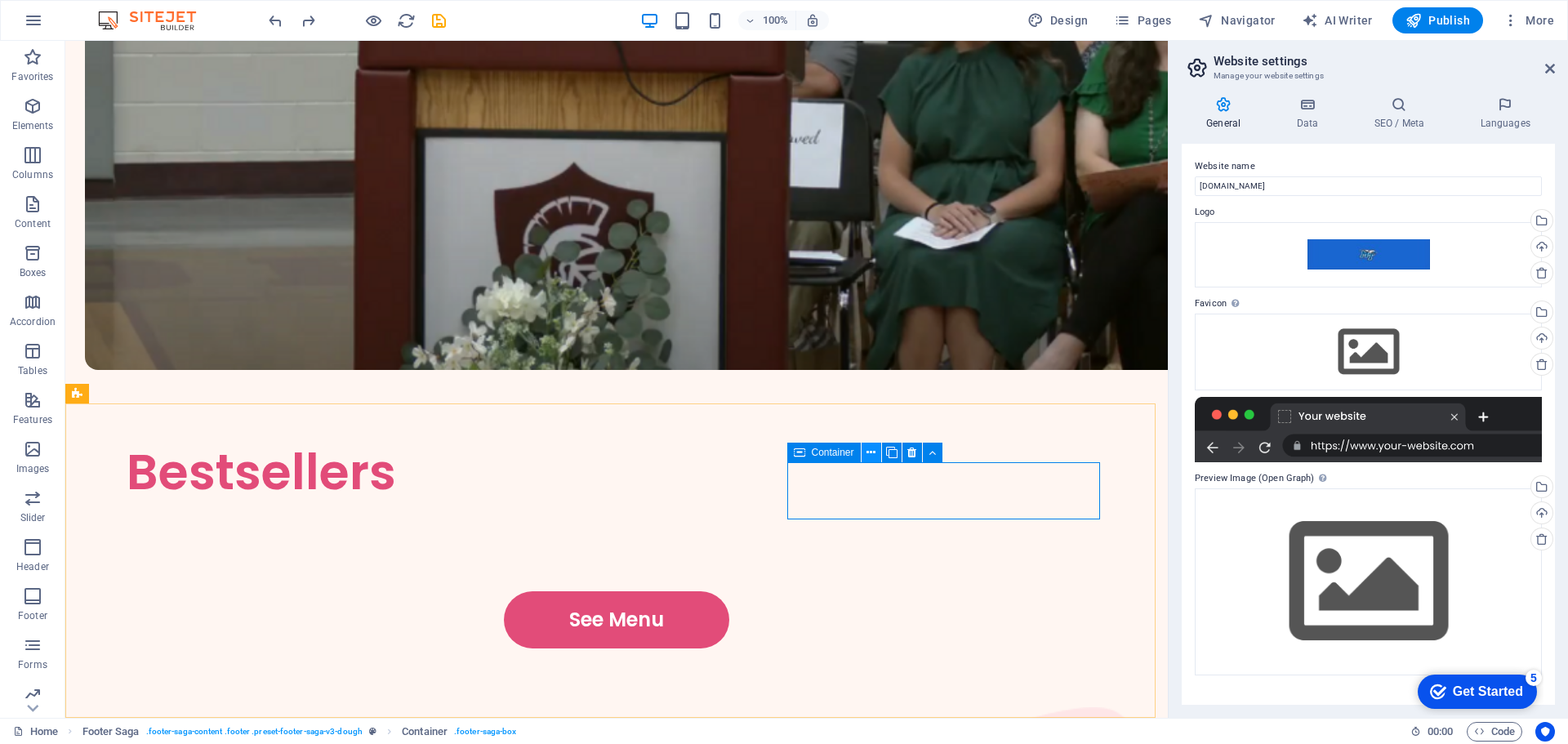
click at [867, 453] on icon at bounding box center [871, 453] width 9 height 18
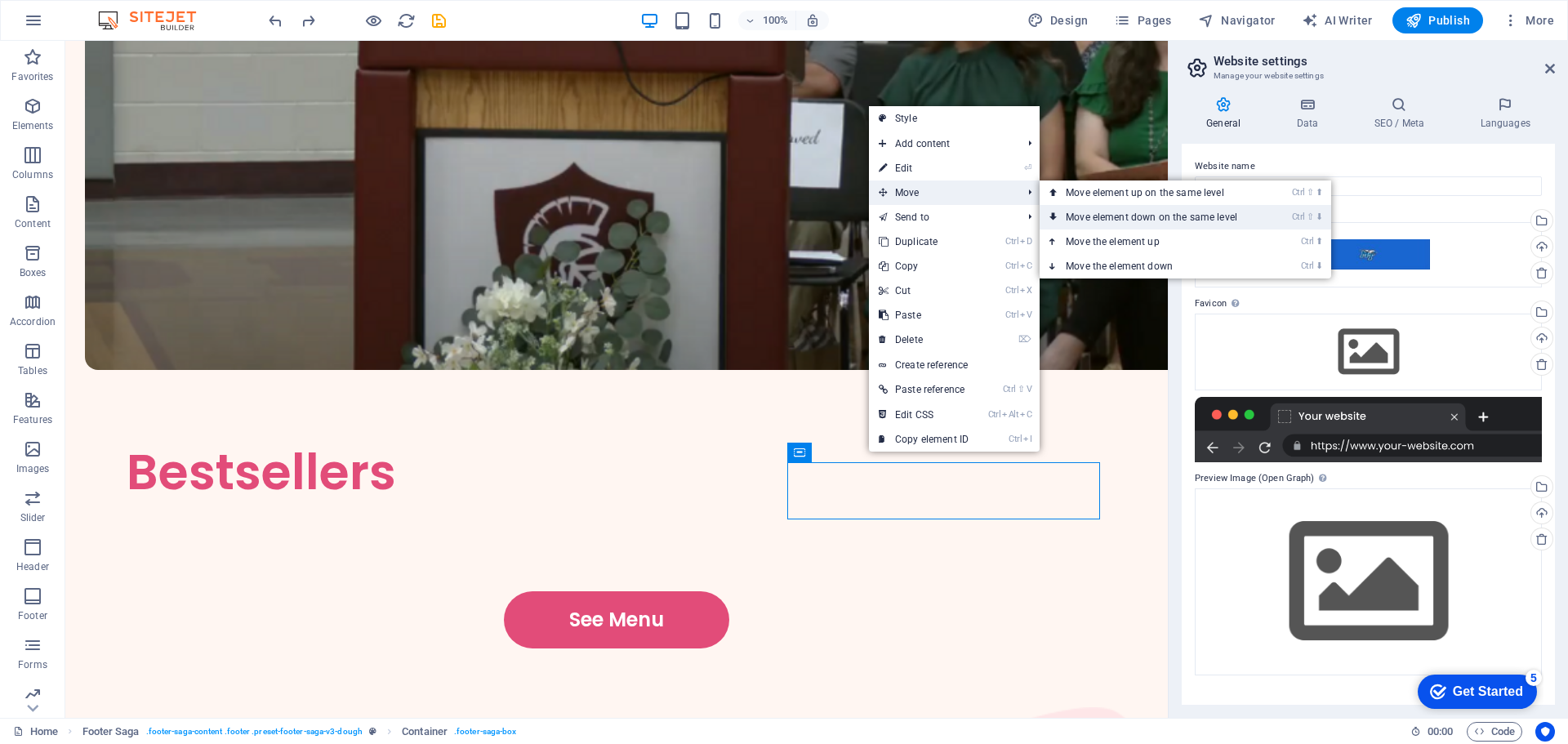
click at [1112, 213] on link "Ctrl ⇧ ⬇ Move element down on the same level" at bounding box center [1155, 217] width 230 height 25
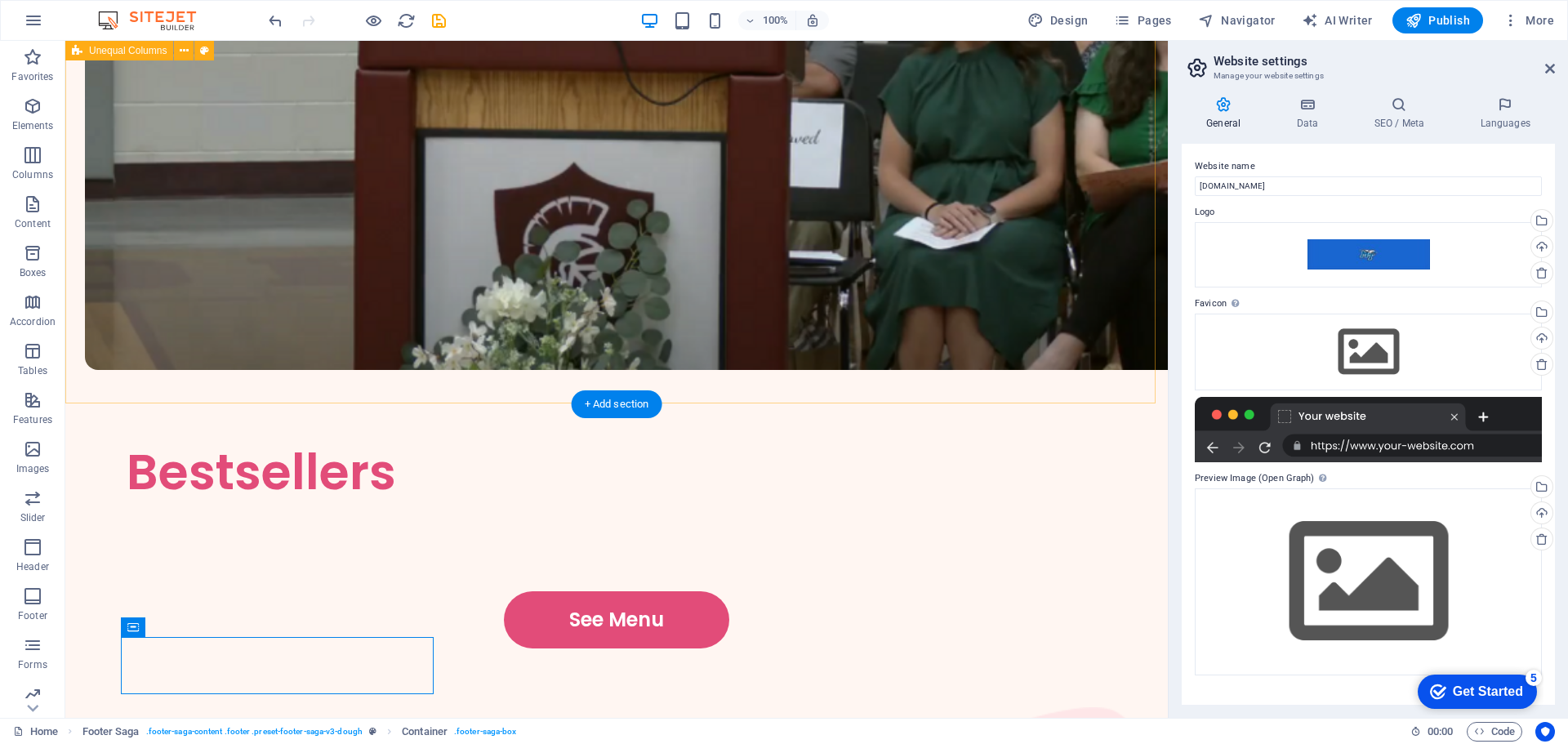
drag, startPoint x: 741, startPoint y: 457, endPoint x: 681, endPoint y: 578, distance: 135.1
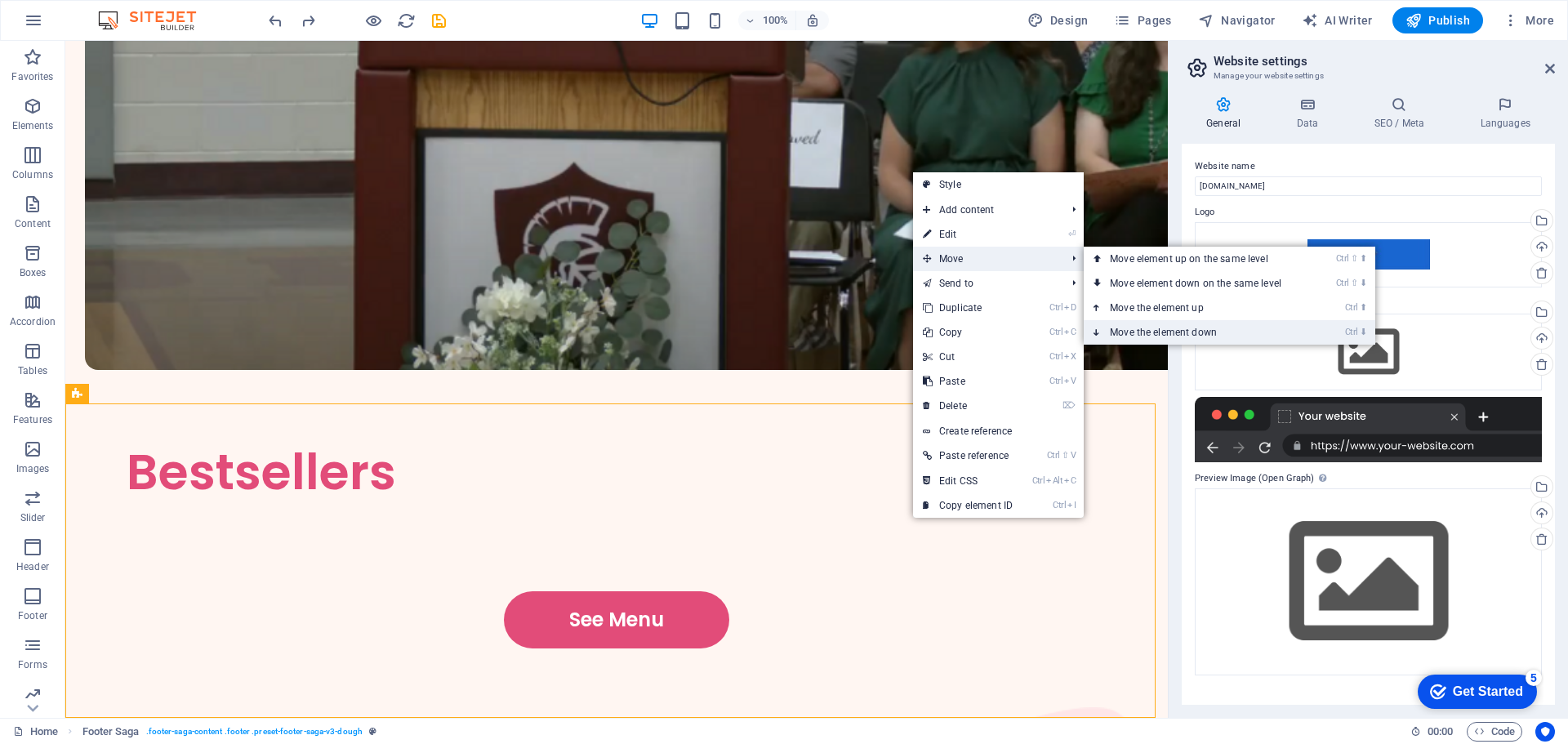
click at [1141, 330] on link "Ctrl ⬇ Move the element down" at bounding box center [1199, 332] width 230 height 25
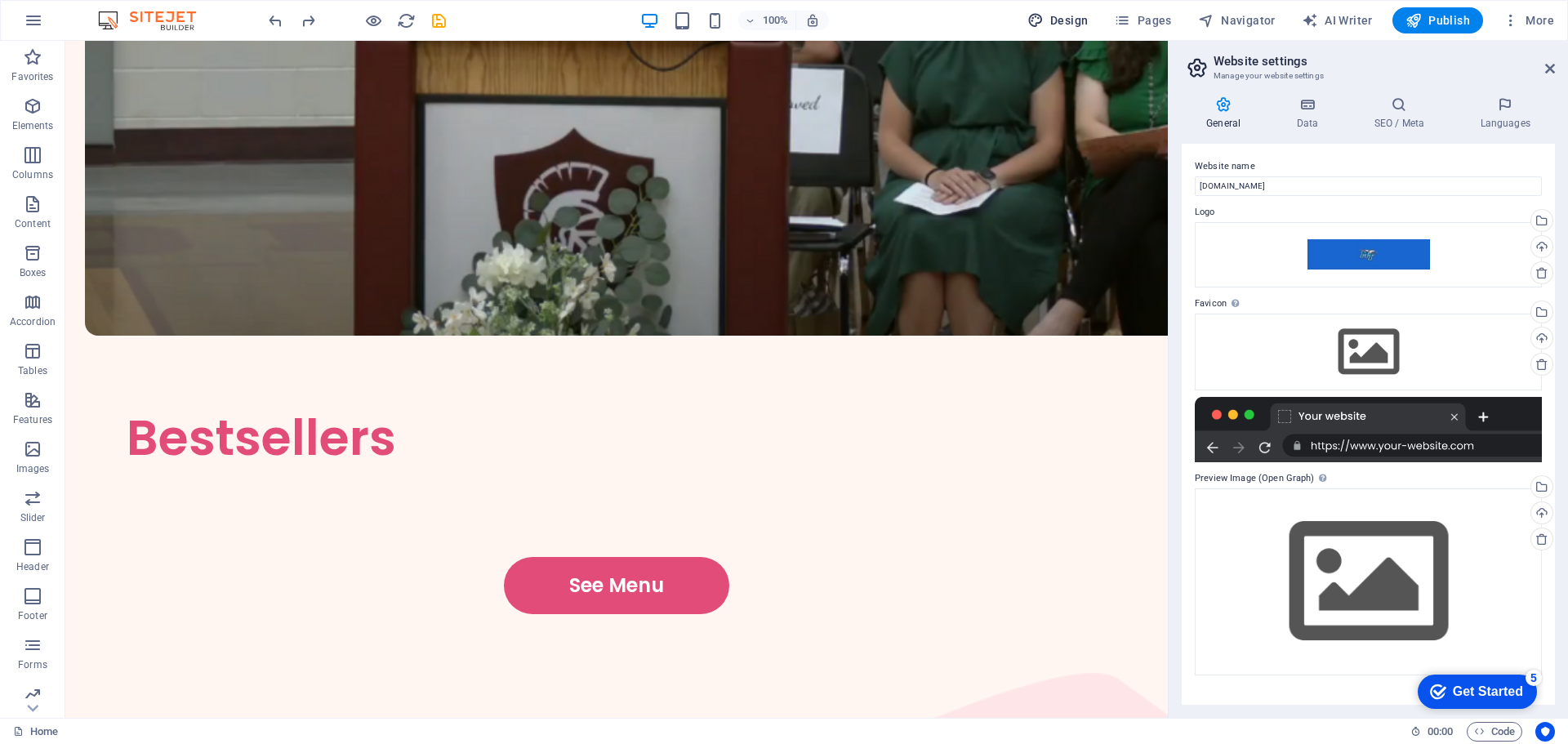
scroll to position [2956, 0]
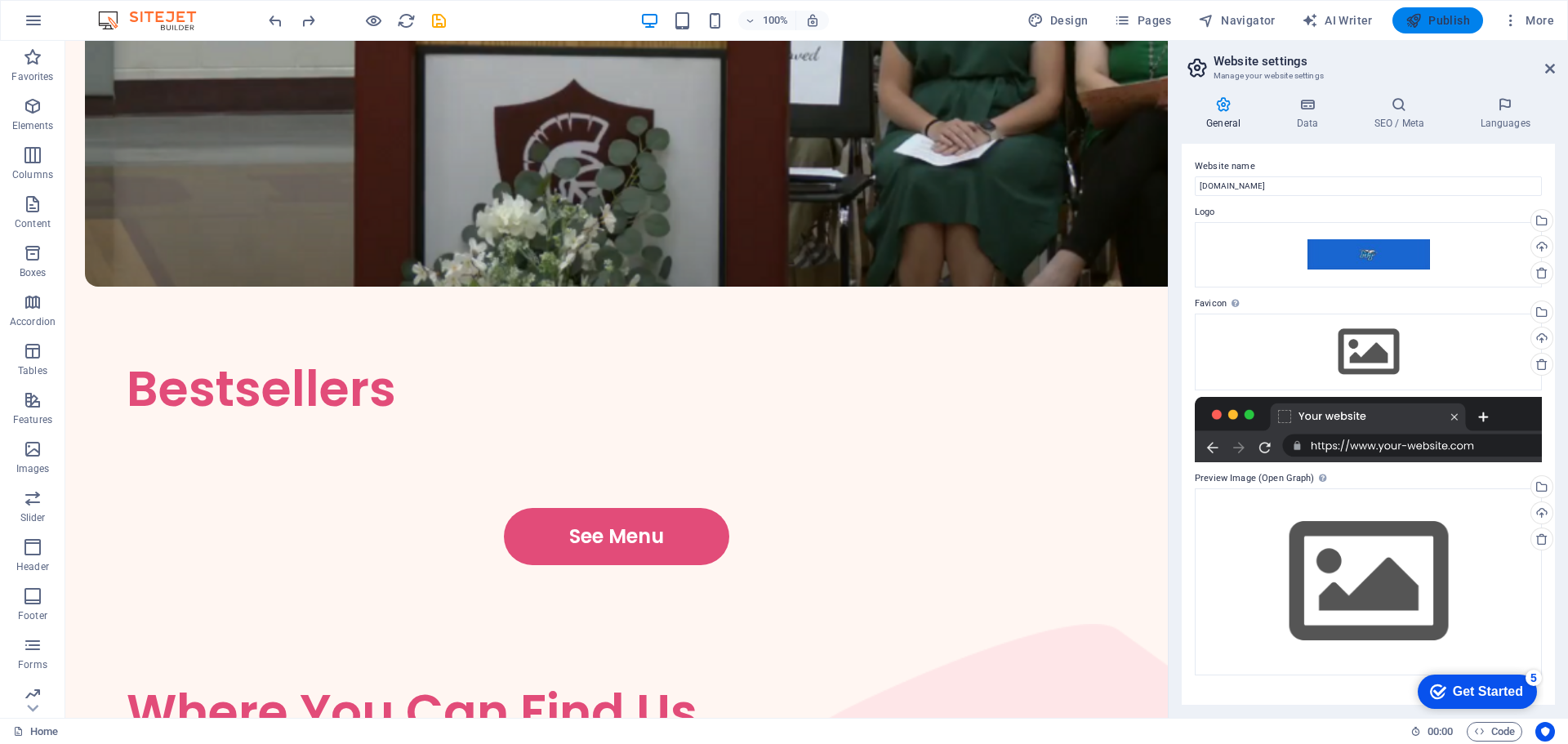
click at [1411, 26] on icon "button" at bounding box center [1413, 20] width 17 height 17
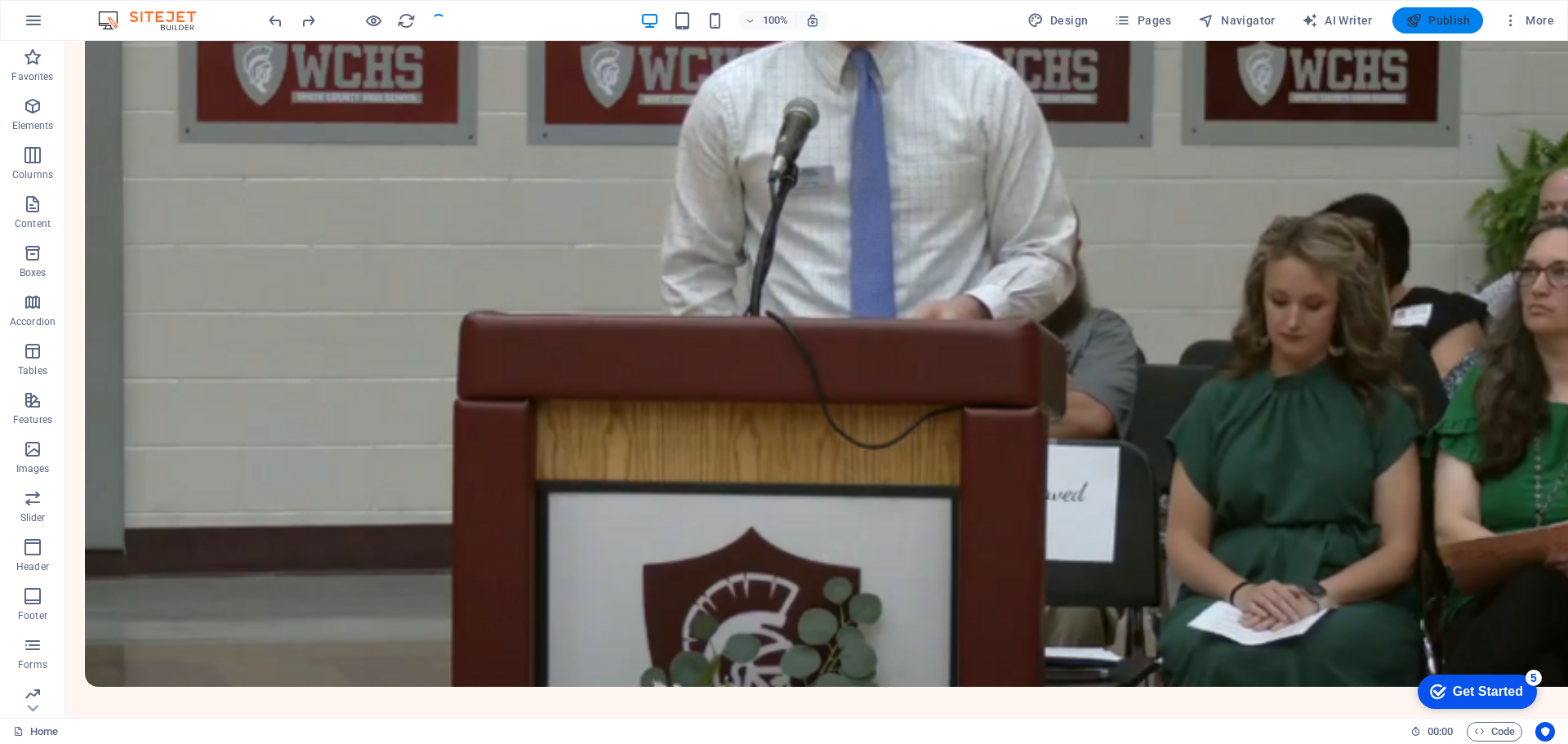
click at [1447, 17] on span "Publish" at bounding box center [1437, 20] width 64 height 17
click at [1435, 17] on span "Publish" at bounding box center [1437, 20] width 64 height 17
click at [1438, 16] on span "Publish" at bounding box center [1437, 20] width 64 height 17
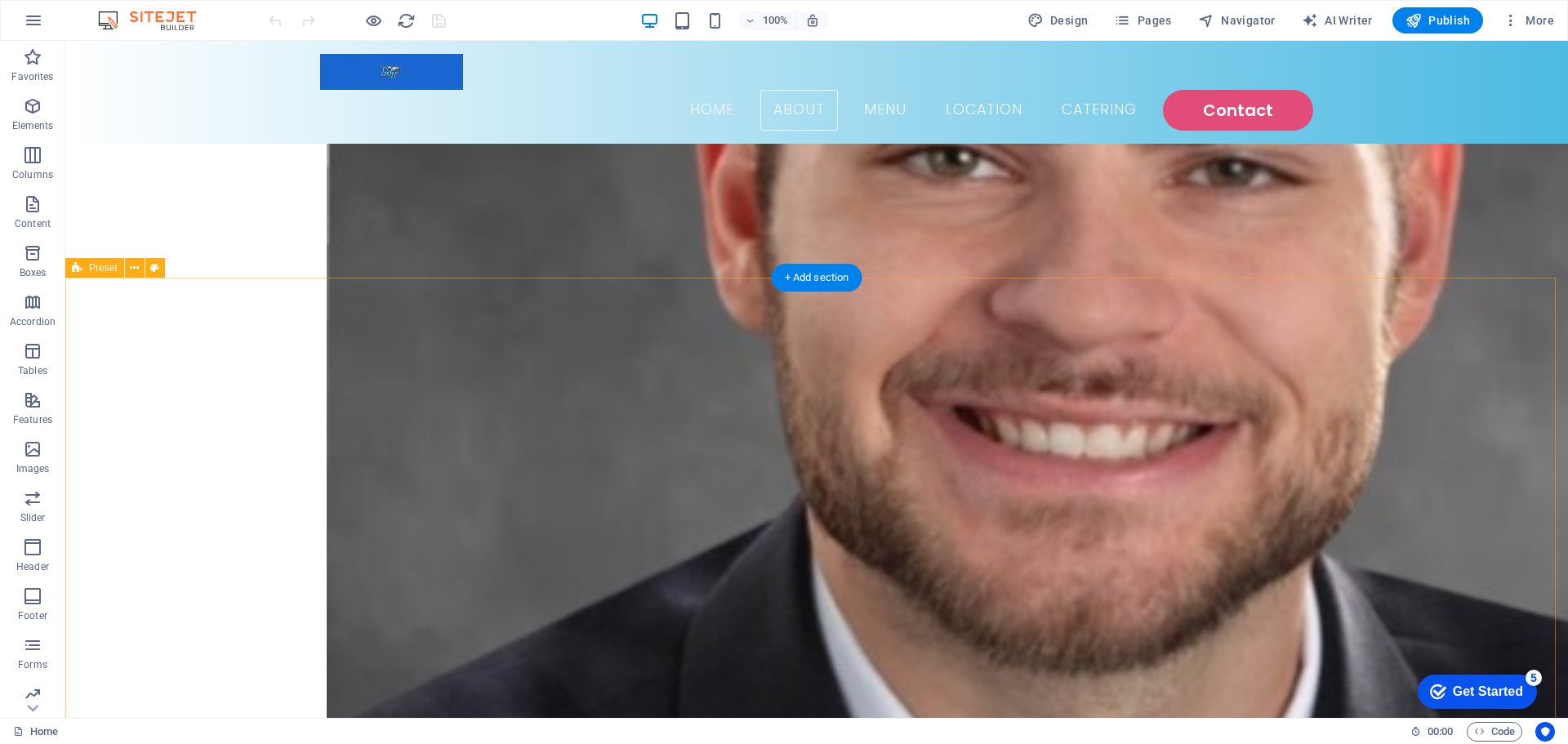
scroll to position [408, 0]
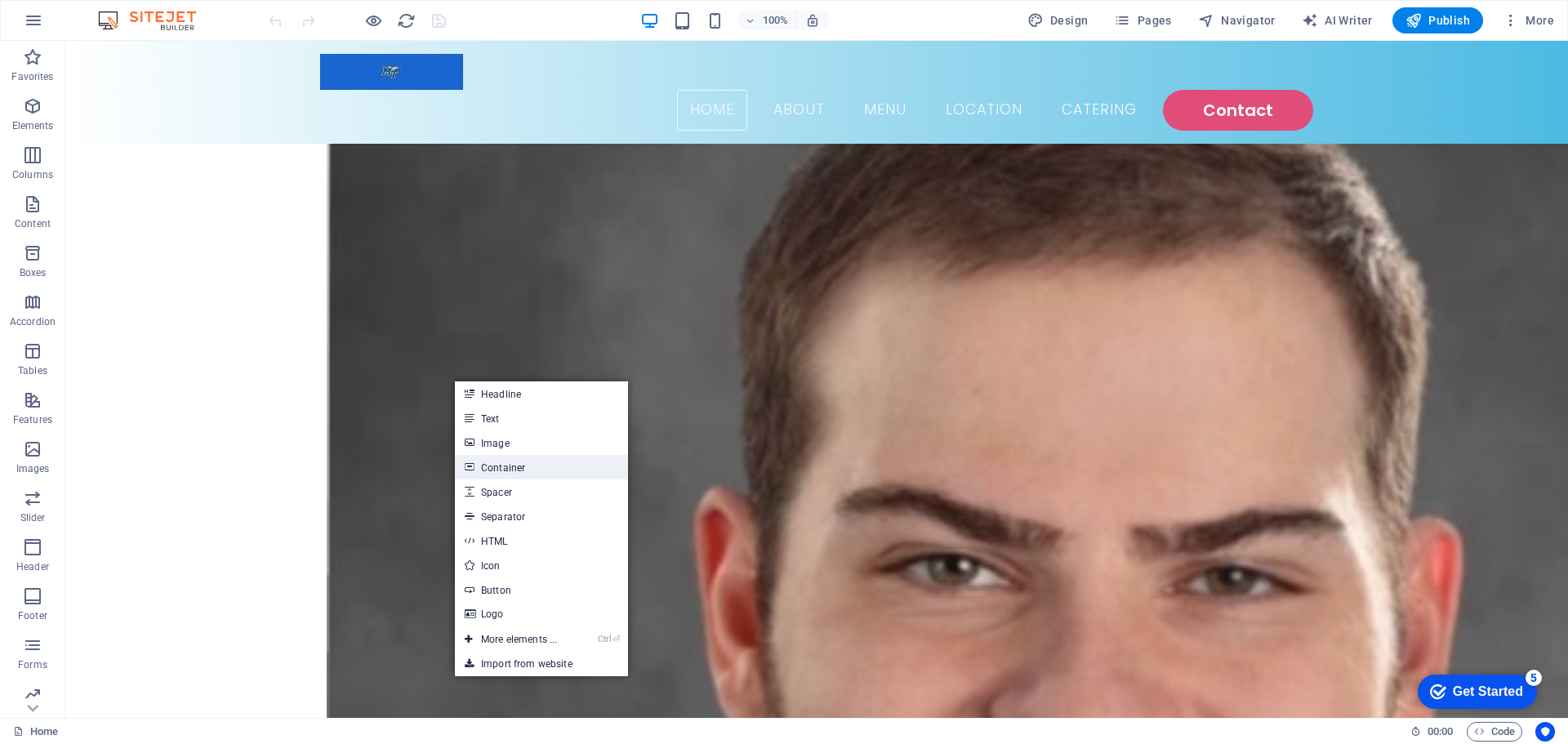
click at [500, 471] on link "Container" at bounding box center [541, 467] width 173 height 25
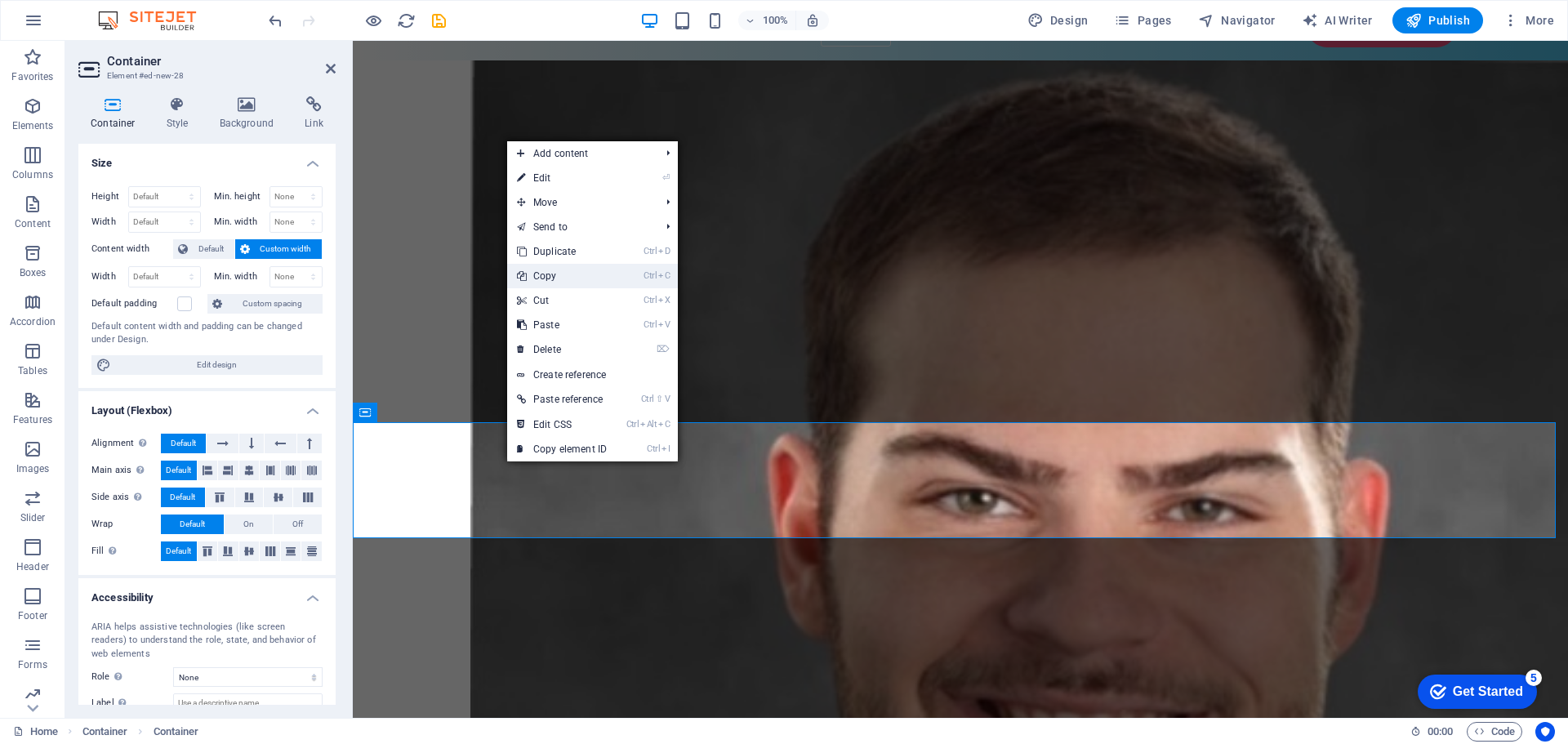
click at [547, 280] on link "Ctrl C Copy" at bounding box center [562, 276] width 109 height 25
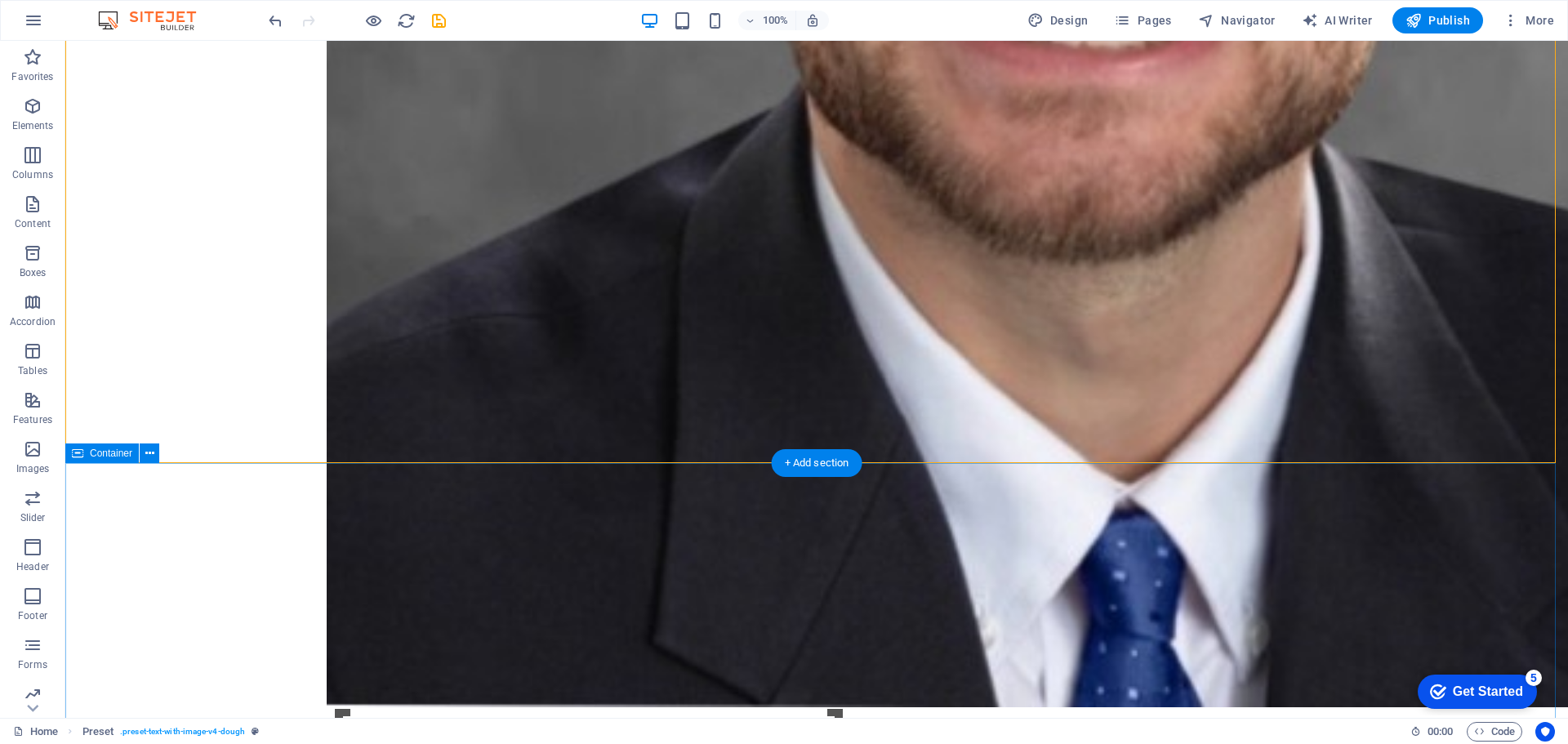
scroll to position [1470, 0]
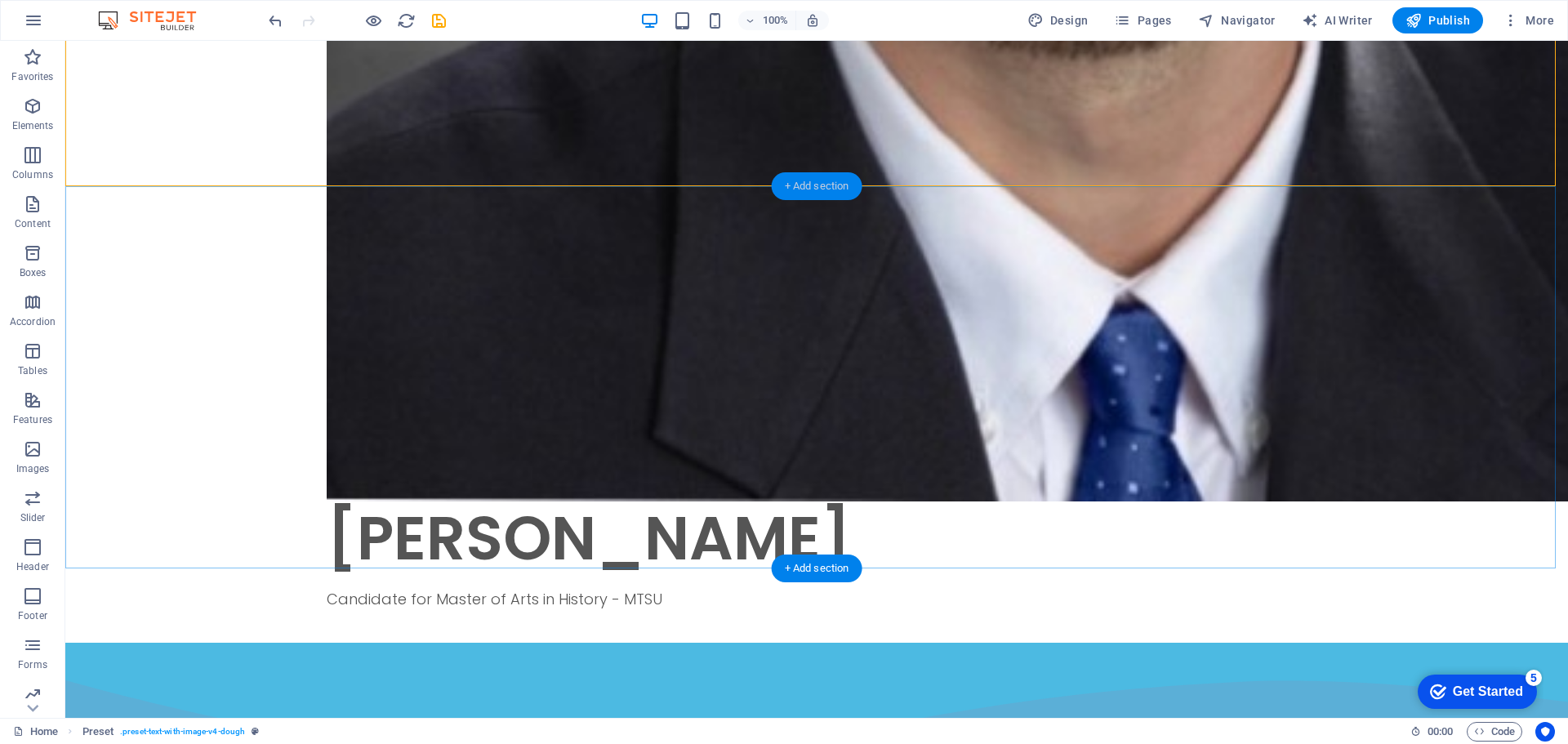
drag, startPoint x: 784, startPoint y: 186, endPoint x: 431, endPoint y: 166, distance: 353.6
click at [784, 186] on div "+ Add section" at bounding box center [817, 186] width 91 height 28
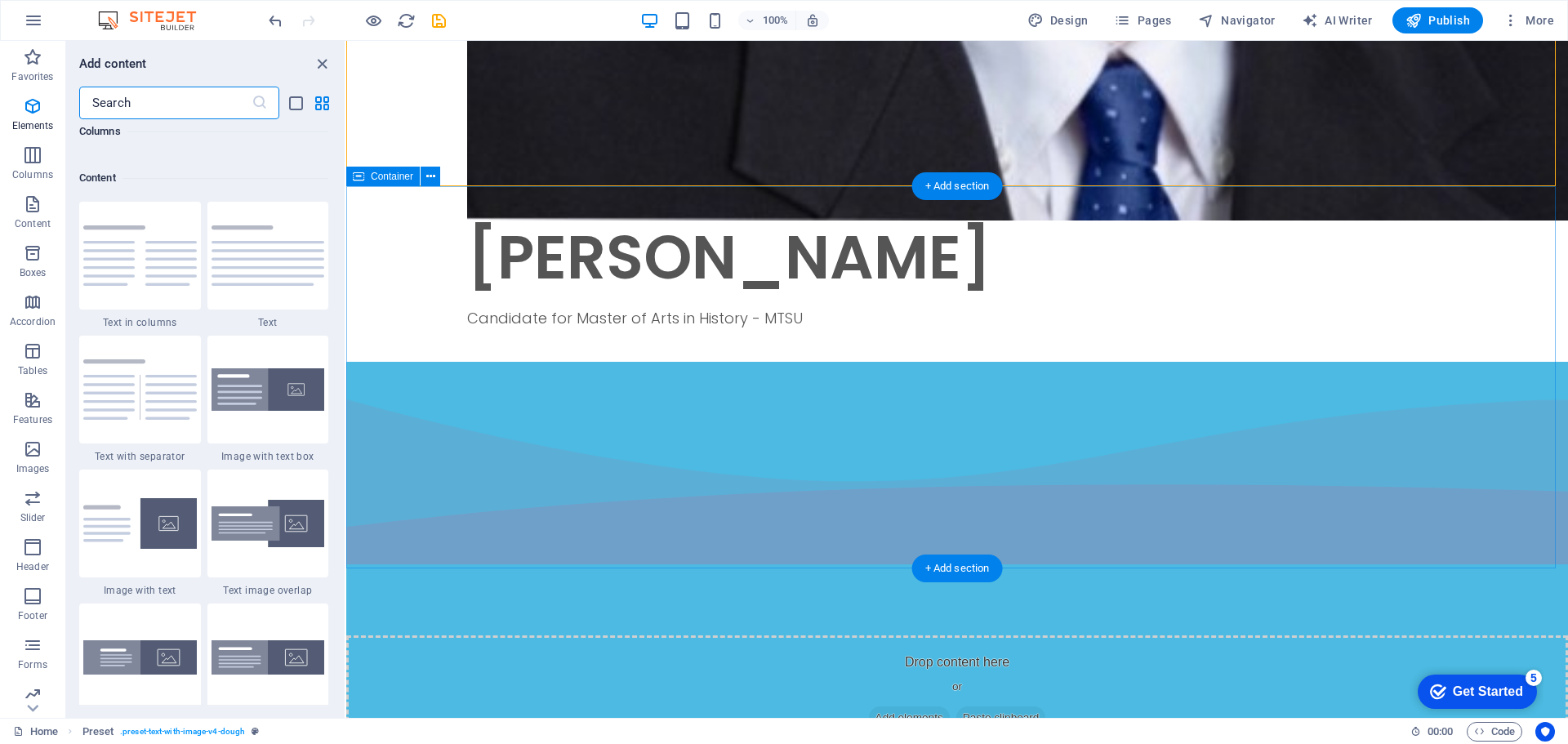
scroll to position [2858, 0]
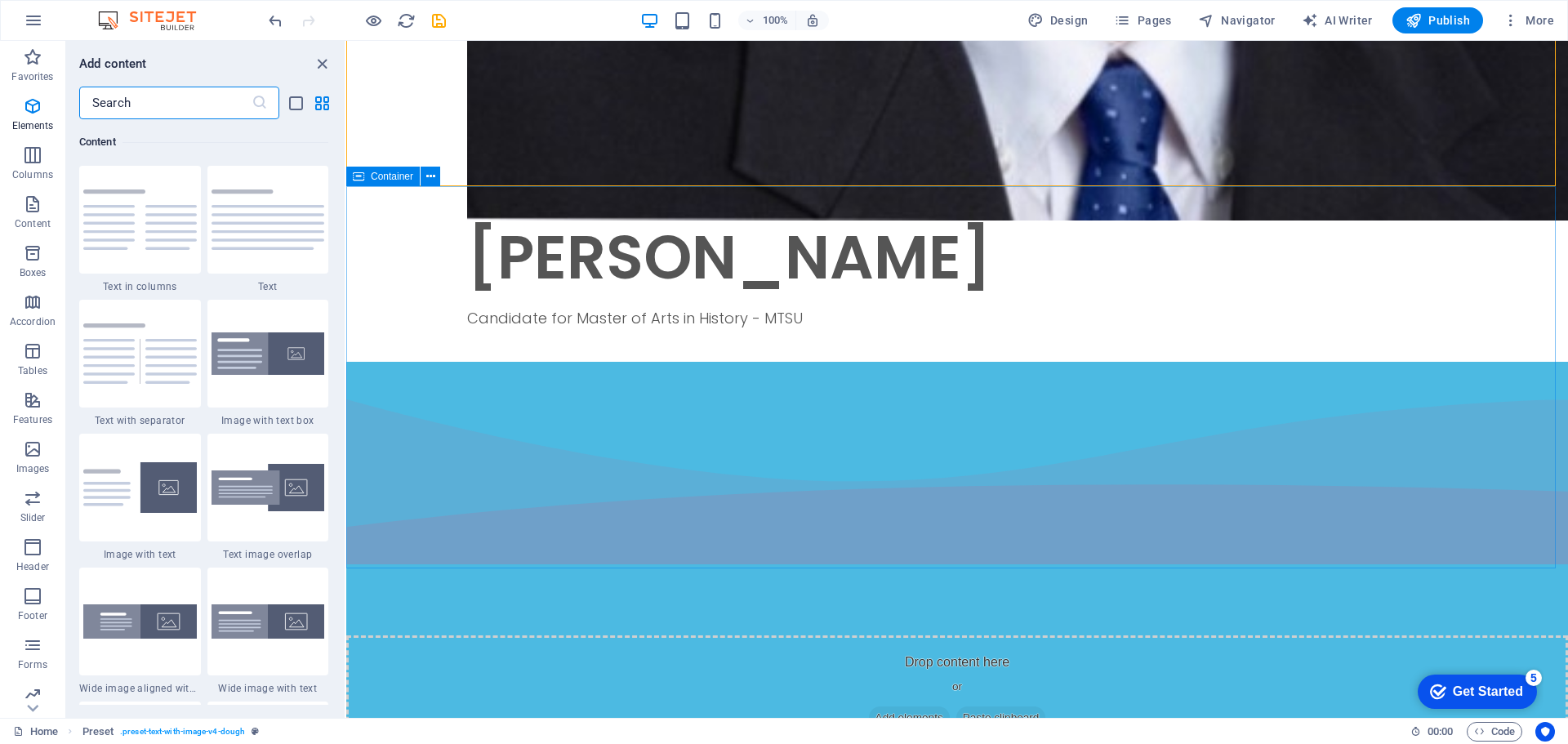
click at [389, 176] on span "Container" at bounding box center [392, 176] width 42 height 10
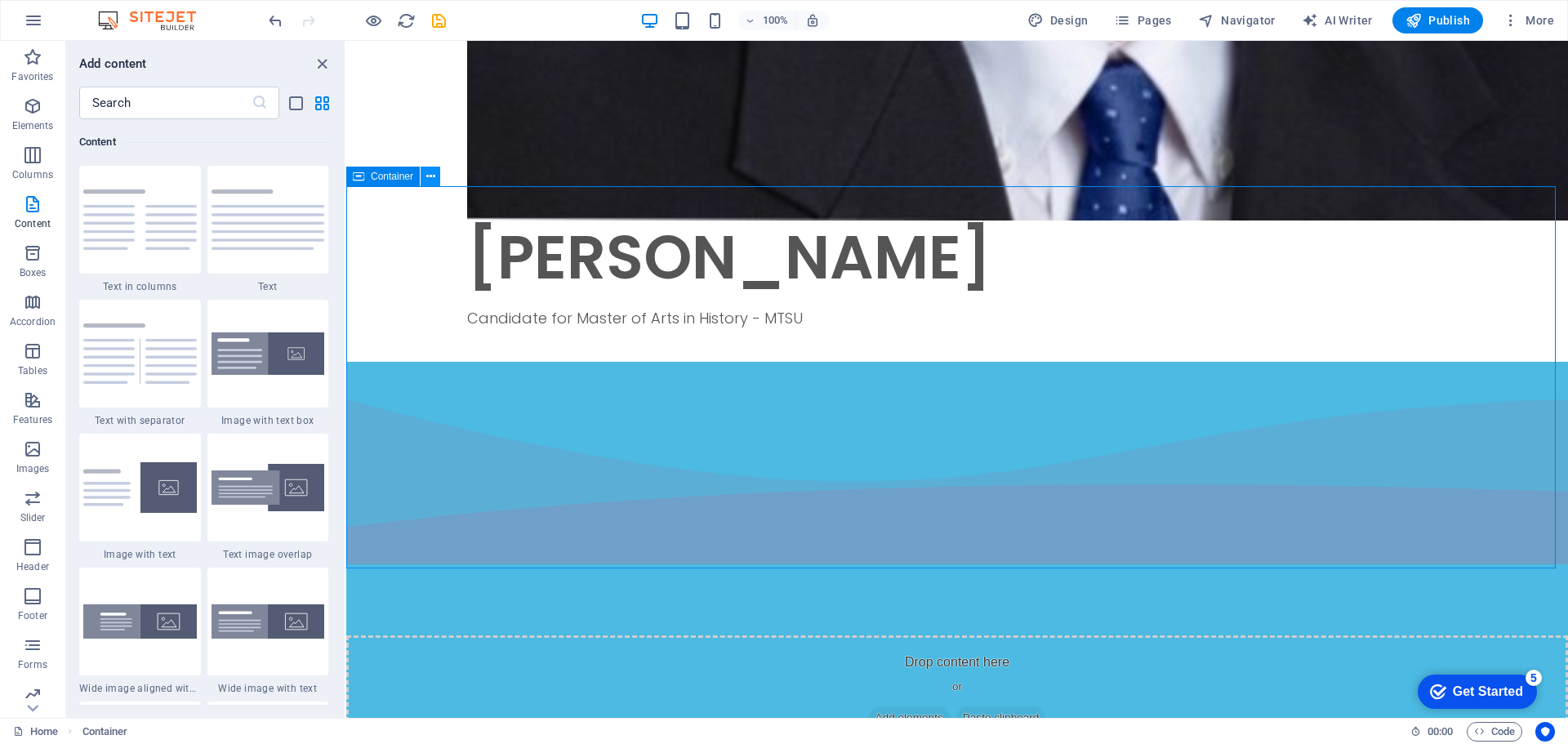
click at [430, 177] on icon at bounding box center [431, 177] width 9 height 18
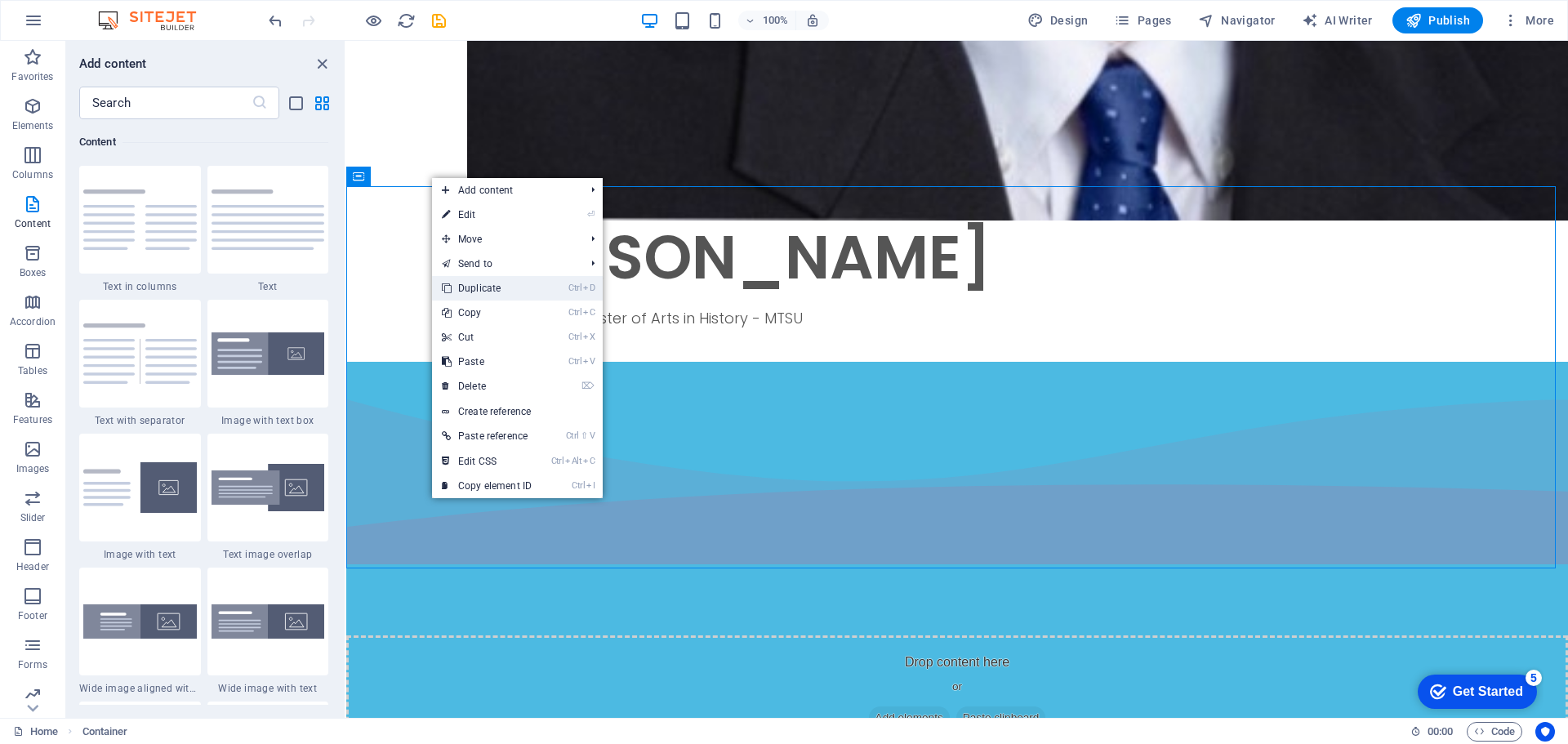
click at [505, 290] on link "Ctrl D Duplicate" at bounding box center [486, 288] width 109 height 25
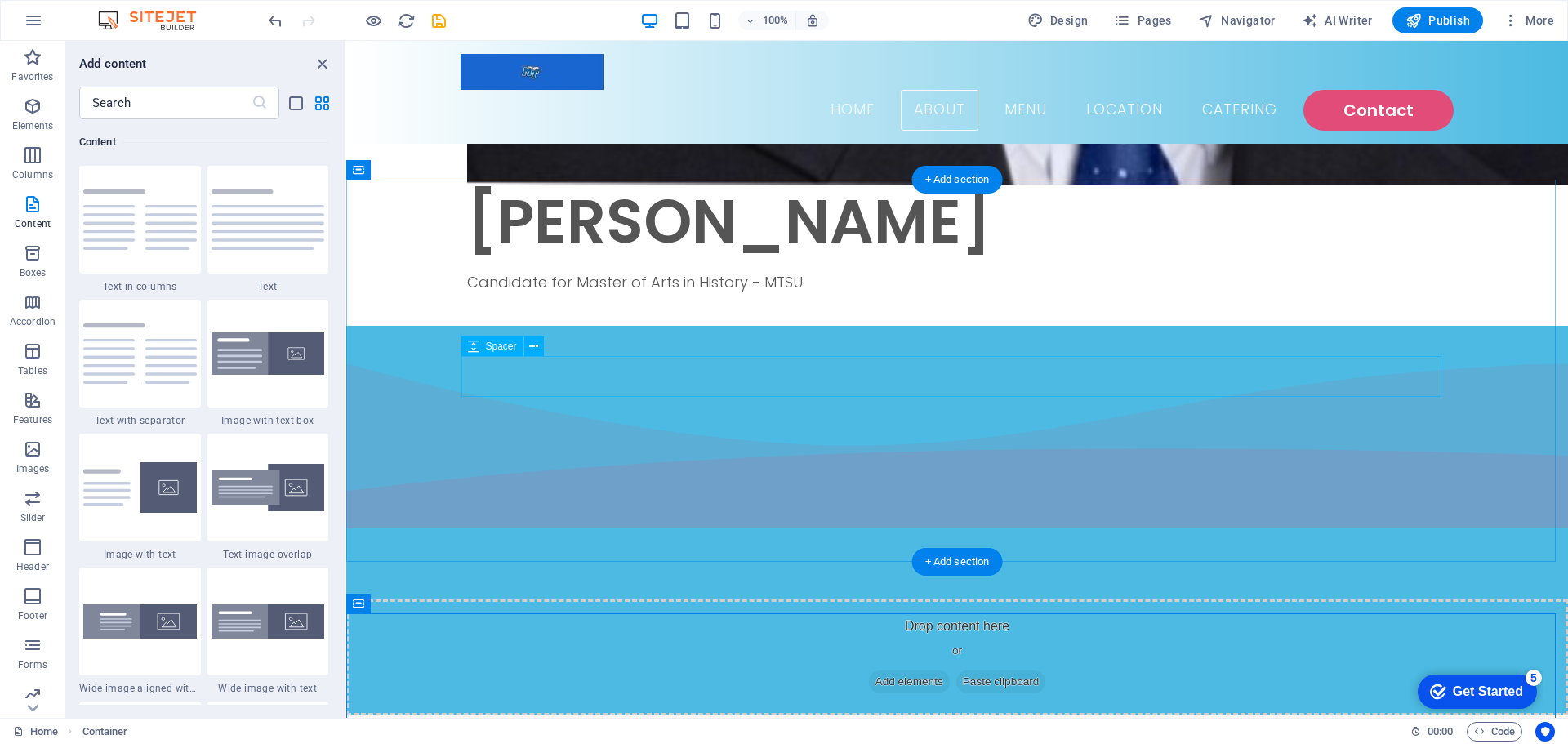
scroll to position [1307, 0]
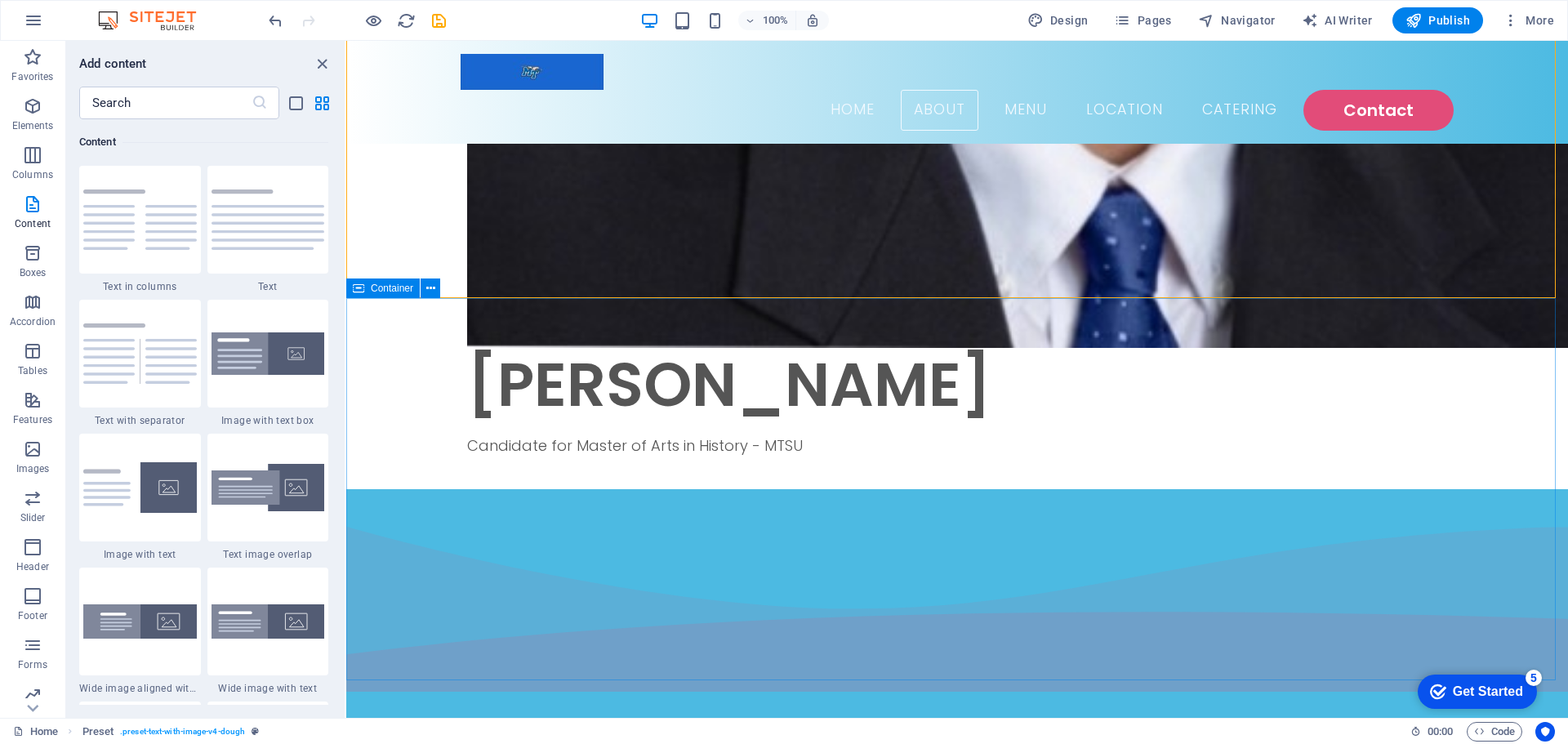
click at [376, 291] on span "Container" at bounding box center [392, 288] width 42 height 10
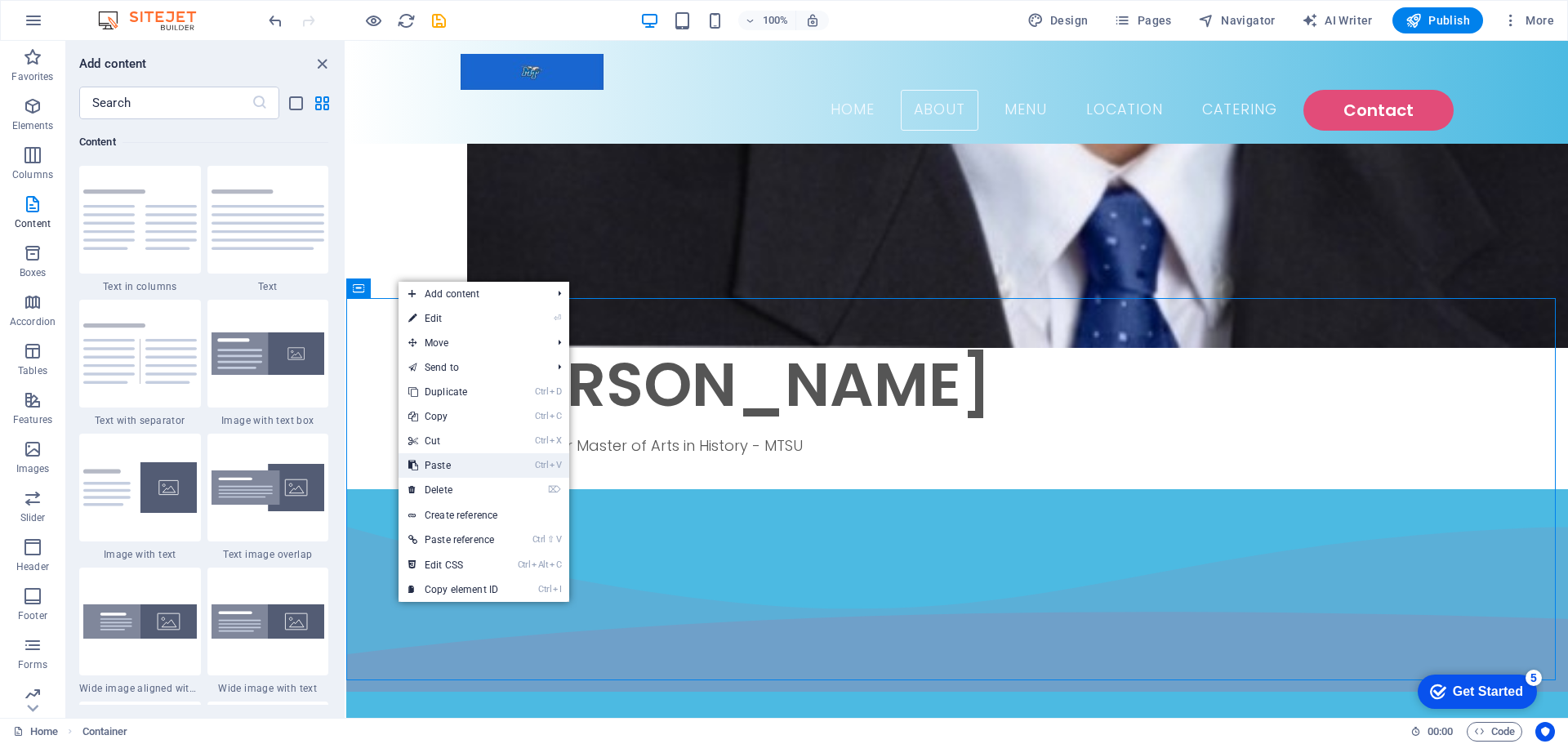
drag, startPoint x: 105, startPoint y: 419, endPoint x: 451, endPoint y: 461, distance: 348.5
click at [451, 461] on link "Ctrl V Paste" at bounding box center [453, 465] width 109 height 25
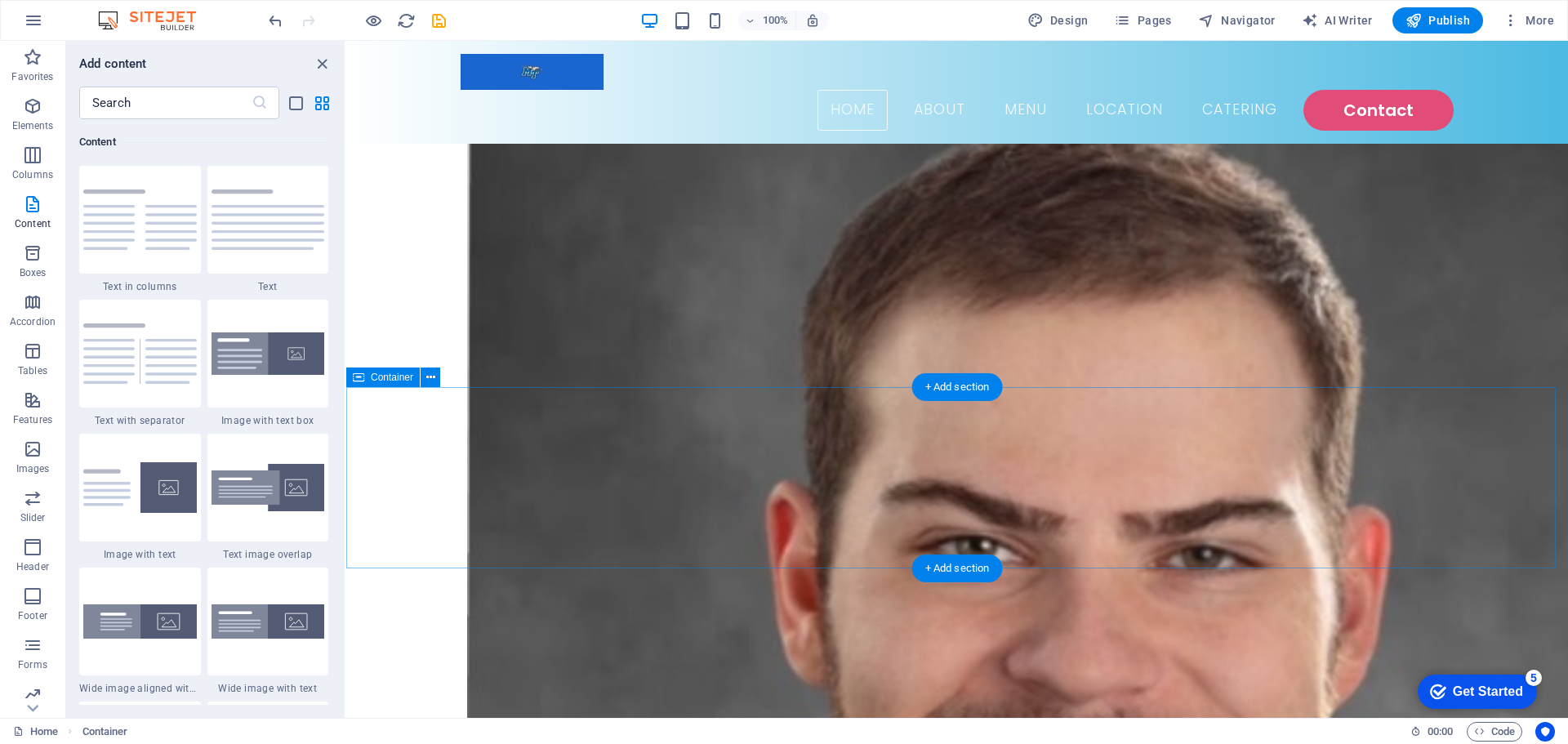
scroll to position [326, 0]
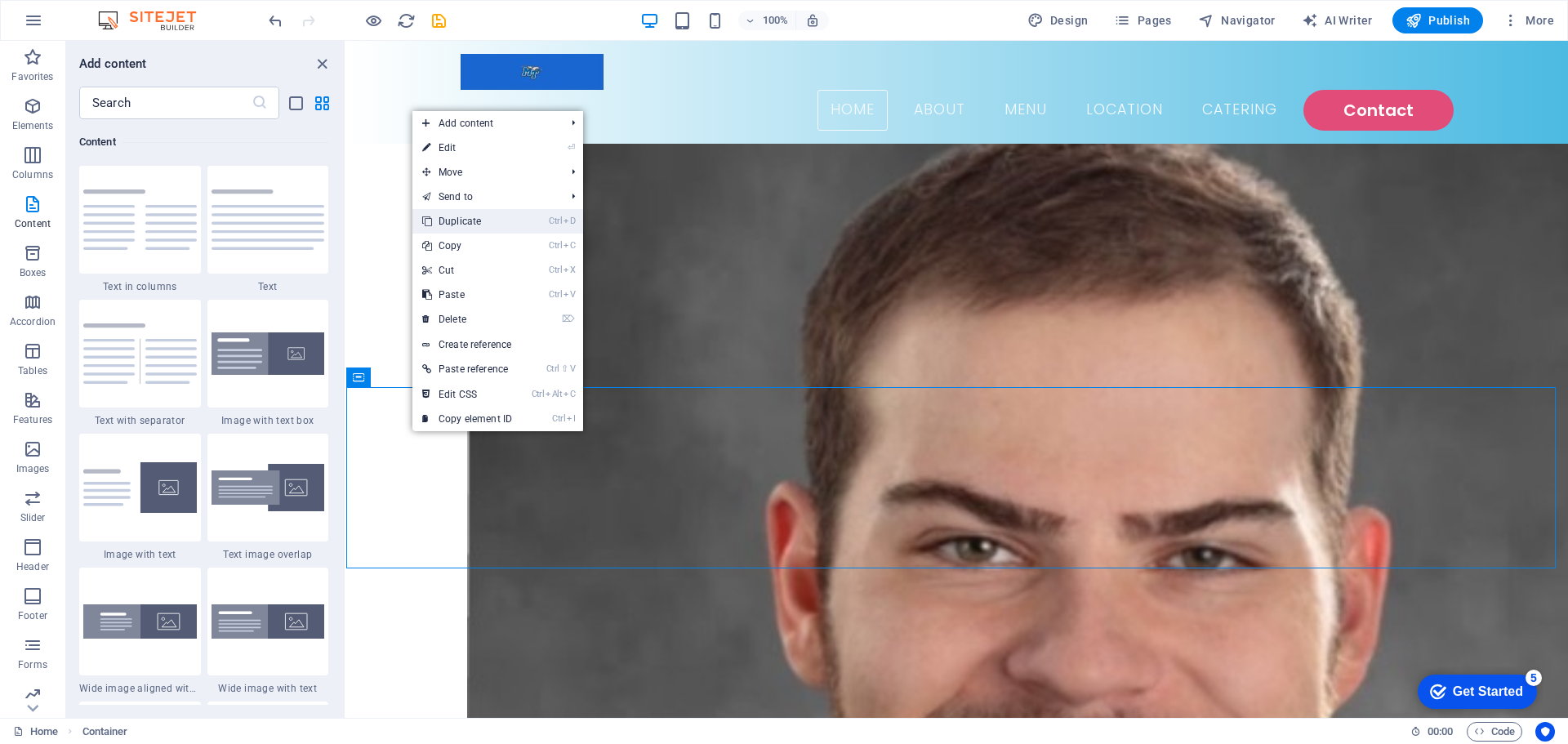
click at [473, 227] on link "Ctrl D Duplicate" at bounding box center [467, 222] width 109 height 25
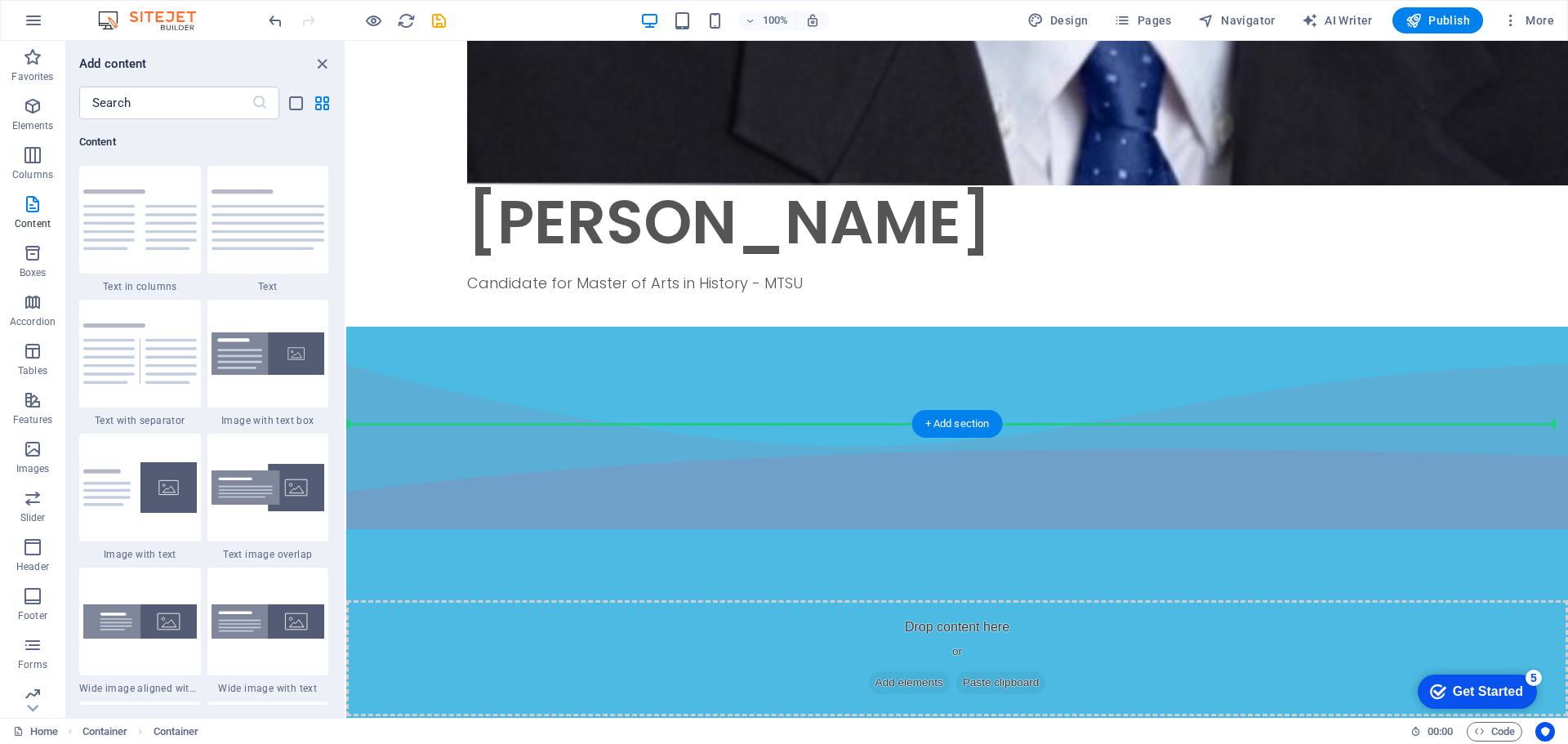
scroll to position [1554, 0]
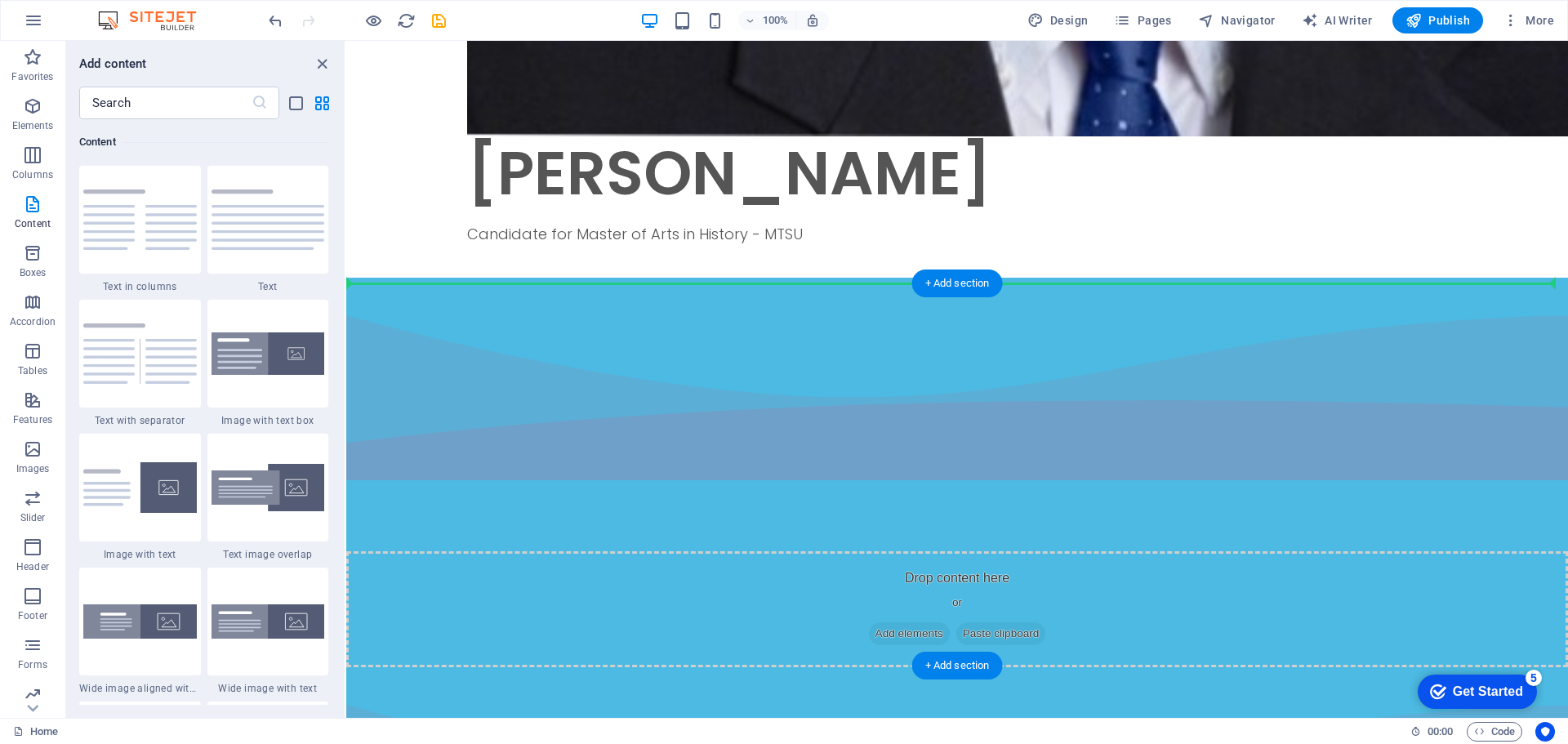
drag, startPoint x: 544, startPoint y: 282, endPoint x: 556, endPoint y: 329, distance: 48.5
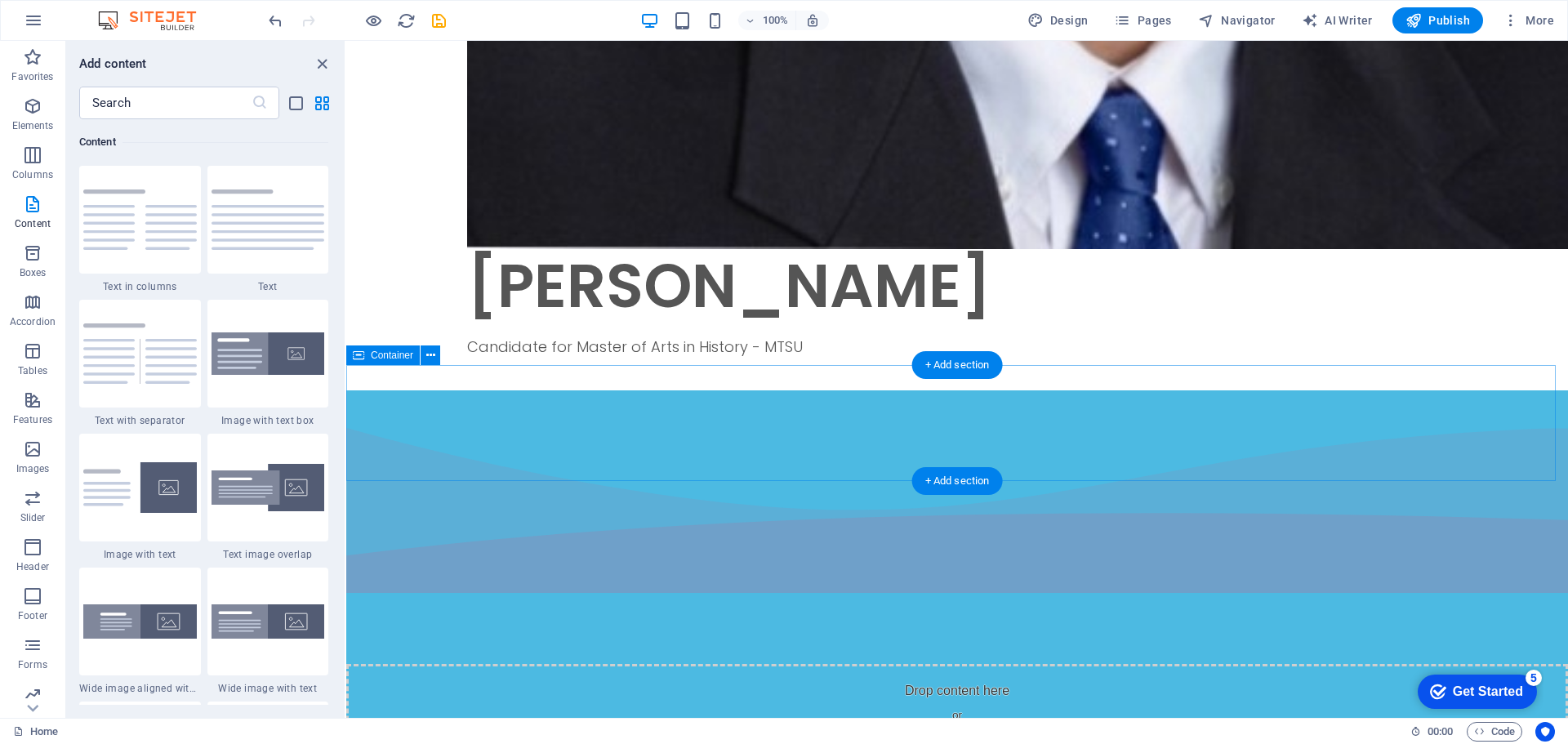
scroll to position [1472, 0]
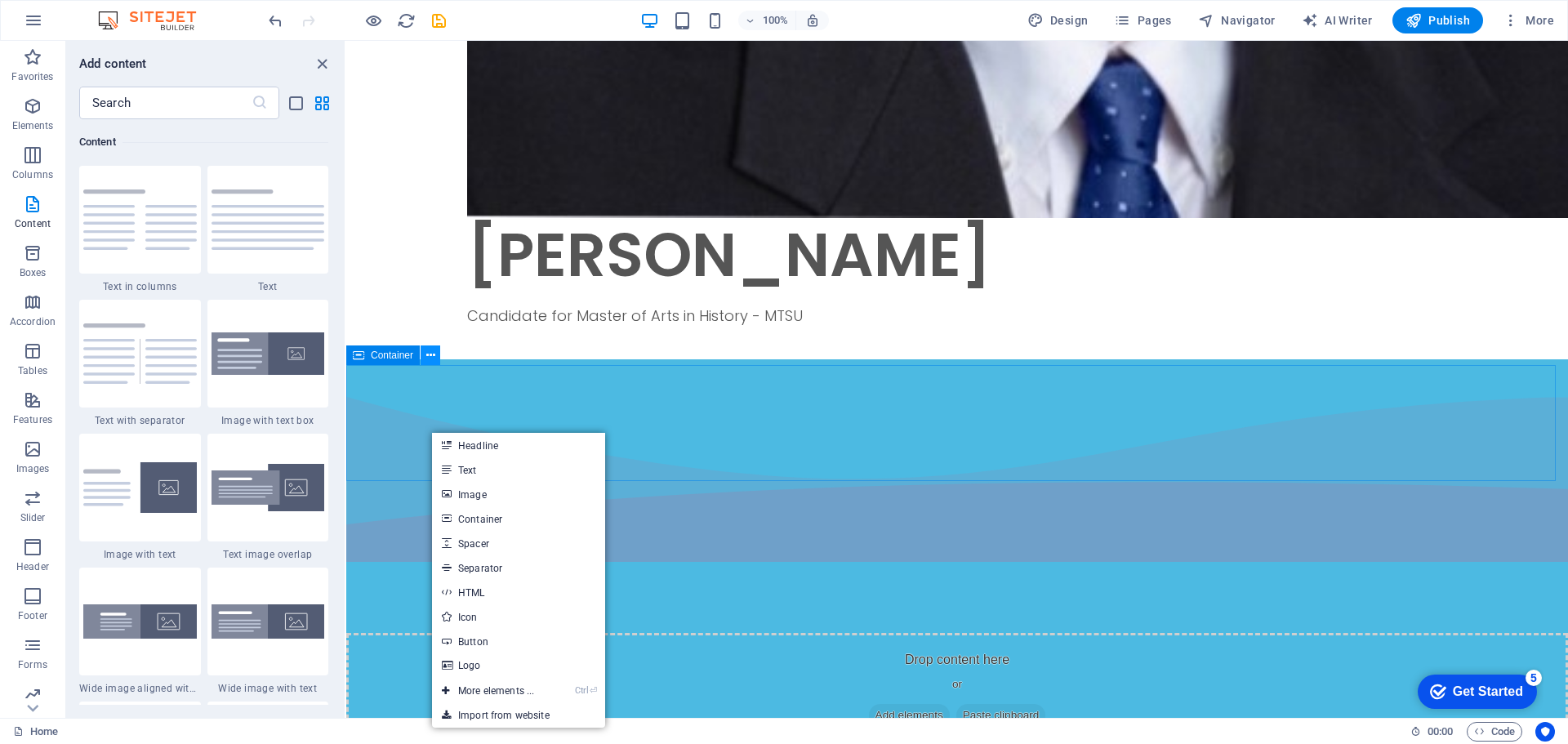
click at [425, 353] on button at bounding box center [430, 355] width 19 height 19
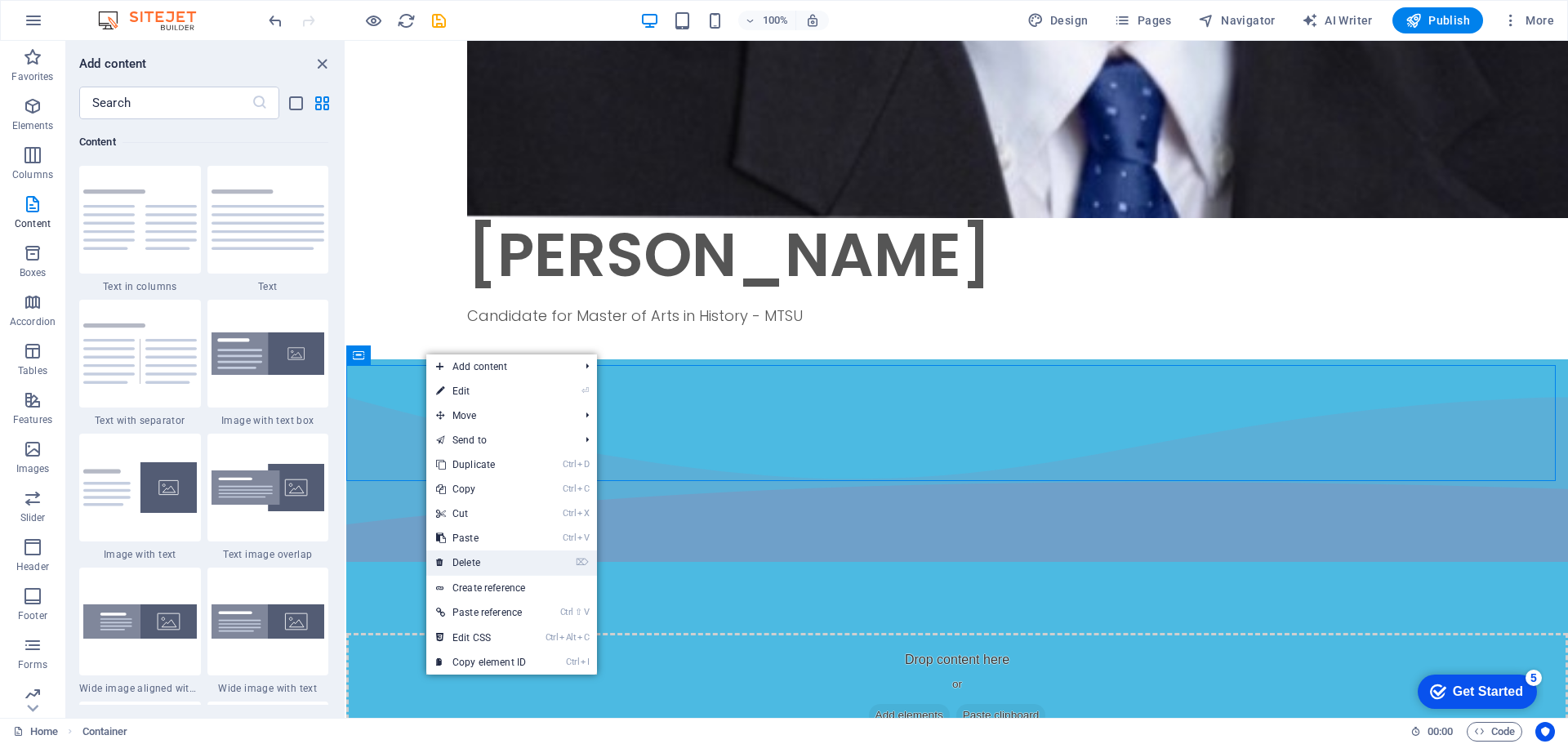
drag, startPoint x: 126, startPoint y: 514, endPoint x: 472, endPoint y: 555, distance: 348.4
click at [472, 555] on link "⌦ Delete" at bounding box center [481, 563] width 109 height 25
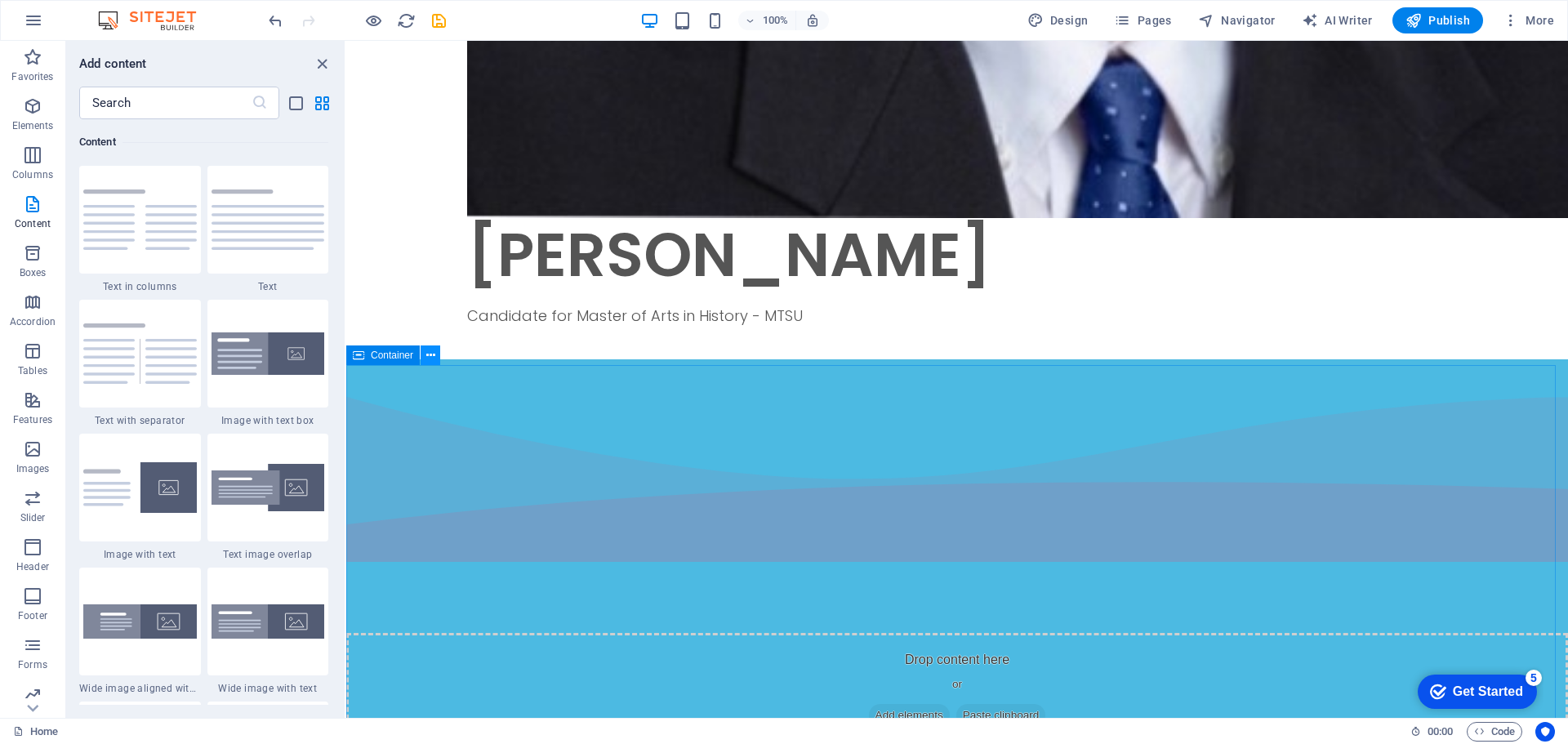
click at [430, 364] on button at bounding box center [430, 355] width 19 height 19
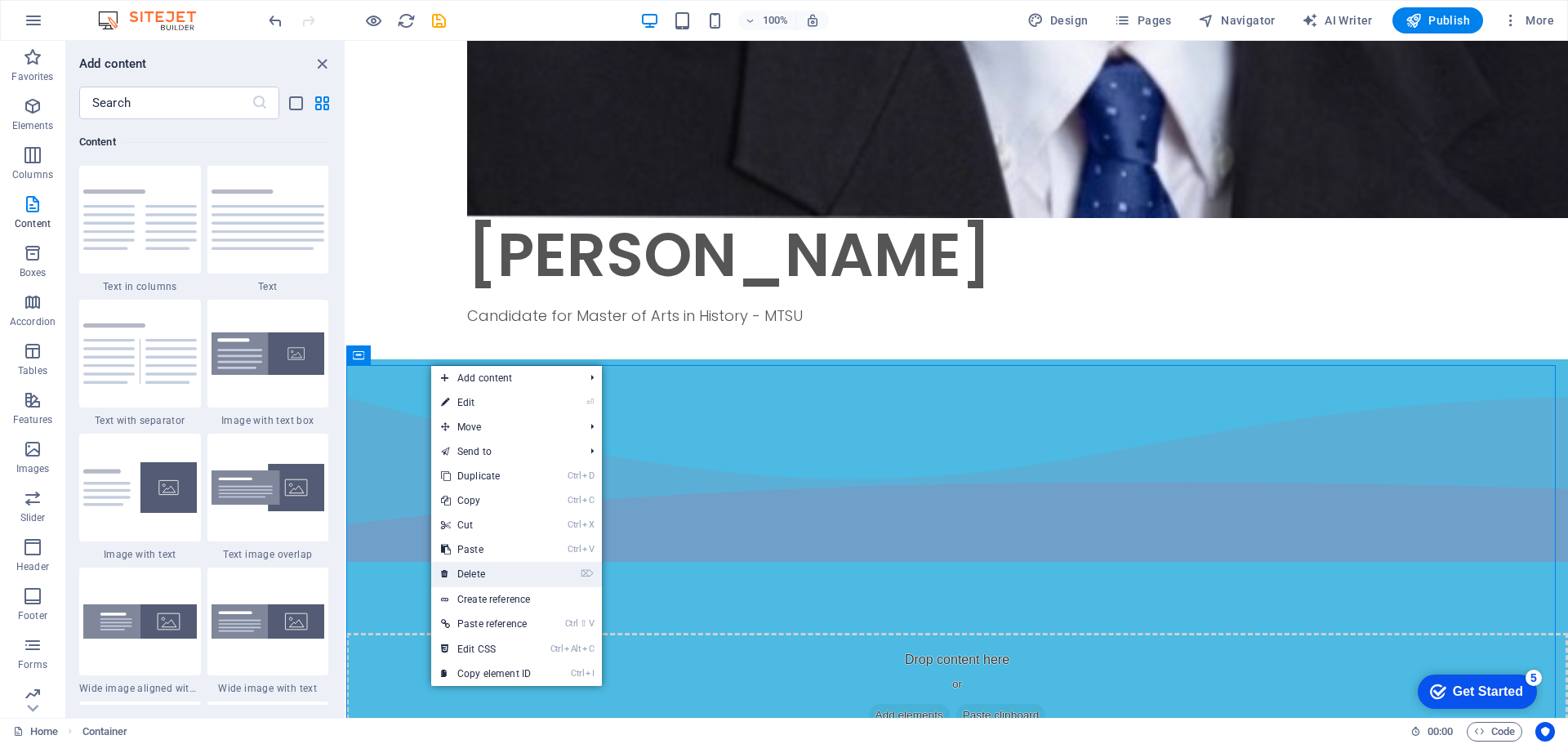
click at [490, 571] on link "⌦ Delete" at bounding box center [485, 574] width 109 height 25
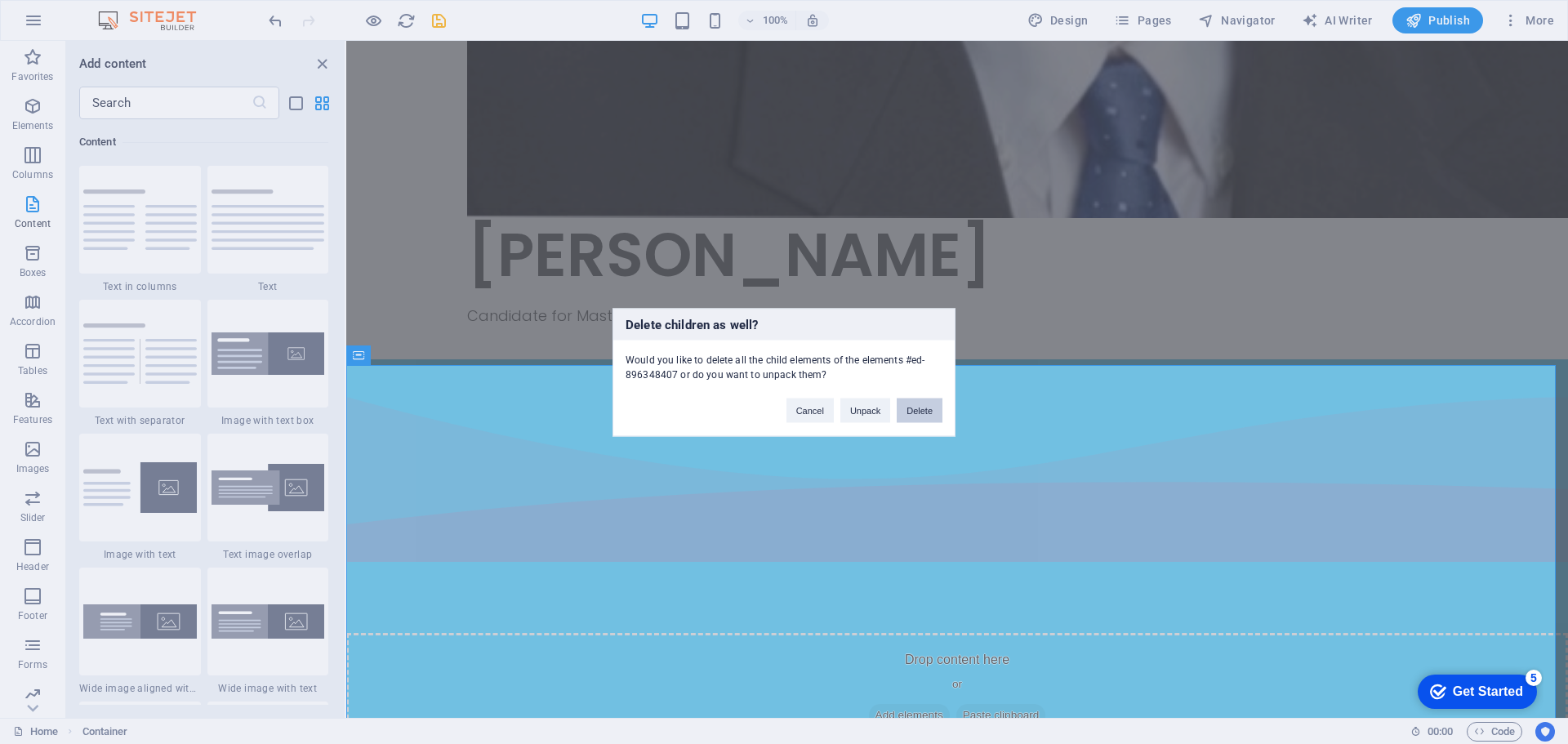
click at [922, 404] on button "Delete" at bounding box center [920, 410] width 46 height 25
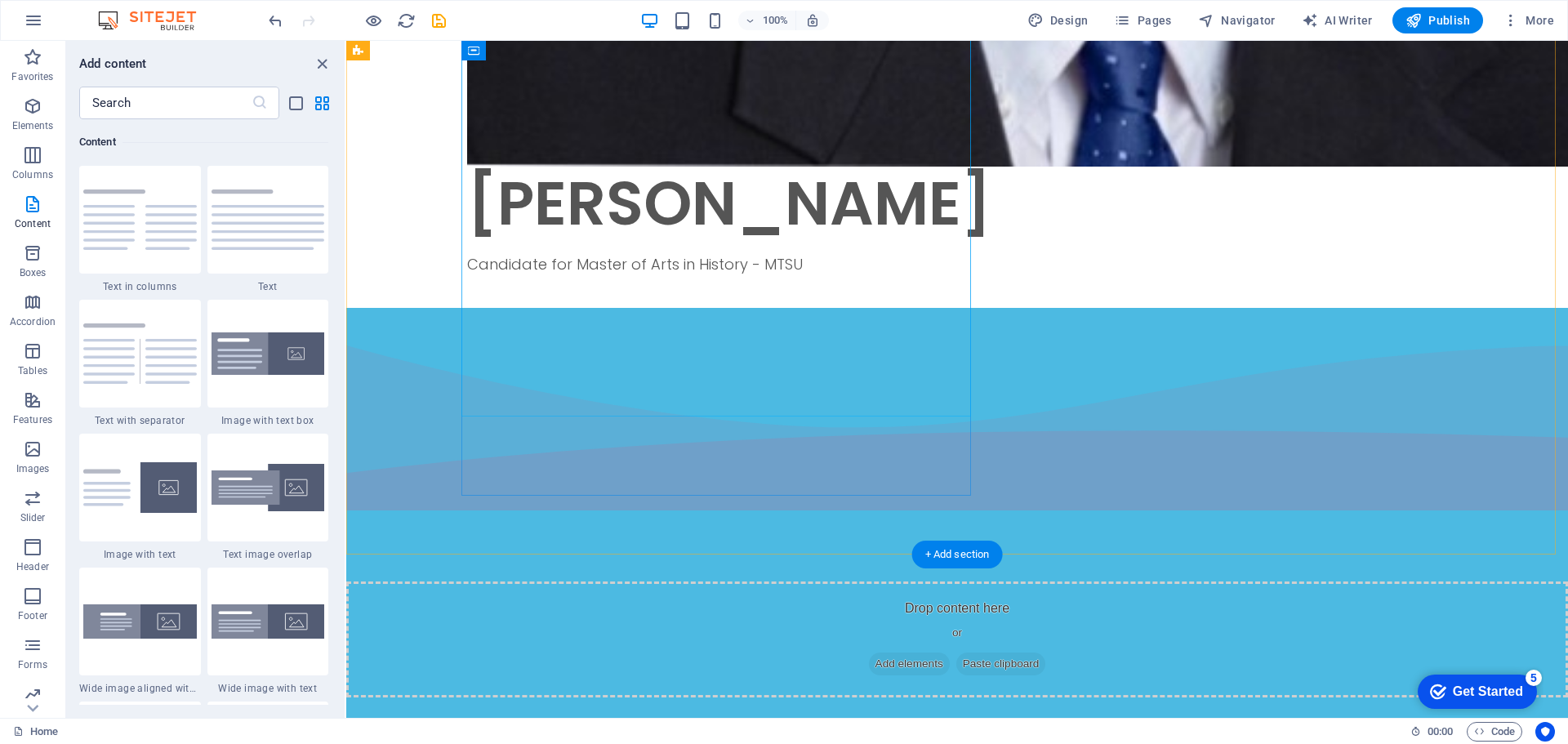
scroll to position [1554, 0]
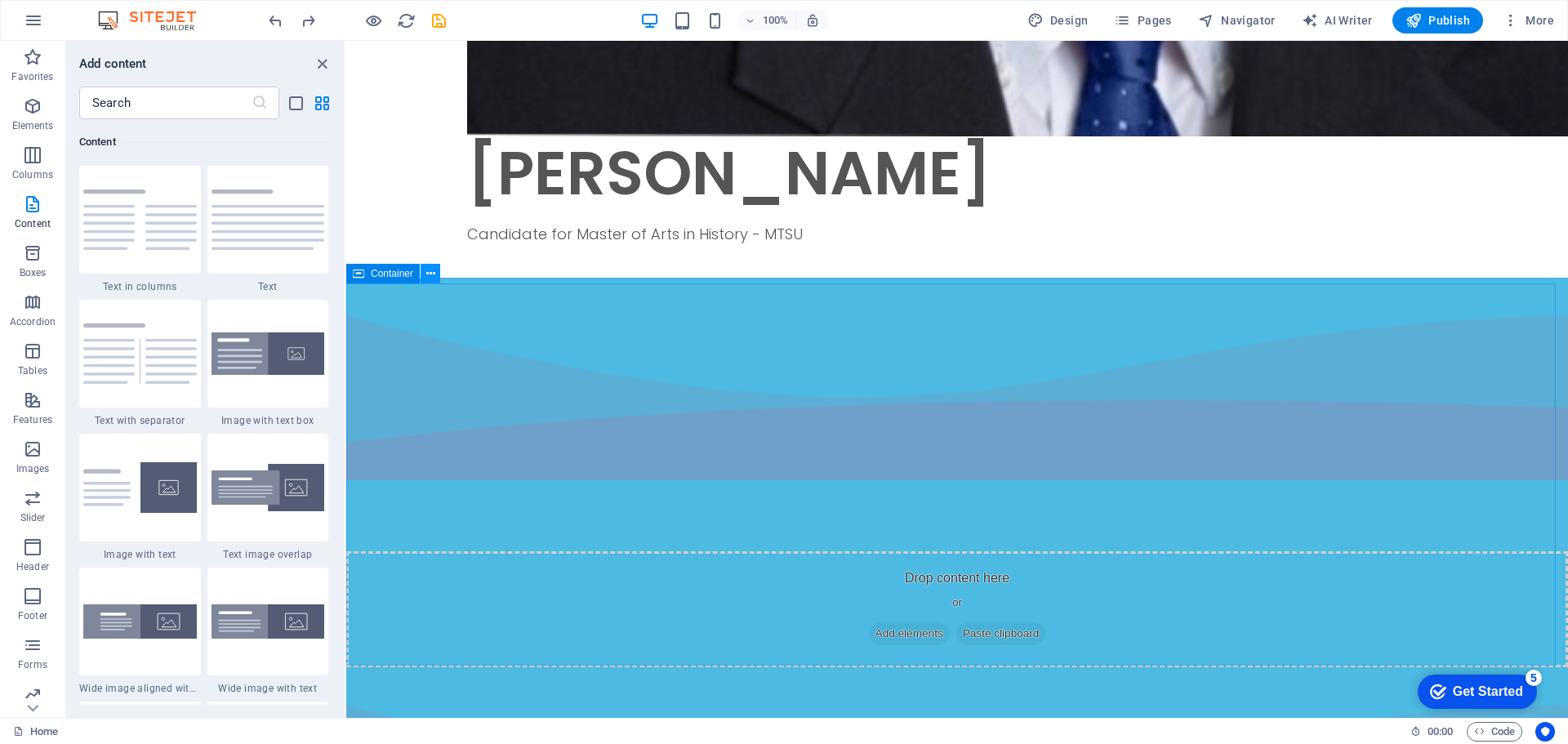
click at [434, 268] on button at bounding box center [430, 274] width 19 height 19
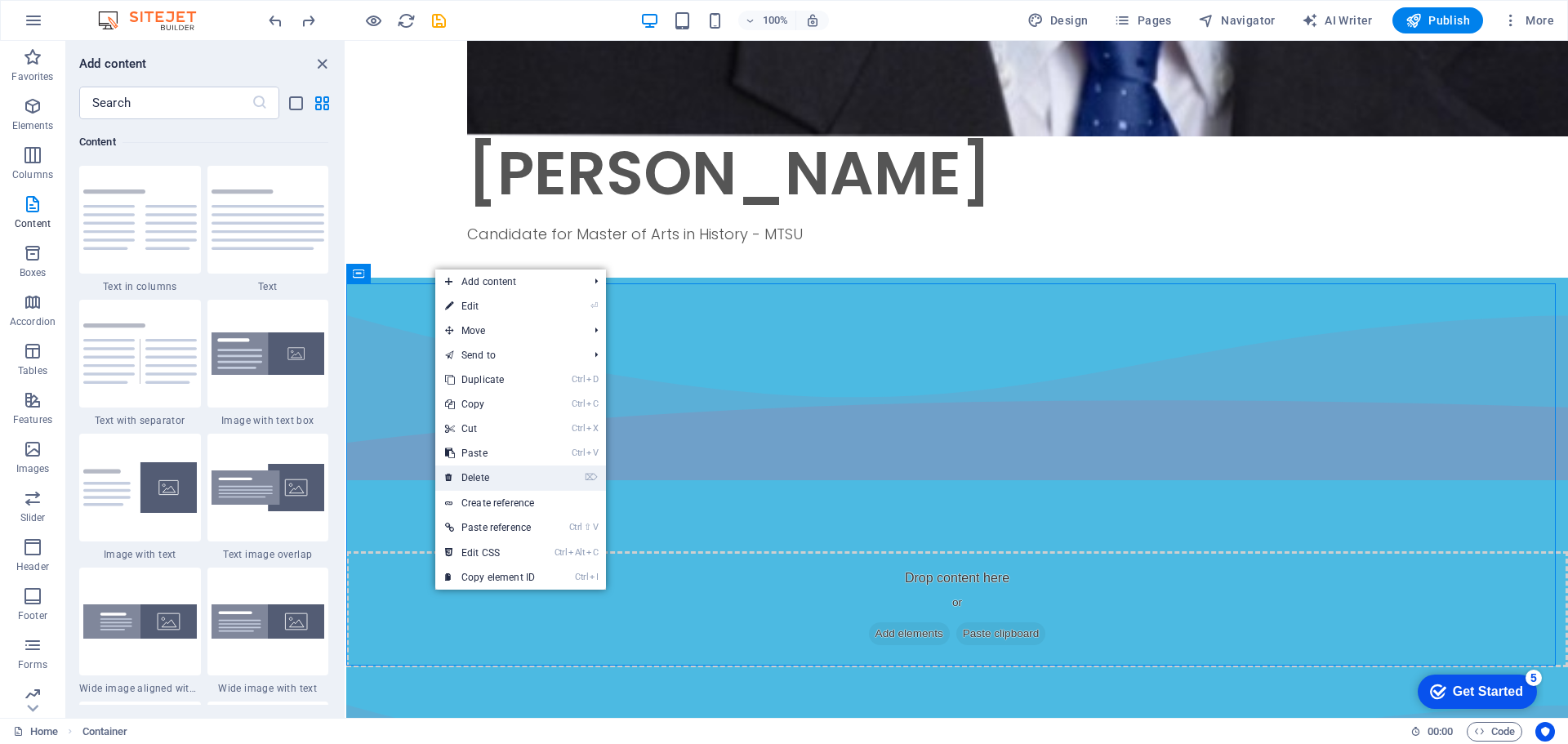
click at [504, 475] on link "⌦ Delete" at bounding box center [490, 478] width 109 height 25
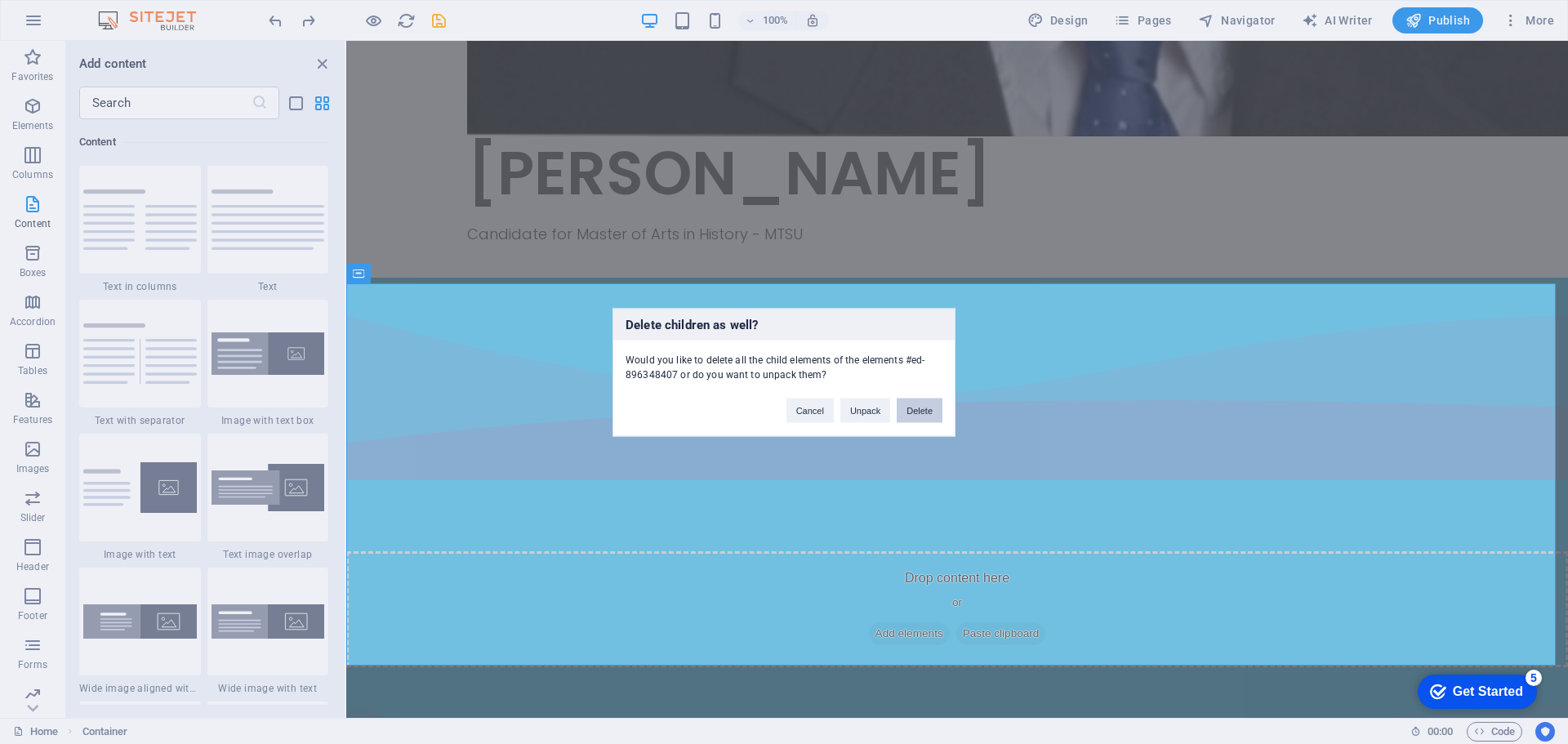
click at [915, 419] on button "Delete" at bounding box center [920, 410] width 46 height 25
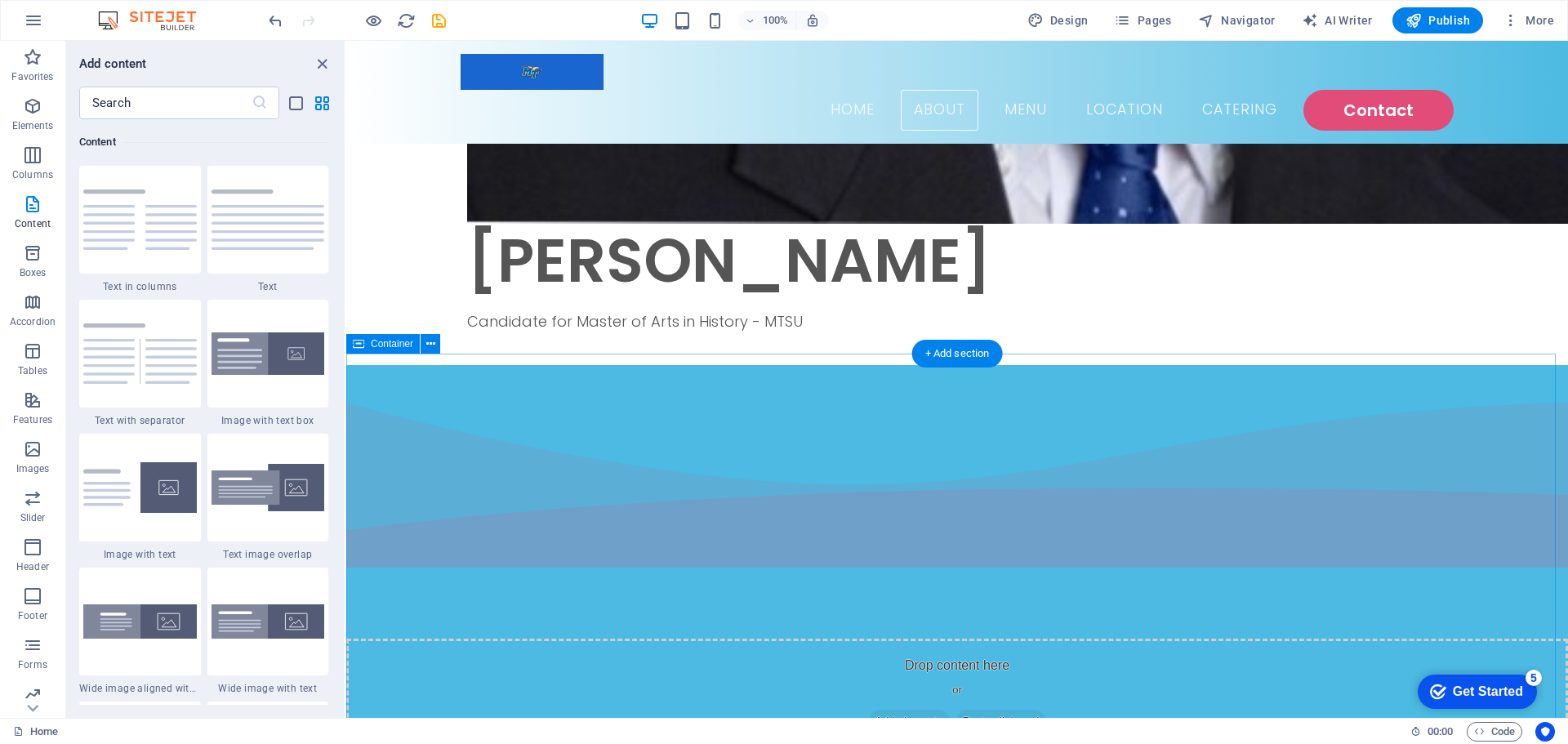
scroll to position [1309, 0]
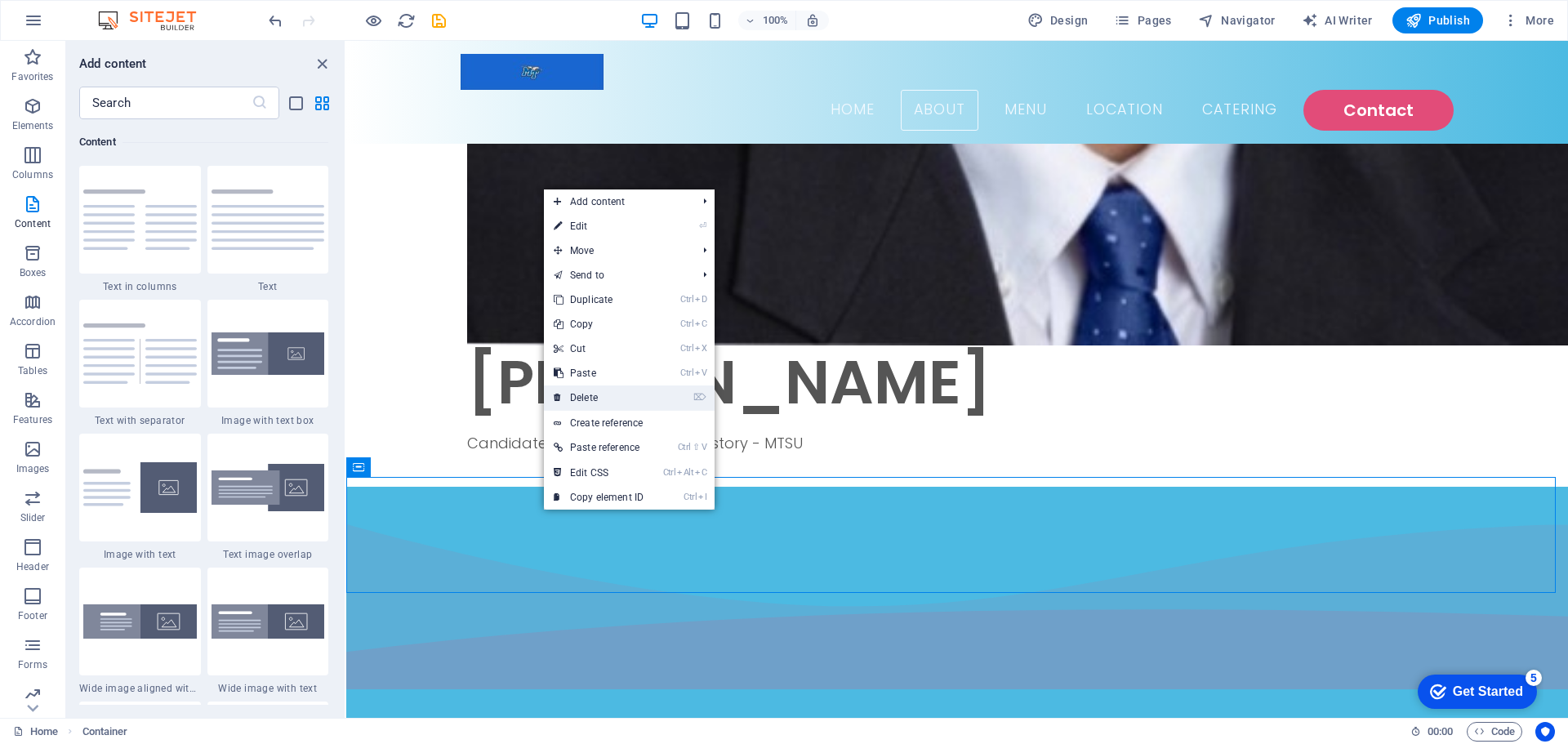
drag, startPoint x: 636, startPoint y: 407, endPoint x: 306, endPoint y: 367, distance: 332.4
click at [636, 407] on link "⌦ Delete" at bounding box center [599, 398] width 109 height 25
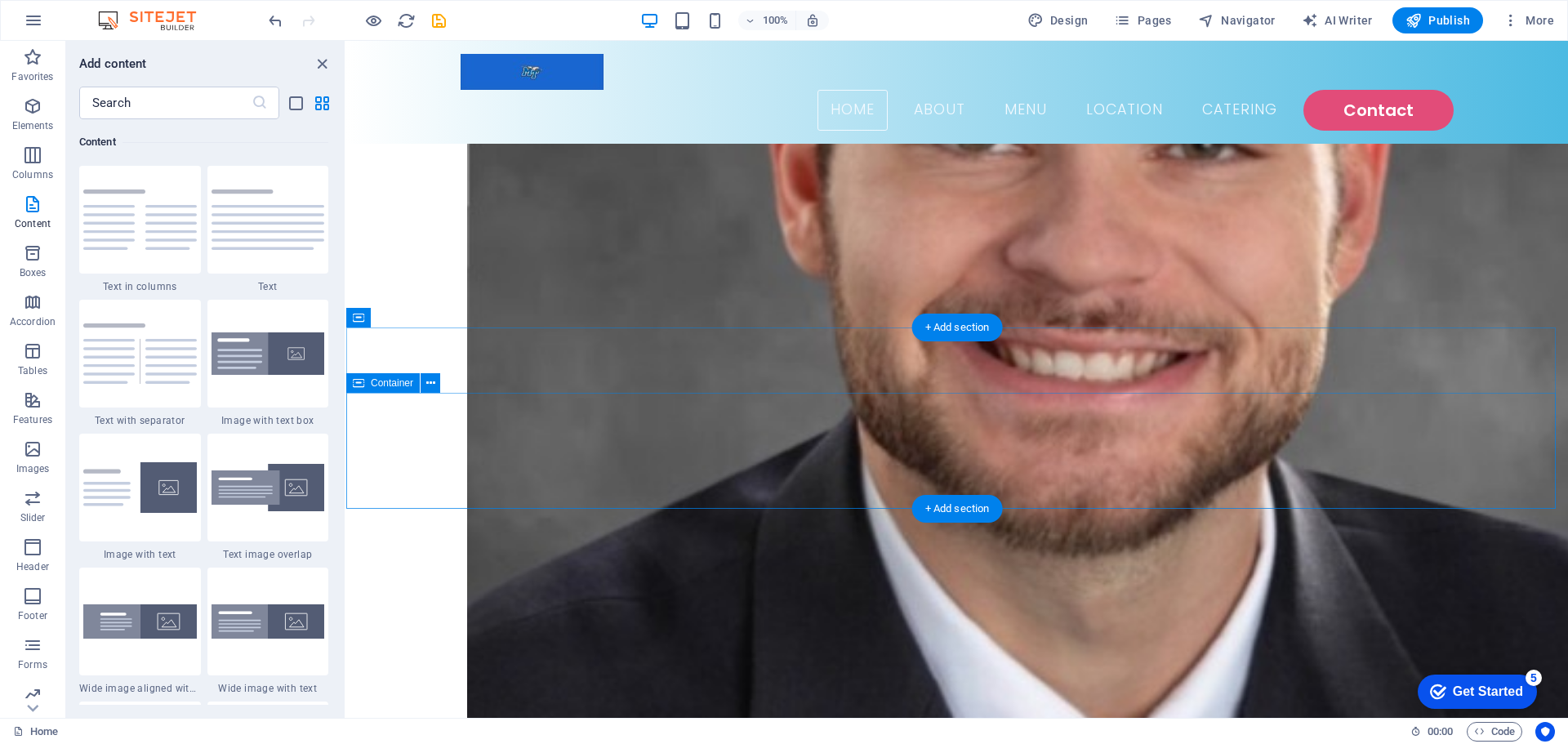
scroll to position [492, 0]
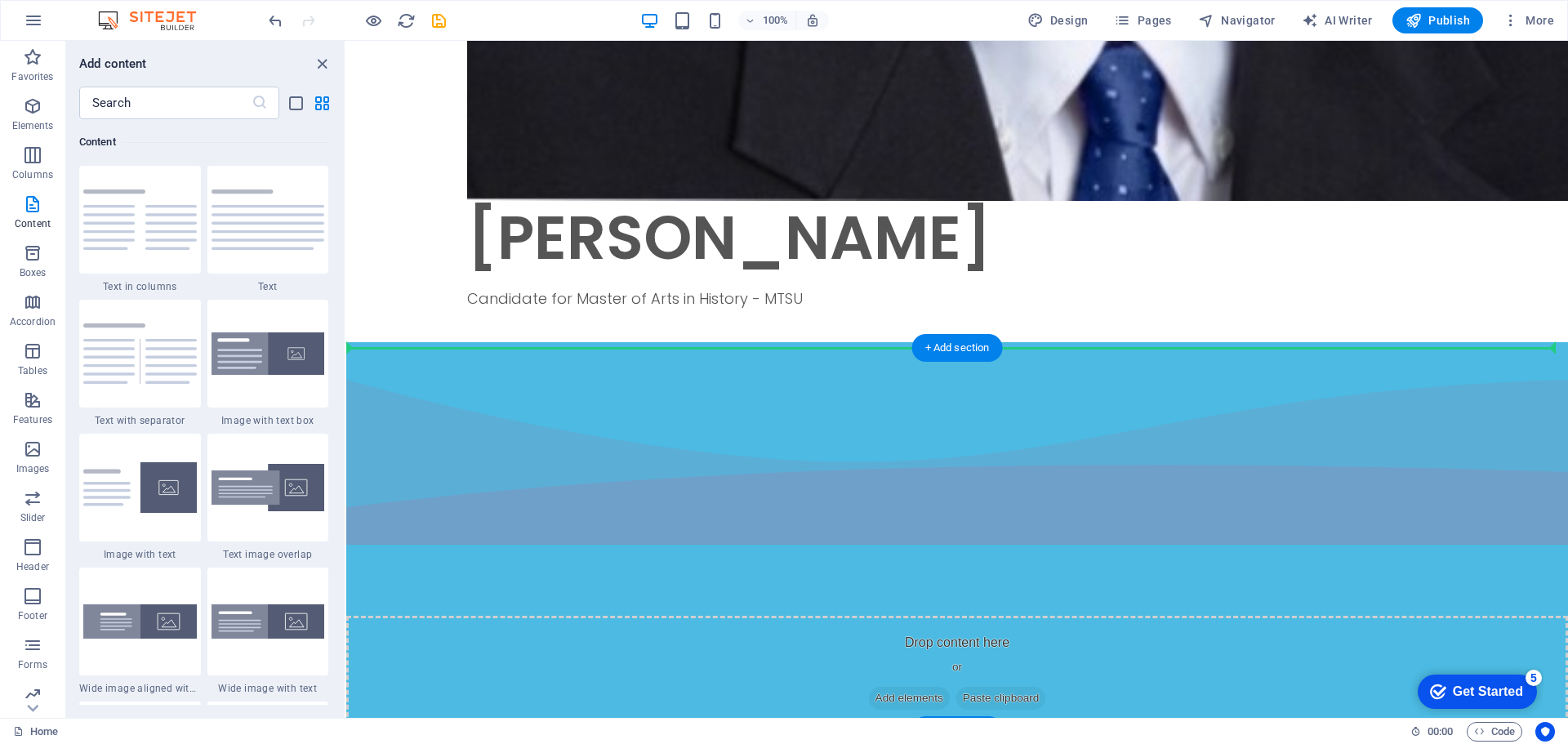
drag, startPoint x: 581, startPoint y: 330, endPoint x: 618, endPoint y: 439, distance: 115.1
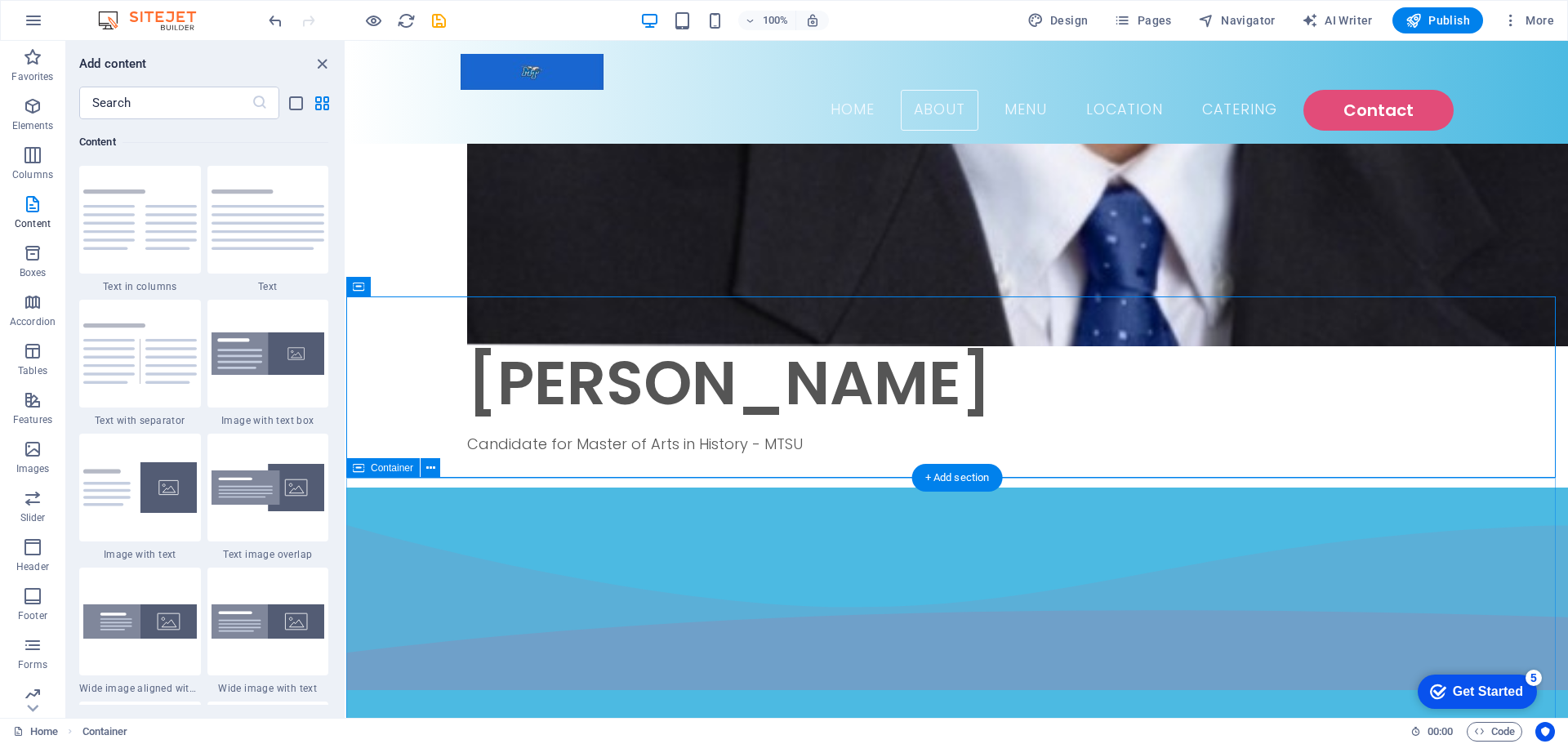
drag, startPoint x: 613, startPoint y: 545, endPoint x: 529, endPoint y: 508, distance: 91.8
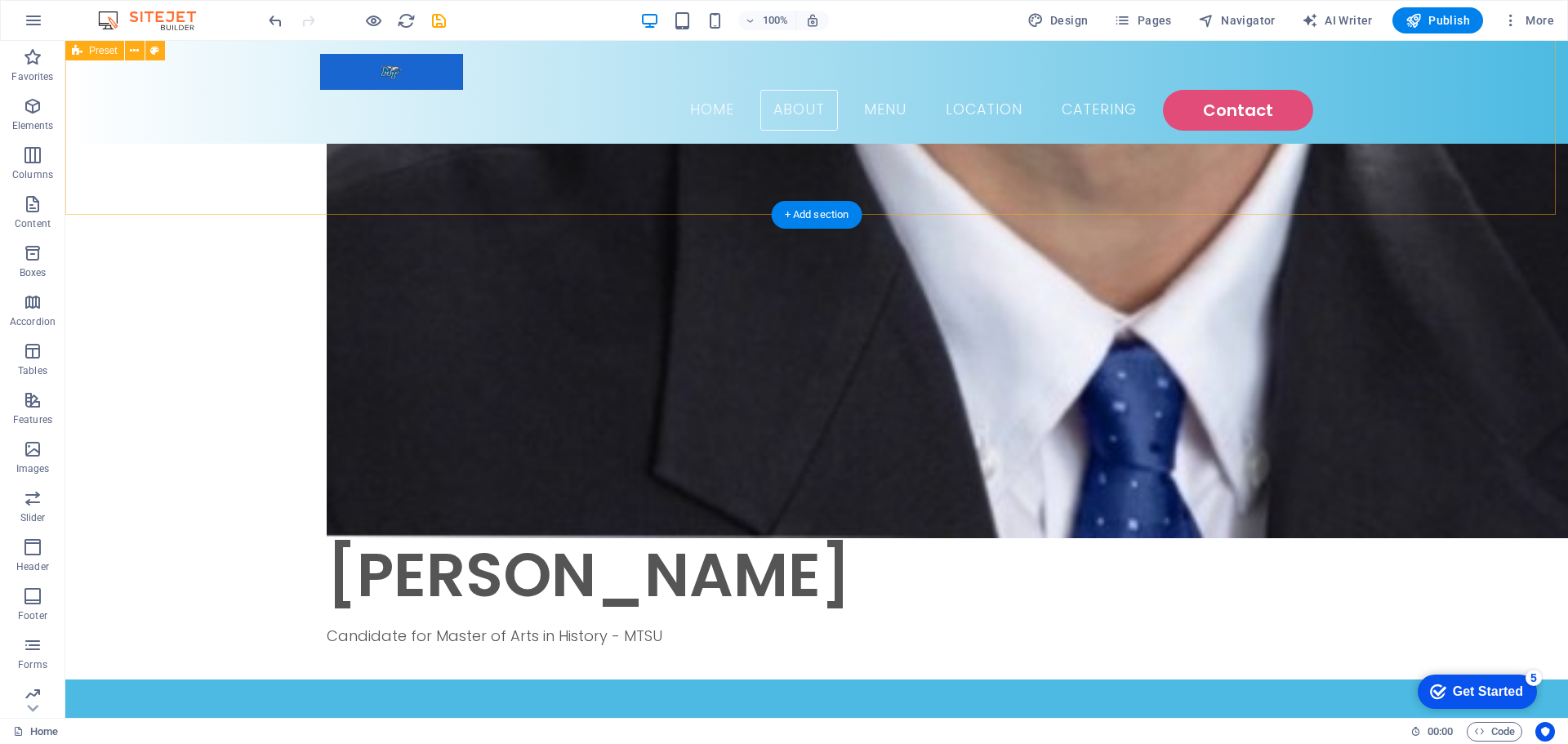
scroll to position [1390, 0]
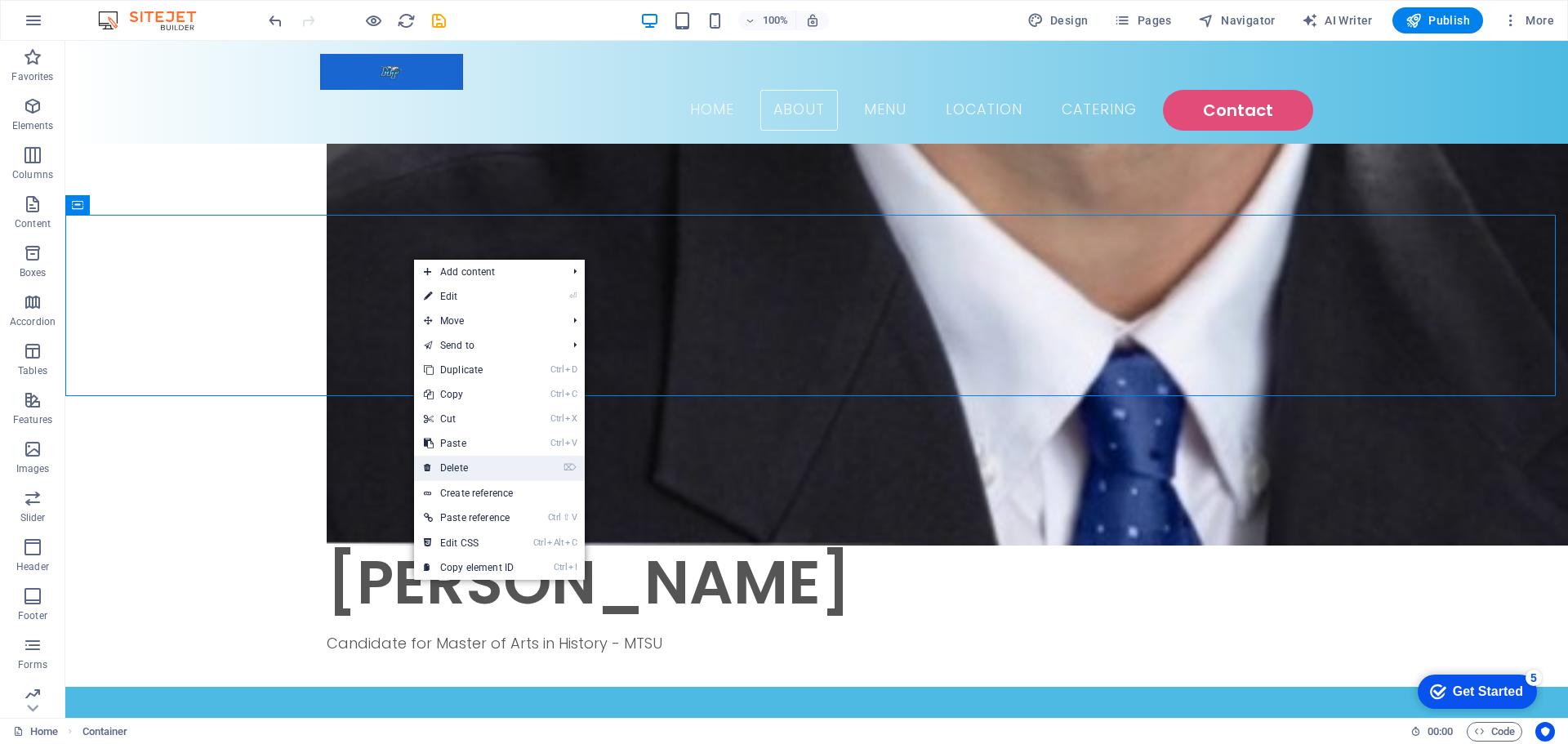
click at [489, 466] on link "⌦ Delete" at bounding box center [469, 468] width 109 height 25
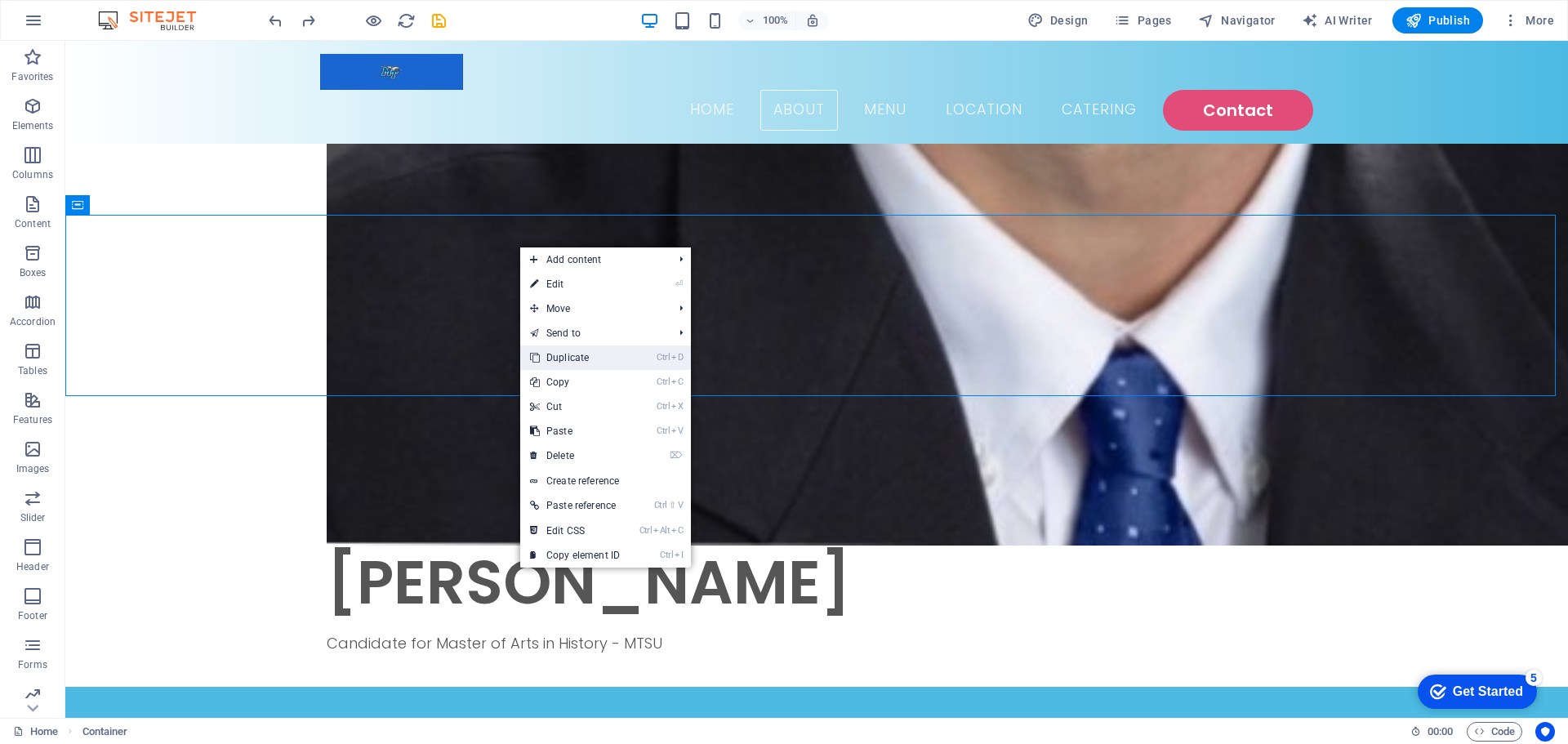
click at [573, 361] on link "Ctrl D Duplicate" at bounding box center [575, 358] width 109 height 25
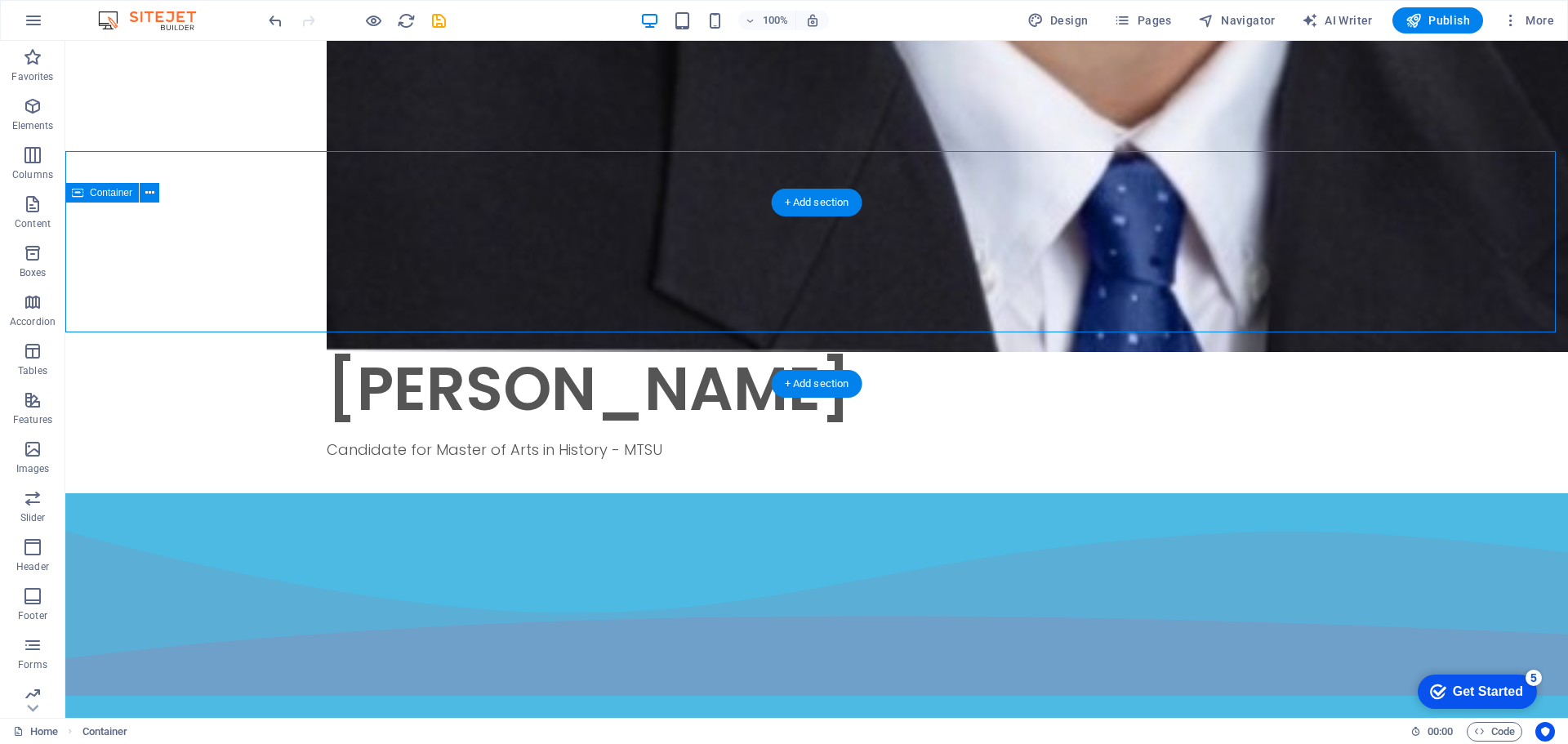
scroll to position [1635, 0]
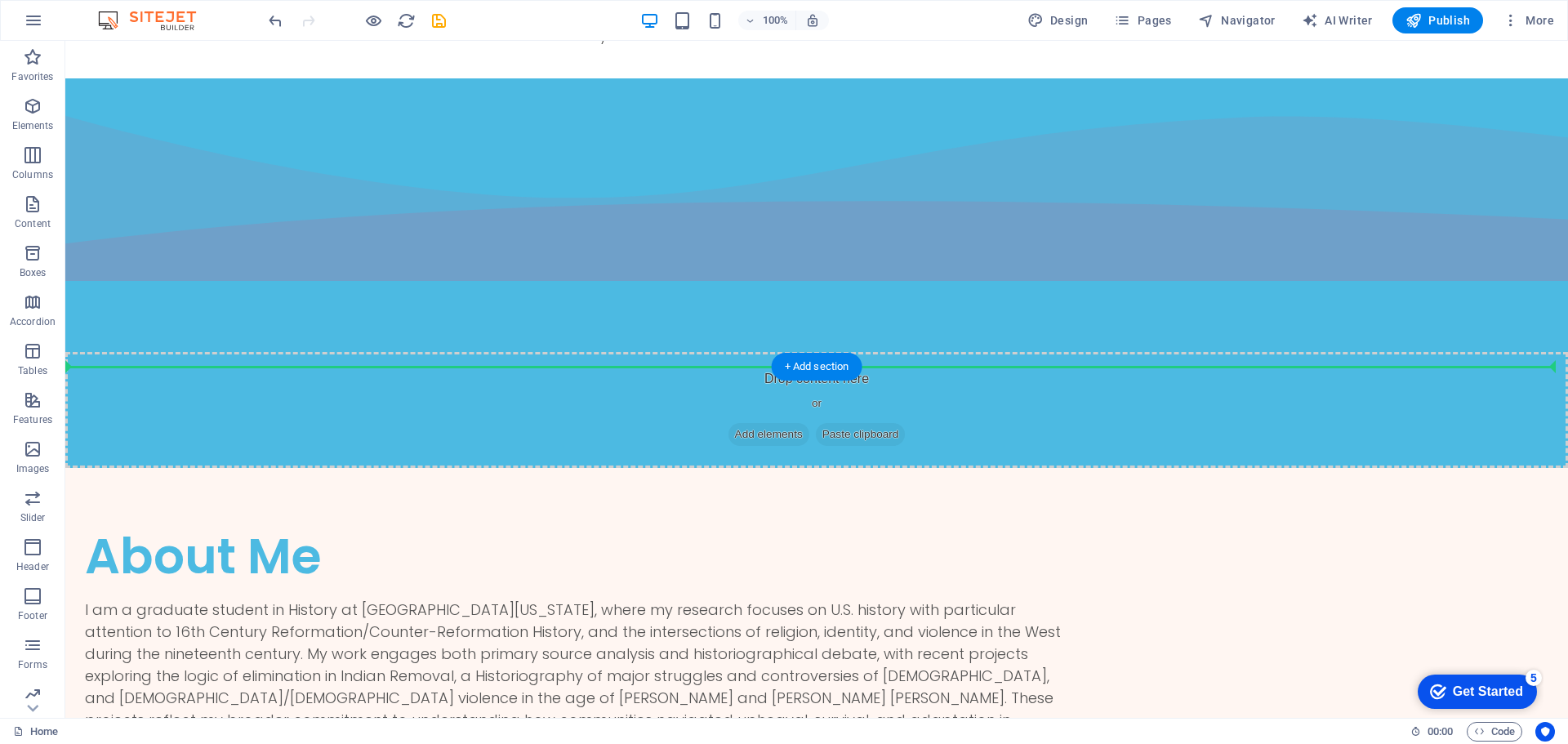
drag, startPoint x: 403, startPoint y: 235, endPoint x: 406, endPoint y: 349, distance: 114.0
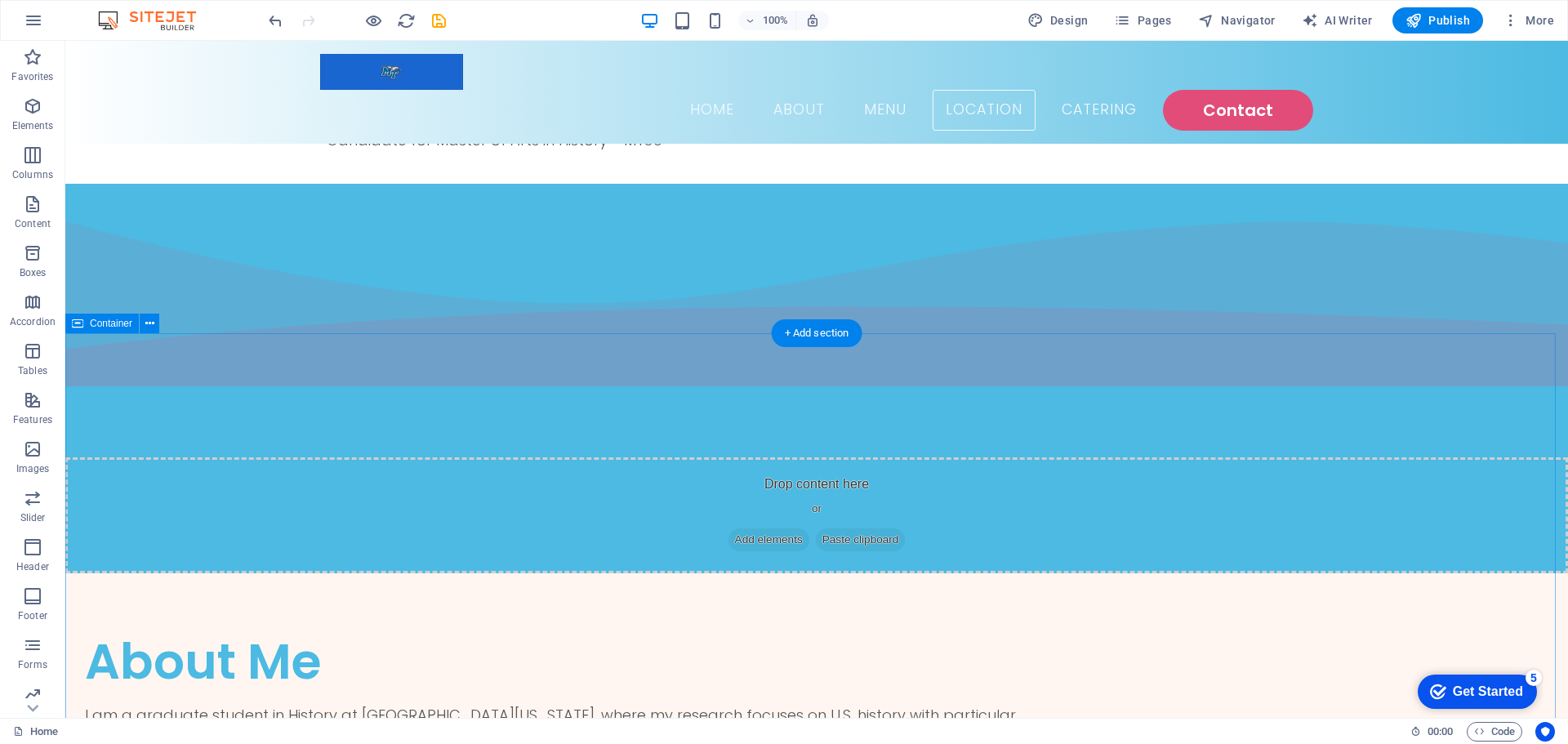
scroll to position [1771, 0]
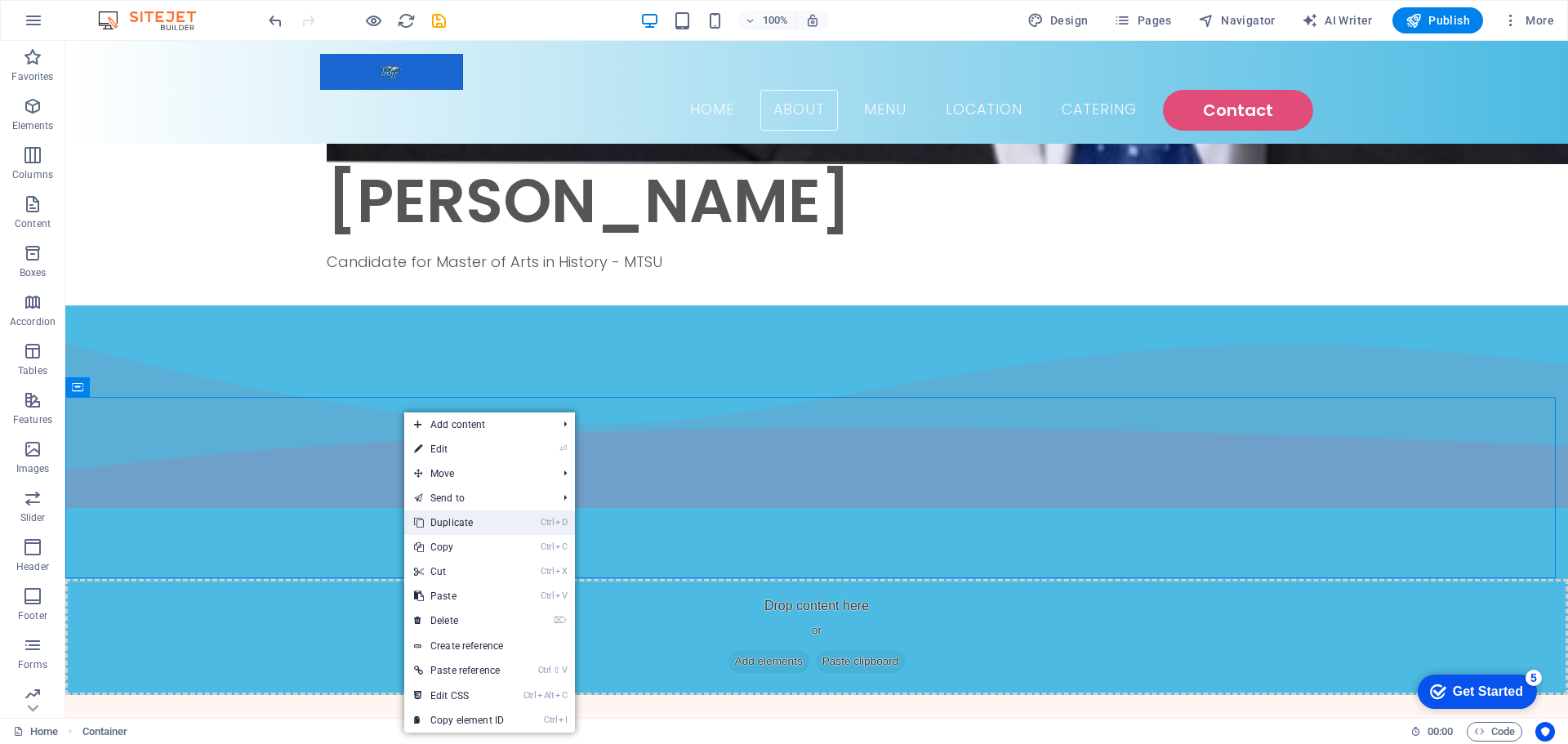
drag, startPoint x: 485, startPoint y: 526, endPoint x: 427, endPoint y: 476, distance: 76.6
click at [485, 526] on link "Ctrl D Duplicate" at bounding box center [459, 522] width 109 height 25
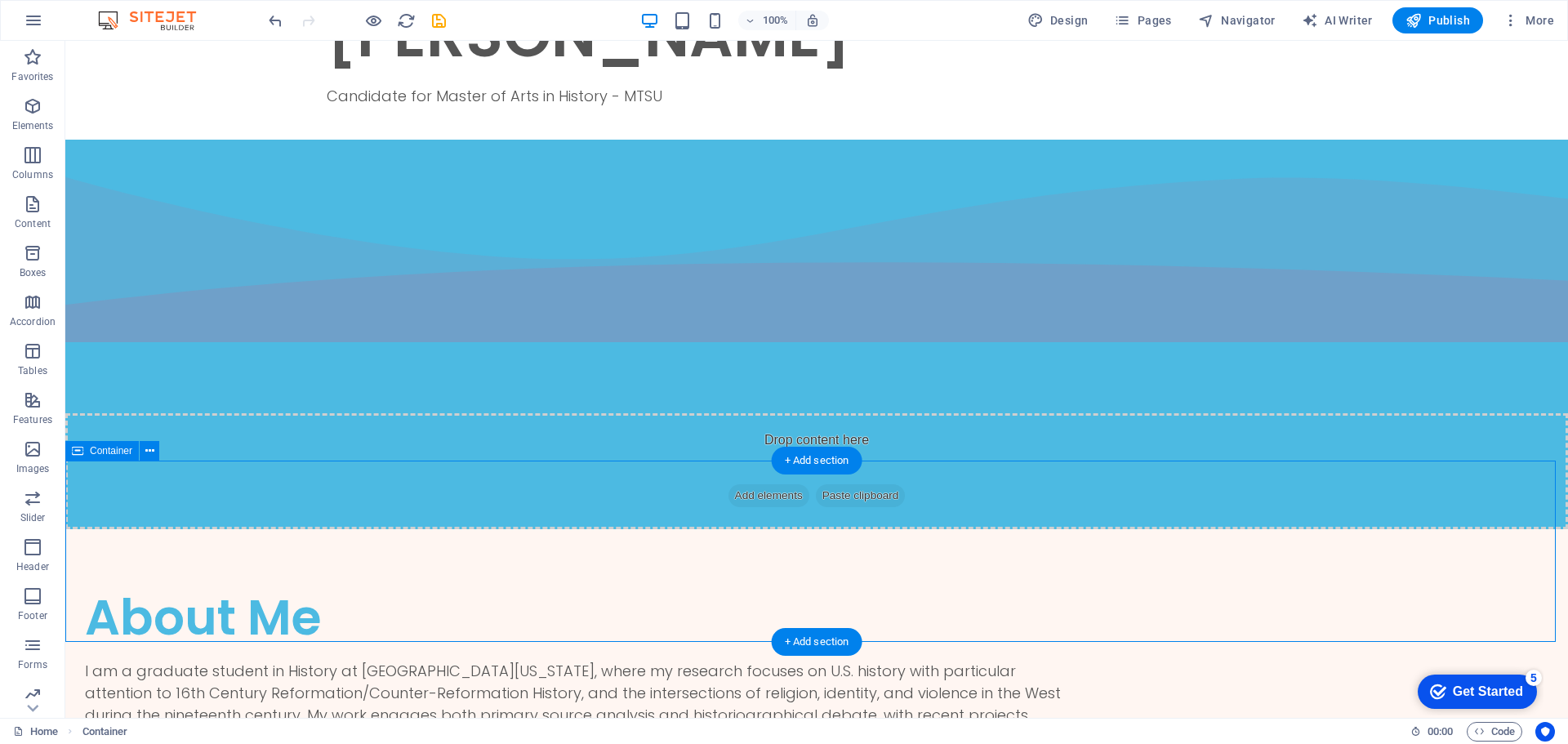
scroll to position [2180, 0]
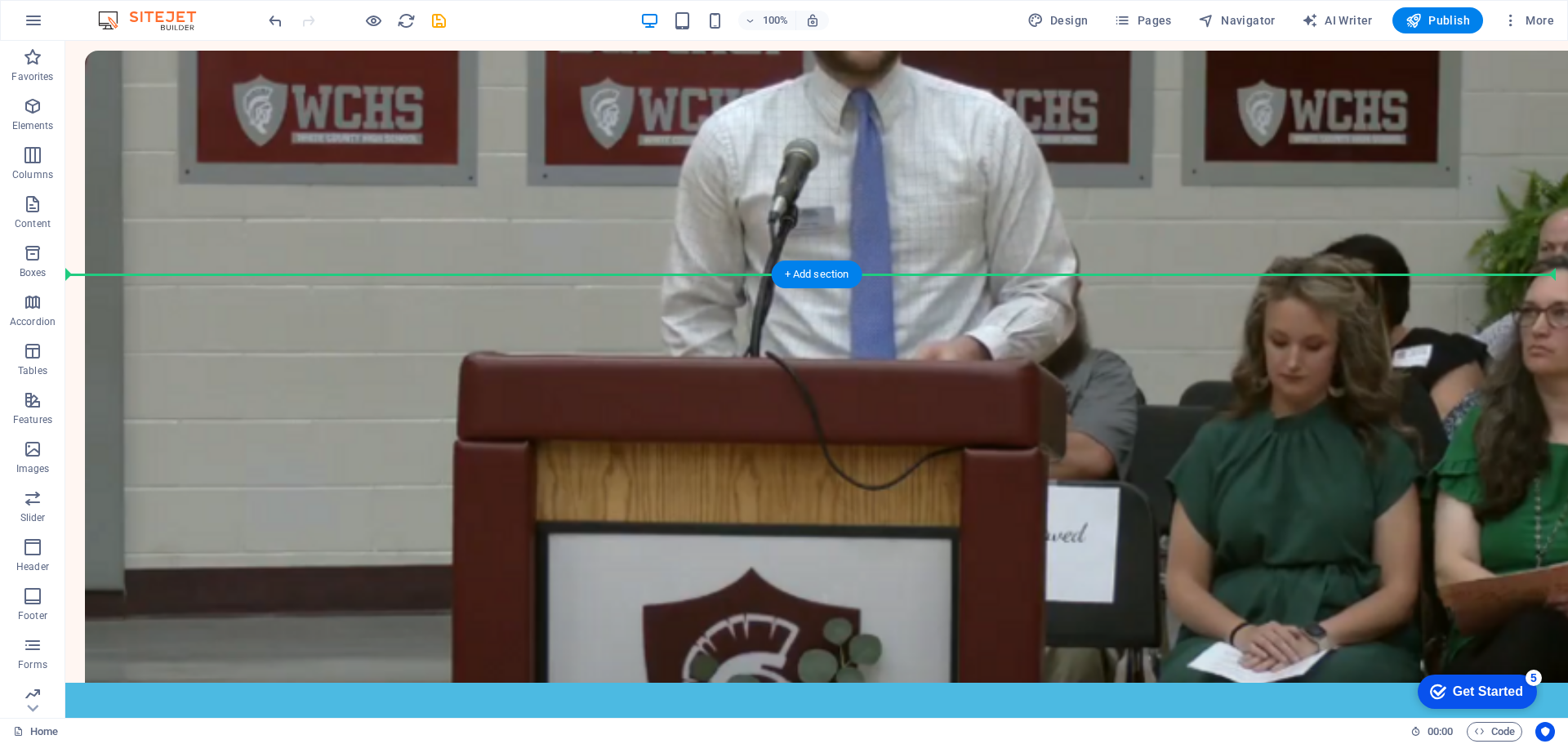
drag, startPoint x: 327, startPoint y: 261, endPoint x: 454, endPoint y: 354, distance: 157.4
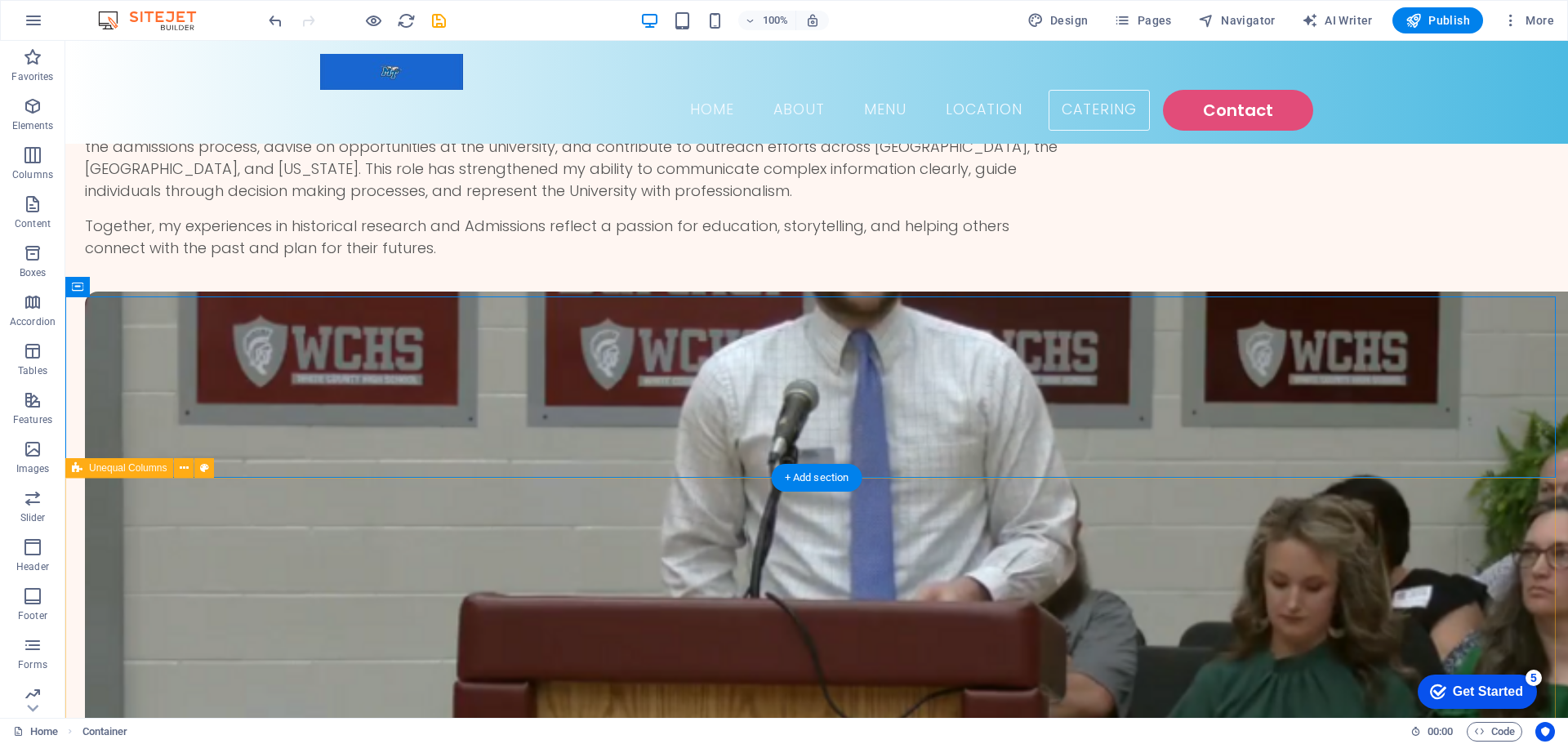
scroll to position [2549, 0]
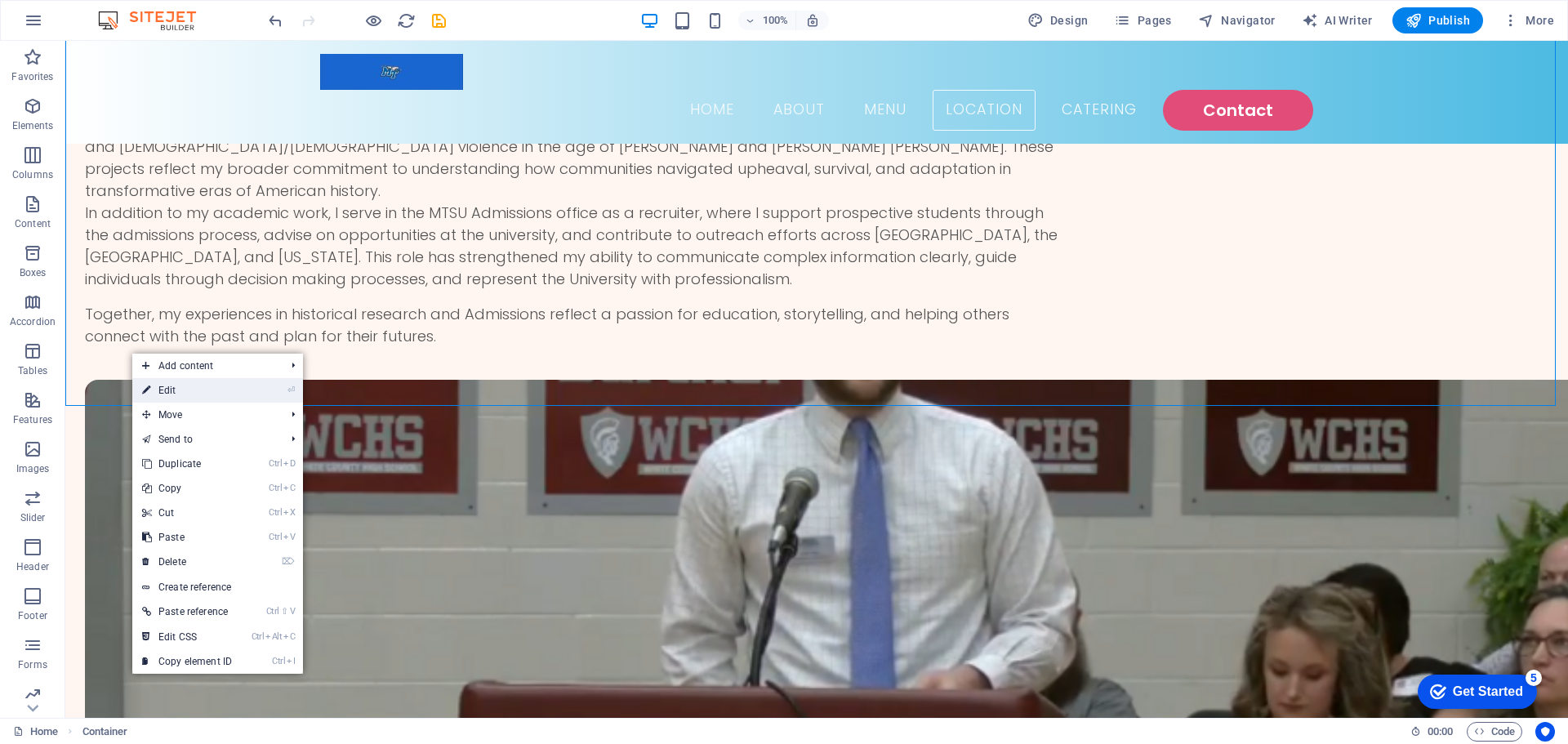
click at [194, 383] on link "⏎ Edit" at bounding box center [186, 390] width 109 height 25
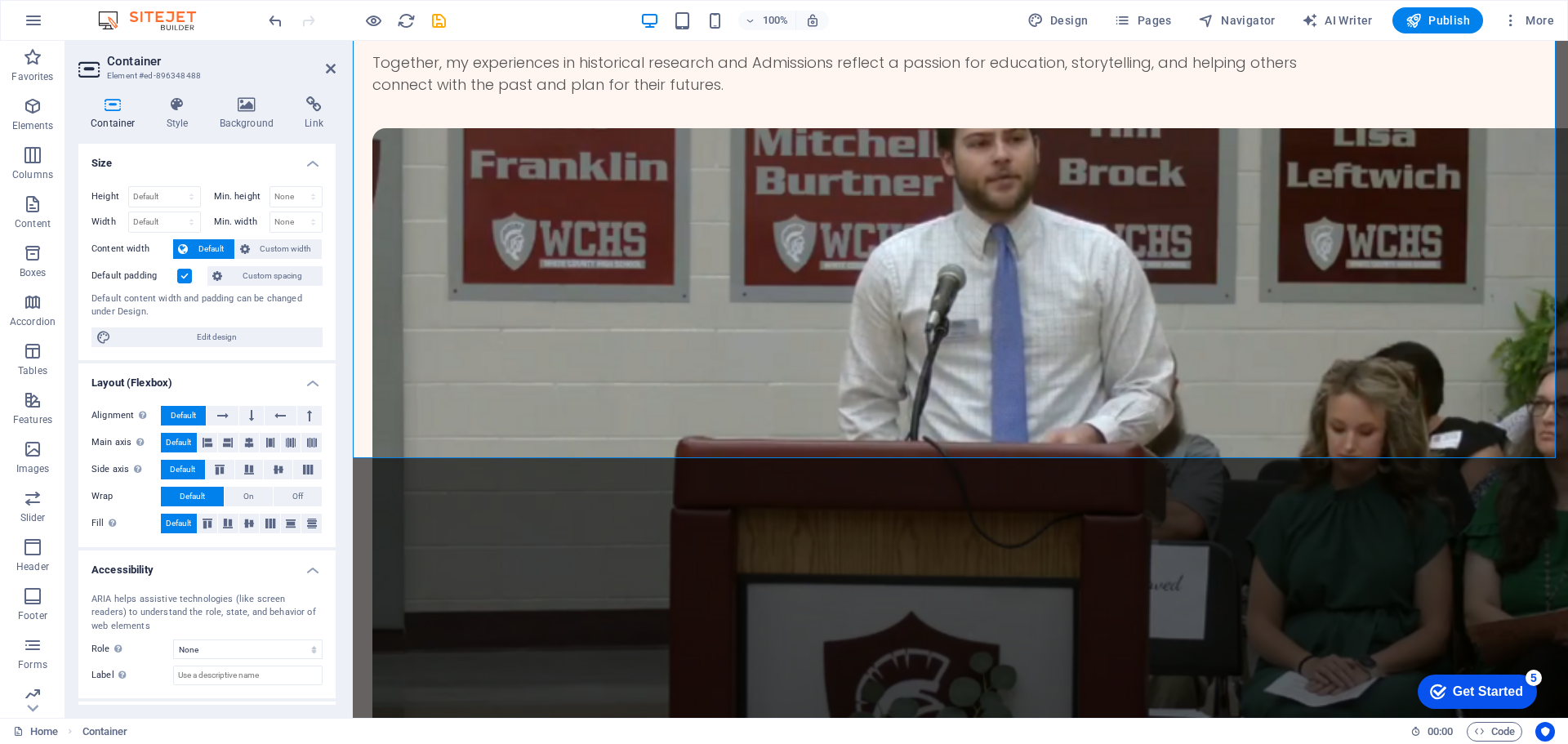
click at [218, 131] on div "Container Style Background Link Size Height Default px rem % vh vw Min. height …" at bounding box center [207, 401] width 258 height 609
click at [182, 109] on icon at bounding box center [178, 105] width 47 height 17
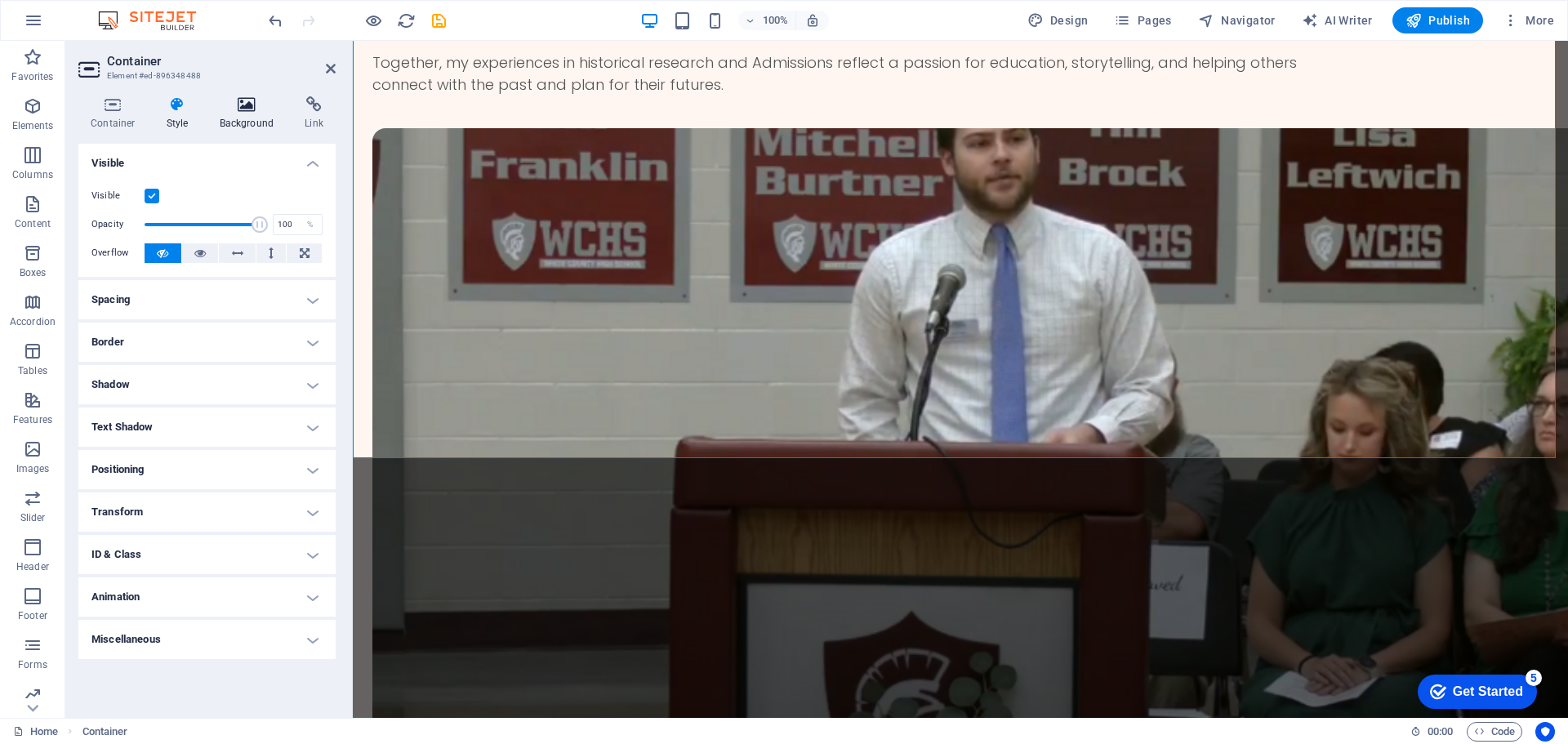
click at [230, 116] on h4 "Background" at bounding box center [251, 113] width 86 height 34
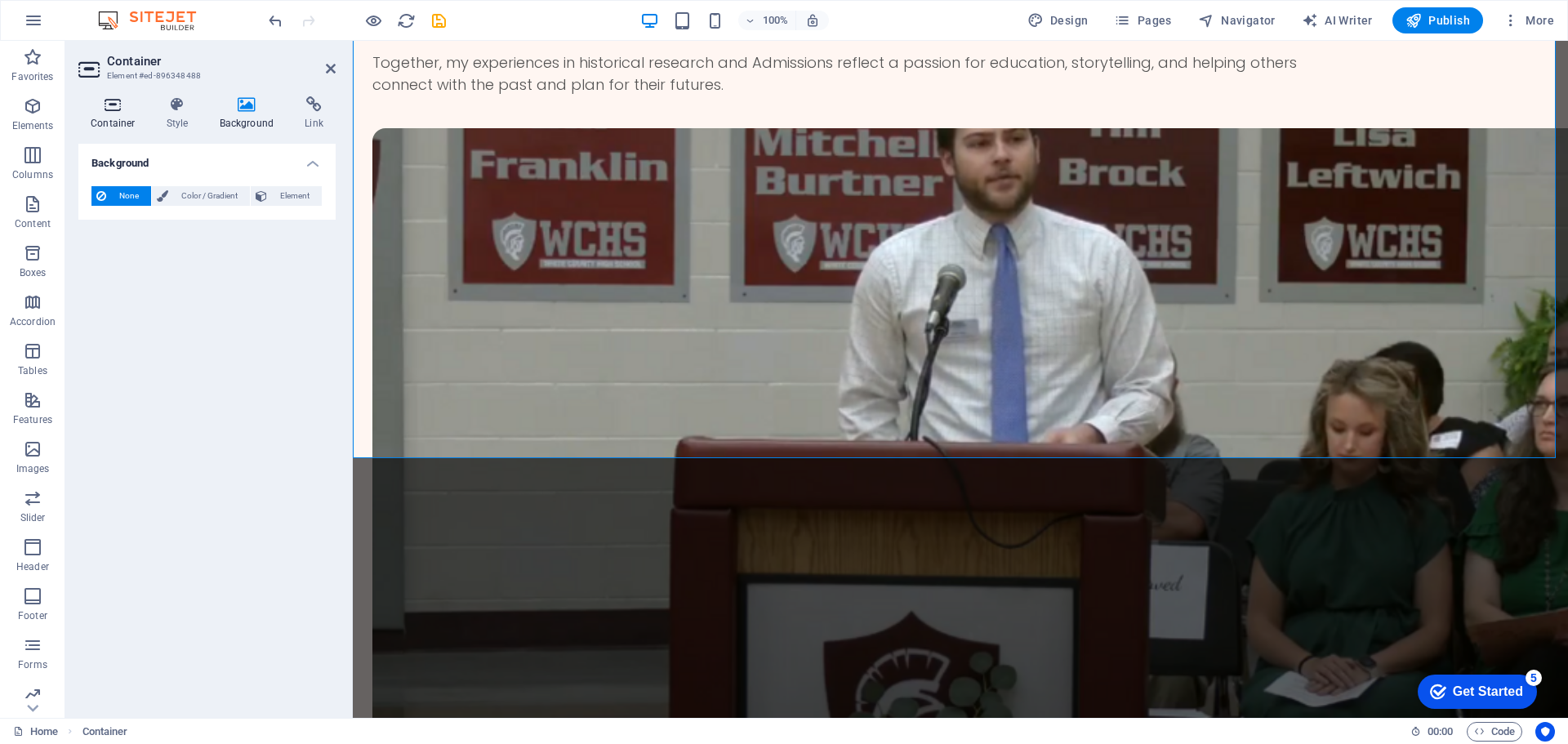
click at [114, 106] on icon at bounding box center [113, 105] width 69 height 17
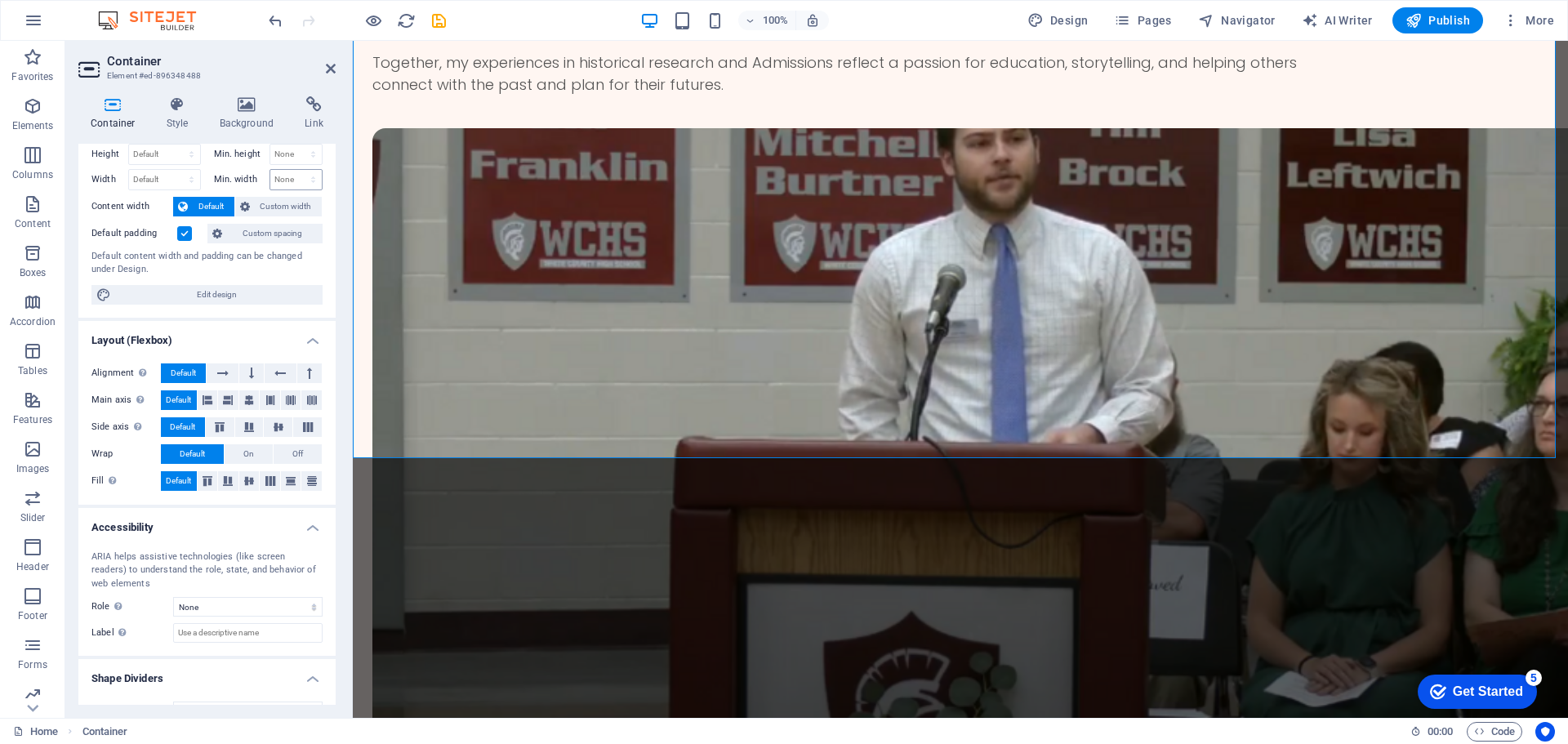
scroll to position [0, 0]
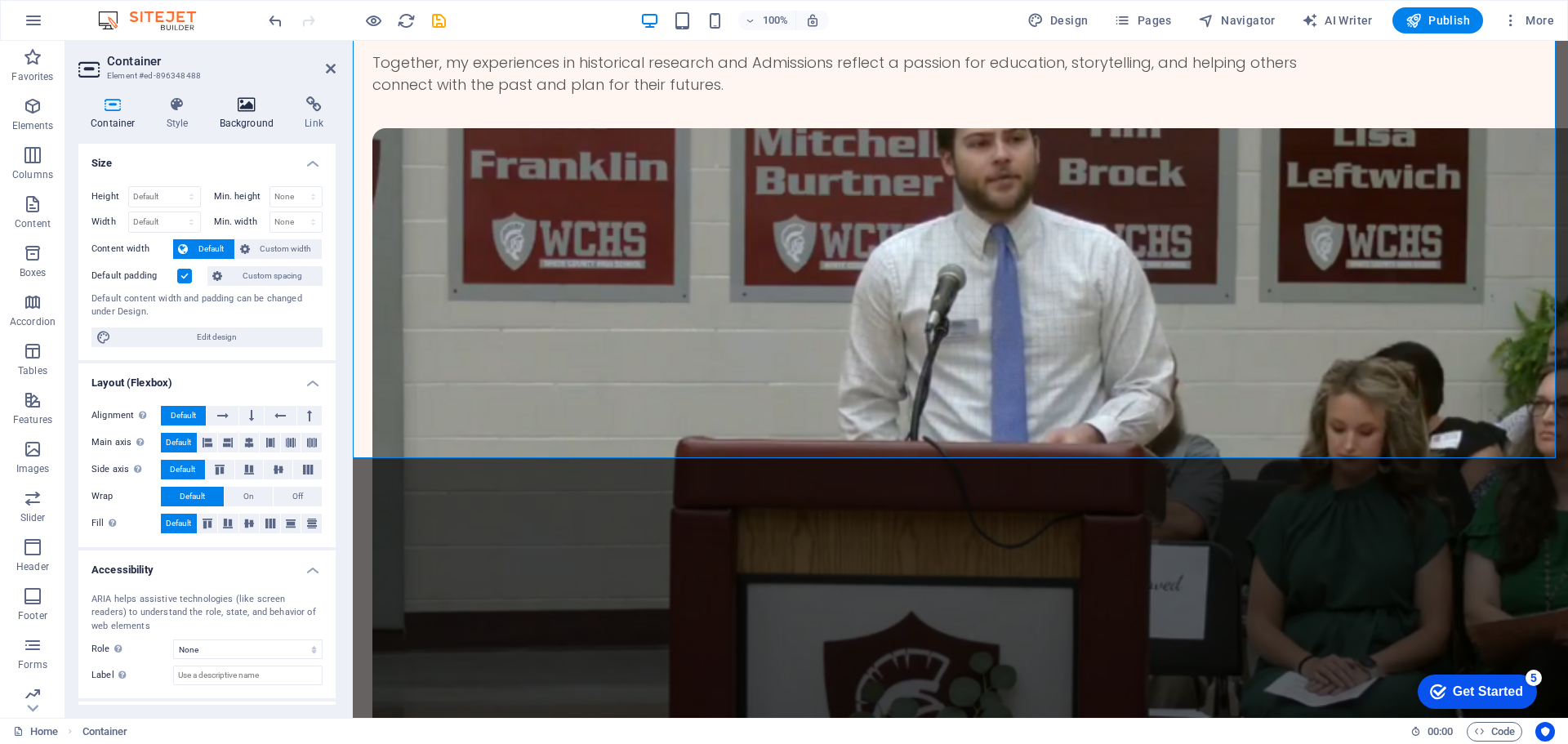
click at [249, 99] on div "Container Style Background Link Size Height Default px rem % vh vw Min. height …" at bounding box center [207, 401] width 283 height 635
click at [176, 109] on icon at bounding box center [178, 105] width 47 height 17
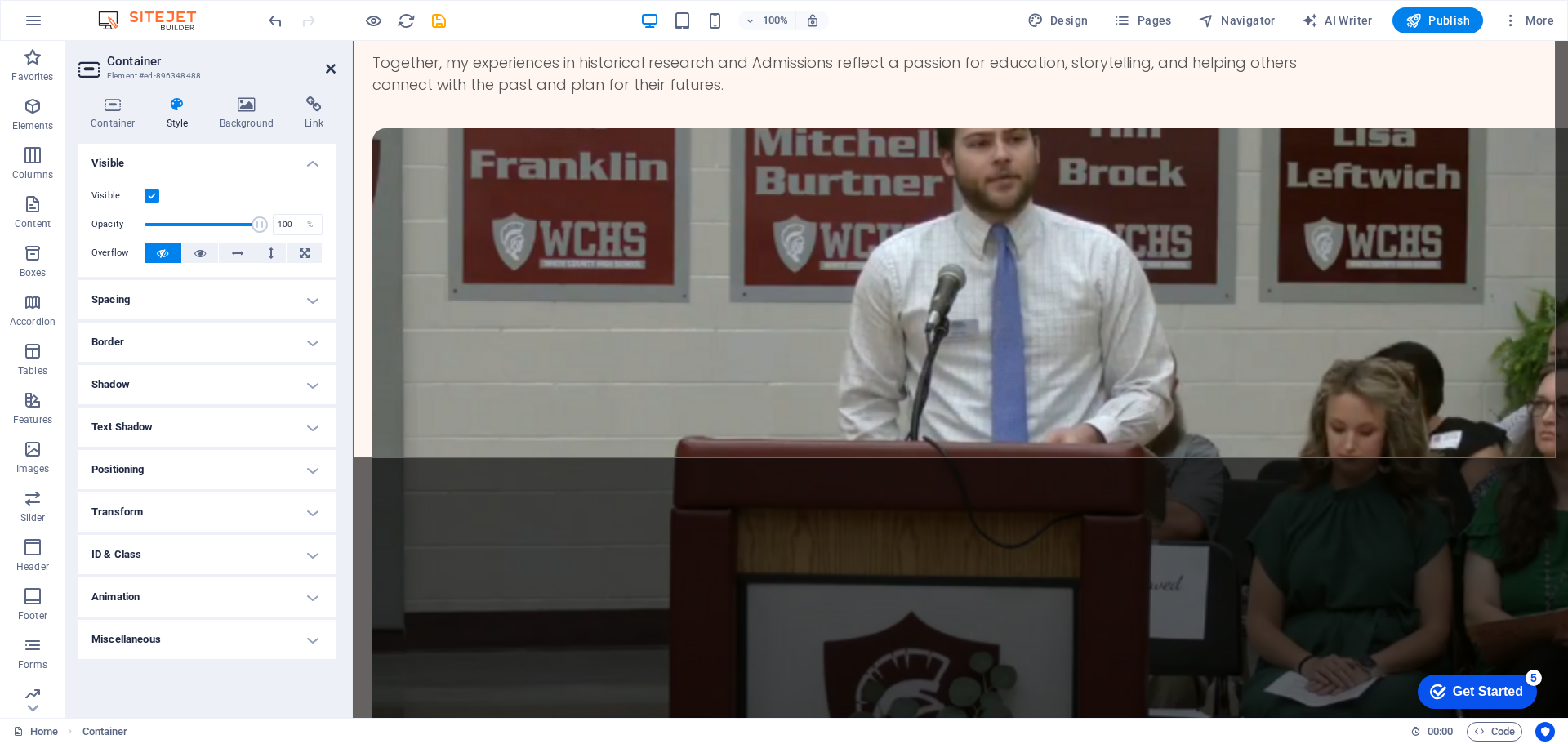
drag, startPoint x: 325, startPoint y: 66, endPoint x: 259, endPoint y: 26, distance: 77.2
click at [326, 66] on icon at bounding box center [331, 69] width 10 height 13
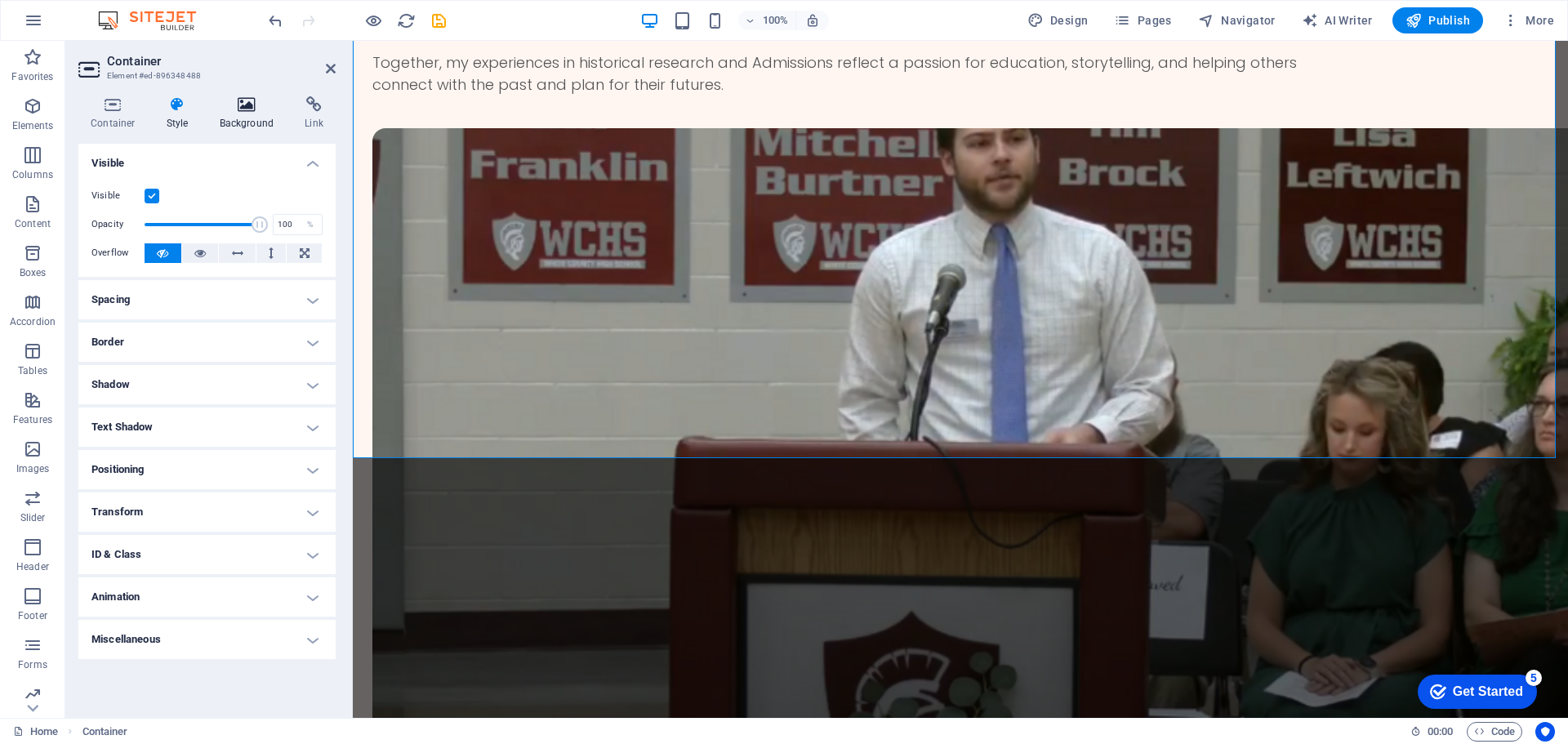
click at [244, 106] on icon at bounding box center [247, 105] width 79 height 17
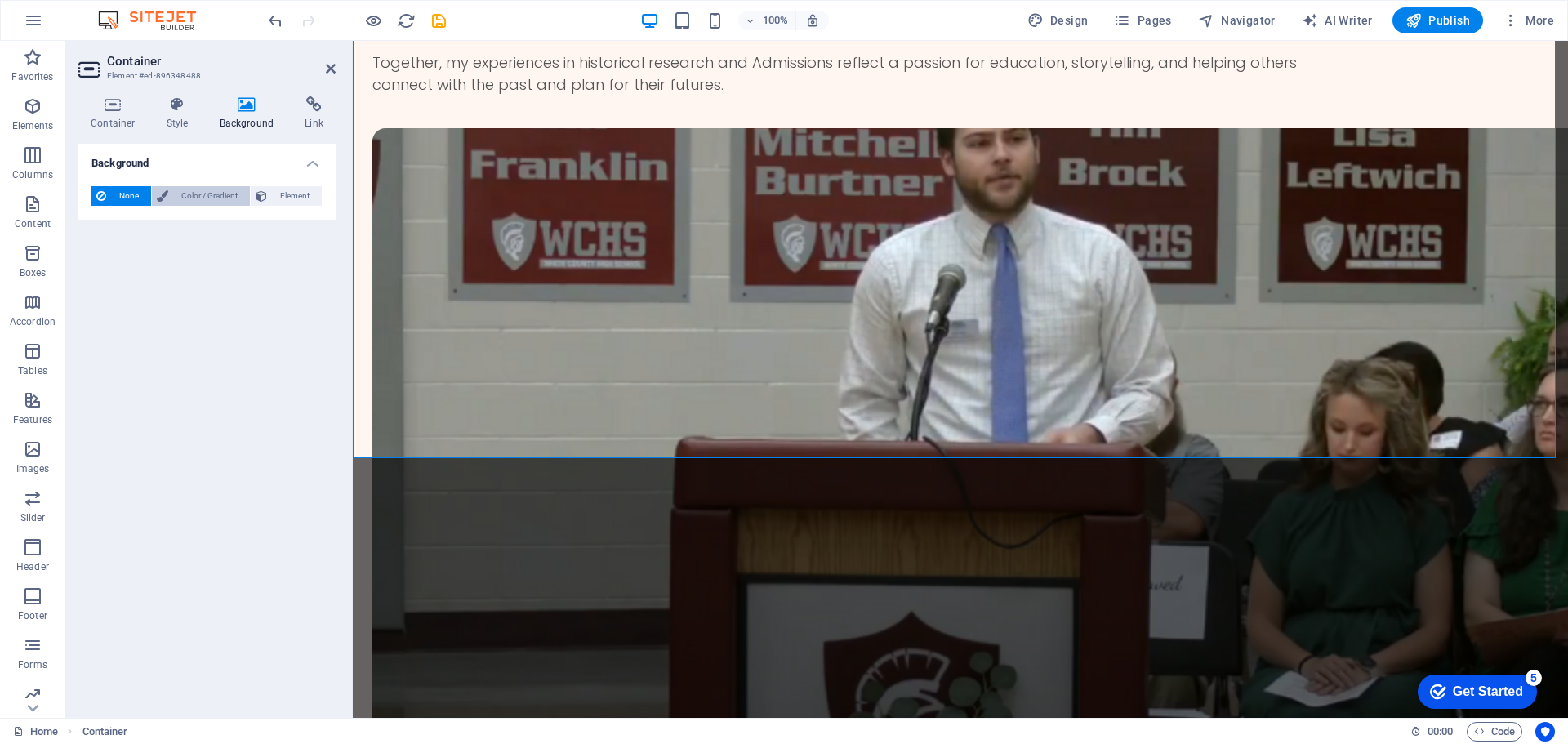
click at [228, 196] on span "Color / Gradient" at bounding box center [209, 196] width 72 height 19
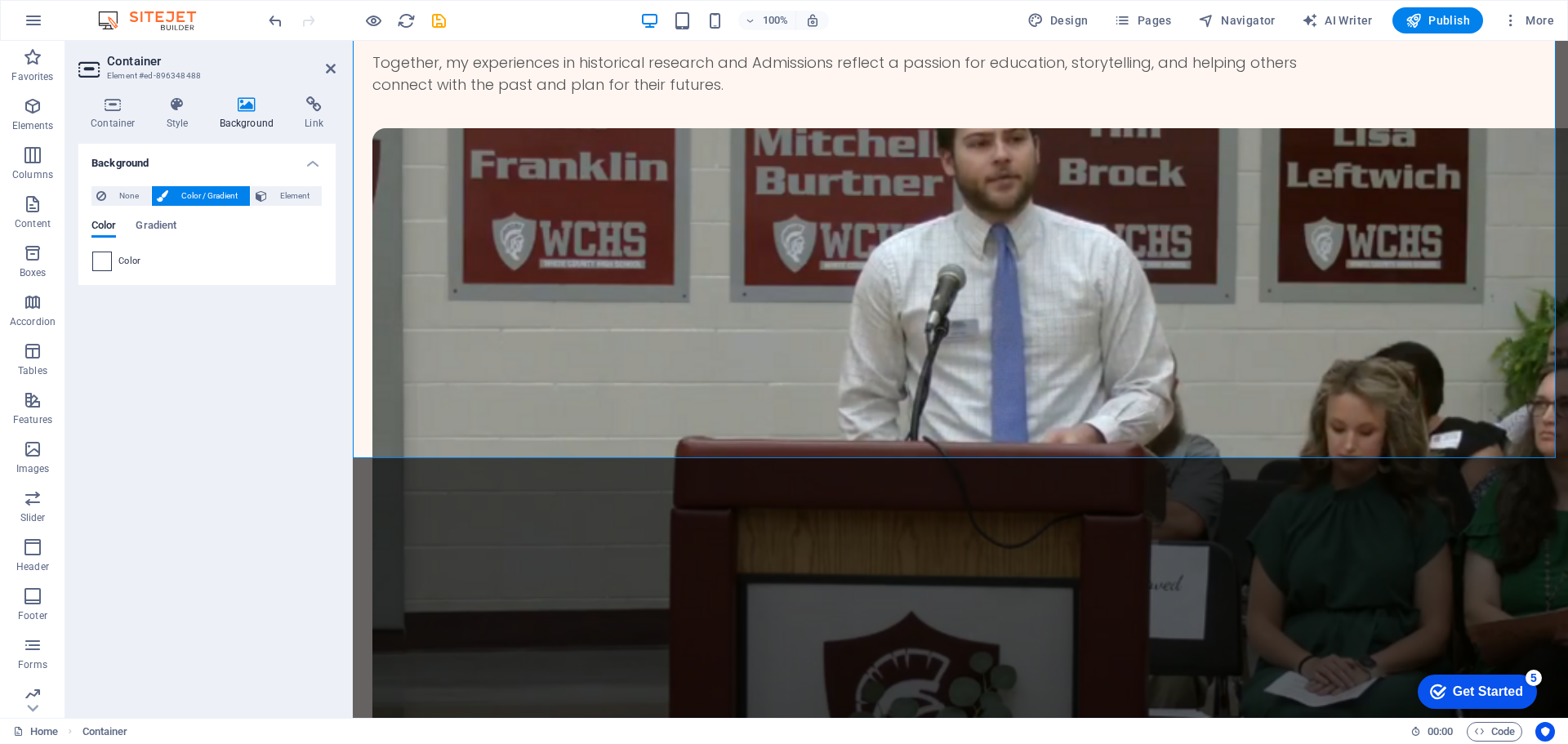
click at [103, 261] on span at bounding box center [102, 261] width 18 height 18
type input "#ffffff"
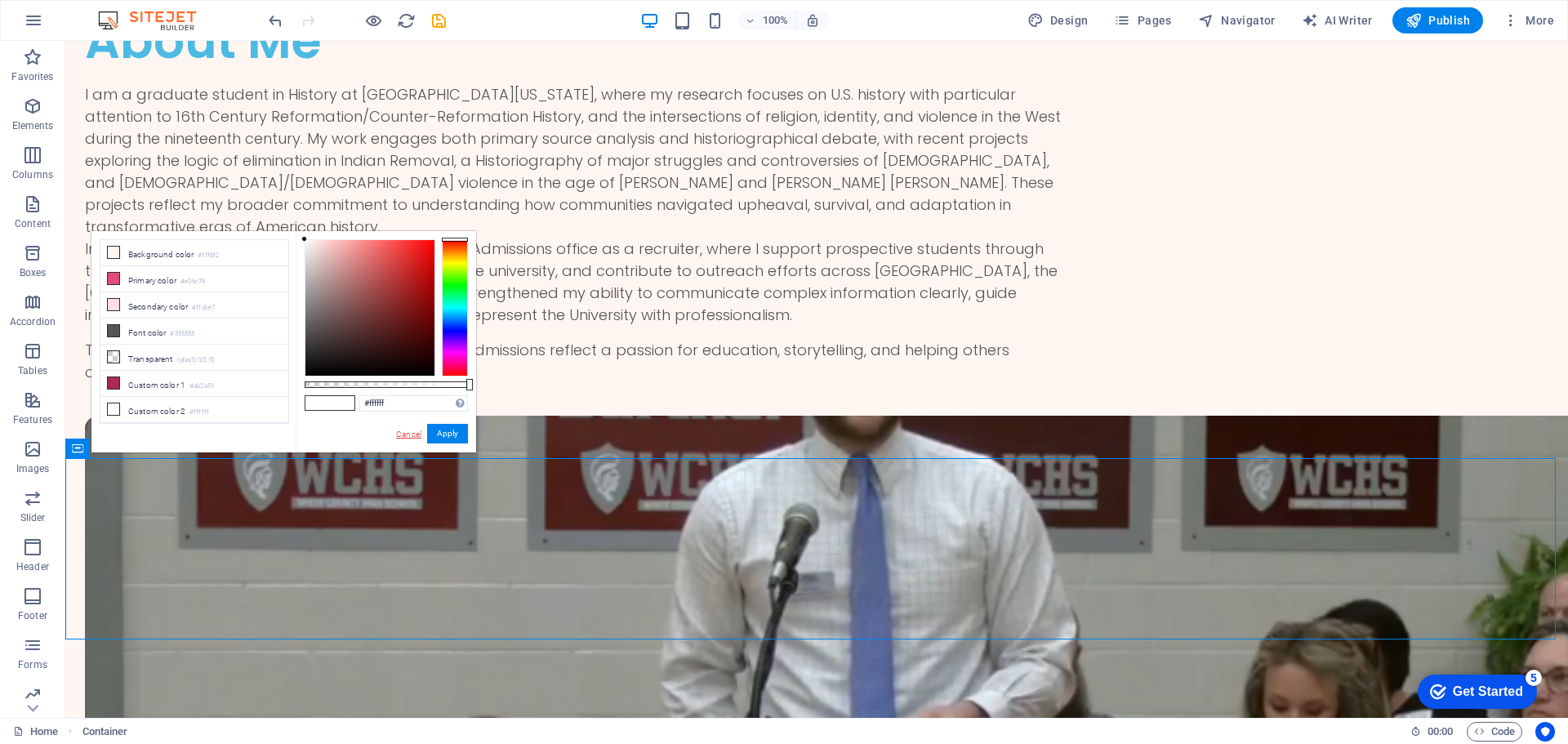
click at [395, 431] on link "Cancel" at bounding box center [409, 434] width 29 height 12
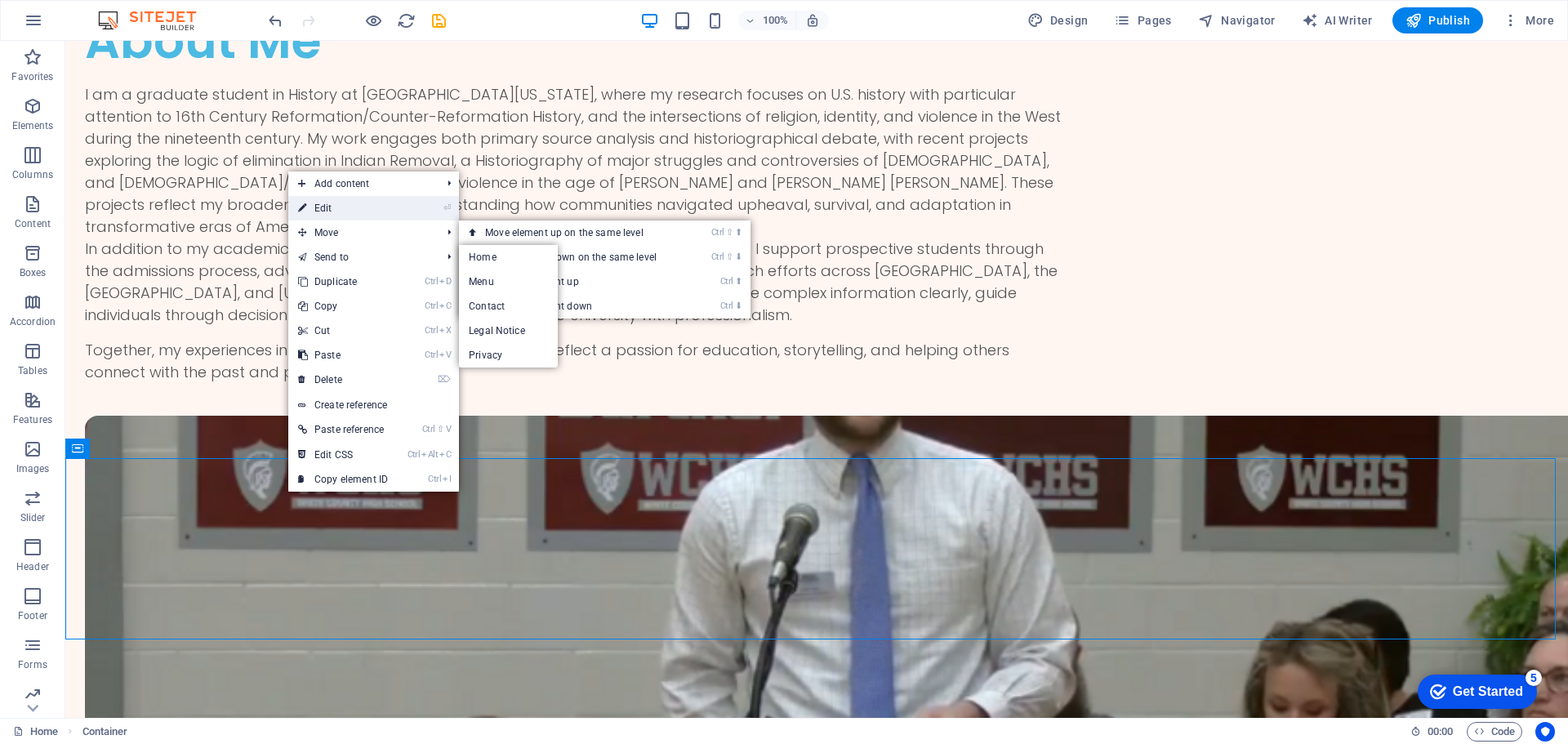
click at [346, 213] on link "⏎ Edit" at bounding box center [343, 208] width 109 height 25
select select "multiple-waves"
select select "vh"
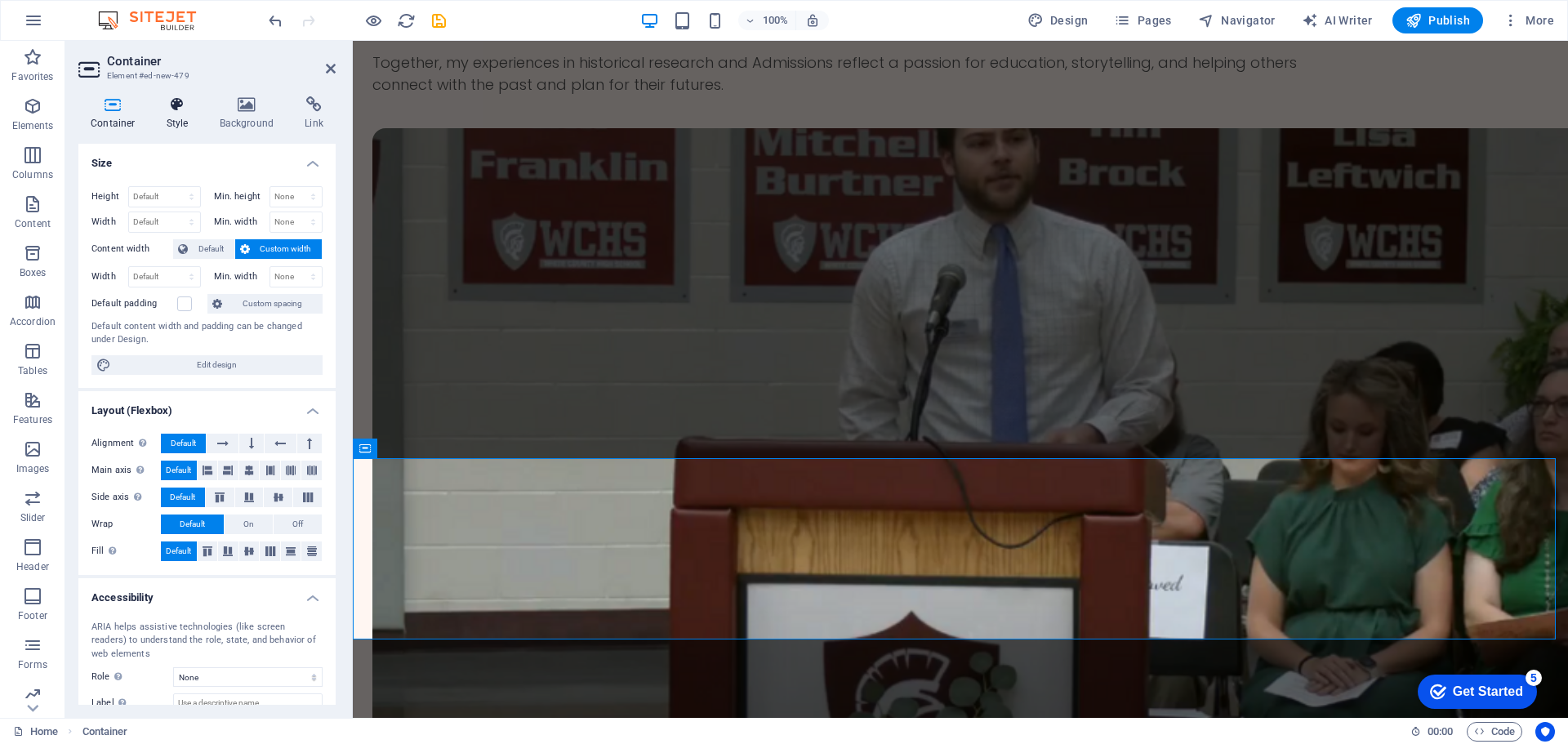
click at [180, 120] on h4 "Style" at bounding box center [181, 113] width 53 height 34
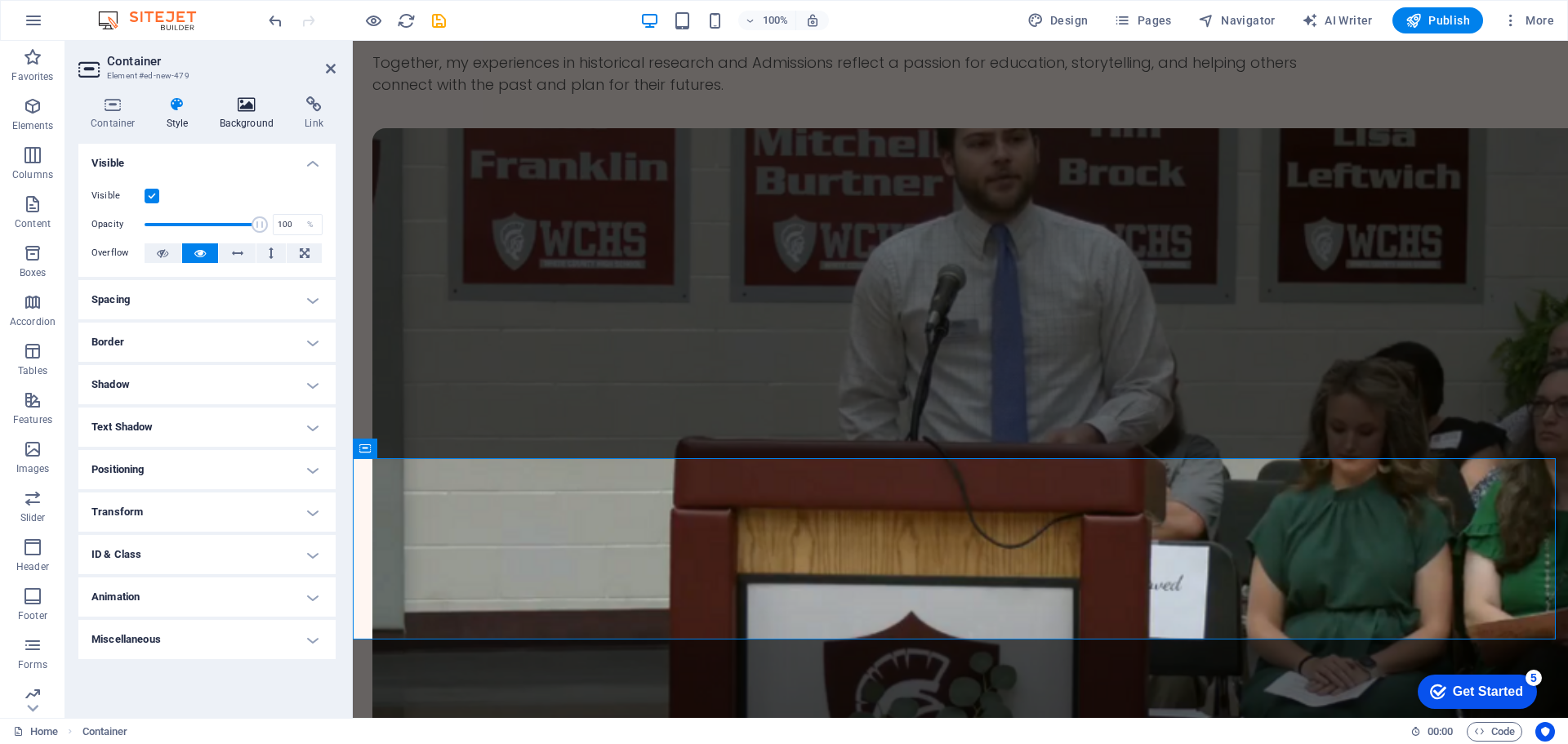
click at [248, 116] on h4 "Background" at bounding box center [251, 113] width 86 height 34
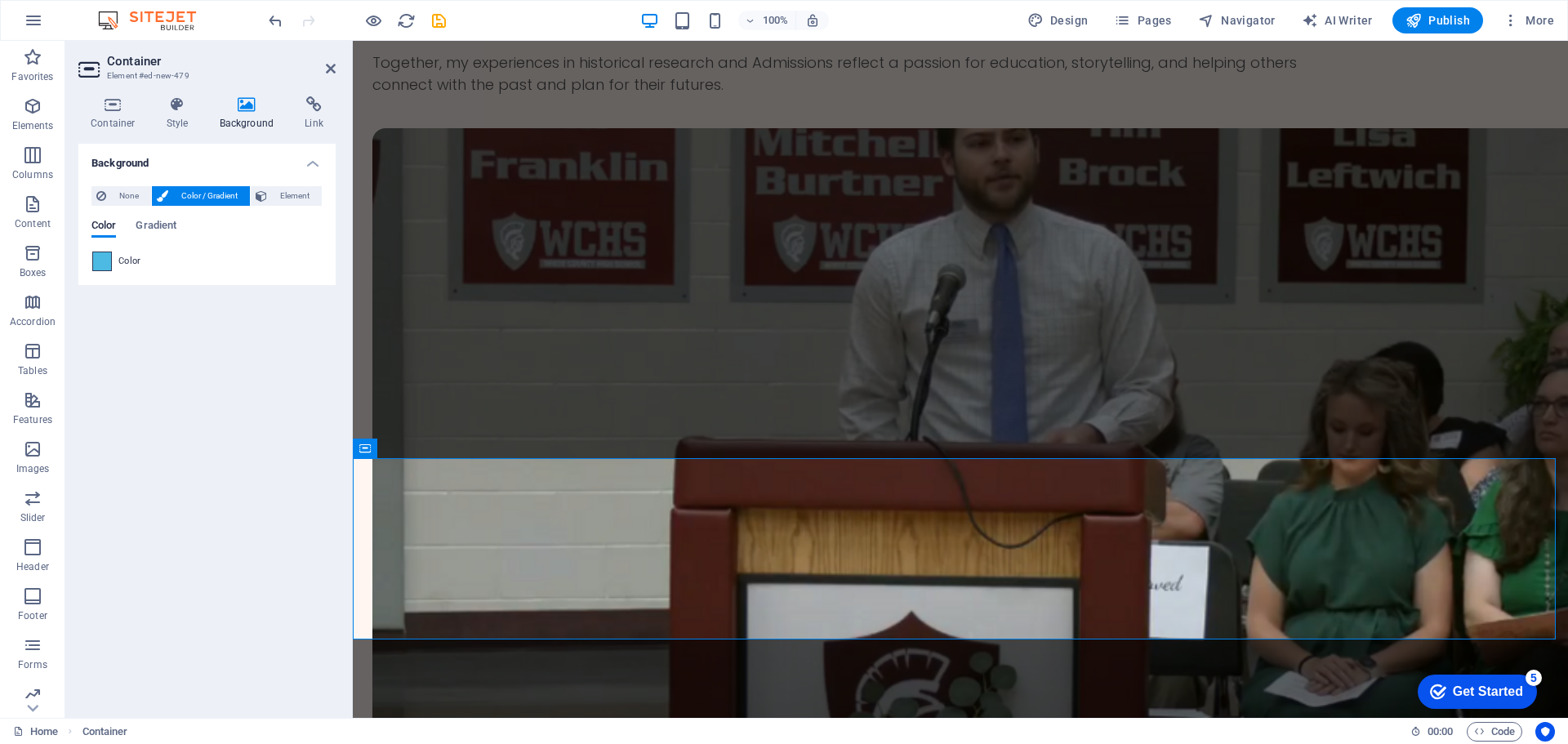
click at [105, 259] on span at bounding box center [102, 261] width 18 height 18
type input "#4cbae2"
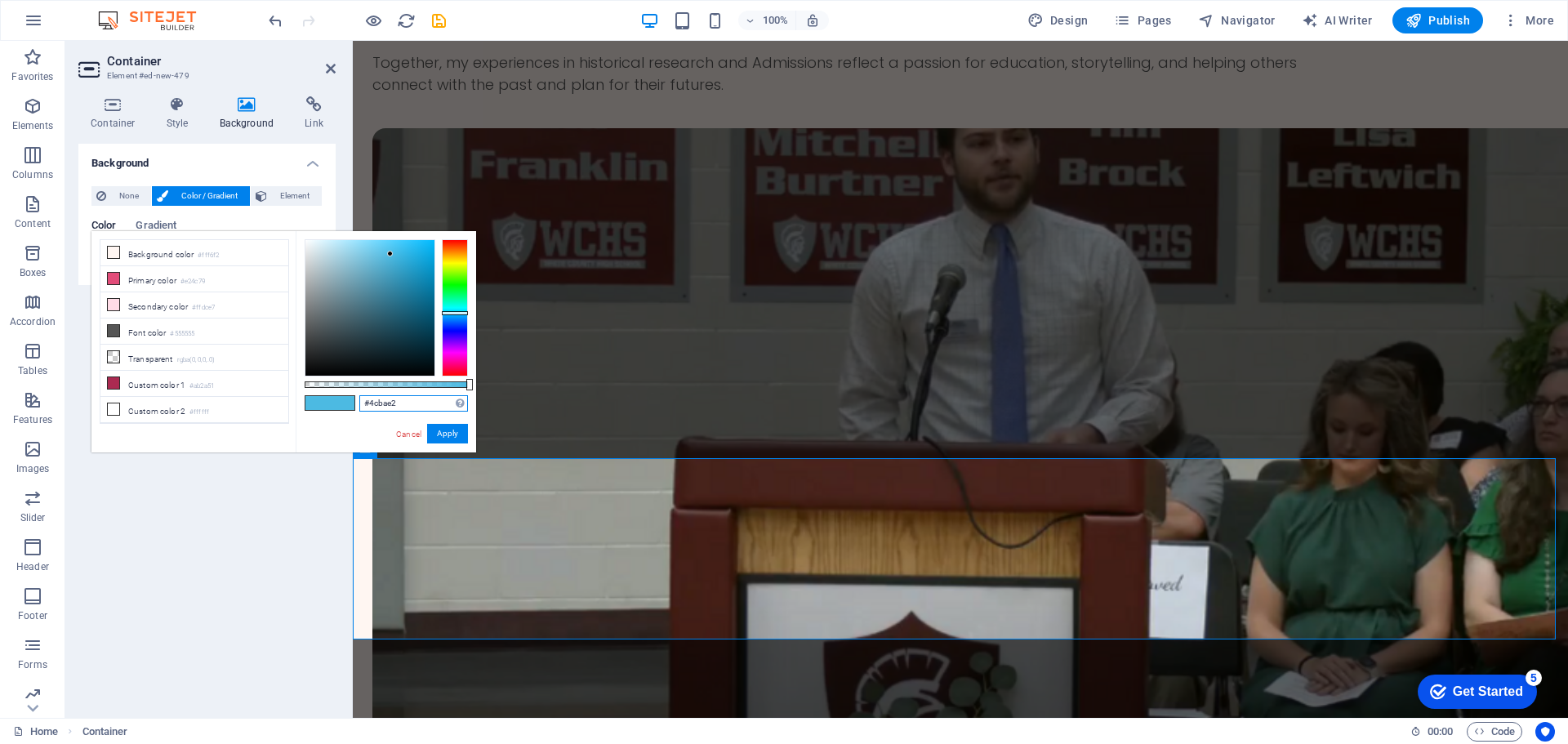
click at [405, 402] on input "#4cbae2" at bounding box center [414, 403] width 109 height 17
click at [406, 433] on link "Cancel" at bounding box center [409, 434] width 29 height 12
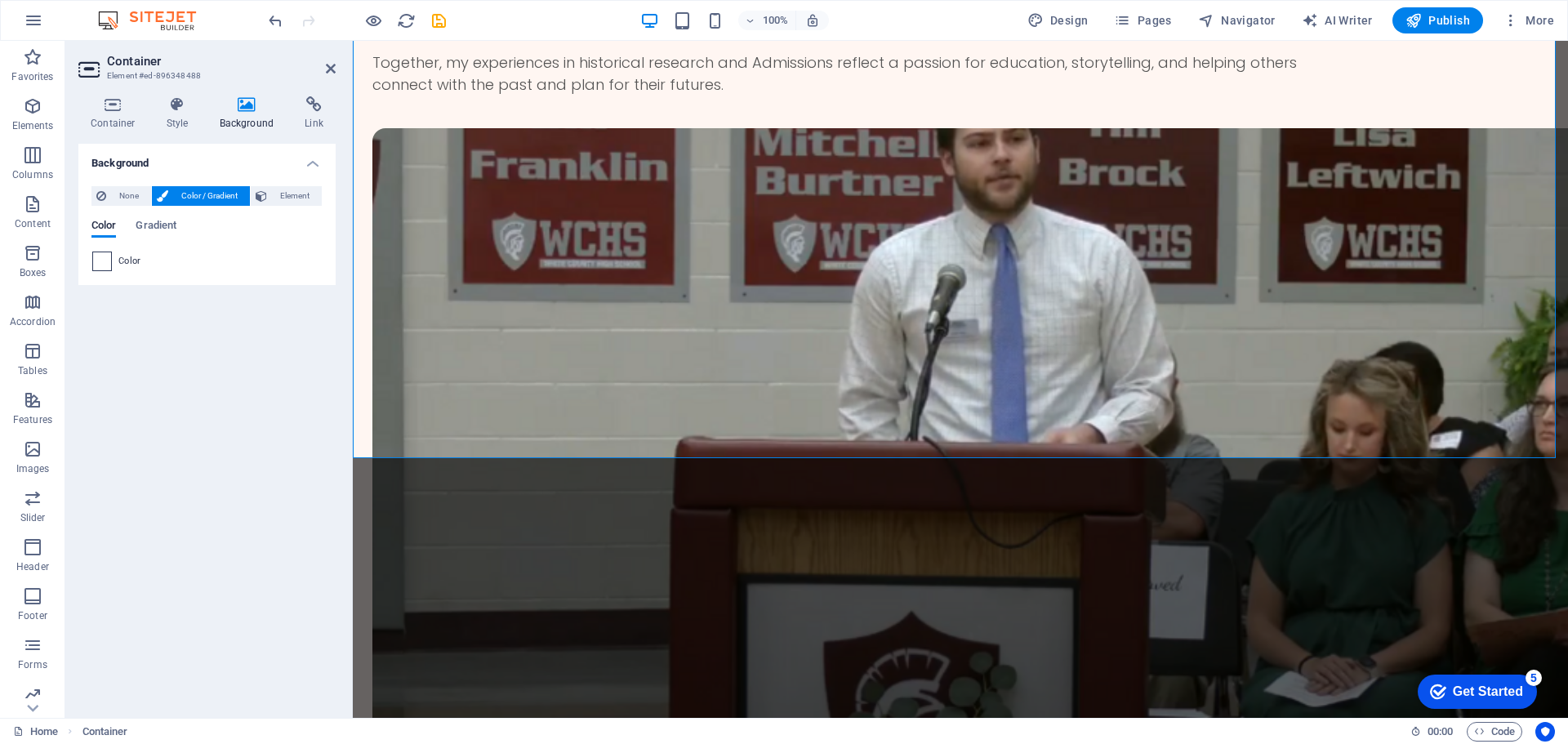
click at [110, 266] on span at bounding box center [102, 261] width 18 height 18
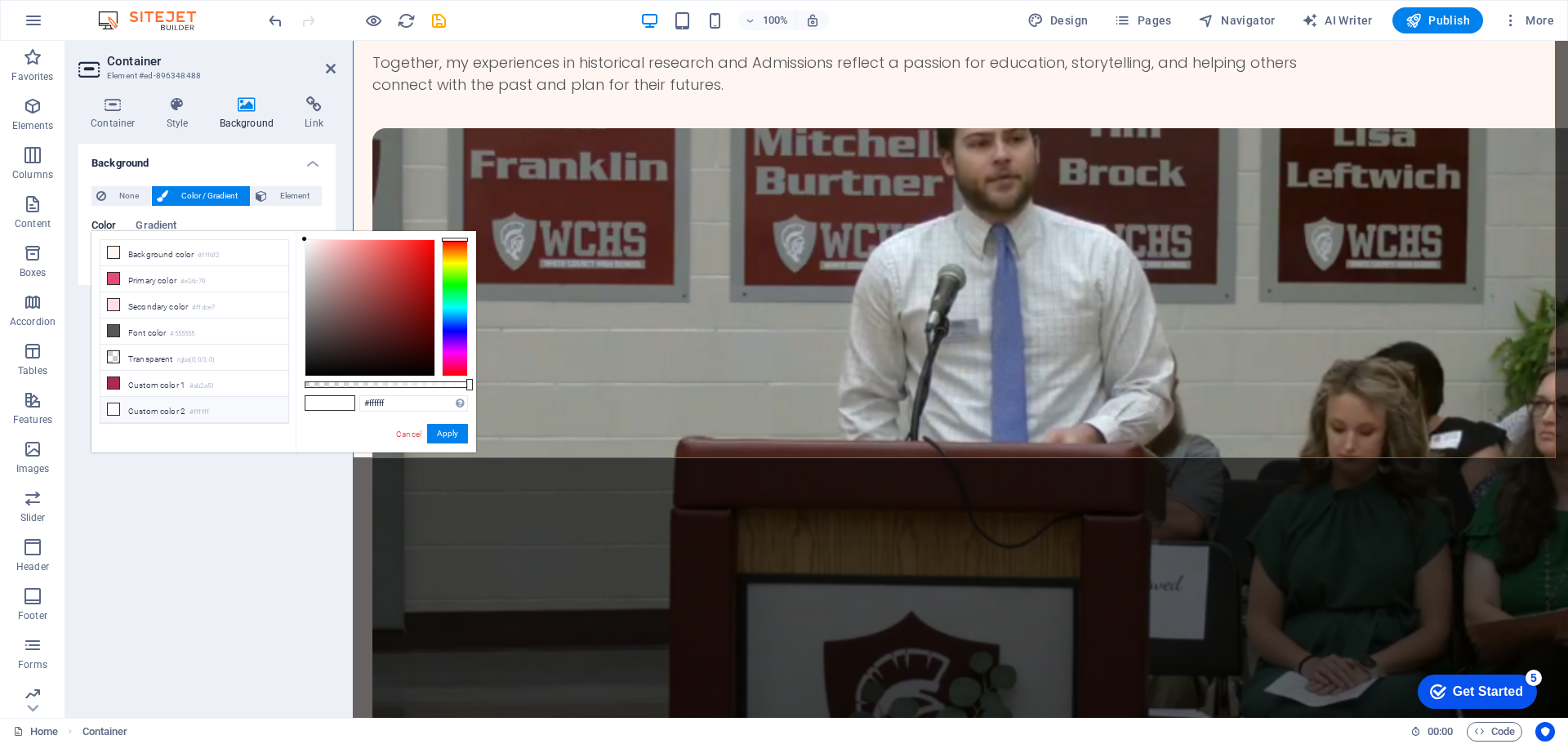
drag, startPoint x: 315, startPoint y: 403, endPoint x: 354, endPoint y: 398, distance: 39.3
click at [317, 401] on span at bounding box center [317, 403] width 25 height 14
click at [372, 411] on input "#ffffff" at bounding box center [414, 403] width 109 height 17
paste input "#4cbae2"
paste input "4cbae2"
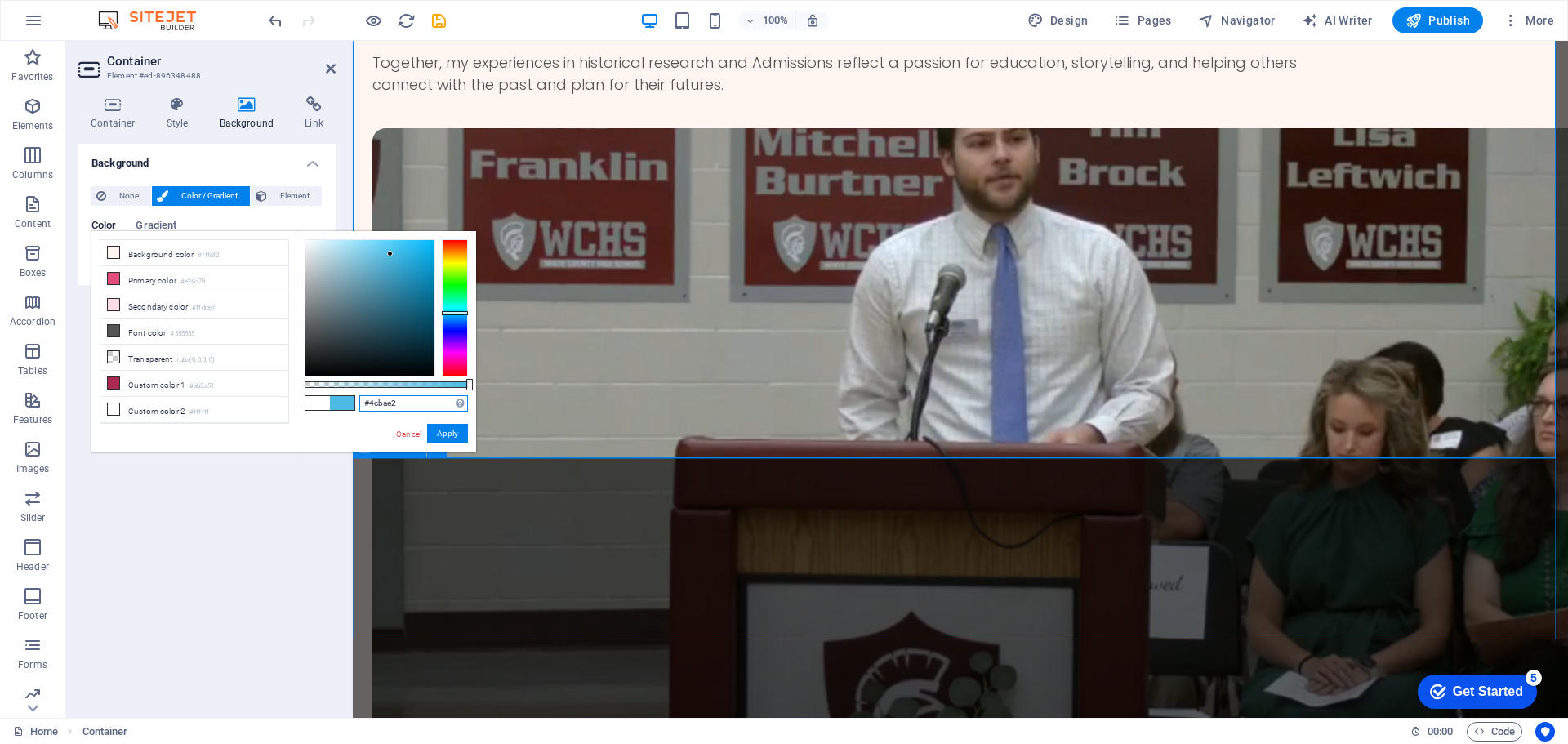
type input "#4cbae2"
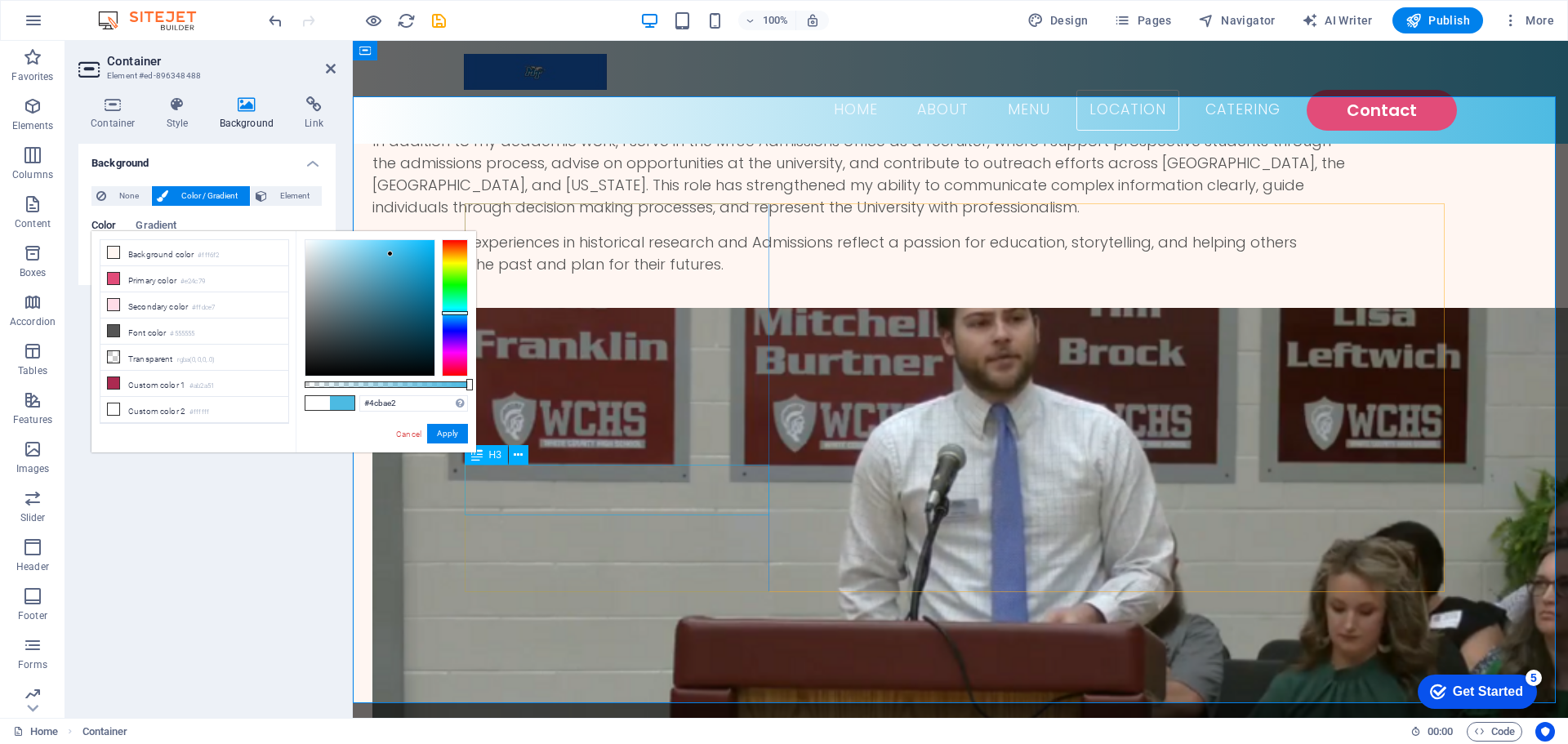
scroll to position [2305, 0]
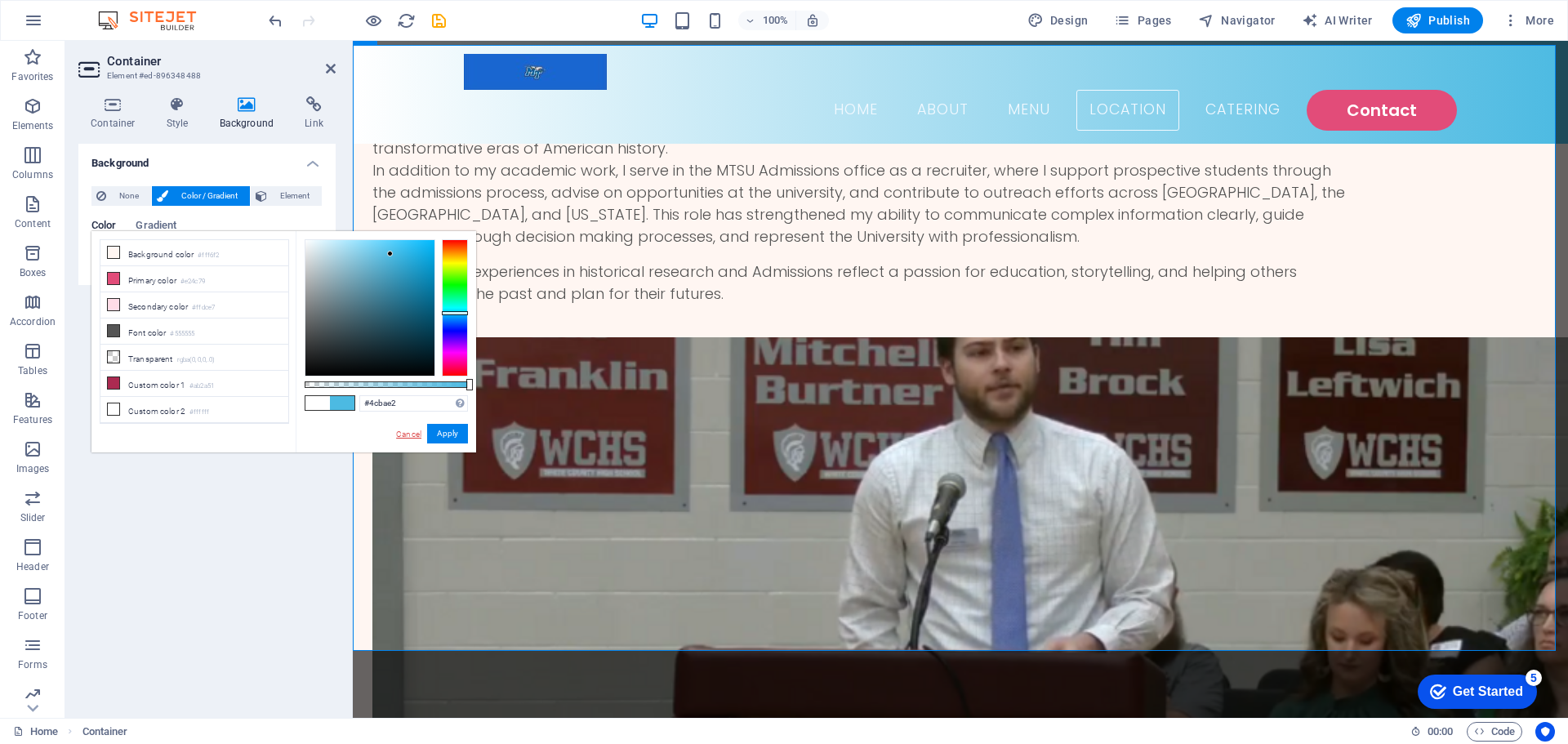
click at [411, 430] on link "Cancel" at bounding box center [409, 434] width 29 height 12
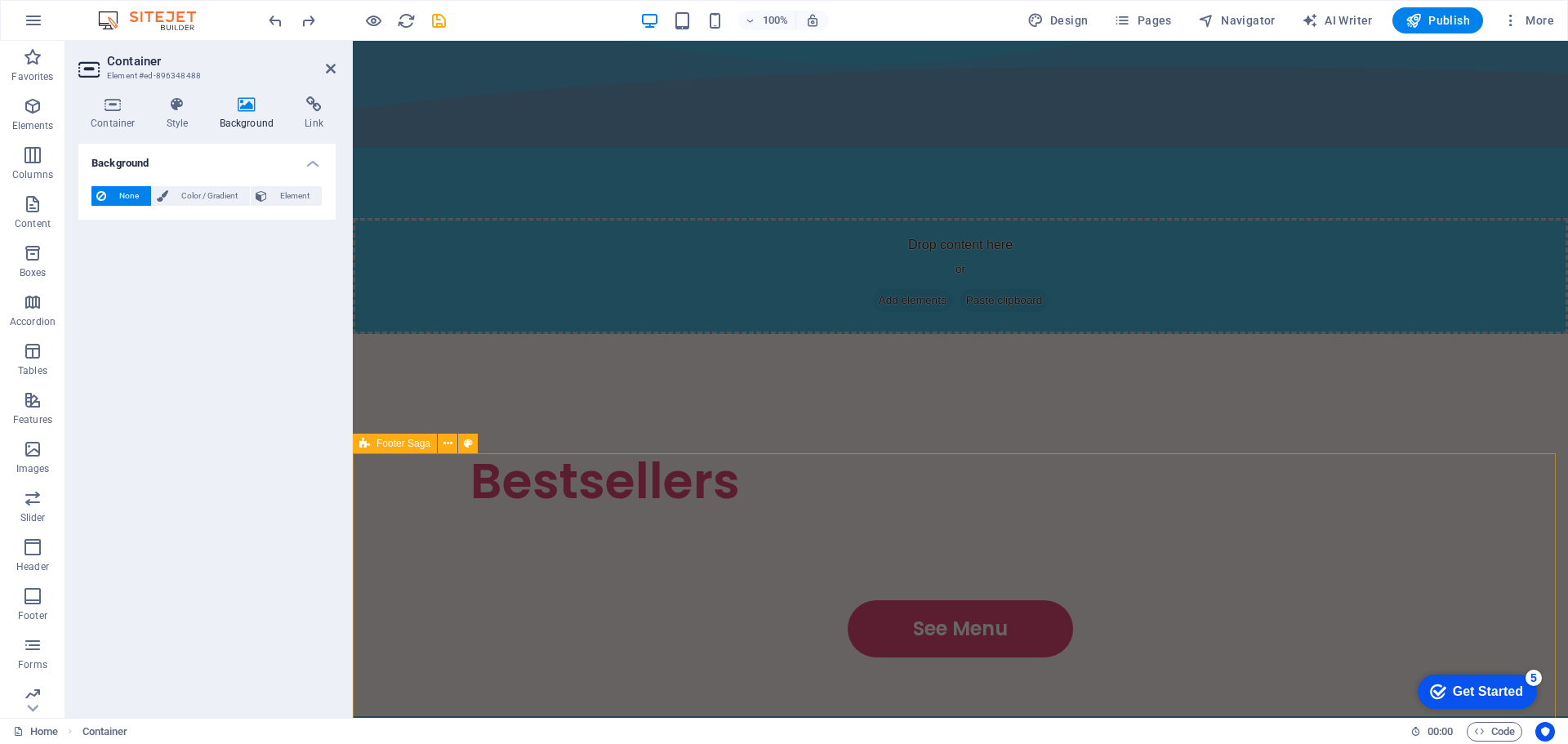
scroll to position [2958, 0]
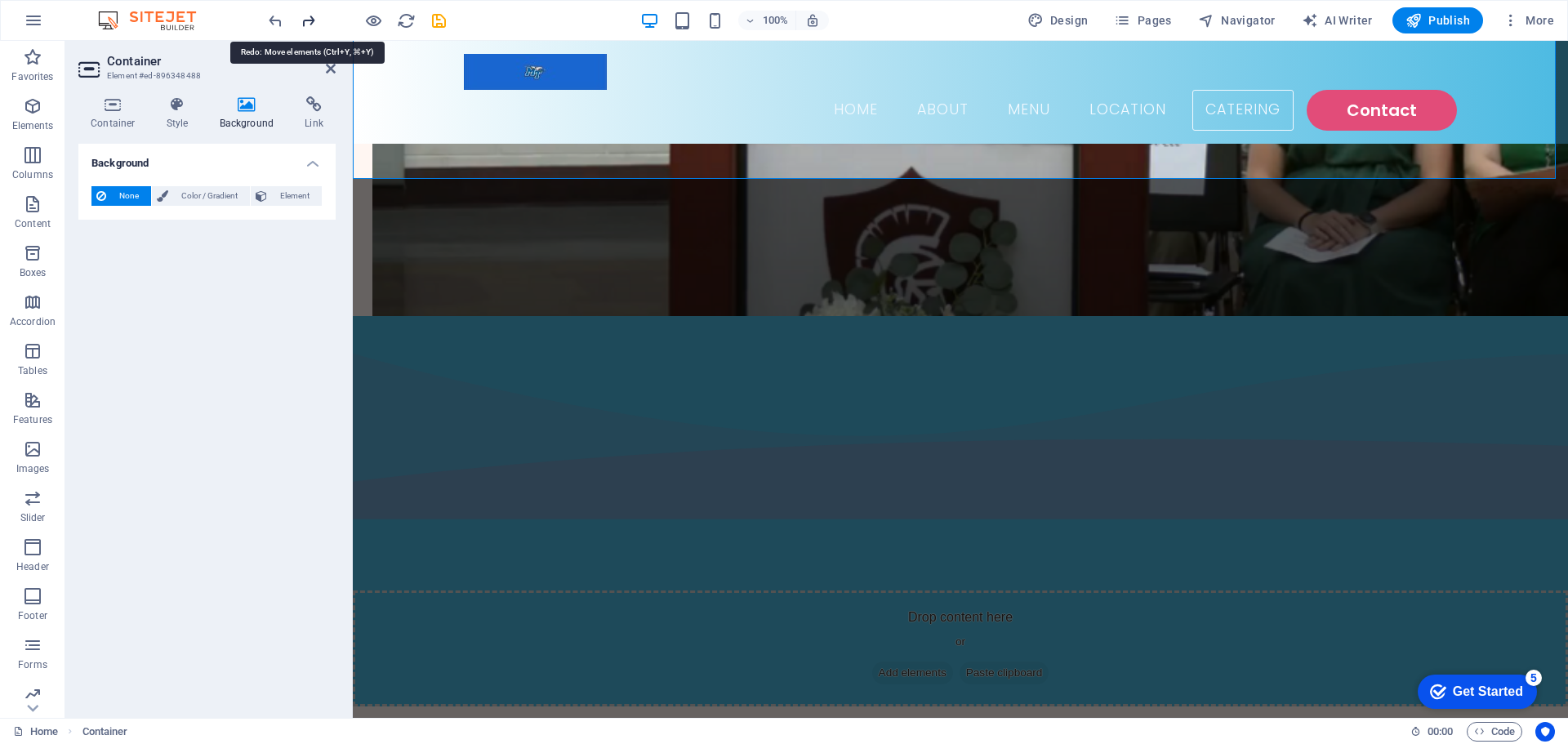
click at [301, 16] on icon "redo" at bounding box center [308, 20] width 18 height 18
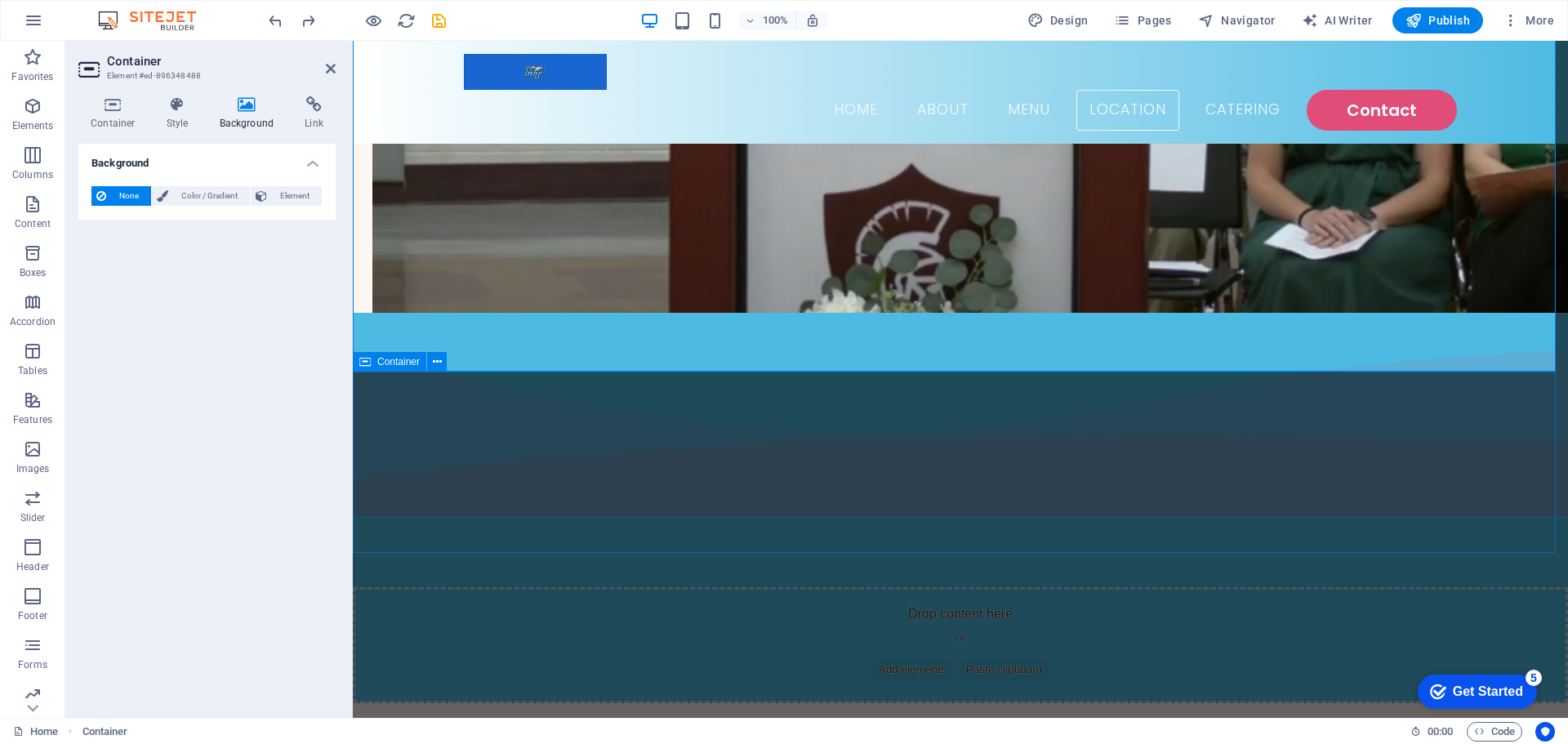
scroll to position [2553, 0]
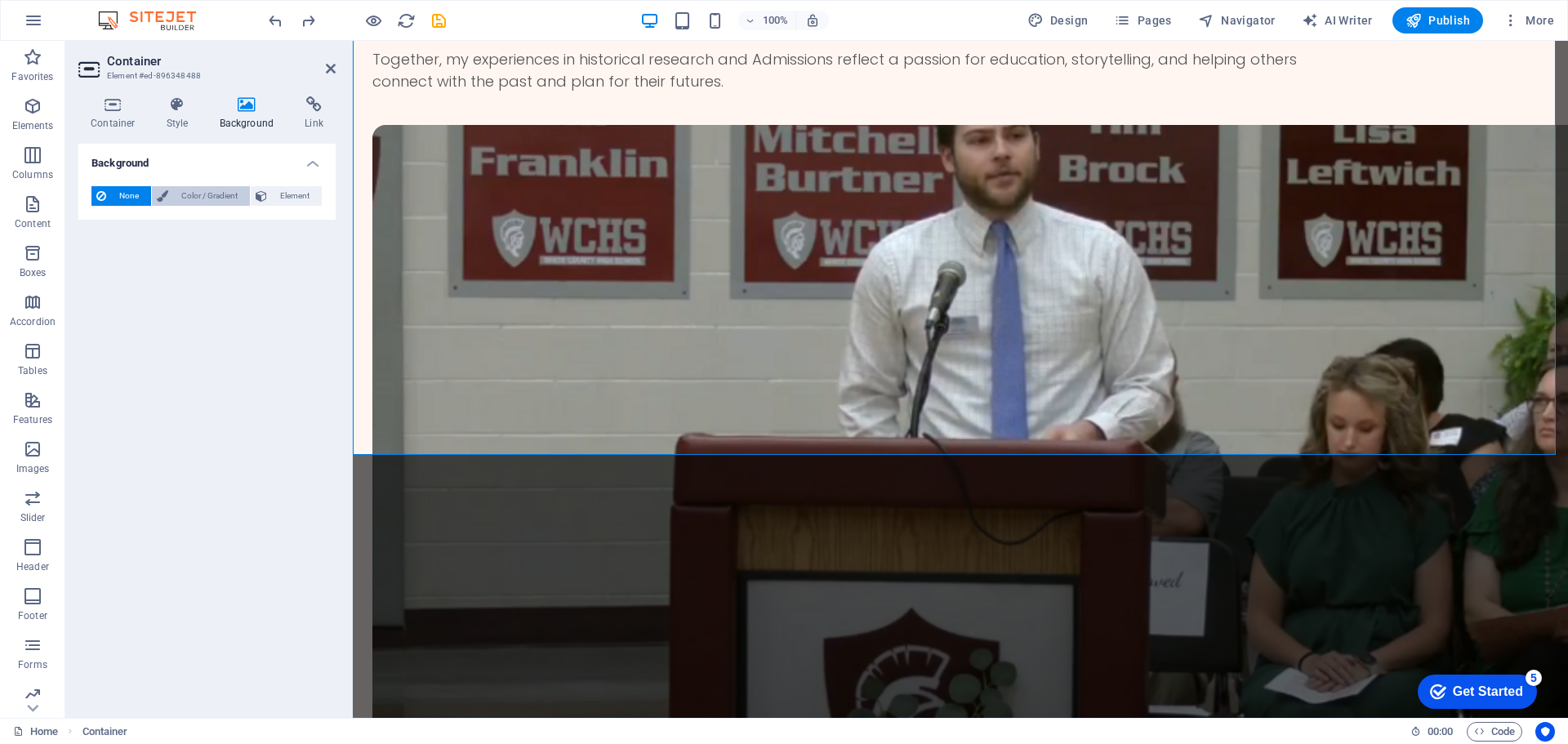
click at [208, 195] on span "Color / Gradient" at bounding box center [209, 196] width 72 height 19
click at [289, 196] on span "Element" at bounding box center [294, 196] width 45 height 19
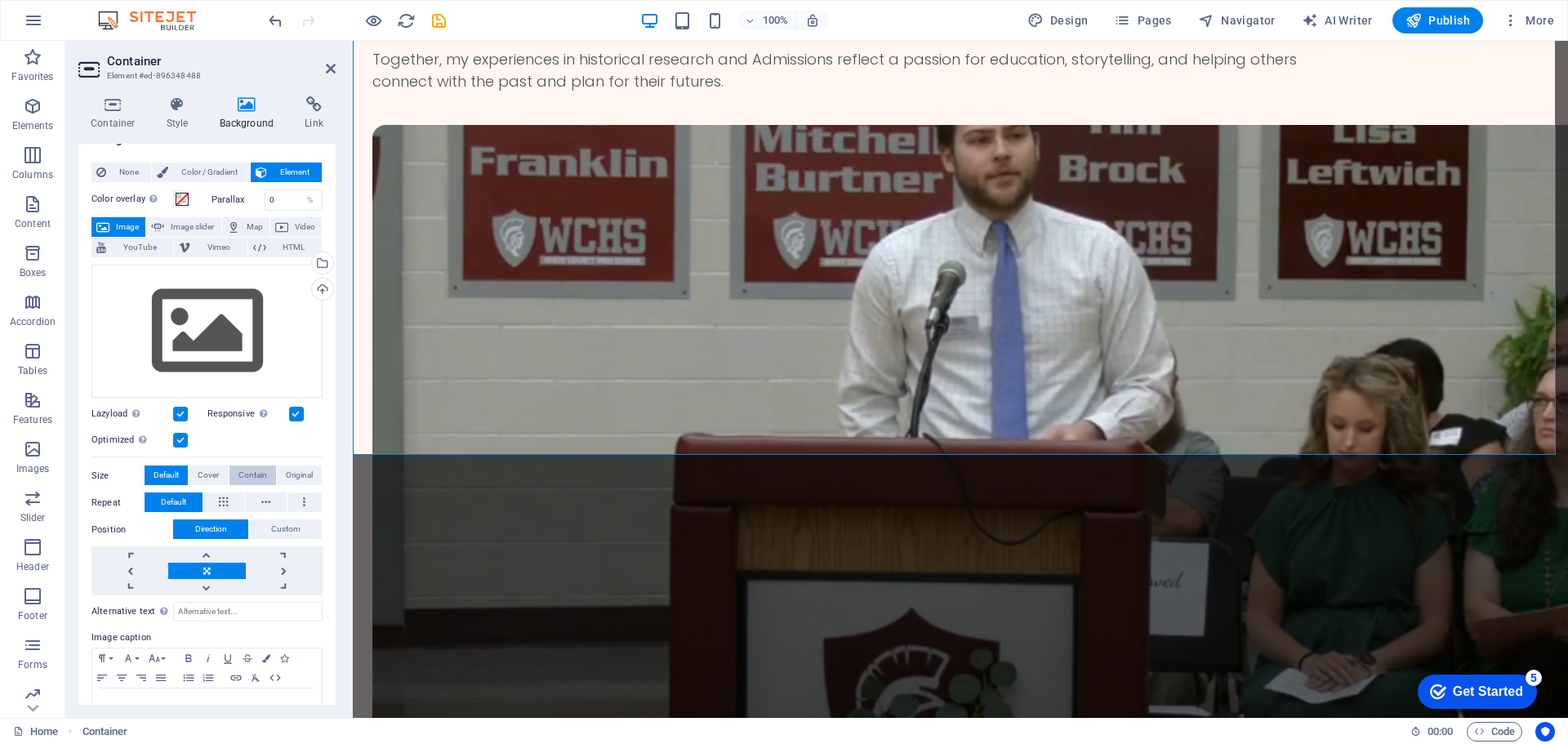
scroll to position [0, 0]
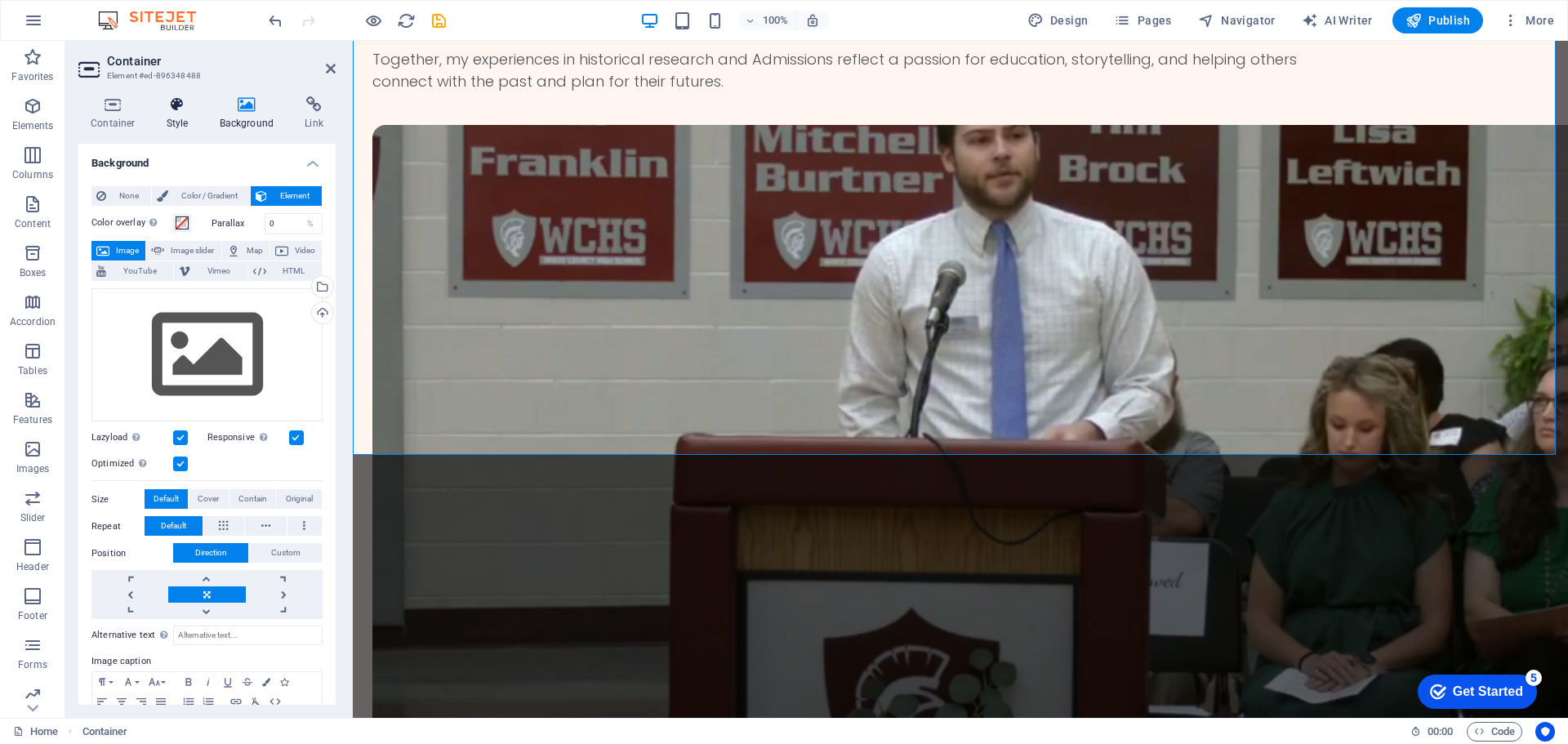
click at [184, 107] on icon at bounding box center [178, 105] width 47 height 17
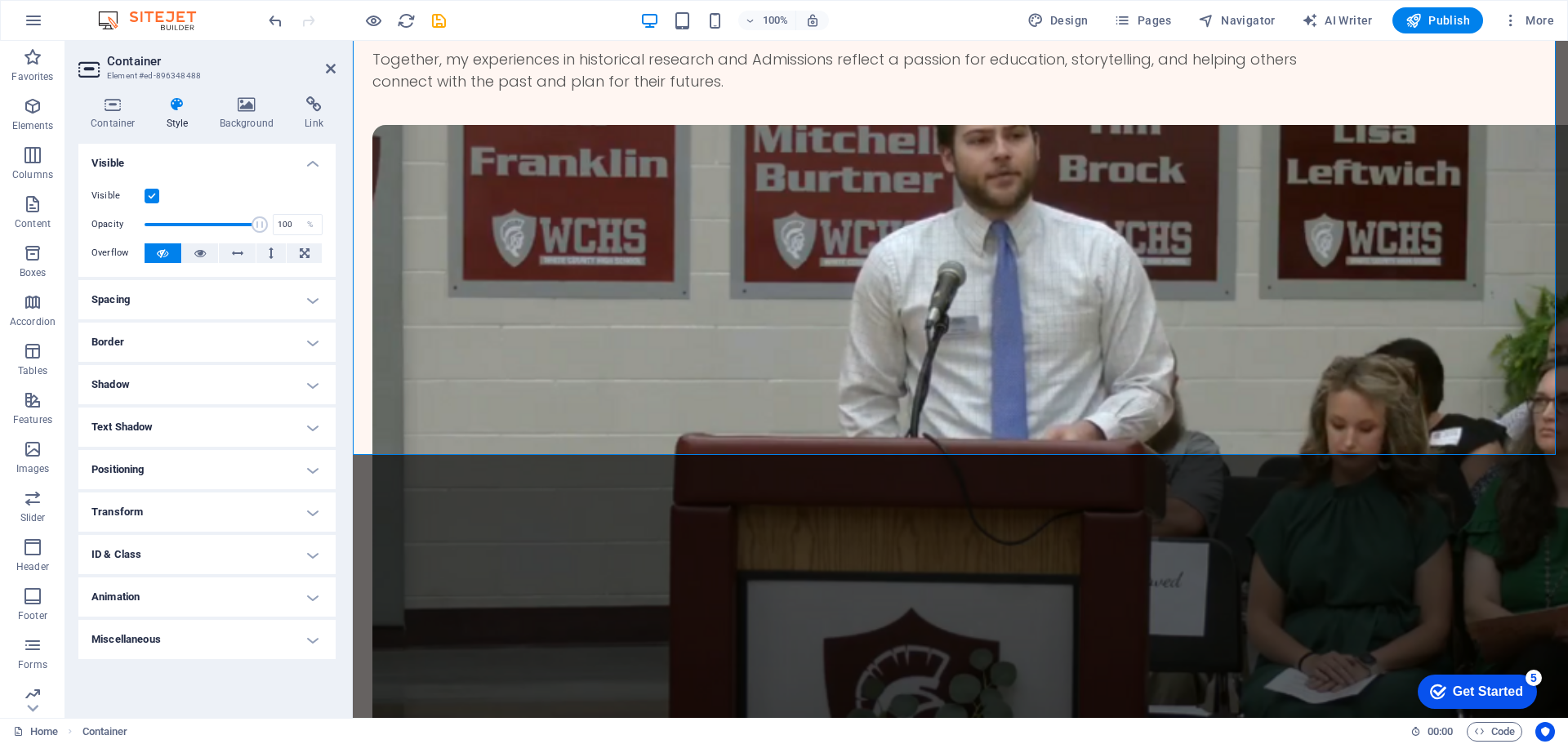
click at [119, 95] on div "Container Style Background Link Size Height Default px rem % vh vw Min. height …" at bounding box center [207, 401] width 283 height 635
click at [120, 112] on icon at bounding box center [113, 105] width 69 height 17
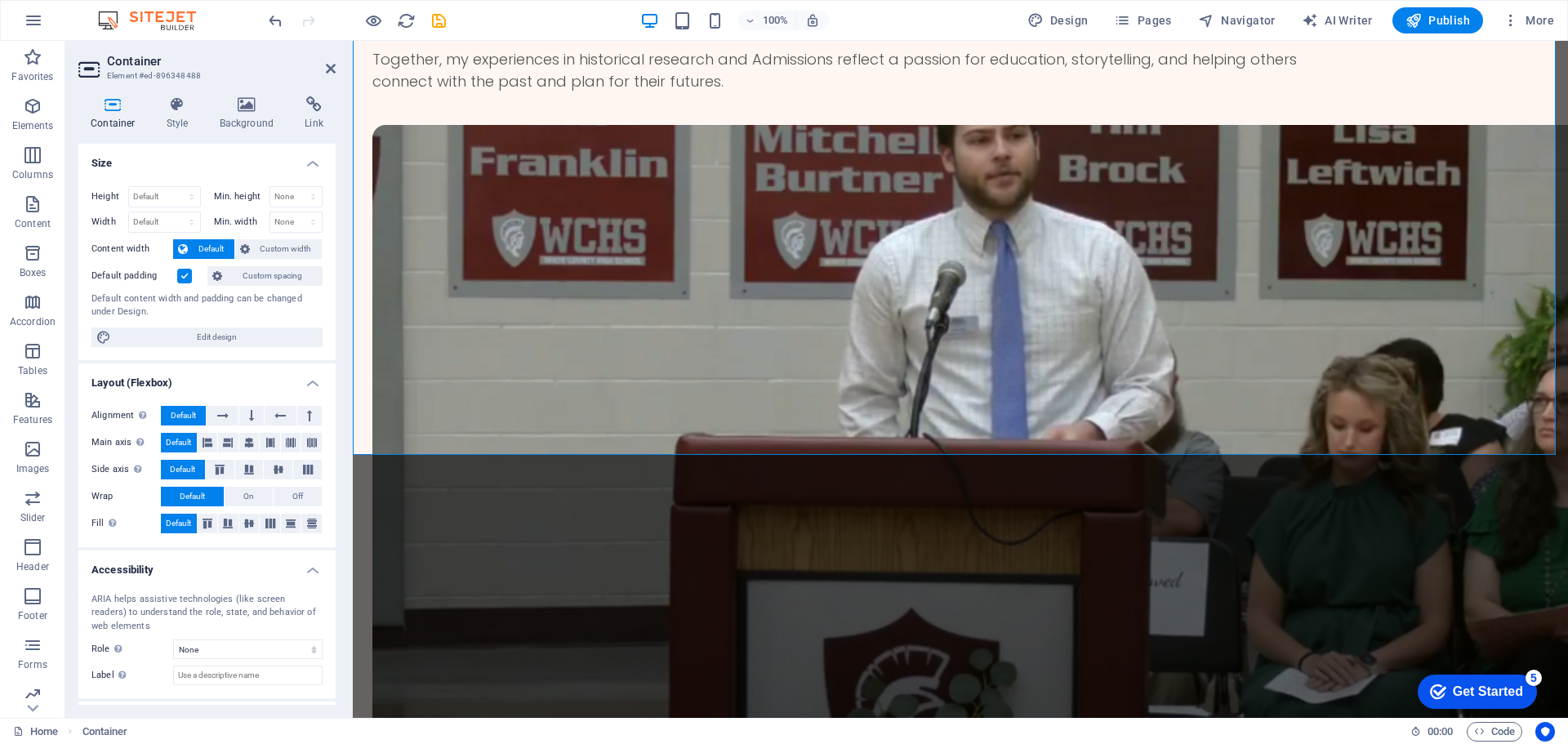
scroll to position [72, 0]
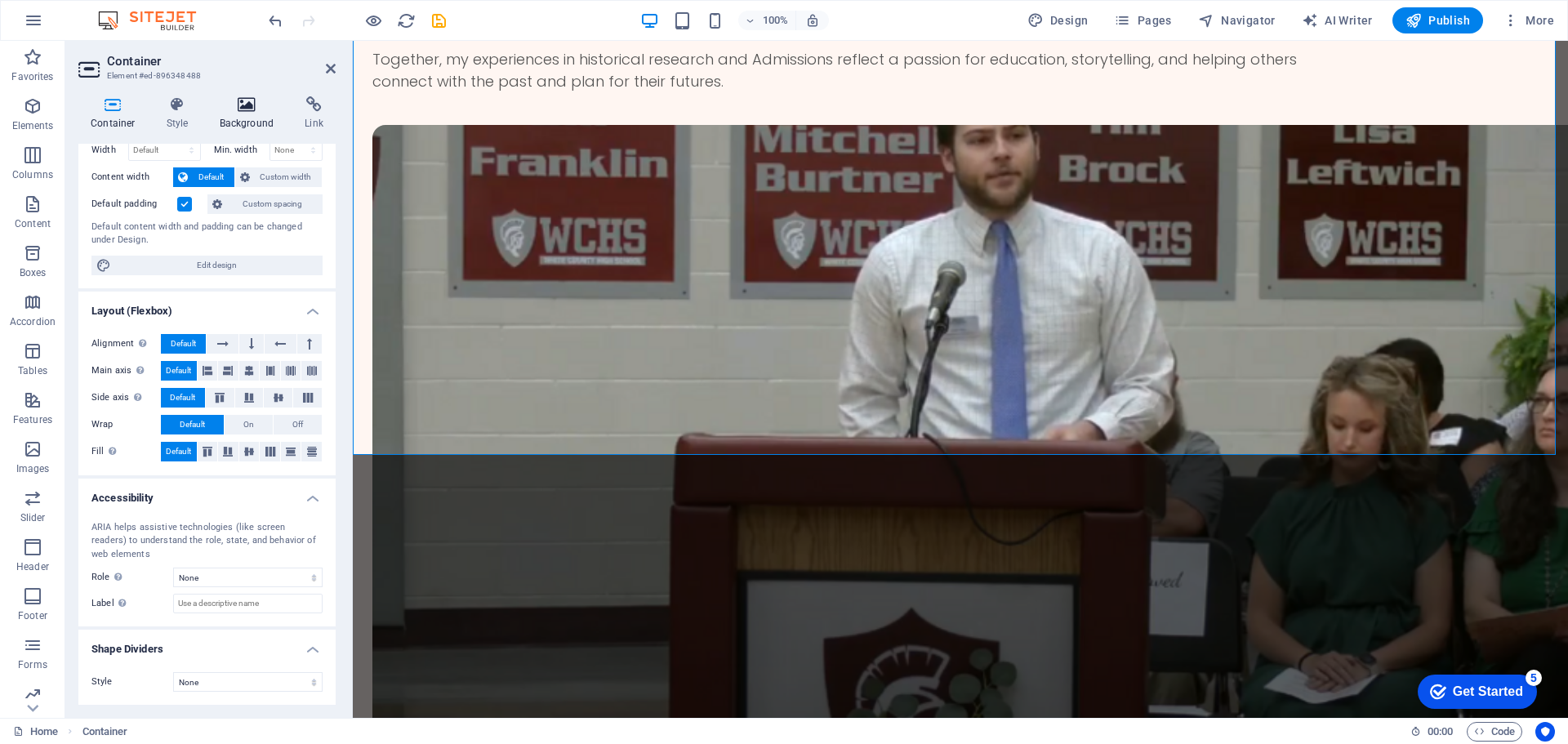
click at [248, 117] on h4 "Background" at bounding box center [251, 113] width 86 height 34
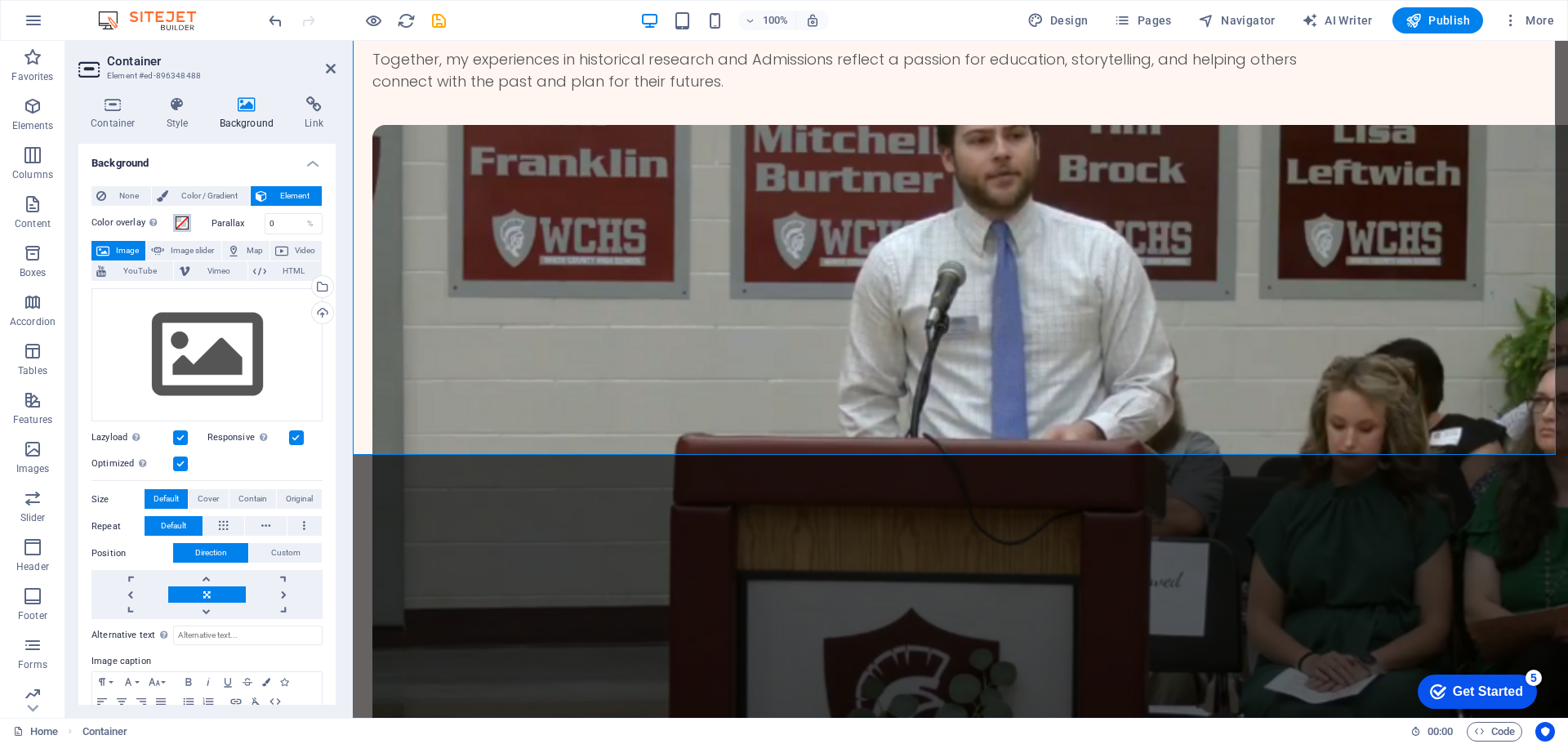
click at [182, 226] on span at bounding box center [182, 222] width 13 height 13
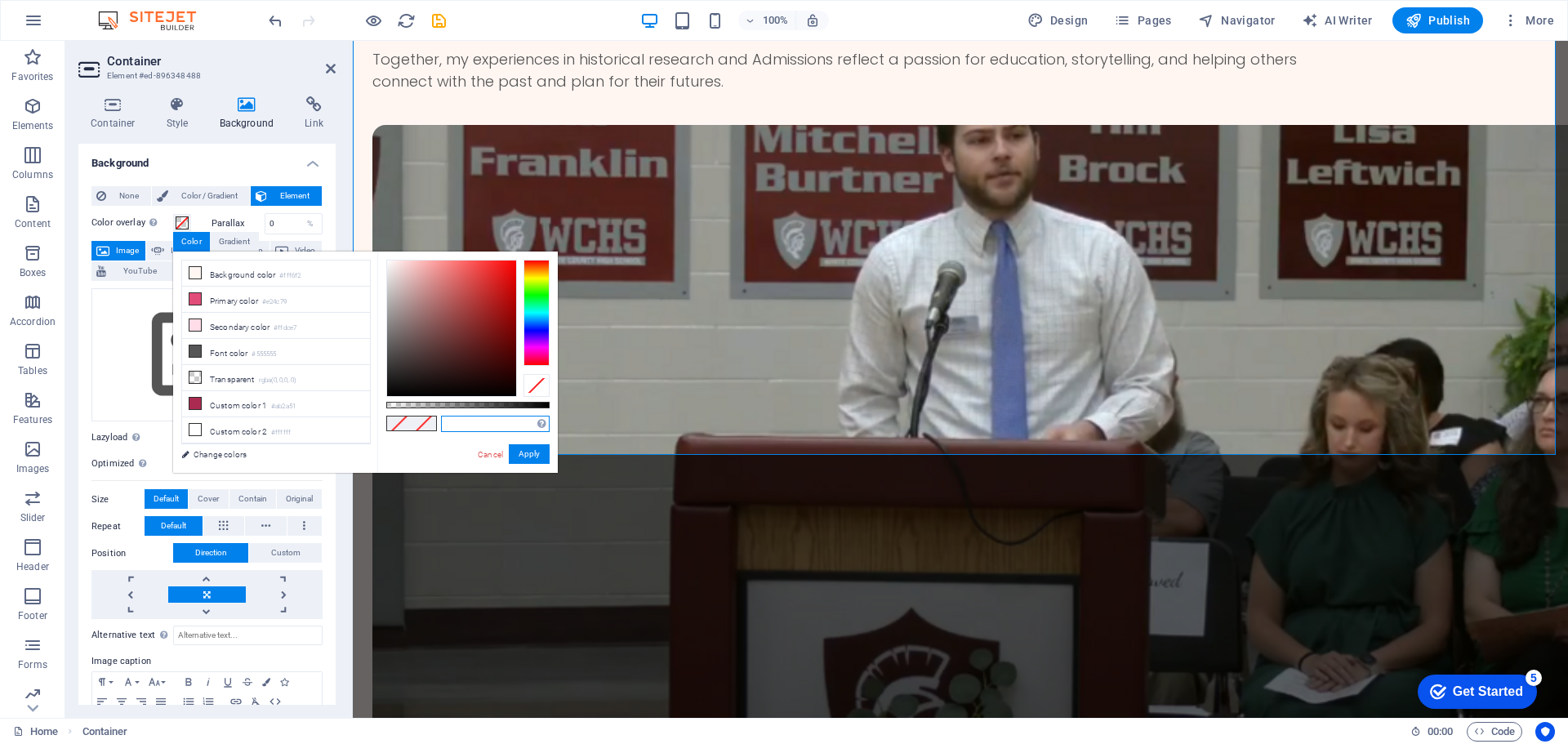
click at [468, 430] on input "text" at bounding box center [496, 424] width 109 height 17
paste input "#4cbae2"
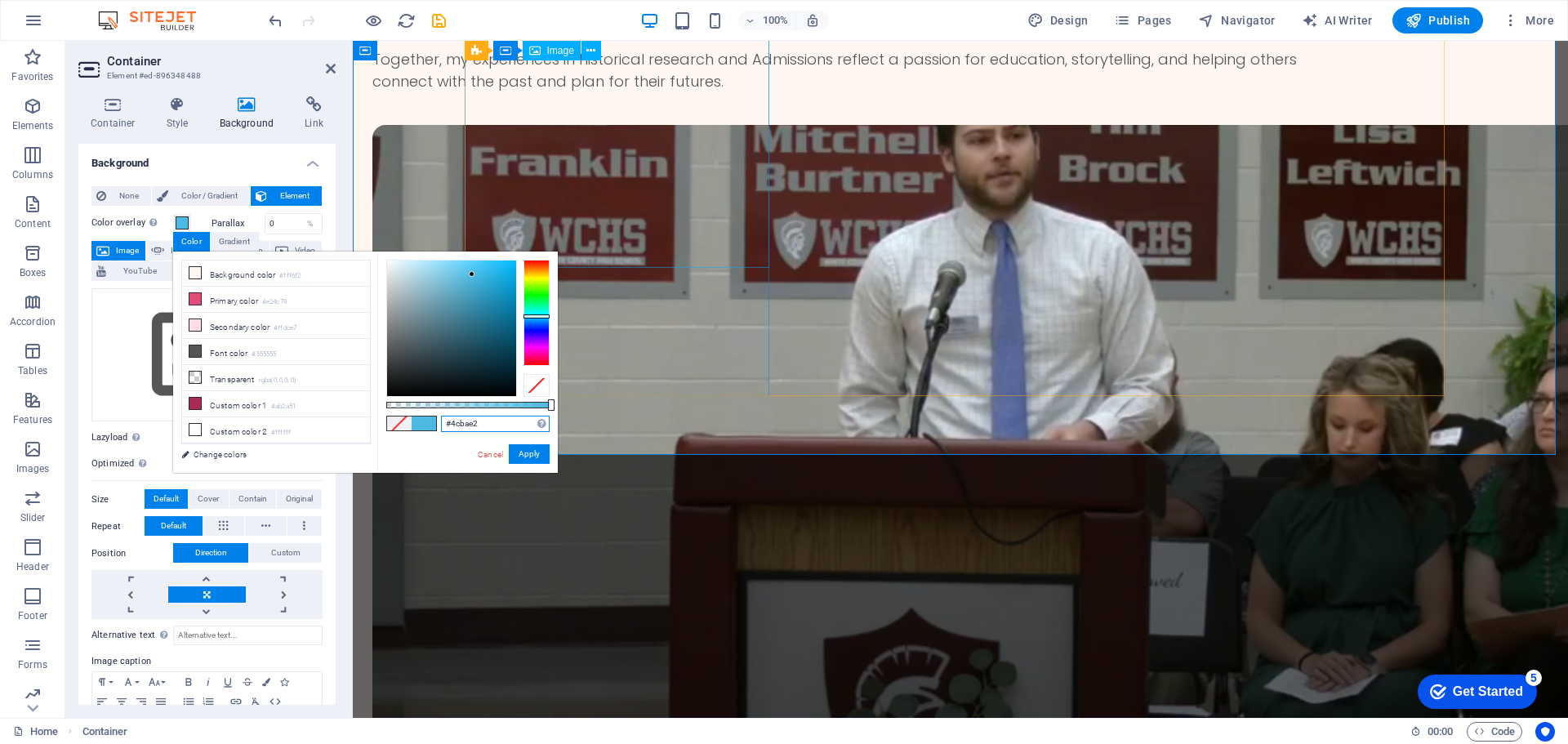
type input "#4cbae2"
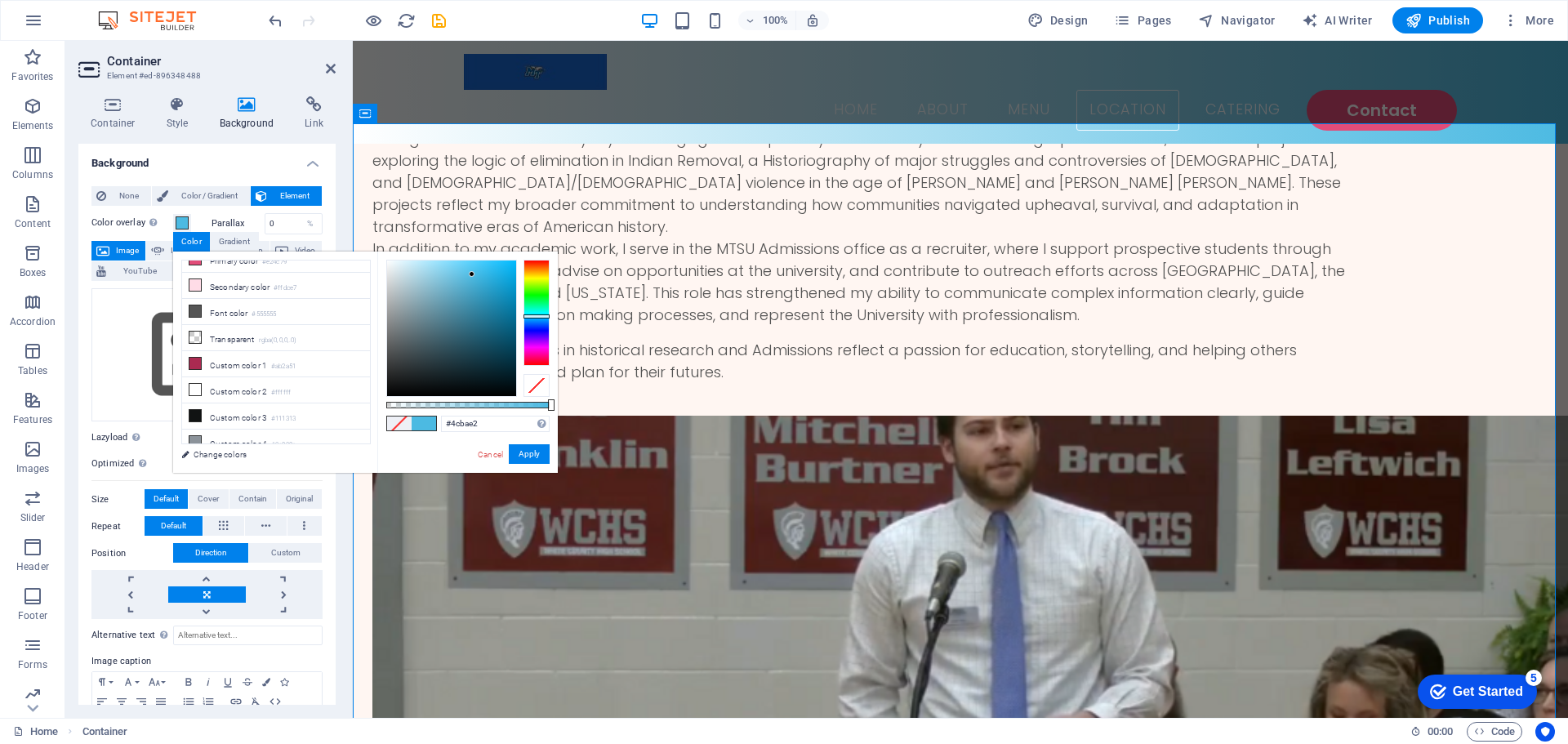
scroll to position [45, 0]
click at [410, 427] on span at bounding box center [399, 424] width 25 height 14
drag, startPoint x: 486, startPoint y: 437, endPoint x: 430, endPoint y: 439, distance: 56.0
click at [430, 439] on div "#4cbae2 Supported formats #0852ed rgb(8, 82, 237) rgba(8, 82, 237, 90%) hsv(221…" at bounding box center [467, 480] width 180 height 458
drag, startPoint x: 487, startPoint y: 453, endPoint x: 134, endPoint y: 412, distance: 355.4
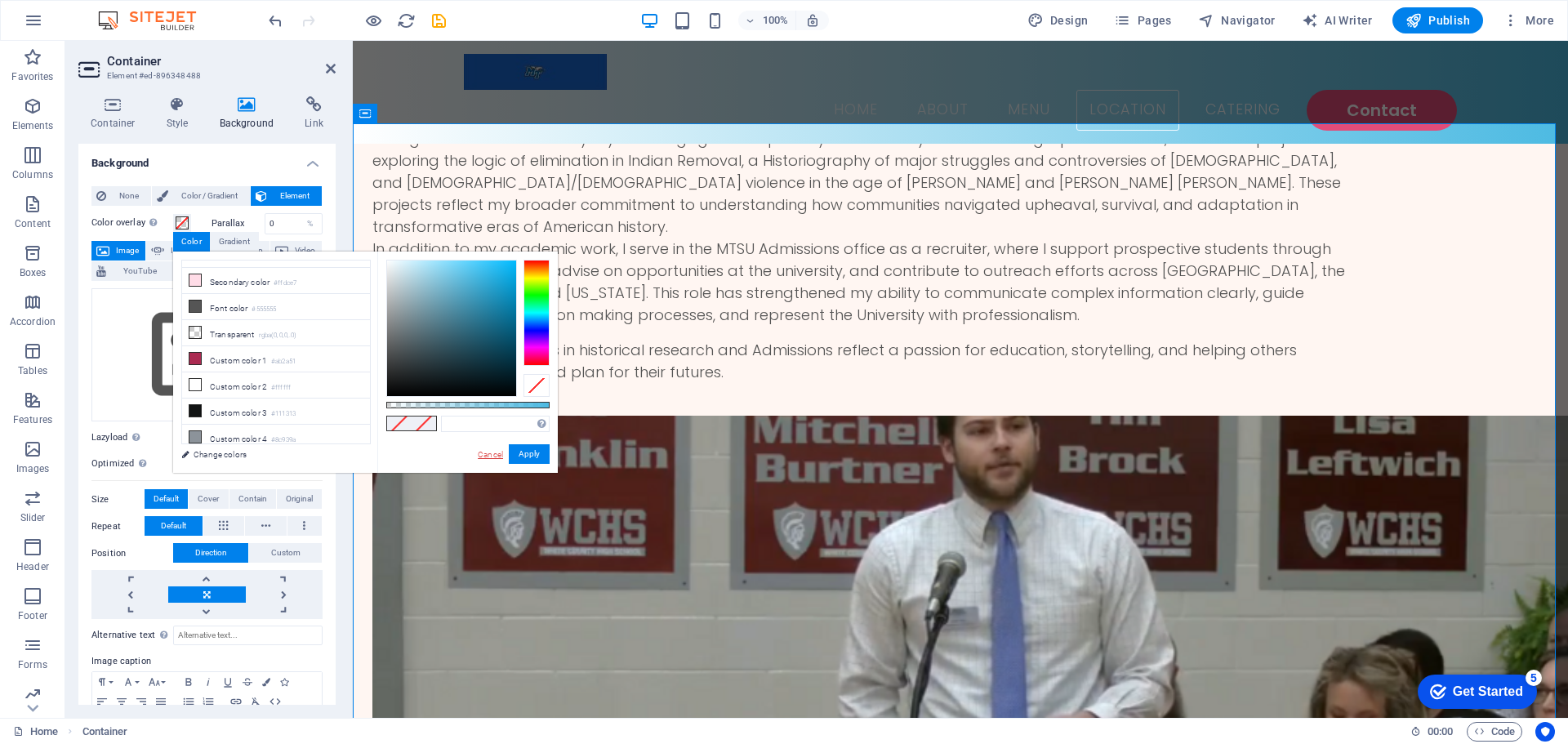
click at [487, 453] on link "Cancel" at bounding box center [490, 455] width 29 height 12
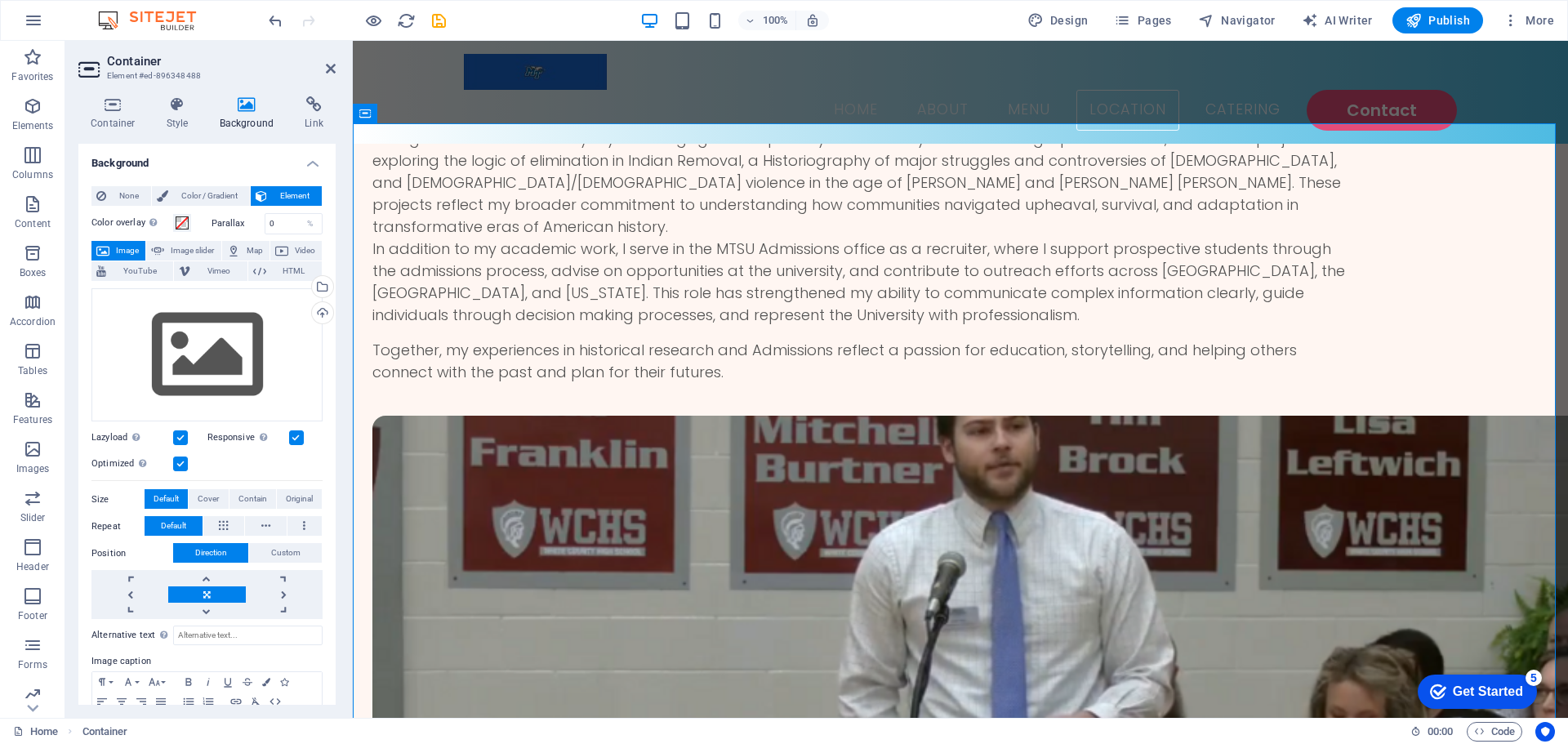
click at [177, 234] on div "Color overlay Places an overlay over the background to colorize it" at bounding box center [150, 223] width 116 height 21
click at [178, 231] on button "Color overlay Places an overlay over the background to colorize it" at bounding box center [182, 222] width 18 height 18
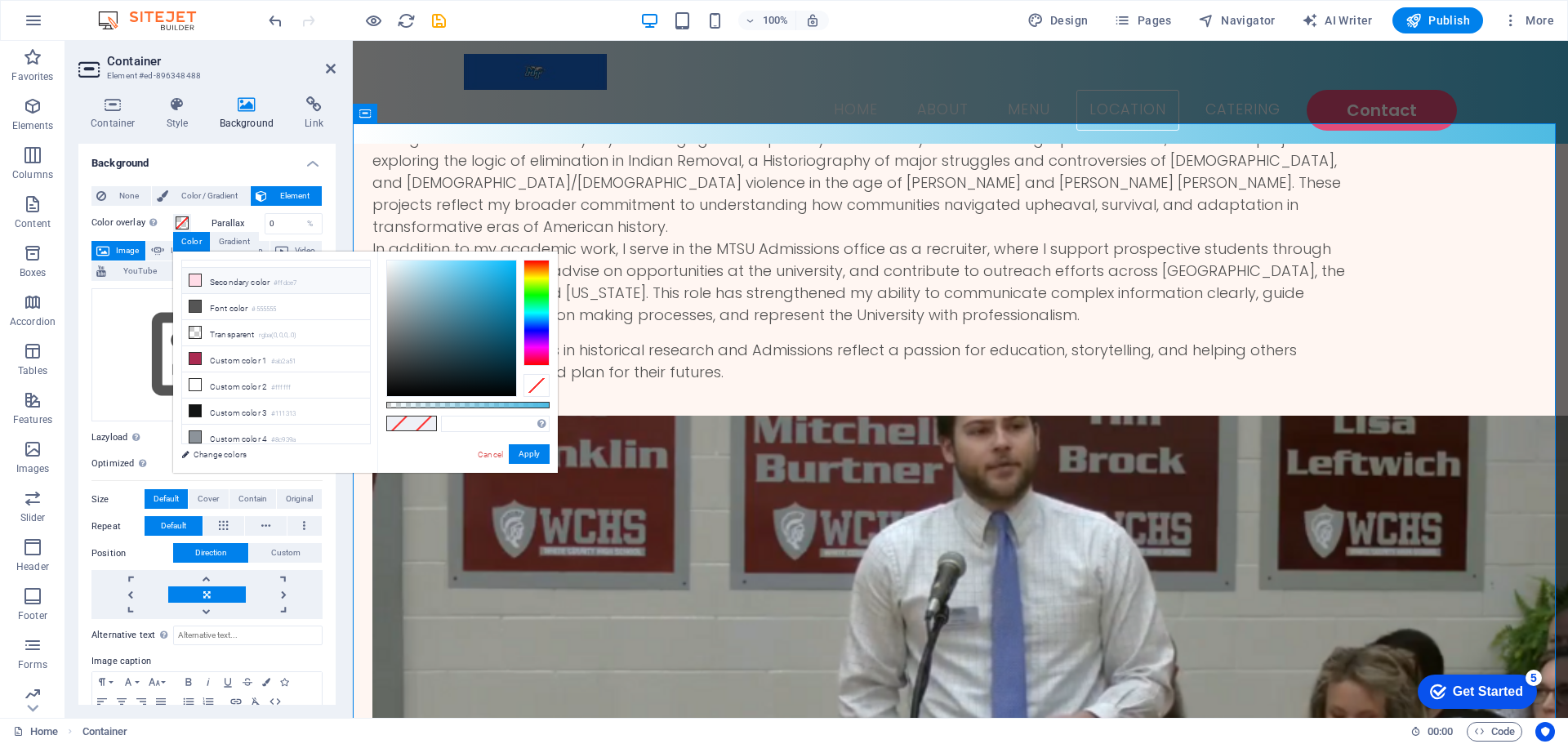
click at [216, 272] on li "Secondary color #ffdce7" at bounding box center [276, 281] width 188 height 26
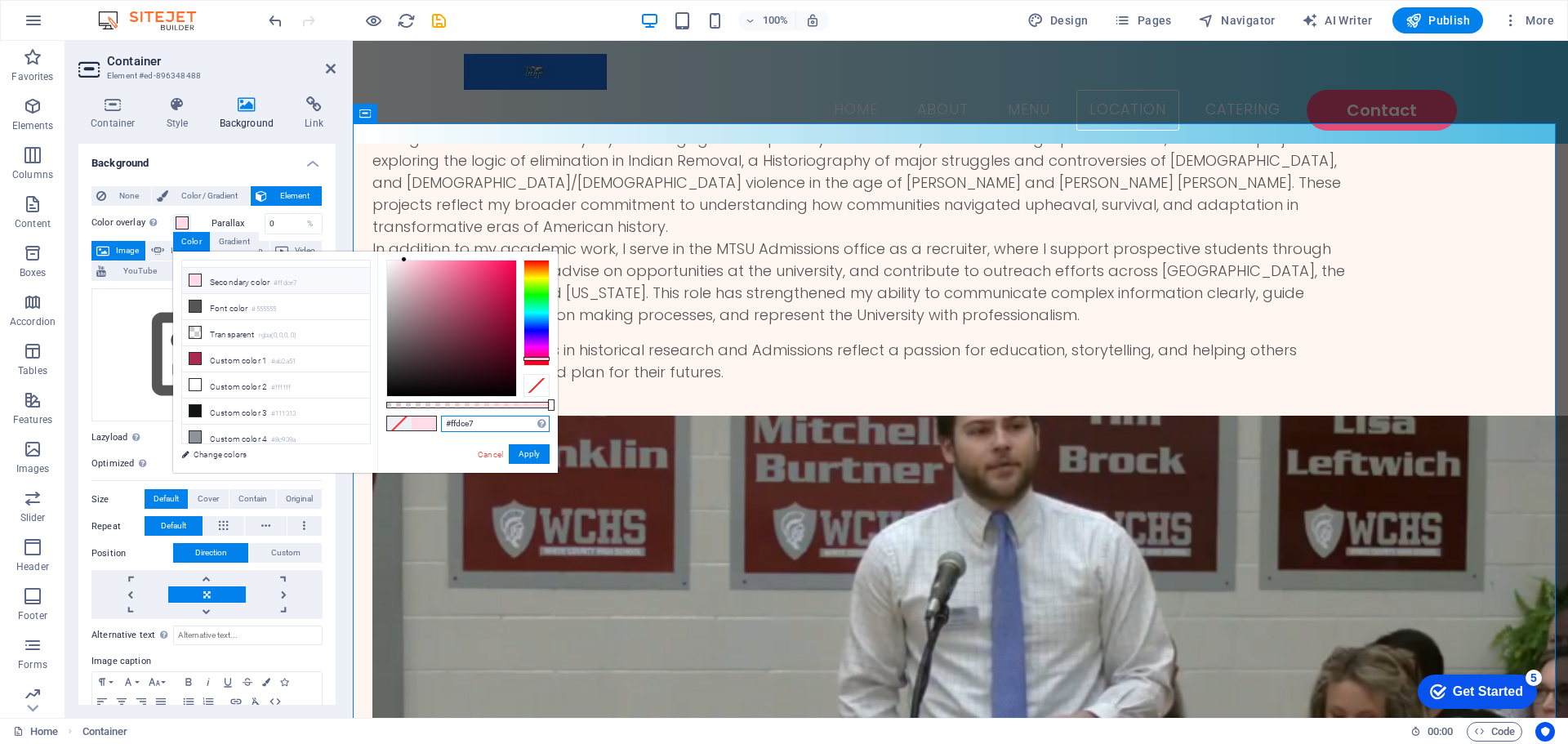
drag, startPoint x: 485, startPoint y: 426, endPoint x: 430, endPoint y: 427, distance: 55.0
click at [430, 427] on div "#ffdce7 Supported formats #0852ed rgb(8, 82, 237) rgba(8, 82, 237, 90%) hsv(221…" at bounding box center [467, 480] width 180 height 458
paste input "4cbae2"
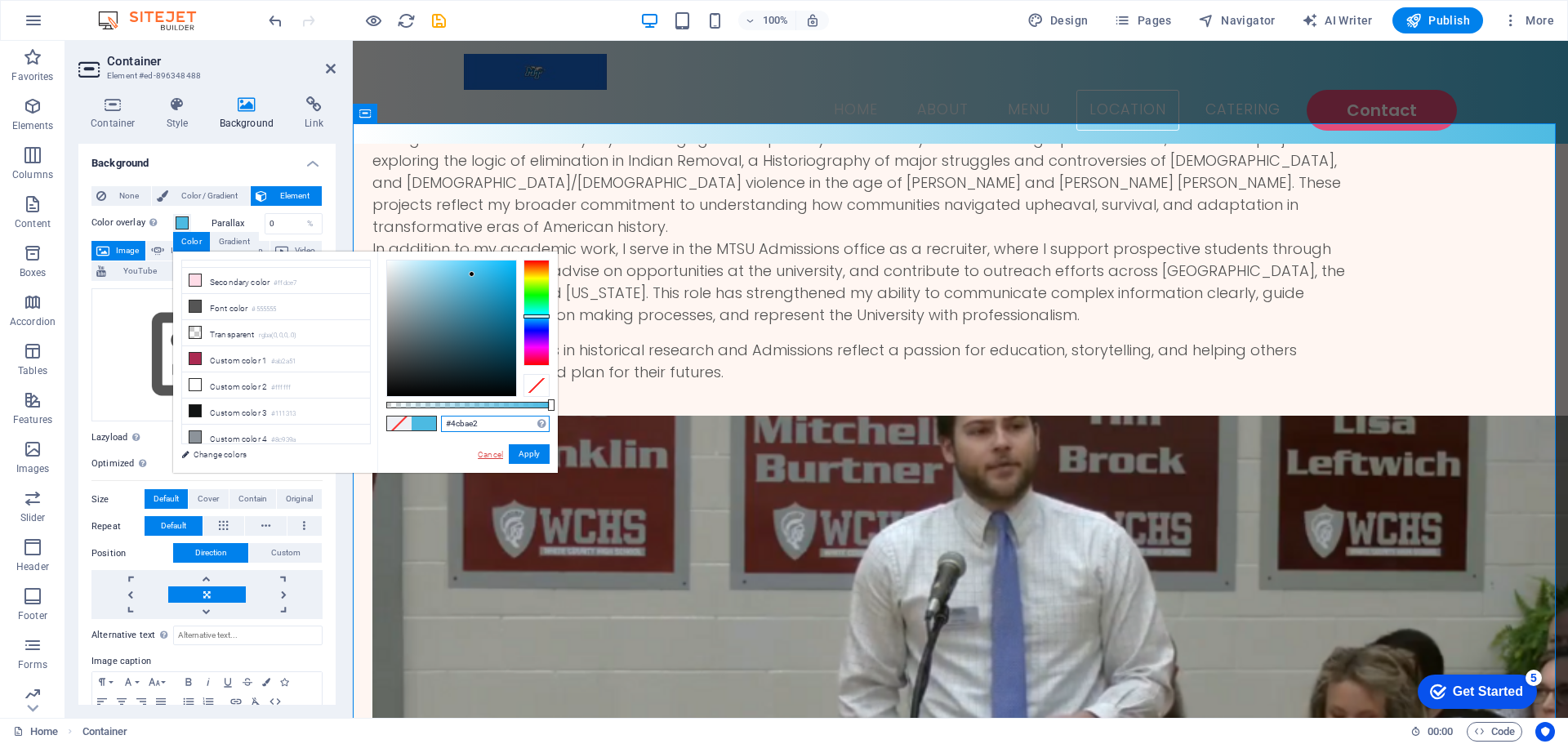
type input "#4cbae2"
click at [488, 450] on link "Cancel" at bounding box center [490, 455] width 29 height 12
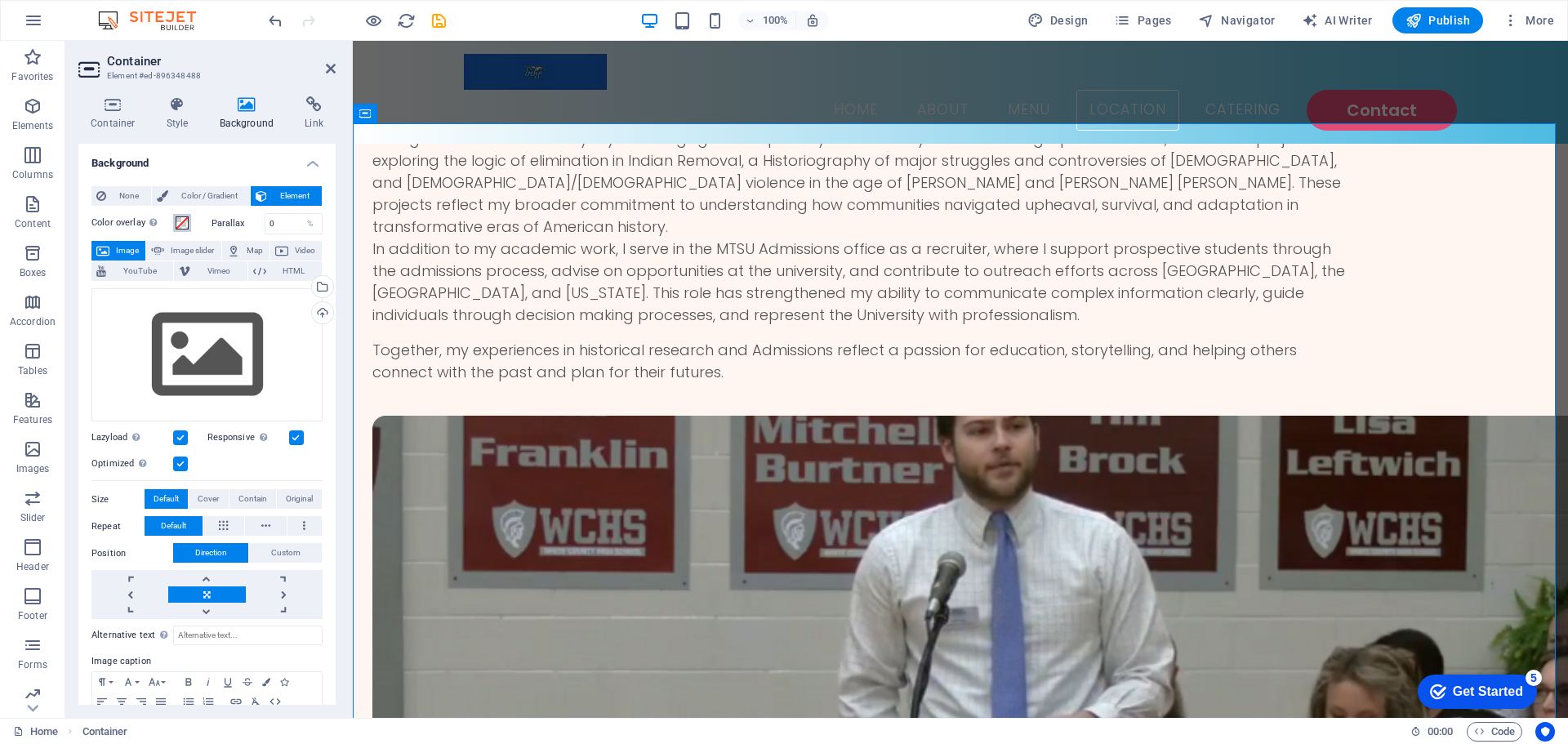
click at [186, 229] on span at bounding box center [182, 222] width 13 height 13
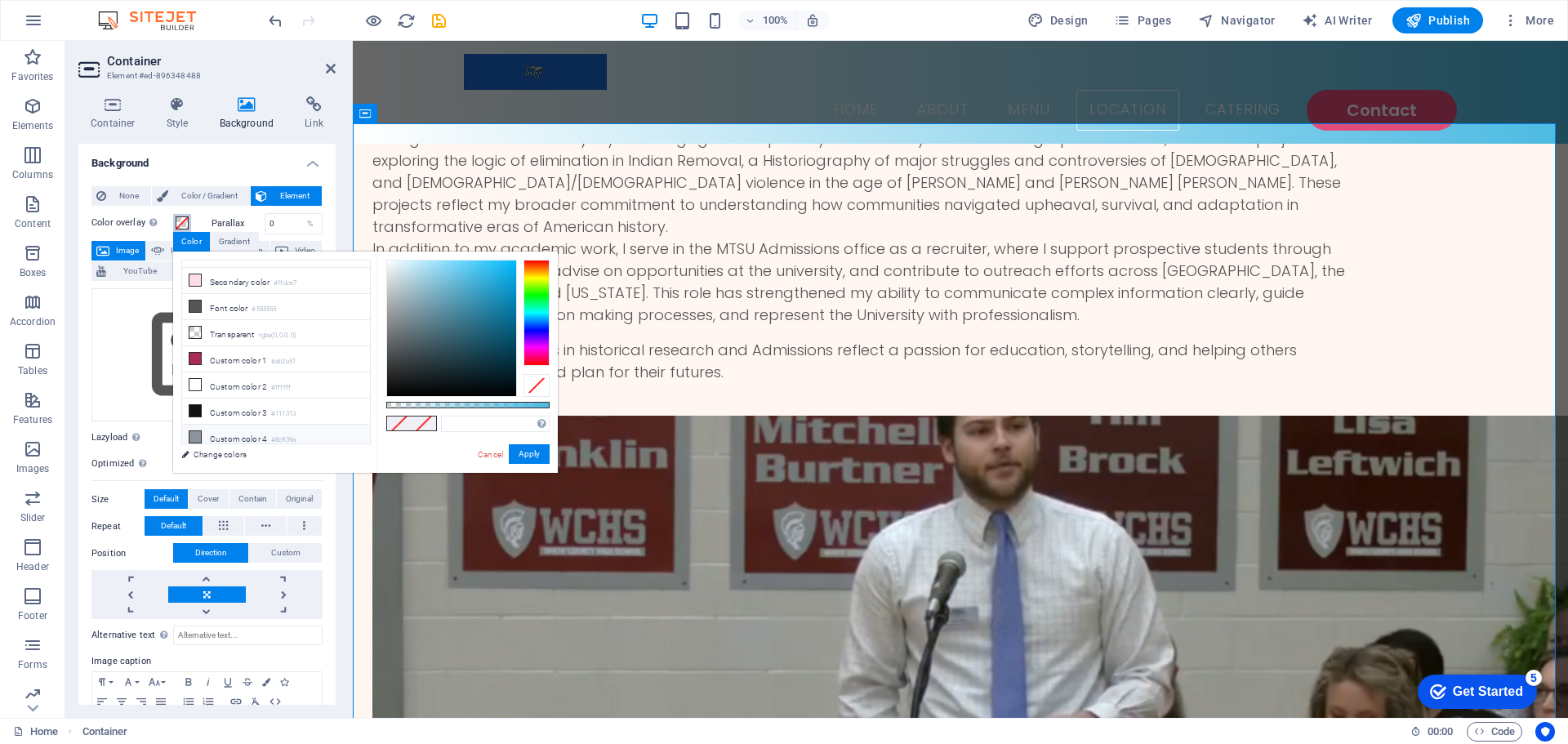
scroll to position [0, 0]
click at [243, 274] on li "Background color #fff6f2" at bounding box center [276, 274] width 188 height 26
type input "#fff6f2"
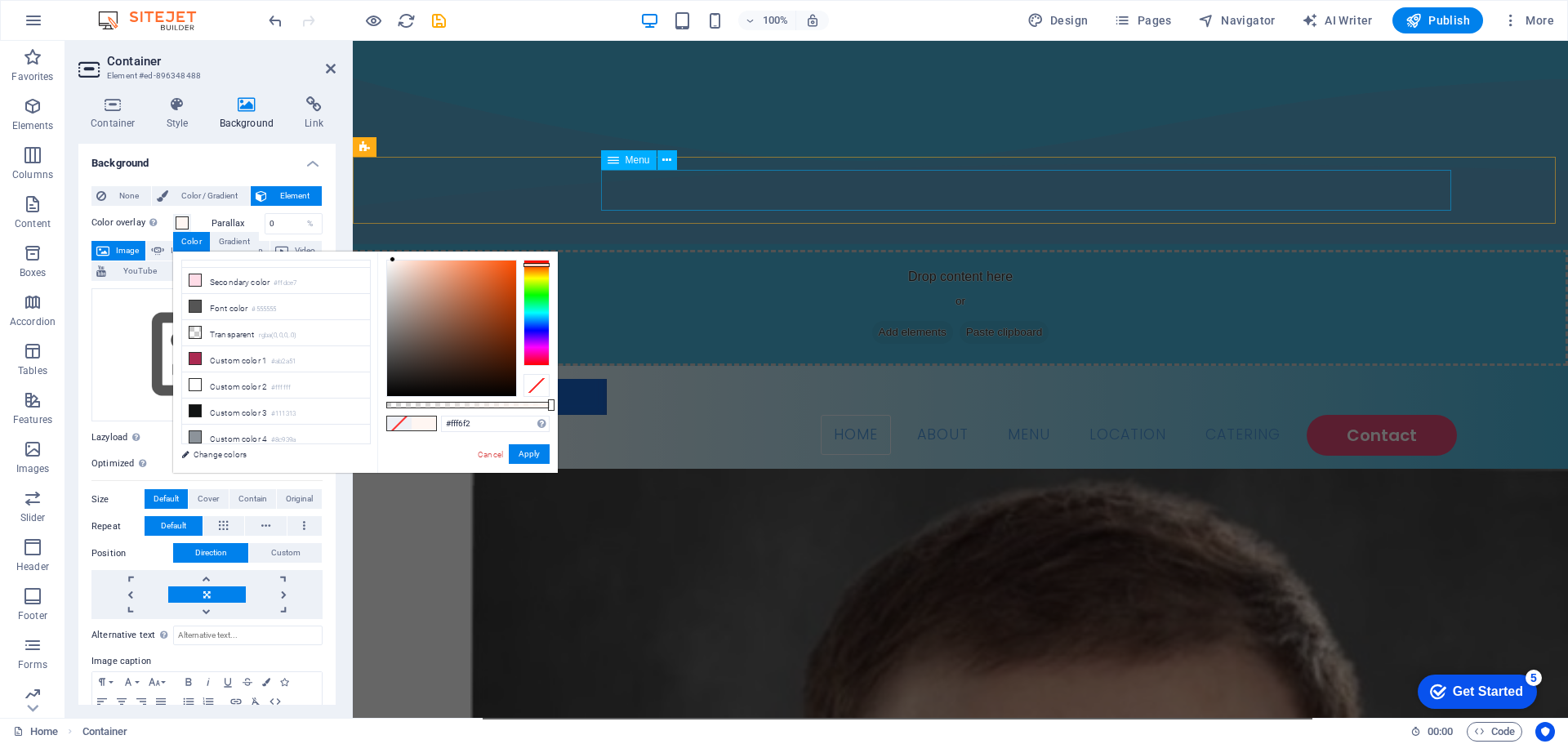
click at [647, 415] on nav "Home About Menu Location Catering Contact" at bounding box center [960, 435] width 993 height 40
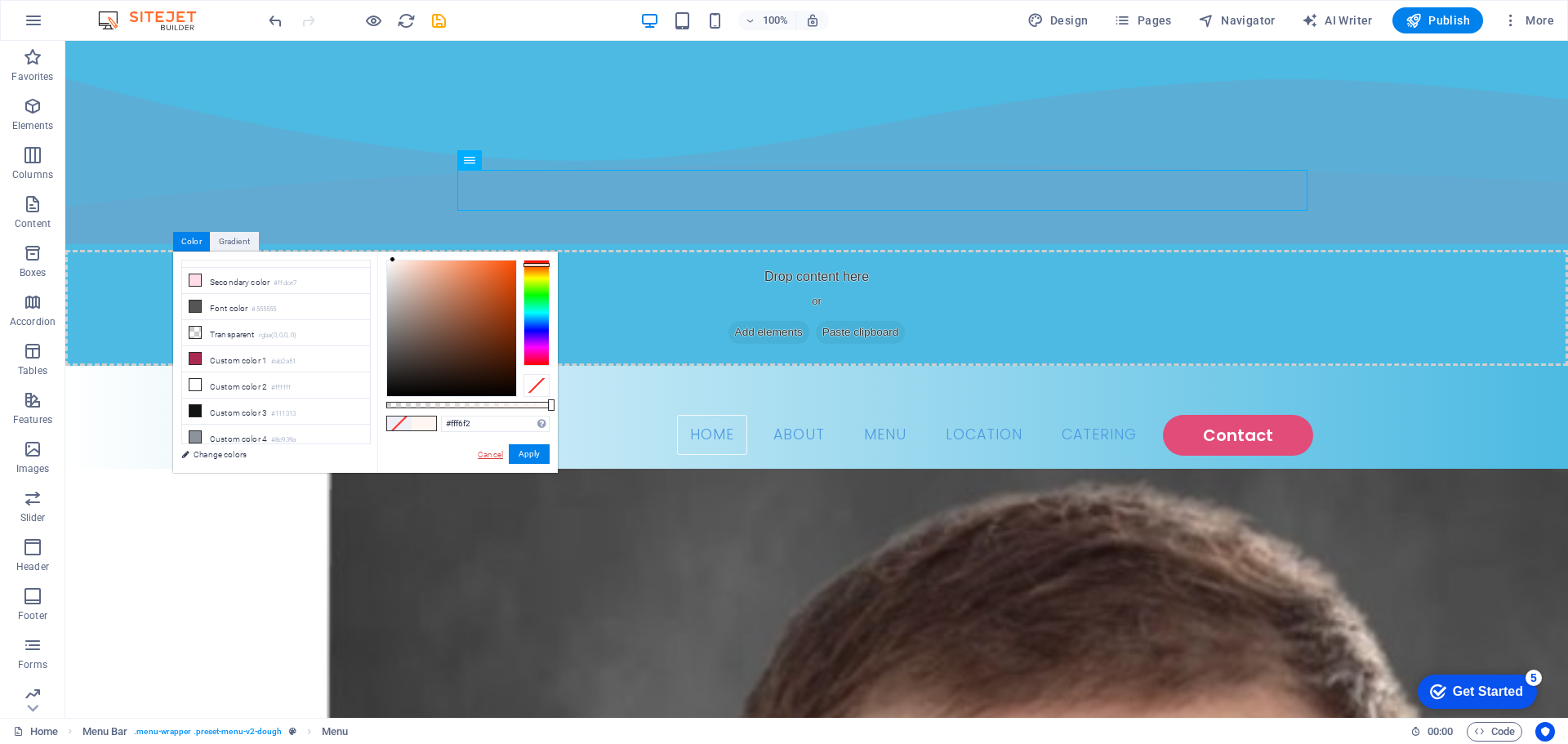
drag, startPoint x: 500, startPoint y: 452, endPoint x: 435, endPoint y: 410, distance: 77.4
click at [500, 452] on link "Cancel" at bounding box center [490, 455] width 29 height 12
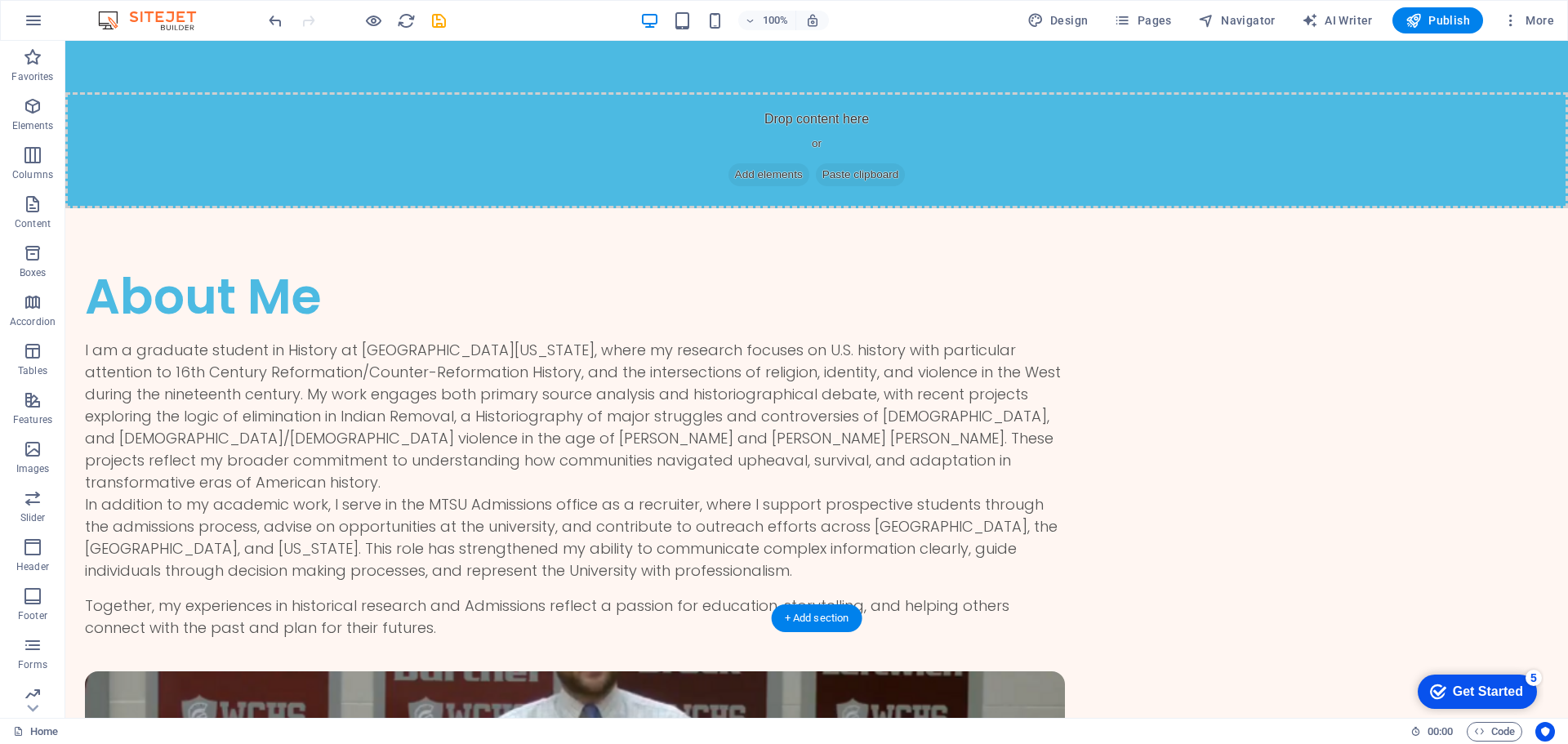
scroll to position [2389, 0]
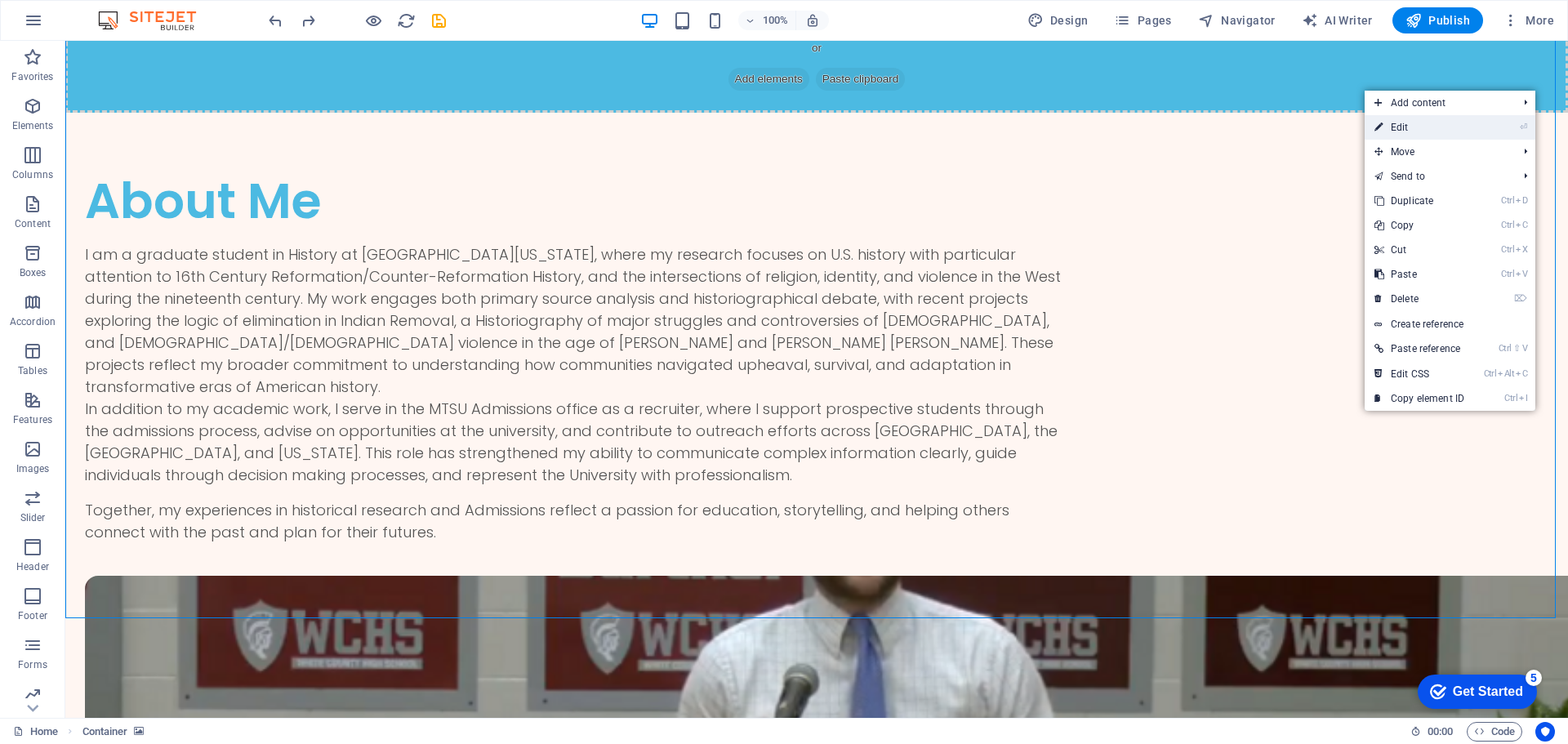
click at [1393, 128] on link "⏎ Edit" at bounding box center [1419, 128] width 109 height 25
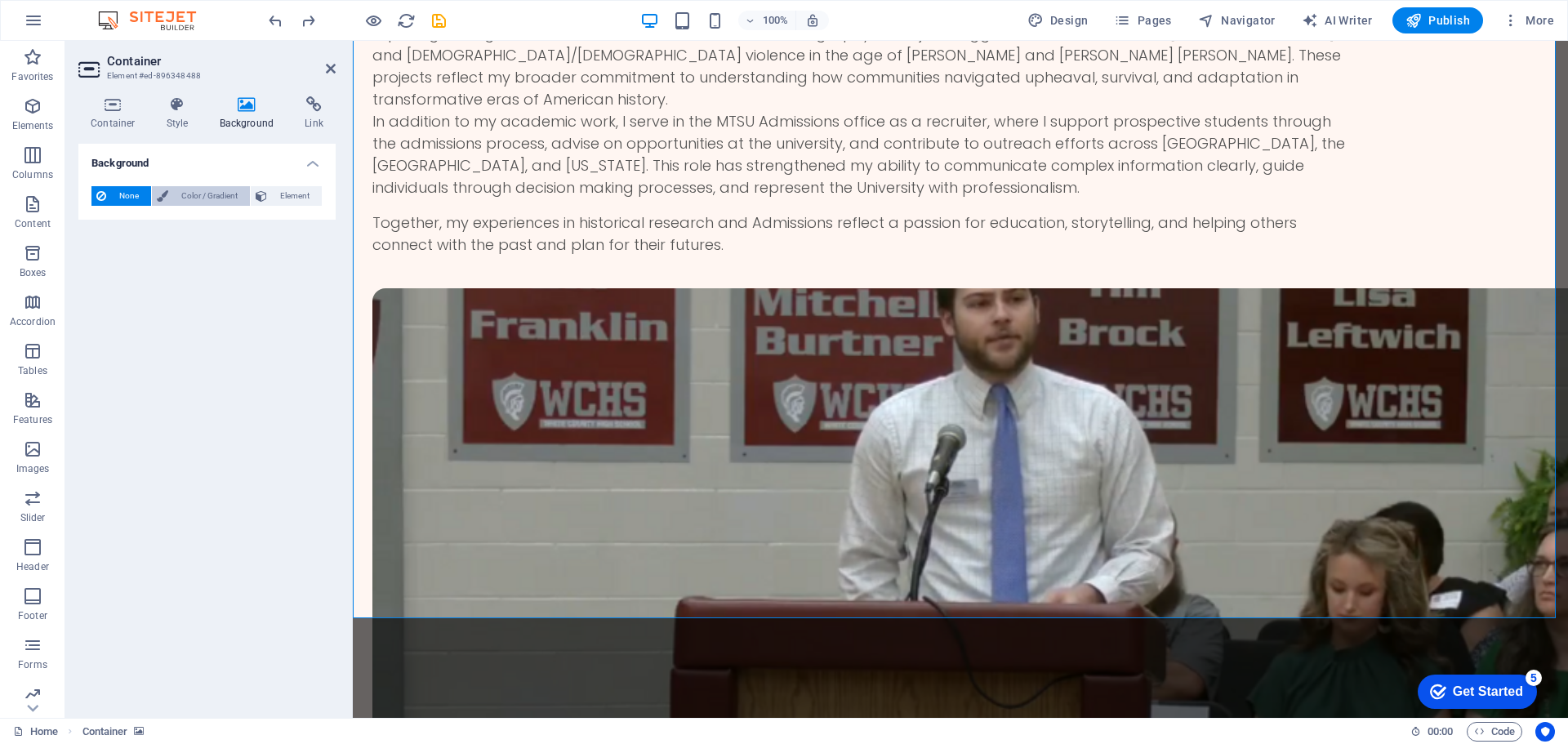
click at [193, 195] on span "Color / Gradient" at bounding box center [209, 196] width 72 height 19
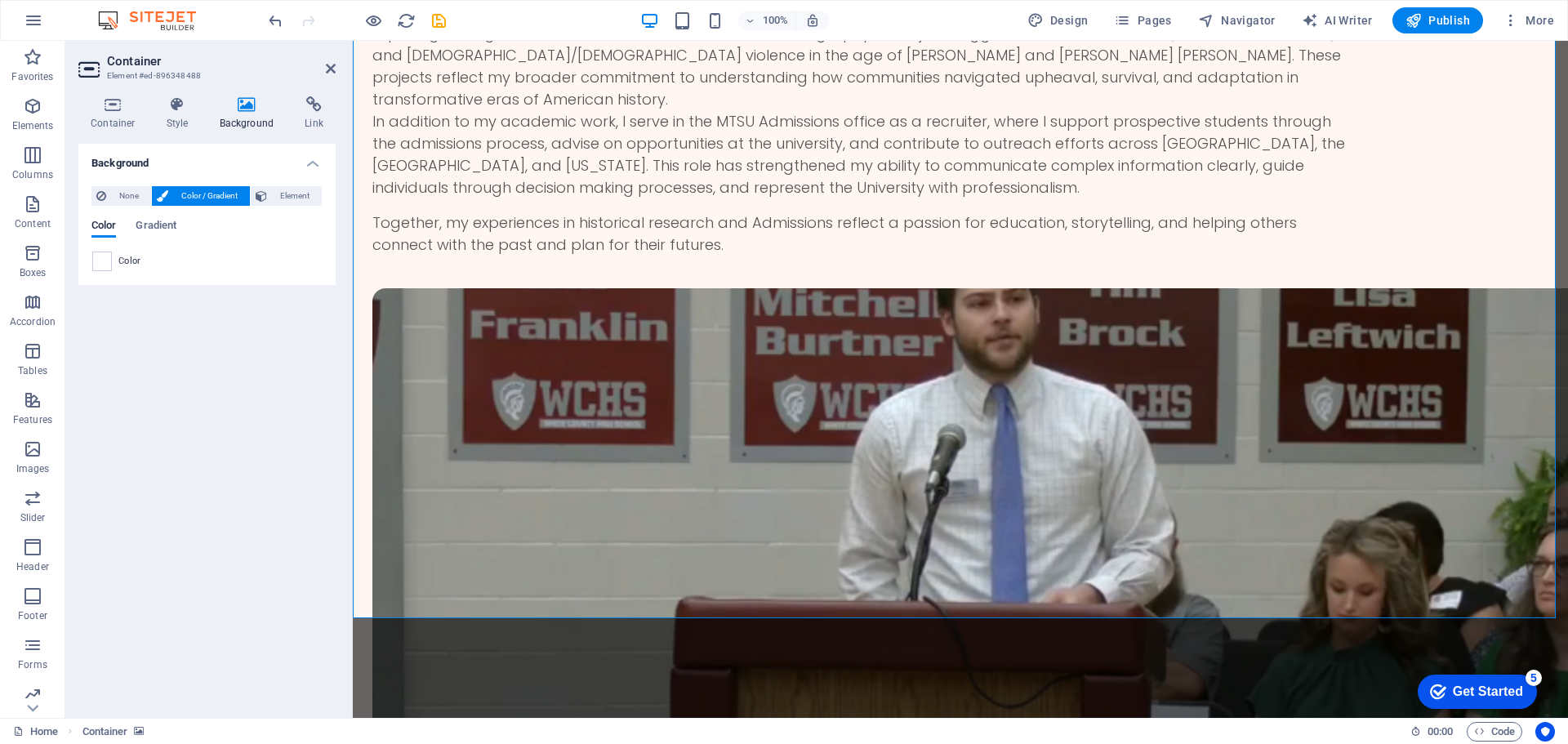
click at [114, 259] on div "Color" at bounding box center [207, 261] width 230 height 19
click at [100, 260] on span at bounding box center [102, 261] width 18 height 18
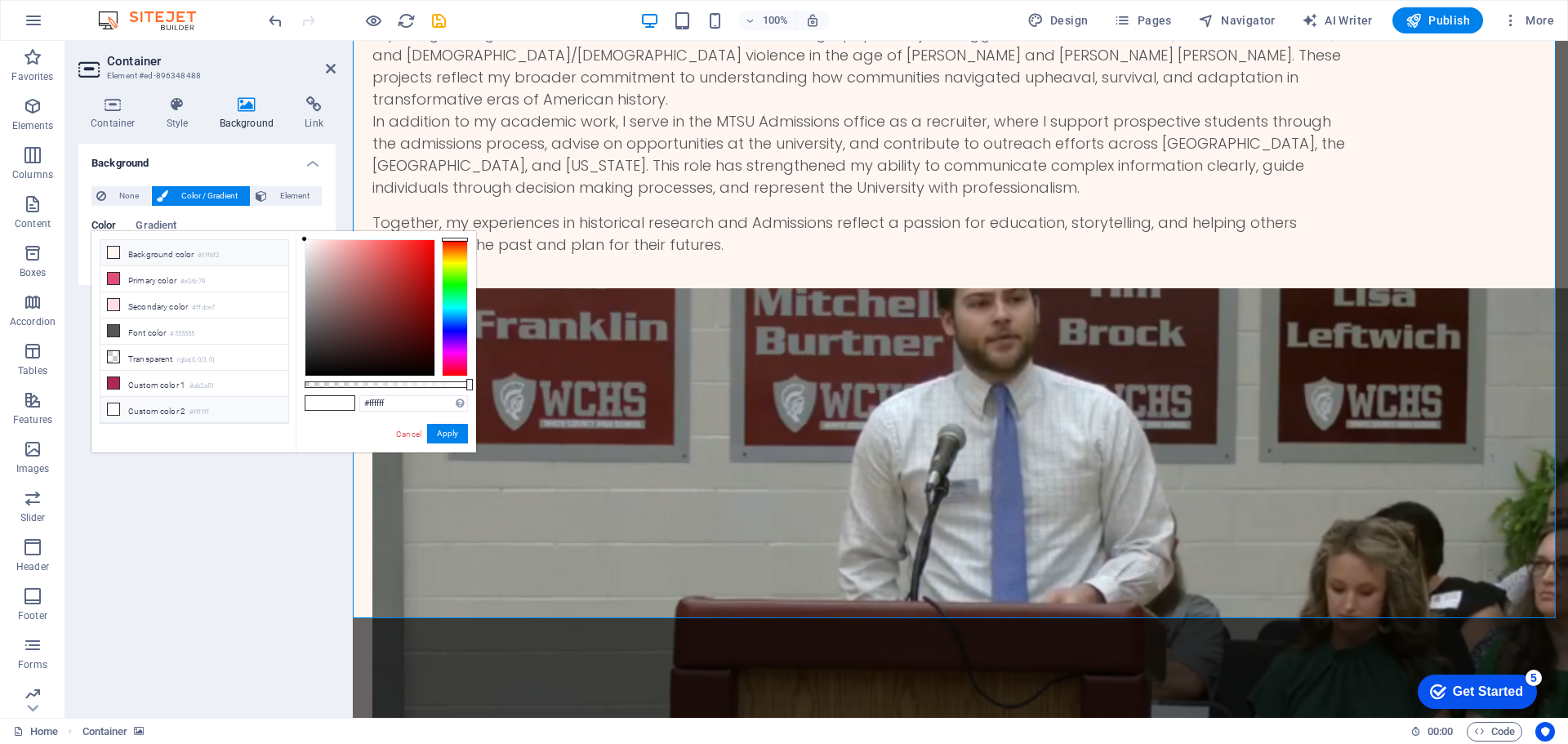
click at [132, 257] on li "Background color #fff6f2" at bounding box center [194, 253] width 188 height 26
type input "#fff6f2"
click at [439, 436] on button "Apply" at bounding box center [448, 434] width 40 height 19
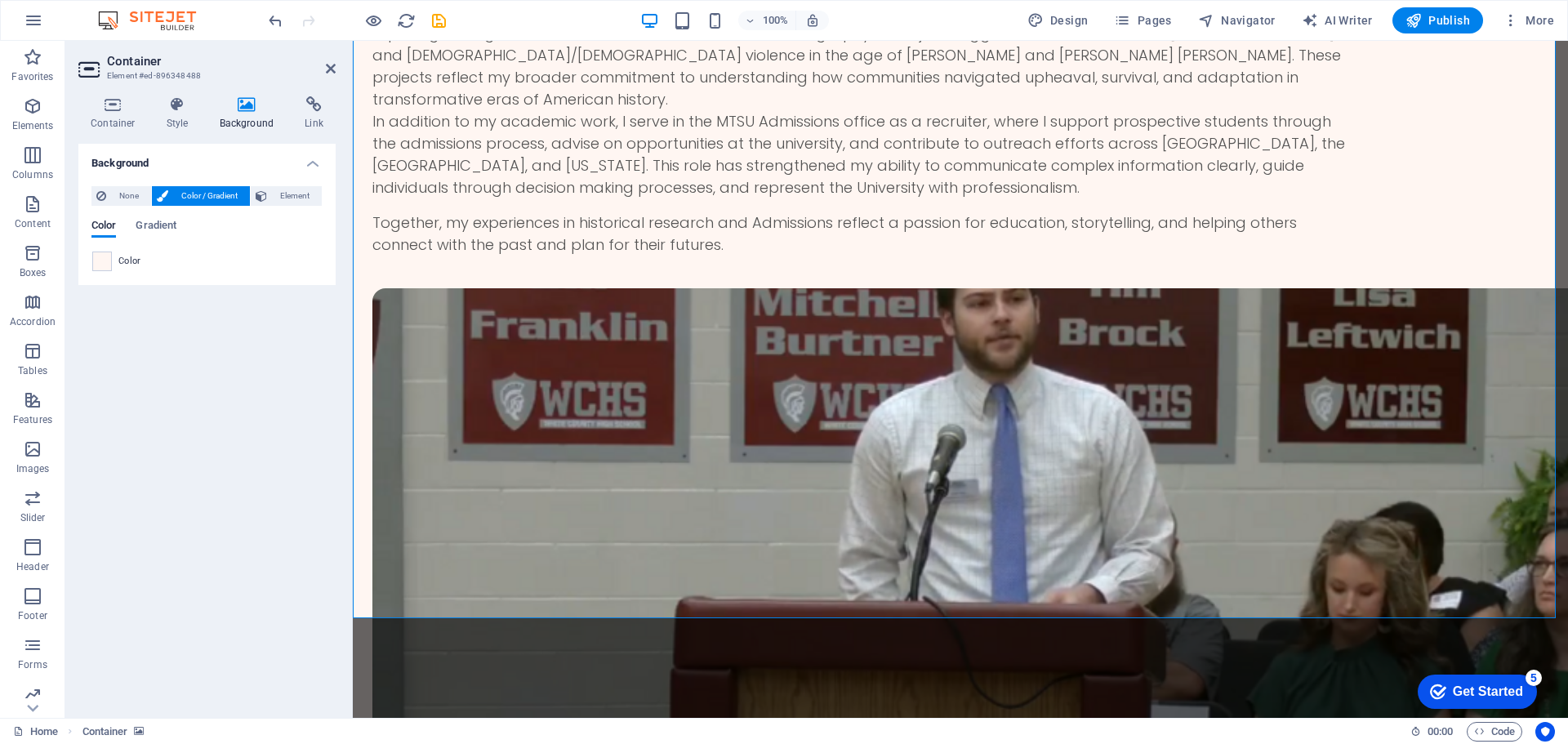
click at [261, 481] on div "Background None Color / Gradient Element Stretch background to full-width Color…" at bounding box center [207, 424] width 258 height 561
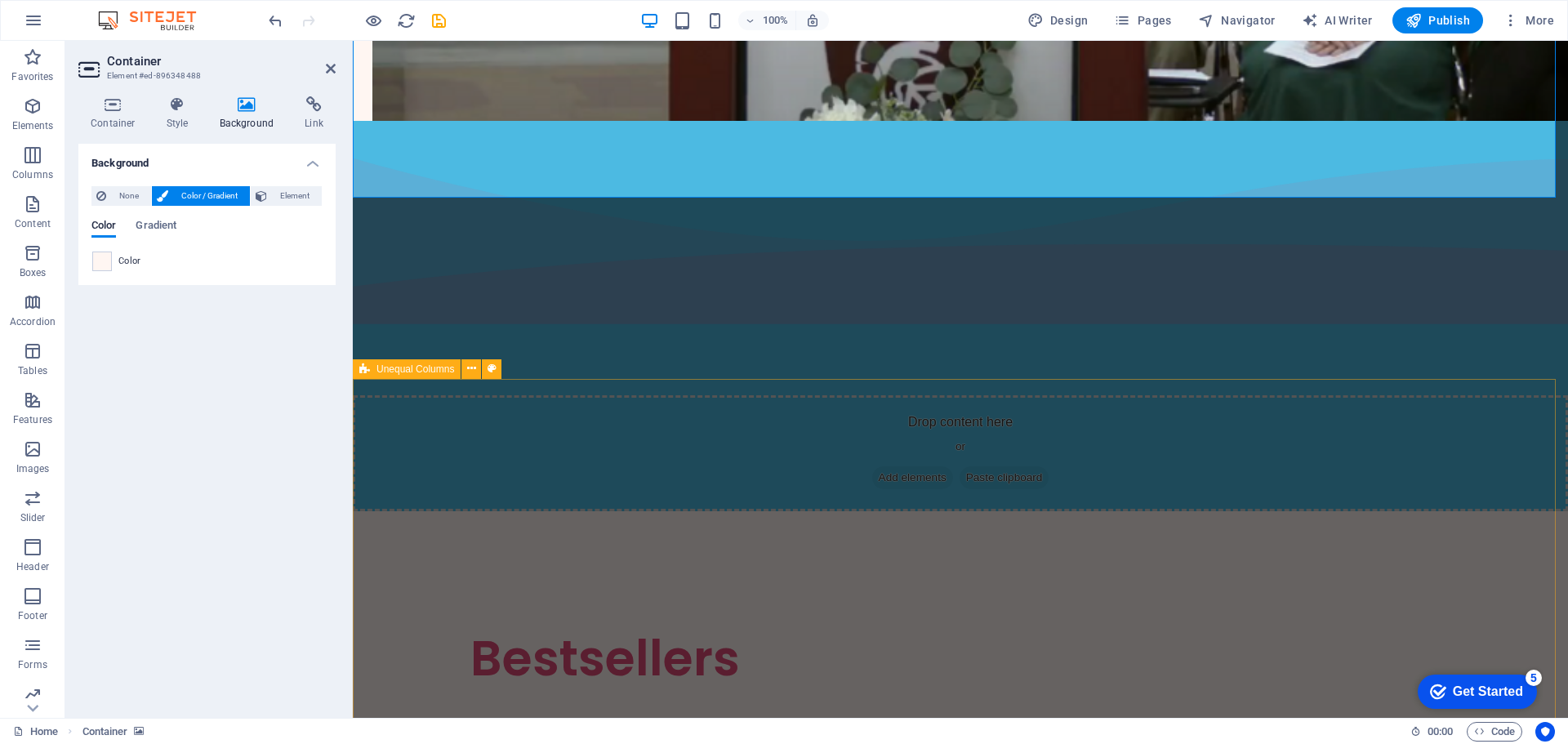
scroll to position [3206, 0]
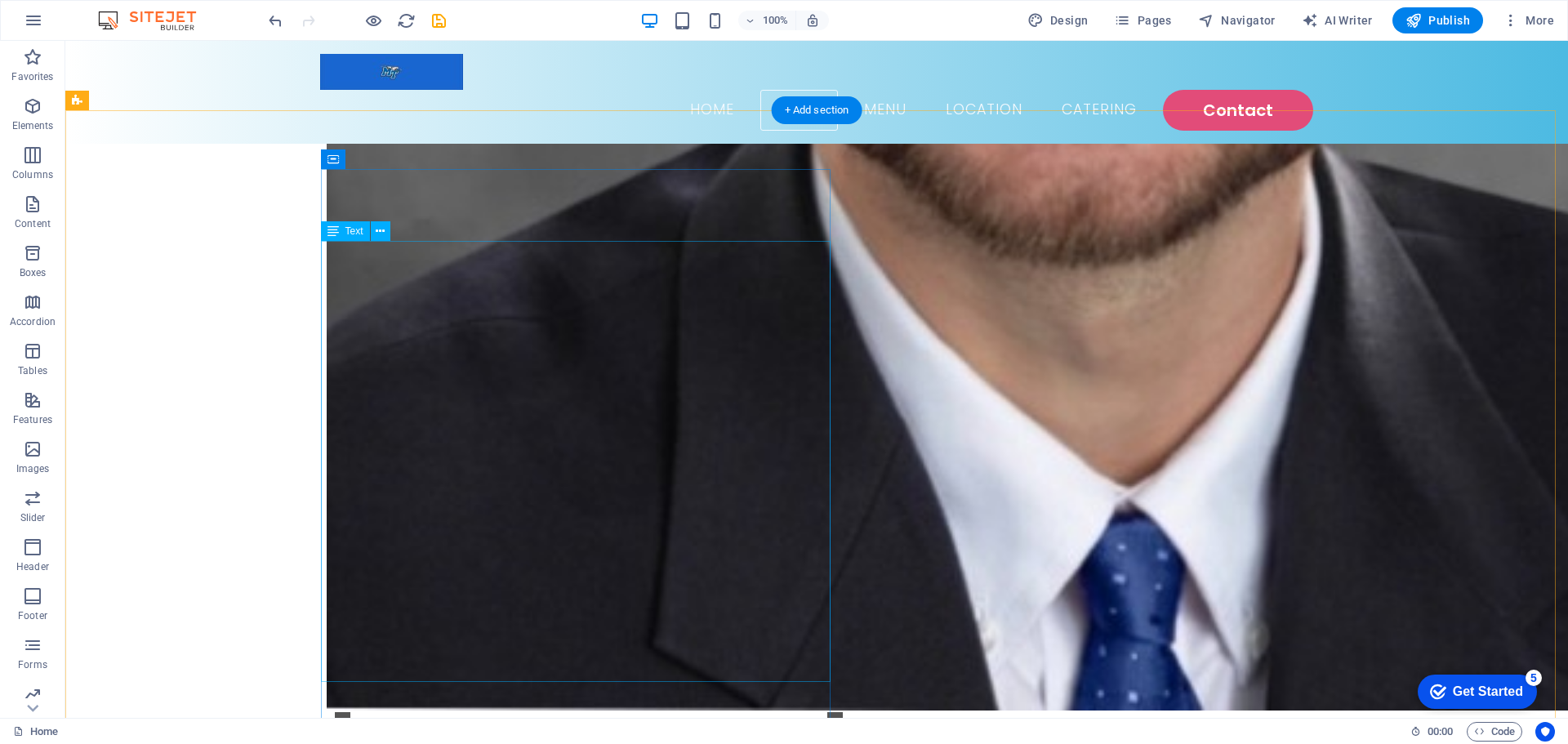
scroll to position [735, 0]
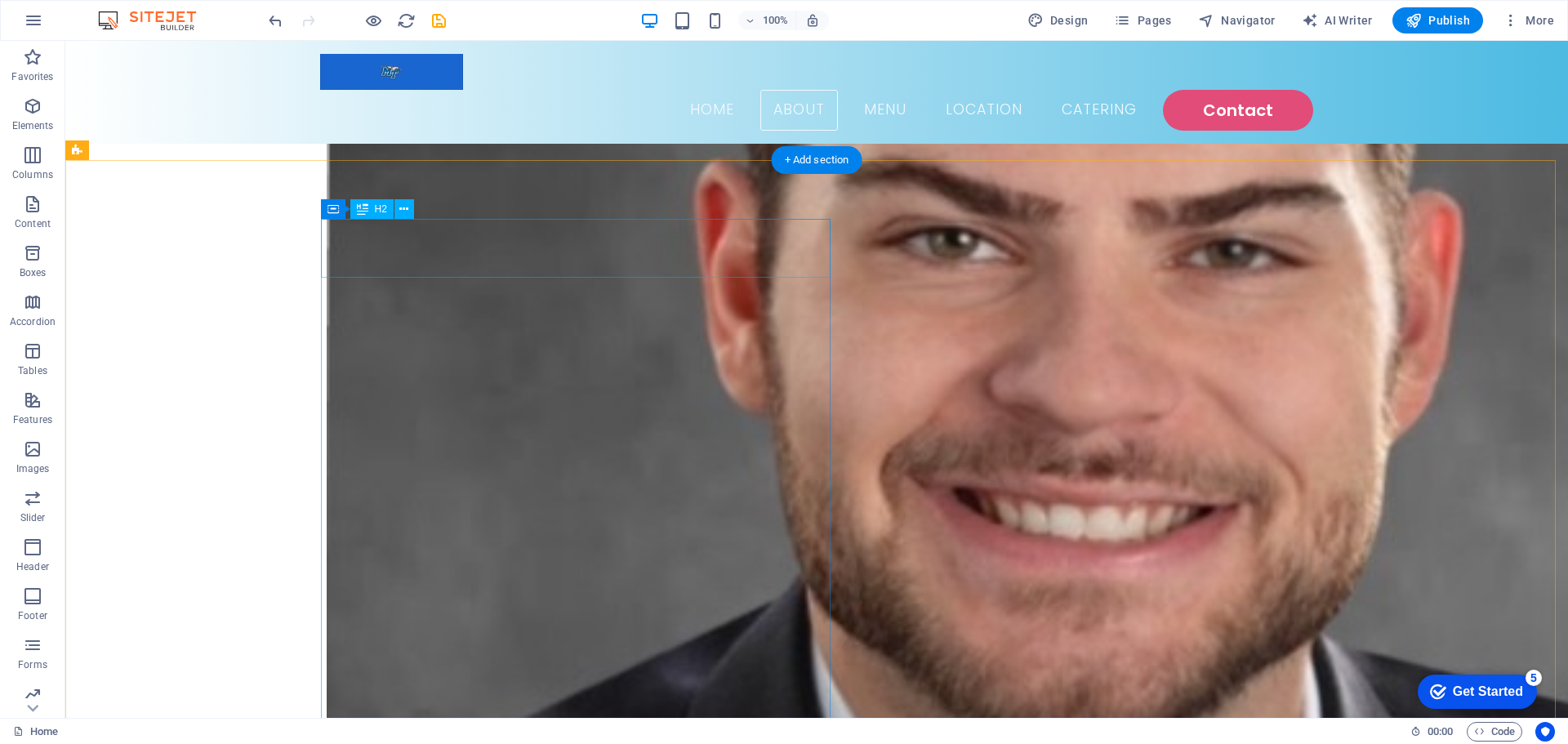
drag, startPoint x: 466, startPoint y: 266, endPoint x: 178, endPoint y: 266, distance: 288.0
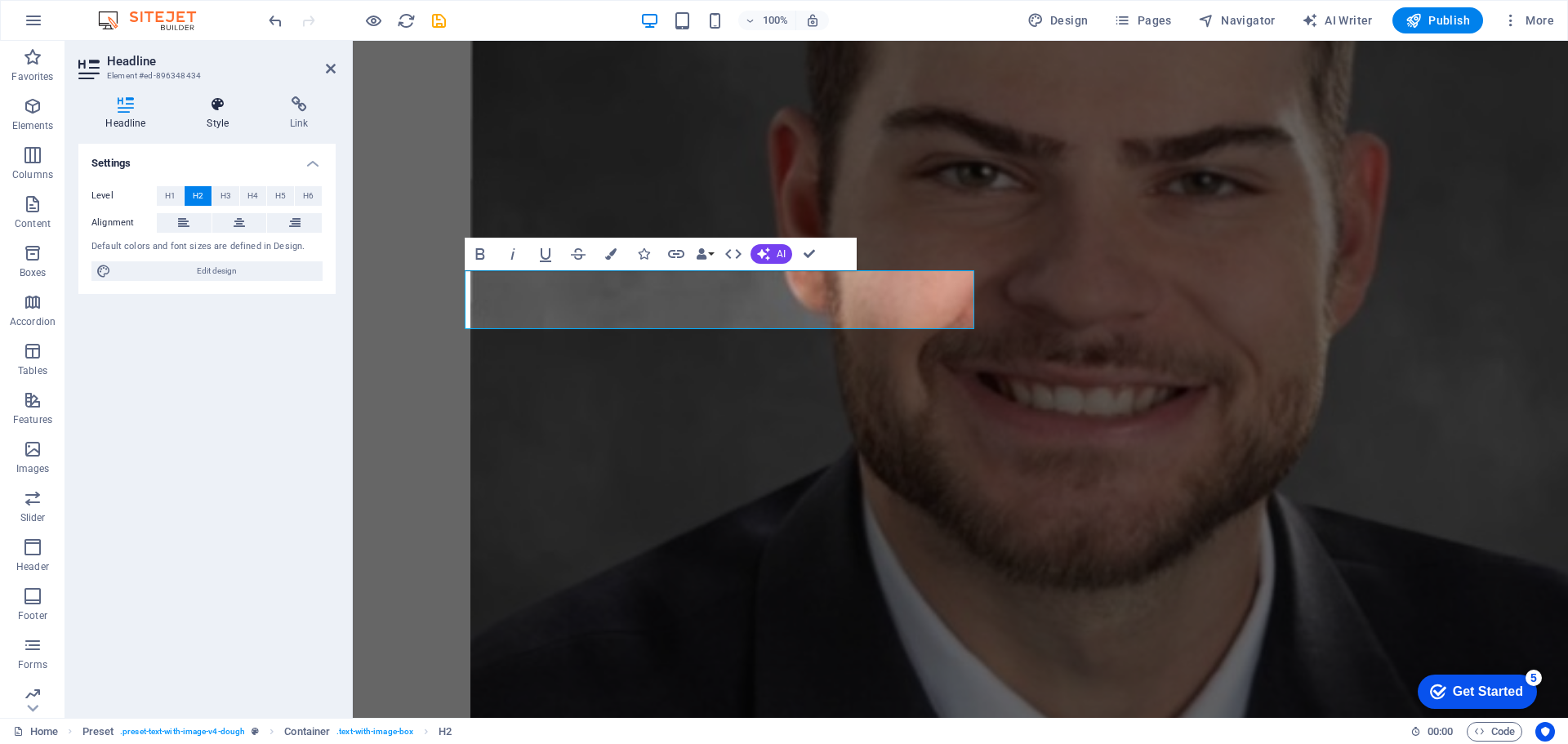
click at [224, 103] on icon at bounding box center [217, 105] width 77 height 17
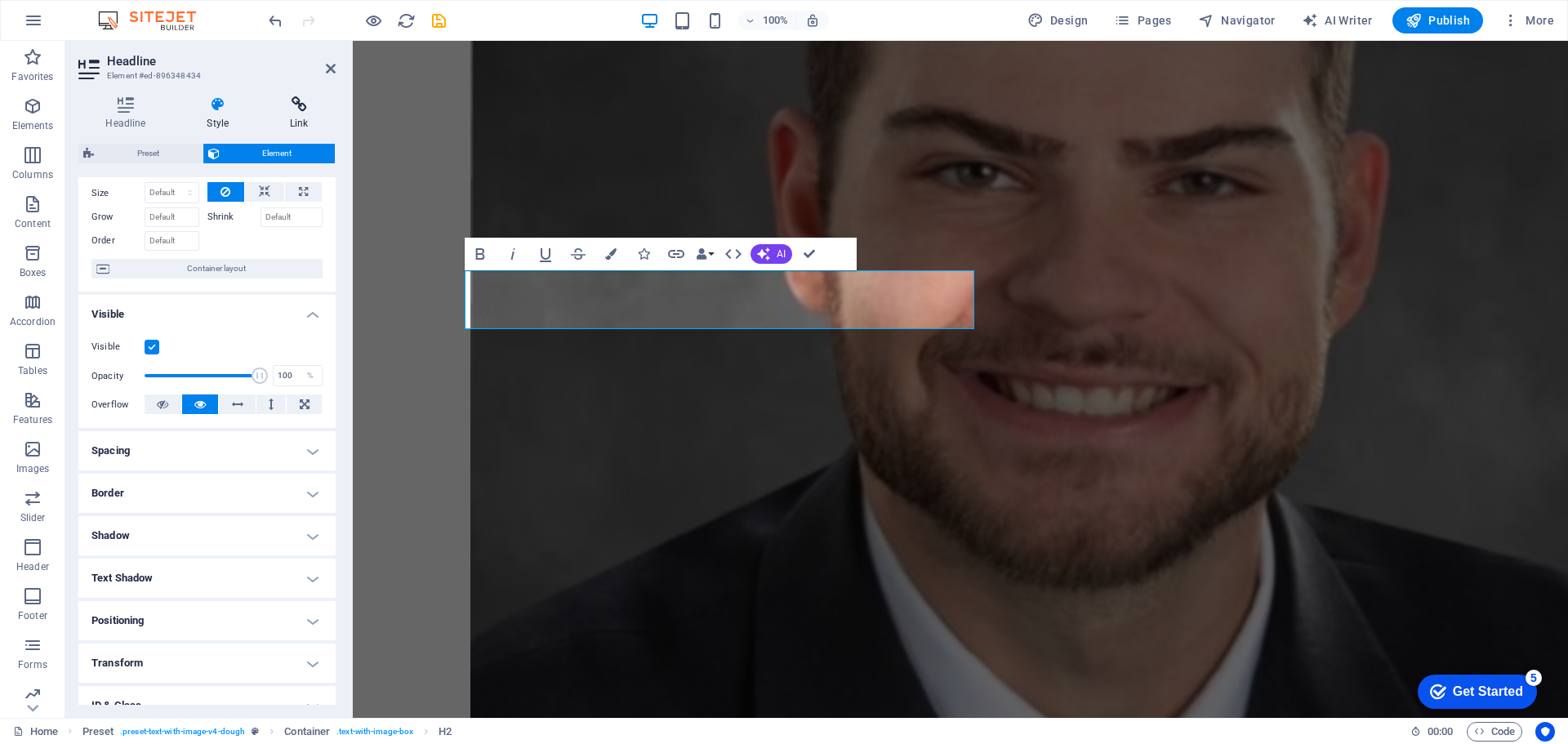
scroll to position [0, 0]
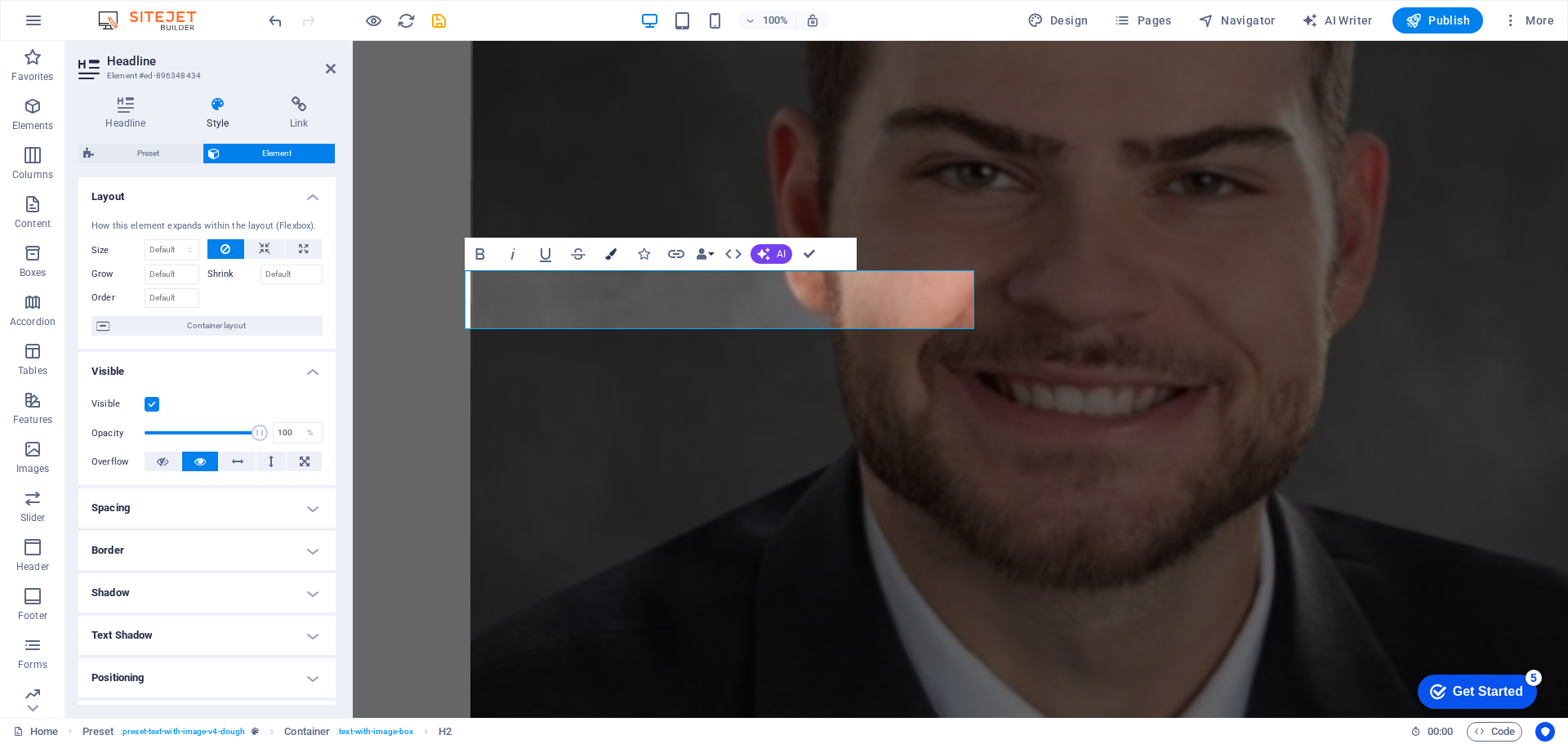
click at [608, 252] on icon "button" at bounding box center [610, 253] width 11 height 11
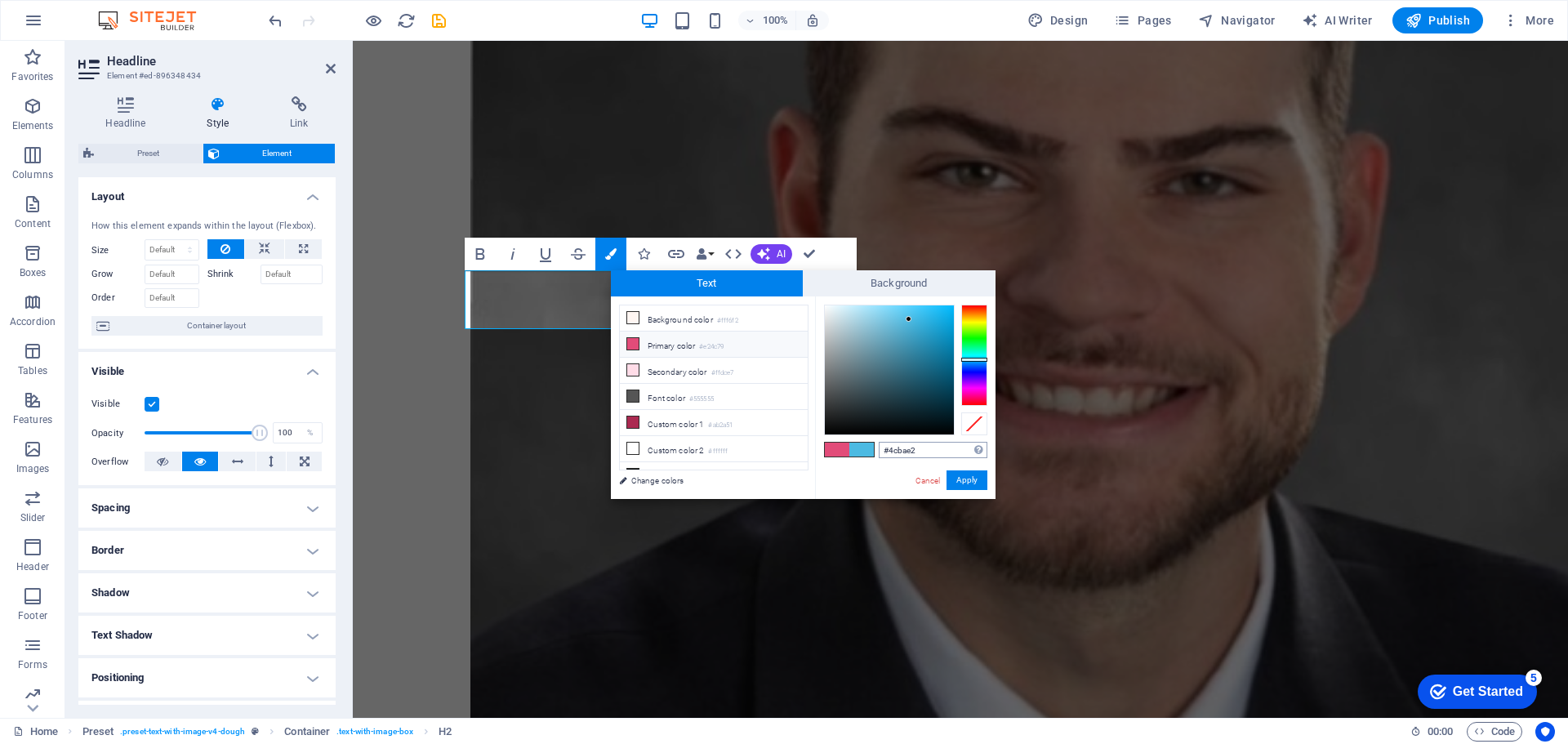
click at [926, 448] on input "#4cbae2" at bounding box center [933, 449] width 109 height 17
click at [920, 479] on link "Cancel" at bounding box center [928, 481] width 29 height 12
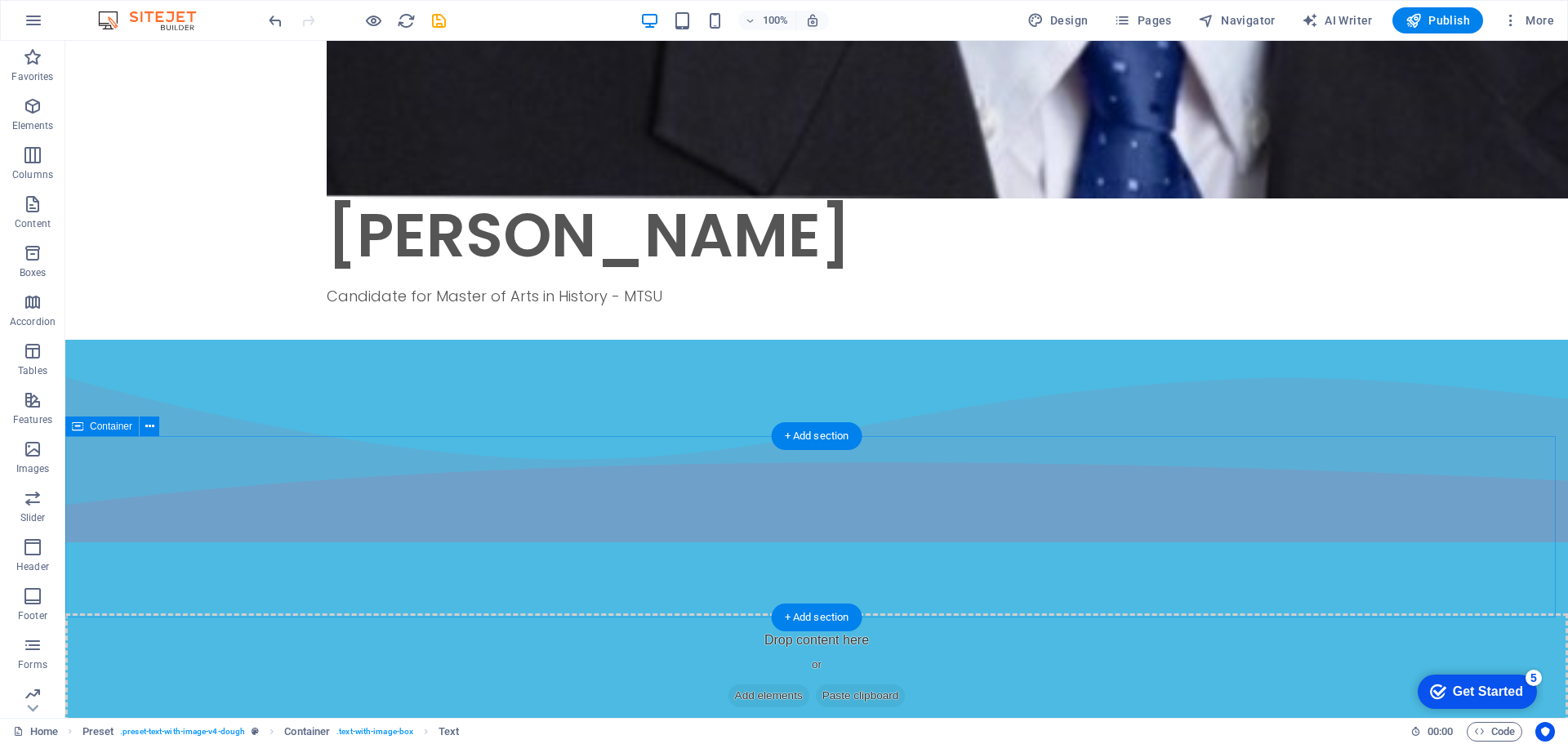
scroll to position [1797, 0]
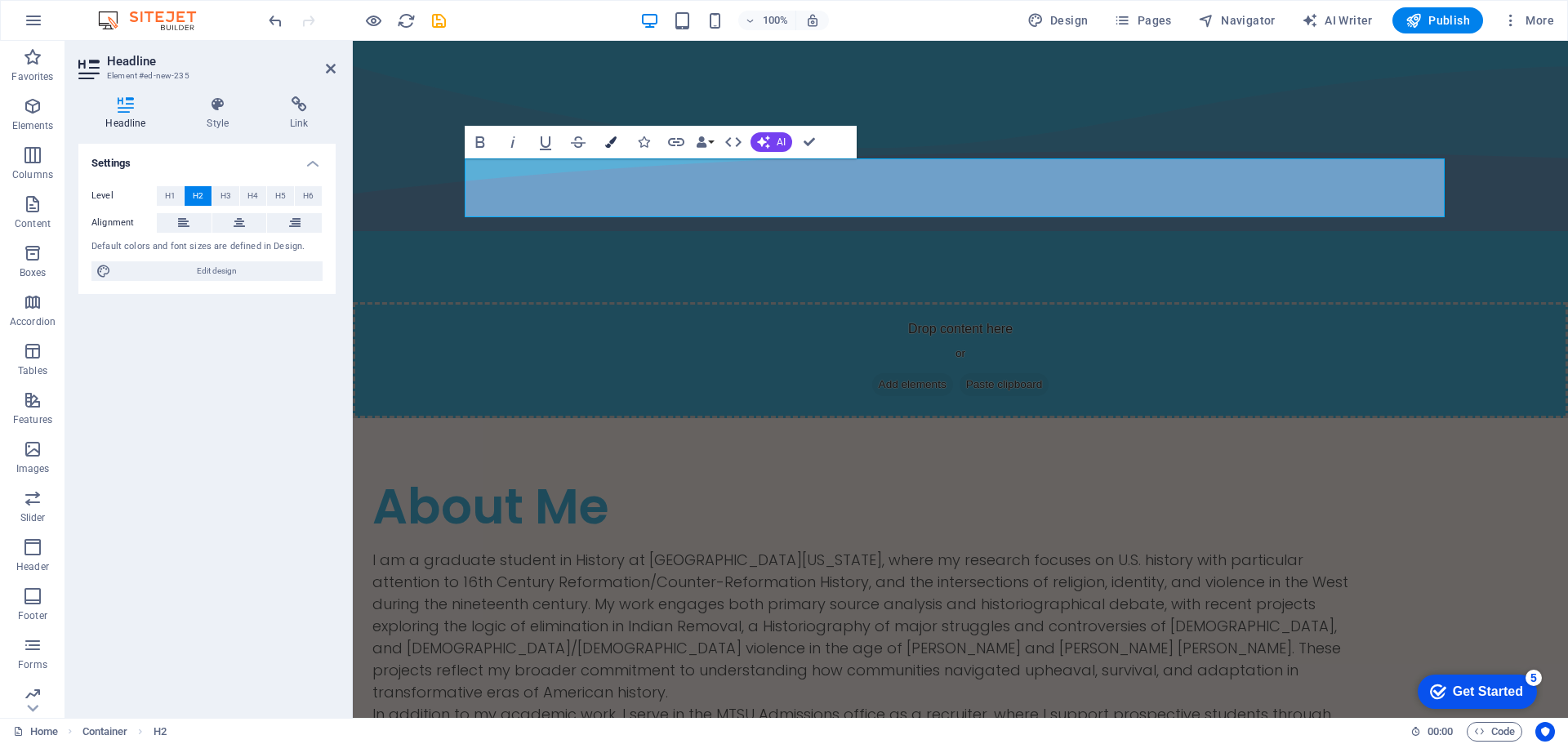
click at [612, 139] on icon "button" at bounding box center [610, 142] width 11 height 11
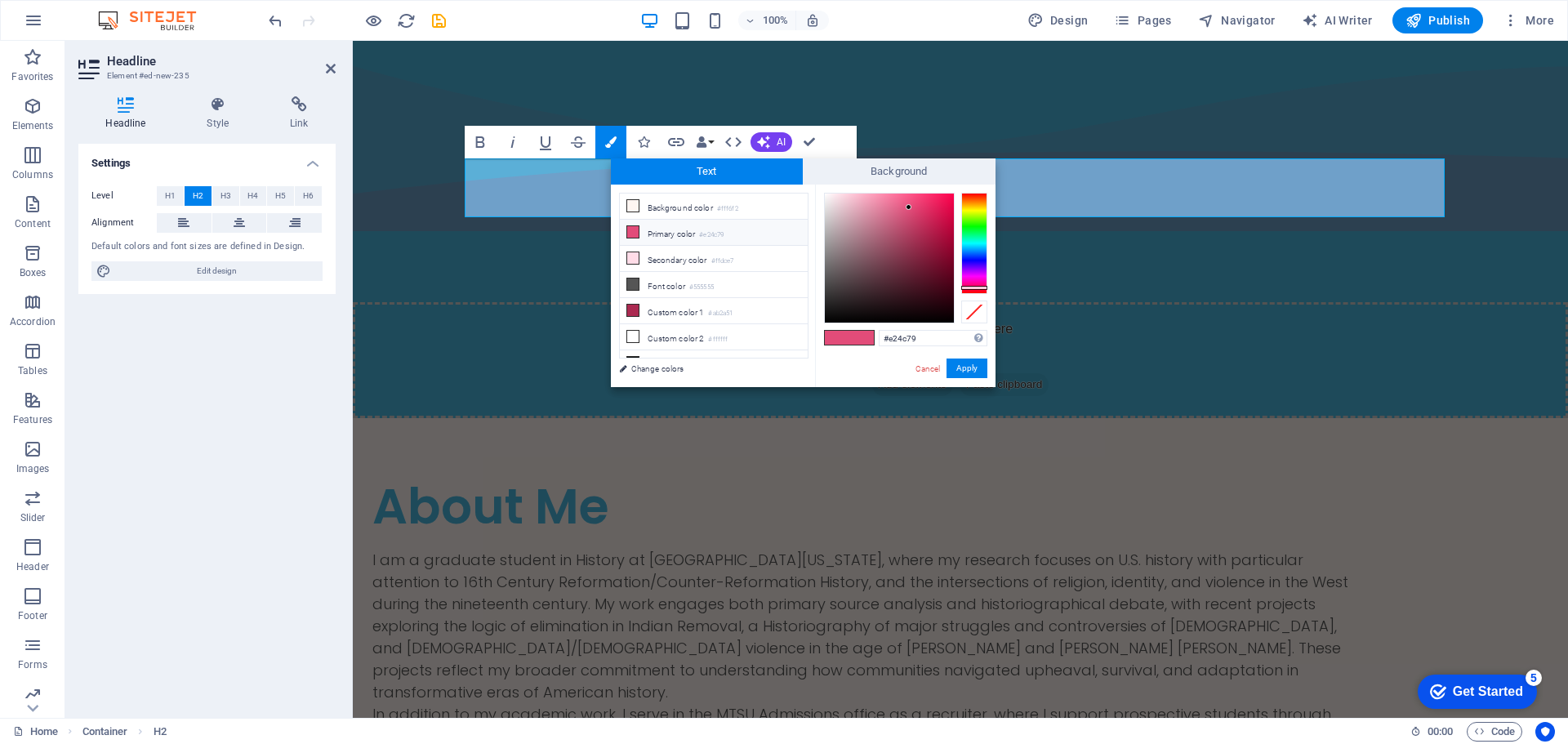
drag, startPoint x: 880, startPoint y: 324, endPoint x: 807, endPoint y: 325, distance: 73.0
click at [806, 325] on div "less Background color #fff6f2 Primary color #e24c79 Secondary color #ffdce7 Fon…" at bounding box center [803, 286] width 384 height 202
type input "#4cbae2"
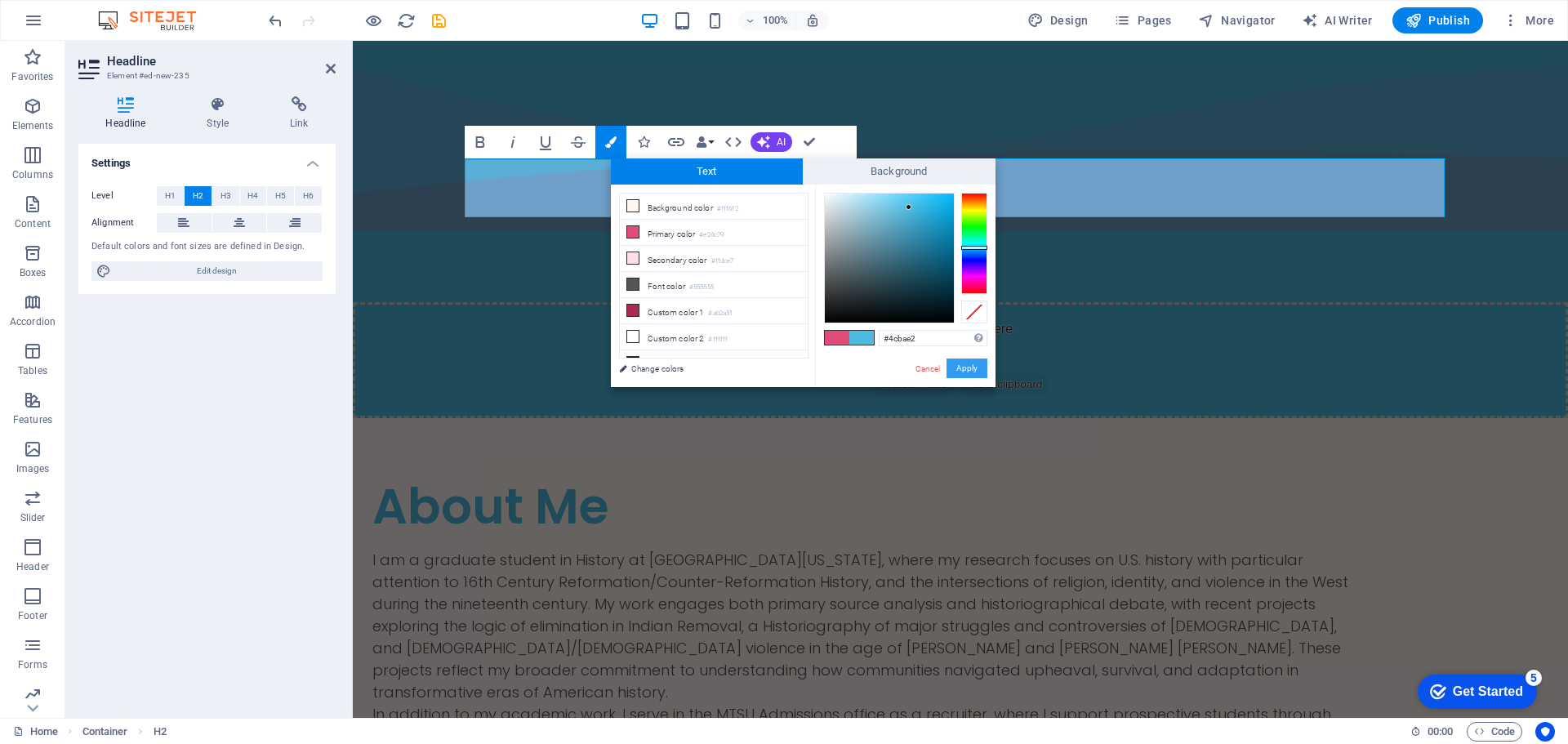
click at [966, 373] on button "Apply" at bounding box center [966, 368] width 40 height 19
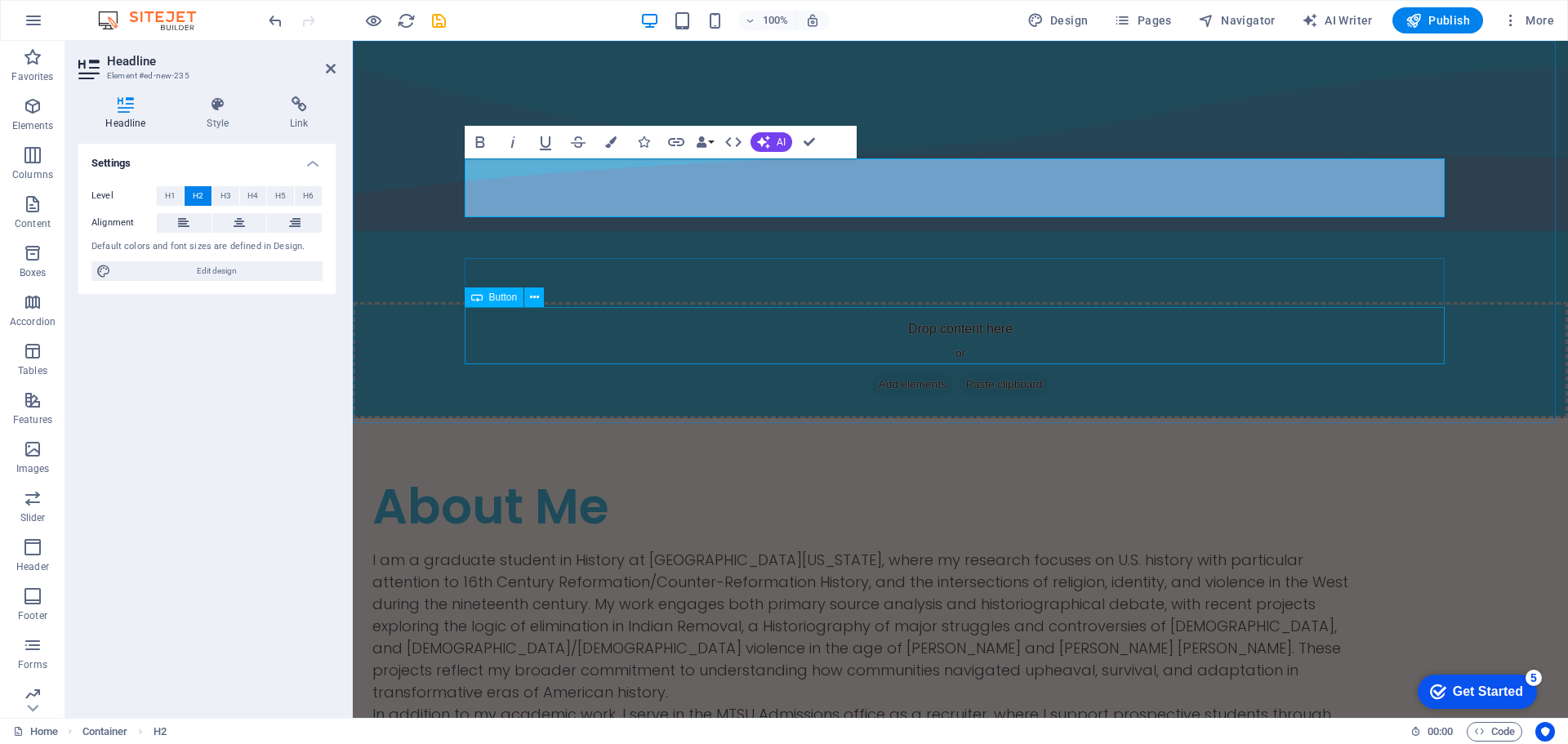
drag, startPoint x: 534, startPoint y: 301, endPoint x: 834, endPoint y: 292, distance: 300.1
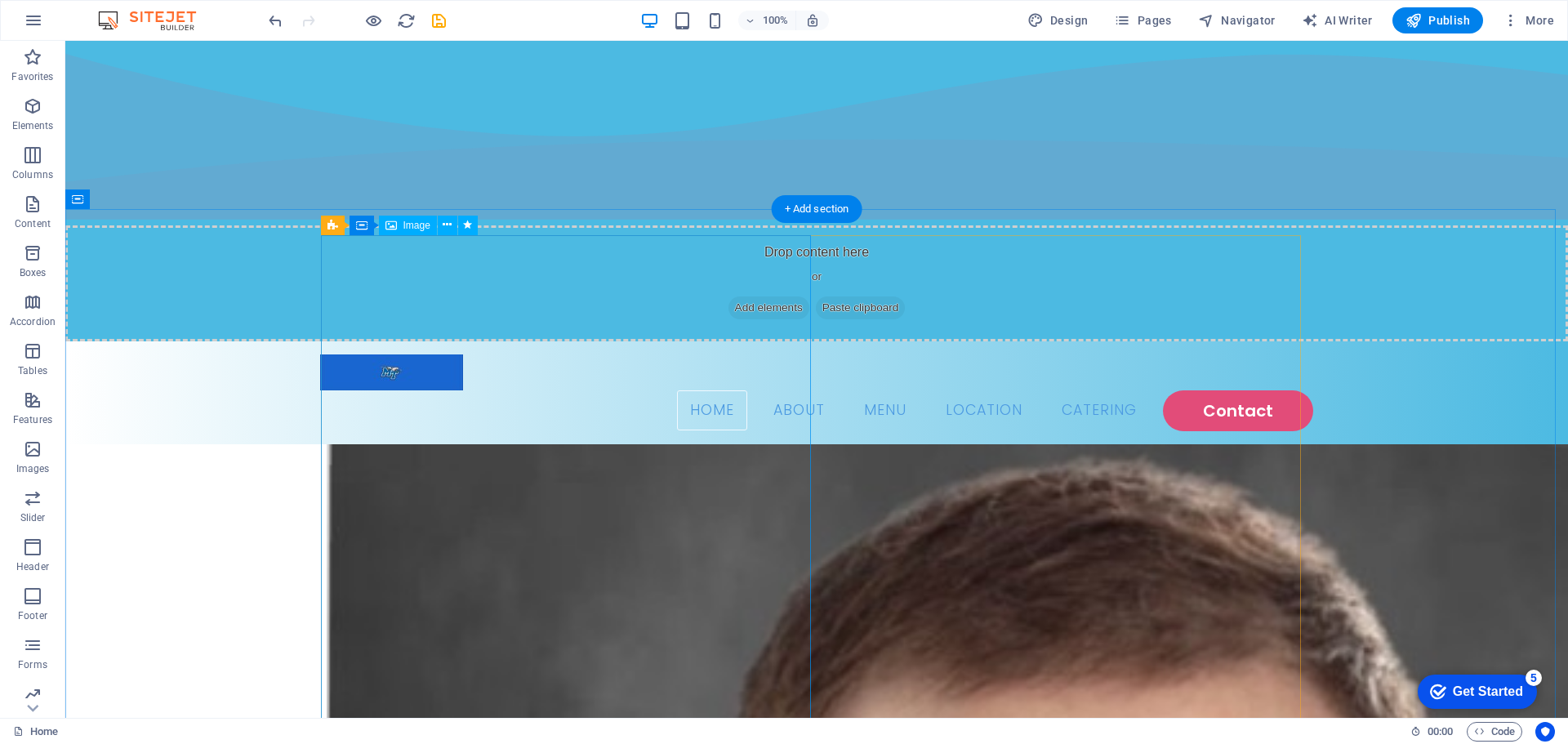
scroll to position [0, 0]
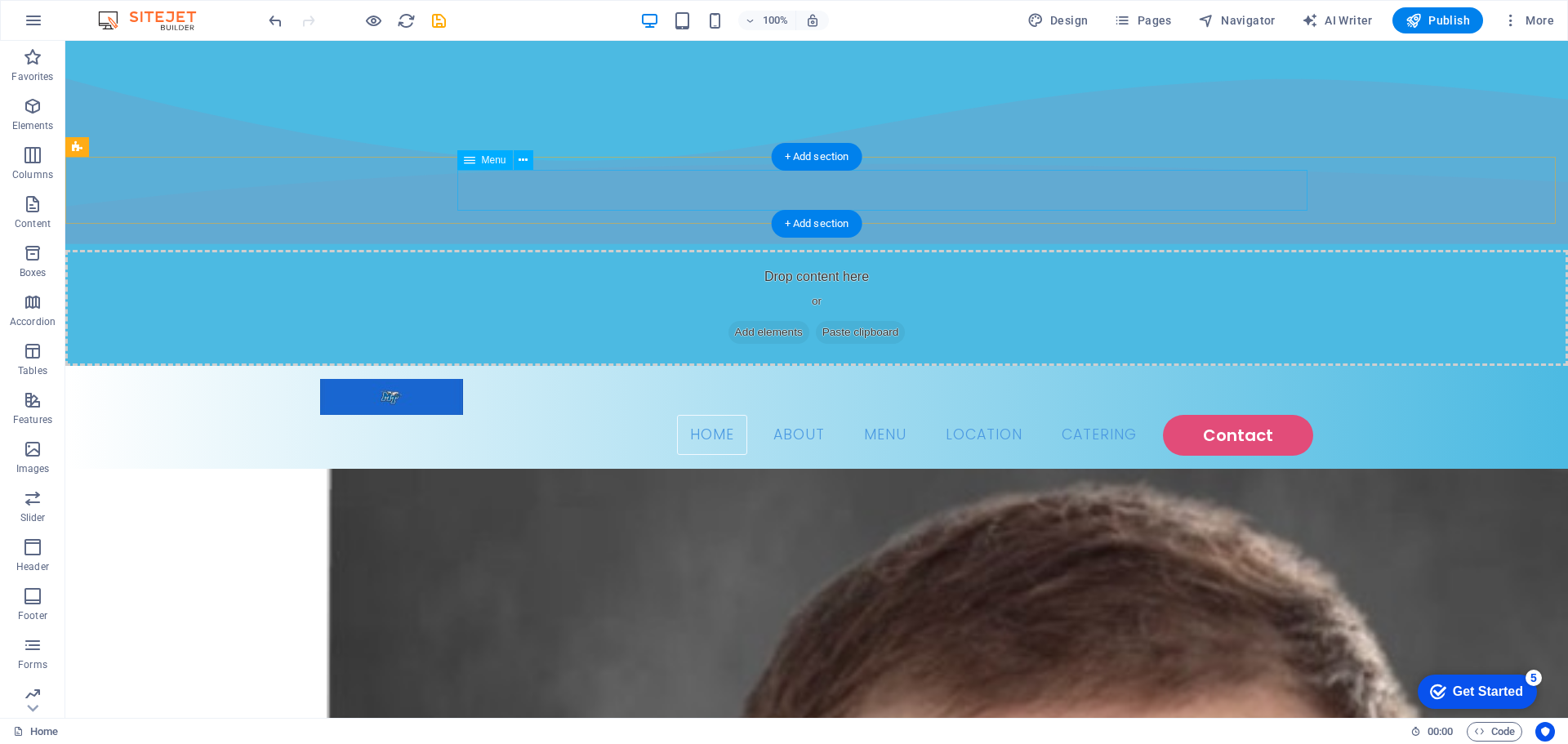
click at [886, 415] on nav "Home About Menu Location Catering Contact" at bounding box center [816, 435] width 993 height 40
drag, startPoint x: 886, startPoint y: 186, endPoint x: 597, endPoint y: 198, distance: 289.2
click at [886, 415] on nav "Home About Menu Location Catering Contact" at bounding box center [816, 435] width 993 height 40
select select
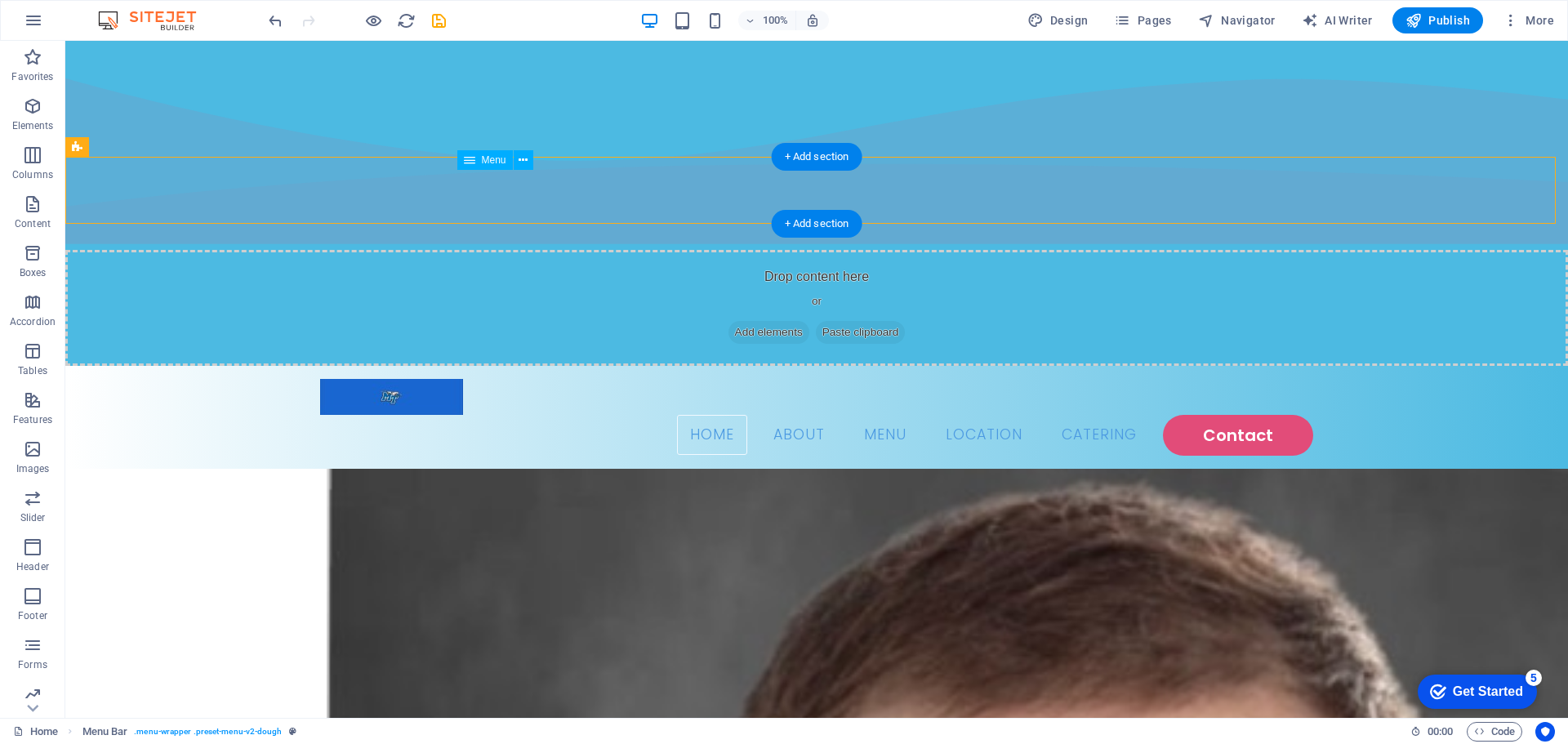
select select "1"
select select
select select "default"
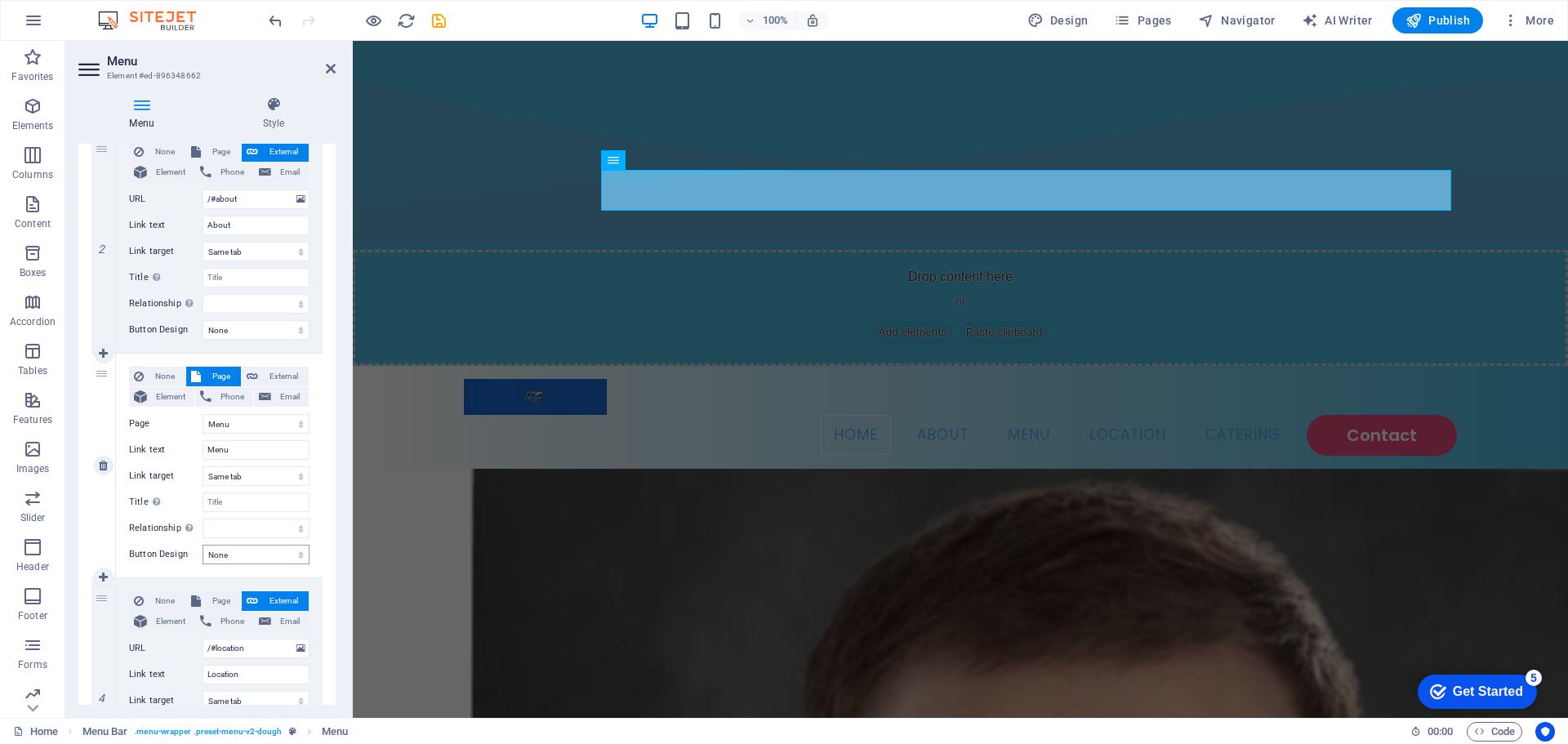
scroll to position [490, 0]
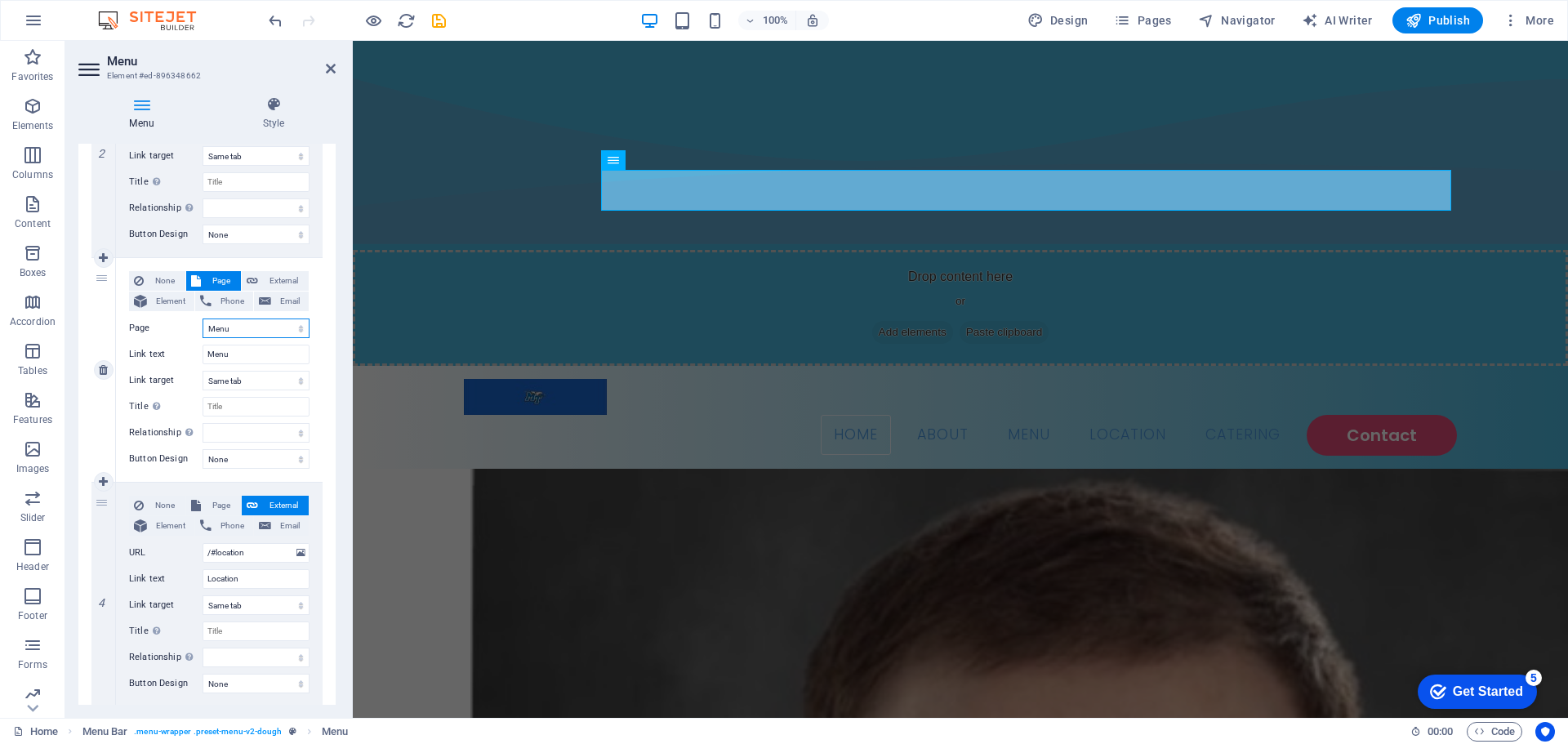
click at [246, 329] on select "Home Menu Contact Legal Notice Privacy" at bounding box center [256, 328] width 107 height 19
click at [245, 328] on select "Home Menu Contact Legal Notice Privacy" at bounding box center [256, 328] width 107 height 19
click at [234, 345] on input "Menu" at bounding box center [256, 354] width 107 height 19
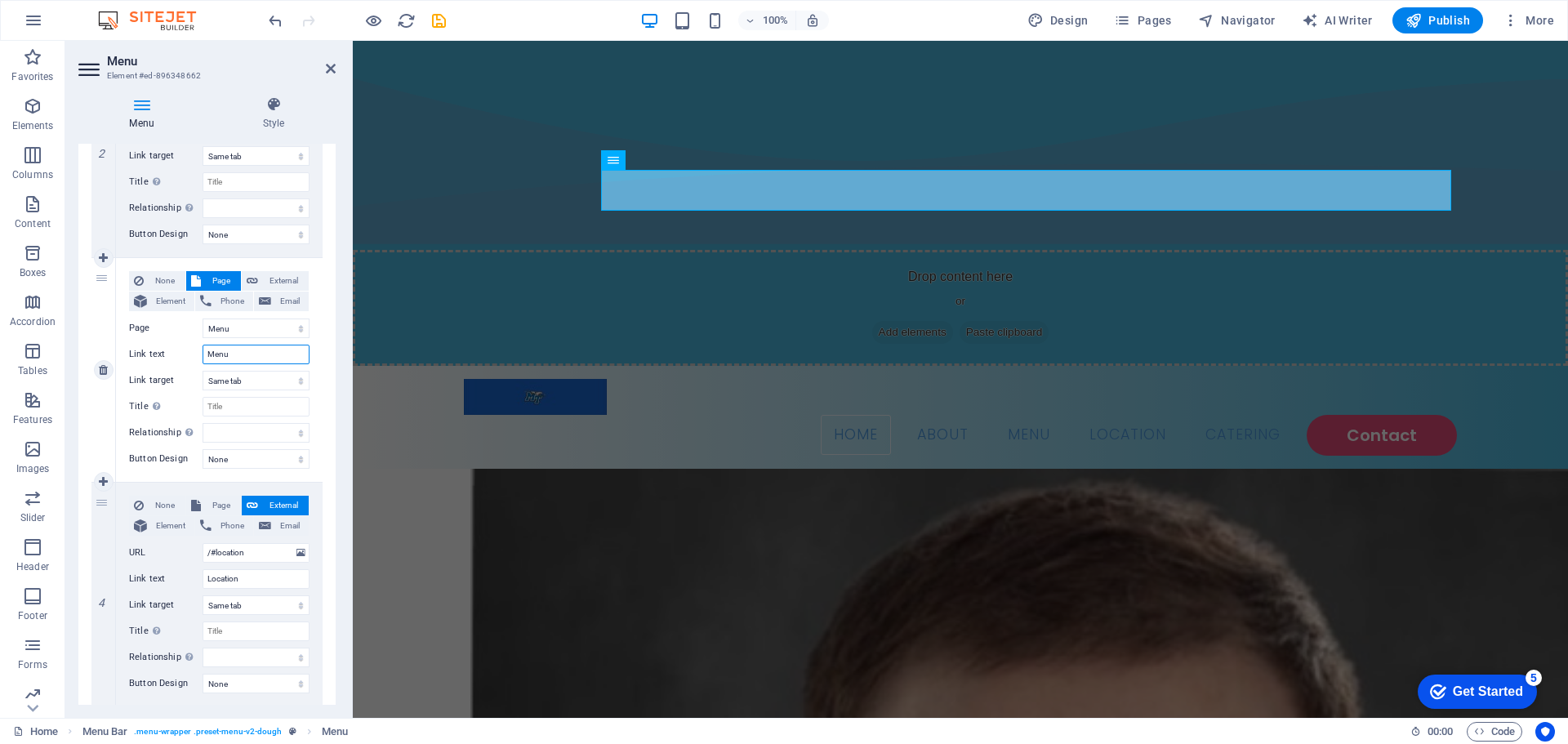
click at [248, 358] on input "Menu" at bounding box center [256, 354] width 107 height 19
drag, startPoint x: 246, startPoint y: 358, endPoint x: 200, endPoint y: 349, distance: 46.9
click at [200, 349] on div "Link text Menu" at bounding box center [219, 354] width 180 height 19
type input "My"
select select
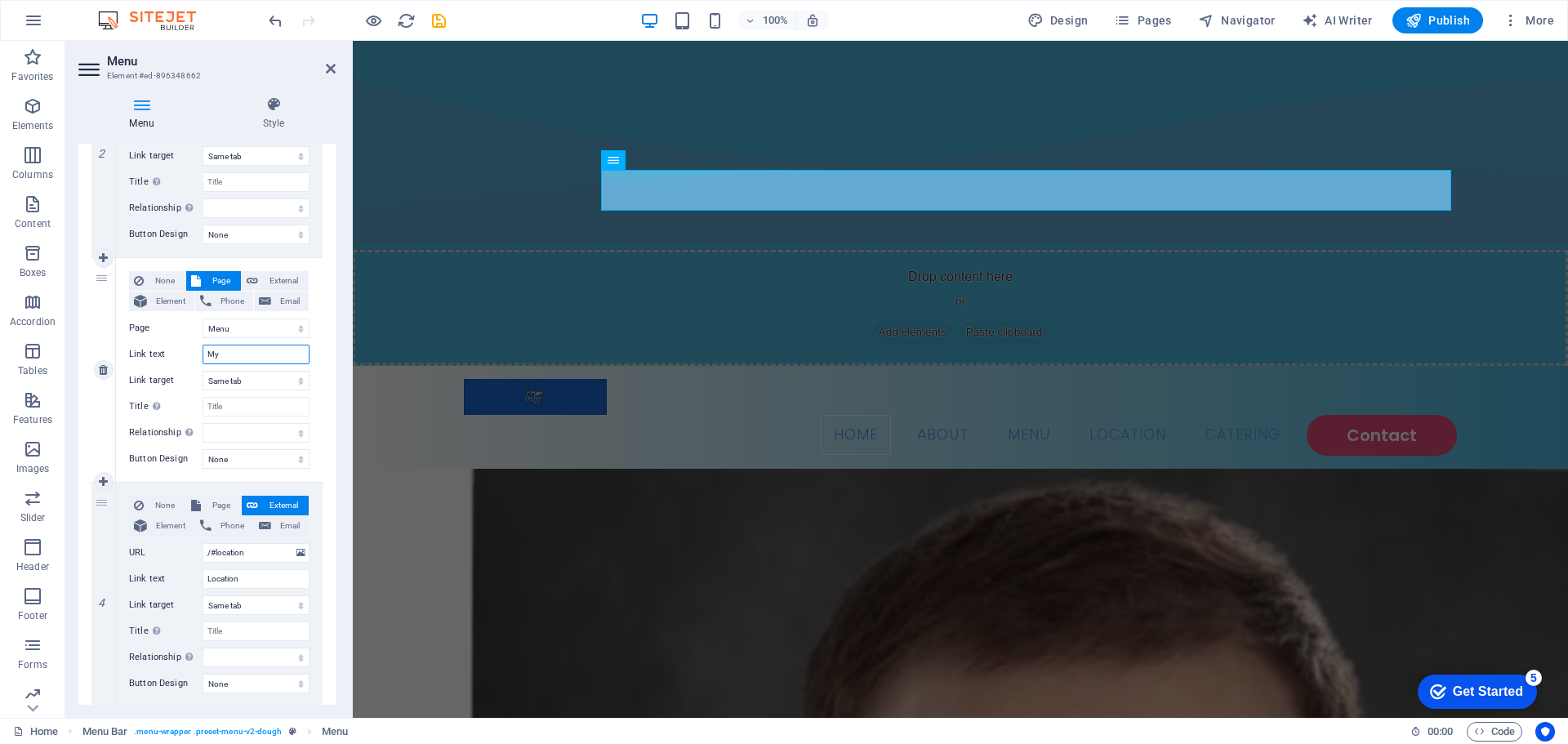
select select
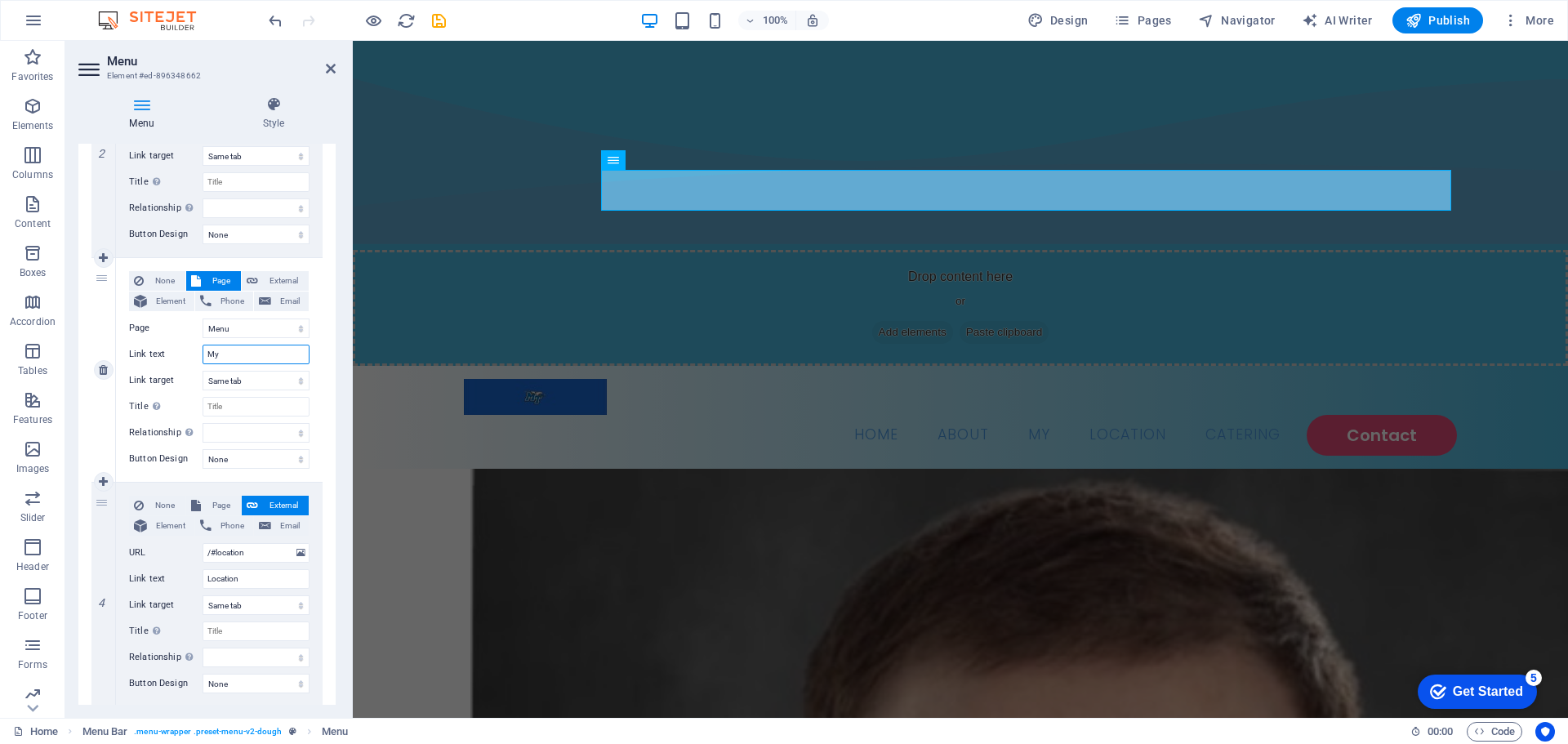
type input "M"
select select
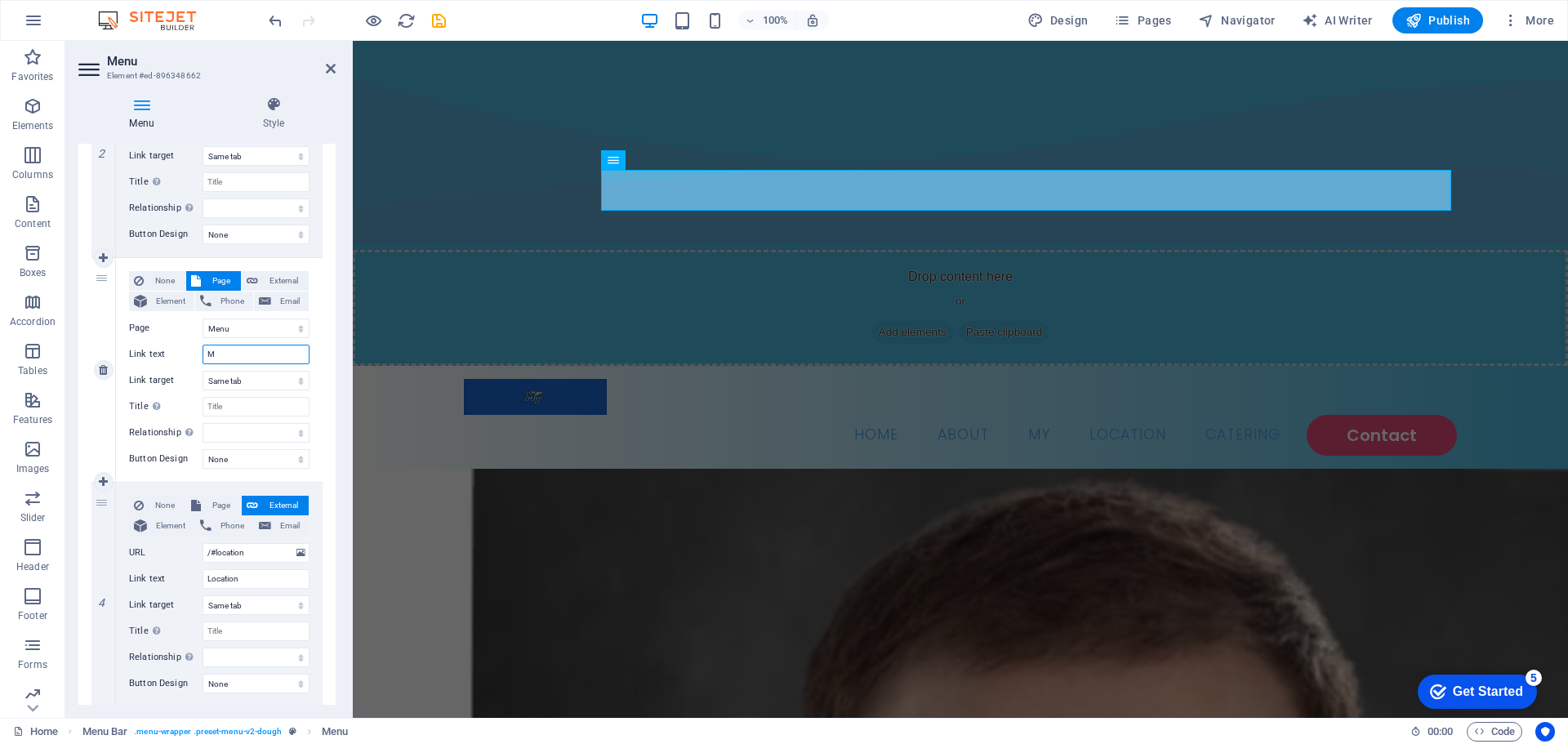
select select
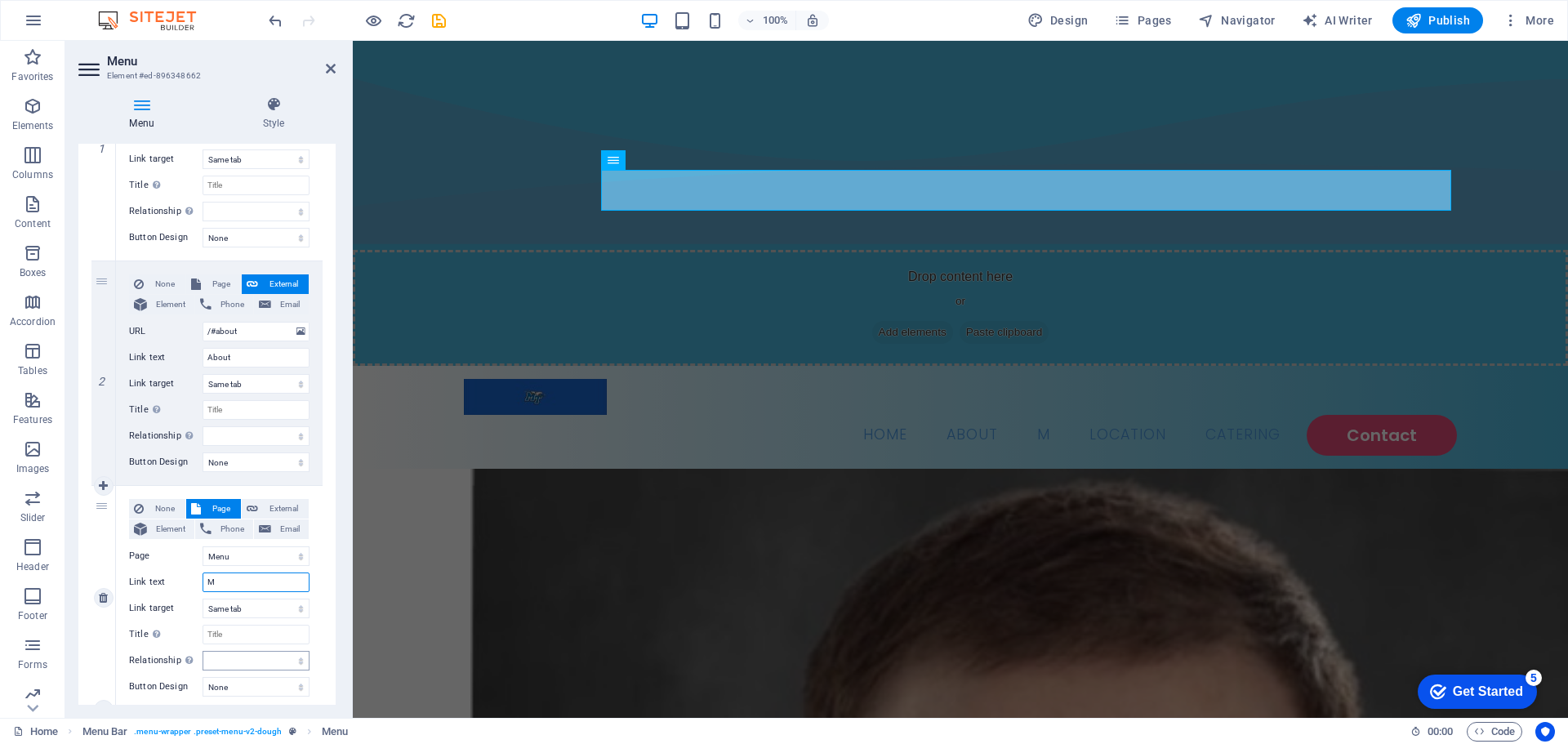
scroll to position [408, 0]
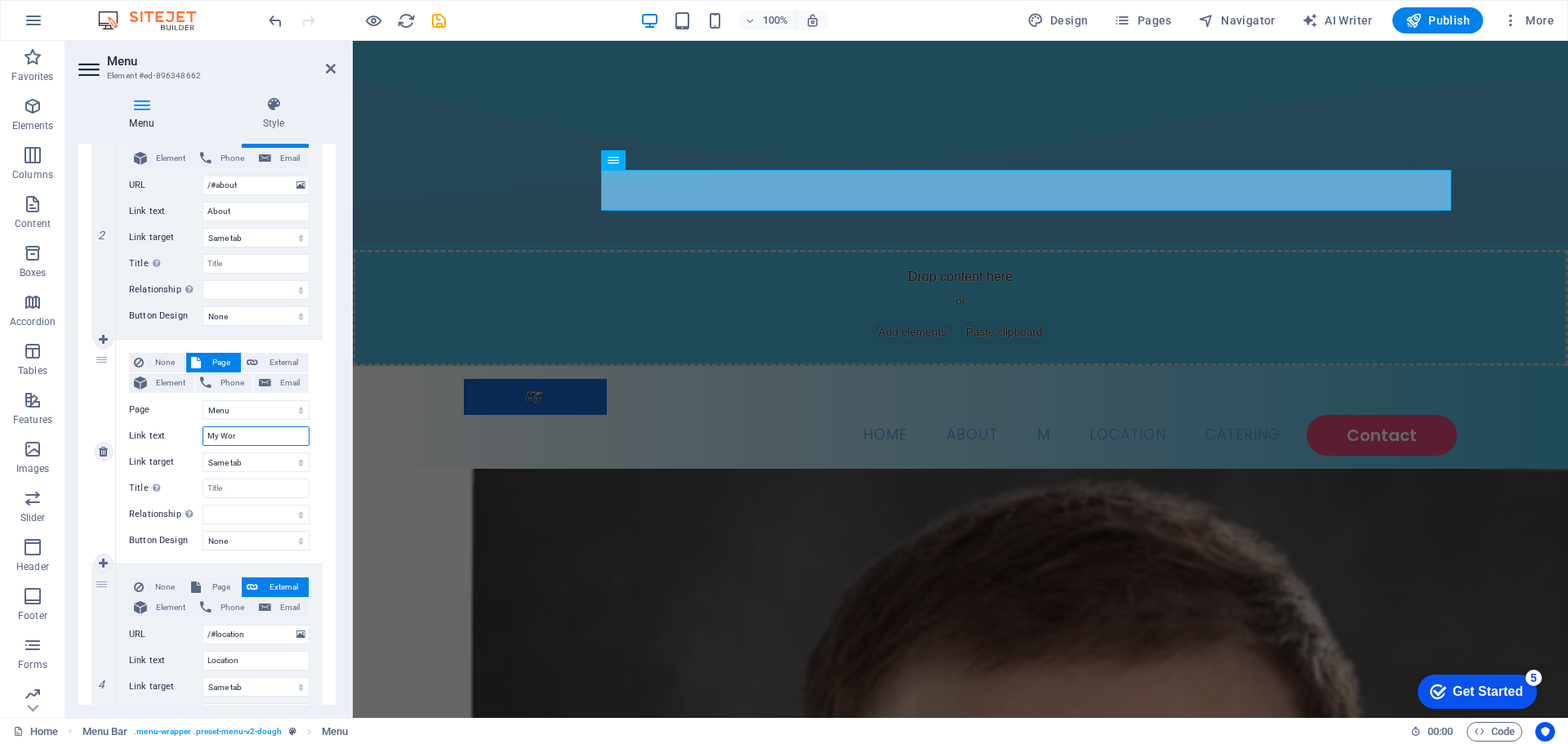
type input "My Work"
select select
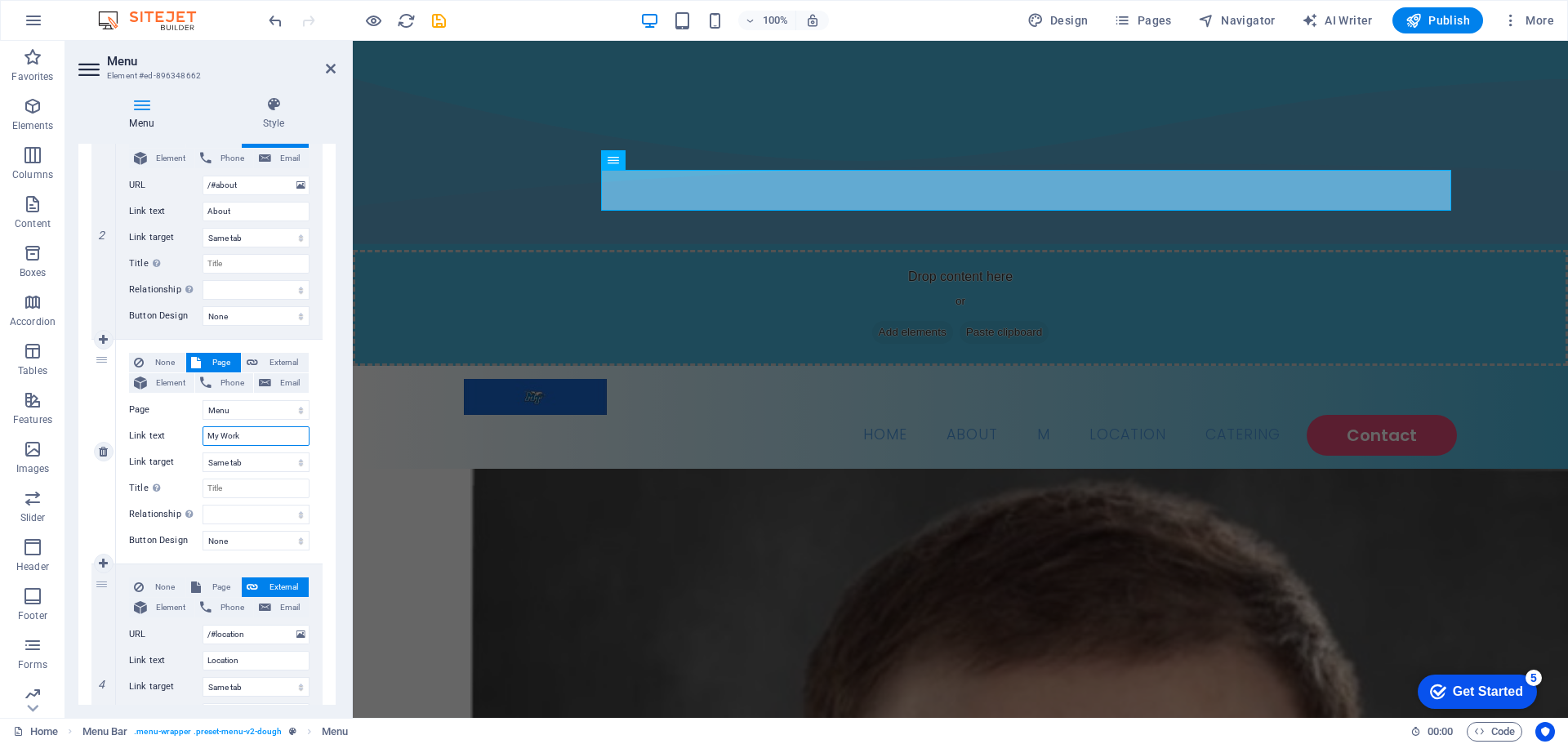
select select
click at [314, 448] on div "None Page External Element Phone Email Page Home Menu Contact Legal Notice Priv…" at bounding box center [219, 451] width 207 height 223
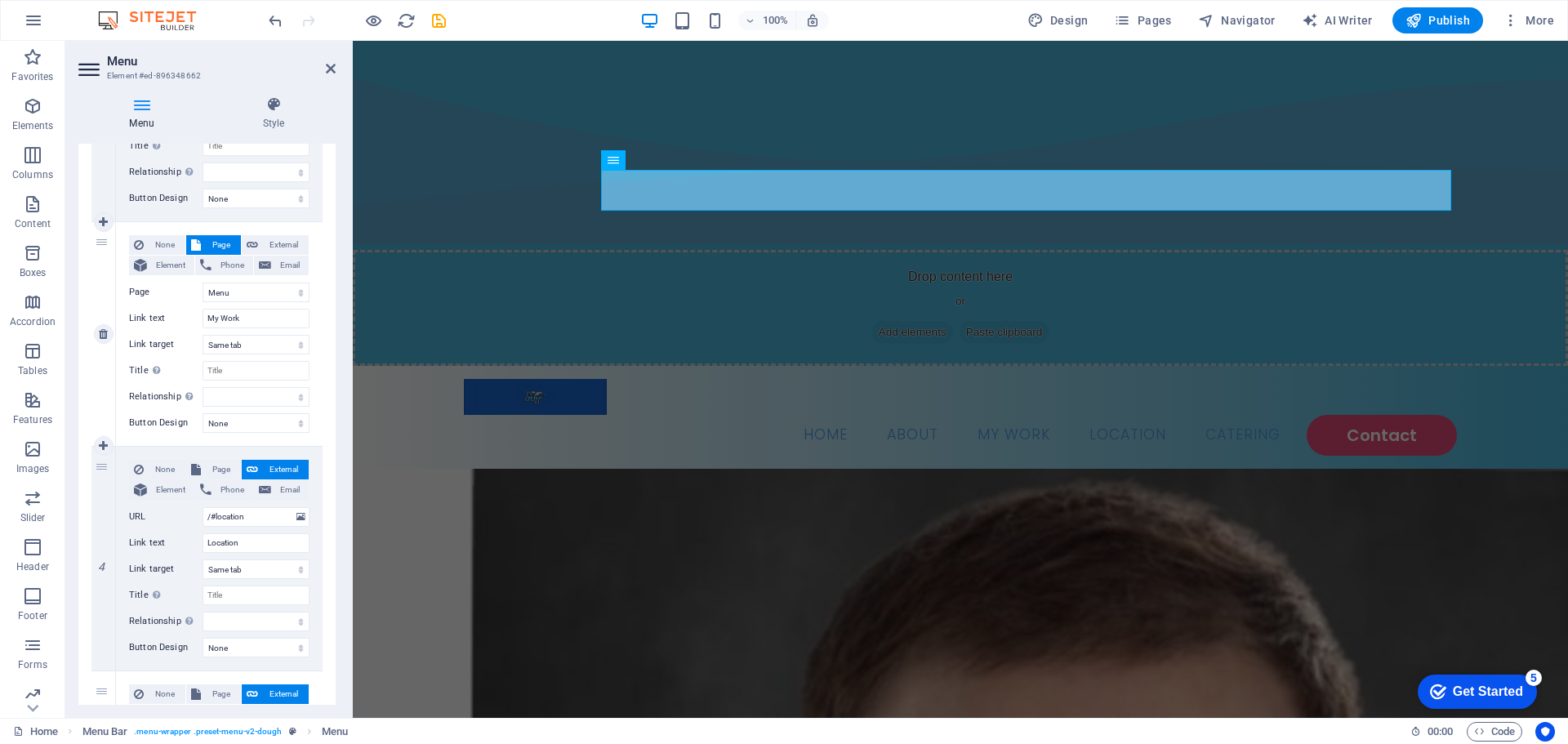
scroll to position [653, 0]
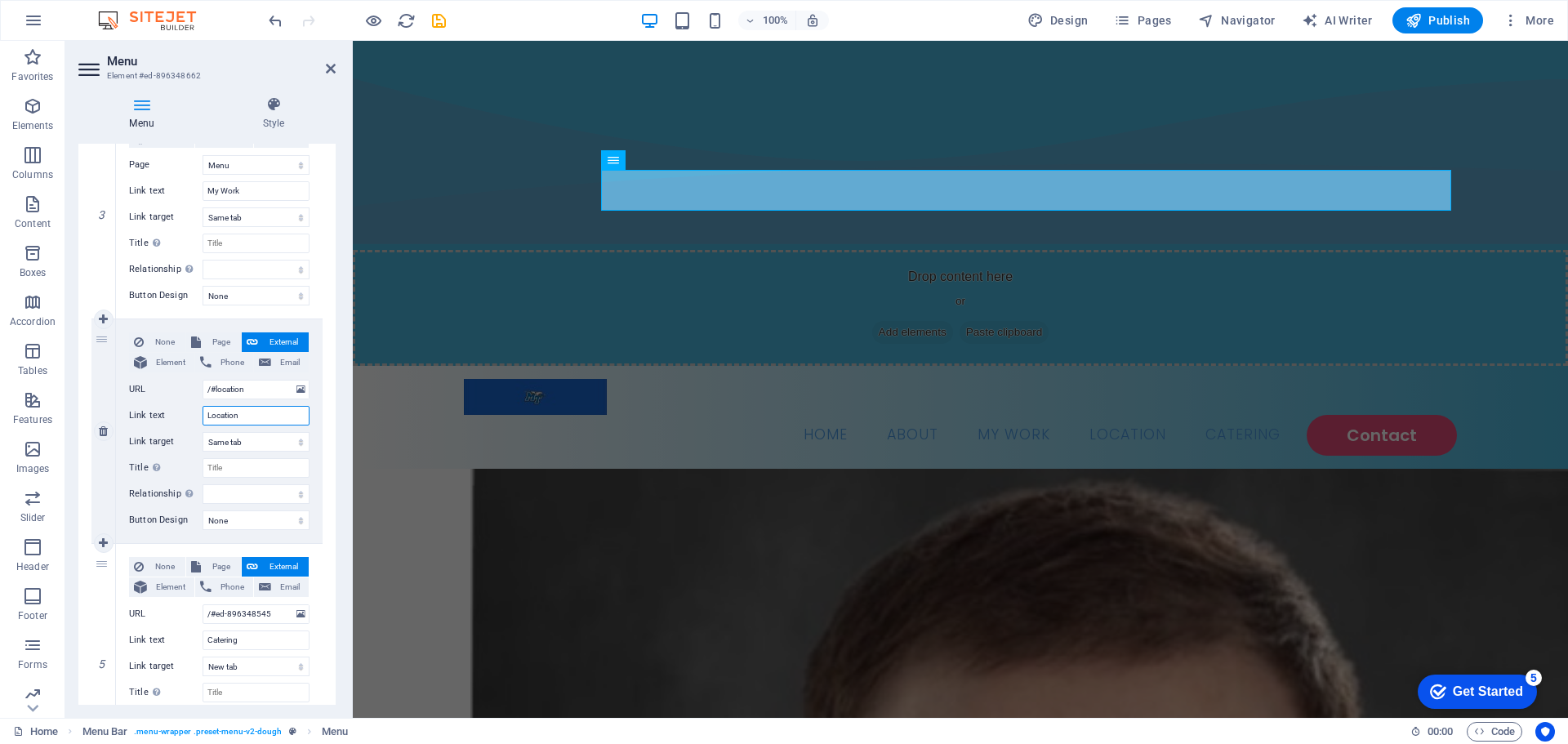
drag, startPoint x: 252, startPoint y: 409, endPoint x: 206, endPoint y: 399, distance: 47.1
click at [206, 399] on div "None Page External Element Phone Email Page Home Menu Contact Legal Notice Priv…" at bounding box center [219, 418] width 180 height 171
click at [996, 415] on nav "Home About My Work Location Catering Contact" at bounding box center [960, 435] width 993 height 40
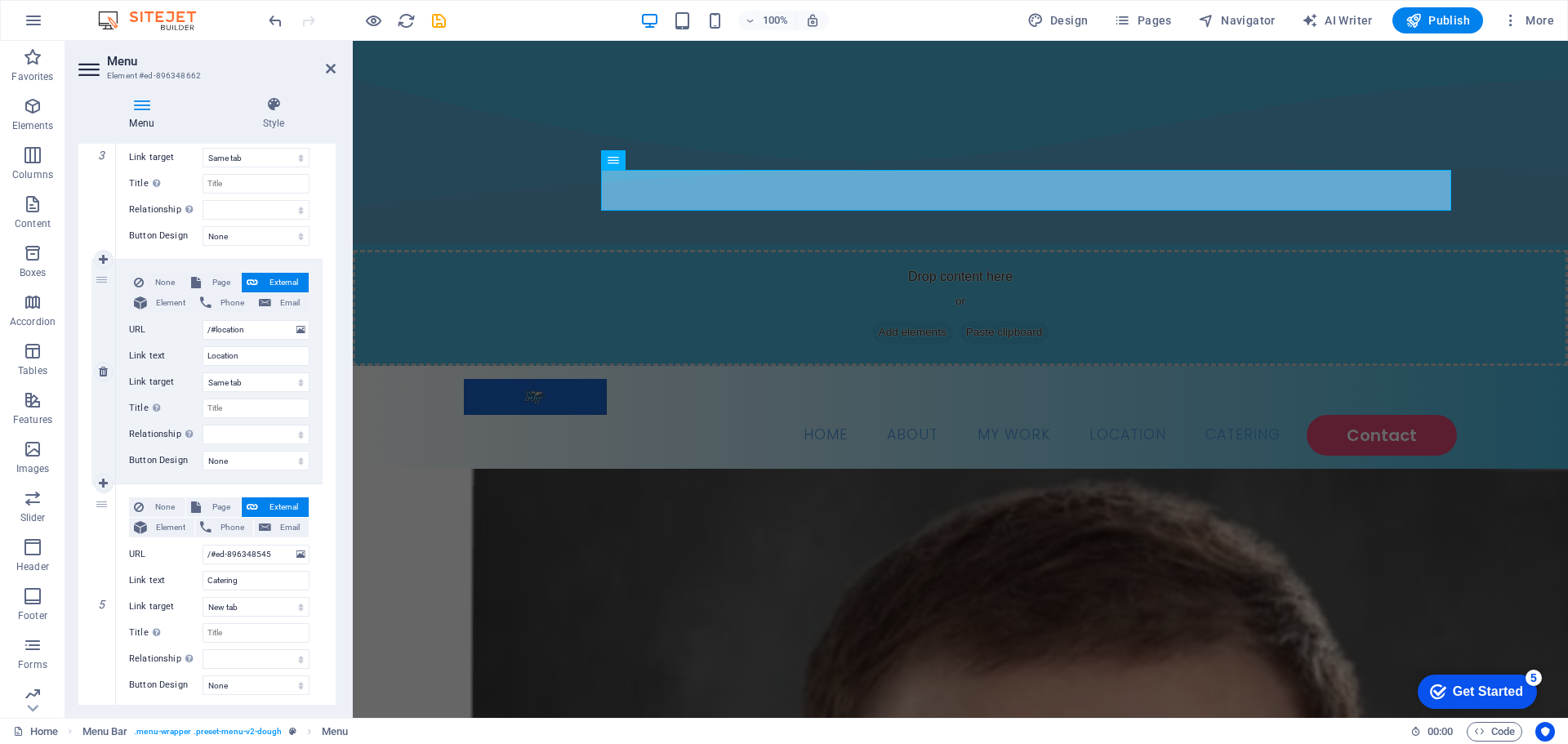
scroll to position [490, 0]
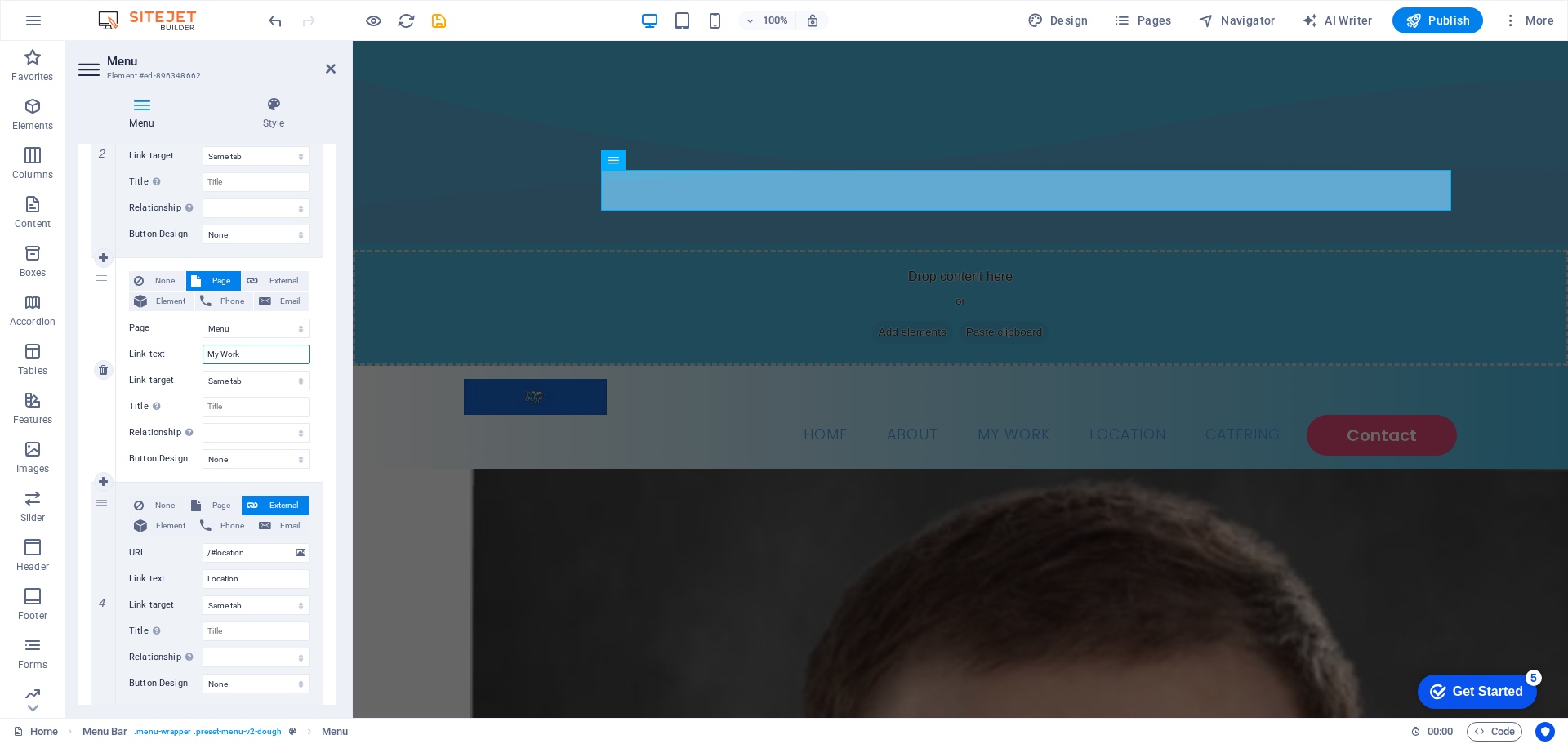
drag, startPoint x: 258, startPoint y: 359, endPoint x: 207, endPoint y: 356, distance: 51.1
click at [207, 356] on input "My Work" at bounding box center [256, 354] width 107 height 19
type input "Academic / Professional Work"
select select
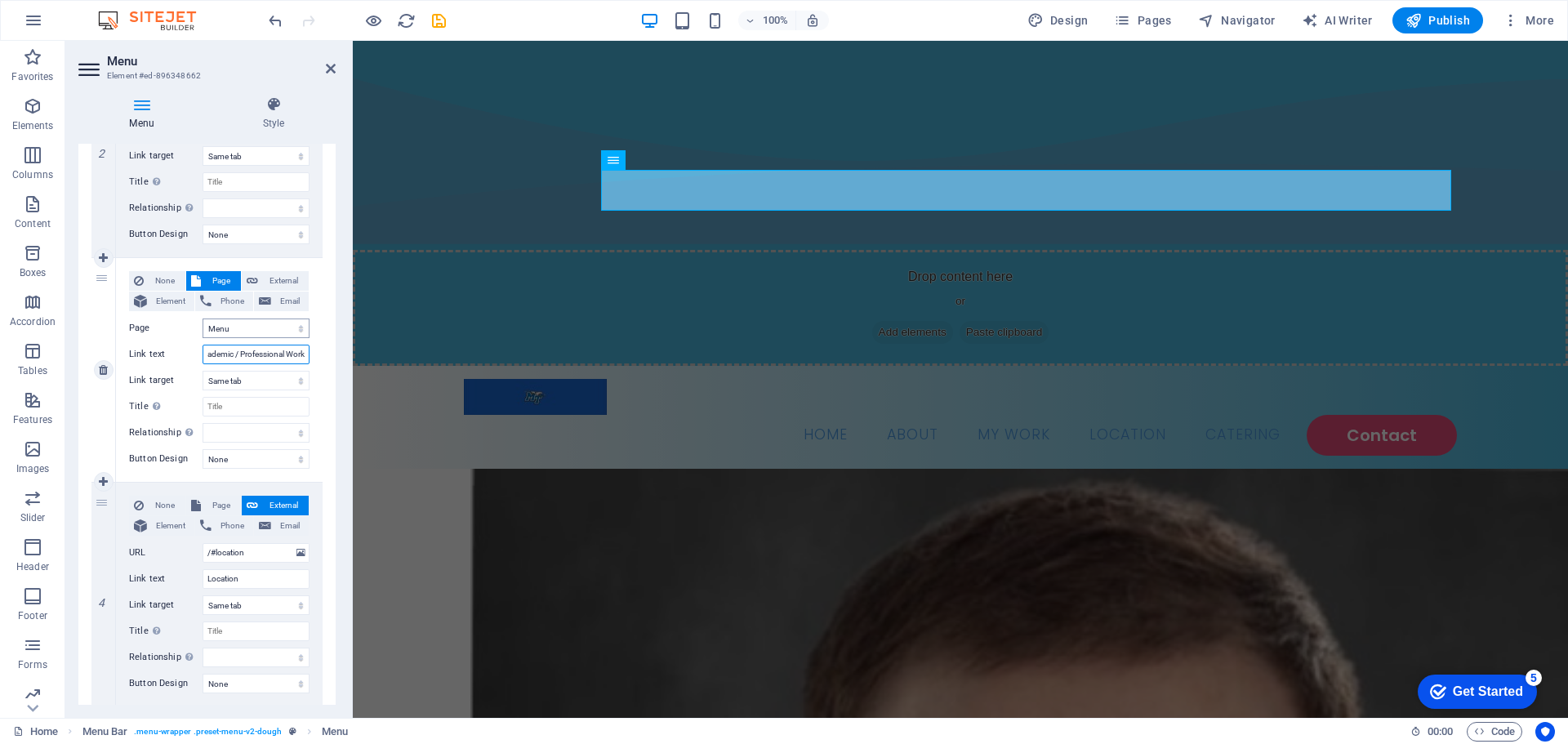
select select
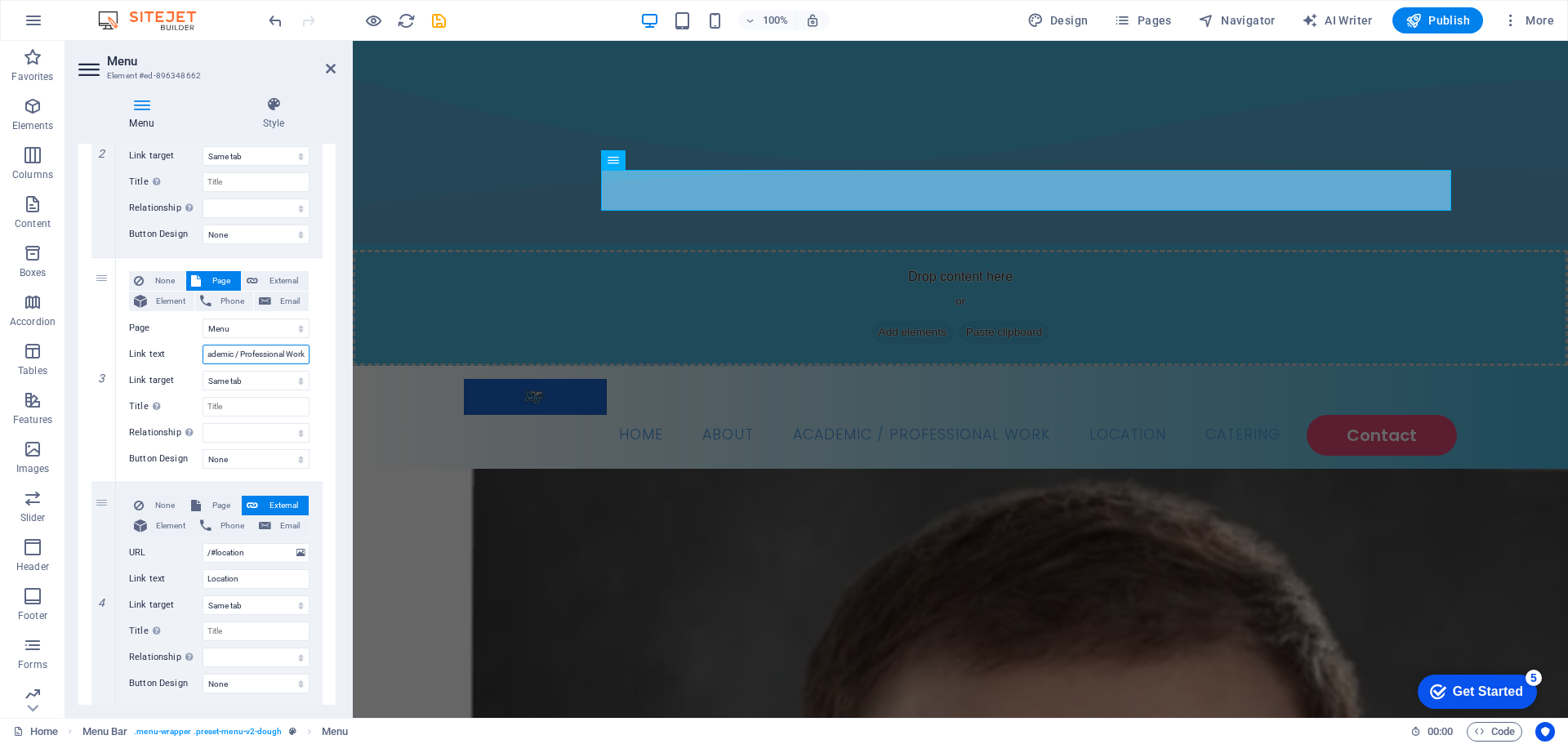
type input "Academic / Professional Work"
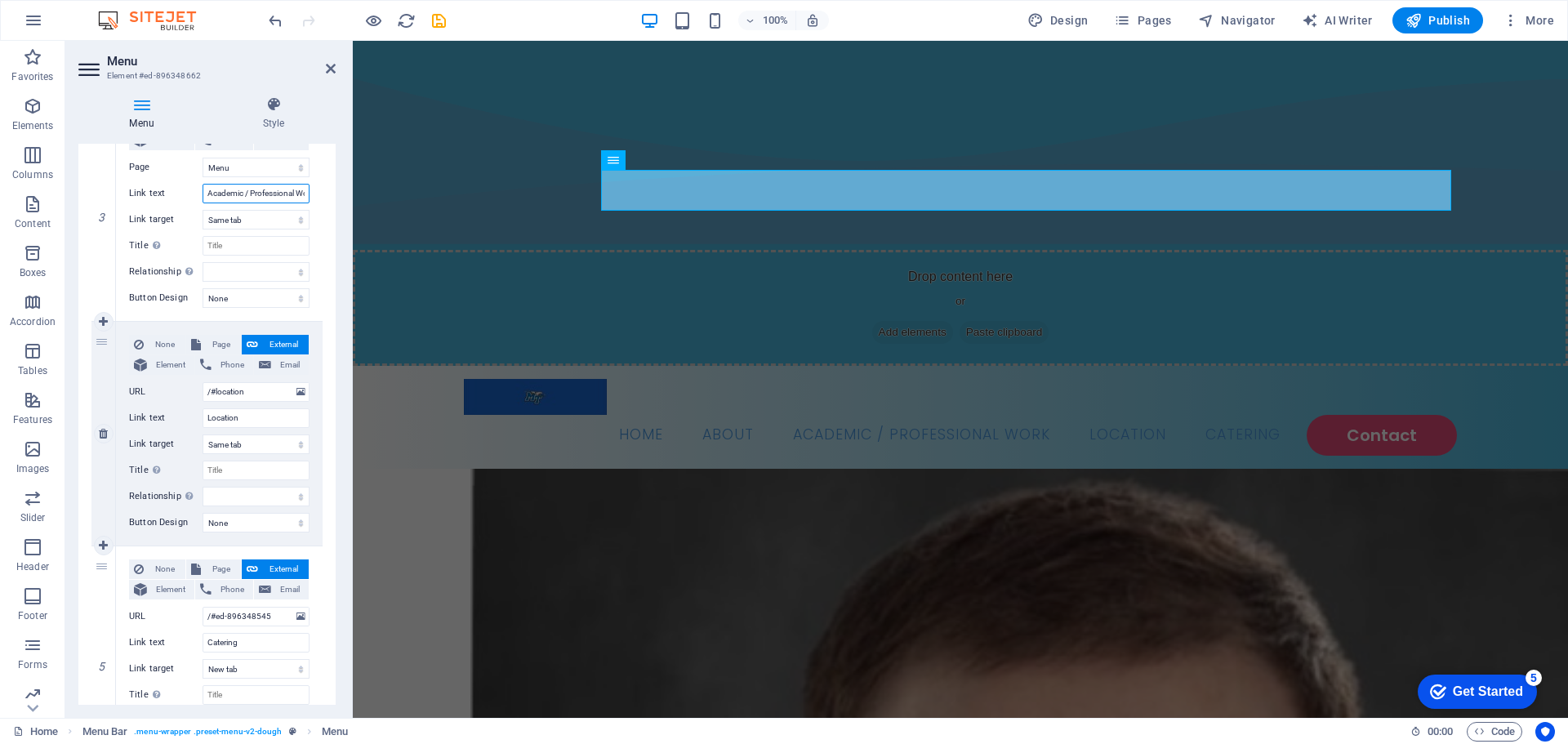
scroll to position [653, 0]
drag, startPoint x: 252, startPoint y: 413, endPoint x: 200, endPoint y: 430, distance: 54.7
click at [200, 430] on div "None Page External Element Phone Email Page Home Menu Contact Legal Notice Priv…" at bounding box center [219, 418] width 180 height 171
type input "Admissions"
select select
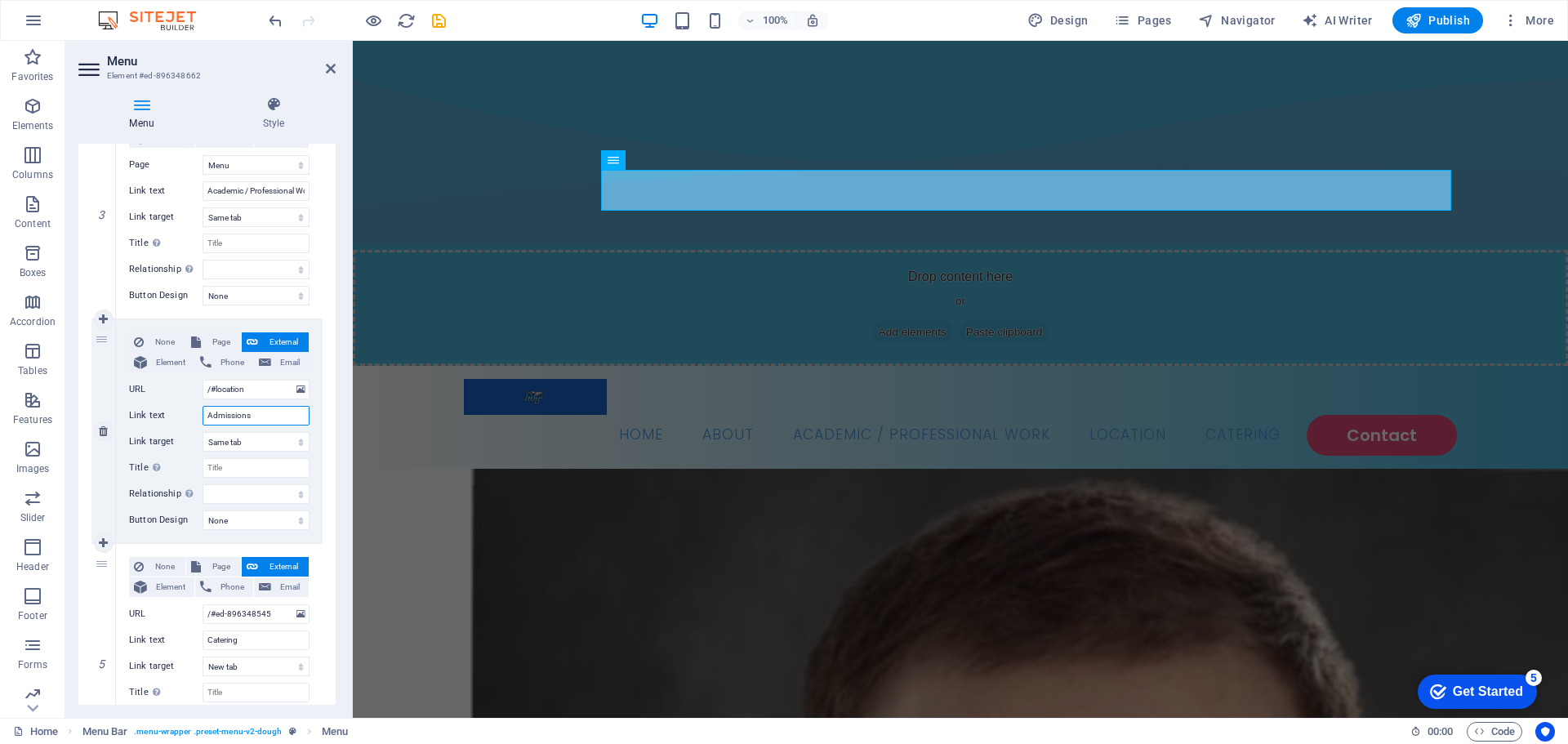
select select
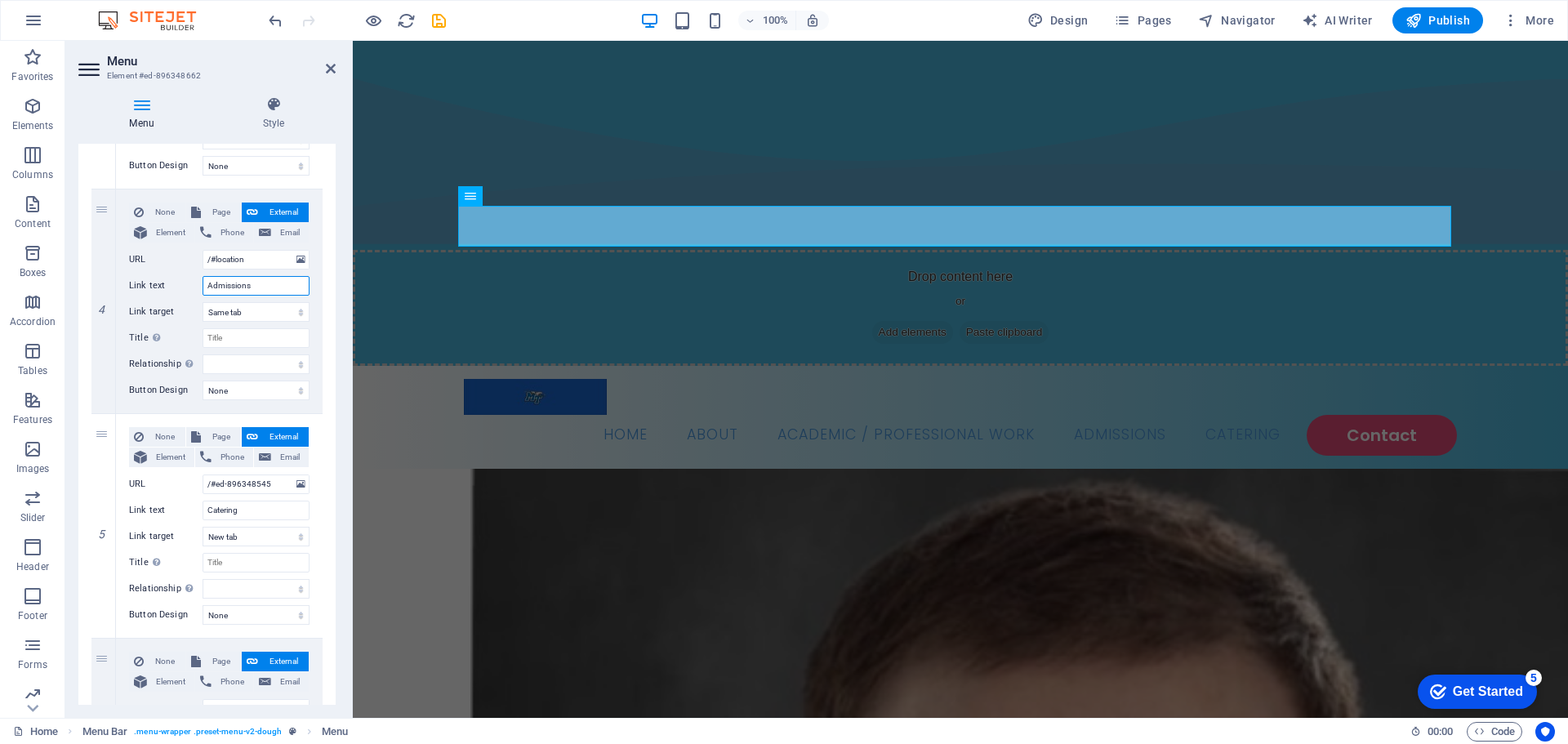
scroll to position [817, 0]
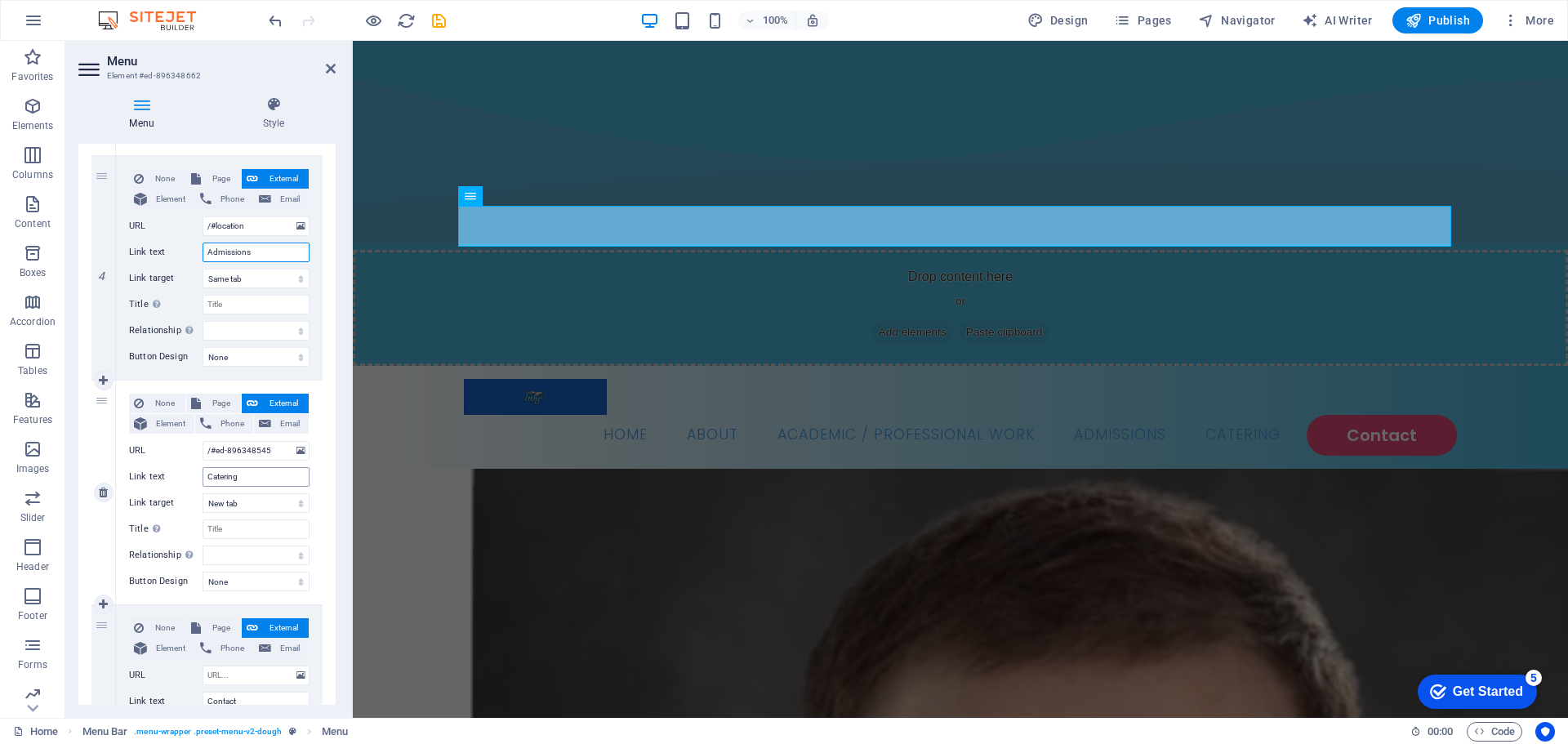
type input "Admissions"
drag, startPoint x: 260, startPoint y: 470, endPoint x: 164, endPoint y: 477, distance: 96.3
click at [164, 477] on div "Link text Catering" at bounding box center [219, 477] width 180 height 19
type input "Contact"
select select
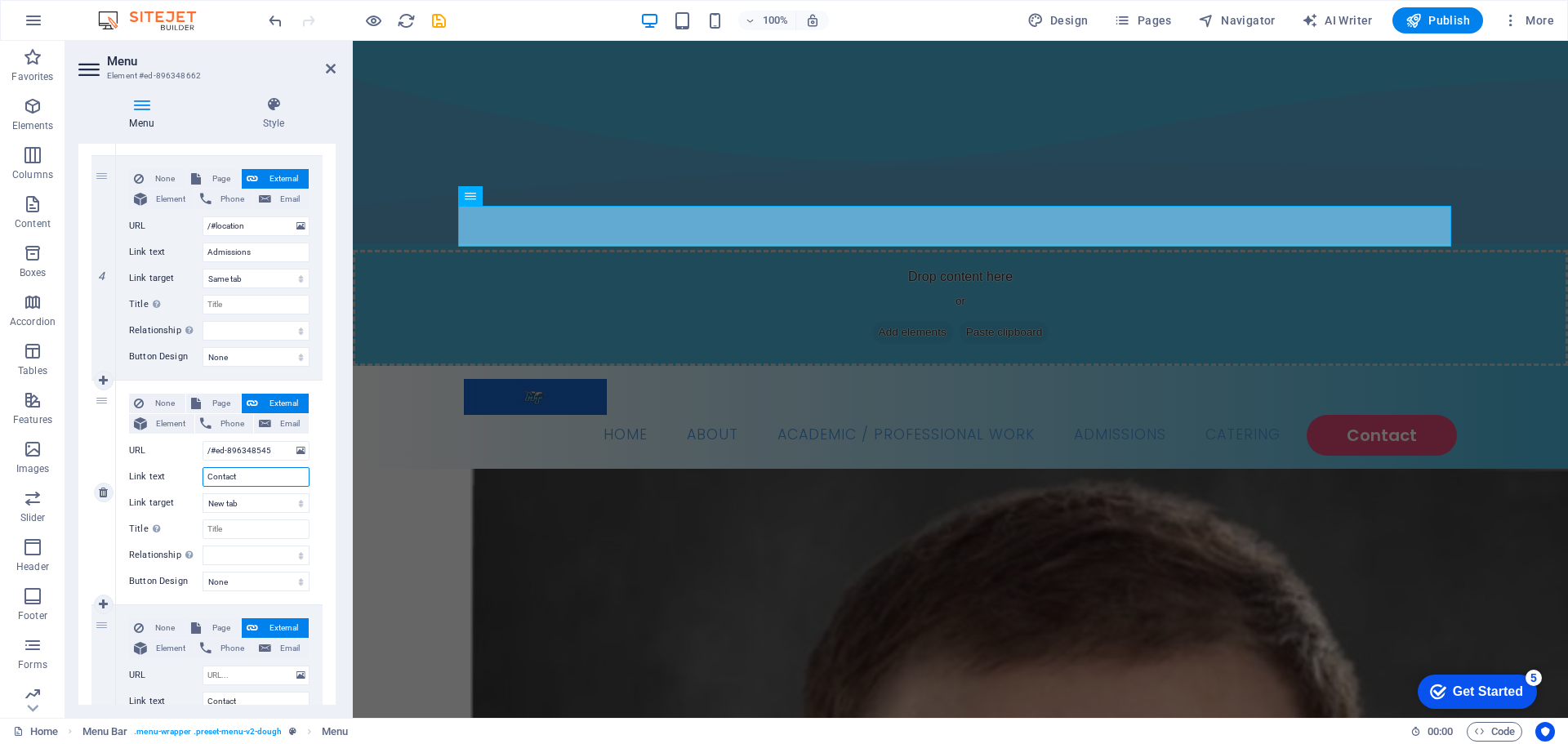
select select
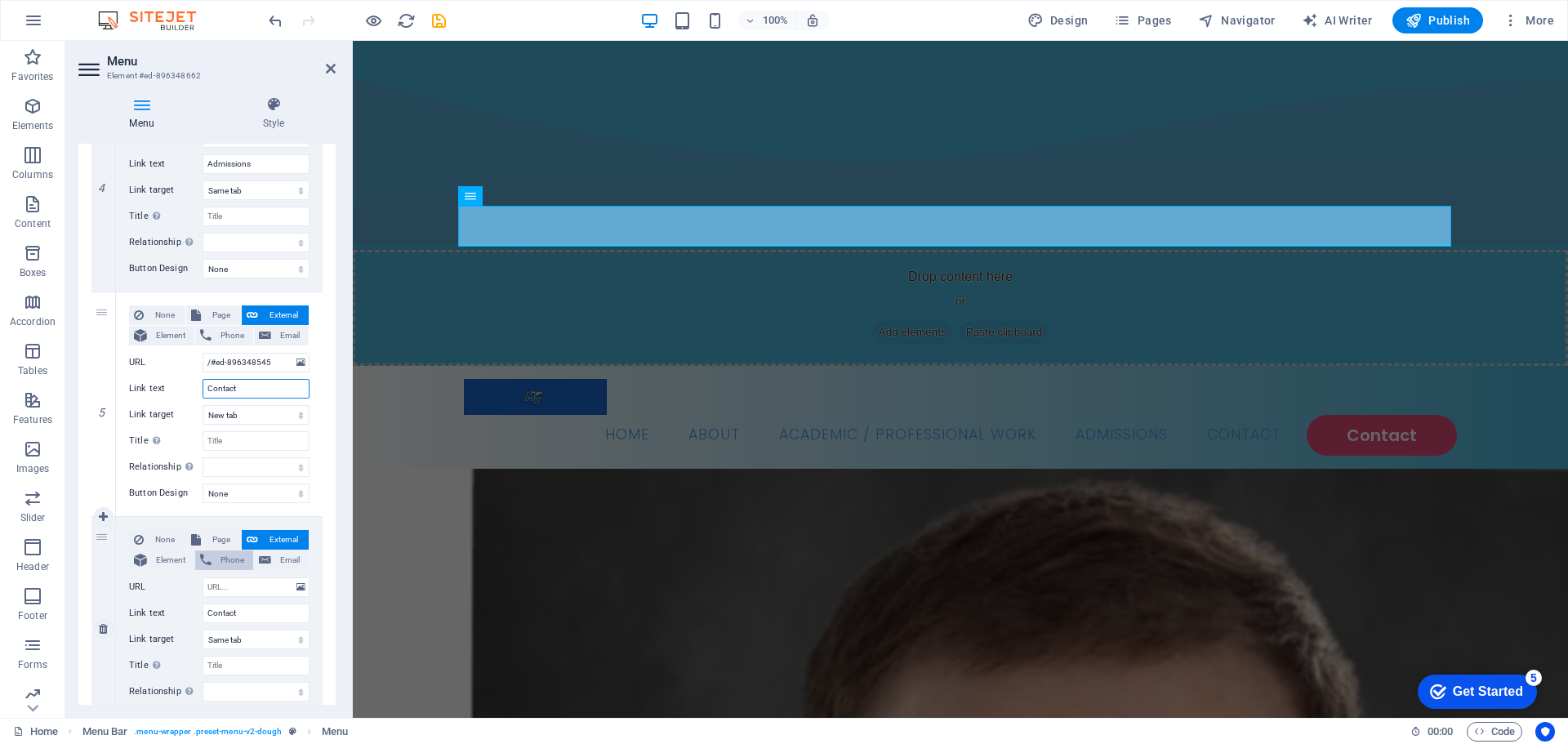
scroll to position [987, 0]
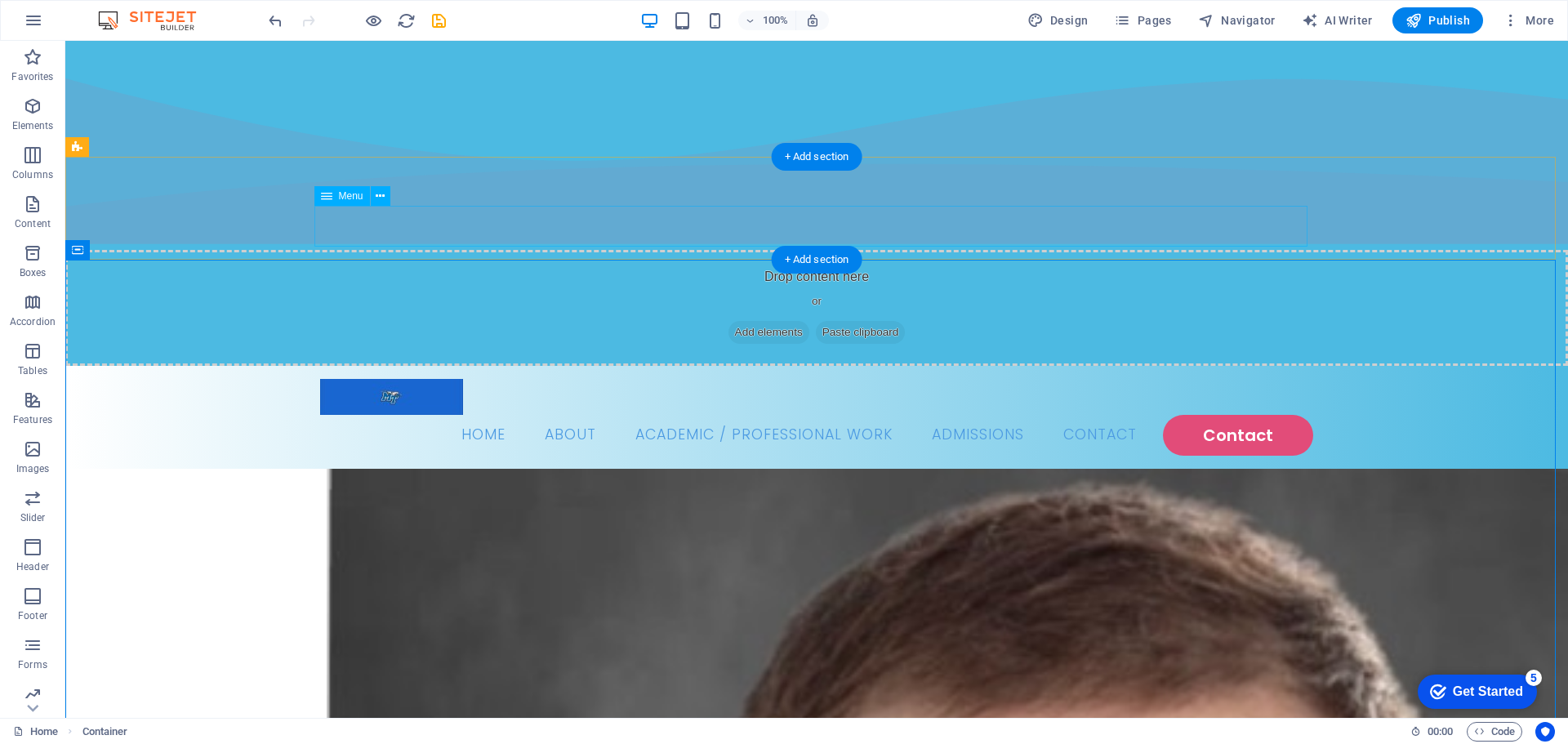
click at [781, 415] on nav "Home About Academic / Professional Work Admissions Contact Contact" at bounding box center [816, 435] width 993 height 40
click at [1222, 415] on nav "Home About Academic / Professional Work Admissions Contact Contact" at bounding box center [816, 435] width 993 height 40
select select
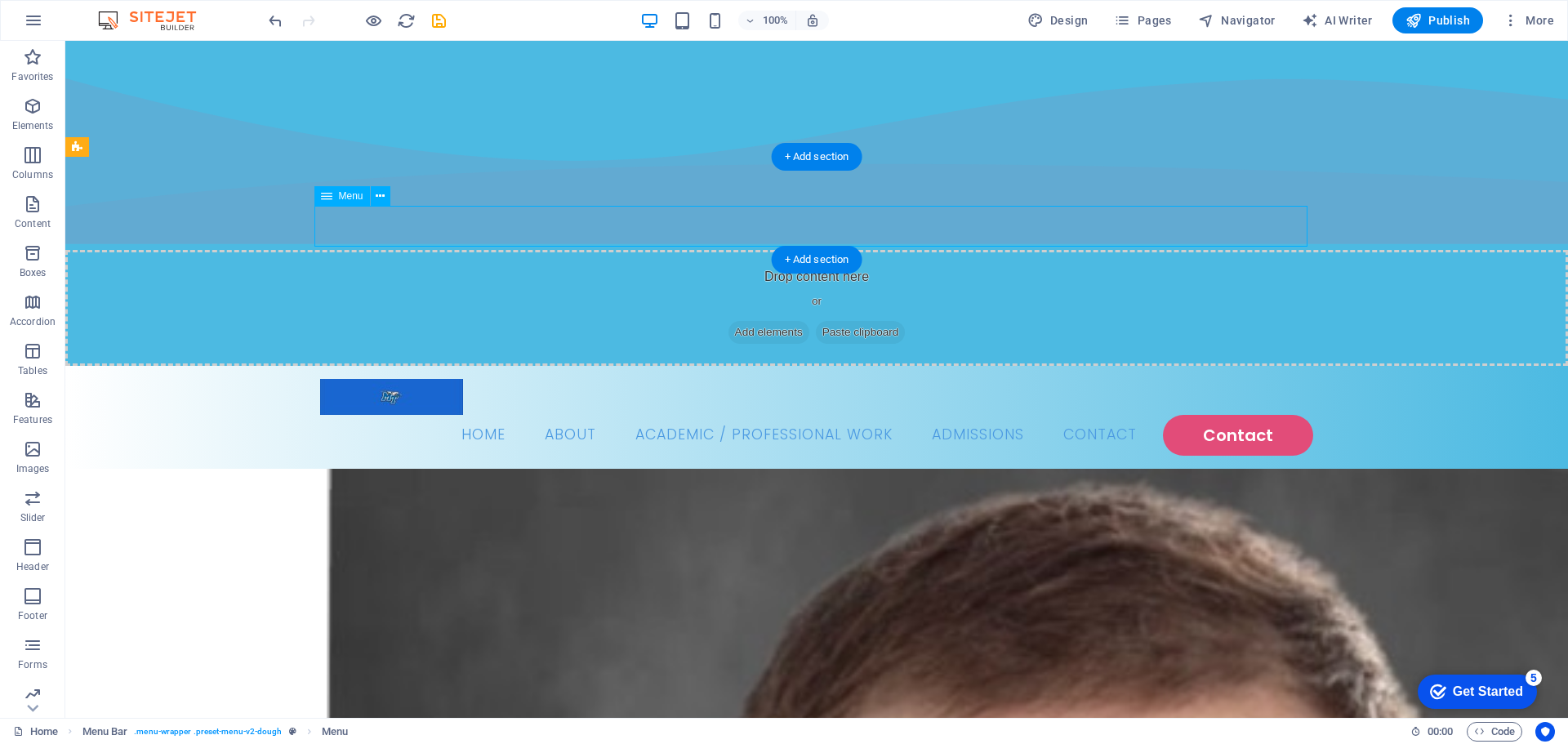
select select
select select "1"
select select
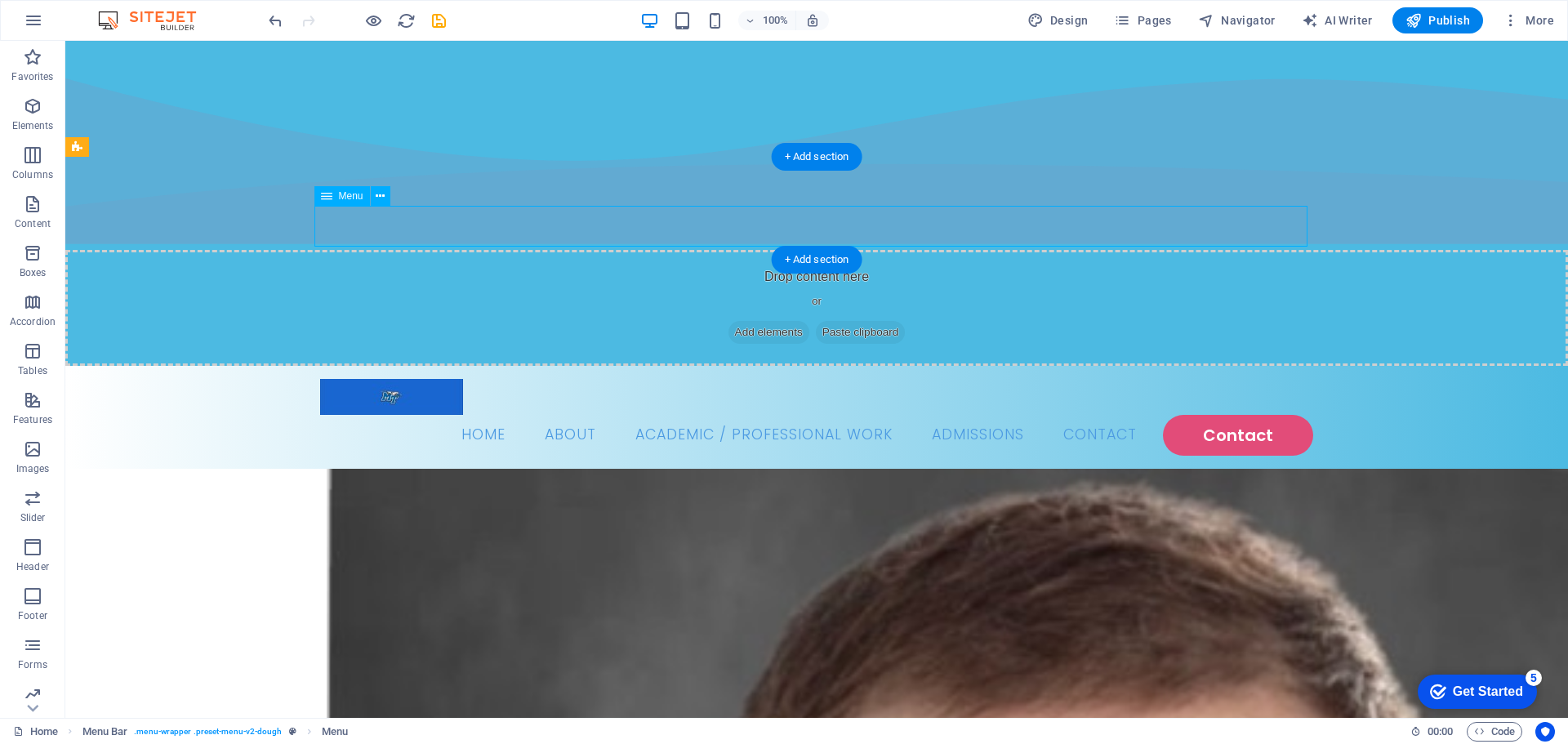
select select "default"
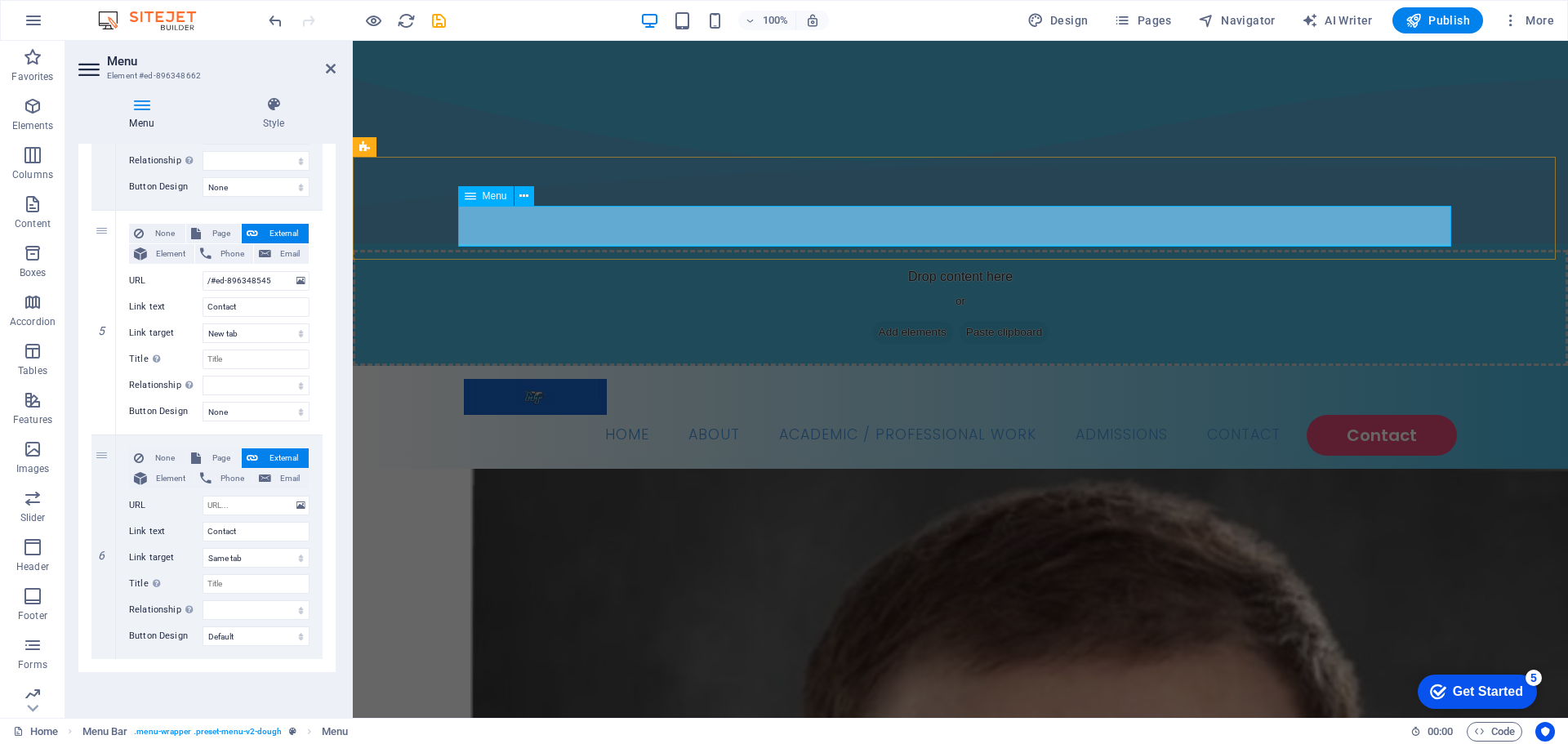
click at [1358, 415] on nav "Home About Academic / Professional Work Admissions Contact Contact" at bounding box center [960, 435] width 993 height 40
click at [101, 552] on icon at bounding box center [103, 547] width 9 height 11
select select
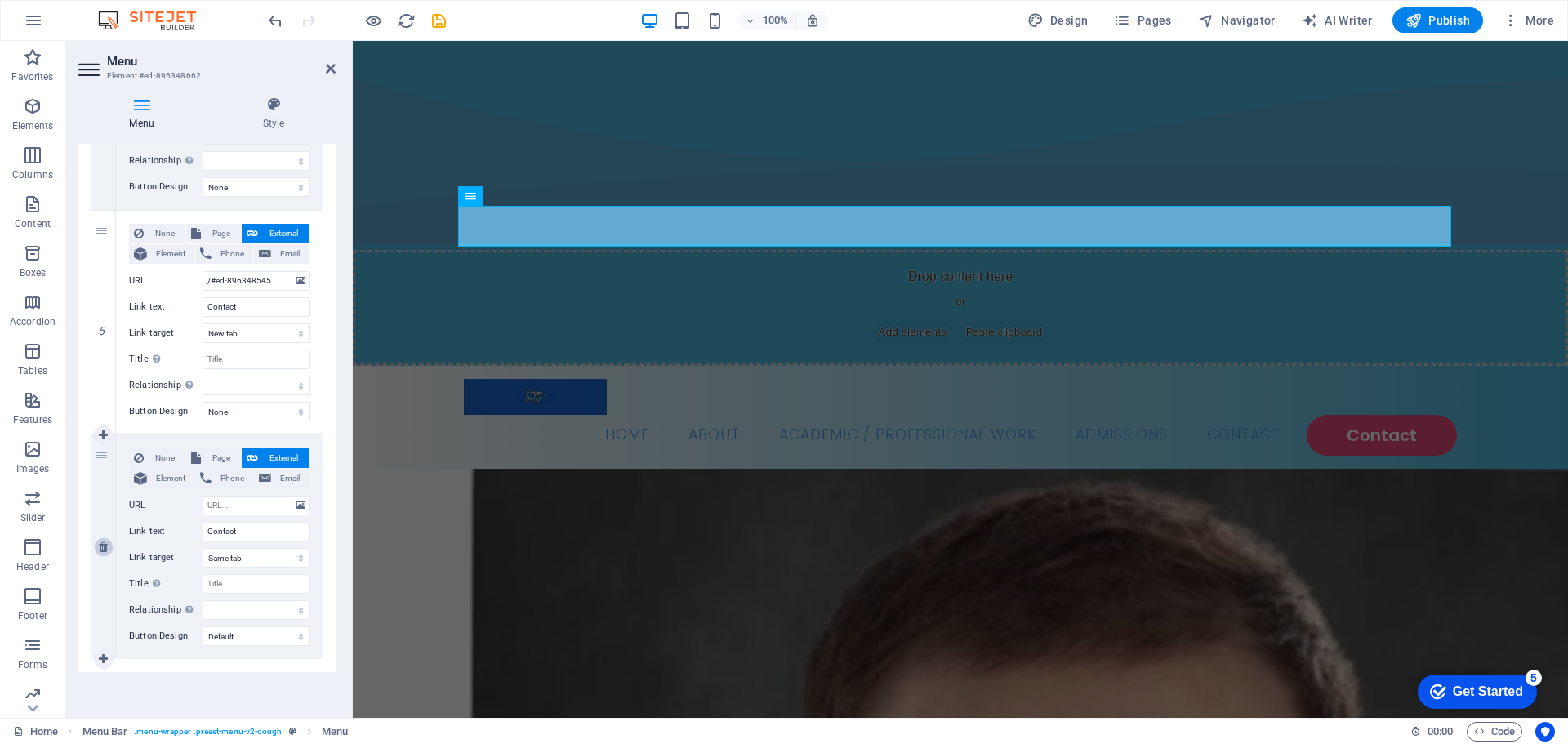
select select
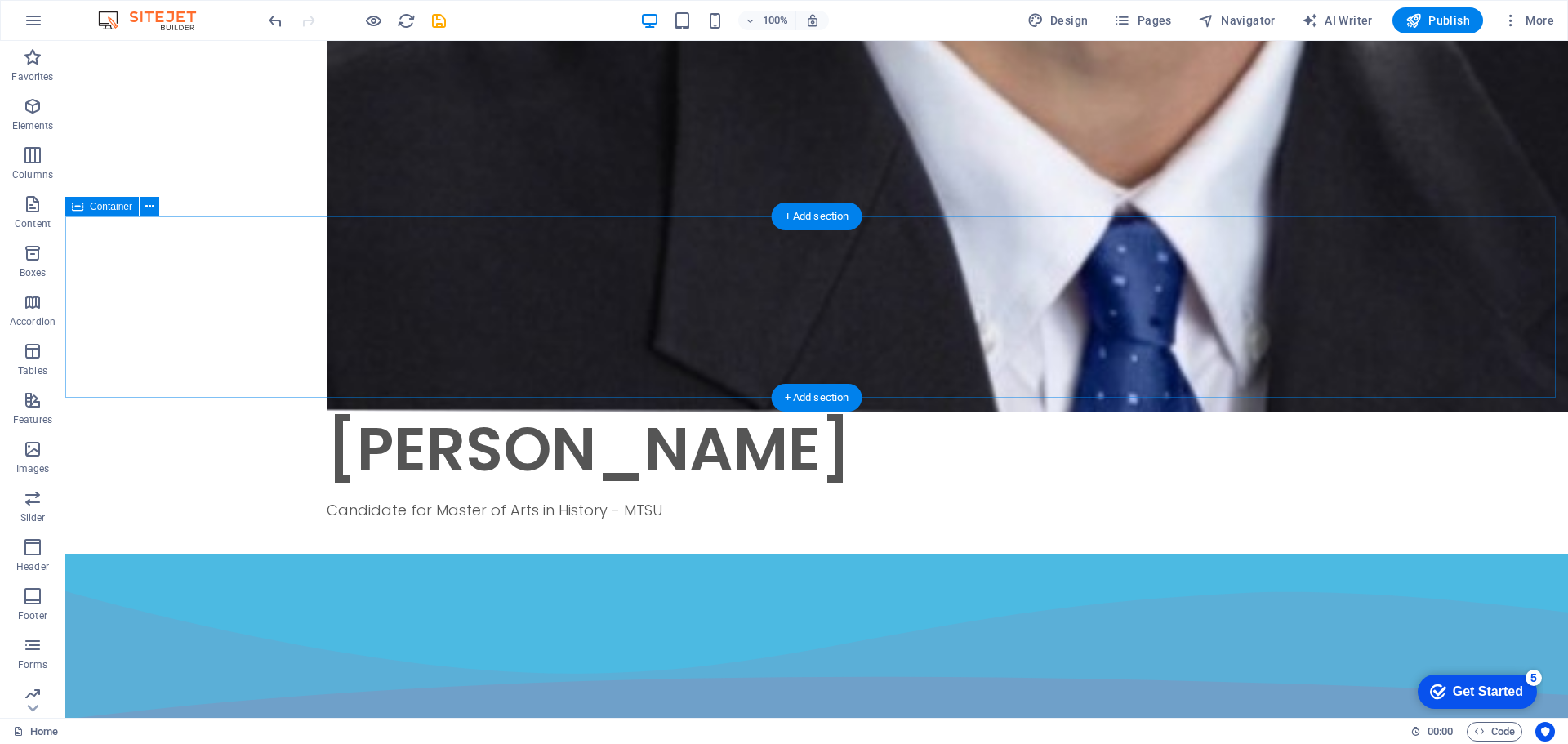
scroll to position [1633, 0]
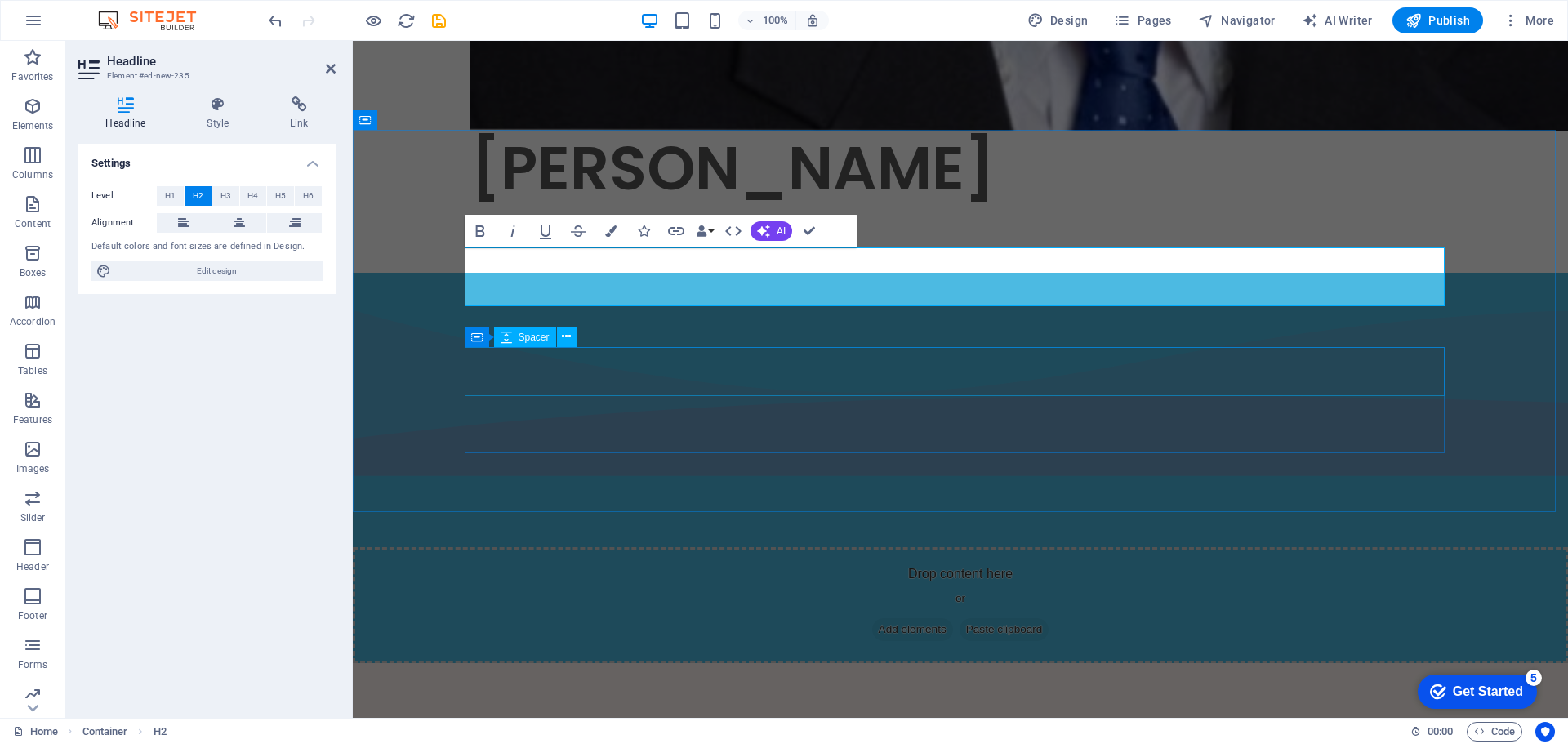
scroll to position [1797, 0]
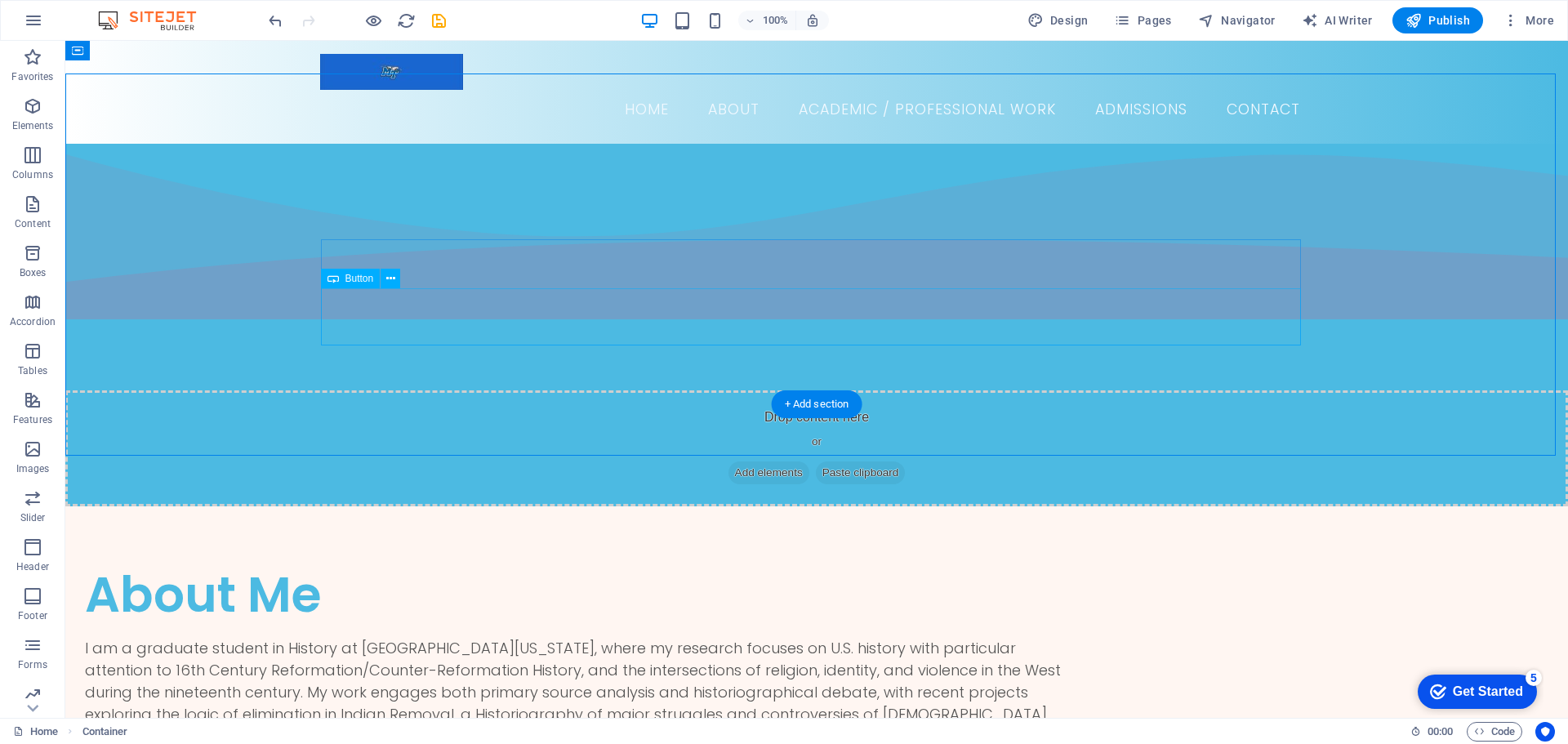
scroll to position [1633, 0]
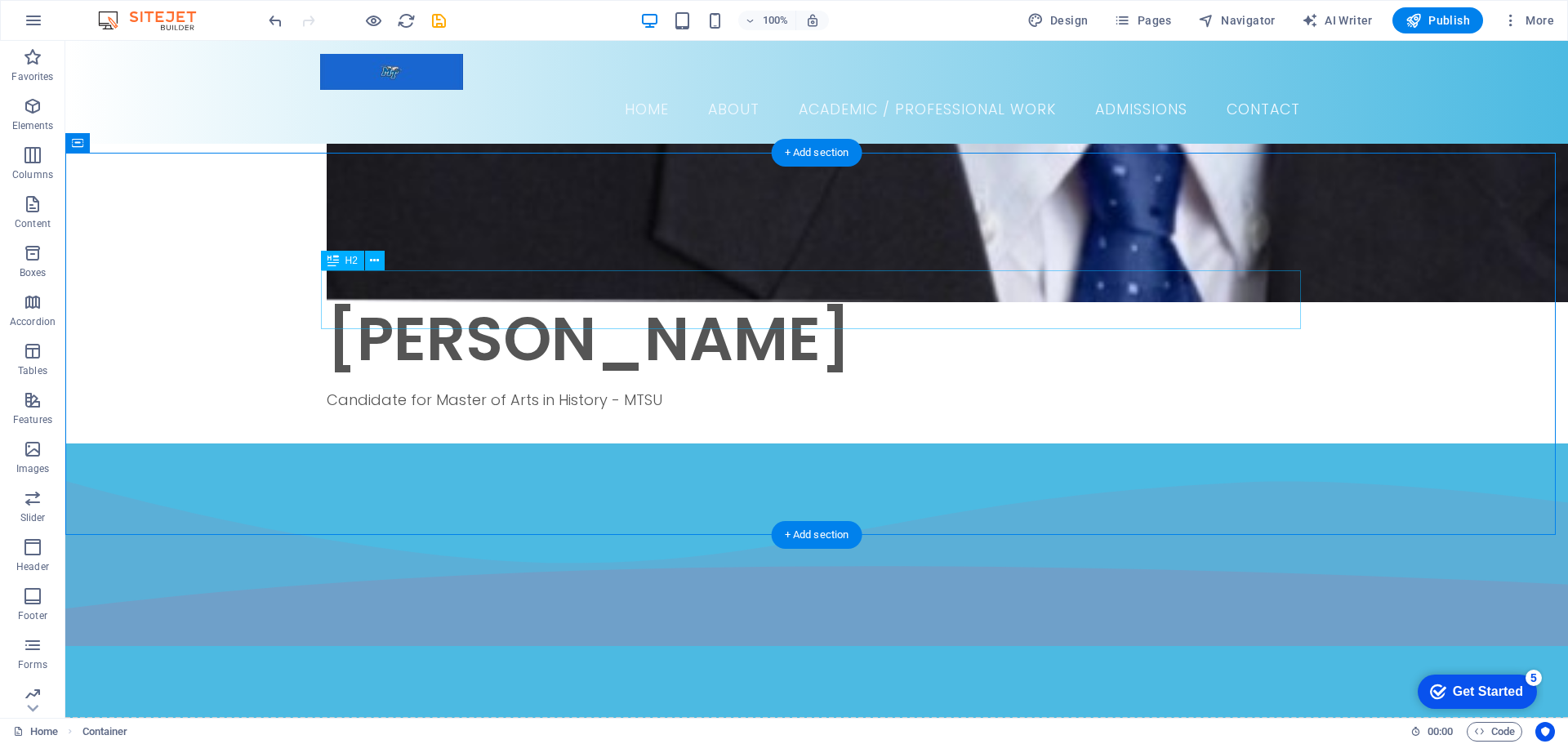
click at [349, 263] on span "H2" at bounding box center [352, 260] width 12 height 10
click at [337, 256] on icon at bounding box center [332, 260] width 11 height 19
click at [330, 261] on icon at bounding box center [332, 260] width 11 height 19
click at [369, 259] on button at bounding box center [375, 260] width 19 height 19
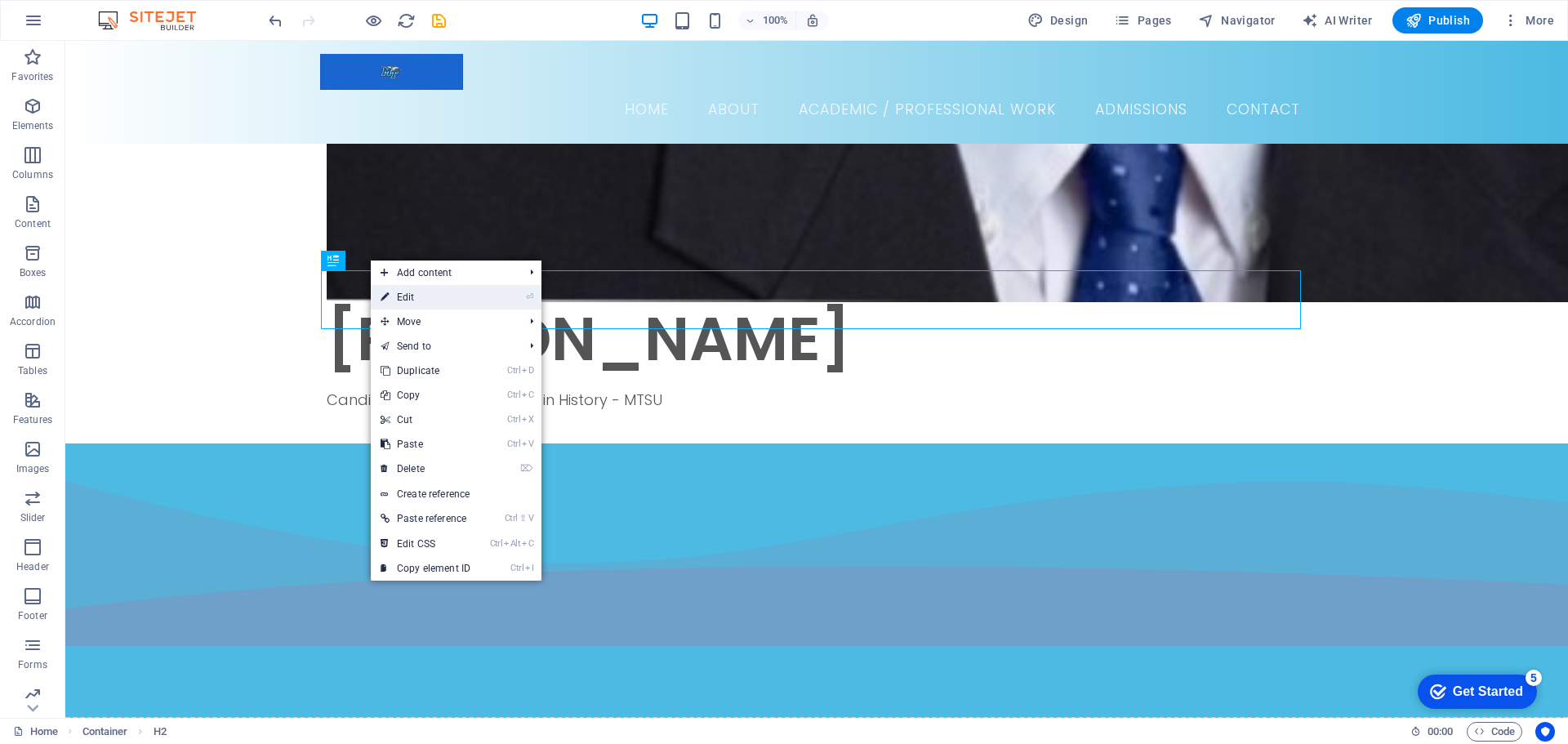
click at [478, 297] on link "⏎ Edit" at bounding box center [426, 297] width 109 height 25
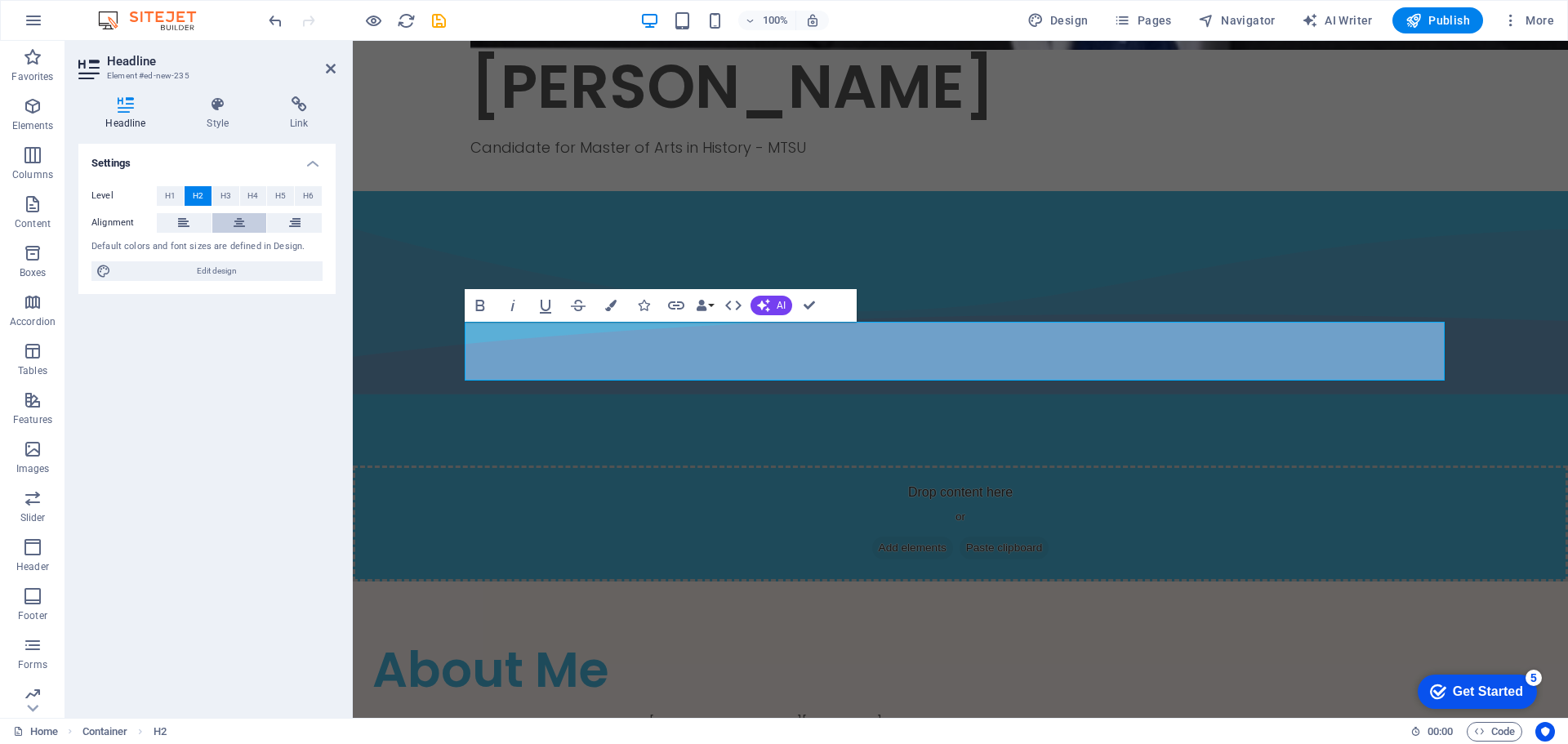
click at [245, 220] on button at bounding box center [239, 222] width 55 height 19
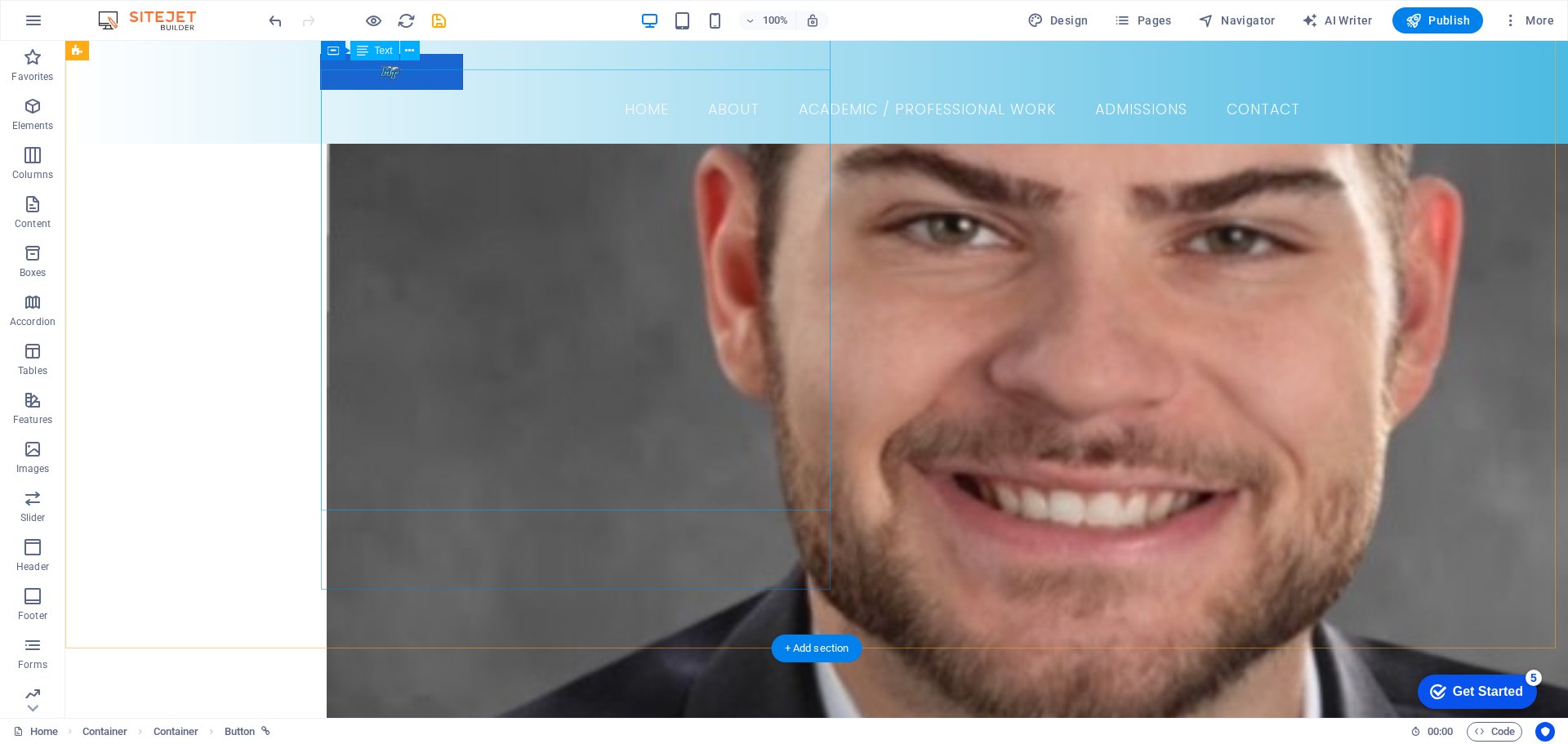
scroll to position [735, 0]
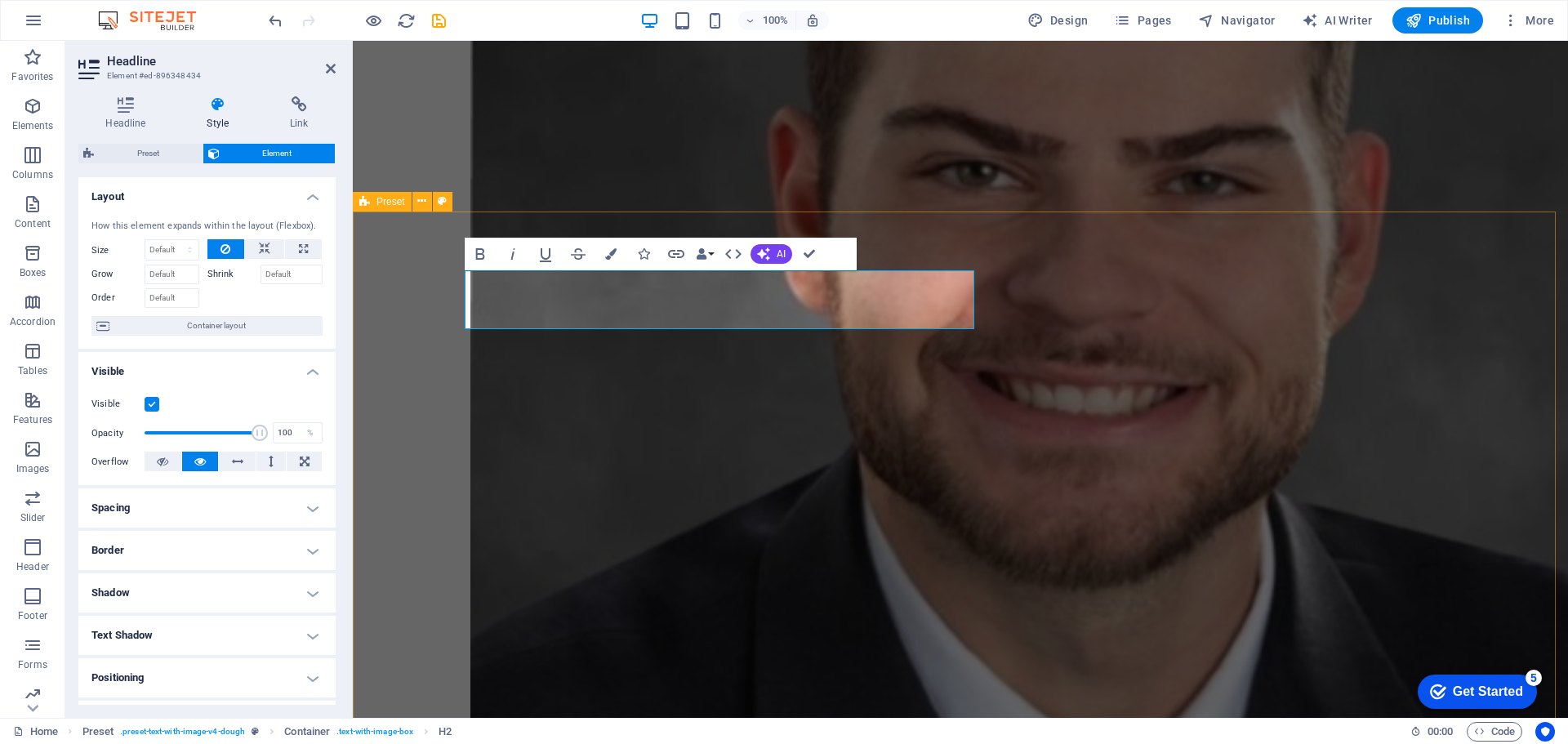
drag, startPoint x: 1003, startPoint y: 247, endPoint x: 1284, endPoint y: 247, distance: 281.0
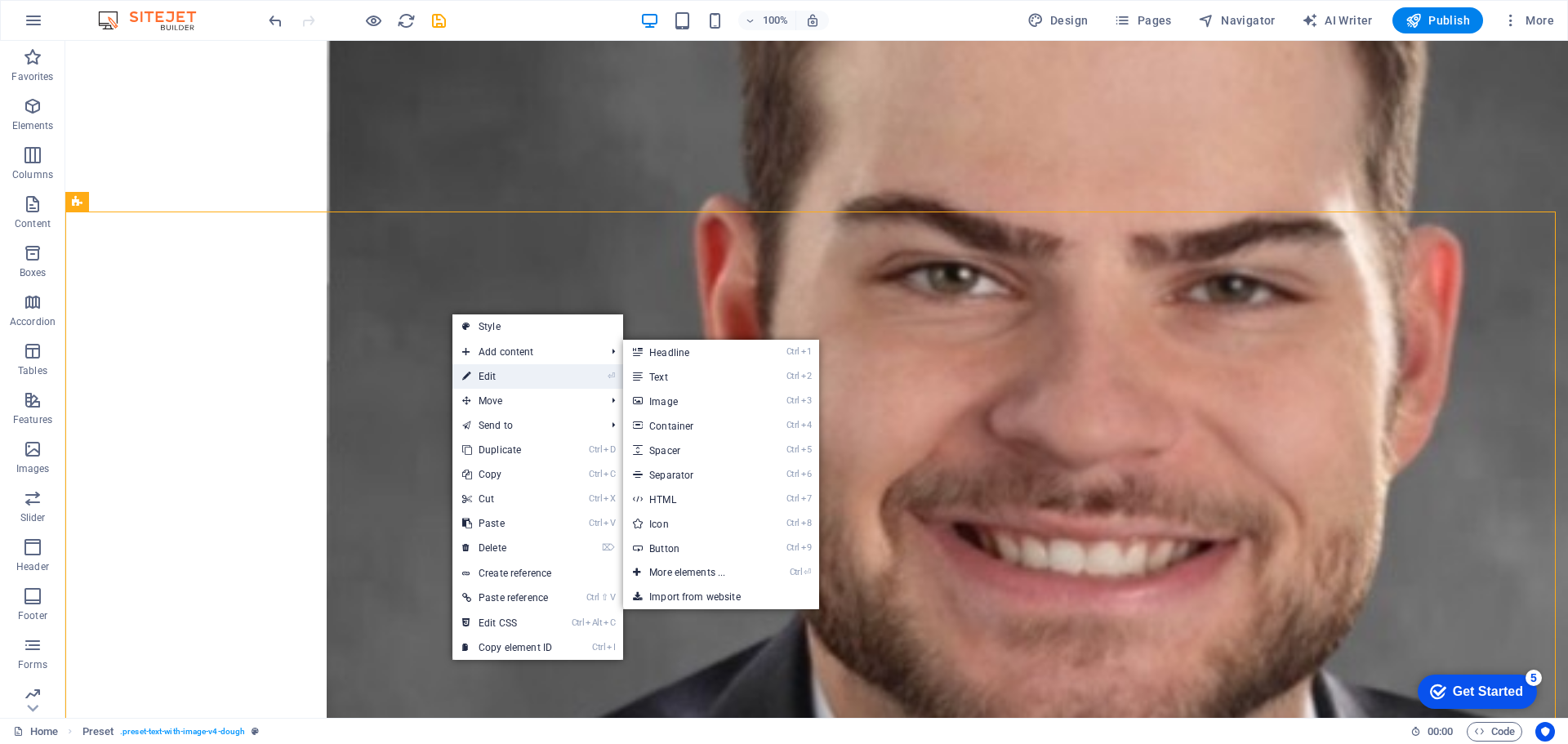
click at [497, 366] on link "⏎ Edit" at bounding box center [507, 376] width 109 height 25
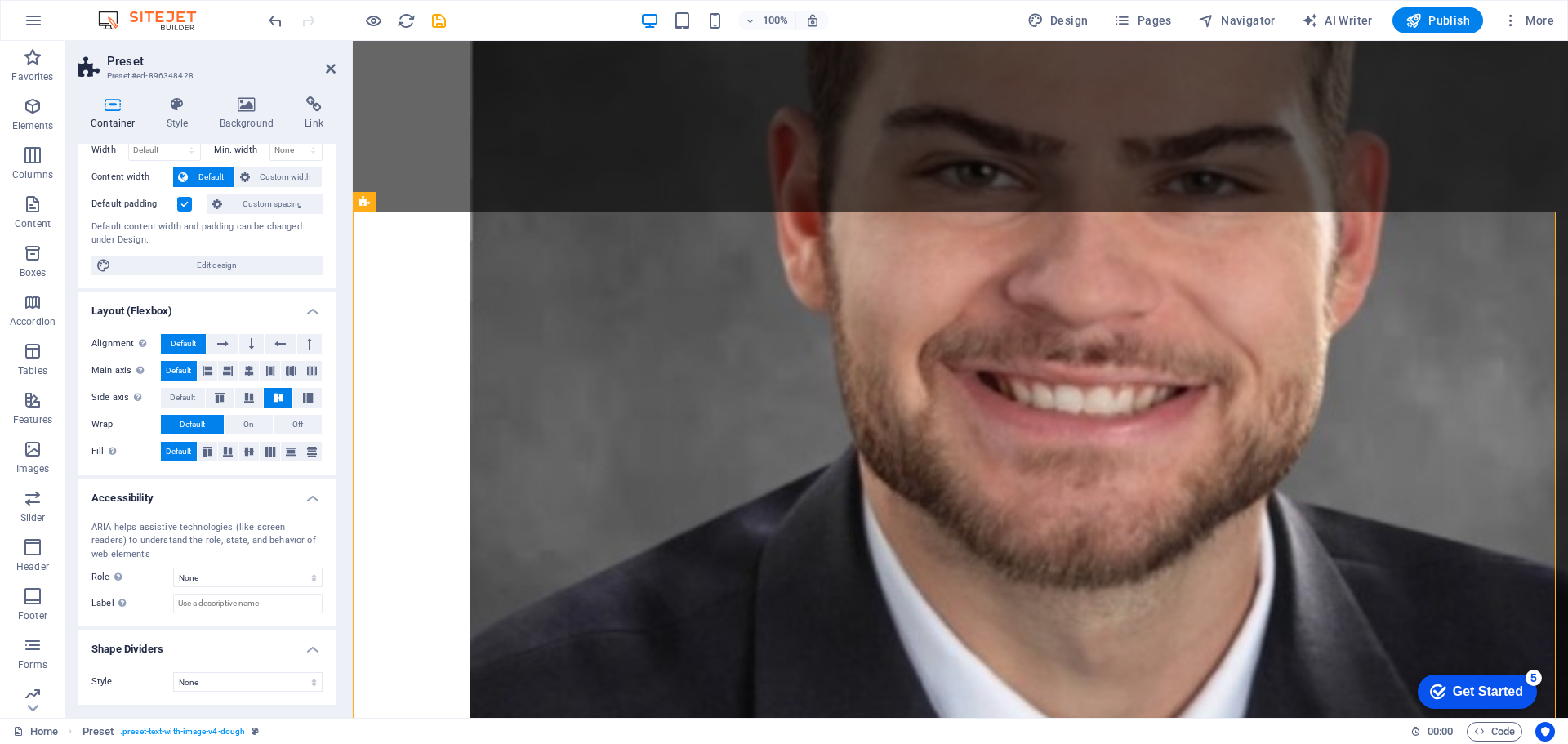
scroll to position [0, 0]
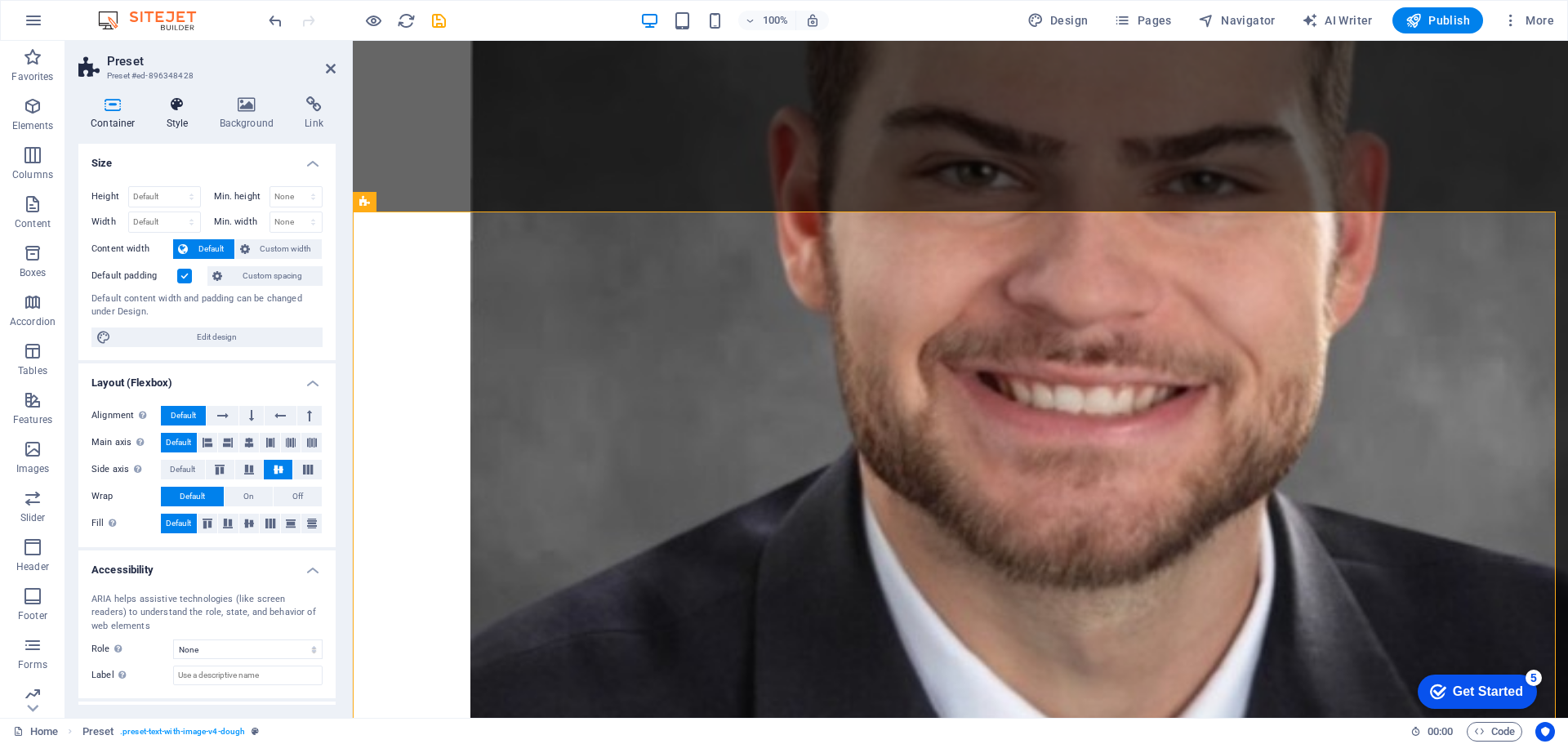
click at [180, 105] on icon at bounding box center [178, 105] width 47 height 17
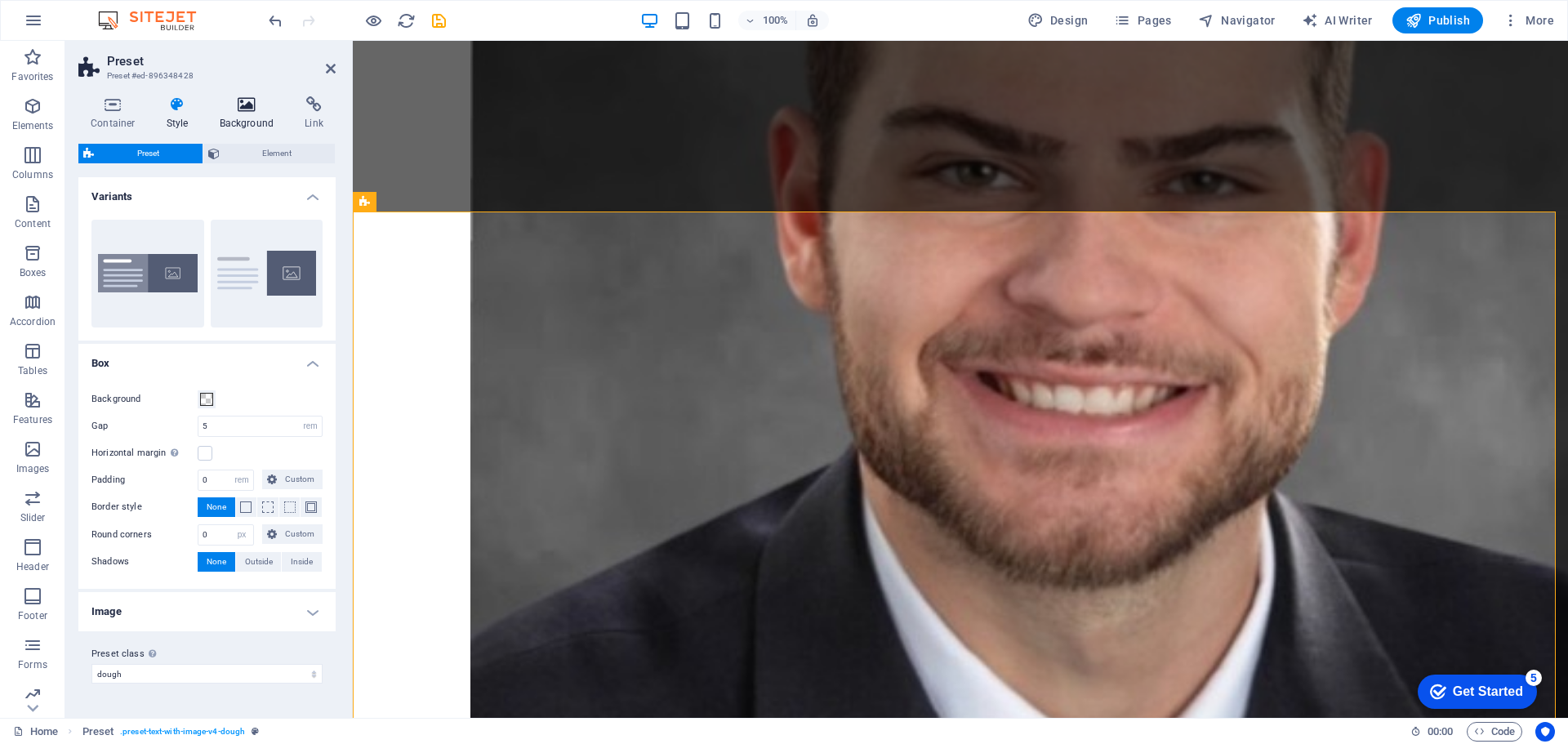
click at [245, 113] on h4 "Background" at bounding box center [251, 113] width 86 height 34
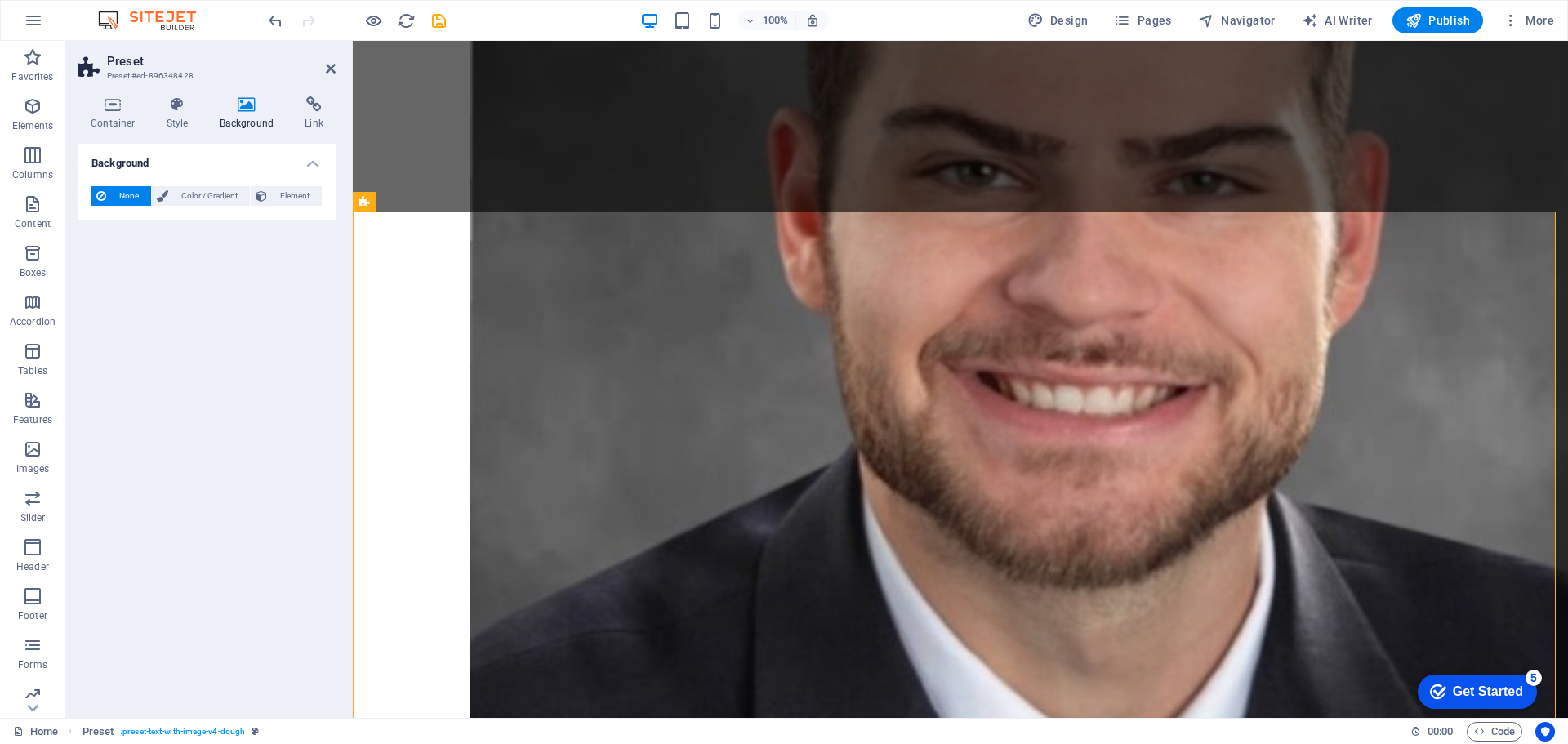
click at [337, 70] on aside "Preset Preset #ed-896348428 Container Style Background Link Size Height Default…" at bounding box center [208, 379] width 288 height 677
click at [304, 102] on icon at bounding box center [313, 105] width 43 height 17
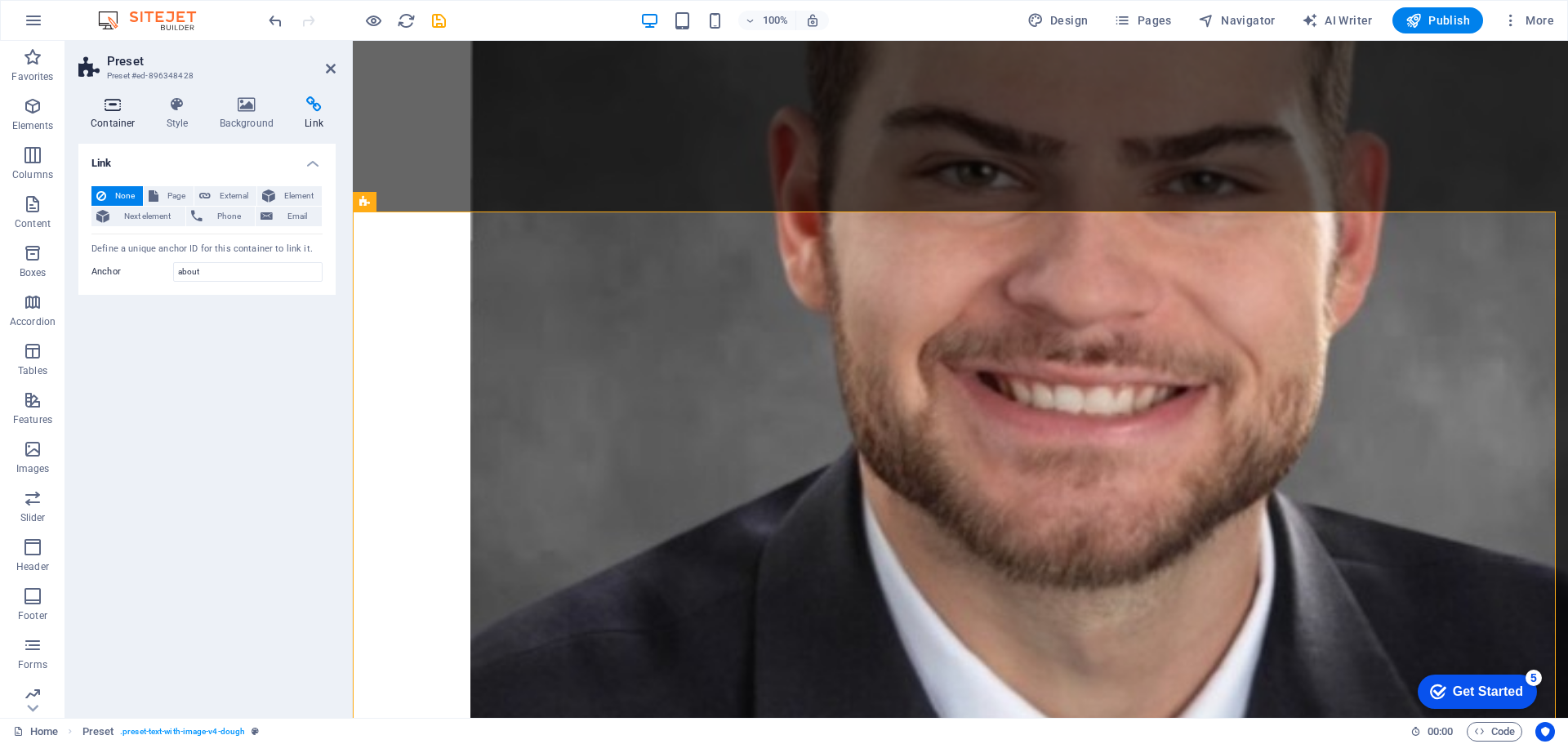
click at [112, 113] on h4 "Container" at bounding box center [116, 113] width 76 height 34
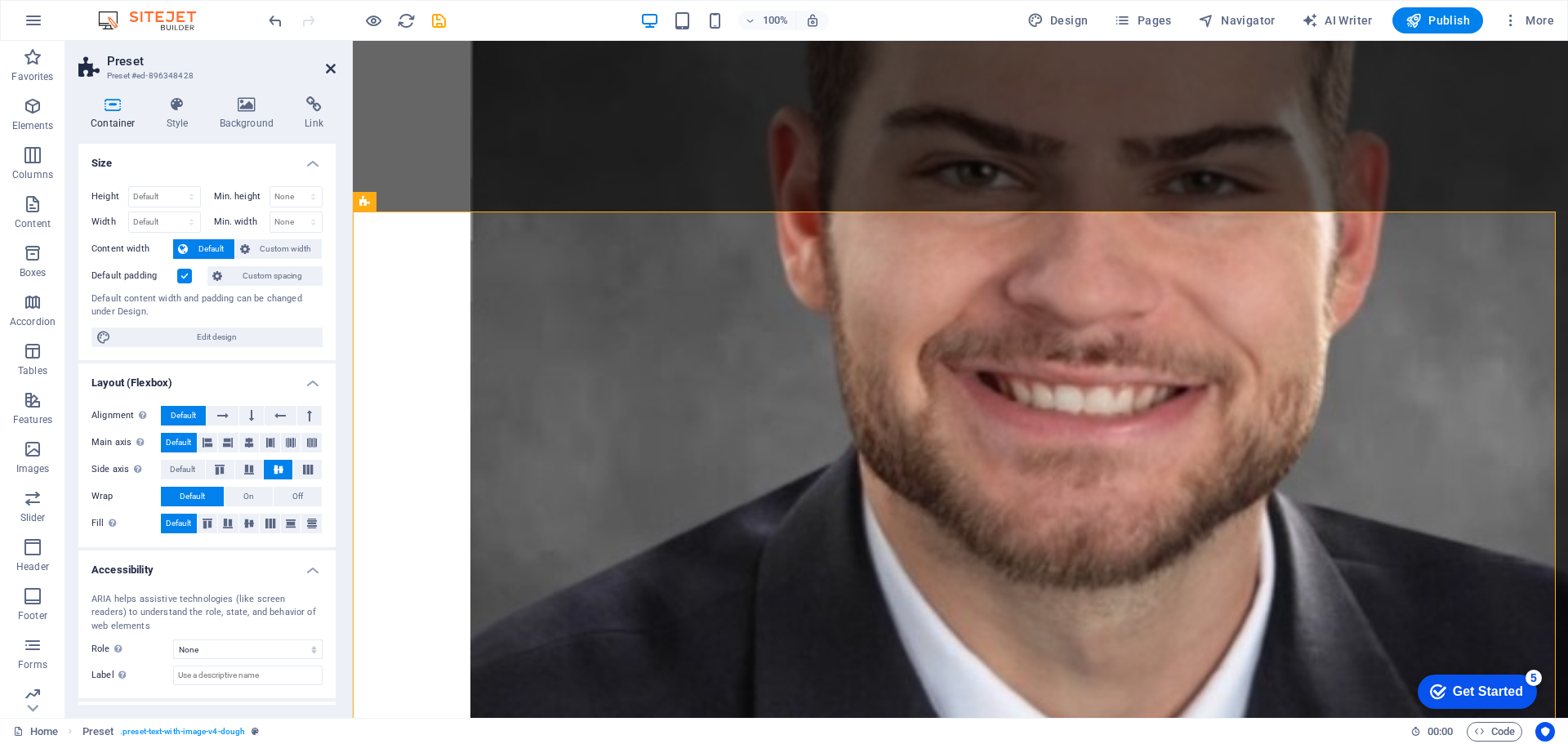
drag, startPoint x: 325, startPoint y: 69, endPoint x: 336, endPoint y: 87, distance: 21.1
click at [326, 69] on icon at bounding box center [331, 69] width 10 height 13
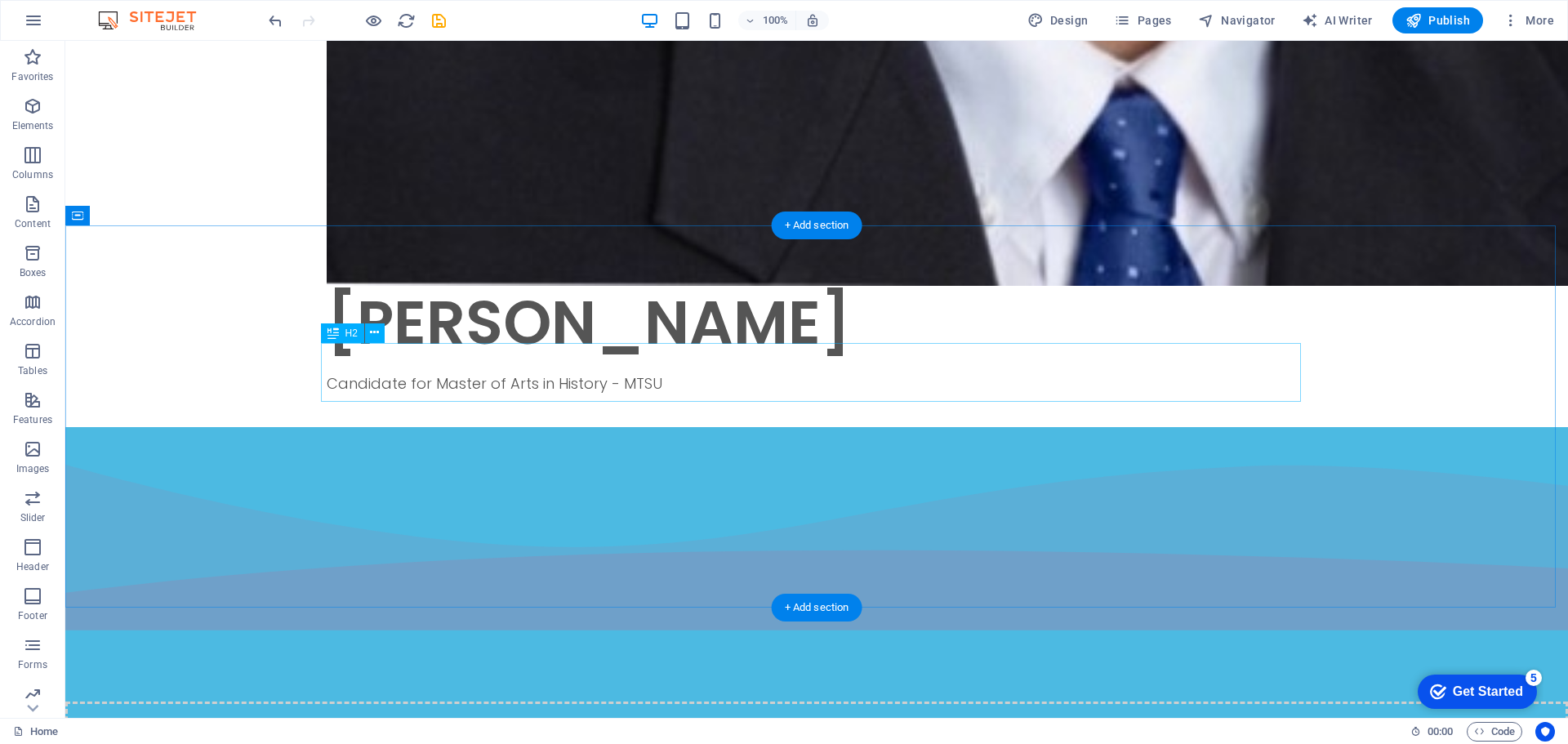
scroll to position [1715, 0]
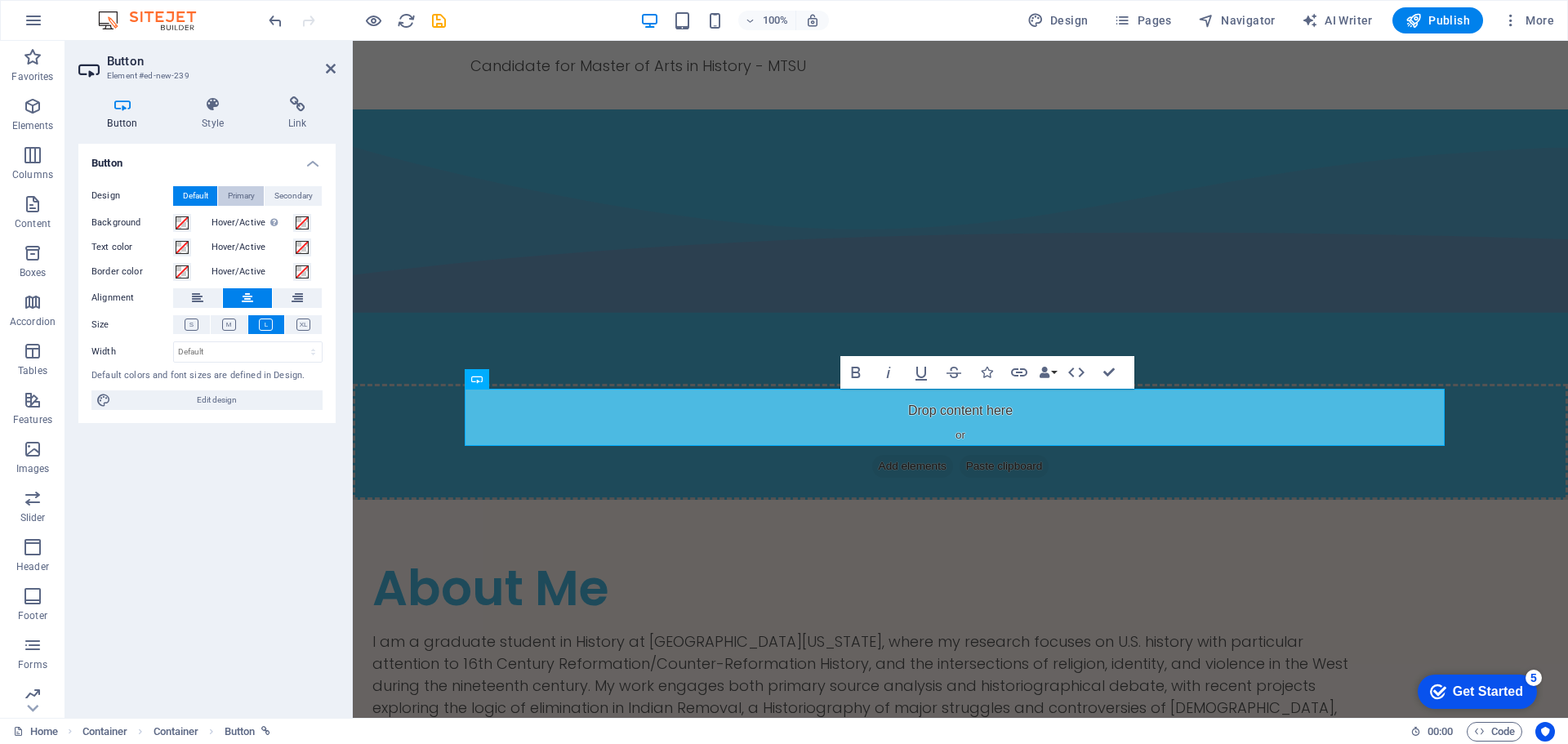
click at [236, 190] on span "Primary" at bounding box center [241, 196] width 27 height 19
click at [286, 194] on span "Secondary" at bounding box center [294, 196] width 39 height 19
click at [191, 186] on span "Default" at bounding box center [195, 196] width 26 height 19
click at [241, 194] on span "Primary" at bounding box center [241, 196] width 27 height 19
click at [178, 402] on span "Edit design" at bounding box center [216, 400] width 201 height 19
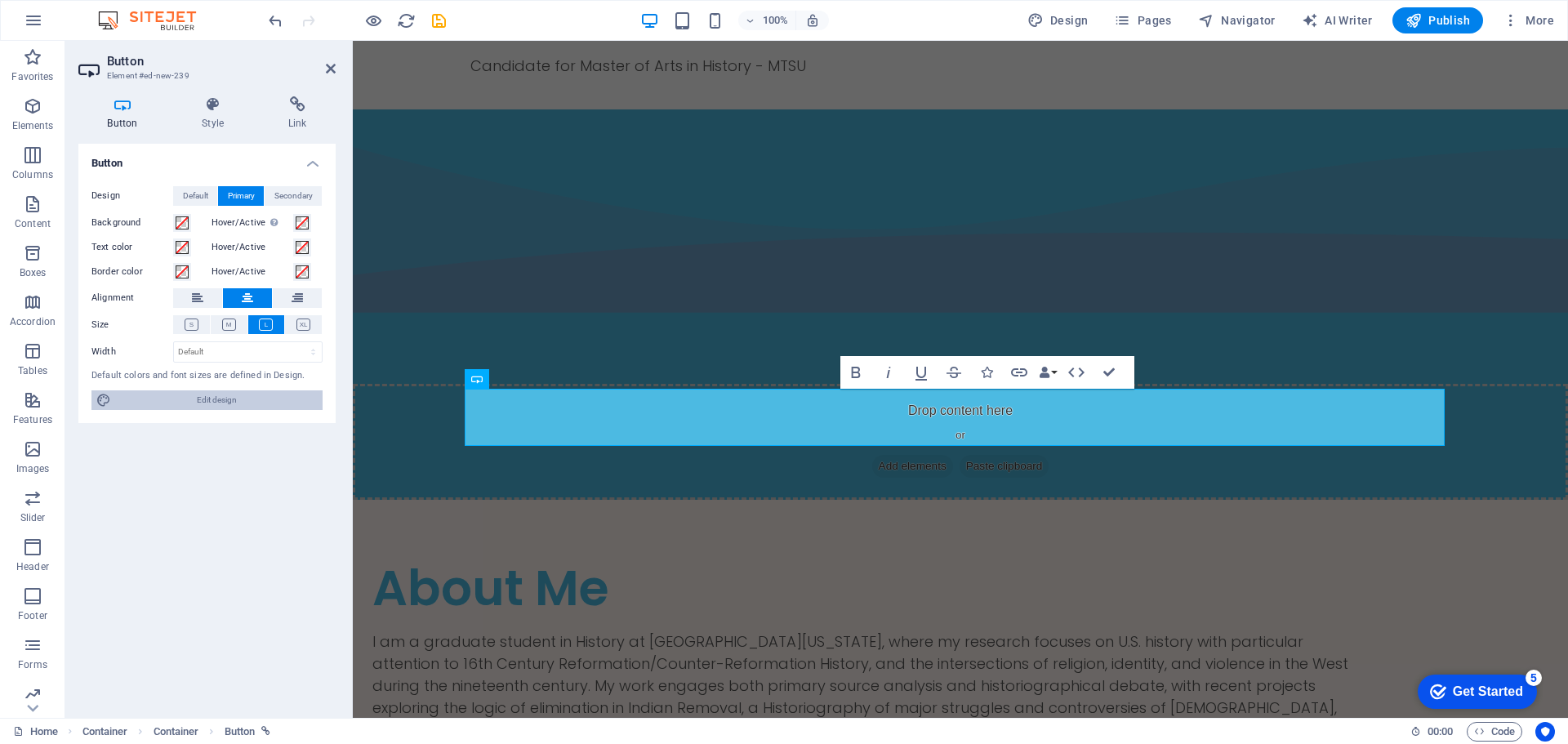
select select "px"
select select "300"
select select "px"
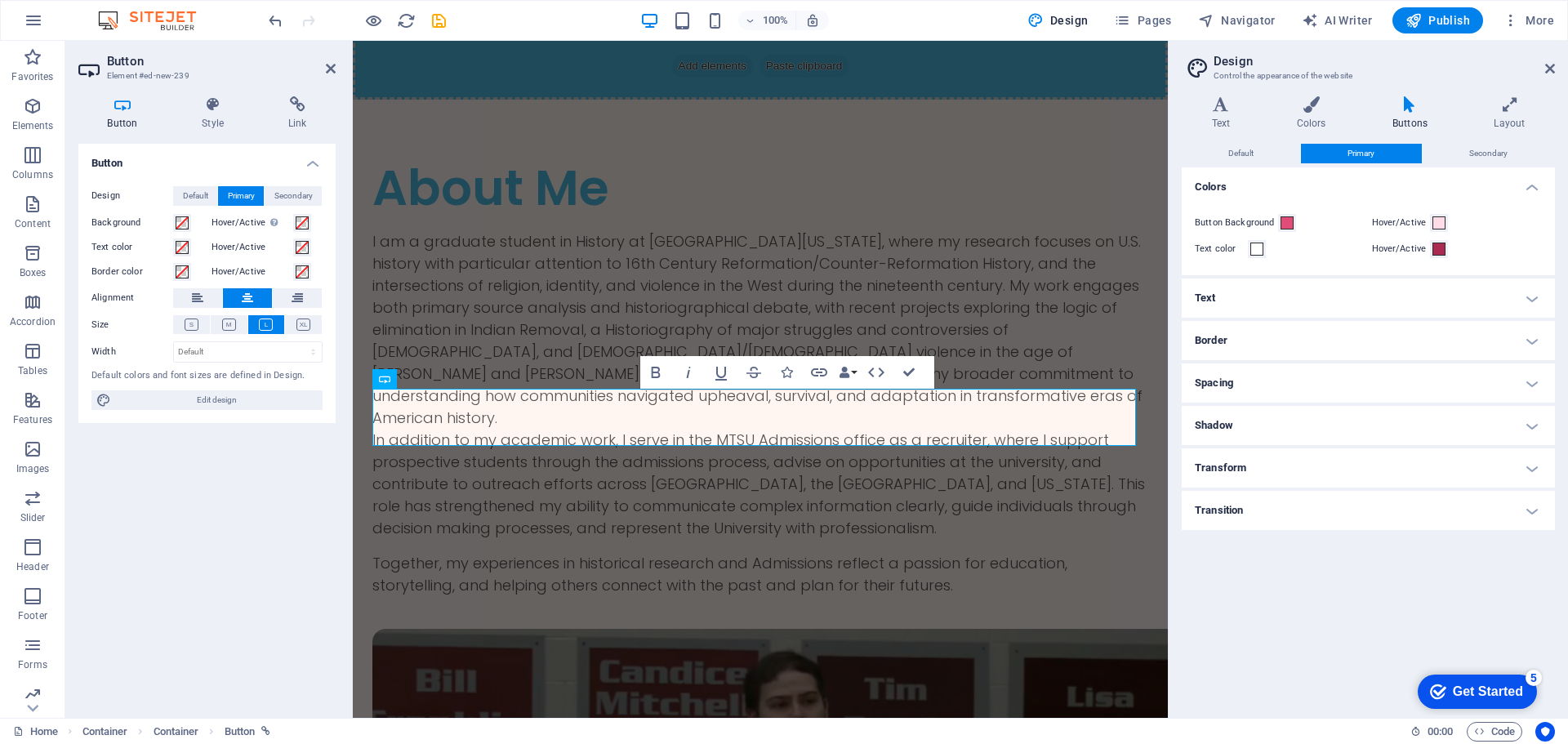
scroll to position [1906, 0]
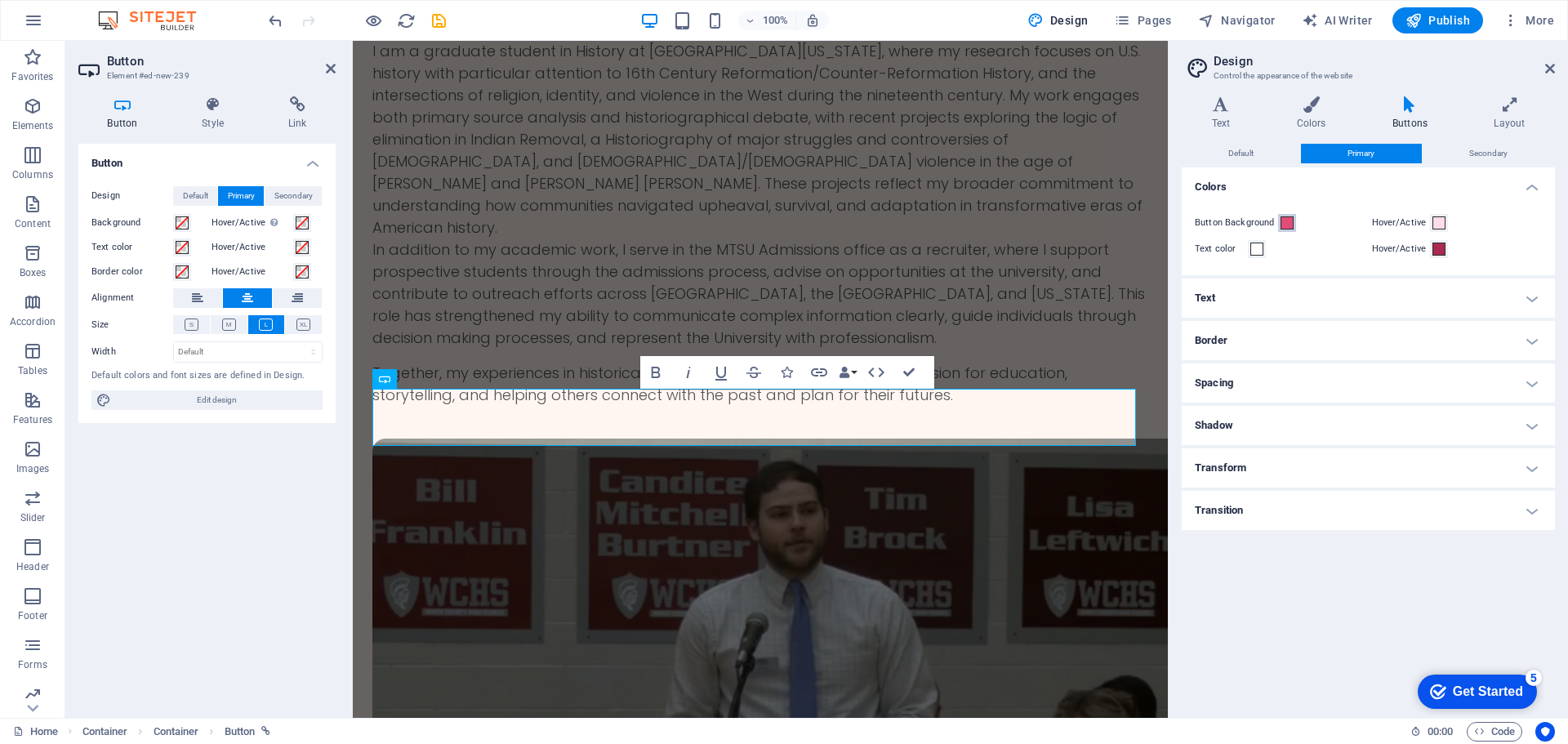
click at [1284, 223] on span at bounding box center [1287, 222] width 13 height 13
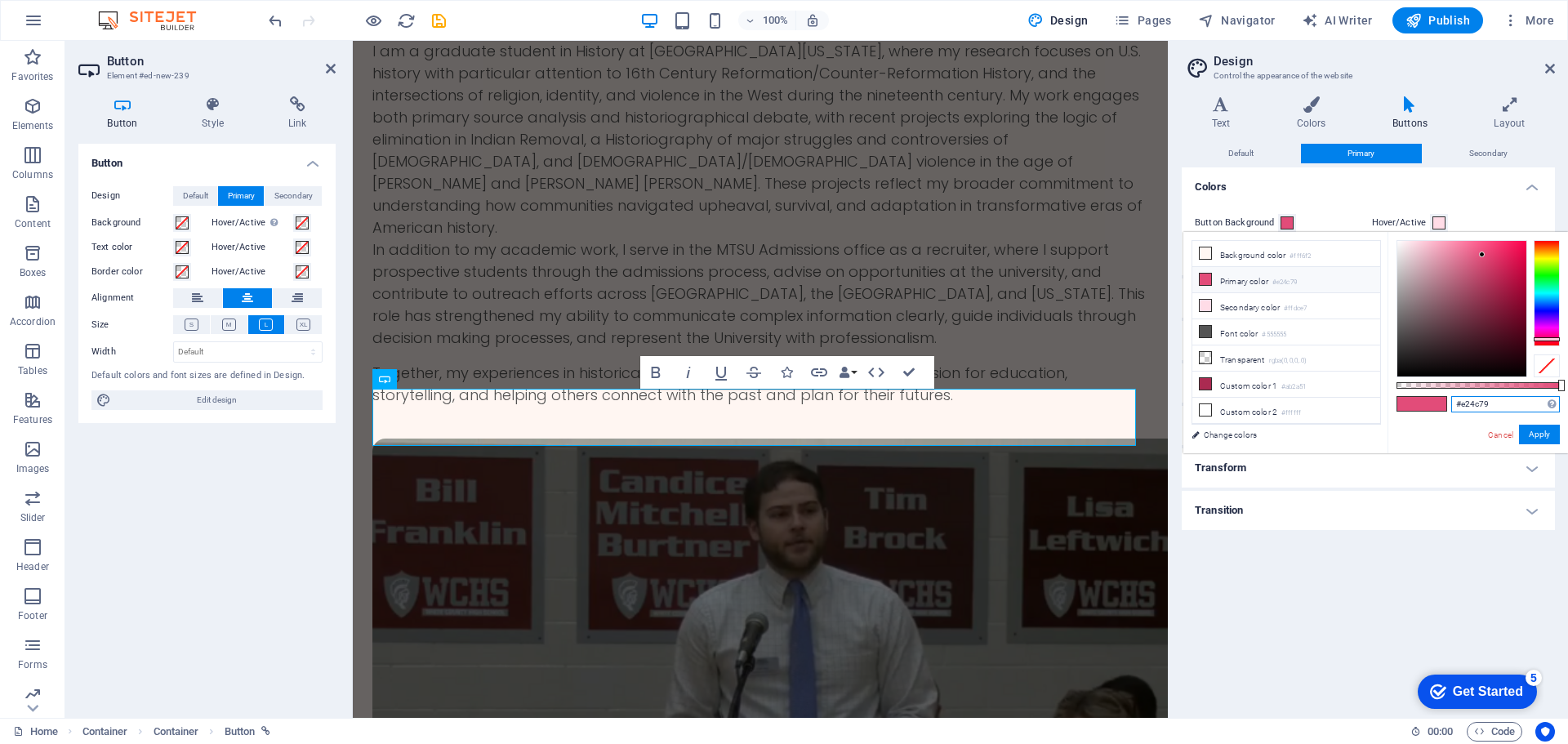
drag, startPoint x: 1502, startPoint y: 405, endPoint x: 1435, endPoint y: 407, distance: 67.0
click at [1435, 407] on div "#e24c79 Supported formats #0852ed rgb(8, 82, 237) rgba(8, 82, 237, 90%) hsv(221…" at bounding box center [1477, 461] width 180 height 458
paste input "4cbae2"
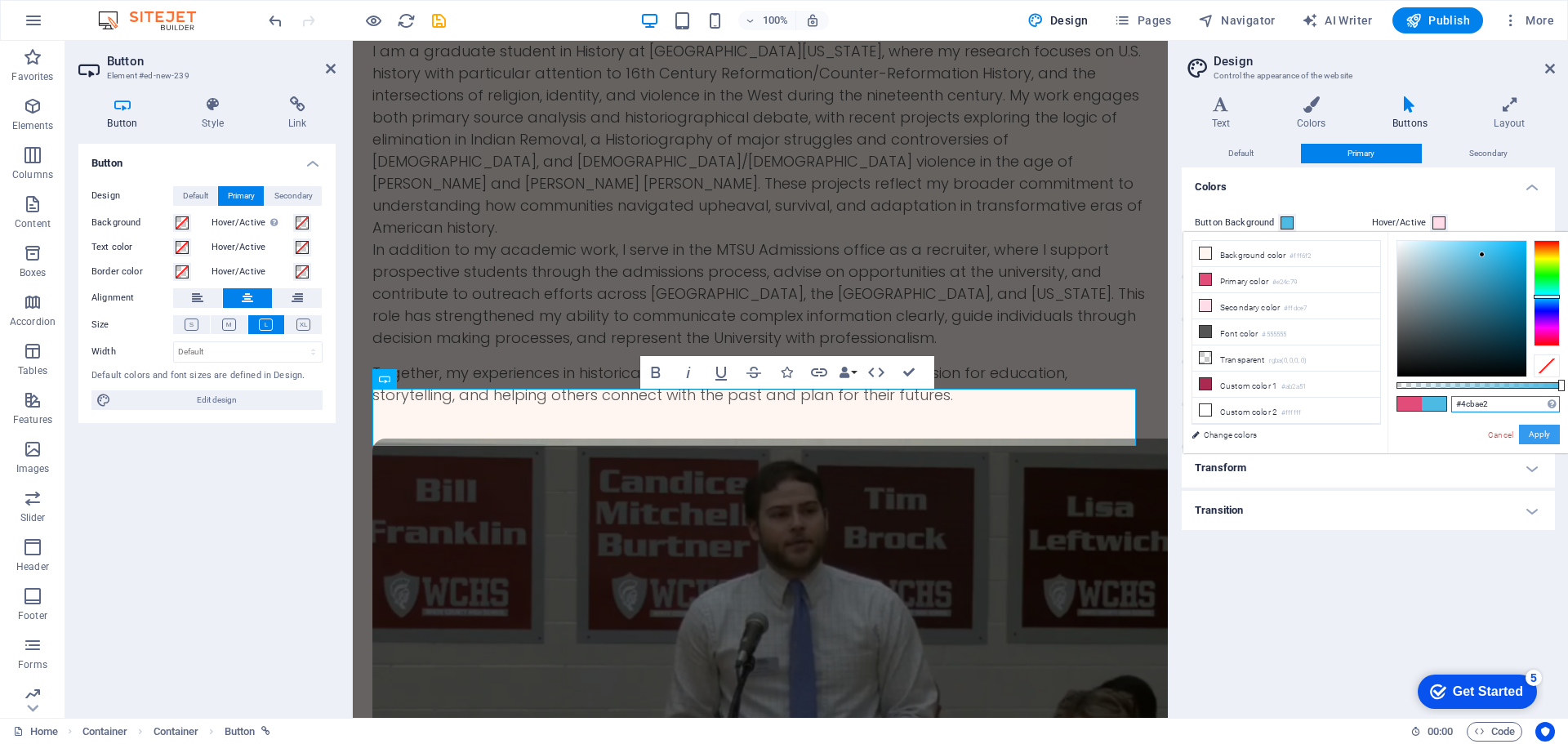
type input "#4cbae2"
click at [1540, 434] on button "Apply" at bounding box center [1539, 434] width 40 height 19
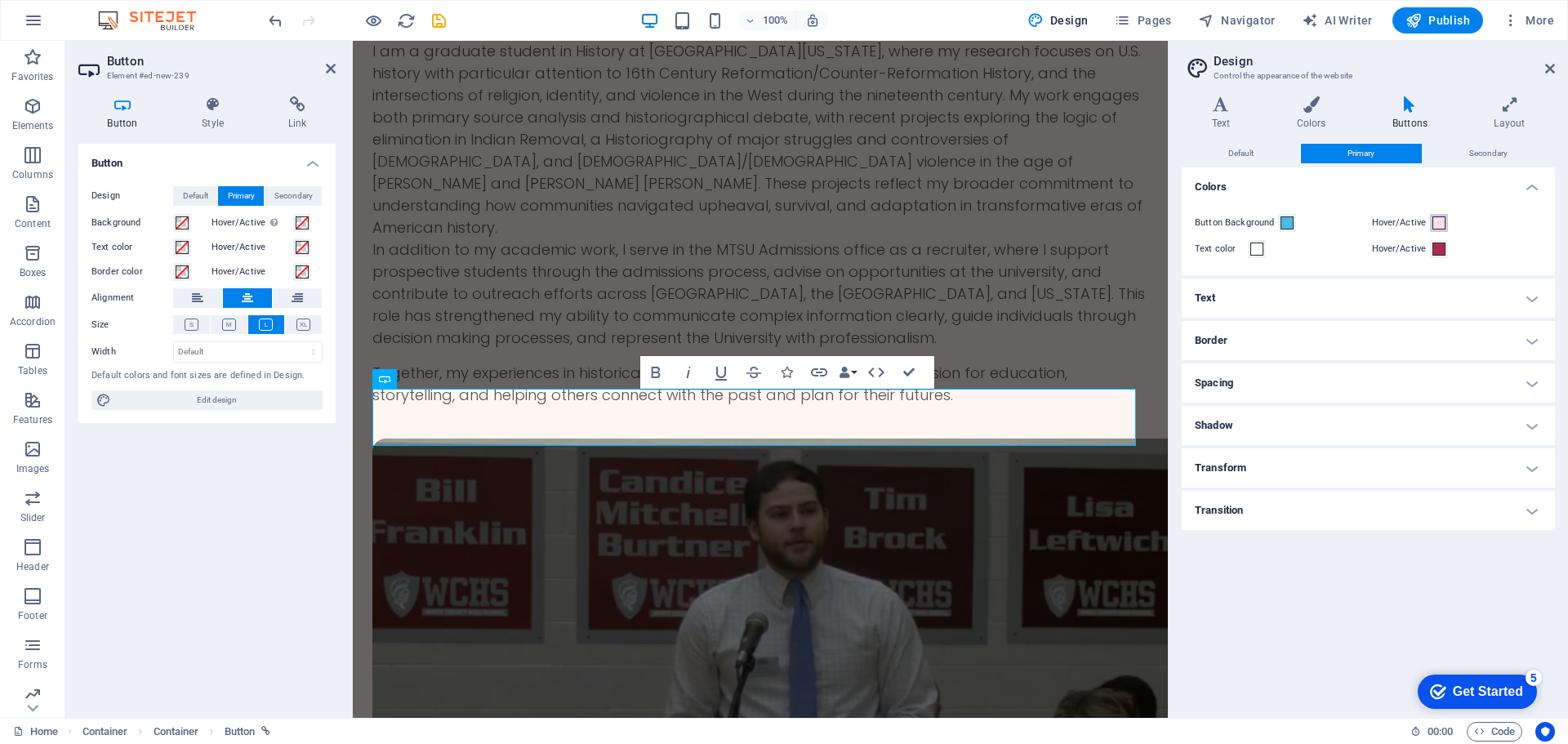
click at [1438, 223] on span at bounding box center [1439, 222] width 13 height 13
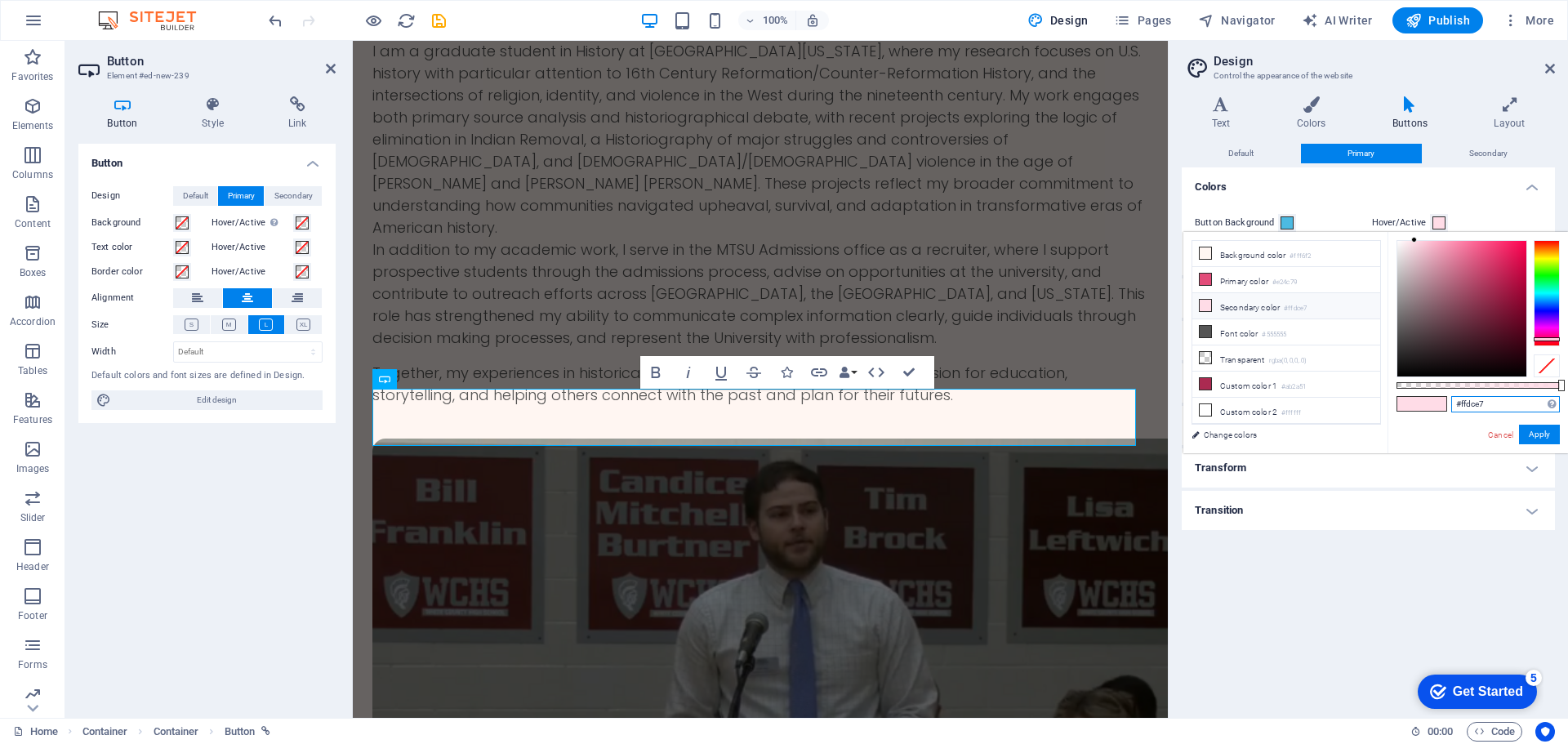
drag, startPoint x: 1458, startPoint y: 414, endPoint x: 1442, endPoint y: 419, distance: 16.8
click at [1442, 419] on div "#ffdce7 Supported formats #0852ed rgb(8, 82, 237) rgba(8, 82, 237, 90%) hsv(221…" at bounding box center [1477, 461] width 180 height 458
drag, startPoint x: 1481, startPoint y: 405, endPoint x: 1447, endPoint y: 408, distance: 34.1
click at [1447, 408] on div "#ffdce7 Supported formats #0852ed rgb(8, 82, 237) rgba(8, 82, 237, 90%) hsv(221…" at bounding box center [1477, 461] width 180 height 458
paste input "4cbae2"
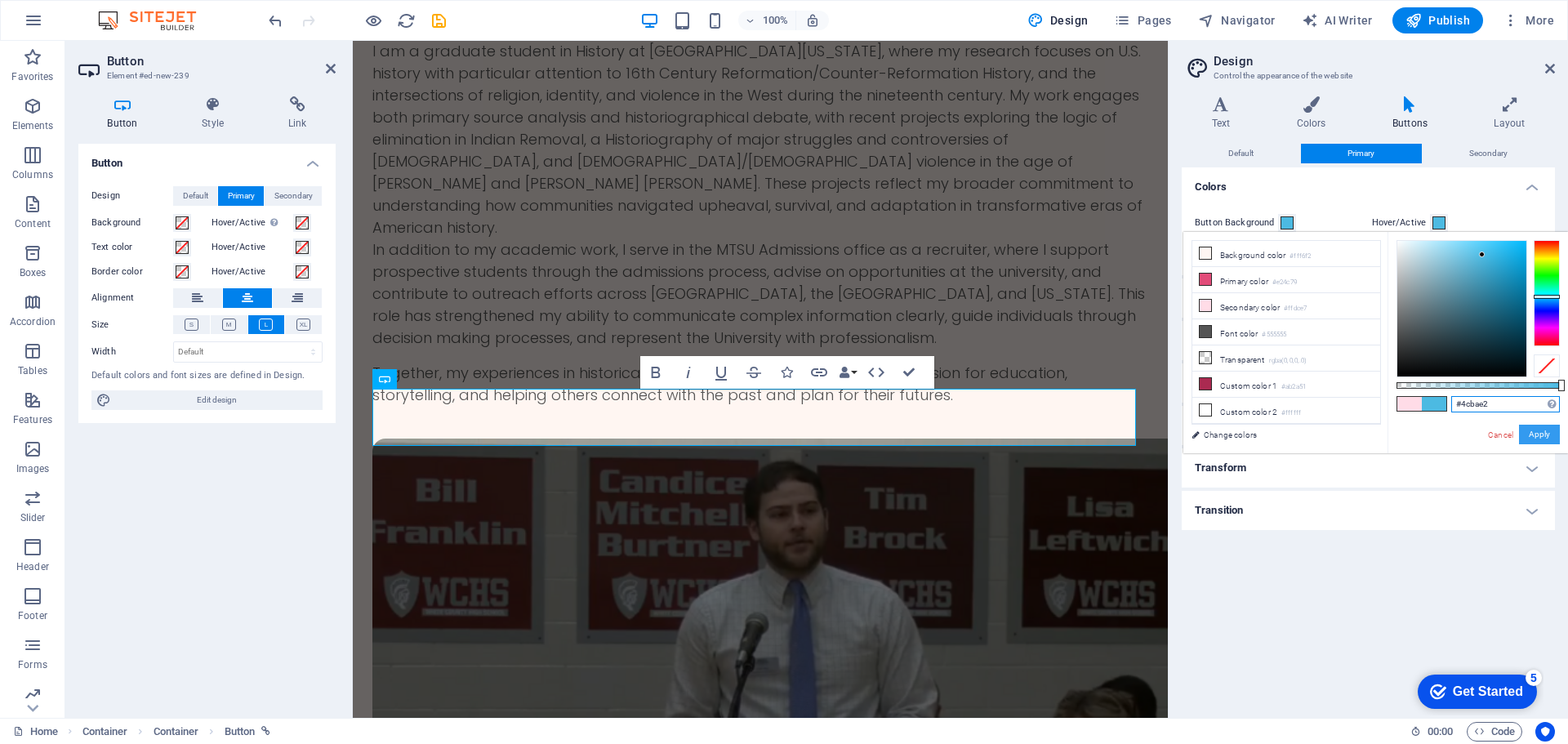
type input "#4cbae2"
click at [1545, 429] on button "Apply" at bounding box center [1539, 434] width 40 height 19
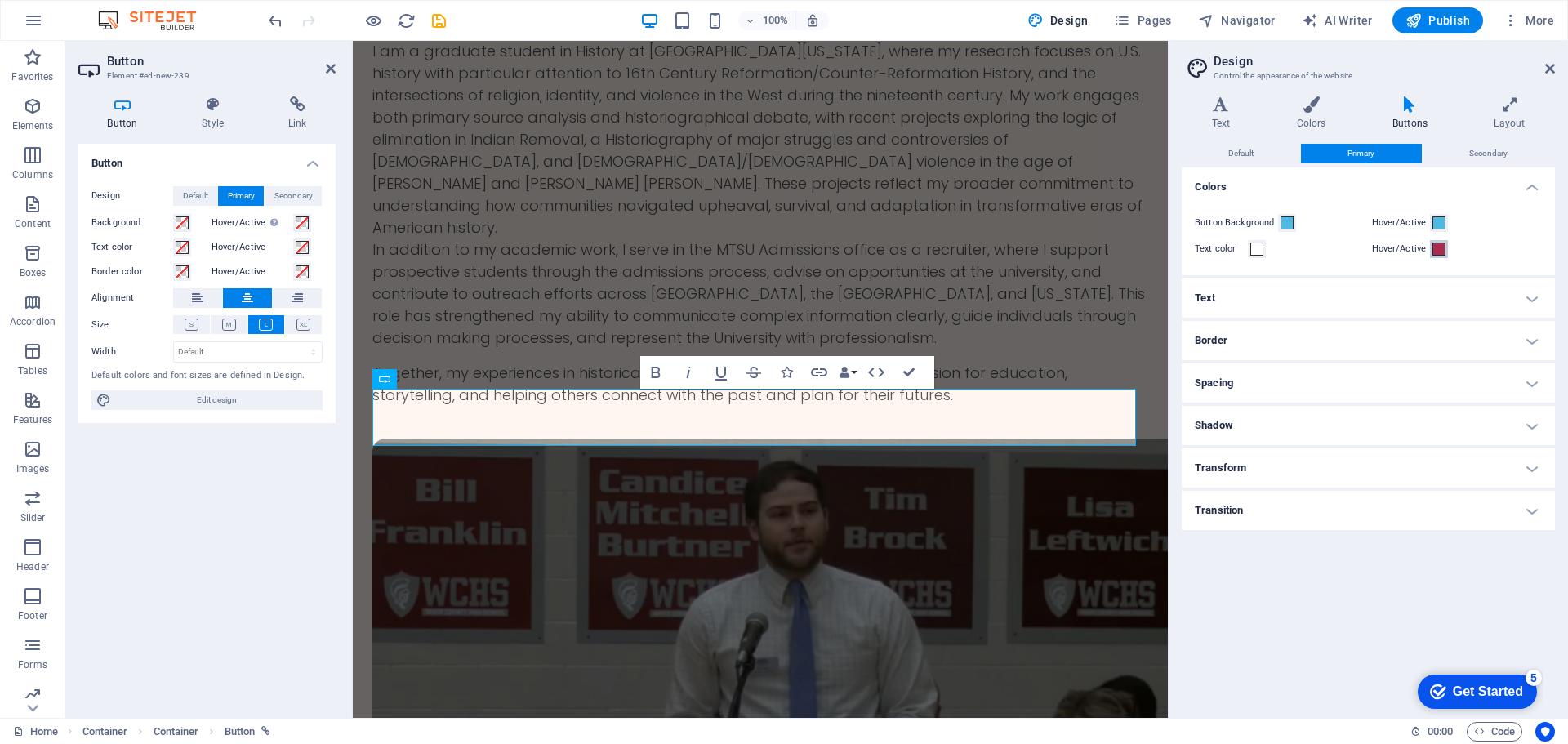
click at [1440, 253] on span at bounding box center [1439, 249] width 13 height 13
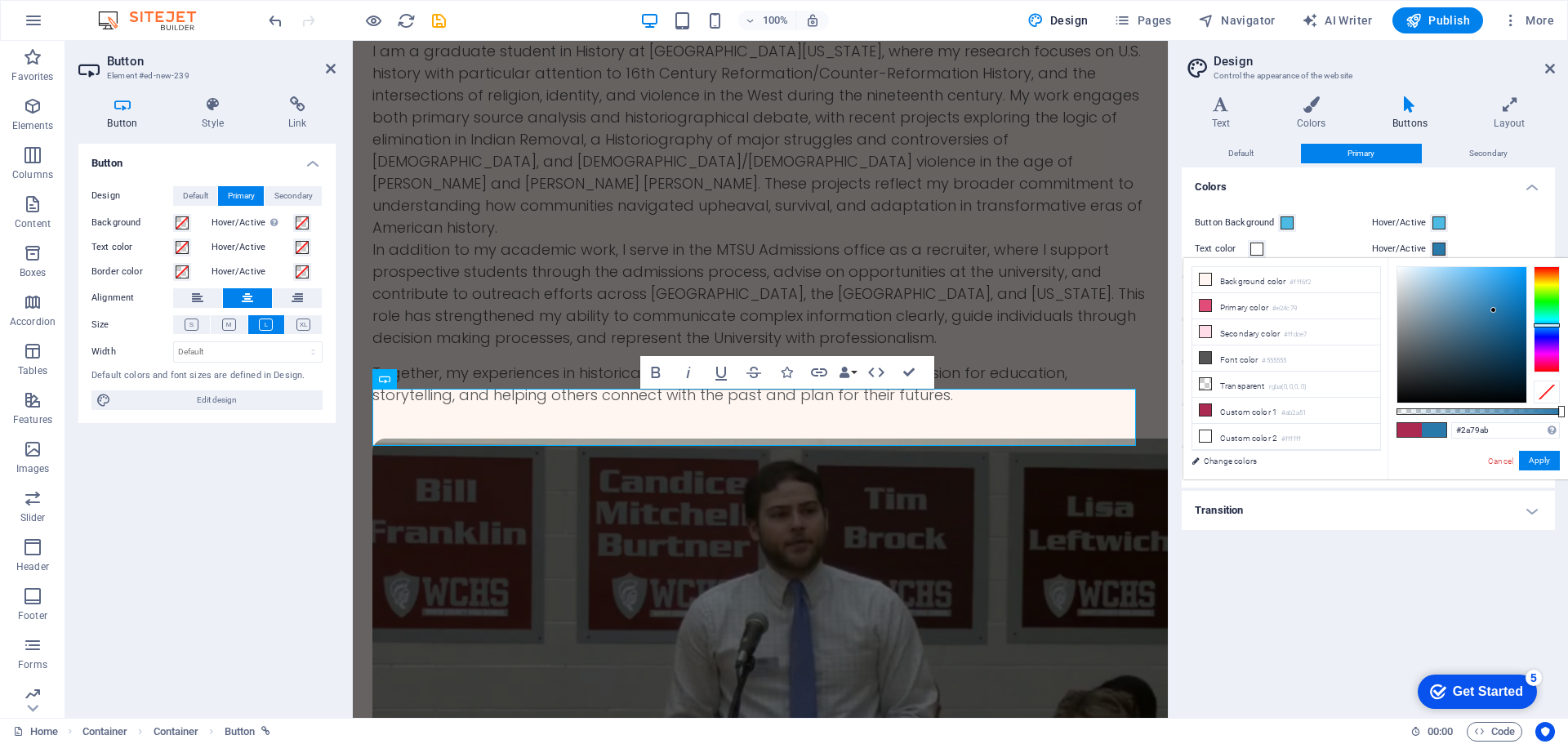
click at [1552, 325] on div at bounding box center [1547, 319] width 26 height 106
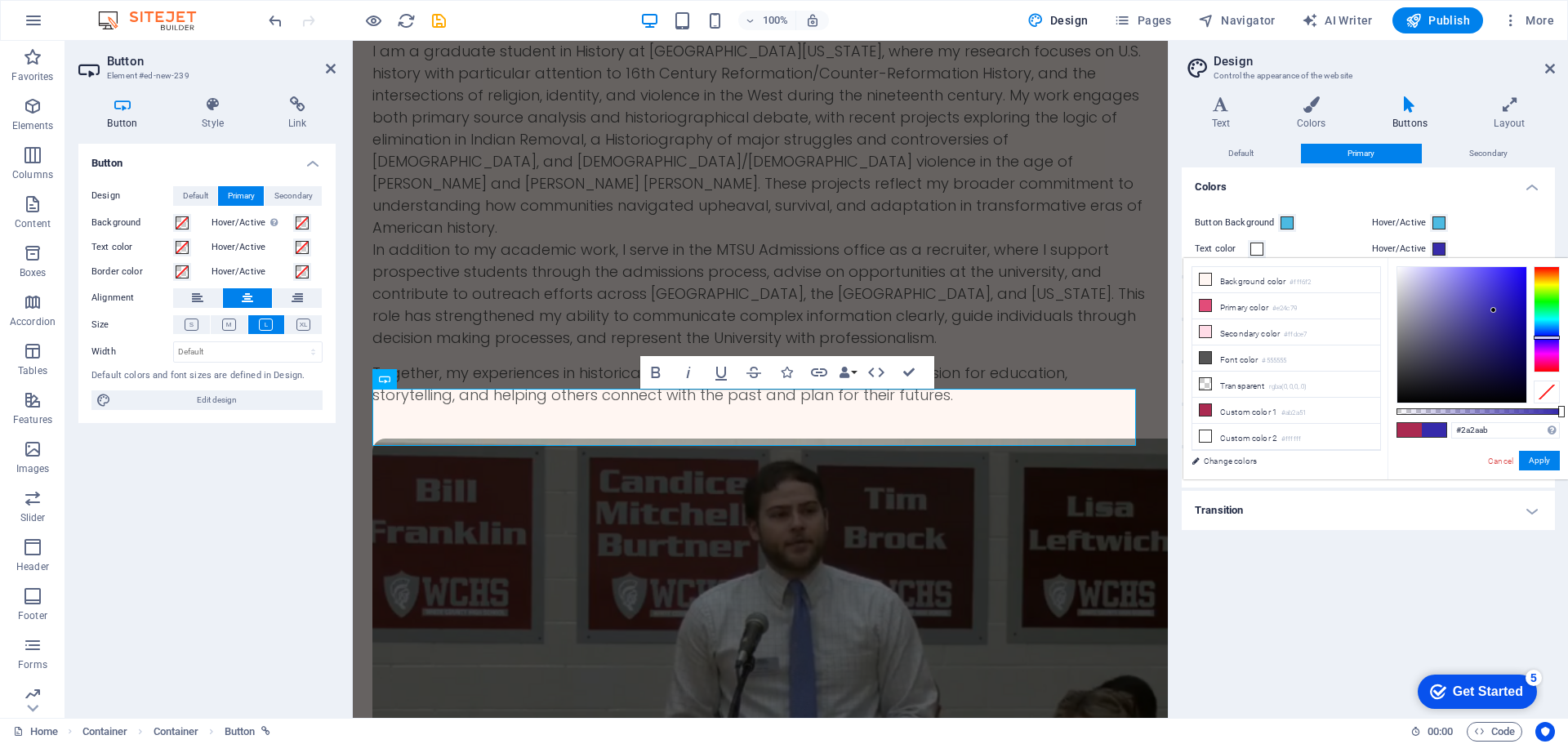
drag, startPoint x: 1547, startPoint y: 327, endPoint x: 1555, endPoint y: 331, distance: 8.9
click at [1554, 334] on div at bounding box center [1547, 319] width 26 height 106
click at [1556, 326] on div at bounding box center [1547, 319] width 26 height 106
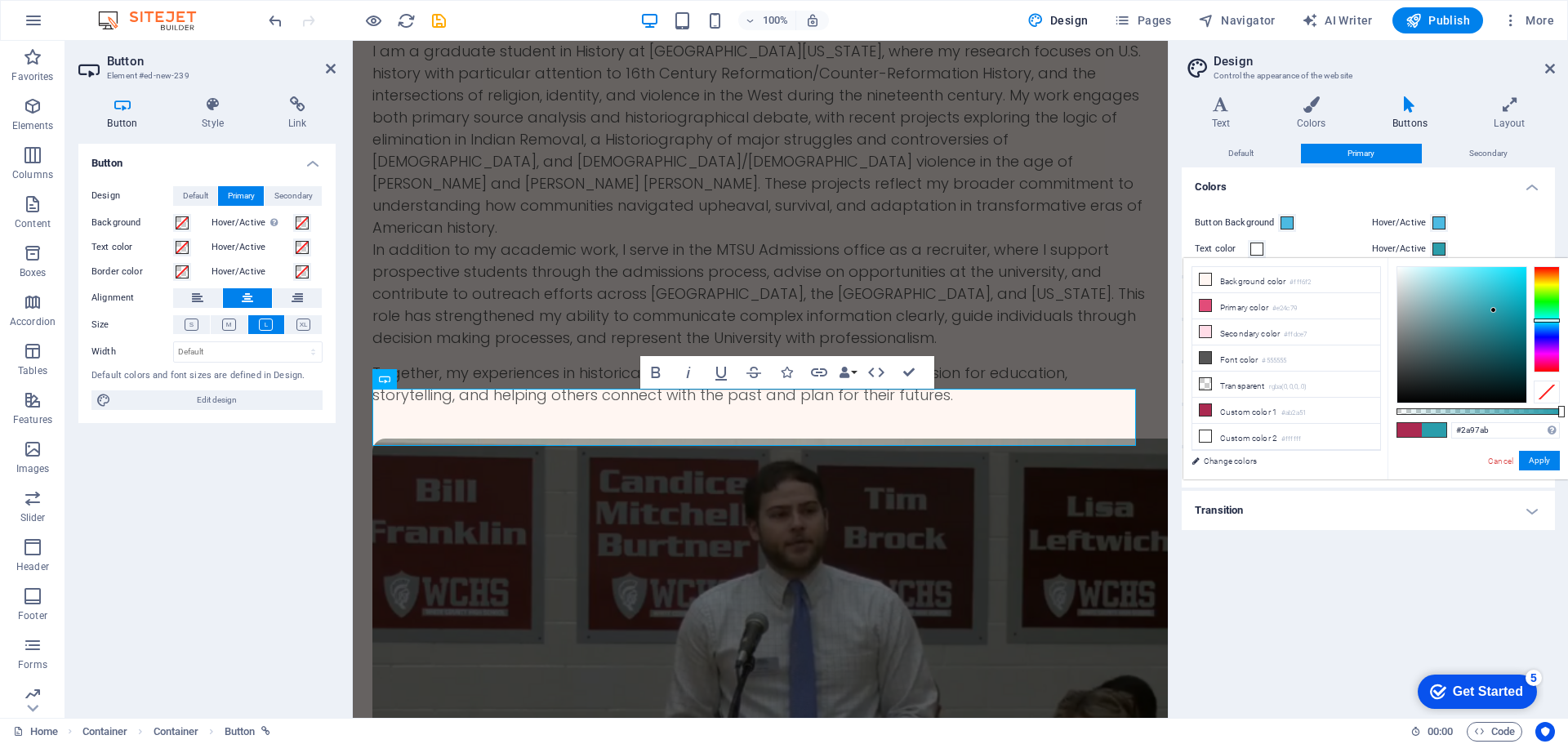
type input "#2a91ab"
click at [1550, 322] on div at bounding box center [1547, 322] width 26 height 4
click at [1548, 453] on button "Apply" at bounding box center [1539, 461] width 40 height 19
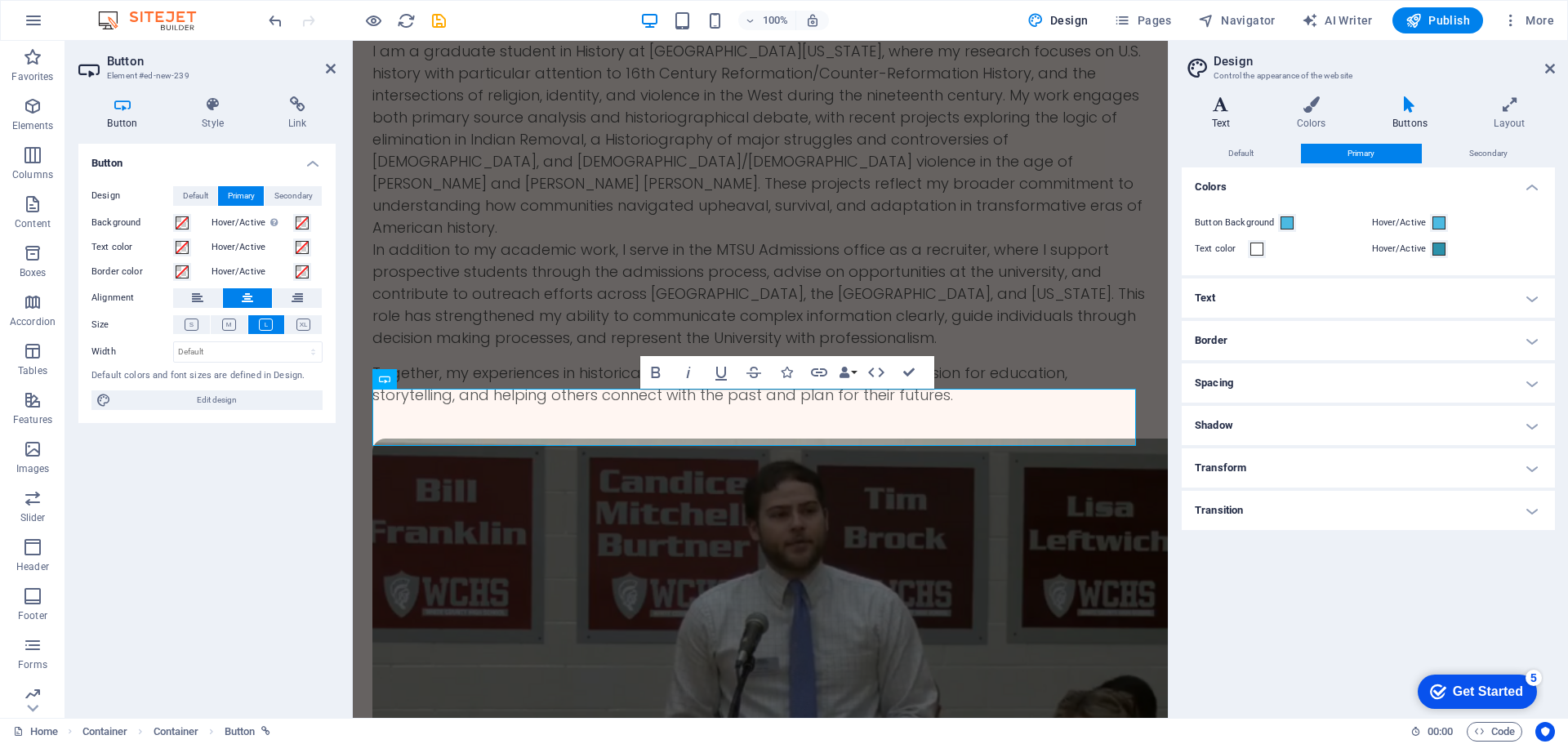
click at [1205, 123] on h4 "Text" at bounding box center [1224, 113] width 85 height 34
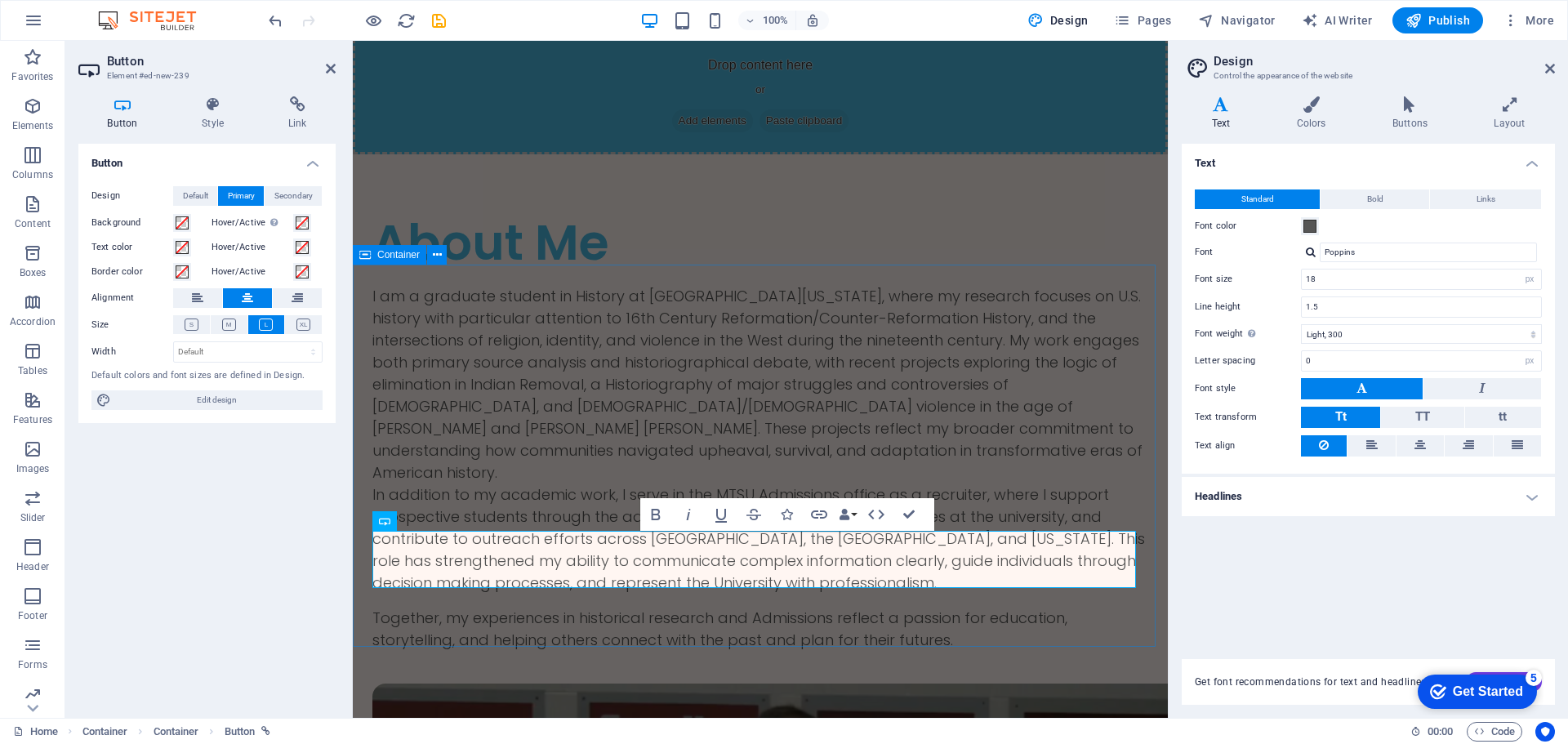
scroll to position [1824, 0]
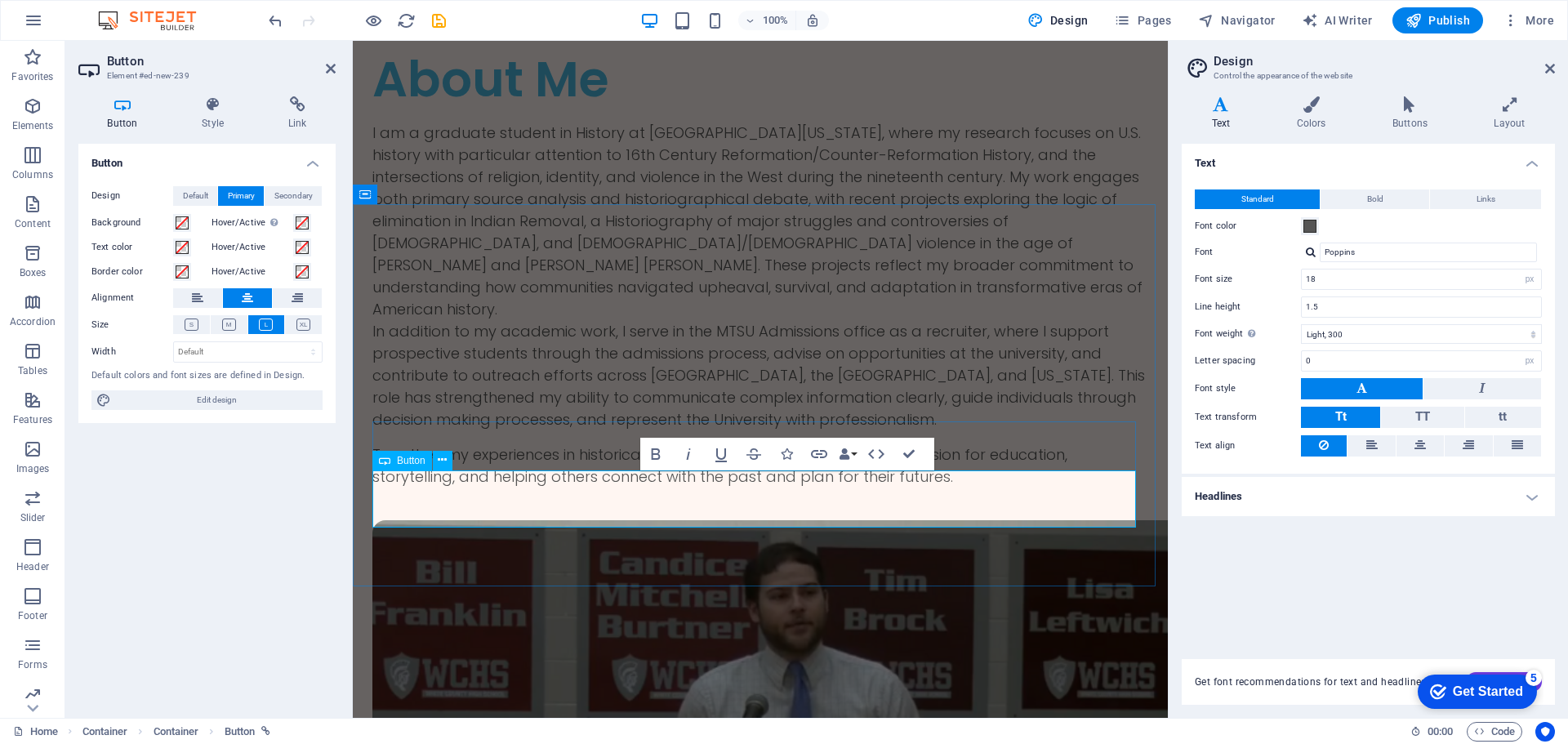
drag, startPoint x: 797, startPoint y: 496, endPoint x: 705, endPoint y: 500, distance: 92.1
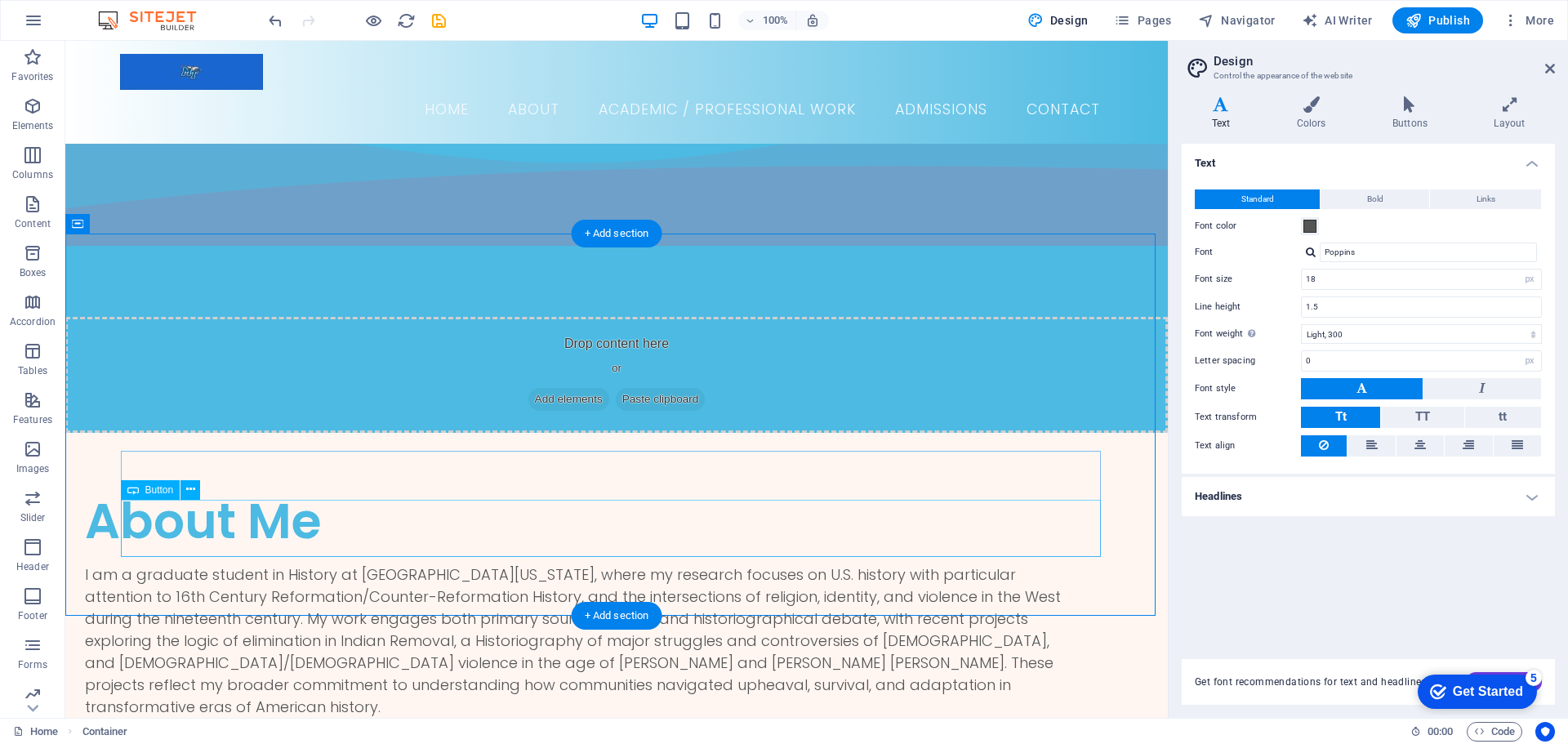
scroll to position [1470, 0]
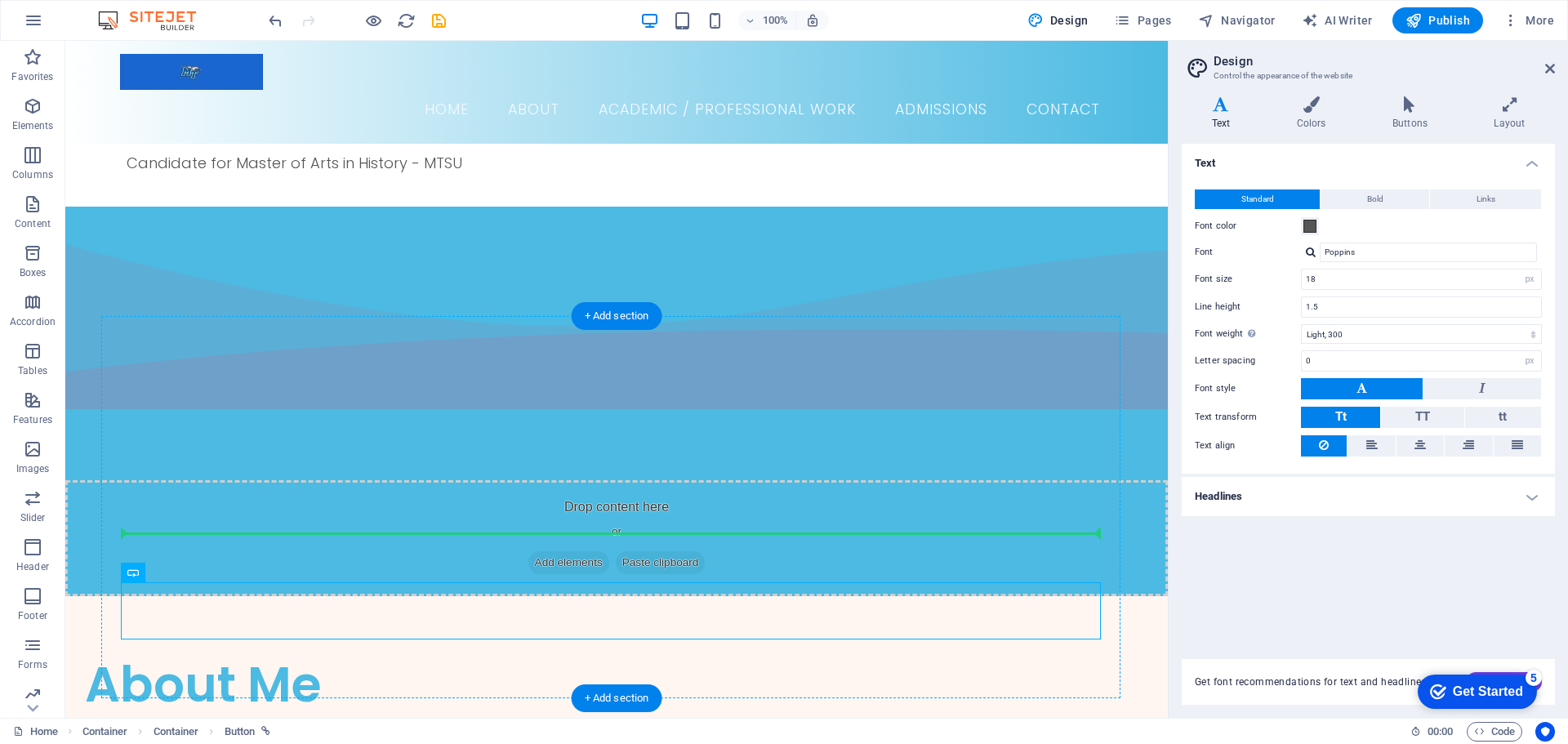
drag, startPoint x: 683, startPoint y: 589, endPoint x: 675, endPoint y: 529, distance: 60.5
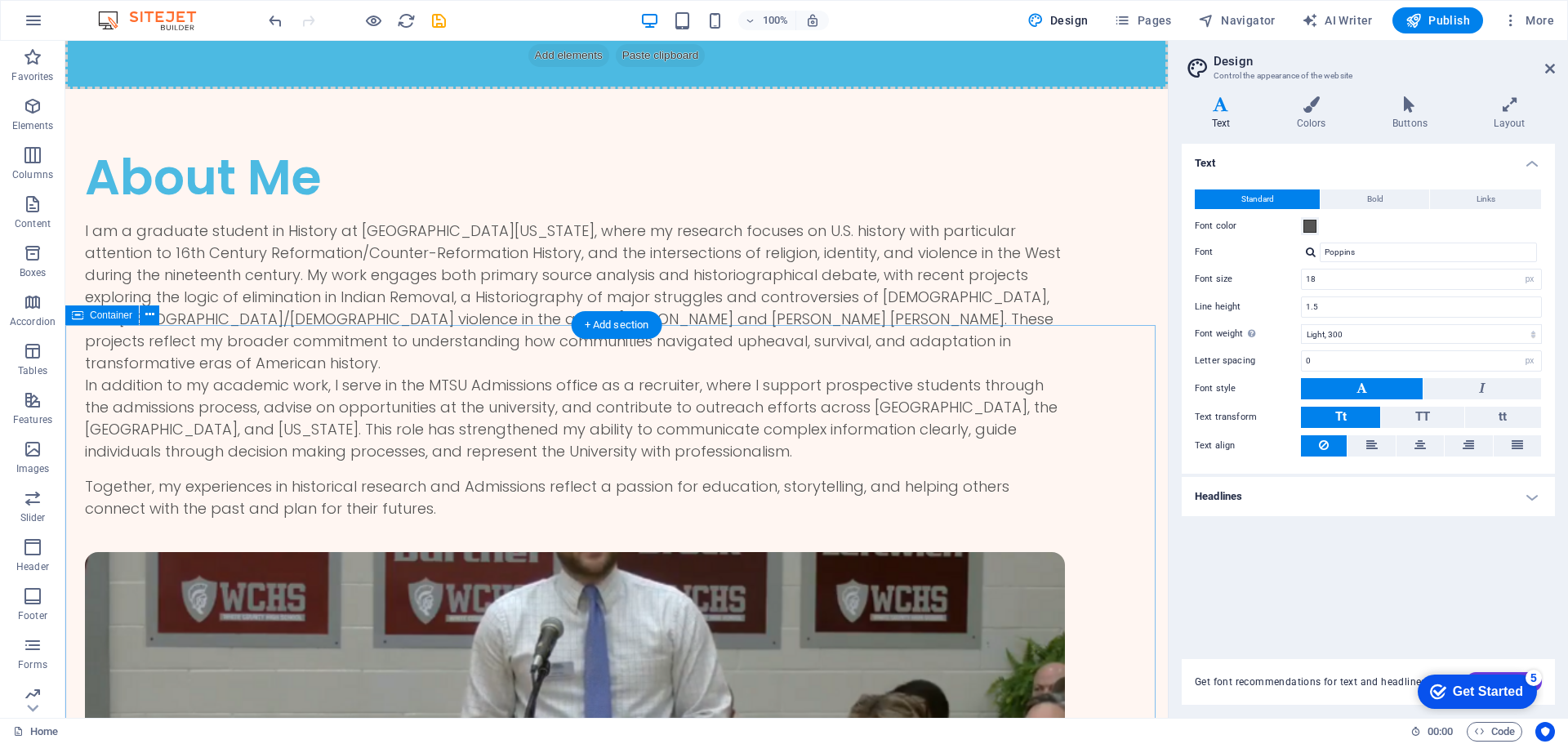
scroll to position [2206, 0]
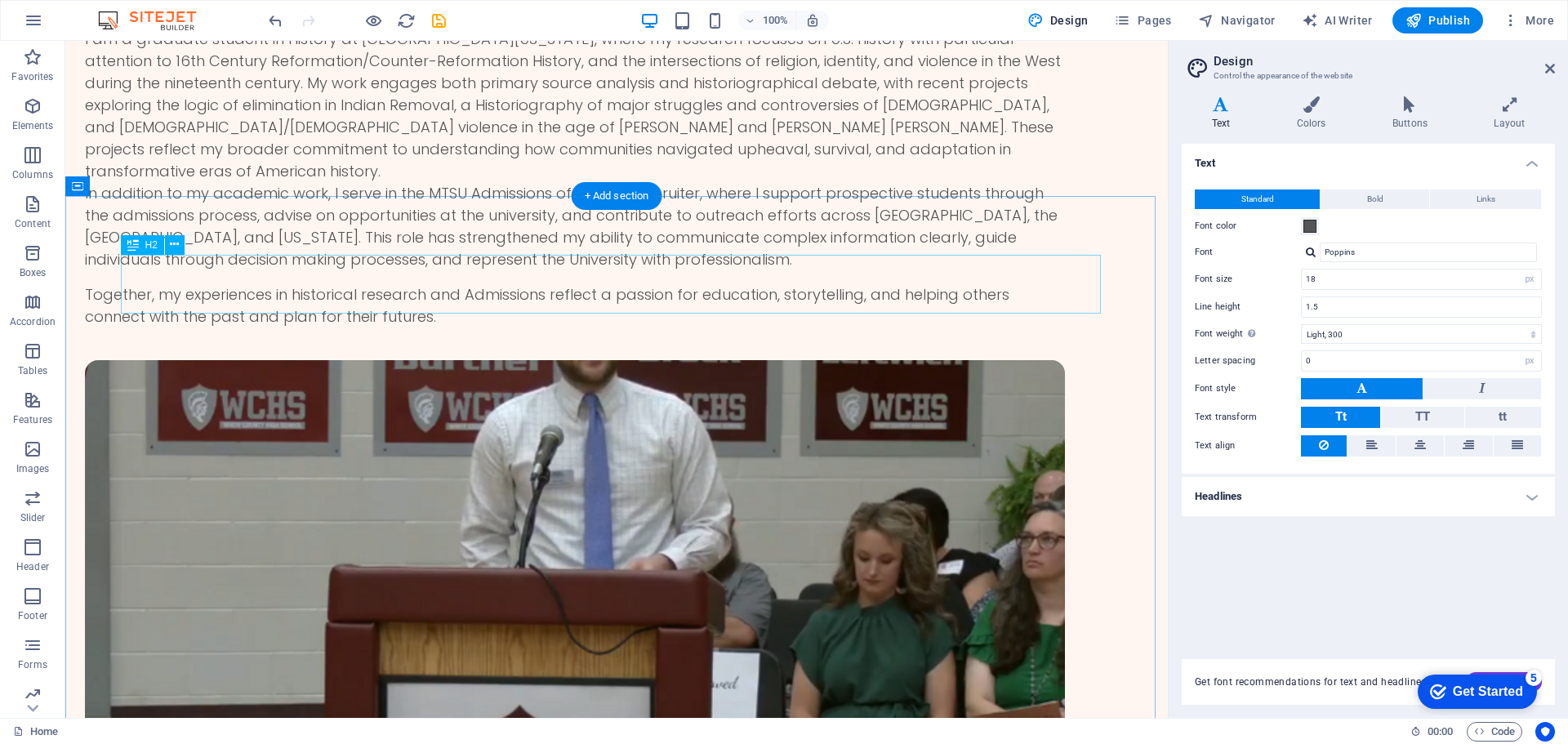
drag, startPoint x: 470, startPoint y: 279, endPoint x: 182, endPoint y: 280, distance: 288.0
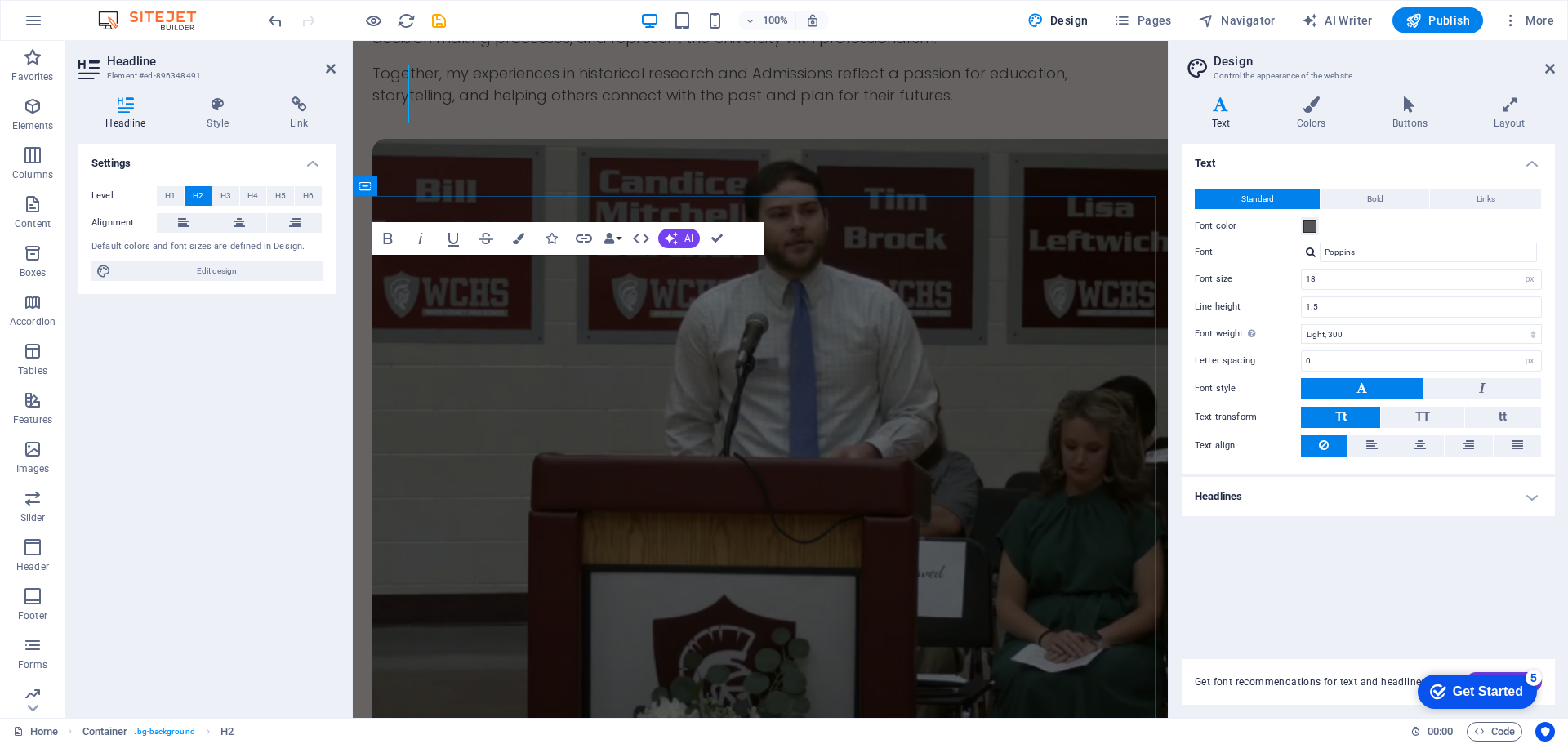
scroll to position [2396, 0]
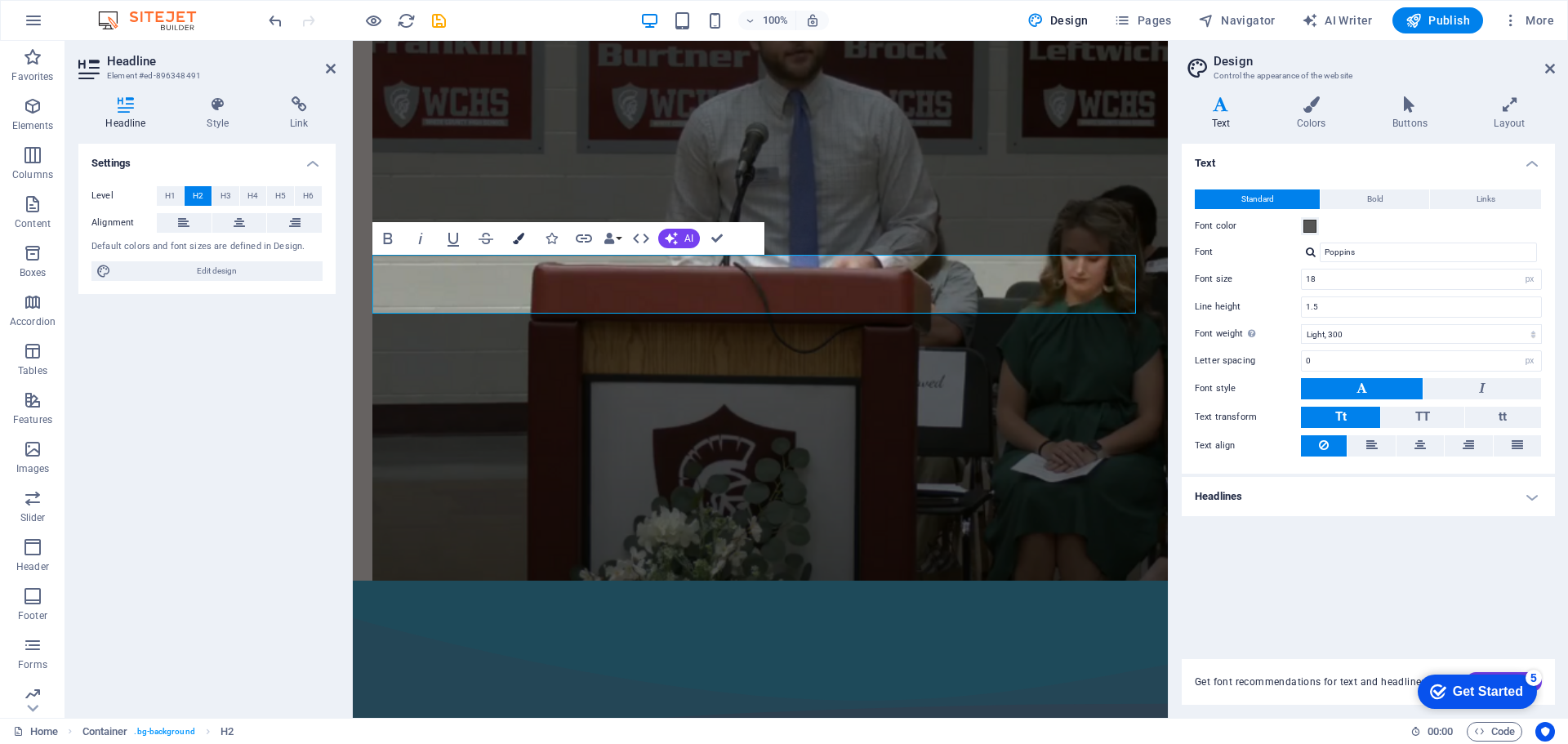
click at [515, 241] on icon "button" at bounding box center [518, 238] width 11 height 11
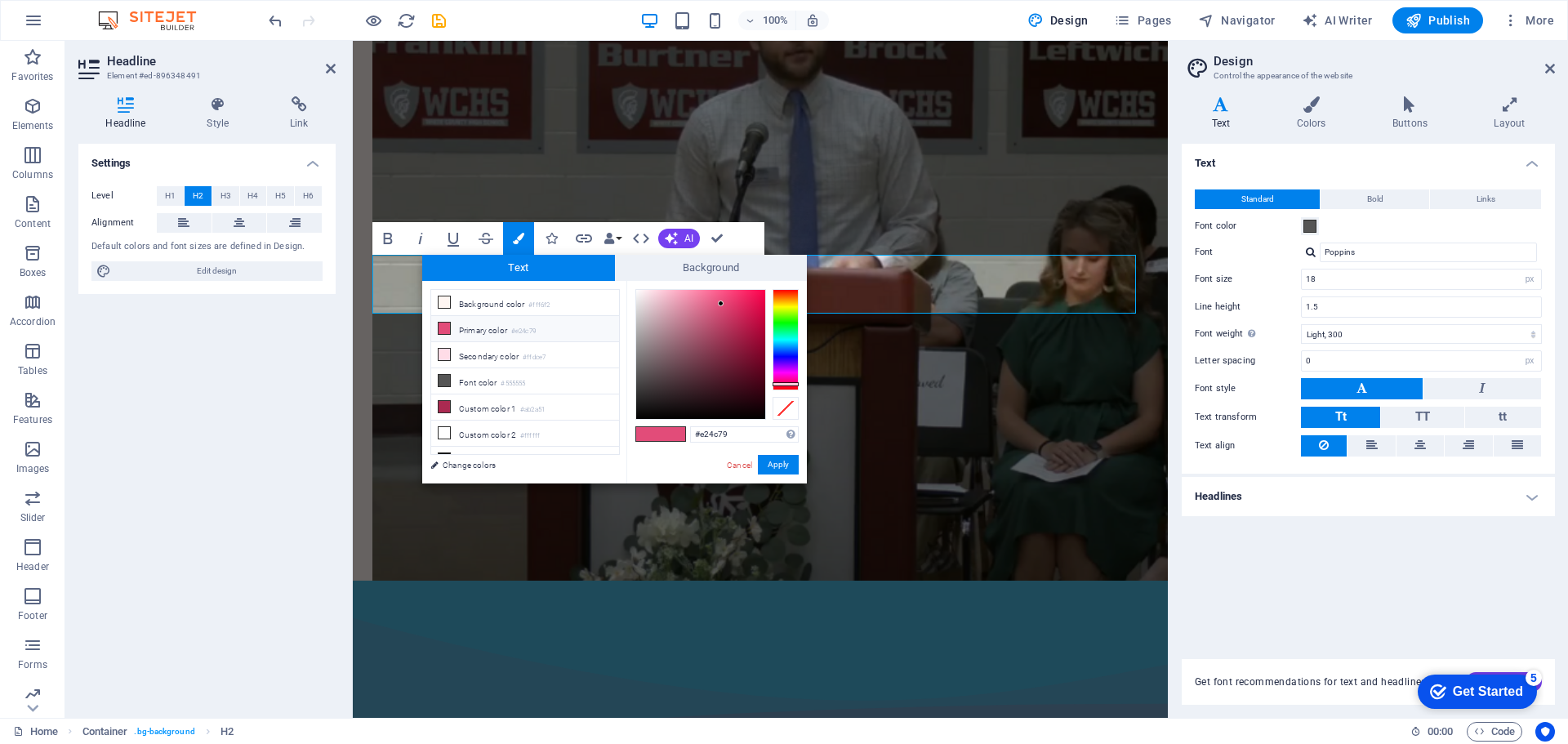
click at [728, 424] on div "#e24c79 Supported formats #0852ed rgb(8, 82, 237) rgba(8, 82, 237, 90%) hsv(221…" at bounding box center [716, 500] width 180 height 440
drag, startPoint x: 737, startPoint y: 431, endPoint x: 685, endPoint y: 425, distance: 52.3
click at [685, 431] on div "#e24c79 Supported formats #0852ed rgb(8, 82, 237) rgba(8, 82, 237, 90%) hsv(221…" at bounding box center [716, 500] width 180 height 440
paste input "4cbae2"
type input "#4cbae2"
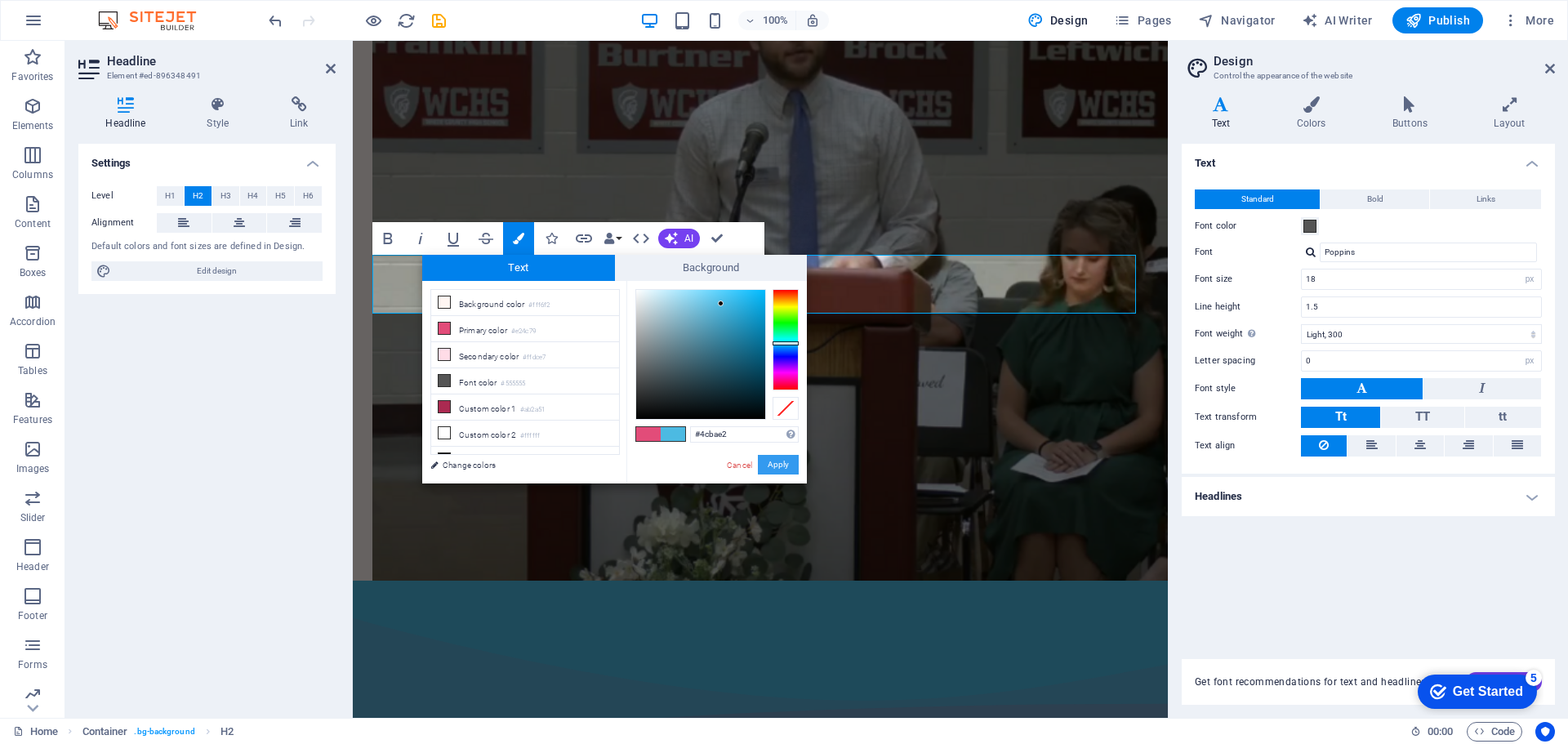
click at [780, 456] on button "Apply" at bounding box center [778, 464] width 40 height 19
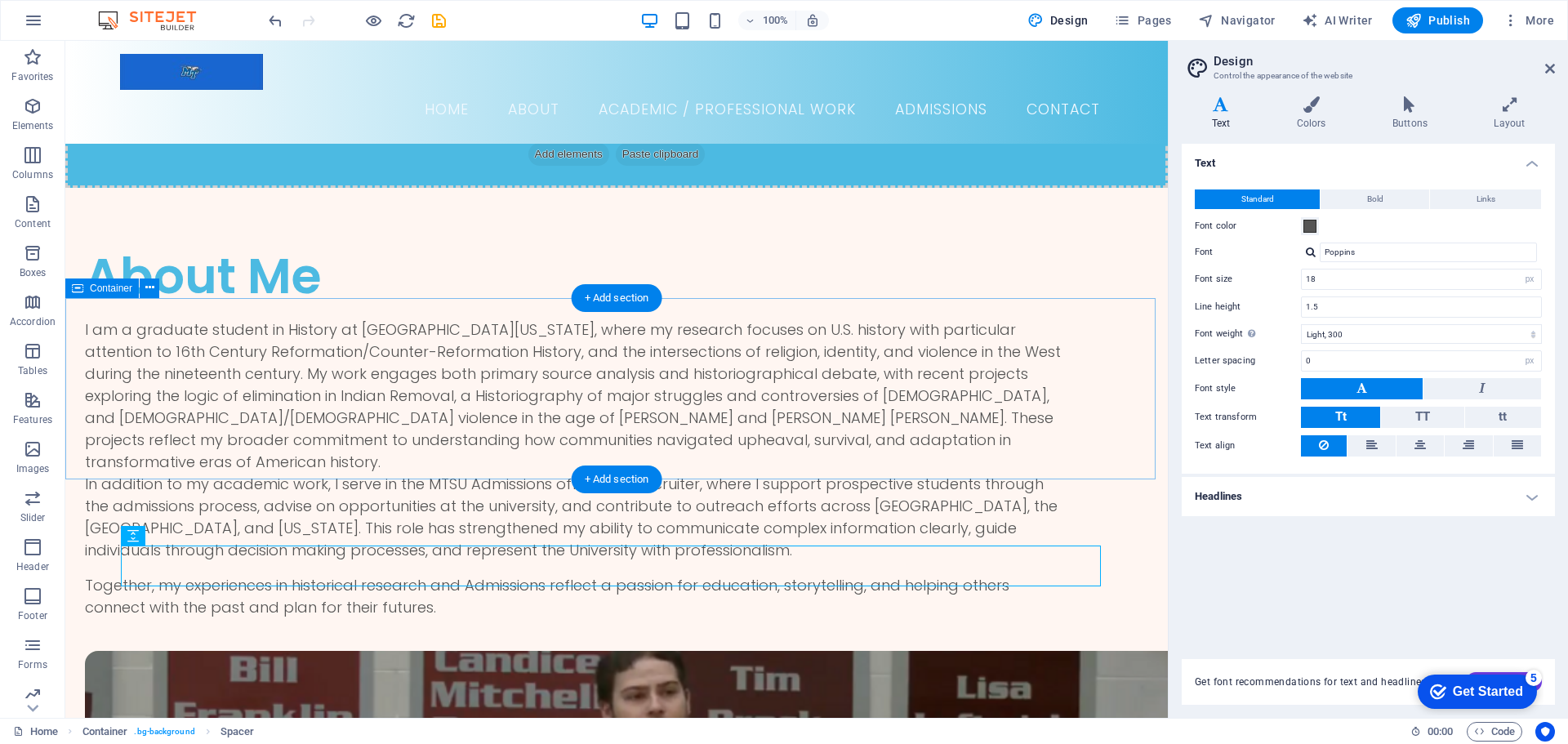
scroll to position [2042, 0]
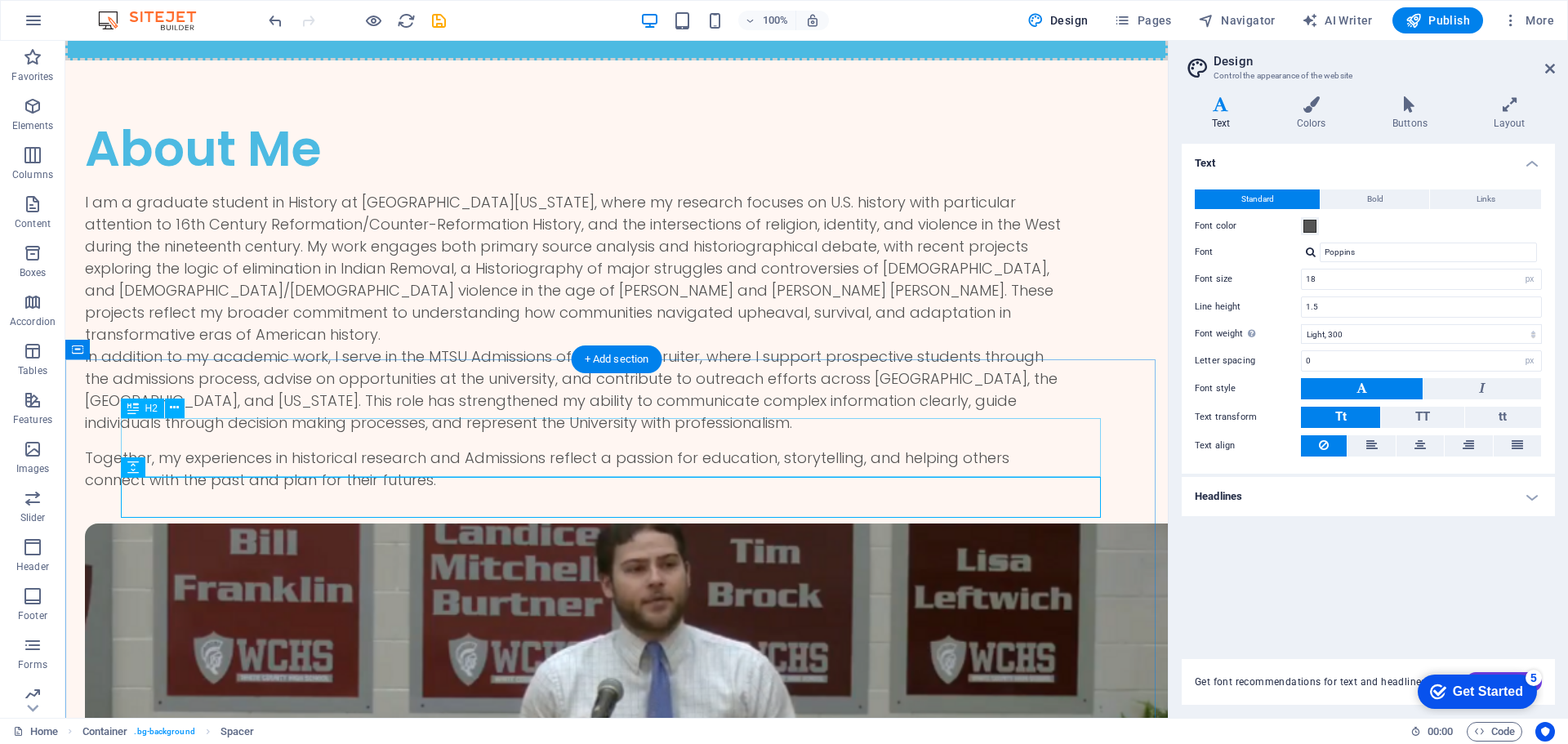
drag, startPoint x: 468, startPoint y: 436, endPoint x: 181, endPoint y: 437, distance: 287.0
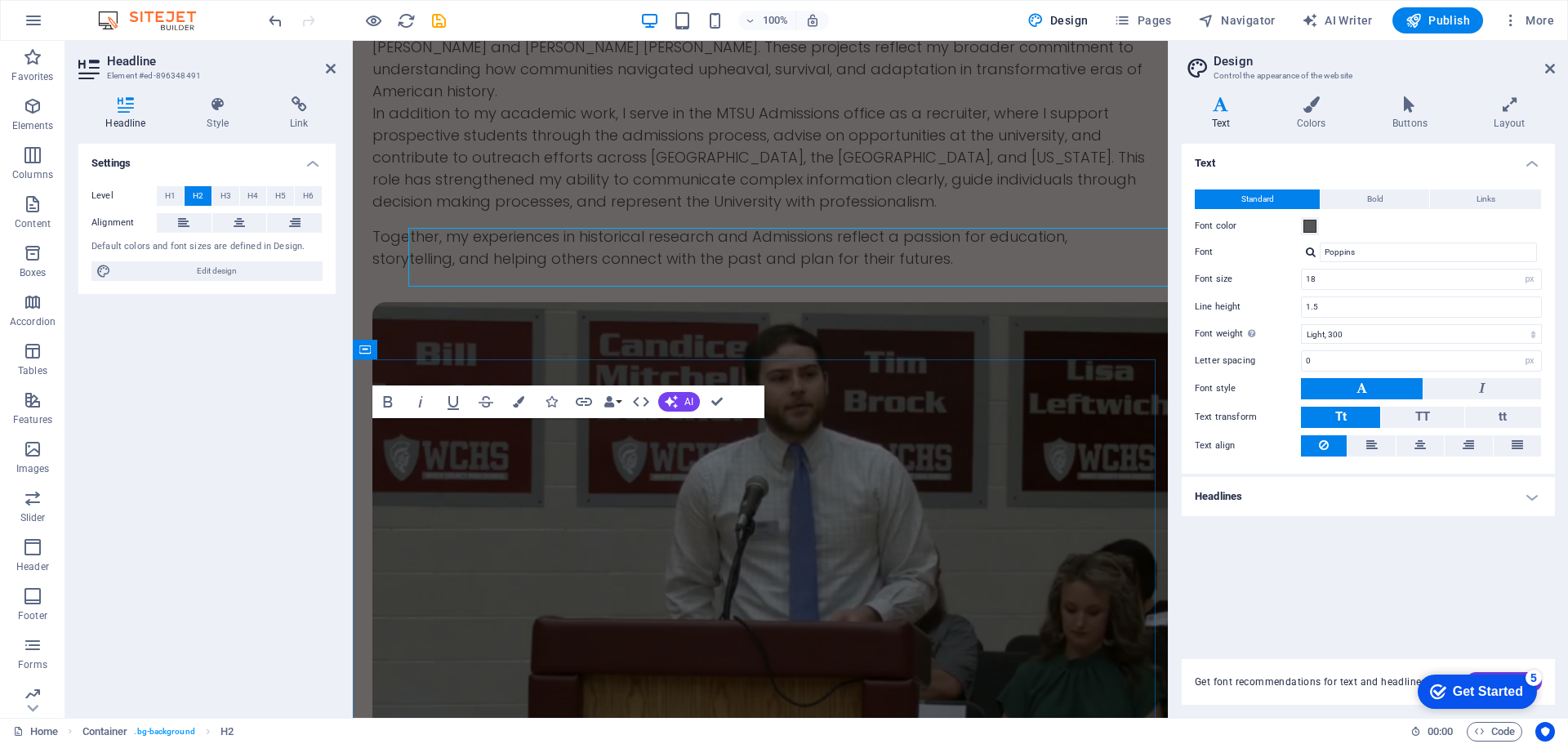
scroll to position [2232, 0]
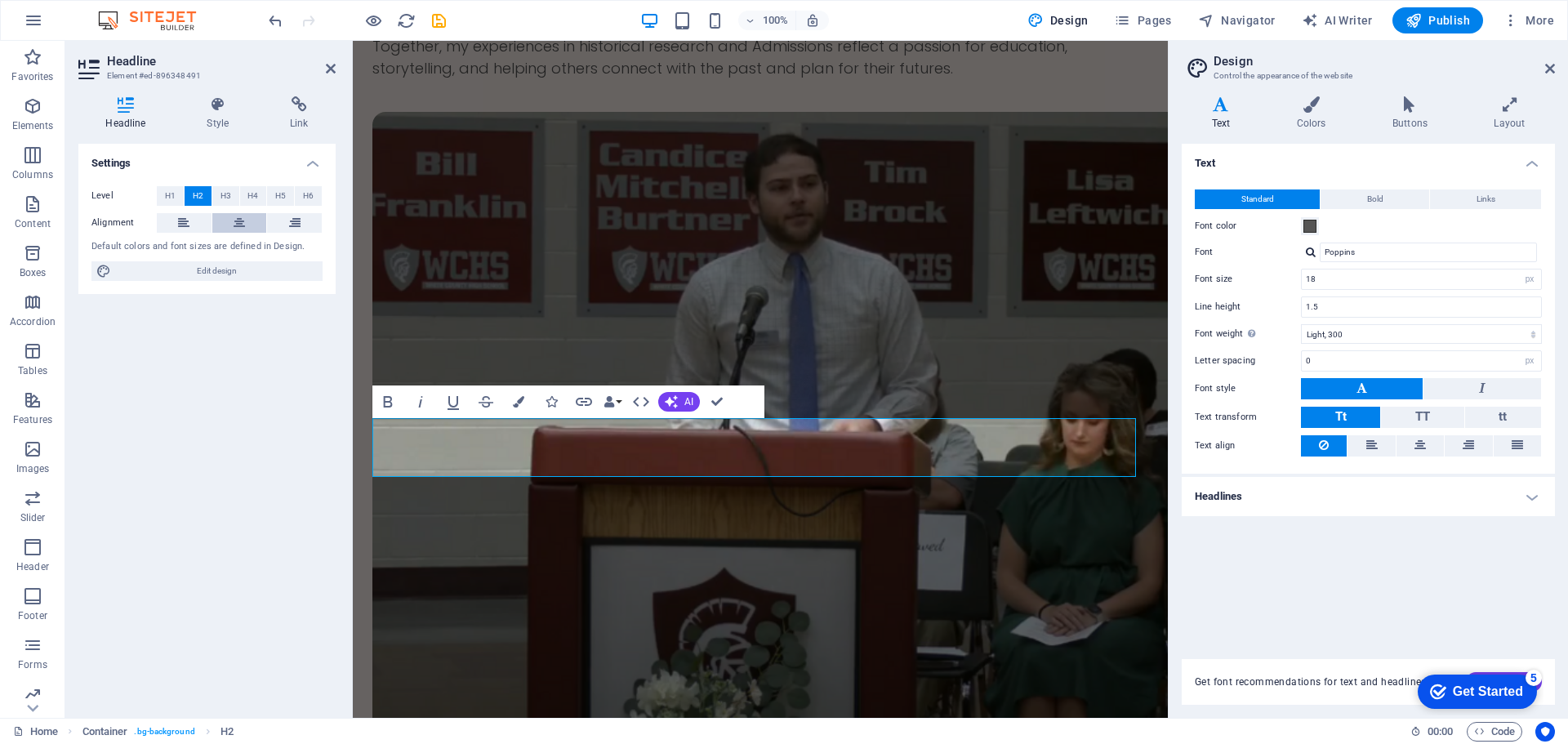
click at [240, 220] on icon at bounding box center [239, 222] width 11 height 19
click at [212, 579] on div "Settings Level H1 H2 H3 H4 H5 H6 Alignment Default colors and font sizes are de…" at bounding box center [207, 424] width 258 height 561
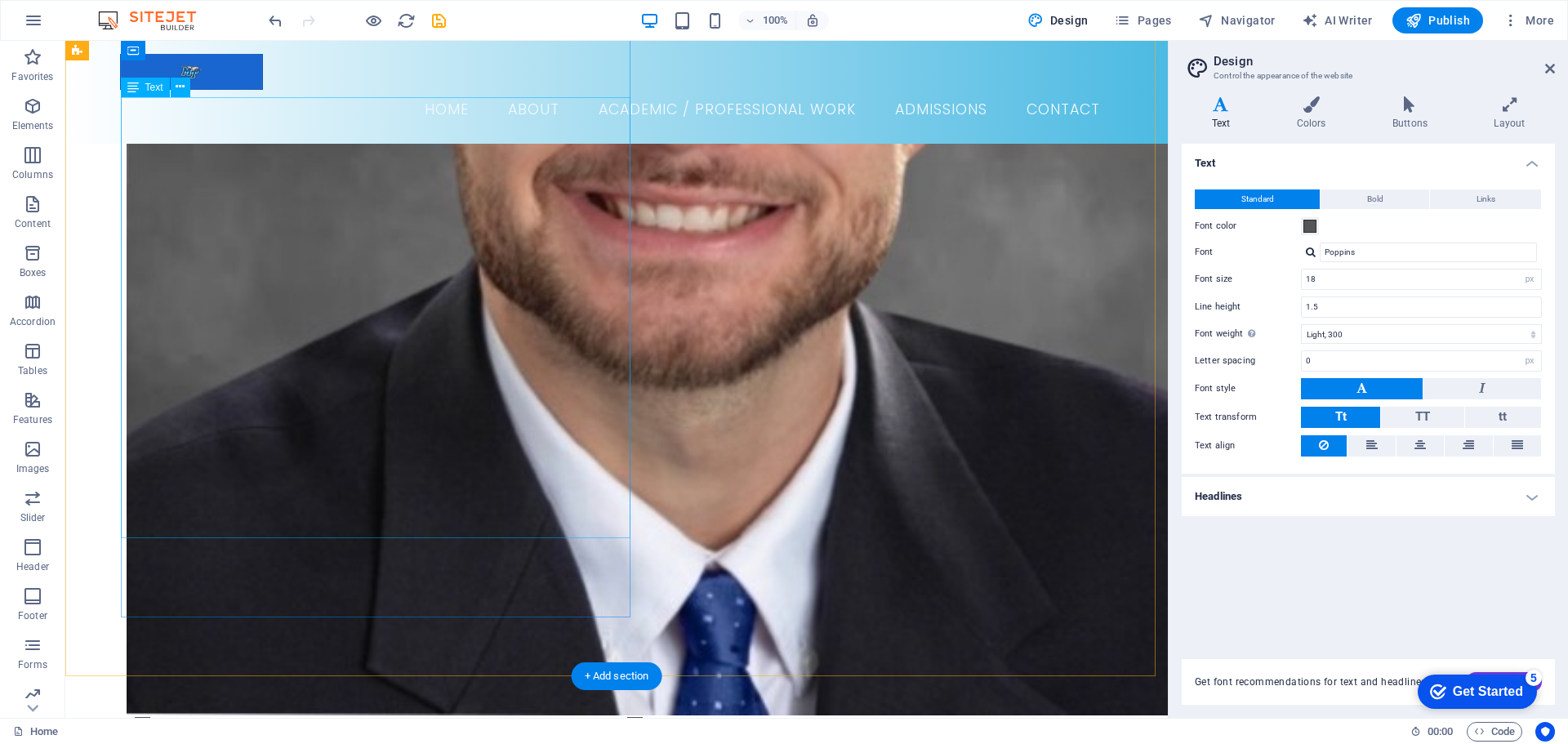
scroll to position [735, 0]
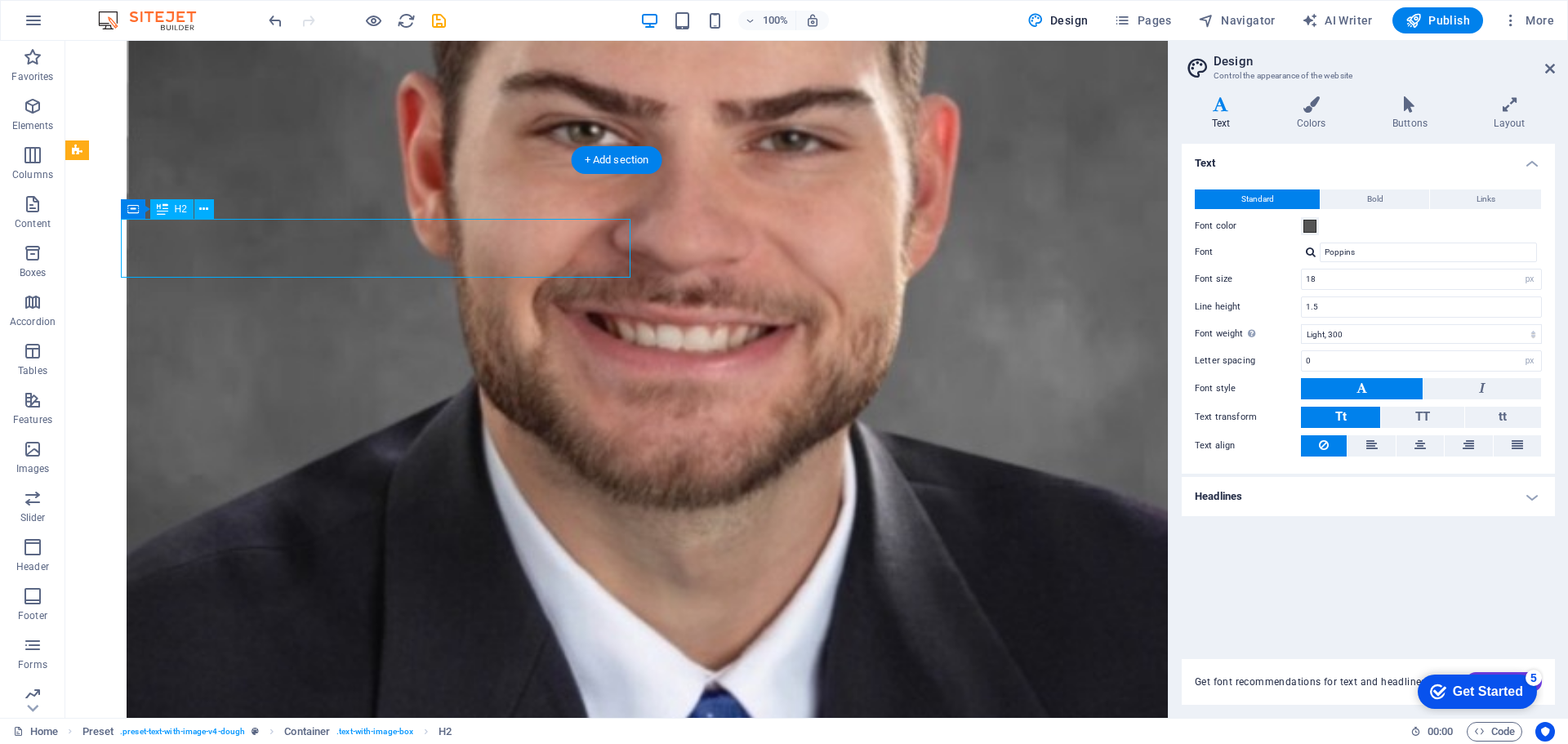
scroll to position [720, 0]
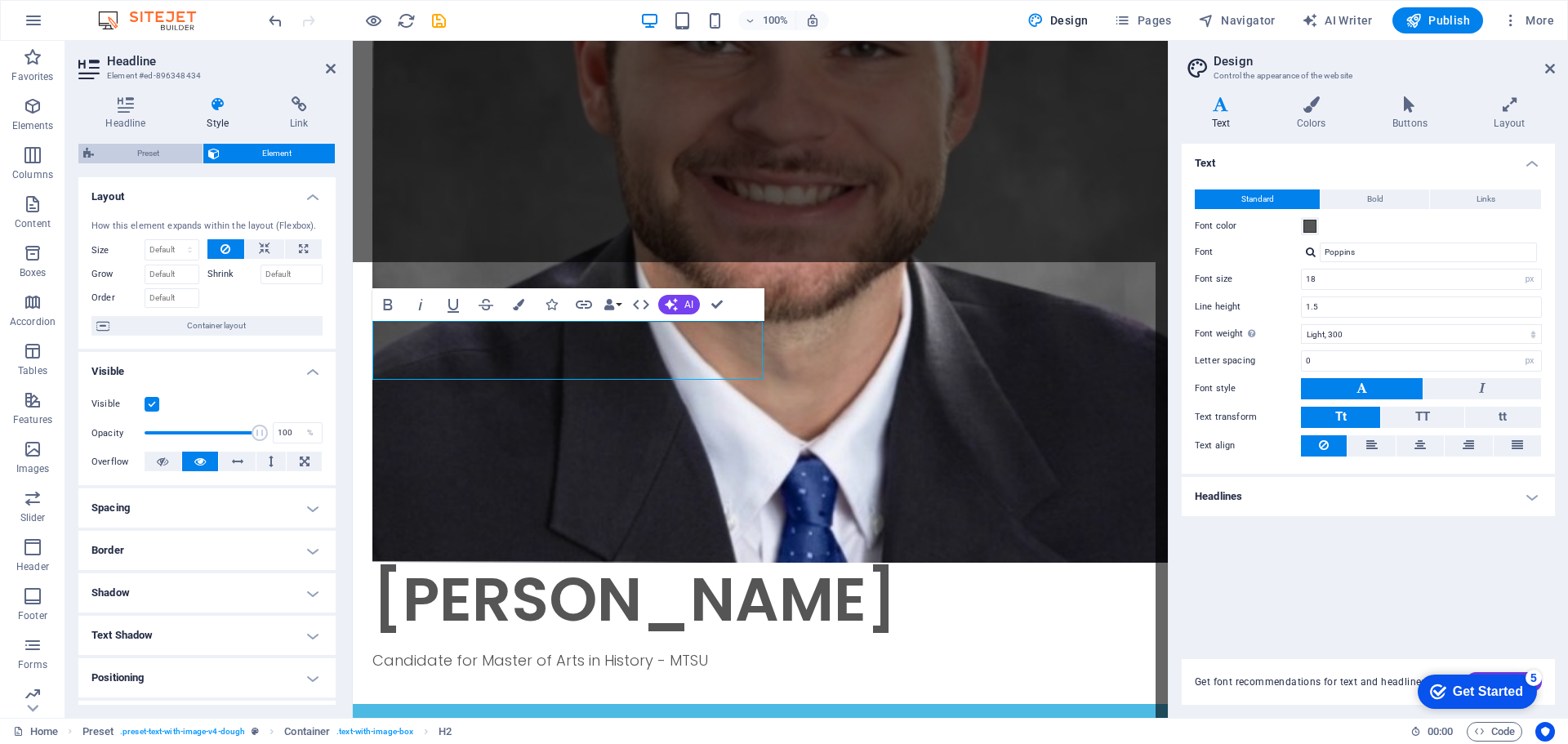
click at [155, 160] on span "Preset" at bounding box center [148, 153] width 98 height 19
select select "rem"
select select "px"
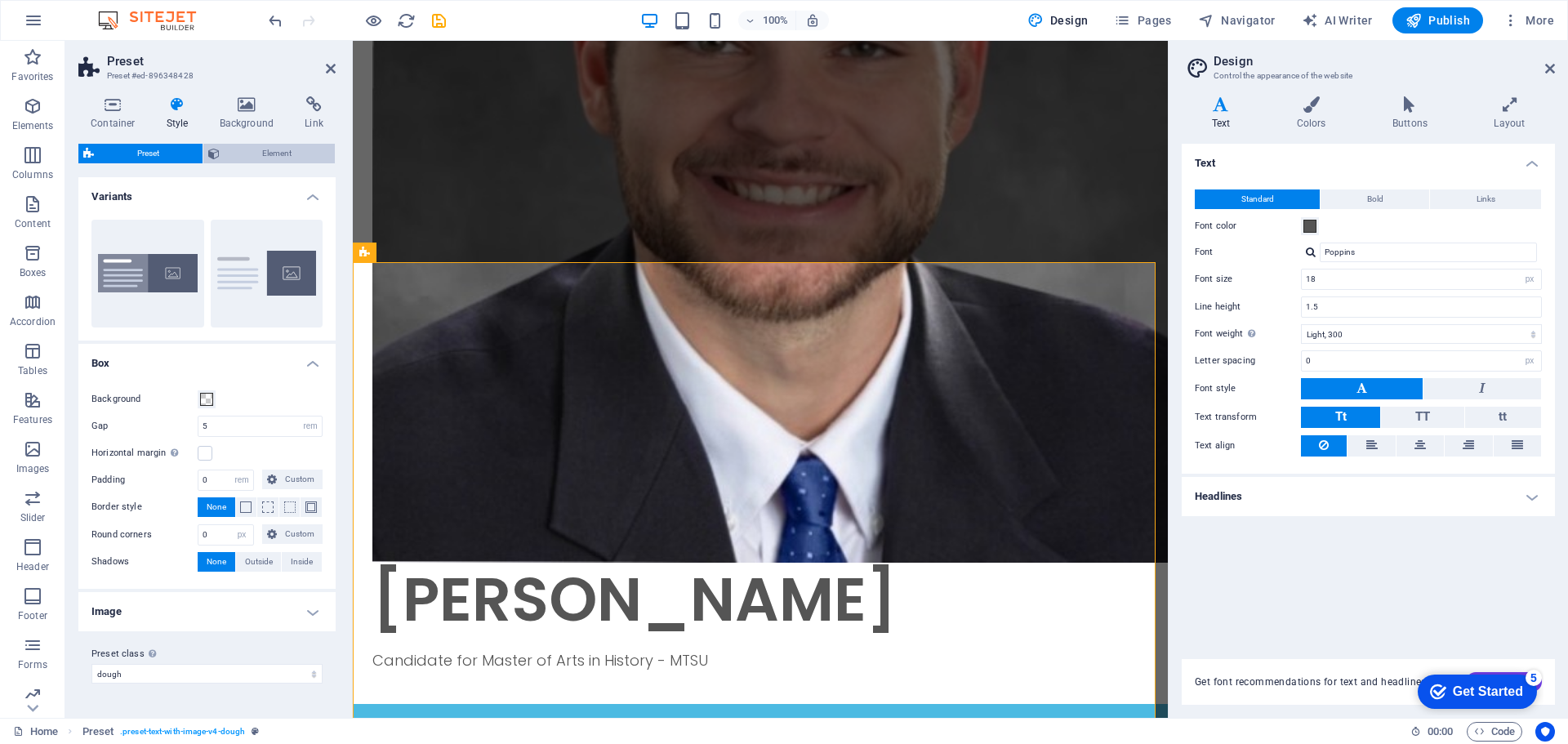
click at [249, 150] on span "Element" at bounding box center [277, 153] width 106 height 19
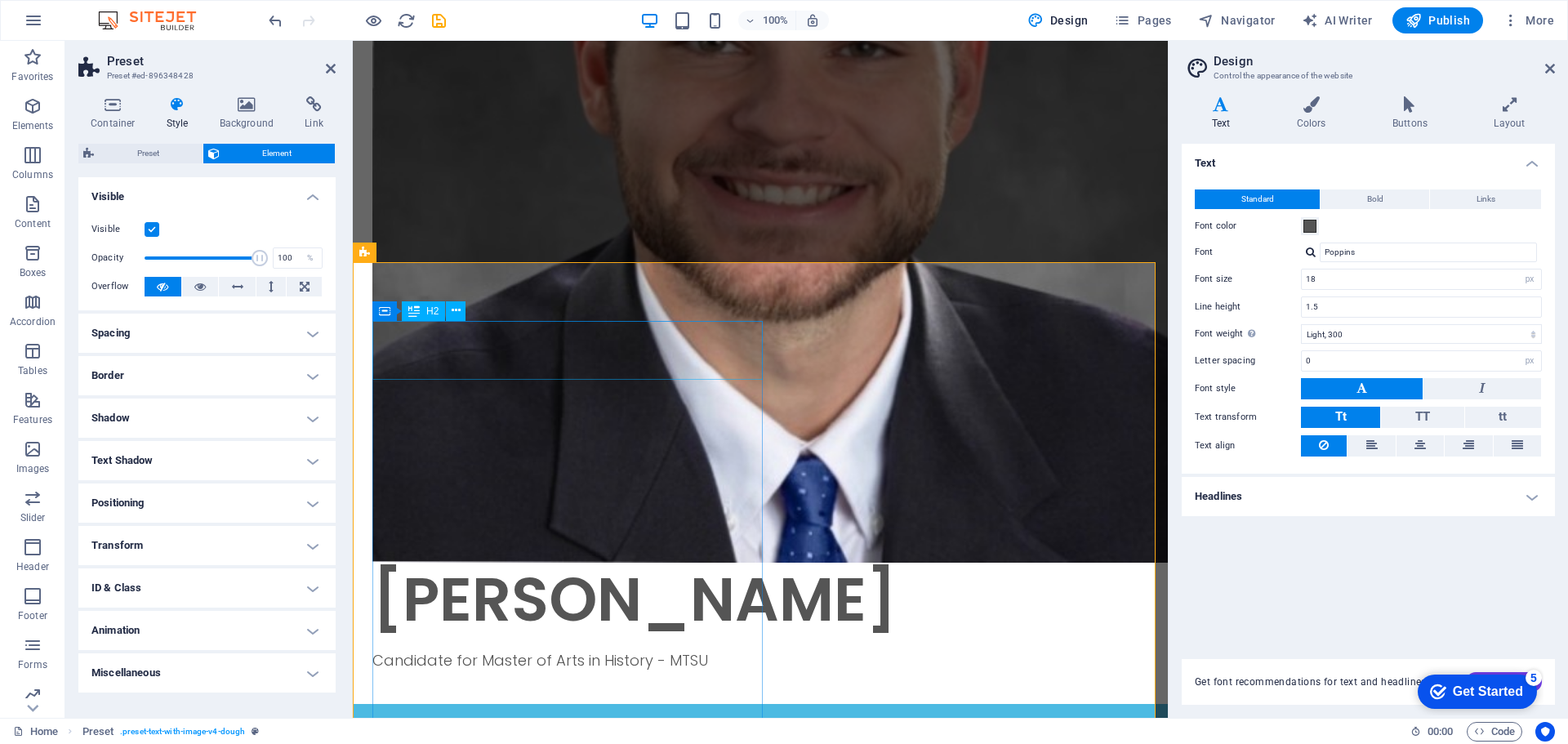
click at [418, 310] on icon at bounding box center [413, 311] width 11 height 19
click at [434, 308] on span "H2" at bounding box center [433, 310] width 12 height 10
click at [457, 310] on icon at bounding box center [456, 311] width 9 height 18
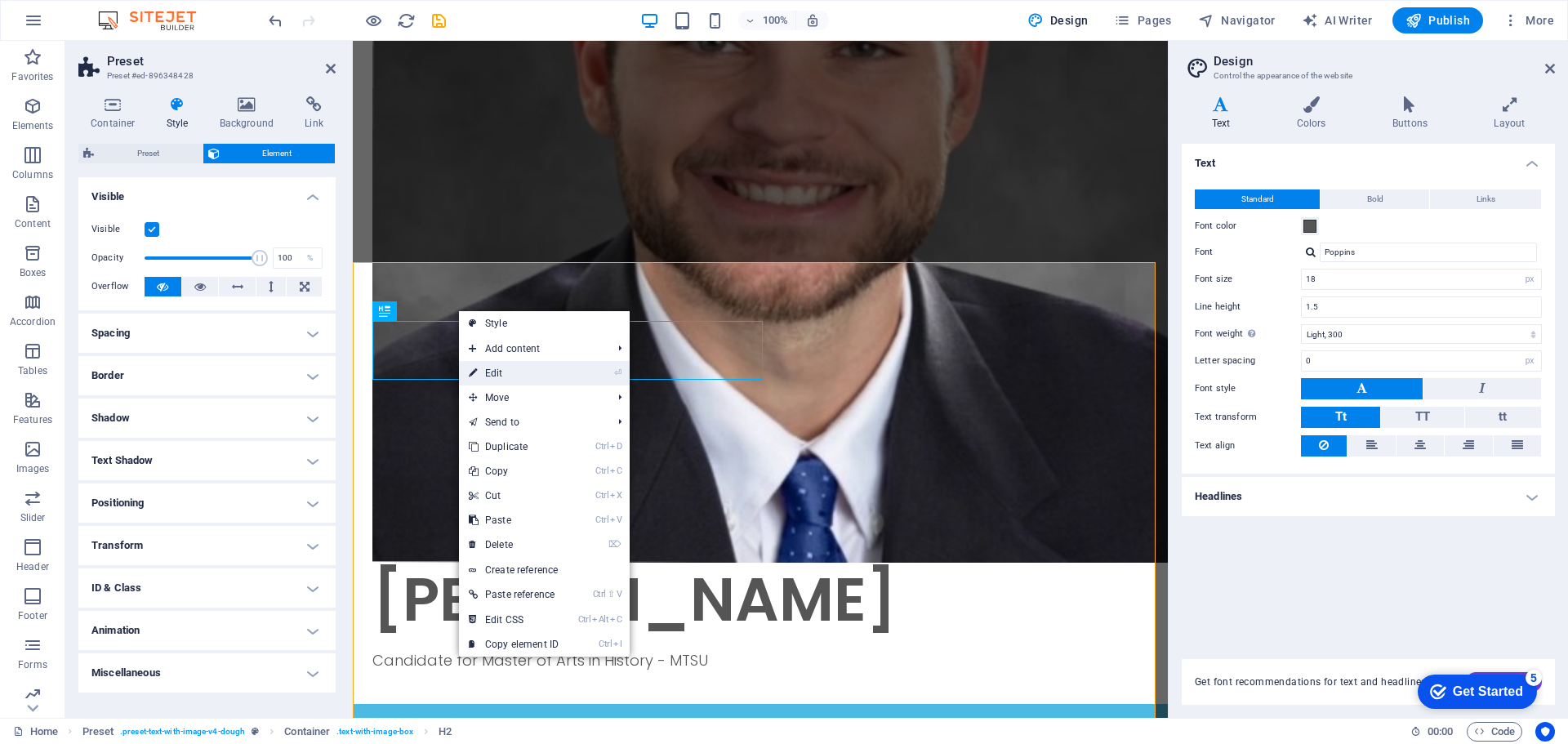
click at [537, 372] on link "⏎ Edit" at bounding box center [514, 373] width 109 height 25
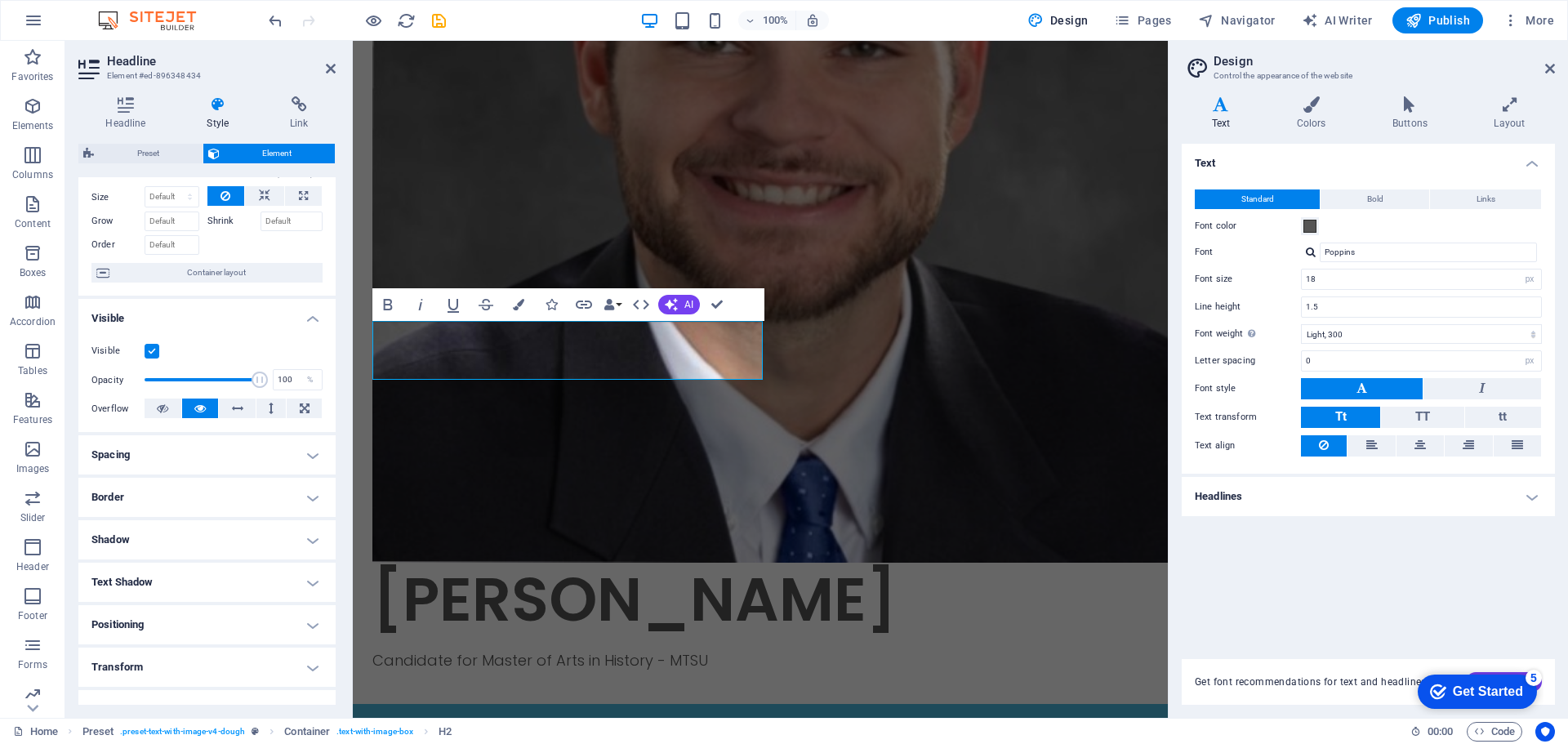
scroll to position [82, 0]
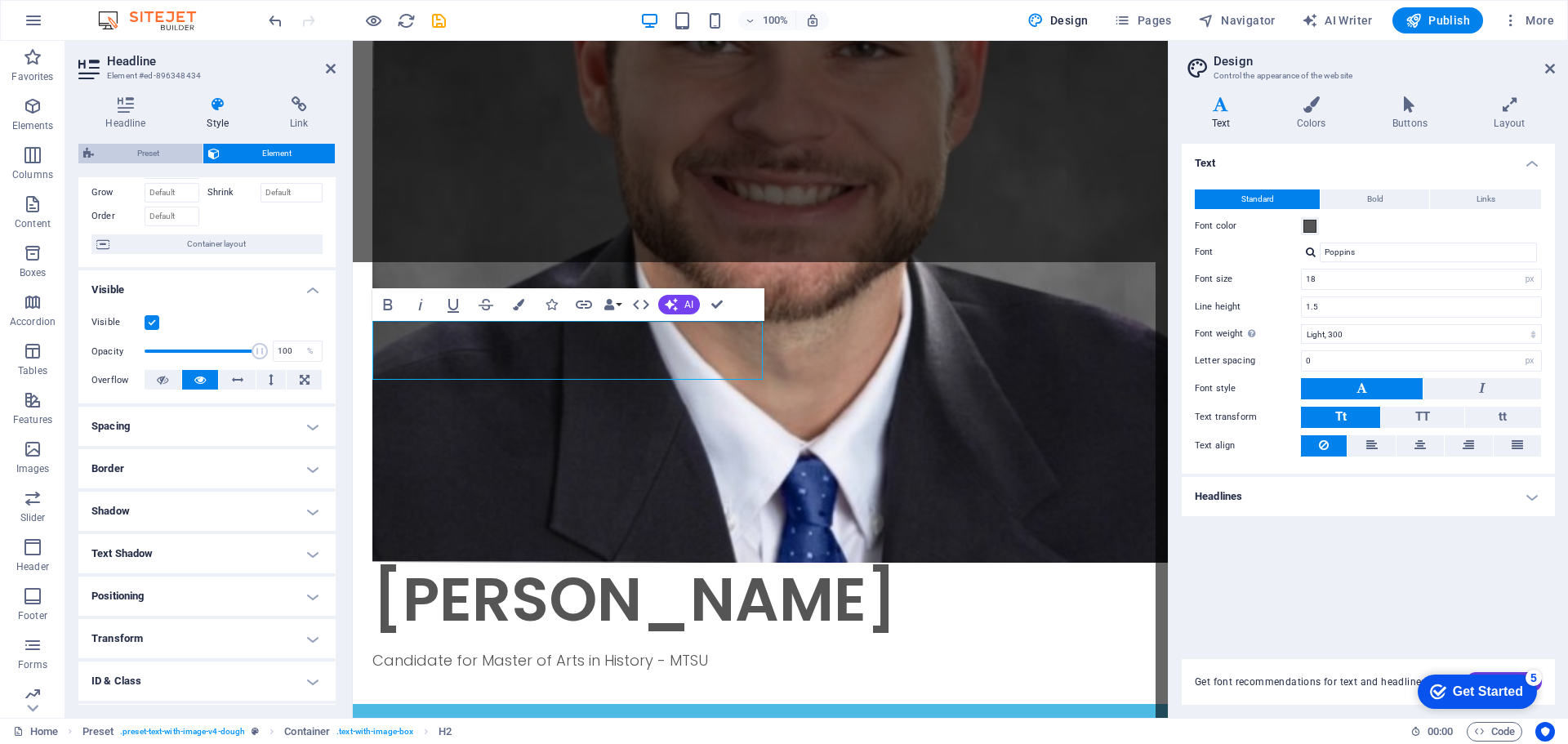
click at [143, 151] on span "Preset" at bounding box center [148, 153] width 98 height 19
select select "rem"
select select "px"
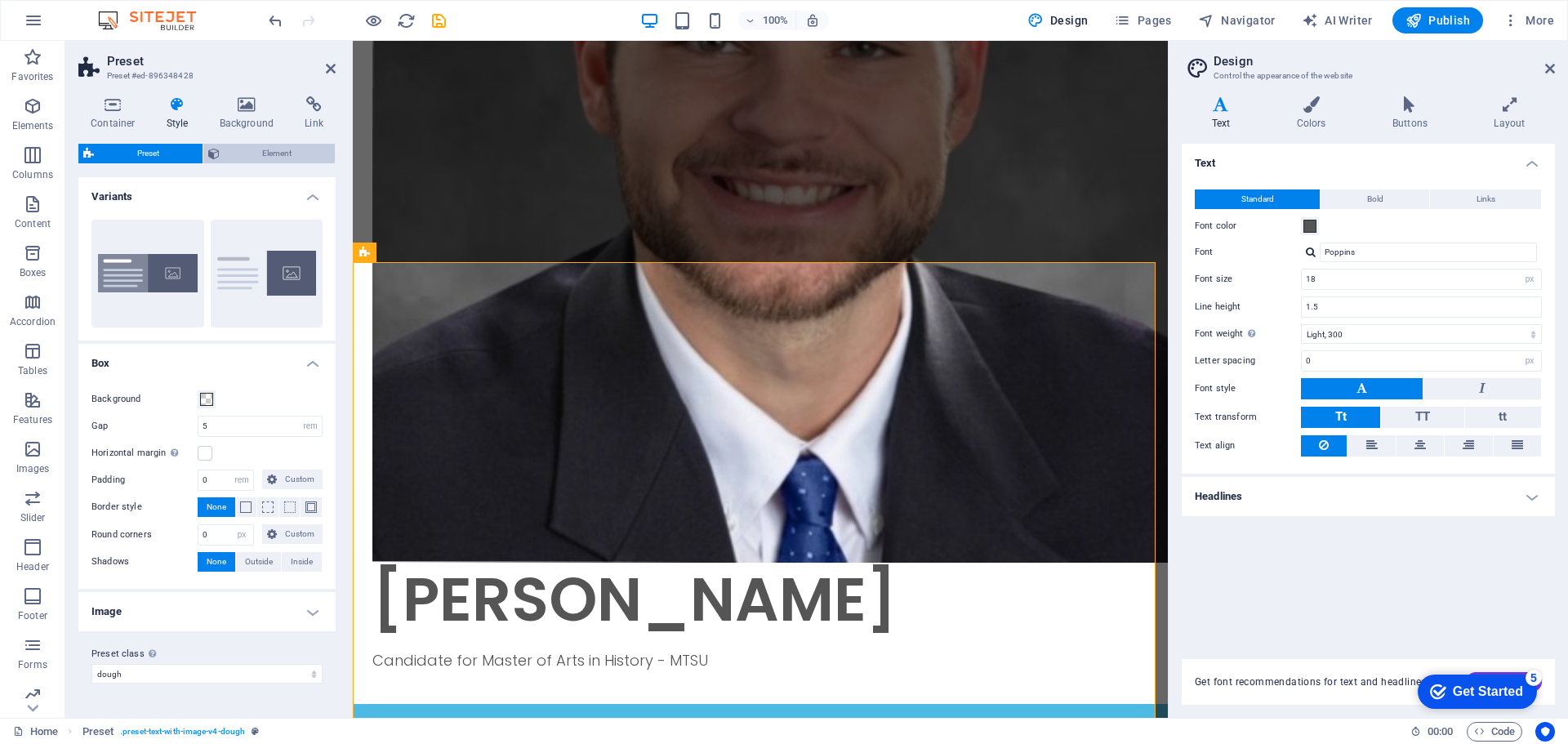
click at [224, 154] on span "Element" at bounding box center [277, 153] width 106 height 19
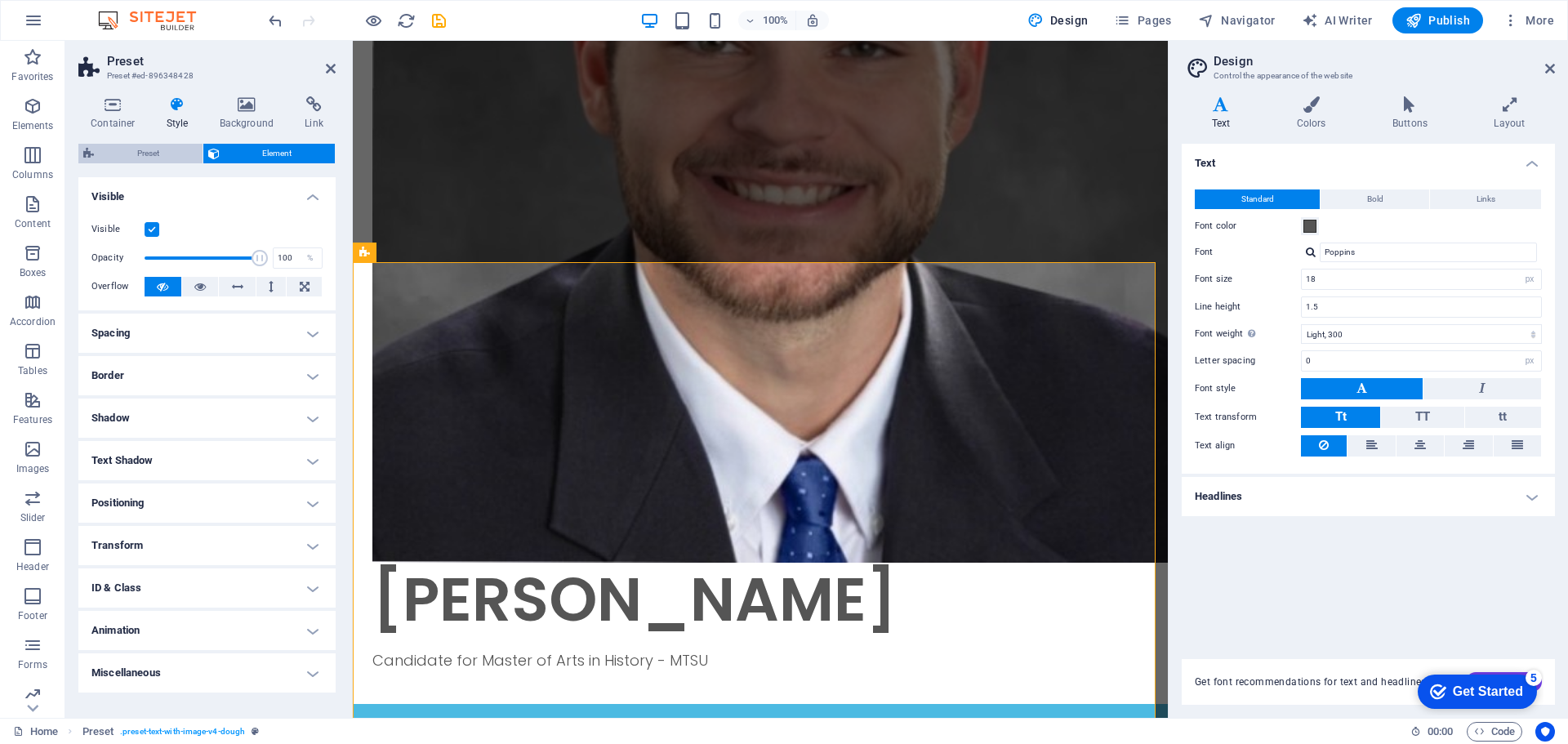
click at [146, 156] on span "Preset" at bounding box center [148, 153] width 98 height 19
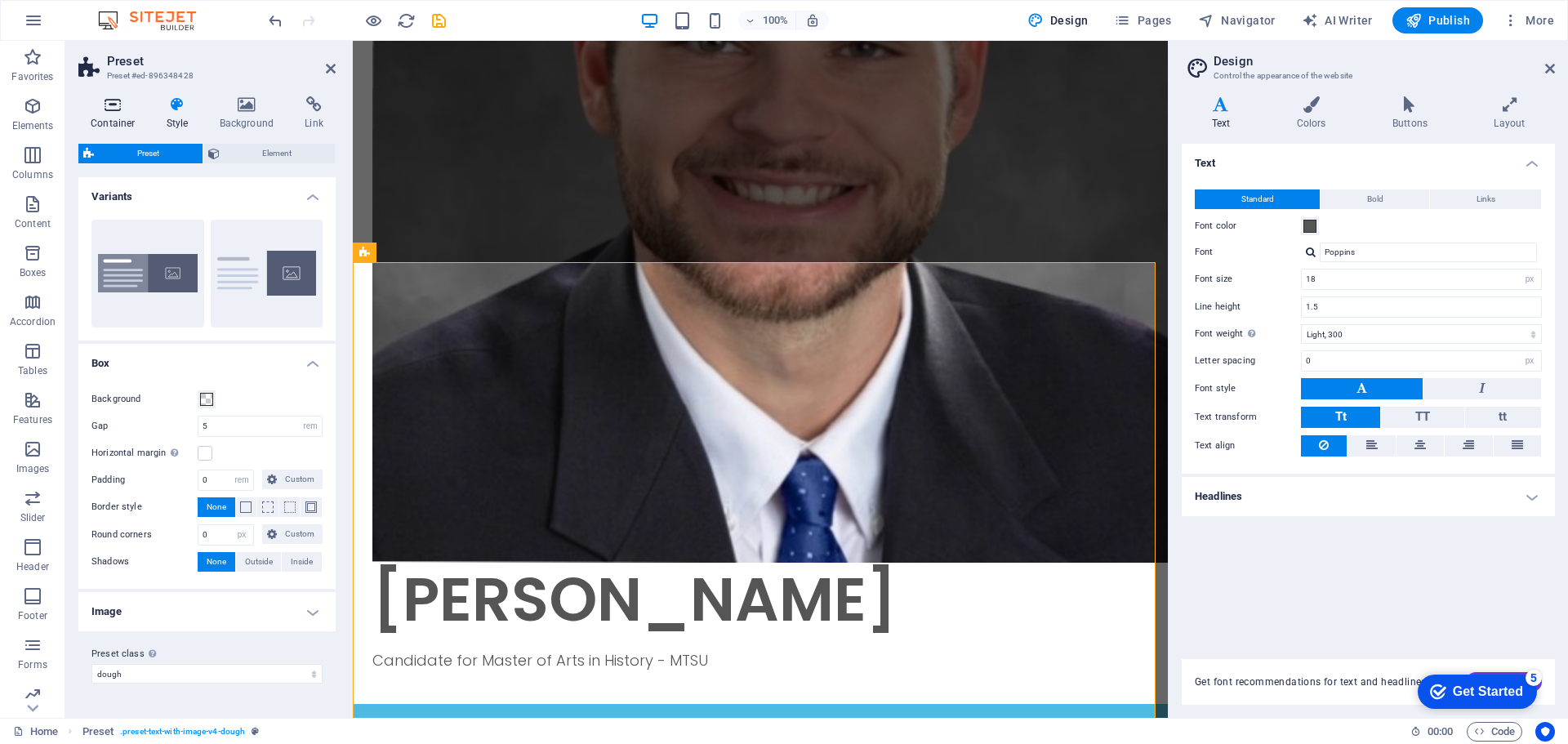
click at [117, 116] on h4 "Container" at bounding box center [116, 113] width 76 height 34
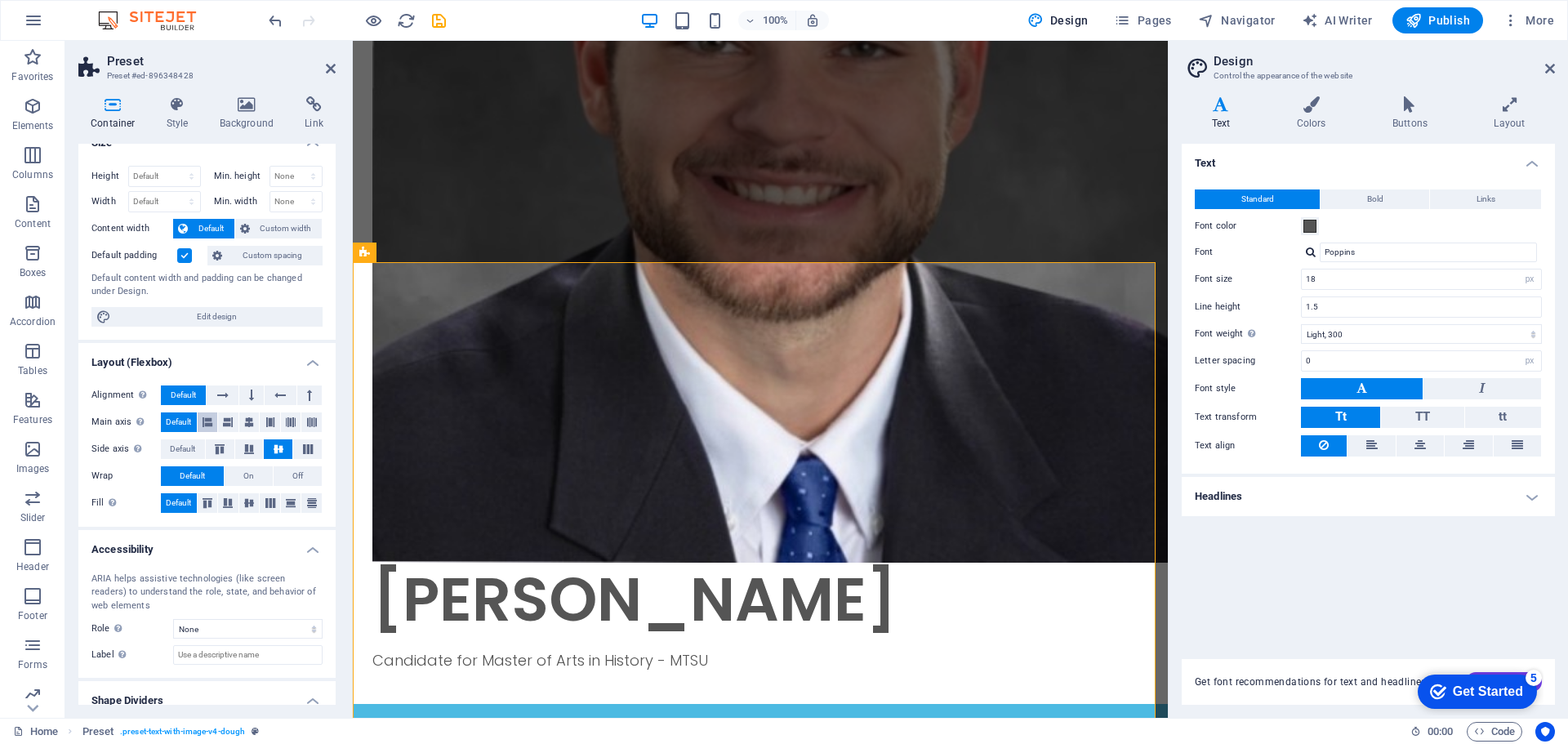
scroll to position [0, 0]
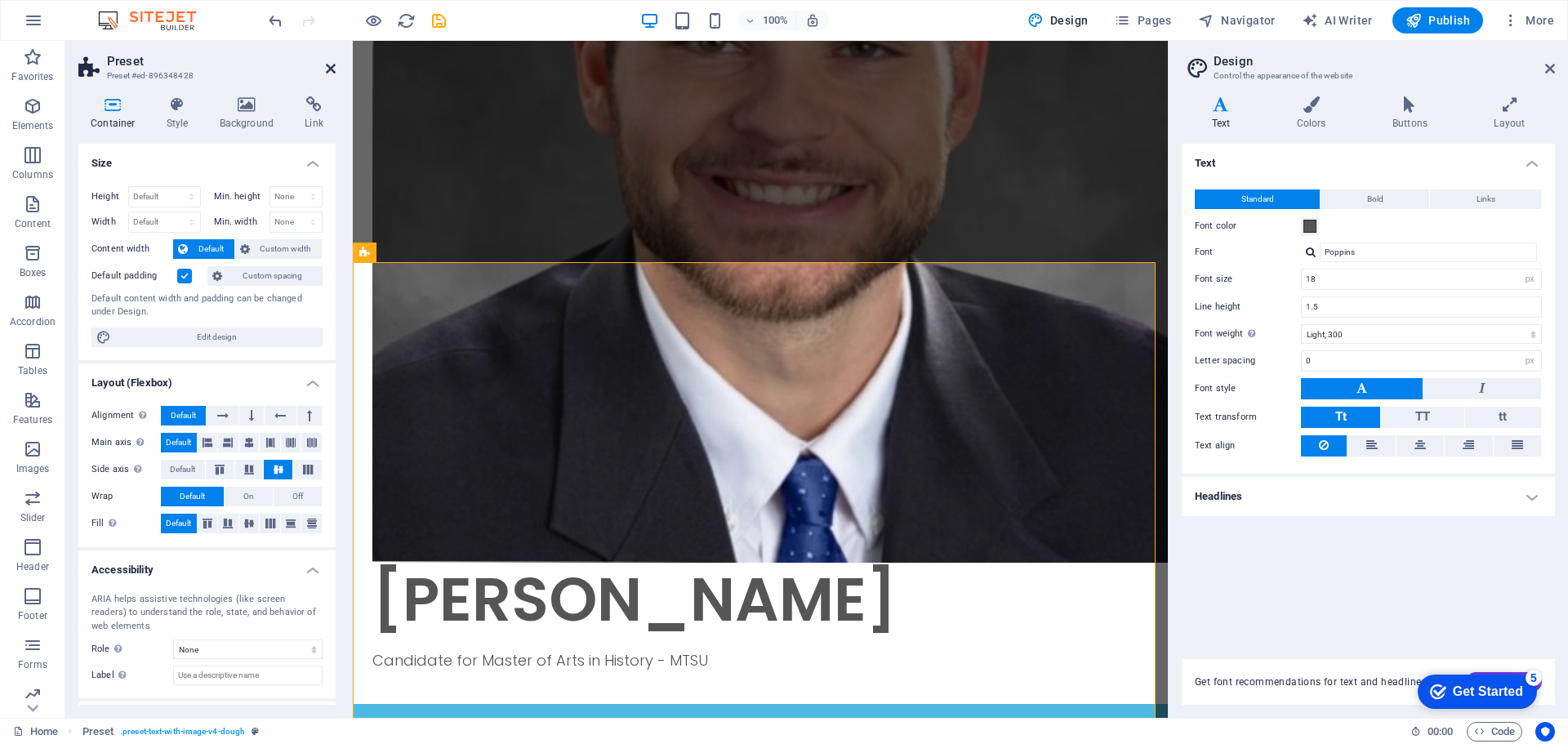
click at [334, 66] on aside "Preset Preset #ed-896348428 Container Style Background Link Size Height Default…" at bounding box center [208, 379] width 288 height 677
click at [317, 68] on h2 "Preset" at bounding box center [222, 61] width 229 height 15
click at [325, 72] on header "Preset Preset #ed-896348428" at bounding box center [207, 62] width 258 height 42
click at [326, 72] on icon at bounding box center [331, 69] width 10 height 13
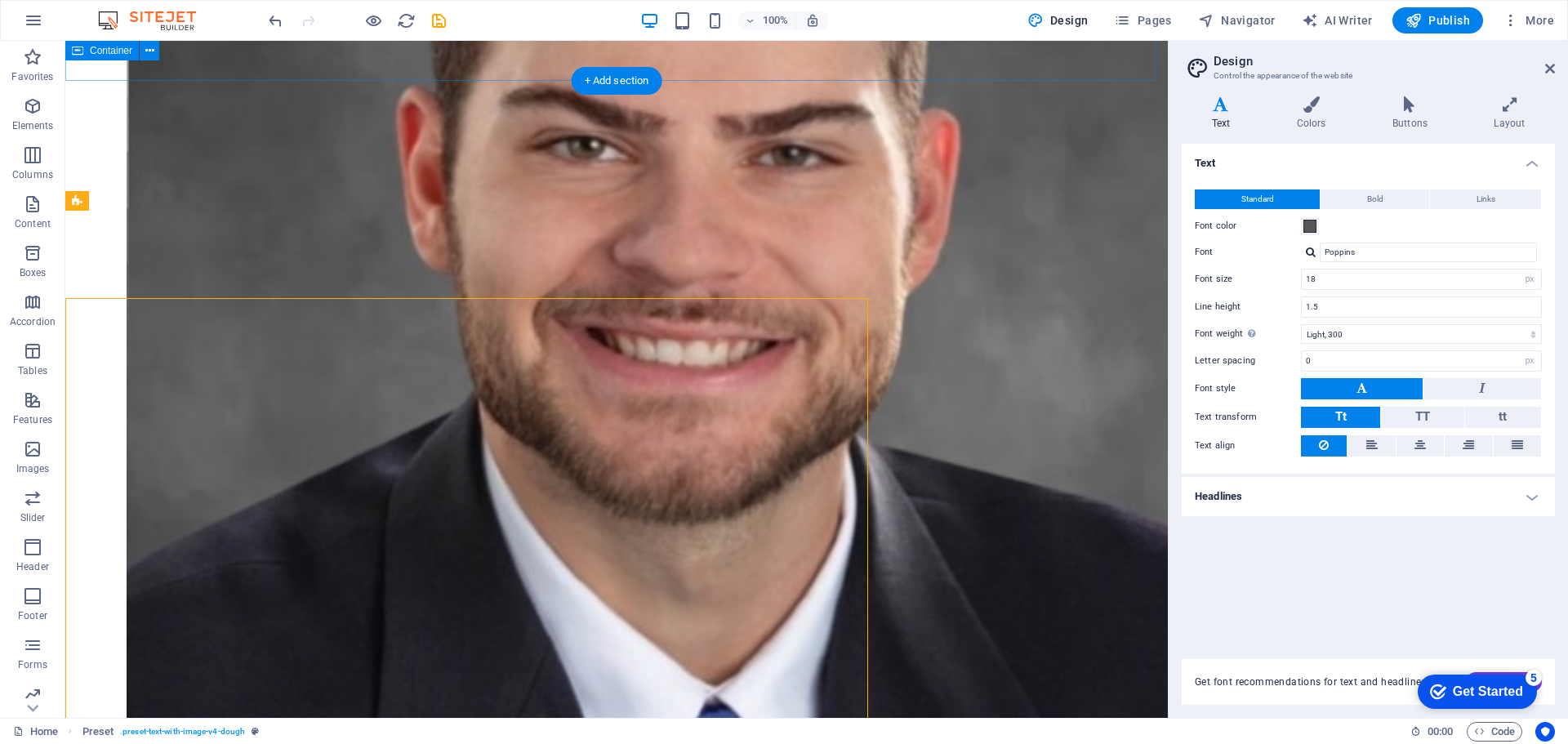
scroll to position [684, 0]
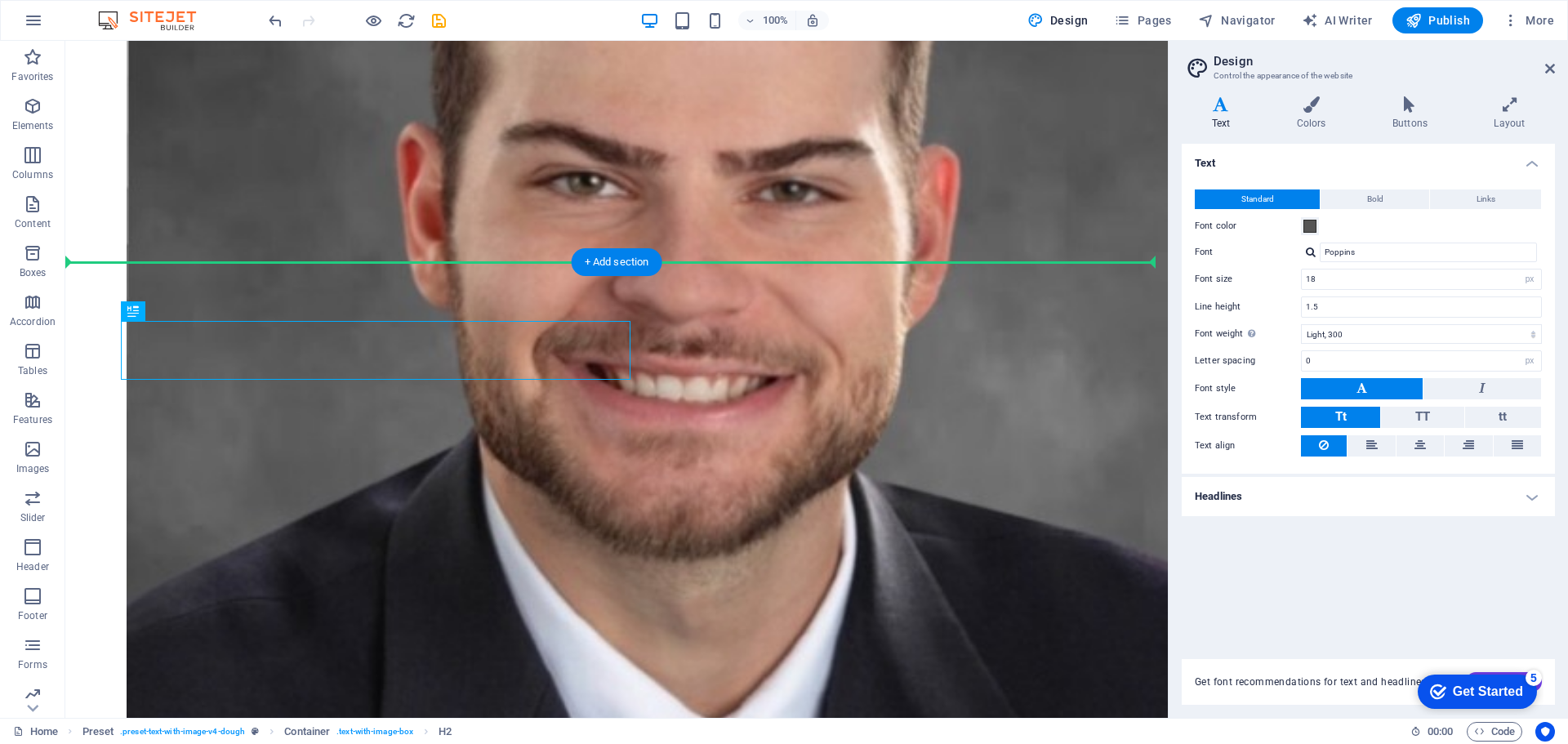
drag, startPoint x: 246, startPoint y: 336, endPoint x: 691, endPoint y: 331, distance: 445.0
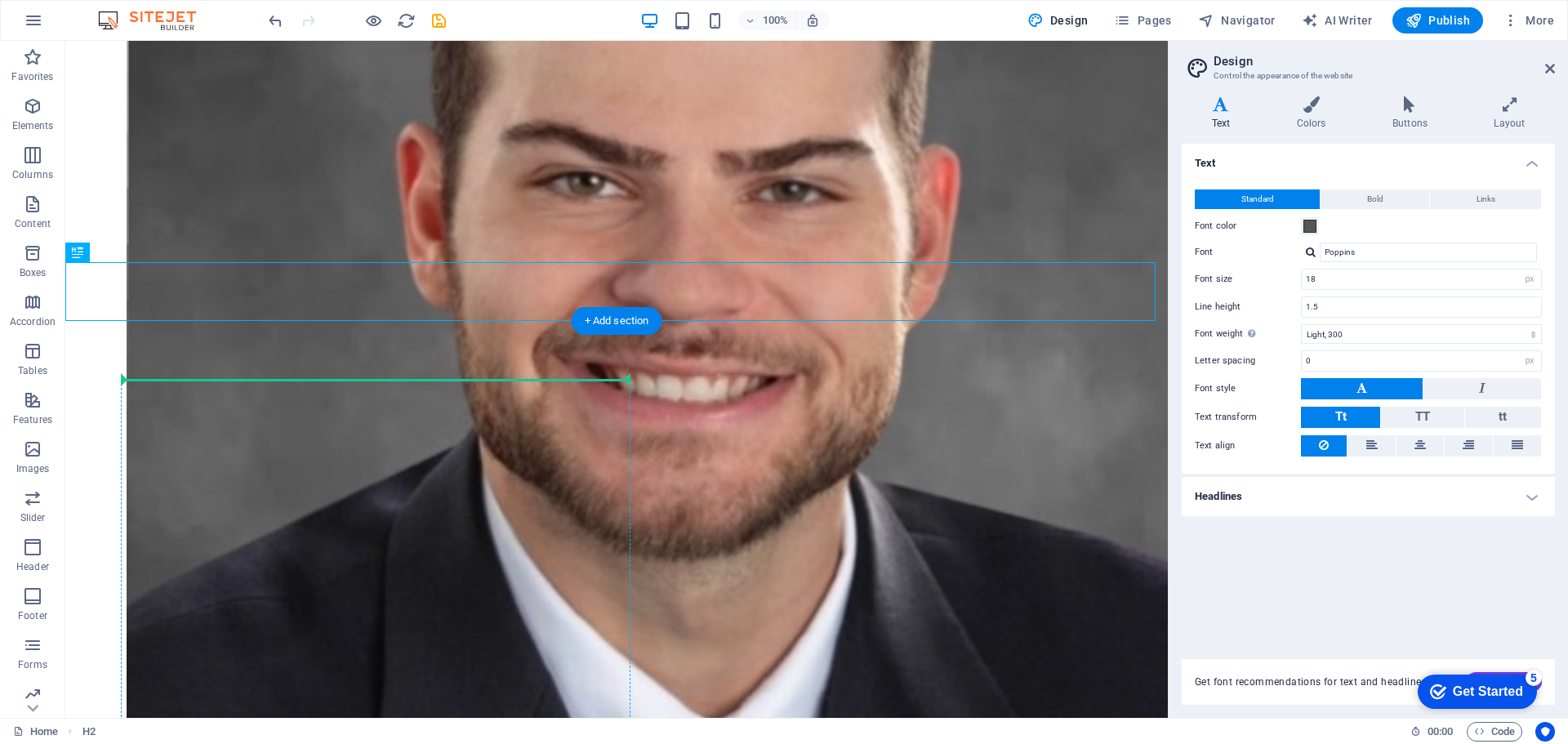
drag, startPoint x: 237, startPoint y: 306, endPoint x: 624, endPoint y: 380, distance: 394.0
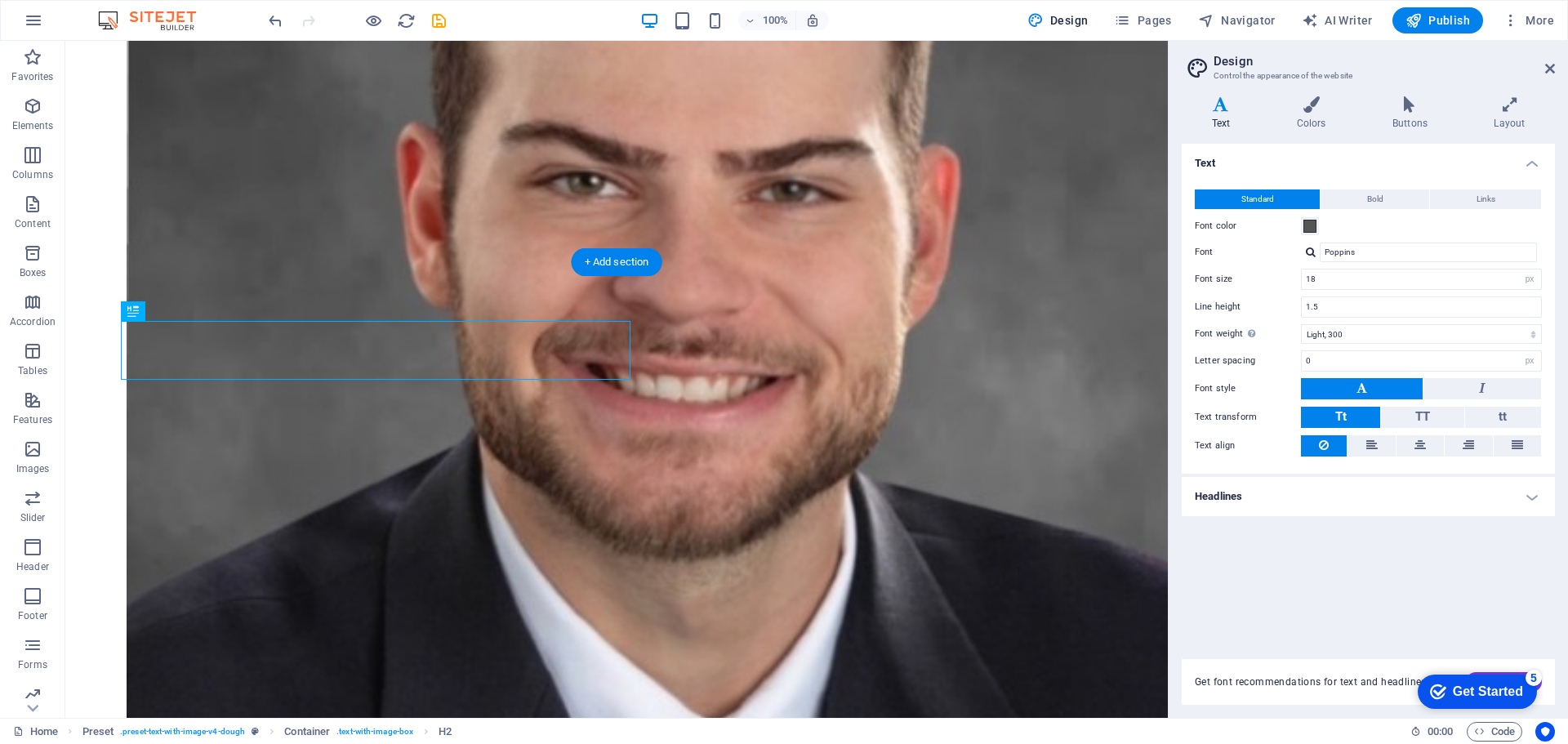
drag, startPoint x: 280, startPoint y: 351, endPoint x: 799, endPoint y: 400, distance: 521.3
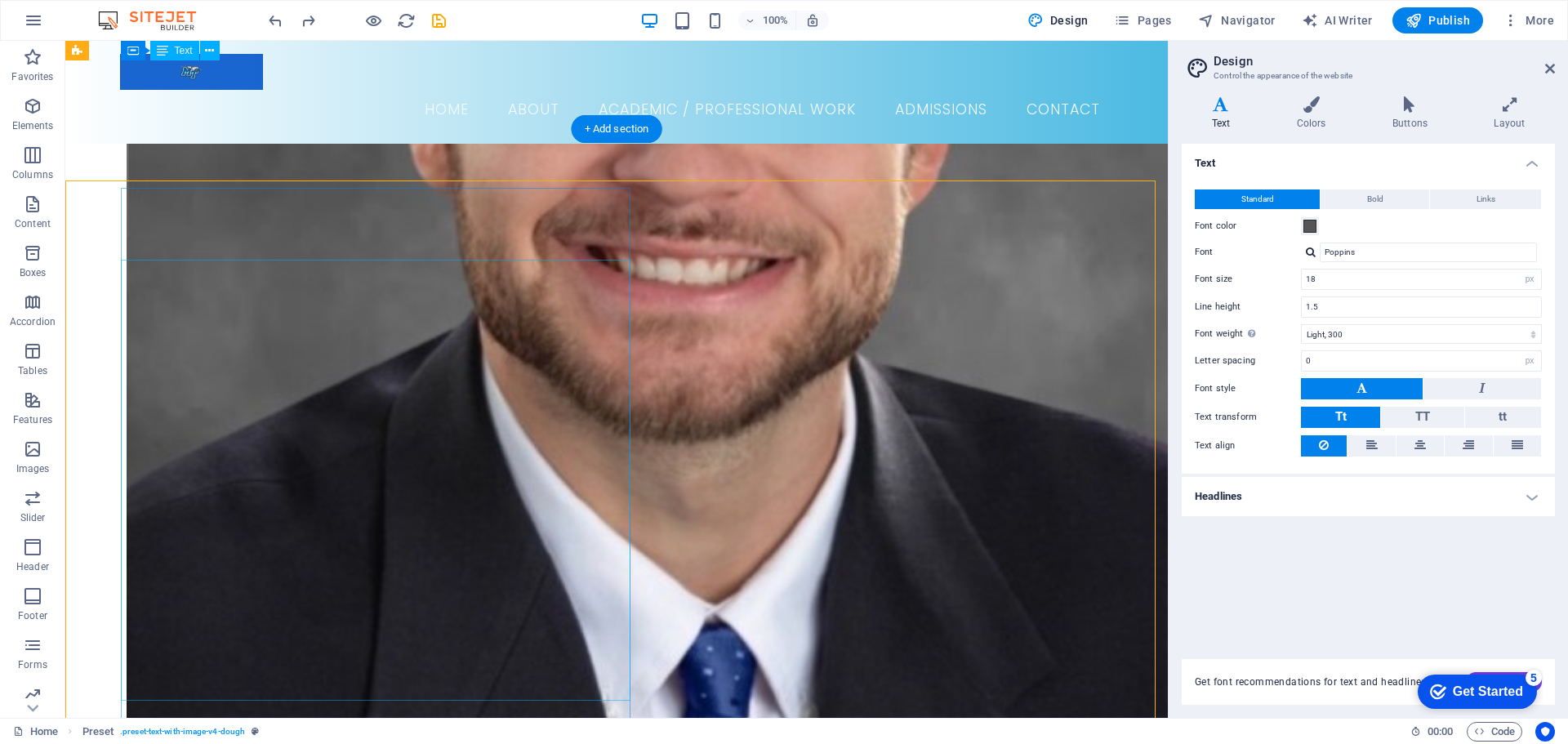
scroll to position [766, 0]
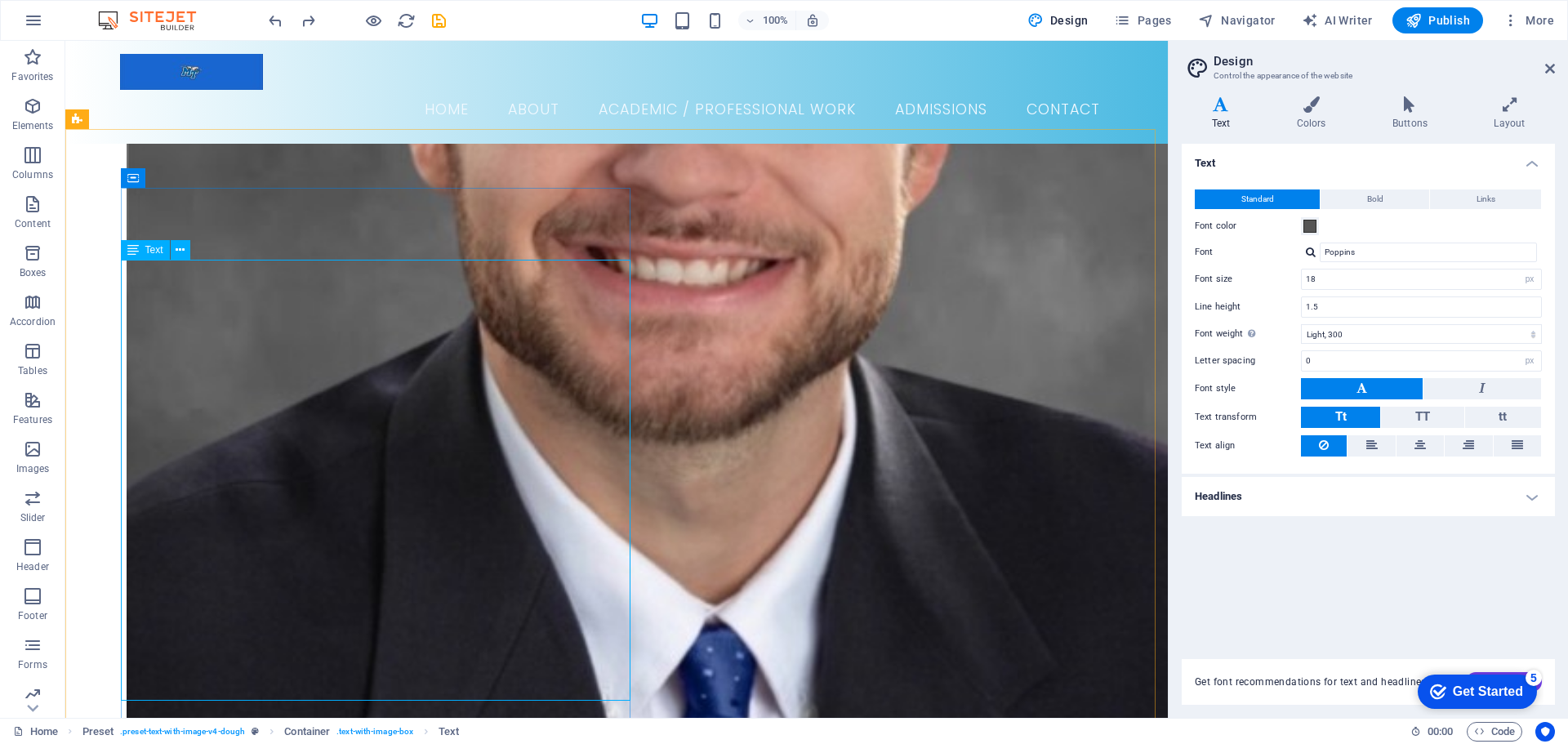
click at [136, 255] on icon at bounding box center [133, 250] width 11 height 19
click at [143, 246] on div "Text" at bounding box center [145, 250] width 49 height 19
click at [131, 253] on icon at bounding box center [133, 250] width 11 height 19
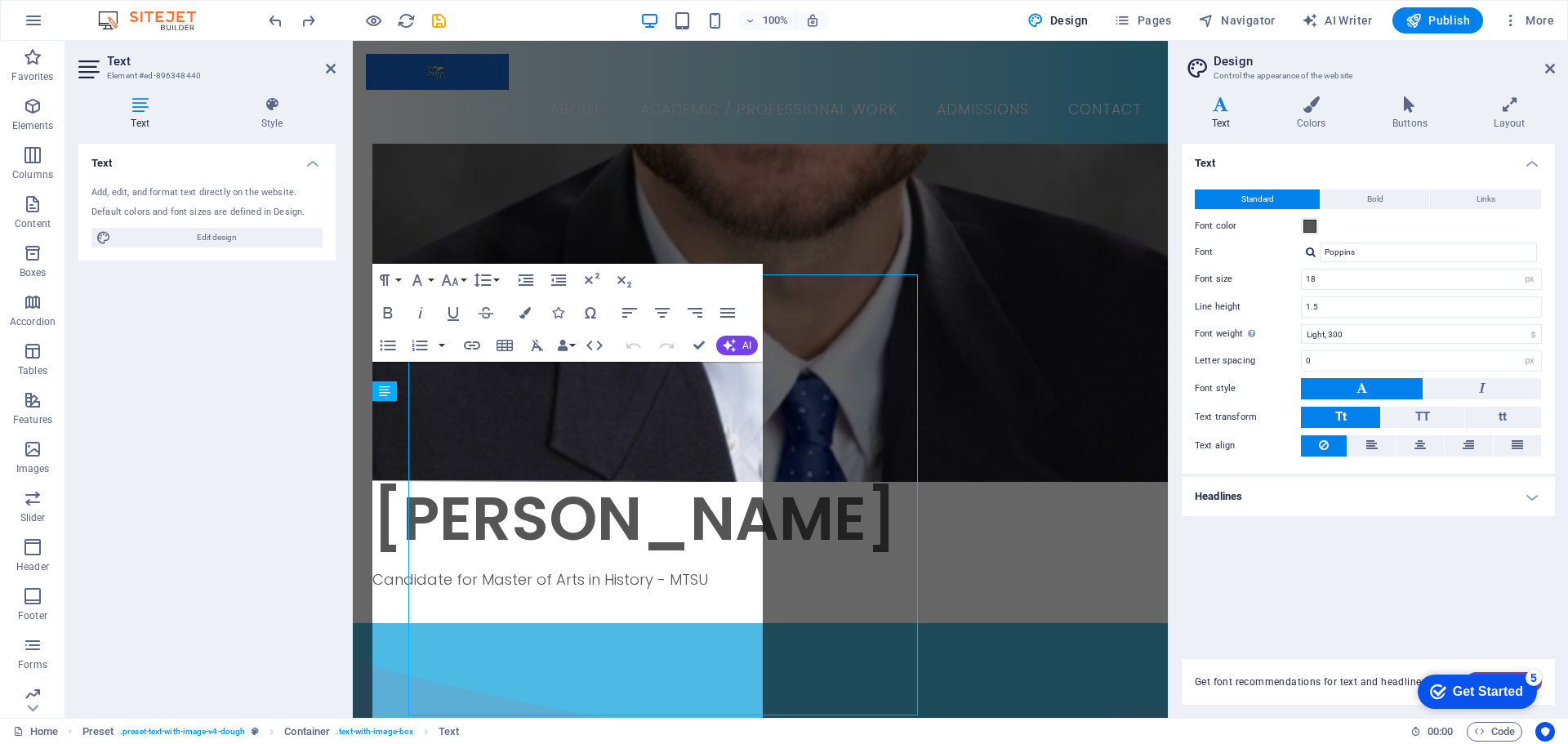
scroll to position [751, 0]
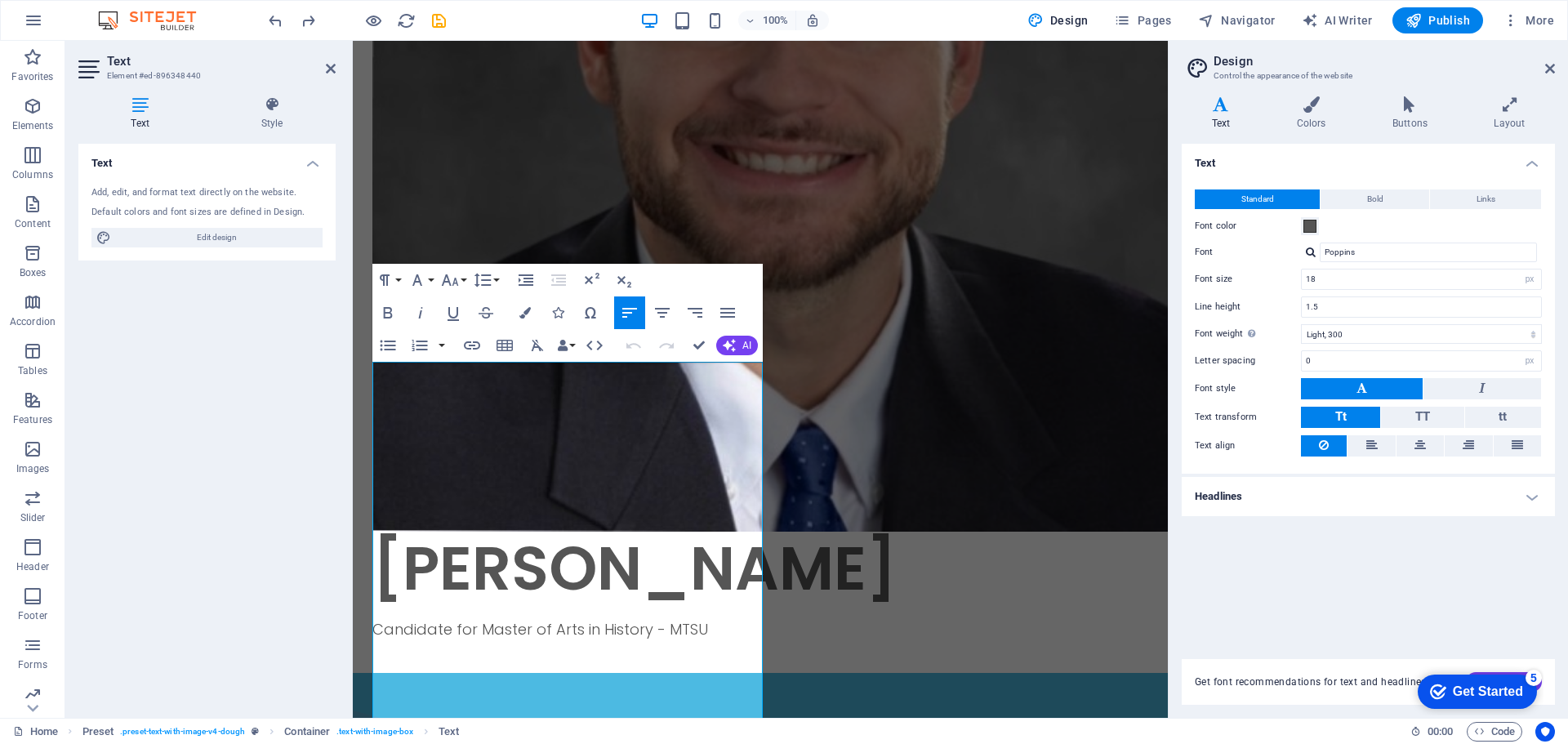
click at [143, 132] on div "Text Style Text Add, edit, and format text directly on the website. Default col…" at bounding box center [207, 401] width 258 height 609
click at [140, 119] on h4 "Text" at bounding box center [143, 113] width 130 height 34
click at [142, 109] on icon at bounding box center [140, 105] width 123 height 17
click at [476, 279] on icon "button" at bounding box center [483, 280] width 19 height 19
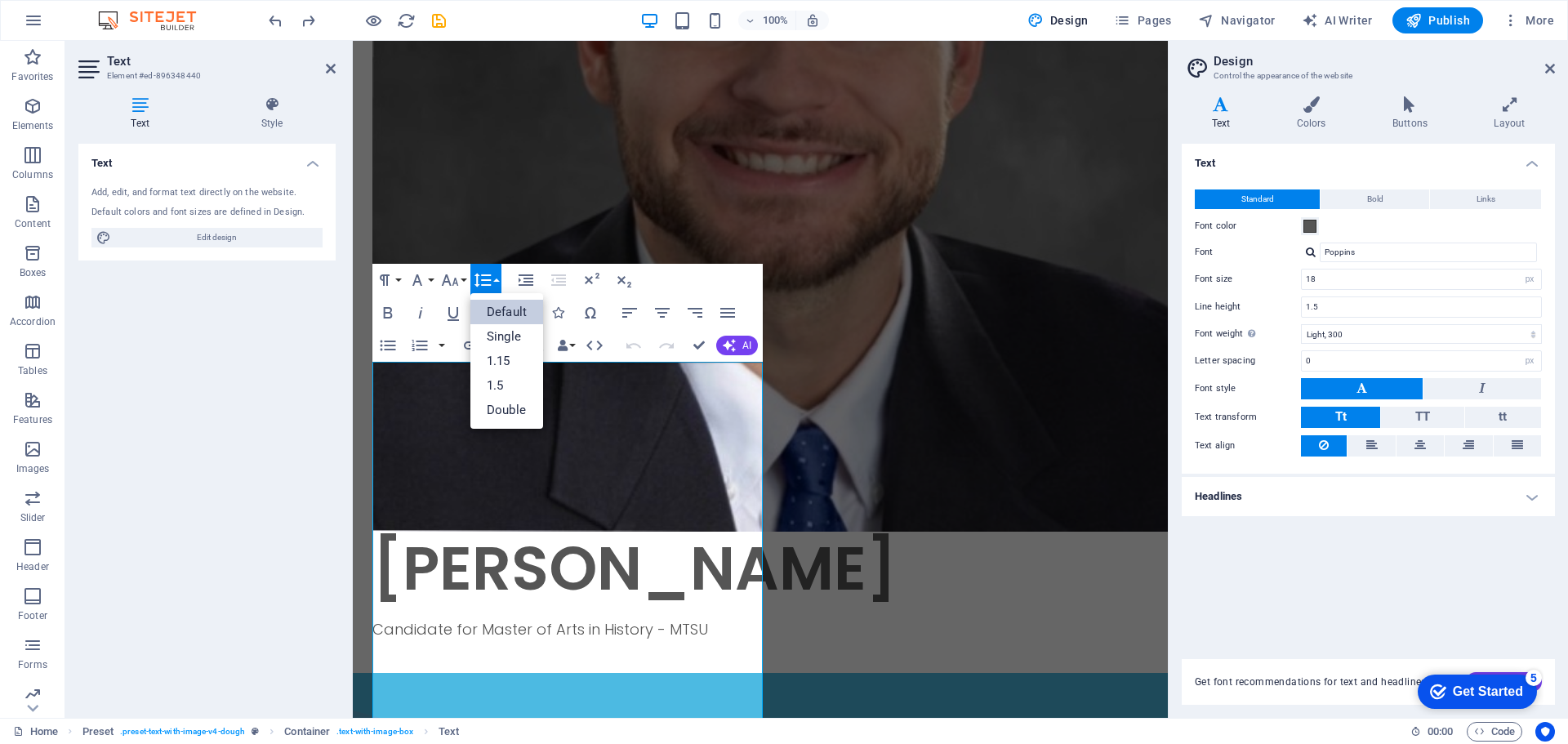
scroll to position [0, 0]
click at [664, 307] on icon "button" at bounding box center [662, 313] width 19 height 19
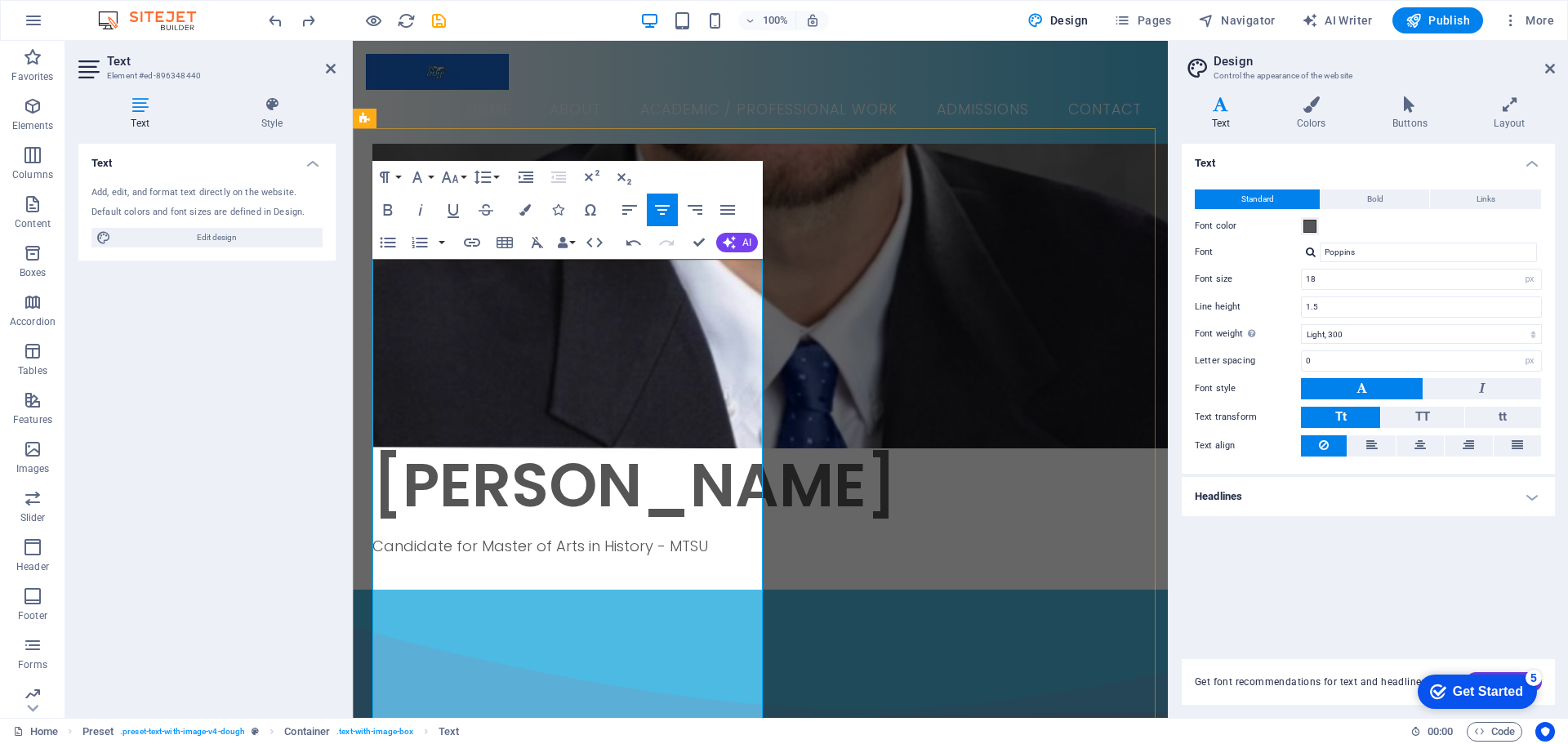
scroll to position [751, 0]
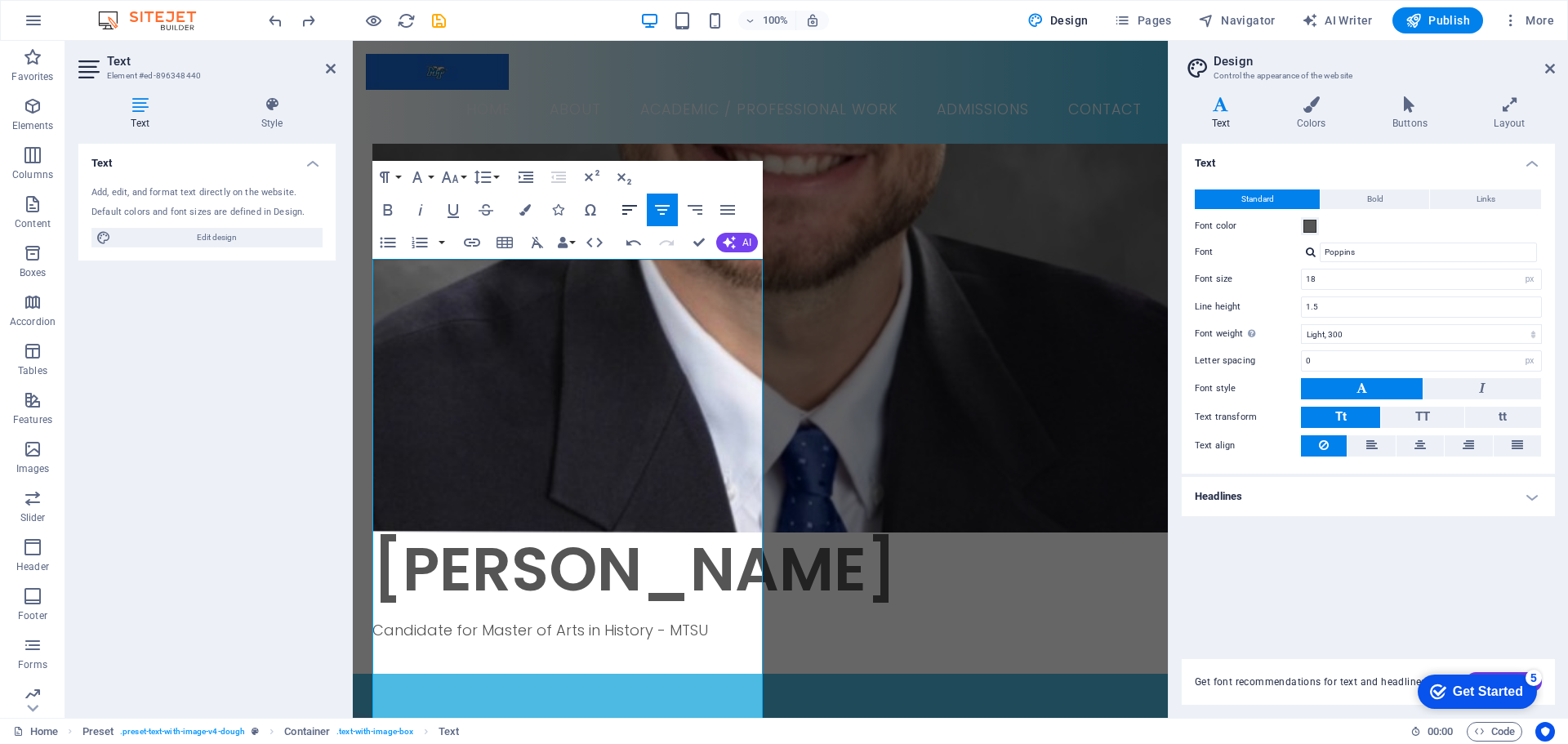
click at [628, 214] on icon "button" at bounding box center [630, 210] width 19 height 19
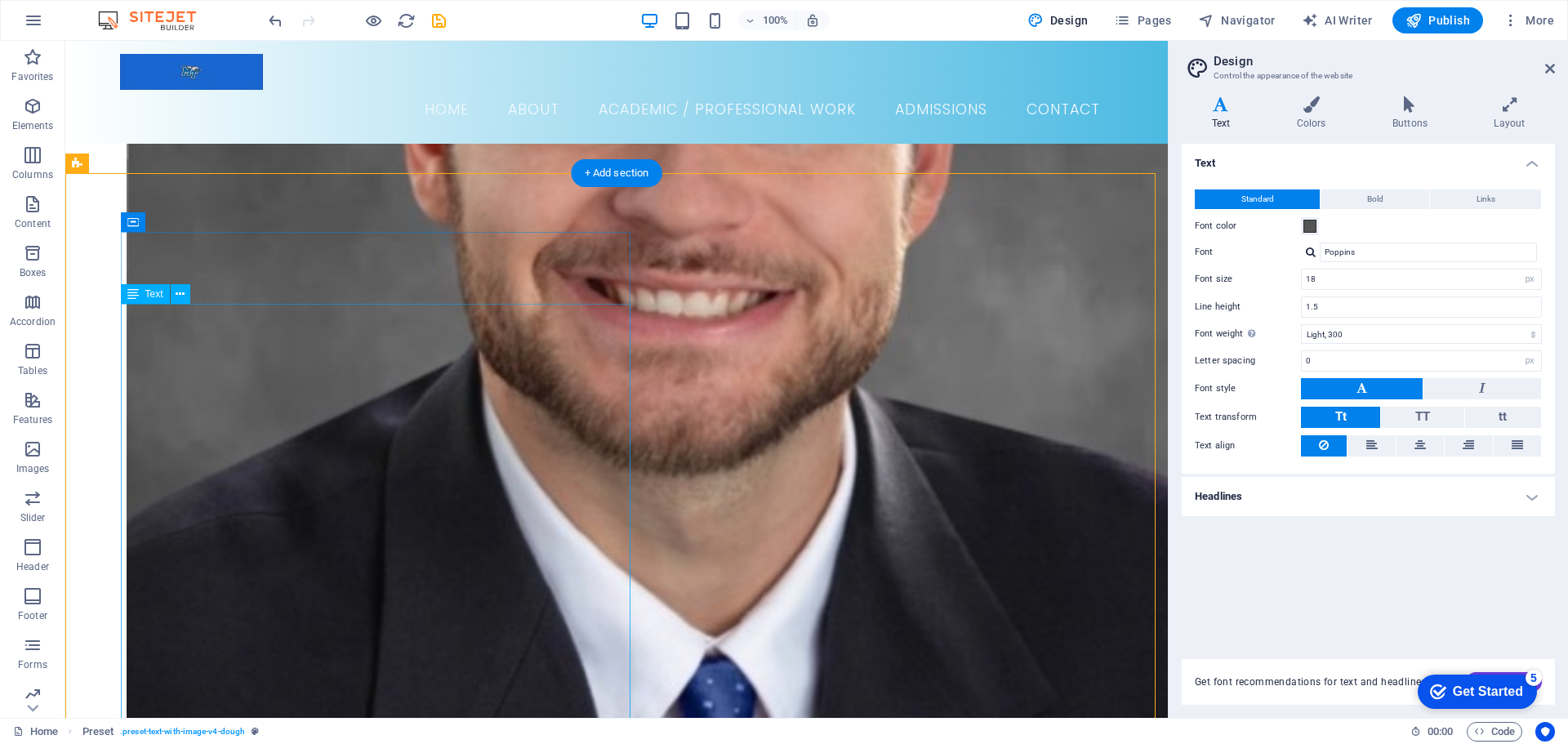
scroll to position [884, 0]
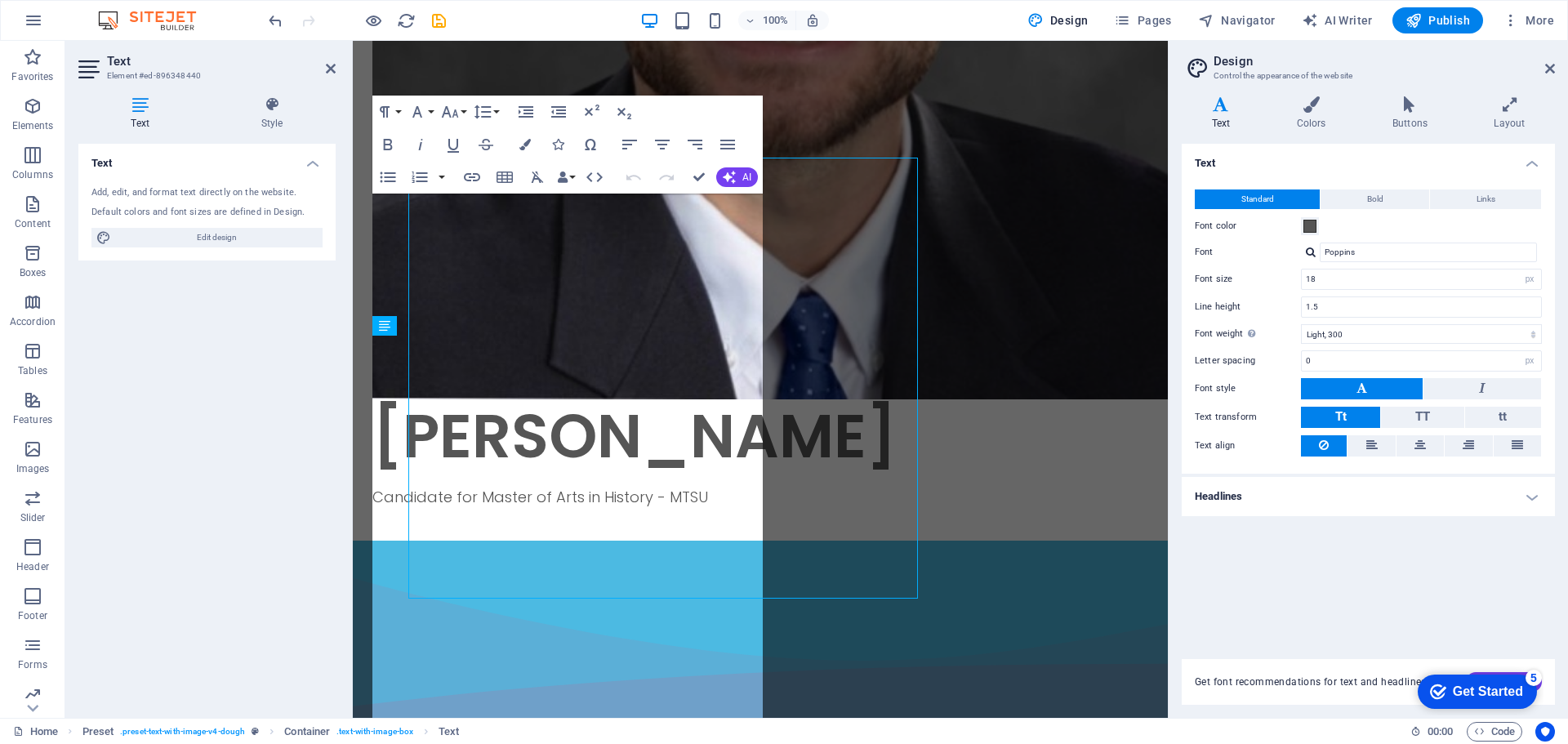
scroll to position [920, 0]
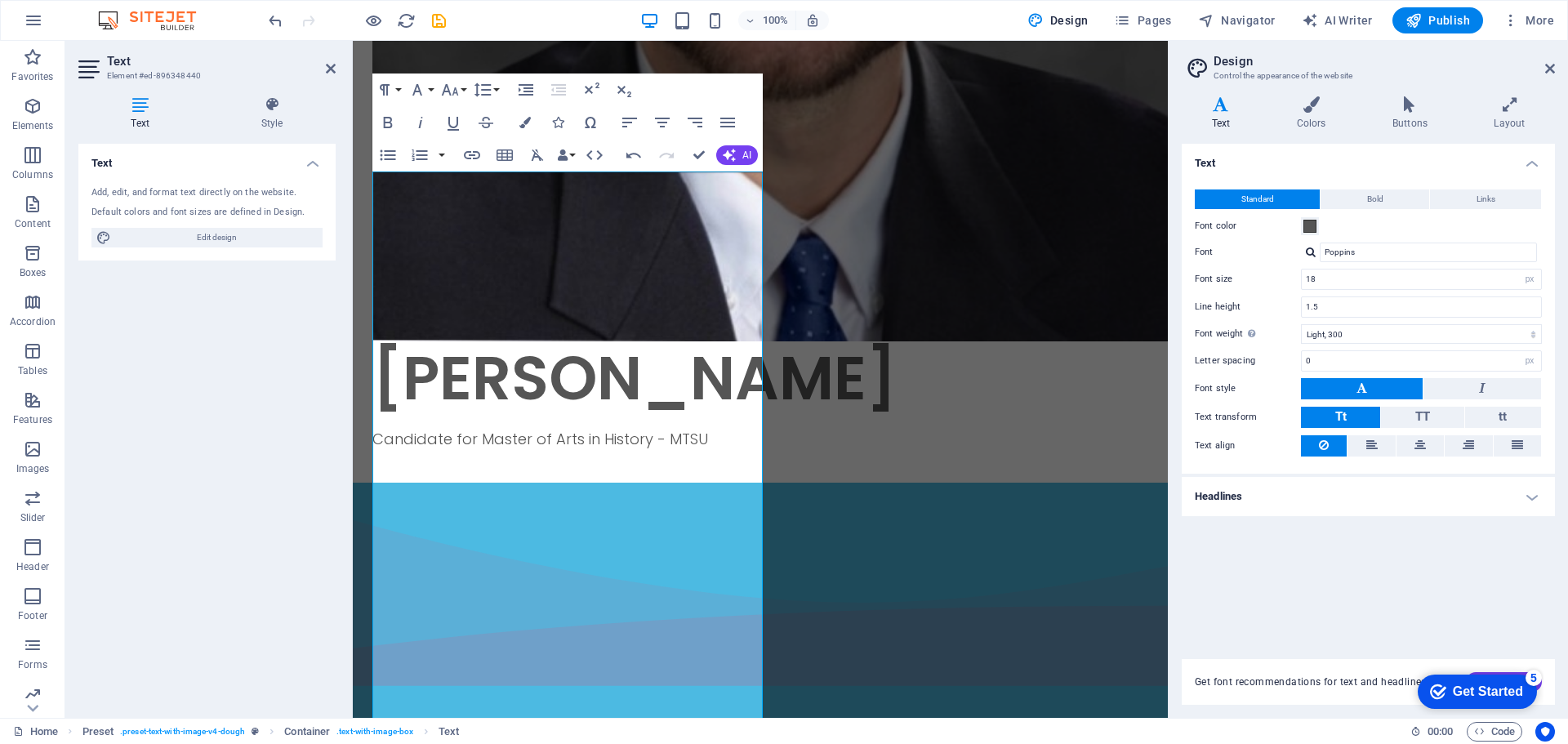
drag, startPoint x: 284, startPoint y: 498, endPoint x: 296, endPoint y: 494, distance: 12.6
click at [295, 498] on div "Text Add, edit, and format text directly on the website. Default colors and fon…" at bounding box center [207, 424] width 258 height 561
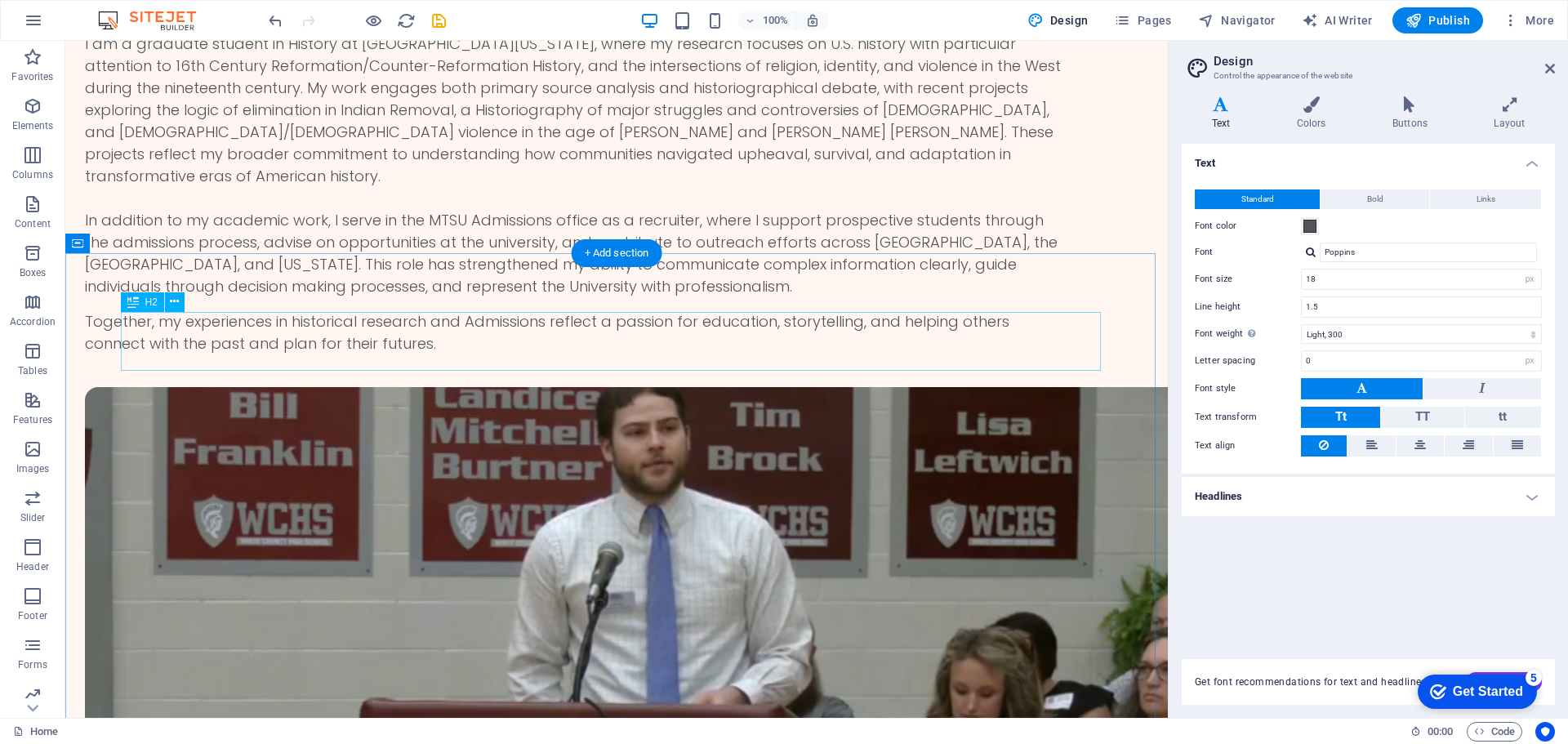
scroll to position [2287, 0]
